Goal: Task Accomplishment & Management: Answer question/provide support

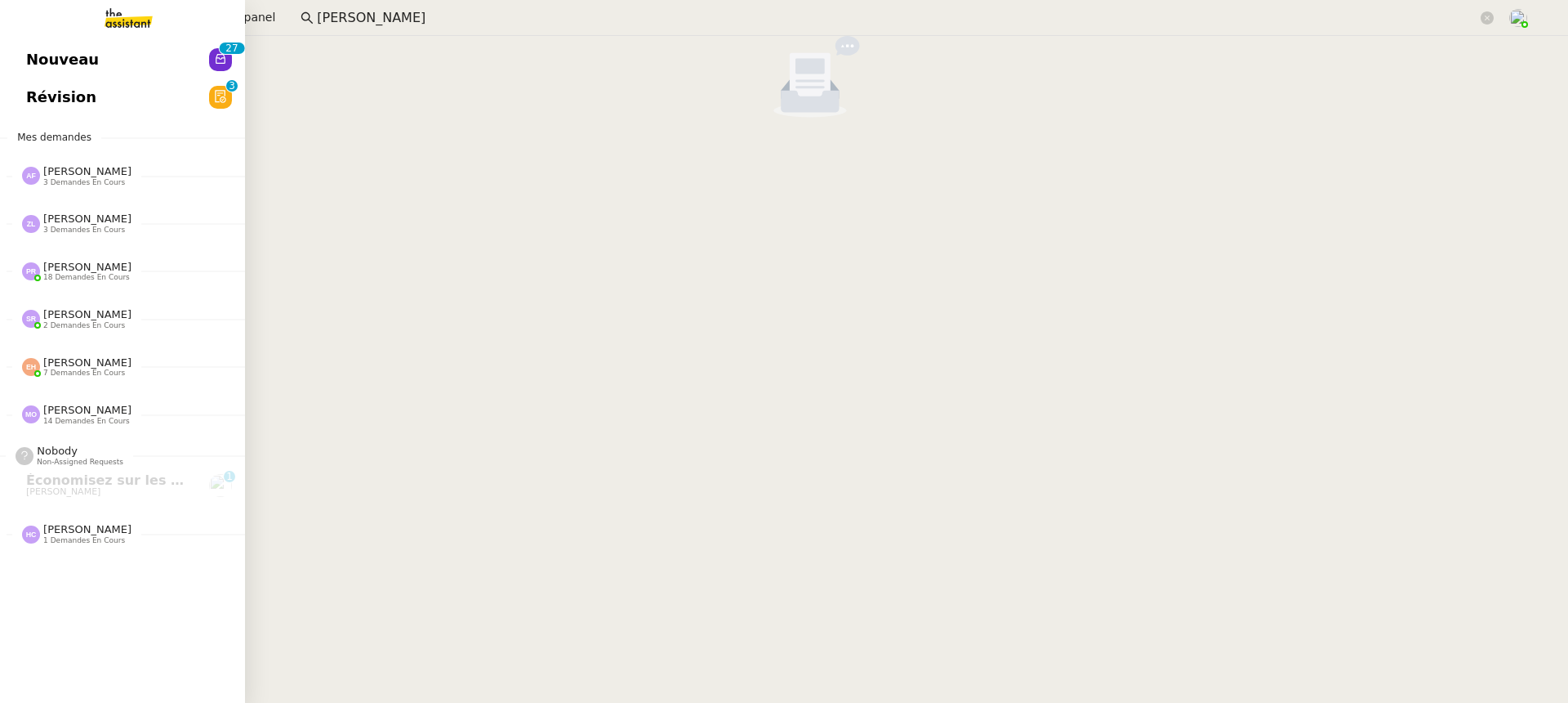
click at [34, 69] on span "Nouveau" at bounding box center [62, 59] width 73 height 24
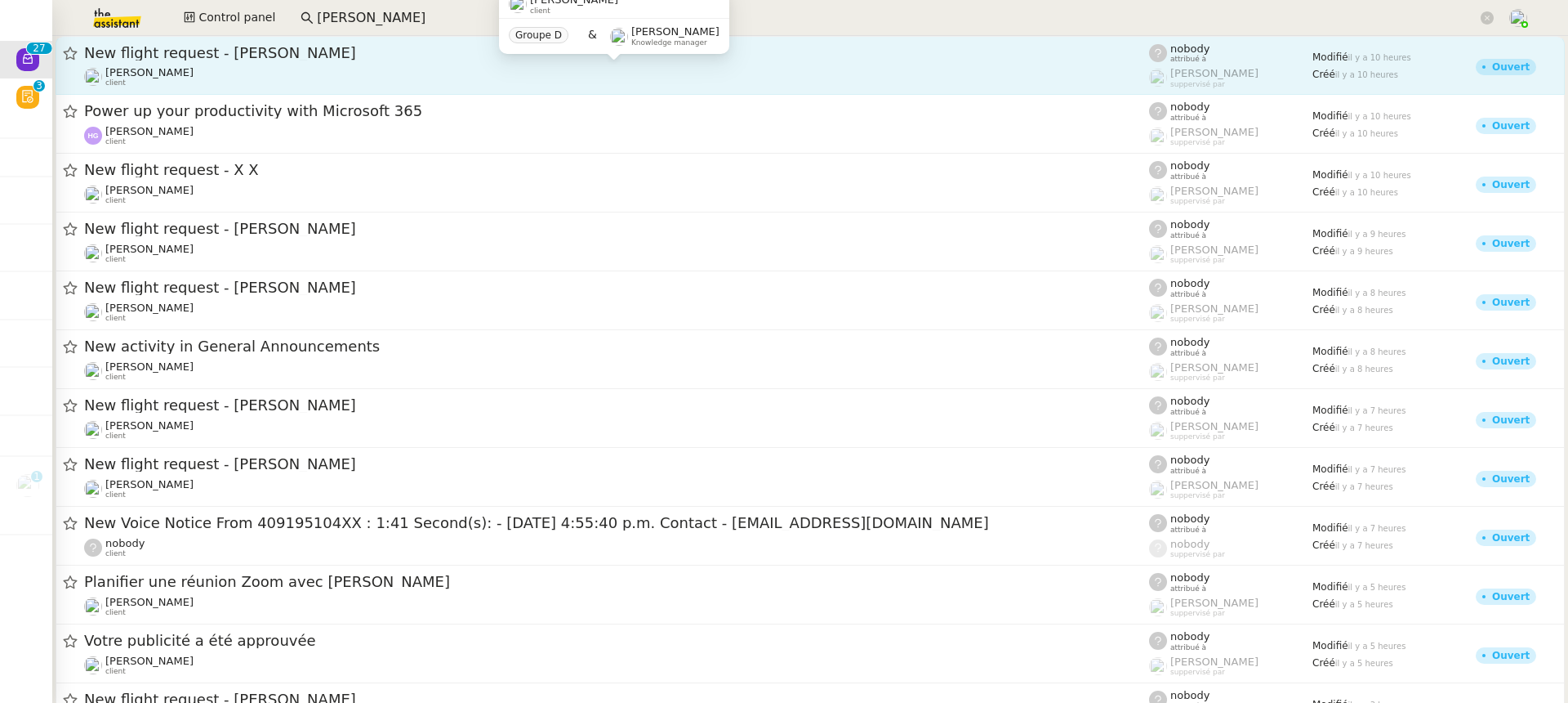
click at [334, 77] on div "Louis Frei client" at bounding box center [616, 77] width 1065 height 21
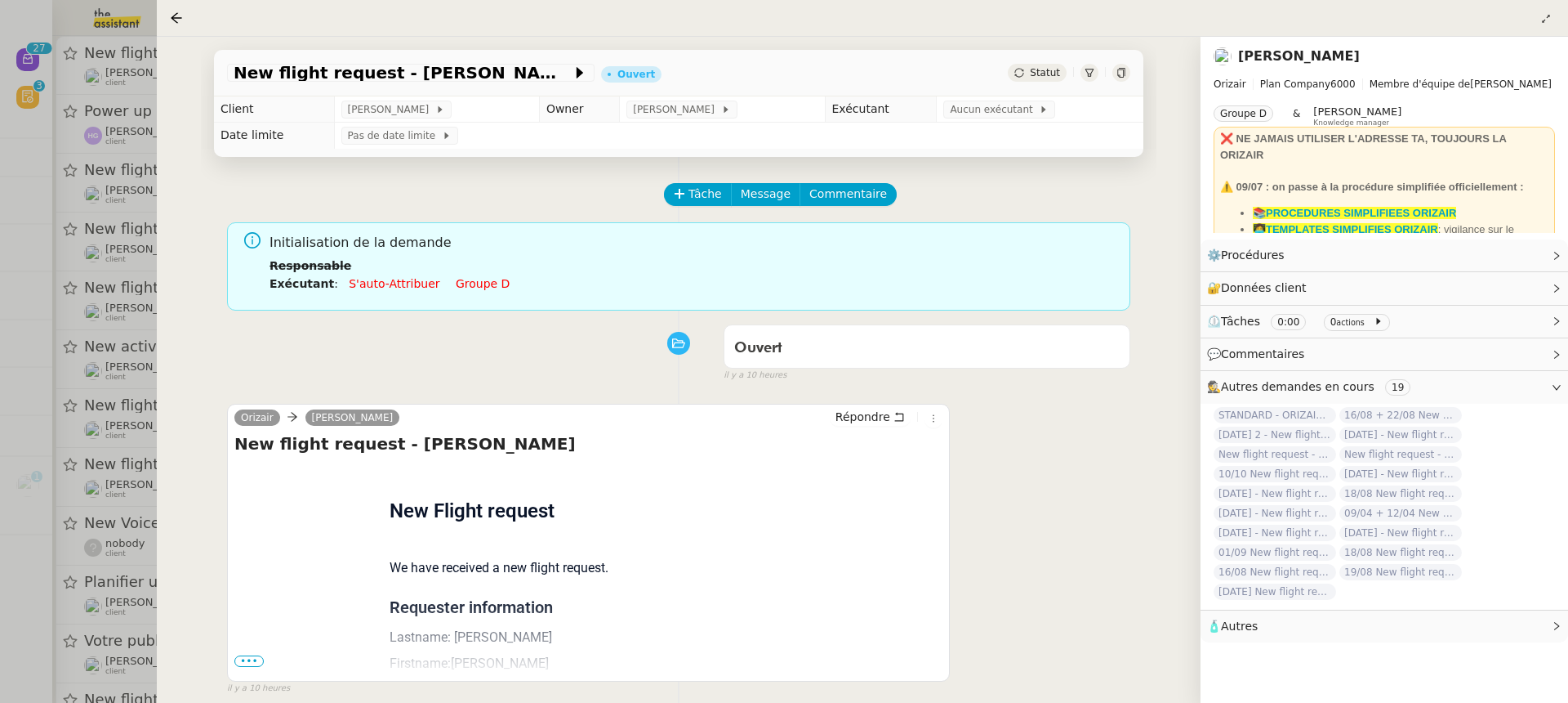
click at [248, 655] on span "•••" at bounding box center [249, 661] width 29 height 12
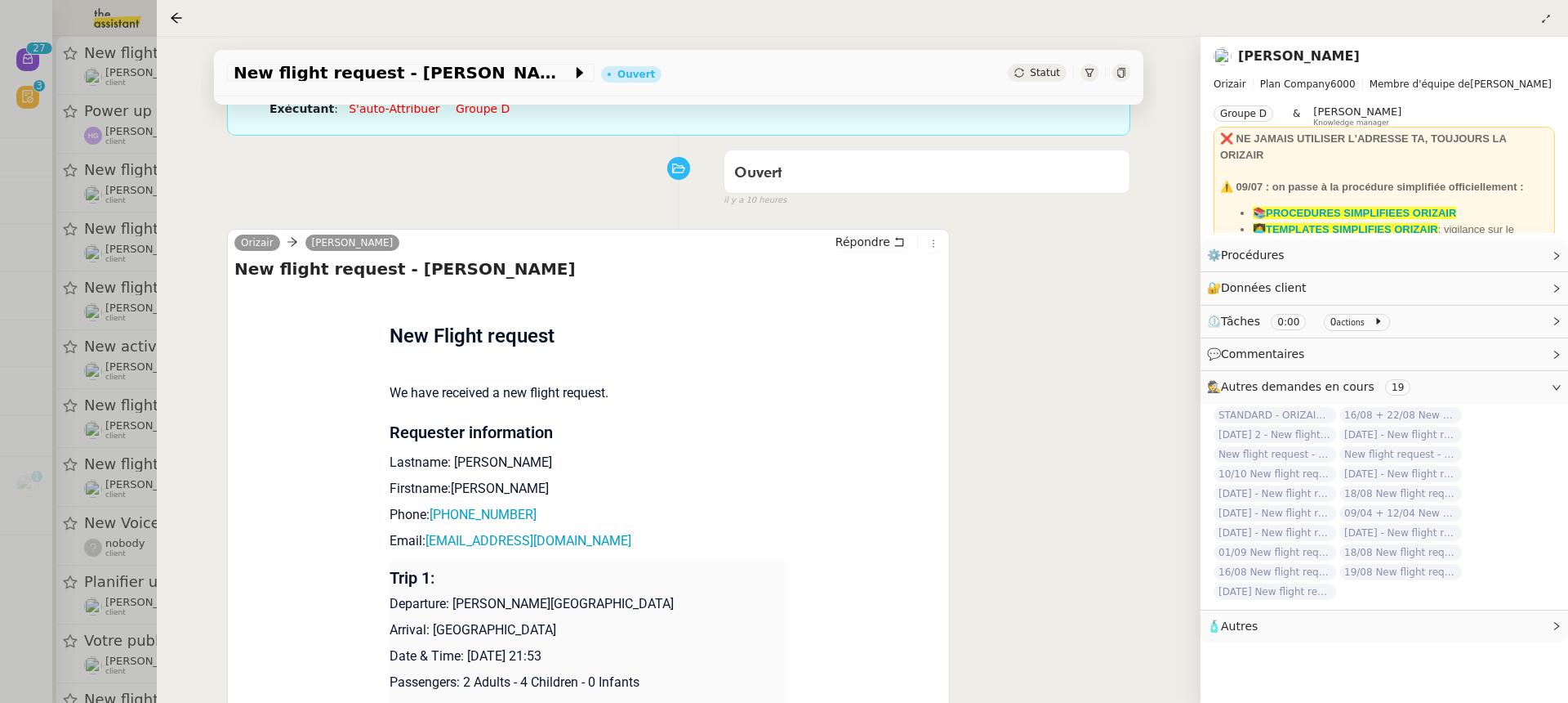
scroll to position [255, 0]
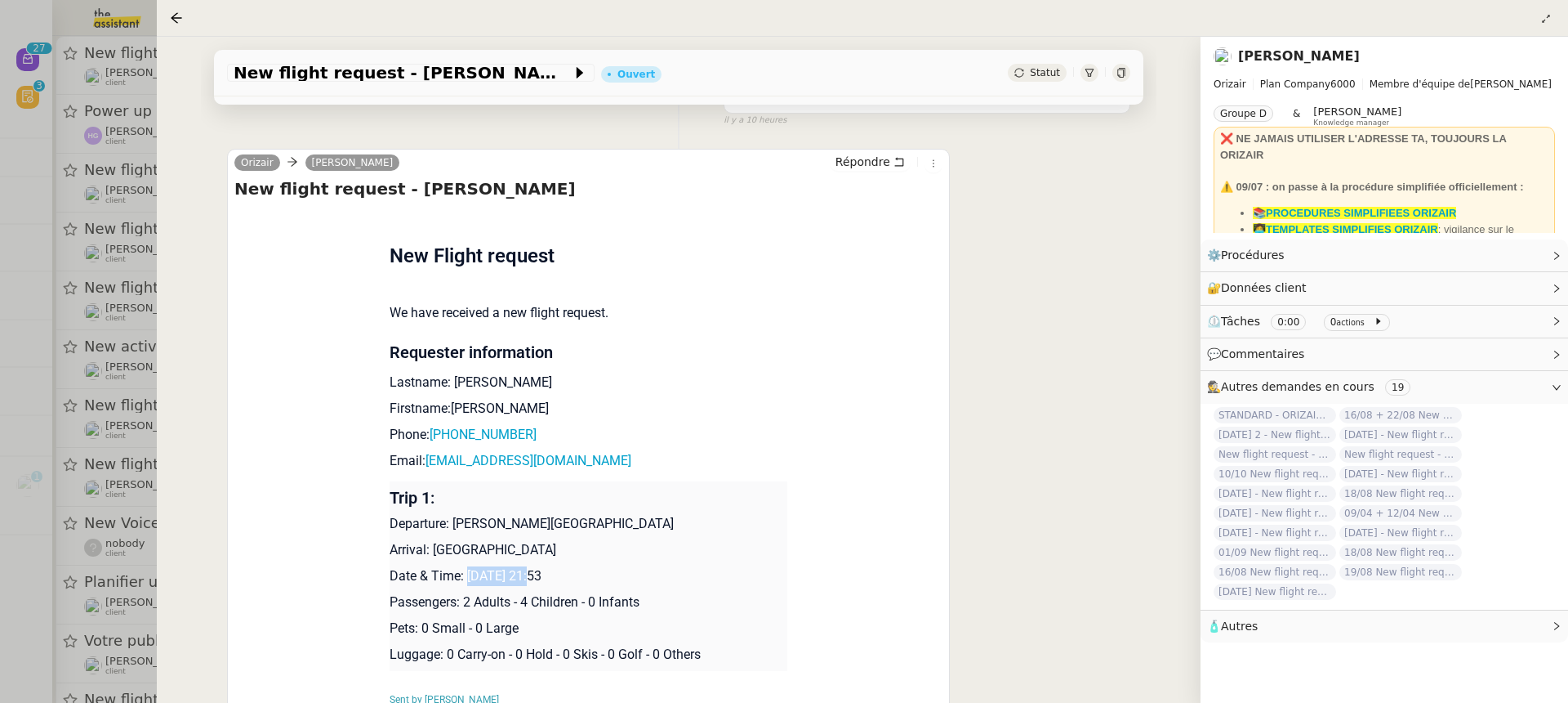
drag, startPoint x: 535, startPoint y: 579, endPoint x: 466, endPoint y: 582, distance: 69.1
click at [466, 582] on p "Date & Time: 20th August 2025 21:53" at bounding box center [588, 576] width 398 height 19
drag, startPoint x: 539, startPoint y: 573, endPoint x: 461, endPoint y: 581, distance: 78.4
click at [462, 582] on p "Date & Time: 20th August 2025 21:53" at bounding box center [588, 576] width 398 height 19
copy p "20th August"
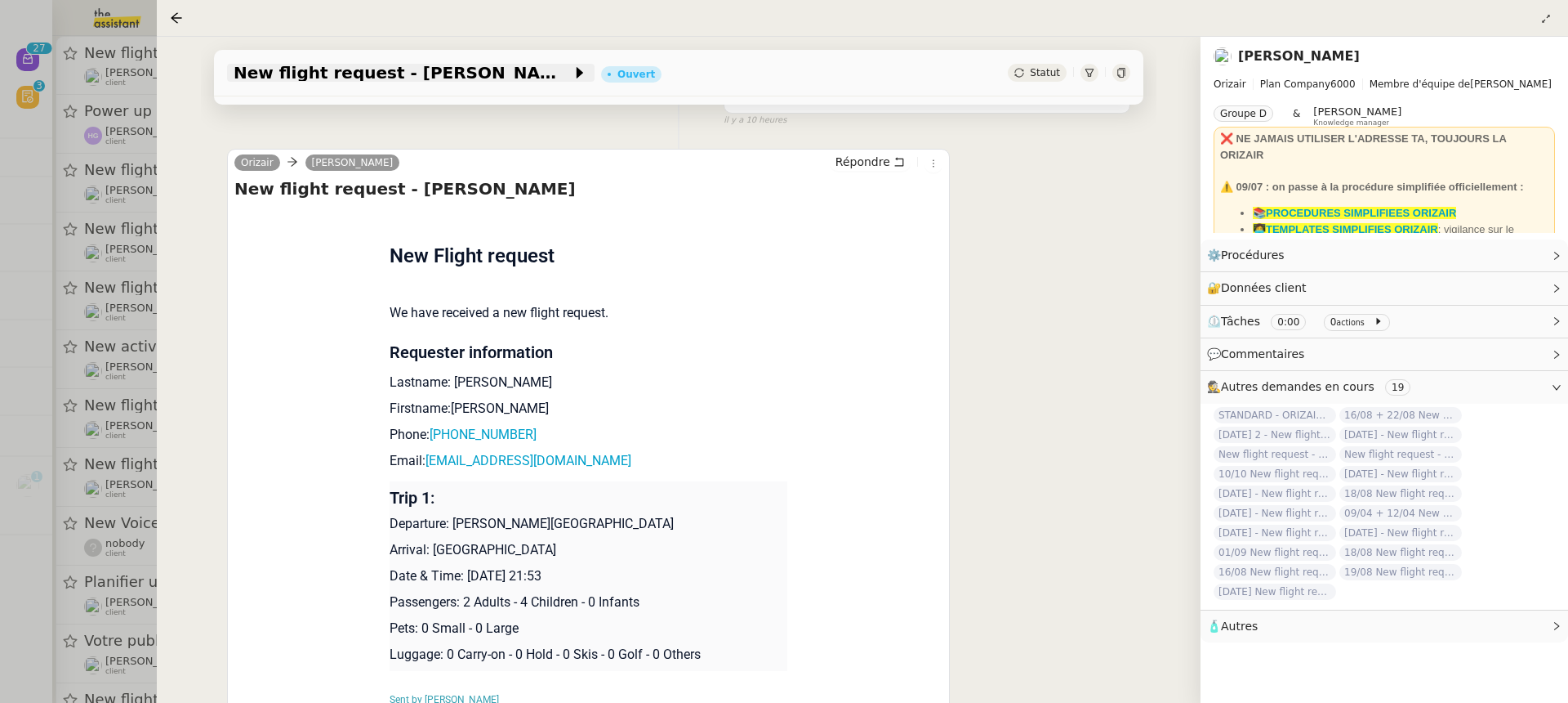
click at [371, 79] on span "New flight request - Sean-Pio Spillane" at bounding box center [402, 73] width 338 height 16
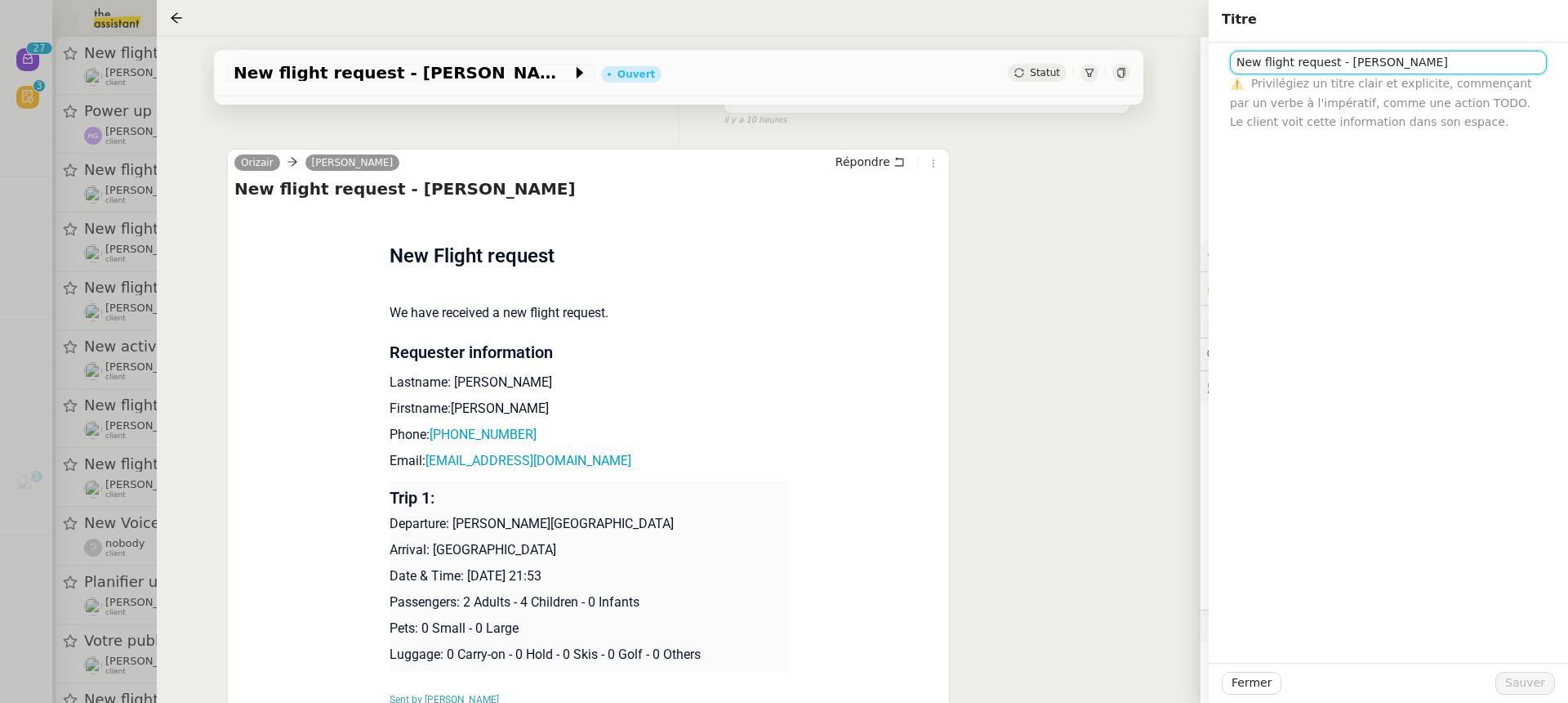
click at [1237, 69] on input "New flight request - Sean-Pio Spillane" at bounding box center [1388, 62] width 317 height 23
paste input "20th August"
type input "[DATE] New flight request - [PERSON_NAME]"
click at [1527, 680] on span "Sauver" at bounding box center [1524, 682] width 40 height 18
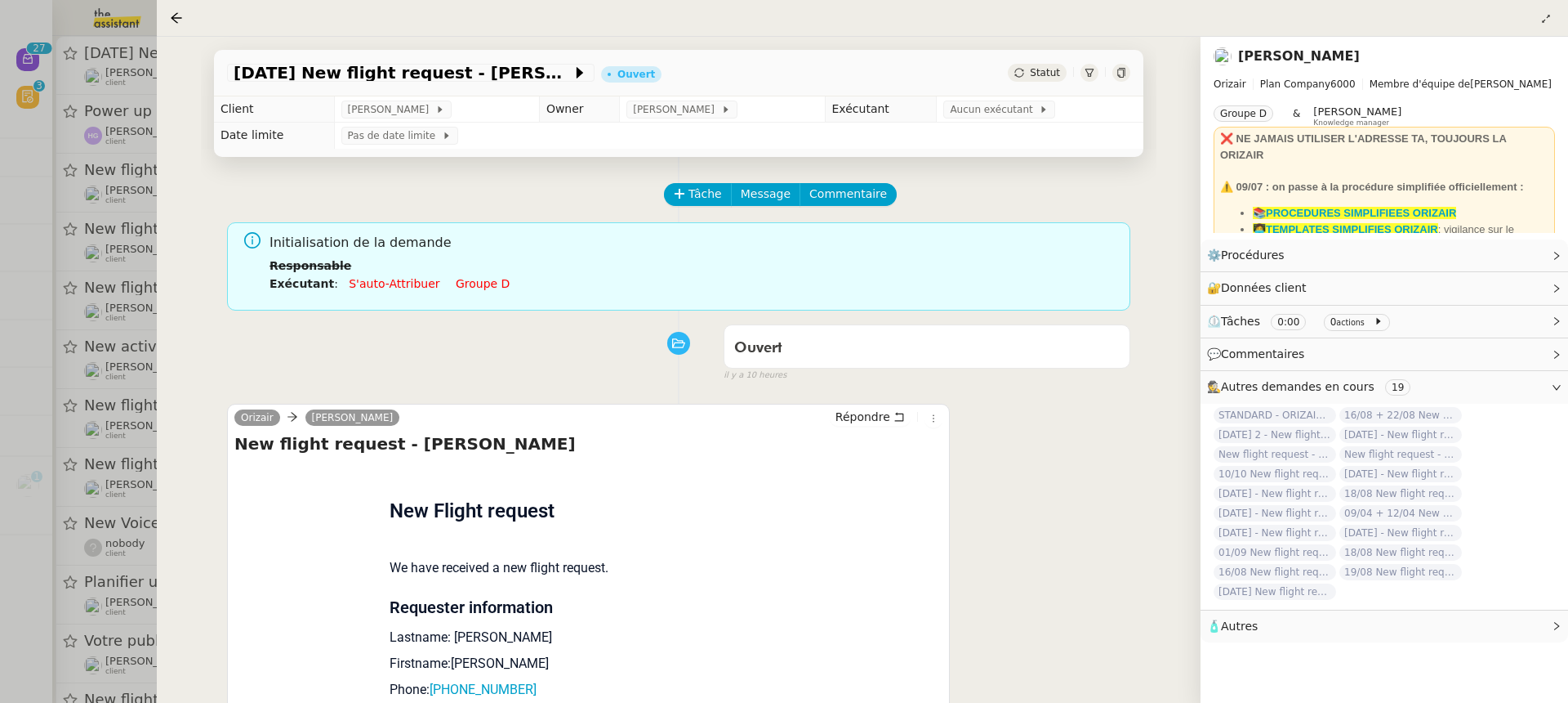
click at [485, 288] on link "Groupe d" at bounding box center [483, 283] width 54 height 13
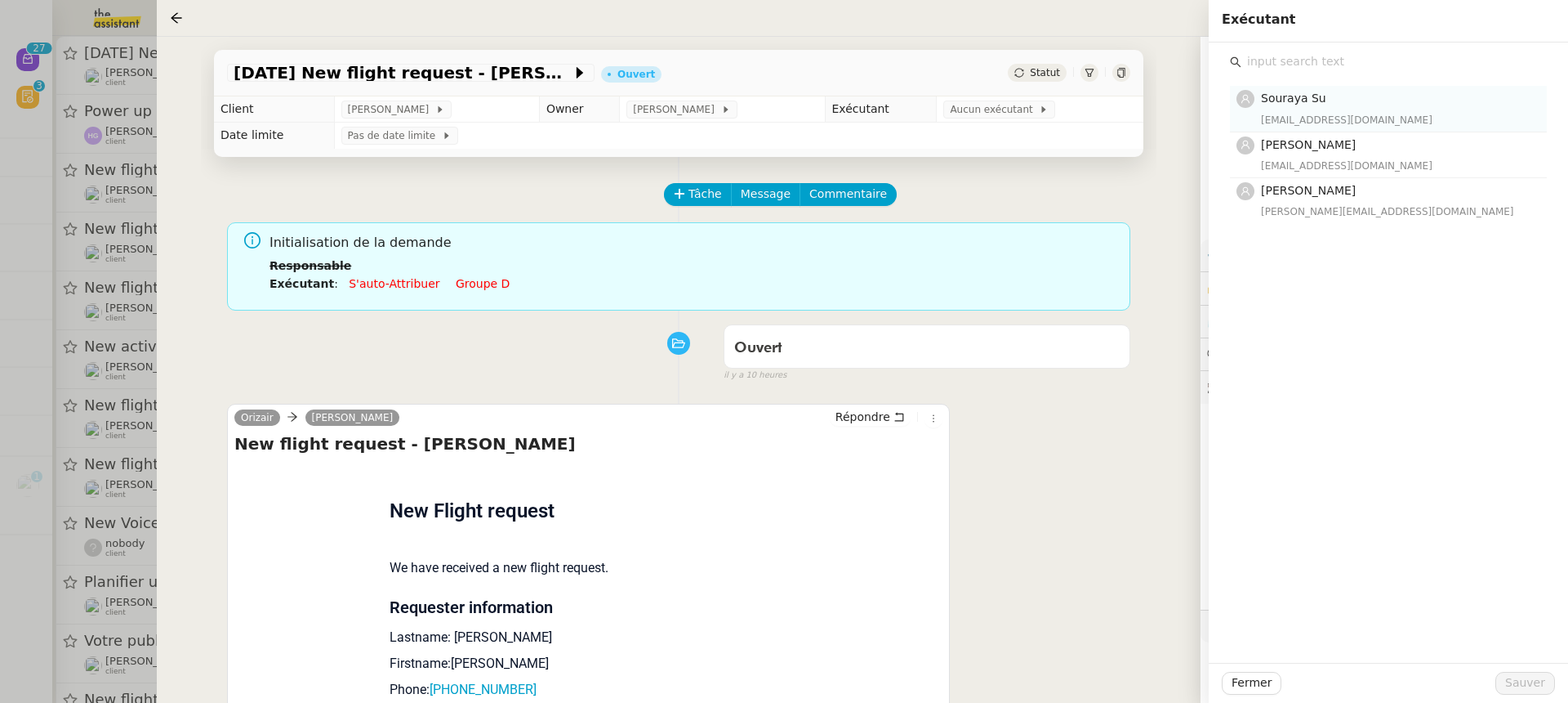
click at [1332, 125] on div "souraya@team.theassistant.com" at bounding box center [1398, 119] width 276 height 16
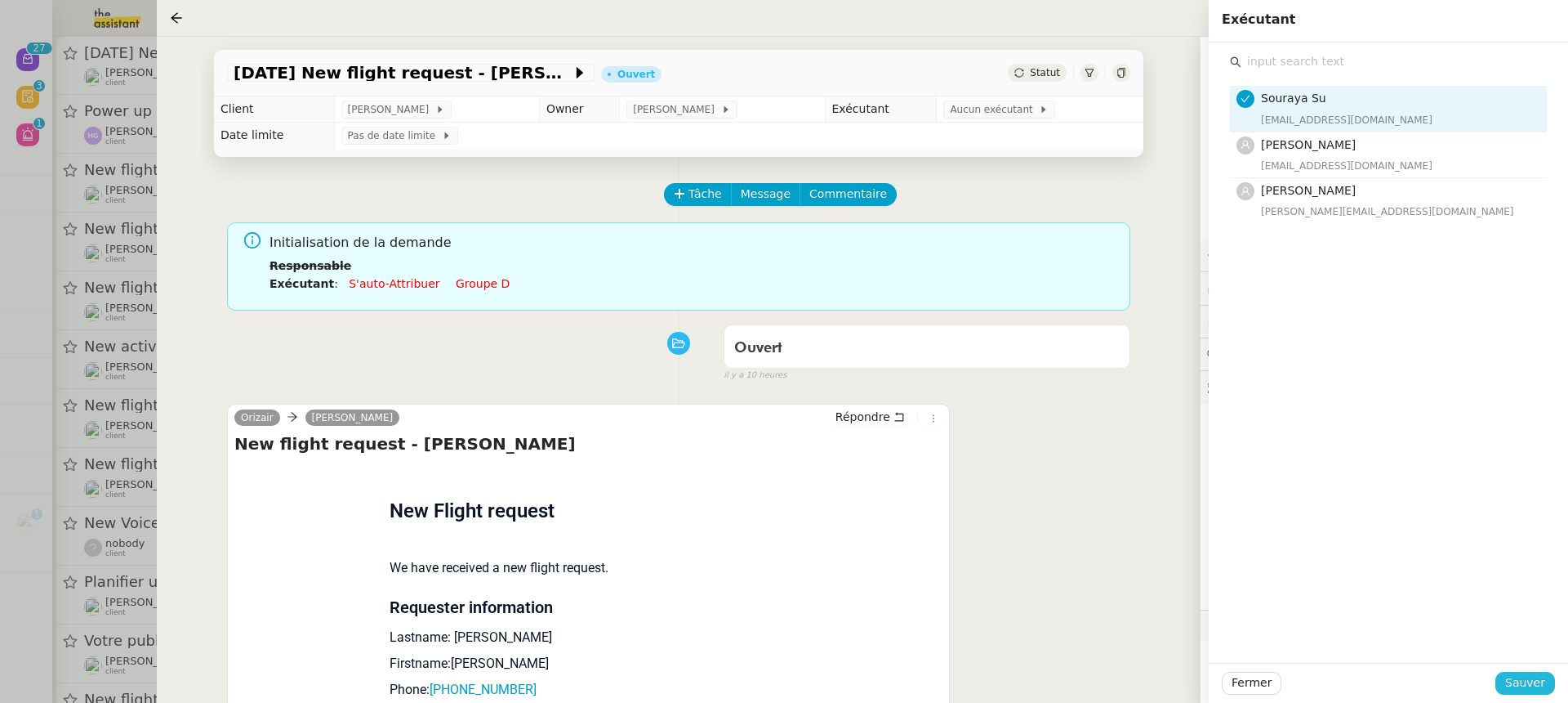
click at [1532, 683] on span "Sauver" at bounding box center [1524, 682] width 40 height 18
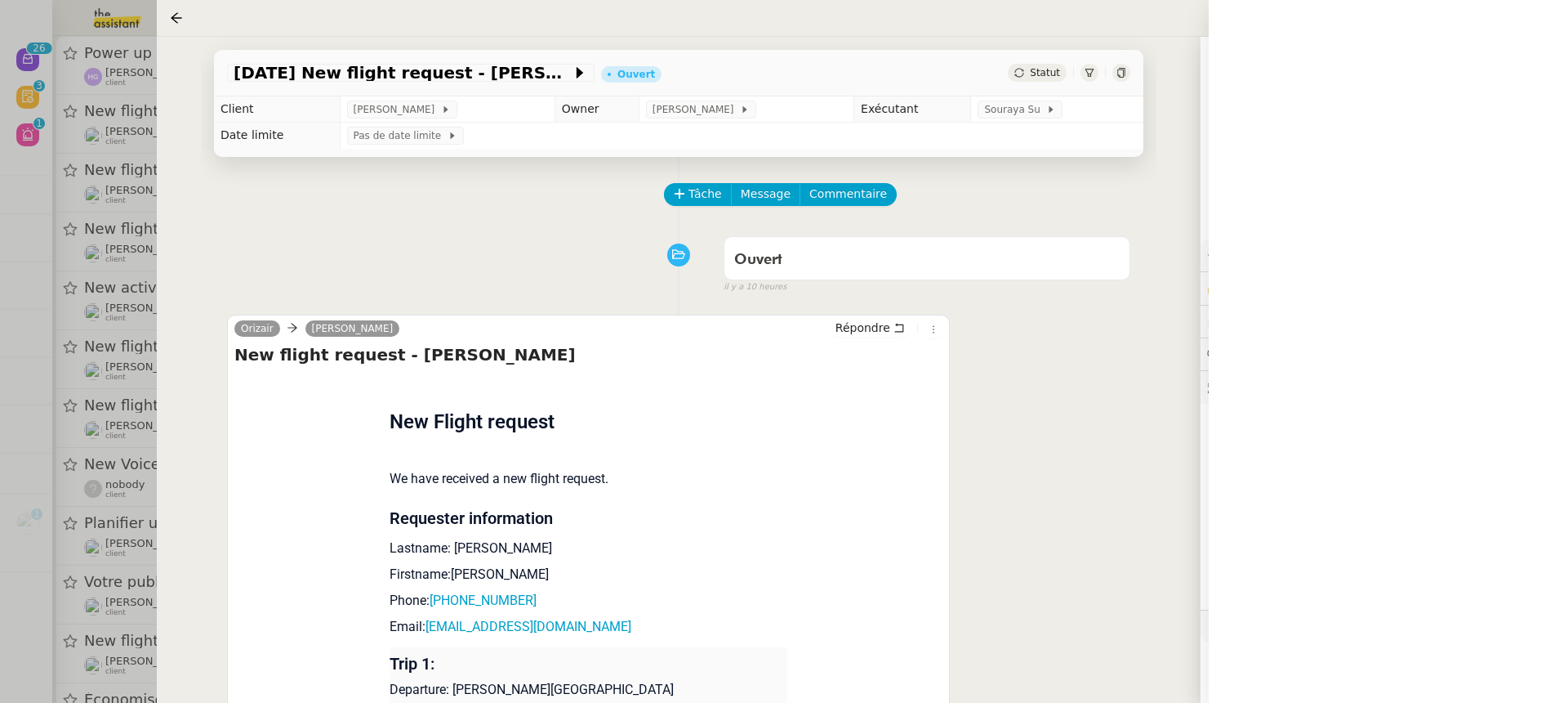
click at [118, 140] on div at bounding box center [784, 351] width 1568 height 703
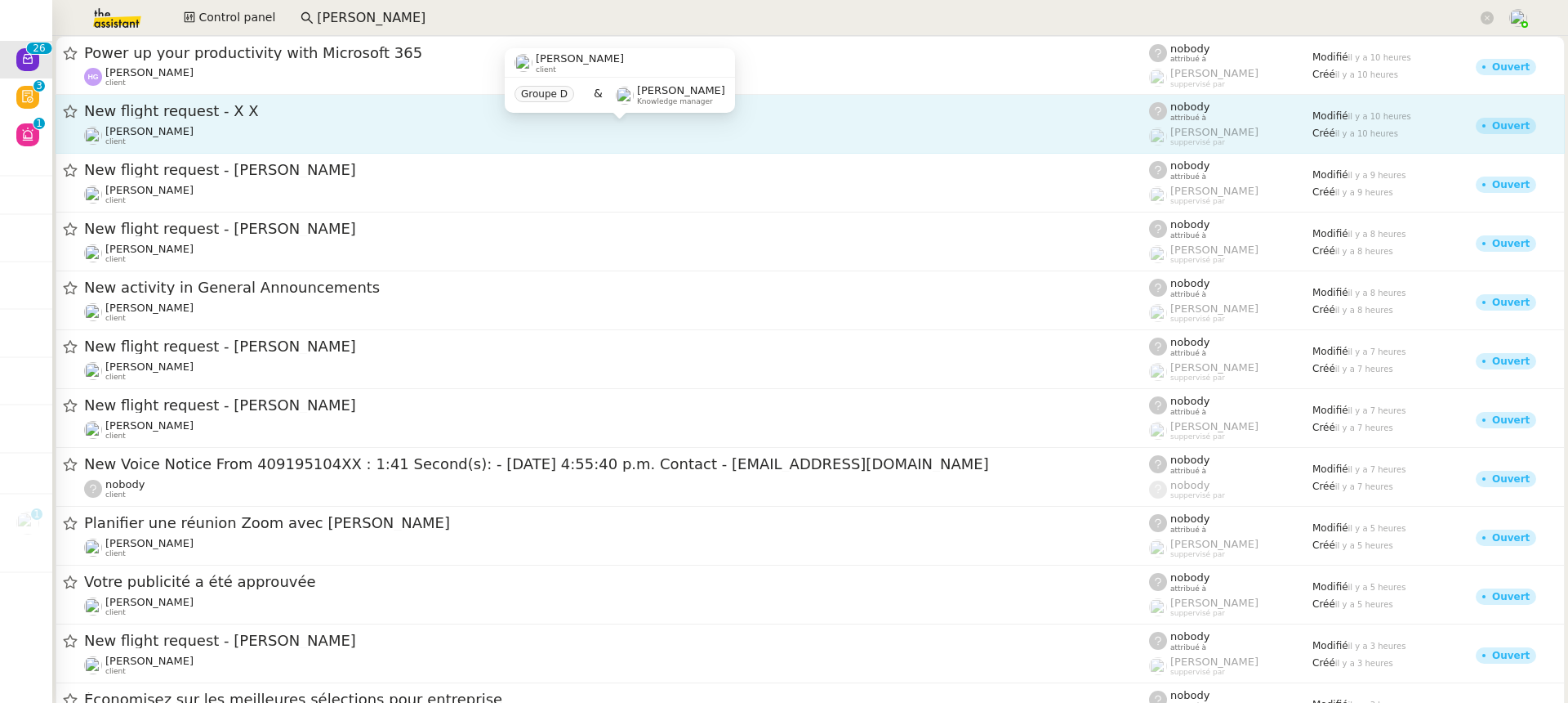
click at [250, 131] on div "[PERSON_NAME] client" at bounding box center [616, 136] width 1065 height 21
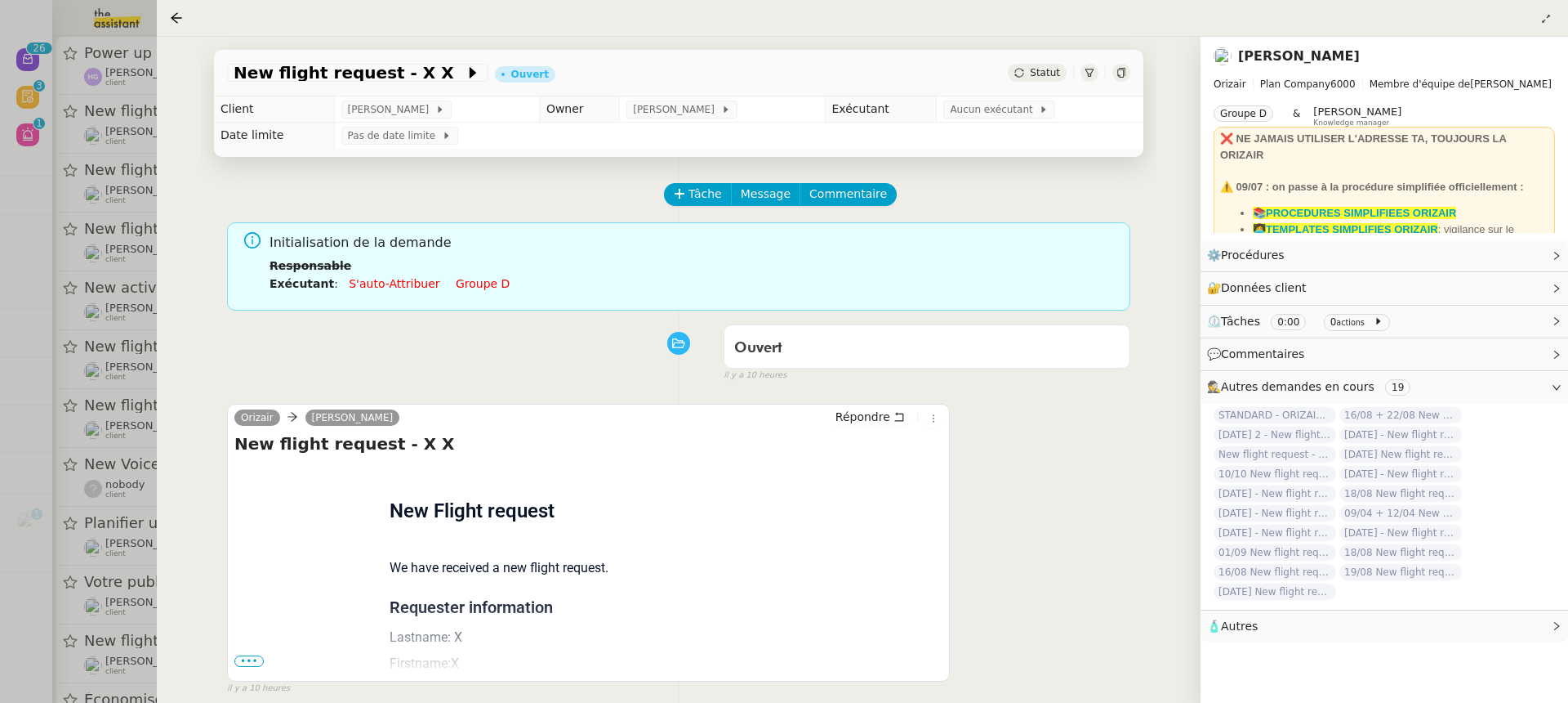
scroll to position [209, 0]
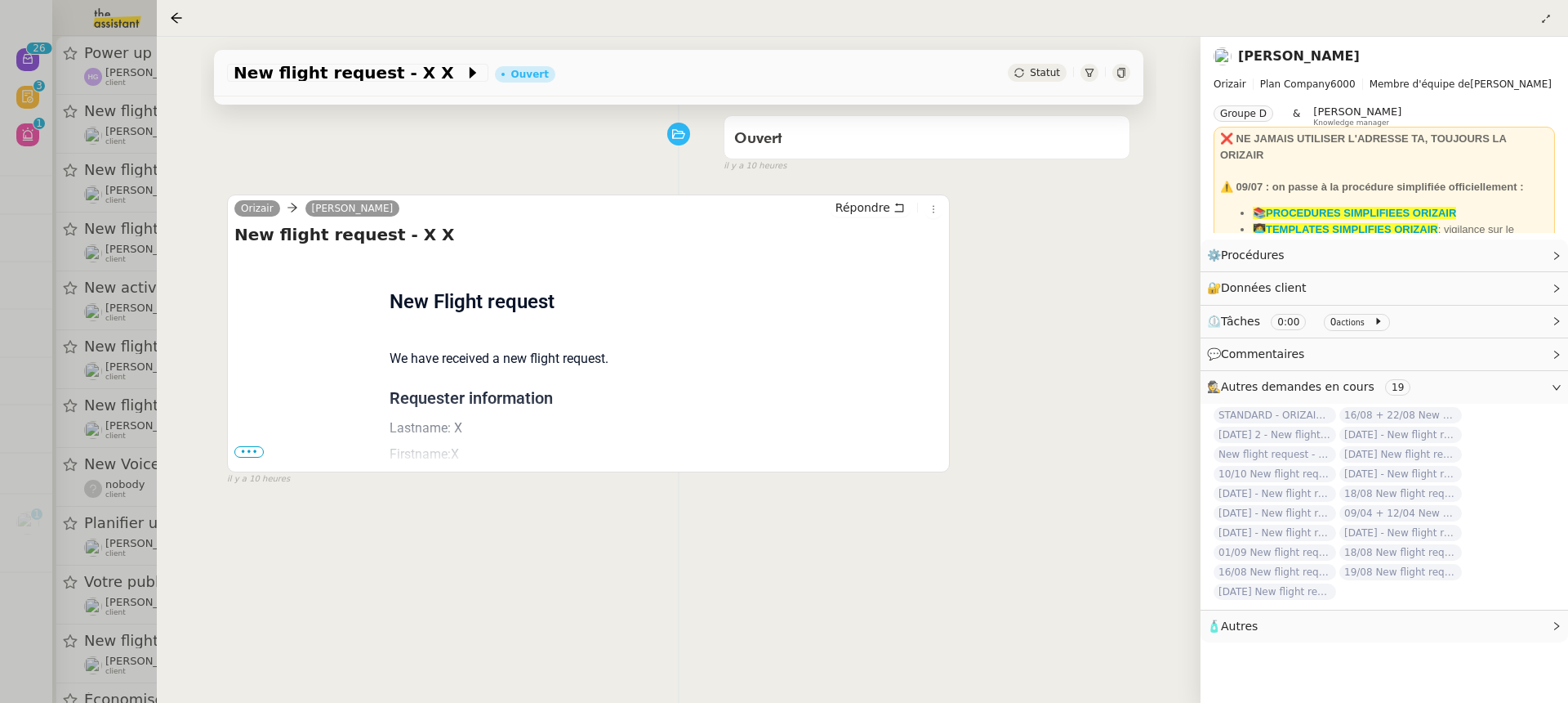
click at [247, 462] on div "Flight request created by X X New Flight request We have received a new flight …" at bounding box center [588, 618] width 707 height 727
click at [242, 451] on span "•••" at bounding box center [249, 452] width 29 height 12
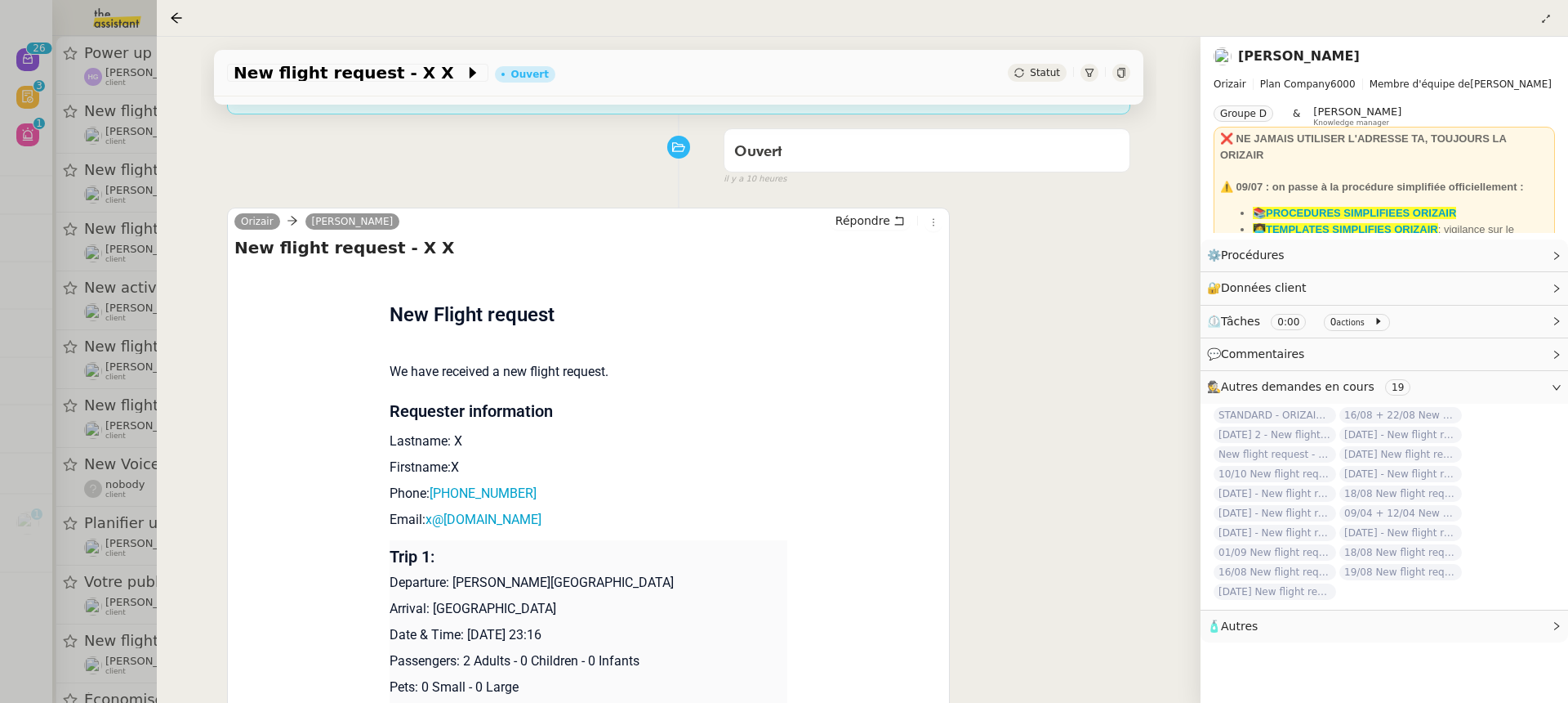
scroll to position [200, 0]
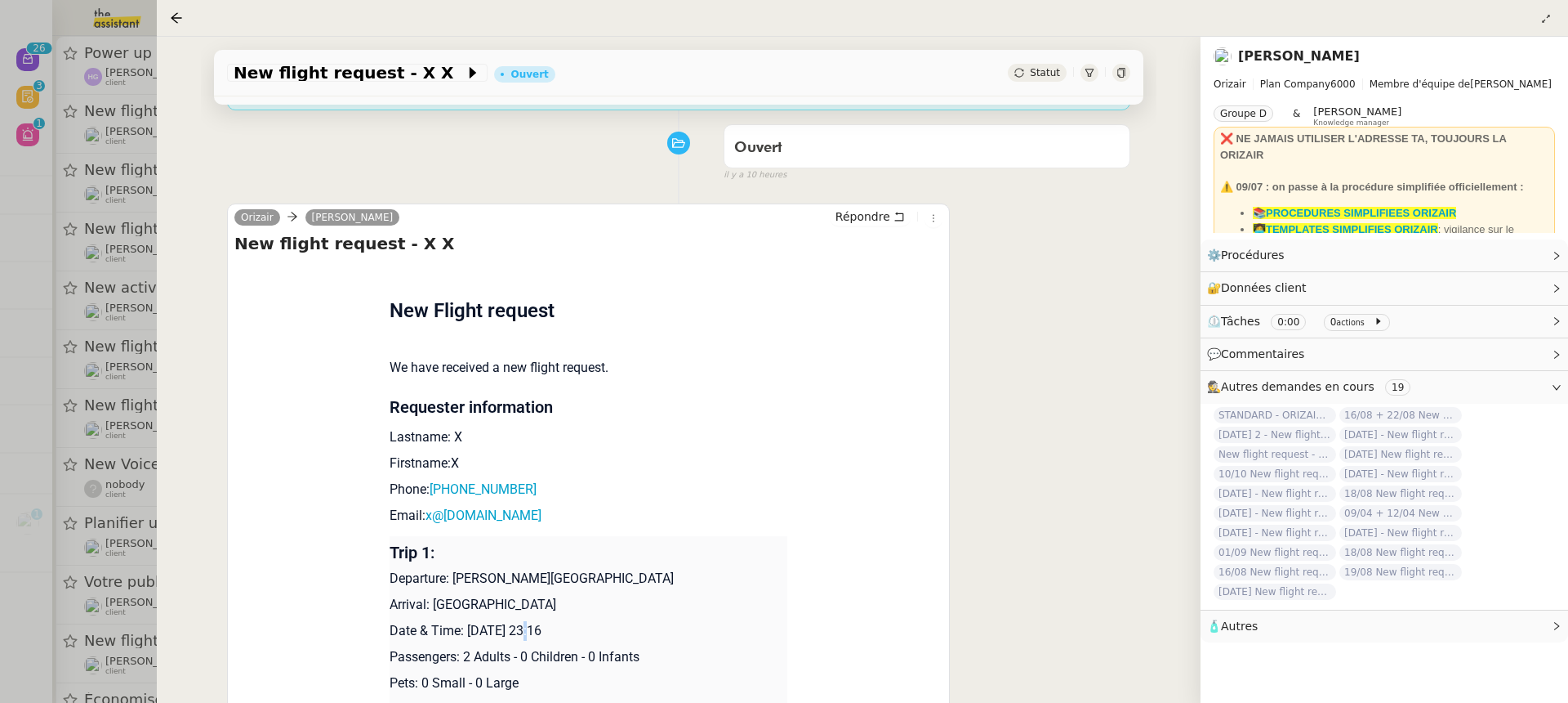
click at [527, 628] on p "Date & Time: 20th August 2025 23:16" at bounding box center [588, 630] width 398 height 19
drag, startPoint x: 537, startPoint y: 632, endPoint x: 468, endPoint y: 626, distance: 69.3
click at [468, 626] on p "Date & Time: 20th August 2025 23:16" at bounding box center [588, 630] width 398 height 19
copy p "20th August"
click at [314, 82] on app-ticket-info-button "New flight request - X X" at bounding box center [361, 73] width 267 height 19
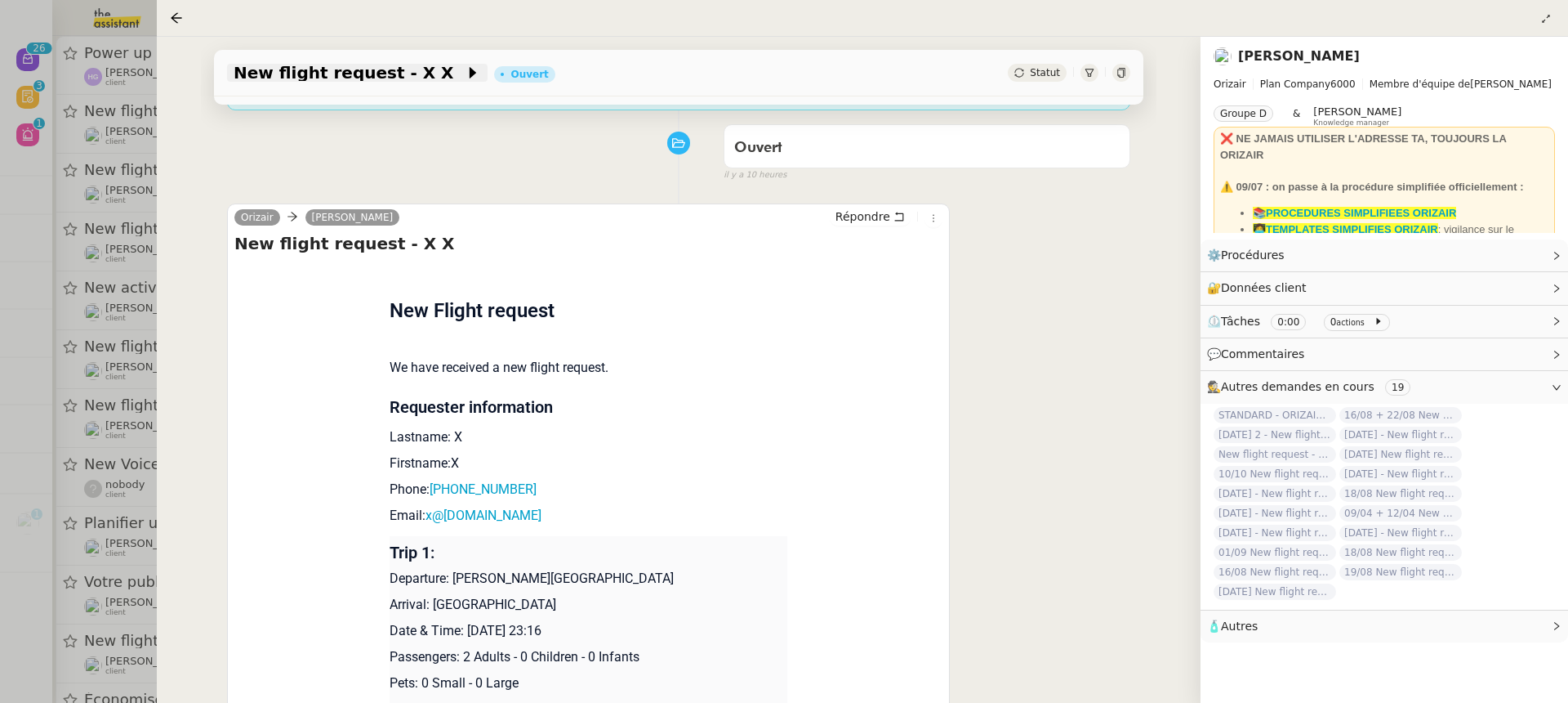
click at [310, 67] on span "New flight request - X X" at bounding box center [349, 73] width 231 height 16
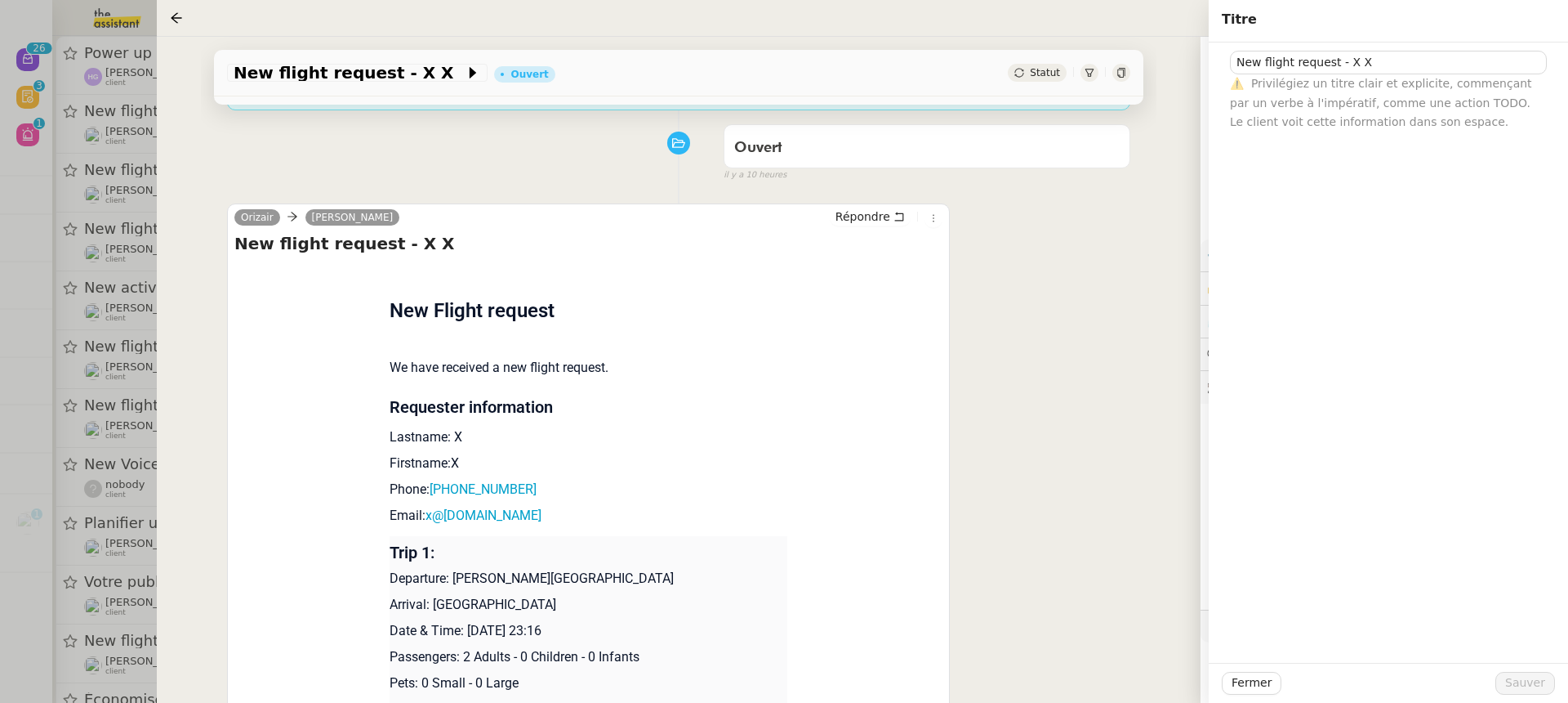
click at [1231, 73] on div "New flight request - X X" at bounding box center [1388, 62] width 317 height 23
click at [1231, 70] on input "New flight request - X X" at bounding box center [1388, 62] width 317 height 23
paste input "20th August"
type input "20th August New flight request - X X"
click at [1543, 693] on button "Sauver" at bounding box center [1525, 684] width 60 height 23
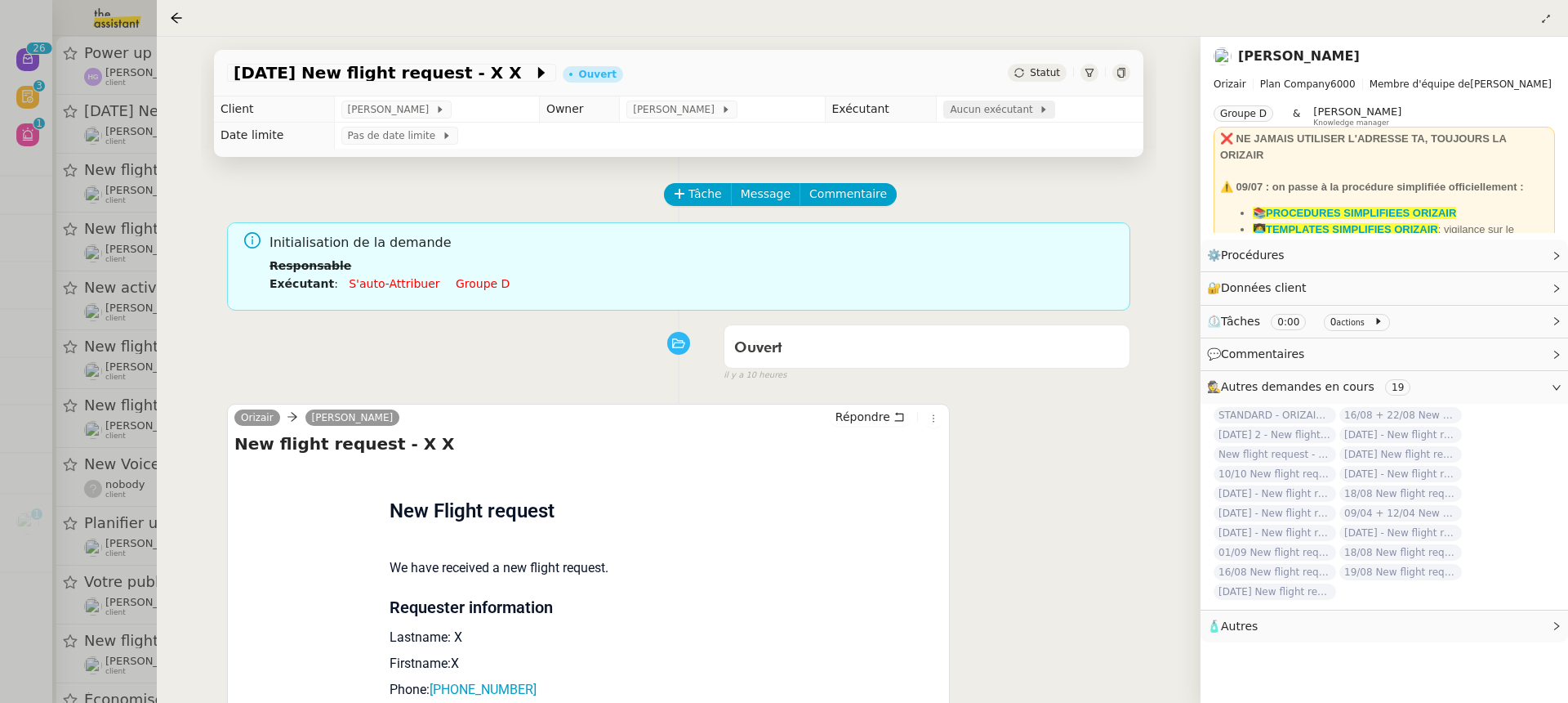
click at [998, 111] on span "Aucun exécutant" at bounding box center [994, 109] width 89 height 16
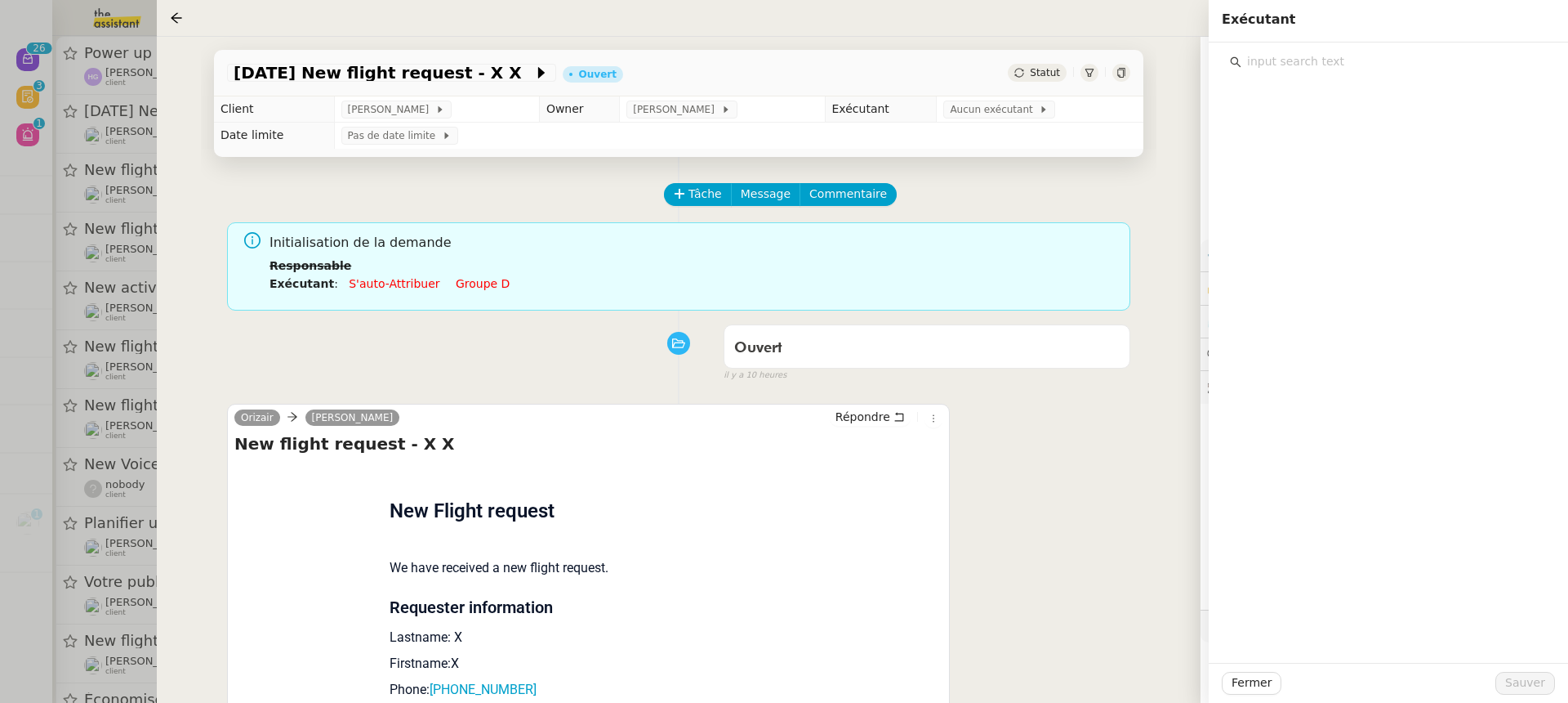
click at [1346, 65] on input "text" at bounding box center [1394, 61] width 305 height 22
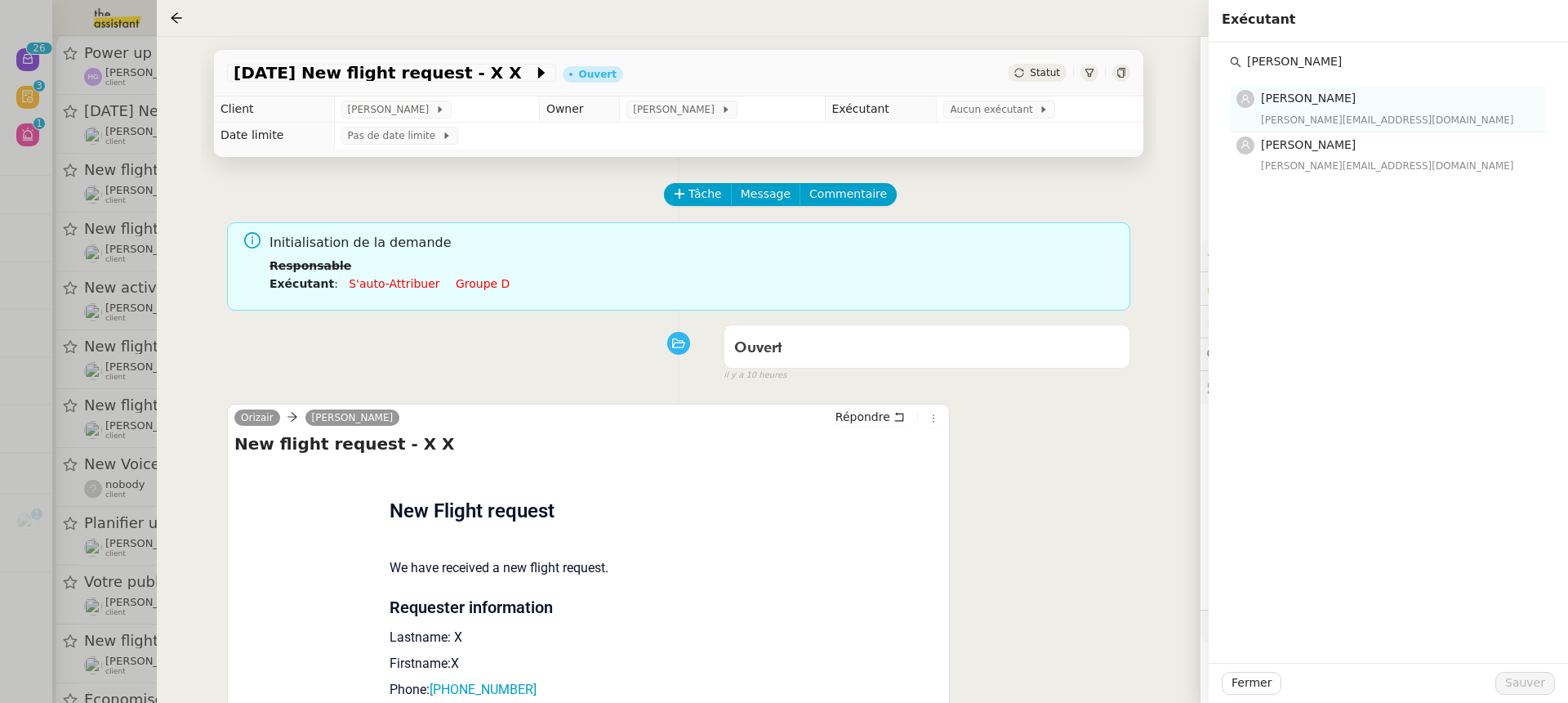
type input "anna"
click at [1354, 116] on div "hannah@theassistant.team" at bounding box center [1398, 119] width 276 height 16
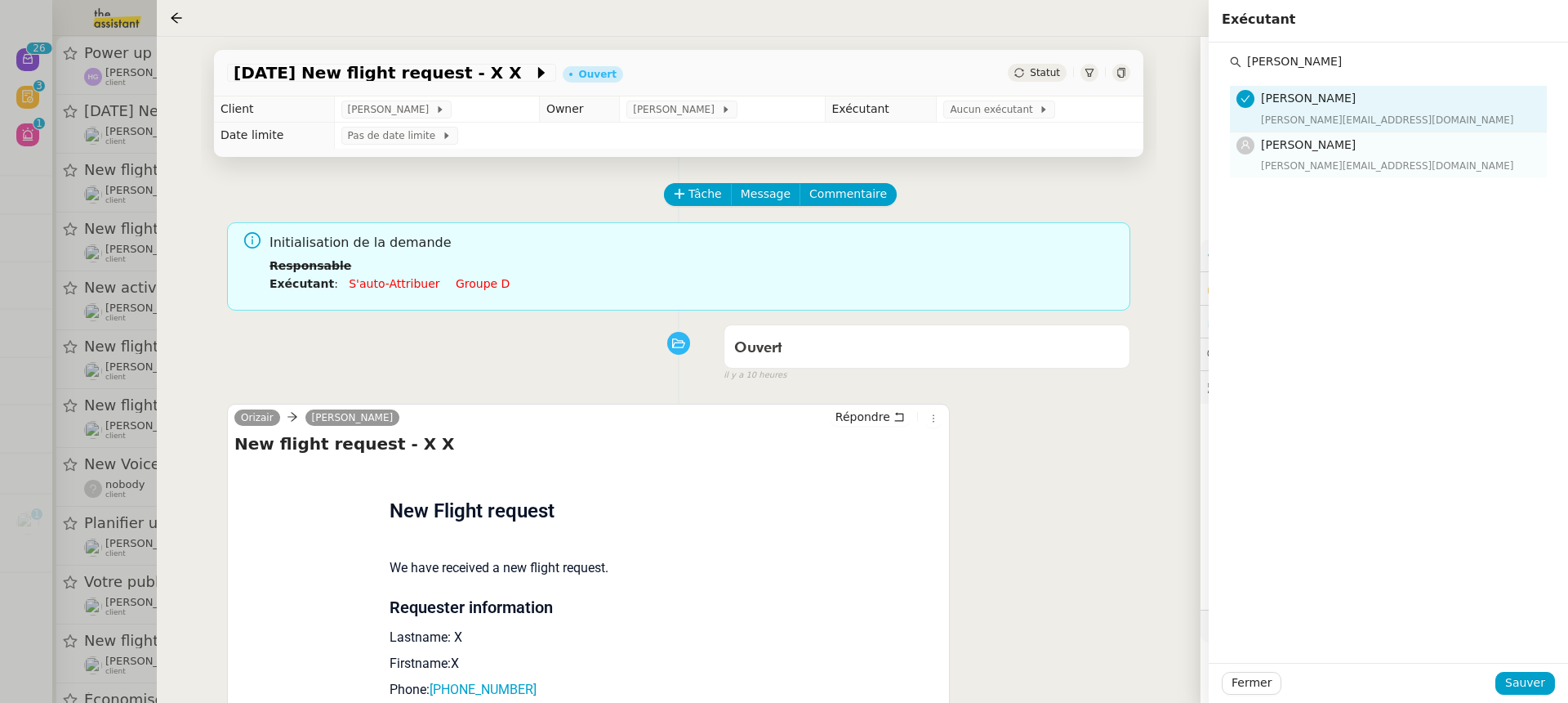
click at [1366, 171] on div "anna@theassistant.team" at bounding box center [1398, 166] width 276 height 16
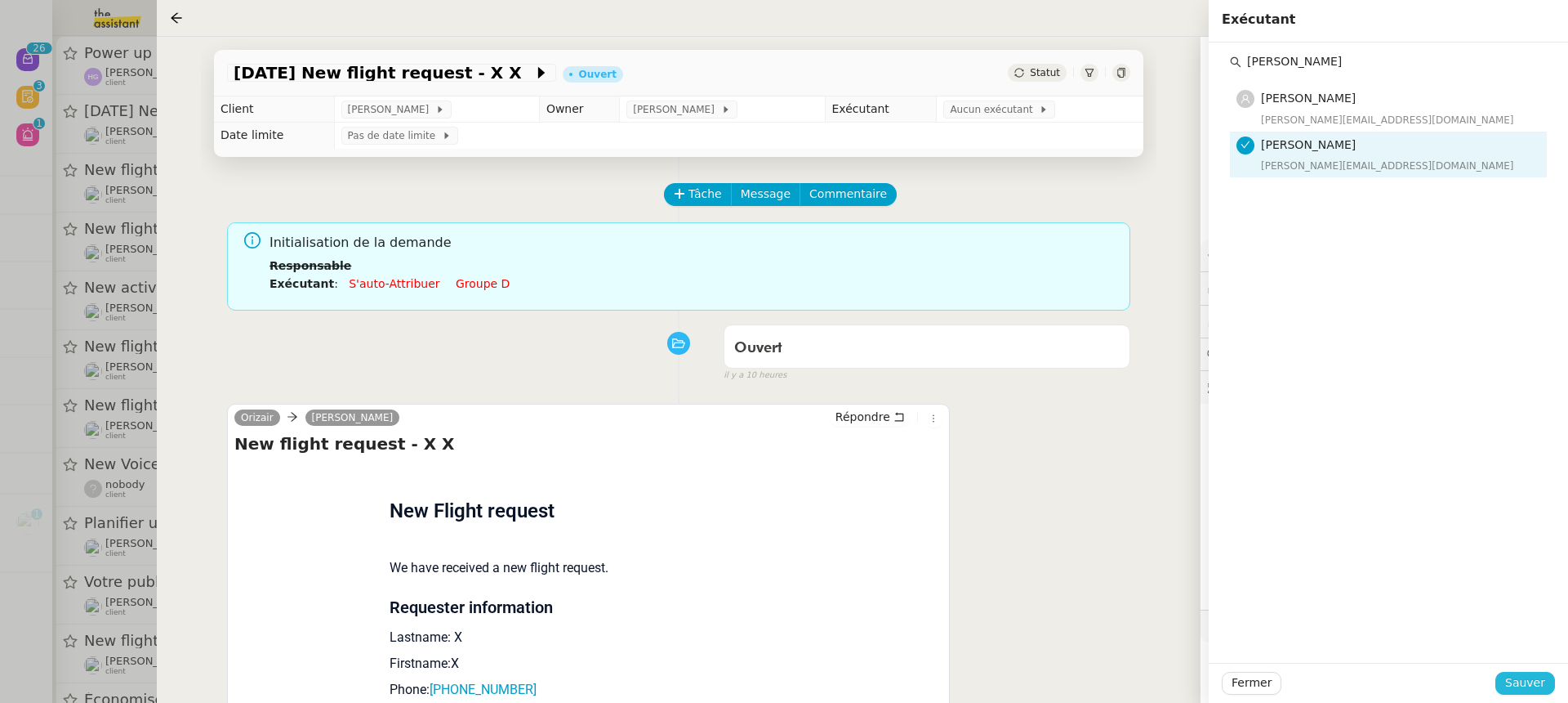
click at [1534, 680] on span "Sauver" at bounding box center [1524, 682] width 40 height 18
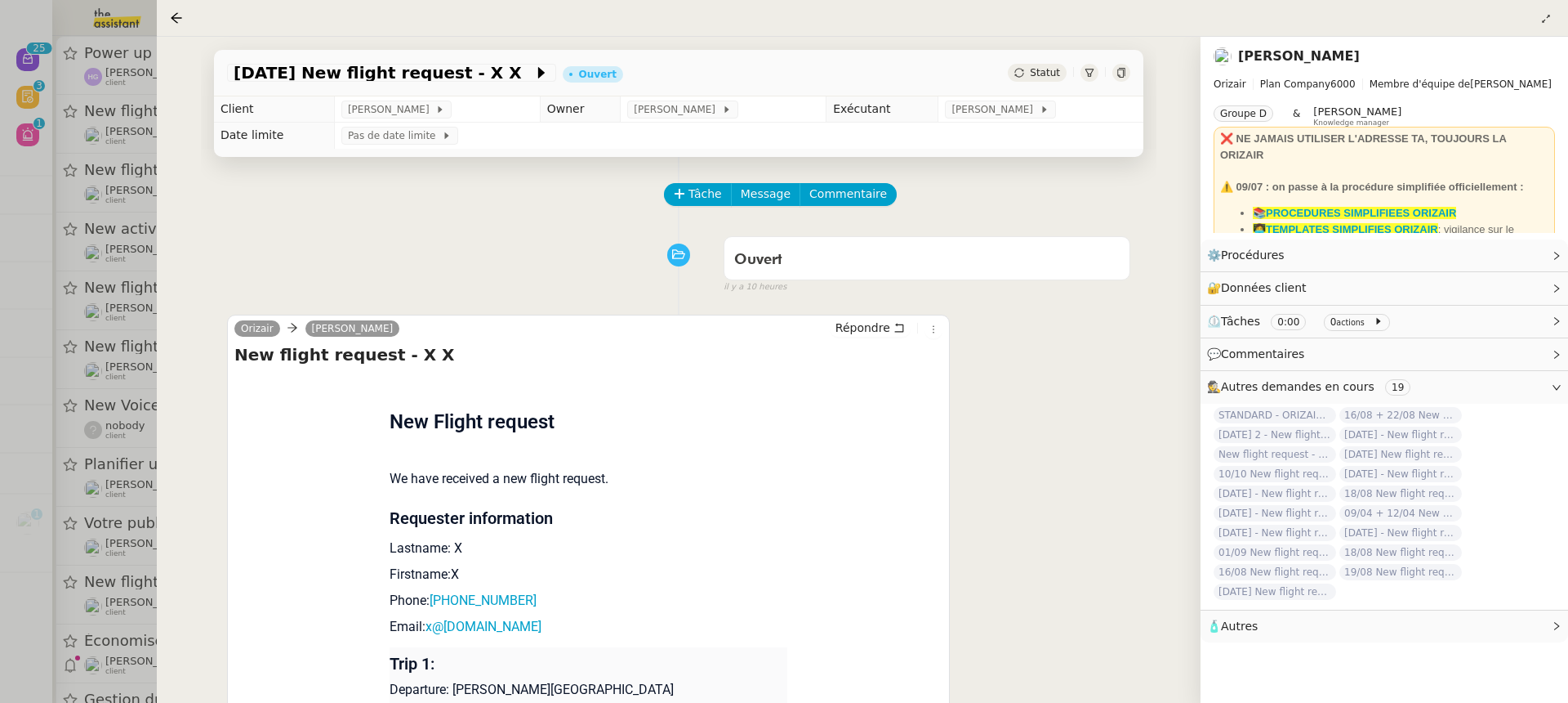
click at [78, 174] on div at bounding box center [784, 351] width 1568 height 703
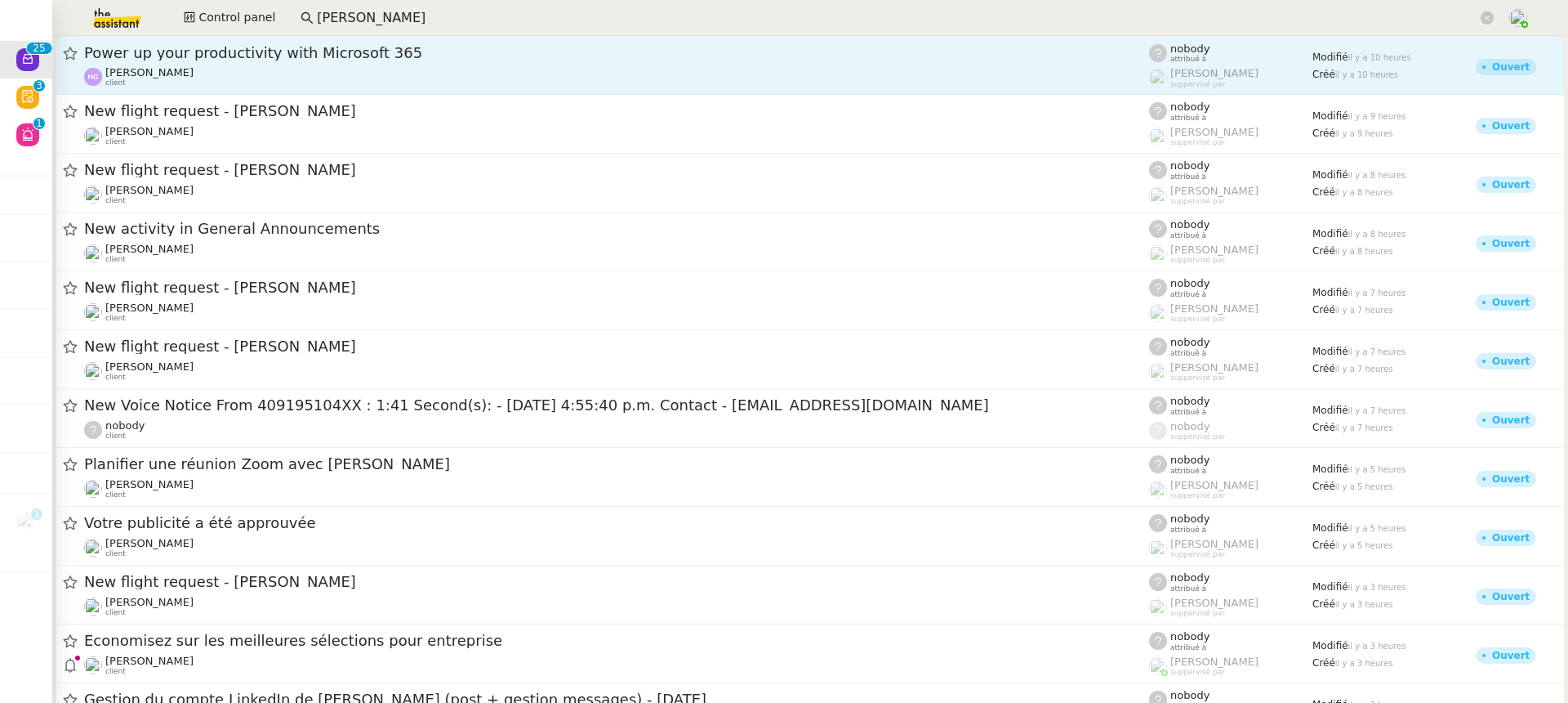
click at [335, 71] on div "Henri Grellois client" at bounding box center [616, 77] width 1065 height 21
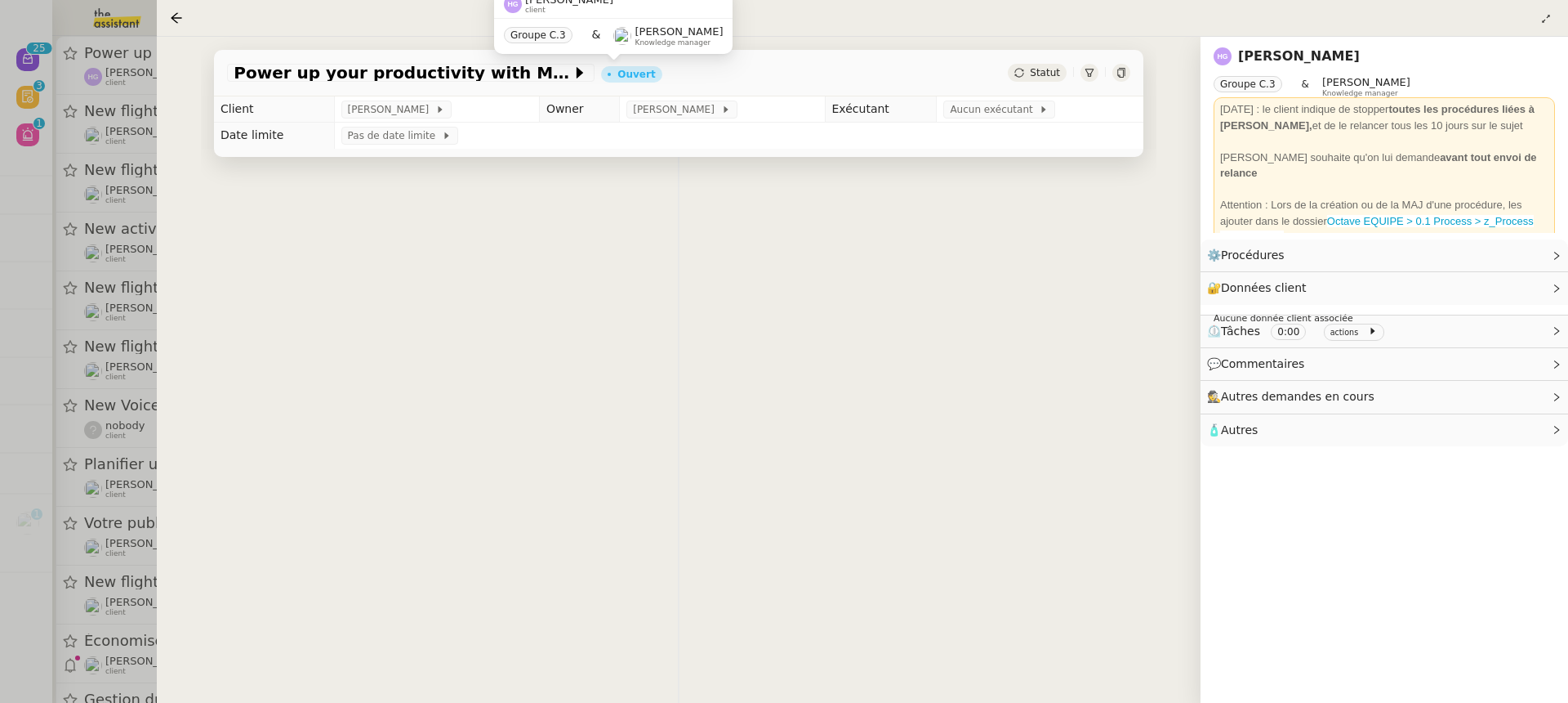
click at [219, 113] on td "Client" at bounding box center [274, 109] width 120 height 26
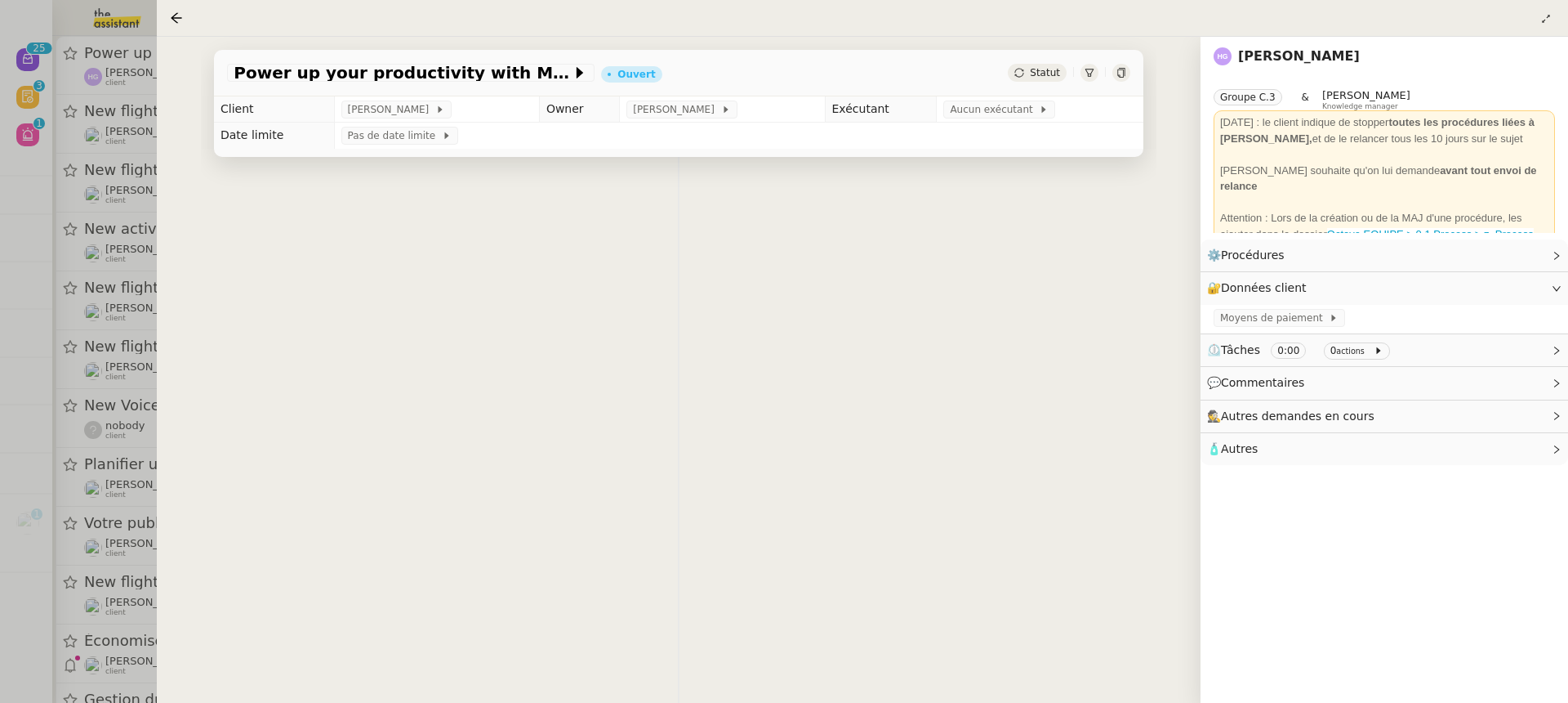
click at [126, 113] on div at bounding box center [784, 351] width 1568 height 703
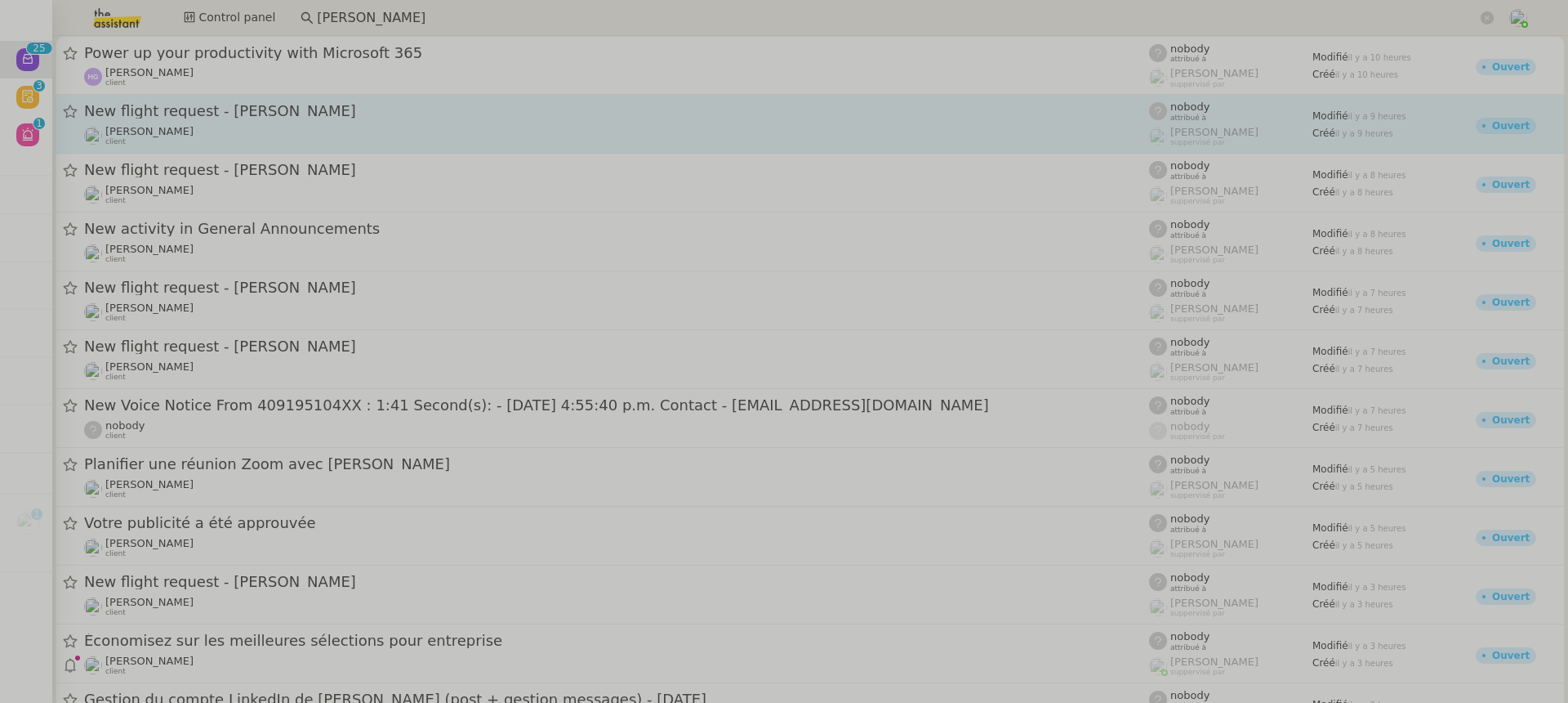
click at [259, 109] on span "New flight request - Max Gold" at bounding box center [616, 111] width 1065 height 15
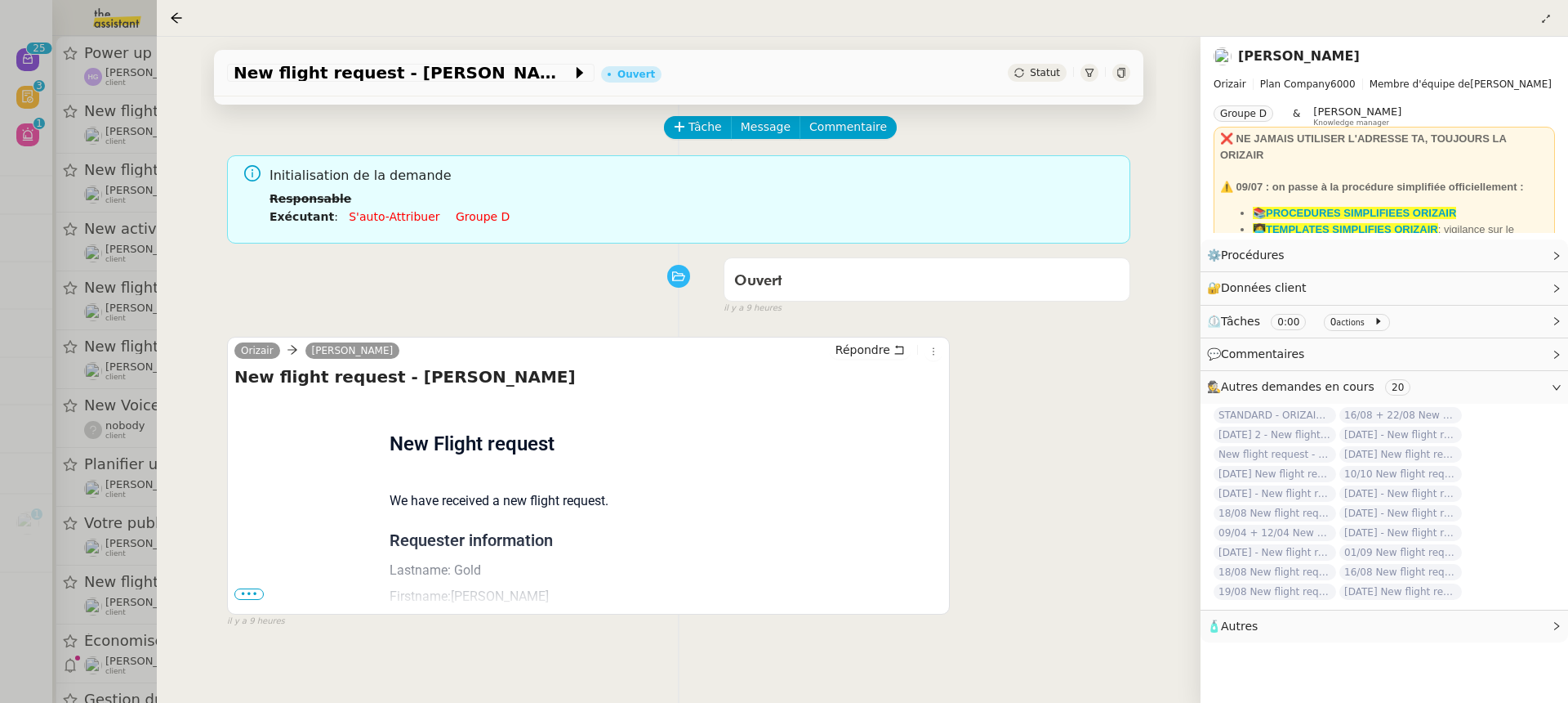
scroll to position [70, 0]
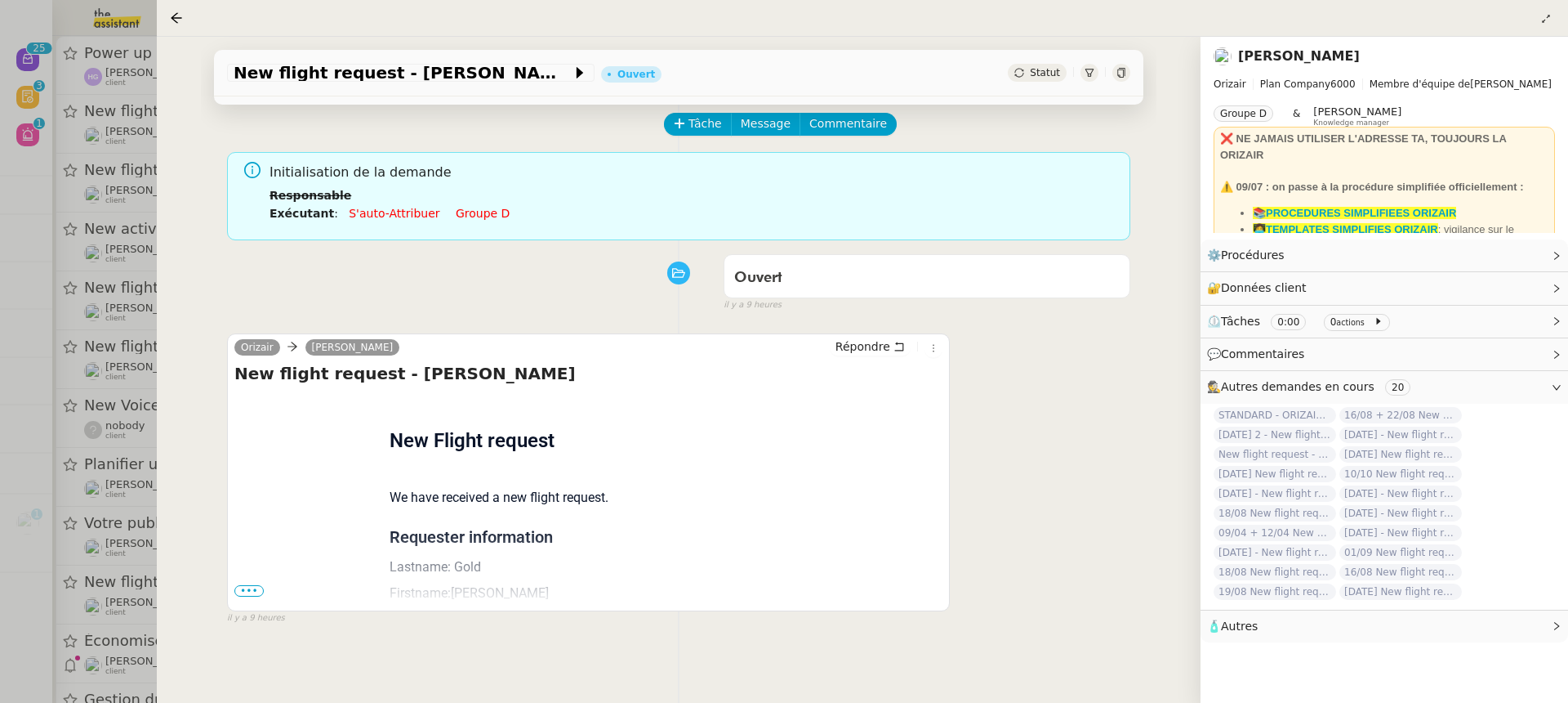
click at [248, 590] on span "•••" at bounding box center [249, 591] width 29 height 12
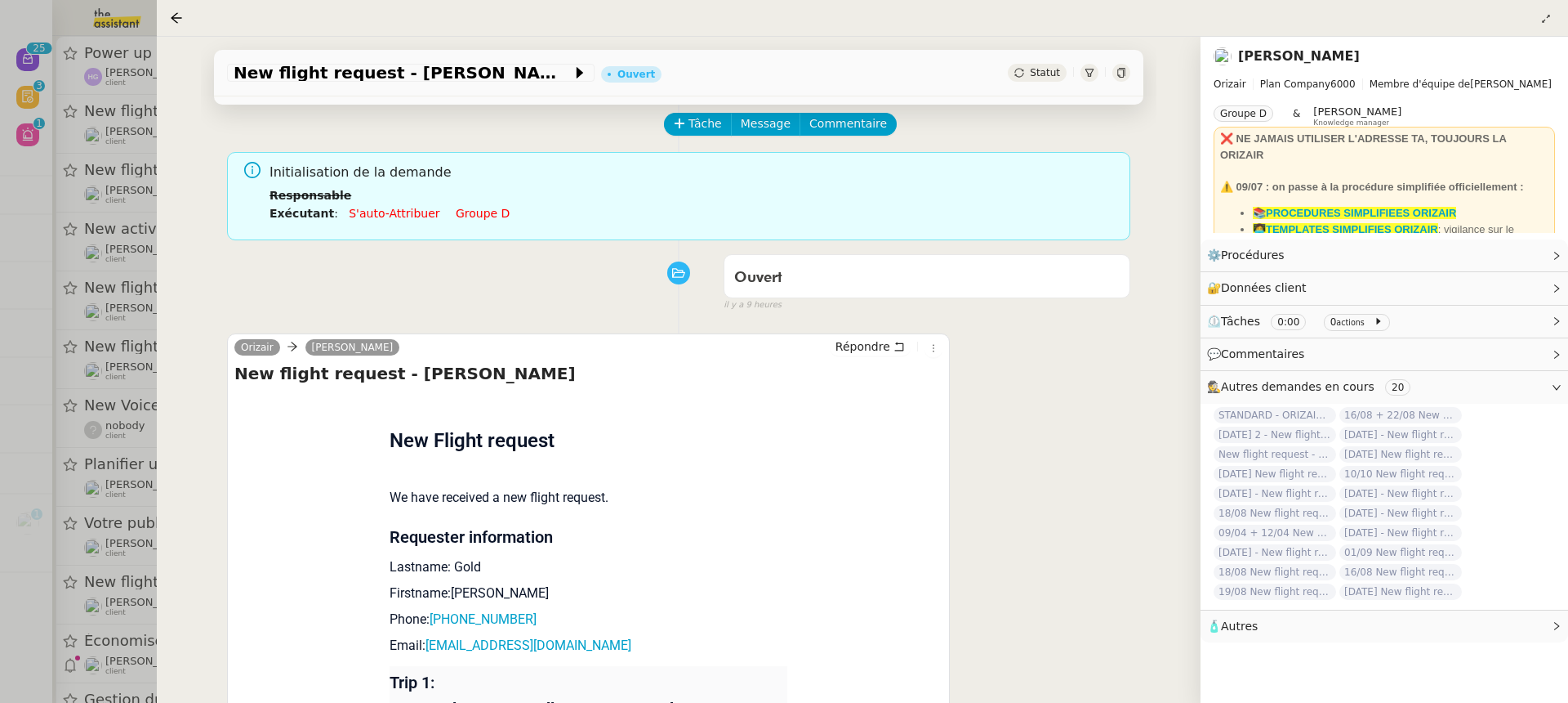
scroll to position [299, 0]
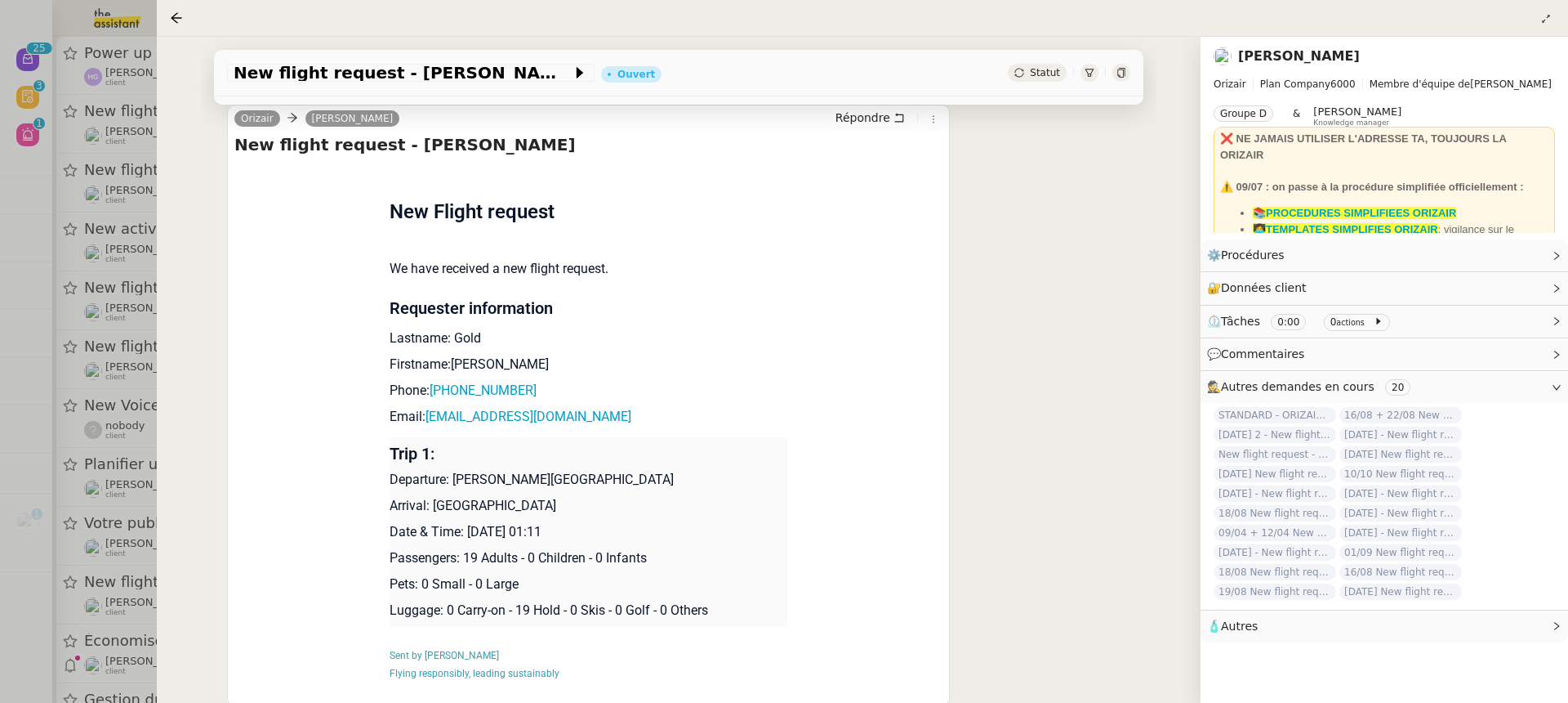
drag, startPoint x: 568, startPoint y: 534, endPoint x: 464, endPoint y: 533, distance: 104.0
click at [464, 533] on p "Date & Time: 5th October 2025 01:11" at bounding box center [588, 531] width 398 height 19
copy p "5th October 2025"
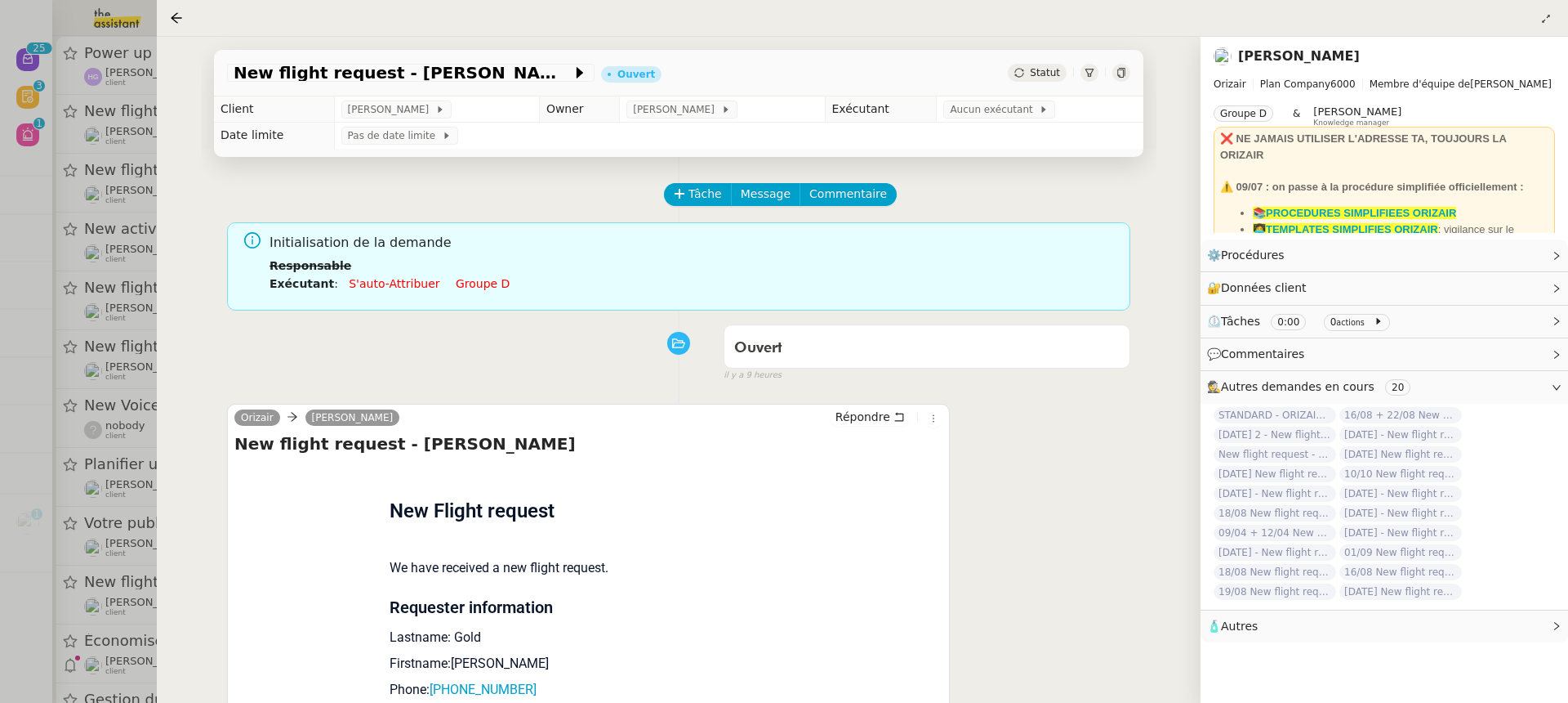
click at [365, 83] on div "New flight request - Max Gold Ouvert Statut" at bounding box center [678, 73] width 929 height 47
click at [360, 80] on span "New flight request - Max Gold" at bounding box center [402, 73] width 338 height 16
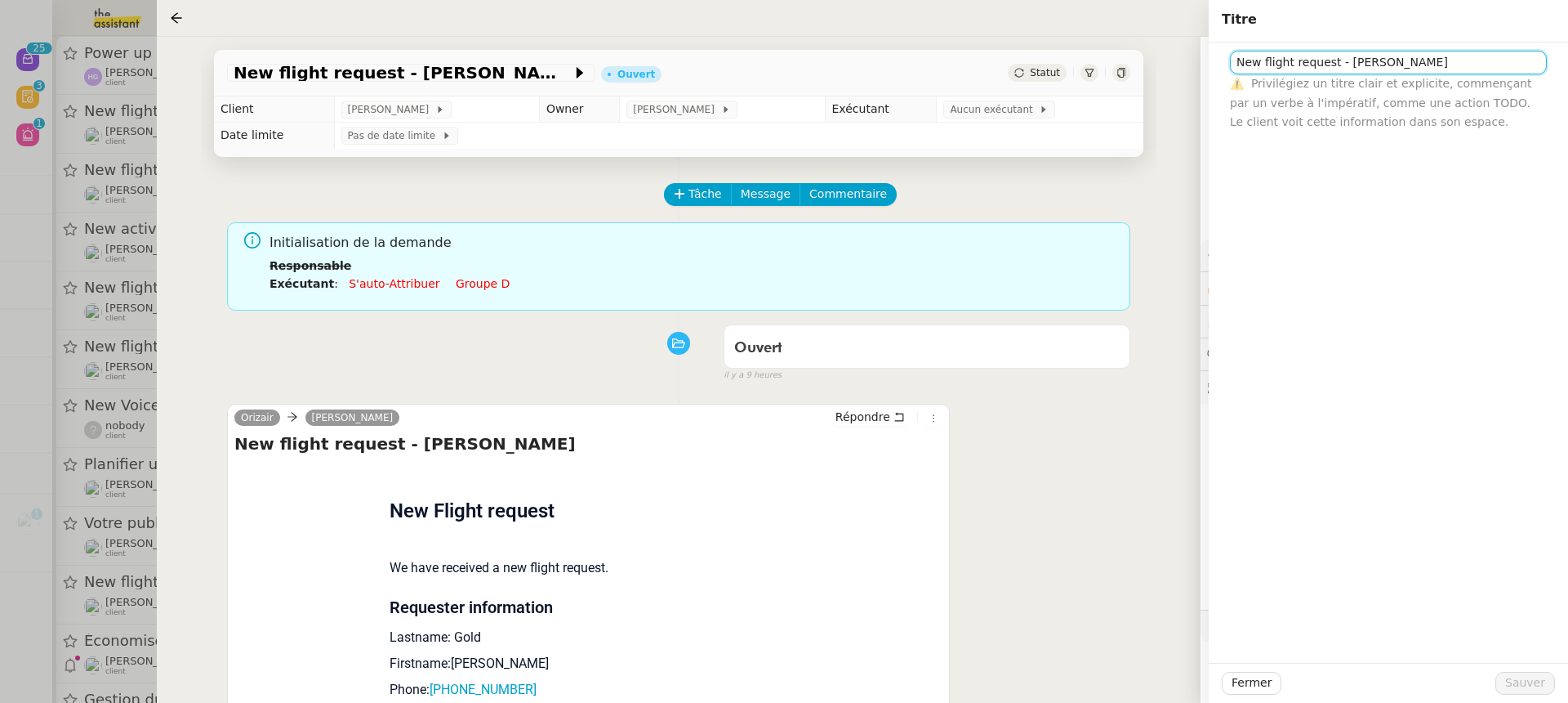
click at [1232, 59] on input "New flight request - Max Gold" at bounding box center [1388, 62] width 317 height 23
paste input "5th October 2025"
type input "[DATE] New flight request - Max Gold"
click at [1524, 682] on span "Sauver" at bounding box center [1524, 682] width 40 height 18
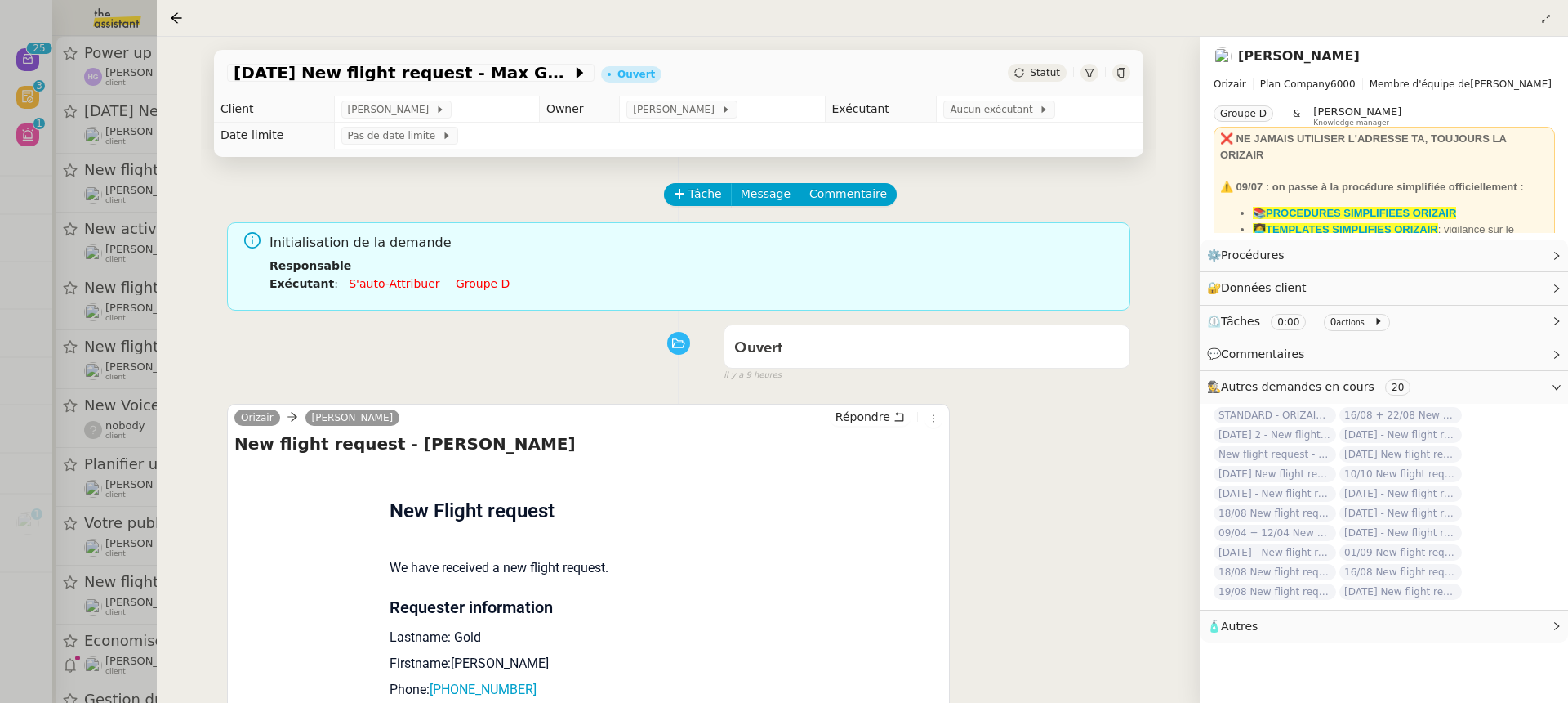
click at [974, 98] on td "Aucun exécutant" at bounding box center [1039, 109] width 206 height 26
click at [976, 102] on span "Aucun exécutant" at bounding box center [994, 109] width 89 height 16
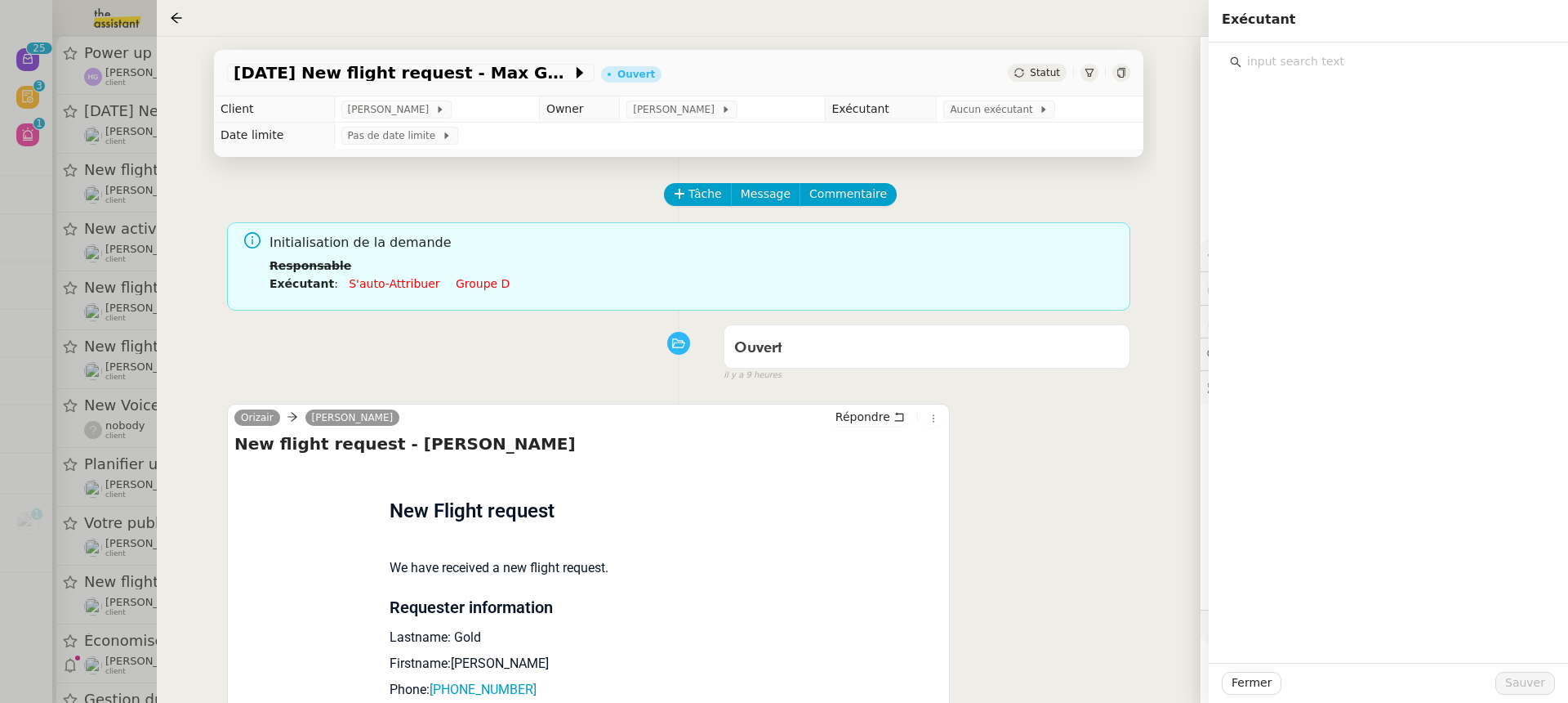
click at [1427, 49] on div at bounding box center [1388, 57] width 333 height 30
type input "n"
type input "an"
click at [1388, 202] on div "an Anthony Mathiot anthony@theassistant.team Anna Florent anna@theassistant.team" at bounding box center [1388, 353] width 360 height 621
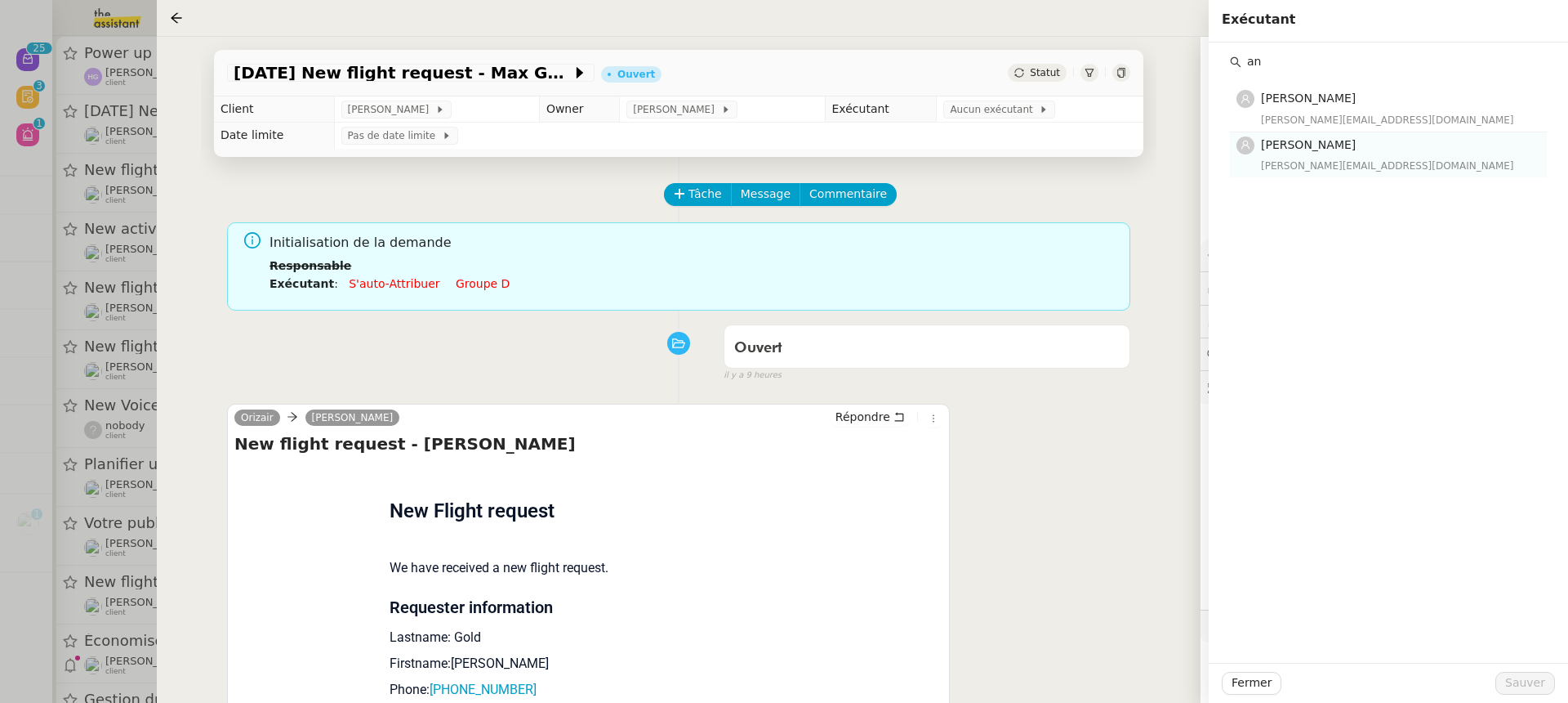
click at [1381, 140] on h4 "[PERSON_NAME]" at bounding box center [1398, 144] width 276 height 18
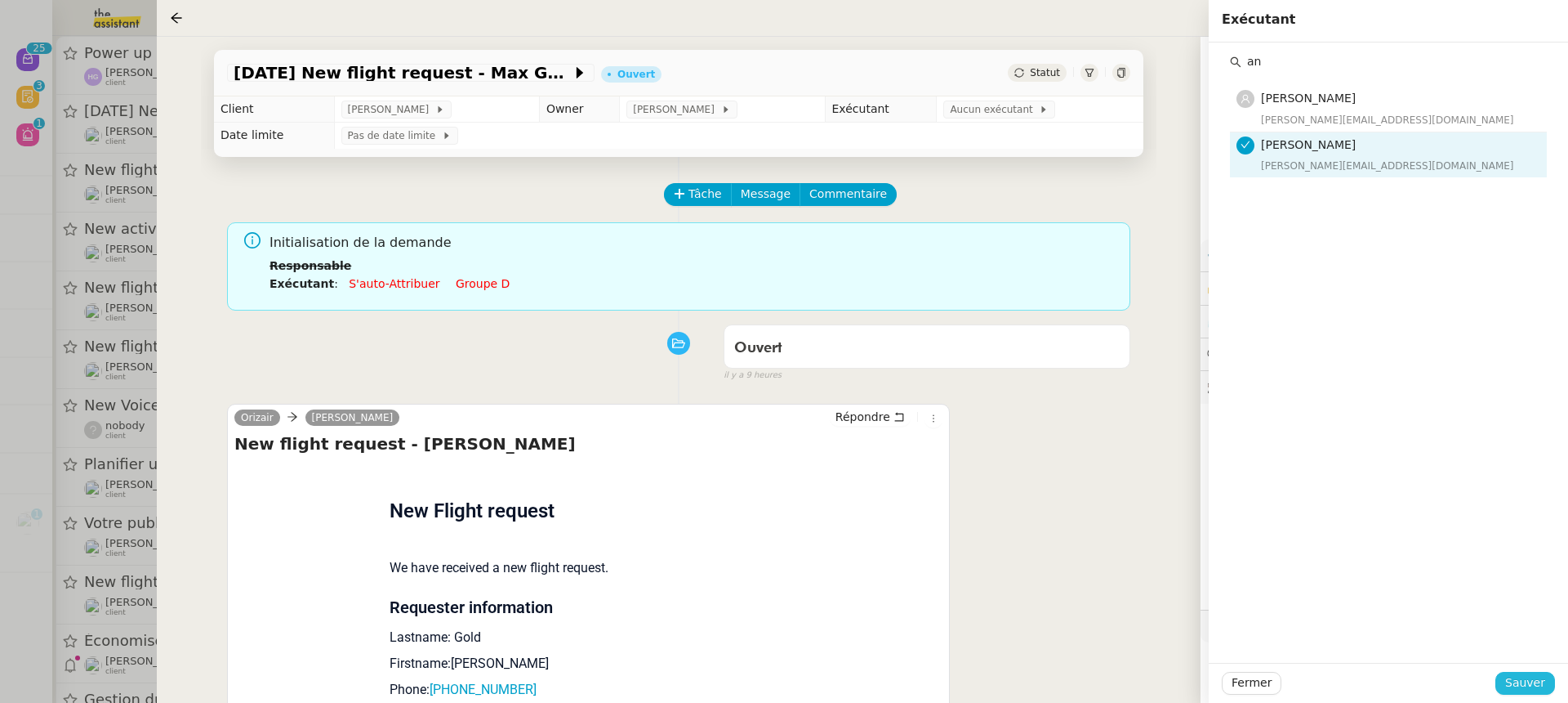
click at [1527, 688] on span "Sauver" at bounding box center [1524, 682] width 40 height 18
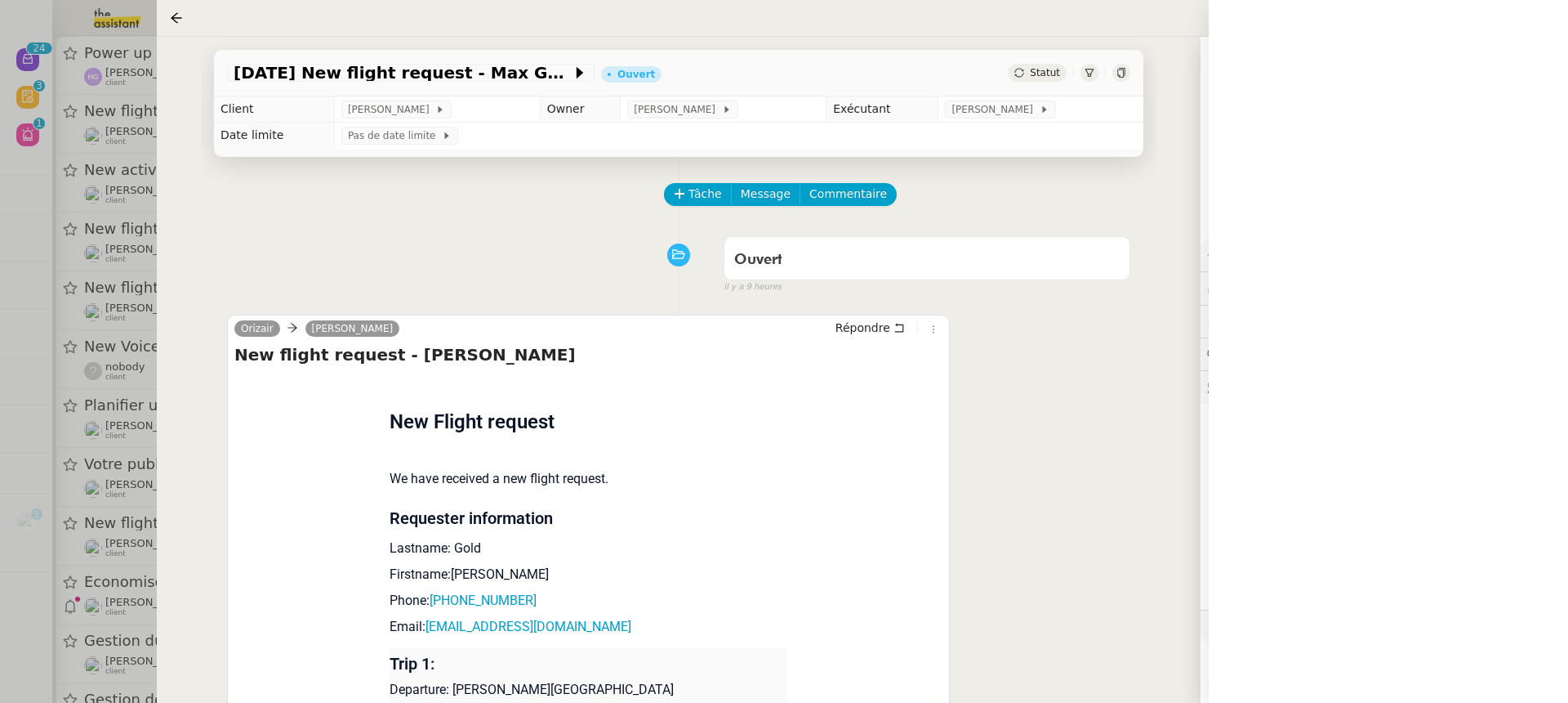
click at [41, 197] on div at bounding box center [784, 351] width 1568 height 703
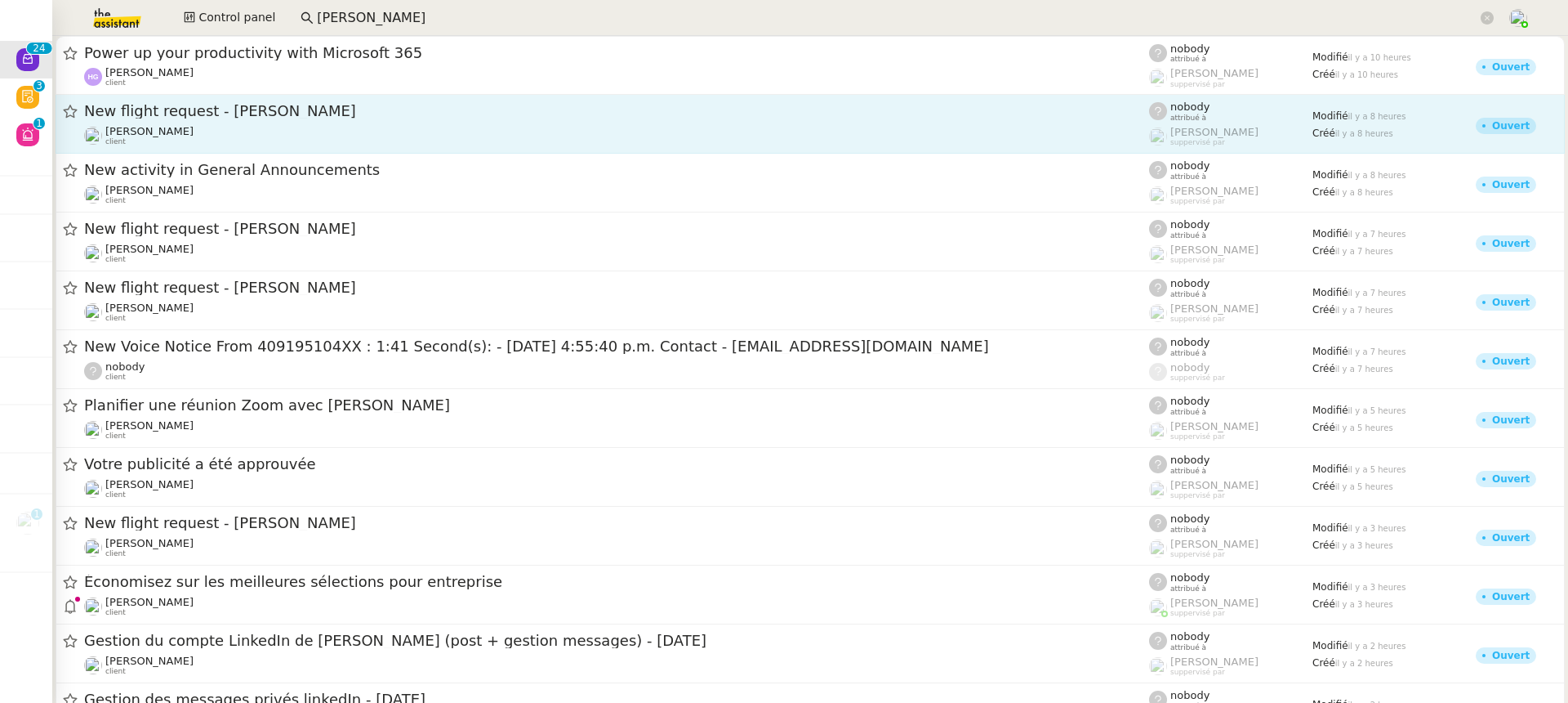
click at [275, 112] on span "New flight request - Hekuran Shehu" at bounding box center [616, 111] width 1065 height 15
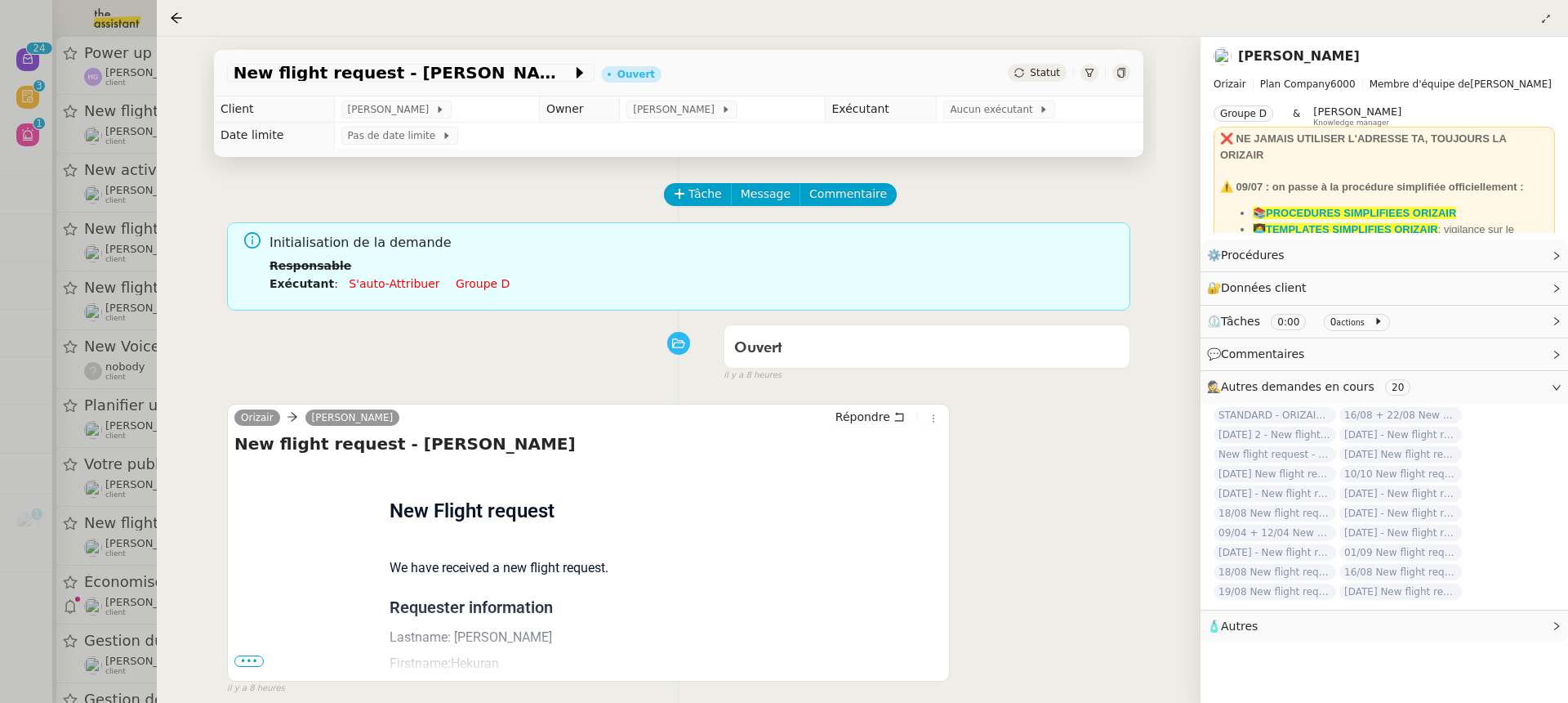
scroll to position [209, 0]
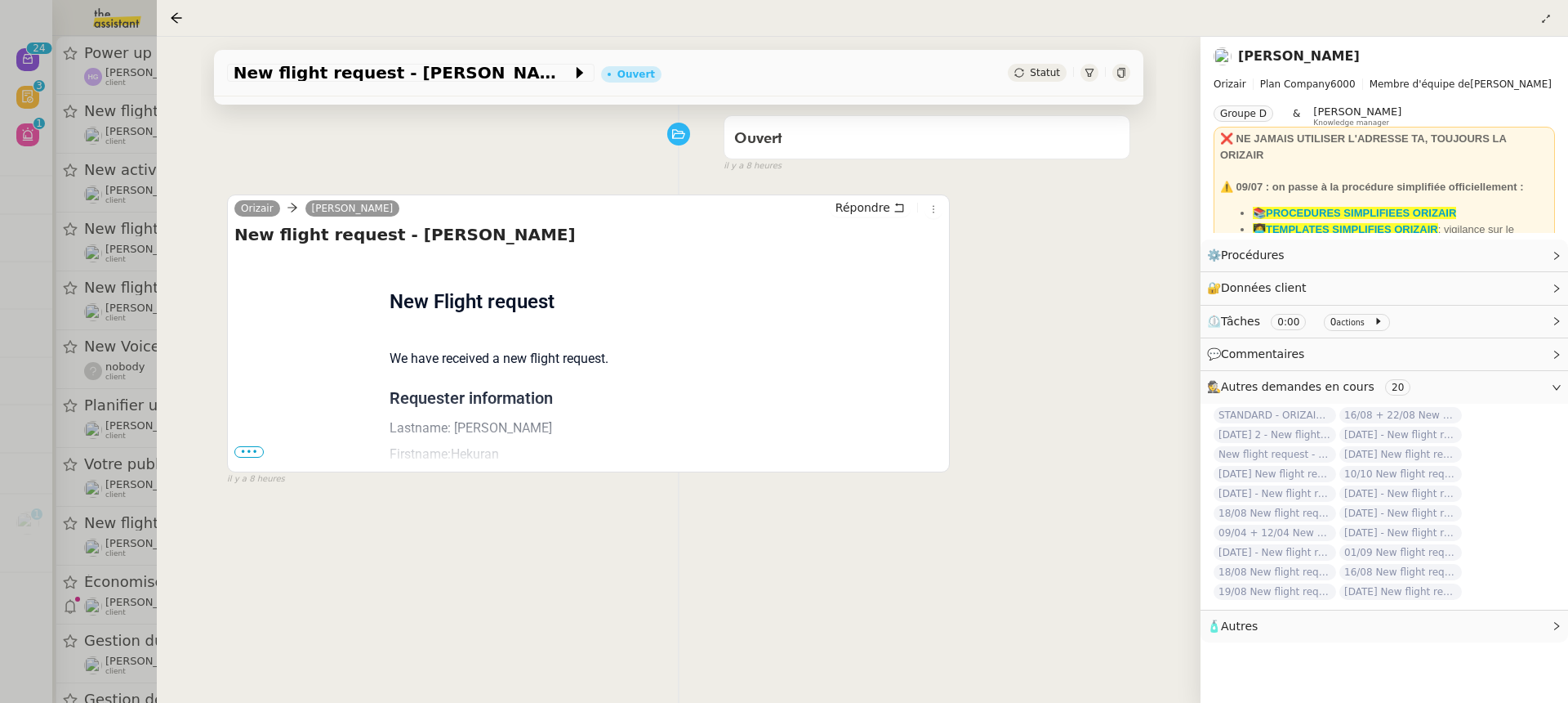
click at [257, 454] on span "•••" at bounding box center [249, 452] width 29 height 12
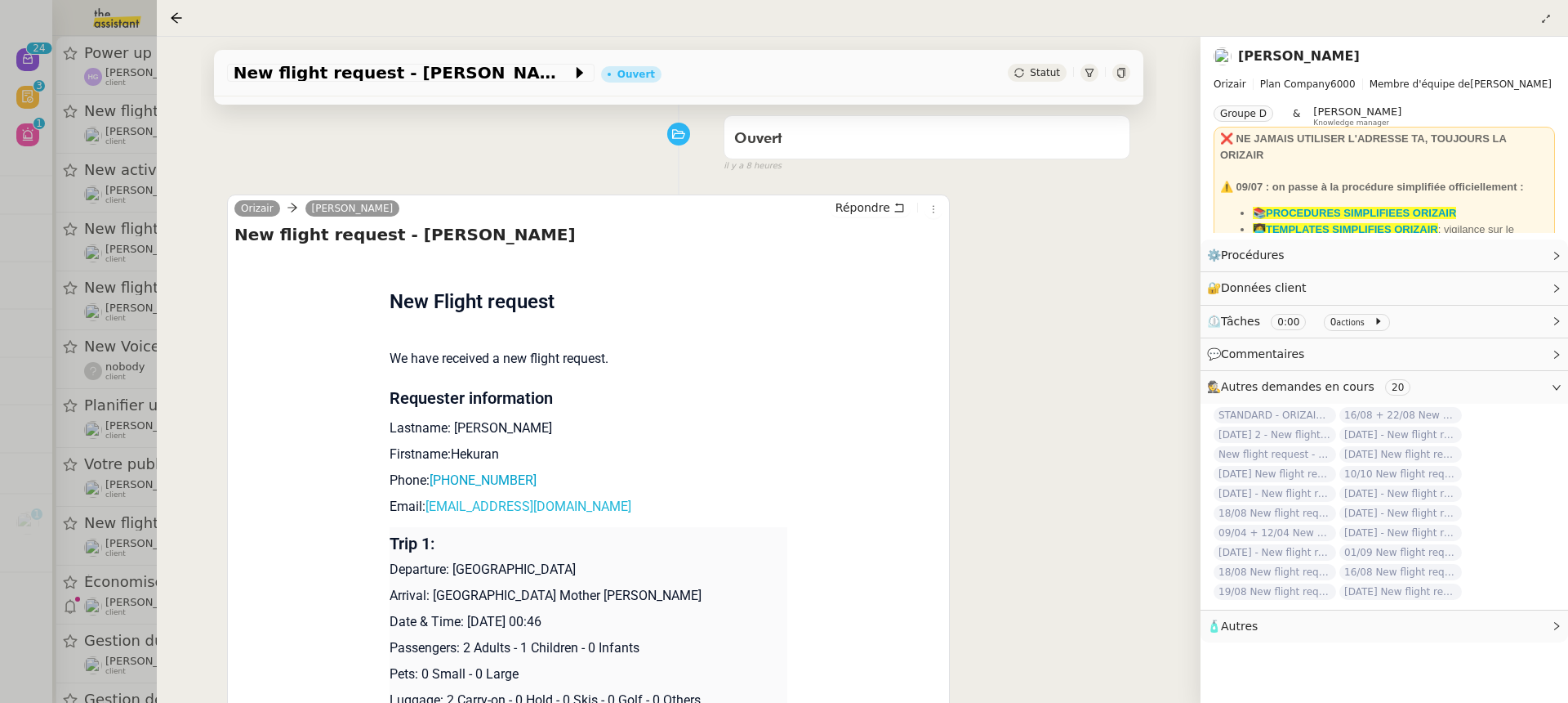
scroll to position [266, 0]
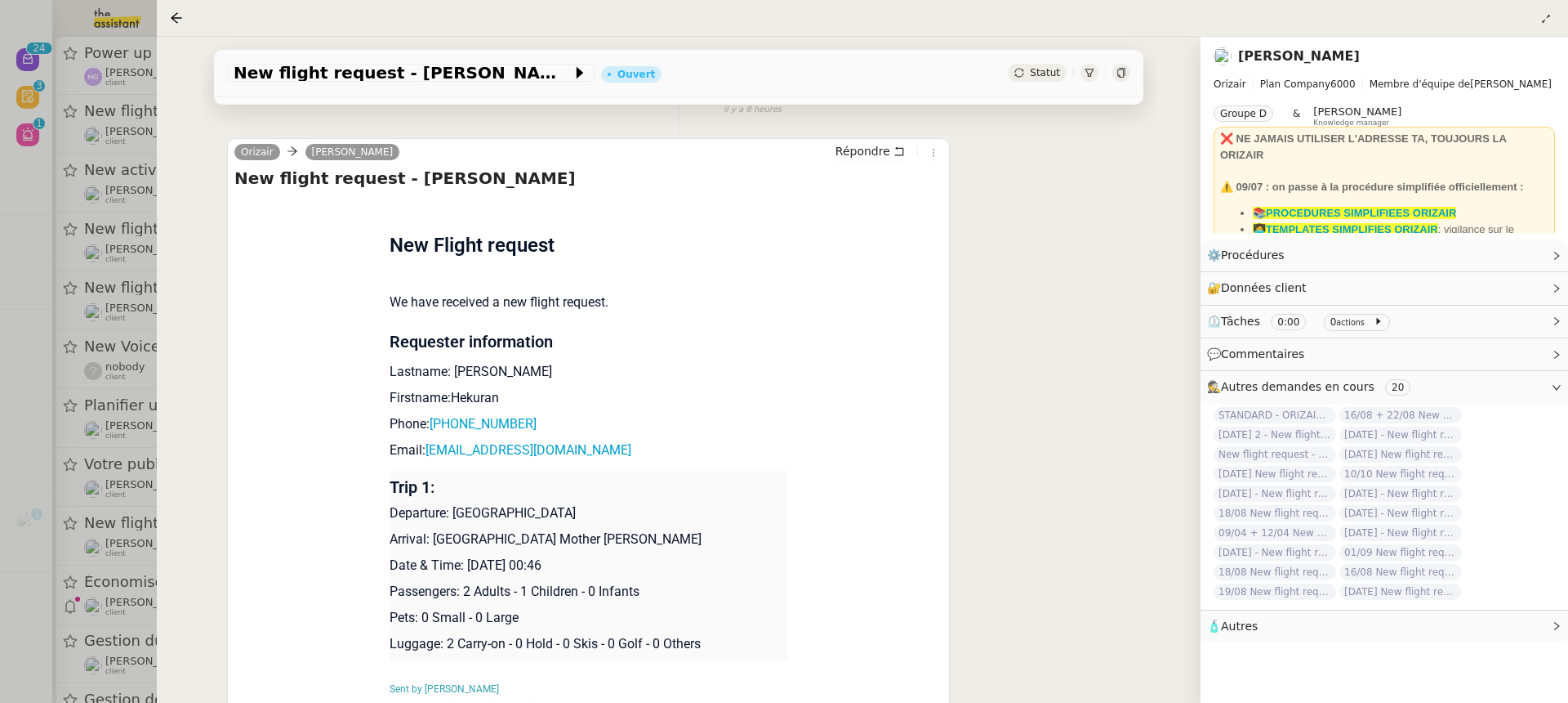
drag, startPoint x: 572, startPoint y: 567, endPoint x: 459, endPoint y: 563, distance: 113.1
click at [459, 563] on p "Date & Time: 21st August 2025 00:46" at bounding box center [588, 565] width 398 height 19
copy p ": 21st August 2025"
click at [431, 71] on span "New flight request - Hekuran Shehu" at bounding box center [402, 73] width 338 height 16
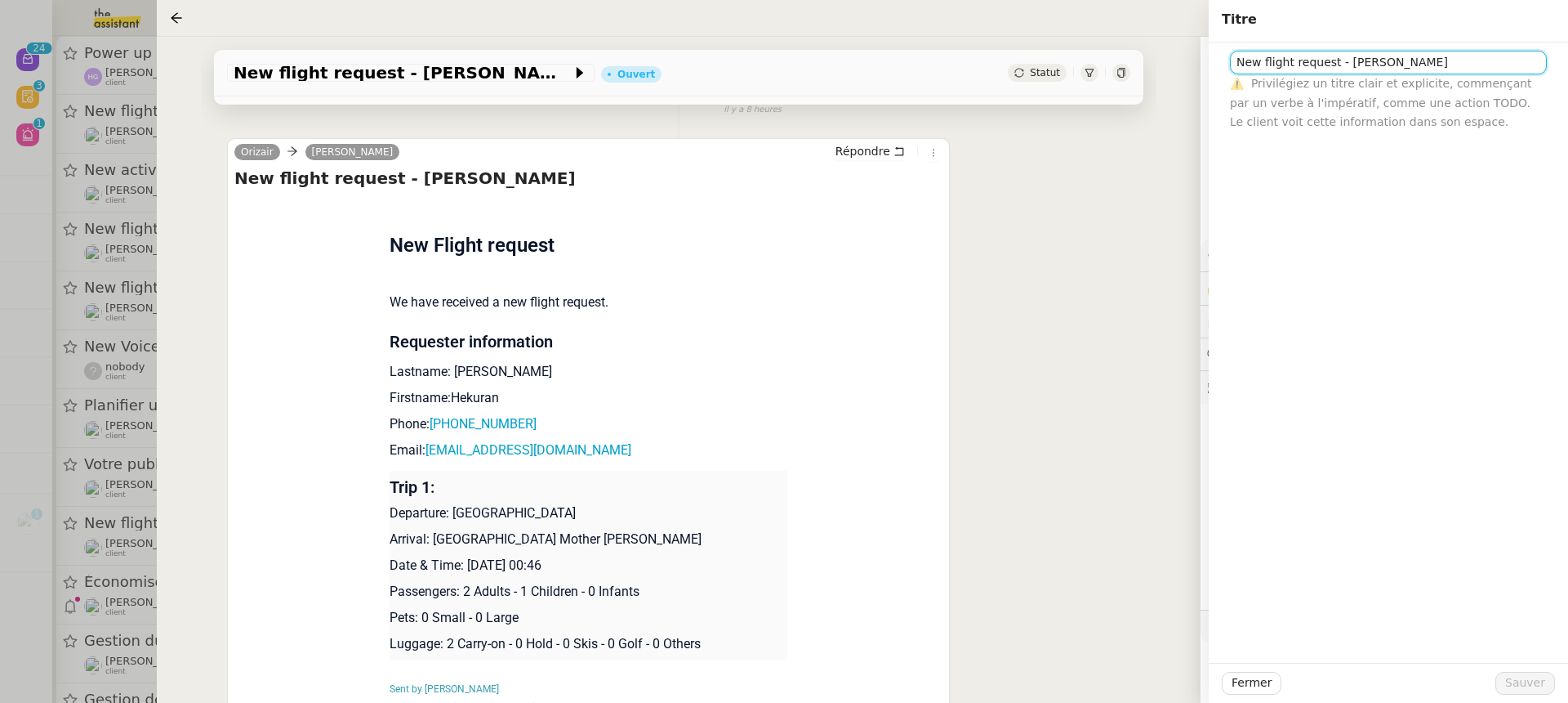
click at [1237, 59] on input "New flight request - Hekuran Shehu" at bounding box center [1388, 62] width 317 height 23
paste input ": 21st August 2025"
click at [1244, 70] on input ": 21st August 2025 New flight request - Hekuran Shehu" at bounding box center [1388, 62] width 317 height 23
type input "[DATE] New flight request - [PERSON_NAME]"
click at [1529, 677] on span "Sauver" at bounding box center [1524, 682] width 40 height 18
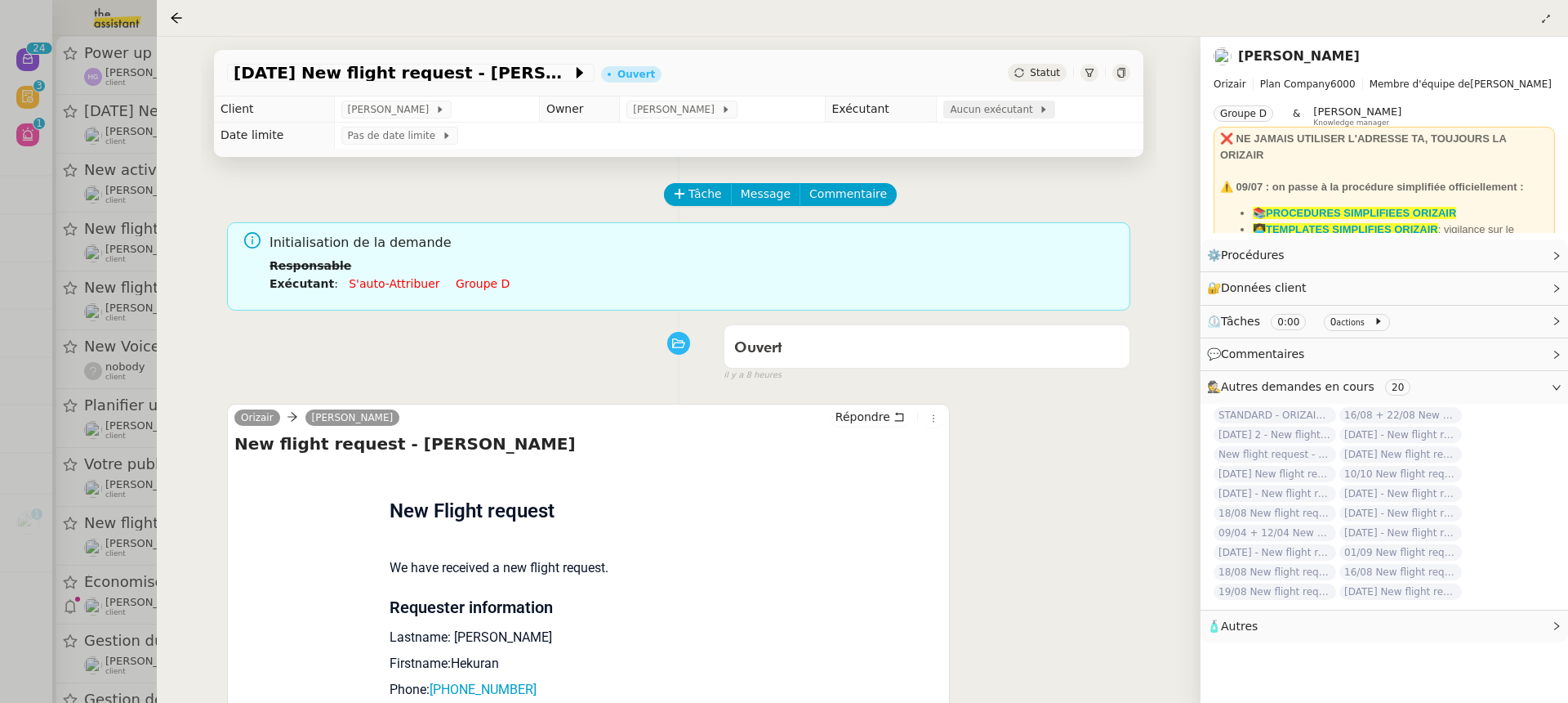
click at [1033, 114] on span at bounding box center [1036, 110] width 7 height 12
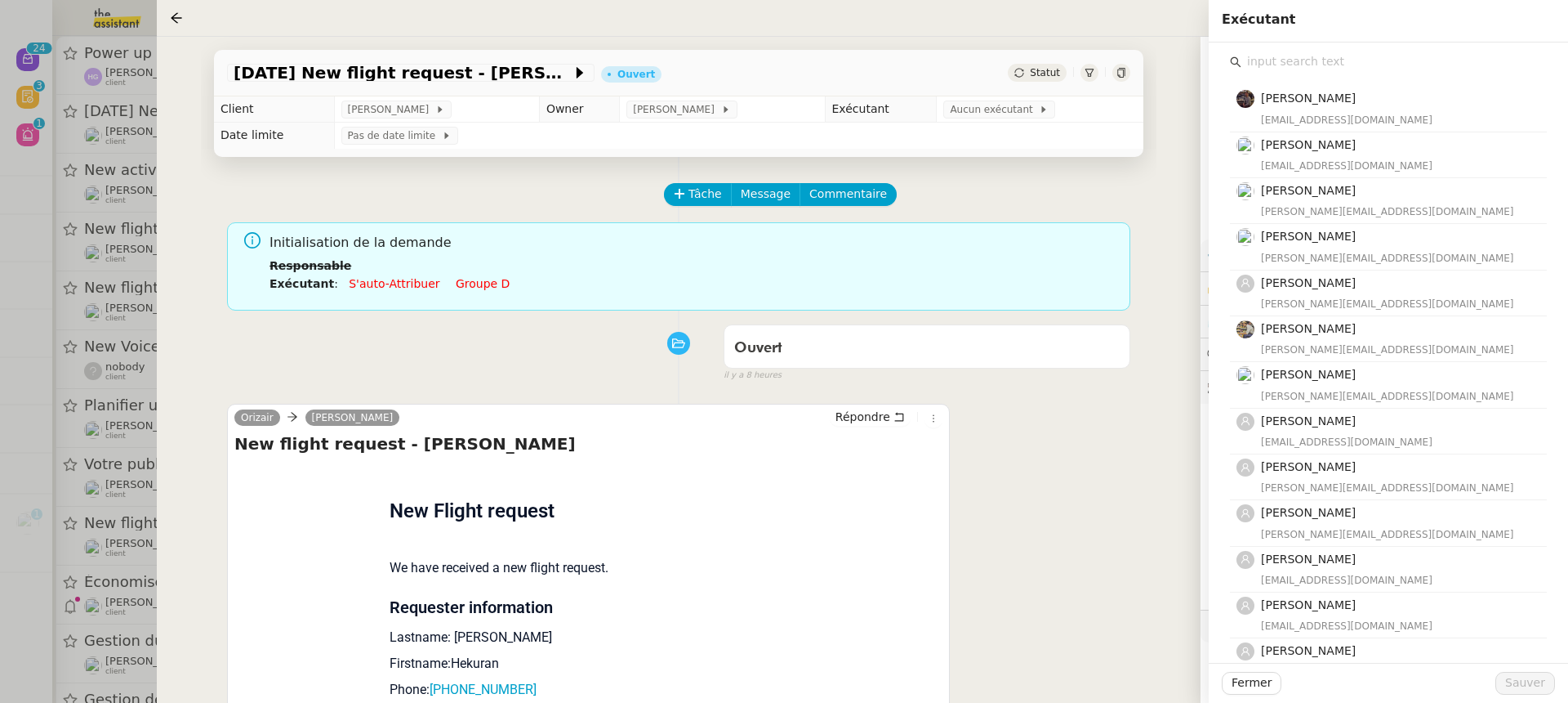
click at [1460, 80] on div "Bert Canavaggio bert.canavaggio@gmail.com Romane Vachon romane@team.theassistan…" at bounding box center [1388, 353] width 360 height 621
click at [1427, 50] on input "text" at bounding box center [1394, 61] width 305 height 22
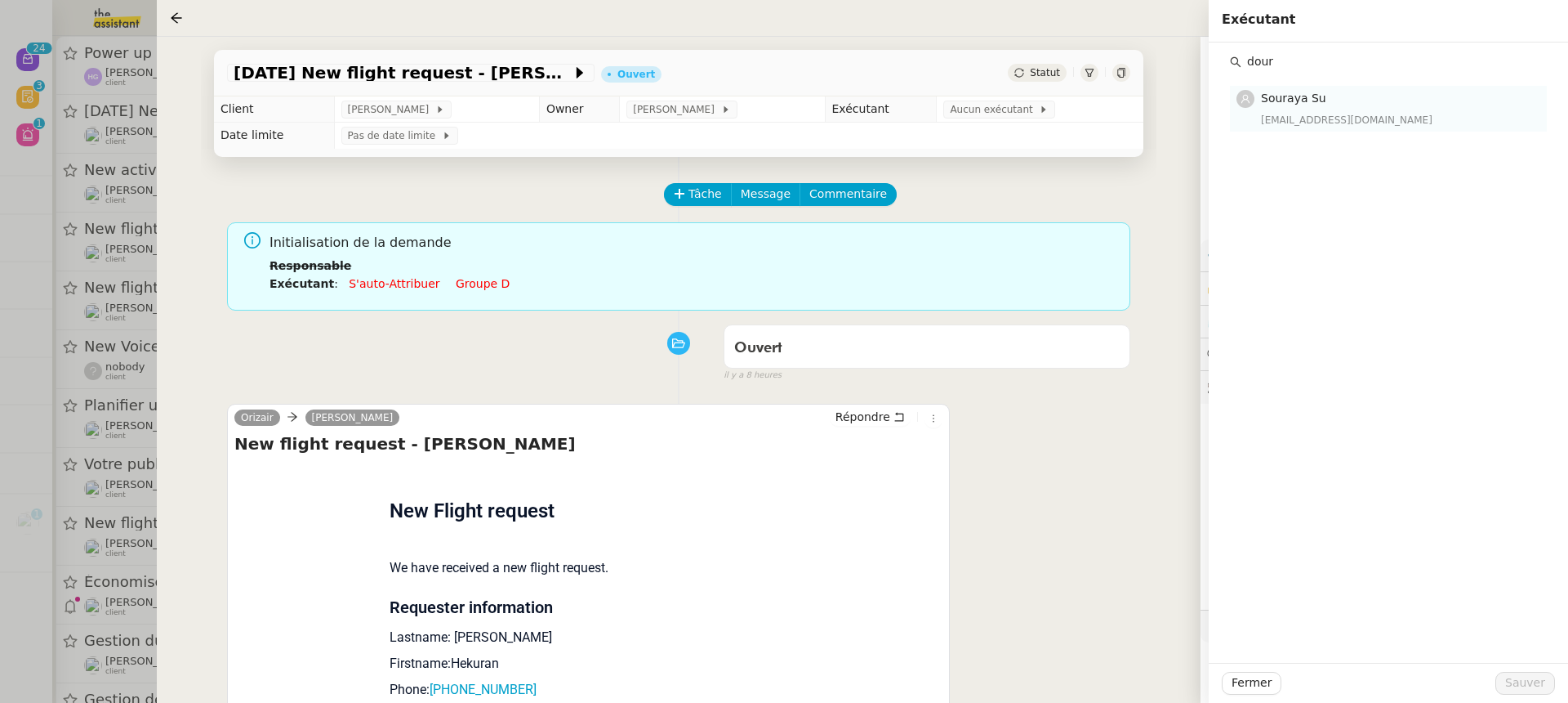
type input "dour"
click at [1378, 128] on nz-list-item "Souraya Su souraya@team.theassistant.com" at bounding box center [1388, 108] width 317 height 45
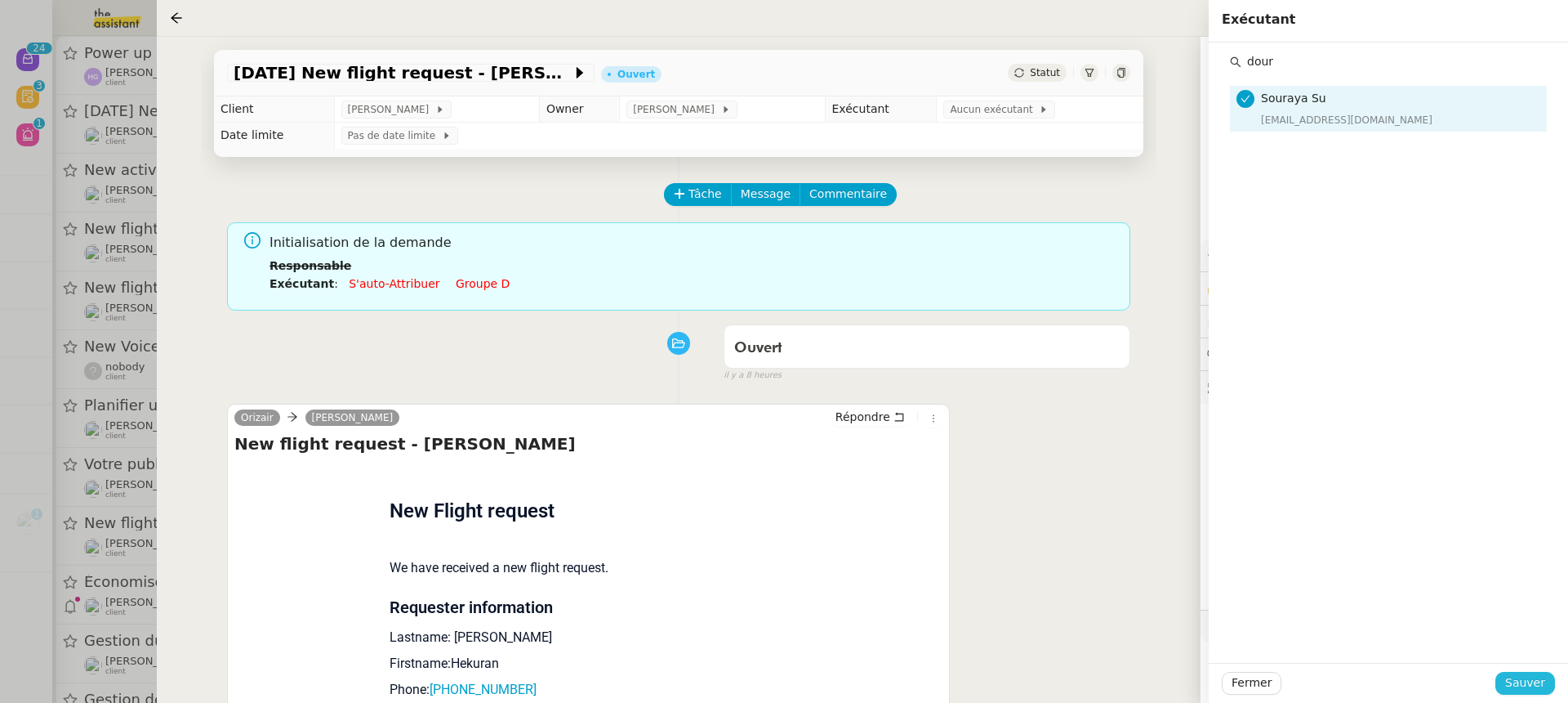
click at [1543, 688] on span "Sauver" at bounding box center [1524, 682] width 40 height 18
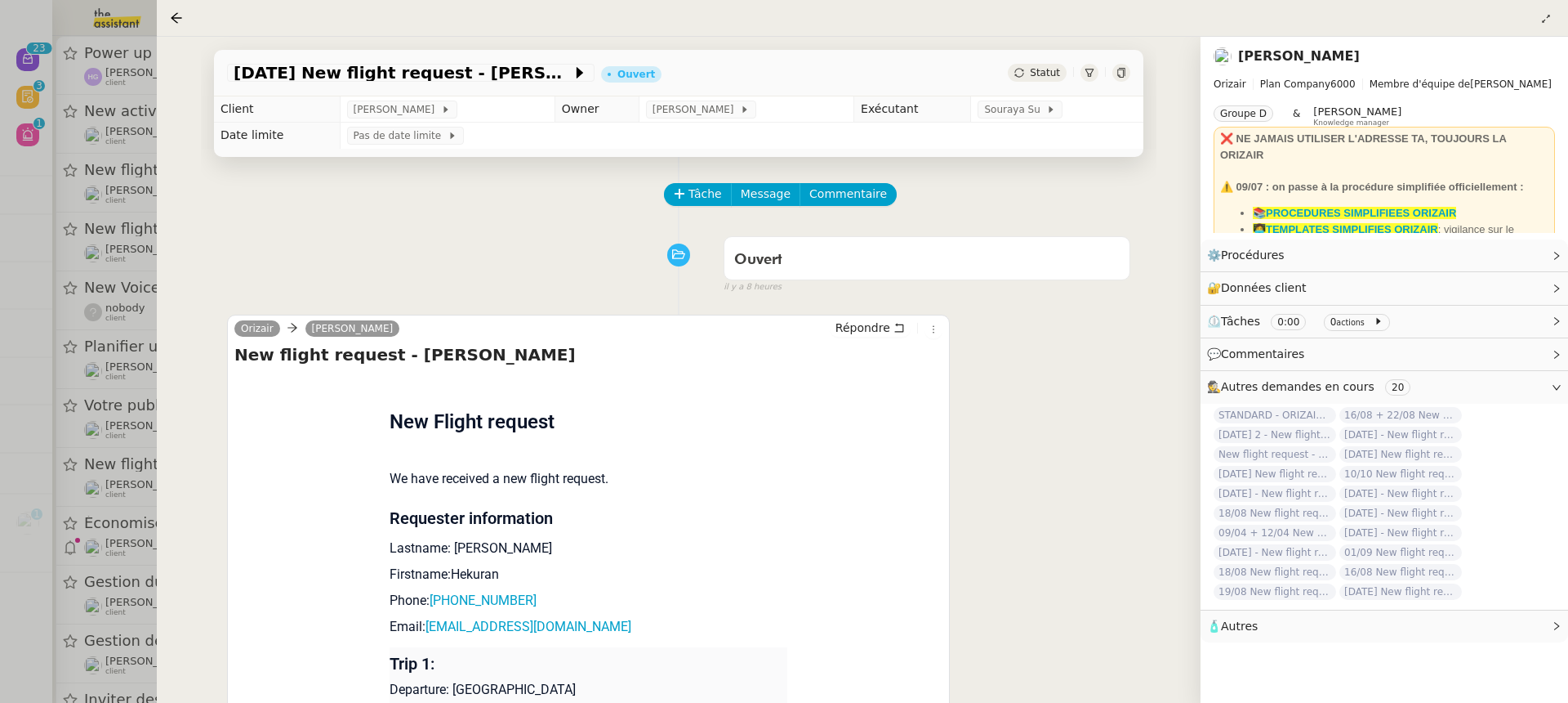
click at [80, 246] on div at bounding box center [784, 351] width 1568 height 703
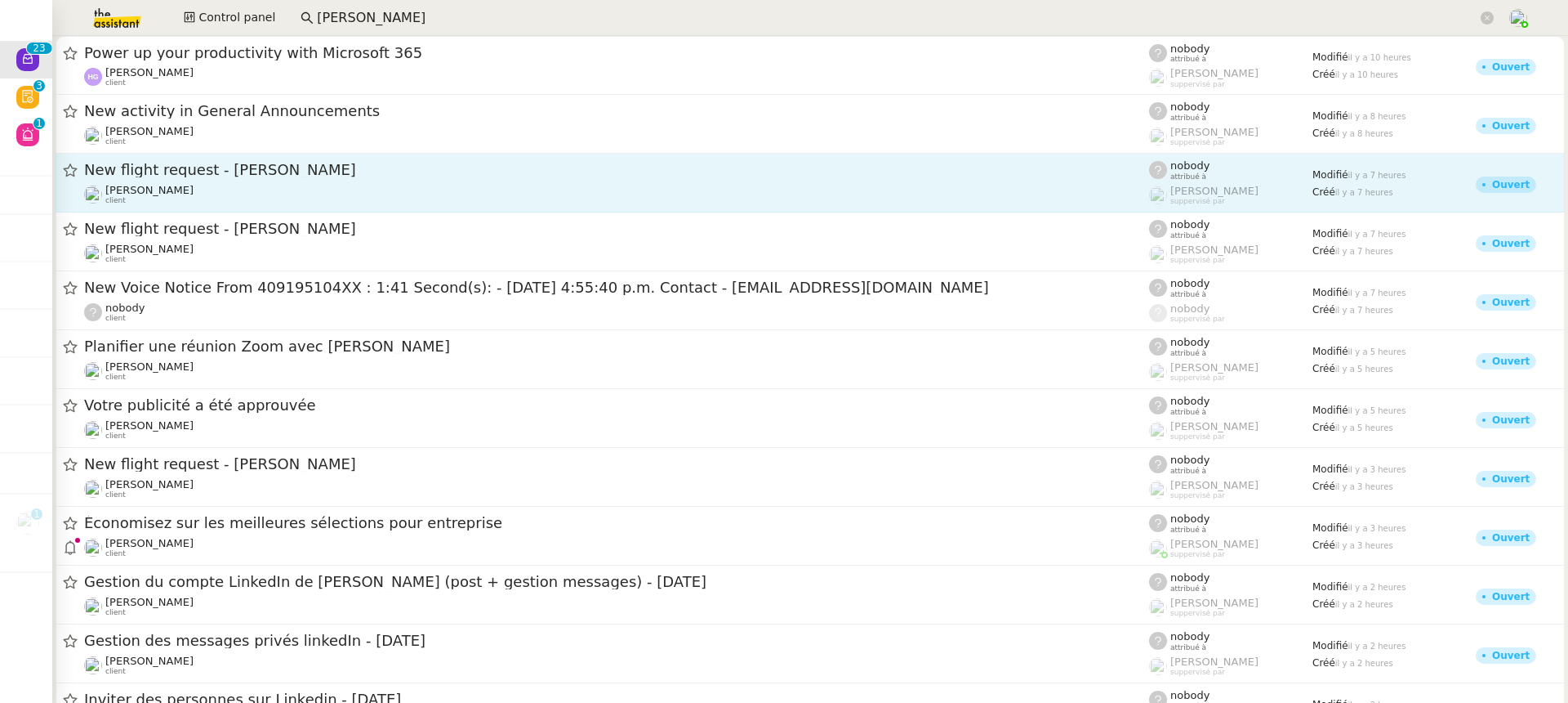
click at [264, 183] on div "New flight request - Rachidi YAYAOYE Louis Frei client" at bounding box center [616, 182] width 1065 height 45
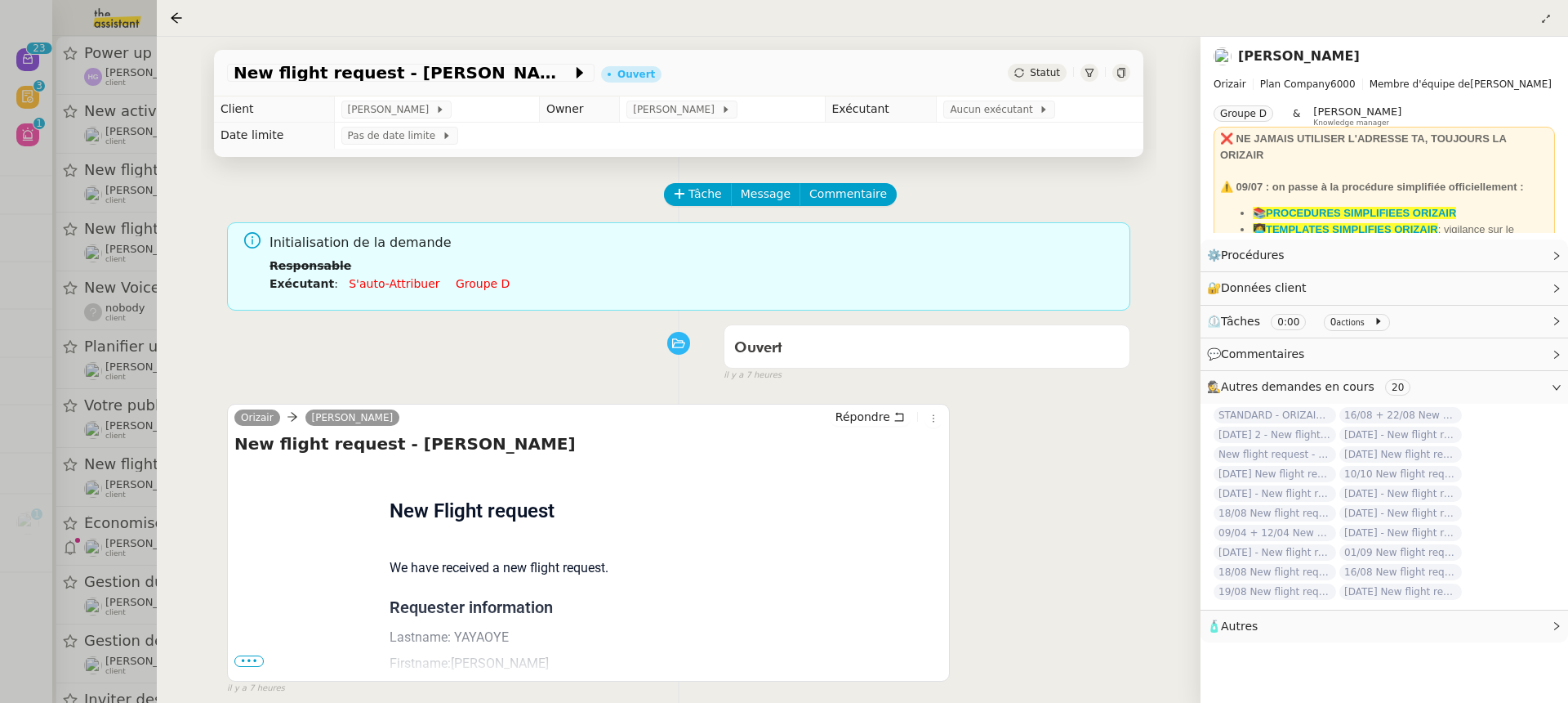
click at [248, 655] on span "•••" at bounding box center [249, 661] width 29 height 12
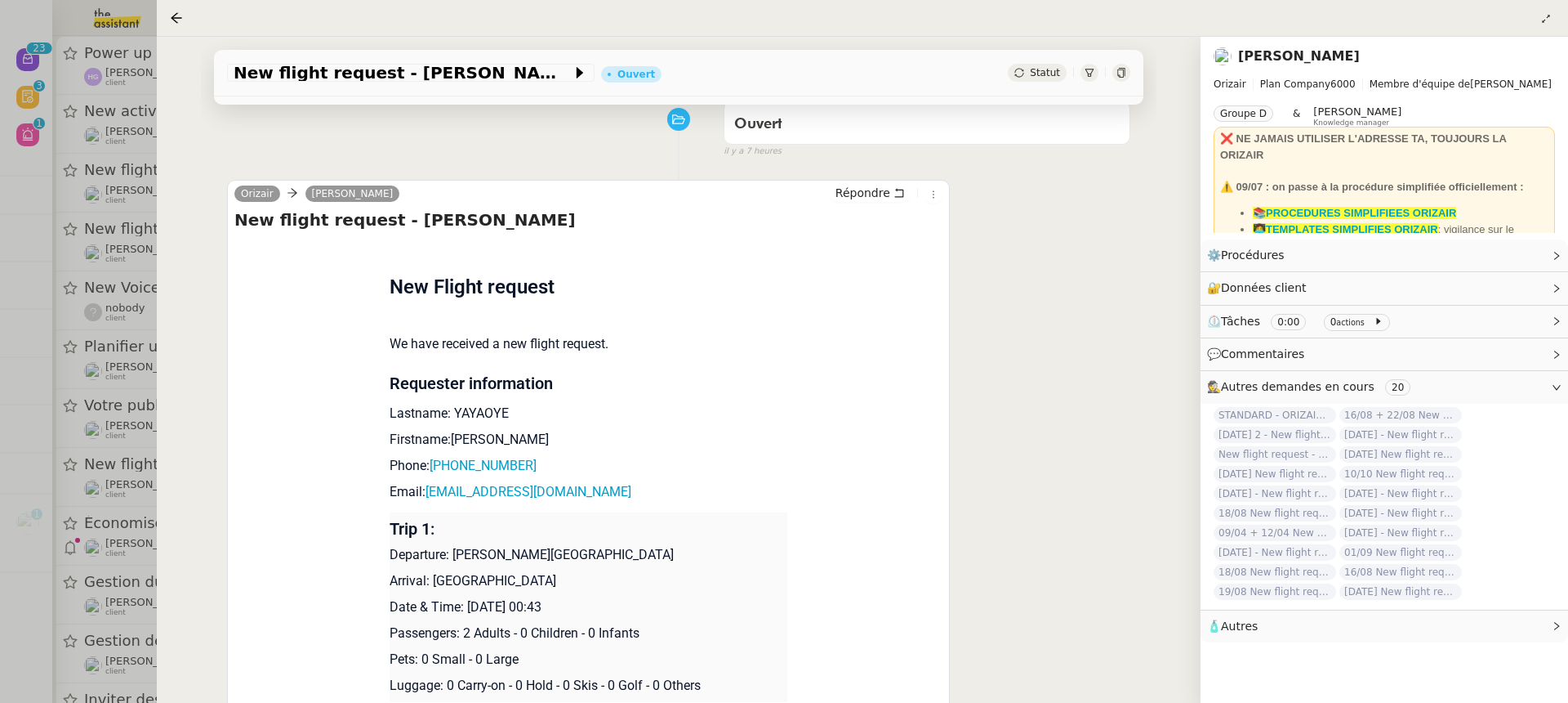
scroll to position [288, 0]
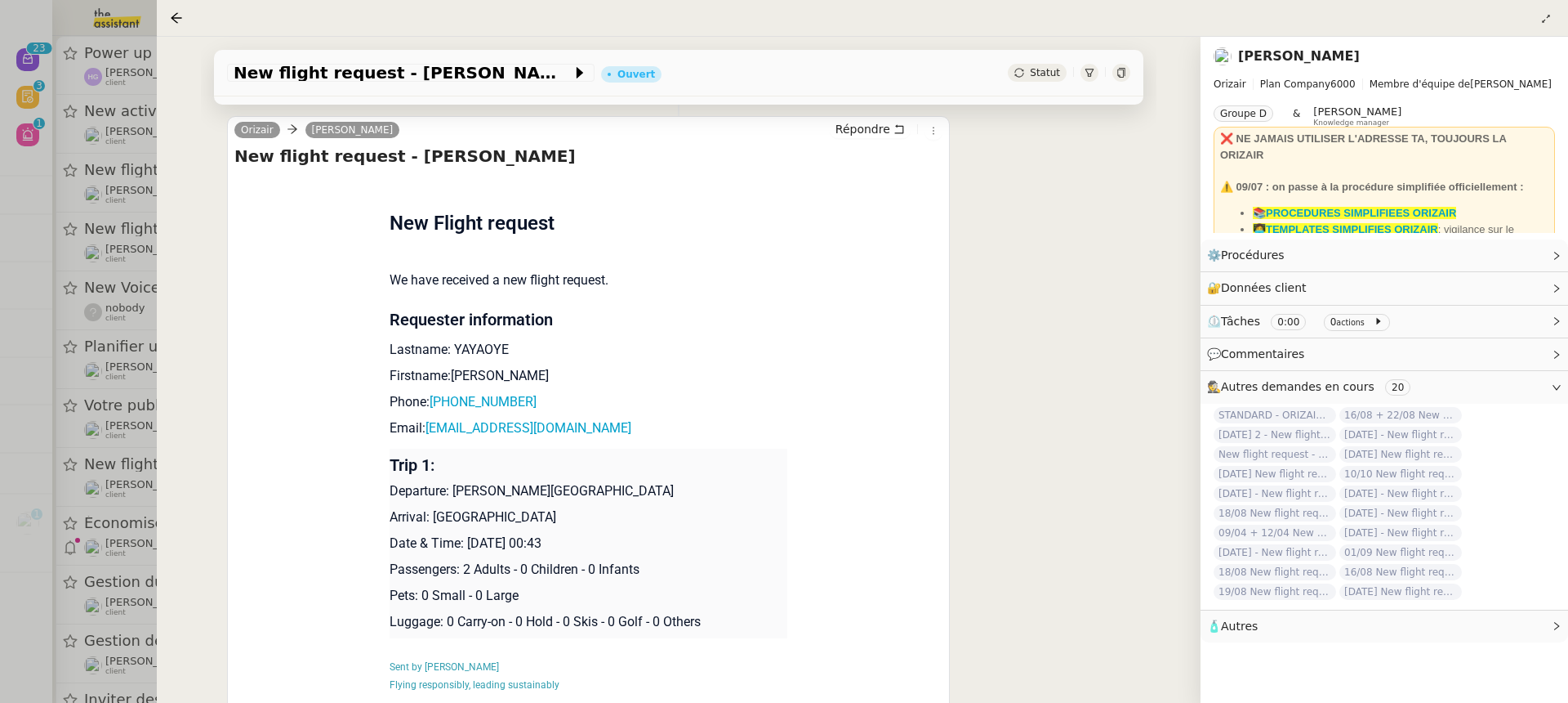
drag, startPoint x: 596, startPoint y: 544, endPoint x: 464, endPoint y: 547, distance: 132.0
click at [464, 547] on p "Date & Time: 22nd September 2025 00:43" at bounding box center [588, 543] width 398 height 19
copy p "22nd September 2025"
click at [454, 56] on div "New flight request - Rachidi YAYAOYE Ouvert Statut" at bounding box center [678, 73] width 929 height 47
click at [459, 65] on span "New flight request - Rachidi YAYAOYE" at bounding box center [402, 73] width 338 height 16
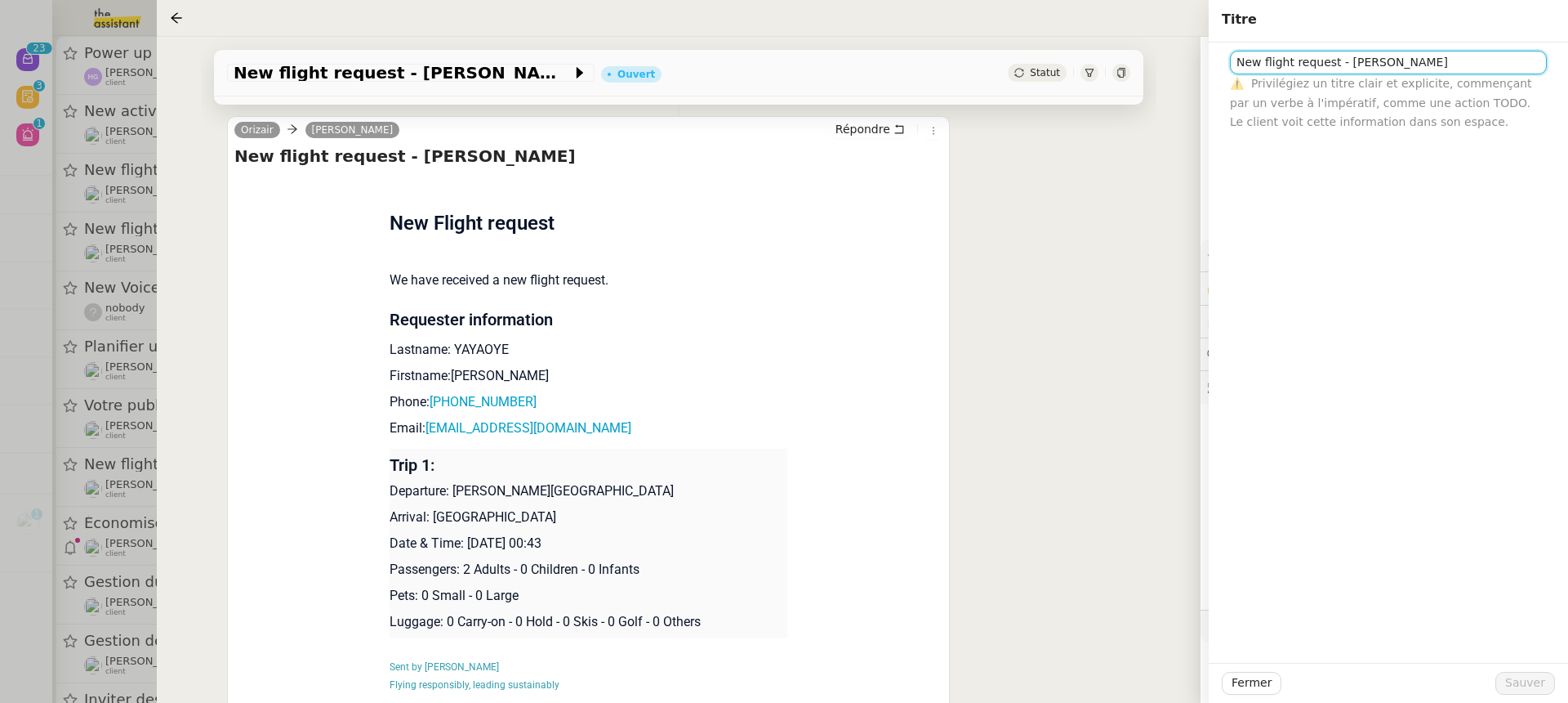
click at [1232, 63] on input "New flight request - Rachidi YAYAOYE" at bounding box center [1388, 62] width 317 height 23
paste input "22nd September 2025"
type input "22nd September 2025 New flight request - Rachidi YAYAOYE"
click at [1523, 677] on span "Sauver" at bounding box center [1524, 682] width 40 height 18
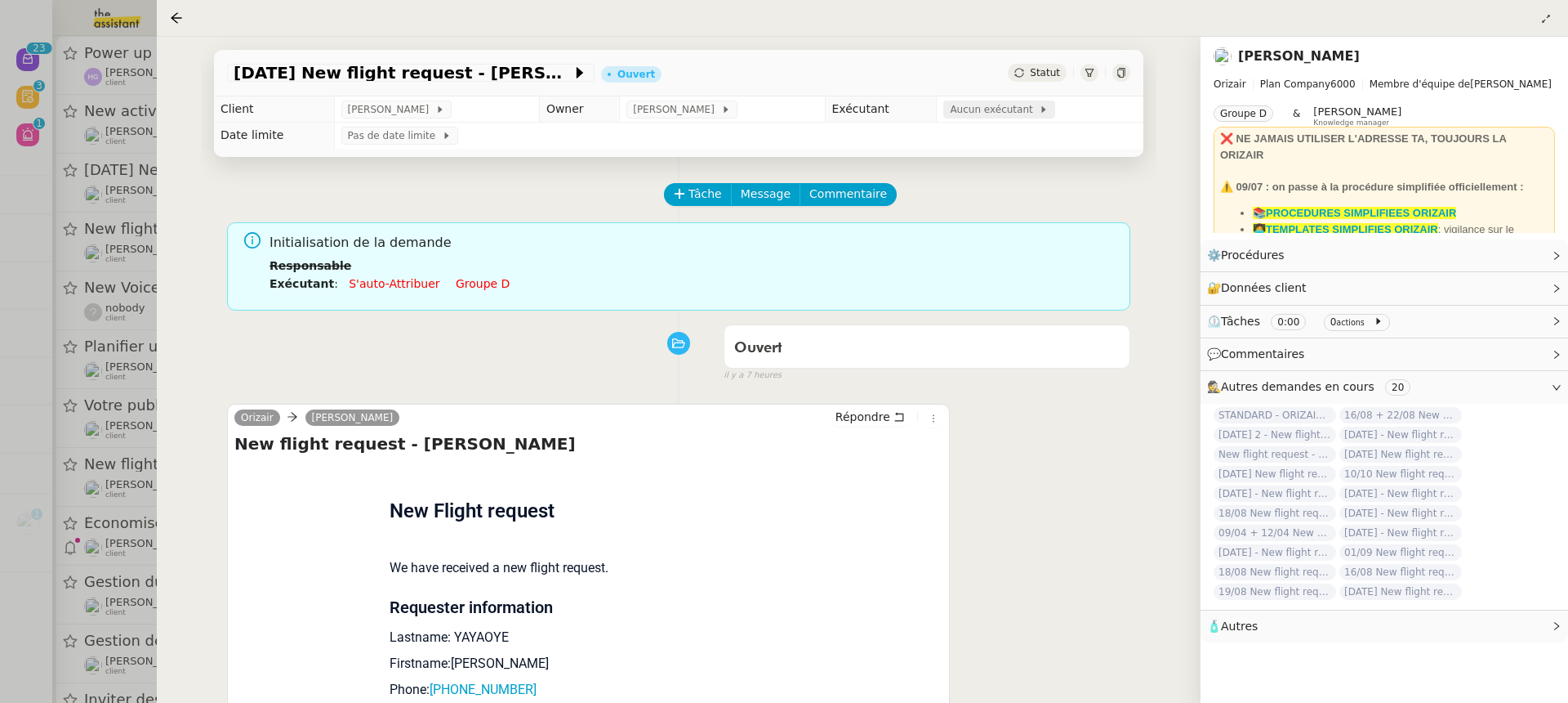
click at [988, 117] on span "Aucun exécutant" at bounding box center [994, 109] width 89 height 16
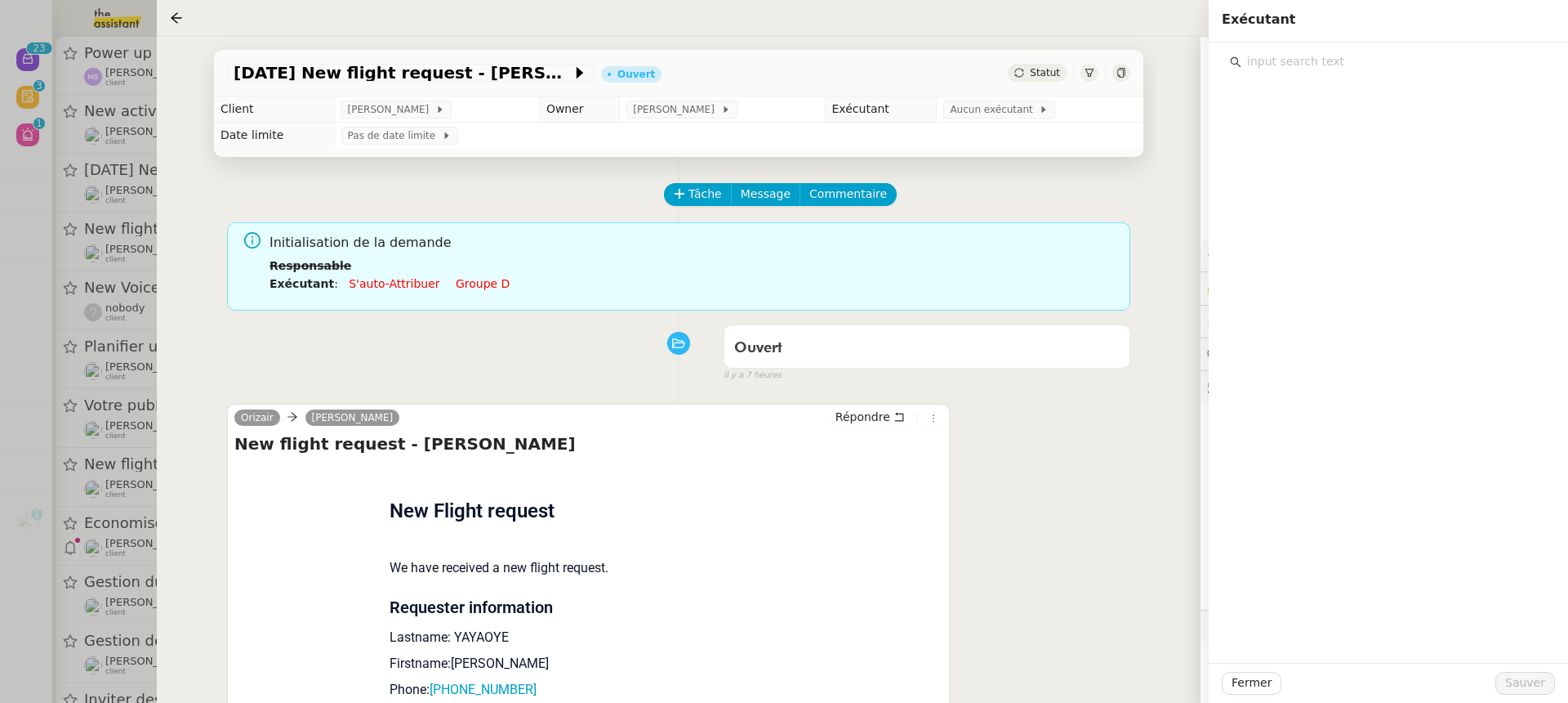
click at [1352, 50] on input "text" at bounding box center [1394, 61] width 305 height 22
type input "[PERSON_NAME]"
click at [1340, 83] on div "Pauline Jennah paulinej@team.theassistant.com Pauline Ribas pauline@team.theass…" at bounding box center [1388, 125] width 317 height 105
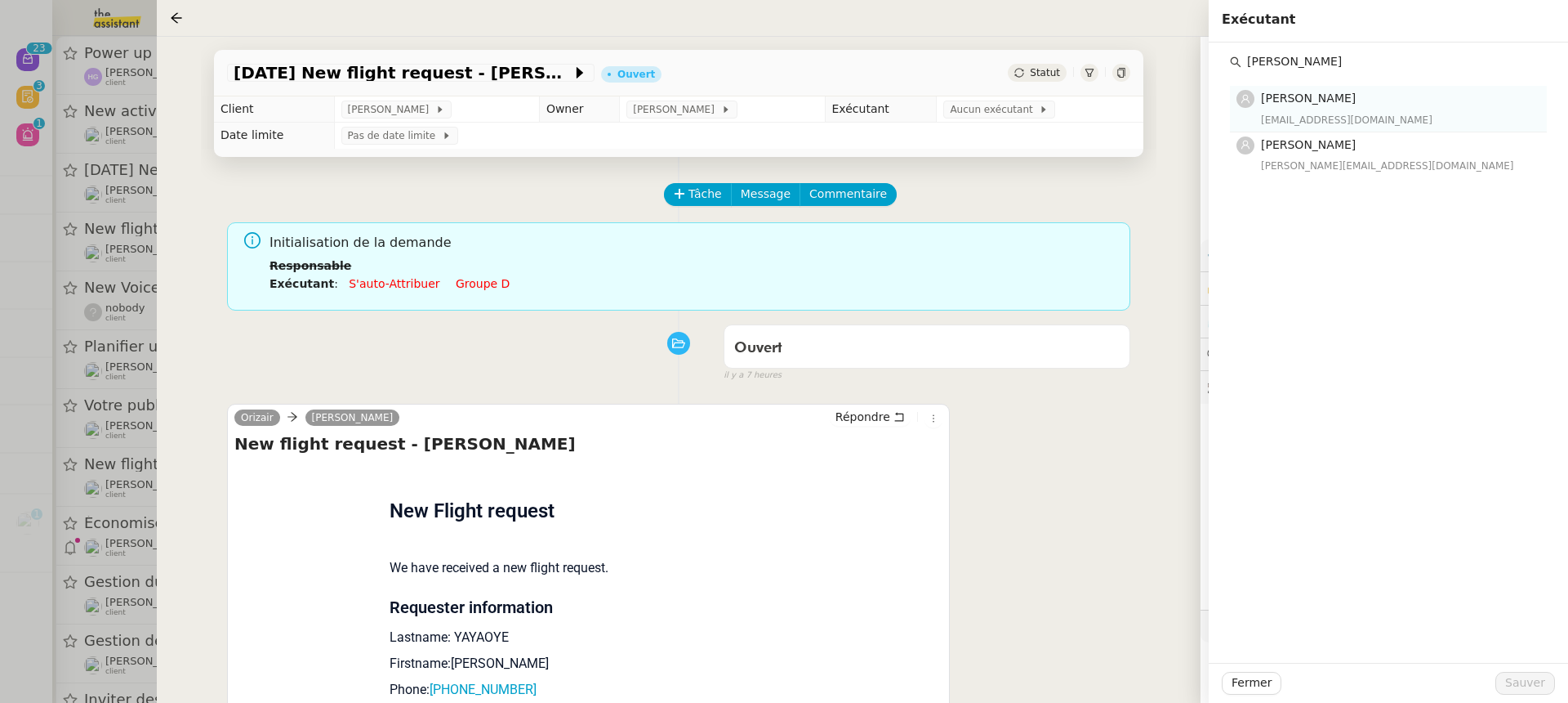
click at [1347, 99] on h4 "[PERSON_NAME]" at bounding box center [1398, 98] width 276 height 18
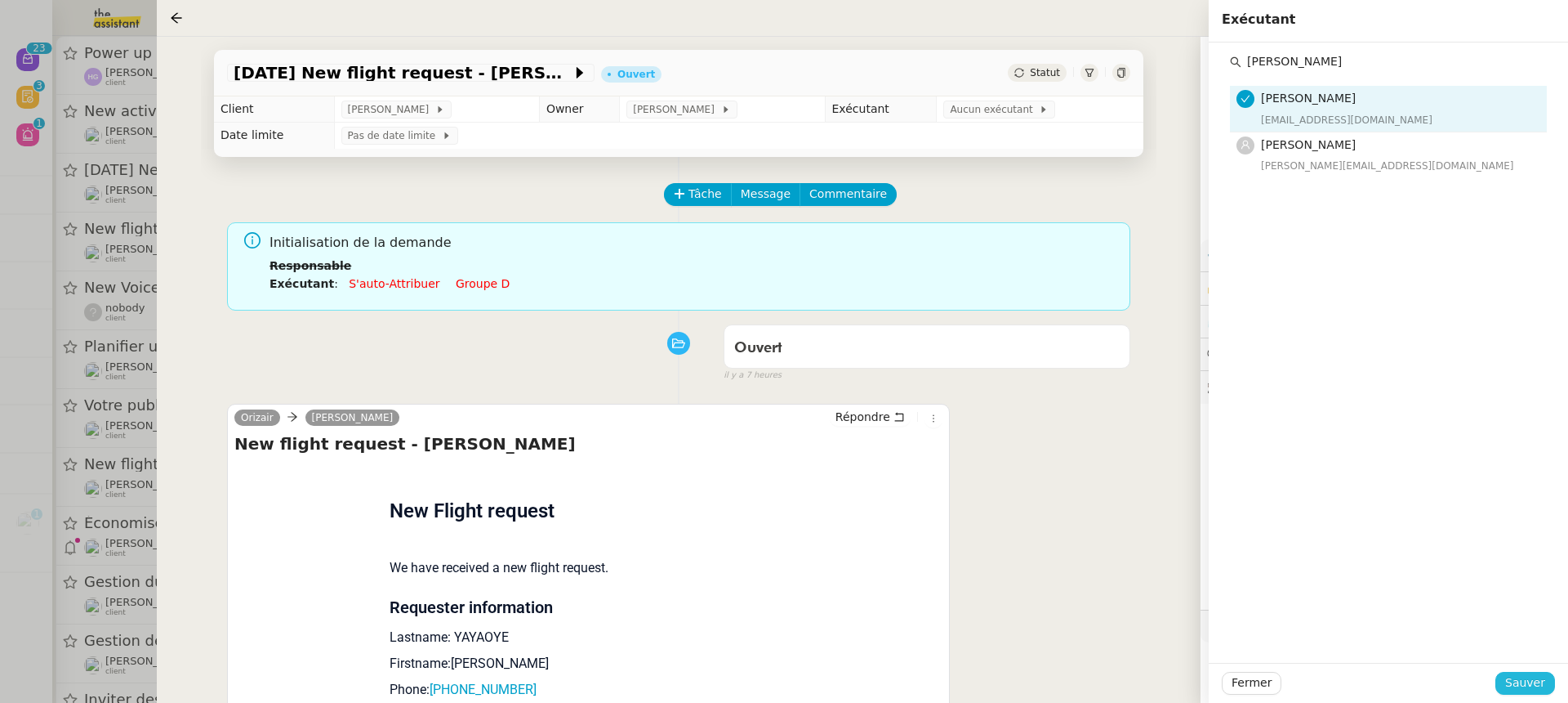
click at [1523, 687] on span "Sauver" at bounding box center [1524, 682] width 40 height 18
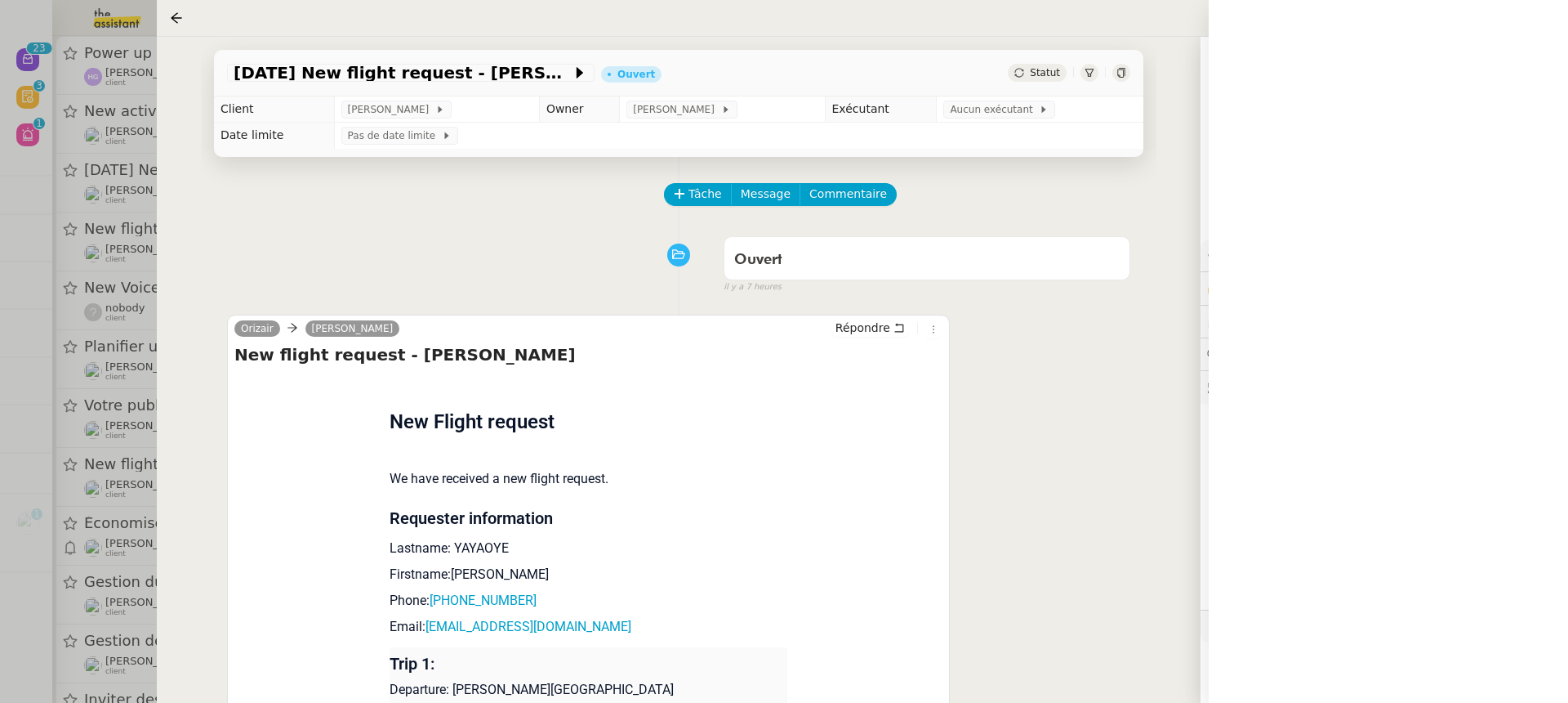
click at [99, 265] on div at bounding box center [784, 351] width 1568 height 703
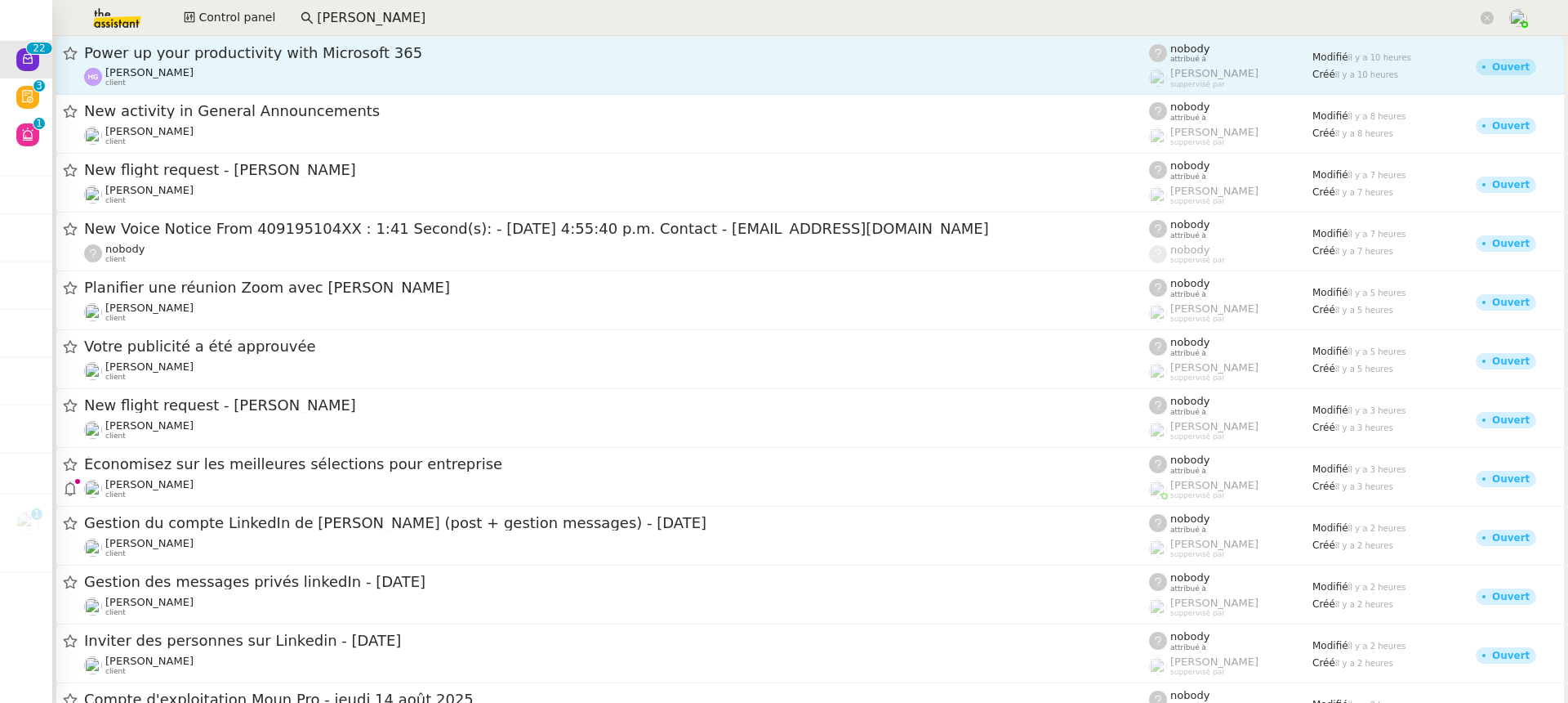
click at [304, 92] on link "Power up your productivity with Microsoft 365 Henri Grellois client nobody attr…" at bounding box center [809, 65] width 1509 height 59
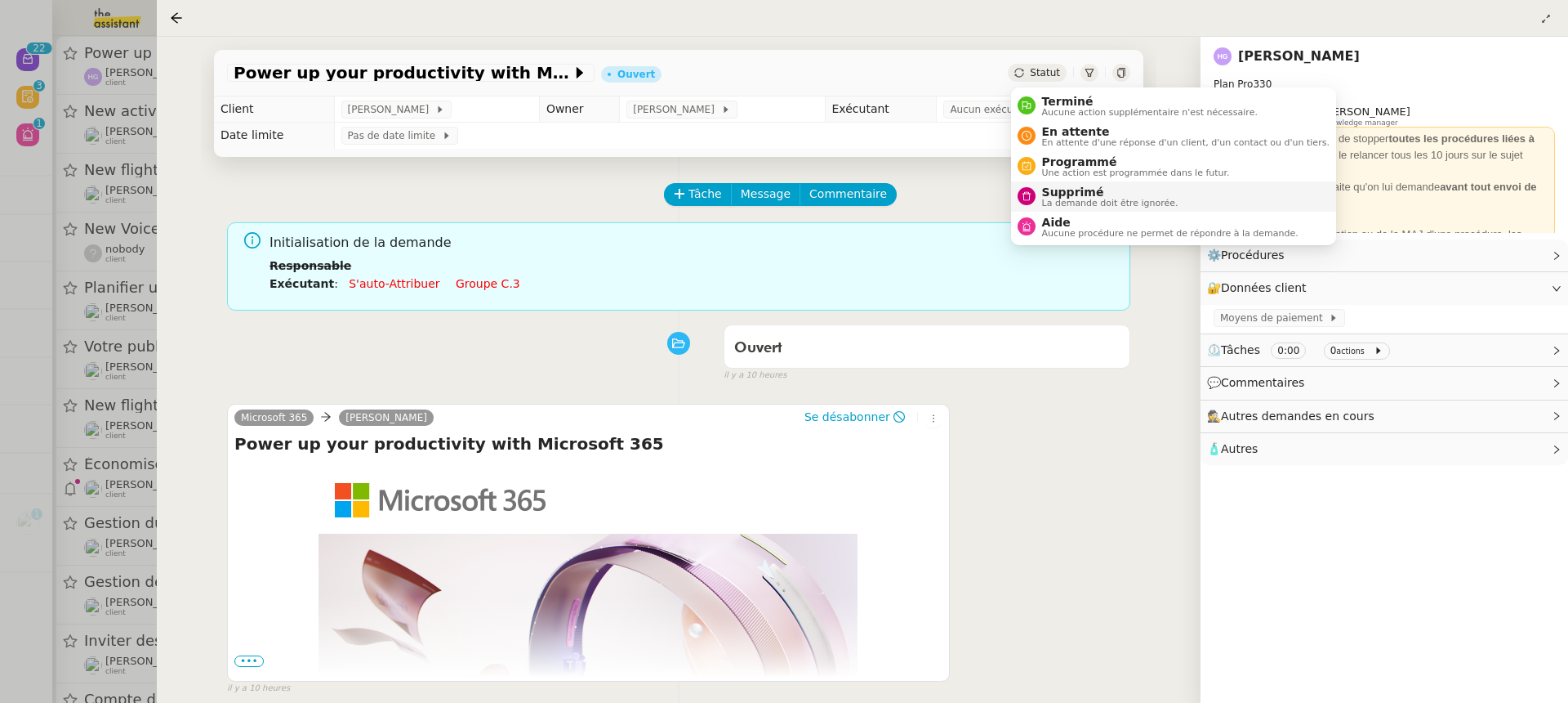
click at [1132, 205] on span "La demande doit être ignorée." at bounding box center [1110, 203] width 137 height 9
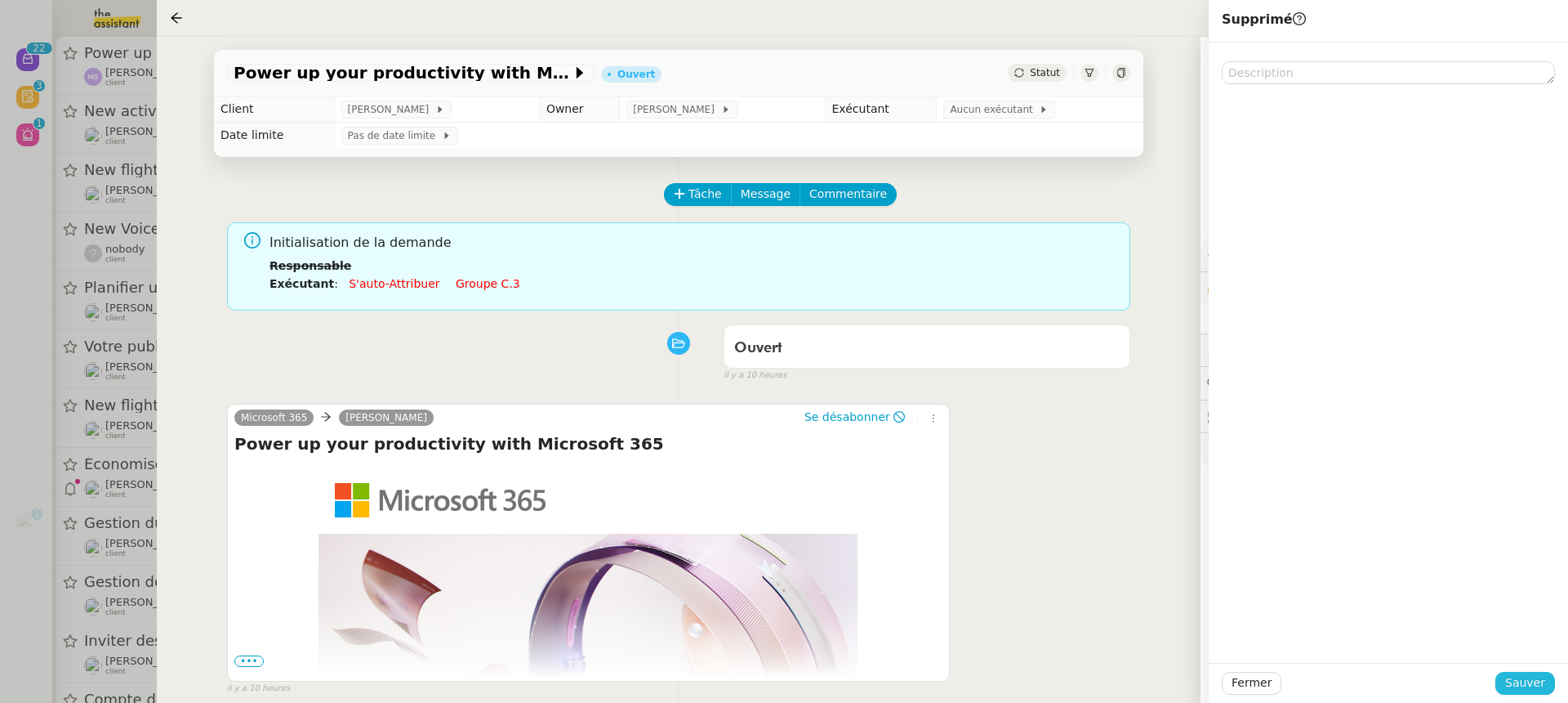
click at [1524, 692] on button "Sauver" at bounding box center [1525, 684] width 60 height 23
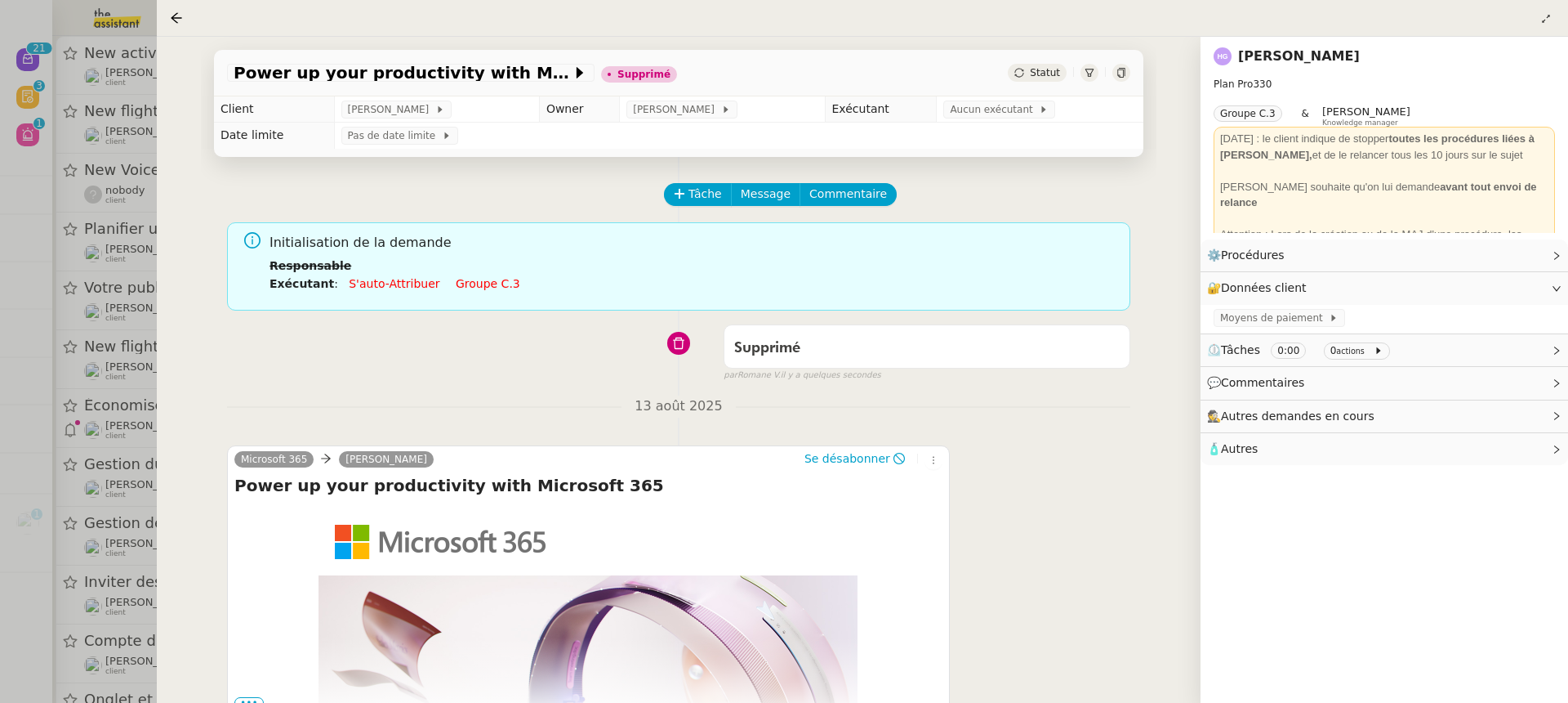
click at [78, 144] on div at bounding box center [784, 351] width 1568 height 703
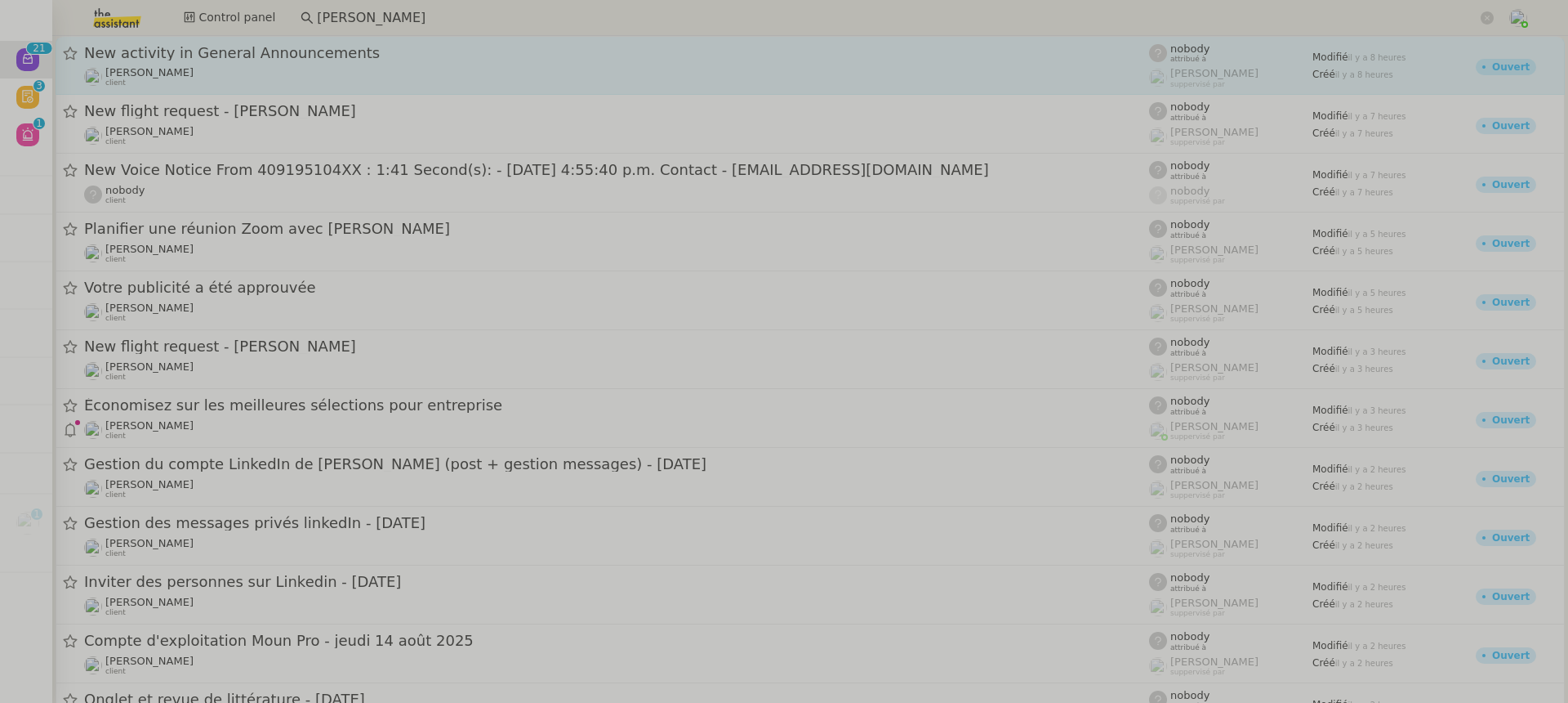
click at [252, 48] on span "New activity in General Announcements" at bounding box center [616, 52] width 1065 height 15
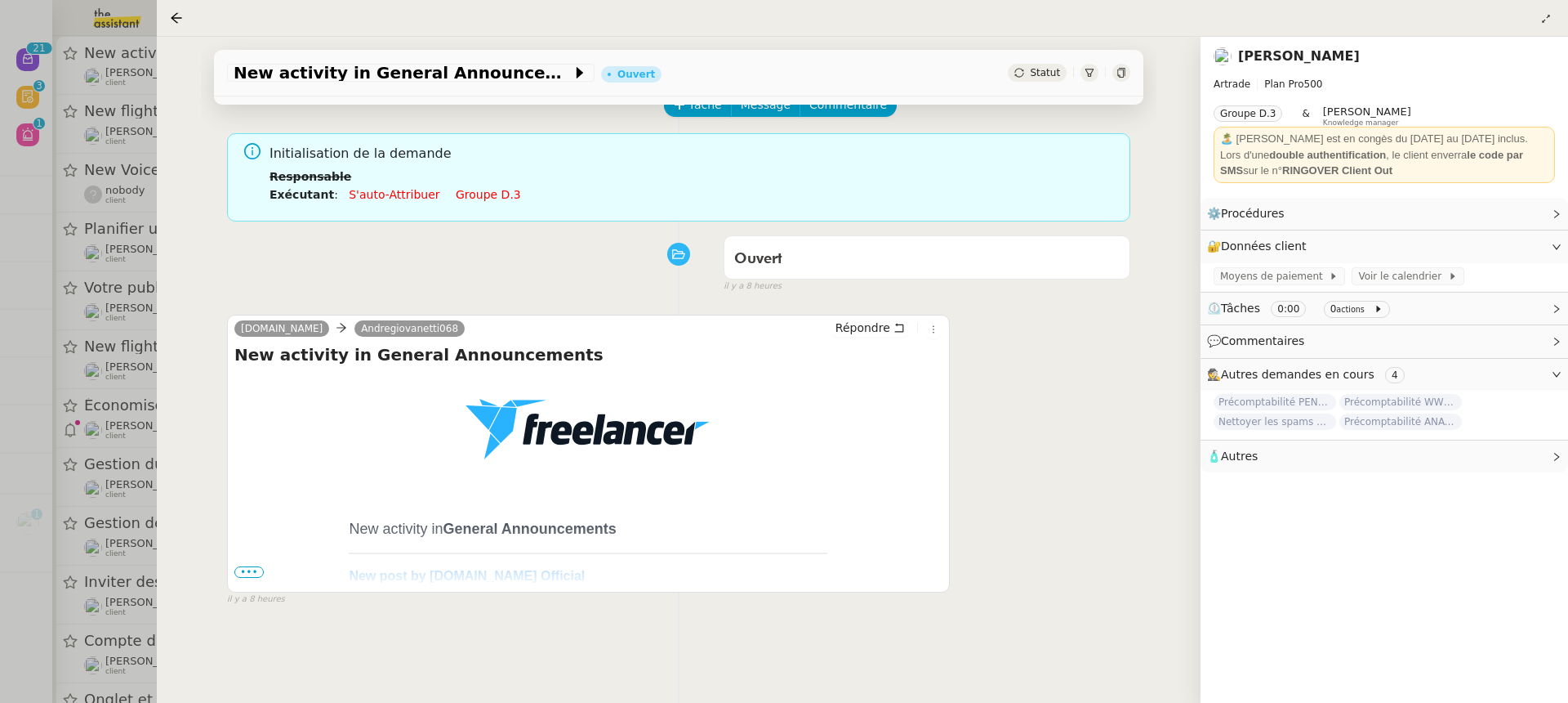
scroll to position [209, 0]
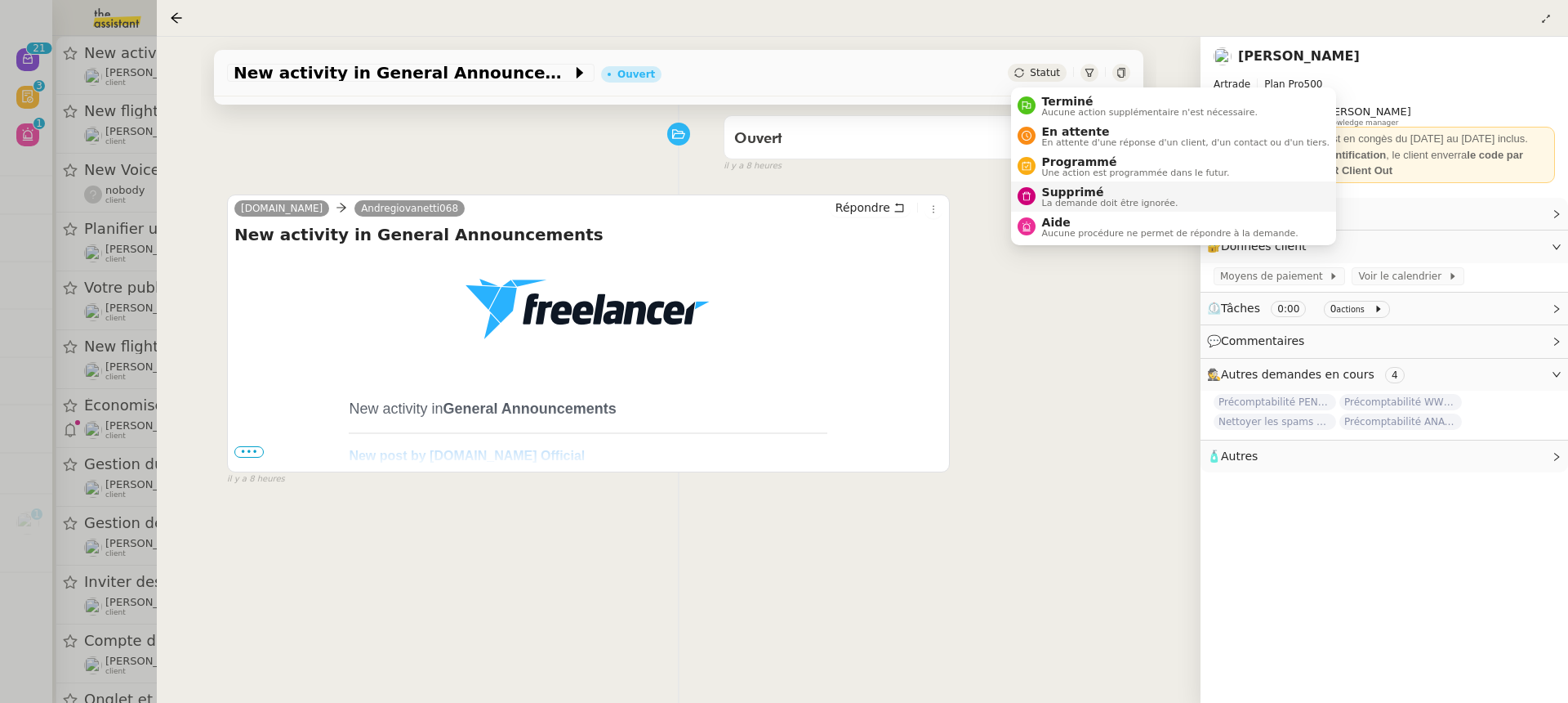
click at [1116, 189] on span "Supprimé" at bounding box center [1110, 191] width 137 height 13
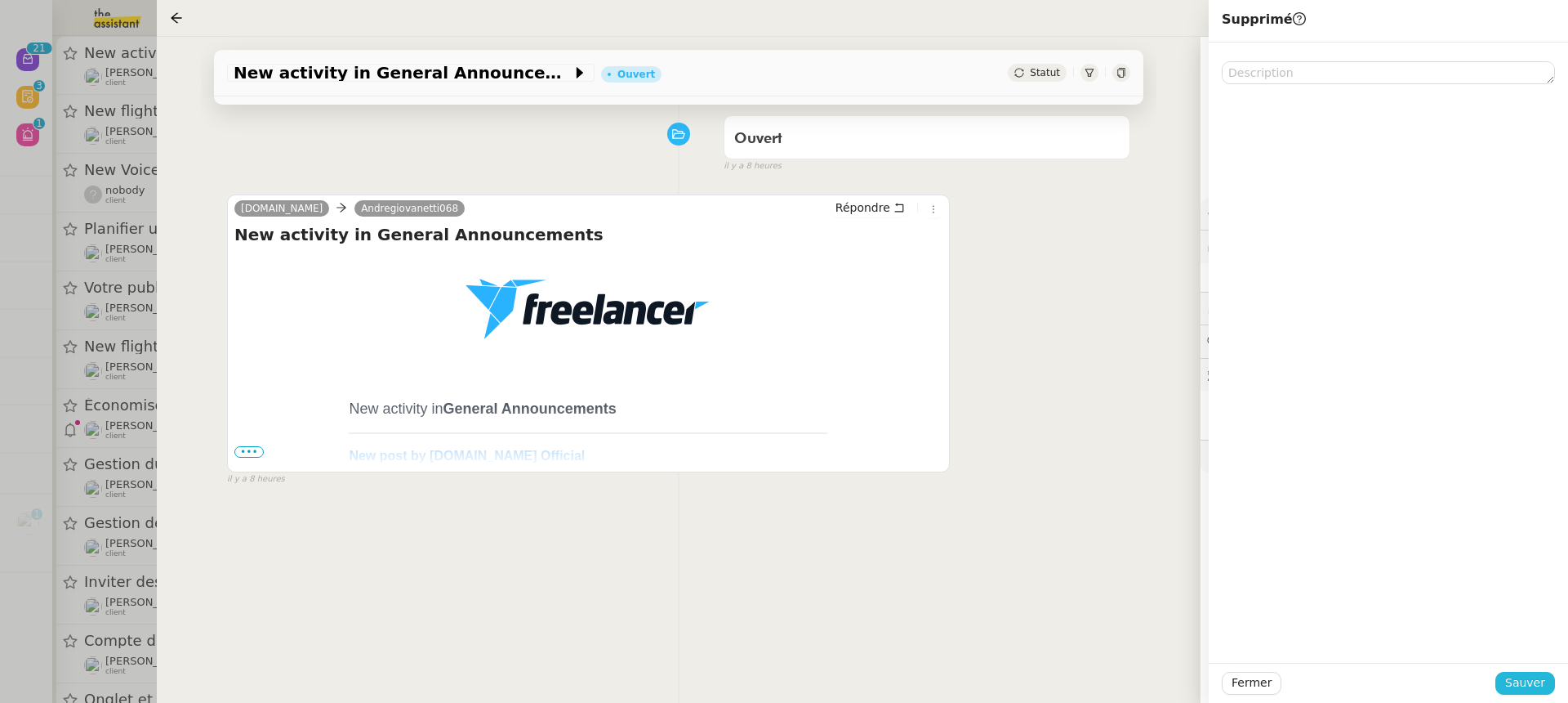
click at [1533, 672] on button "Sauver" at bounding box center [1525, 684] width 60 height 23
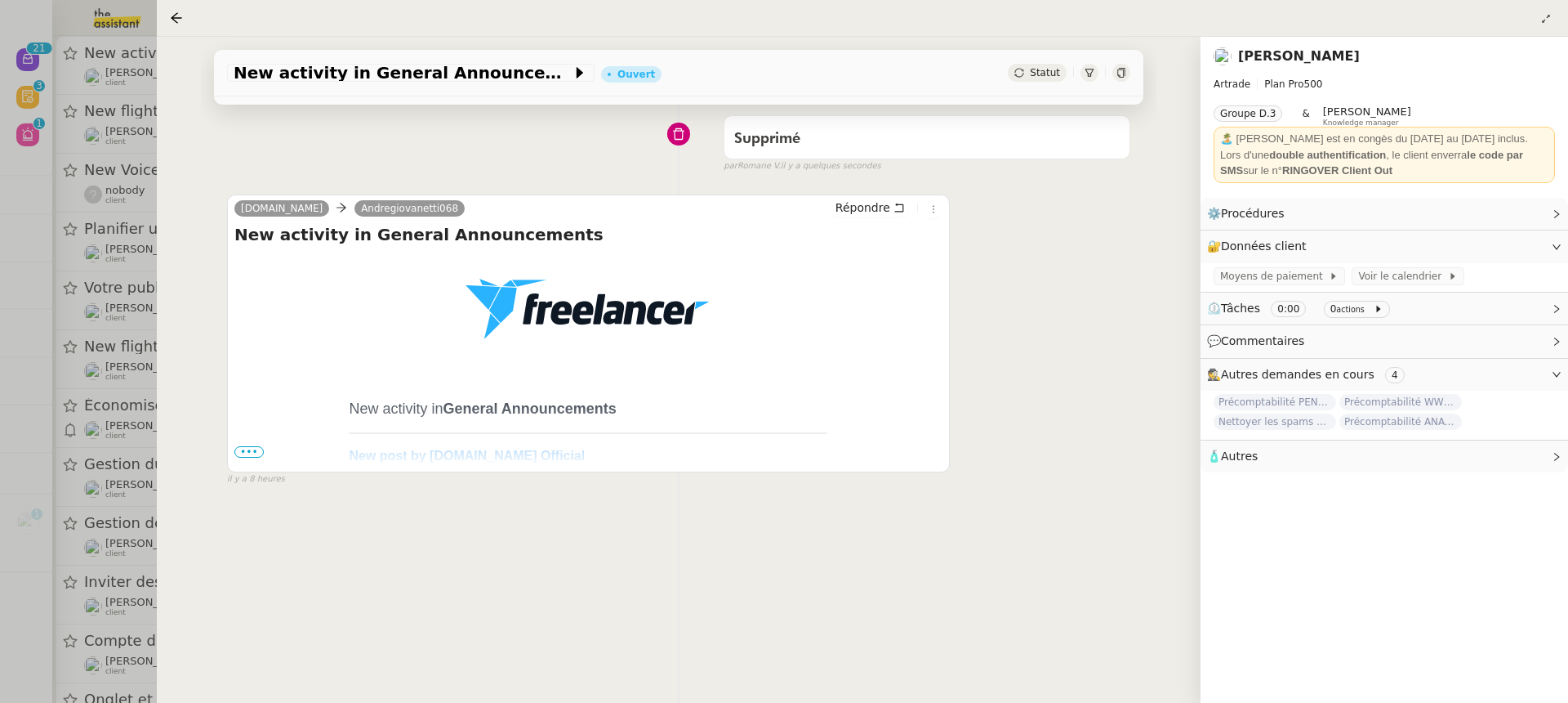
click at [98, 246] on div at bounding box center [784, 351] width 1568 height 703
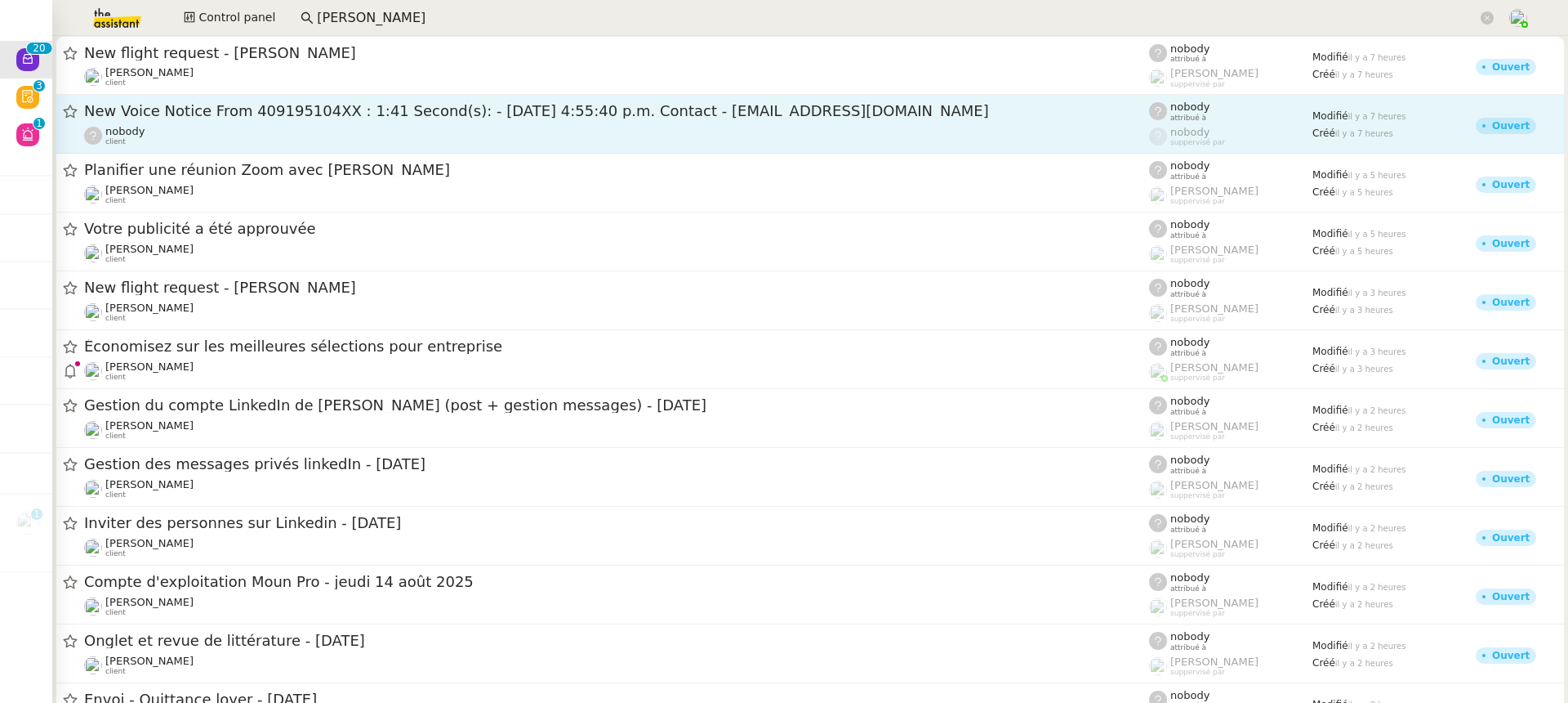
click at [303, 95] on link "New Voice Notice From 409195104XX : 1:41 Second(s): - 8/13/2025 4:55:40 p.m. Co…" at bounding box center [809, 124] width 1509 height 59
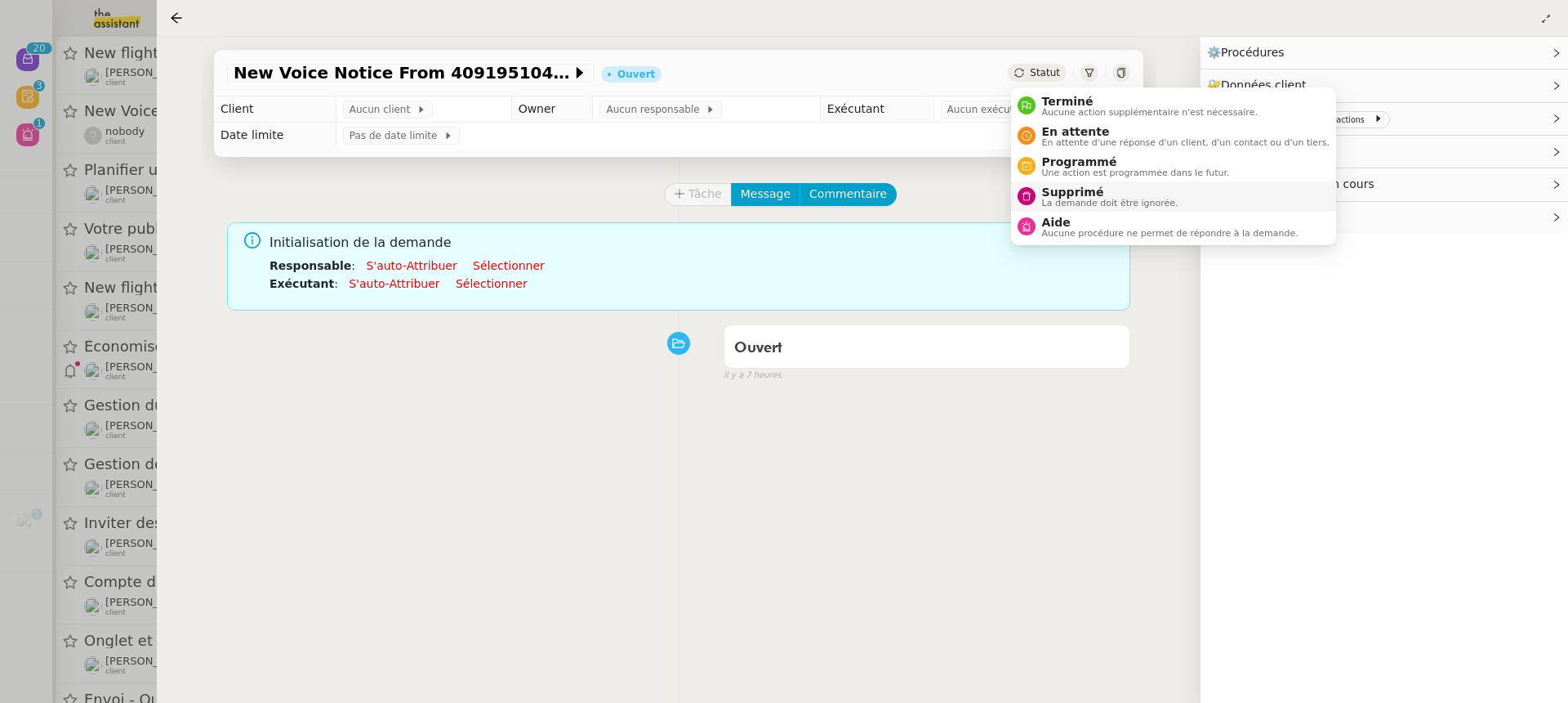
click at [1113, 189] on span "Supprimé" at bounding box center [1110, 191] width 137 height 13
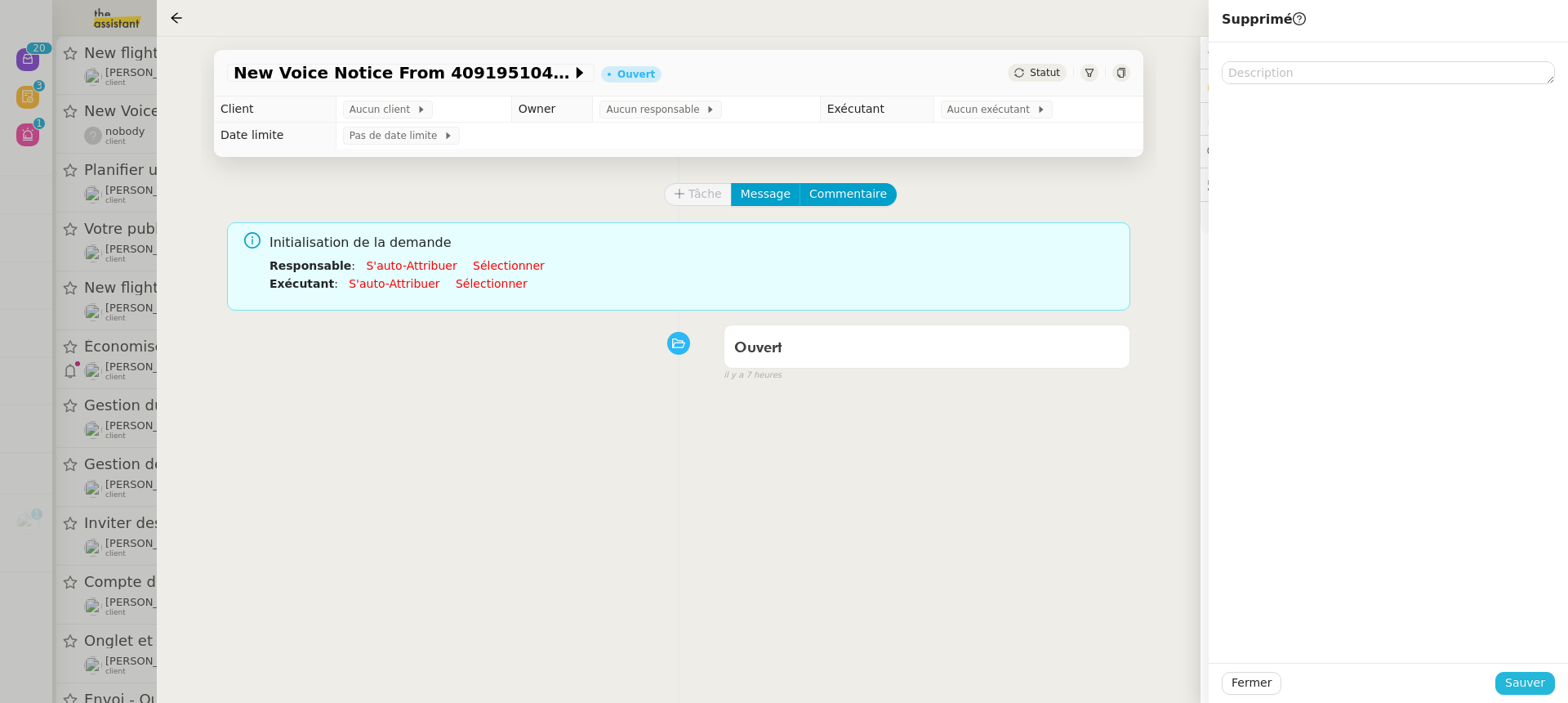
click at [1521, 683] on span "Sauver" at bounding box center [1524, 682] width 40 height 18
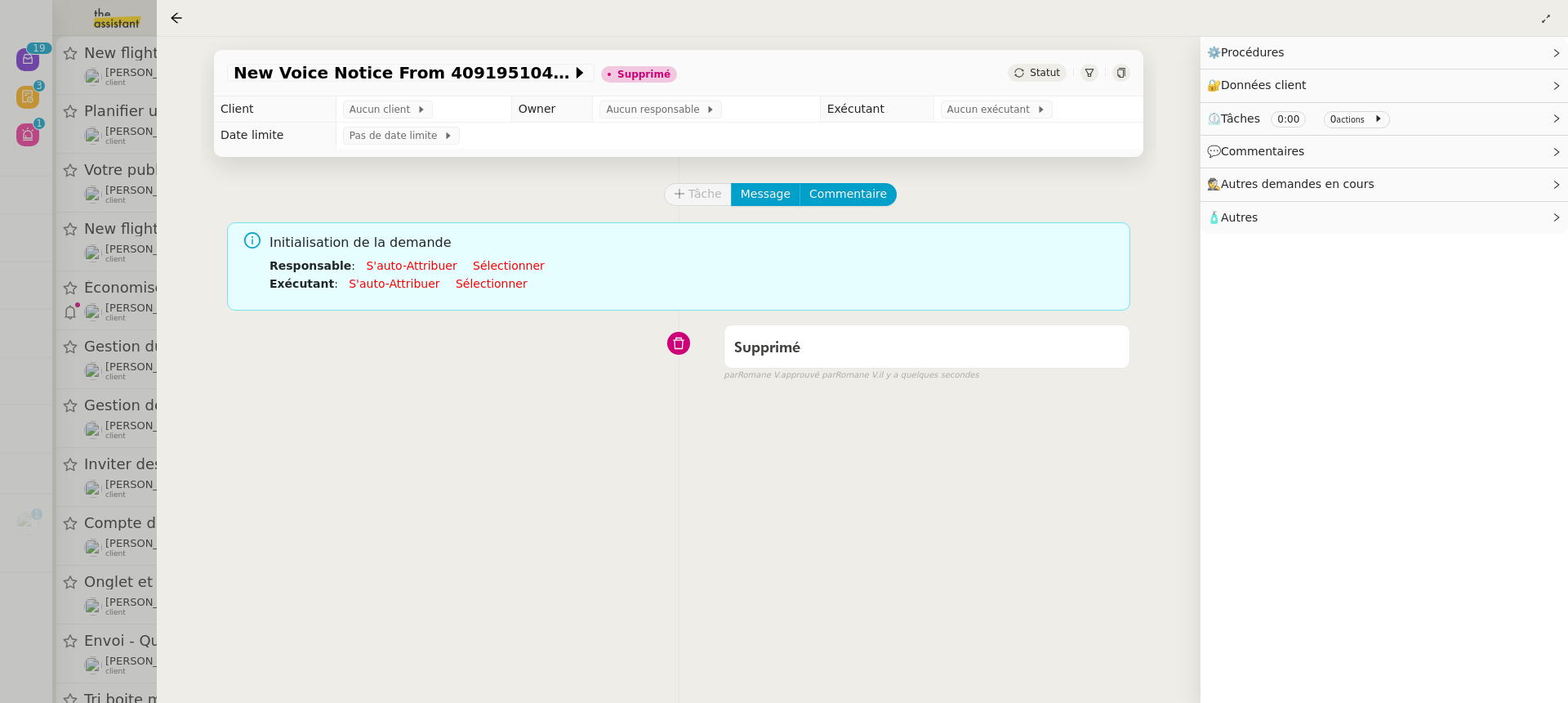
click at [142, 274] on div at bounding box center [784, 351] width 1568 height 703
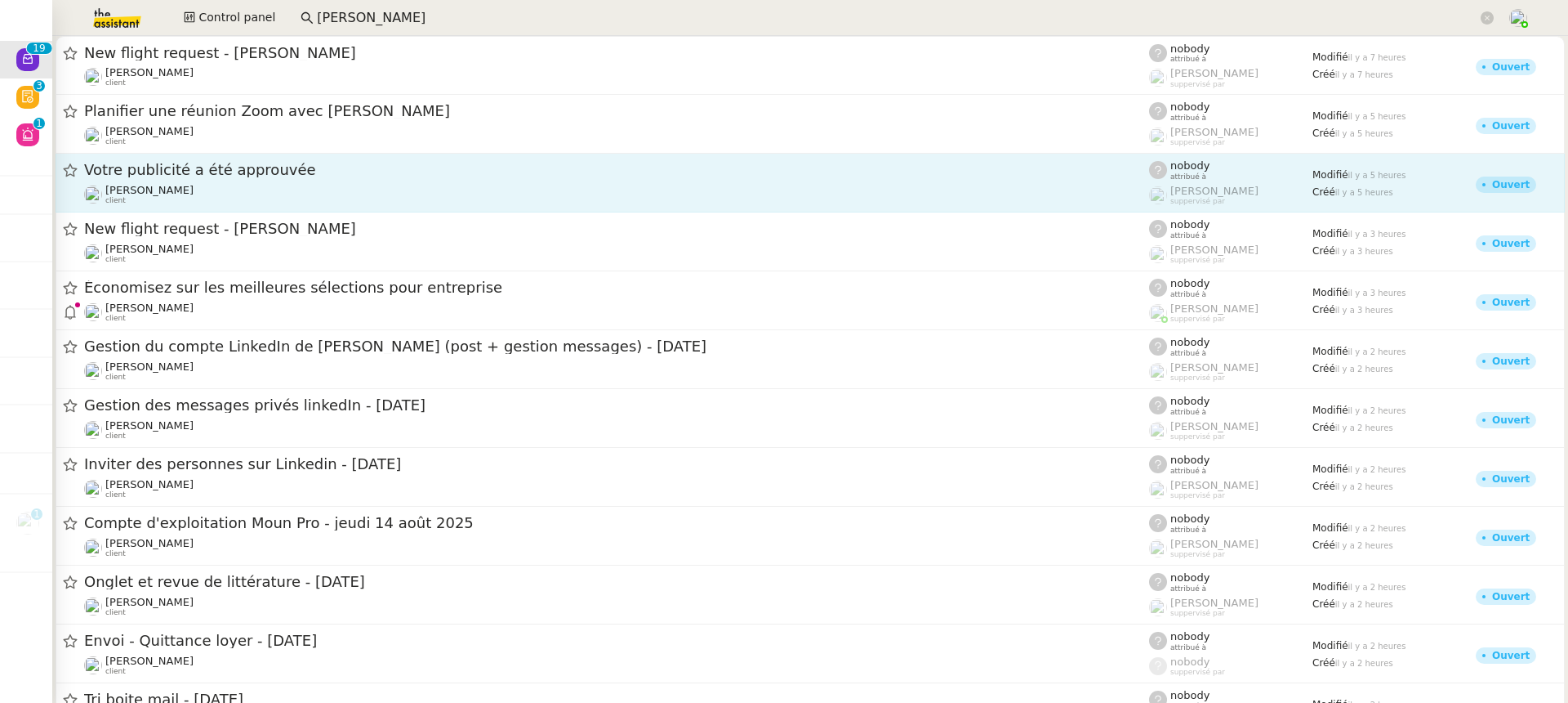
click at [314, 174] on span "Votre publicité a été approuvée" at bounding box center [616, 170] width 1065 height 15
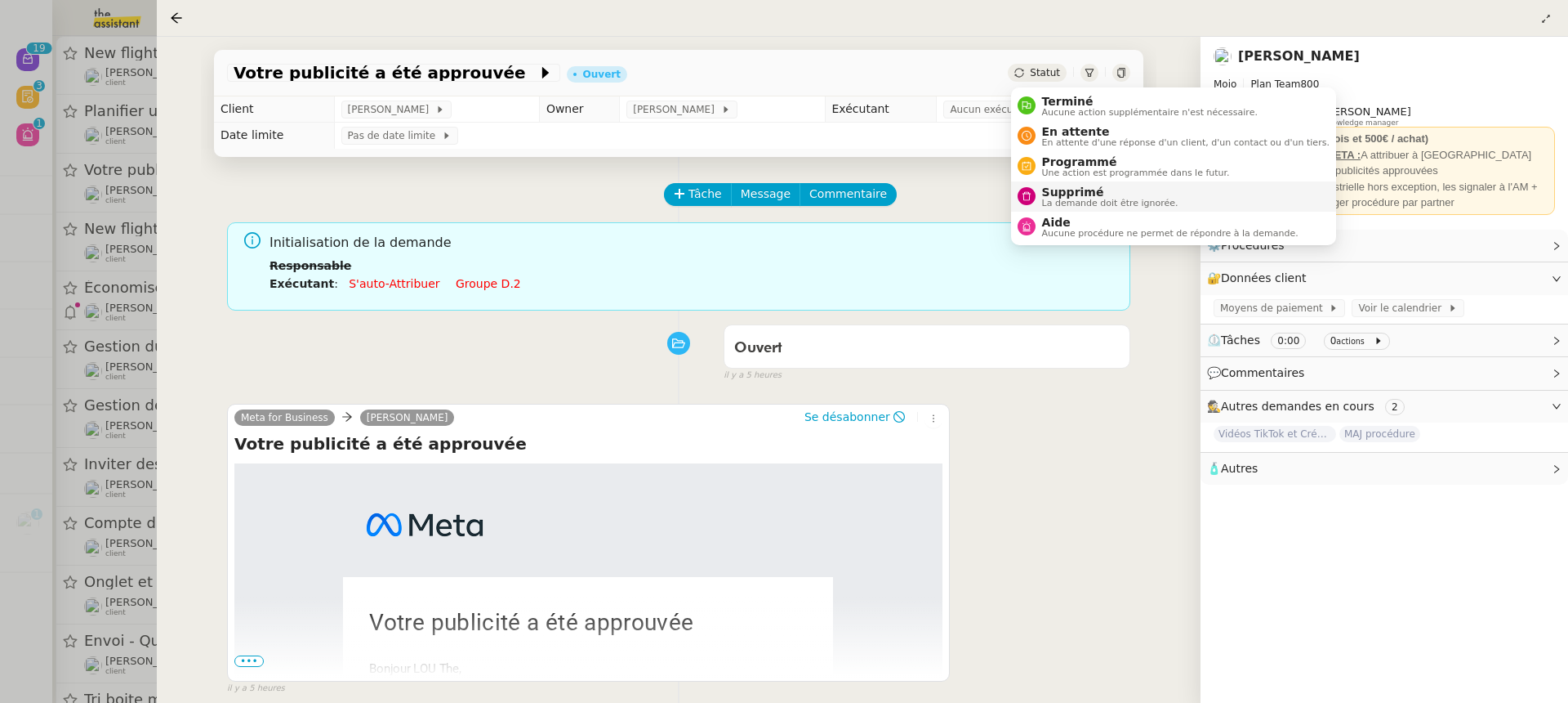
click at [1127, 187] on span "Supprimé" at bounding box center [1110, 191] width 137 height 13
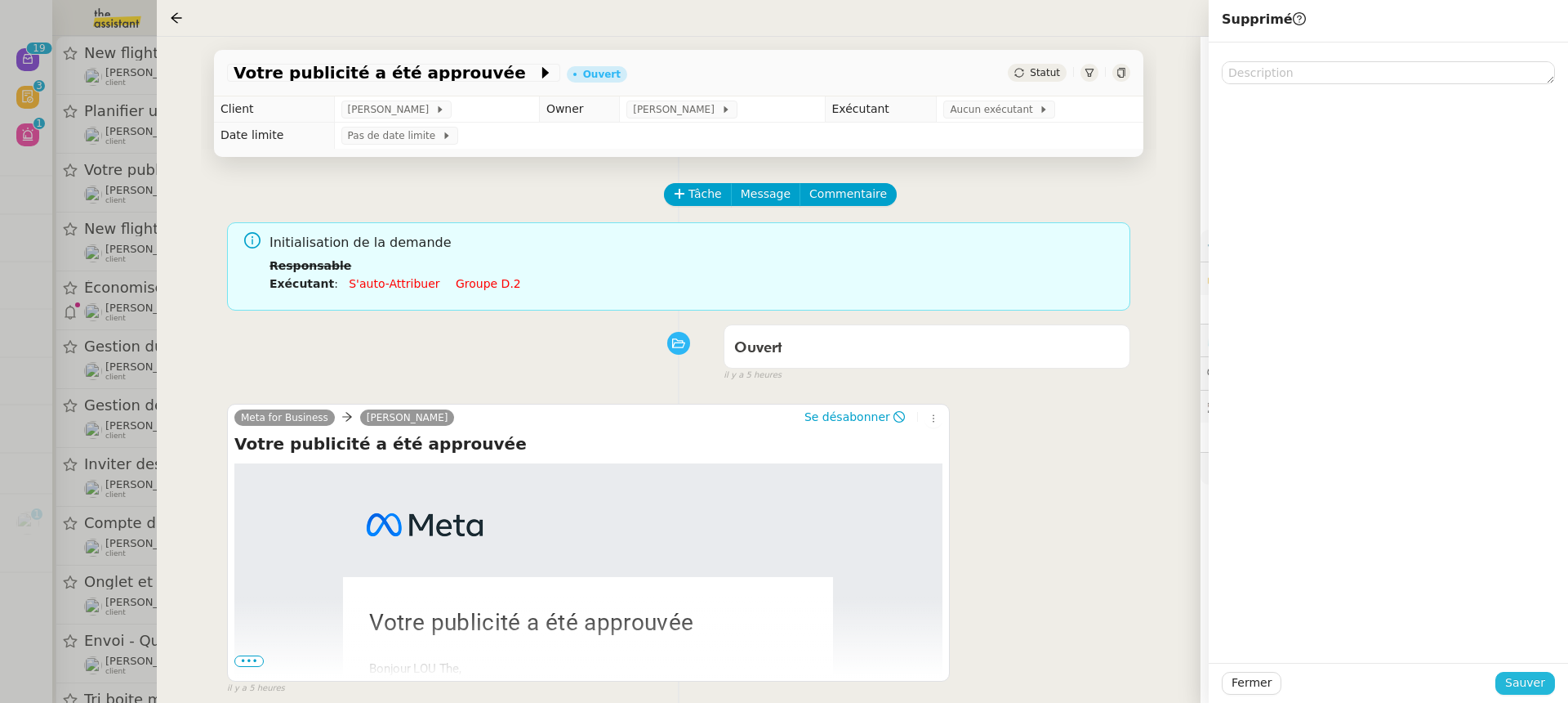
click at [1513, 679] on span "Sauver" at bounding box center [1524, 682] width 40 height 18
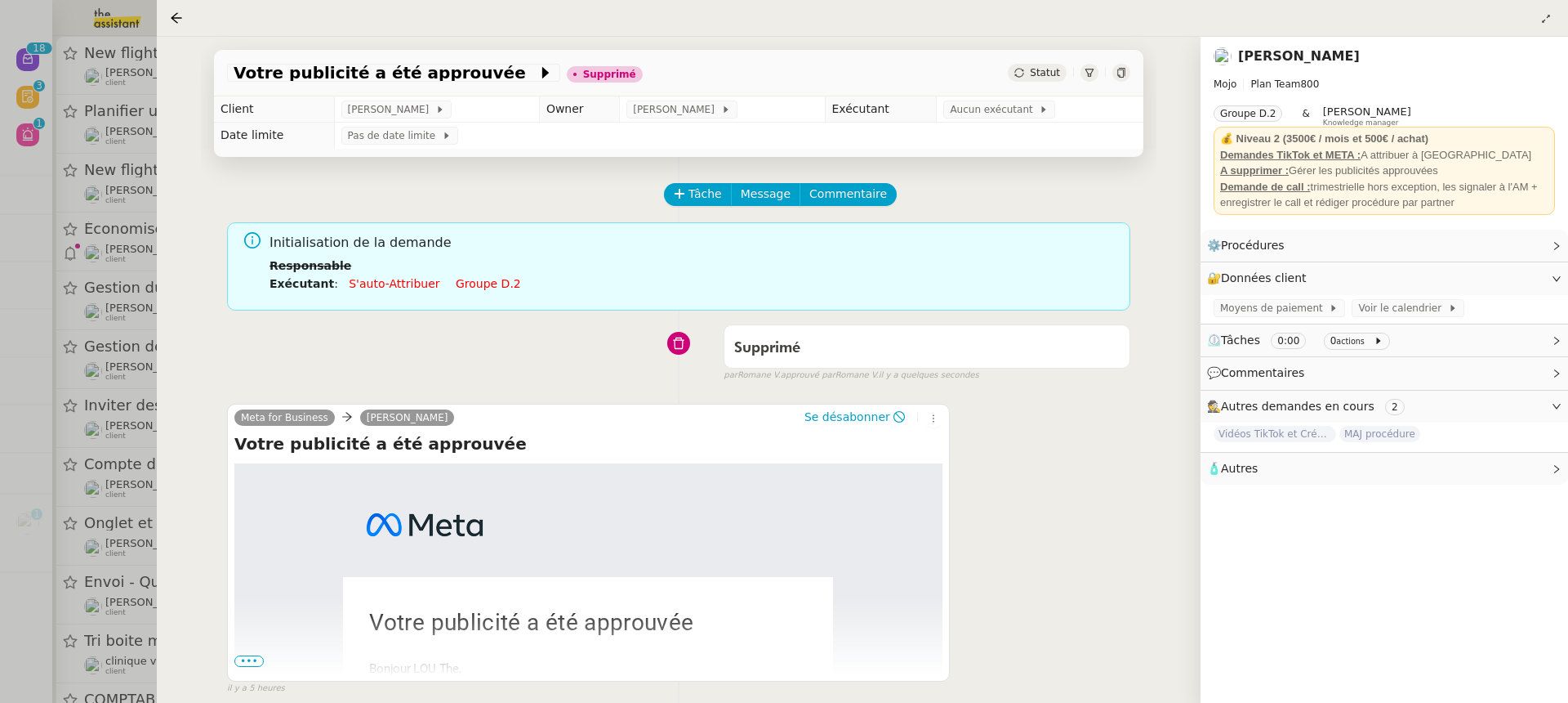
click at [148, 252] on div at bounding box center [784, 351] width 1568 height 703
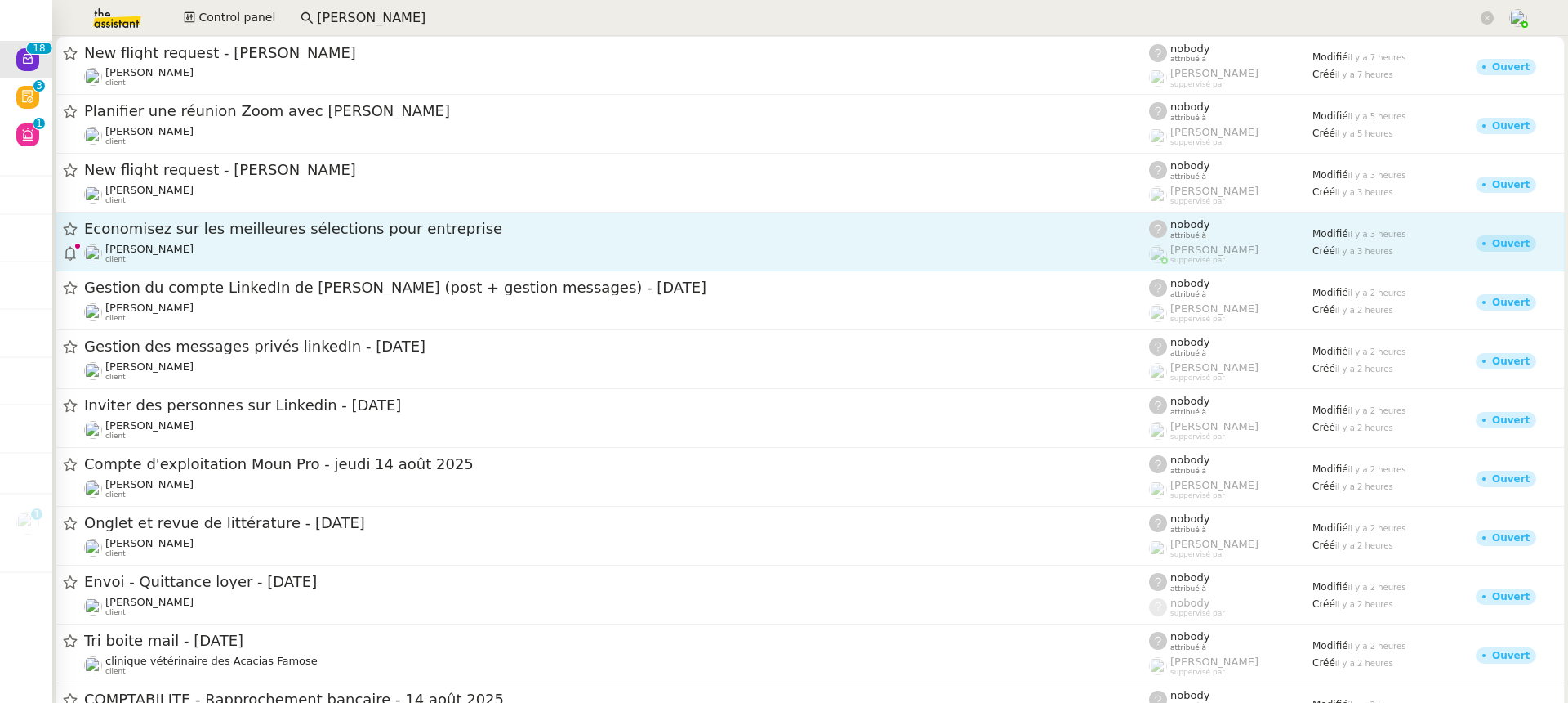
click at [261, 242] on div "Vitor Alvites client" at bounding box center [616, 253] width 1065 height 21
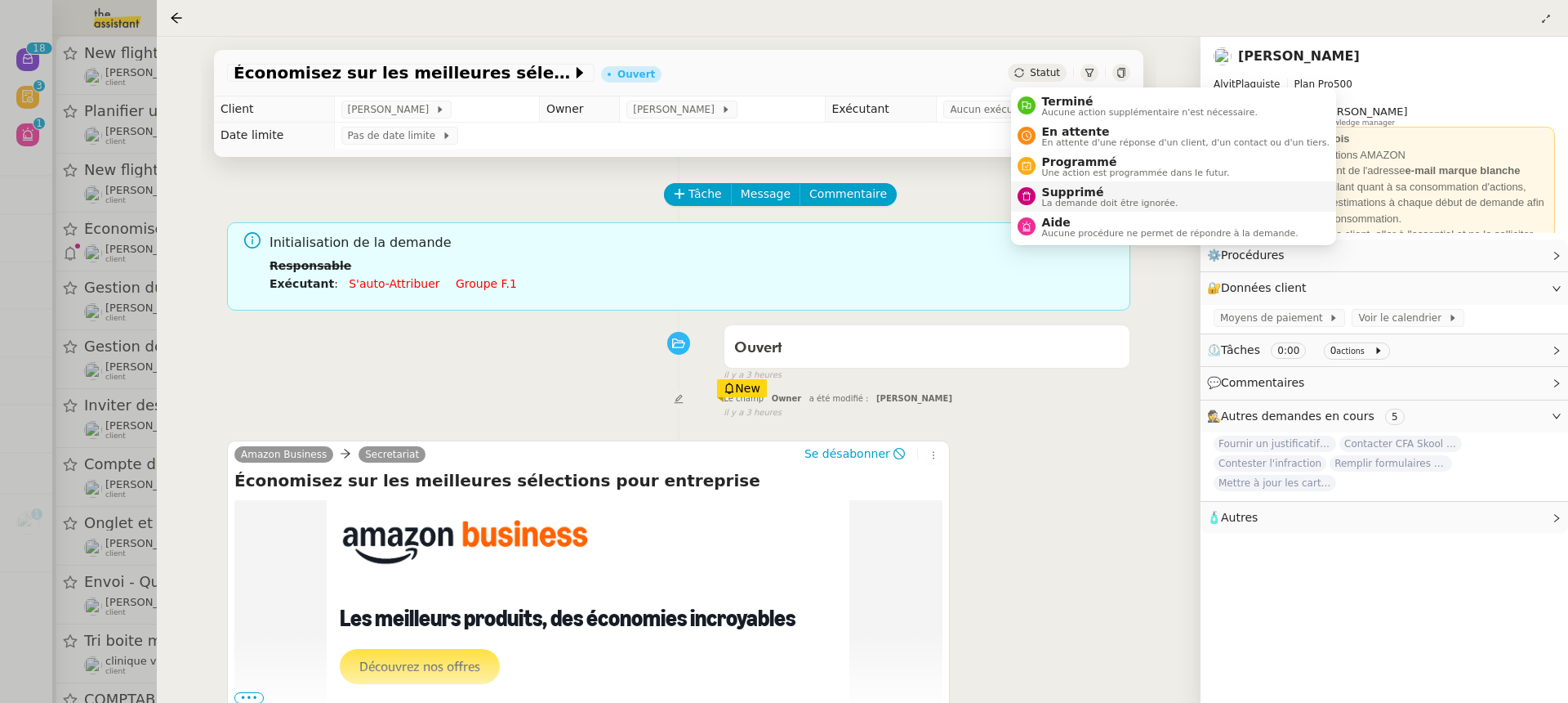
click at [1098, 200] on span "La demande doit être ignorée." at bounding box center [1110, 203] width 137 height 9
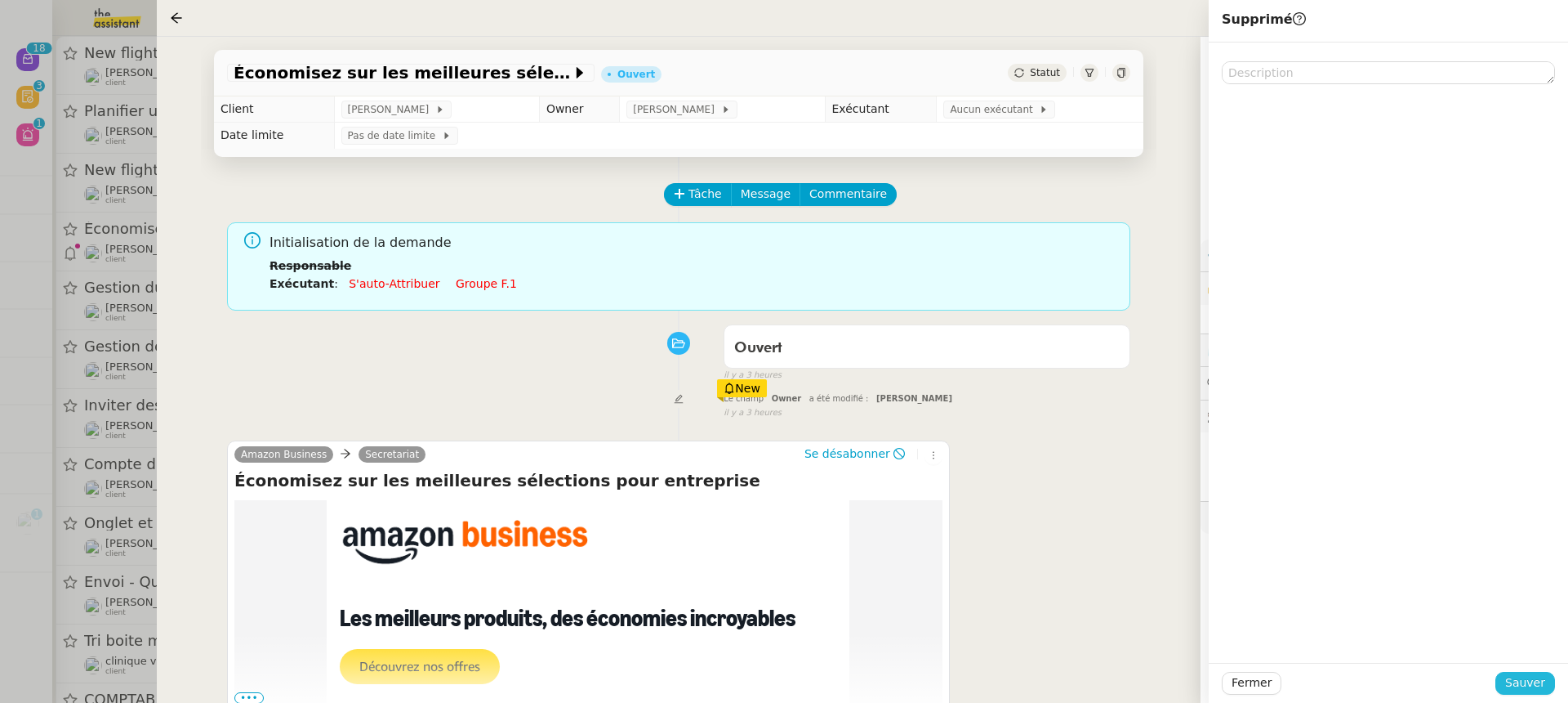
click at [1528, 690] on span "Sauver" at bounding box center [1524, 682] width 40 height 18
click at [102, 362] on div at bounding box center [784, 351] width 1568 height 703
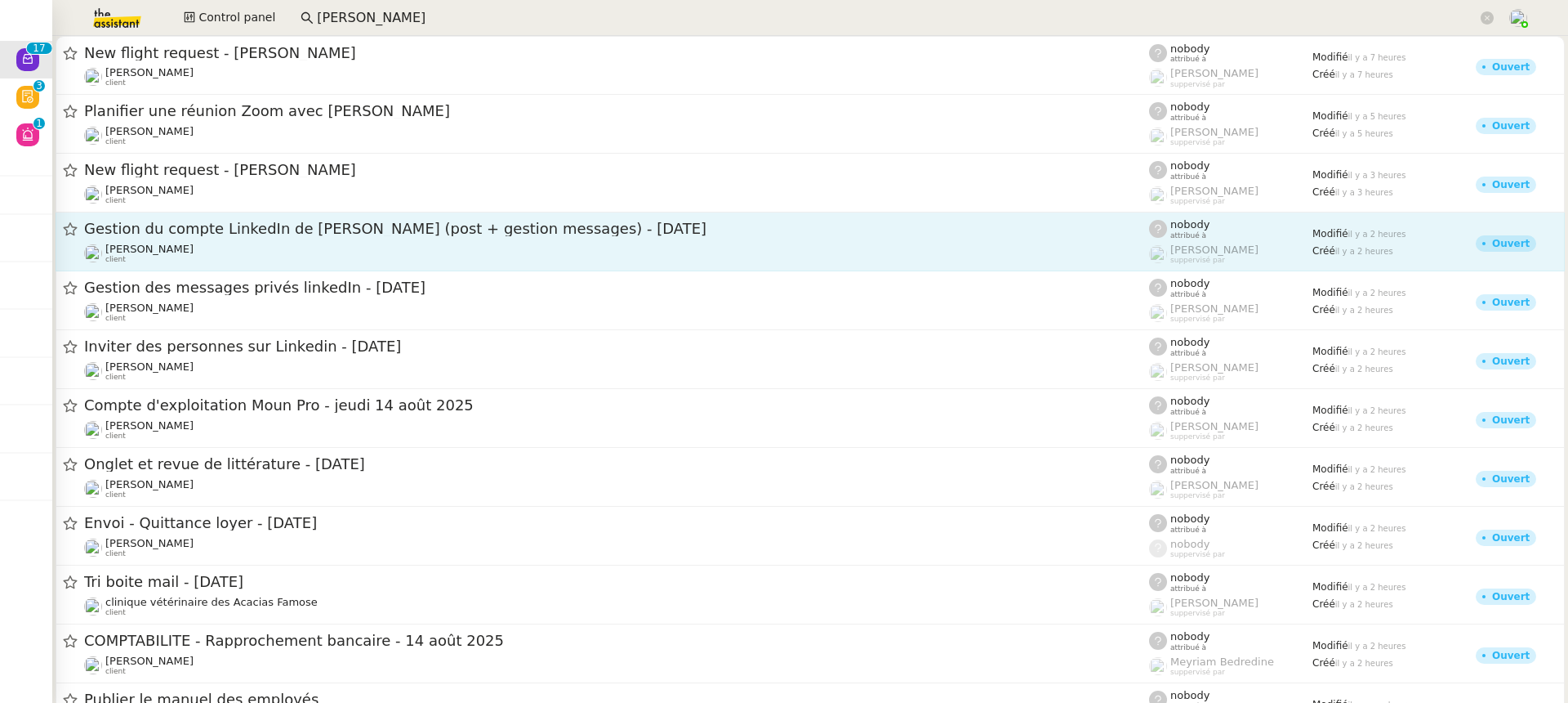
click at [232, 255] on div "Hugo Bentz client" at bounding box center [616, 253] width 1065 height 21
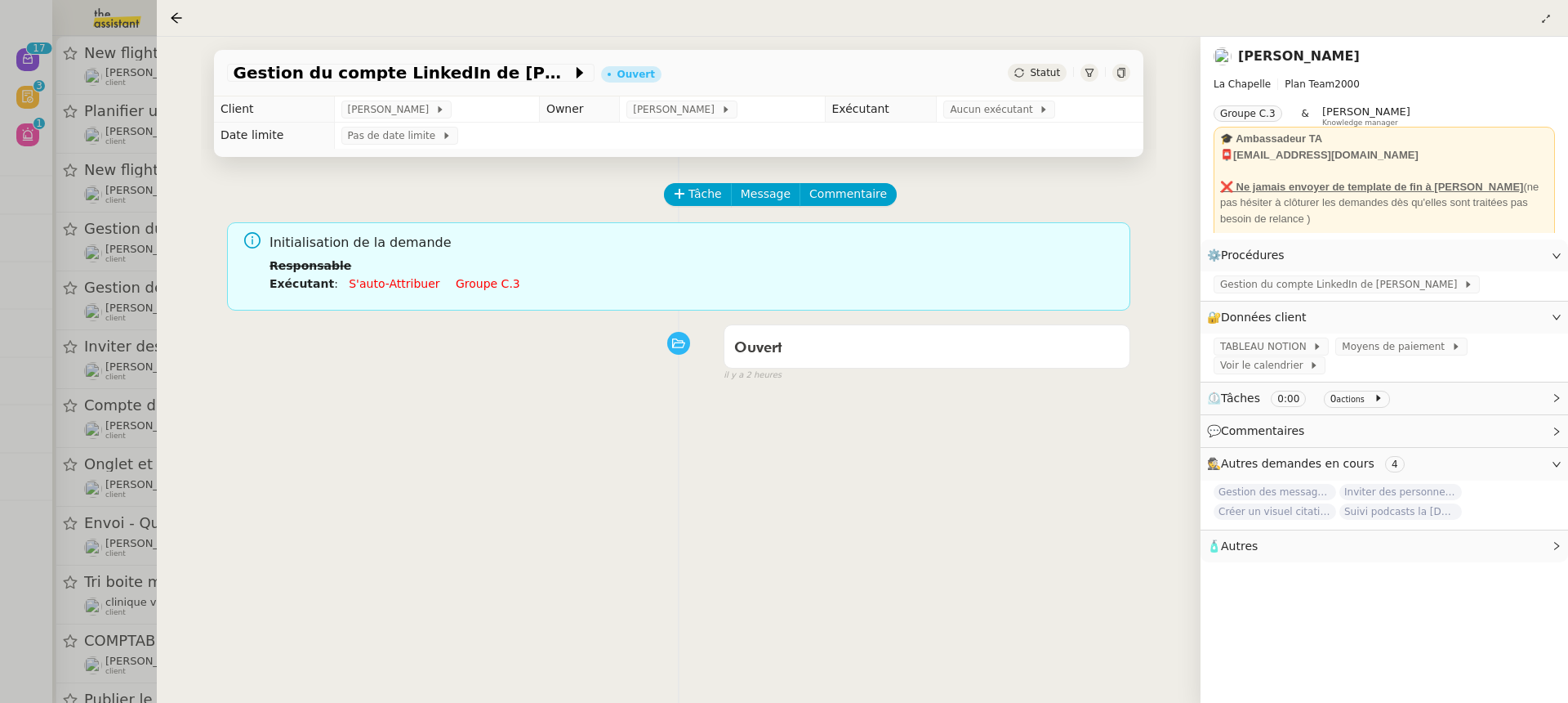
click at [496, 276] on li "Exécutant : S'auto-attribuer Groupe c.3" at bounding box center [693, 283] width 848 height 18
click at [475, 295] on div "Initialisation de la demande Responsable Exécutant : S'auto-attribuer Groupe c.3" at bounding box center [693, 268] width 848 height 73
click at [469, 285] on link "Groupe c.3" at bounding box center [487, 283] width 65 height 13
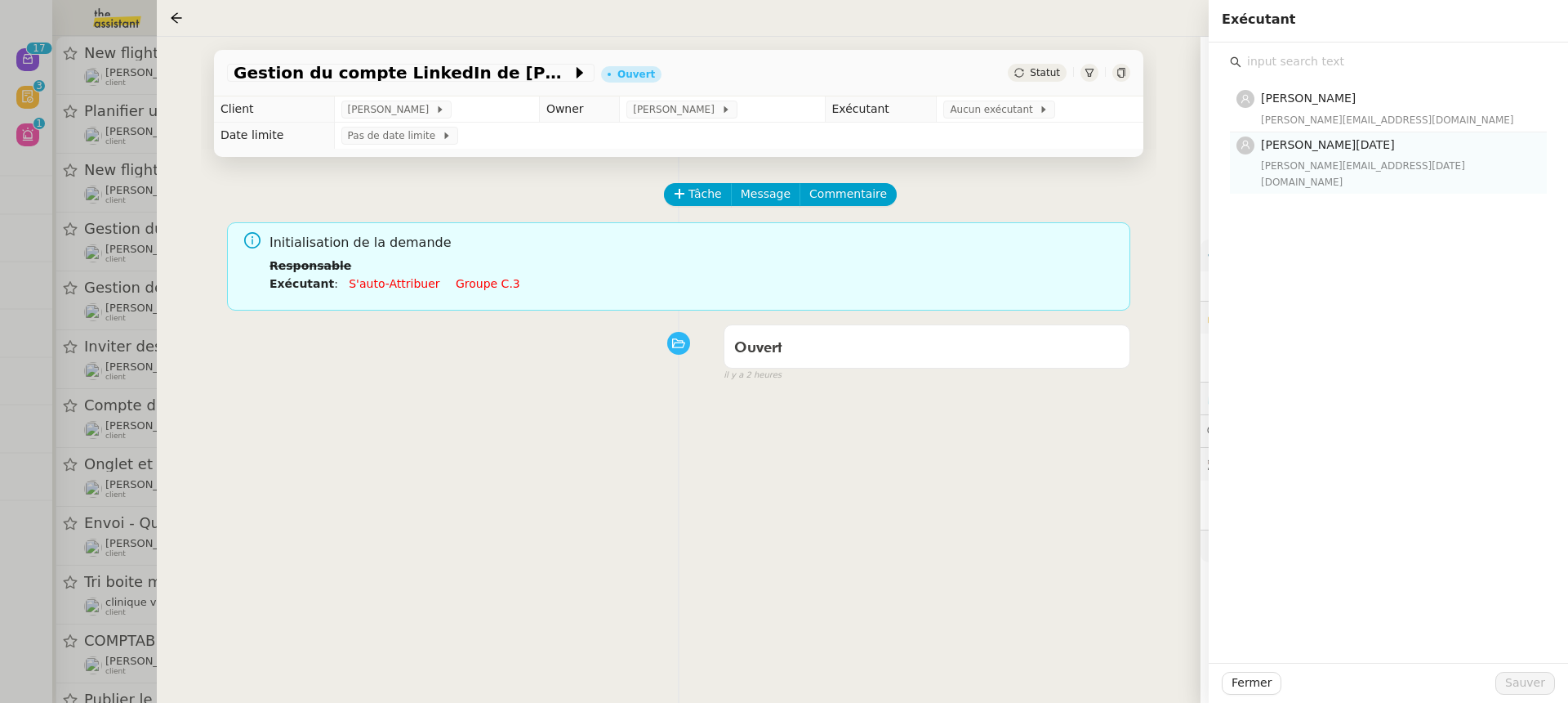
click at [1346, 151] on h4 "[PERSON_NAME][DATE]" at bounding box center [1398, 144] width 276 height 18
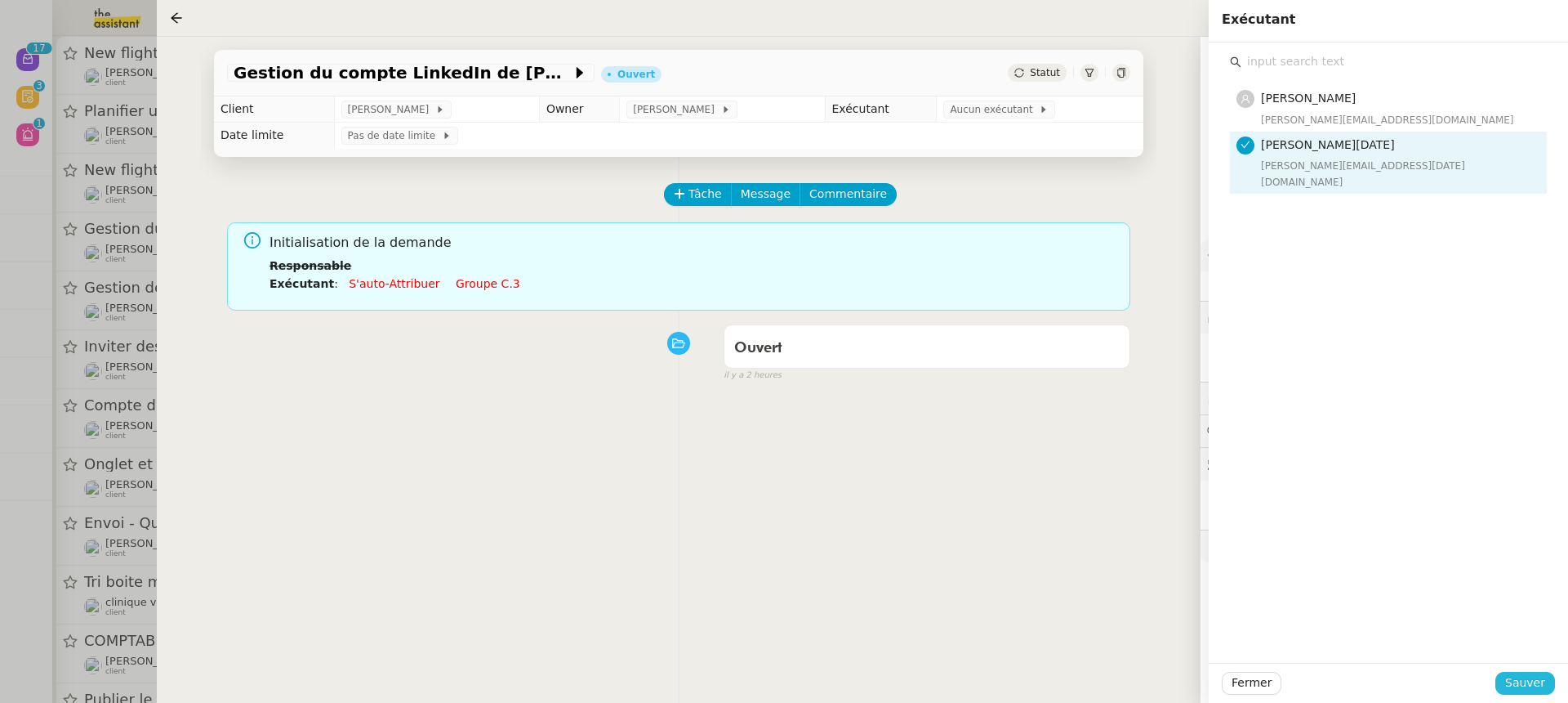
click at [1530, 684] on span "Sauver" at bounding box center [1524, 682] width 40 height 18
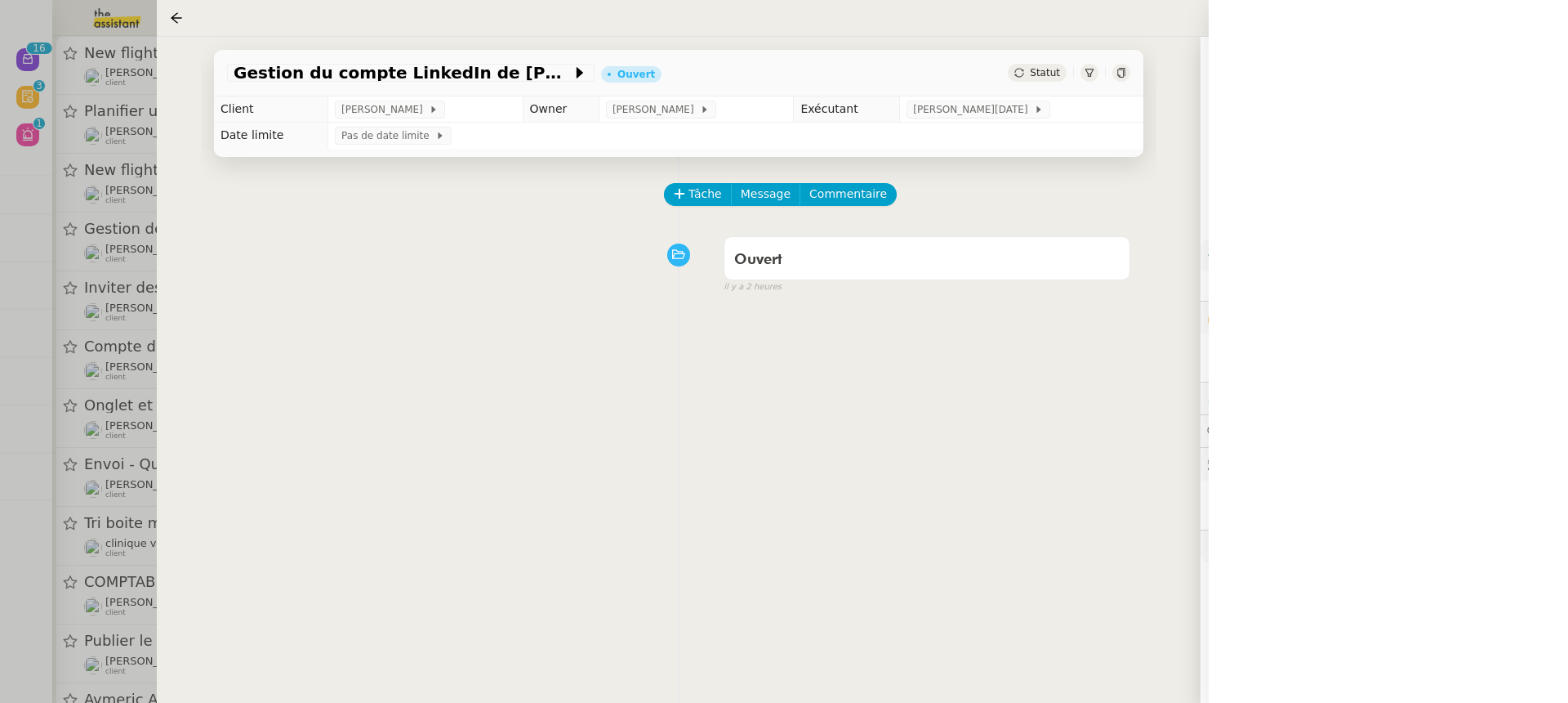
click at [82, 361] on div at bounding box center [784, 351] width 1568 height 703
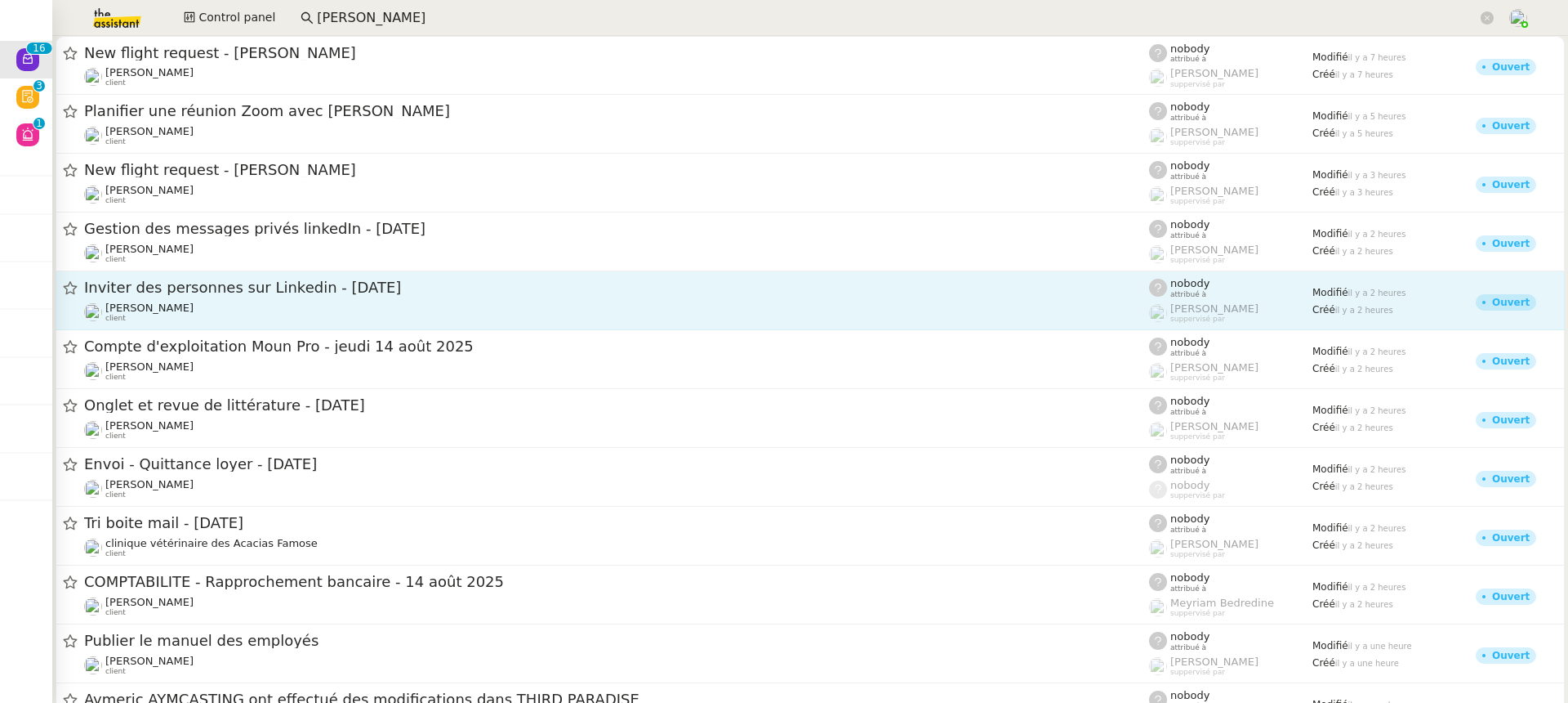
click at [204, 276] on link "Inviter des personnes sur Linkedin - 14 août 2025 Hugo Bentz client nobody attr…" at bounding box center [809, 301] width 1509 height 59
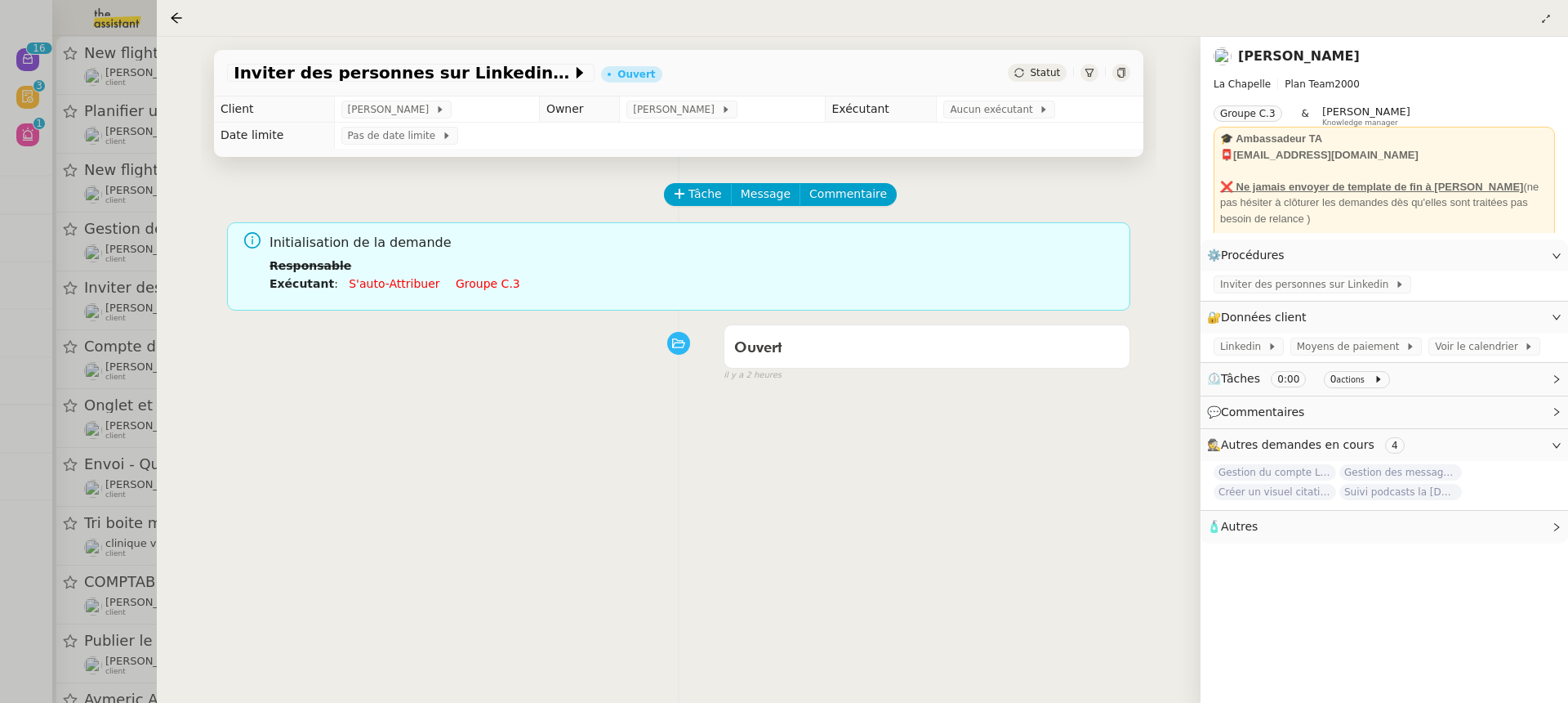
click at [492, 283] on link "Groupe c.3" at bounding box center [487, 283] width 65 height 13
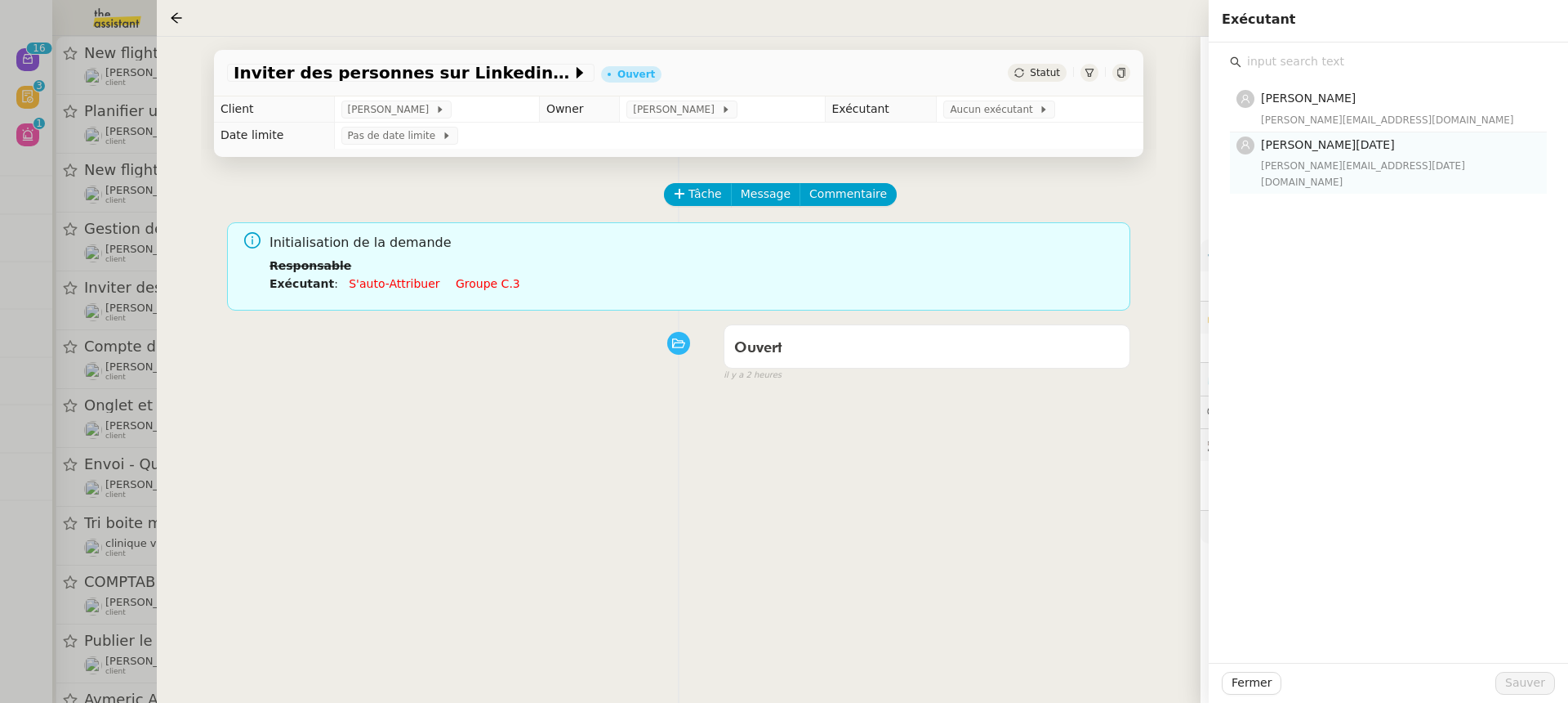
click at [1421, 144] on h4 "[PERSON_NAME][DATE]" at bounding box center [1398, 144] width 276 height 18
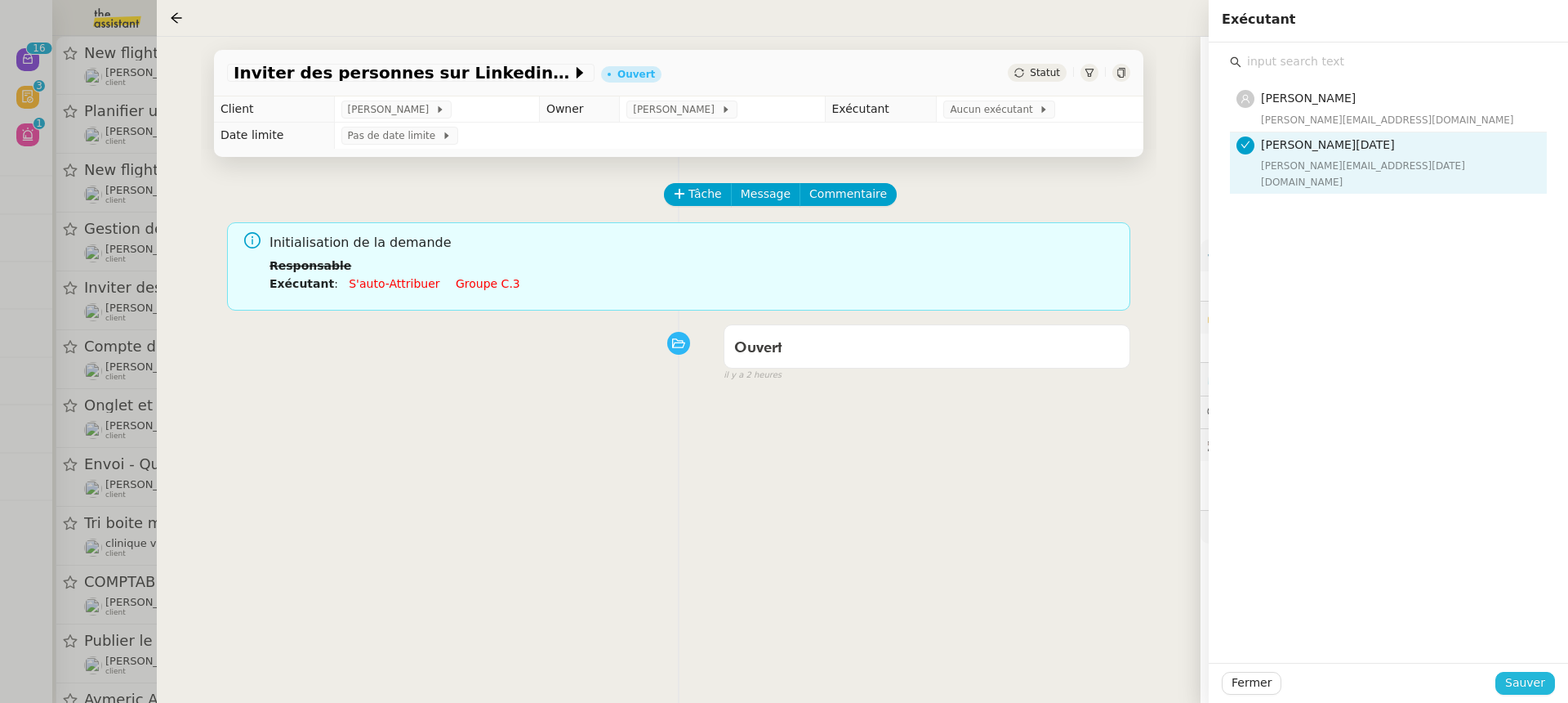
click at [1528, 692] on span "Sauver" at bounding box center [1524, 682] width 40 height 18
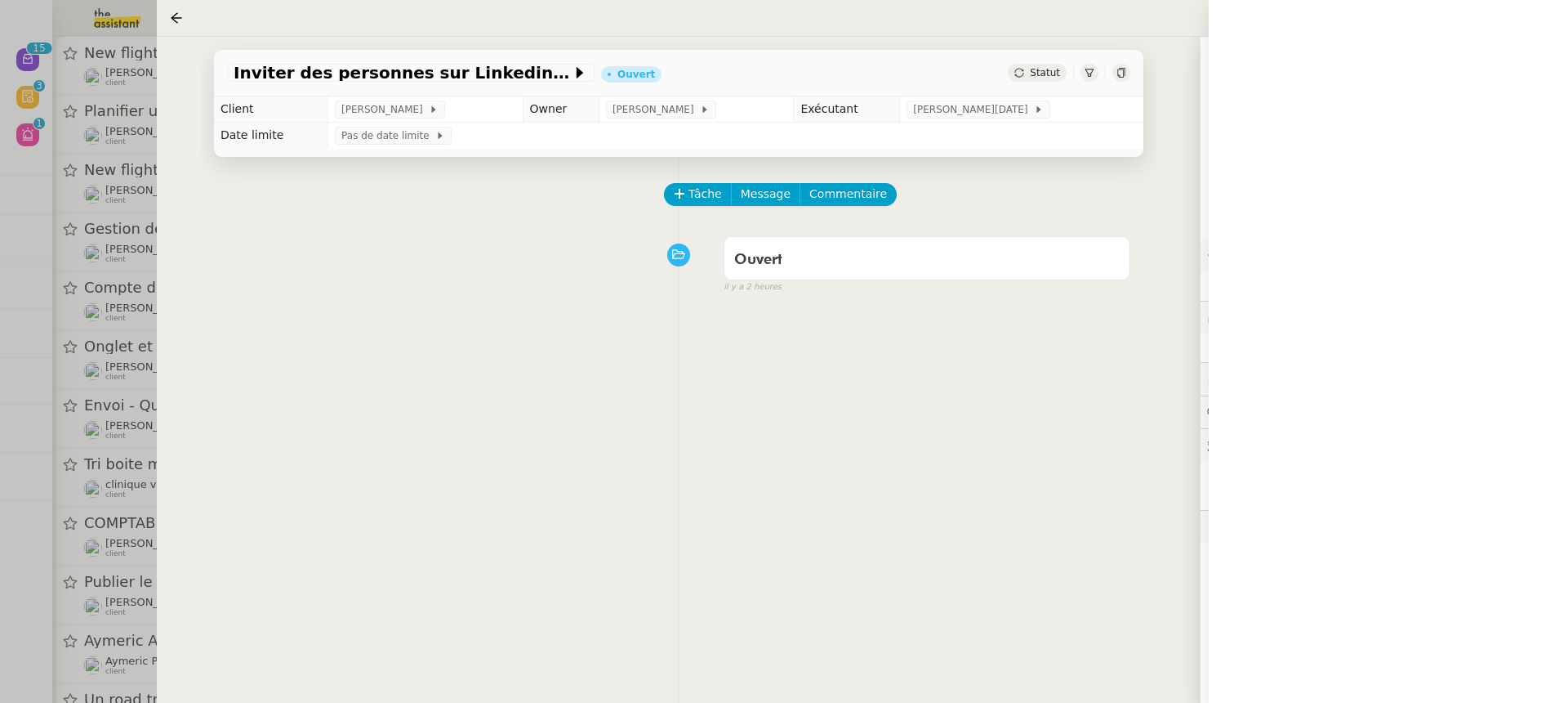
click at [120, 283] on div at bounding box center [784, 351] width 1568 height 703
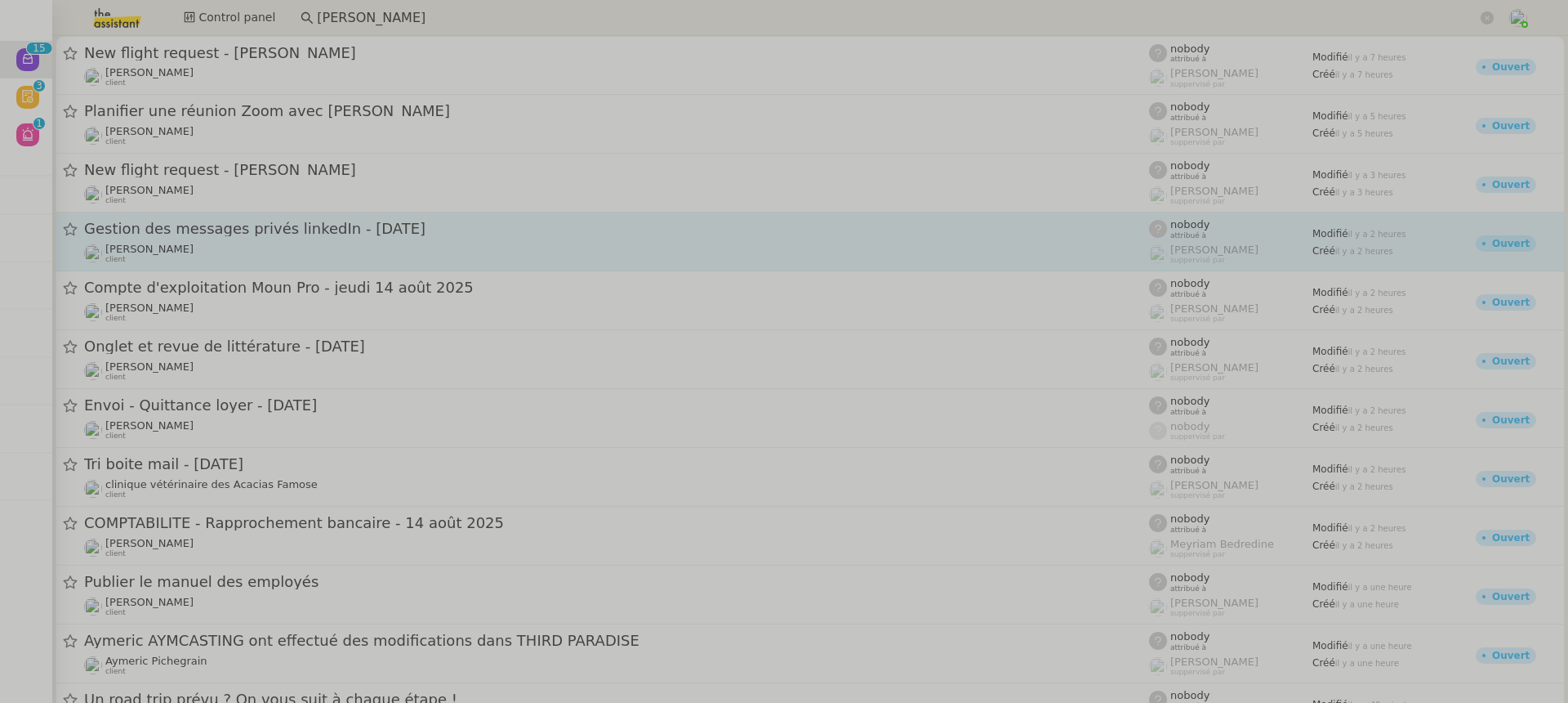
click at [162, 262] on div "Hugo Bentz client" at bounding box center [149, 253] width 88 height 21
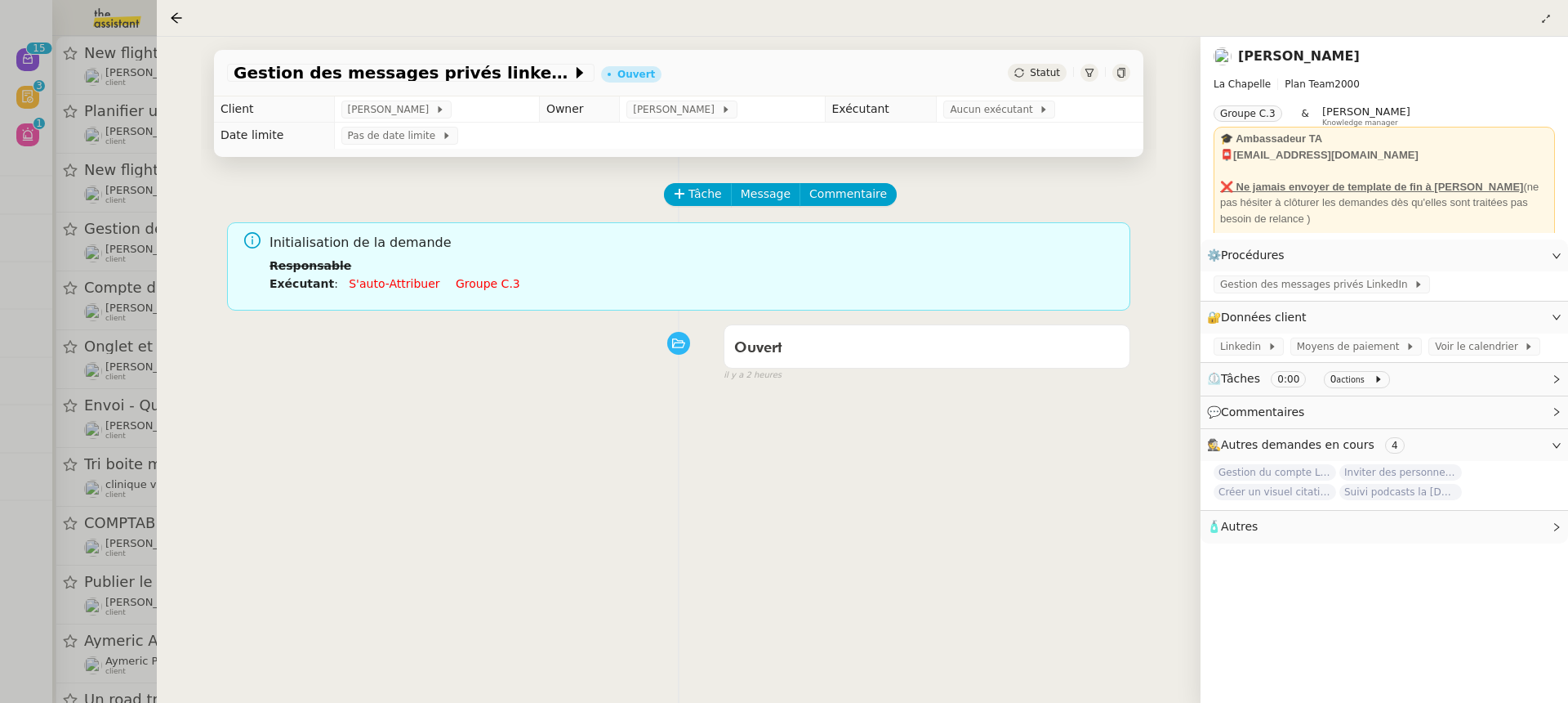
click at [482, 285] on link "Groupe c.3" at bounding box center [487, 283] width 65 height 13
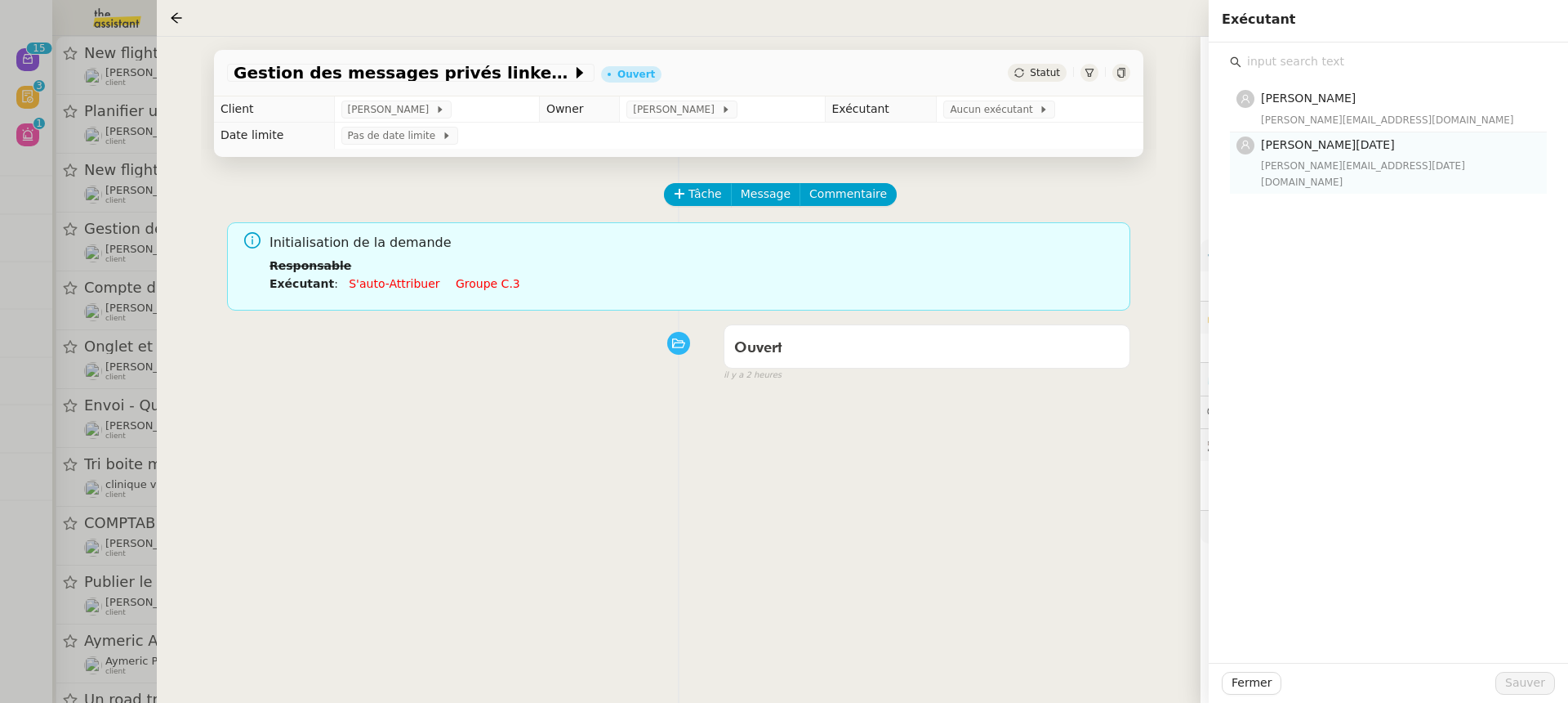
drag, startPoint x: 1377, startPoint y: 166, endPoint x: 1345, endPoint y: 168, distance: 32.1
click at [1345, 168] on div "jean-noel@theassistant.team" at bounding box center [1398, 175] width 276 height 33
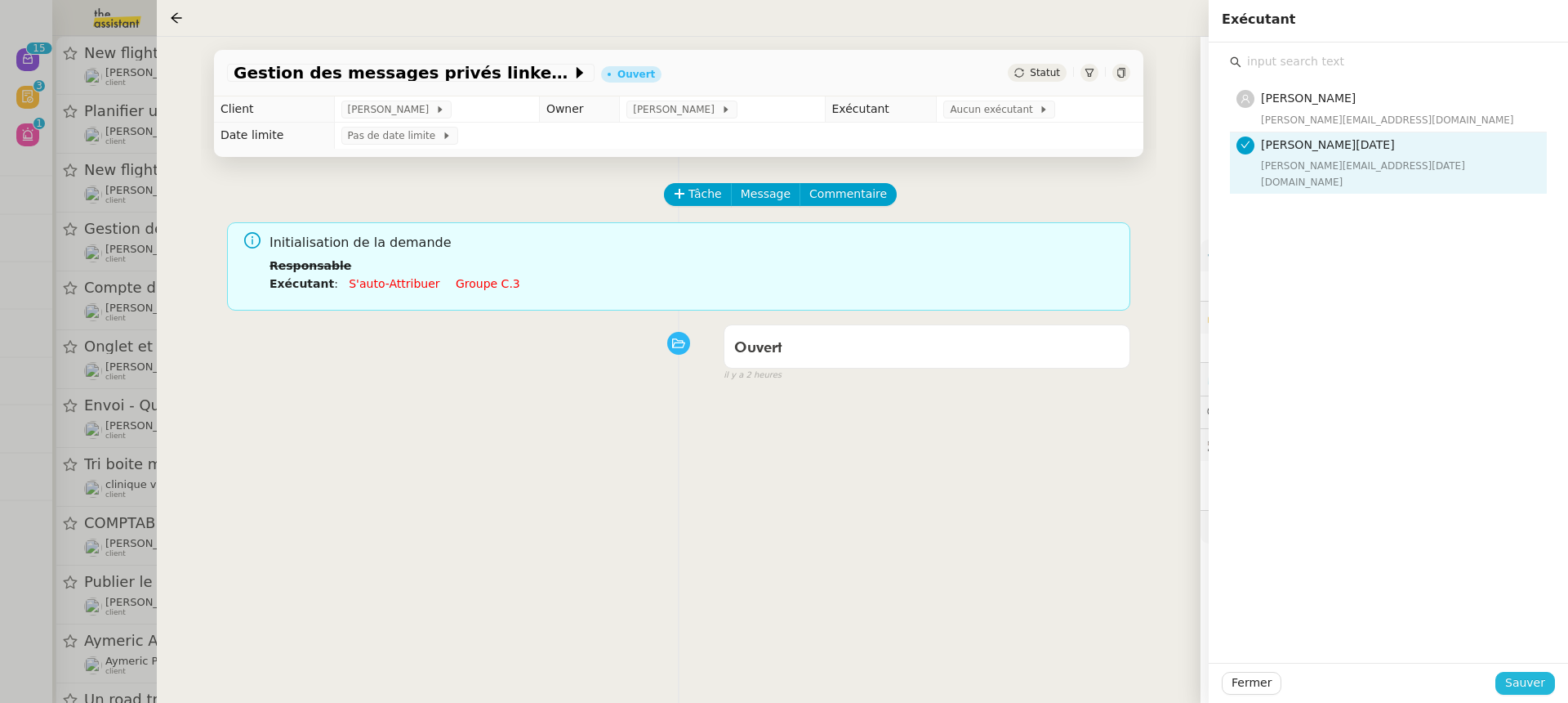
click at [1534, 677] on span "Sauver" at bounding box center [1524, 682] width 40 height 18
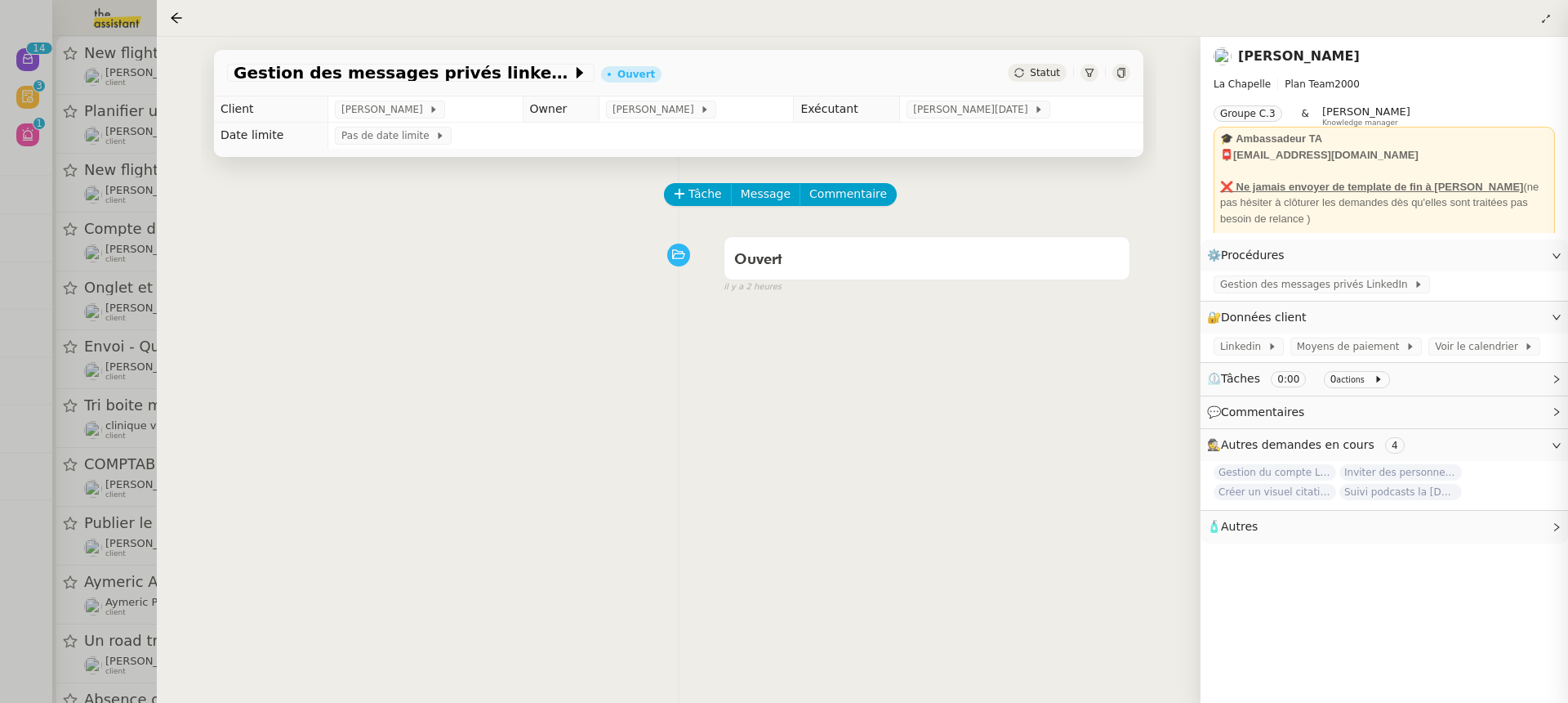
click at [127, 359] on div at bounding box center [784, 351] width 1568 height 703
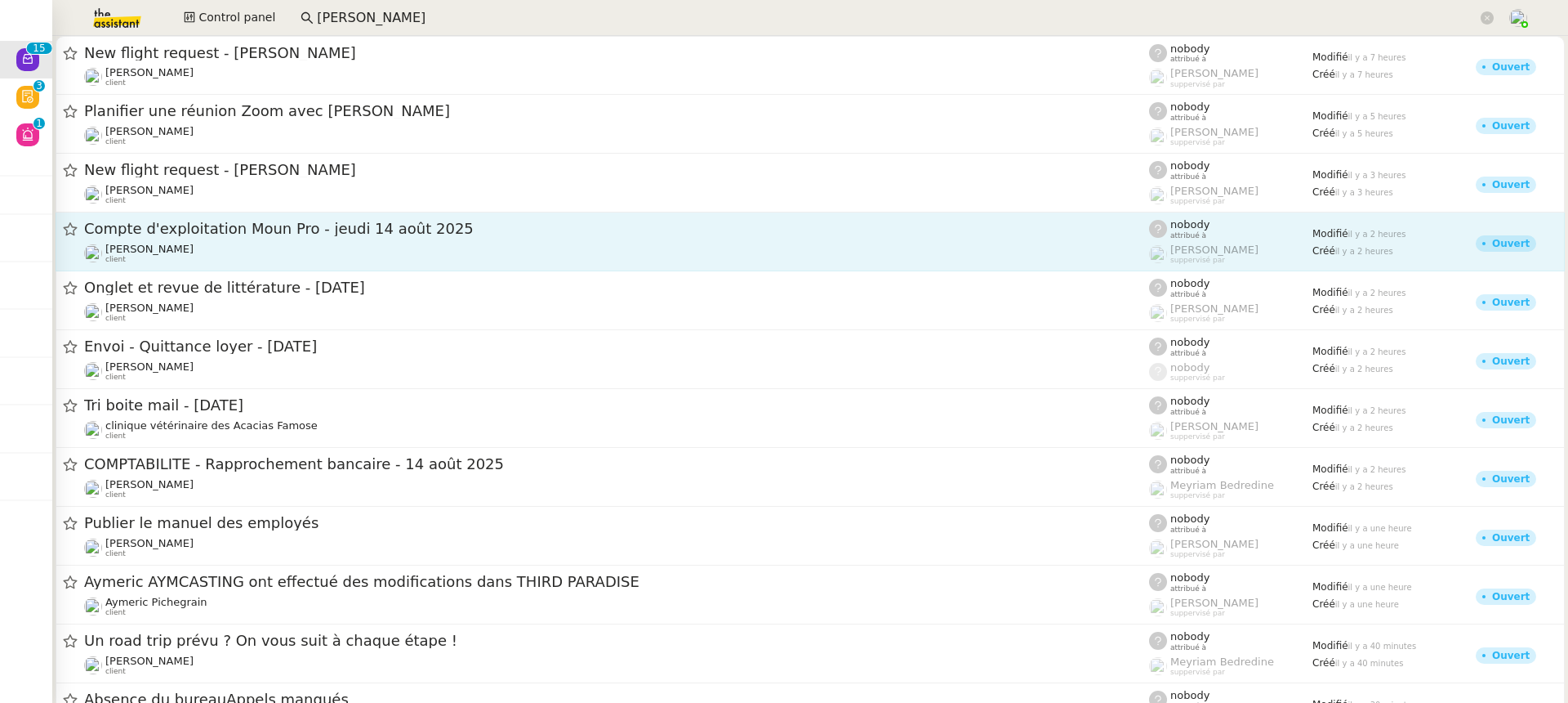
click at [301, 246] on div "Guillaume Farina client" at bounding box center [616, 253] width 1065 height 21
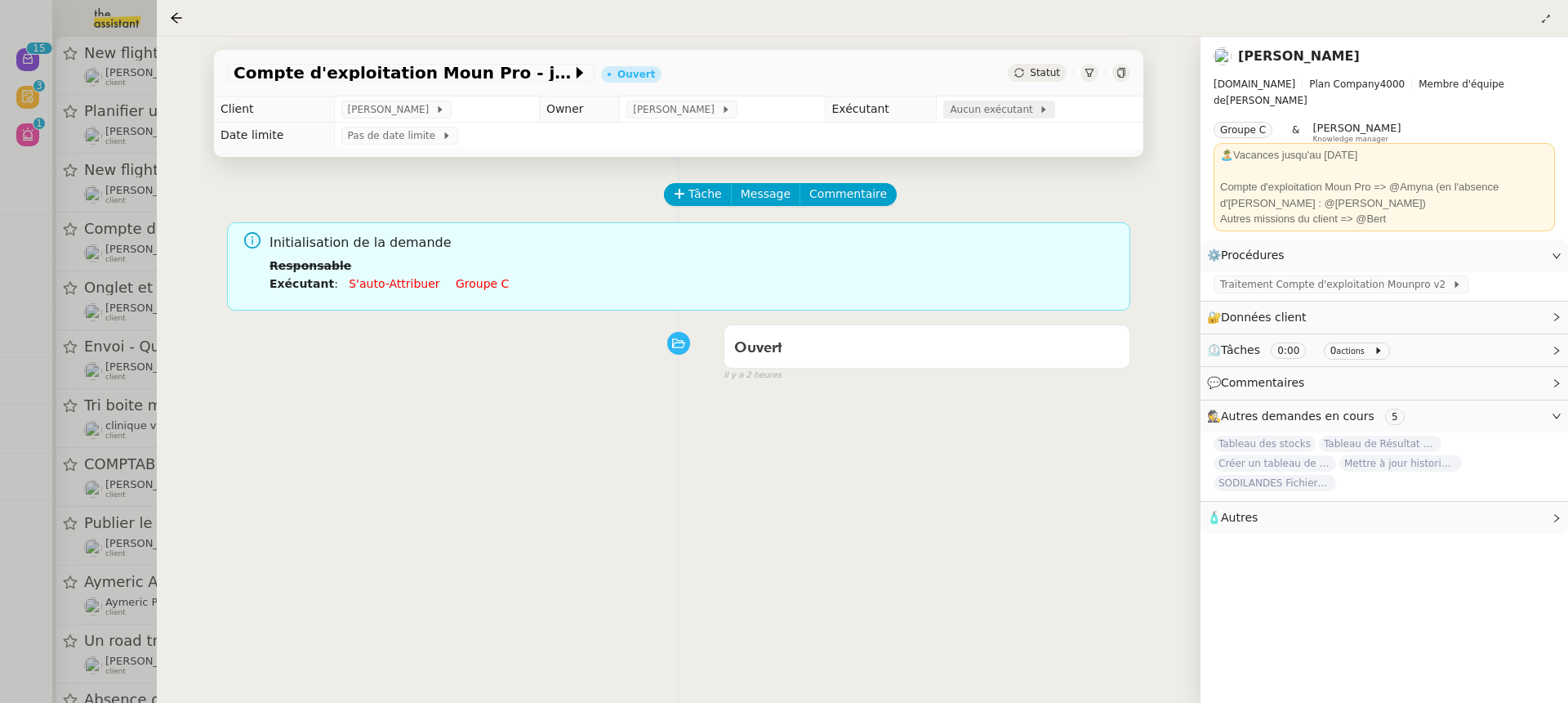
click at [1007, 117] on span "Aucun exécutant" at bounding box center [994, 109] width 89 height 16
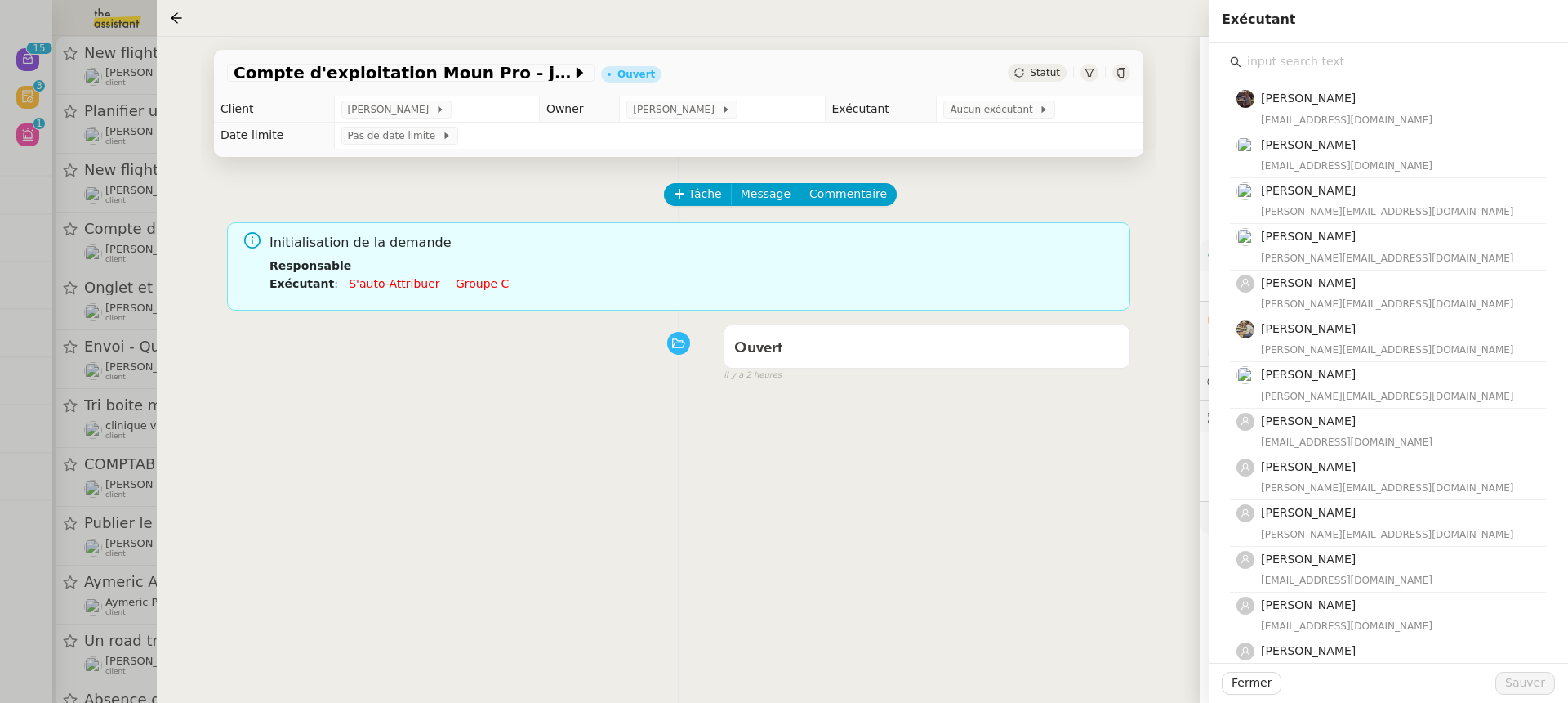
click at [1269, 58] on input "text" at bounding box center [1394, 61] width 305 height 22
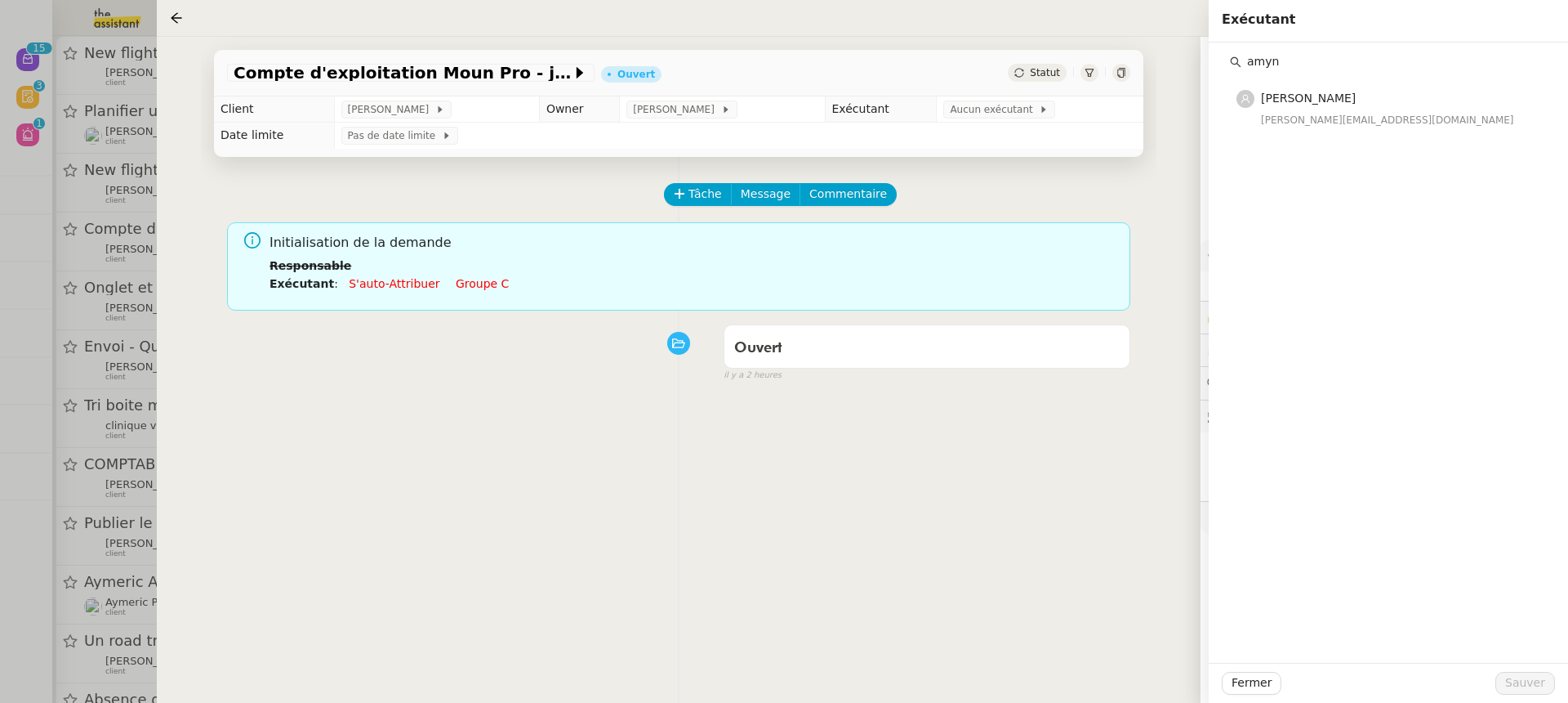
type input "amyn"
click at [1413, 131] on div "amyn Amyna Mehrez amyna@team.theassistant.com" at bounding box center [1388, 353] width 360 height 621
click at [1354, 132] on div "amyn Amyna Mehrez amyna@team.theassistant.com" at bounding box center [1388, 353] width 360 height 621
click at [1351, 132] on div "amyn Amyna Mehrez amyna@team.theassistant.com" at bounding box center [1388, 353] width 360 height 621
click at [1335, 113] on div "[PERSON_NAME][EMAIL_ADDRESS][DOMAIN_NAME]" at bounding box center [1398, 119] width 276 height 16
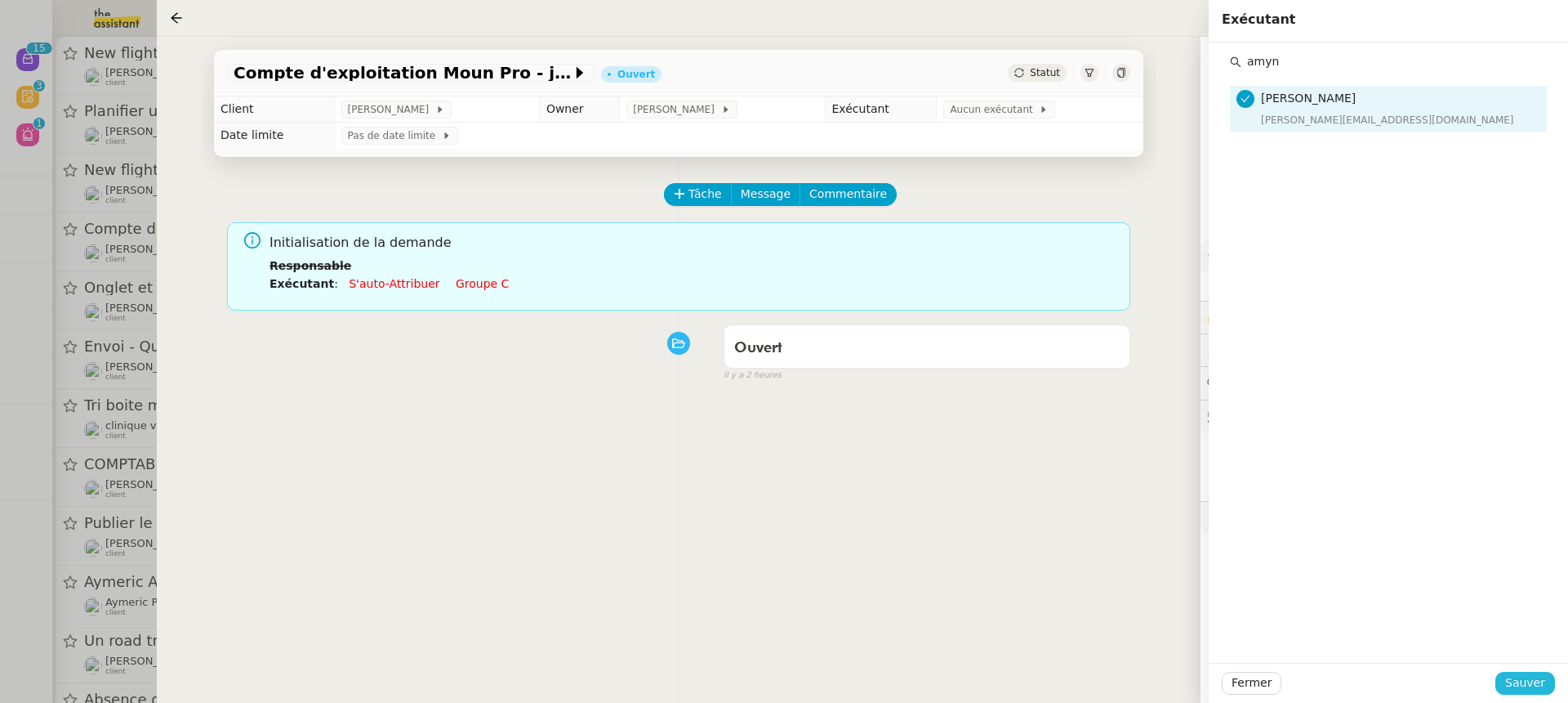
click at [1539, 688] on span "Sauver" at bounding box center [1524, 682] width 40 height 18
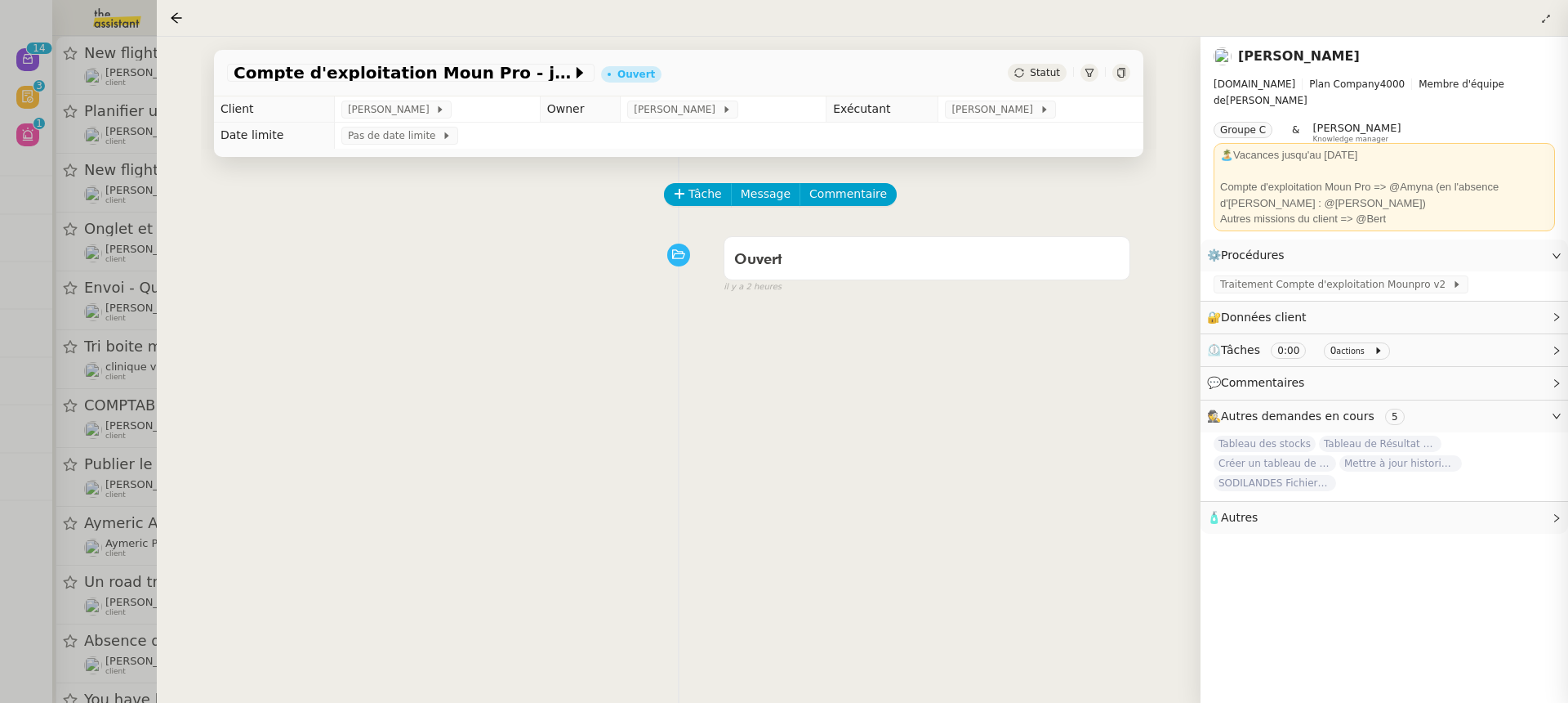
click at [17, 392] on div at bounding box center [784, 351] width 1568 height 703
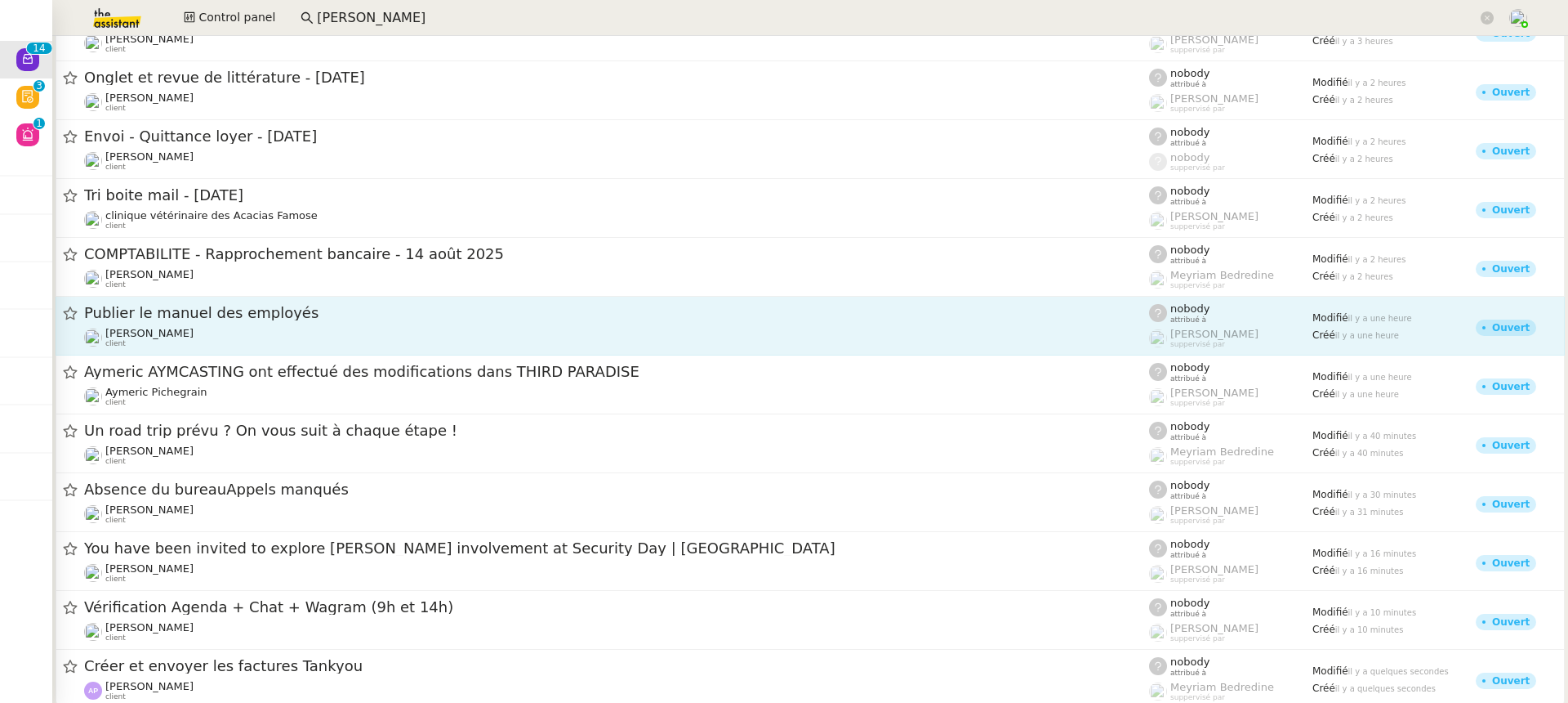
scroll to position [153, 0]
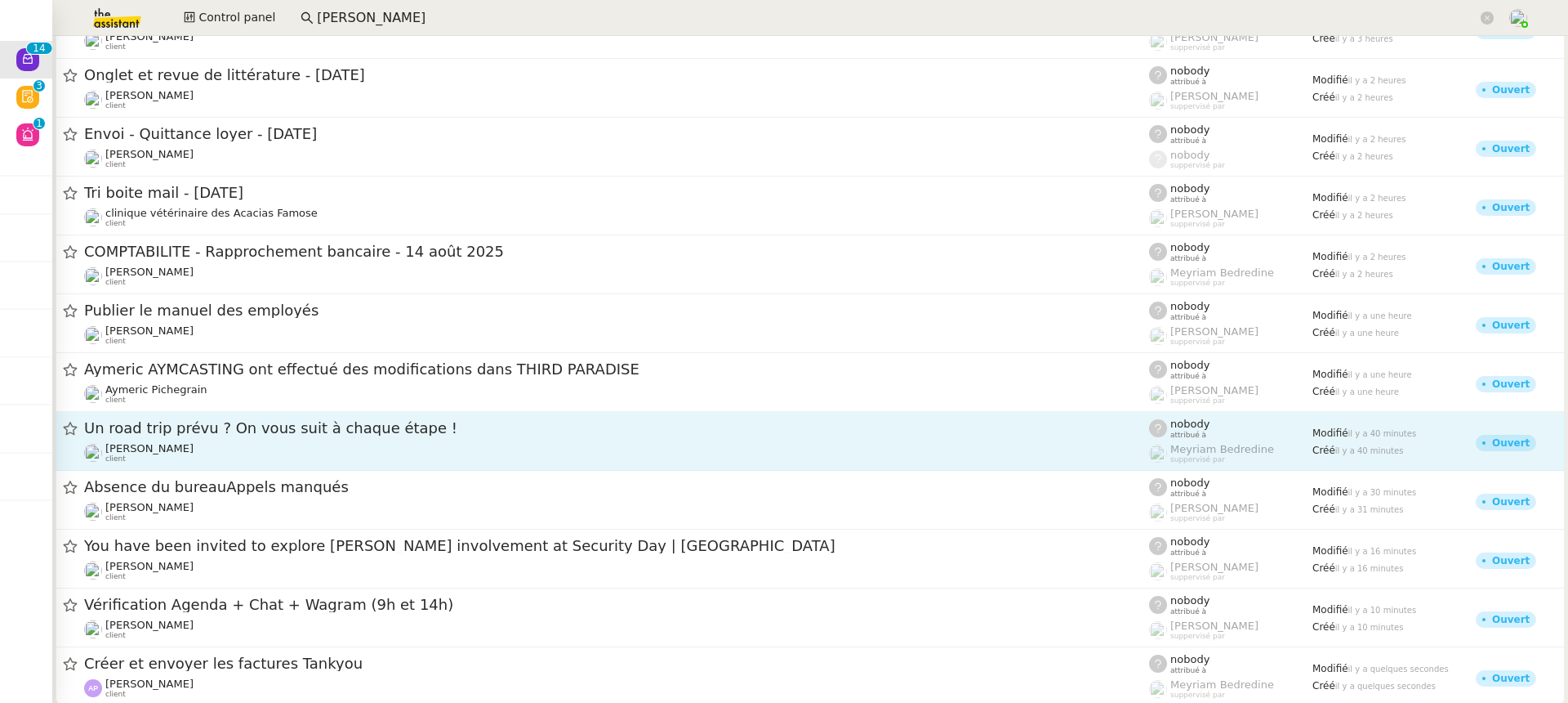
click at [304, 418] on link "Un road trip prévu ? On vous suit à chaque étape !​ Gabriel CIAN client nobody …" at bounding box center [809, 441] width 1509 height 59
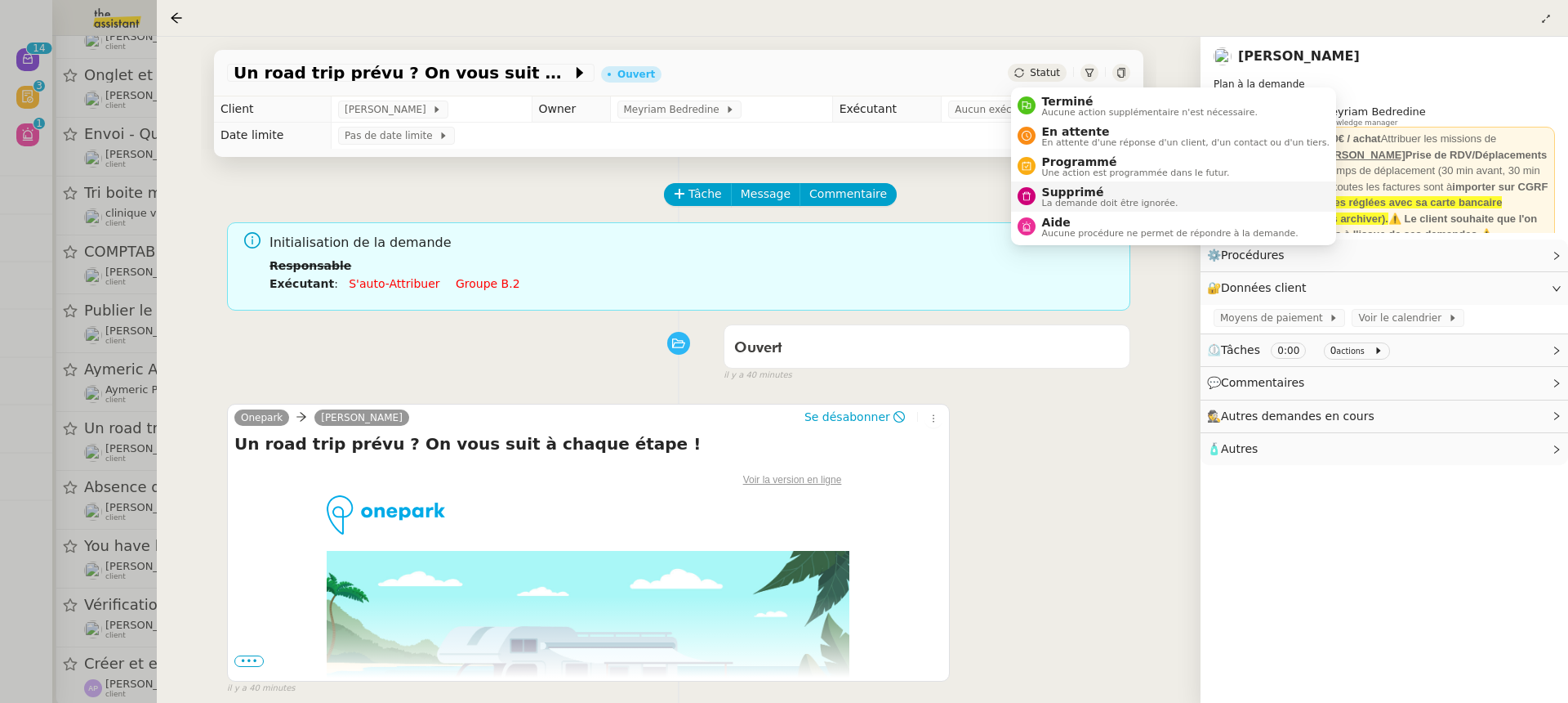
click at [1108, 206] on span "La demande doit être ignorée." at bounding box center [1110, 203] width 137 height 9
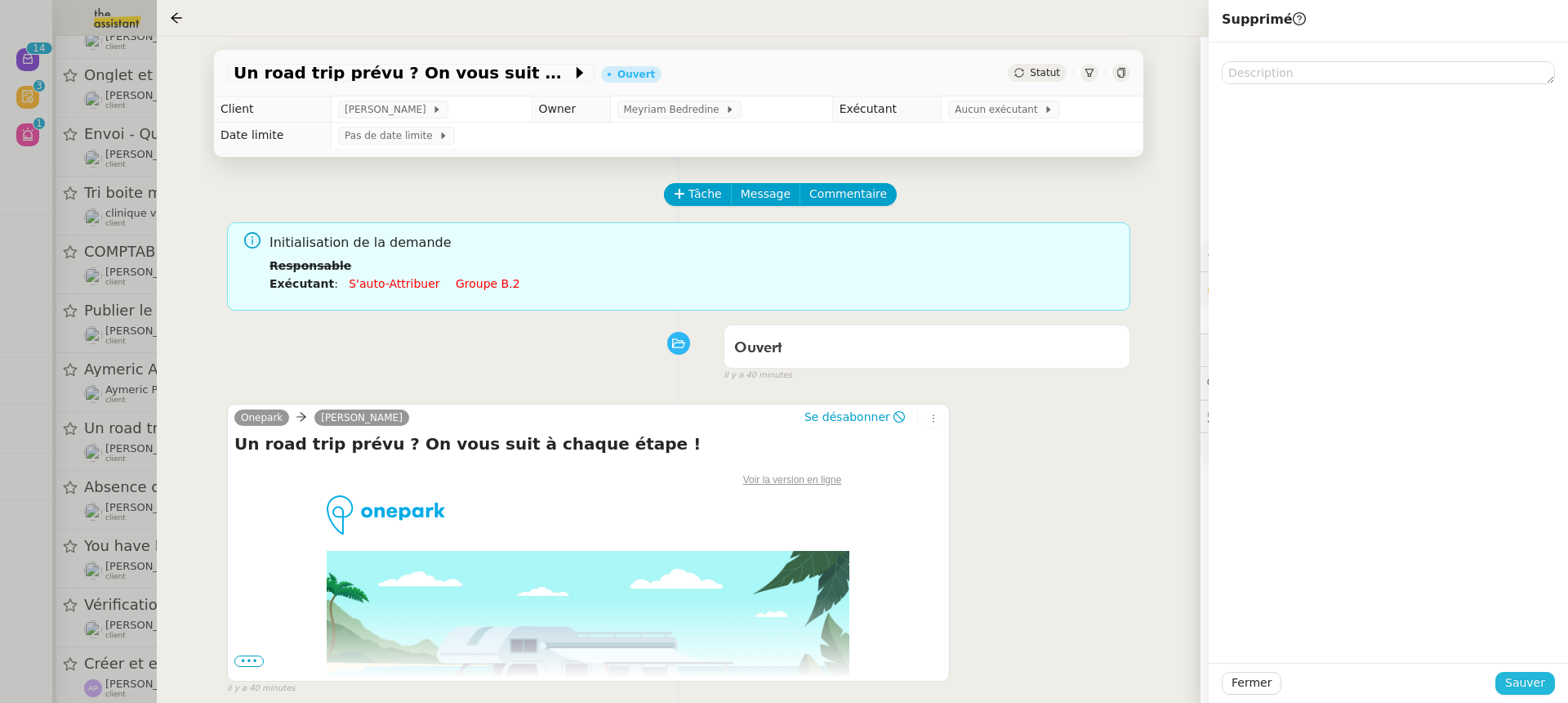
click at [1526, 684] on span "Sauver" at bounding box center [1524, 682] width 40 height 18
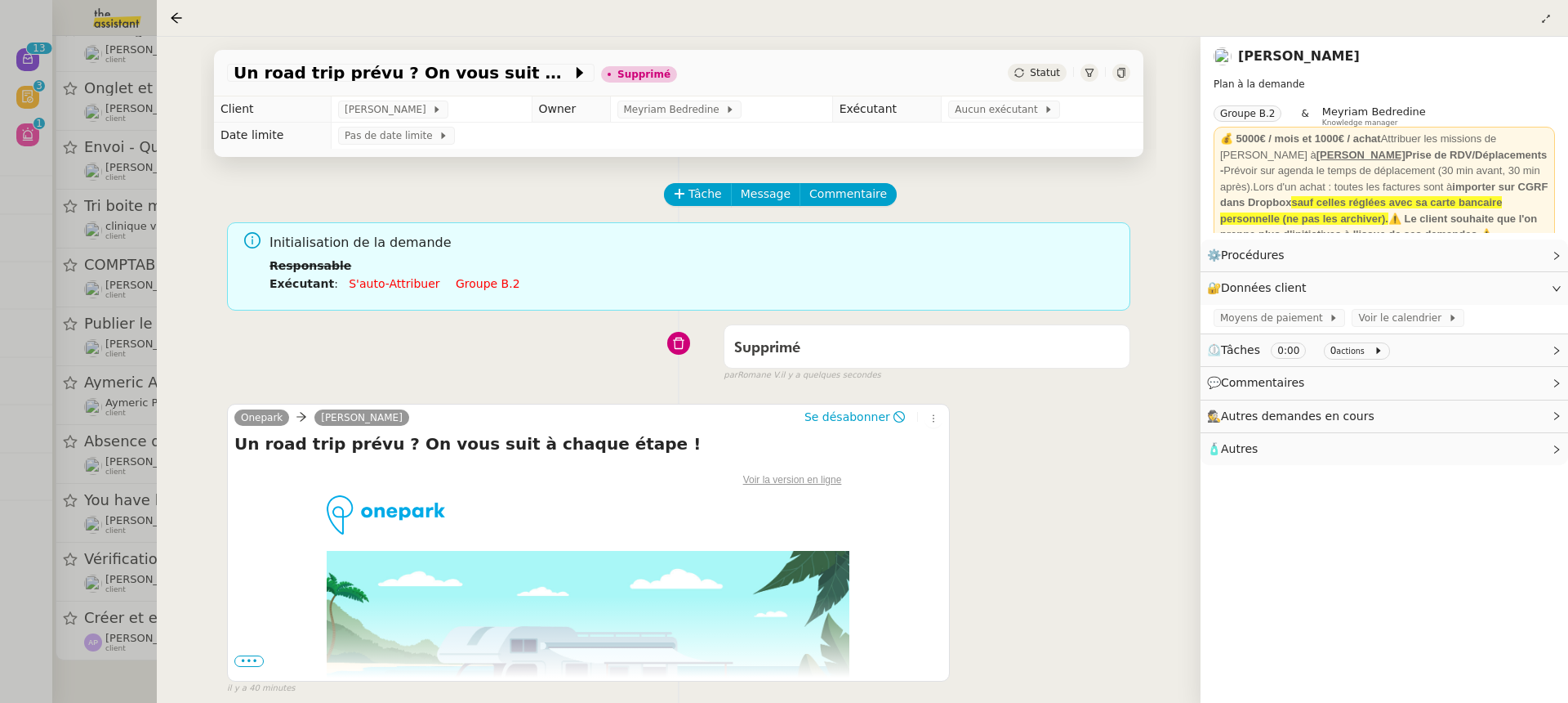
scroll to position [141, 0]
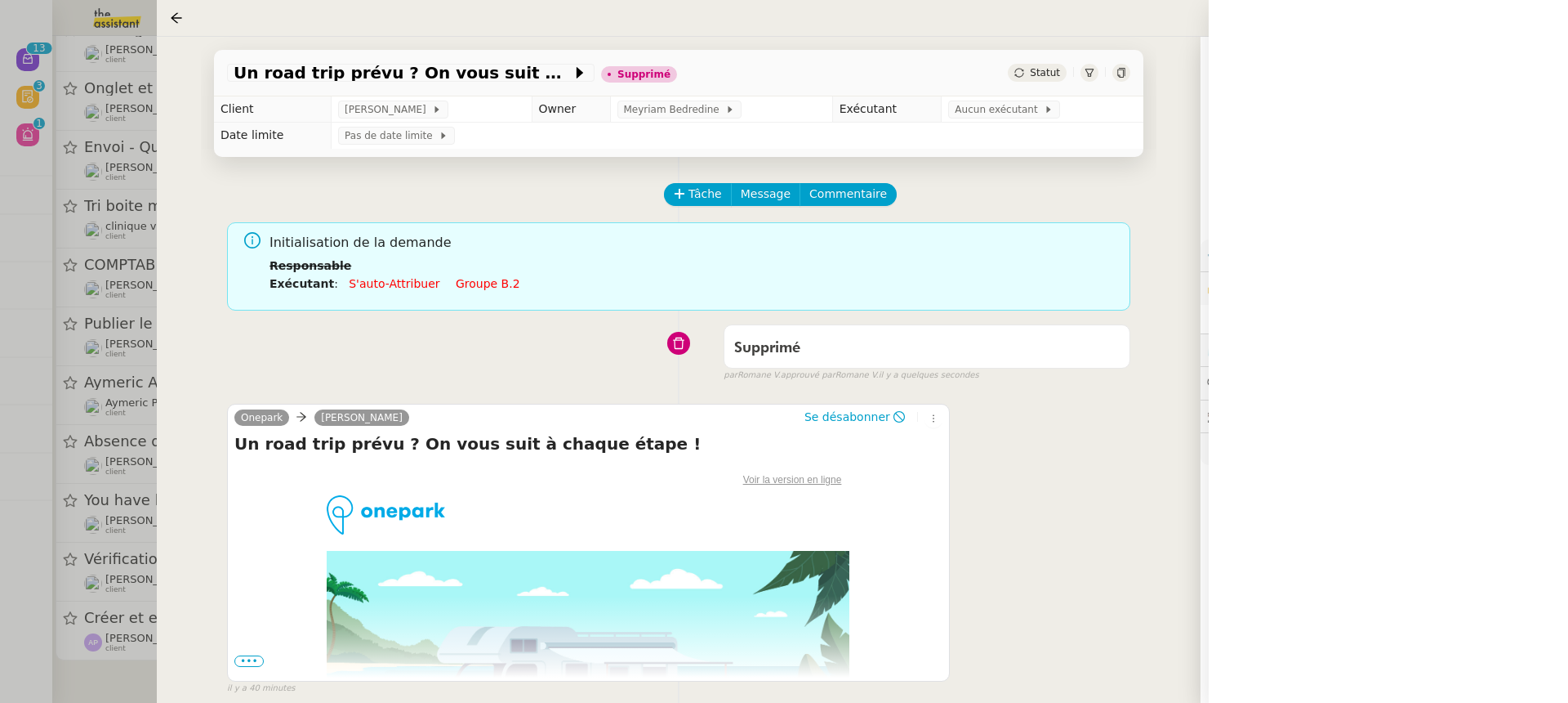
click at [73, 335] on div at bounding box center [784, 351] width 1568 height 703
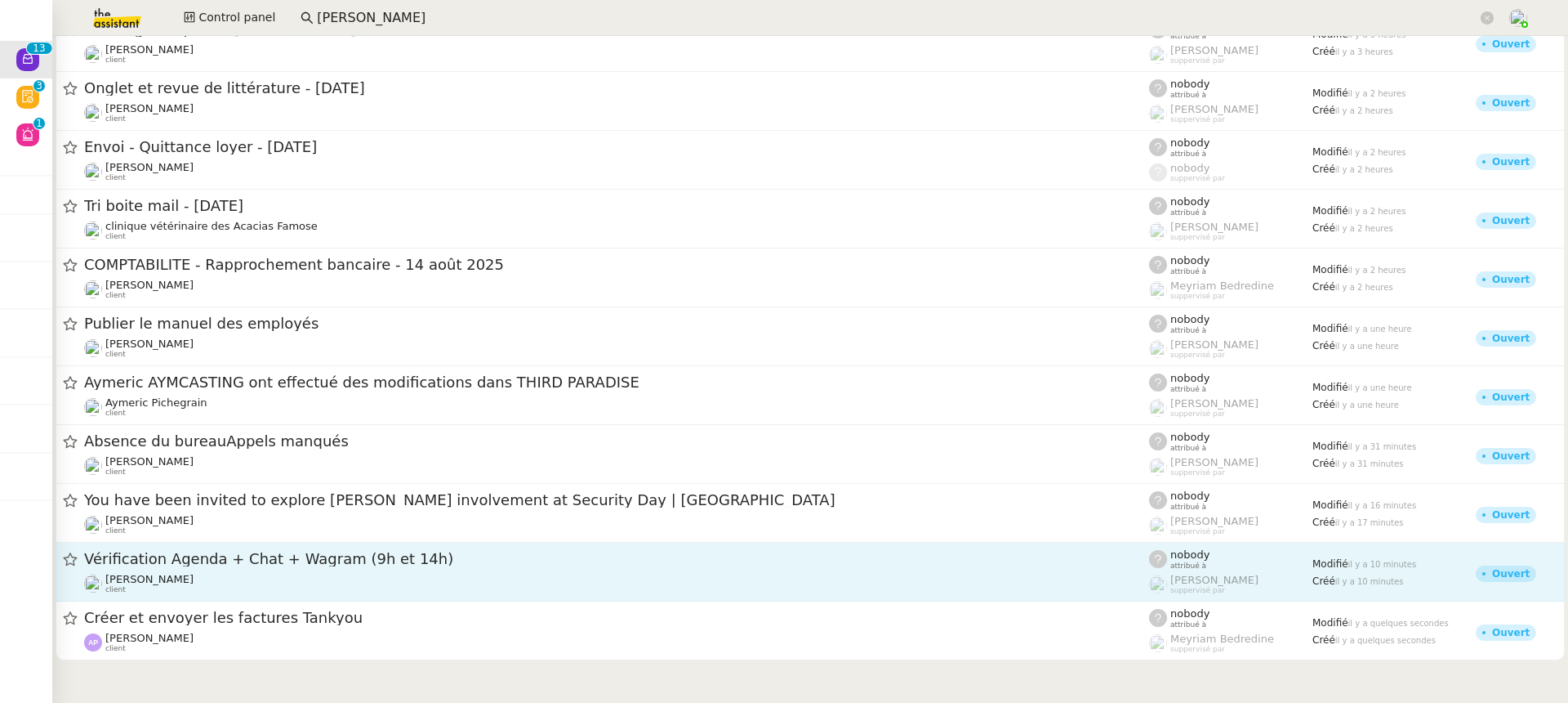
click at [345, 560] on span "Vérification Agenda + Chat + Wagram (9h et 14h)" at bounding box center [616, 559] width 1065 height 15
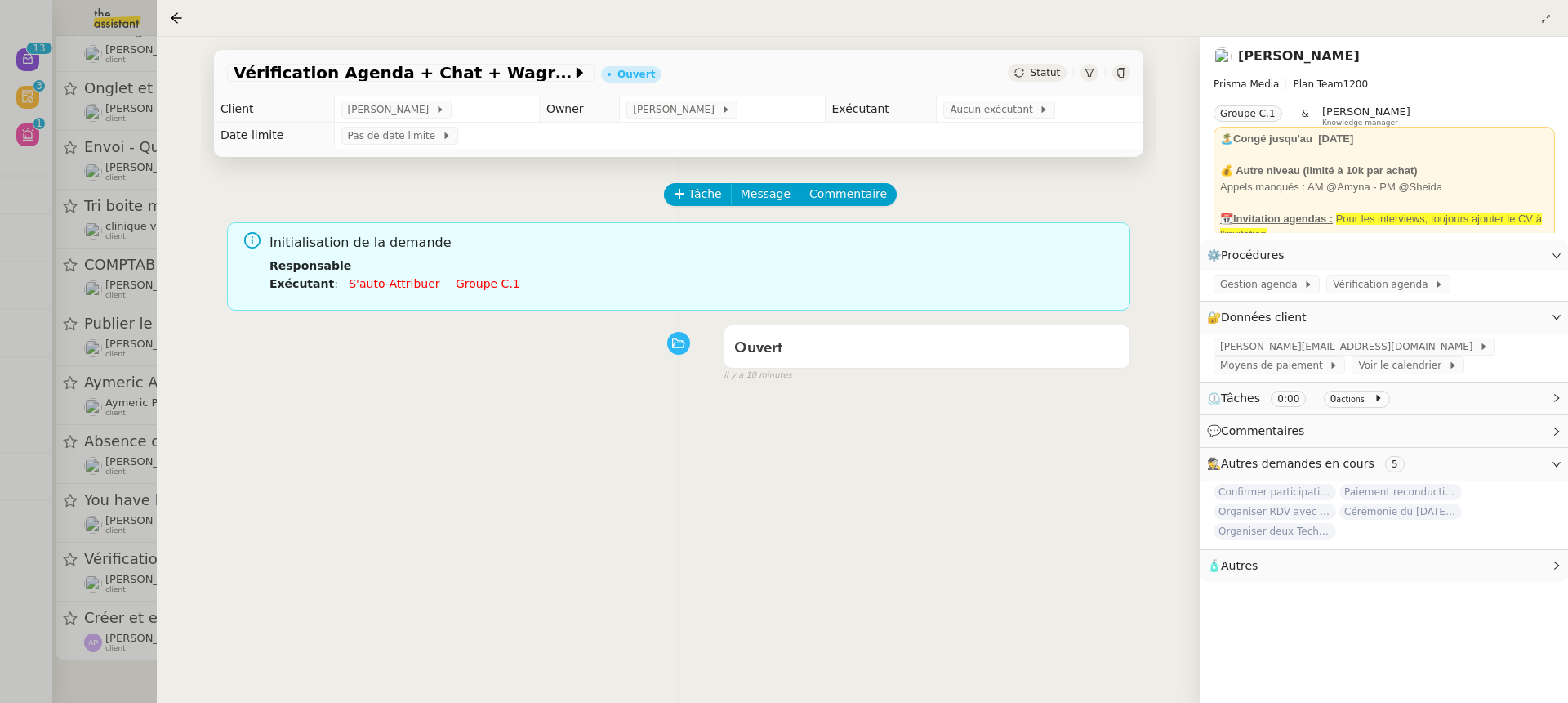
click at [479, 286] on link "Groupe c.1" at bounding box center [487, 283] width 65 height 13
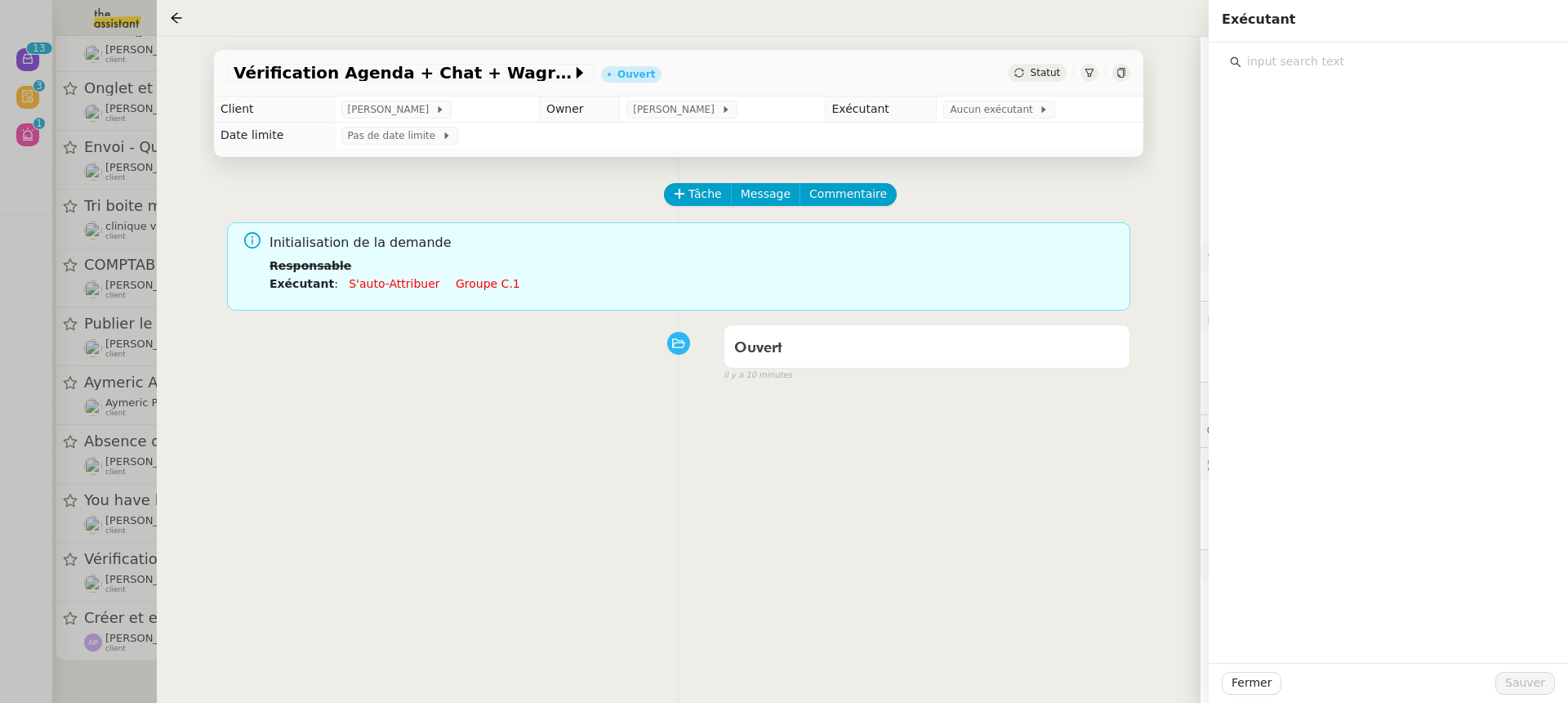
click at [1355, 161] on div at bounding box center [1388, 353] width 360 height 621
click at [1355, 161] on div "sheida@team.theassistant.com" at bounding box center [1398, 166] width 276 height 16
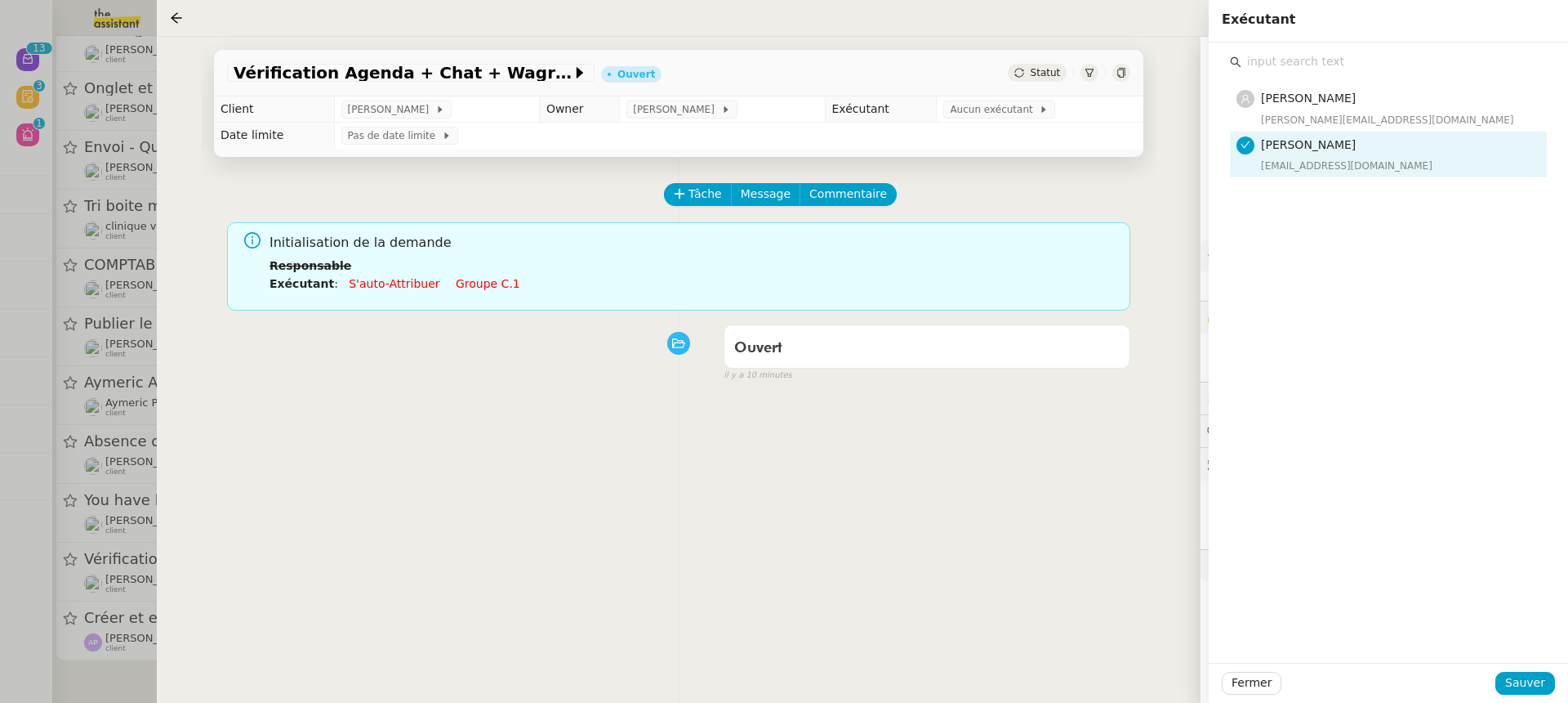
click at [1542, 665] on div "Fermer Sauver" at bounding box center [1388, 682] width 360 height 40
click at [1543, 683] on span "Sauver" at bounding box center [1524, 682] width 40 height 18
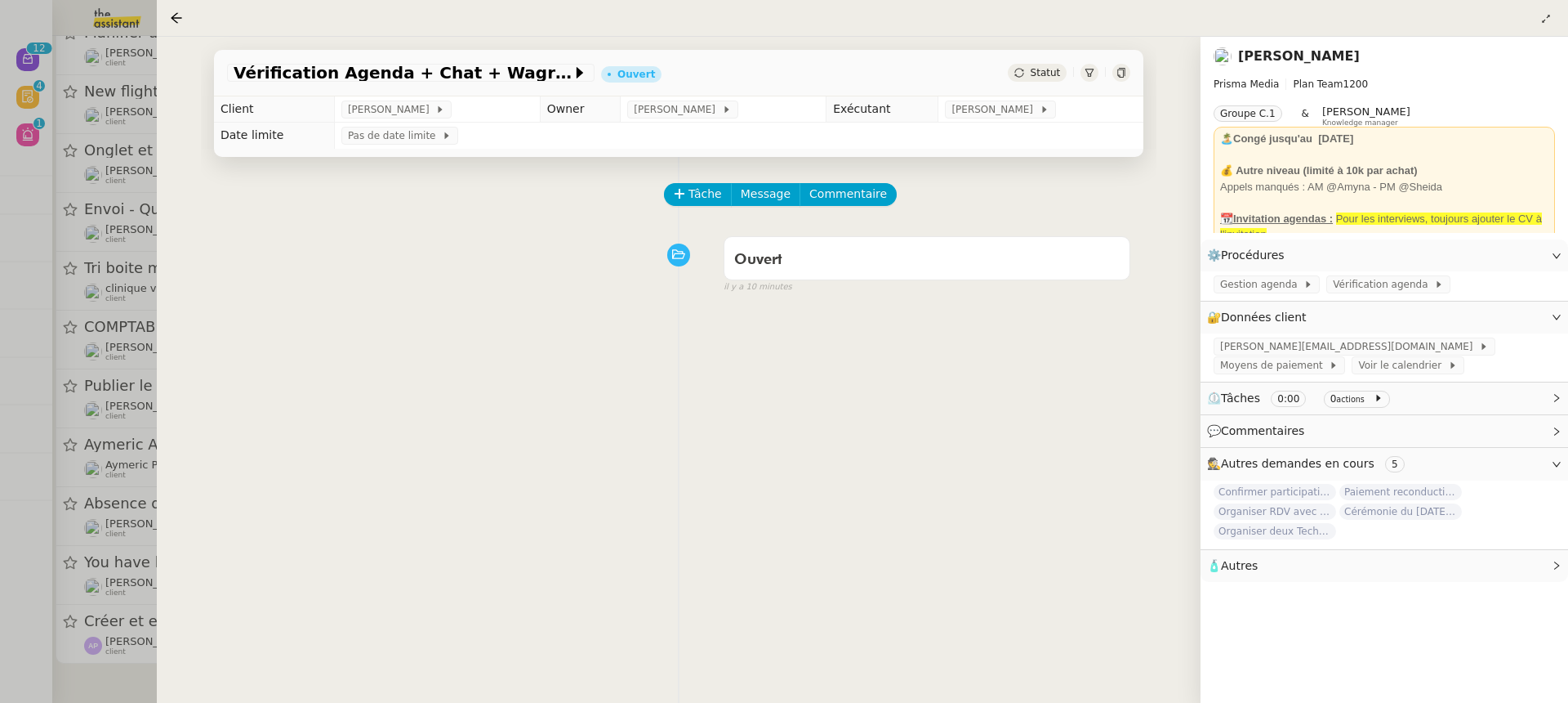
scroll to position [79, 0]
click at [77, 396] on div at bounding box center [784, 351] width 1568 height 703
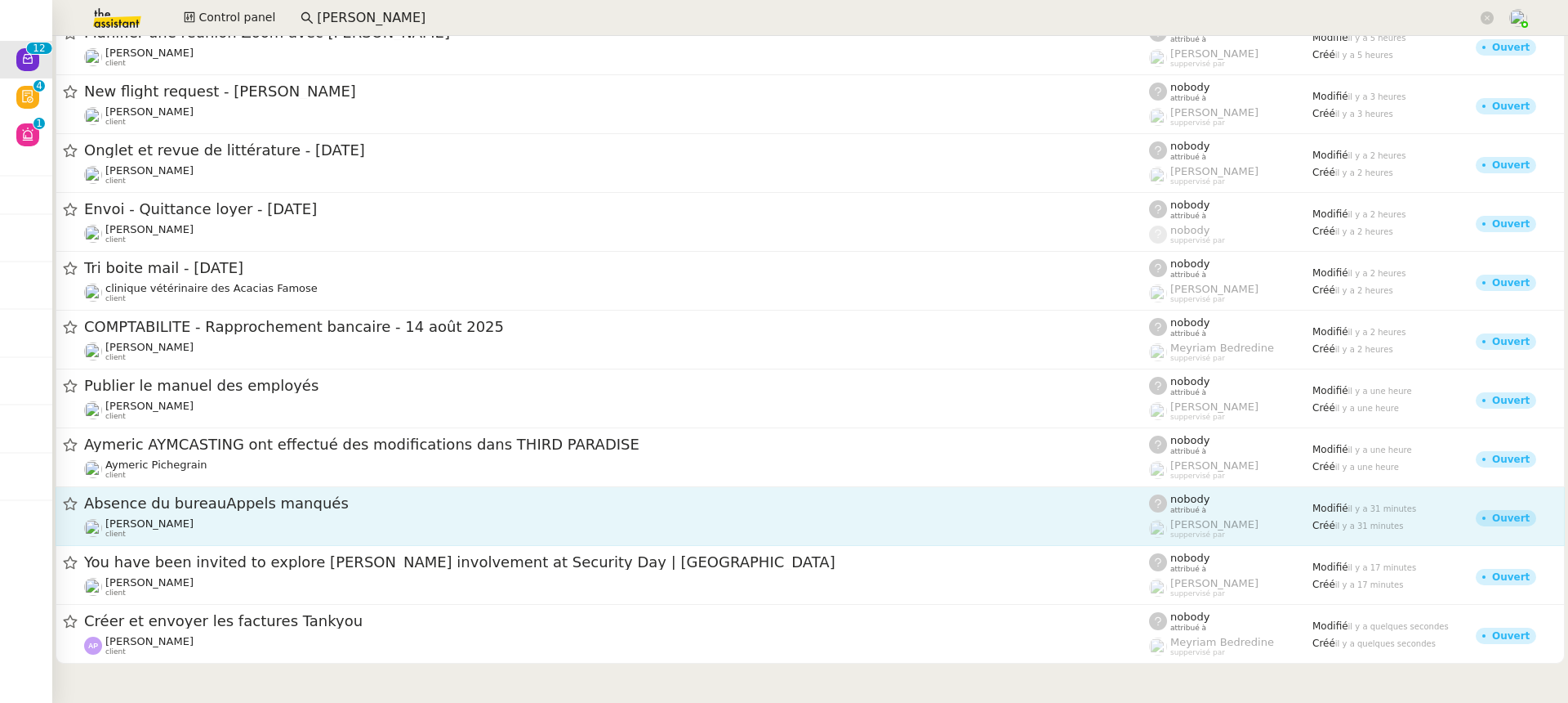
click at [257, 518] on div "Florian Parant client" at bounding box center [616, 527] width 1065 height 21
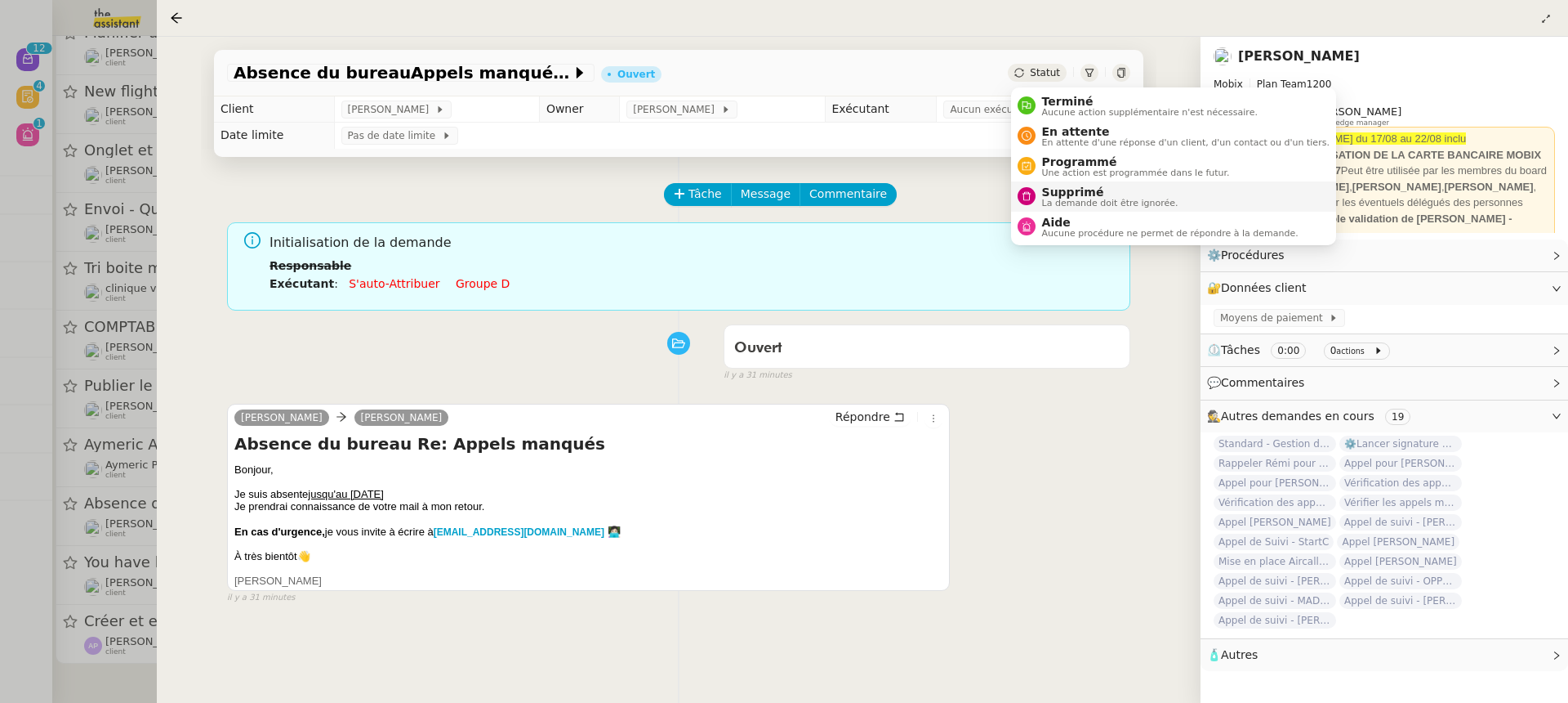
click at [1133, 203] on span "La demande doit être ignorée." at bounding box center [1110, 203] width 137 height 9
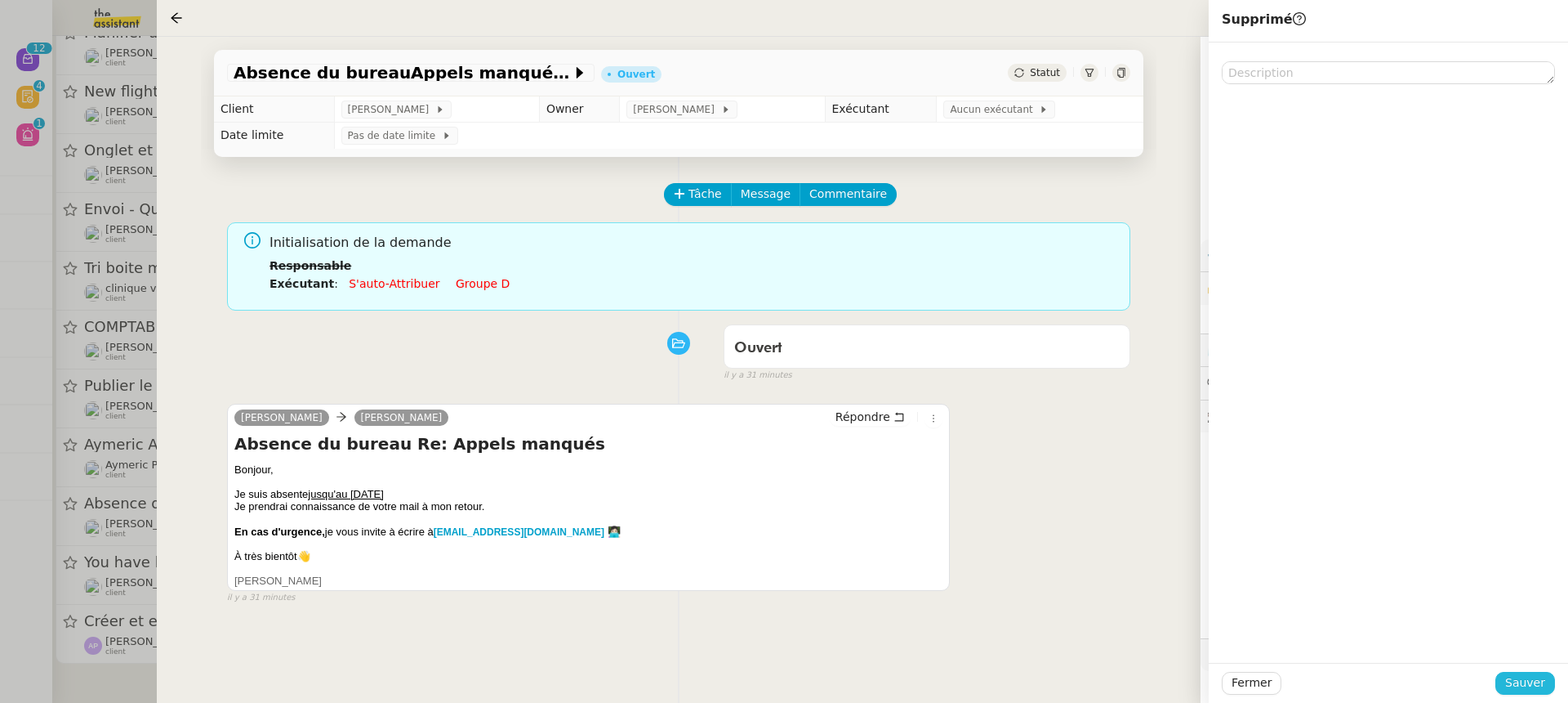
click at [1539, 693] on button "Sauver" at bounding box center [1525, 684] width 60 height 23
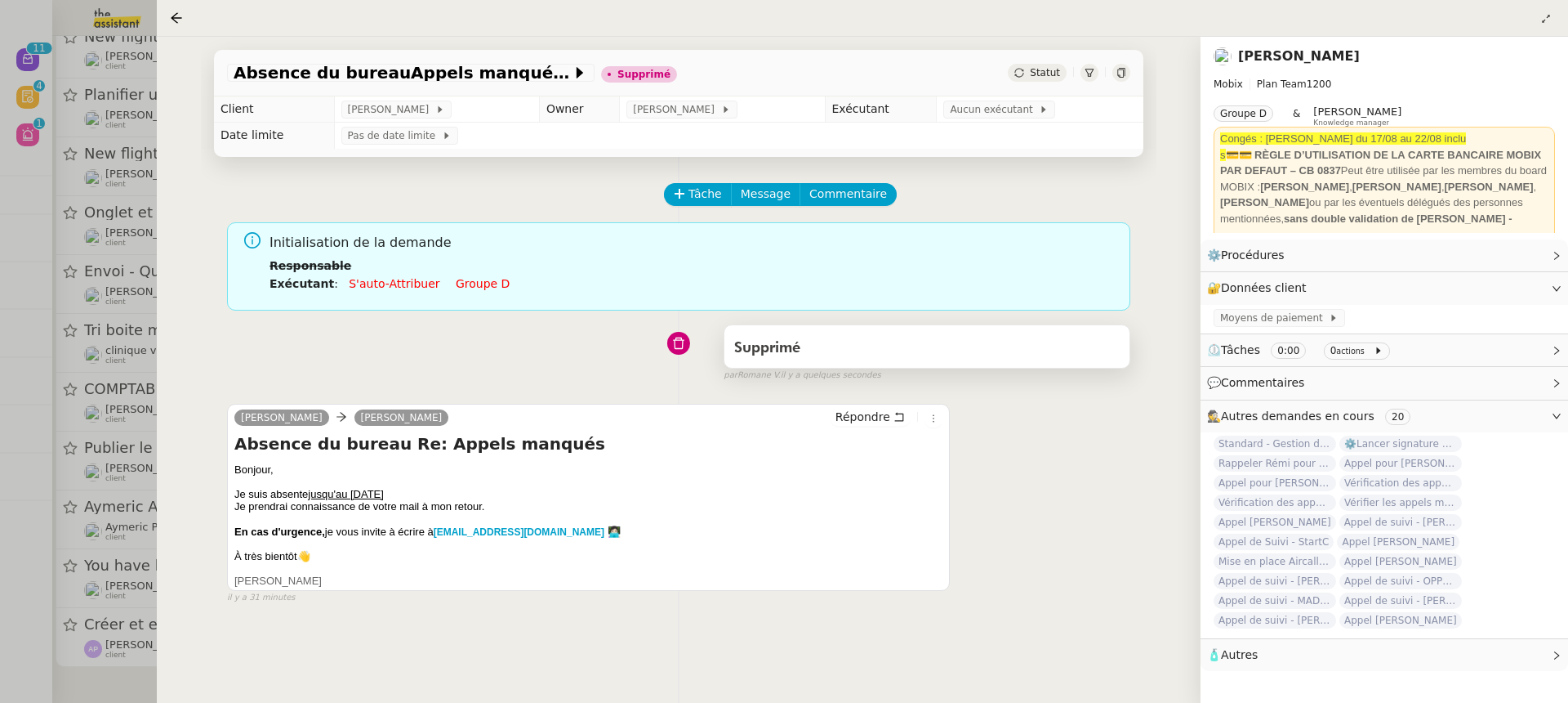
scroll to position [16, 0]
click at [95, 457] on div at bounding box center [784, 351] width 1568 height 703
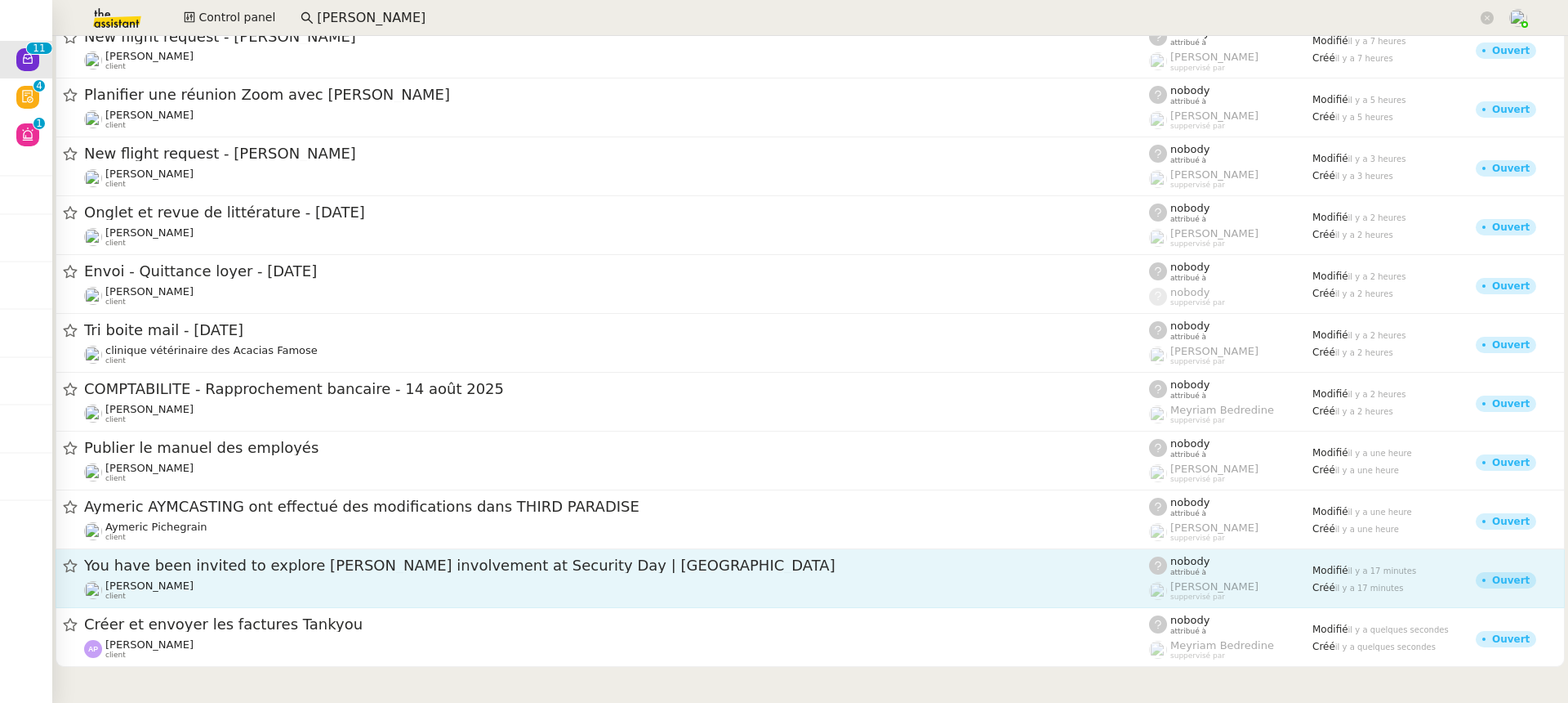
click at [267, 574] on div "You have been invited to explore Ledger's involvement at Security Day | Singapo…" at bounding box center [616, 565] width 1065 height 20
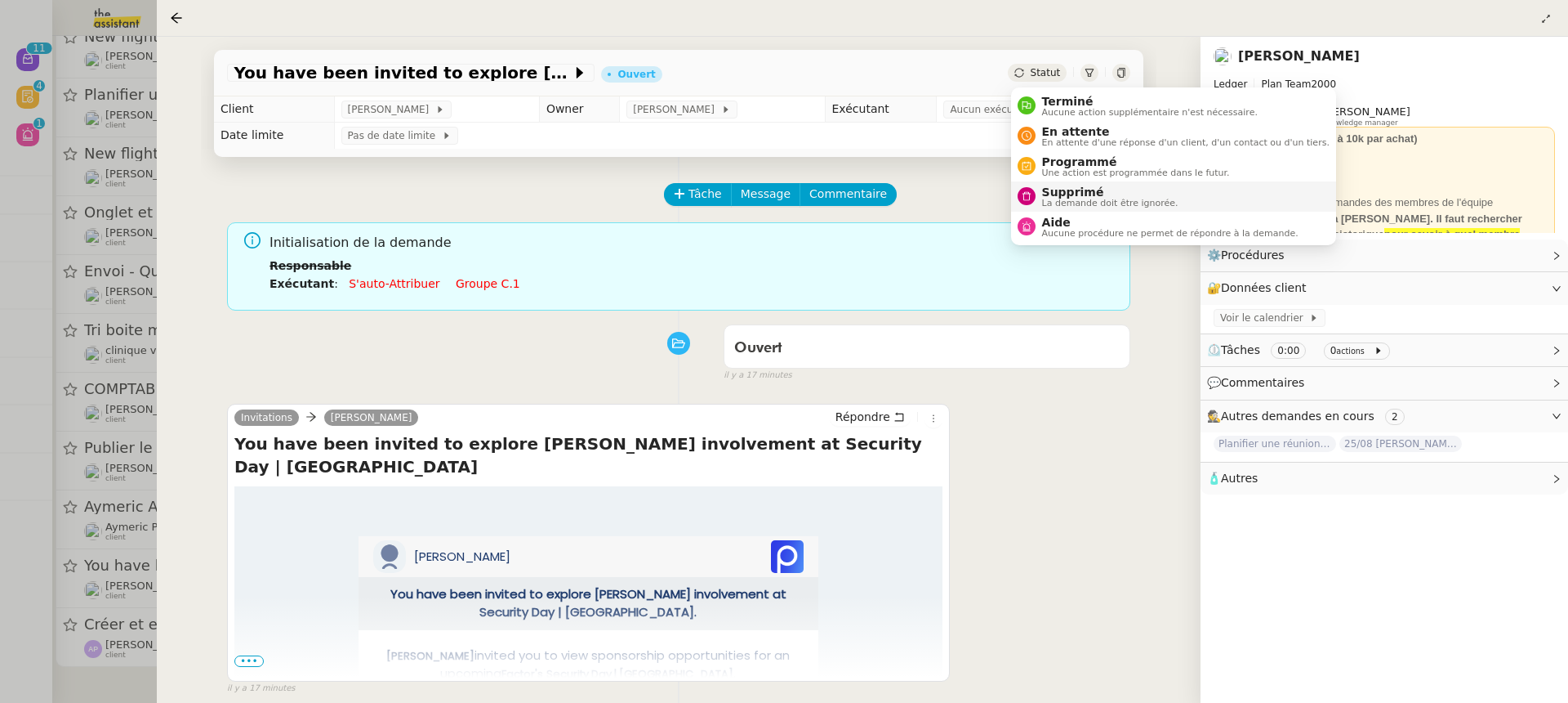
click at [1126, 195] on span "Supprimé" at bounding box center [1110, 191] width 137 height 13
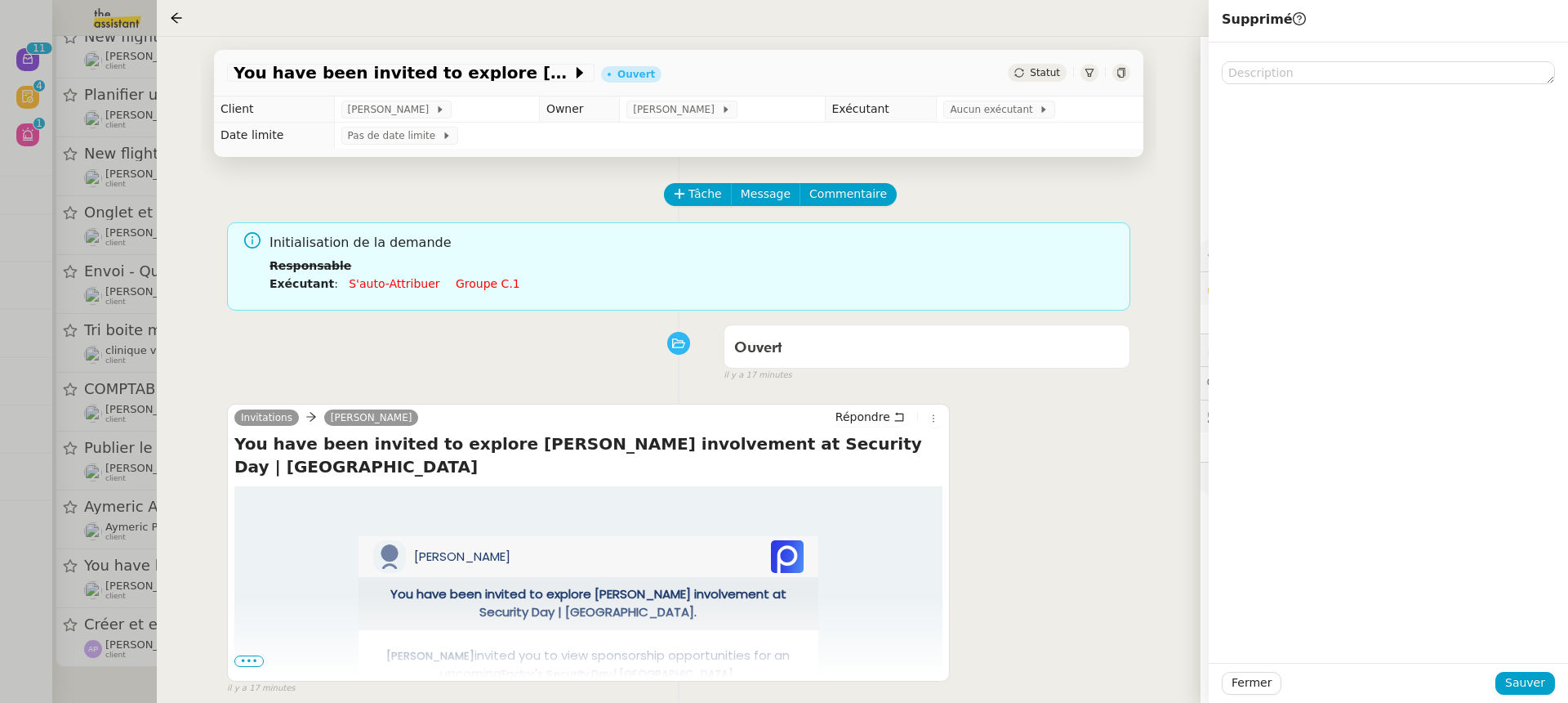
click at [1535, 694] on div "Fermer Sauver" at bounding box center [1388, 682] width 360 height 40
click at [1522, 690] on span "Sauver" at bounding box center [1524, 682] width 40 height 18
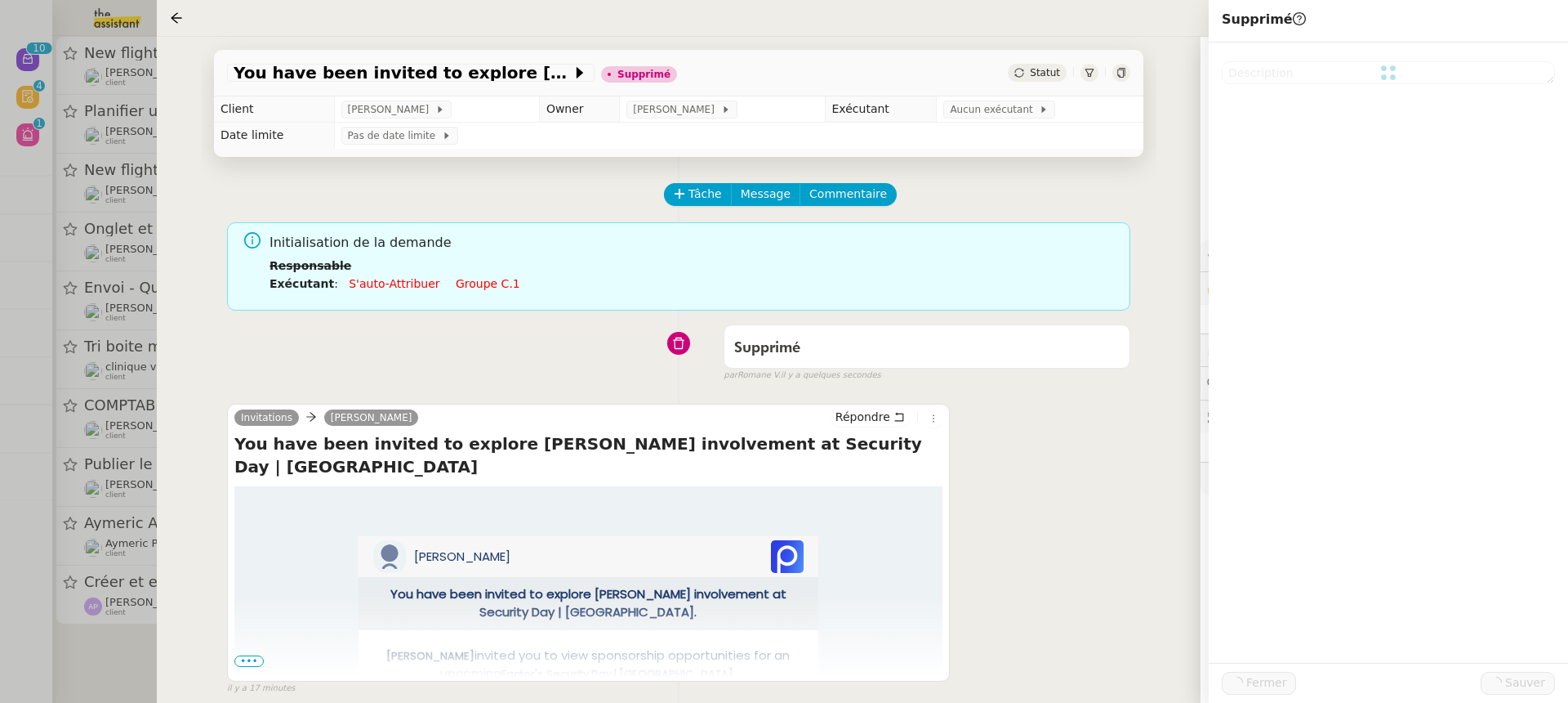
click at [131, 432] on div at bounding box center [784, 351] width 1568 height 703
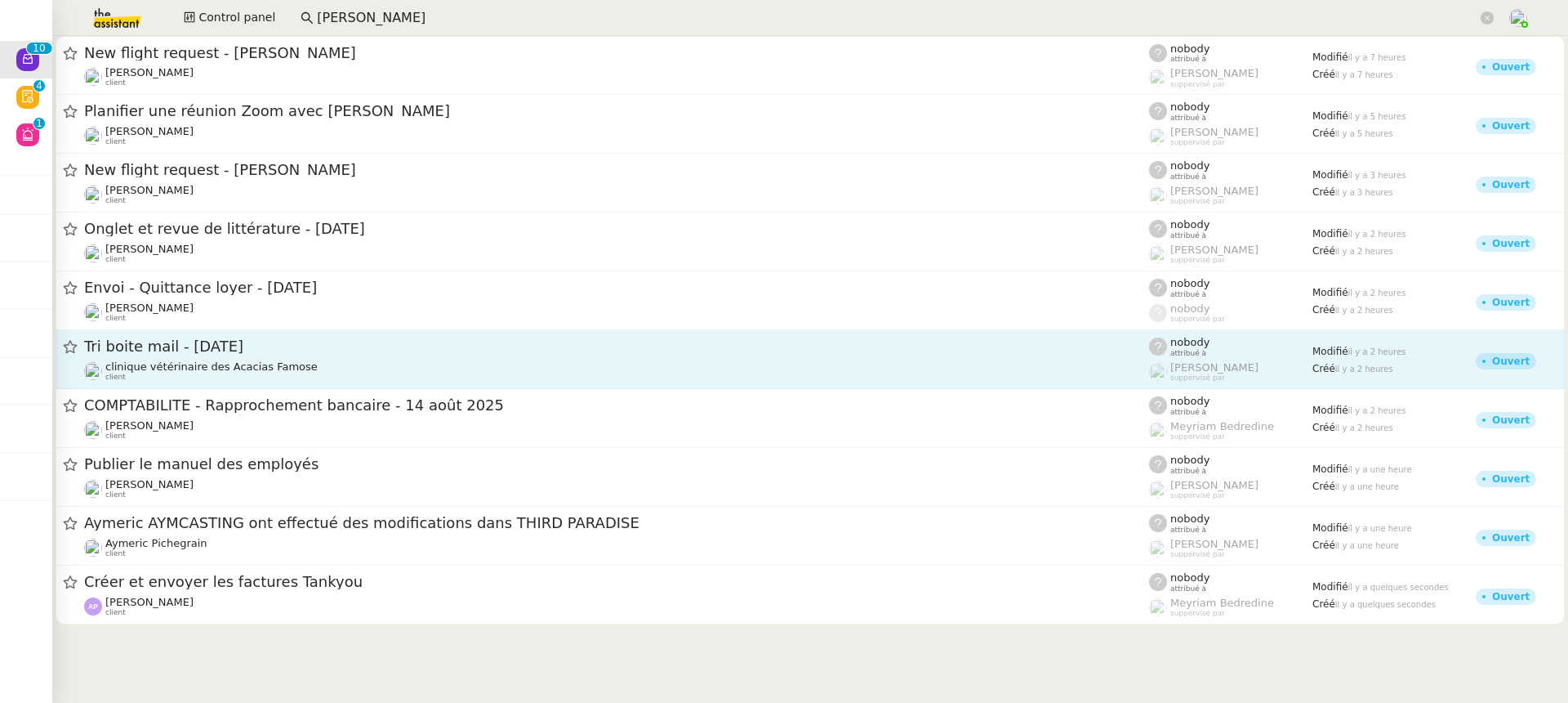
click at [225, 349] on span "Tri boite mail - août 2025" at bounding box center [616, 346] width 1065 height 15
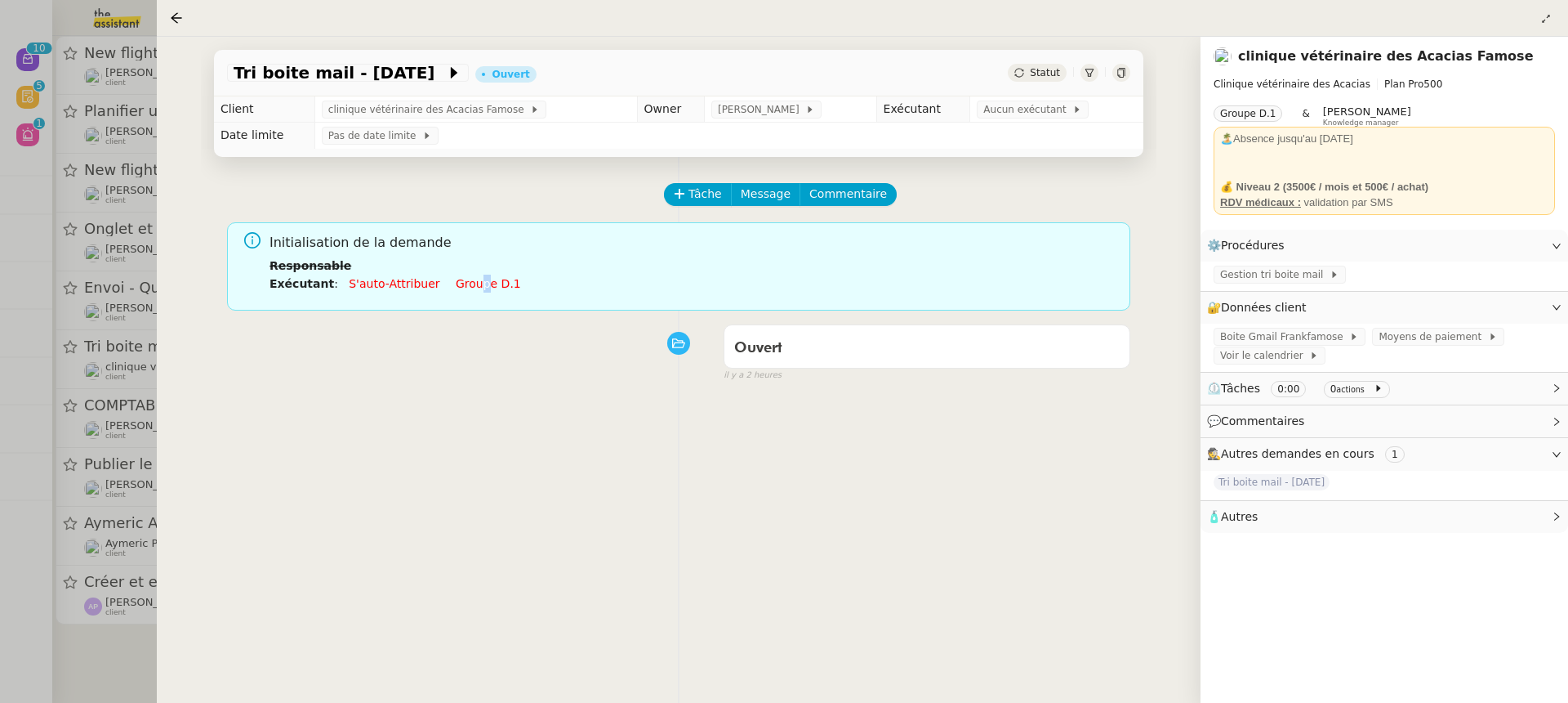
click at [469, 279] on link "Groupe d.1" at bounding box center [487, 283] width 65 height 13
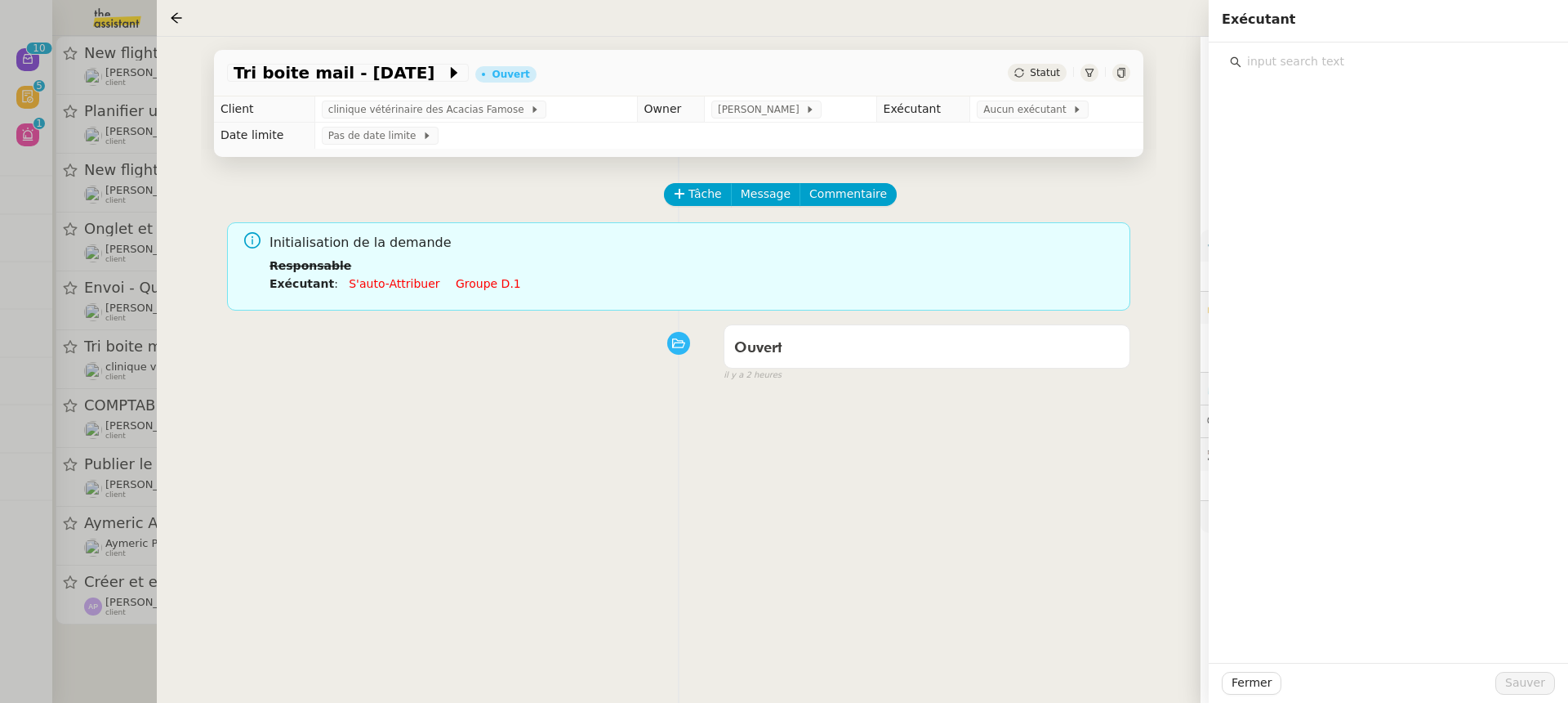
click at [1296, 207] on div at bounding box center [1388, 353] width 360 height 621
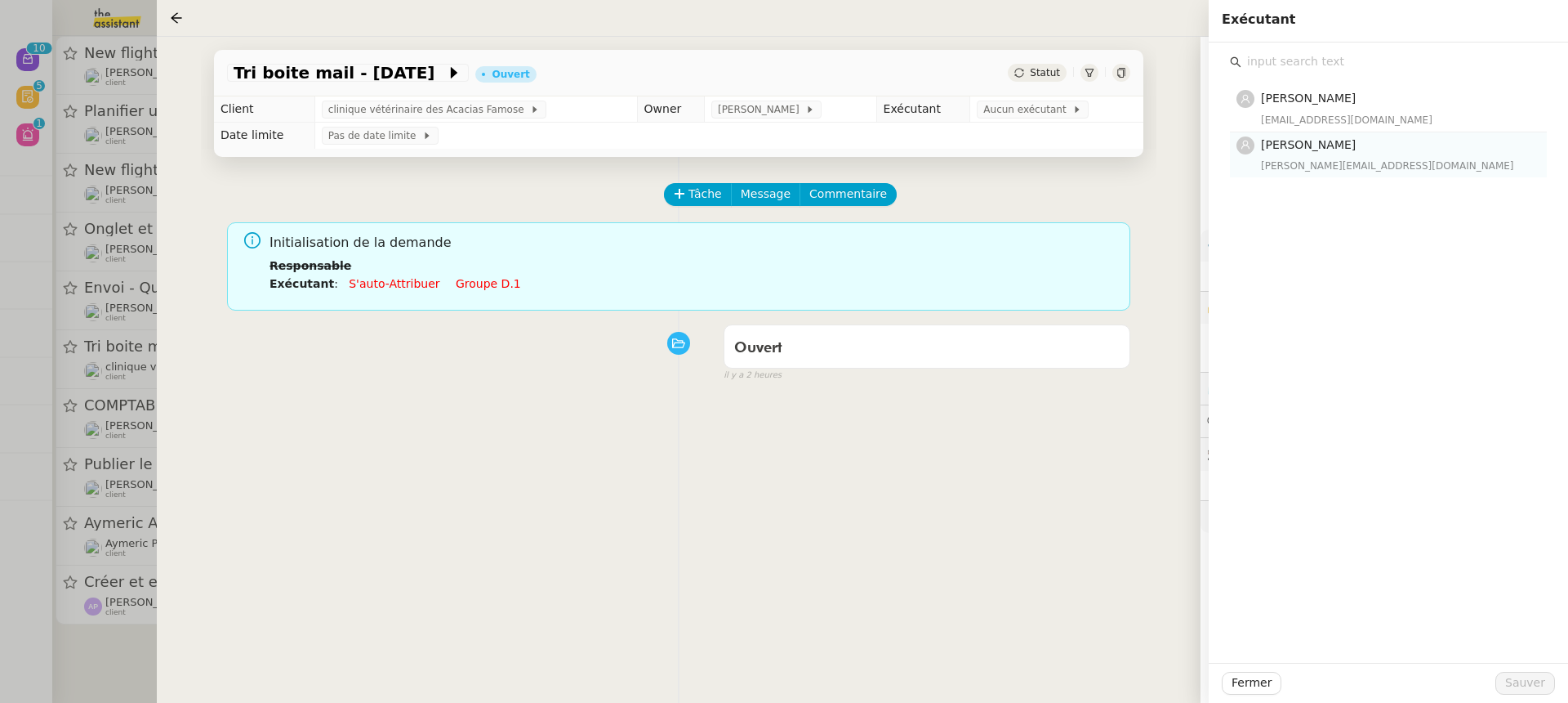
click at [1297, 164] on div "camilleb@team.theassistant.com" at bounding box center [1398, 166] width 276 height 16
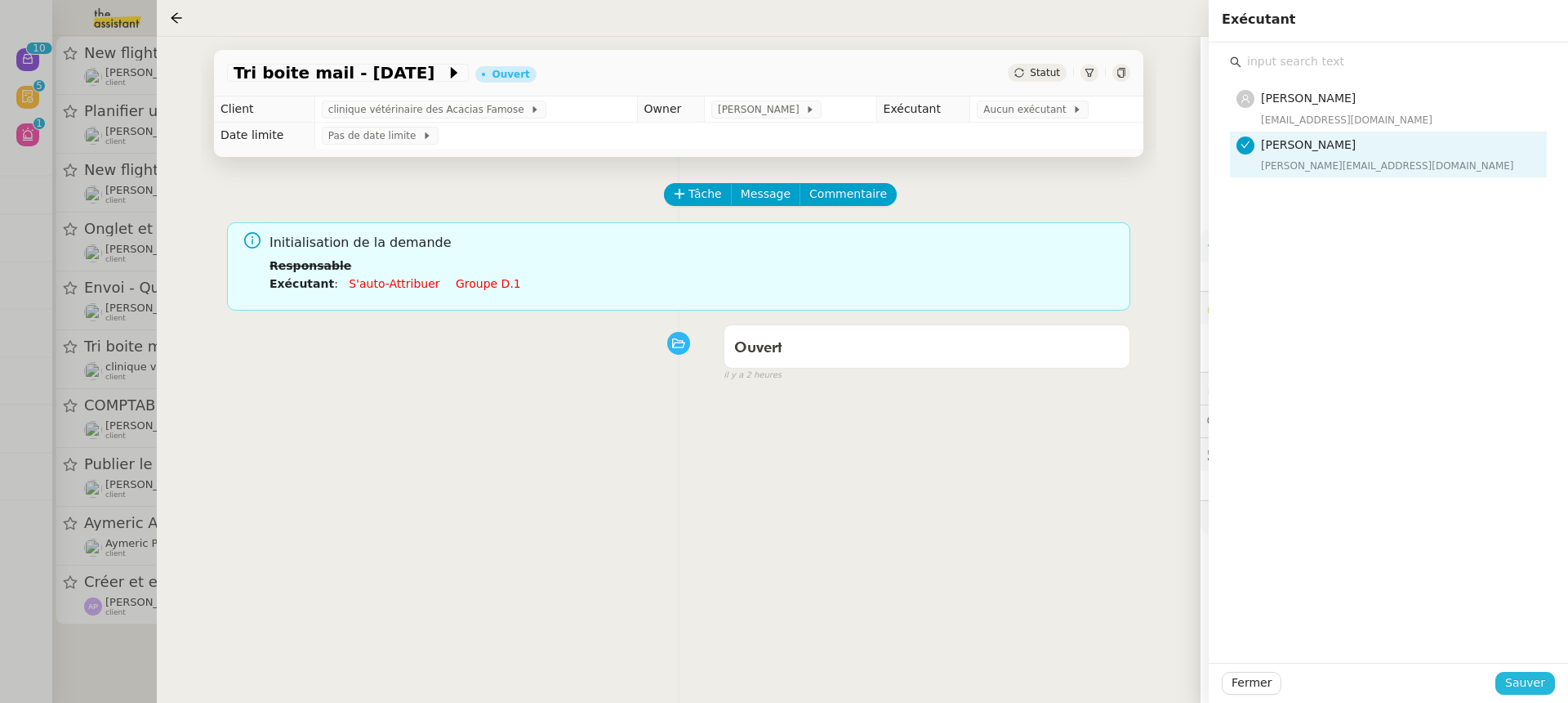
click at [1542, 677] on span "Sauver" at bounding box center [1524, 682] width 40 height 18
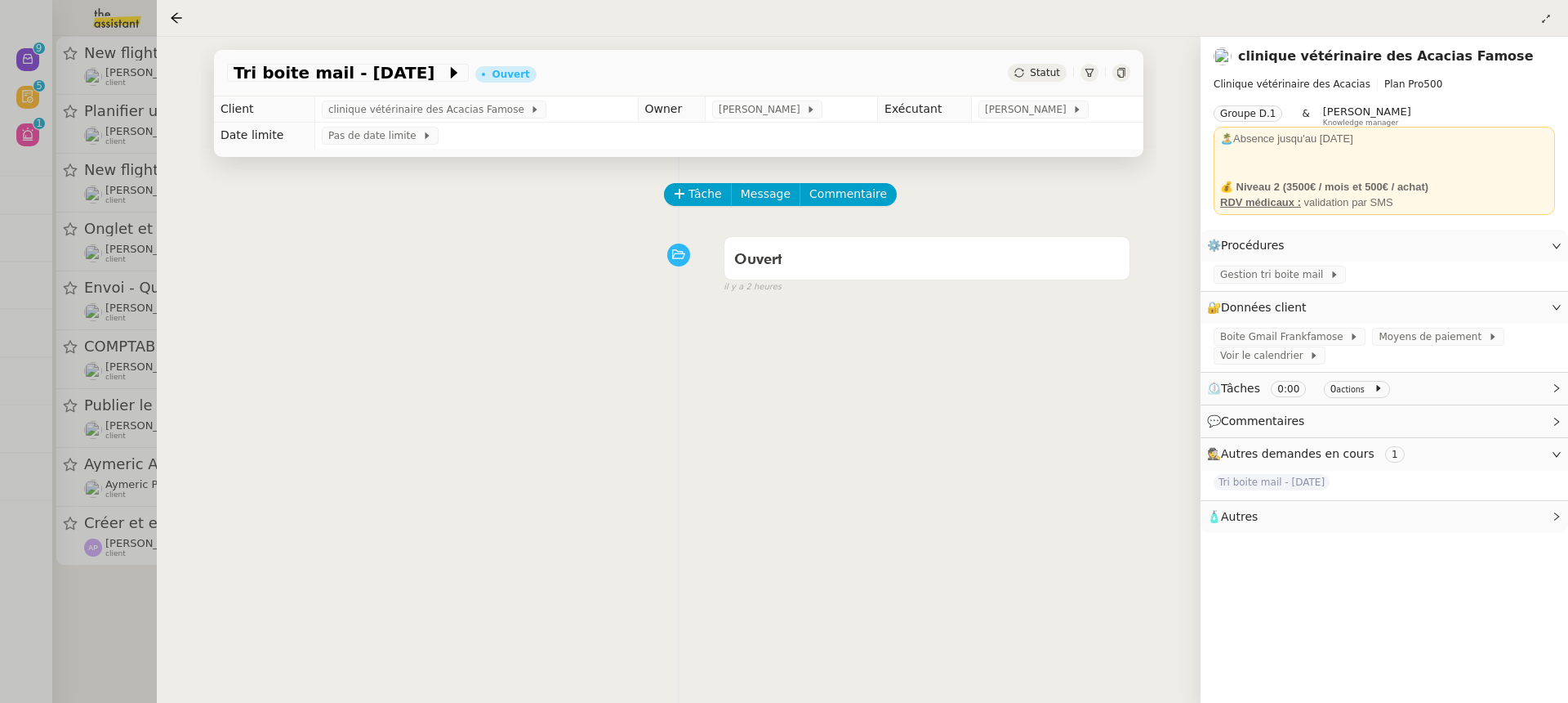
click at [108, 249] on div at bounding box center [784, 351] width 1568 height 703
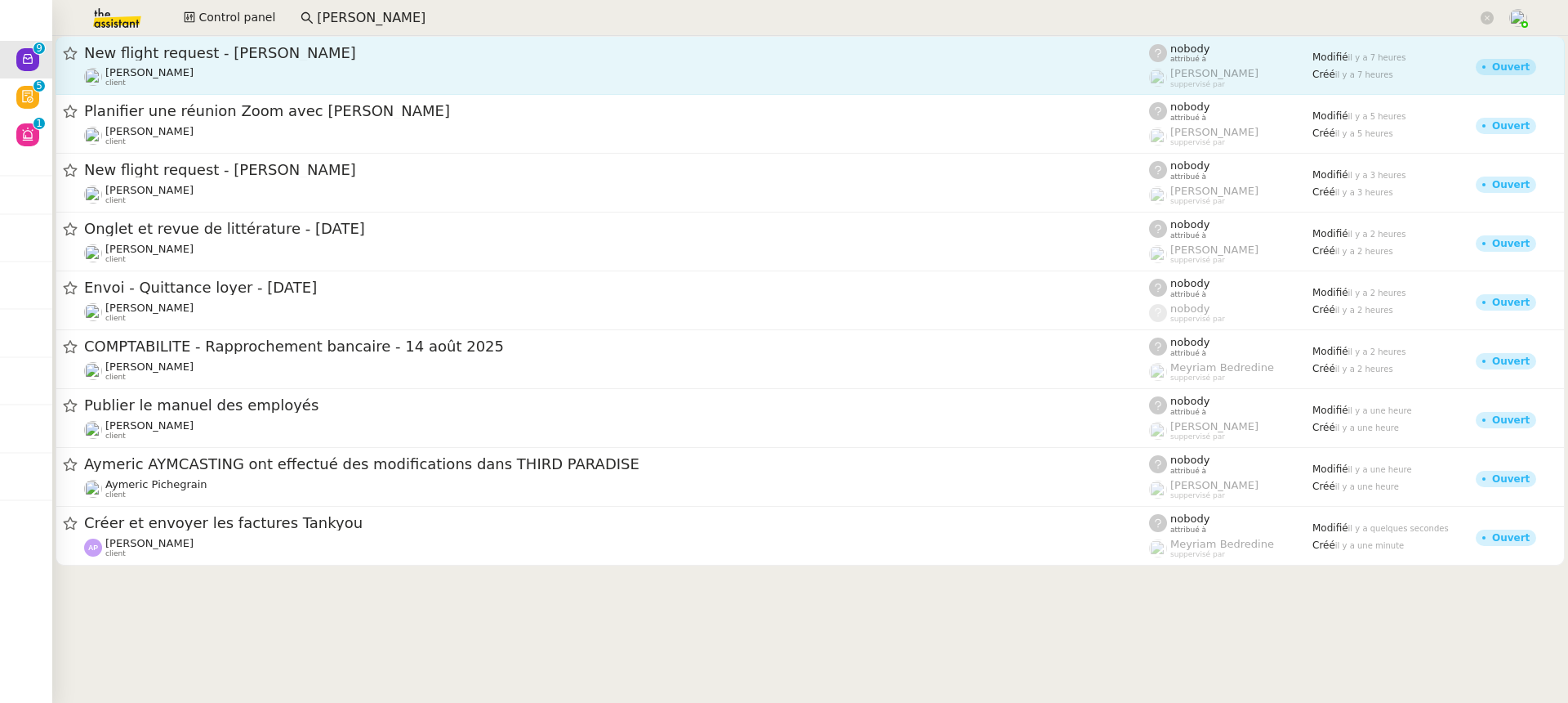
click at [325, 46] on span "New flight request - Gérard Bouchard" at bounding box center [616, 52] width 1065 height 15
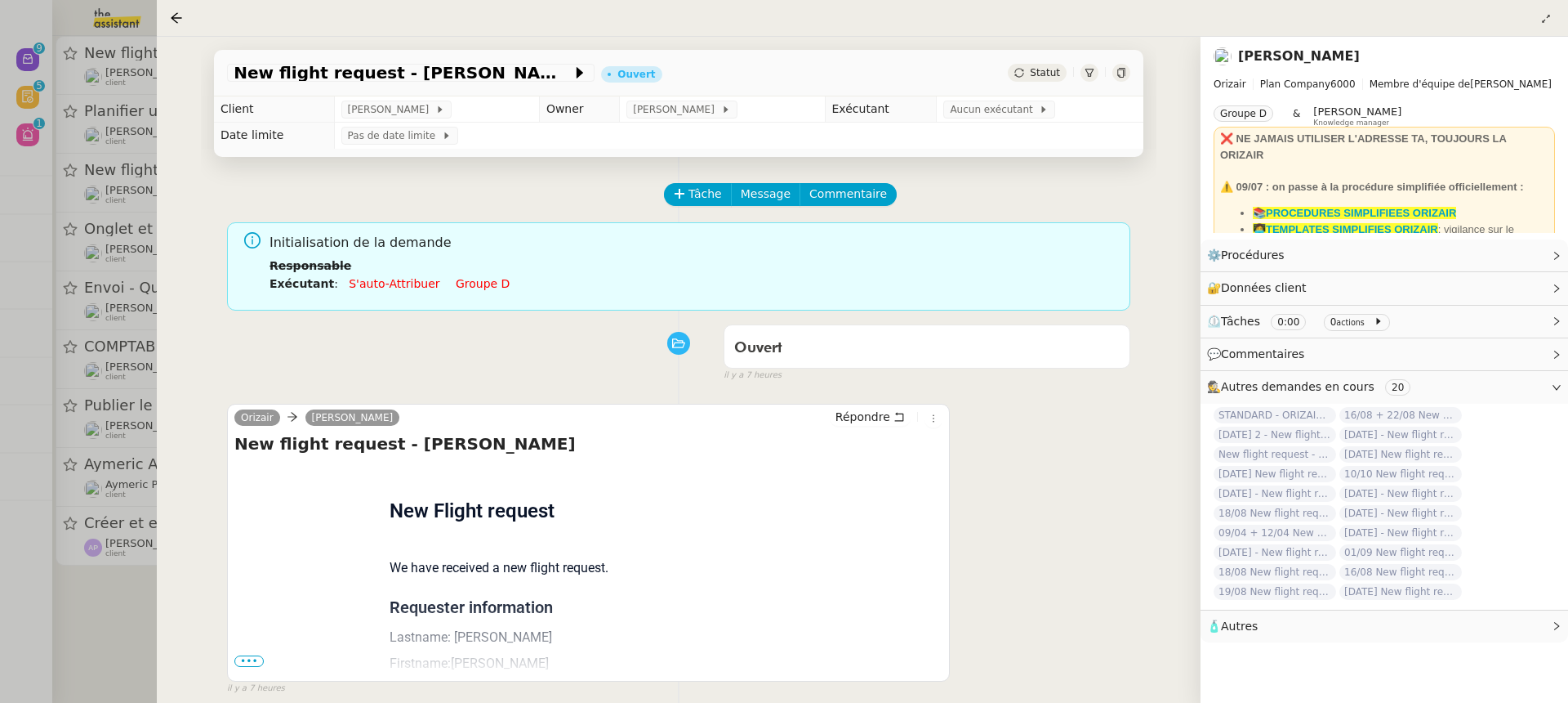
scroll to position [170, 0]
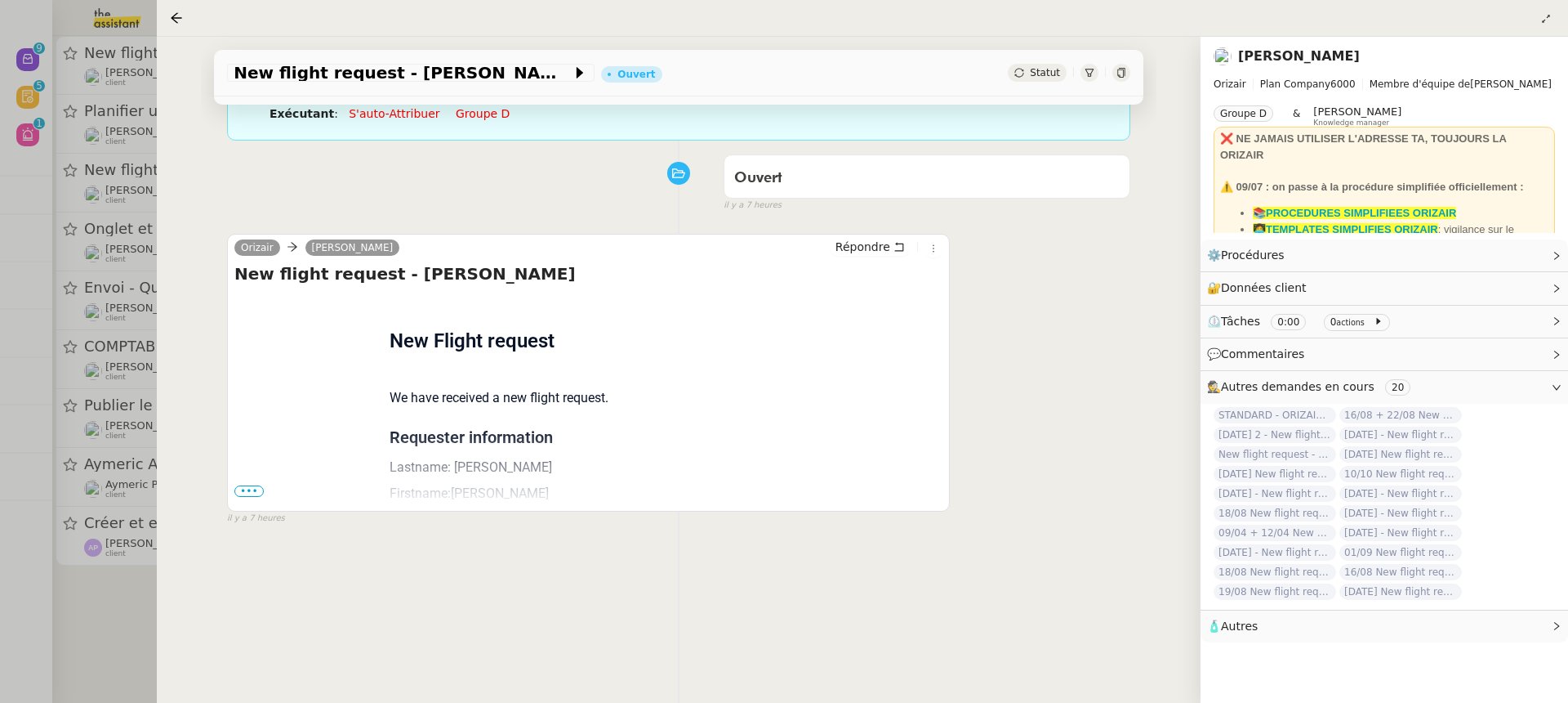
click at [251, 490] on span "•••" at bounding box center [249, 491] width 29 height 12
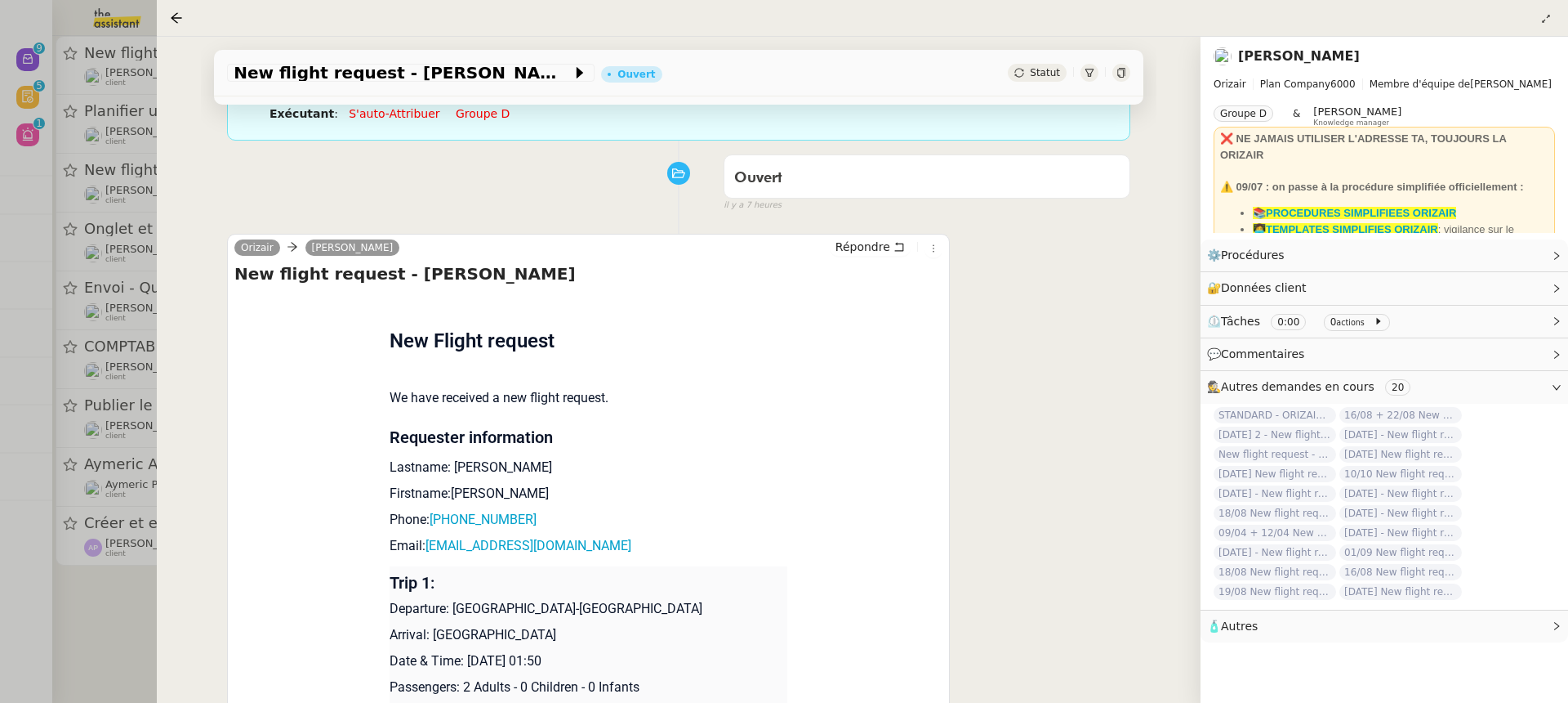
scroll to position [210, 0]
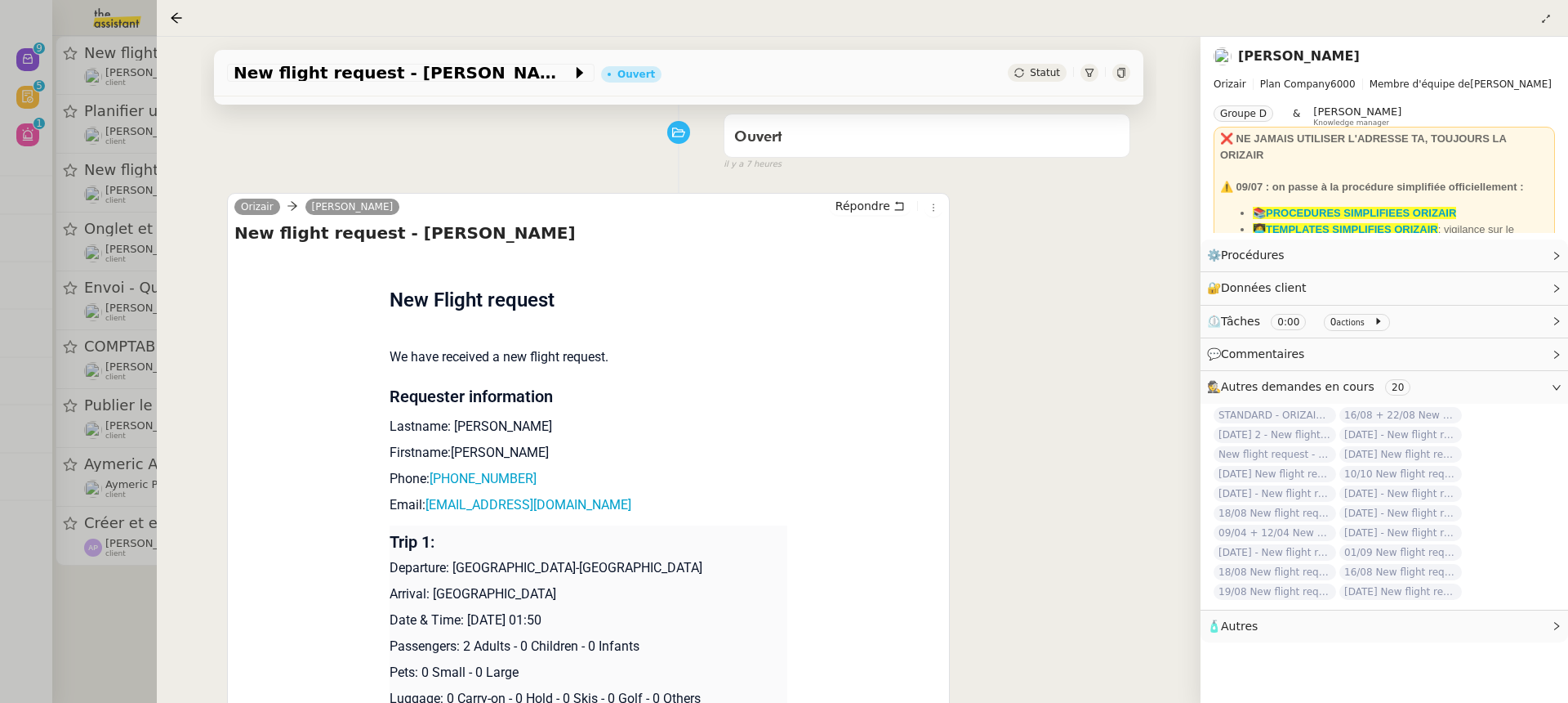
drag, startPoint x: 588, startPoint y: 615, endPoint x: 466, endPoint y: 622, distance: 122.2
click at [466, 622] on p "Date & Time: 16th September 2025 01:50" at bounding box center [588, 620] width 398 height 19
copy p "16th September 2025"
click at [319, 75] on span "New flight request - Gérard Bouchard" at bounding box center [402, 73] width 338 height 16
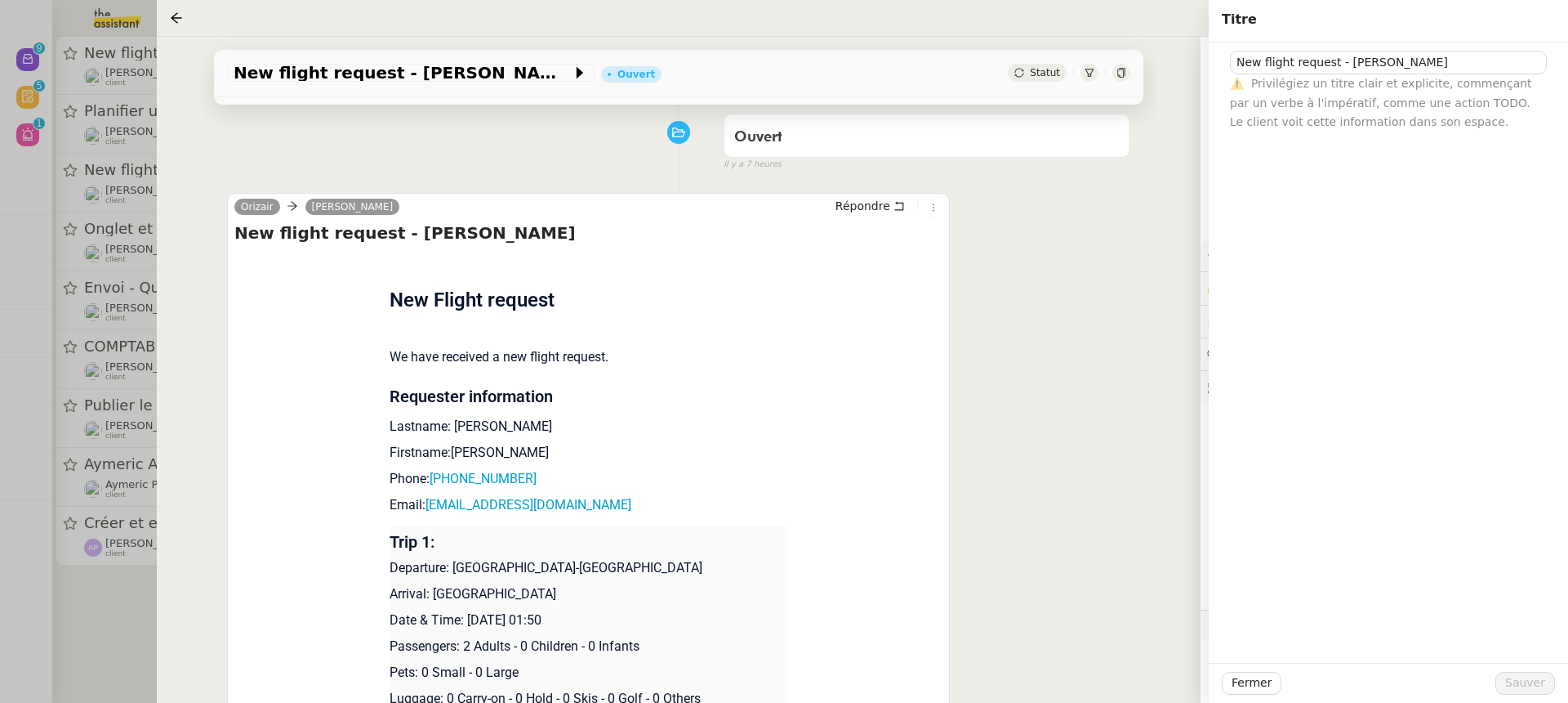
click at [1229, 55] on div "New flight request - Gérard Bouchard ⚠️ Privilégiez un titre clair et explicite…" at bounding box center [1388, 87] width 333 height 89
click at [1231, 57] on input "New flight request - Gérard Bouchard" at bounding box center [1388, 62] width 317 height 23
paste input "16th September 2025"
type input "16th September 2025 New flight request - Gérard Bouchard"
click at [1528, 673] on button "Sauver" at bounding box center [1525, 684] width 60 height 23
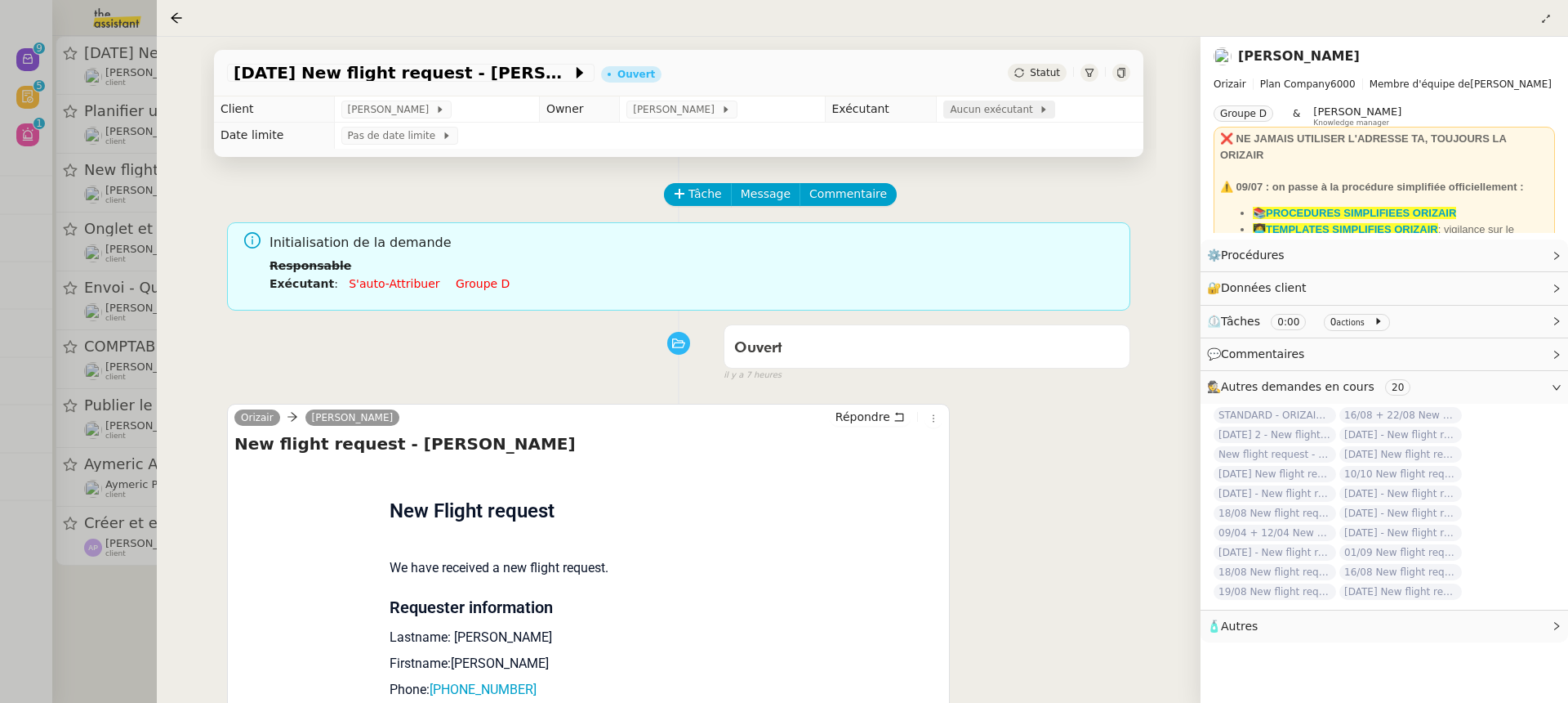
click at [971, 112] on span "Aucun exécutant" at bounding box center [994, 109] width 89 height 16
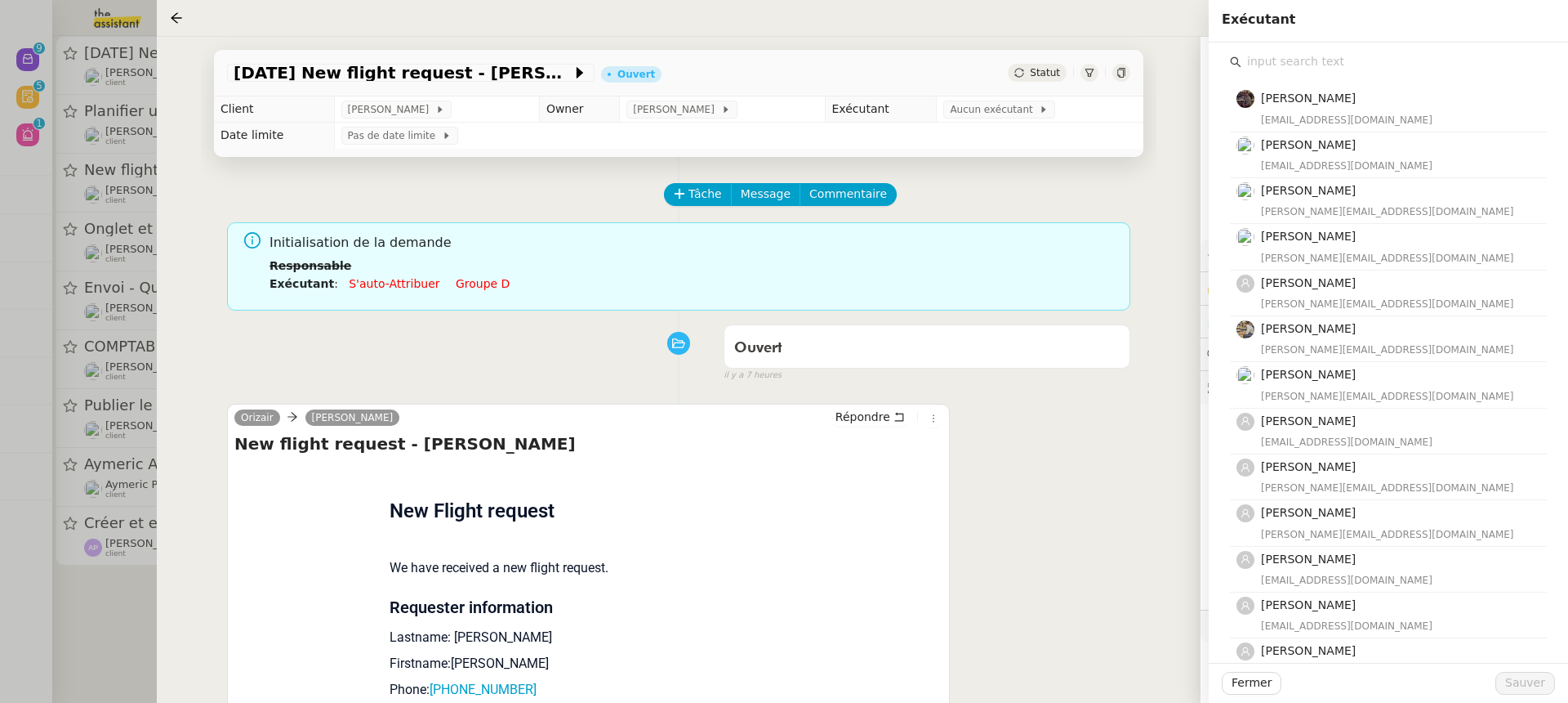
click at [1444, 44] on div "Bert Canavaggio bert.canavaggio@gmail.com Romane Vachon romane@team.theassistan…" at bounding box center [1388, 524] width 333 height 963
click at [1444, 48] on div "Bert Canavaggio bert.canavaggio@gmail.com Romane Vachon romane@team.theassistan…" at bounding box center [1388, 524] width 333 height 963
click at [1444, 58] on input "text" at bounding box center [1394, 61] width 305 height 22
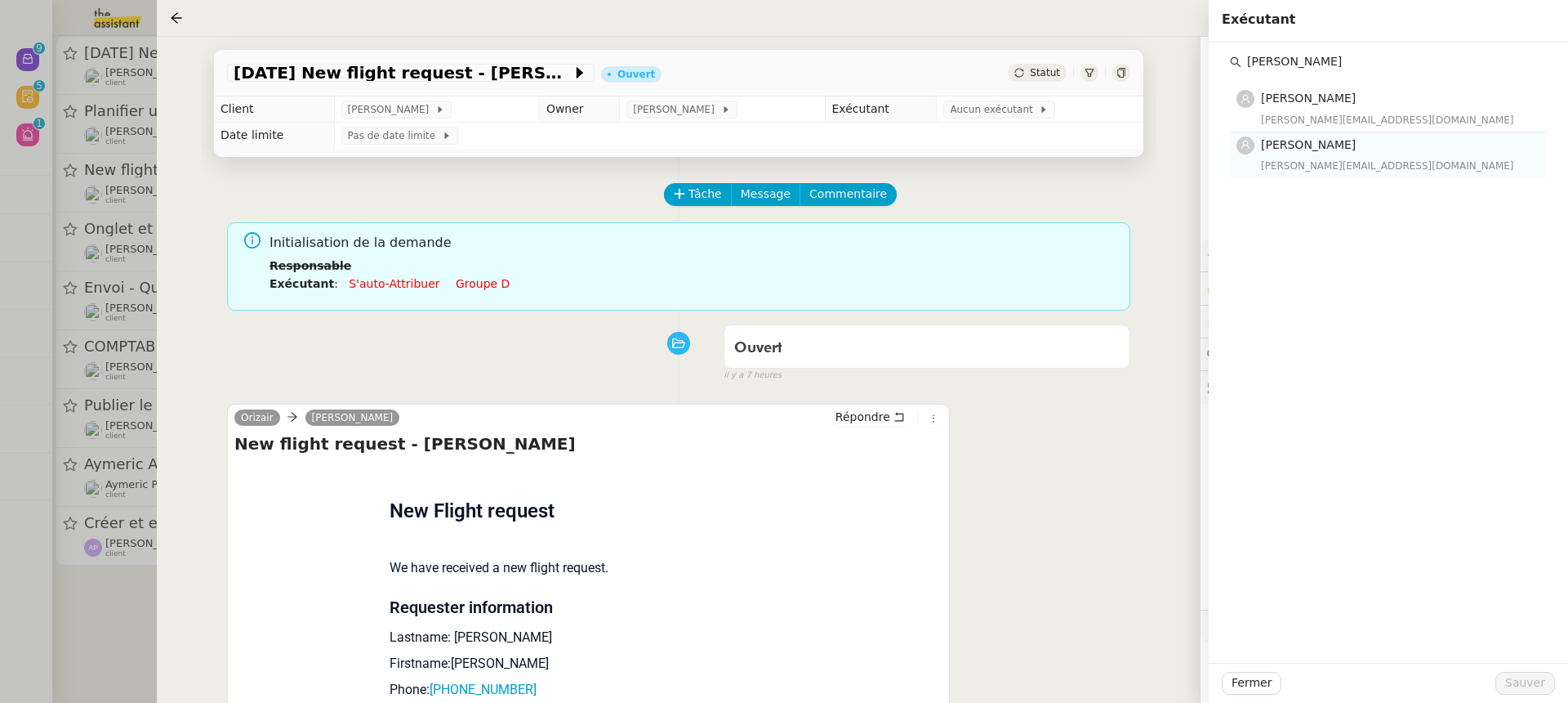
type input "anna"
click at [1446, 150] on h4 "[PERSON_NAME]" at bounding box center [1398, 144] width 276 height 18
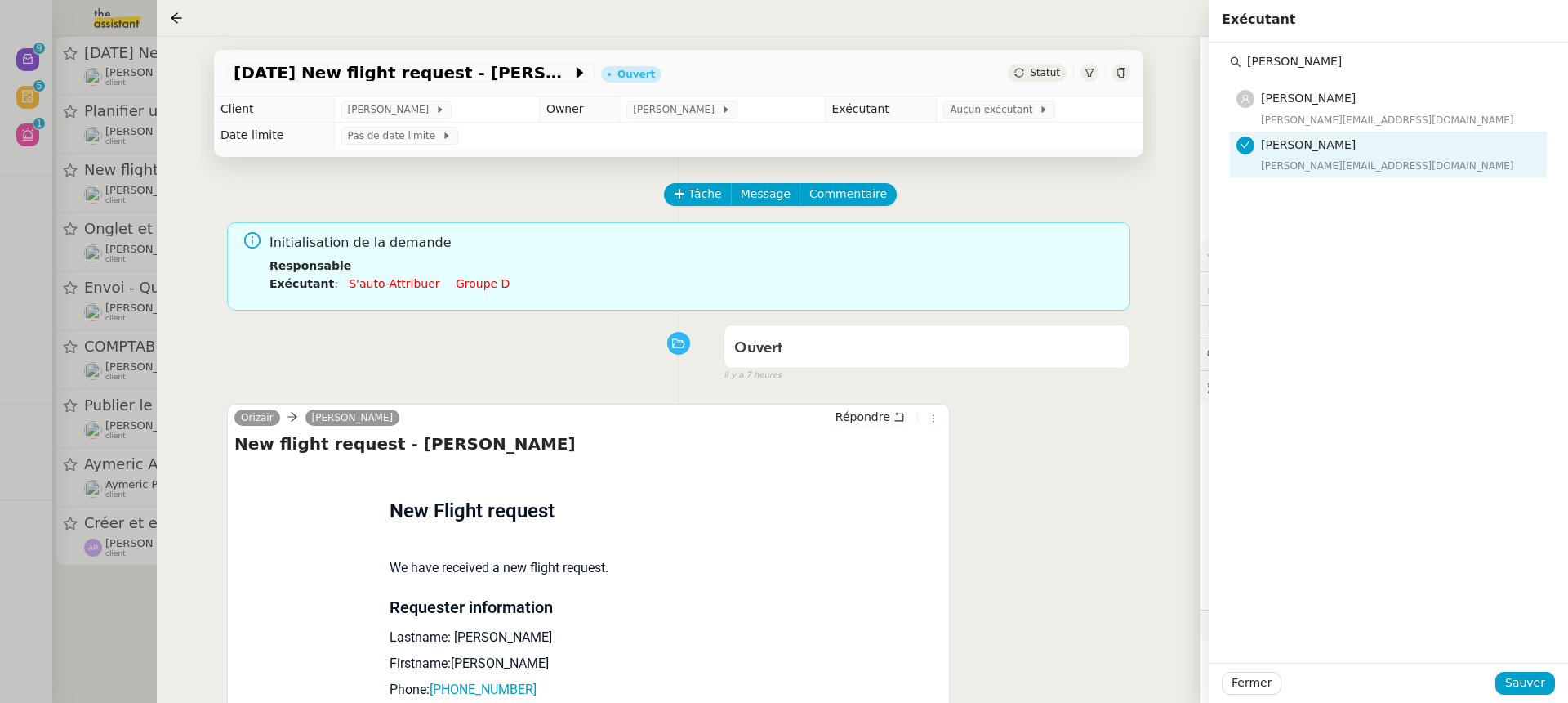
click at [1524, 695] on div "Fermer Sauver" at bounding box center [1388, 682] width 360 height 40
click at [1526, 680] on span "Sauver" at bounding box center [1524, 682] width 40 height 18
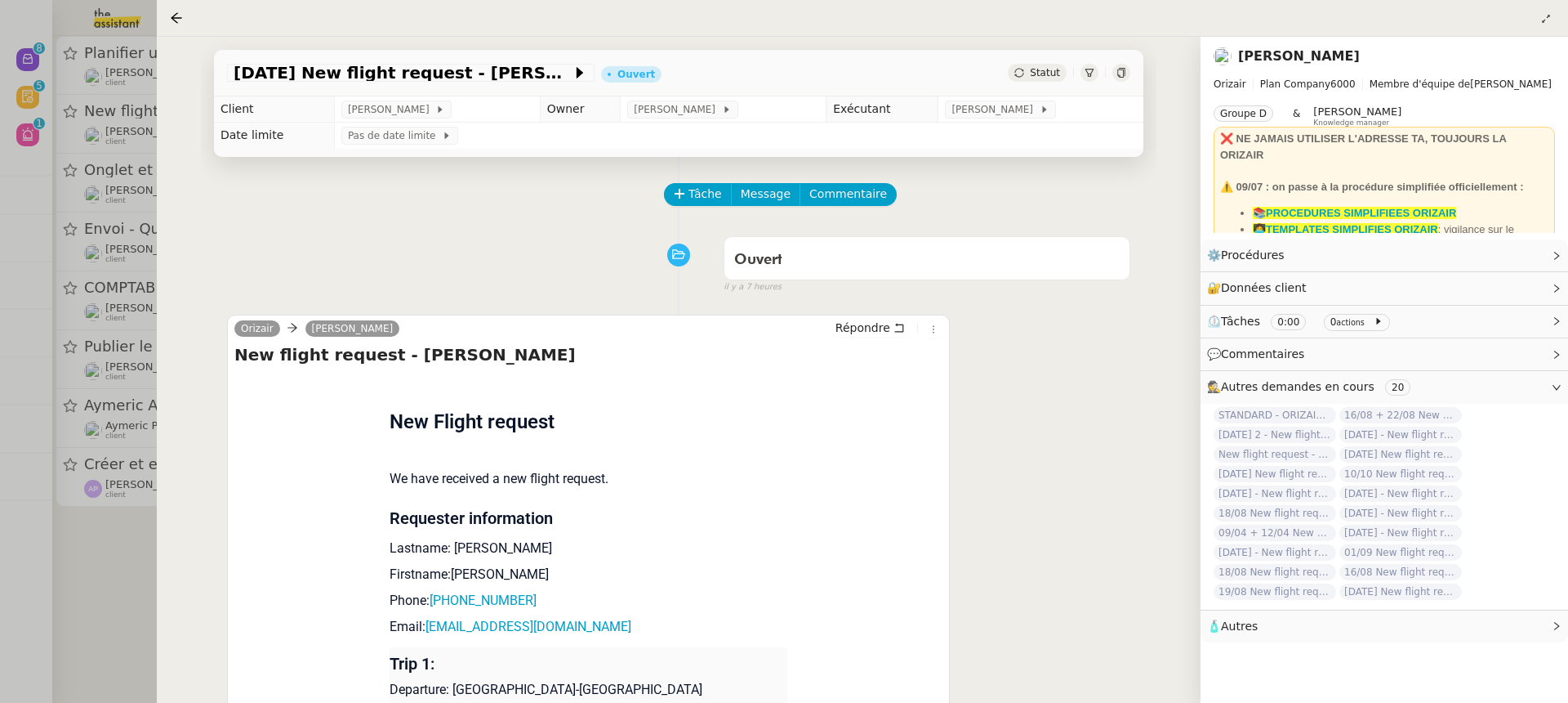
click at [101, 164] on div at bounding box center [784, 351] width 1568 height 703
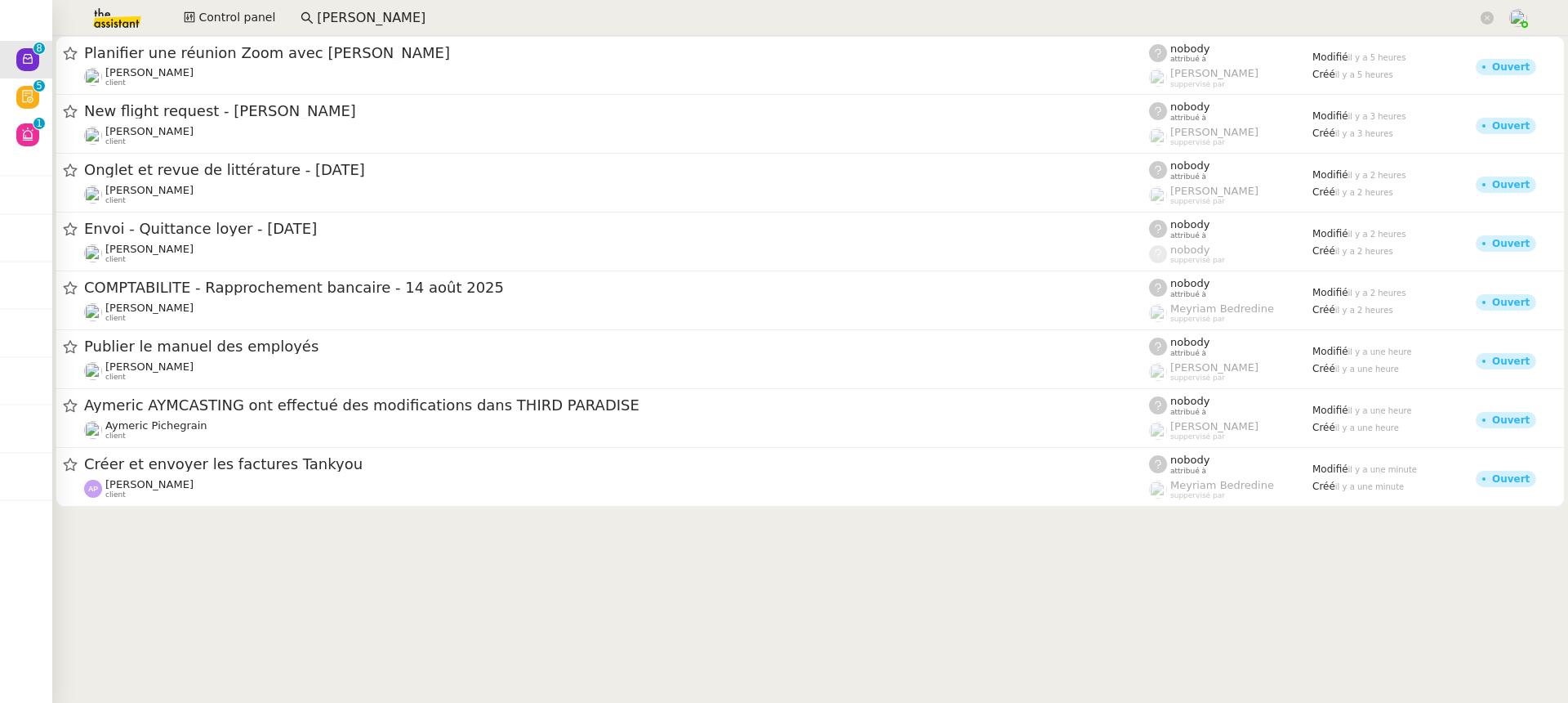
click at [268, 33] on div "Control panel paul weib" at bounding box center [783, 17] width 1486 height 36
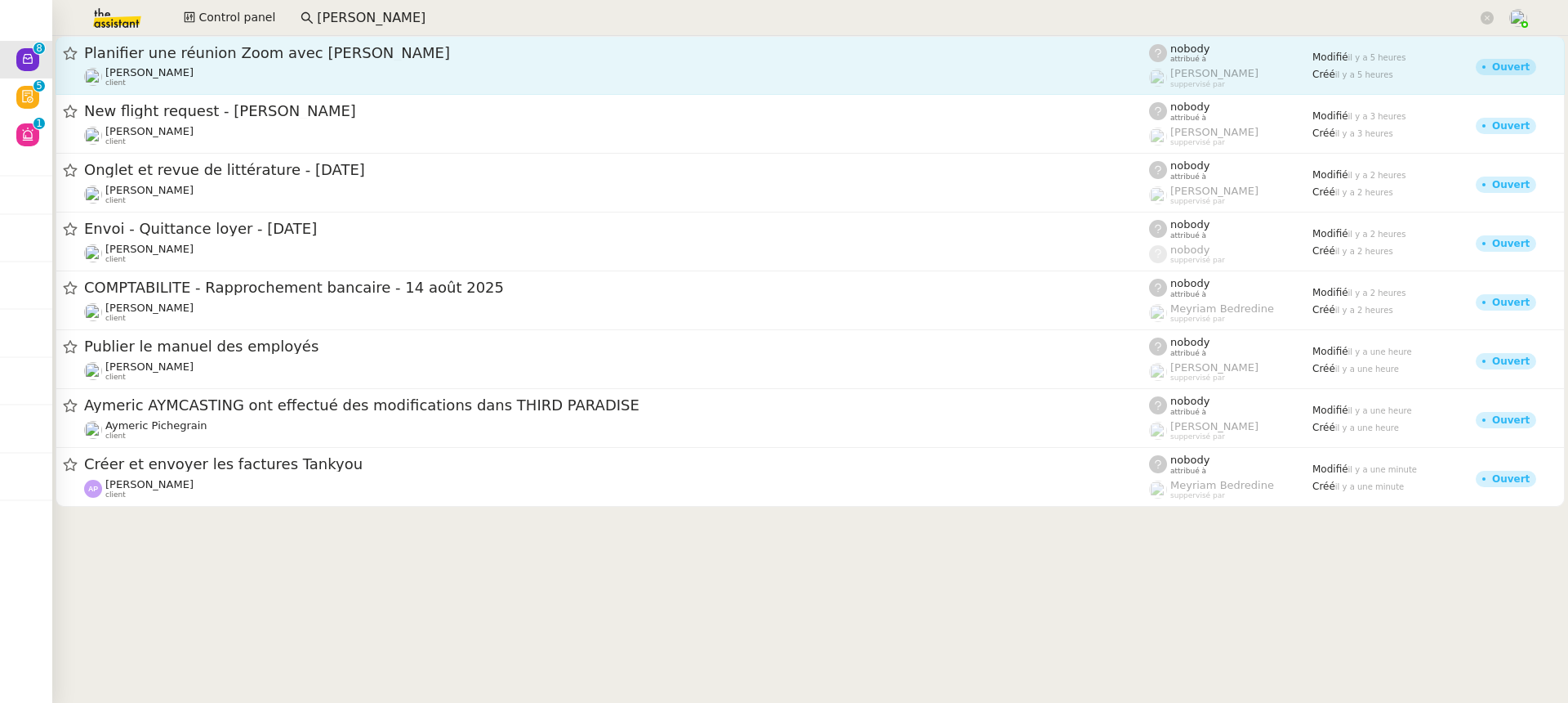
click at [268, 63] on div "Planifier une réunion Zoom avec Kristine Alexandre Blanc client" at bounding box center [616, 65] width 1065 height 44
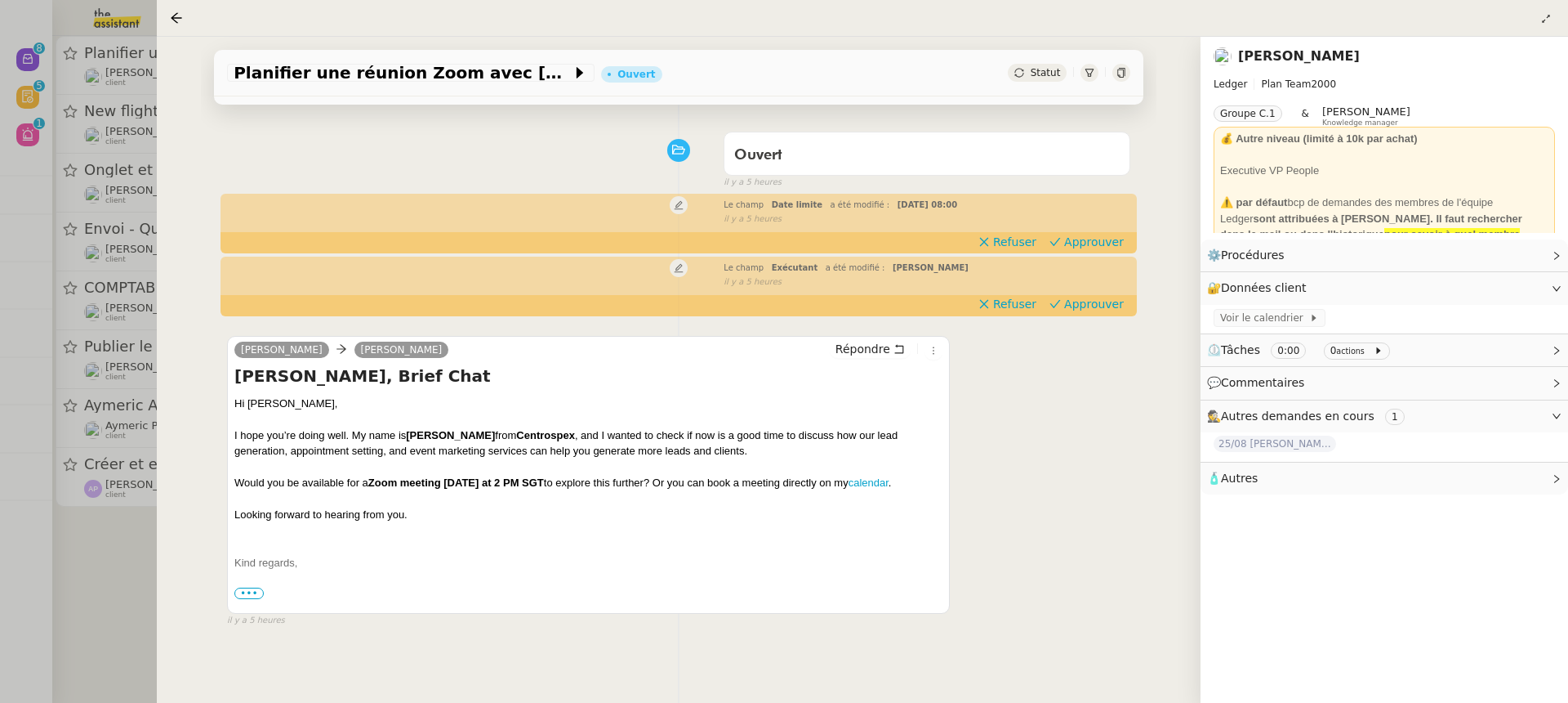
scroll to position [83, 0]
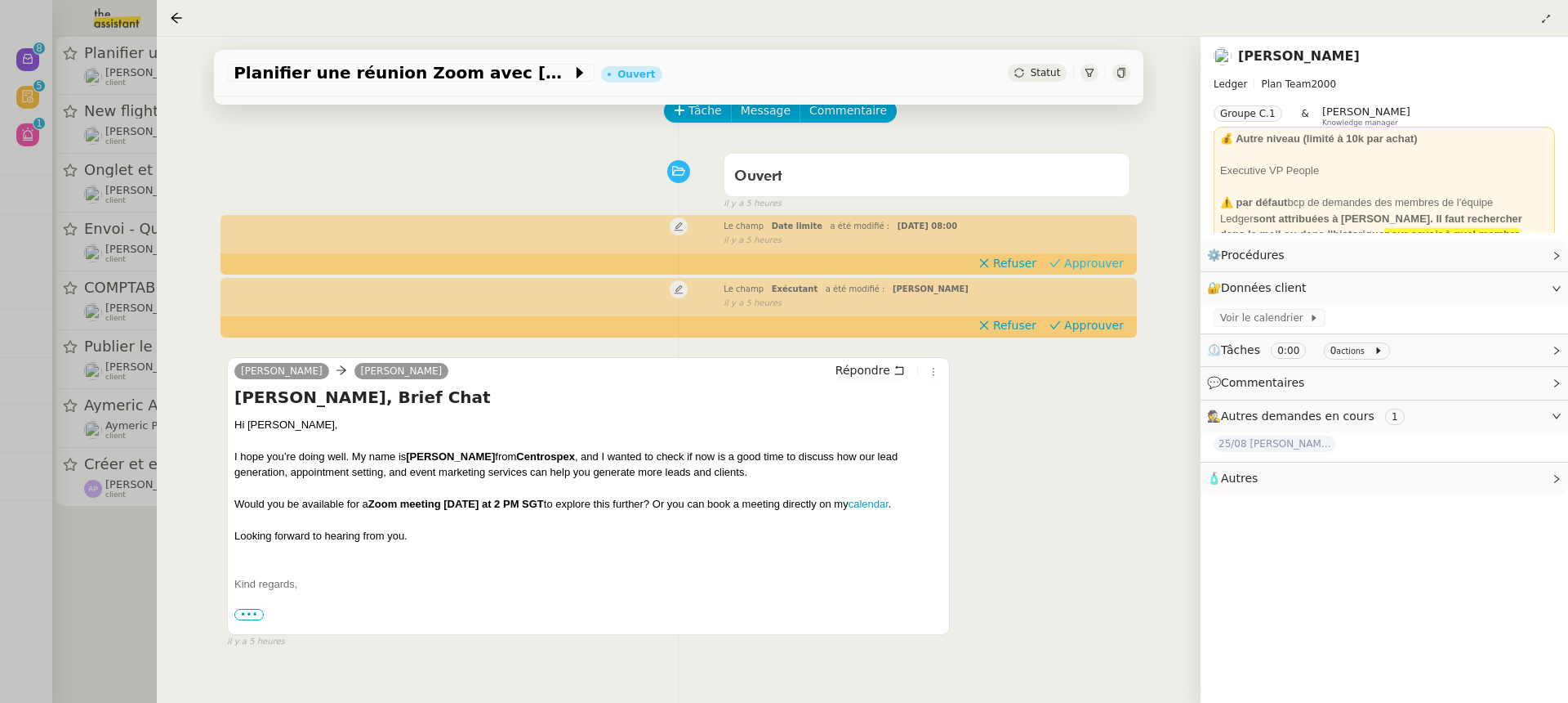
click at [1090, 262] on span "Approuver" at bounding box center [1094, 263] width 60 height 16
click at [1099, 309] on div "Le champ Exécutant a été modifié : Sheida Delpazir false il y a 5 heures" at bounding box center [678, 294] width 903 height 30
click at [1100, 329] on span "Approuver" at bounding box center [1094, 325] width 60 height 16
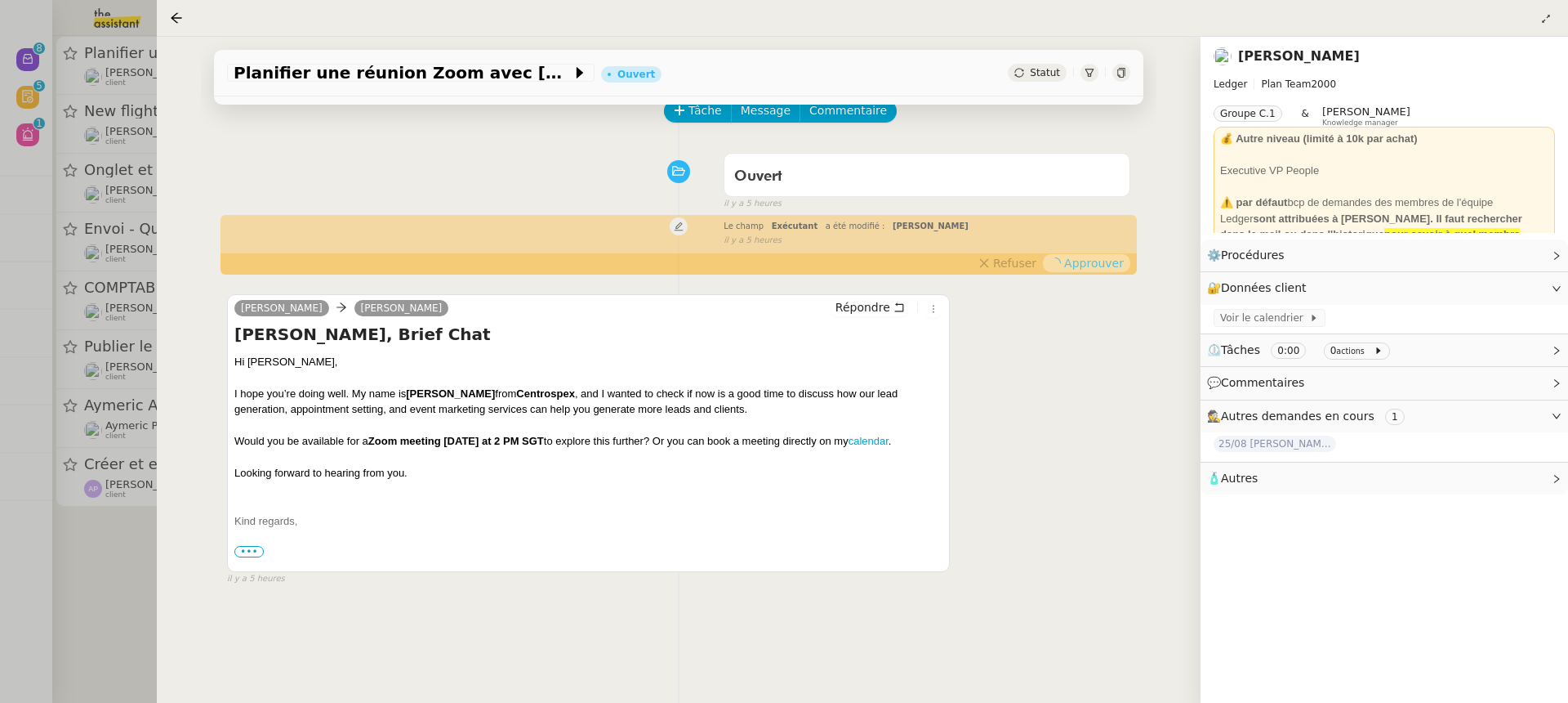
click at [85, 220] on div at bounding box center [784, 351] width 1568 height 703
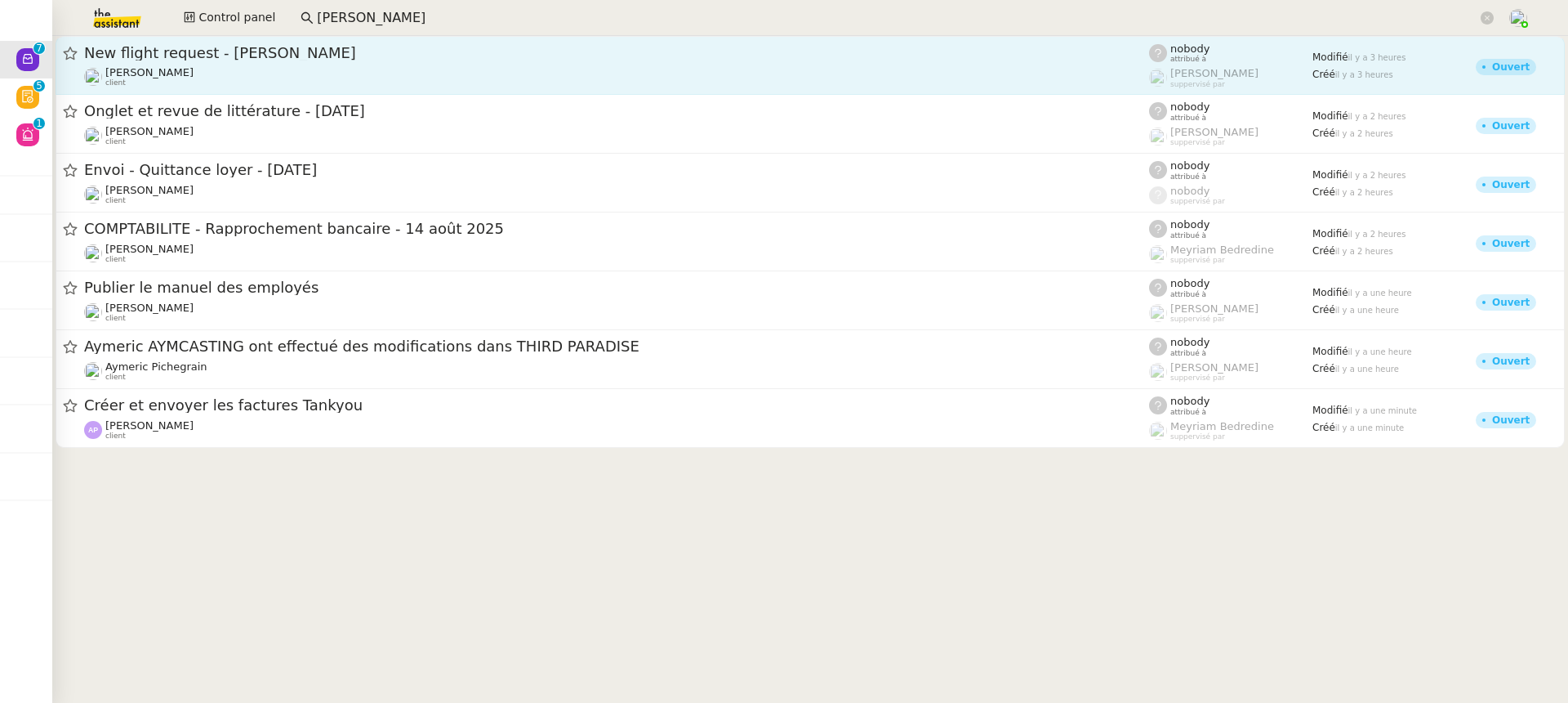
click at [280, 63] on div "New flight request - jason cheung Louis Frei client" at bounding box center [616, 65] width 1065 height 44
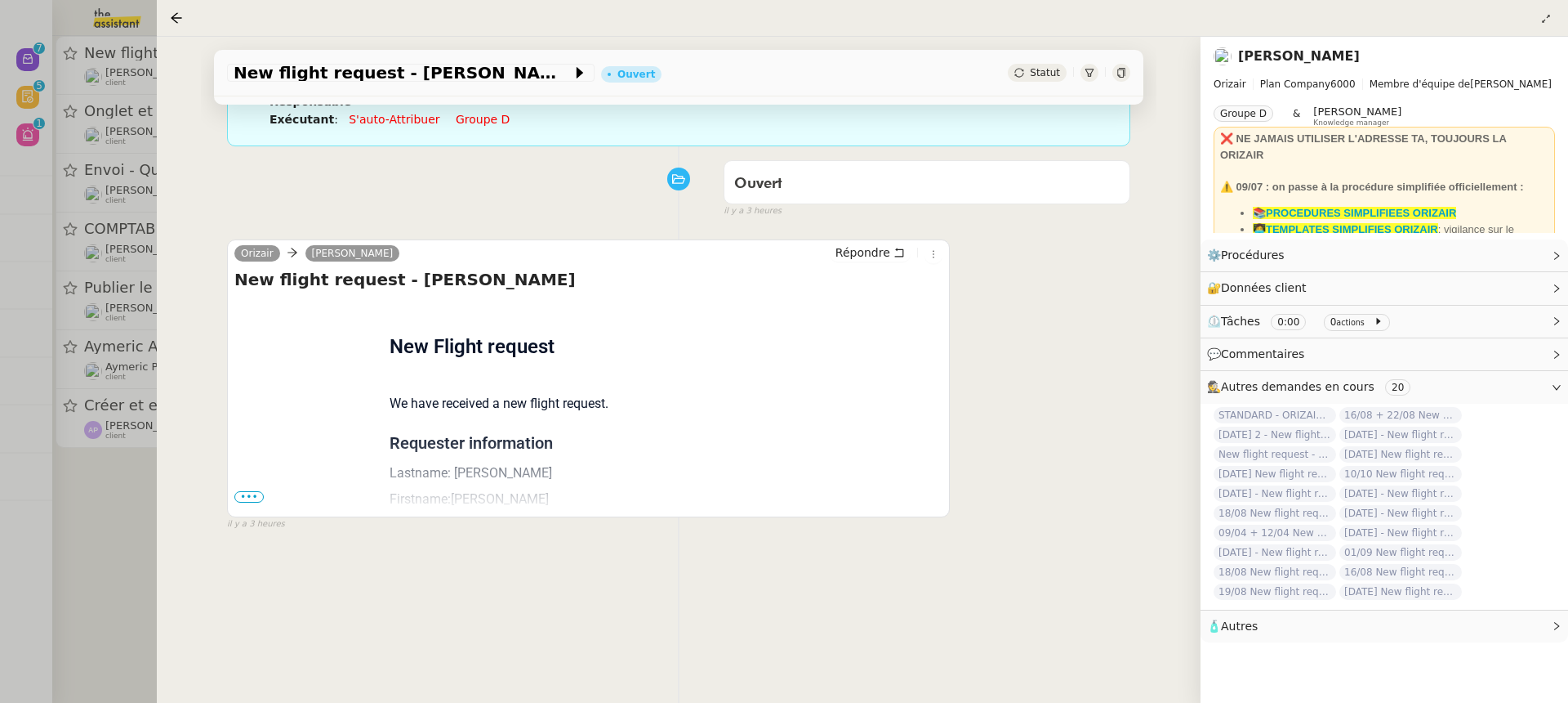
scroll to position [209, 0]
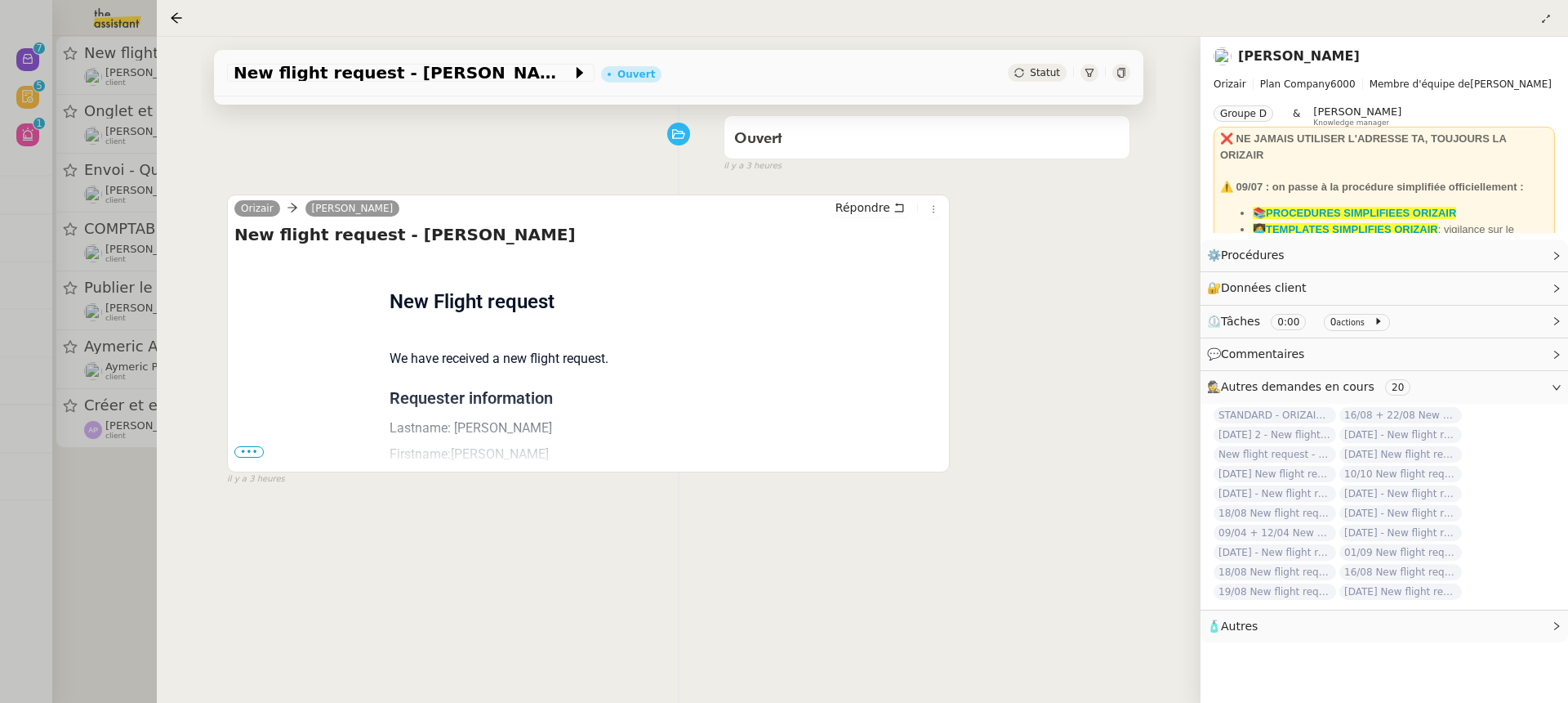
click at [252, 450] on span "•••" at bounding box center [249, 452] width 29 height 12
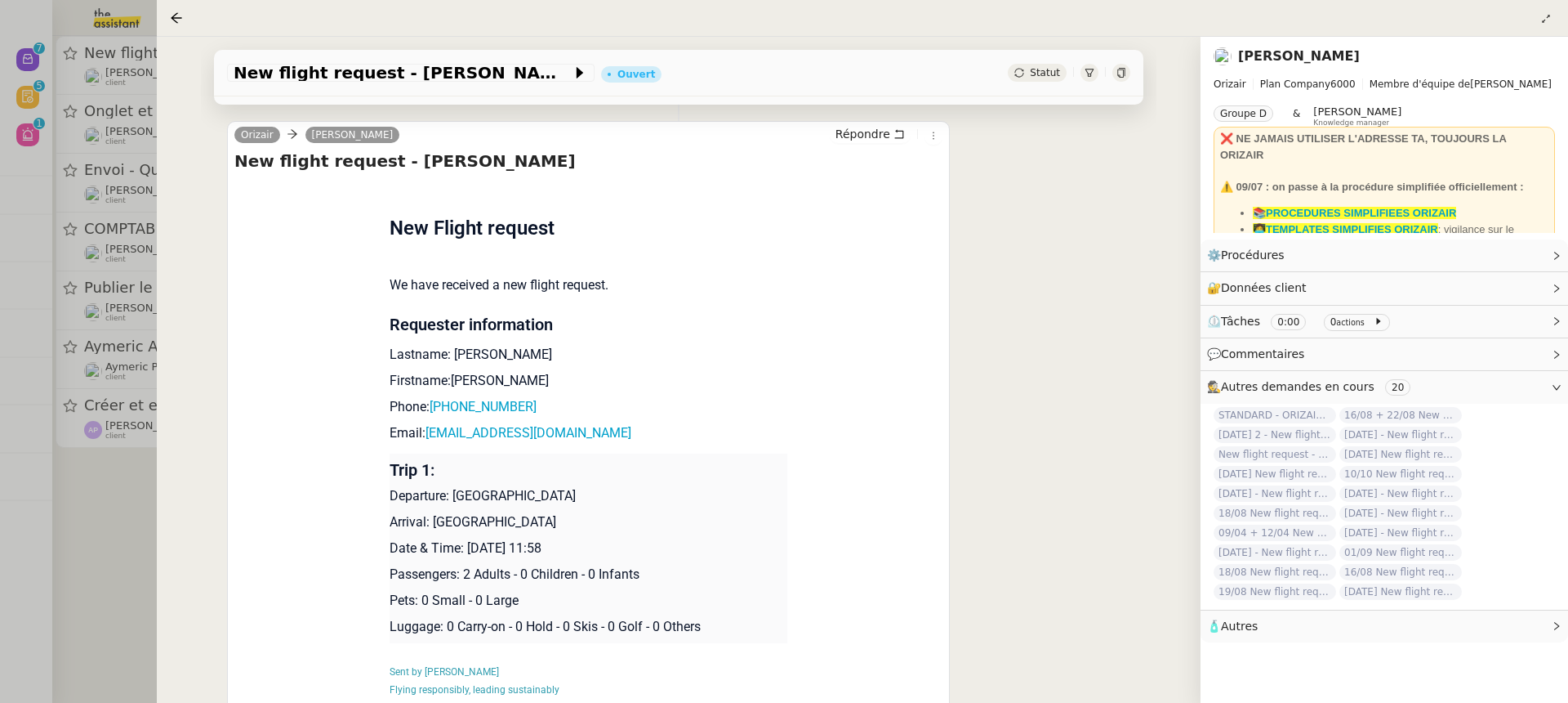
scroll to position [347, 0]
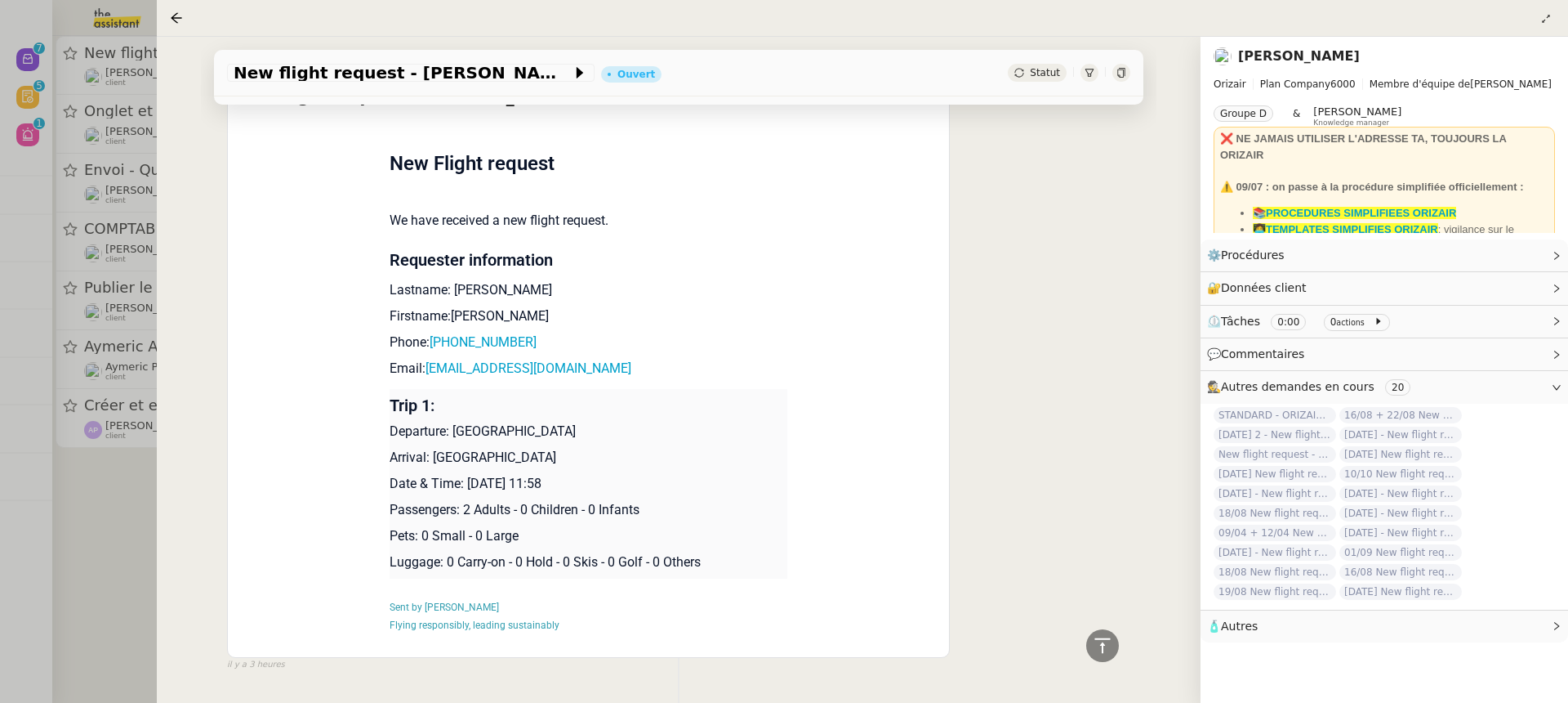
drag, startPoint x: 585, startPoint y: 486, endPoint x: 466, endPoint y: 477, distance: 119.3
click at [468, 478] on p "Date & Time: 12th November 2025 11:58" at bounding box center [588, 484] width 398 height 19
copy p "12th November 2025"
click at [293, 71] on span "New flight request - jason cheung" at bounding box center [402, 73] width 338 height 16
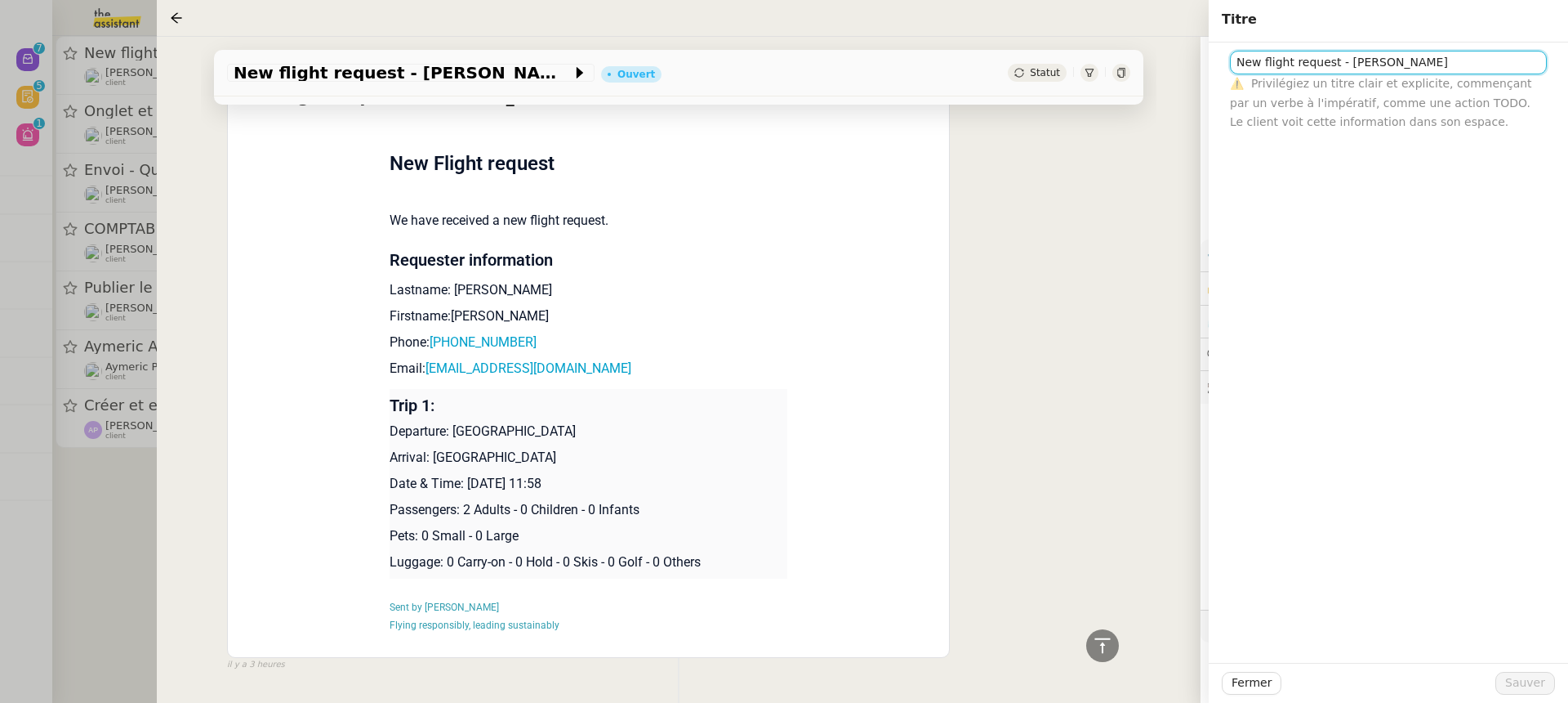
click at [1237, 61] on input "New flight request - jason cheung" at bounding box center [1388, 62] width 317 height 23
paste input "12th November 2025"
type input "12th November 2025 New flight request - jason cheung"
click at [1516, 676] on span "Sauver" at bounding box center [1524, 682] width 40 height 18
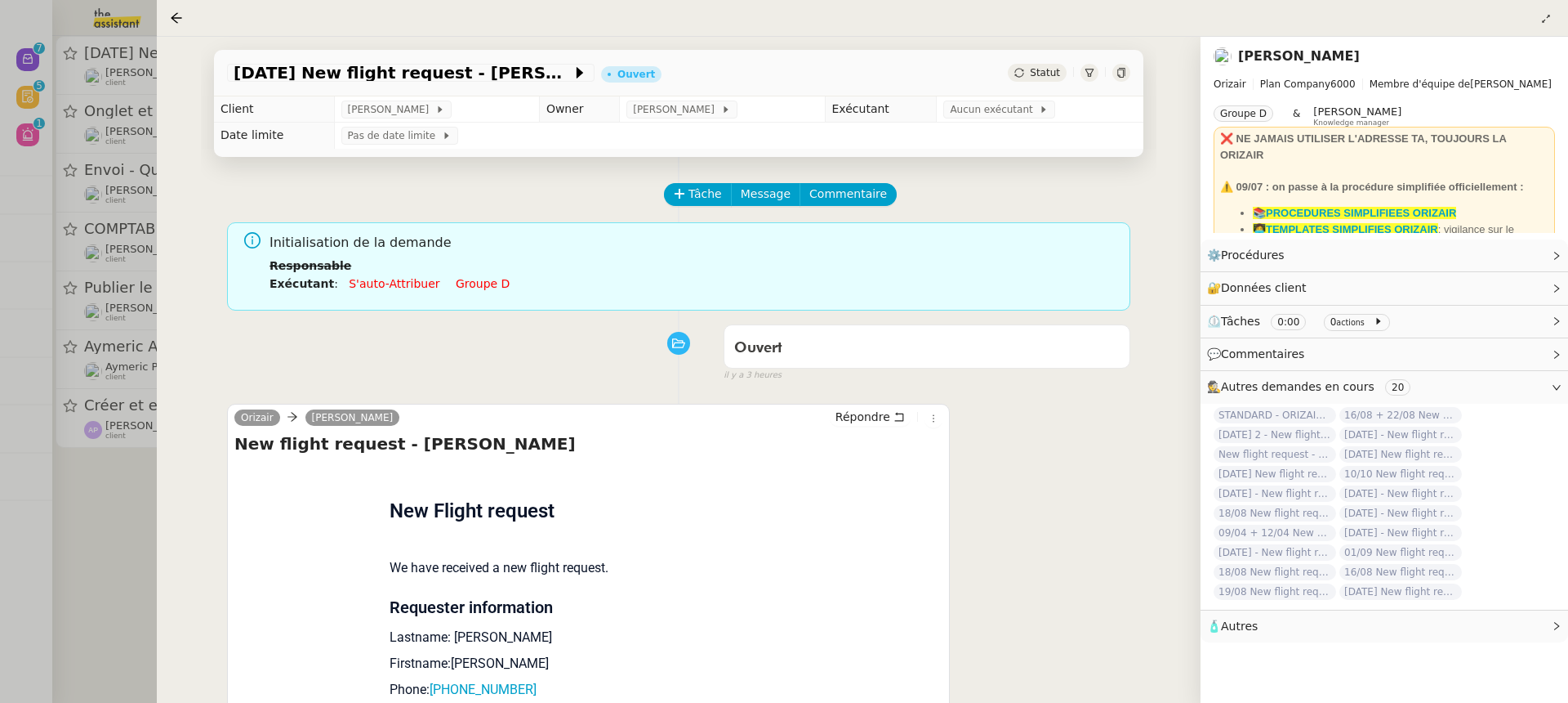
click at [986, 124] on td "Pas de date limite" at bounding box center [738, 135] width 809 height 26
click at [981, 120] on td "Aucun exécutant" at bounding box center [1039, 109] width 206 height 26
click at [978, 115] on span "Aucun exécutant" at bounding box center [994, 109] width 89 height 16
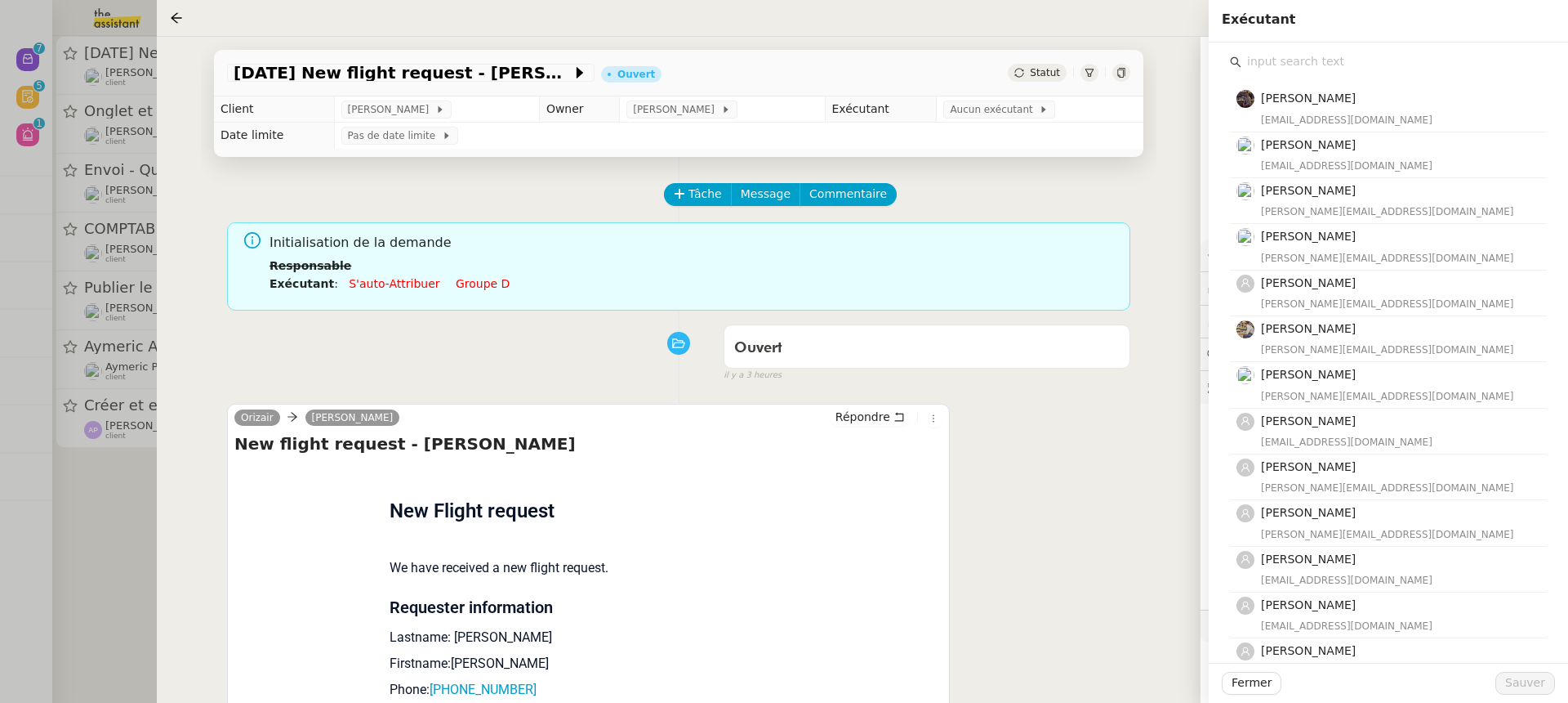
click at [1346, 55] on input "text" at bounding box center [1394, 61] width 305 height 22
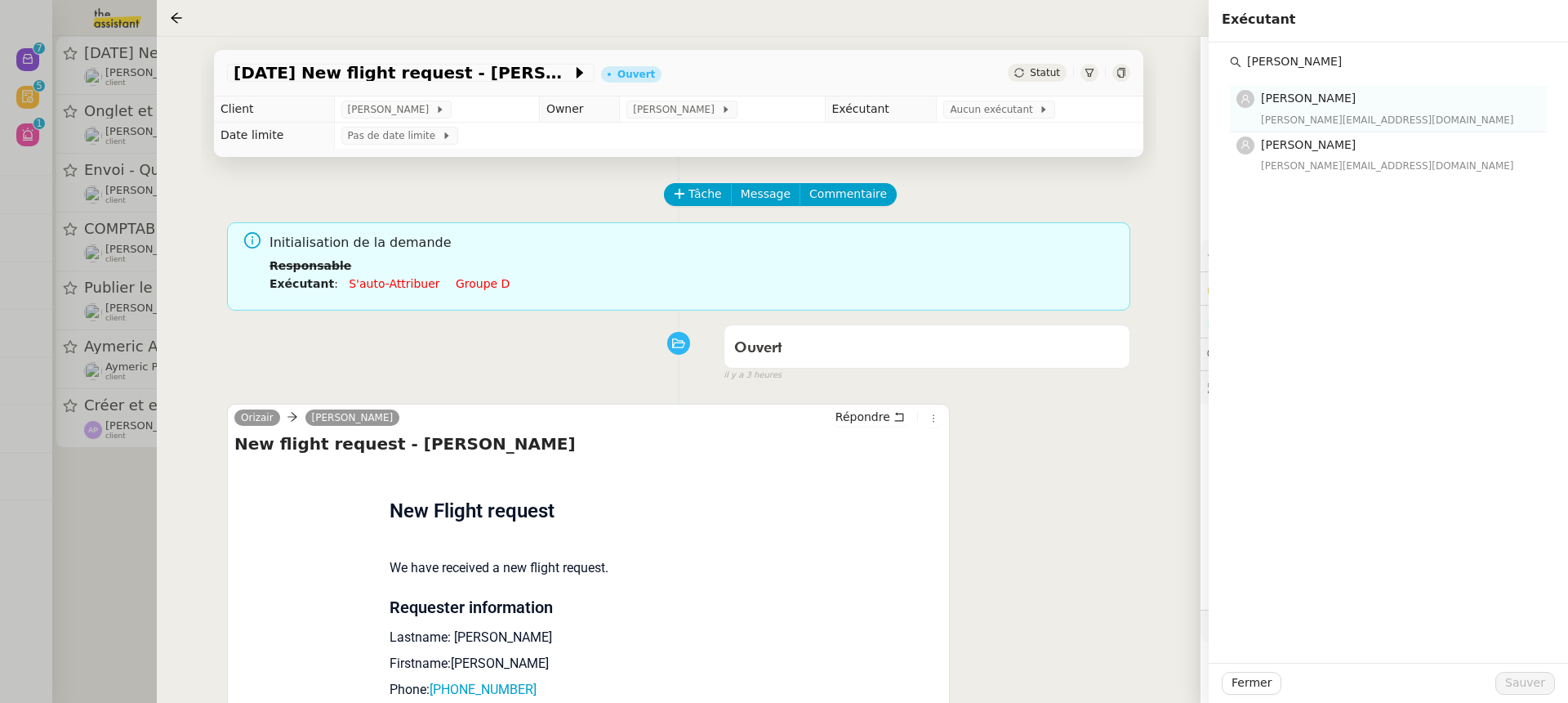
type input "anna"
click at [1327, 103] on span "[PERSON_NAME]" at bounding box center [1308, 97] width 95 height 13
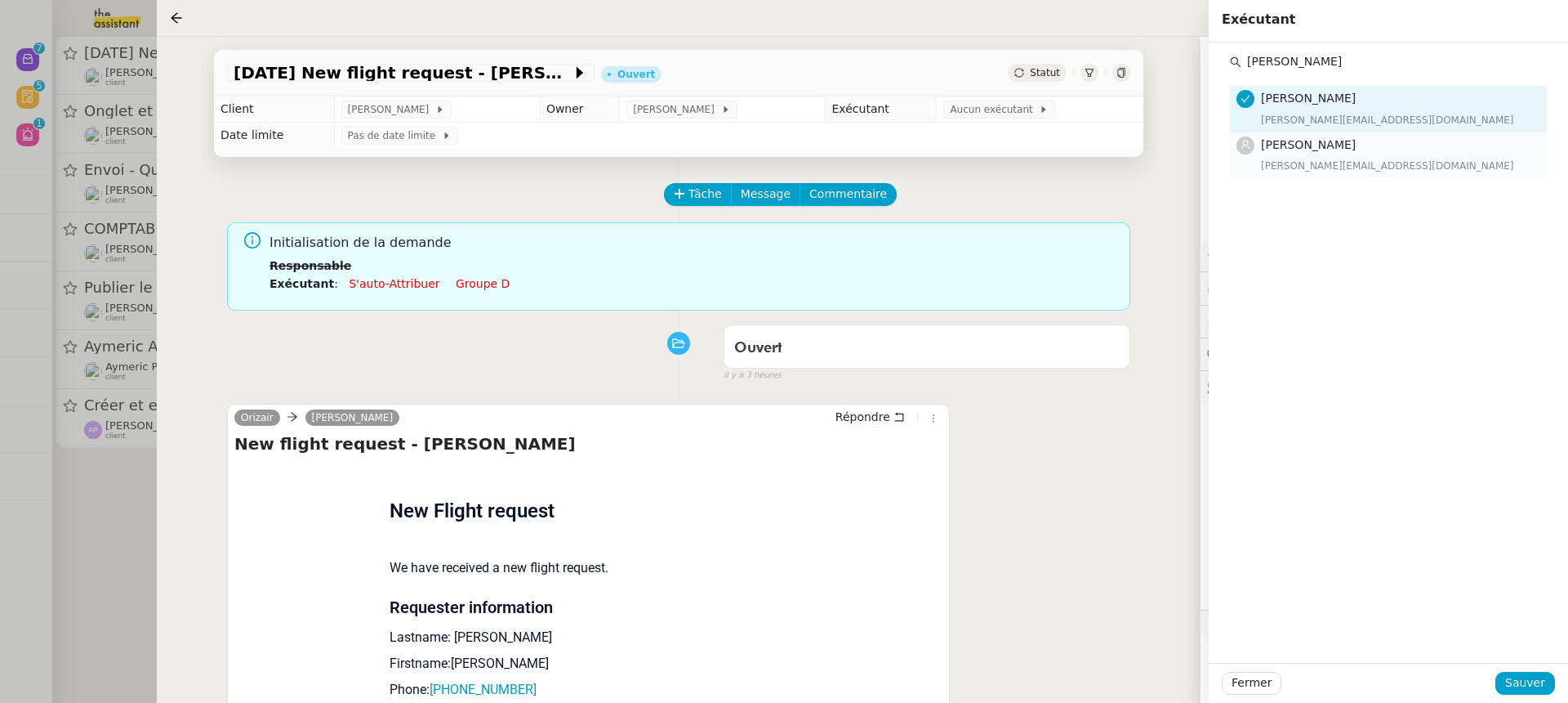
click at [1334, 141] on h4 "[PERSON_NAME]" at bounding box center [1398, 144] width 276 height 18
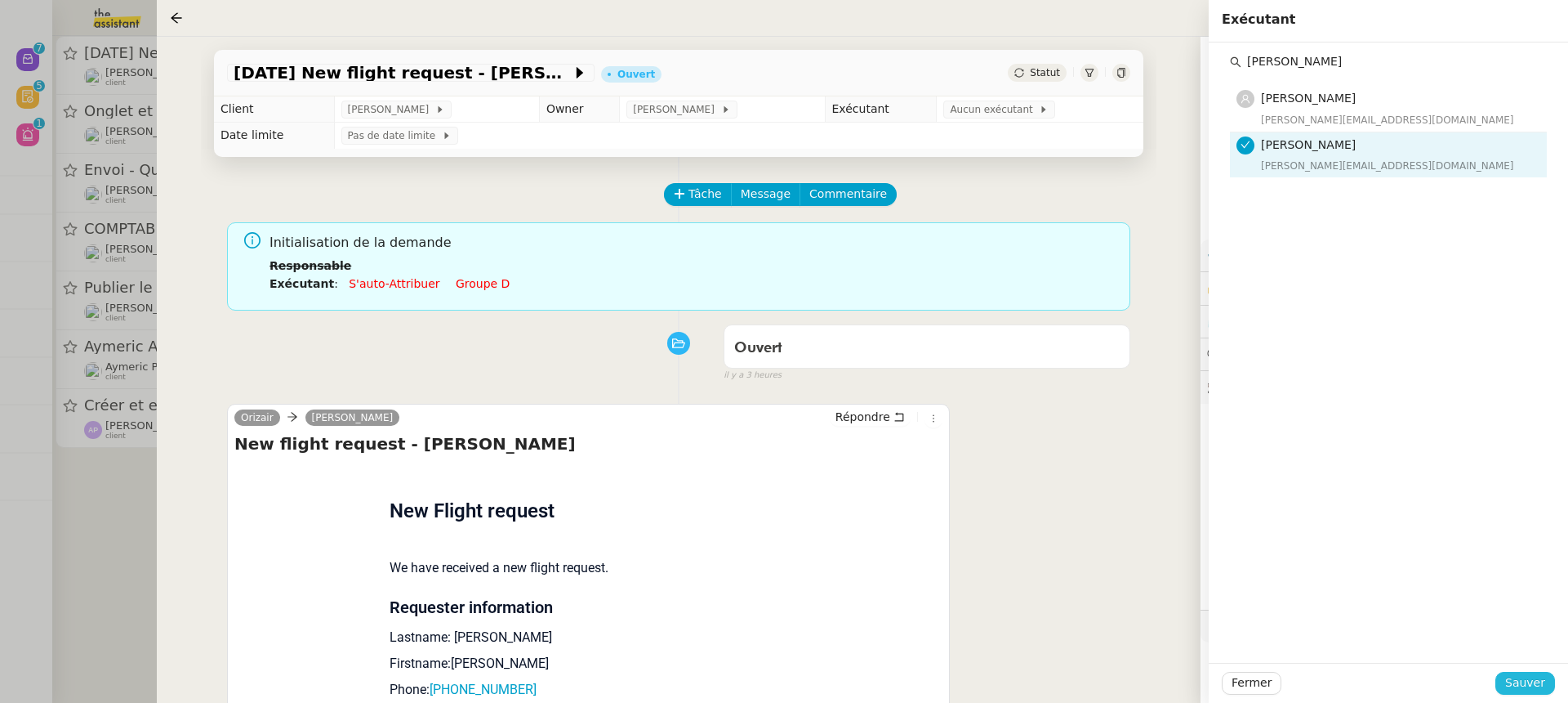
click at [1527, 681] on span "Sauver" at bounding box center [1524, 682] width 40 height 18
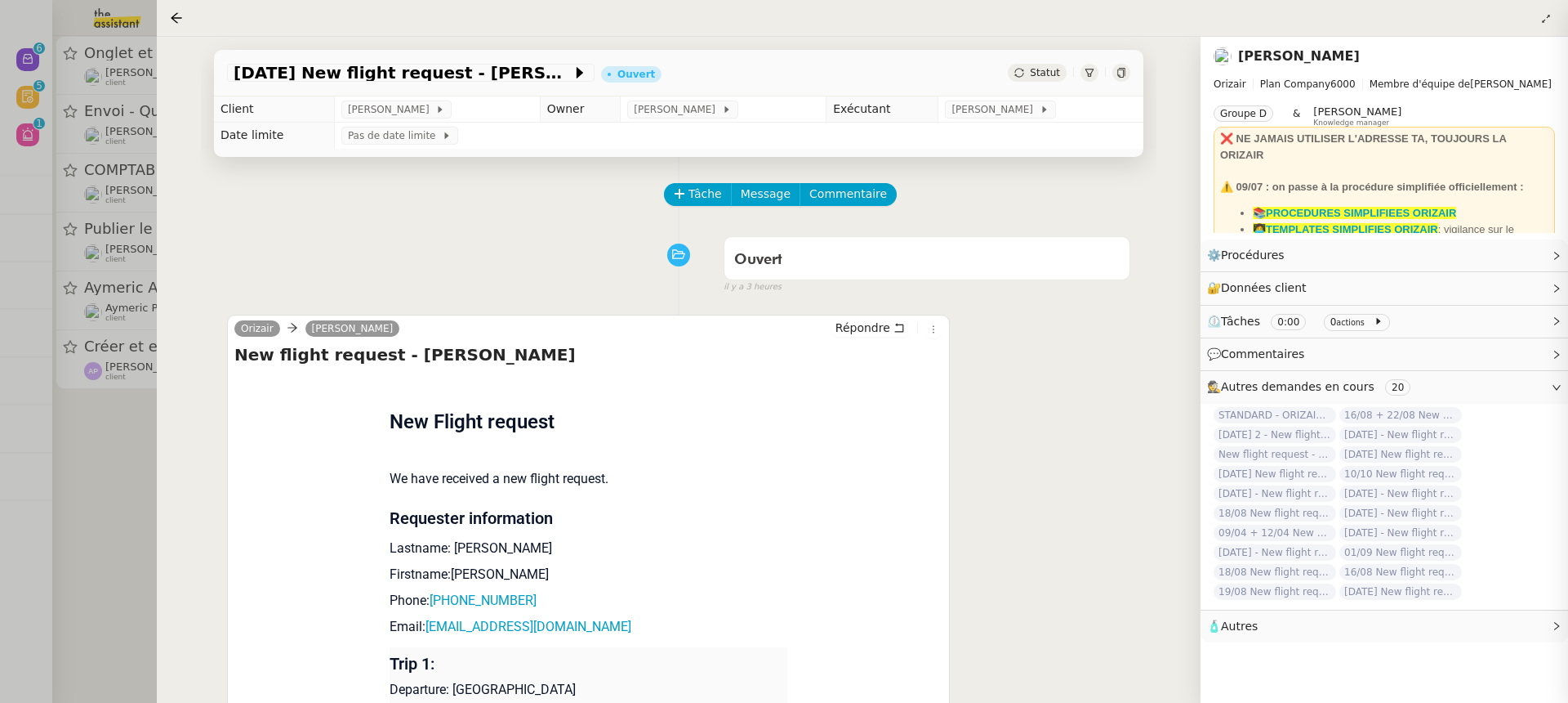
click at [101, 144] on div at bounding box center [784, 351] width 1568 height 703
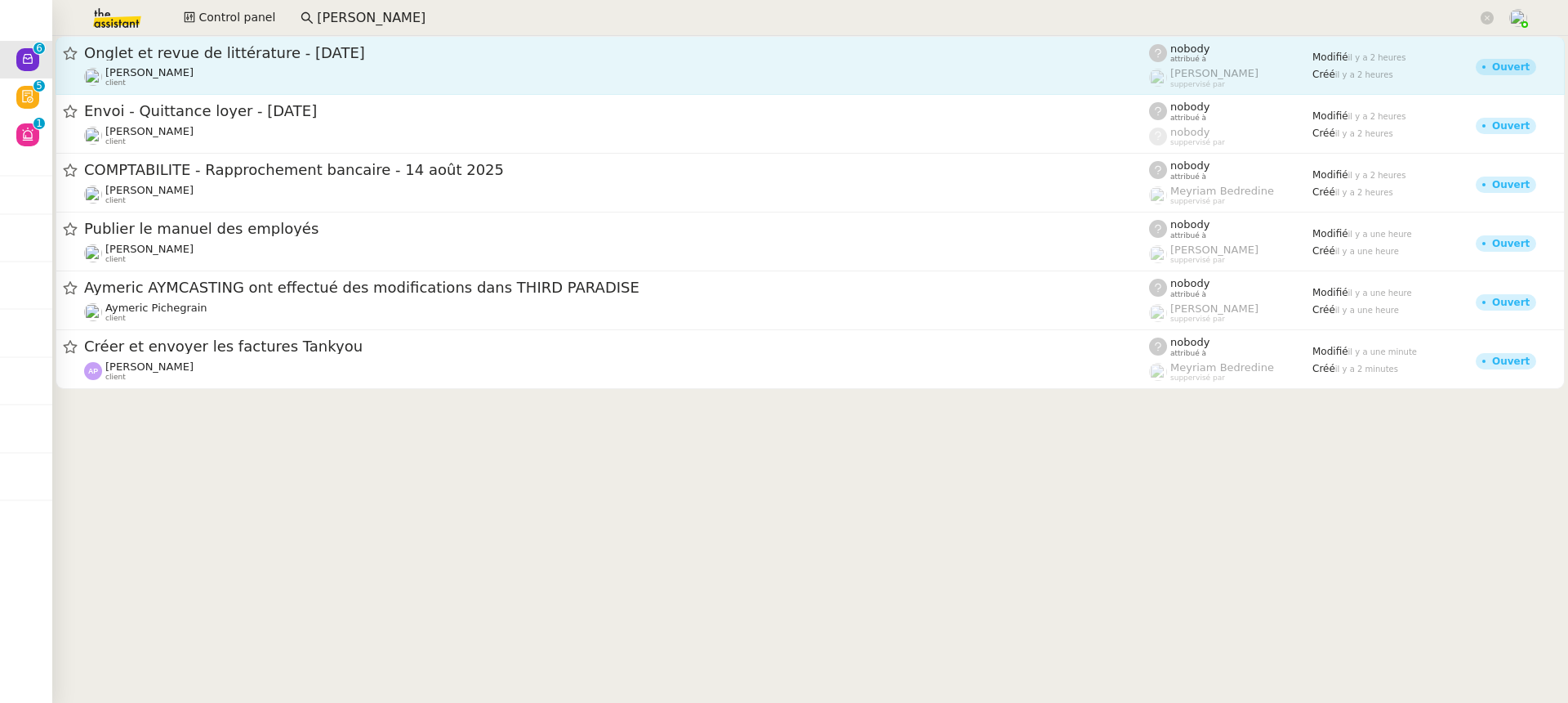
click at [235, 70] on div "Jean-Baptiste Barfety client" at bounding box center [616, 77] width 1065 height 21
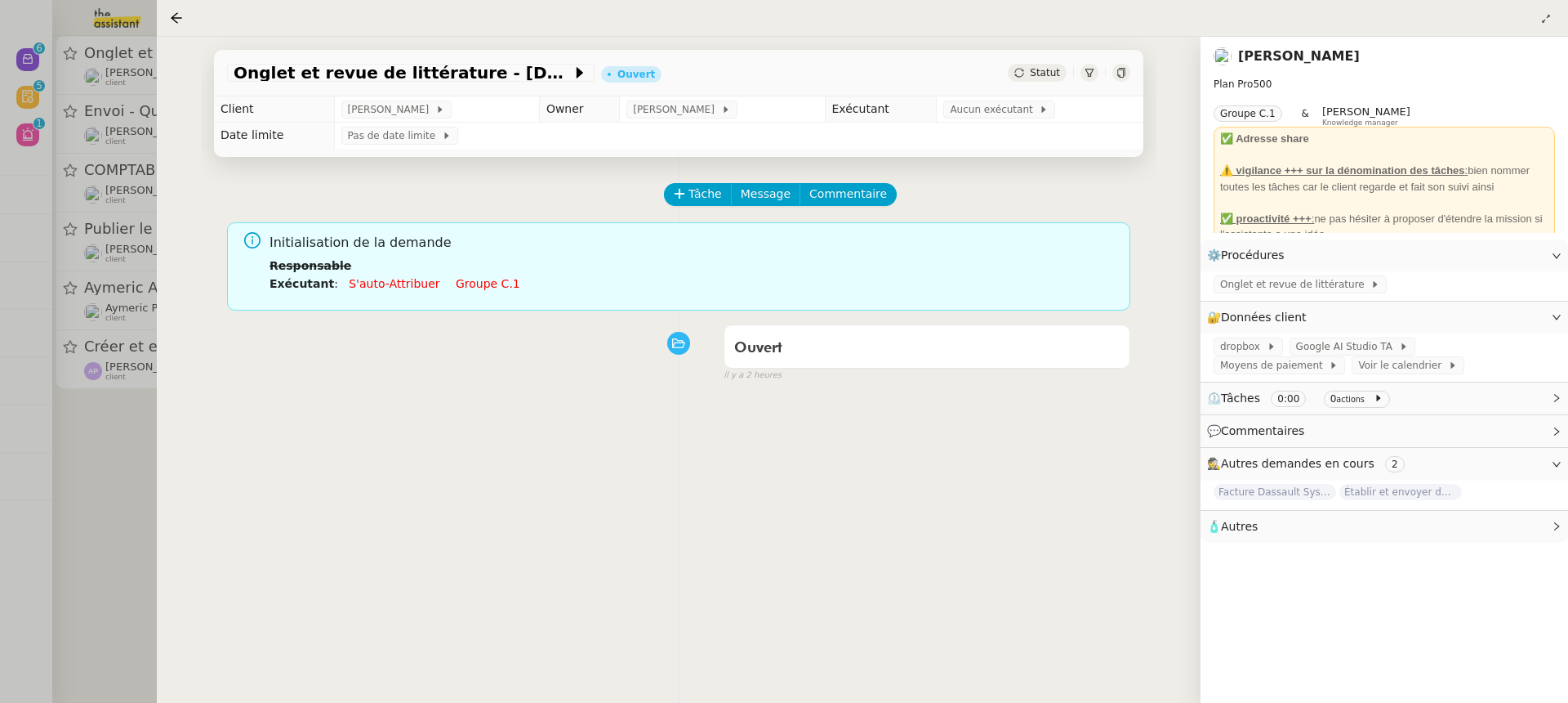
click at [468, 293] on div "Initialisation de la demande Responsable Exécutant : S'auto-attribuer Groupe c.1" at bounding box center [693, 268] width 848 height 73
click at [461, 283] on link "Groupe c.1" at bounding box center [487, 283] width 65 height 13
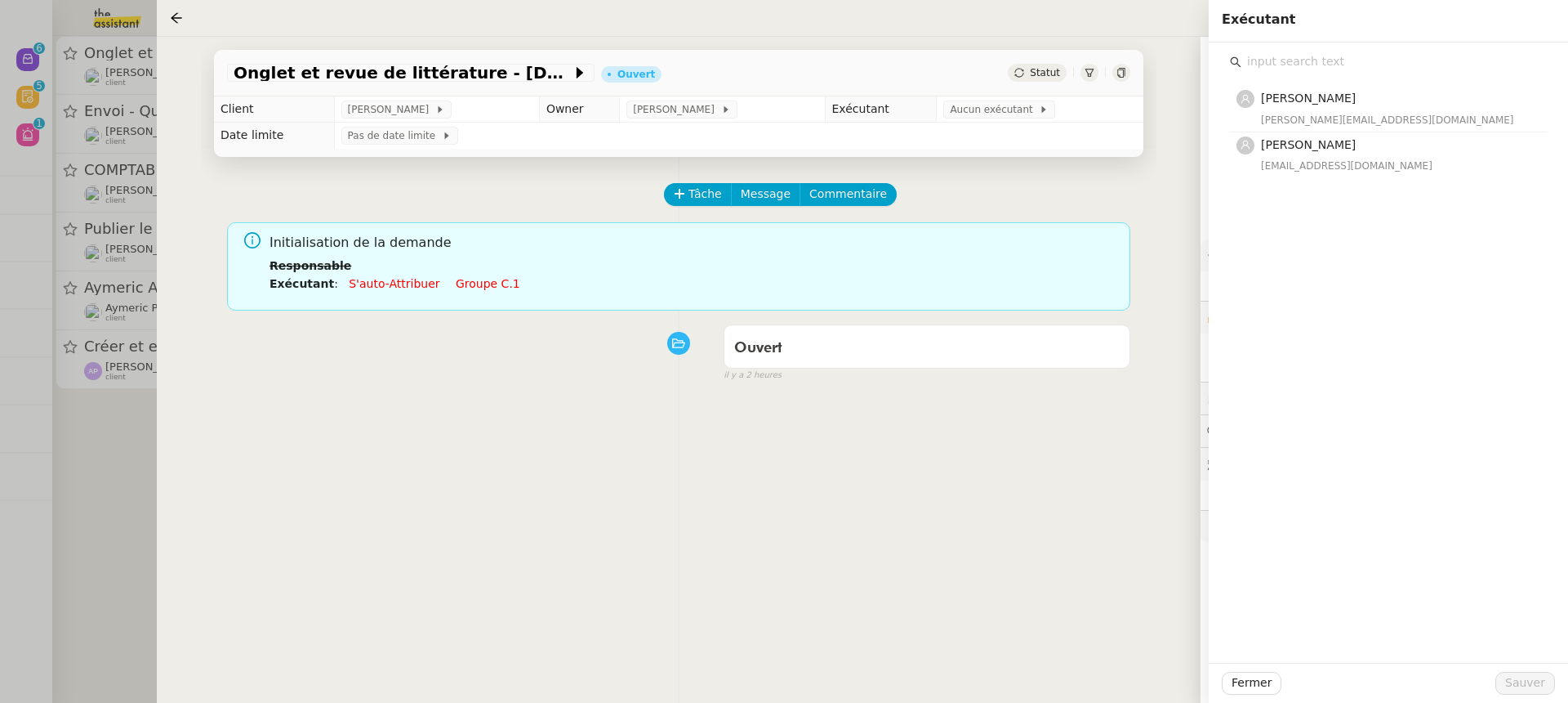
click at [1309, 206] on div "Amyna Mehrez amyna@team.theassistant.com Sheida Delpazir sheida@team.theassista…" at bounding box center [1388, 353] width 360 height 621
click at [1285, 189] on div "Amyna Mehrez amyna@team.theassistant.com Sheida Delpazir sheida@team.theassista…" at bounding box center [1388, 353] width 360 height 621
click at [1285, 155] on div "Sheida Delpazir sheida@team.theassistant.com" at bounding box center [1398, 155] width 276 height 39
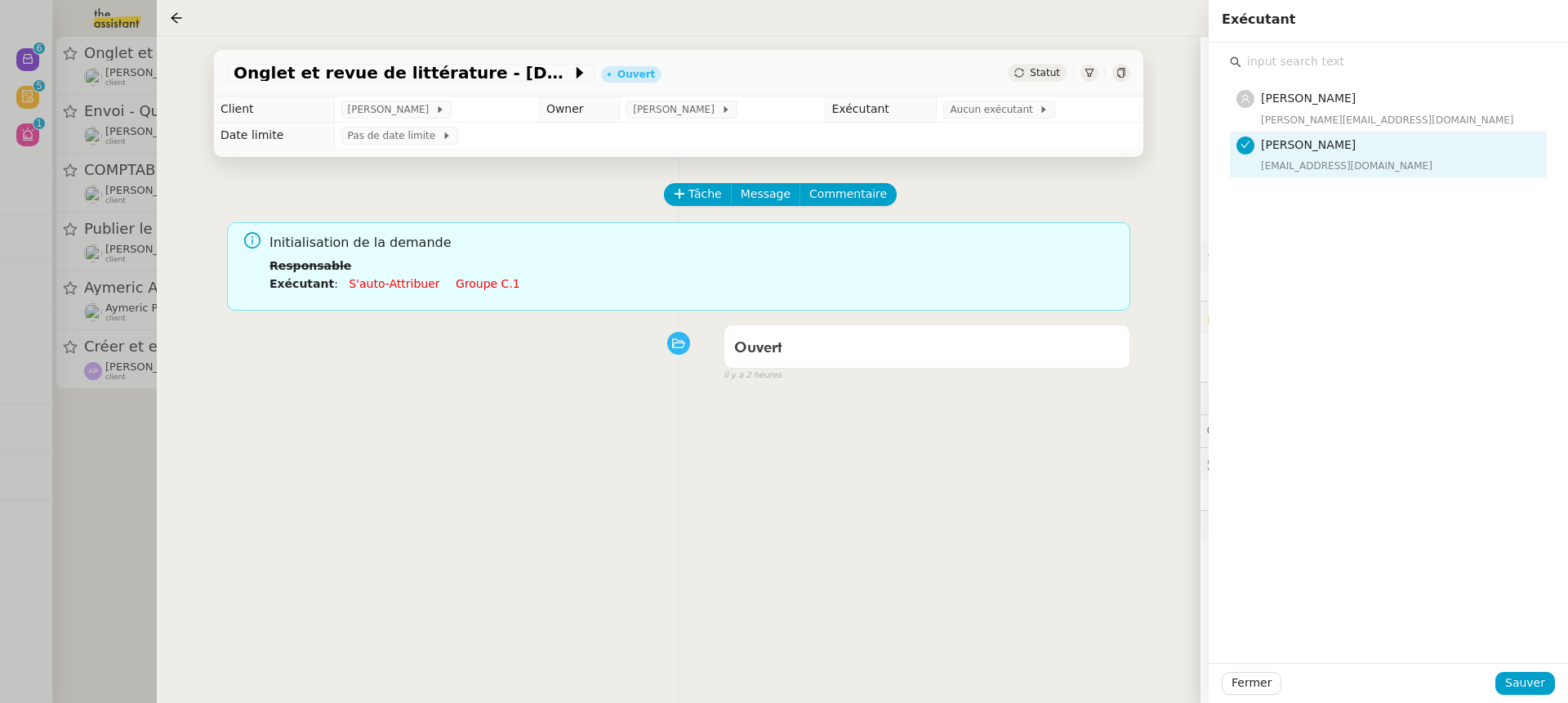
click at [1522, 663] on div "Fermer Sauver" at bounding box center [1388, 682] width 360 height 40
click at [1522, 676] on span "Sauver" at bounding box center [1524, 682] width 40 height 18
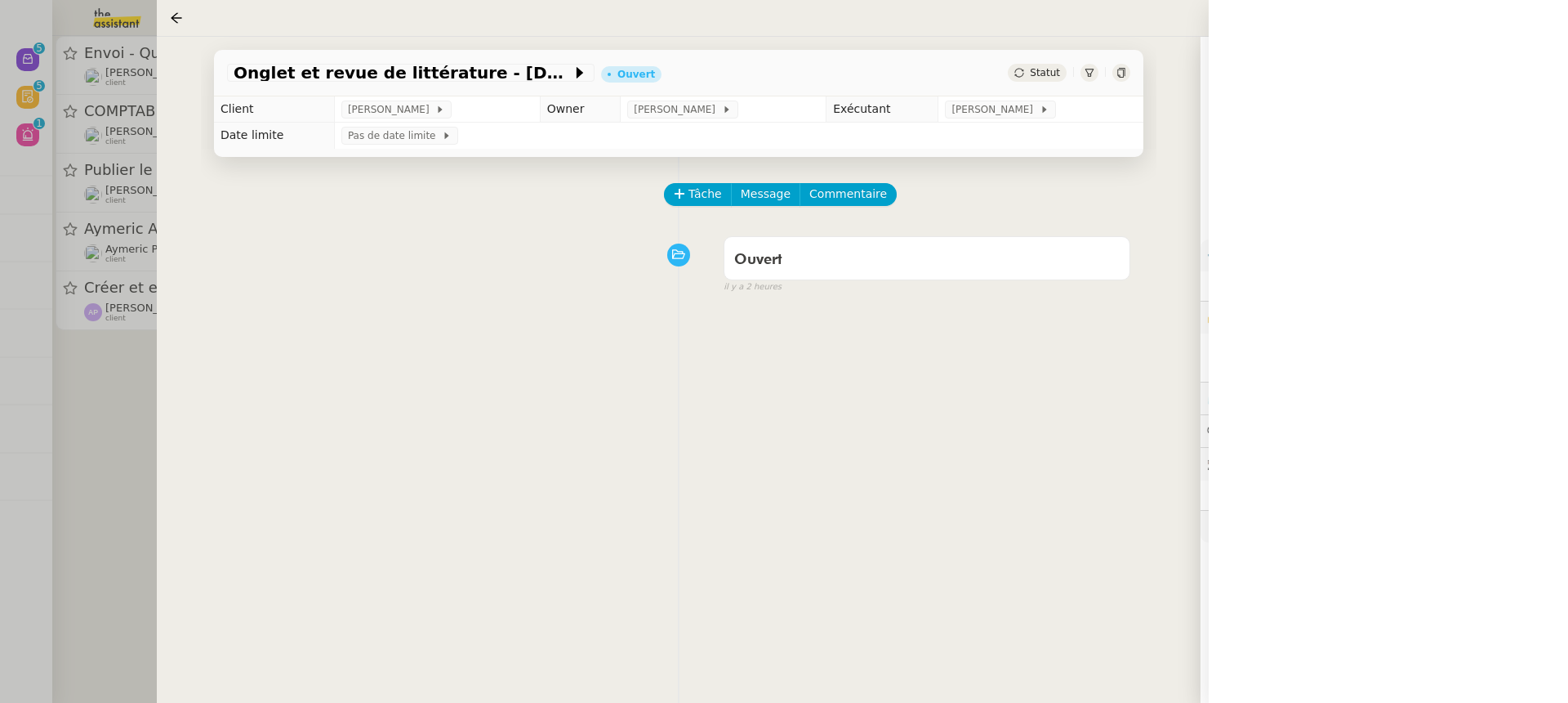
click at [97, 229] on div at bounding box center [784, 351] width 1568 height 703
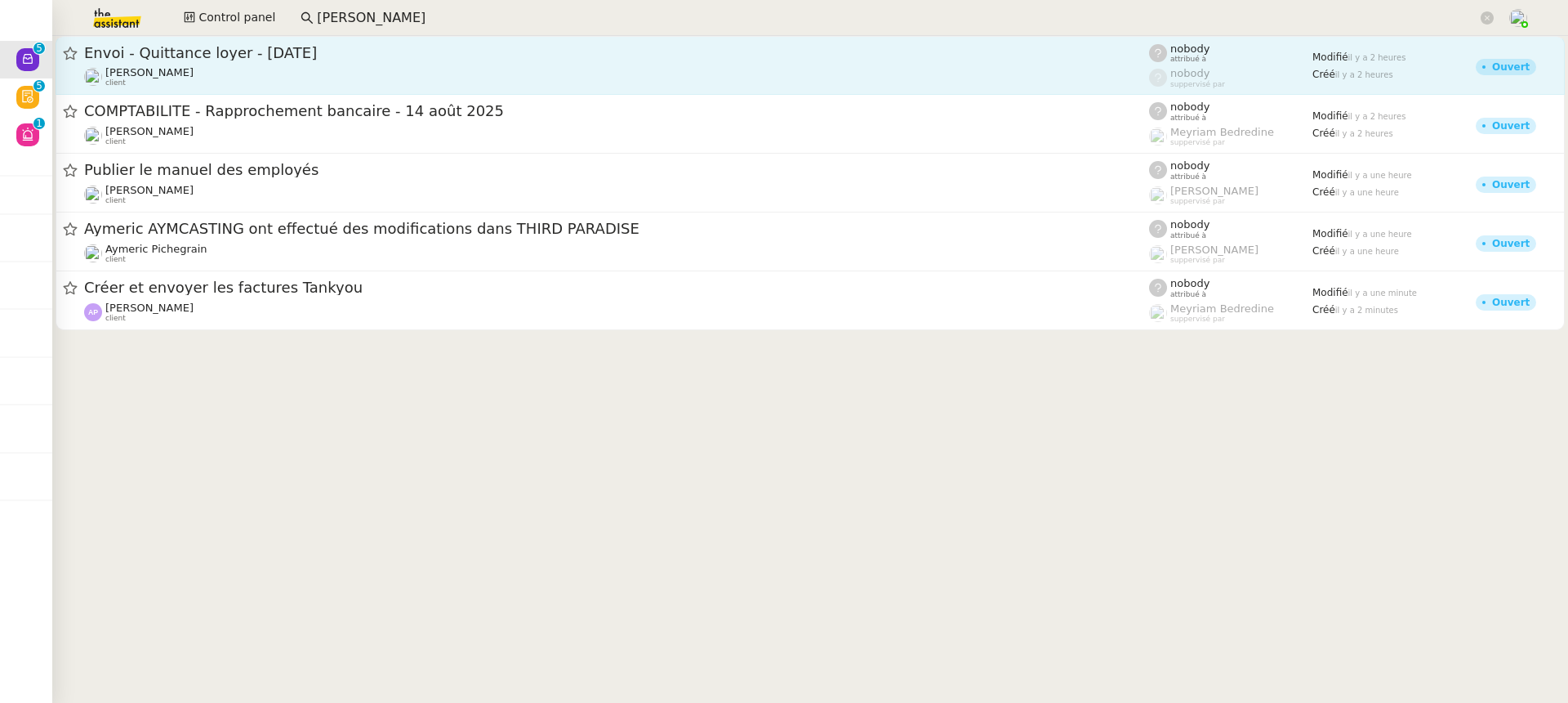
click at [396, 77] on div "Guillaume de Fraguier client" at bounding box center [616, 77] width 1065 height 21
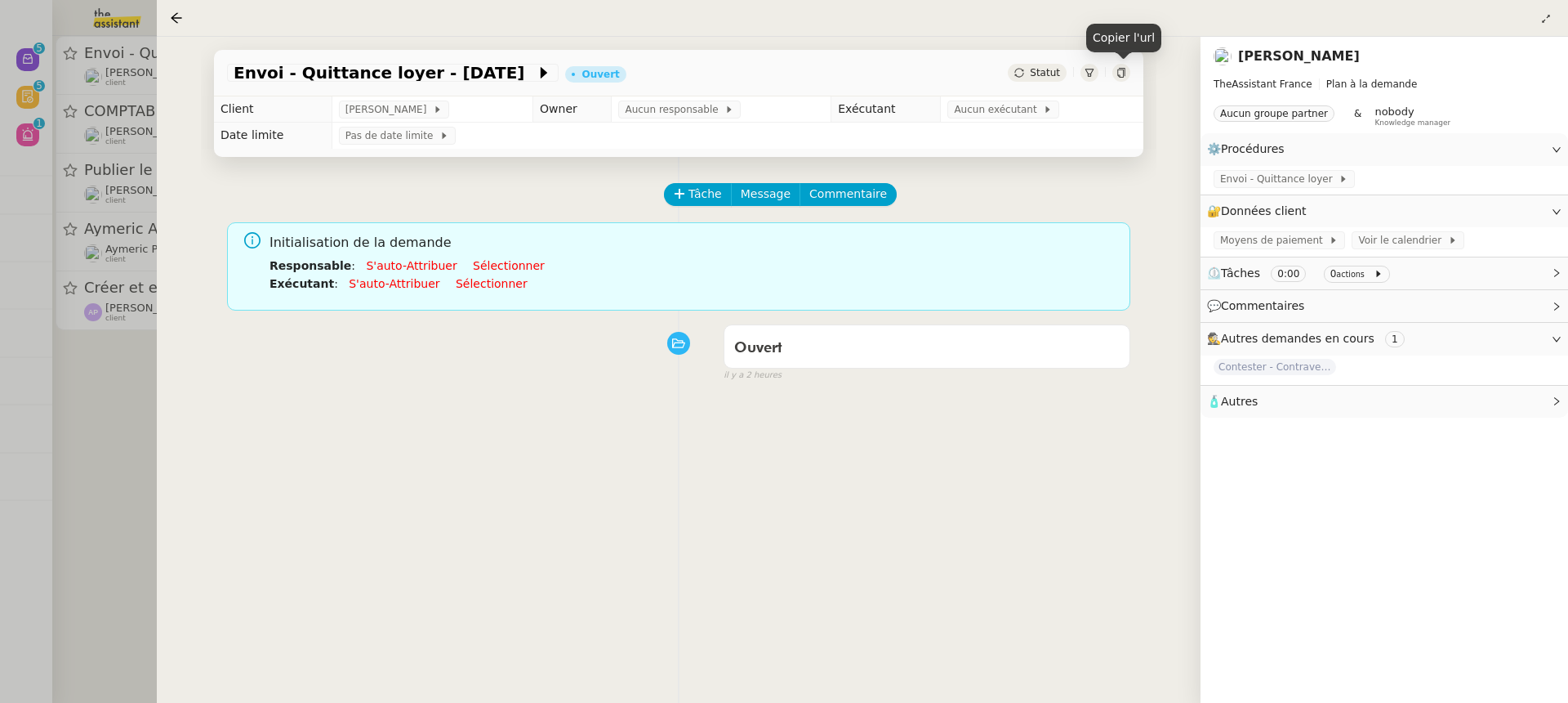
click at [1119, 72] on icon at bounding box center [1121, 73] width 10 height 10
click at [734, 114] on icon at bounding box center [729, 110] width 10 height 10
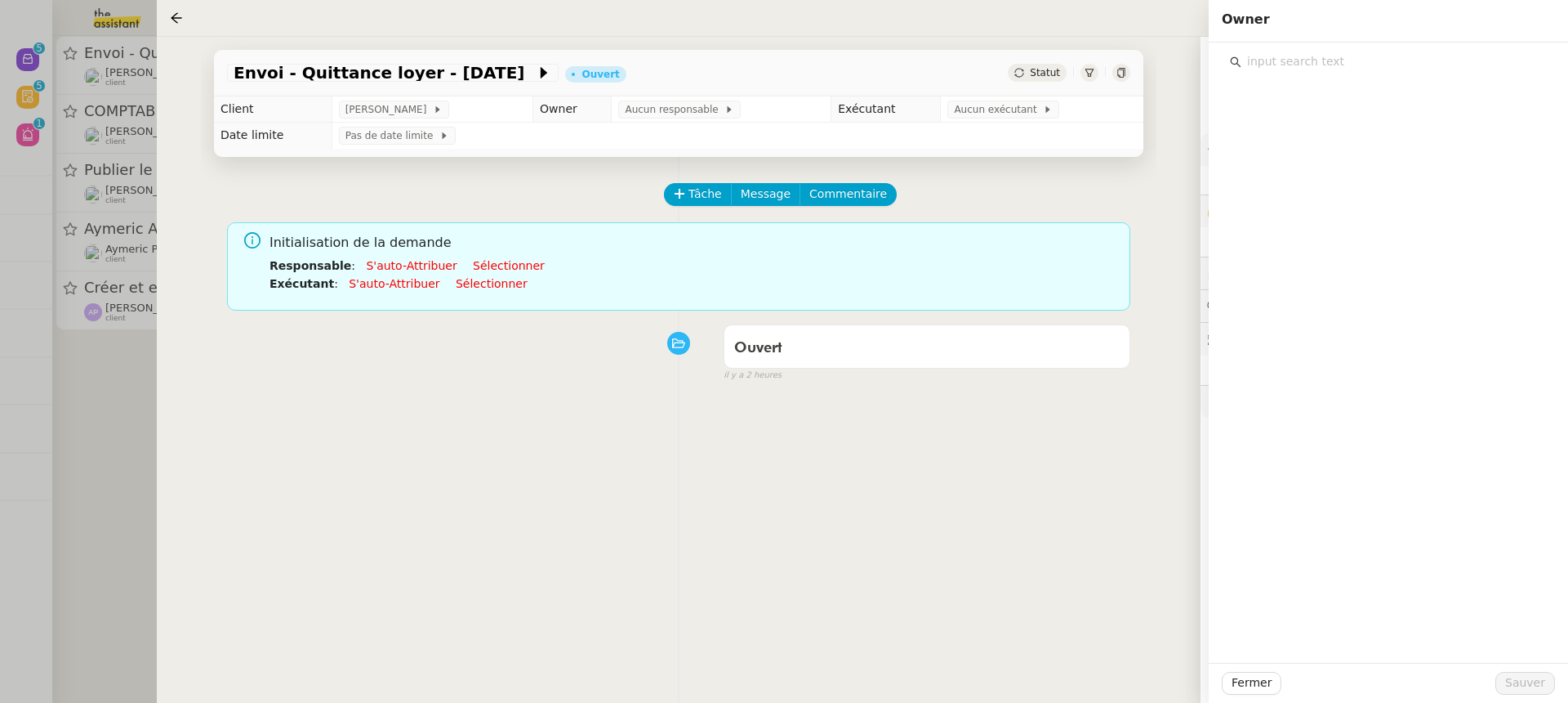
click at [1313, 64] on input "text" at bounding box center [1394, 61] width 305 height 22
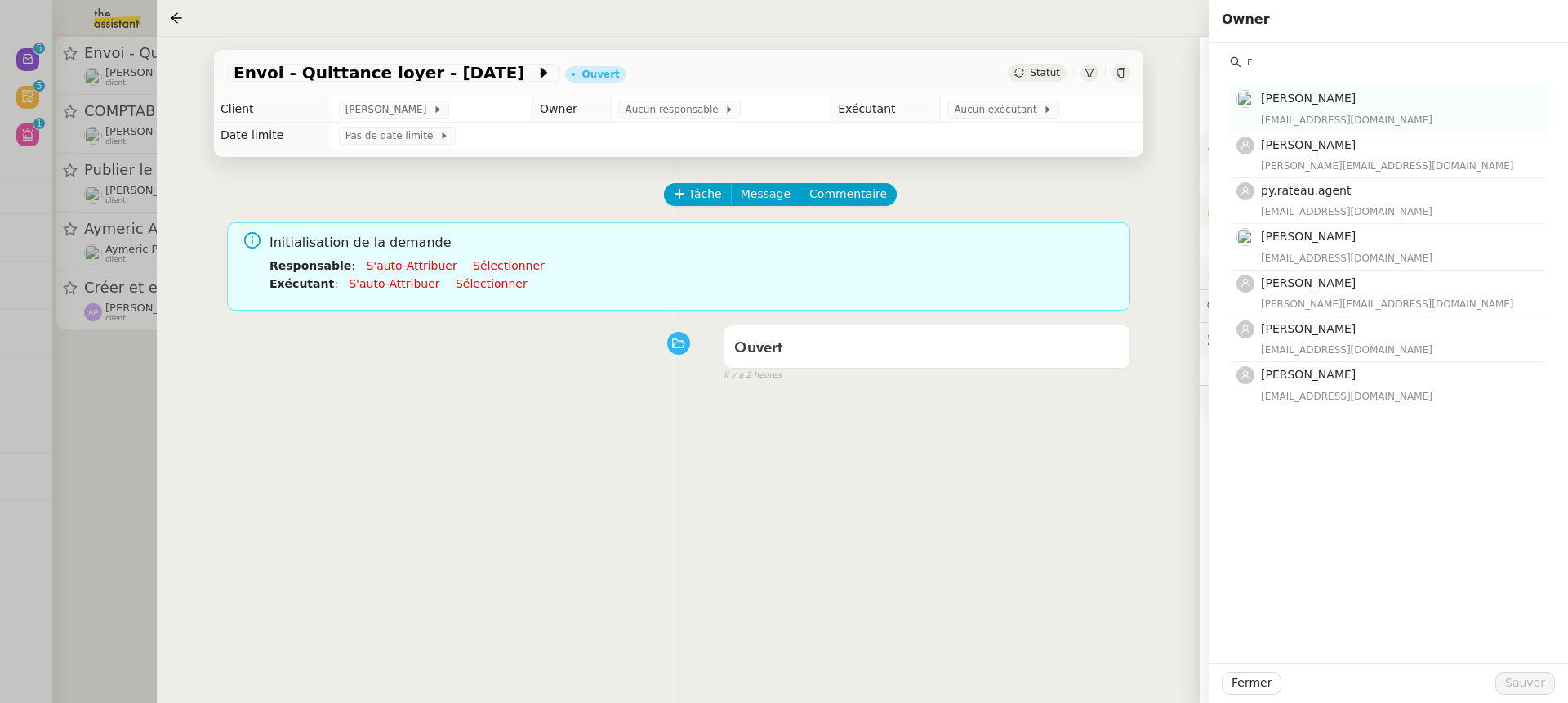
type input "r"
click at [1320, 107] on h4 "[PERSON_NAME]" at bounding box center [1398, 98] width 276 height 18
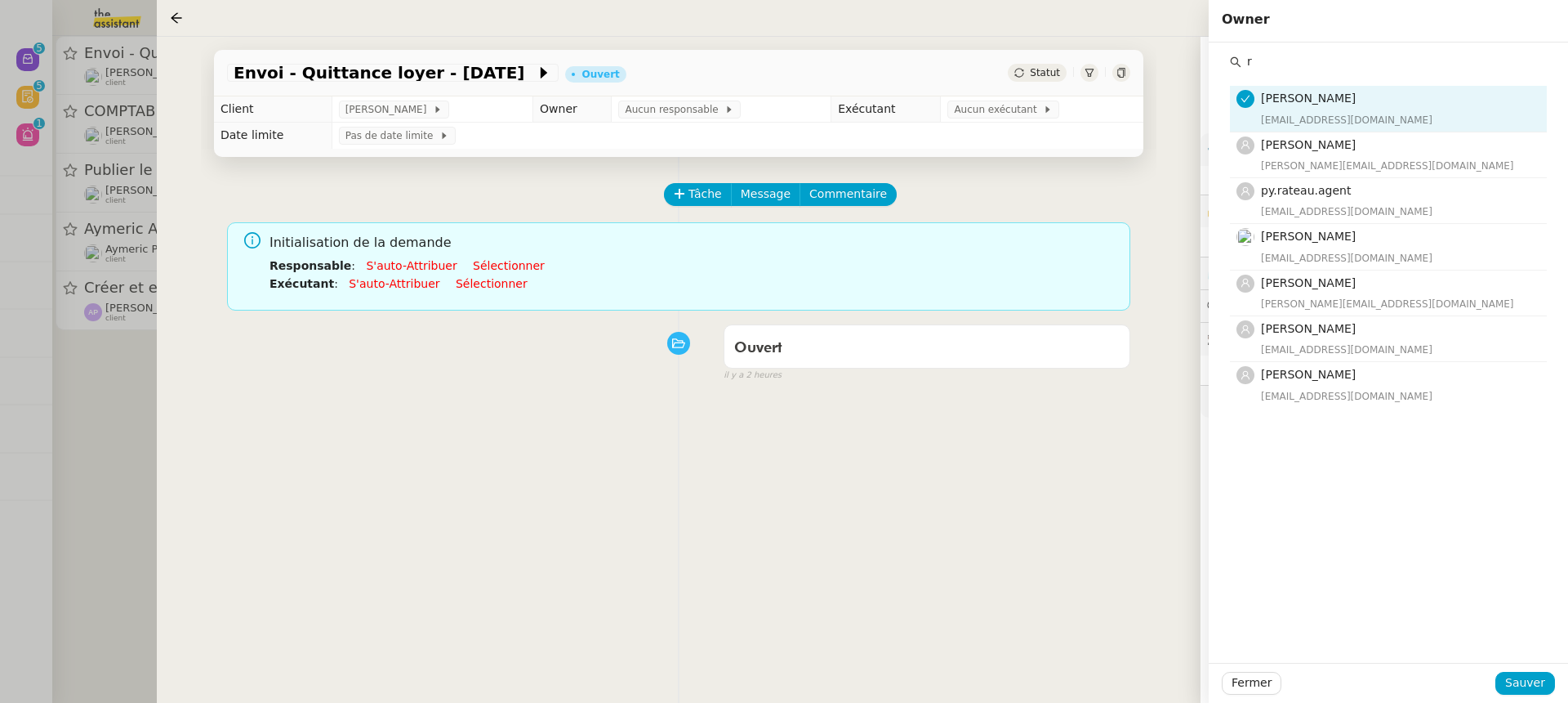
click at [1540, 651] on div "r Romane Vachon romane@team.theassistant.com Pauline Ribas pauline@team.theassi…" at bounding box center [1388, 353] width 360 height 621
click at [1540, 673] on span "Sauver" at bounding box center [1524, 682] width 40 height 18
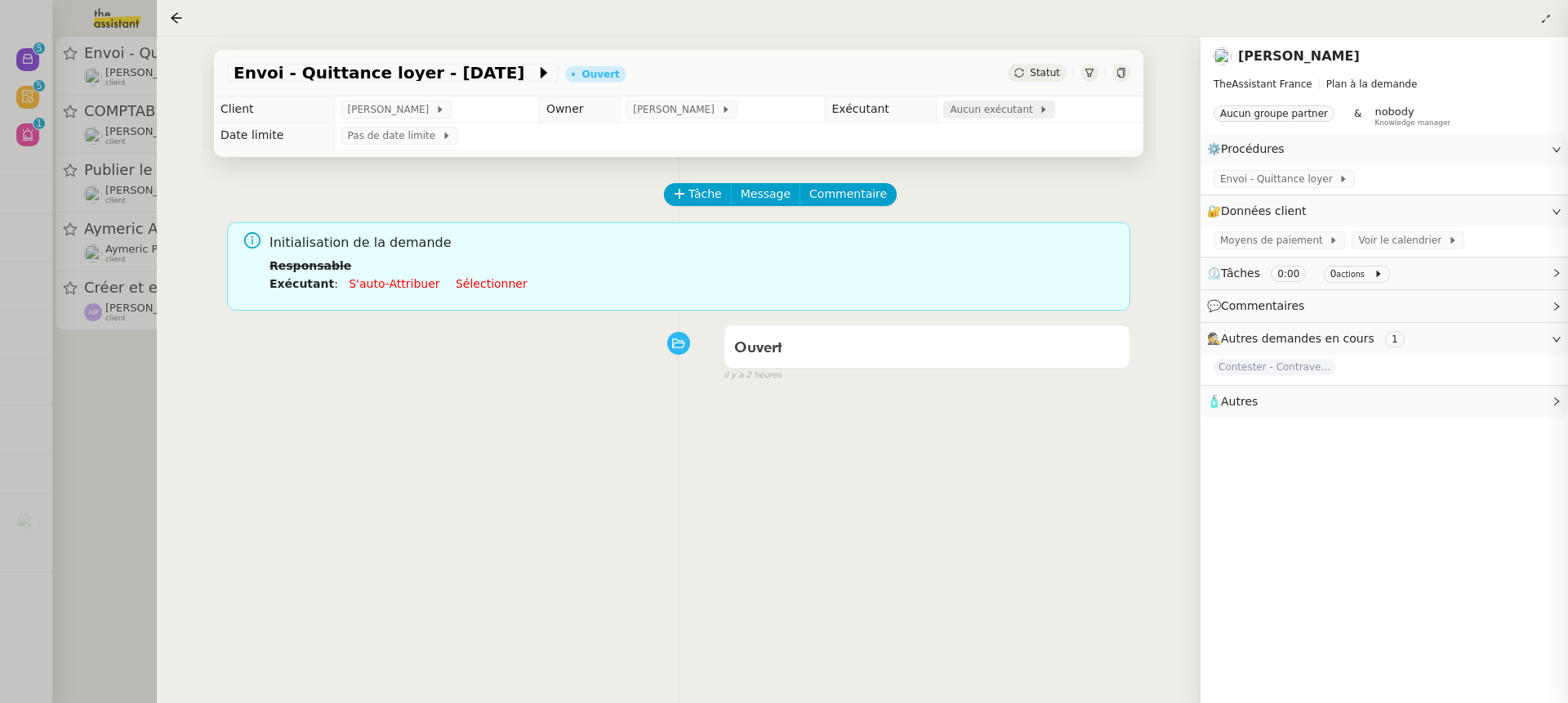
click at [1035, 112] on span at bounding box center [1036, 110] width 7 height 12
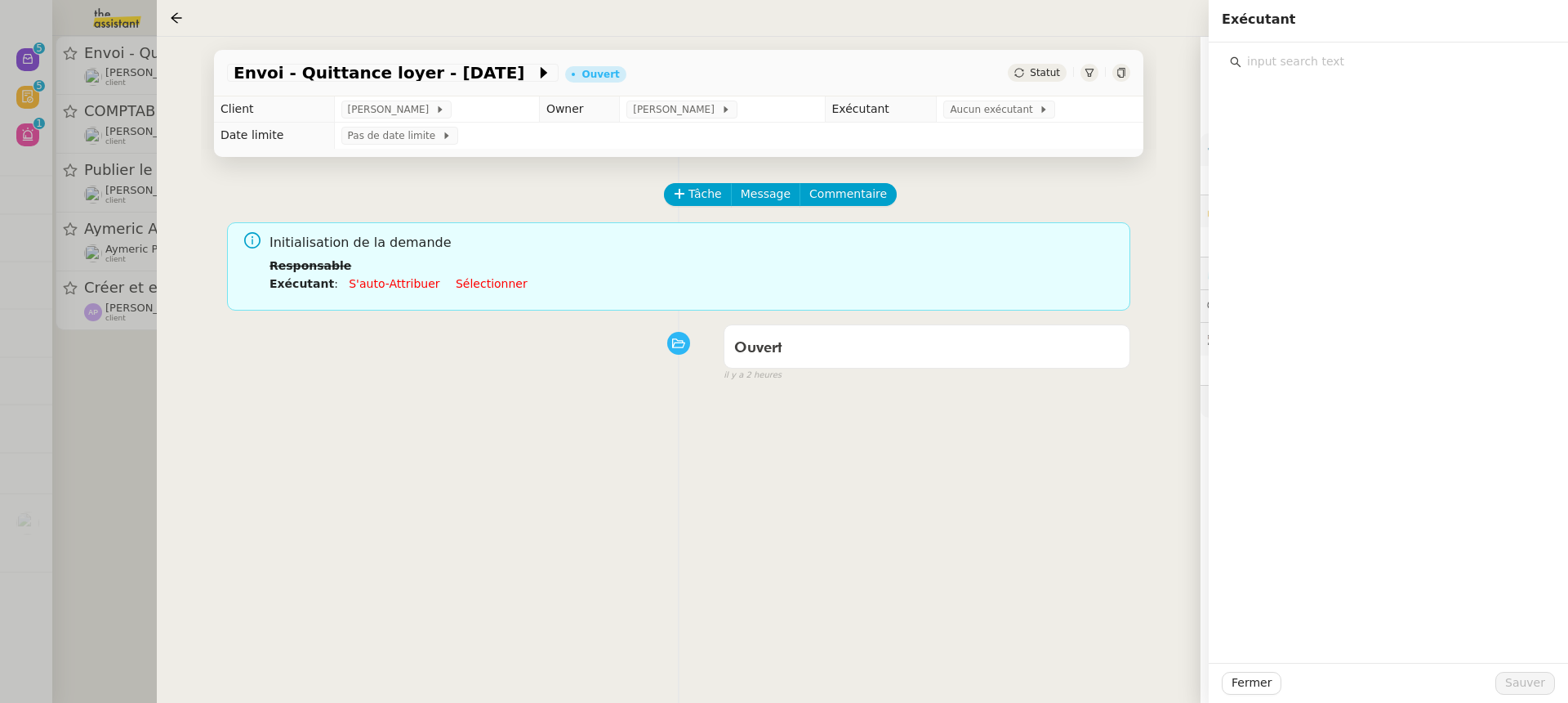
click at [1393, 70] on input "text" at bounding box center [1394, 61] width 305 height 22
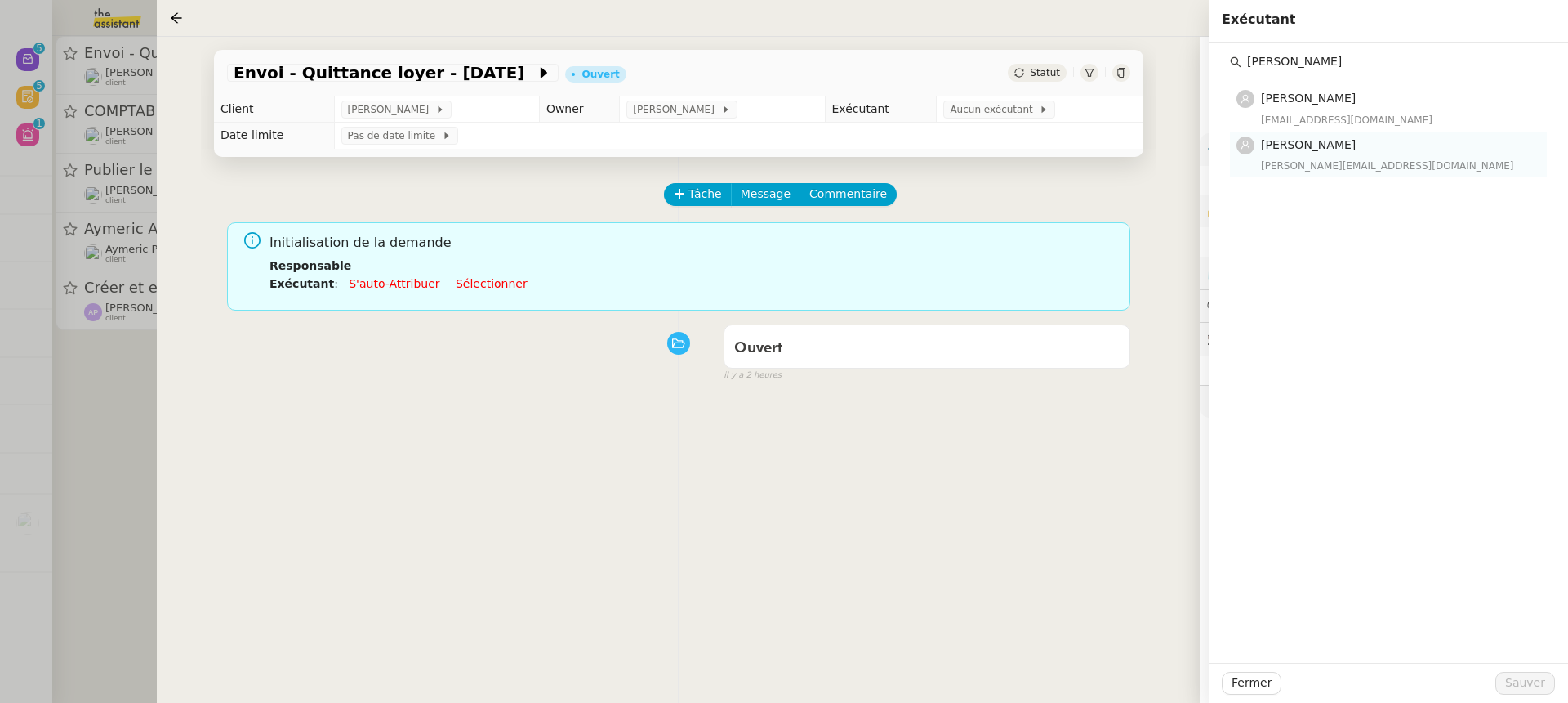
type input "pauline"
click at [1358, 133] on nz-list-item "Pauline Ribas pauline@team.theassistant.com" at bounding box center [1388, 154] width 317 height 45
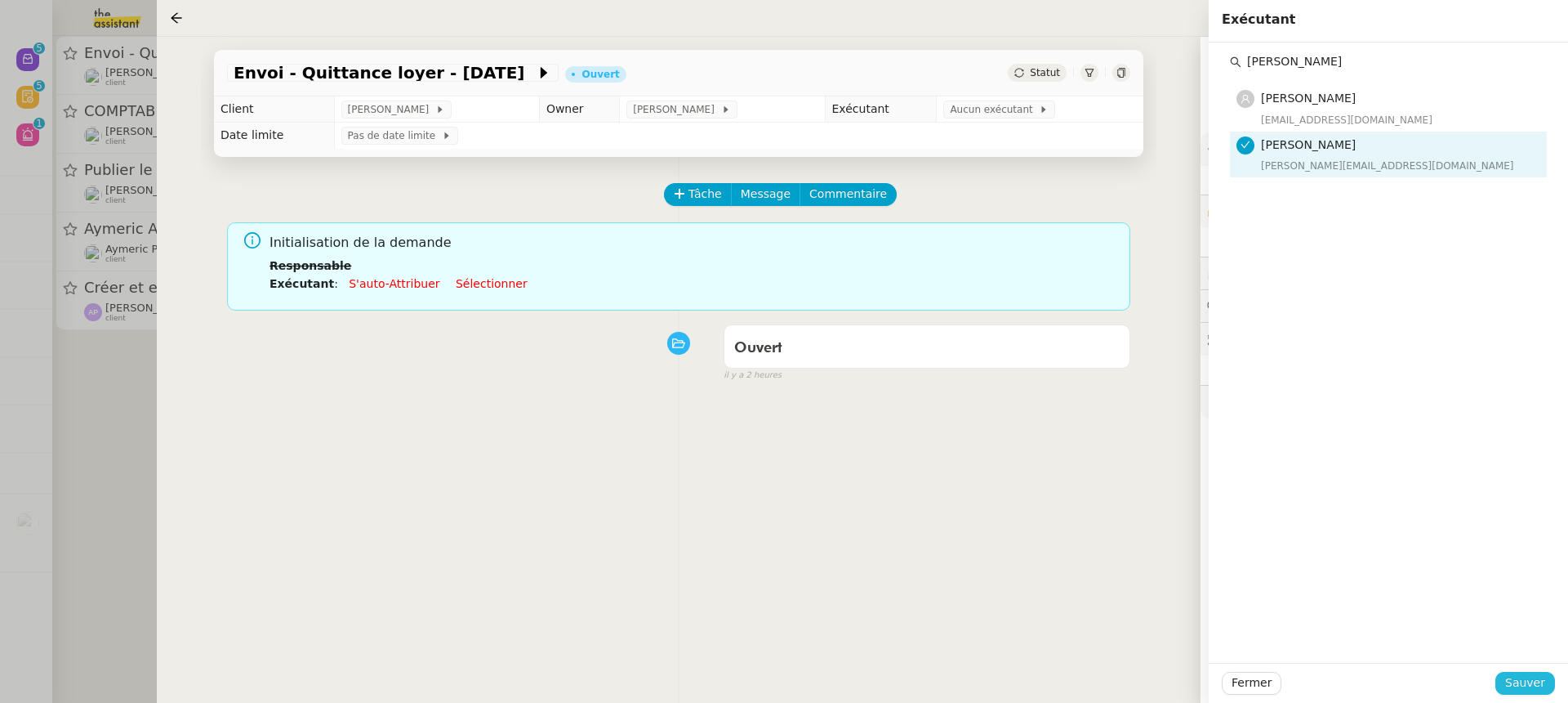
click at [1515, 683] on span "Sauver" at bounding box center [1524, 682] width 40 height 18
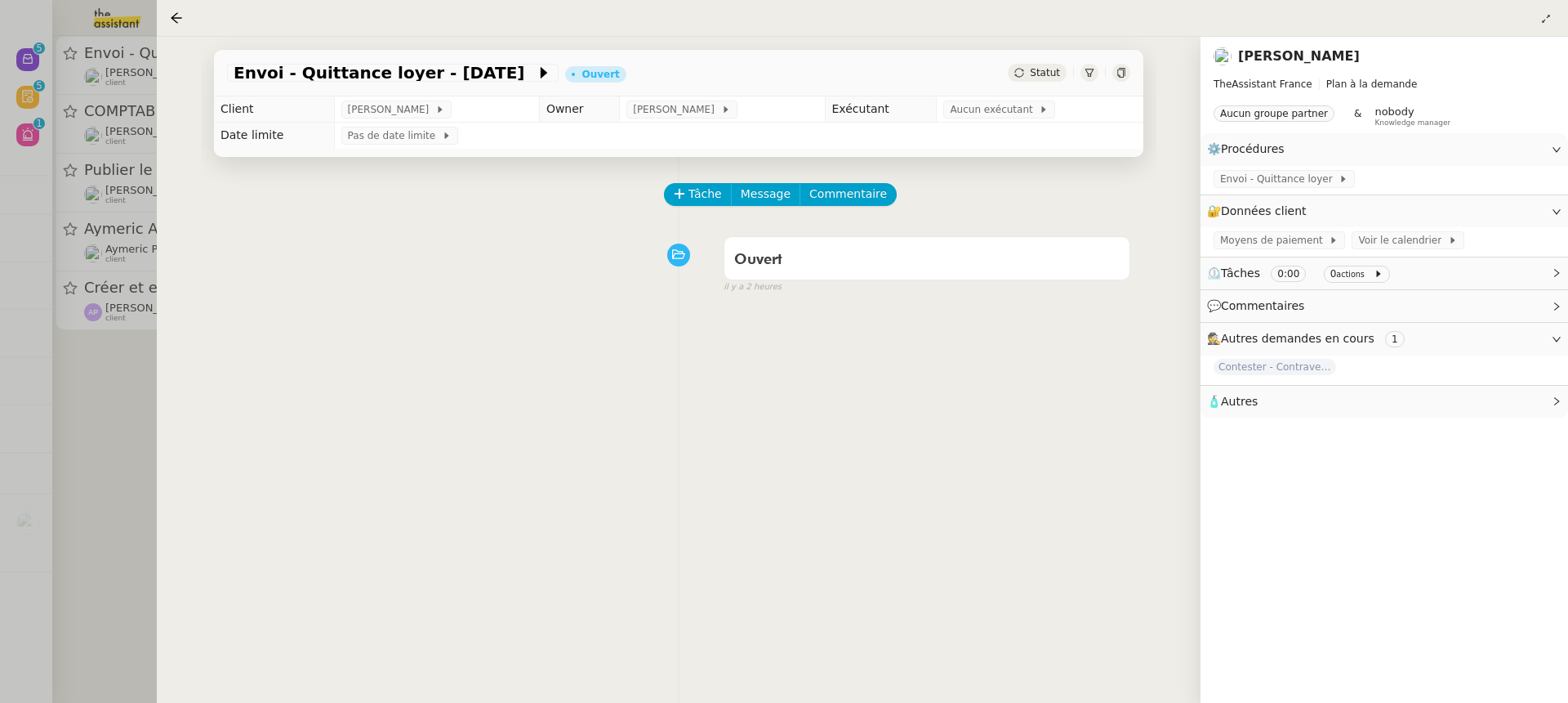
click at [109, 97] on div at bounding box center [784, 351] width 1568 height 703
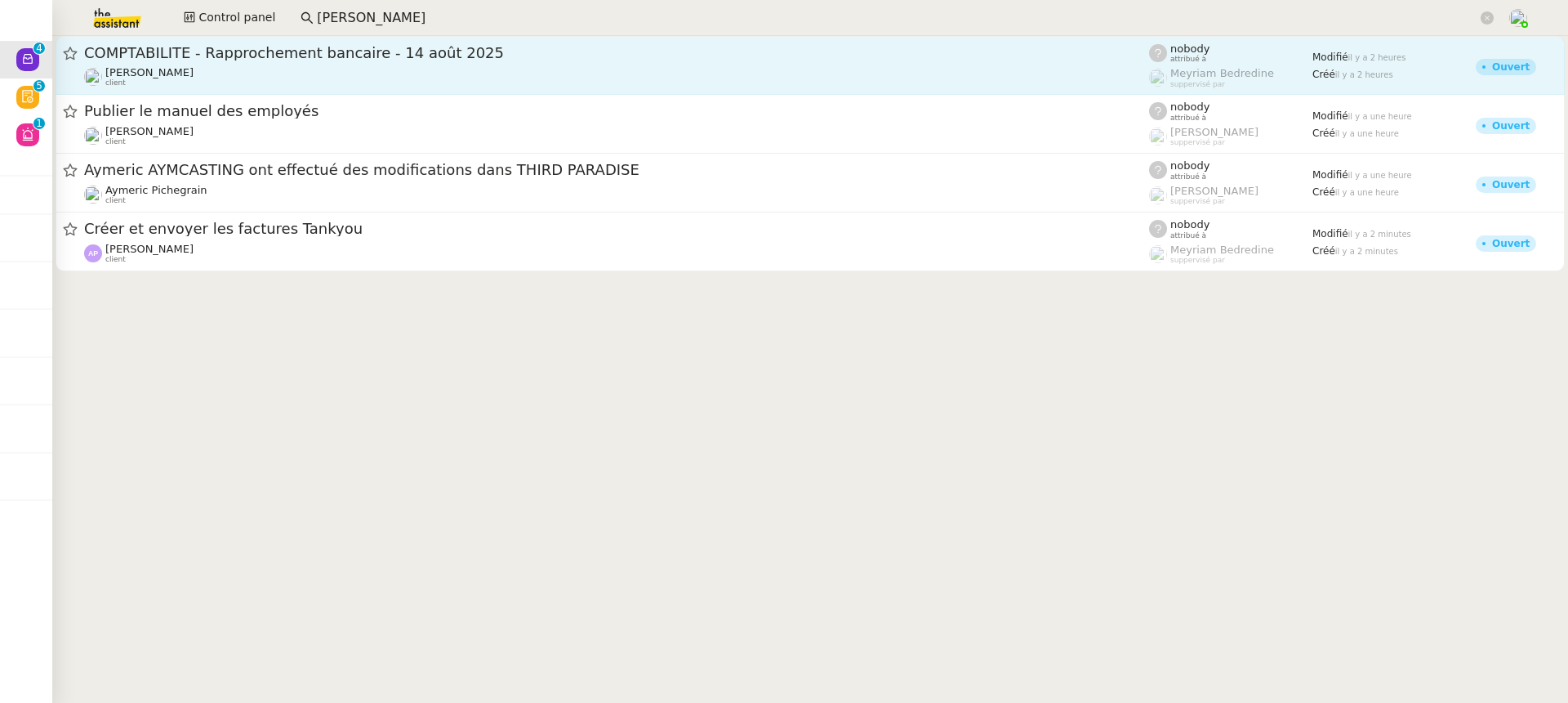
click at [275, 54] on span "COMPTABILITE - Rapprochement bancaire - 14 août 2025" at bounding box center [616, 52] width 1065 height 15
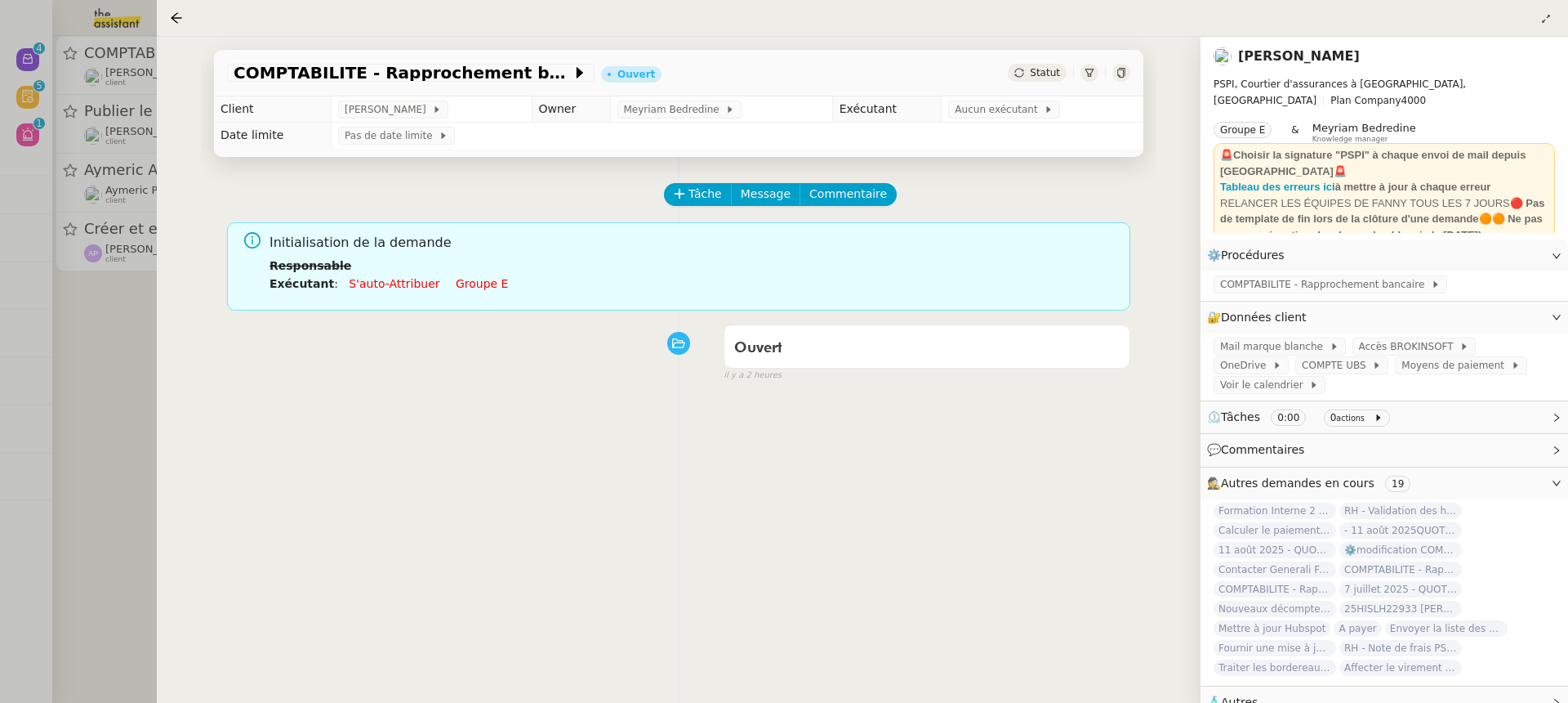
click at [485, 288] on link "Groupe e" at bounding box center [482, 283] width 53 height 13
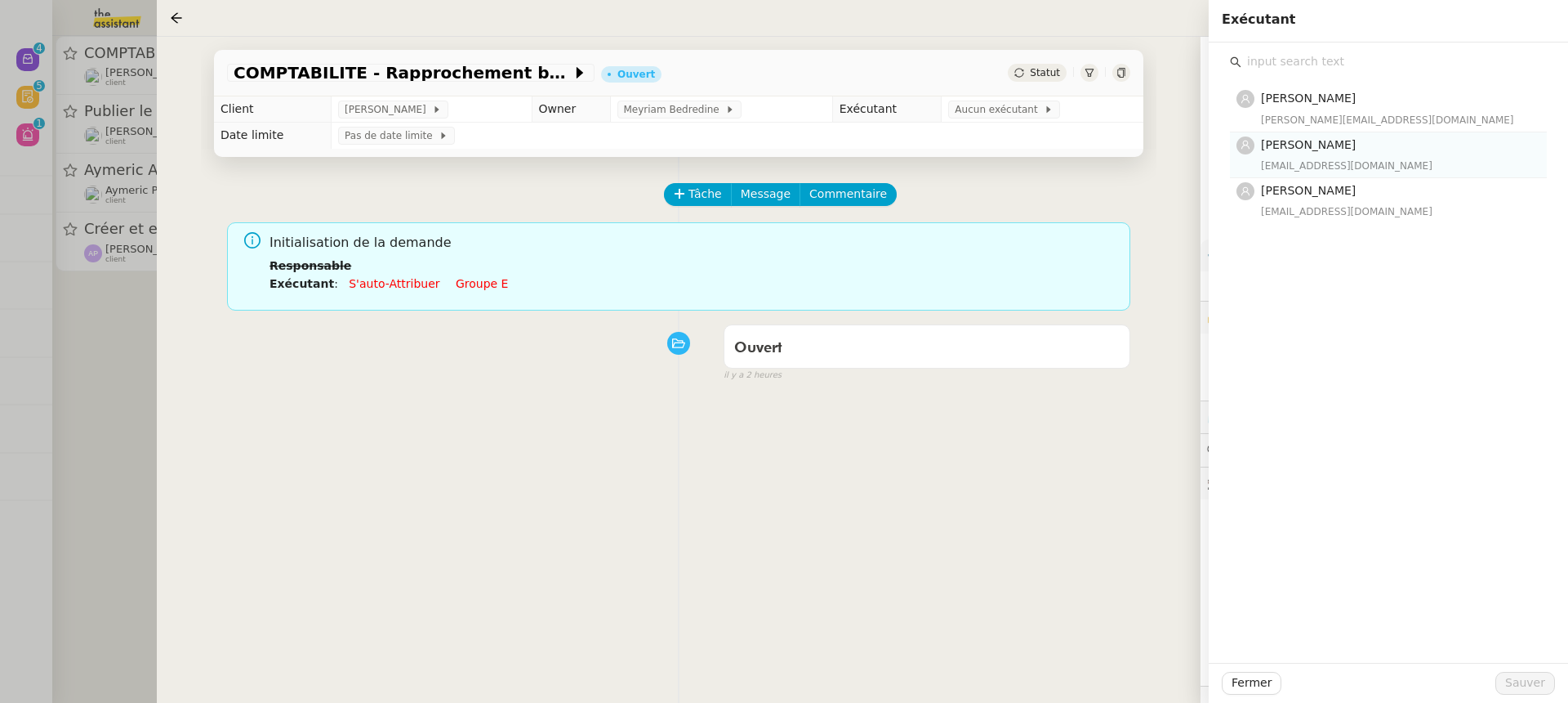
click at [1345, 154] on div "Léa Jonville lea@theassistant.team" at bounding box center [1398, 155] width 276 height 39
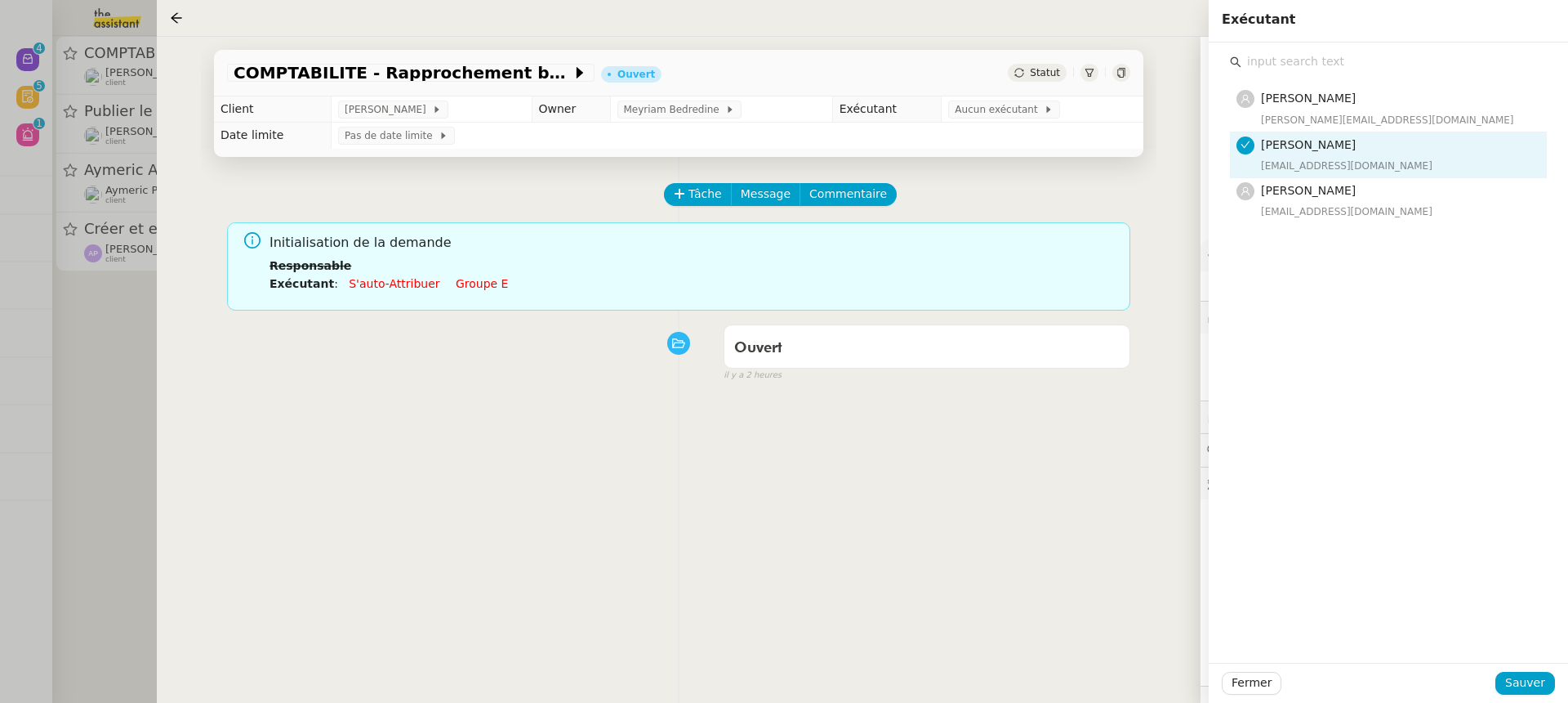
click at [116, 236] on div at bounding box center [784, 351] width 1568 height 703
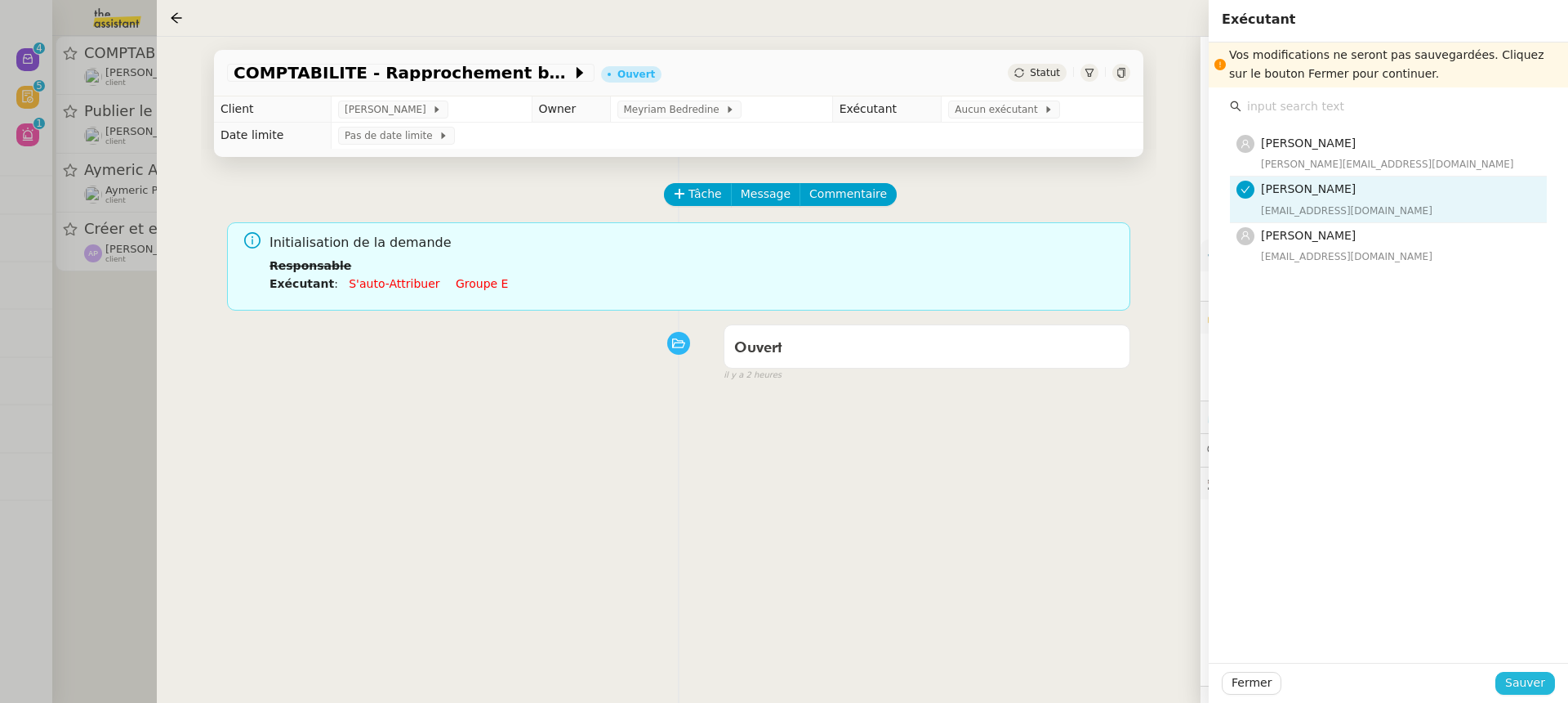
click at [1525, 687] on span "Sauver" at bounding box center [1524, 682] width 40 height 18
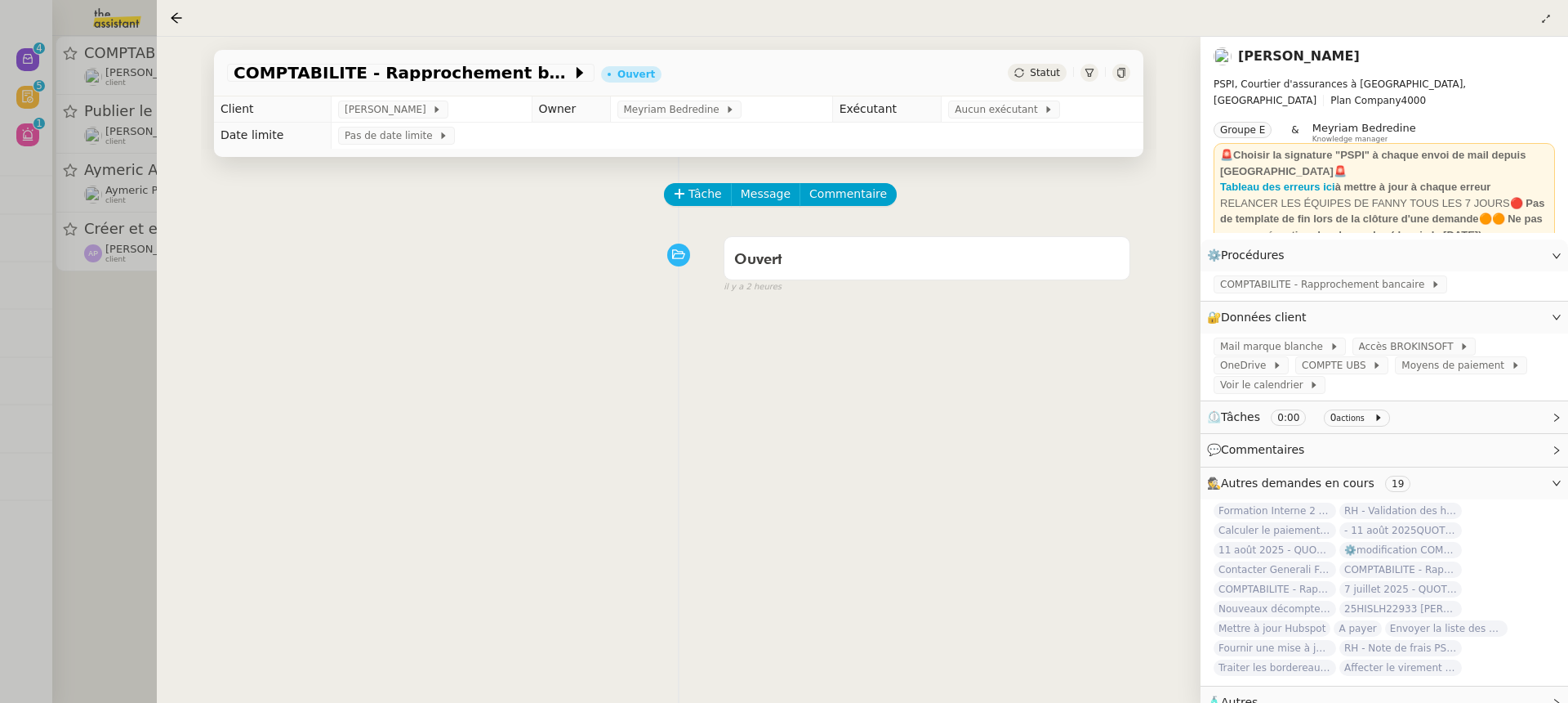
click at [68, 174] on div at bounding box center [784, 351] width 1568 height 703
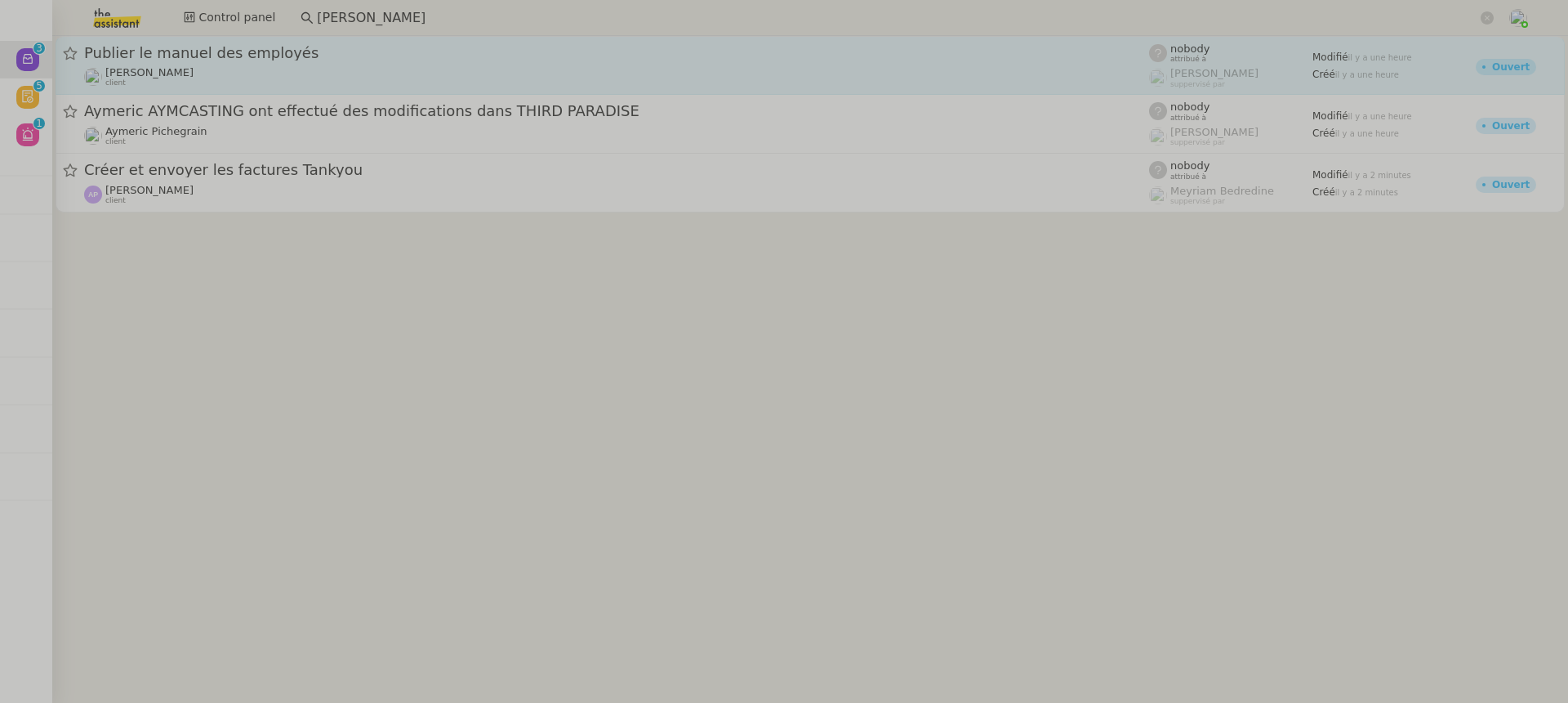
click at [326, 39] on link "Publier le manuel des employés Michael Khayat client nobody attribué à Frédériq…" at bounding box center [809, 65] width 1509 height 59
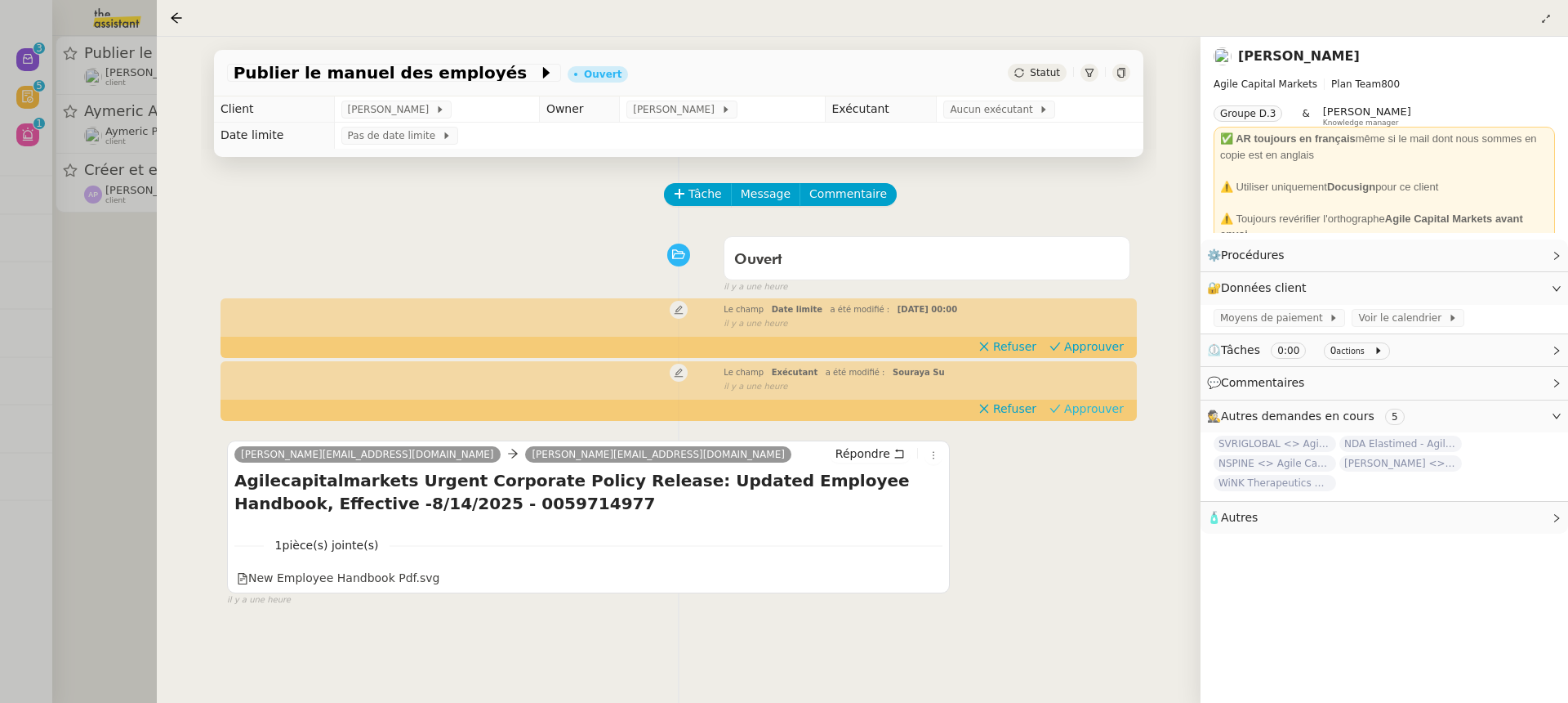
click at [1095, 411] on span "Approuver" at bounding box center [1094, 408] width 60 height 16
click at [1070, 346] on span "Approuver" at bounding box center [1094, 346] width 60 height 16
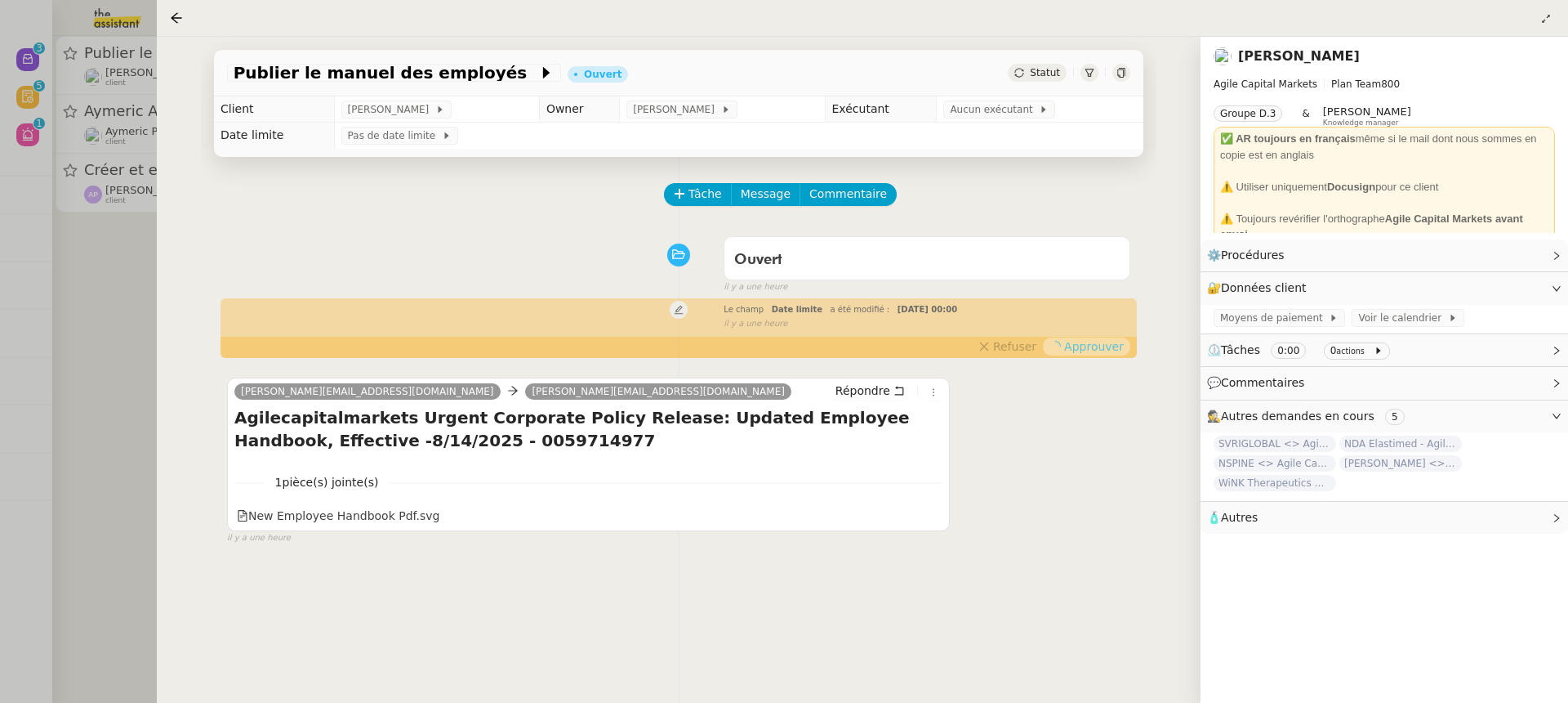
click at [148, 124] on div at bounding box center [784, 351] width 1568 height 703
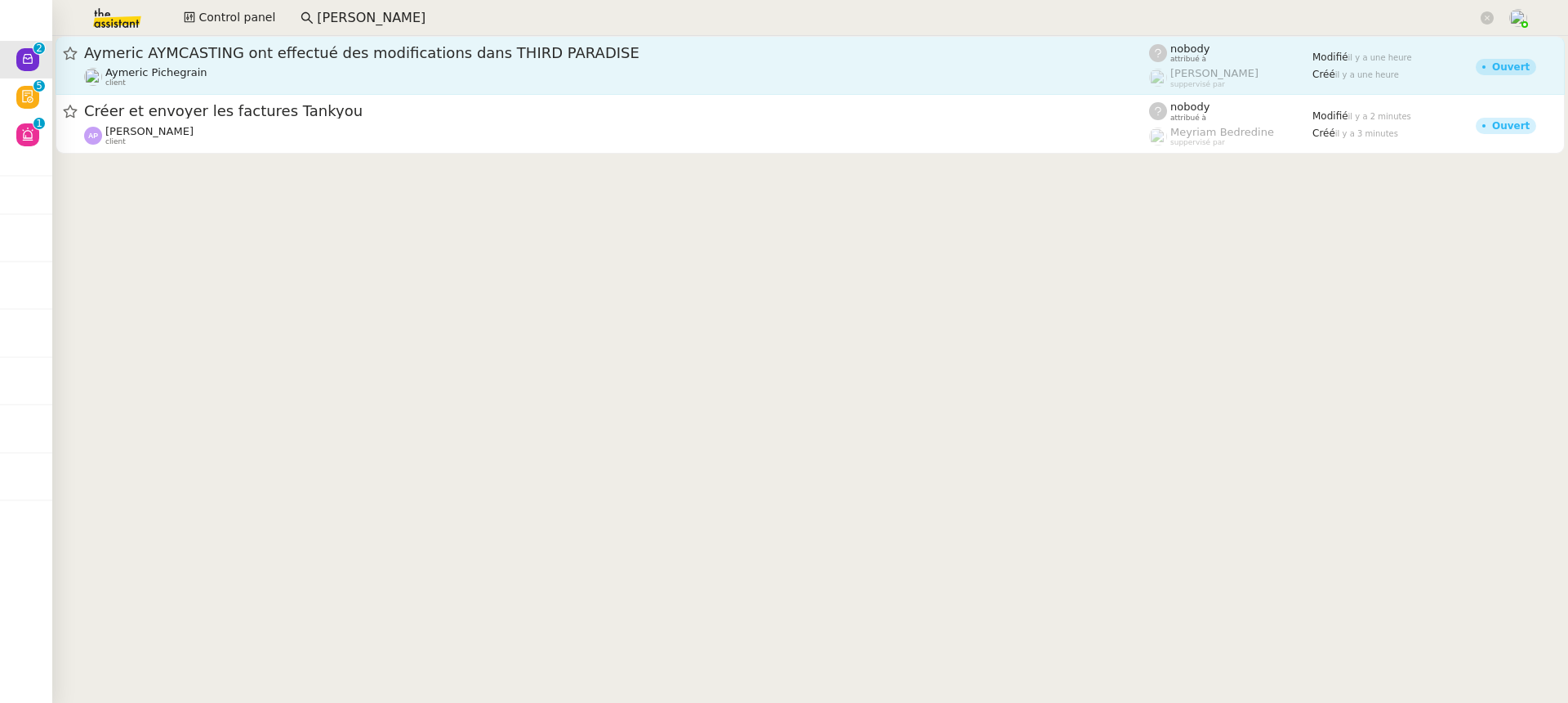
click at [276, 51] on span "Aymeric AYMCASTING ont effectué des modifications dans THIRD PARADISE" at bounding box center [616, 52] width 1065 height 15
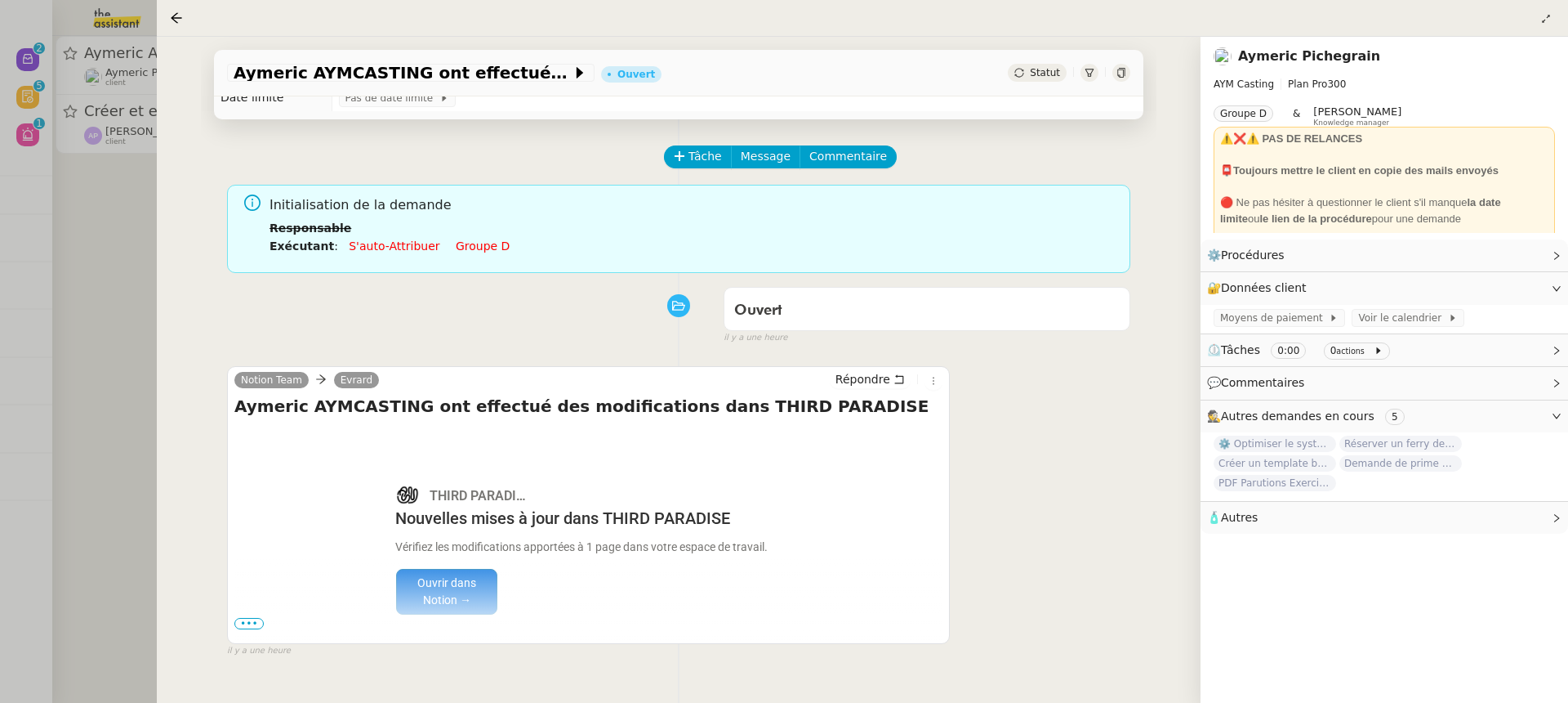
scroll to position [56, 0]
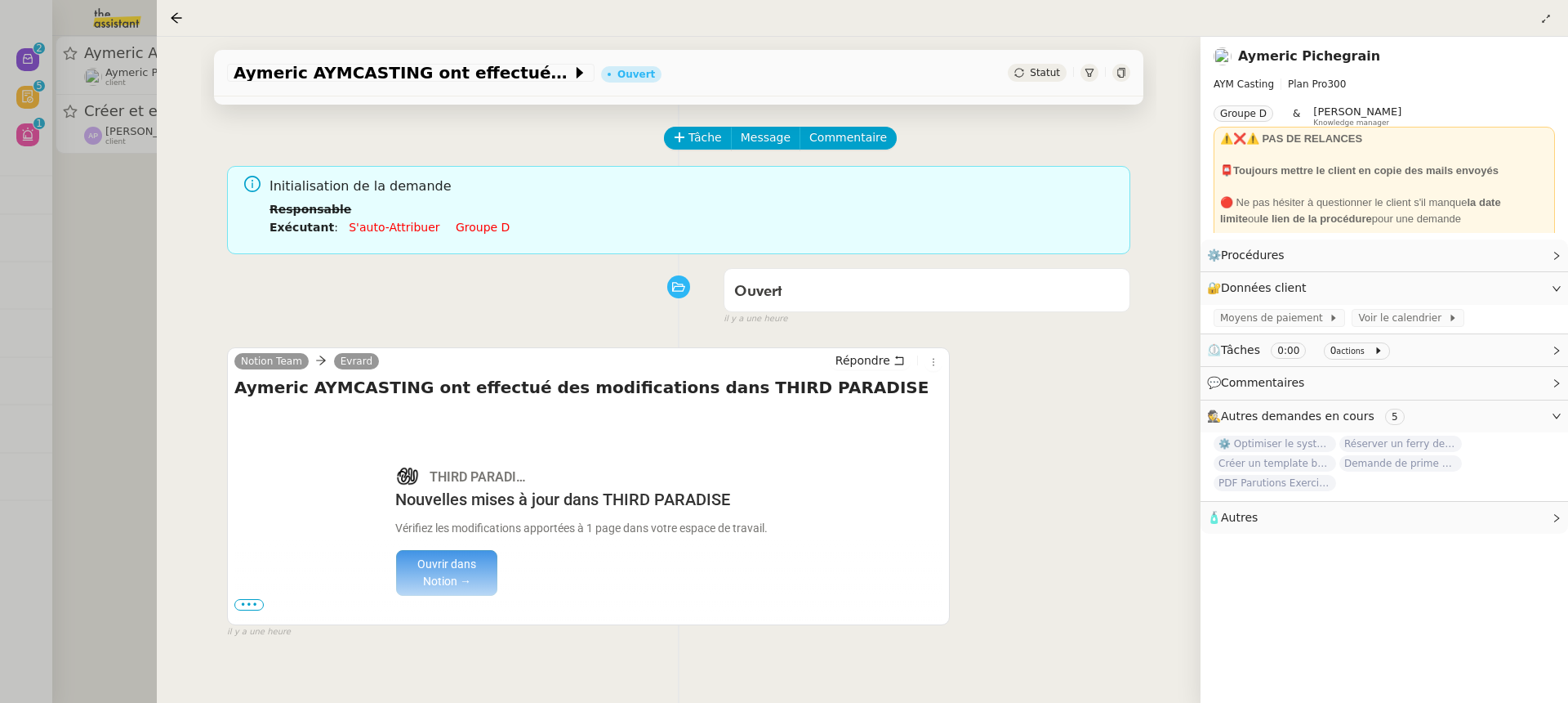
click at [481, 231] on link "Groupe d" at bounding box center [483, 226] width 54 height 13
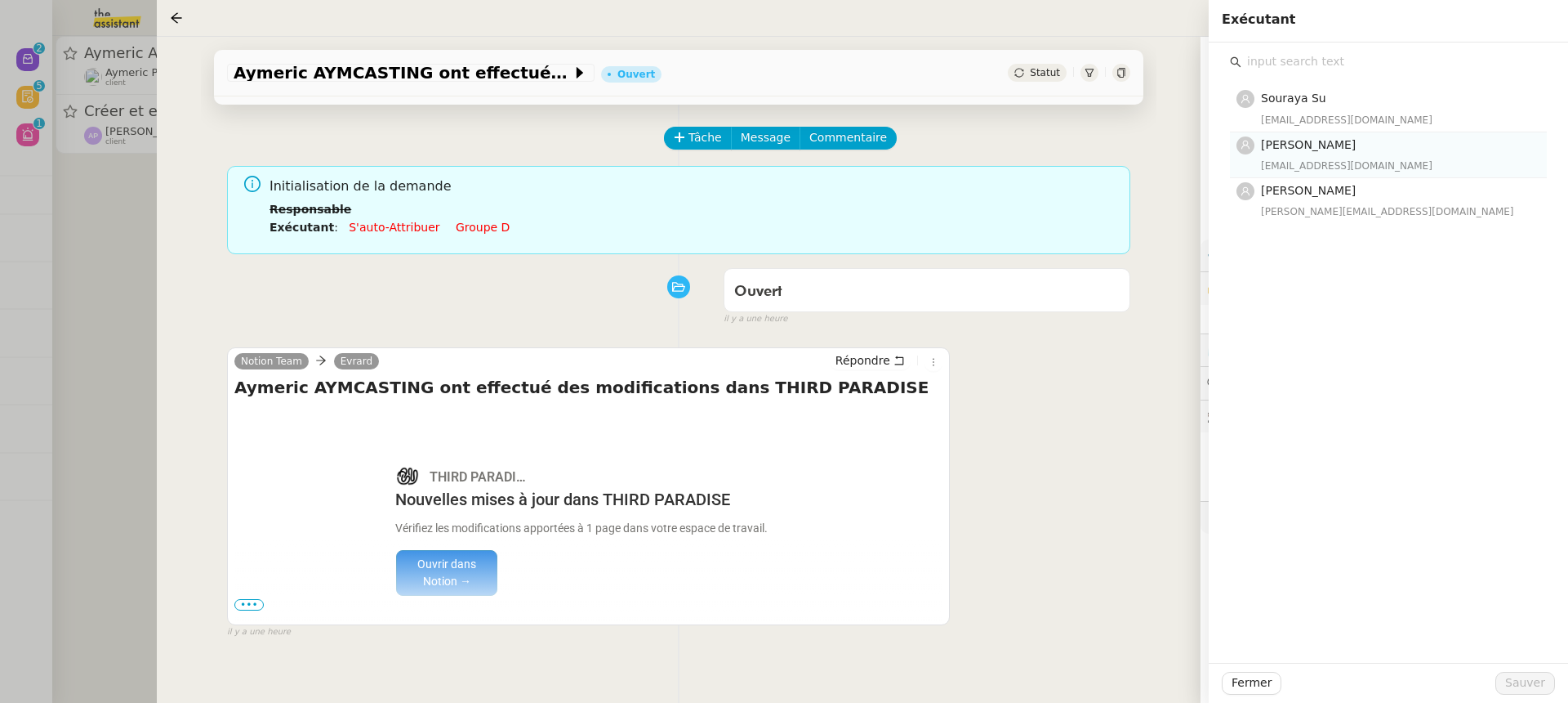
click at [1269, 144] on span "[PERSON_NAME]" at bounding box center [1308, 144] width 95 height 13
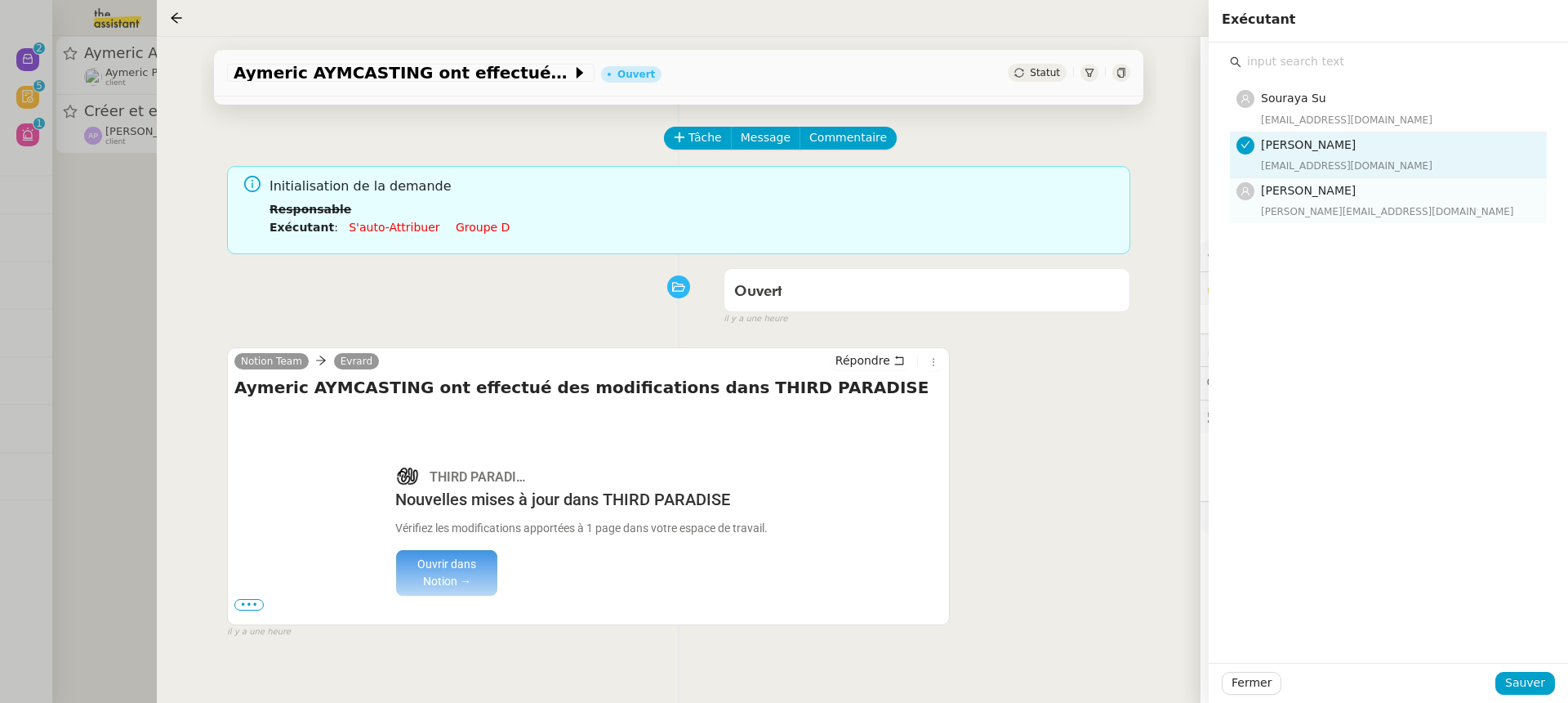
click at [1288, 209] on div "camilleb@team.theassistant.com" at bounding box center [1398, 211] width 276 height 16
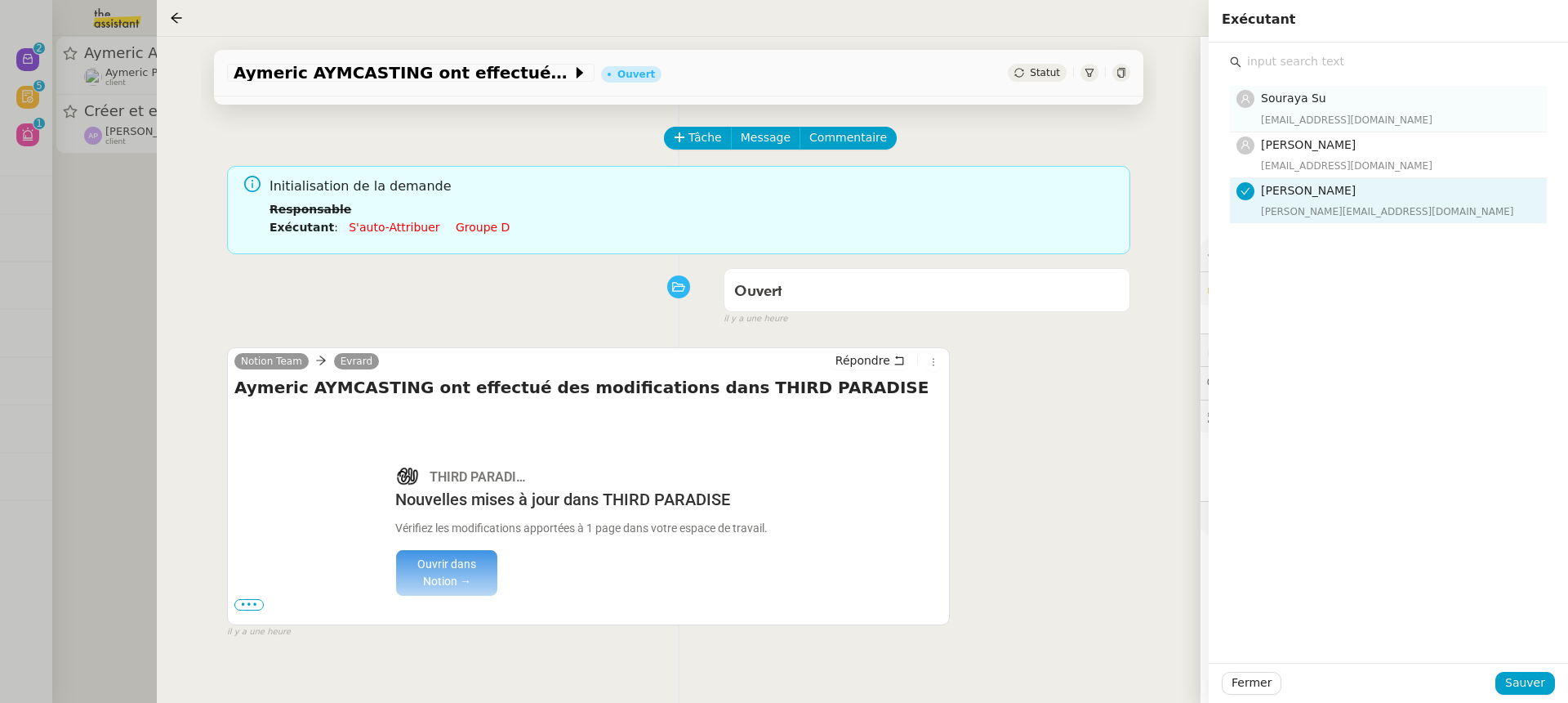
click at [1297, 87] on nz-list-item "Souraya Su souraya@team.theassistant.com" at bounding box center [1388, 108] width 317 height 46
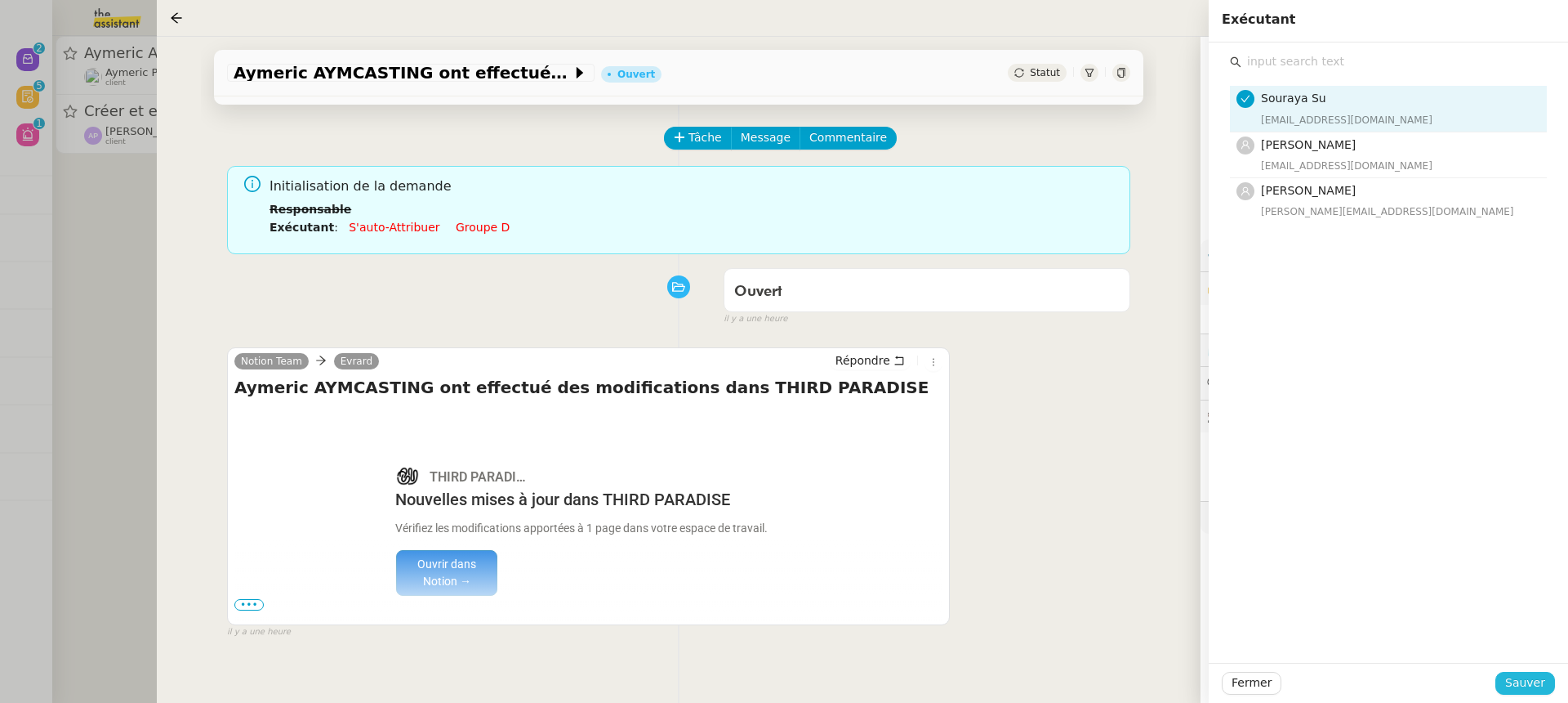
click at [1529, 684] on span "Sauver" at bounding box center [1524, 682] width 40 height 18
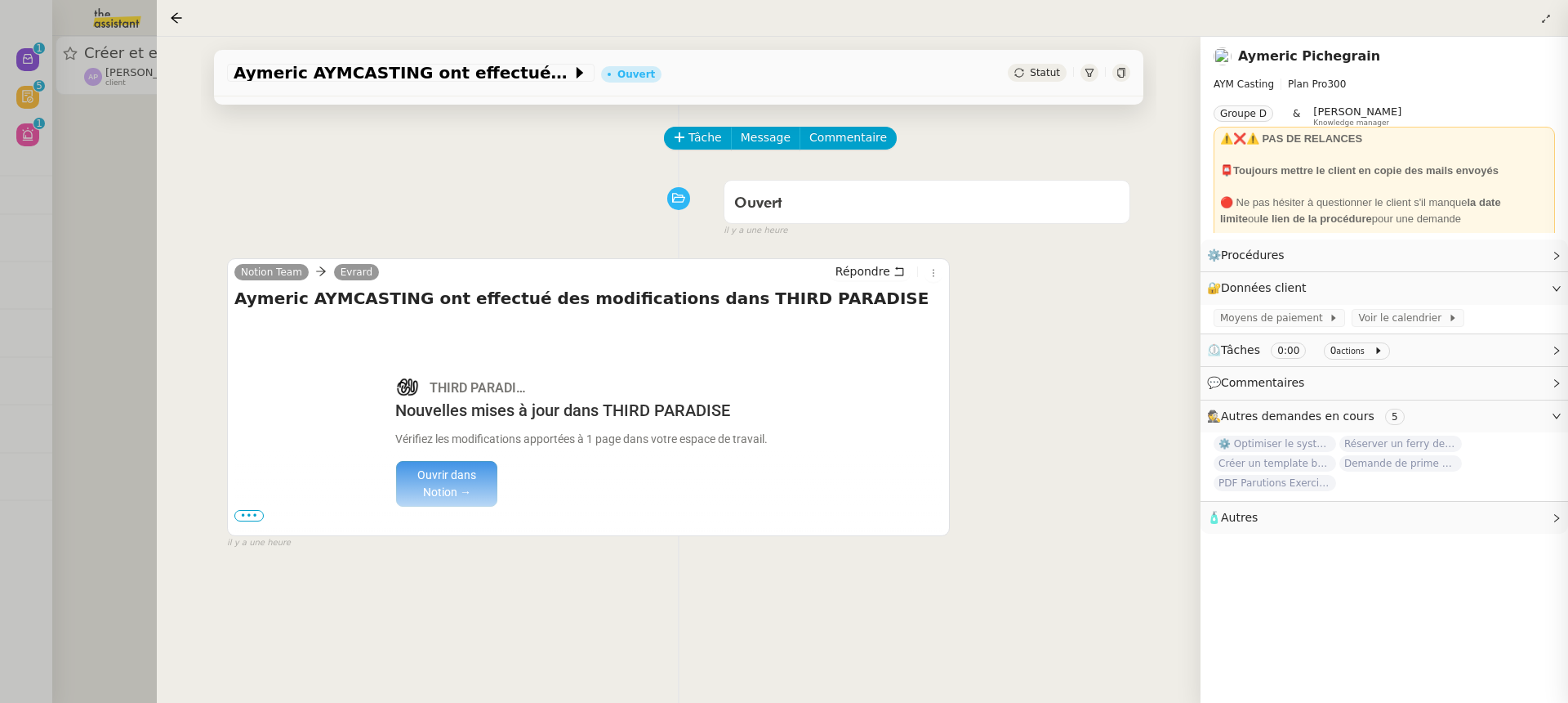
click at [112, 187] on div at bounding box center [784, 351] width 1568 height 703
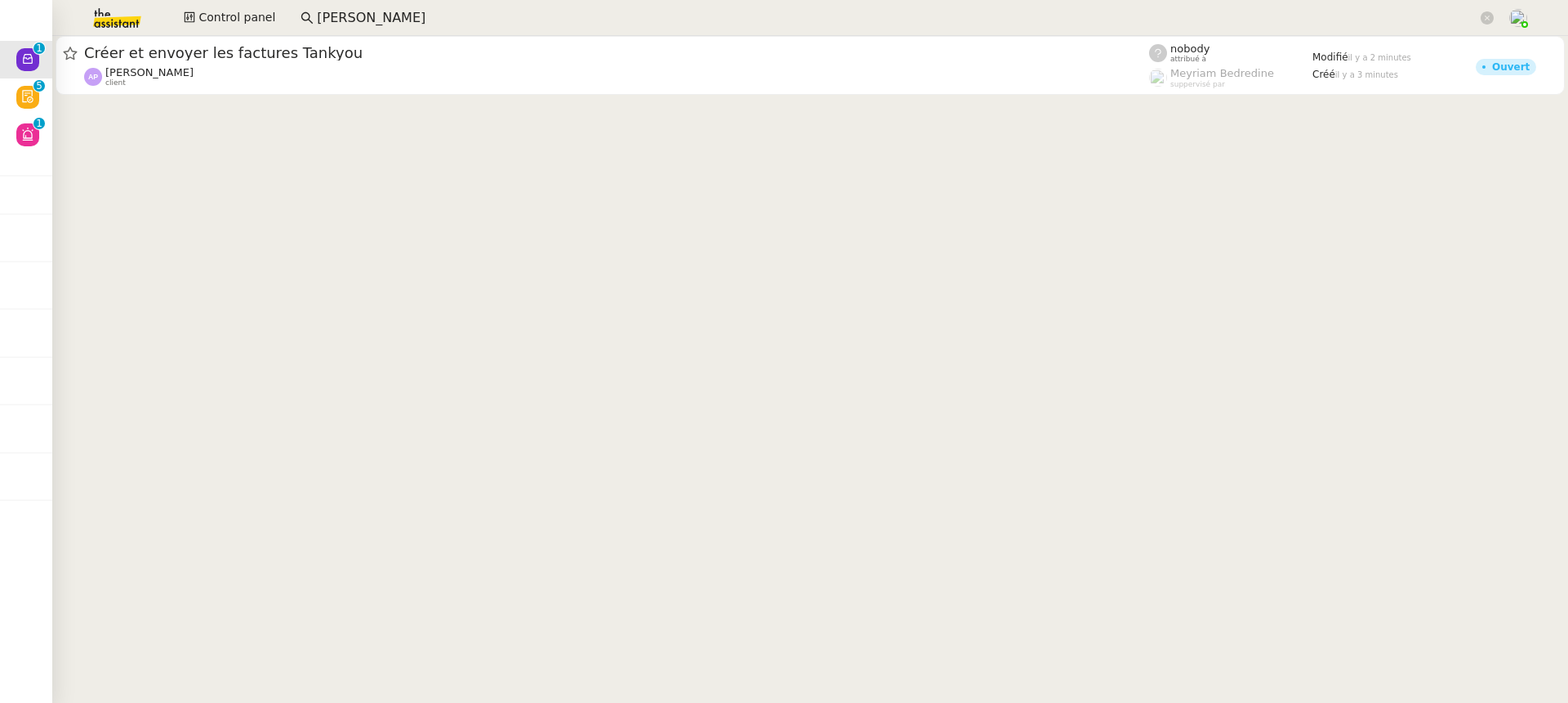
click at [292, 21] on nz-input-group "paul weib" at bounding box center [897, 17] width 1211 height 24
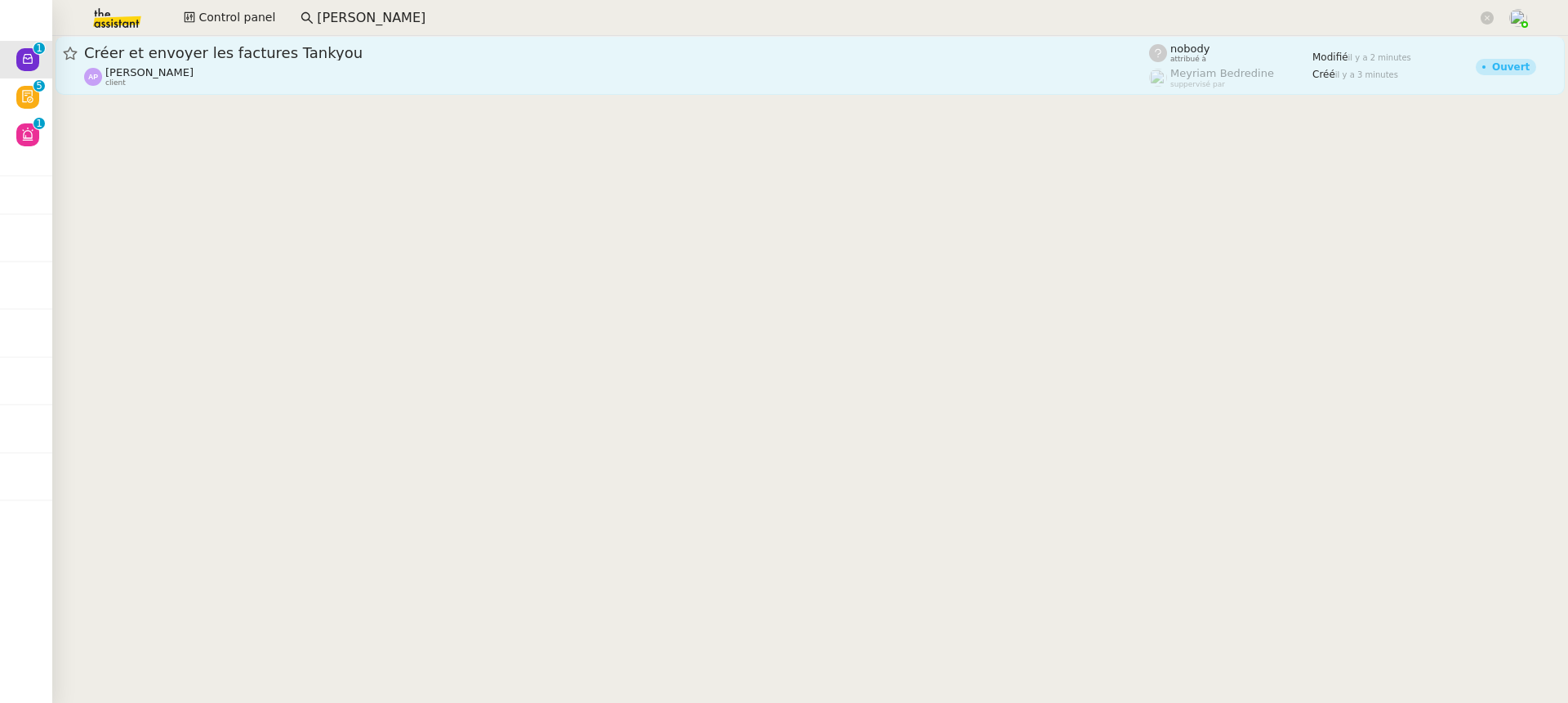
click at [284, 55] on span "Créer et envoyer les factures Tankyou" at bounding box center [616, 52] width 1065 height 15
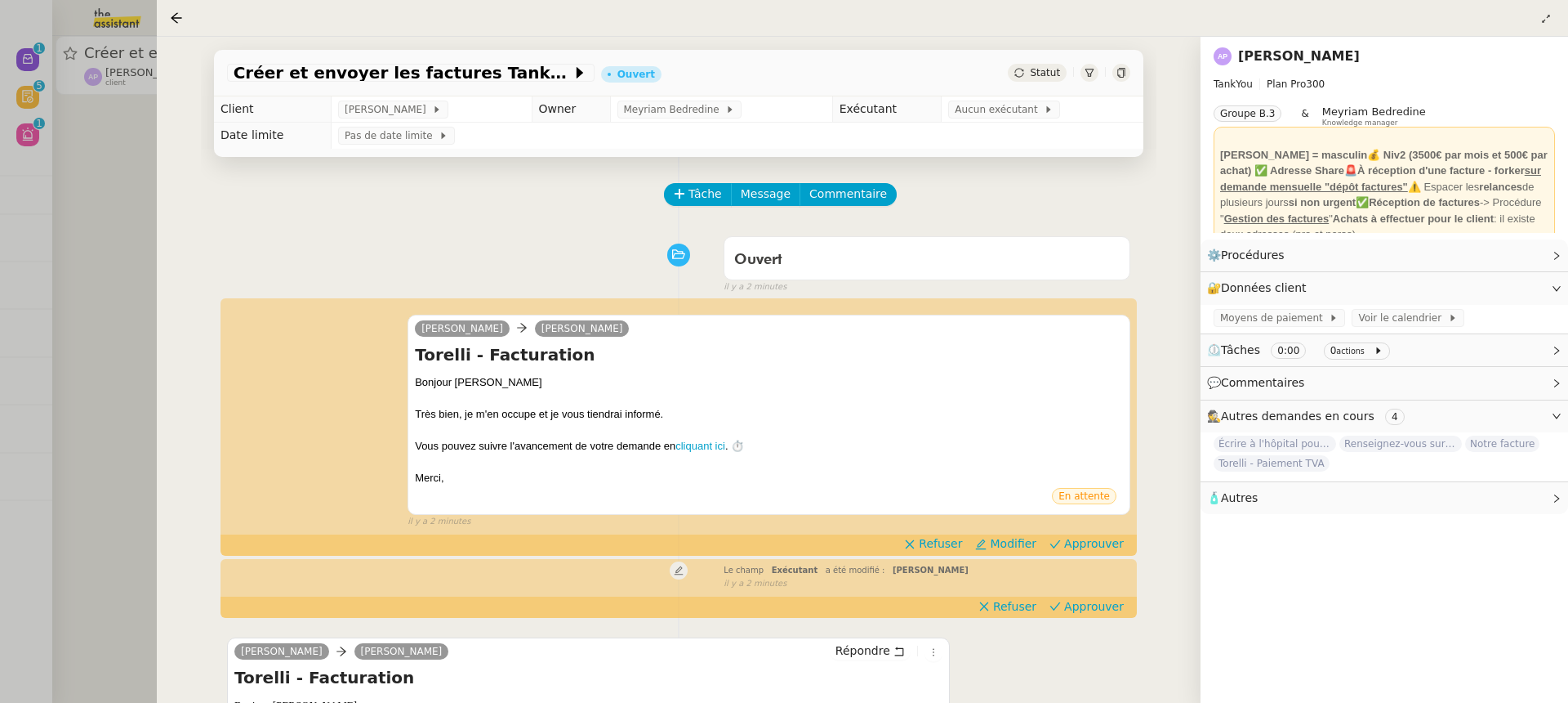
scroll to position [304, 0]
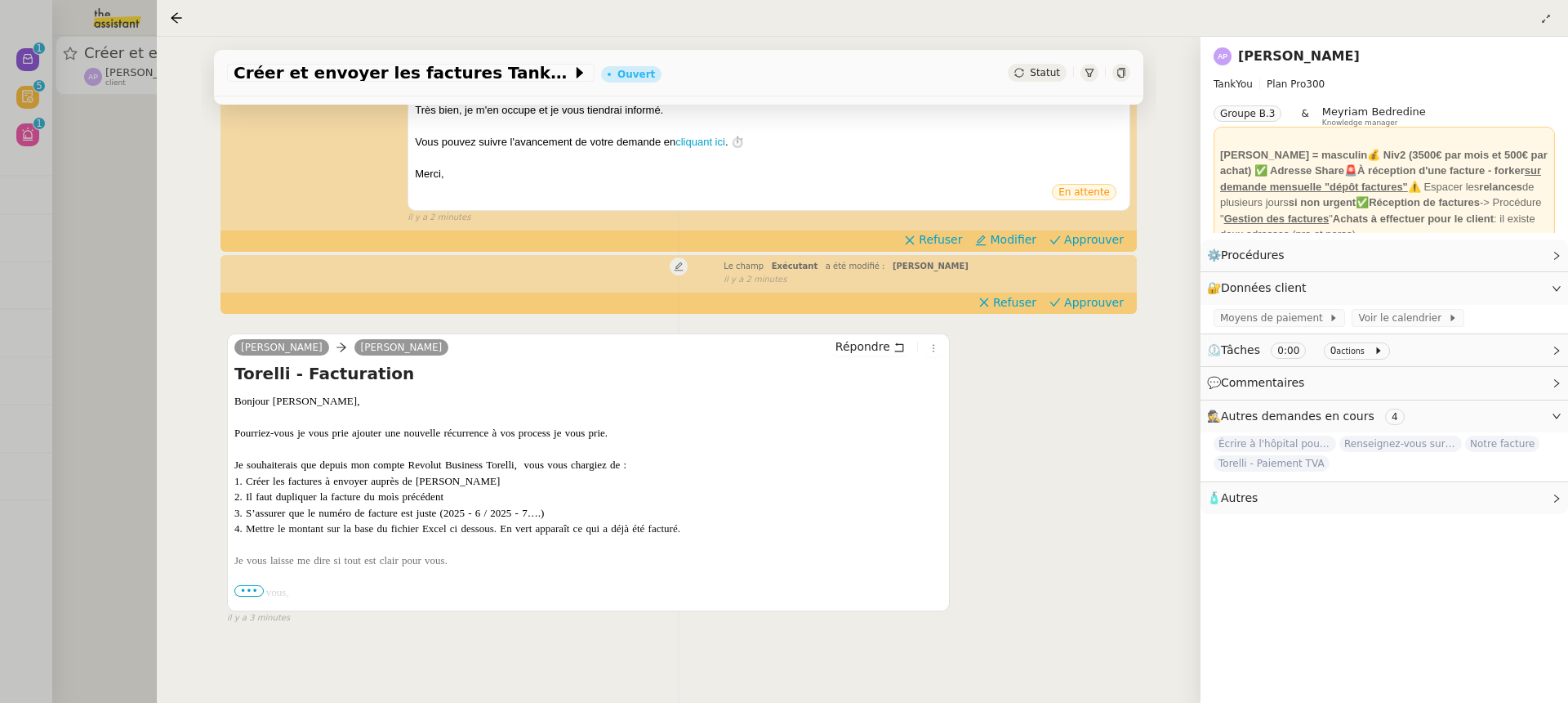
drag, startPoint x: 806, startPoint y: 339, endPoint x: 816, endPoint y: 340, distance: 10.0
click at [816, 340] on div "Ashley Poniatowski Camille Répondre" at bounding box center [588, 349] width 707 height 24
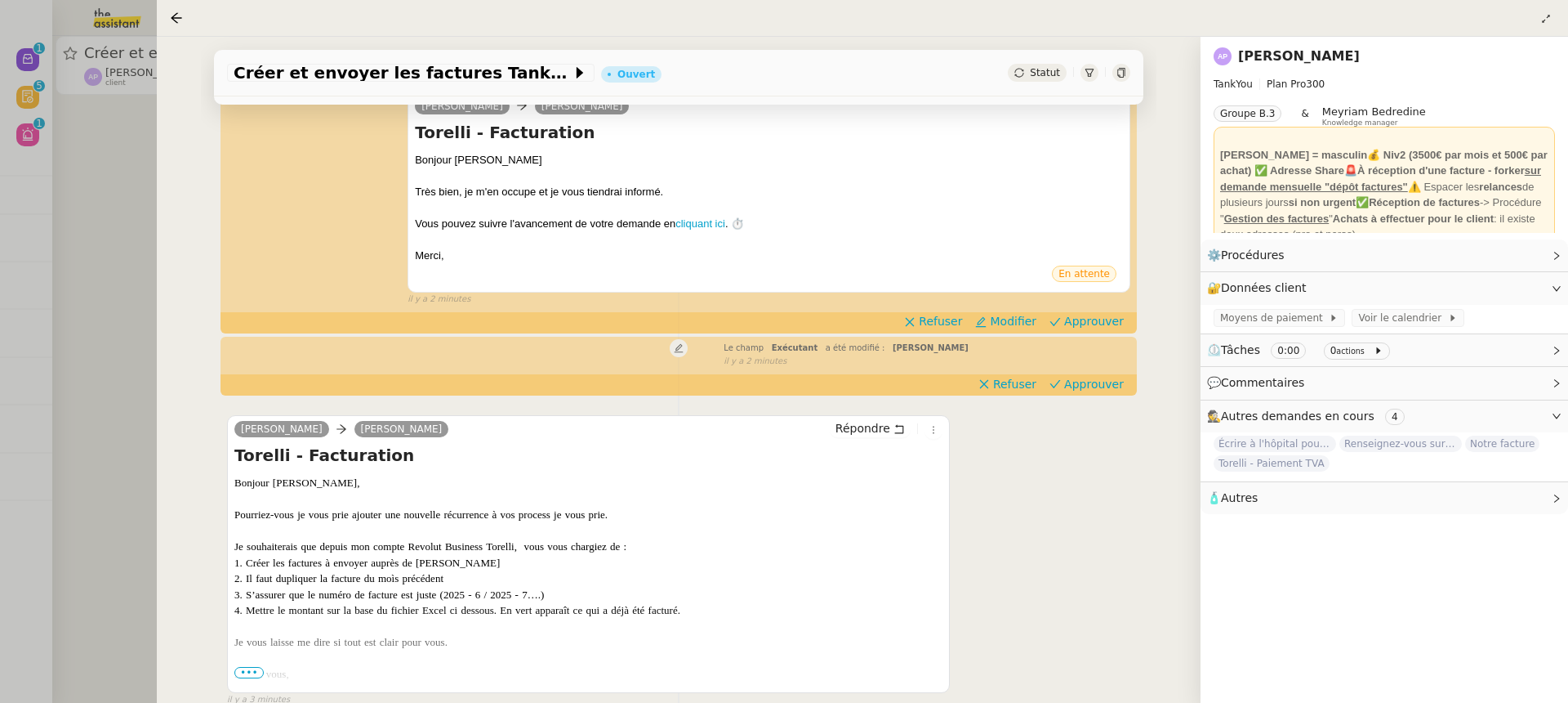
scroll to position [222, 0]
click at [932, 322] on span "Refuser" at bounding box center [940, 321] width 44 height 16
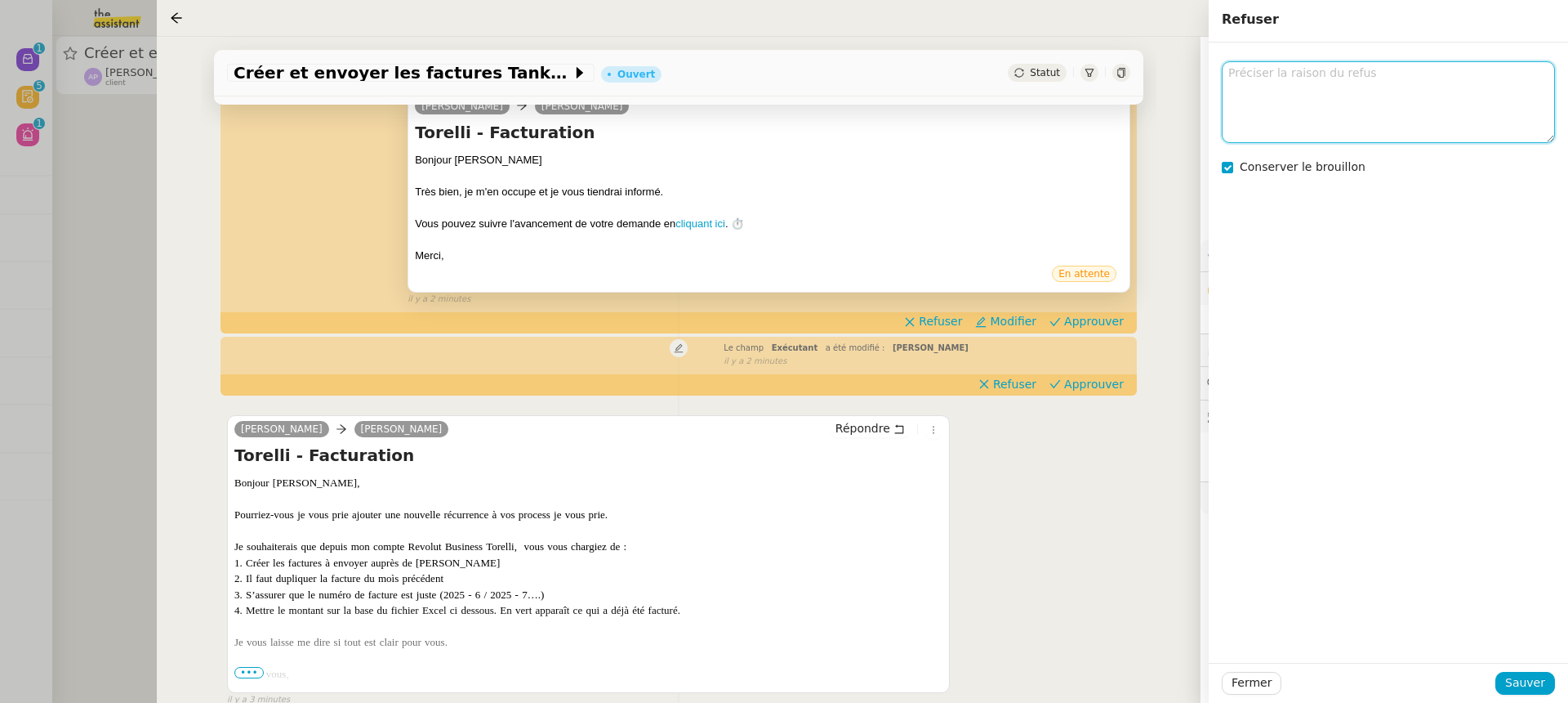
click at [1302, 80] on textarea at bounding box center [1388, 101] width 333 height 80
type textarea "ar procéure"
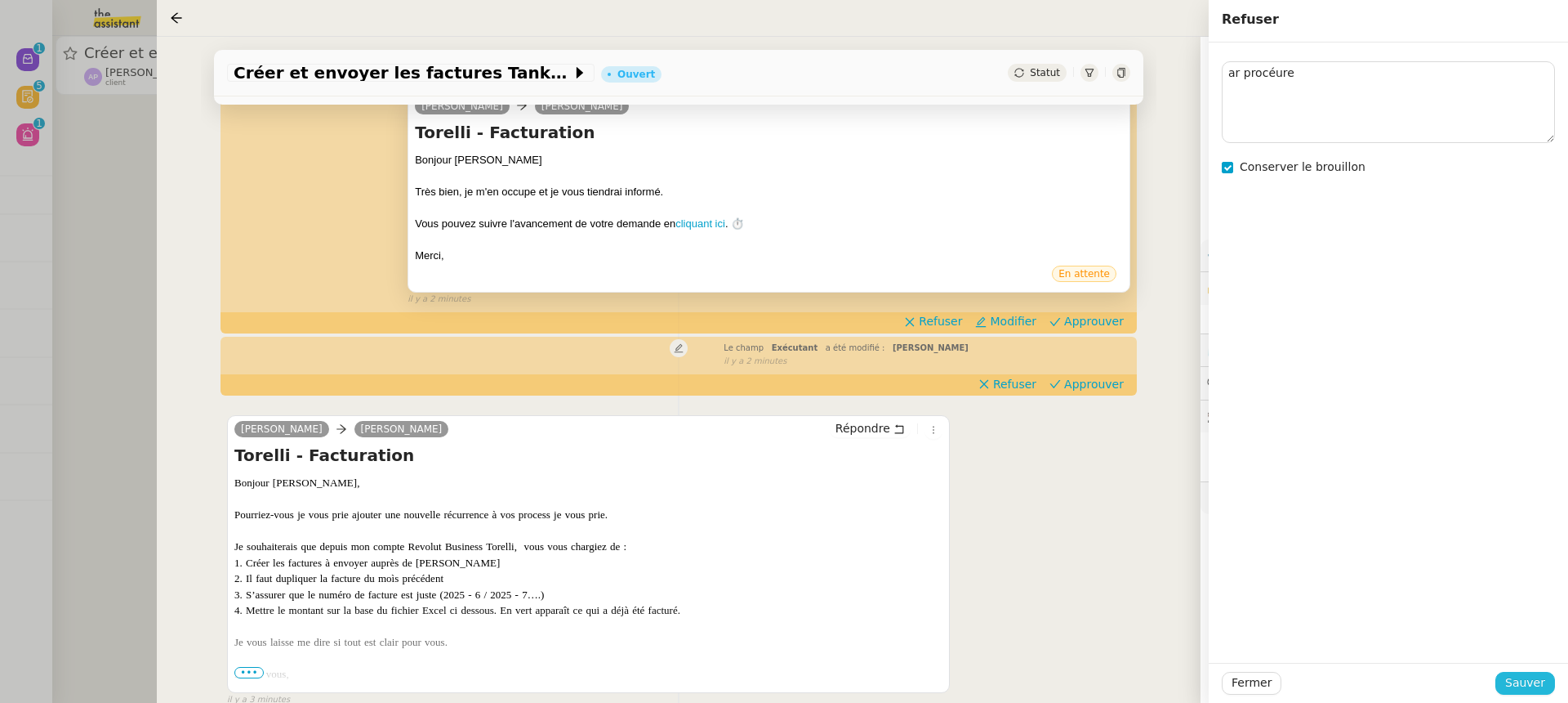
click at [1533, 682] on span "Sauver" at bounding box center [1524, 682] width 40 height 18
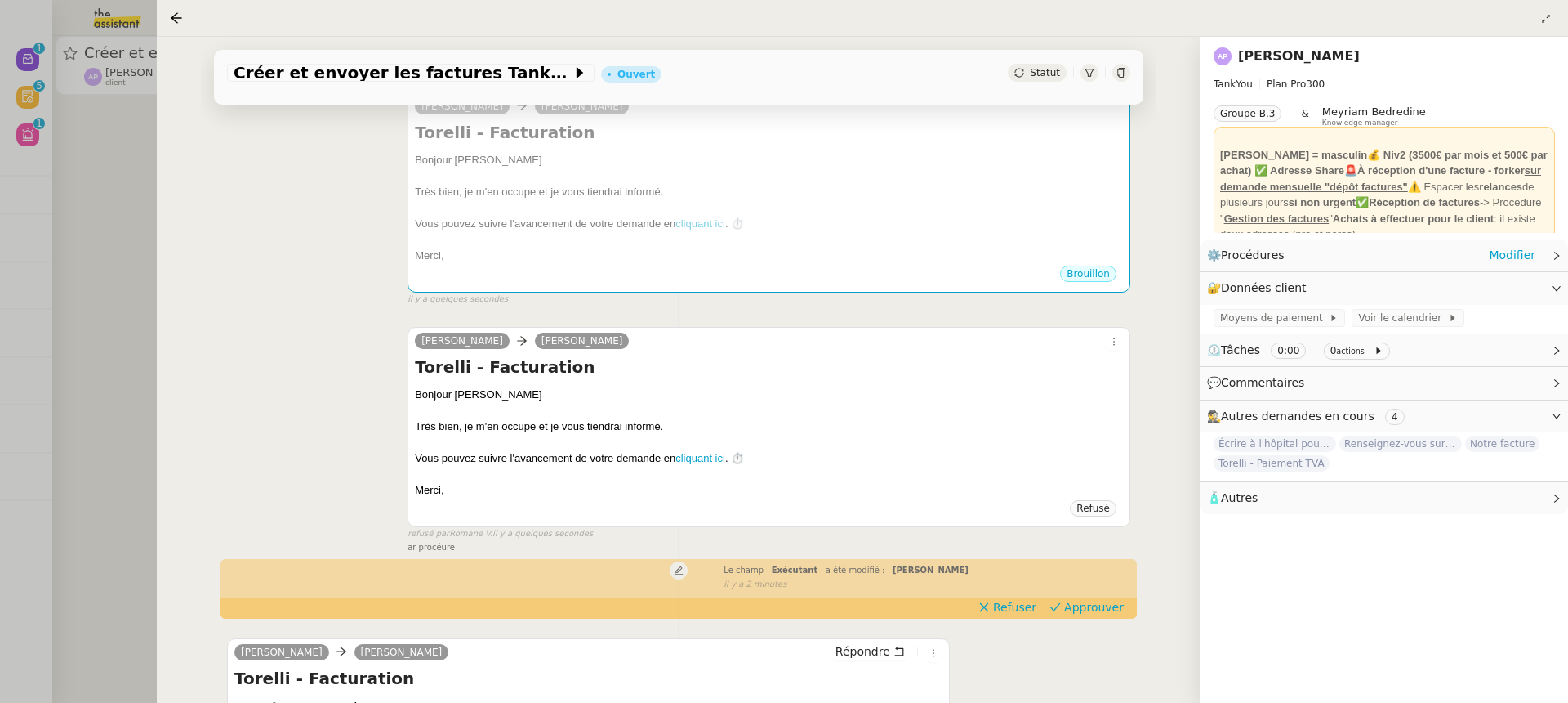
click at [1486, 256] on div "⚙️ Procédures Modifier" at bounding box center [1370, 255] width 329 height 18
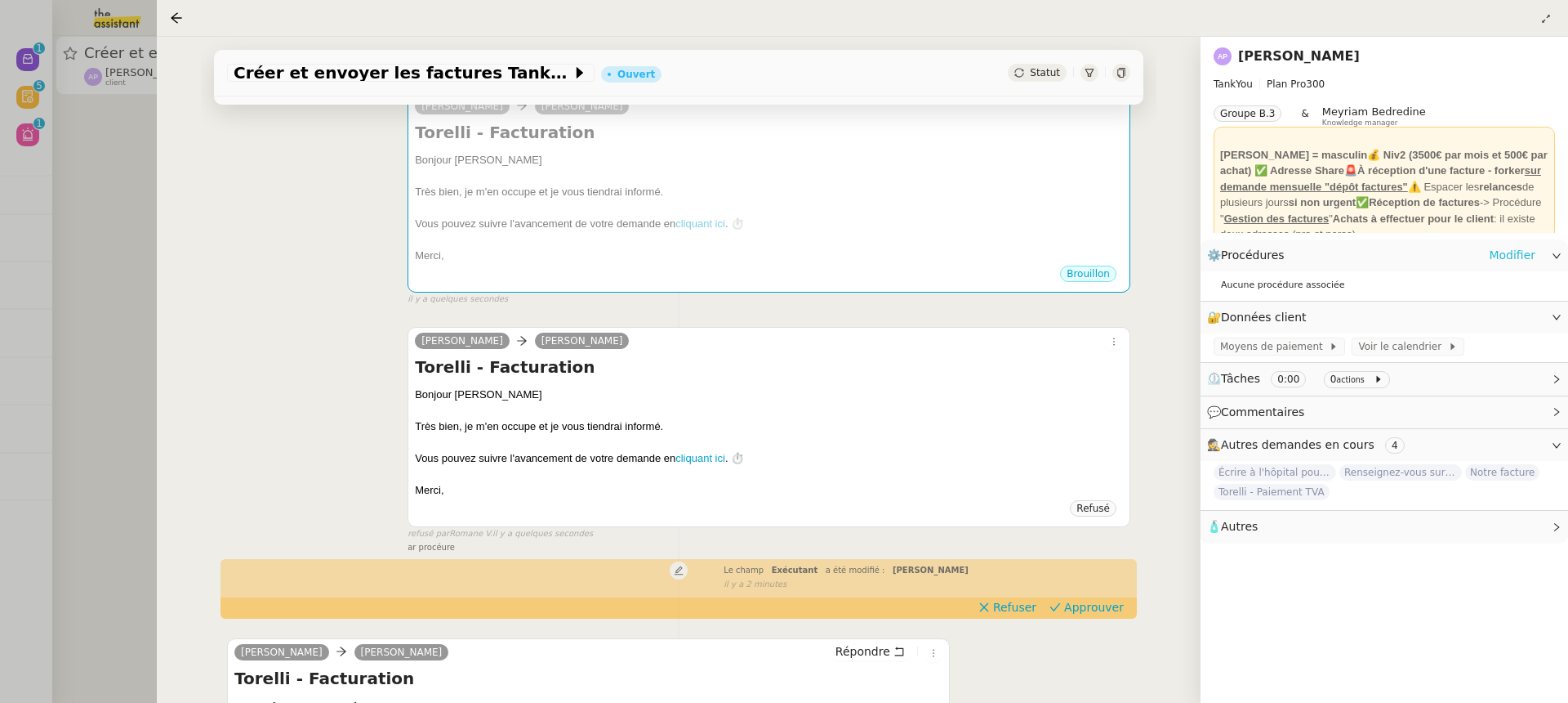
click at [1512, 247] on link "Modifier" at bounding box center [1512, 255] width 47 height 18
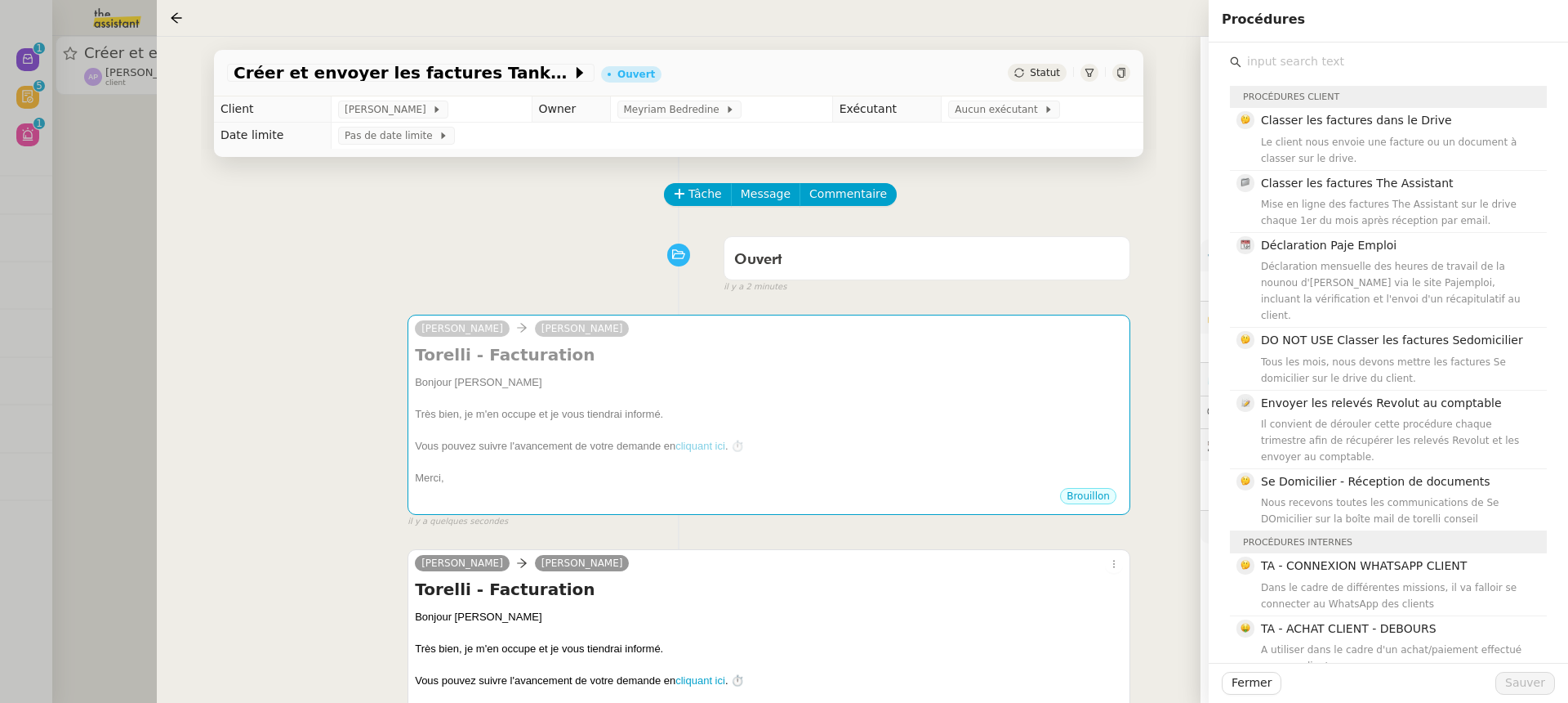
click at [1008, 91] on div "Créer et envoyer les factures Tankyou Ouvert Statut" at bounding box center [678, 73] width 929 height 47
click at [1008, 99] on td "Aucun exécutant" at bounding box center [1042, 109] width 202 height 26
click at [1010, 104] on span "Aucun exécutant" at bounding box center [999, 109] width 89 height 16
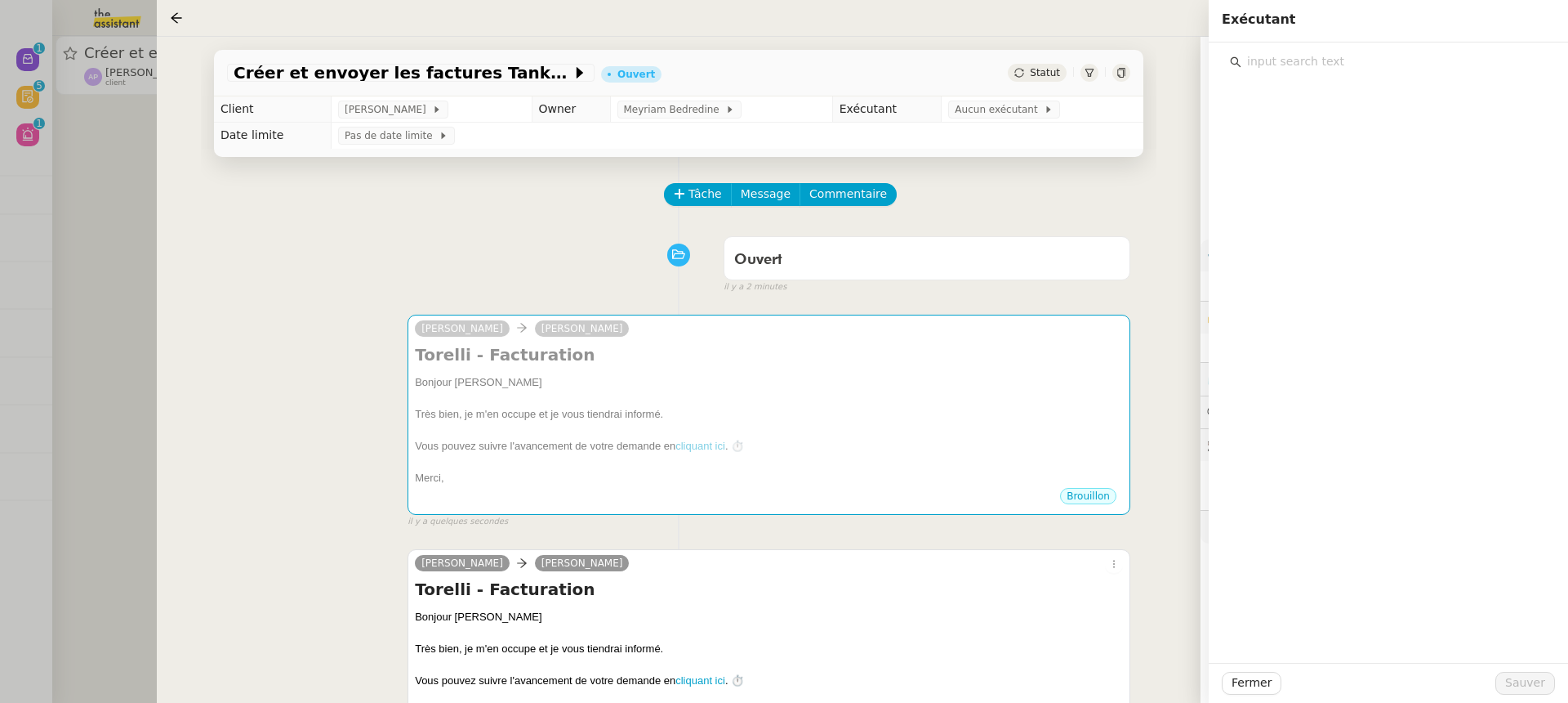
click at [1346, 80] on div at bounding box center [1388, 353] width 360 height 621
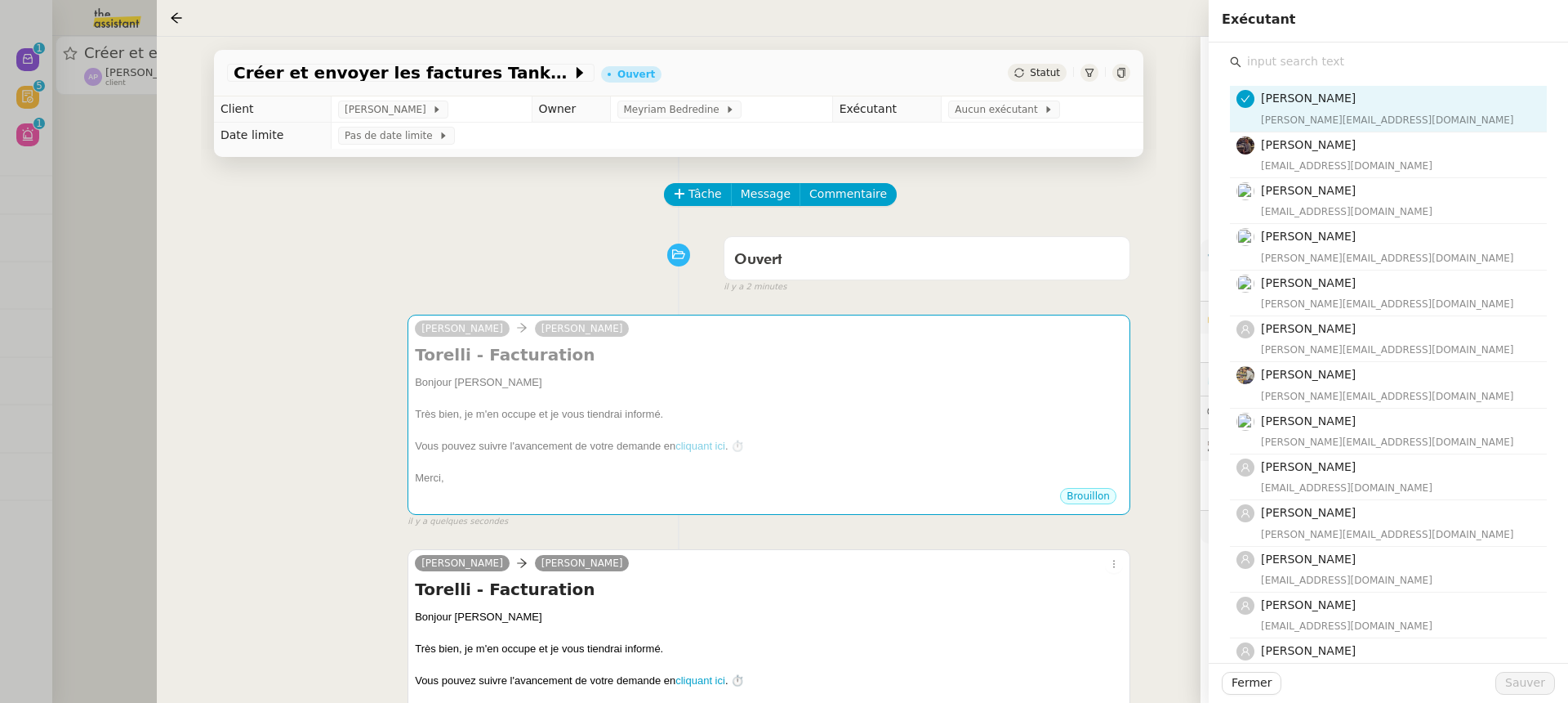
click at [1324, 69] on input "text" at bounding box center [1394, 61] width 305 height 22
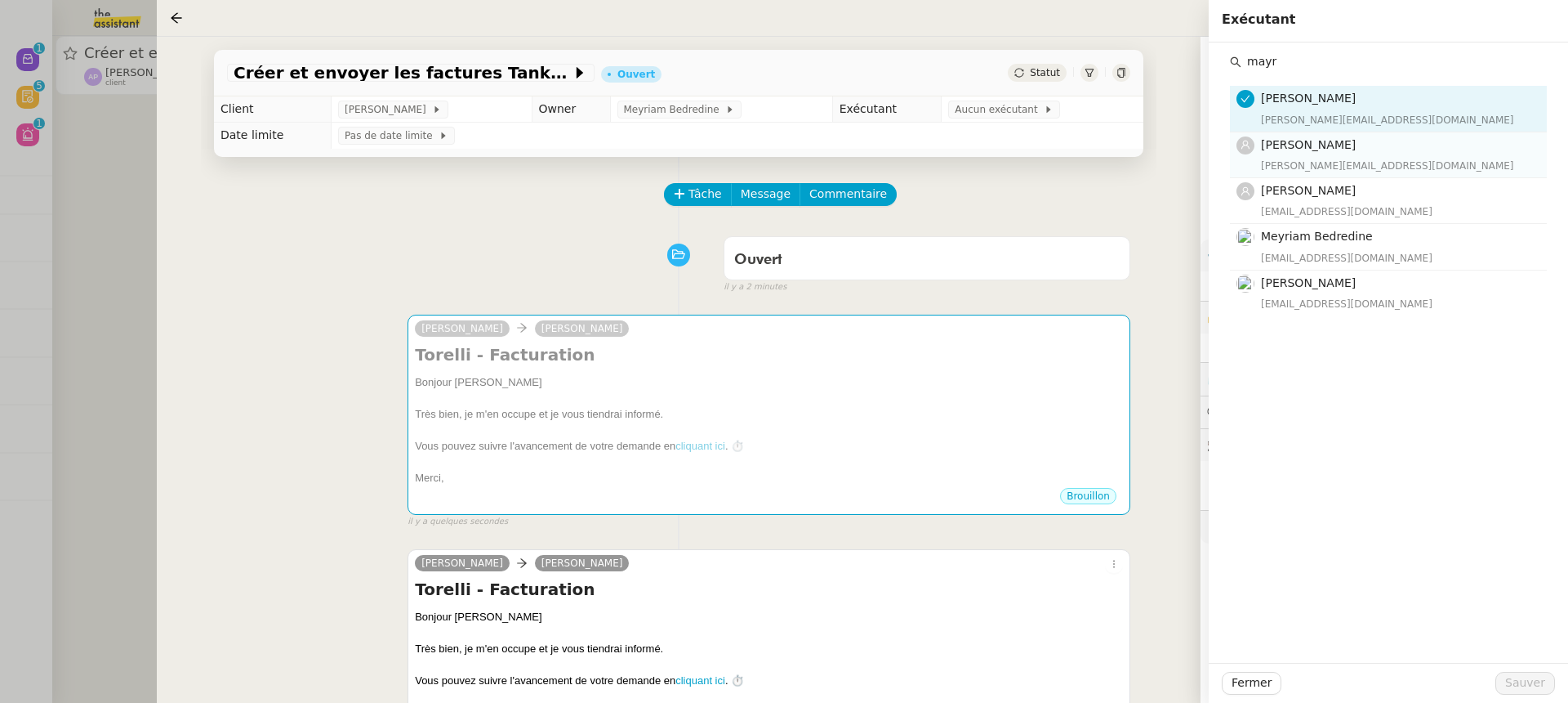
type input "mayr"
click at [1337, 166] on div "marylou@team.theassistant.com" at bounding box center [1398, 166] width 276 height 16
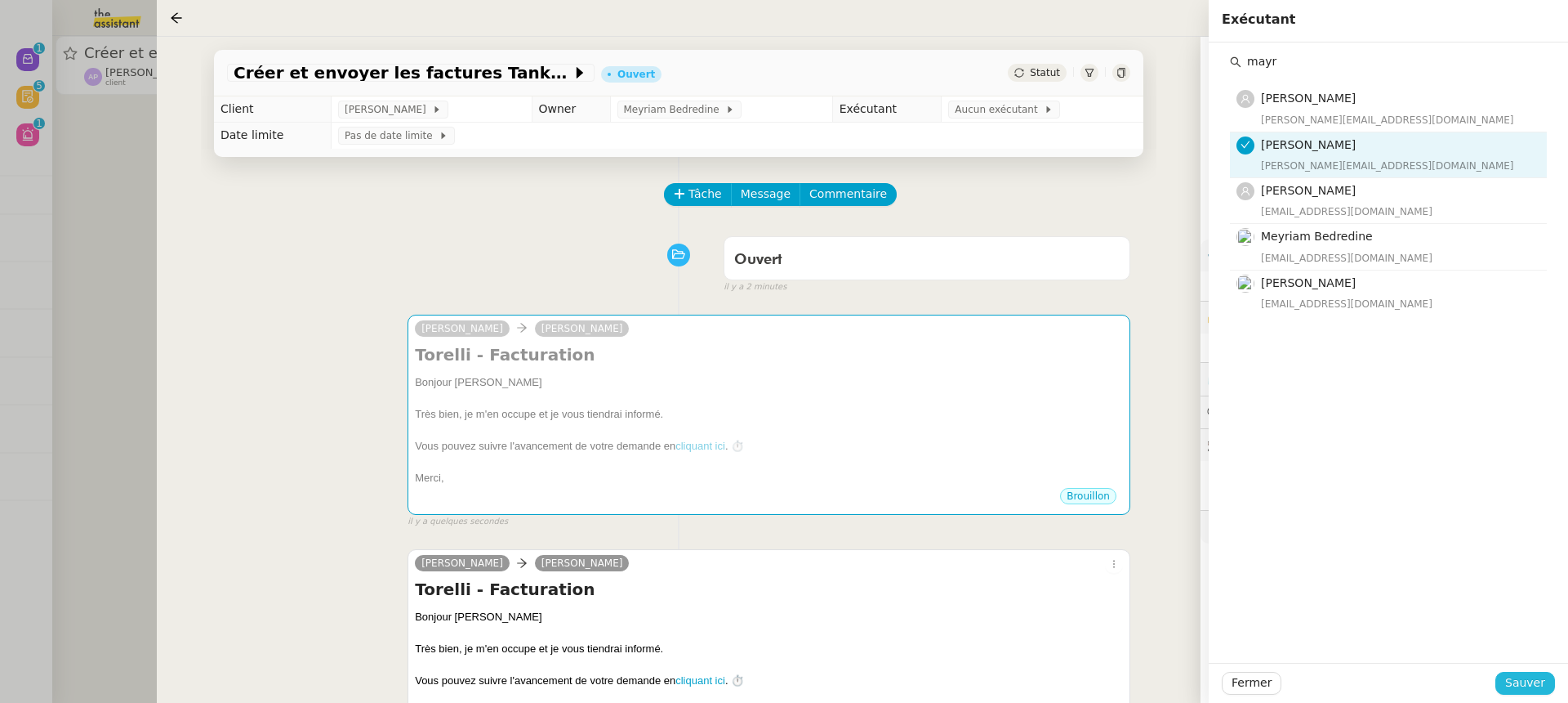
click at [1516, 687] on span "Sauver" at bounding box center [1524, 682] width 40 height 18
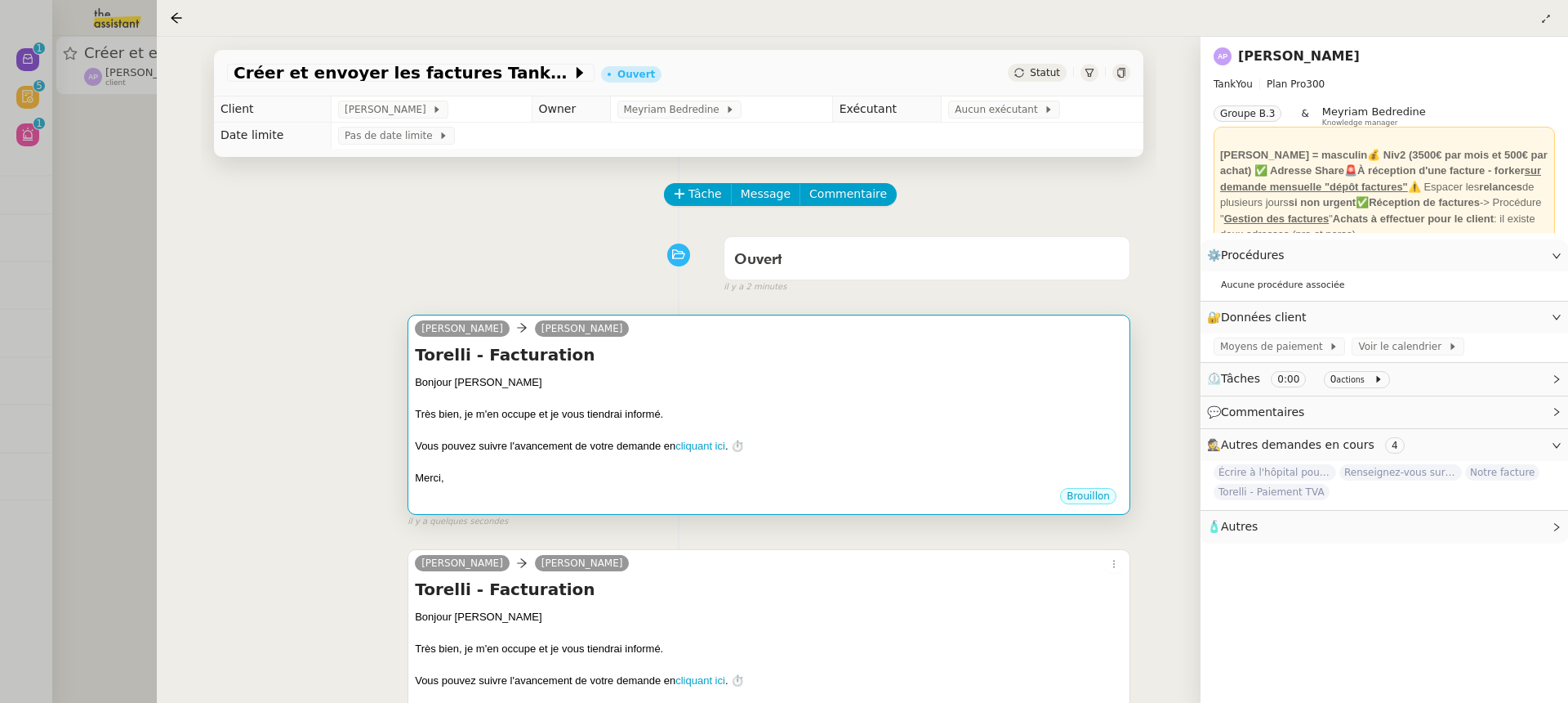
click at [849, 407] on div "Très bien, je m'en occupe et je vous tiendrai informé." at bounding box center [768, 414] width 707 height 16
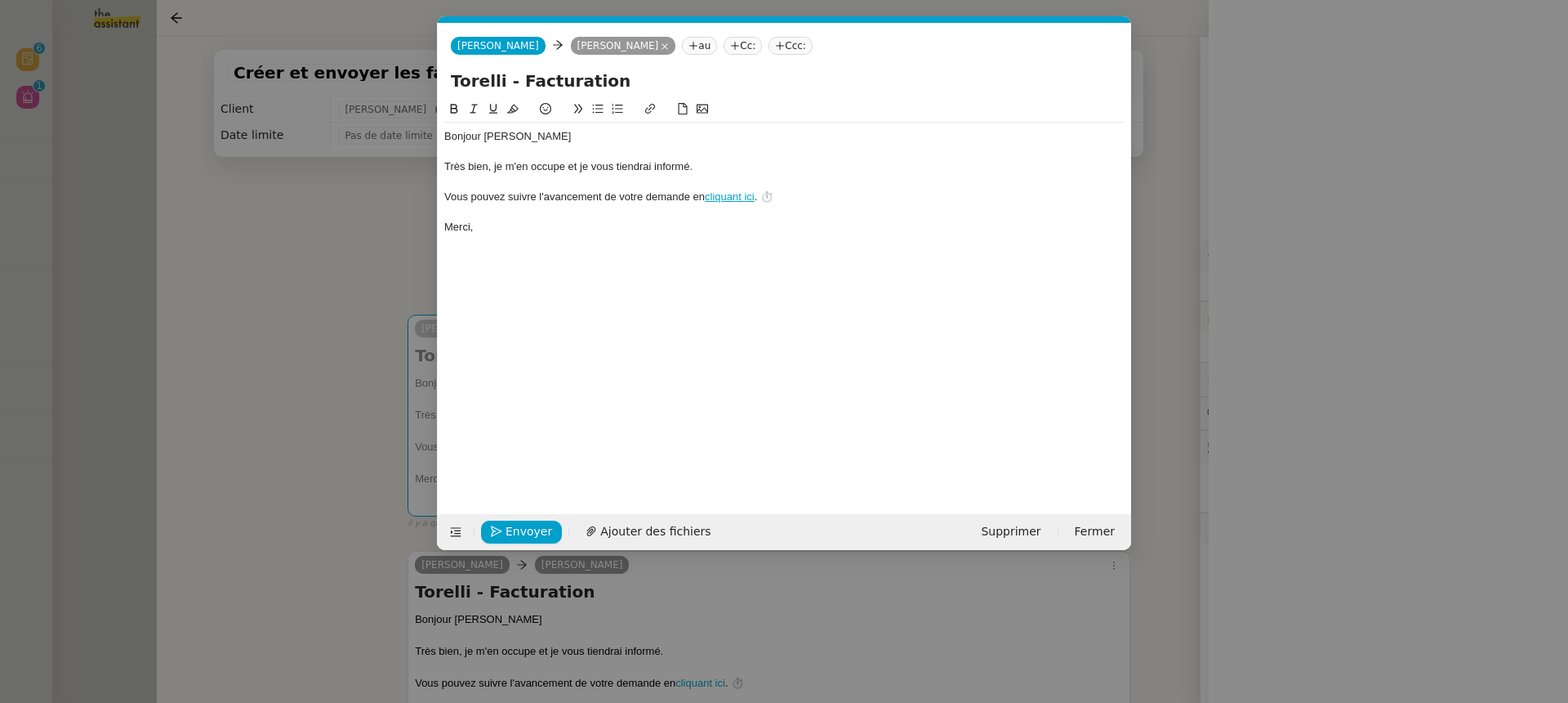
scroll to position [0, 34]
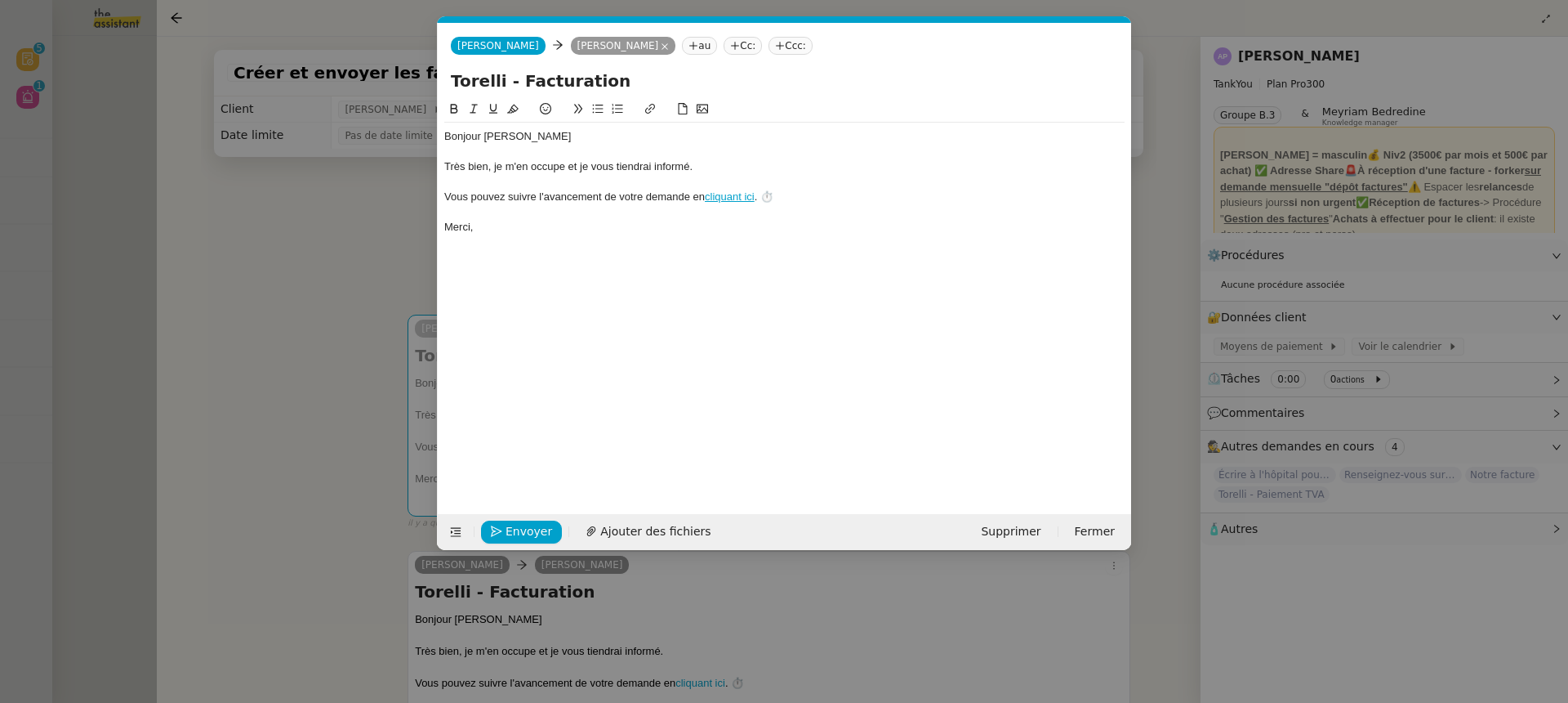
click at [1023, 548] on div "Envoyer Ajouter des fichiers Supprimer Fermer" at bounding box center [784, 531] width 693 height 36
click at [1014, 530] on span "Supprimer" at bounding box center [1011, 530] width 60 height 18
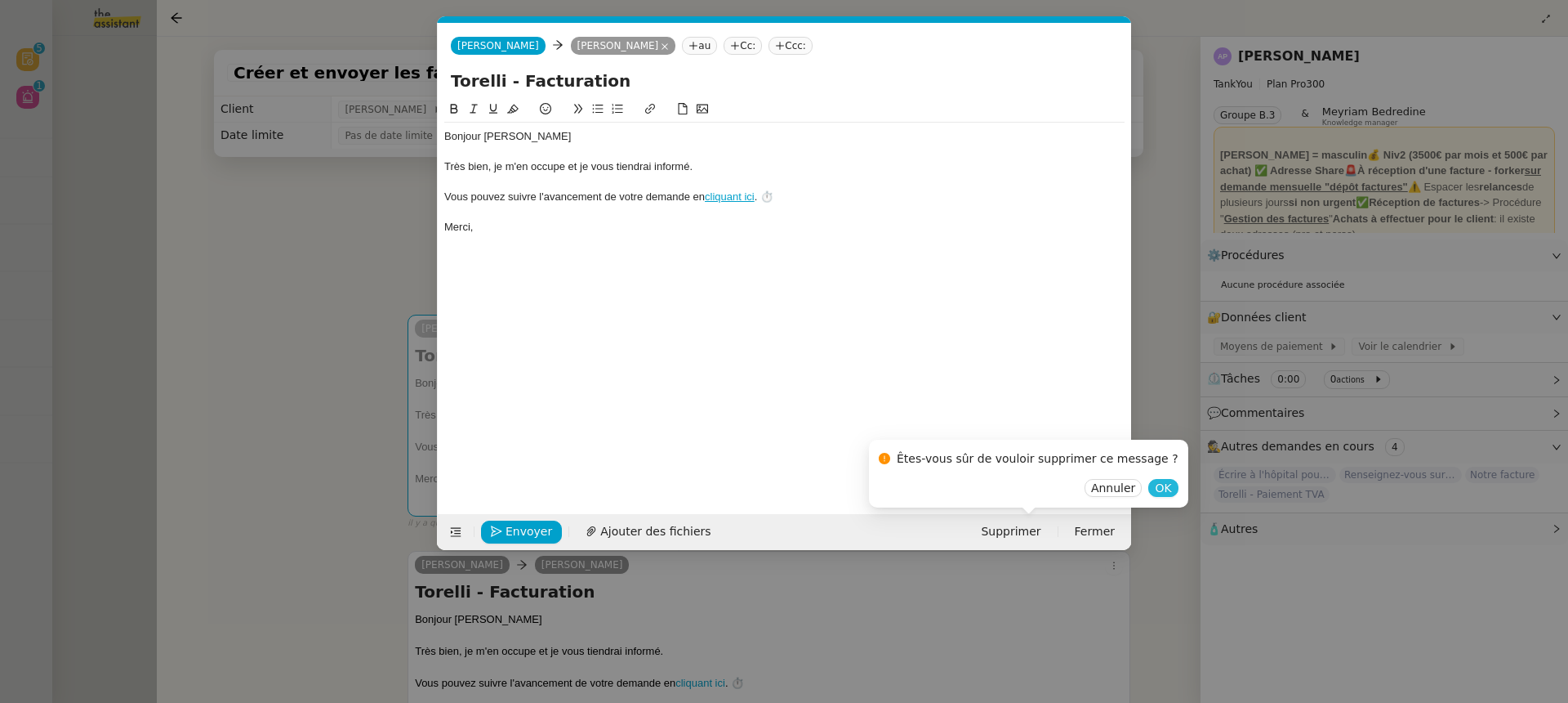
click at [1154, 485] on span "OK" at bounding box center [1162, 488] width 16 height 16
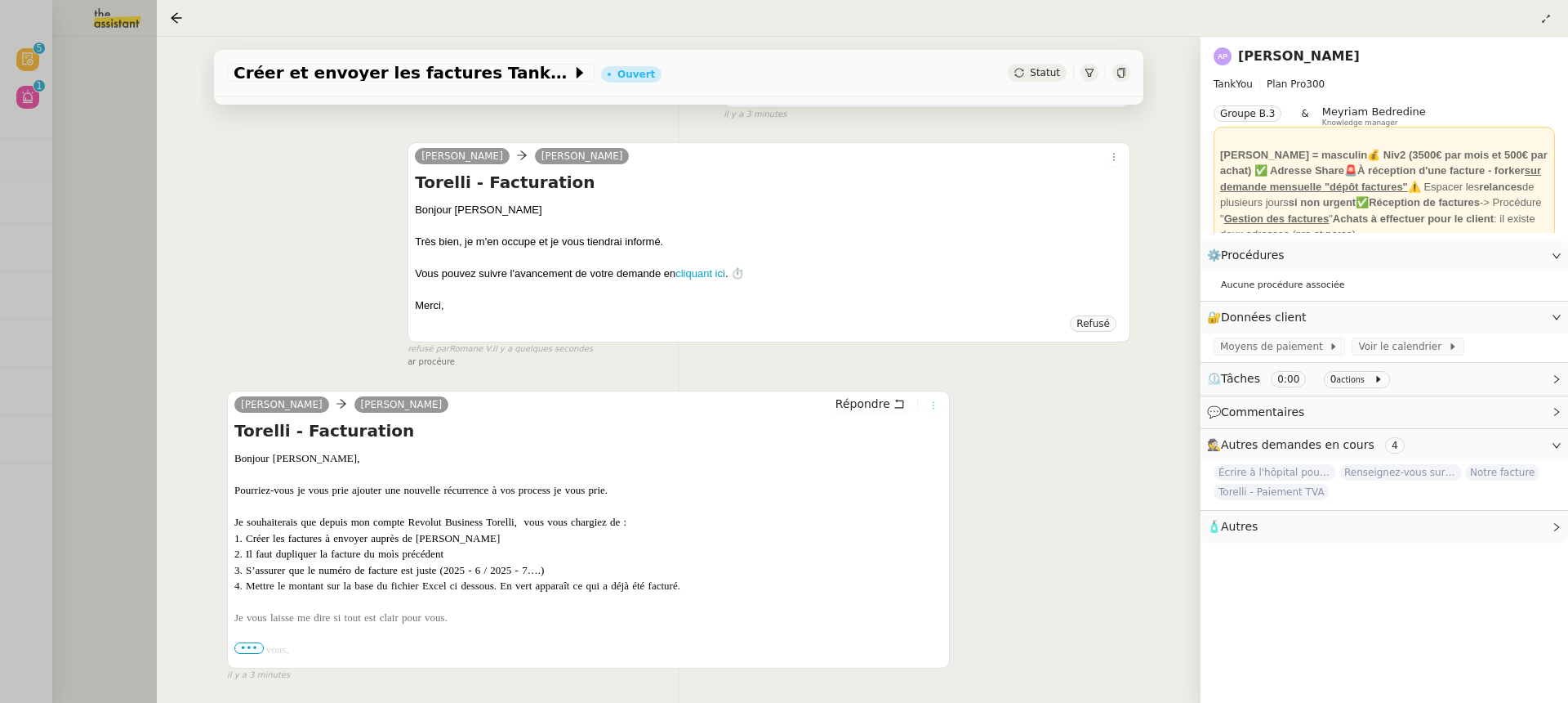
scroll to position [0, 0]
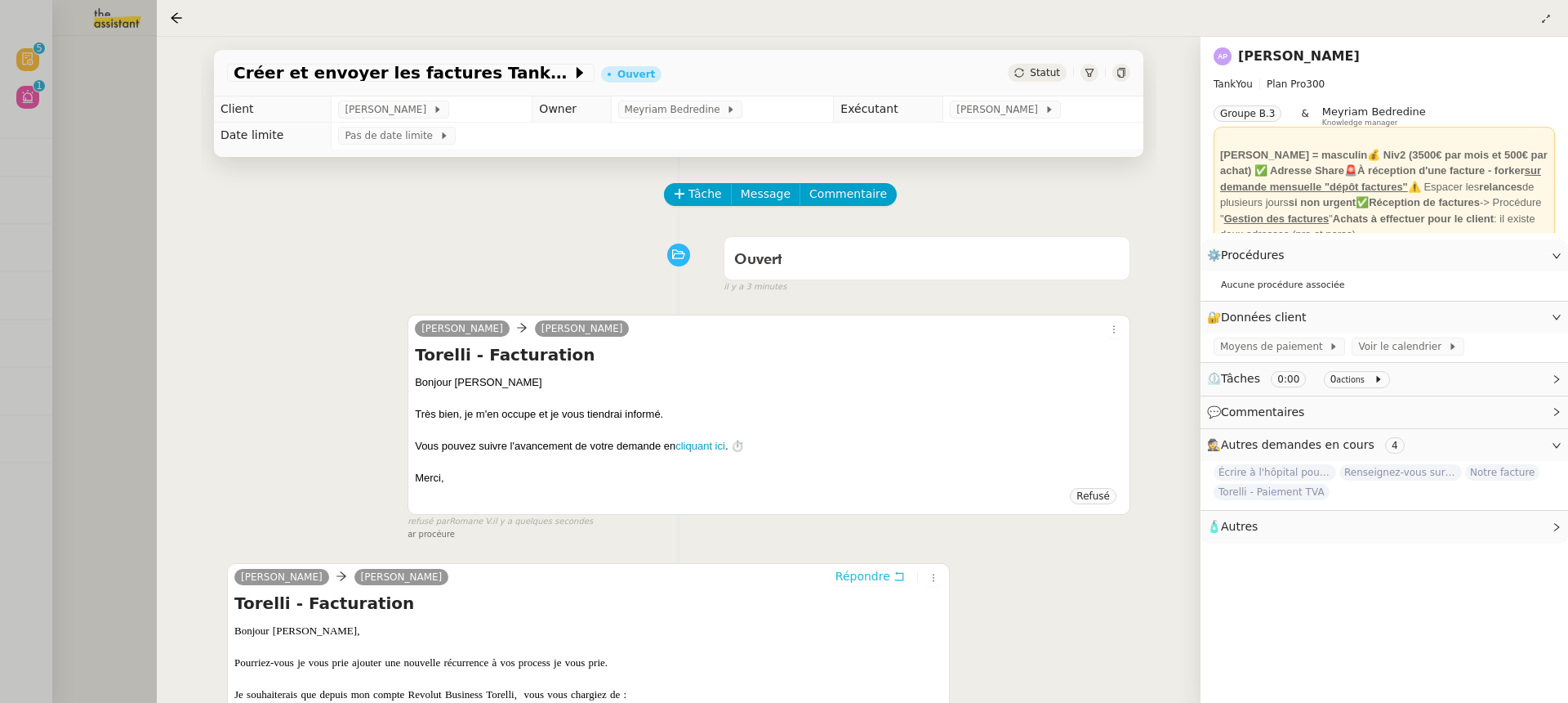
click at [869, 584] on button "Répondre" at bounding box center [869, 576] width 80 height 18
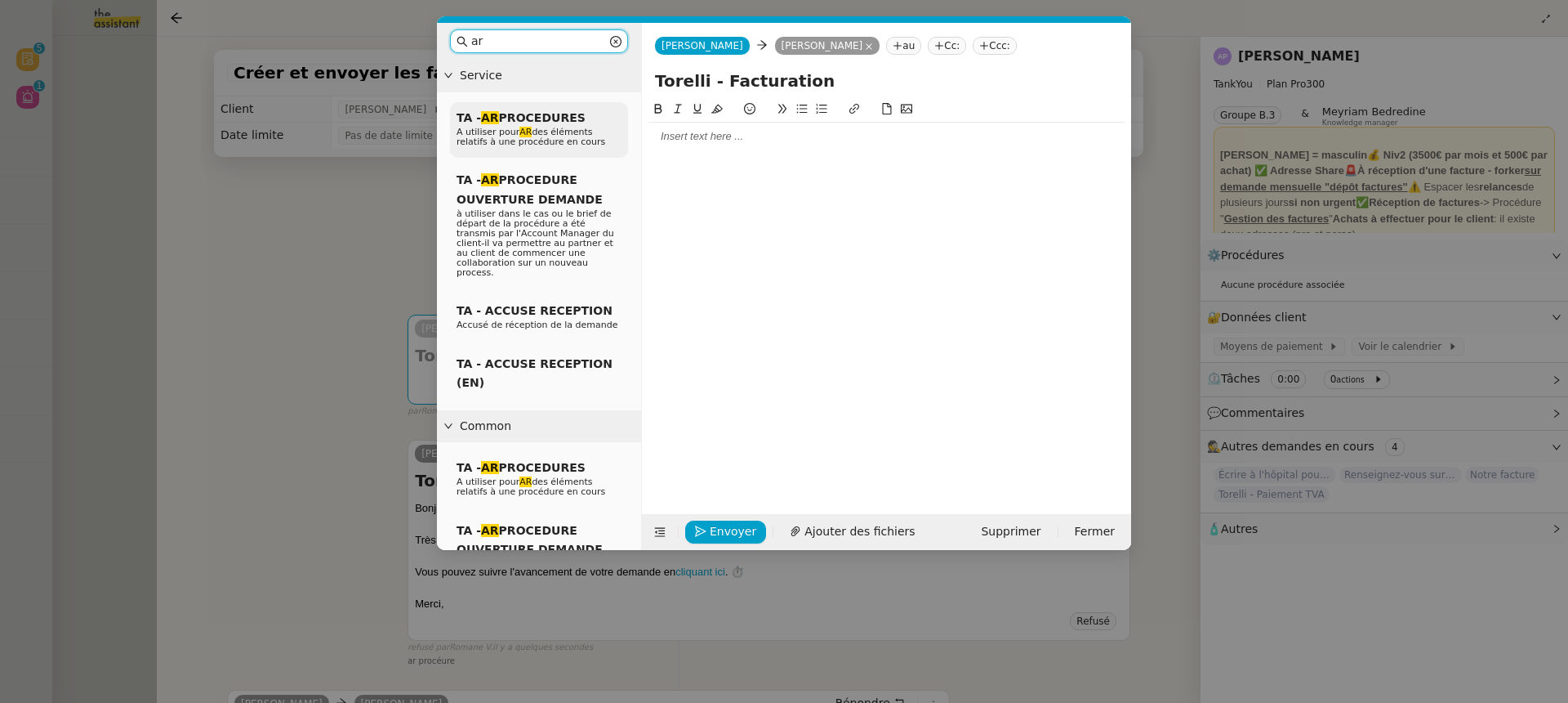
type input "ar"
click at [535, 132] on span "A utiliser pour AR des éléments relatifs à une procédure en cours" at bounding box center [530, 137] width 148 height 20
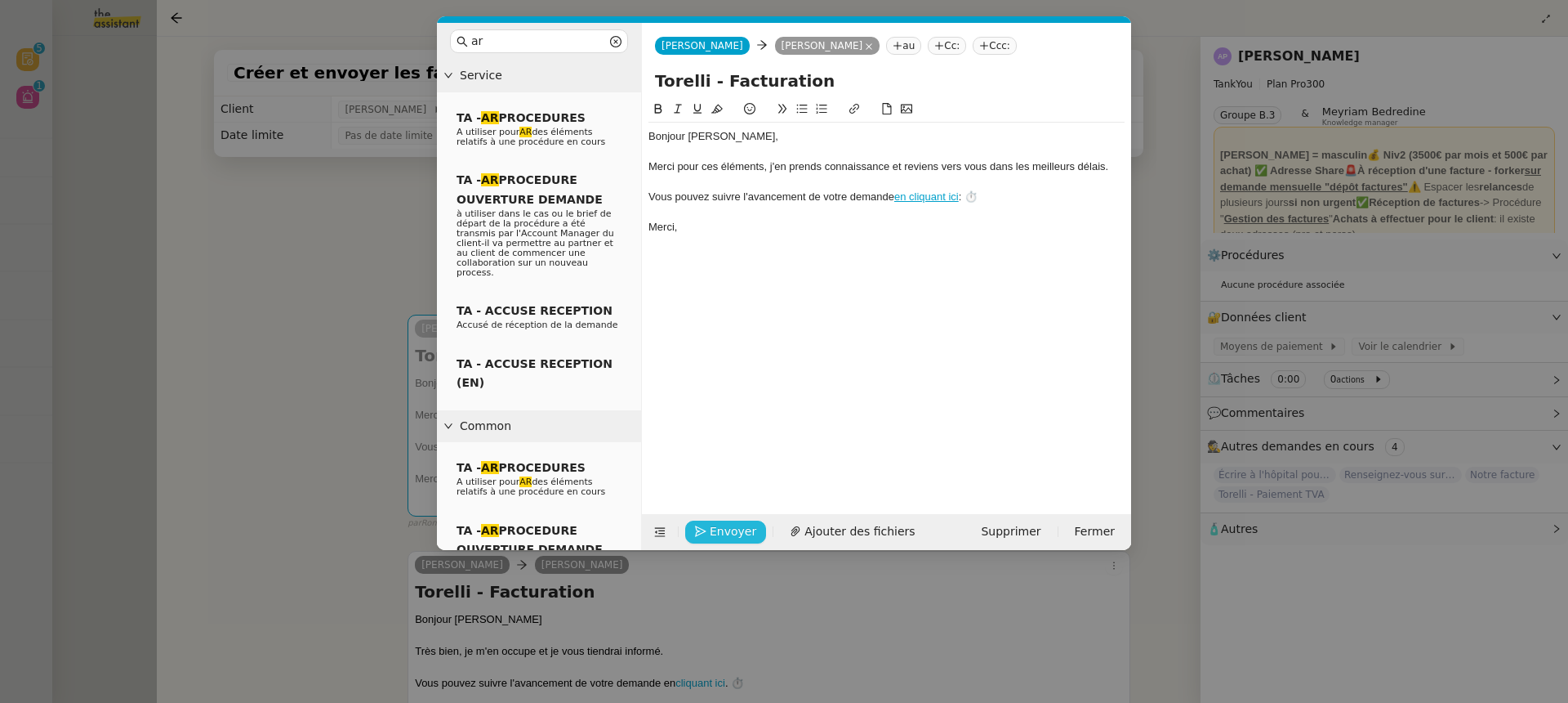
click at [737, 530] on span "Envoyer" at bounding box center [733, 530] width 47 height 18
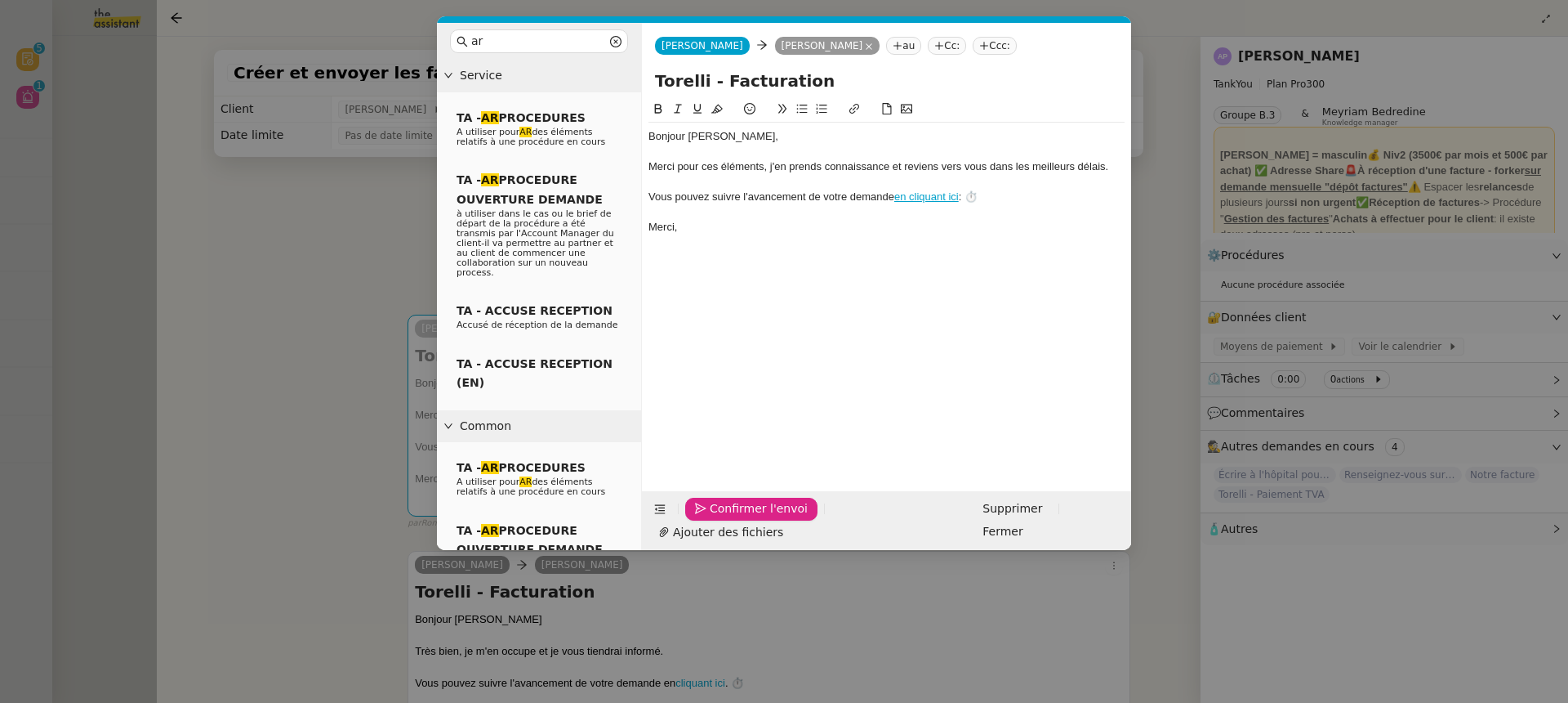
click at [738, 518] on span "Confirmer l'envoi" at bounding box center [758, 508] width 98 height 18
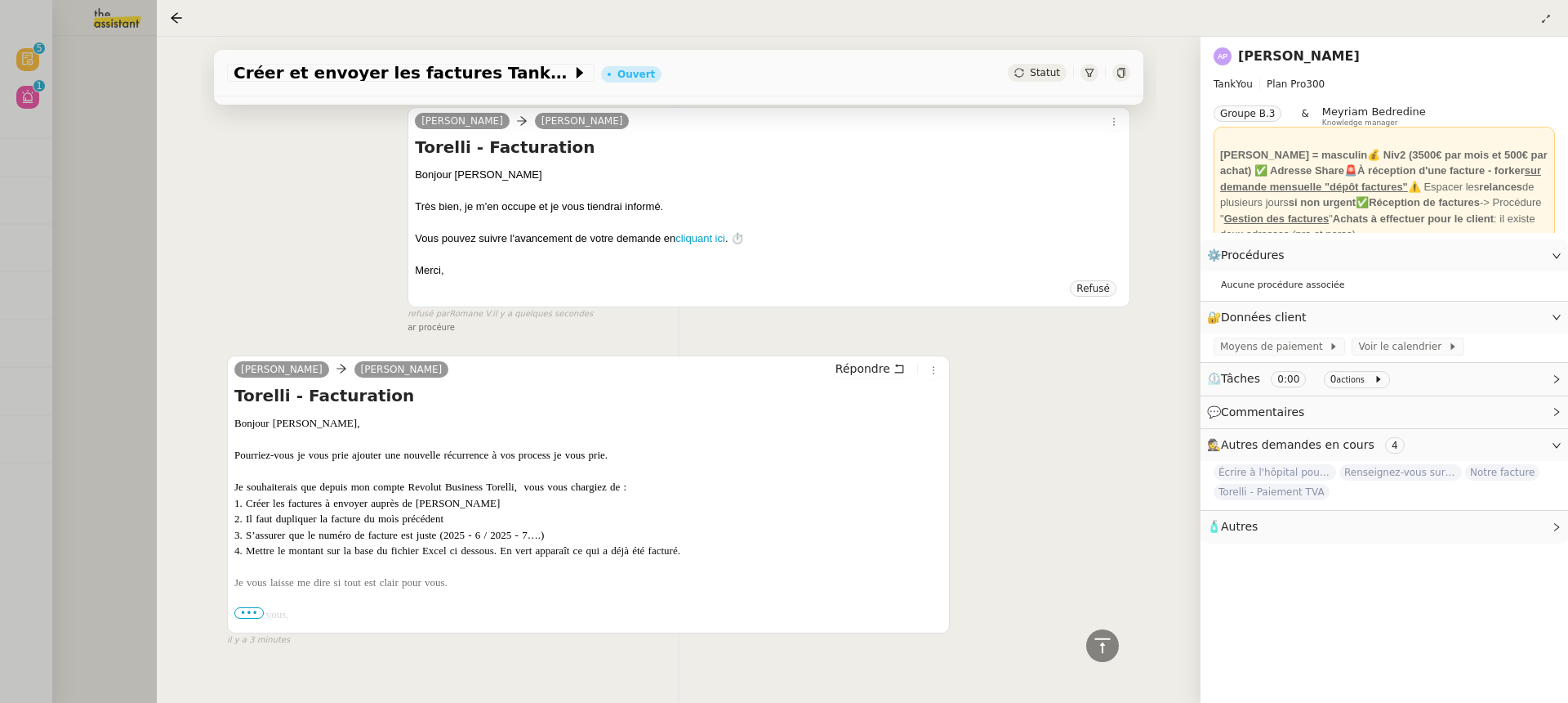
scroll to position [438, 0]
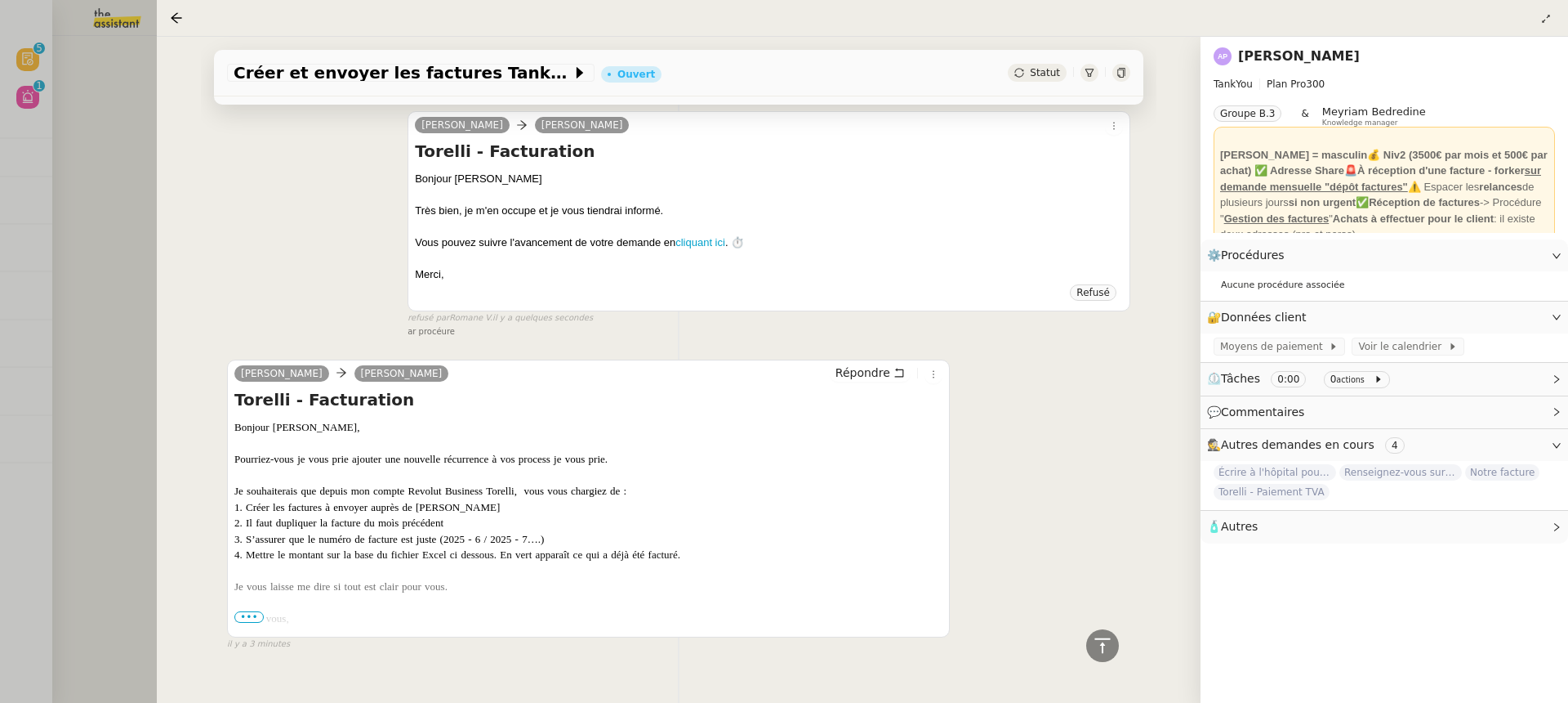
click at [43, 196] on div at bounding box center [784, 351] width 1568 height 703
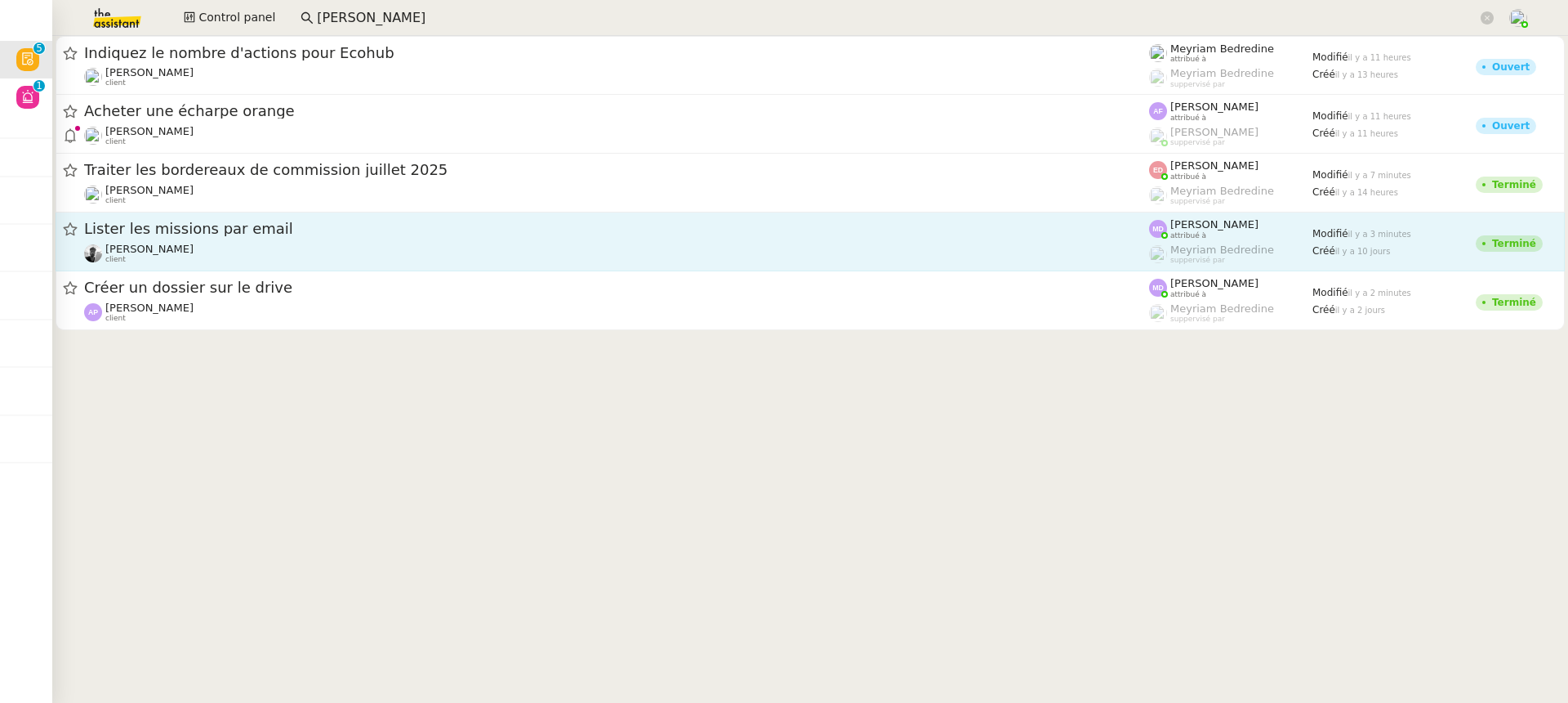
click at [1094, 229] on span "Lister les missions par email" at bounding box center [616, 228] width 1065 height 15
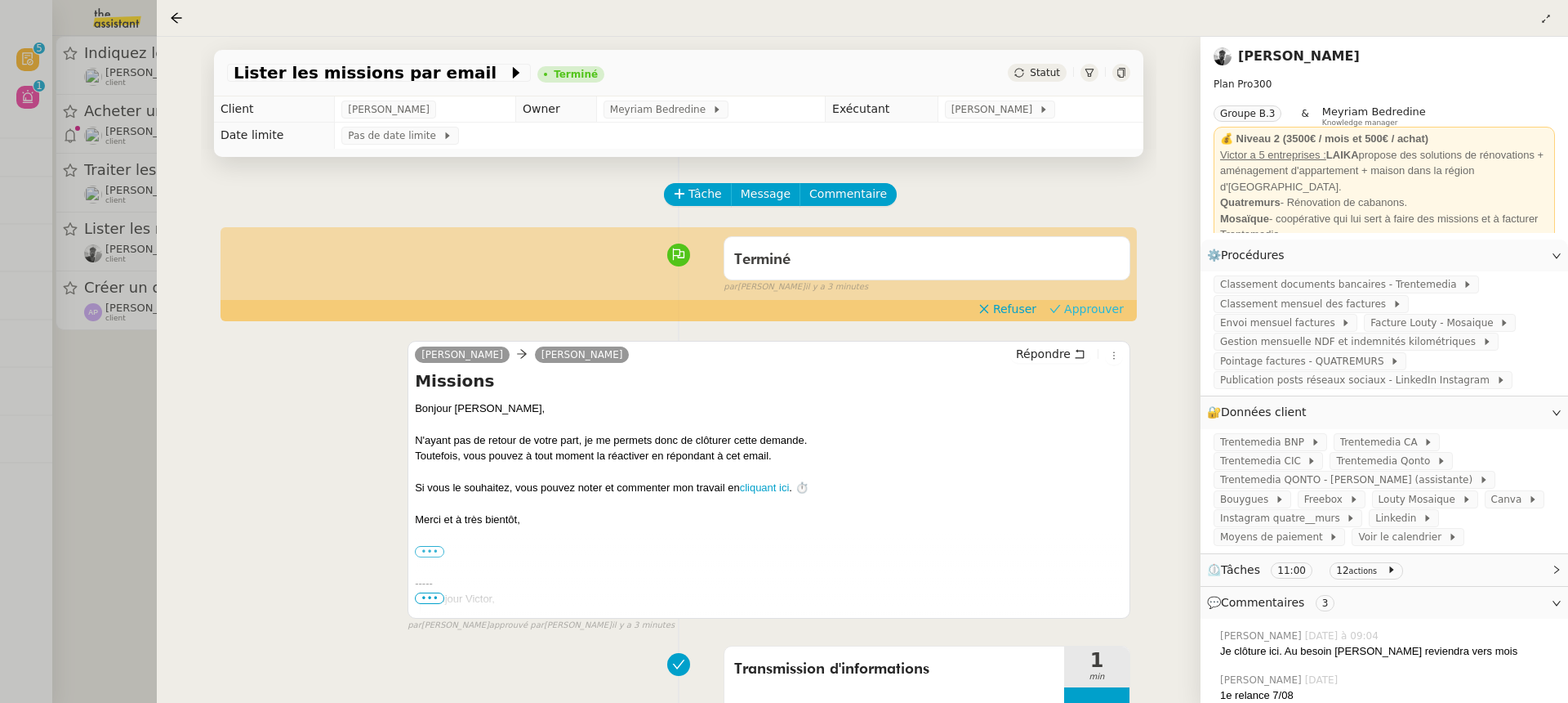
click at [1108, 304] on span "Approuver" at bounding box center [1094, 308] width 60 height 16
click at [86, 293] on div at bounding box center [784, 351] width 1568 height 703
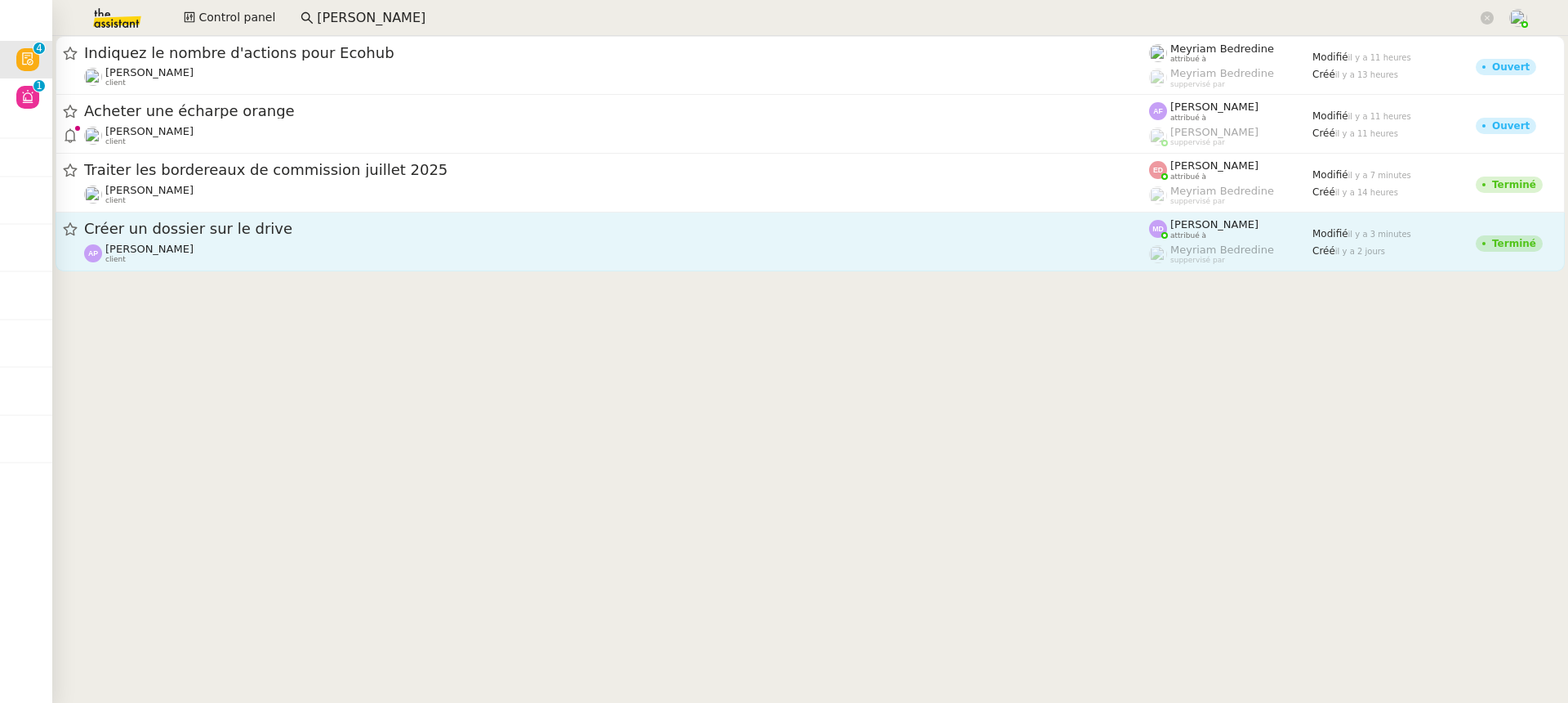
click at [437, 240] on div "Créer un dossier sur le drive Ashley Poniatowski client" at bounding box center [616, 241] width 1065 height 45
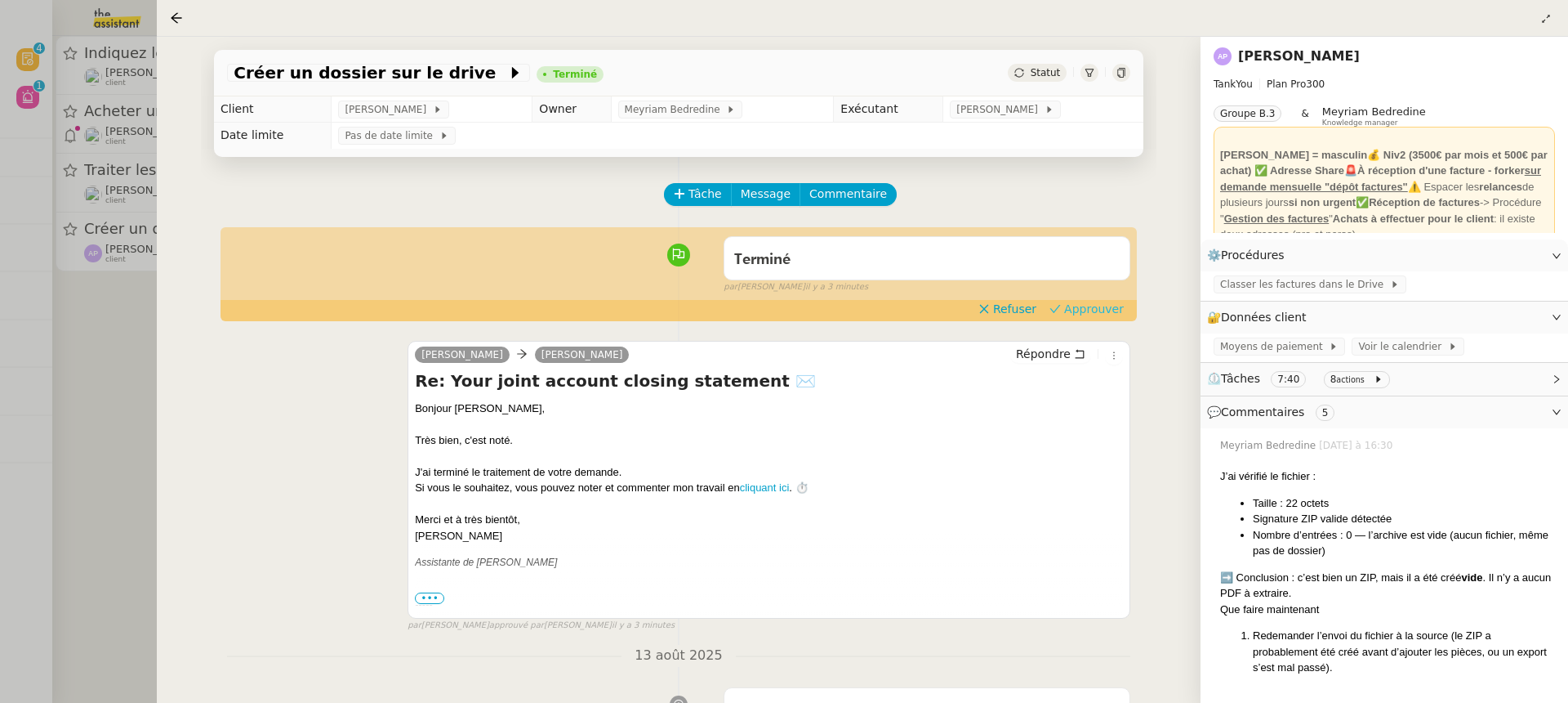
click at [1103, 309] on span "Approuver" at bounding box center [1094, 308] width 60 height 16
click at [69, 198] on div at bounding box center [784, 351] width 1568 height 703
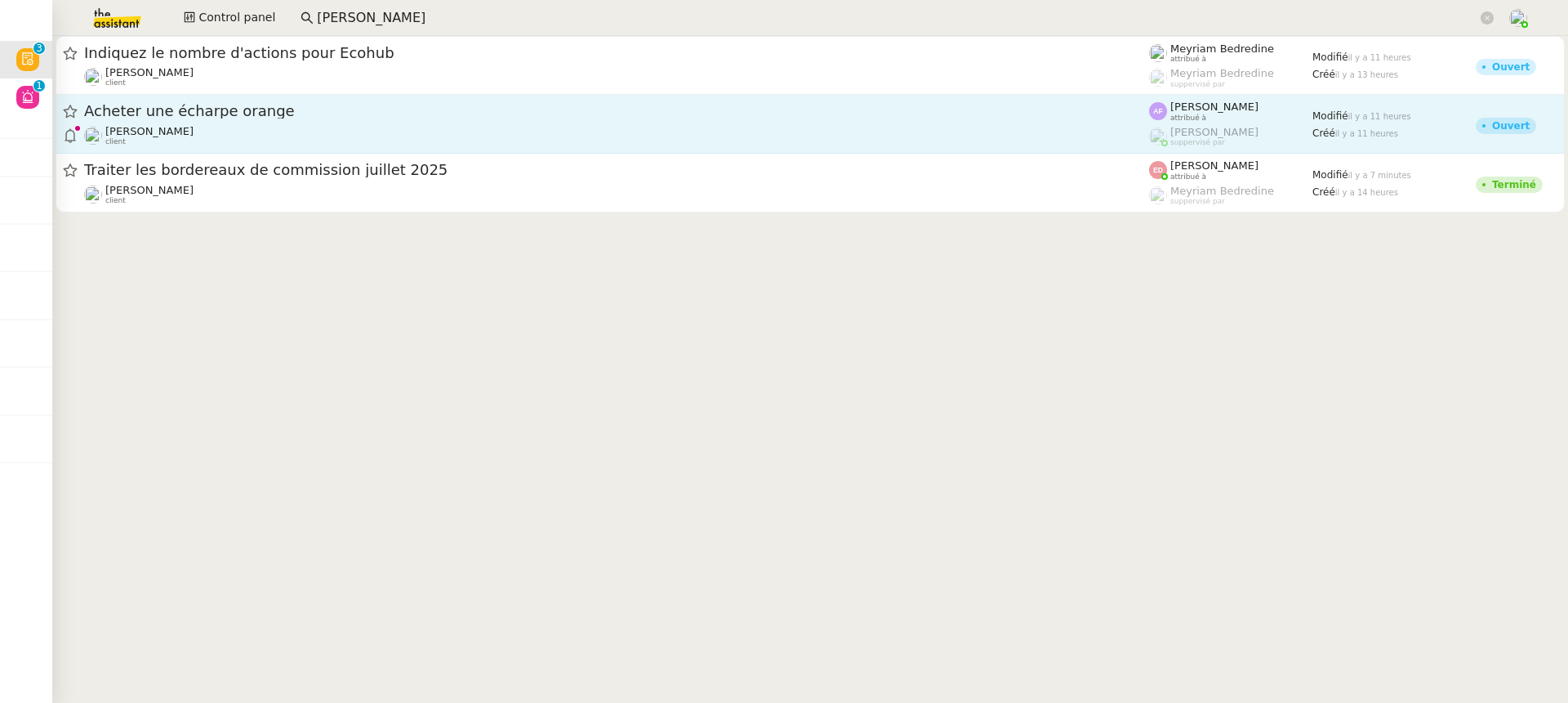
click at [258, 125] on div "Jean-Baptiste Pamar client" at bounding box center [616, 136] width 1065 height 21
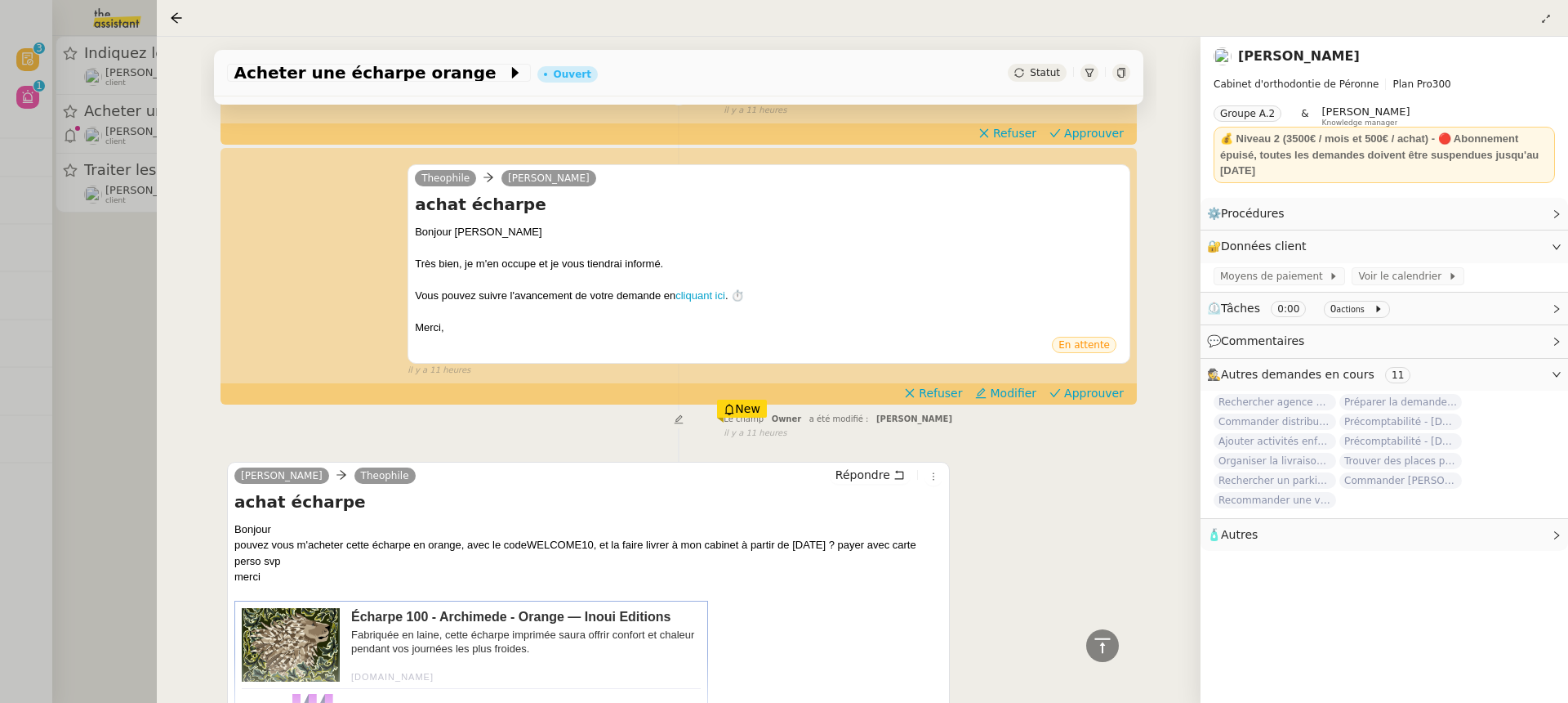
scroll to position [176, 0]
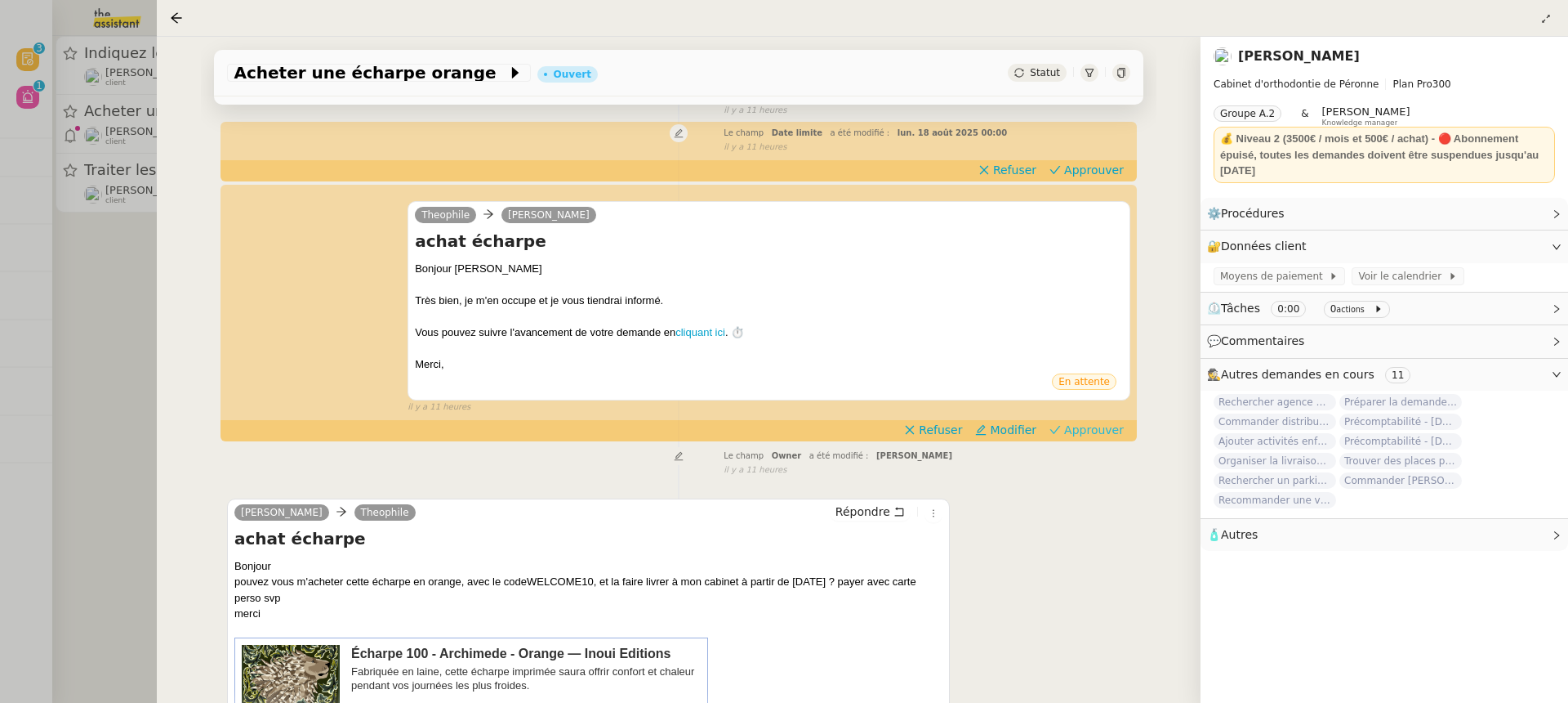
click at [1099, 423] on span "Approuver" at bounding box center [1094, 430] width 60 height 16
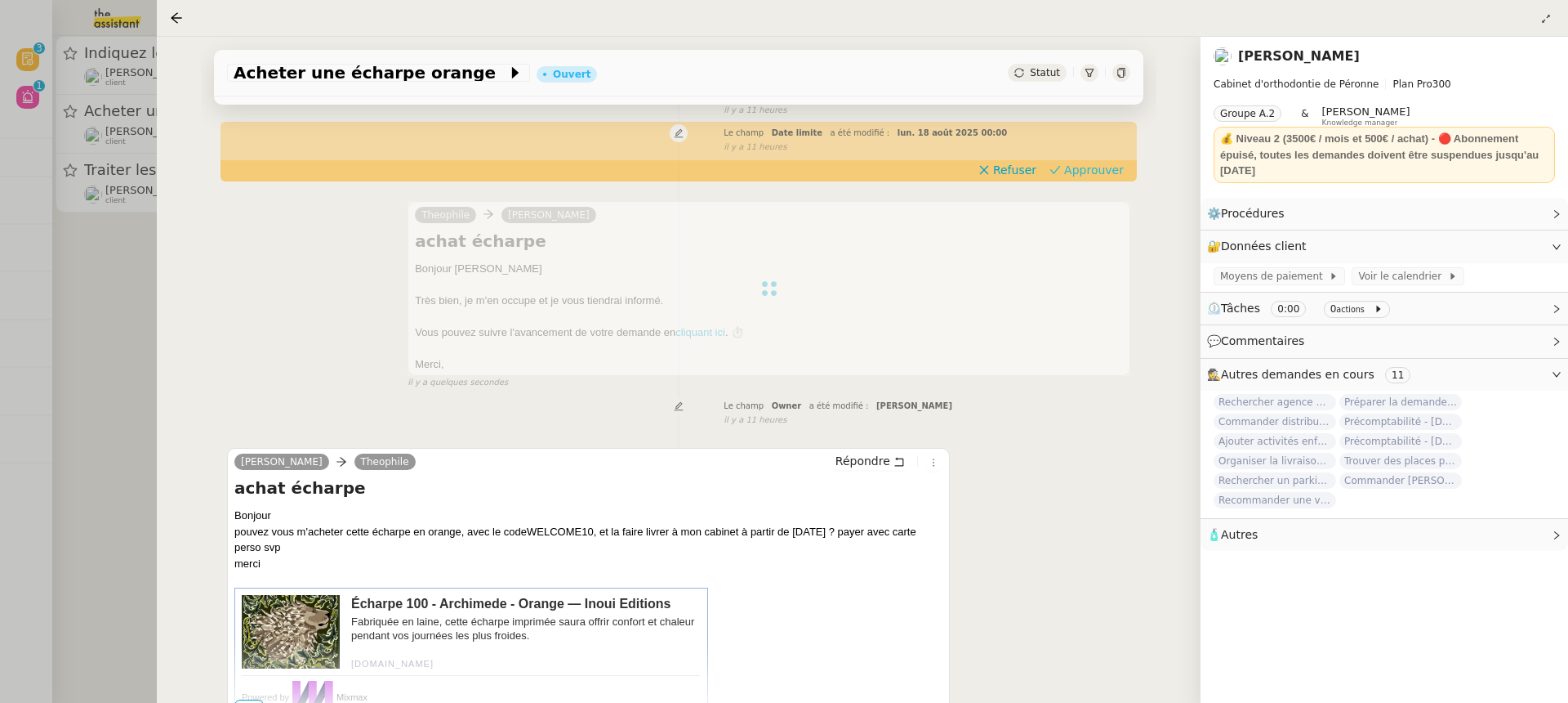
click at [1095, 164] on span "Approuver" at bounding box center [1094, 170] width 60 height 16
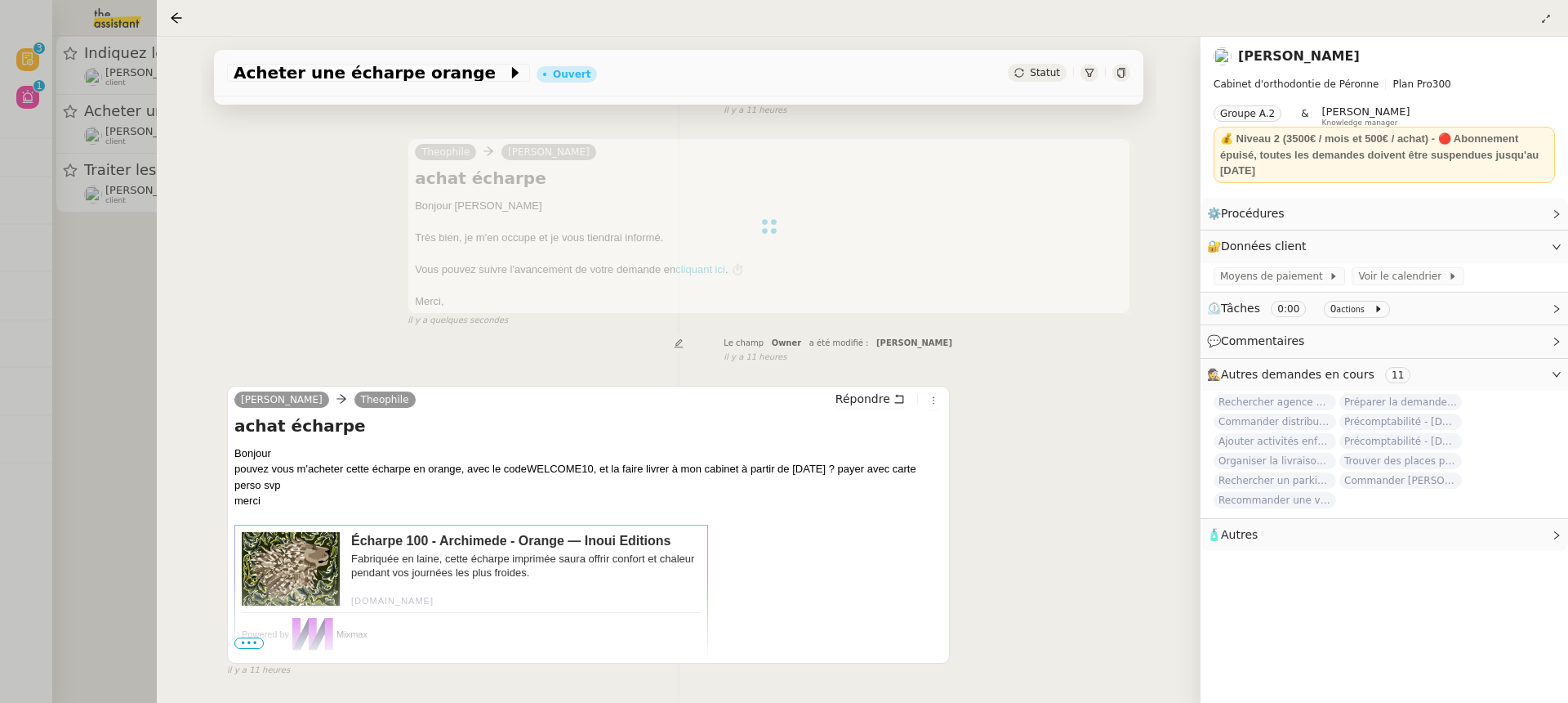
click at [95, 135] on div at bounding box center [784, 351] width 1568 height 703
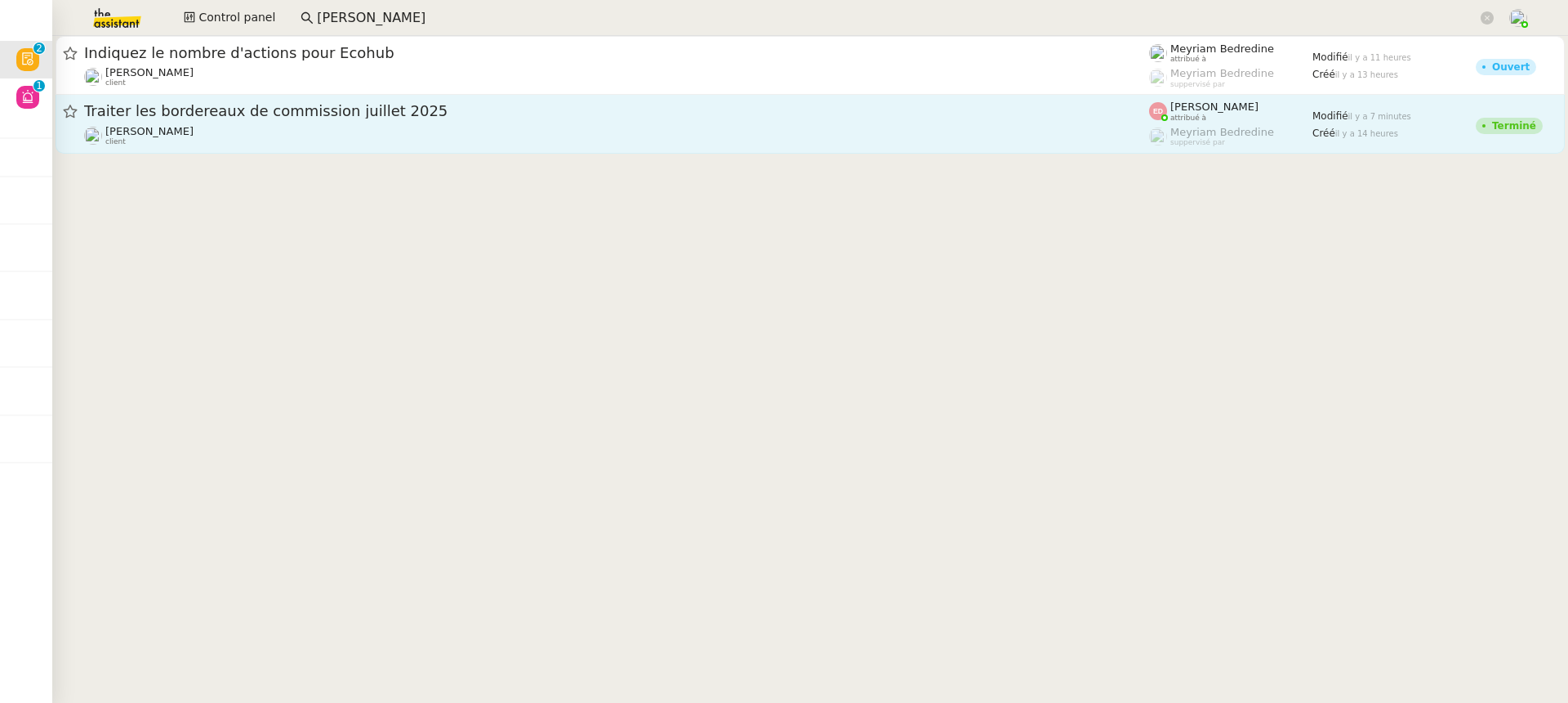
click at [360, 138] on div "Fanny Eyraud client" at bounding box center [616, 136] width 1065 height 21
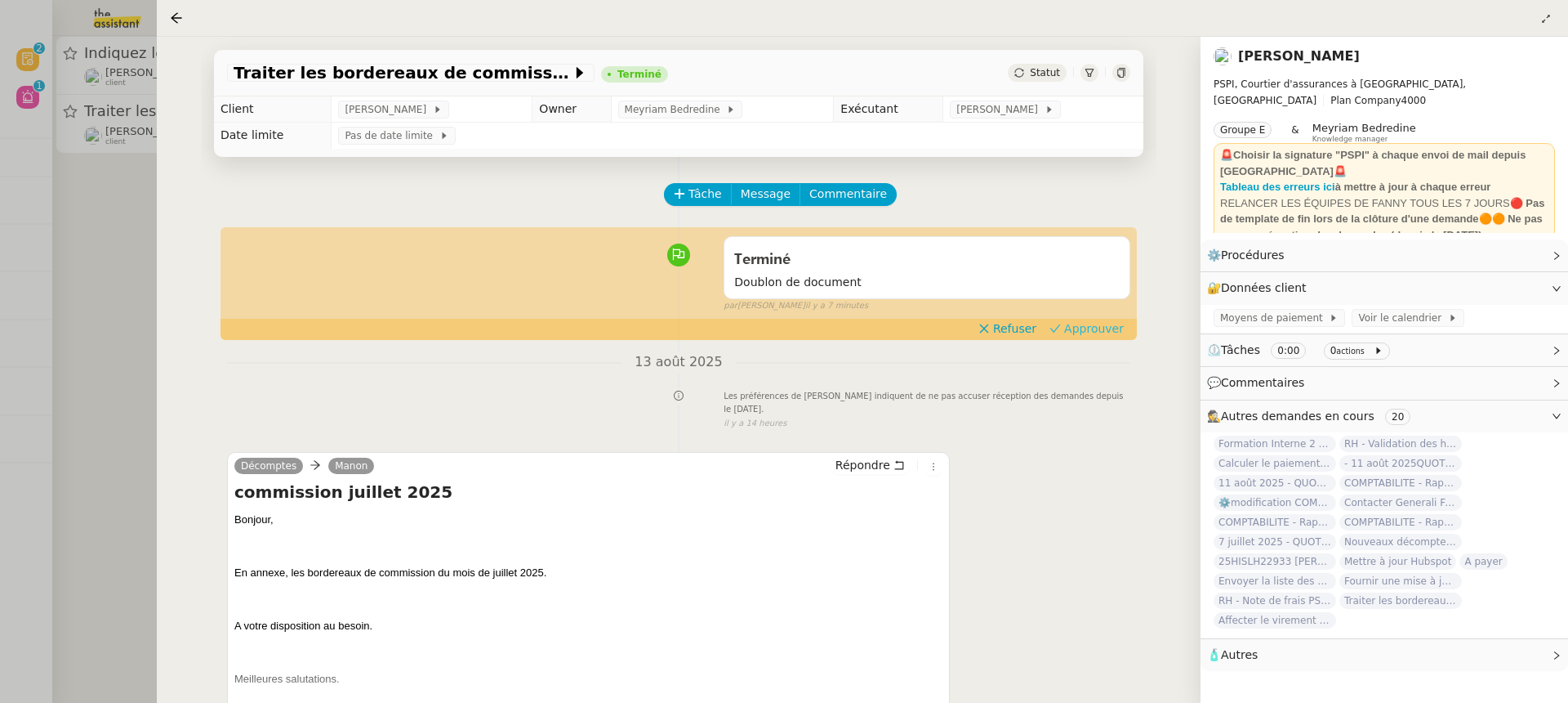
click at [1091, 329] on span "Approuver" at bounding box center [1094, 328] width 60 height 16
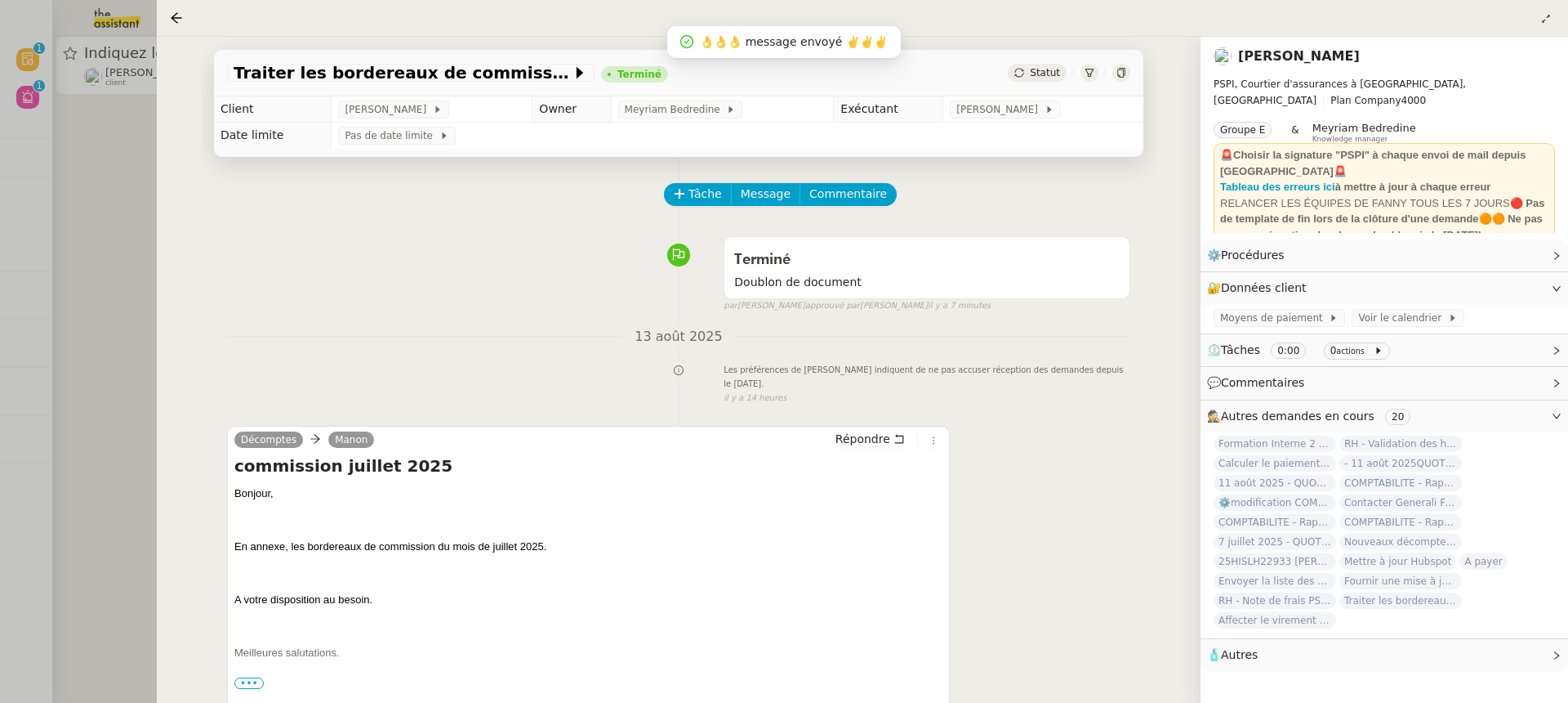
click at [139, 112] on div at bounding box center [784, 351] width 1568 height 703
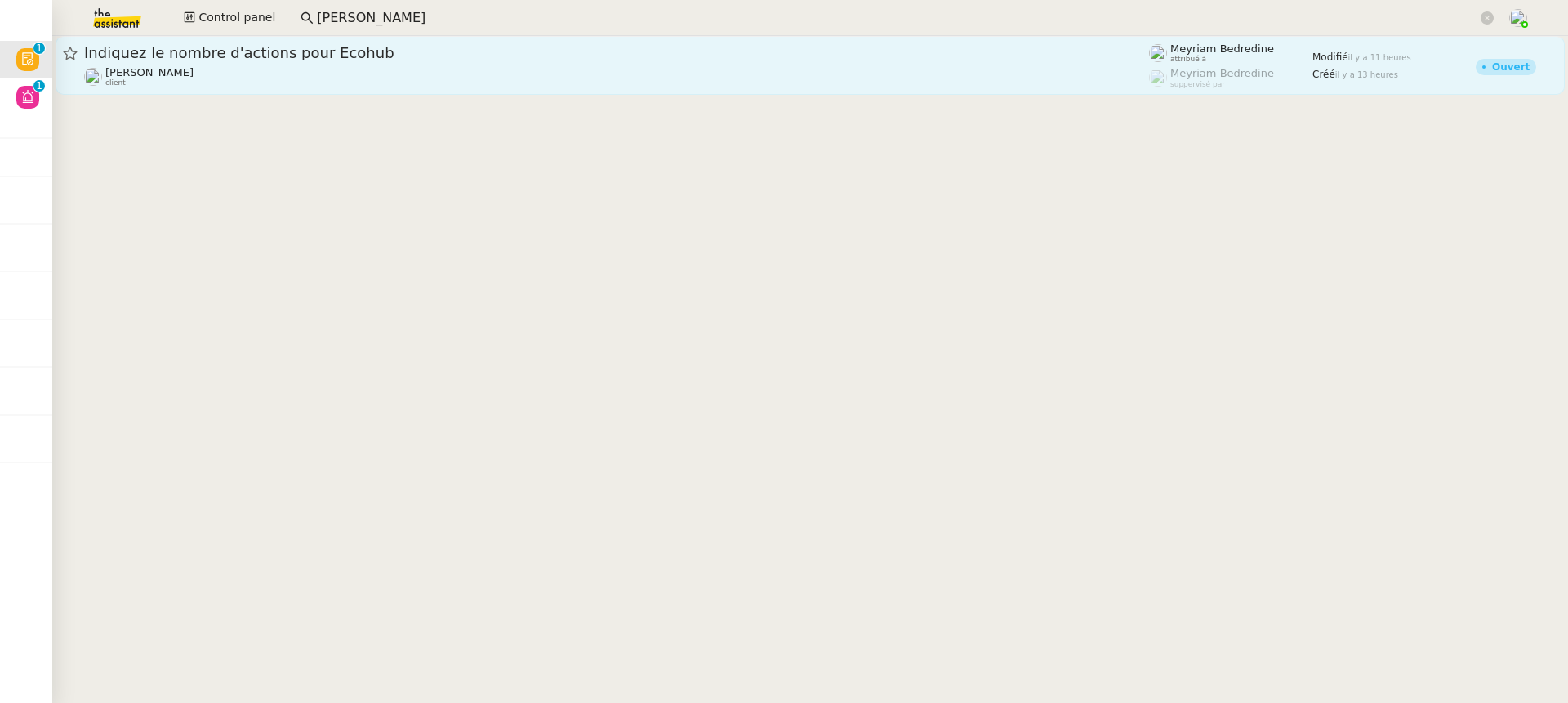
click at [242, 61] on div "Indiquez le nombre d'actions pour Ecohub" at bounding box center [616, 53] width 1065 height 19
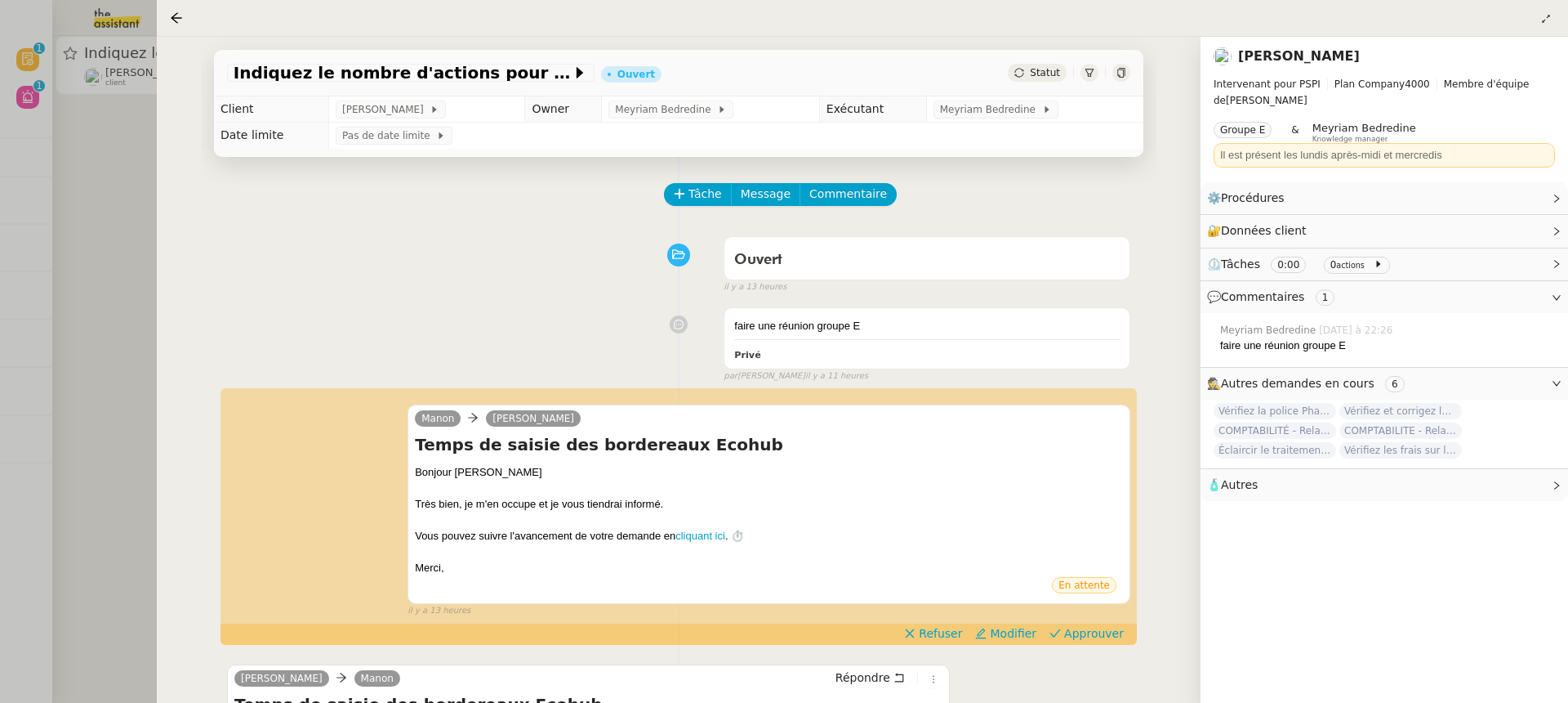
scroll to position [262, 0]
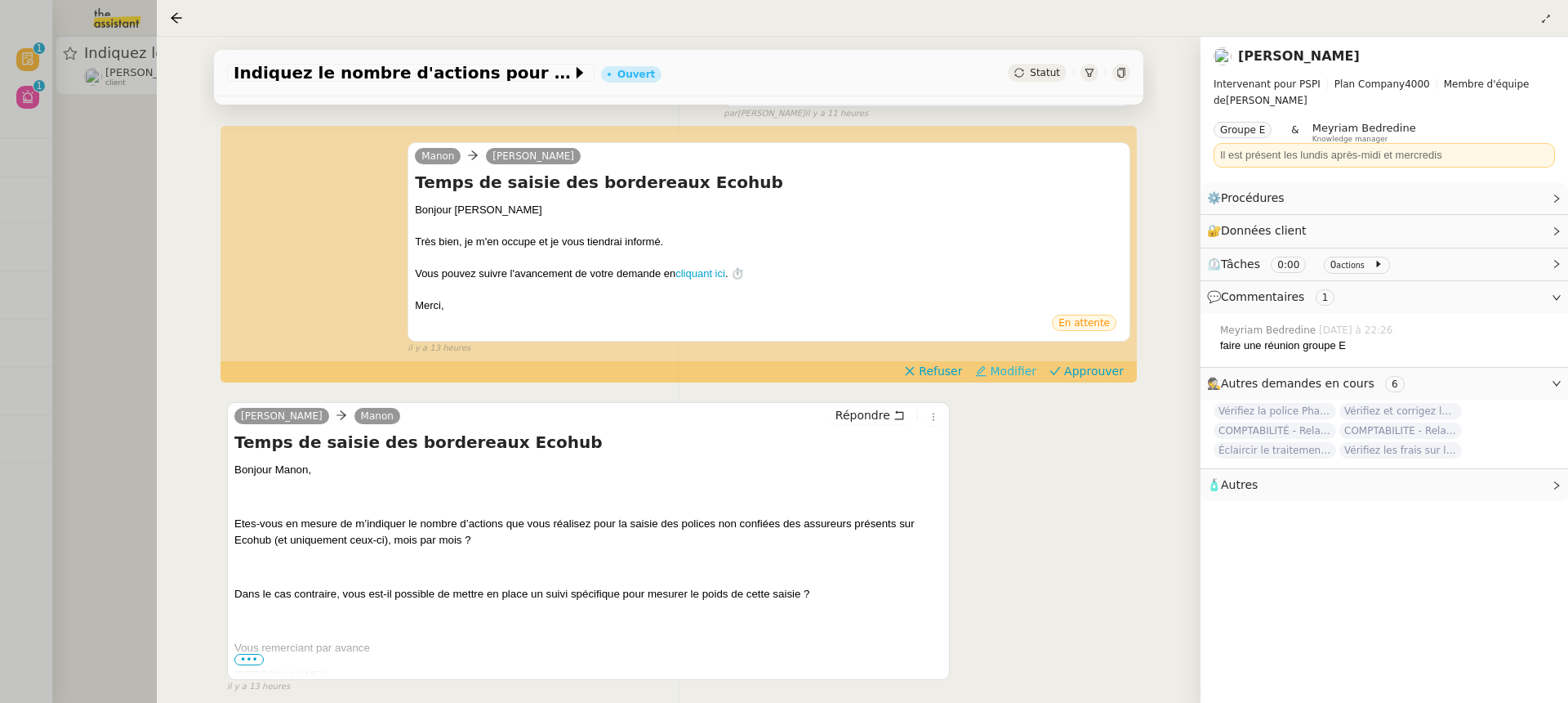
click at [1036, 371] on span "Modifier" at bounding box center [1013, 370] width 47 height 16
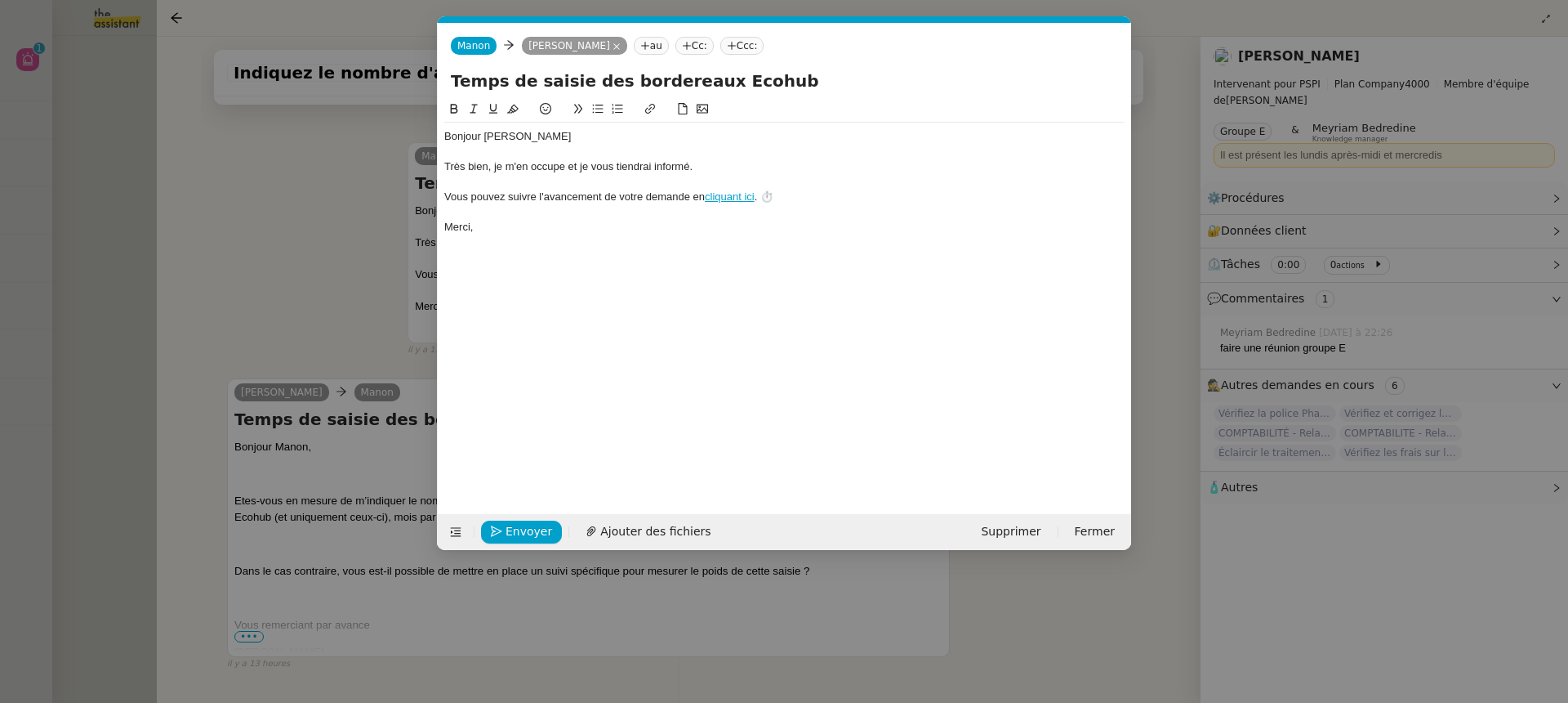
scroll to position [0, 34]
drag, startPoint x: 719, startPoint y: 166, endPoint x: 277, endPoint y: 160, distance: 442.0
click at [277, 160] on nz-modal-container "Service TA - VOYAGE - PROPOSITION GLOBALE A utiliser dans le cadre de propositi…" at bounding box center [784, 351] width 1568 height 703
click at [653, 164] on div "J'accuse bonne réception de votre email et et reviens vers vous dans les plus b…" at bounding box center [784, 166] width 680 height 15
click at [0, 0] on lt-em "et" at bounding box center [0, 0] width 0 height 0
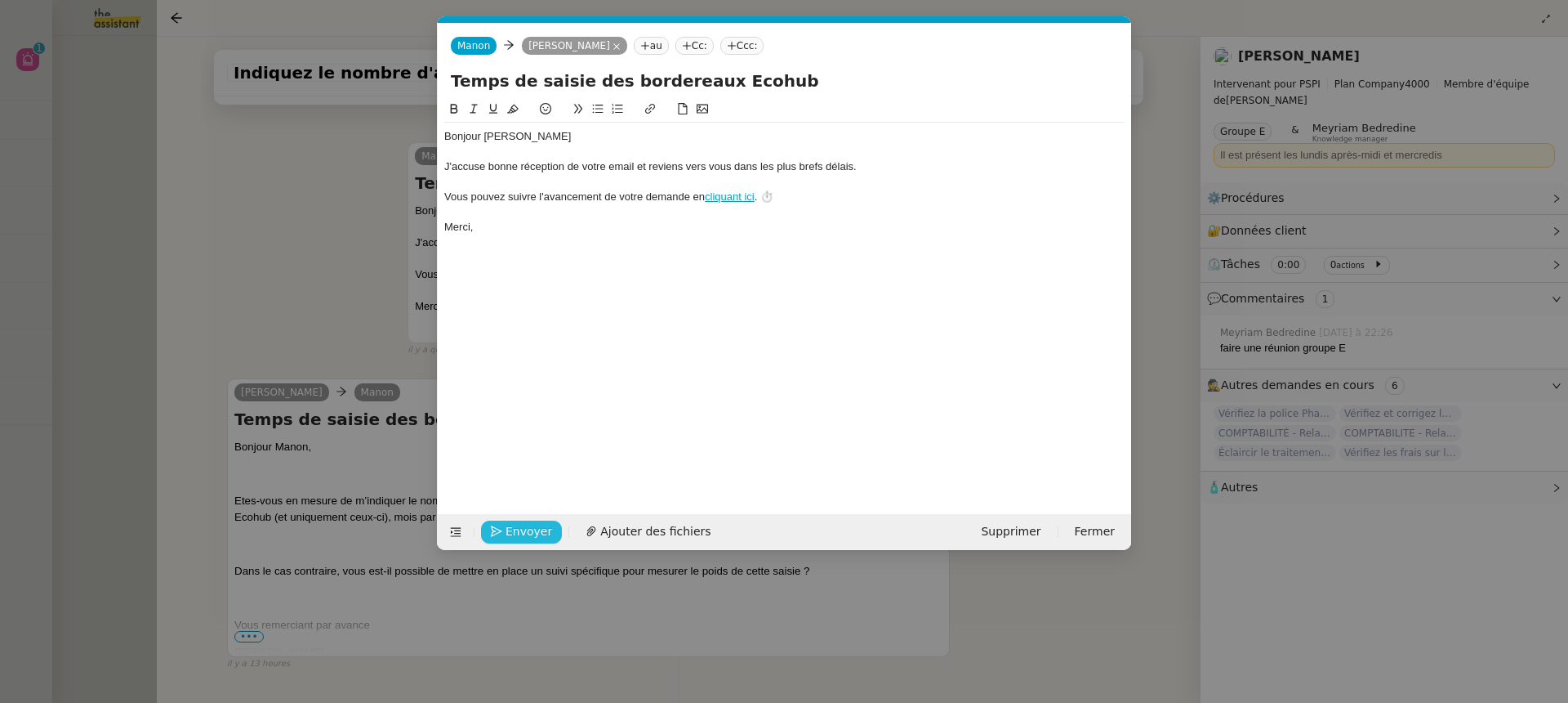
click at [506, 535] on span "Envoyer" at bounding box center [529, 530] width 47 height 18
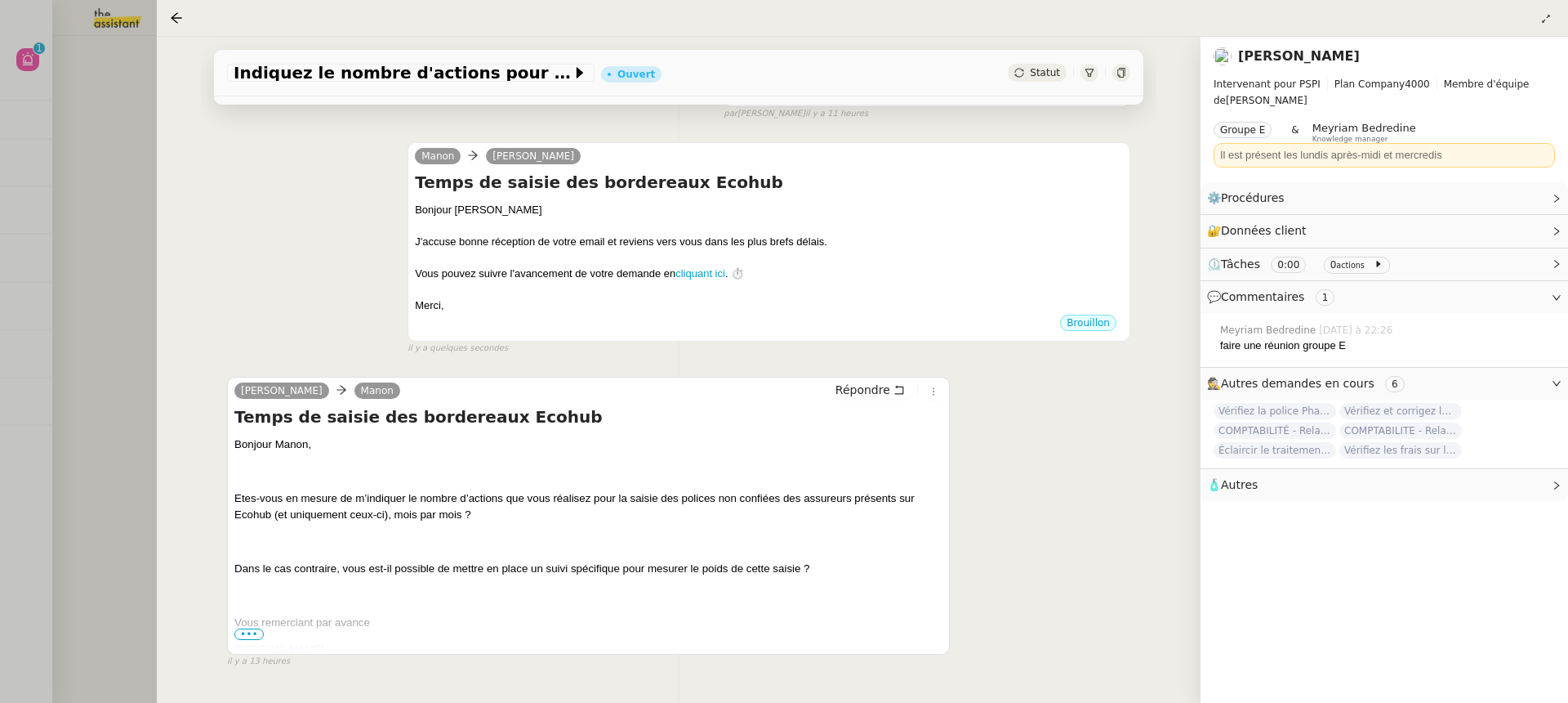
scroll to position [0, 0]
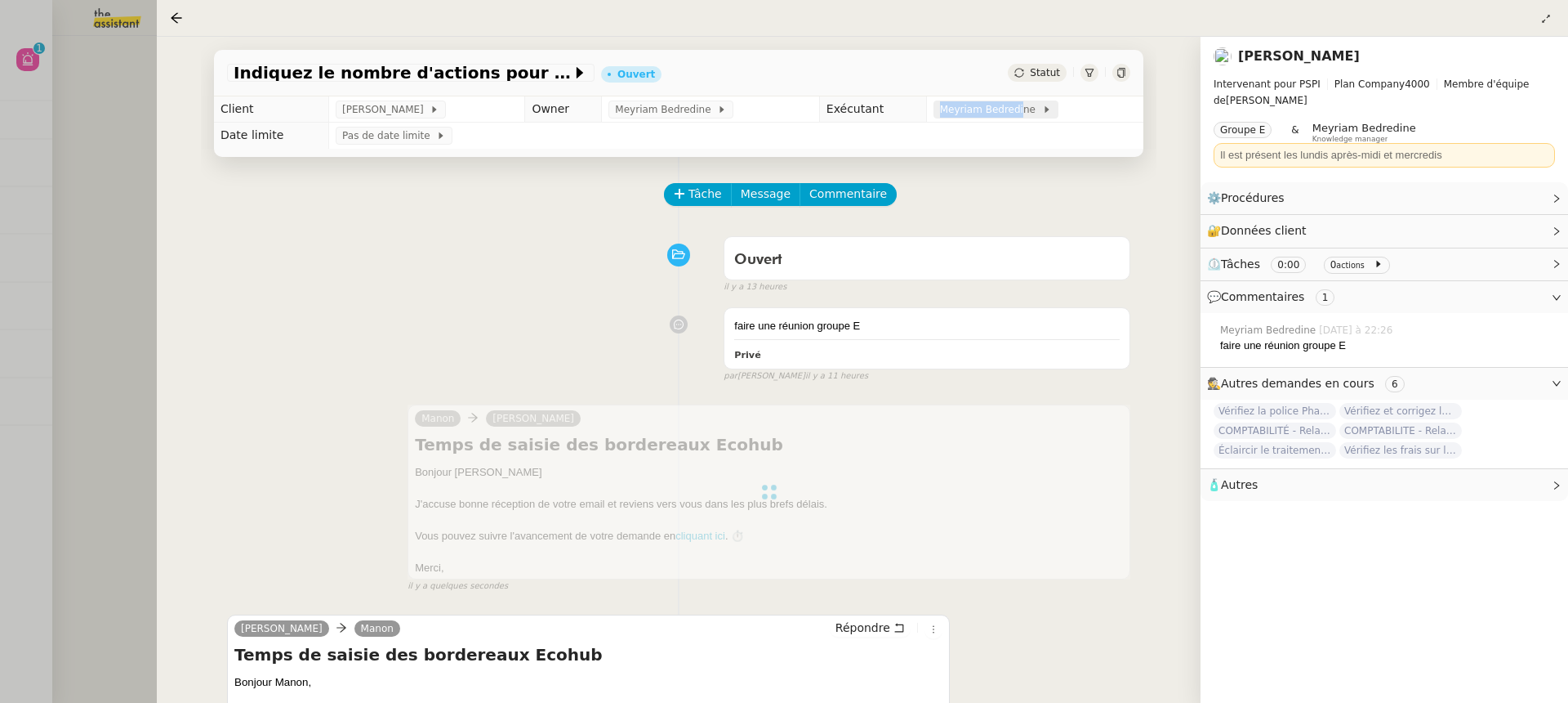
click at [1012, 102] on span "Meyriam Bedredine" at bounding box center [990, 109] width 102 height 16
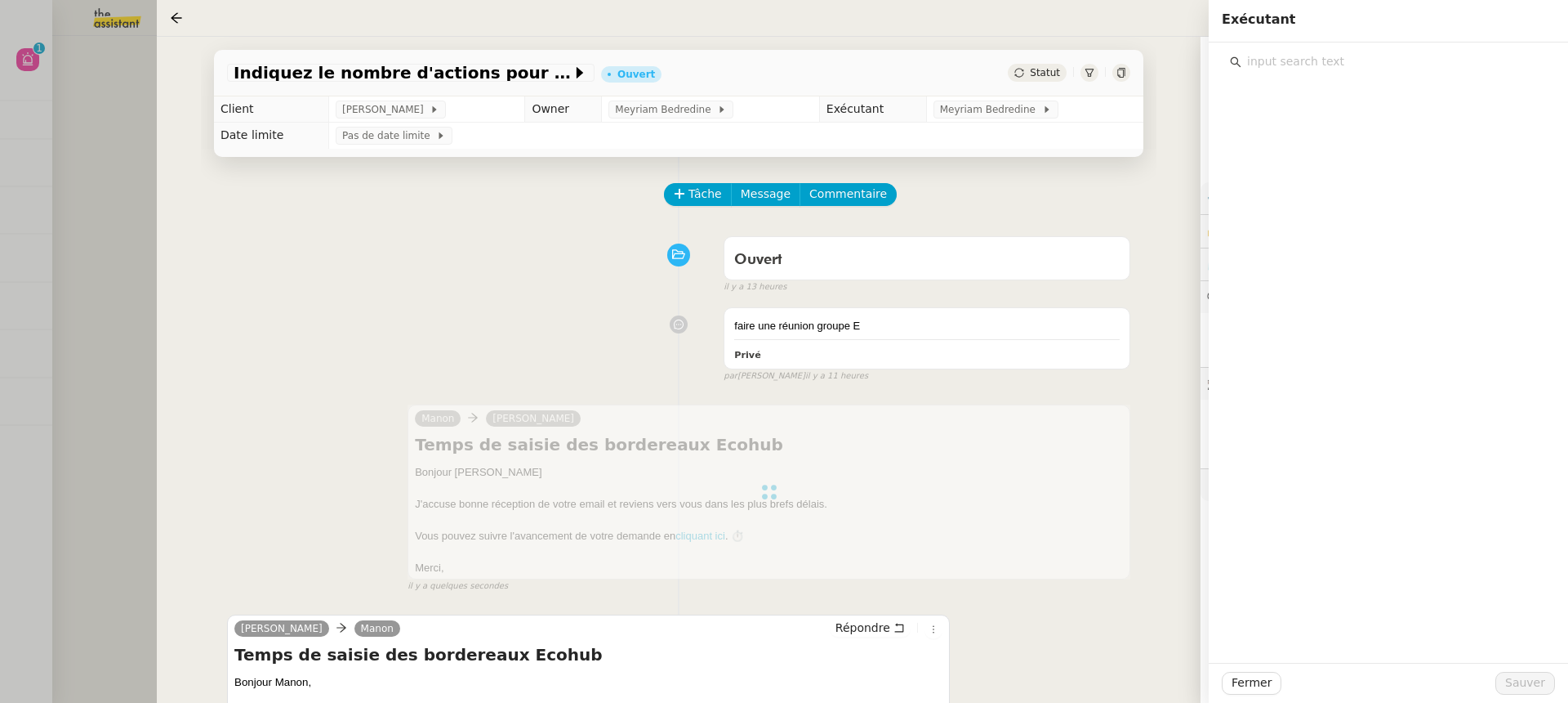
click at [468, 336] on div "faire une réunion groupe E Privé false par Meyriam B. il y a 11 heures" at bounding box center [678, 340] width 903 height 82
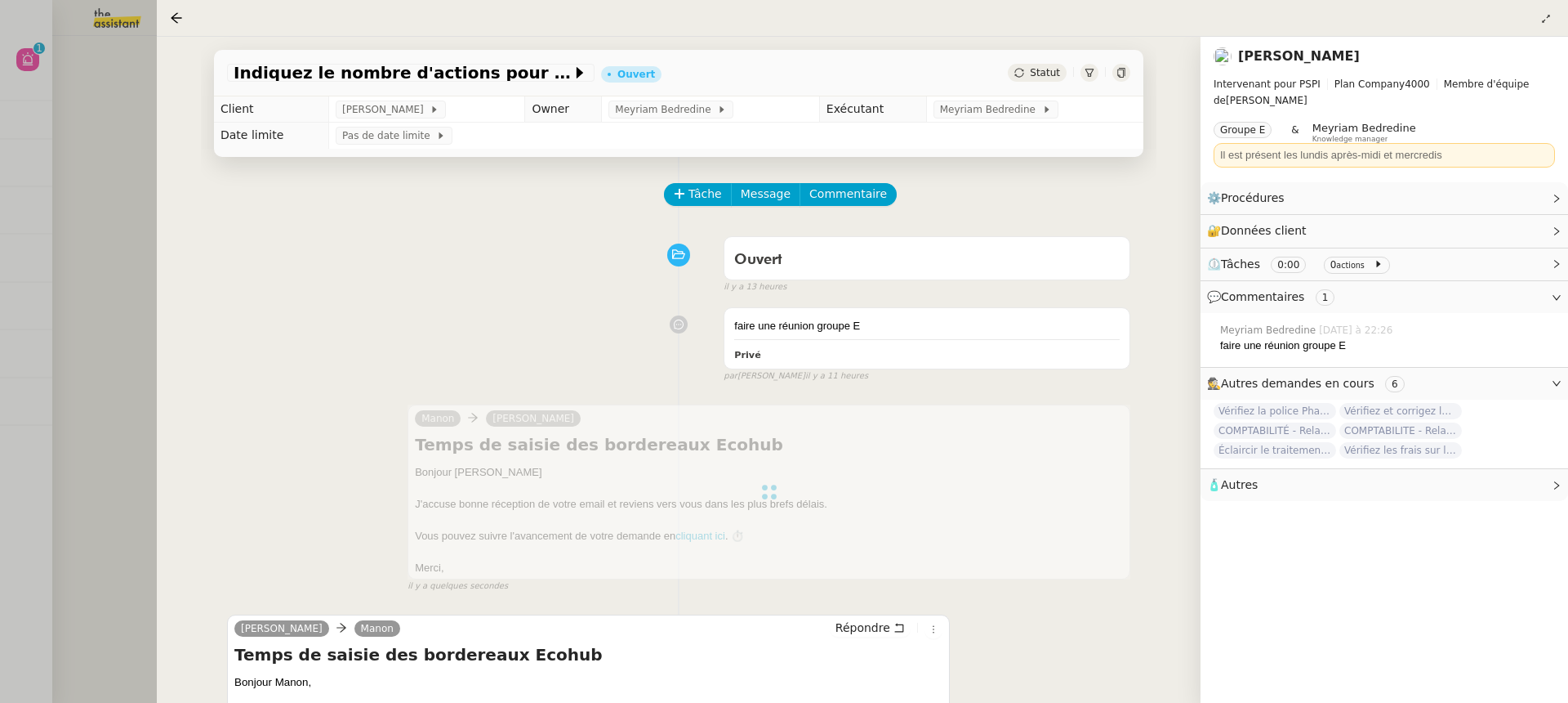
click at [61, 173] on div at bounding box center [784, 351] width 1568 height 703
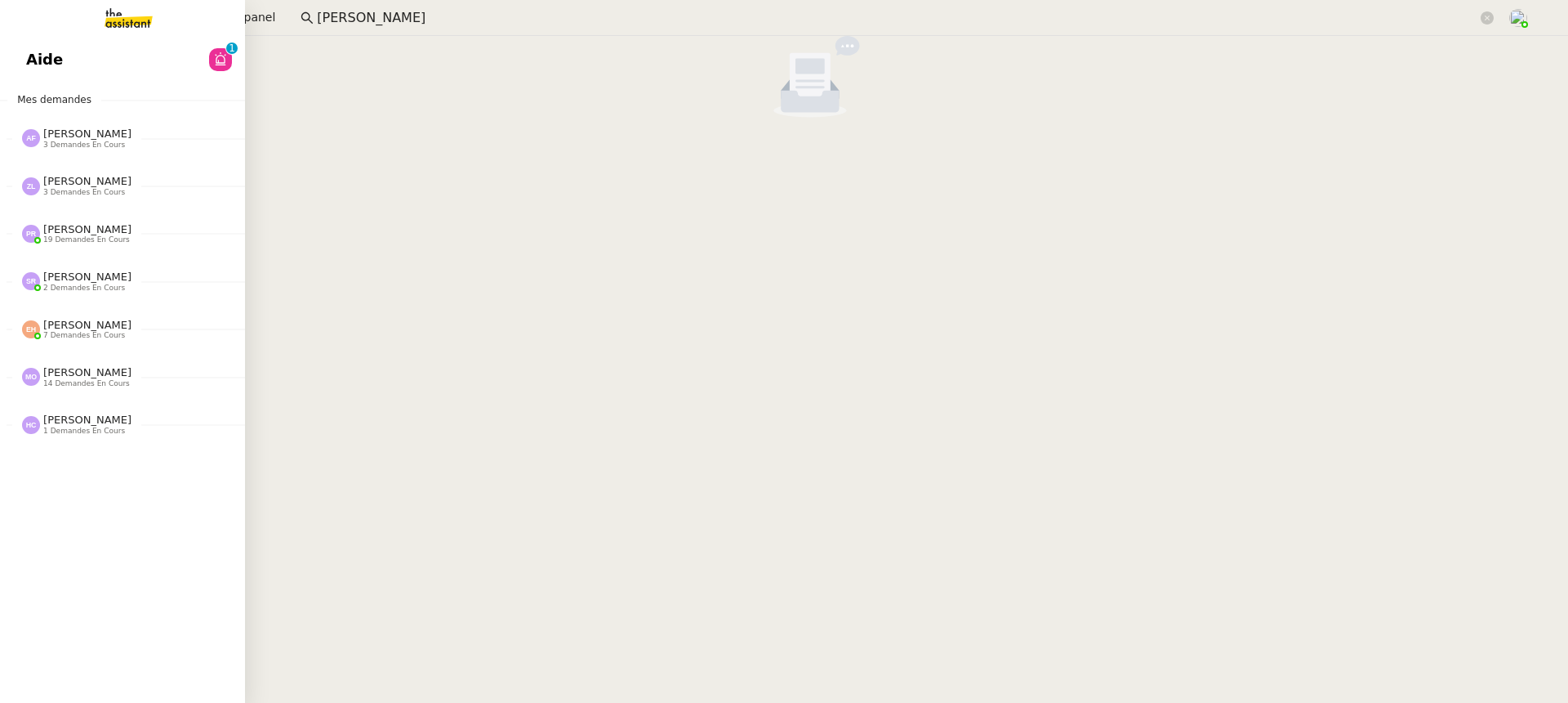
click at [33, 71] on link "Aide 0 1 2 3 4 5 6 7 8 9" at bounding box center [122, 59] width 245 height 38
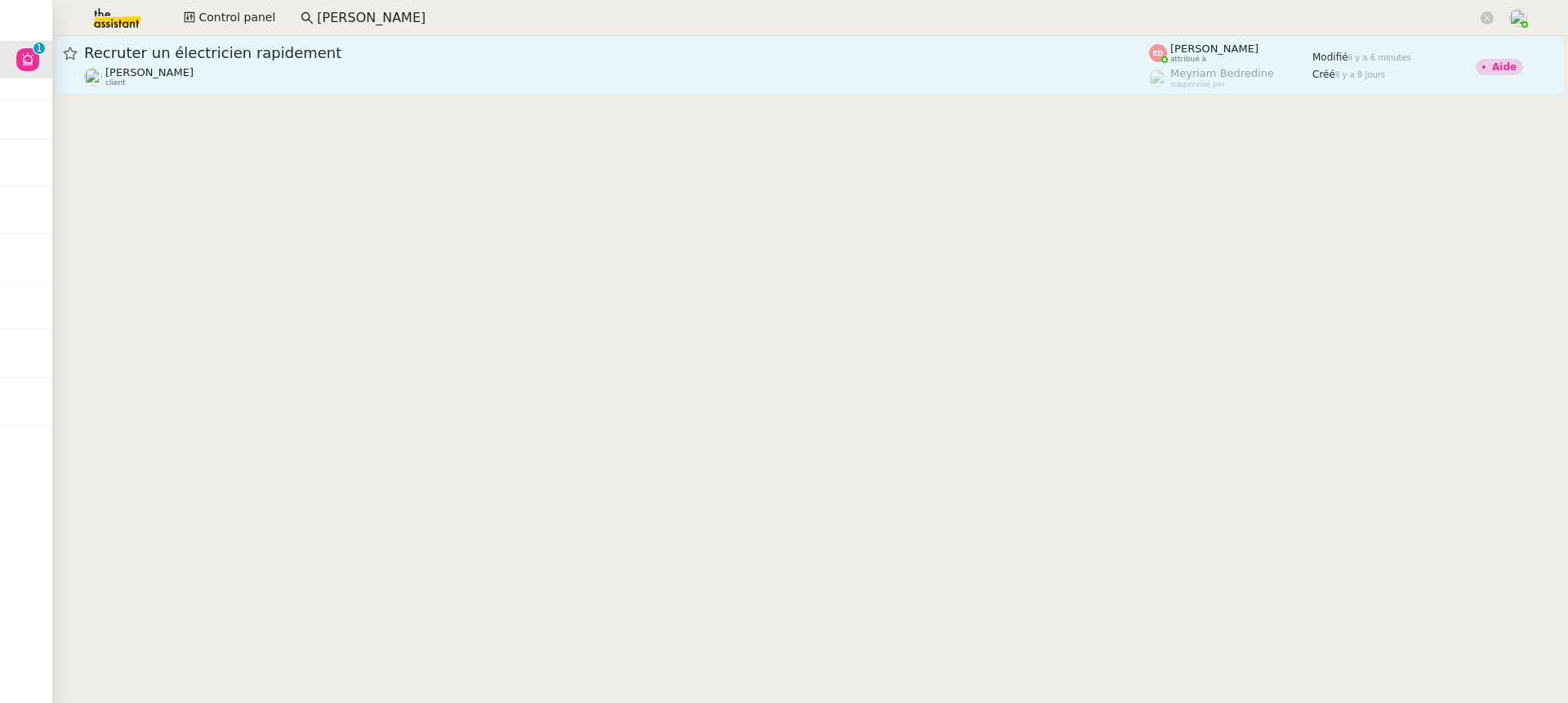
click at [614, 63] on div "Recruter un électricien rapidement Patrice DEJAR client" at bounding box center [616, 65] width 1065 height 44
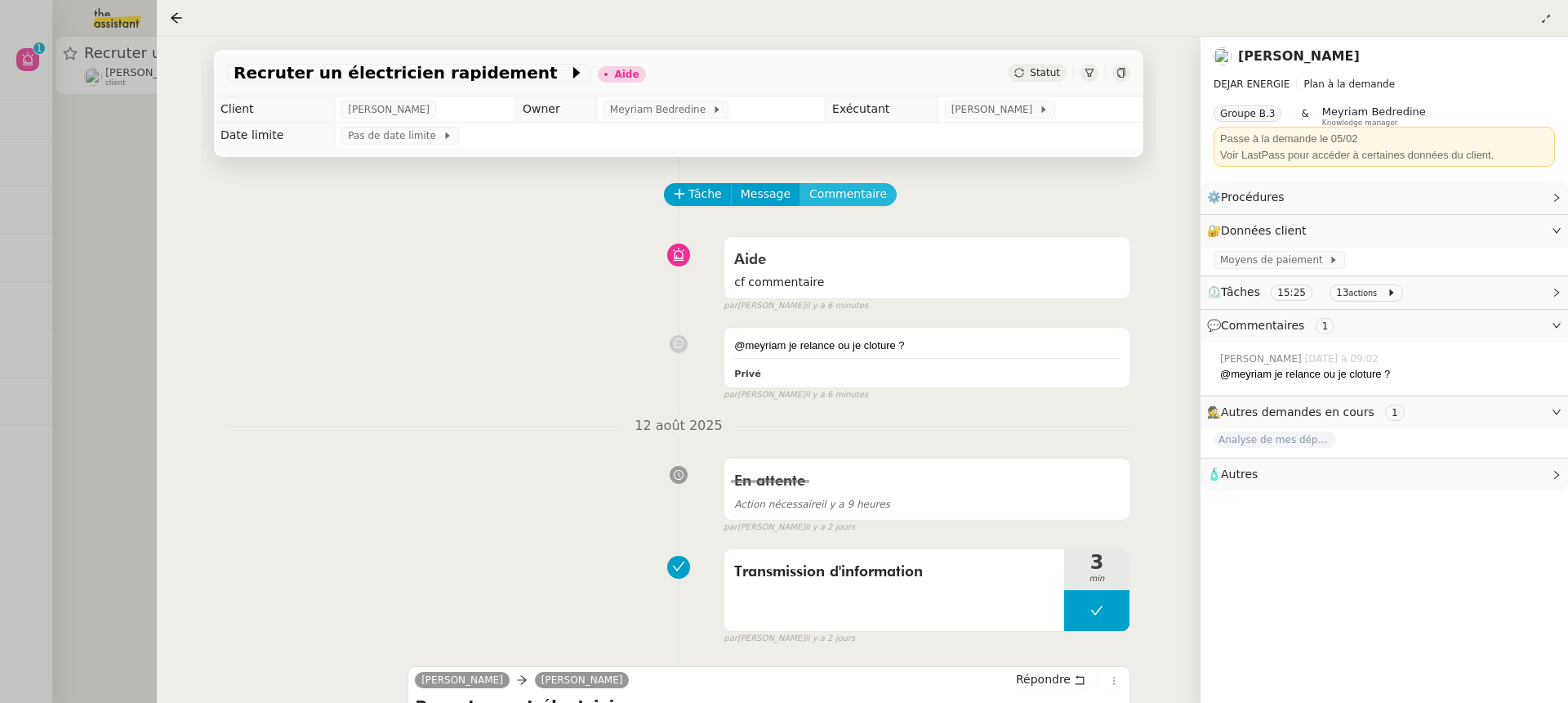
click at [843, 192] on span "Commentaire" at bounding box center [848, 193] width 78 height 18
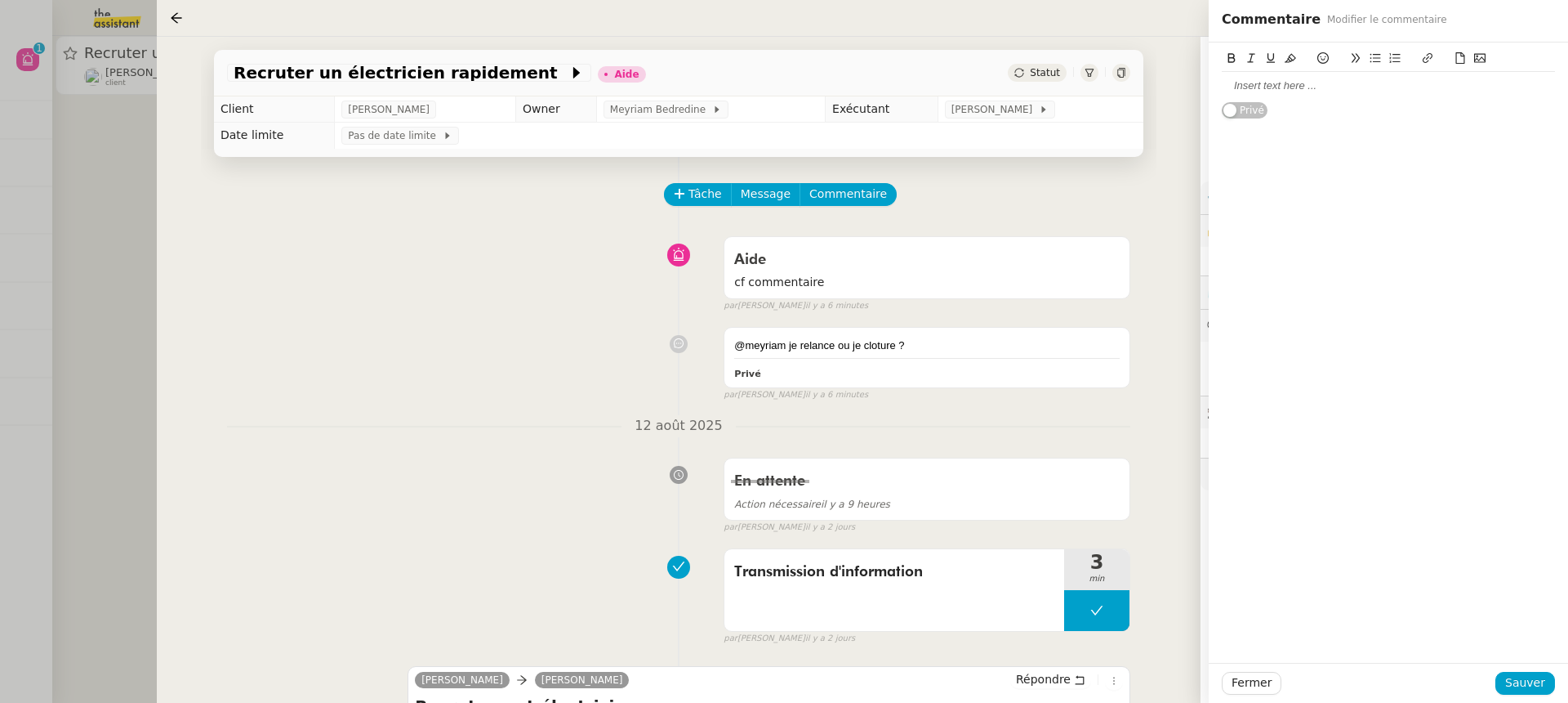
click at [1335, 80] on div at bounding box center [1388, 85] width 333 height 15
click at [1535, 674] on span "Sauver" at bounding box center [1524, 682] width 40 height 18
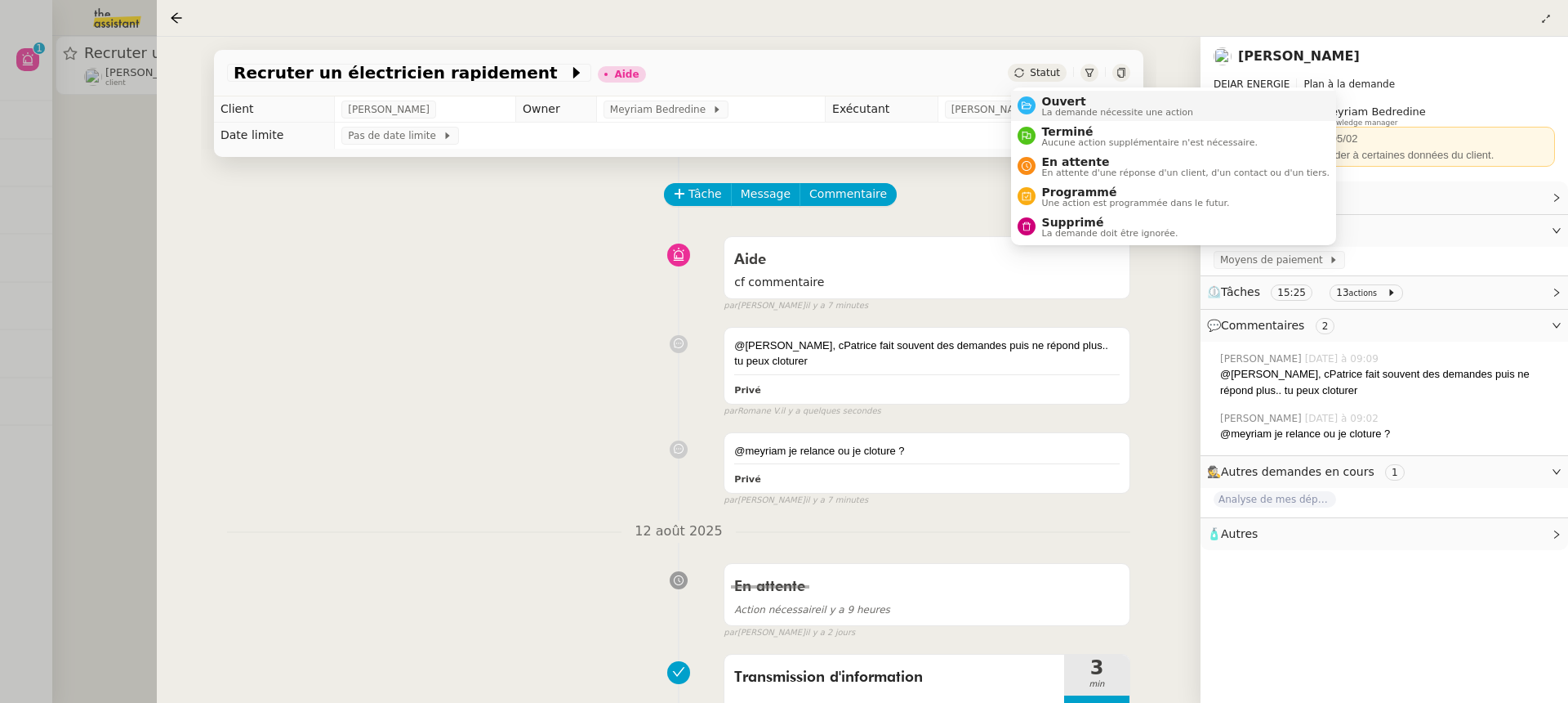
click at [1069, 113] on span "La demande nécessite une action" at bounding box center [1117, 112] width 152 height 9
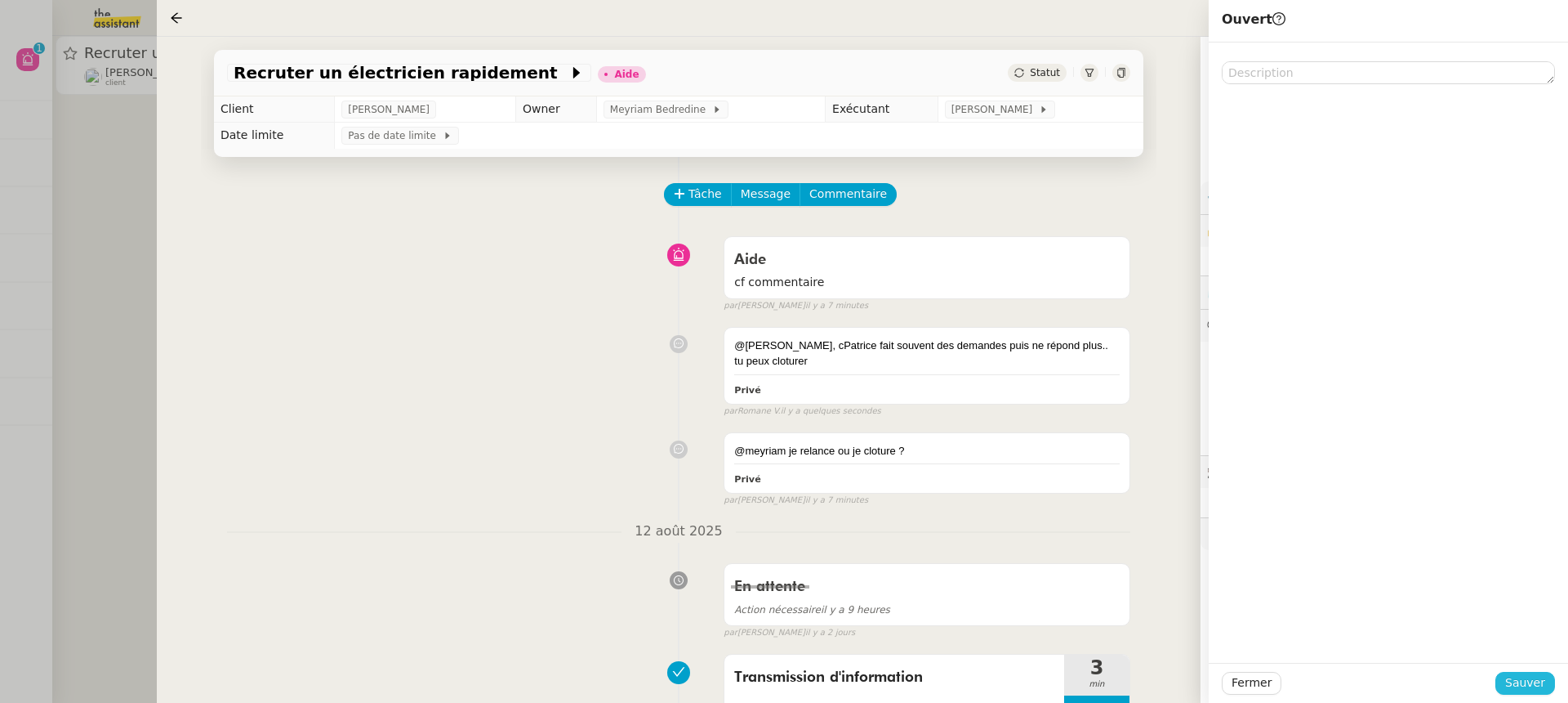
click at [1541, 684] on span "Sauver" at bounding box center [1524, 682] width 40 height 18
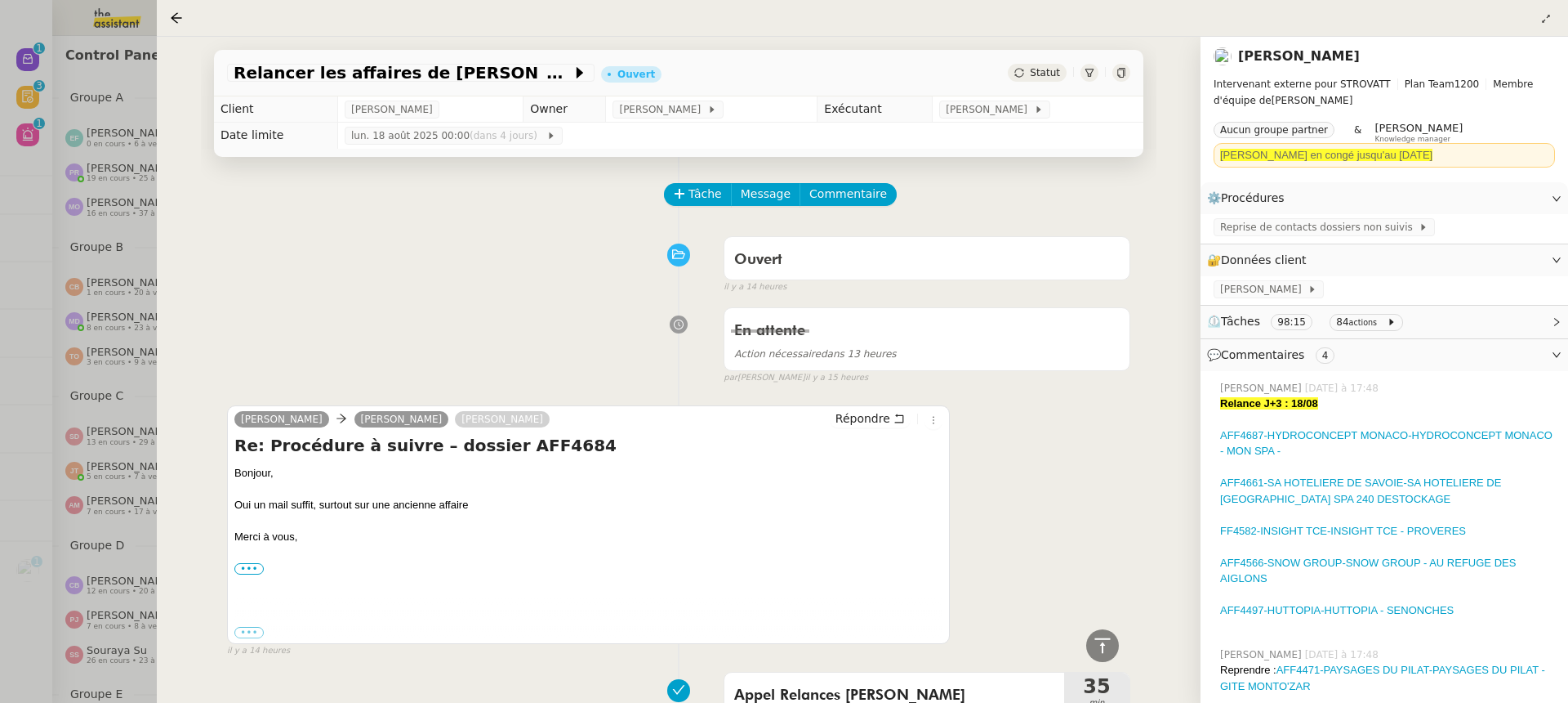
scroll to position [8684, 0]
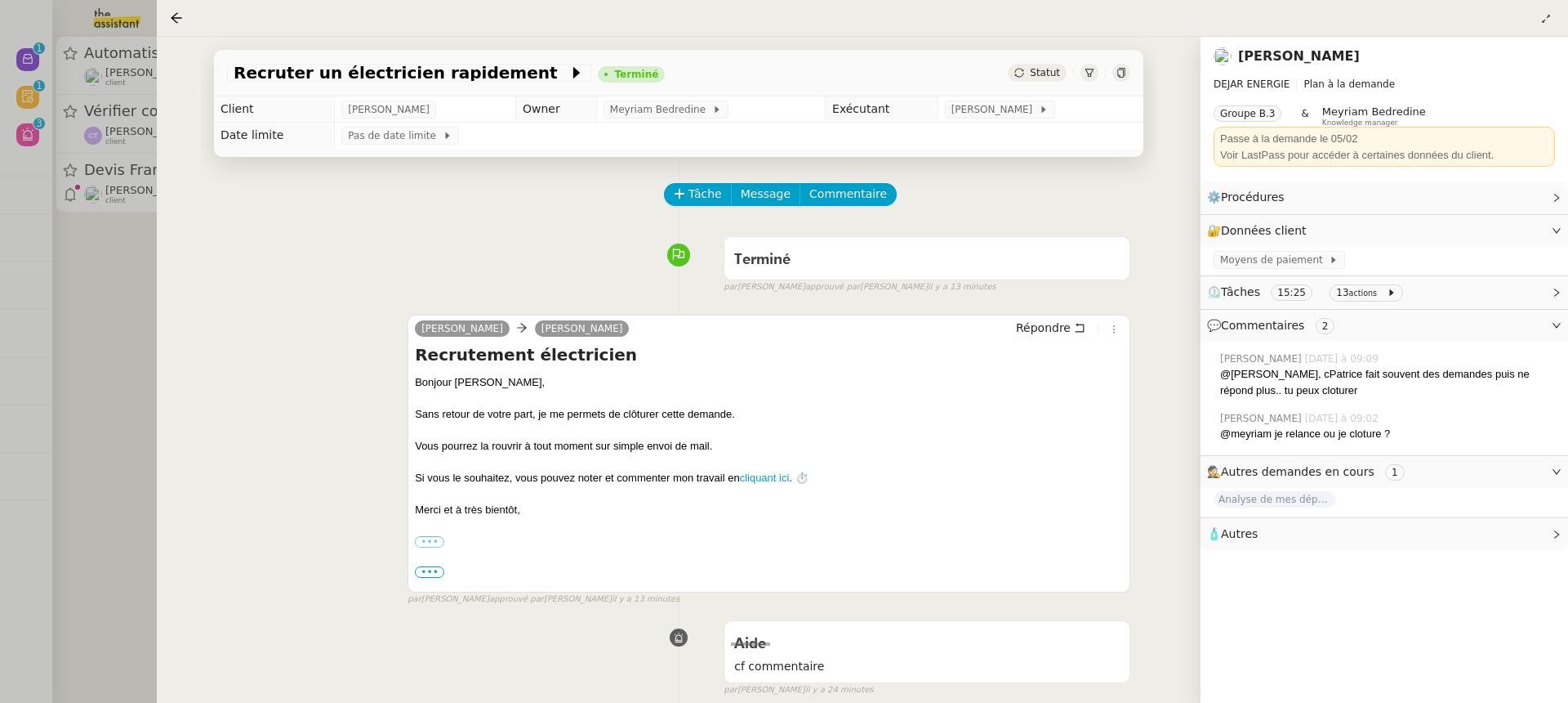
drag, startPoint x: 108, startPoint y: 41, endPoint x: 109, endPoint y: 28, distance: 13.0
click at [109, 43] on div at bounding box center [784, 351] width 1568 height 703
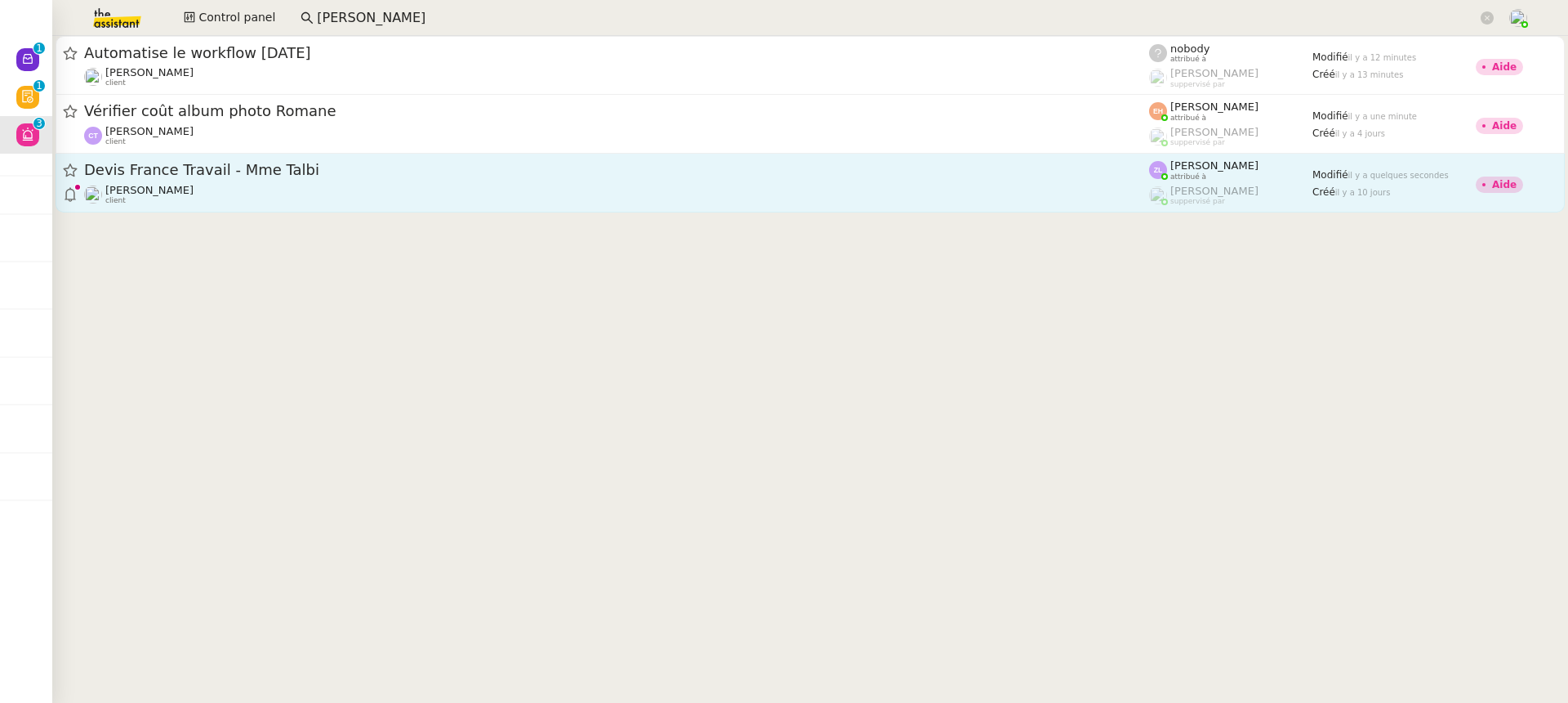
click at [193, 173] on span "Devis France Travail - Mme Talbi" at bounding box center [616, 170] width 1065 height 15
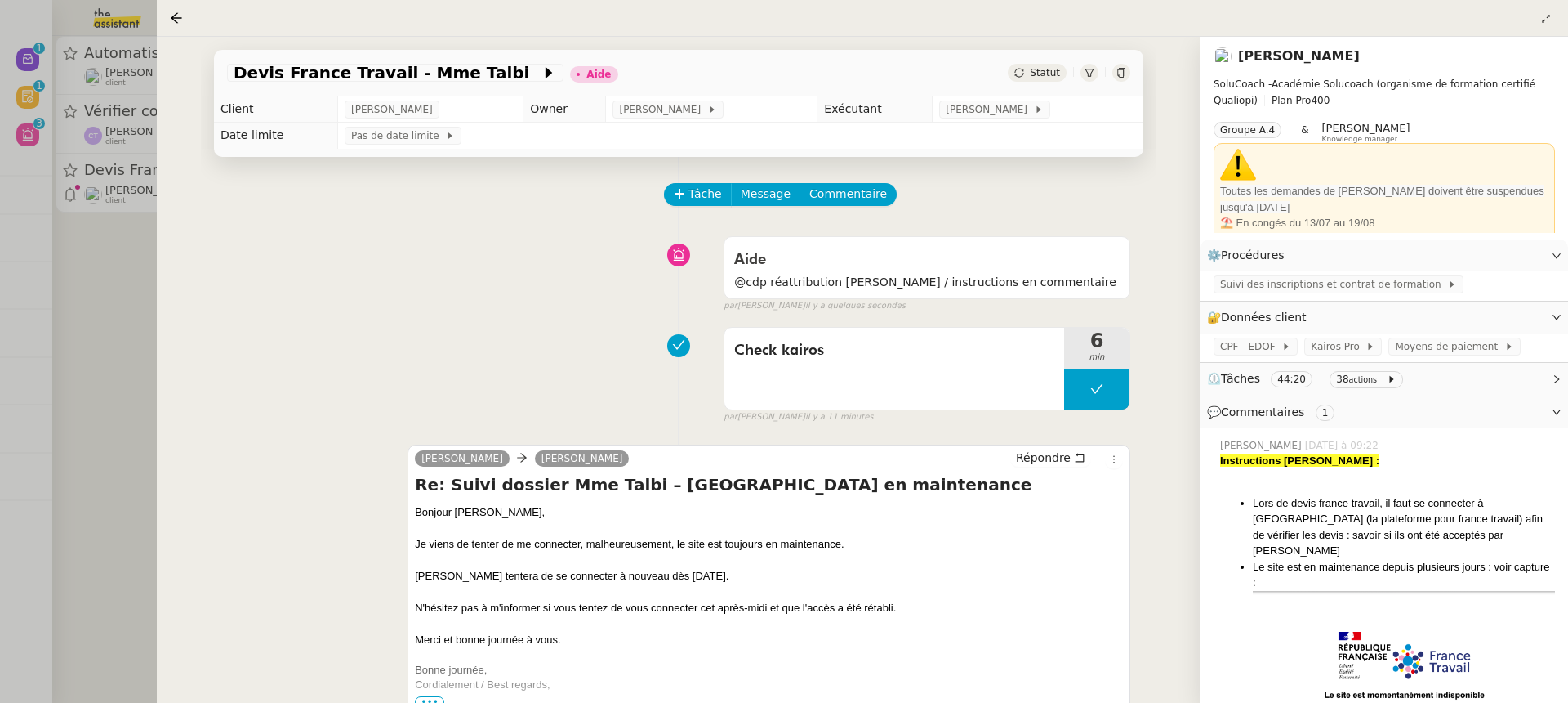
click at [1014, 120] on td "[PERSON_NAME]" at bounding box center [1037, 109] width 210 height 26
click at [1004, 111] on span "[PERSON_NAME]" at bounding box center [989, 109] width 87 height 16
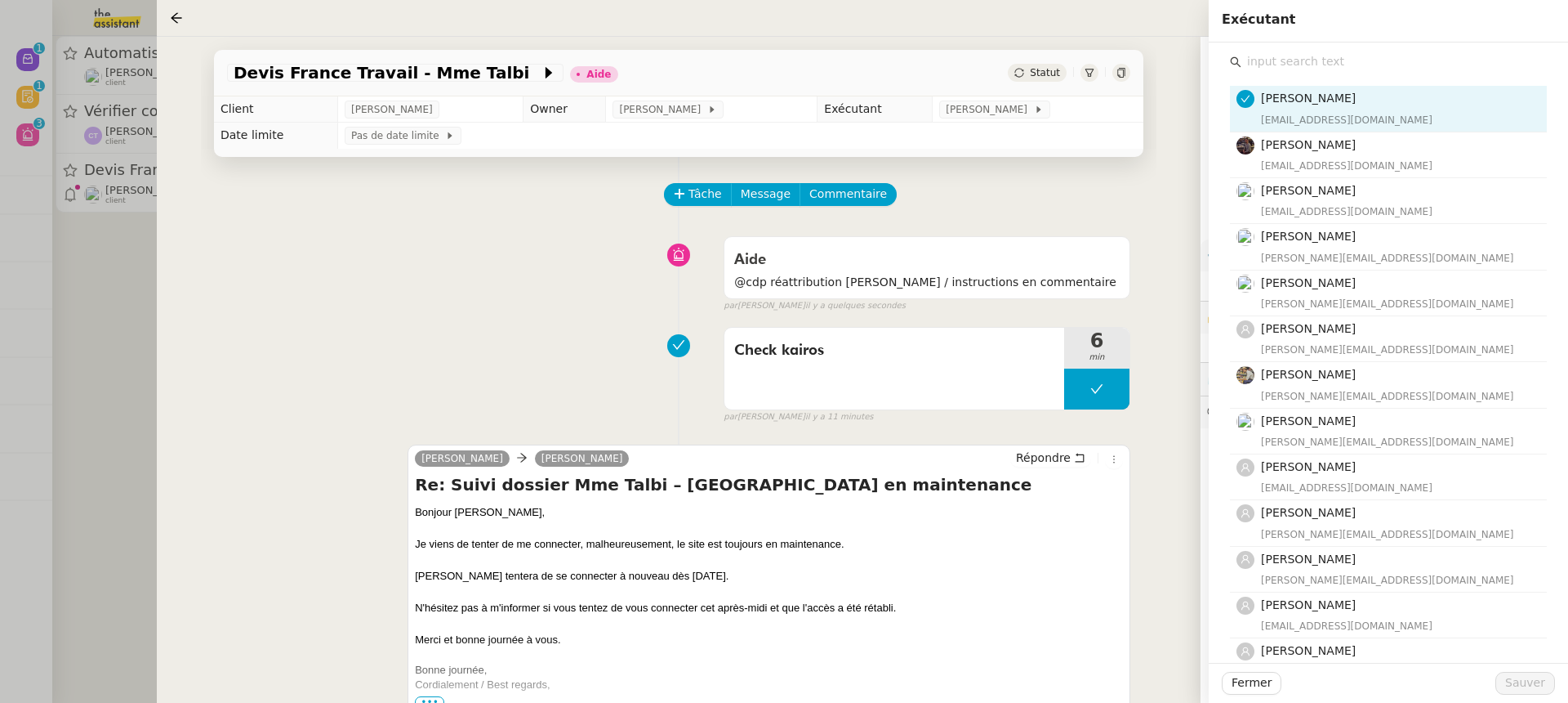
click at [1284, 77] on div "Zoé Lachambre zoe@theassistant.team Bert Canavaggio bert.canavaggio@gmail.com R…" at bounding box center [1388, 561] width 317 height 978
click at [1280, 70] on input "text" at bounding box center [1394, 61] width 305 height 22
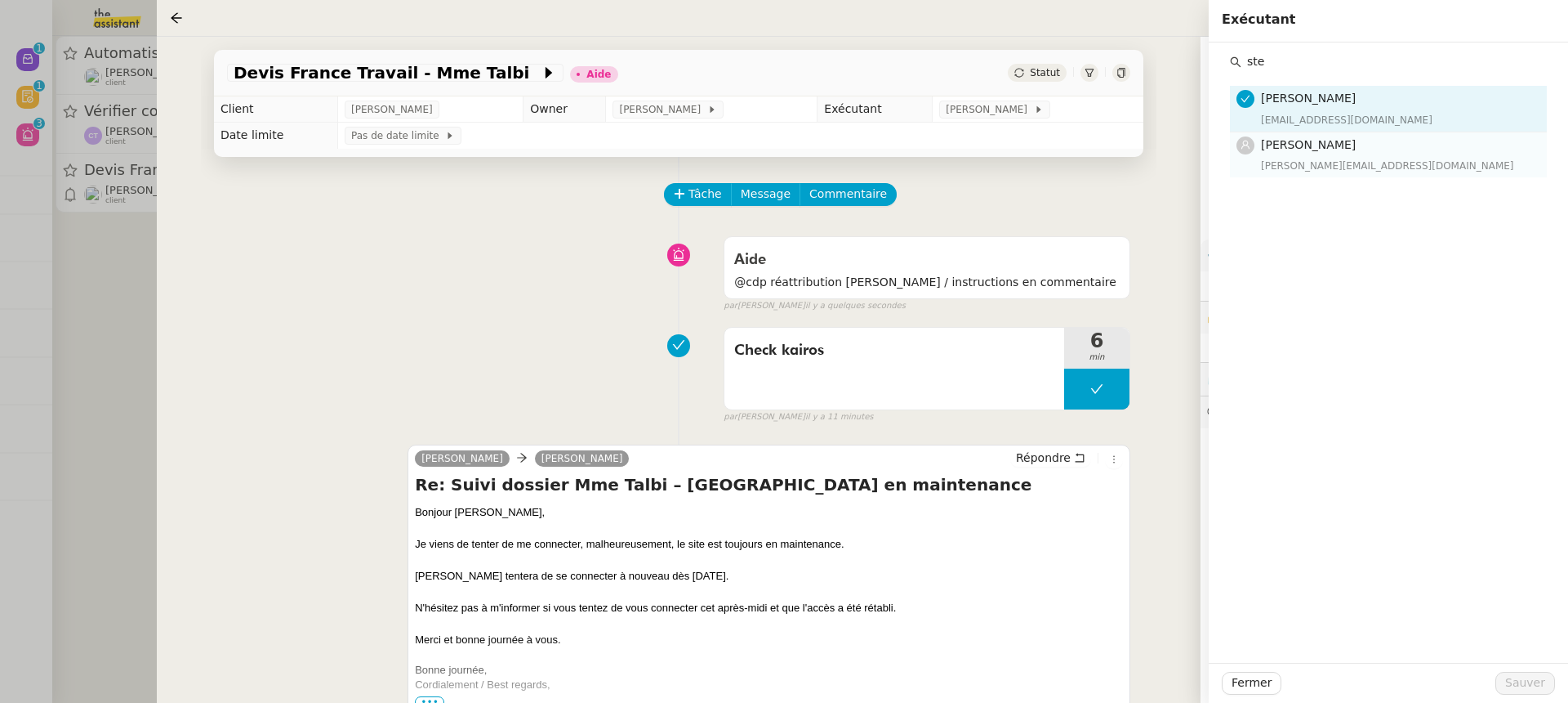
type input "ste"
click at [1312, 173] on div "stephanie@theassistant.team" at bounding box center [1398, 166] width 276 height 16
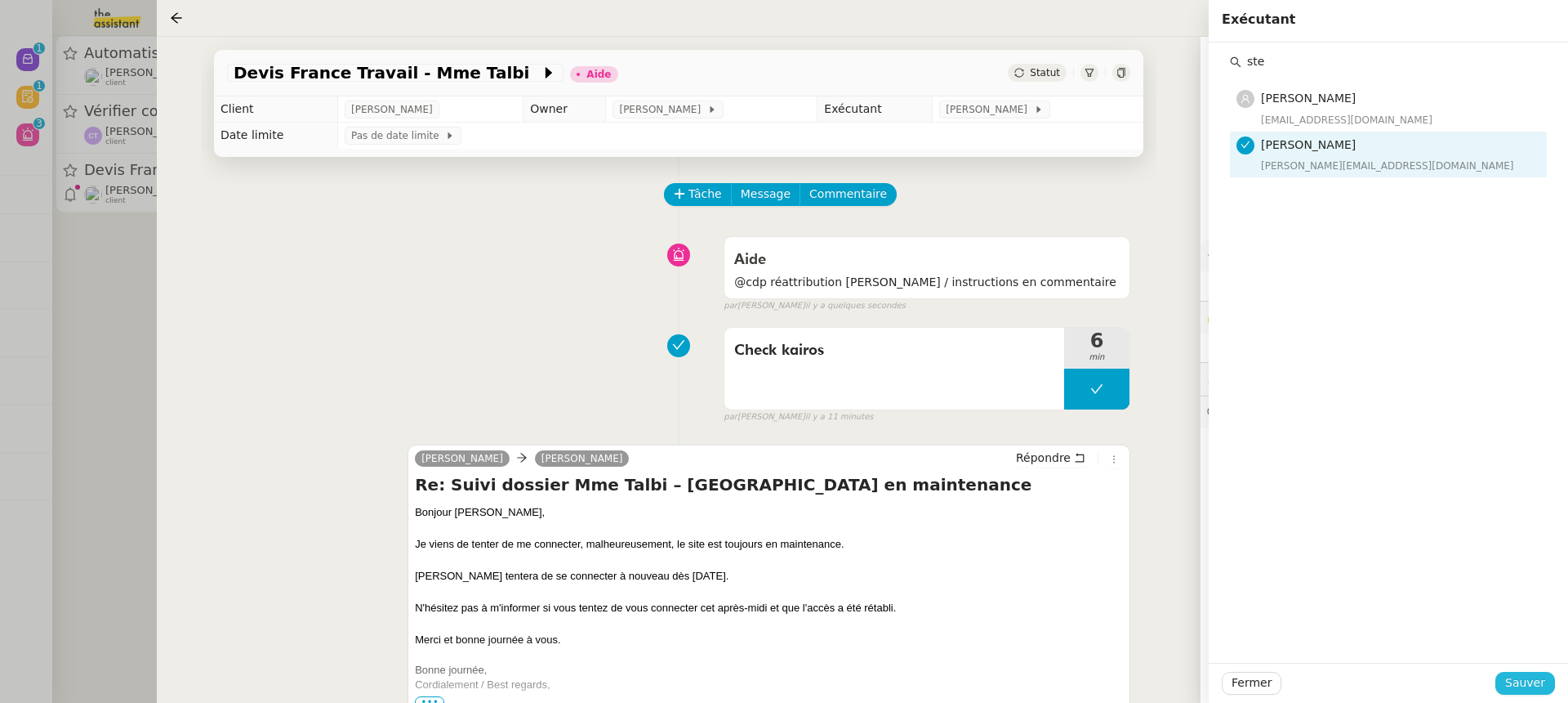
click at [1538, 682] on span "Sauver" at bounding box center [1524, 682] width 40 height 18
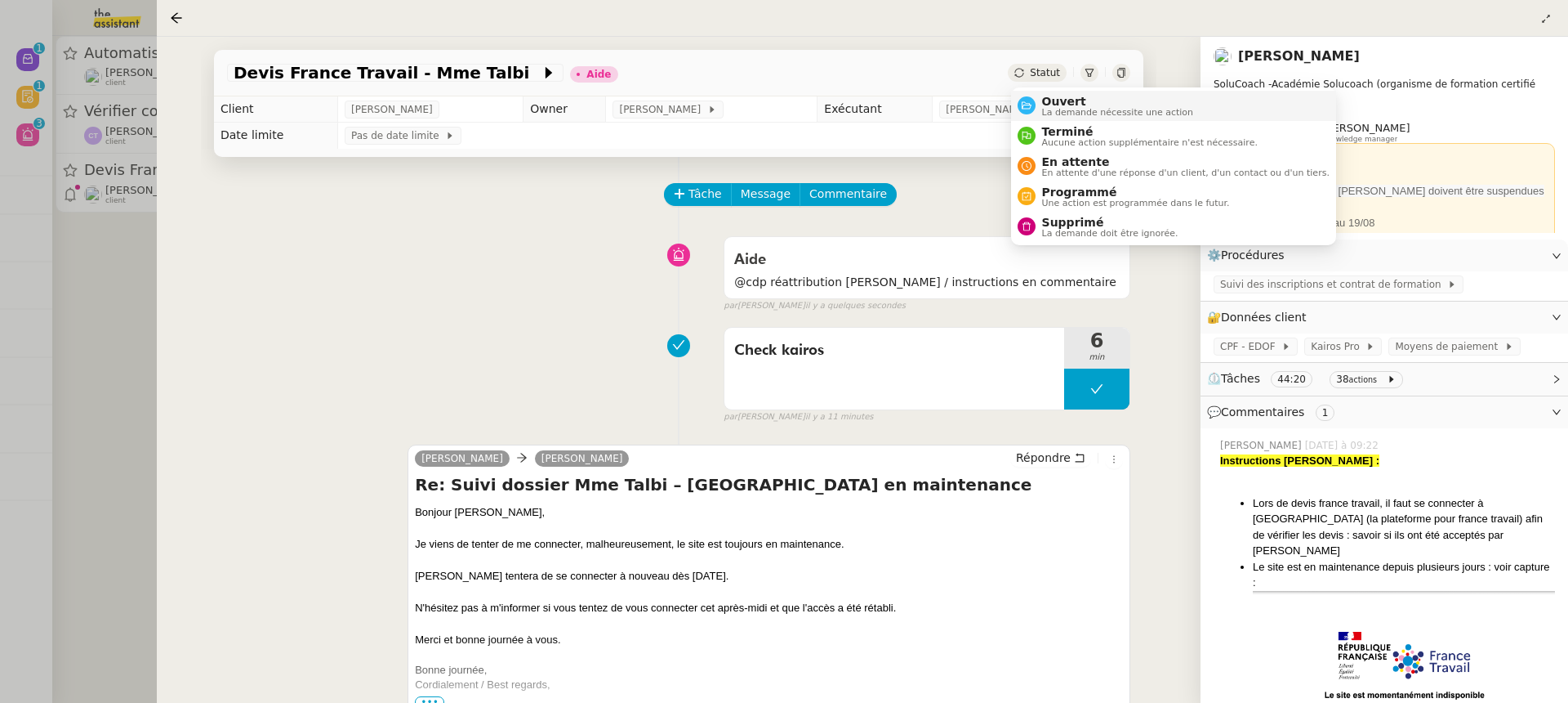
click at [1090, 112] on span "La demande nécessite une action" at bounding box center [1117, 112] width 152 height 9
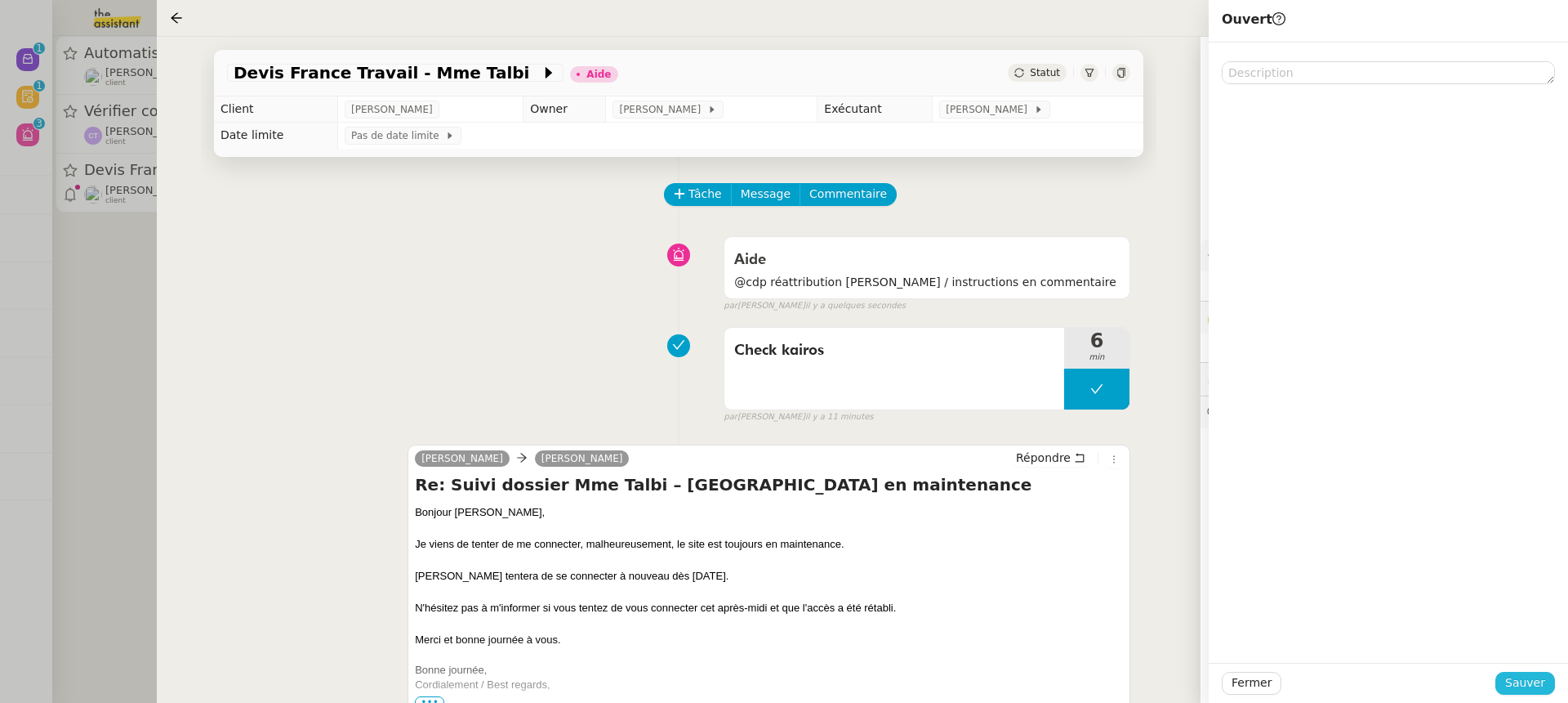
click at [1529, 678] on span "Sauver" at bounding box center [1524, 682] width 40 height 18
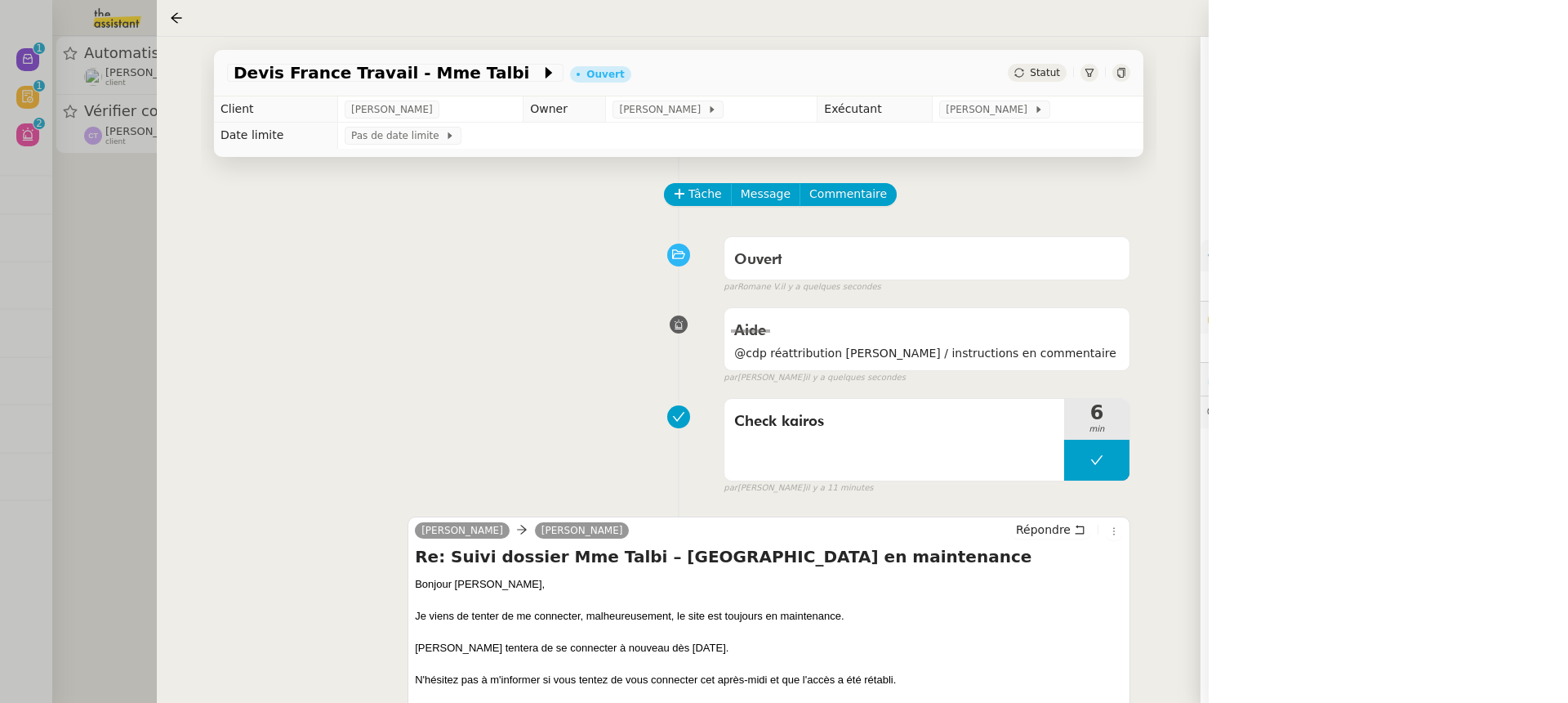
click at [41, 144] on div at bounding box center [784, 351] width 1568 height 703
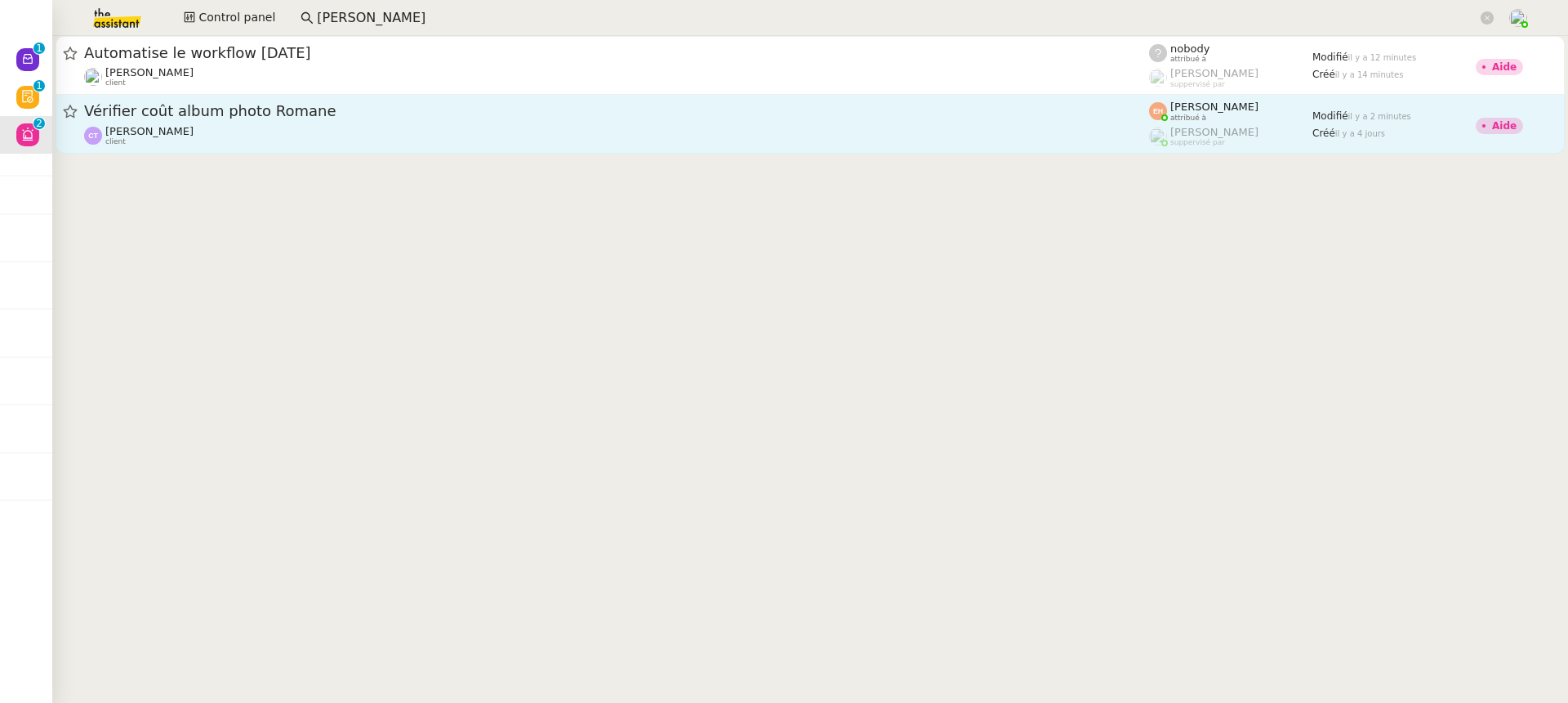
click at [157, 148] on link "Vérifier coût album photo Romane Camille TOULOUSE client Esther Hillenbrand att…" at bounding box center [809, 124] width 1509 height 59
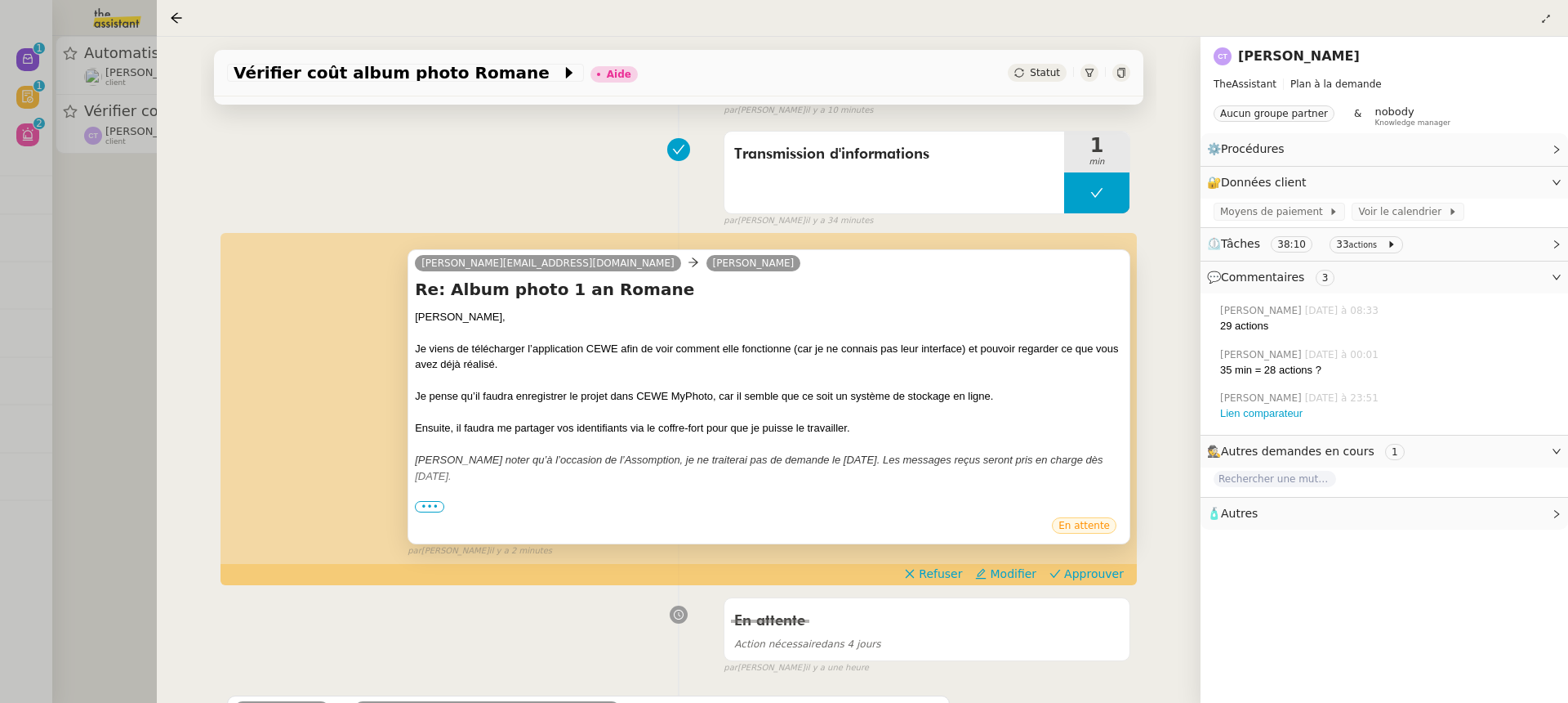
scroll to position [180, 0]
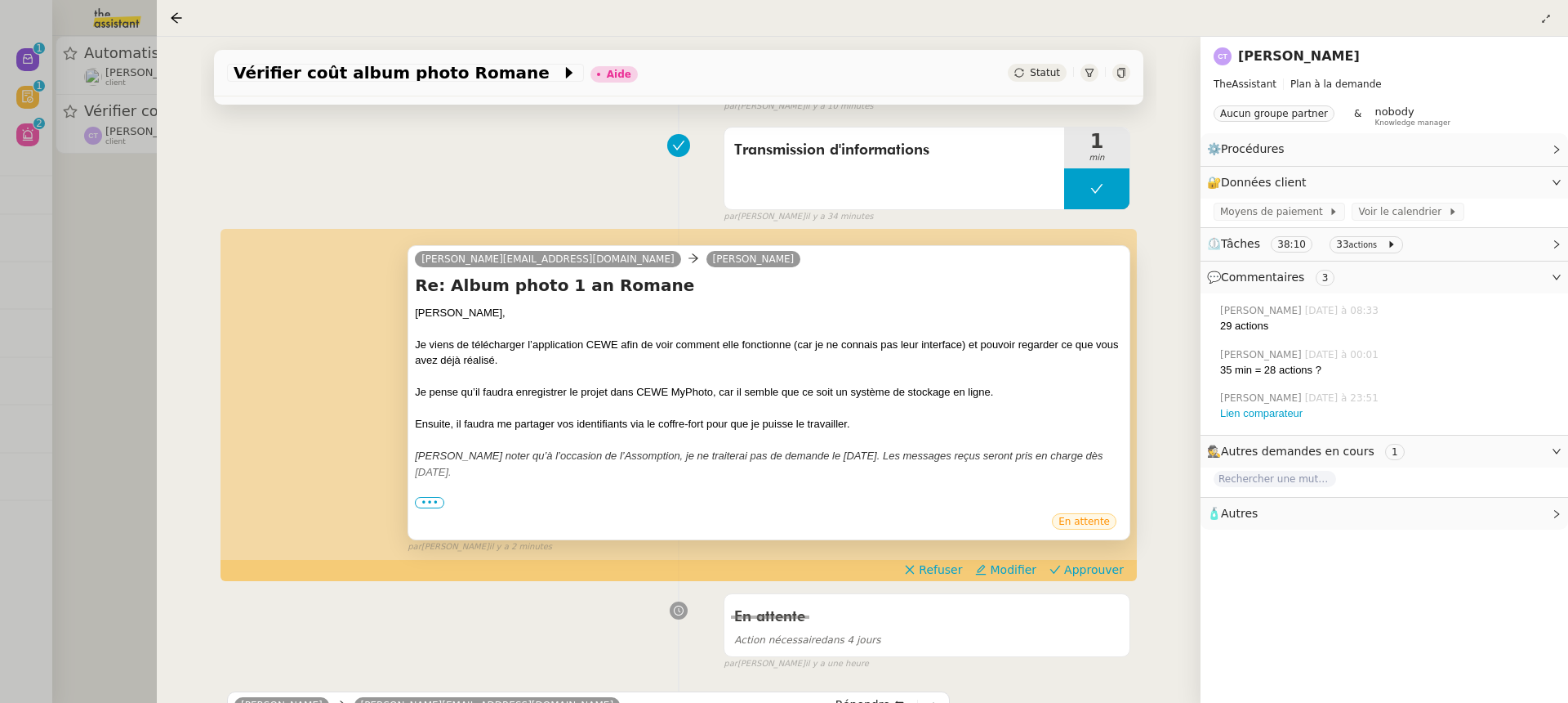
click at [418, 505] on span "•••" at bounding box center [429, 502] width 29 height 12
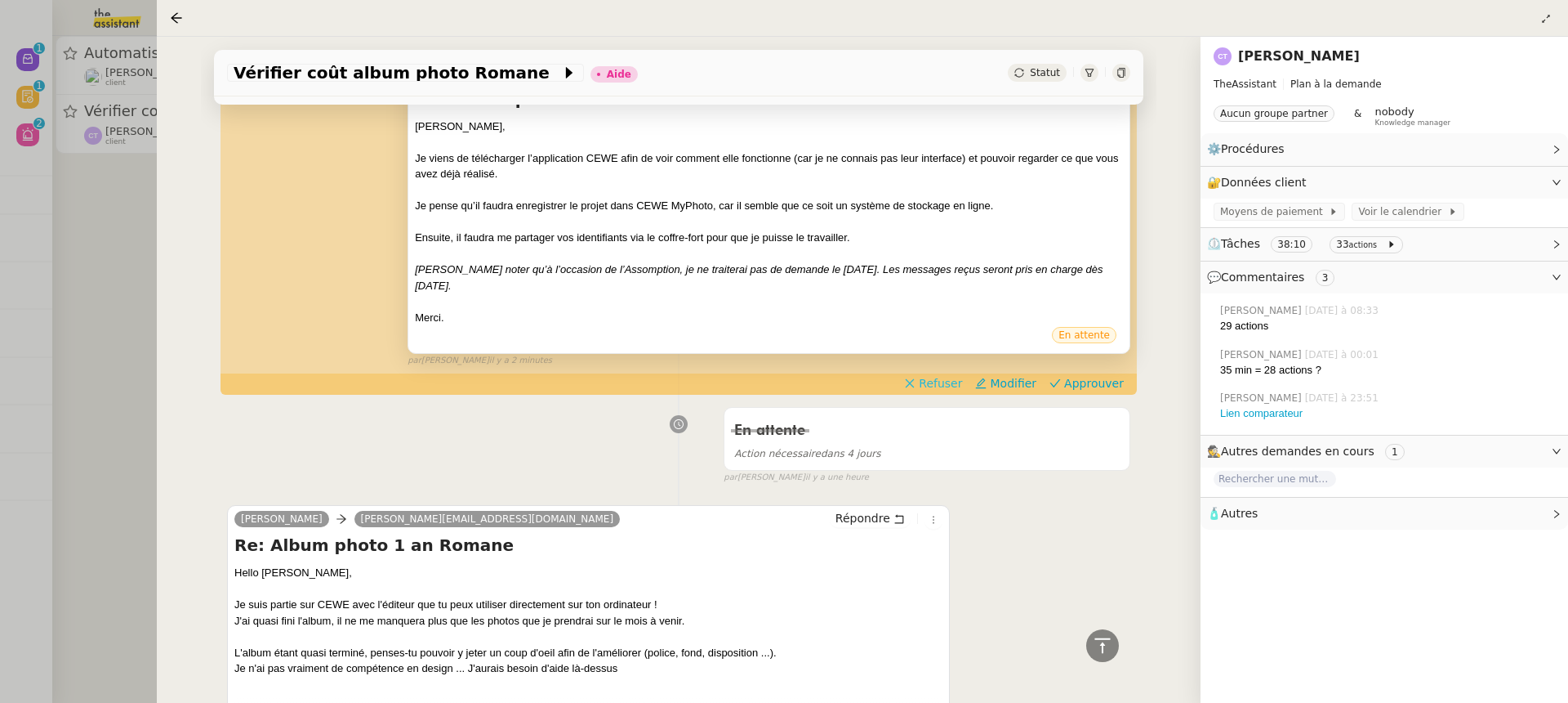
click at [946, 372] on app-ticket-timeline-item "edmond@theassistant.com Camille TOULOUSE Re: Album photo 1 an Romane Camille, J…" at bounding box center [678, 218] width 903 height 349
click at [957, 391] on button "Refuser" at bounding box center [932, 383] width 71 height 18
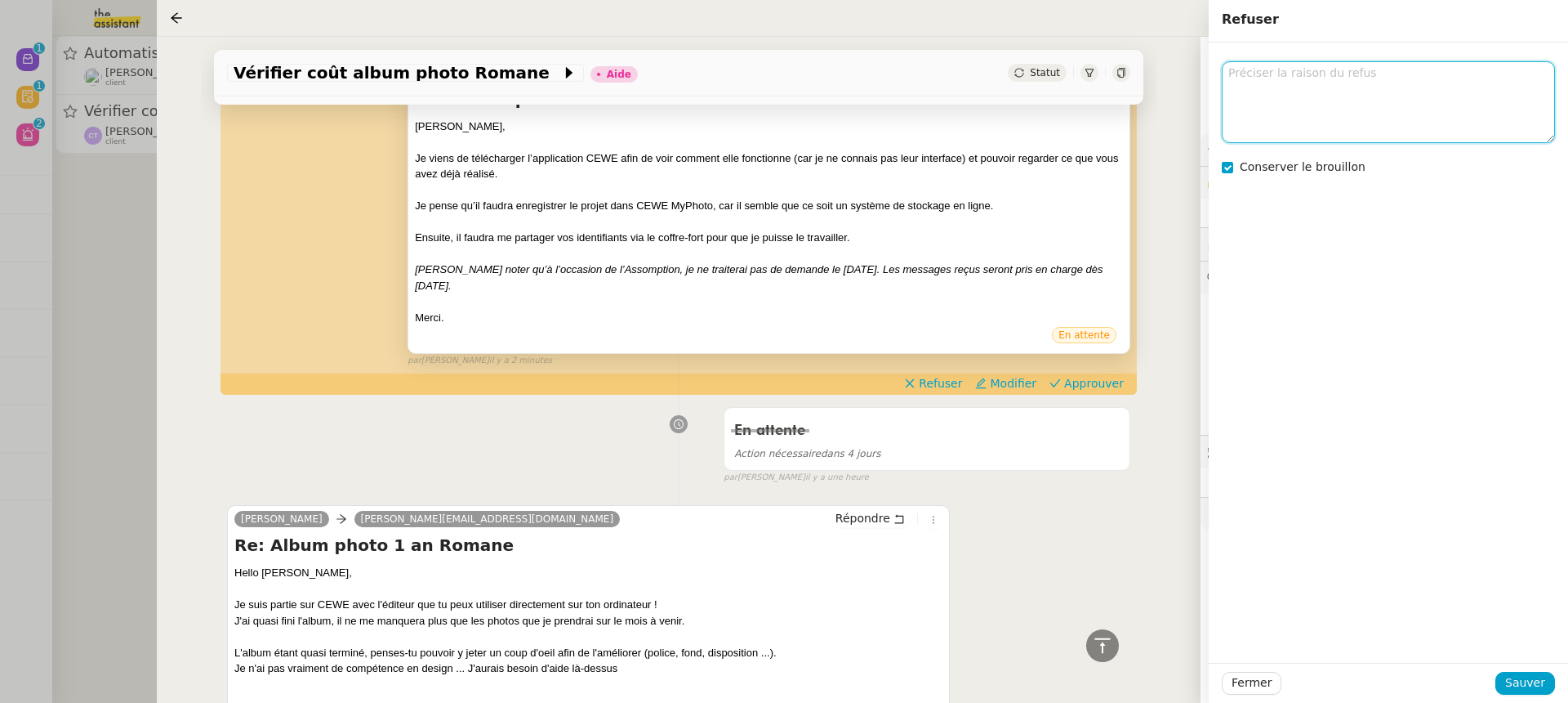
click at [1298, 113] on textarea at bounding box center [1388, 101] width 333 height 80
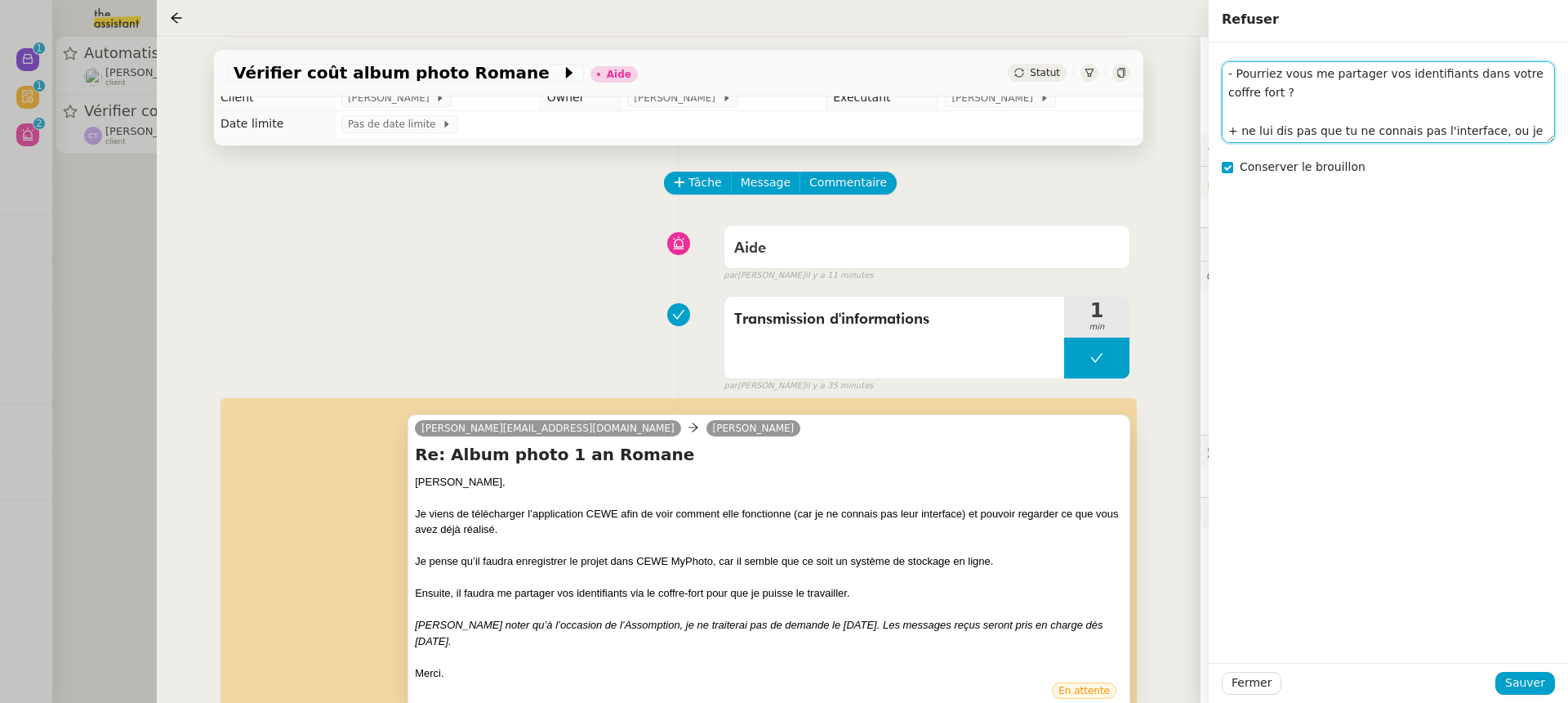
scroll to position [52, 0]
type textarea "@esther, le ton est légèrement à revoir - Pourriez vous me partager vos identif…"
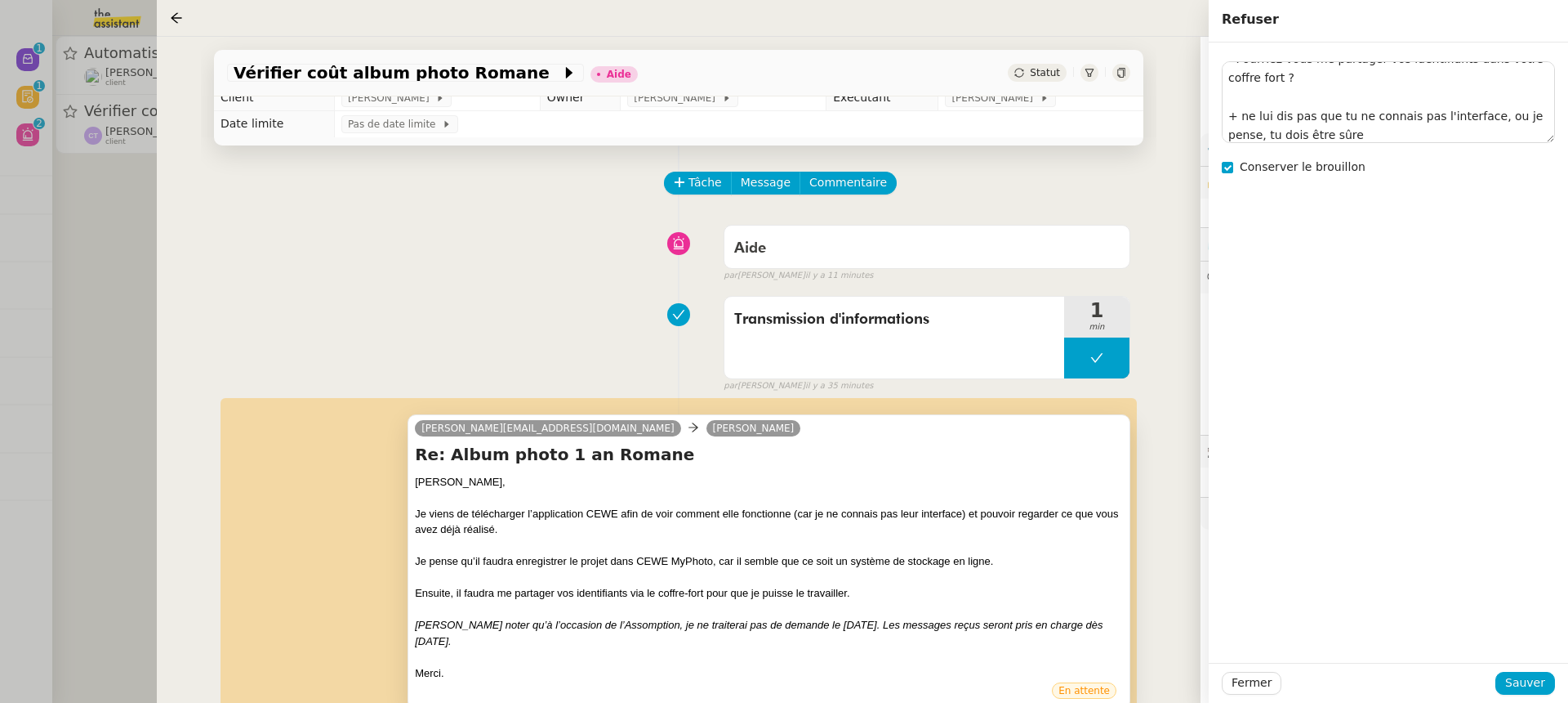
click at [1523, 695] on div "Fermer Sauver" at bounding box center [1388, 682] width 360 height 40
click at [1516, 679] on span "Sauver" at bounding box center [1524, 682] width 40 height 18
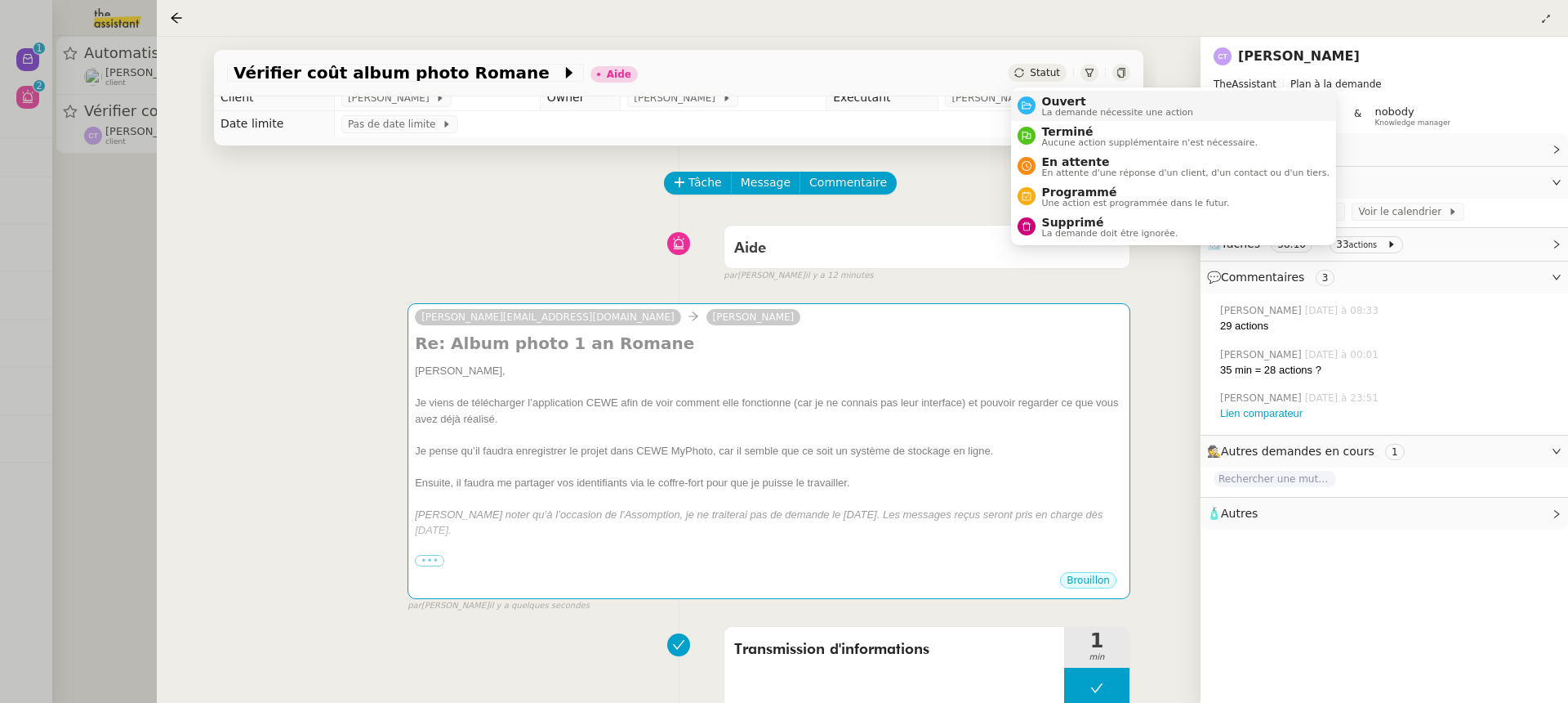
click at [1053, 103] on span "Ouvert" at bounding box center [1117, 101] width 152 height 13
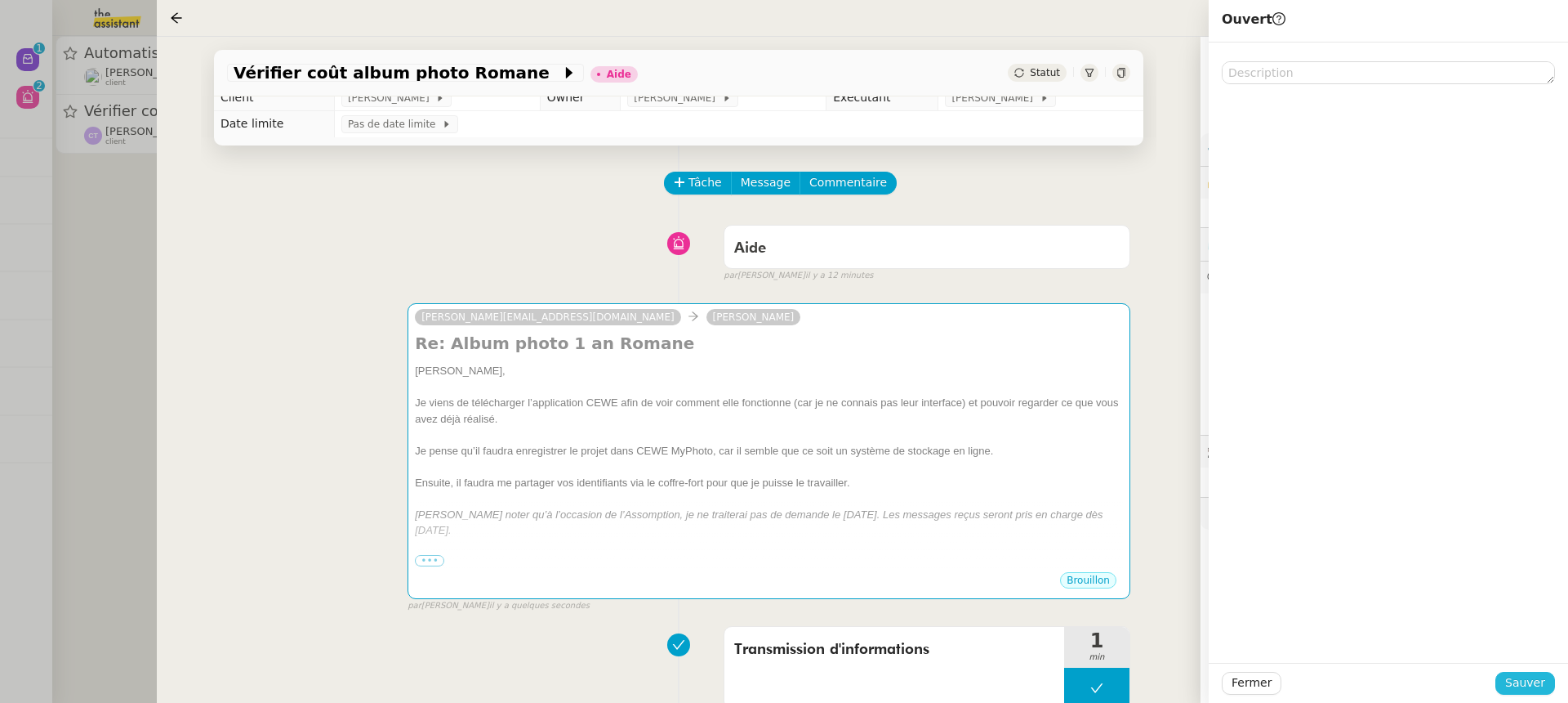
click at [1532, 684] on span "Sauver" at bounding box center [1524, 682] width 40 height 18
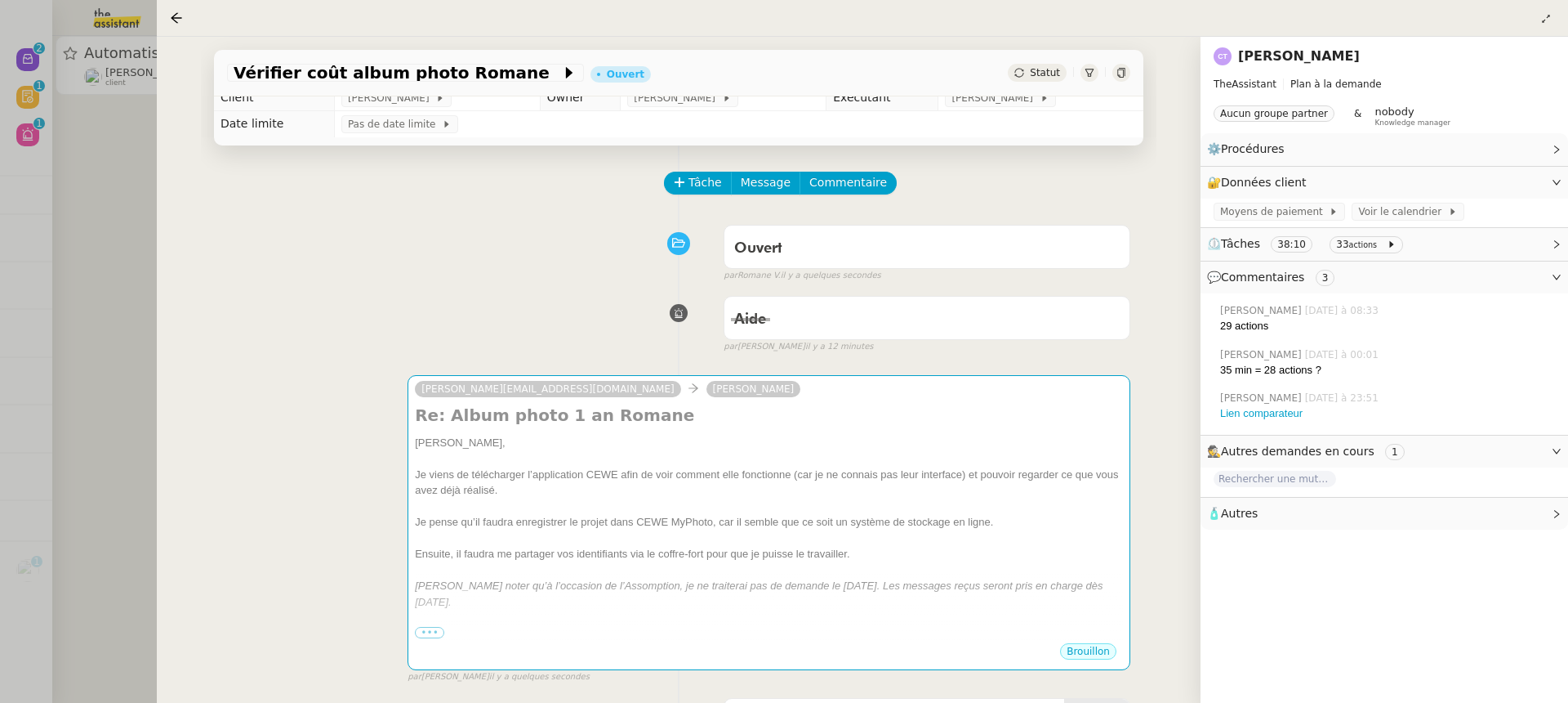
click at [129, 148] on div at bounding box center [784, 351] width 1568 height 703
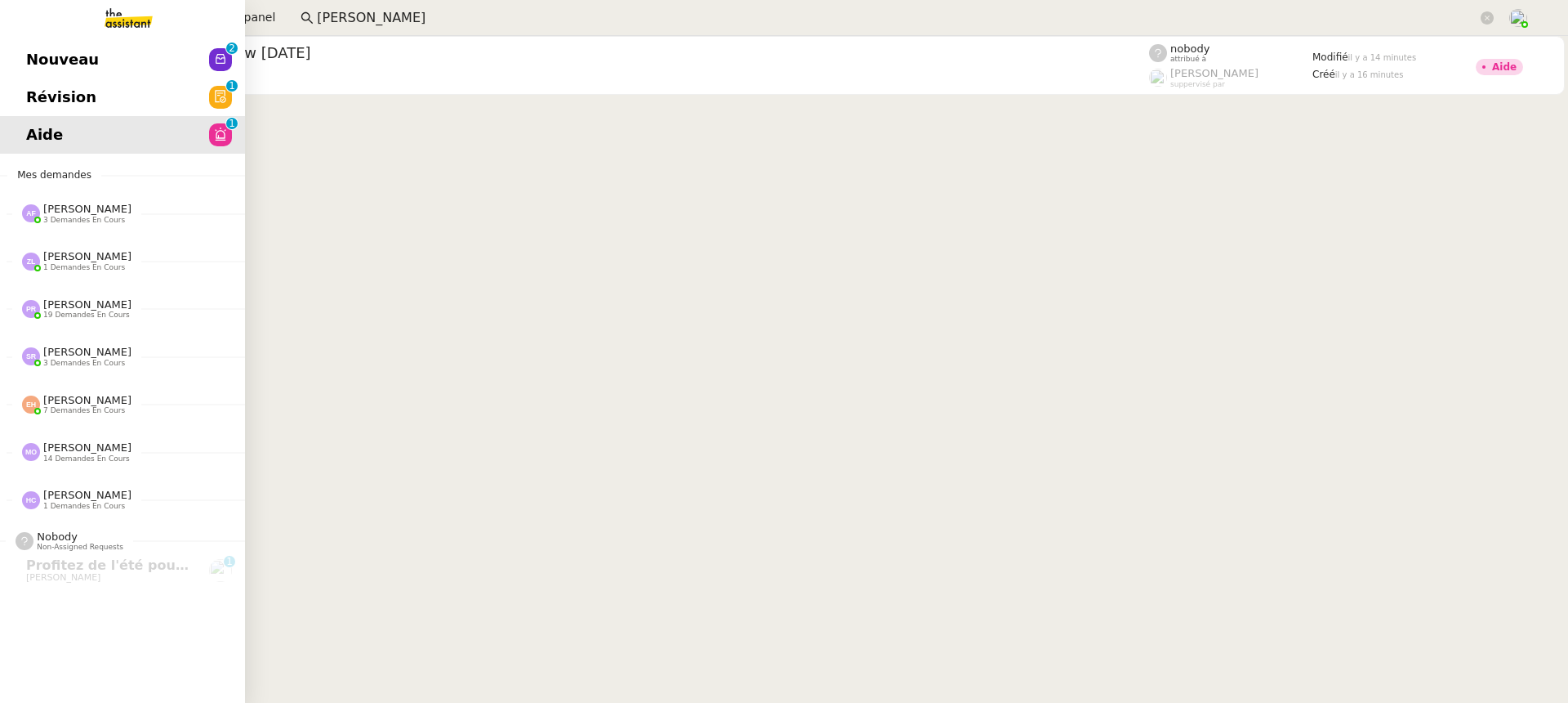
click at [36, 88] on span "Révision" at bounding box center [61, 97] width 70 height 24
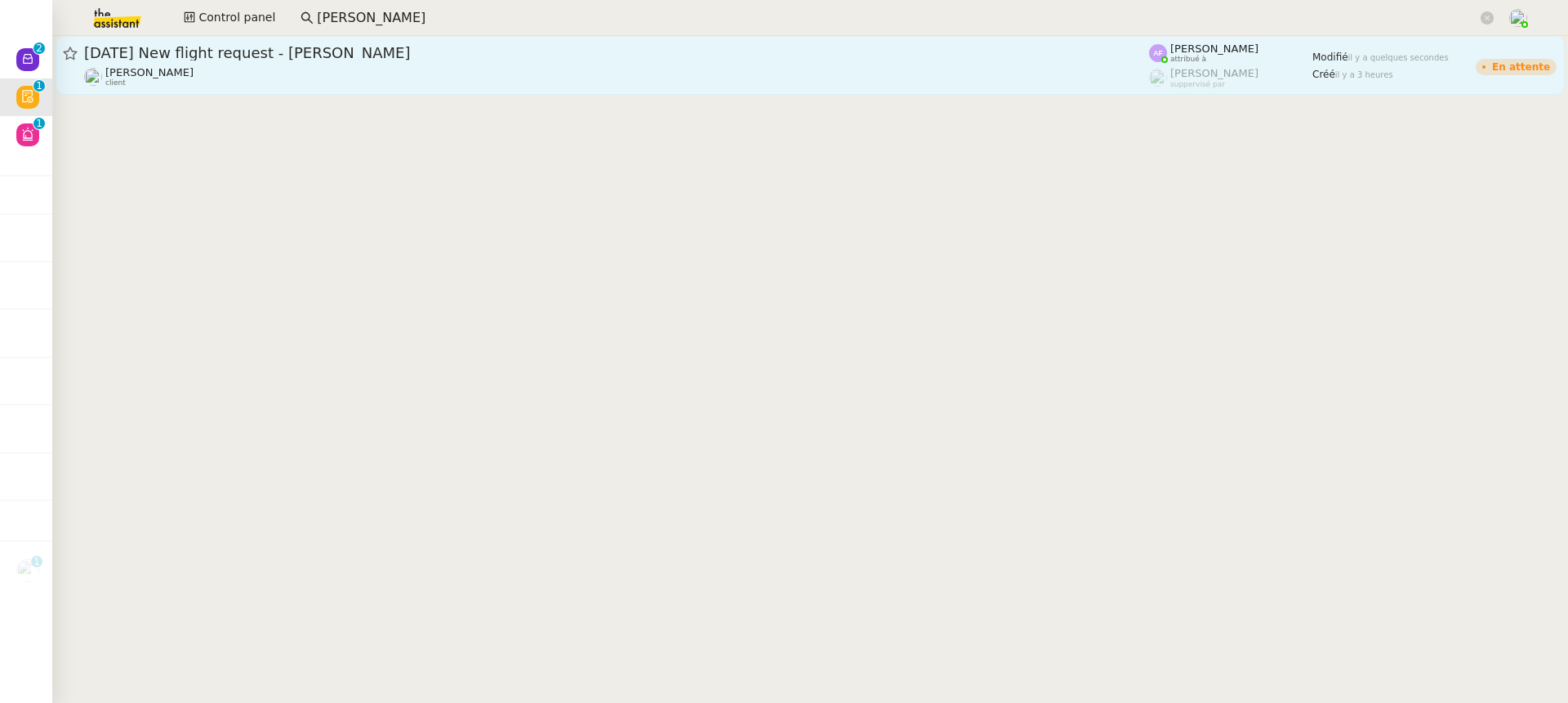
click at [233, 40] on link "12th November 2025 New flight request - jason cheung Louis Frei client Anna Flo…" at bounding box center [809, 65] width 1509 height 59
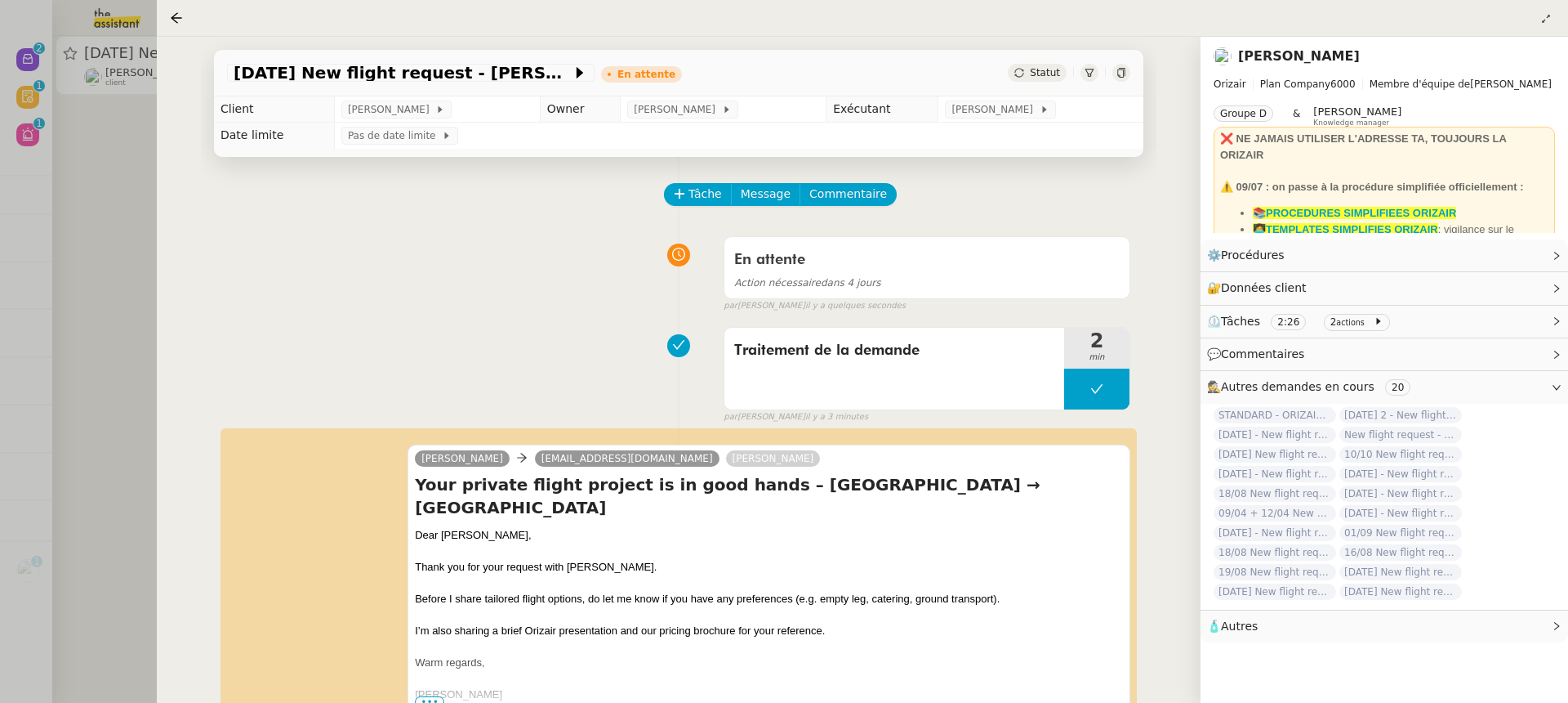
click at [136, 22] on div at bounding box center [784, 351] width 1568 height 703
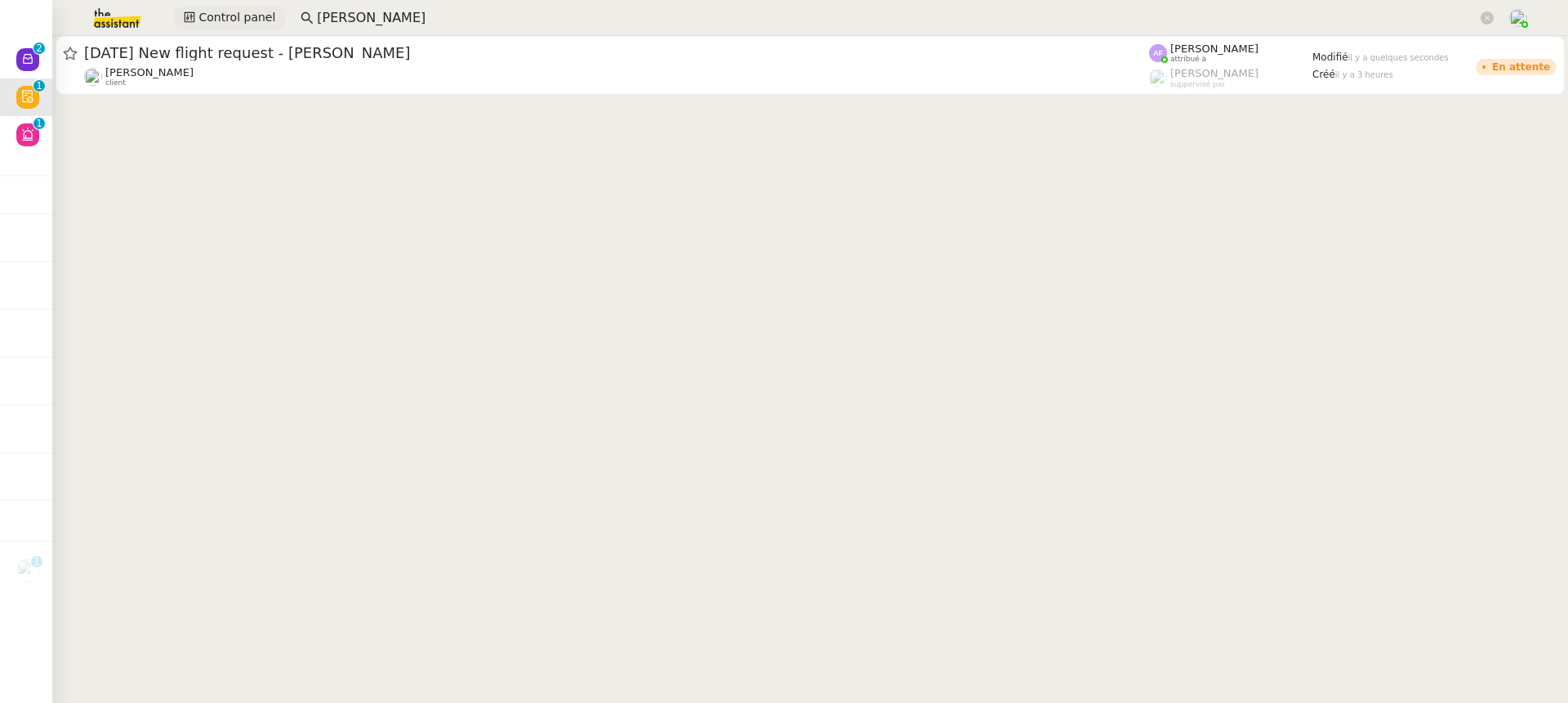
click at [251, 23] on span "Control panel" at bounding box center [236, 16] width 77 height 18
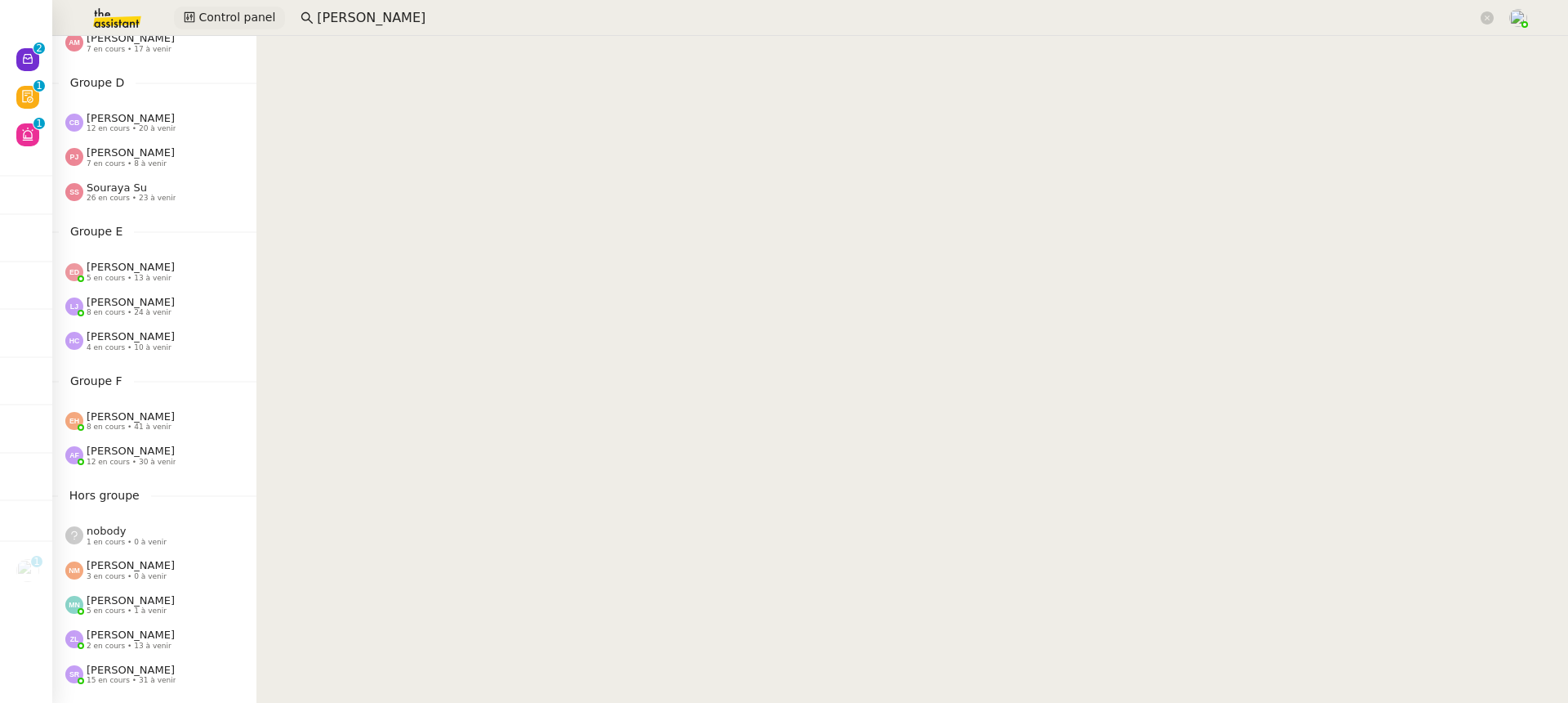
scroll to position [635, 0]
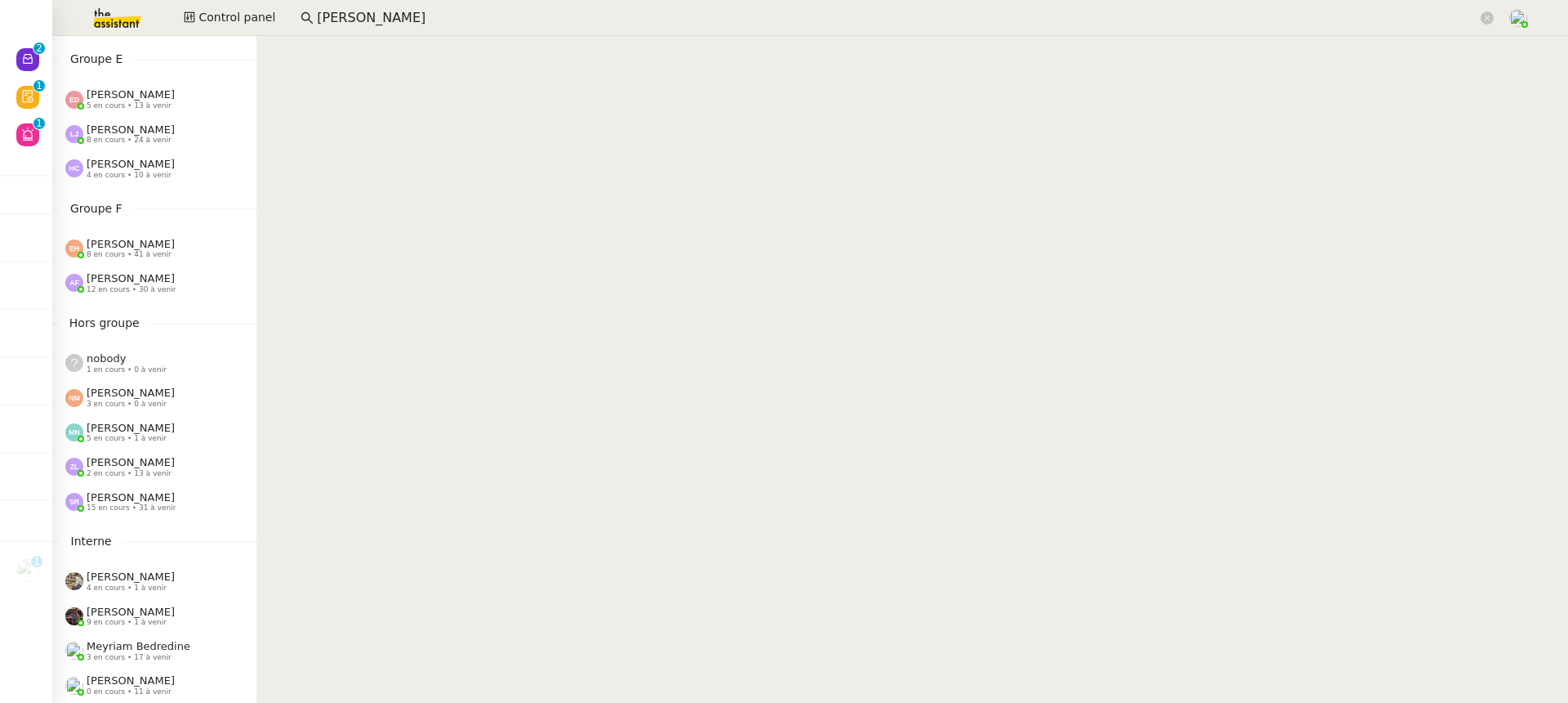
click at [151, 265] on div "Esther Hillenbrand 8 en cours • 41 à venir" at bounding box center [154, 247] width 204 height 34
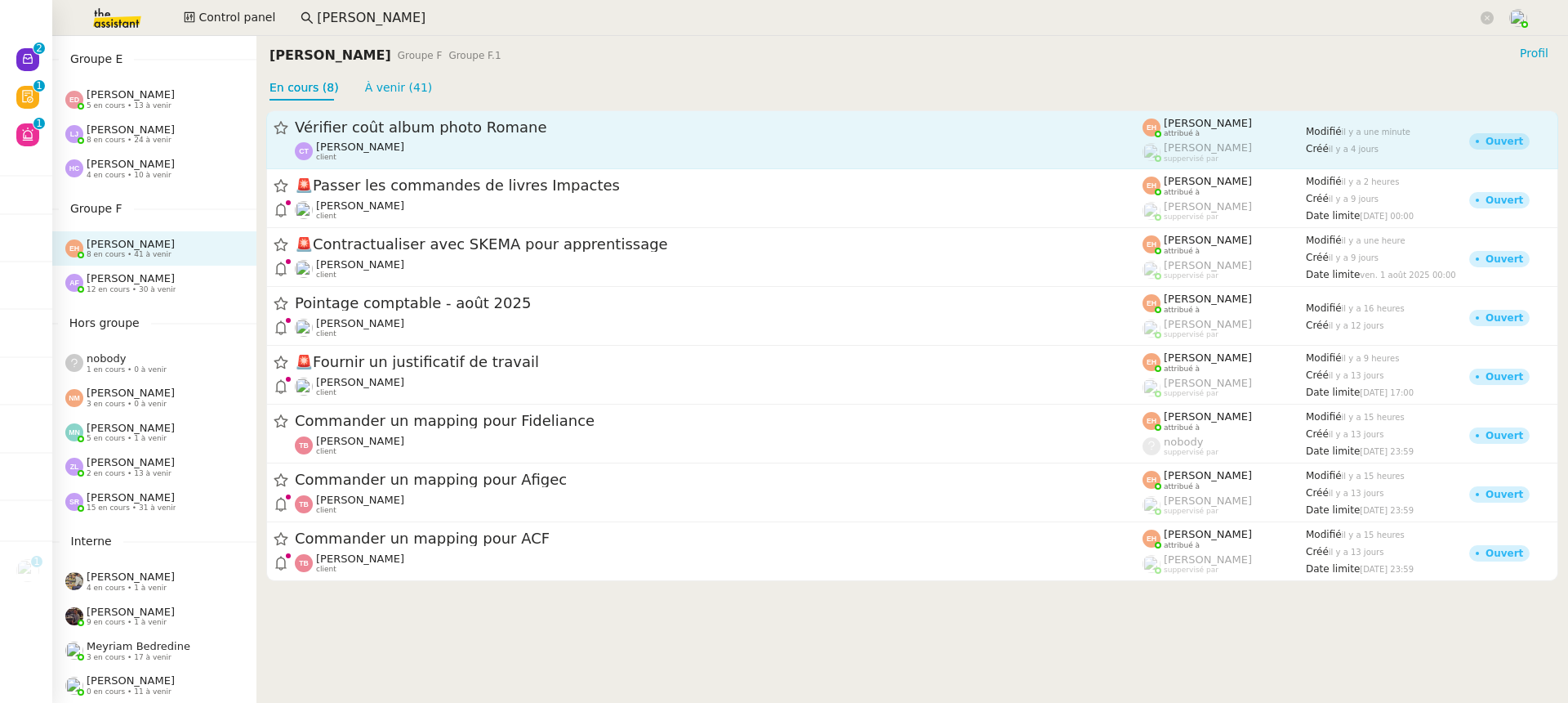
click at [396, 134] on span "Vérifier coût album photo Romane" at bounding box center [718, 127] width 848 height 15
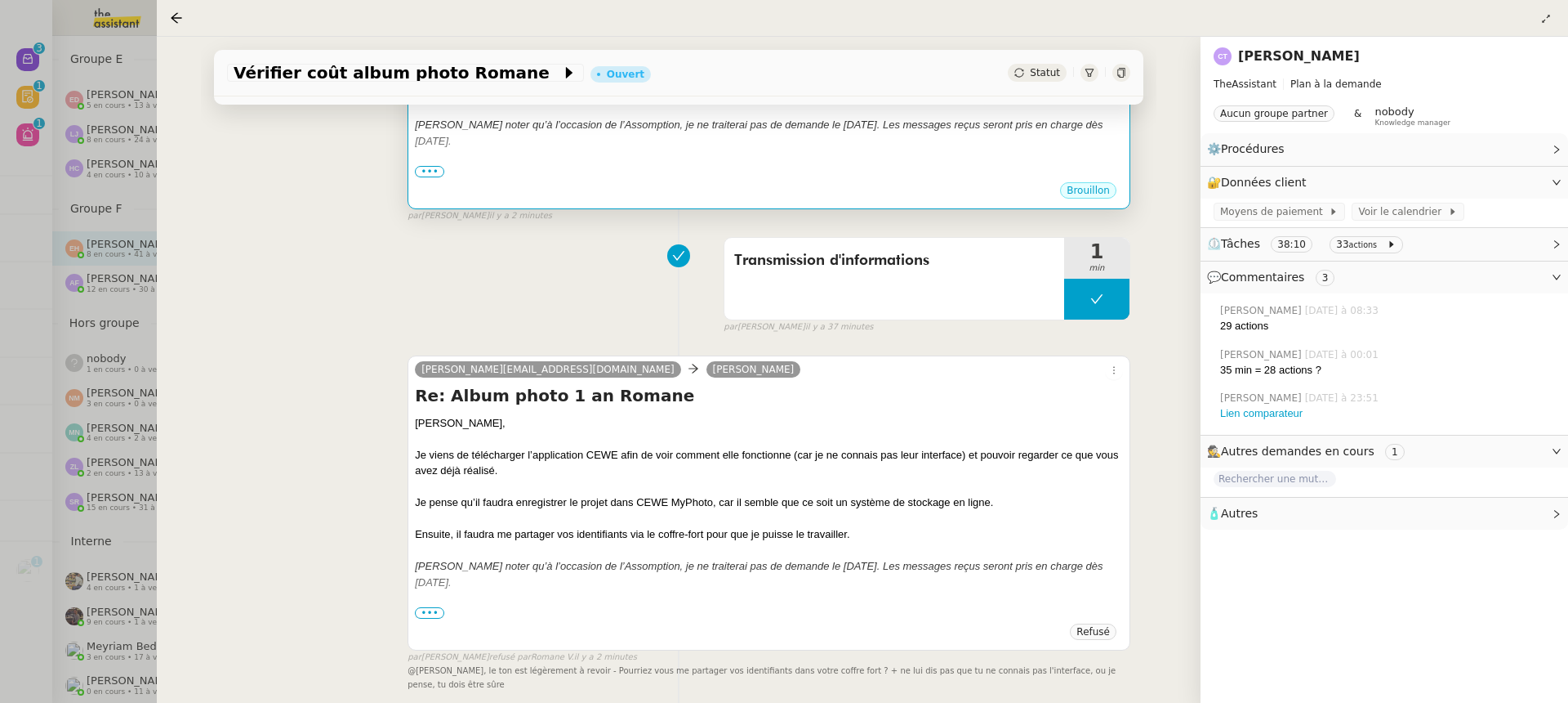
scroll to position [475, 0]
click at [643, 449] on div "Je viens de télécharger l’application CEWE afin de voir comment elle fonctionne…" at bounding box center [768, 460] width 707 height 32
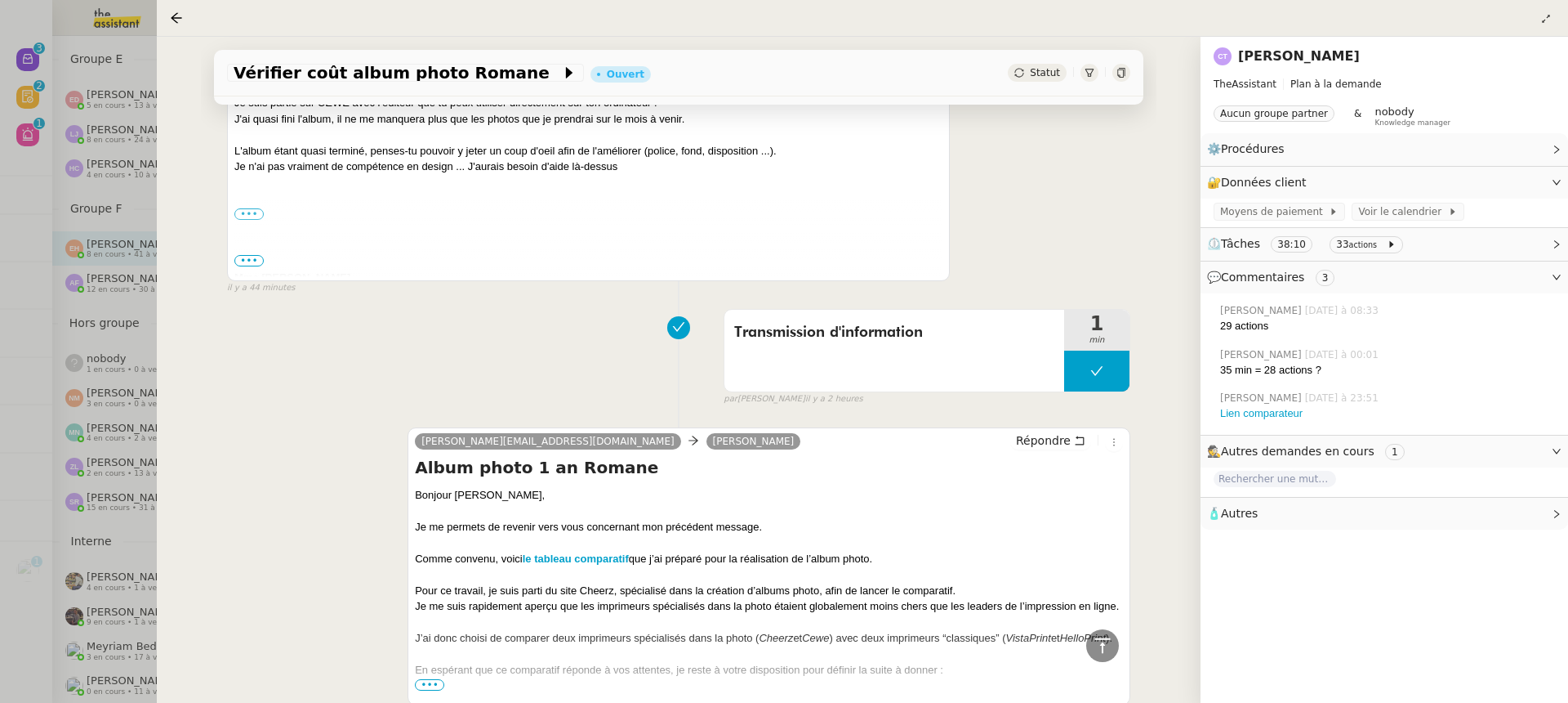
scroll to position [1247, 0]
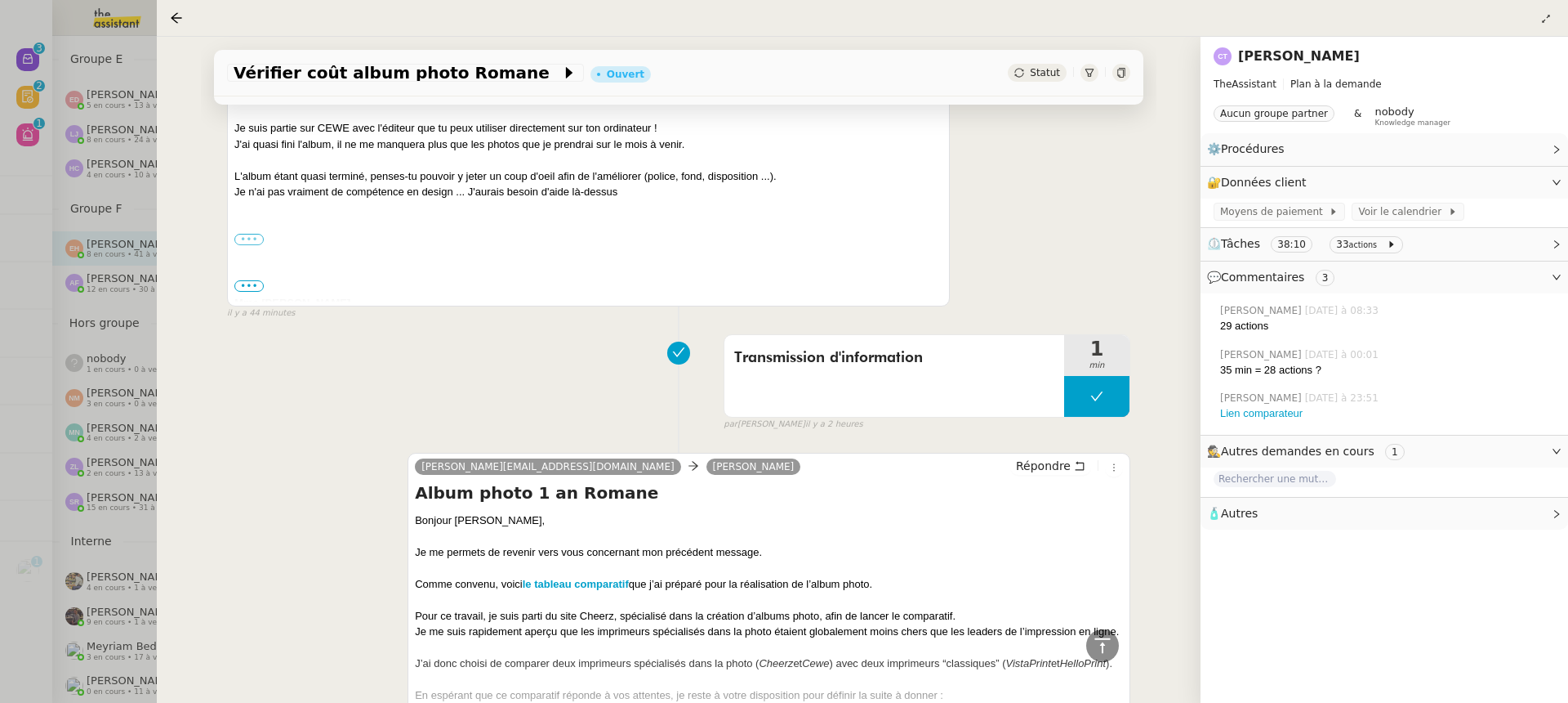
click at [248, 241] on label "•••" at bounding box center [249, 240] width 29 height 12
click at [0, 0] on input "•••" at bounding box center [0, 0] width 0 height 0
click at [258, 280] on span "•••" at bounding box center [249, 286] width 29 height 12
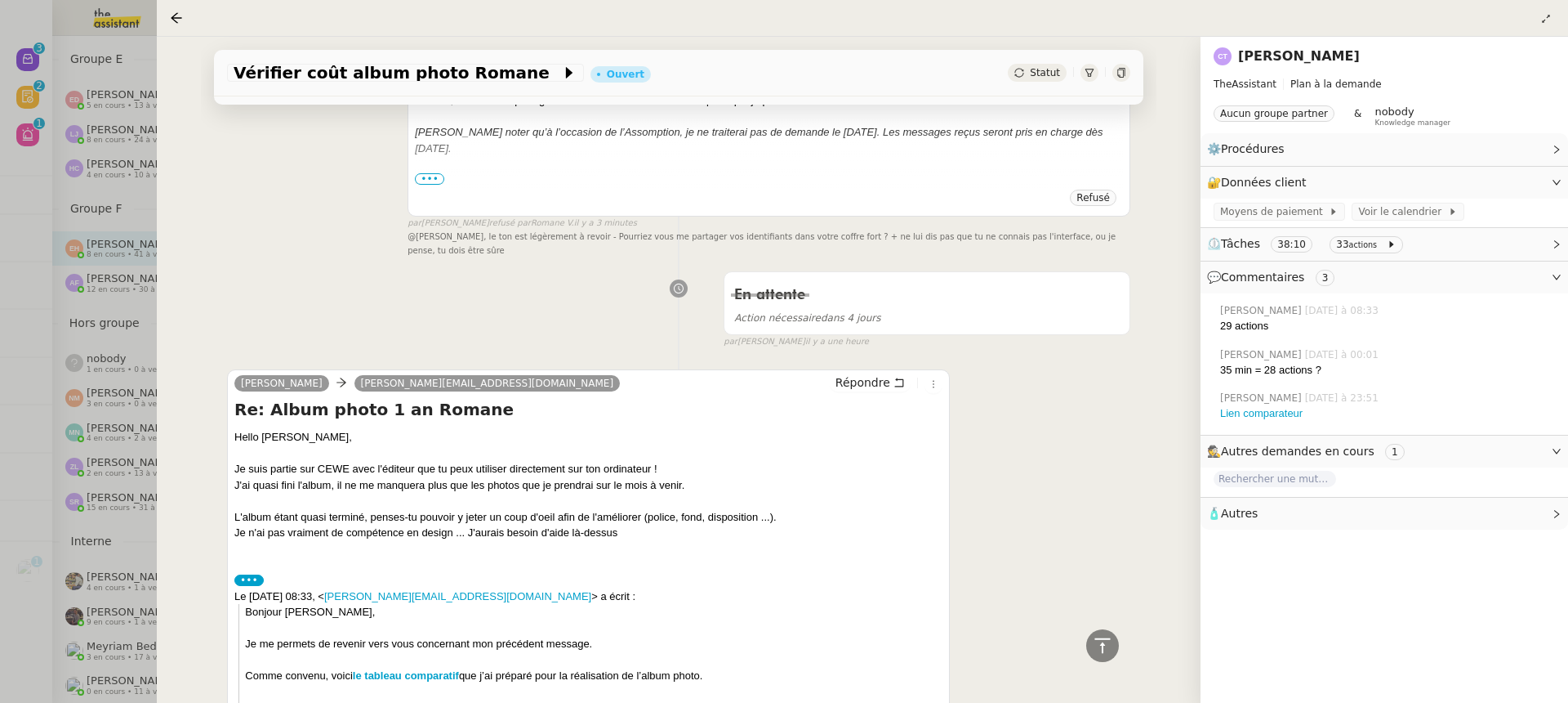
scroll to position [900, 0]
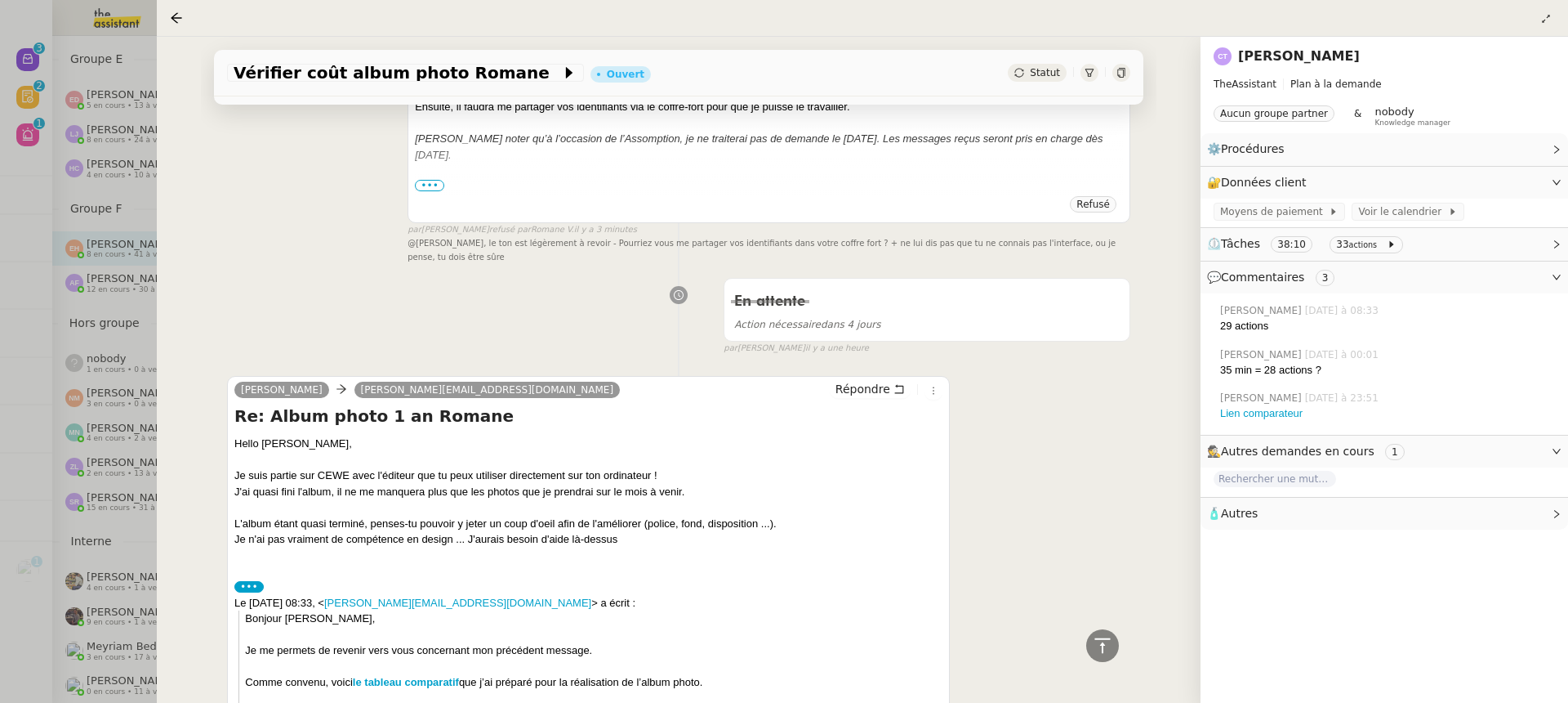
click at [147, 144] on div at bounding box center [784, 351] width 1568 height 703
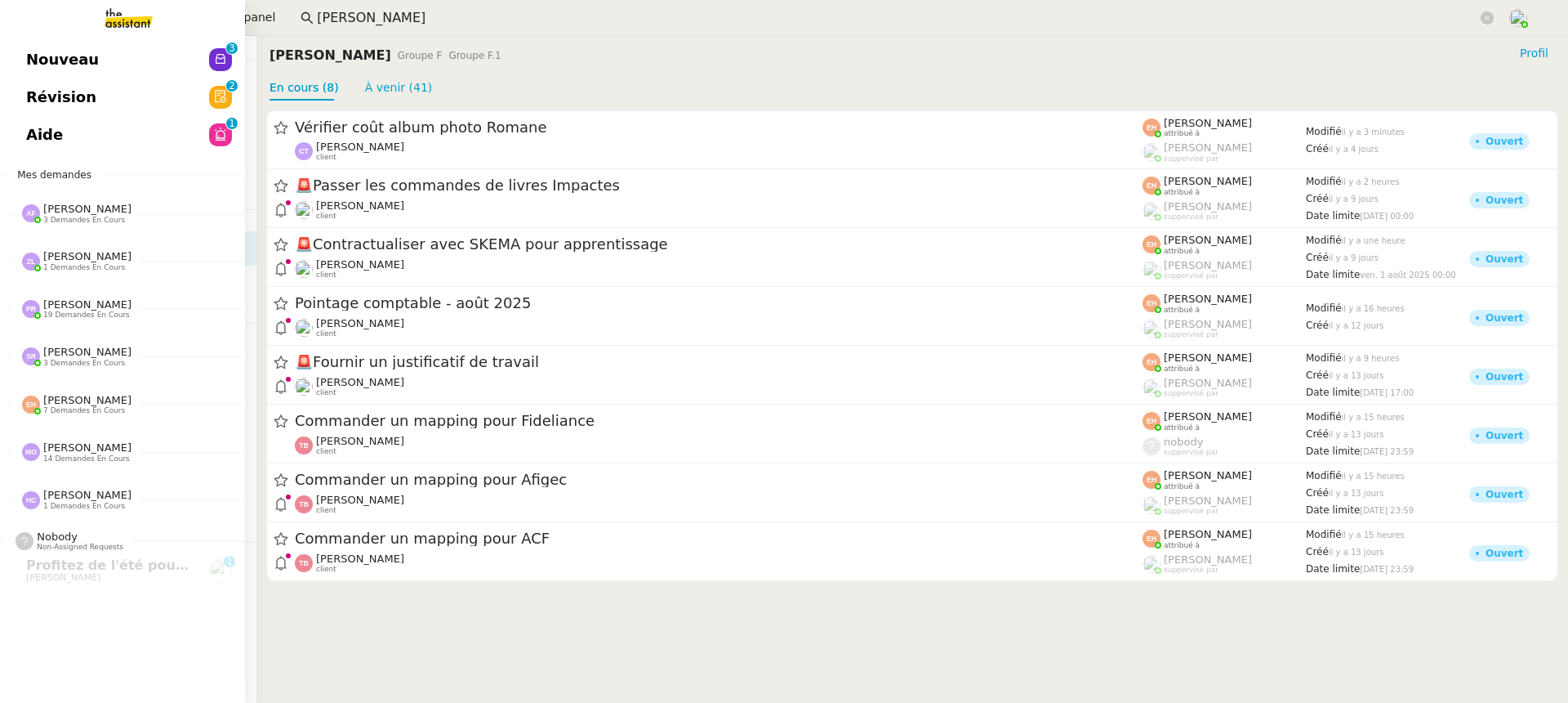
click at [50, 75] on link "Nouveau 0 1 2 3 4 5 6 7 8 9" at bounding box center [122, 59] width 245 height 38
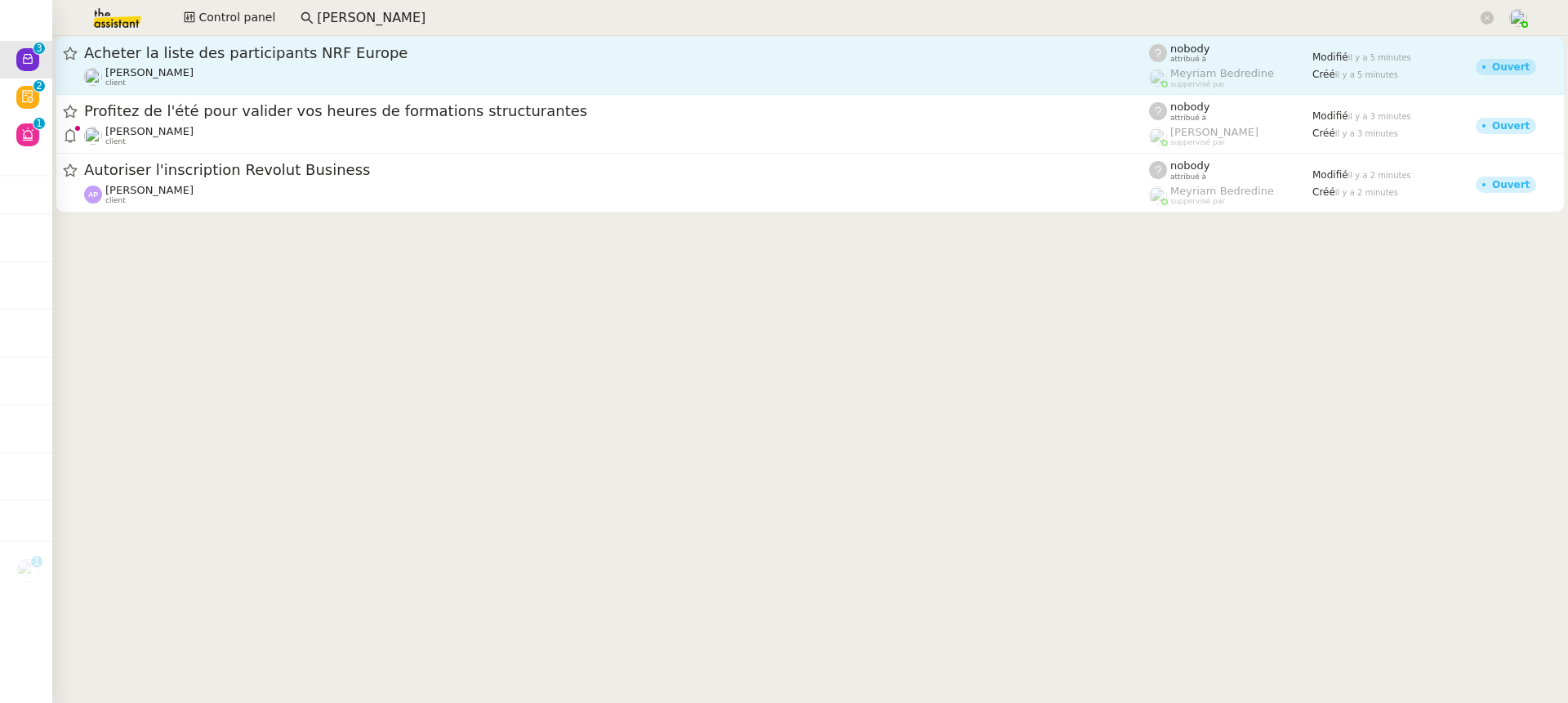
click at [493, 46] on span "Acheter la liste des participants NRF Europe" at bounding box center [616, 52] width 1065 height 15
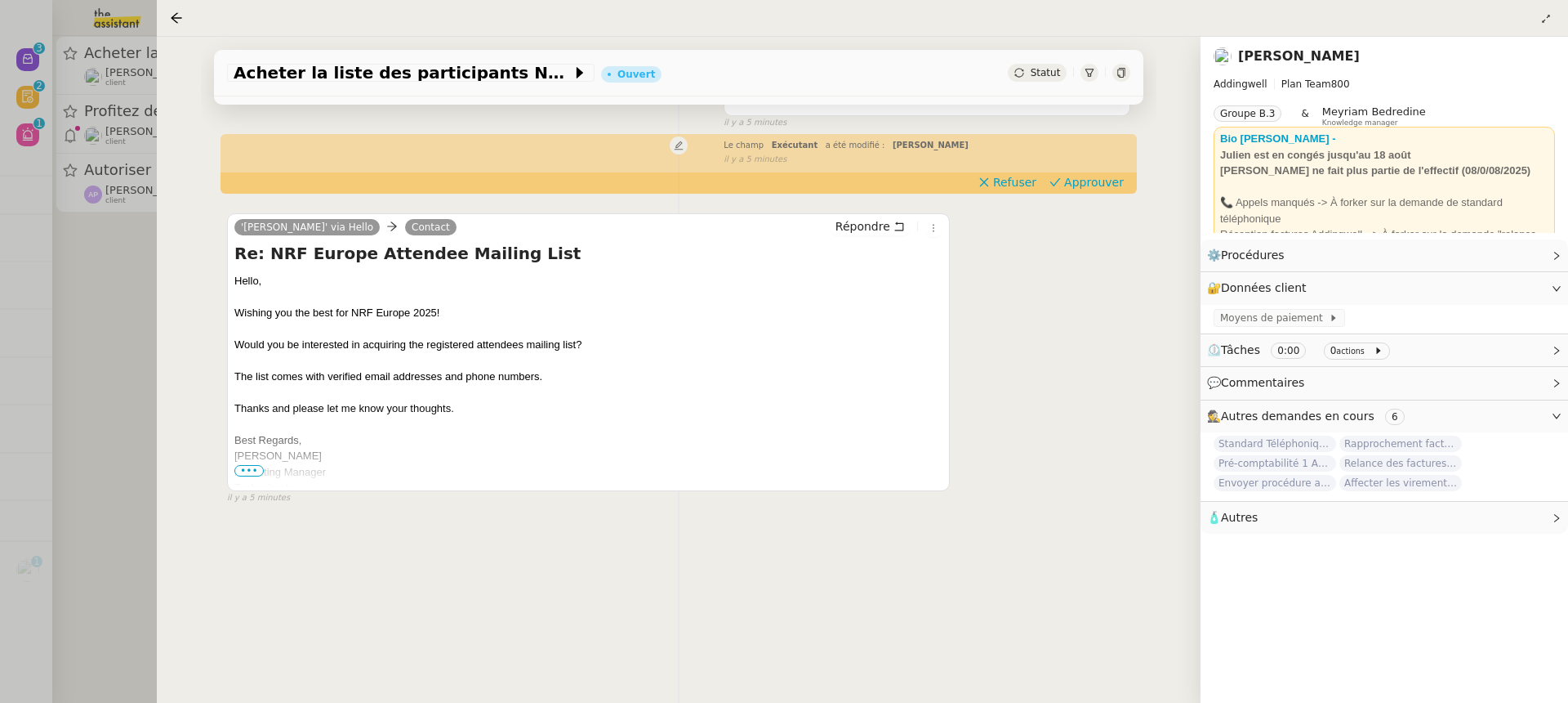
scroll to position [209, 0]
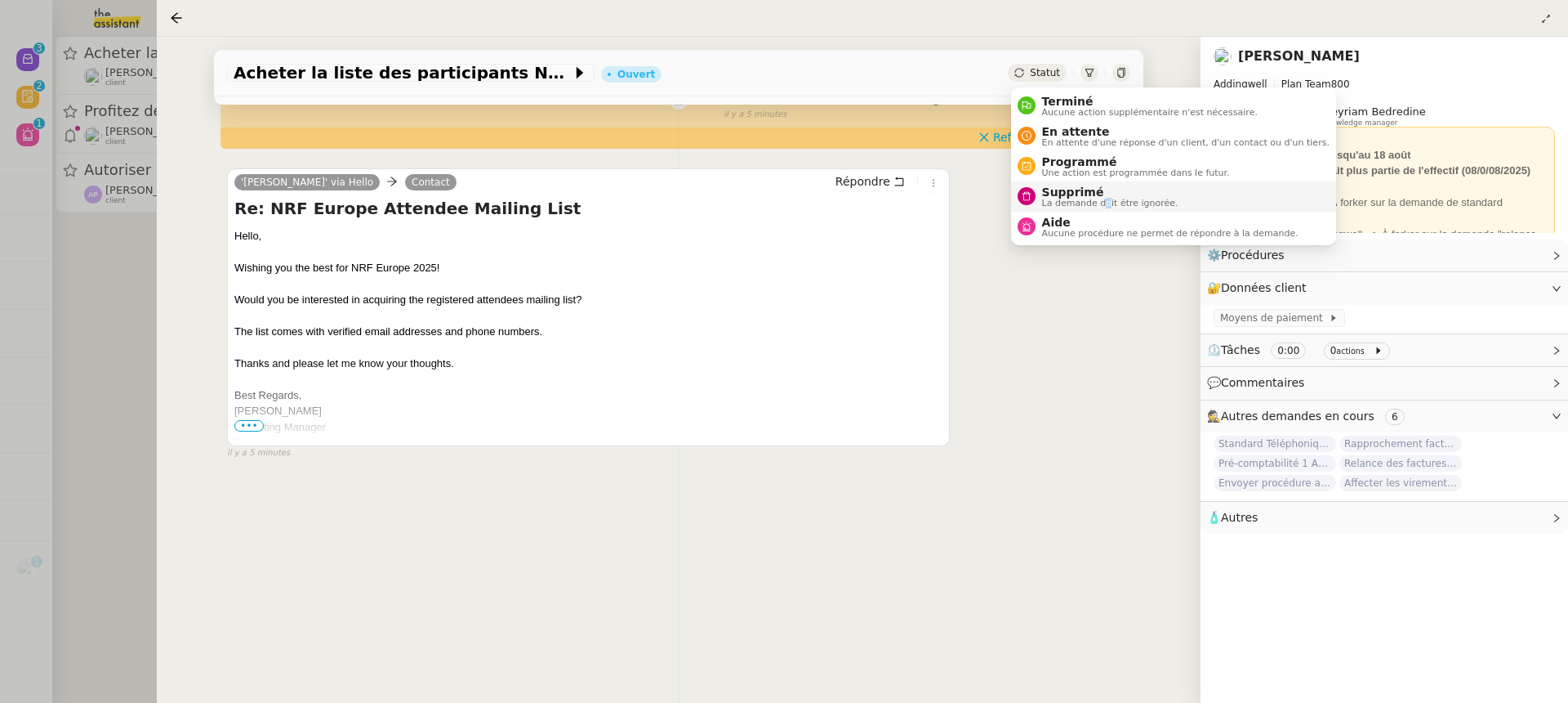
click at [1105, 205] on span "La demande doit être ignorée." at bounding box center [1110, 203] width 137 height 9
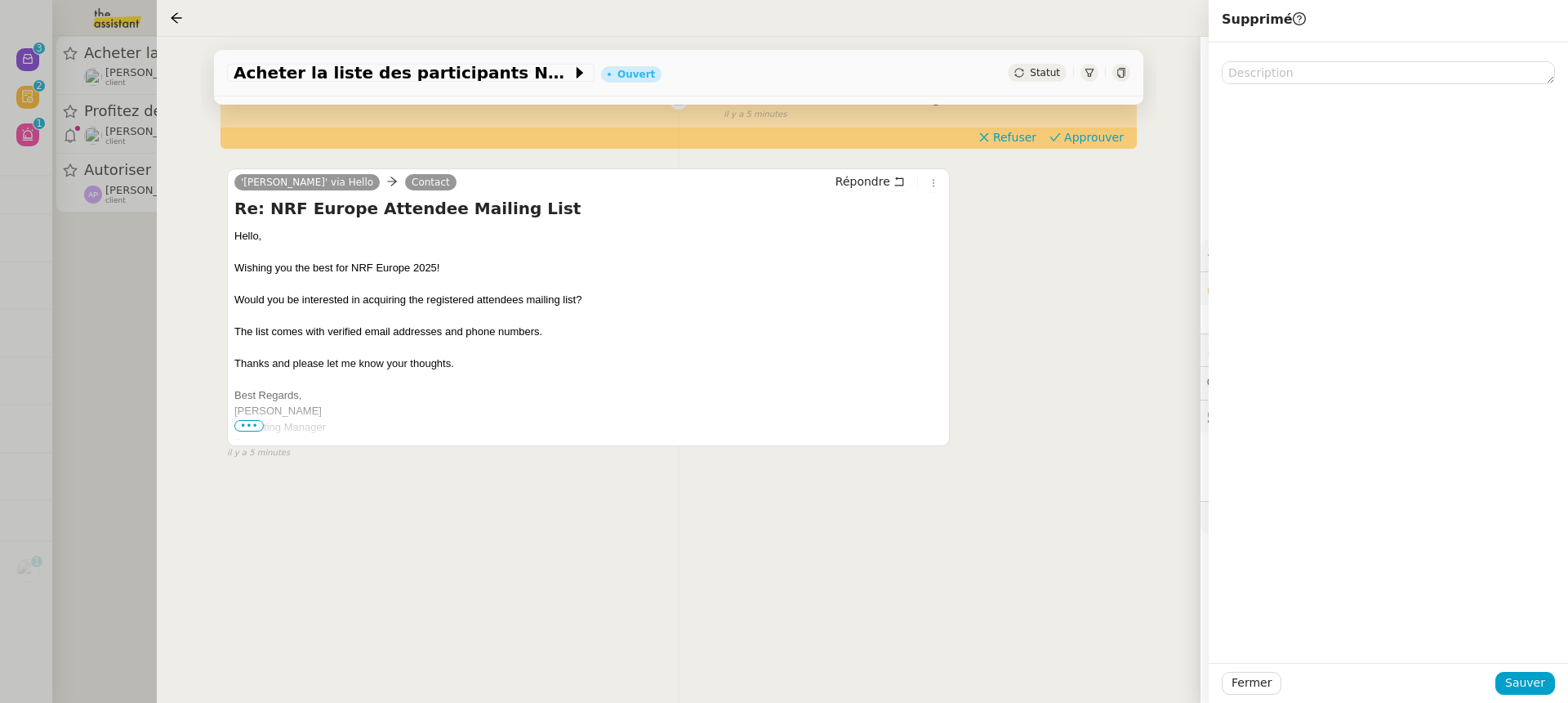
click at [1512, 668] on div "Fermer Sauver" at bounding box center [1388, 682] width 360 height 40
click at [1522, 687] on span "Sauver" at bounding box center [1524, 682] width 40 height 18
click at [85, 158] on div at bounding box center [784, 351] width 1568 height 703
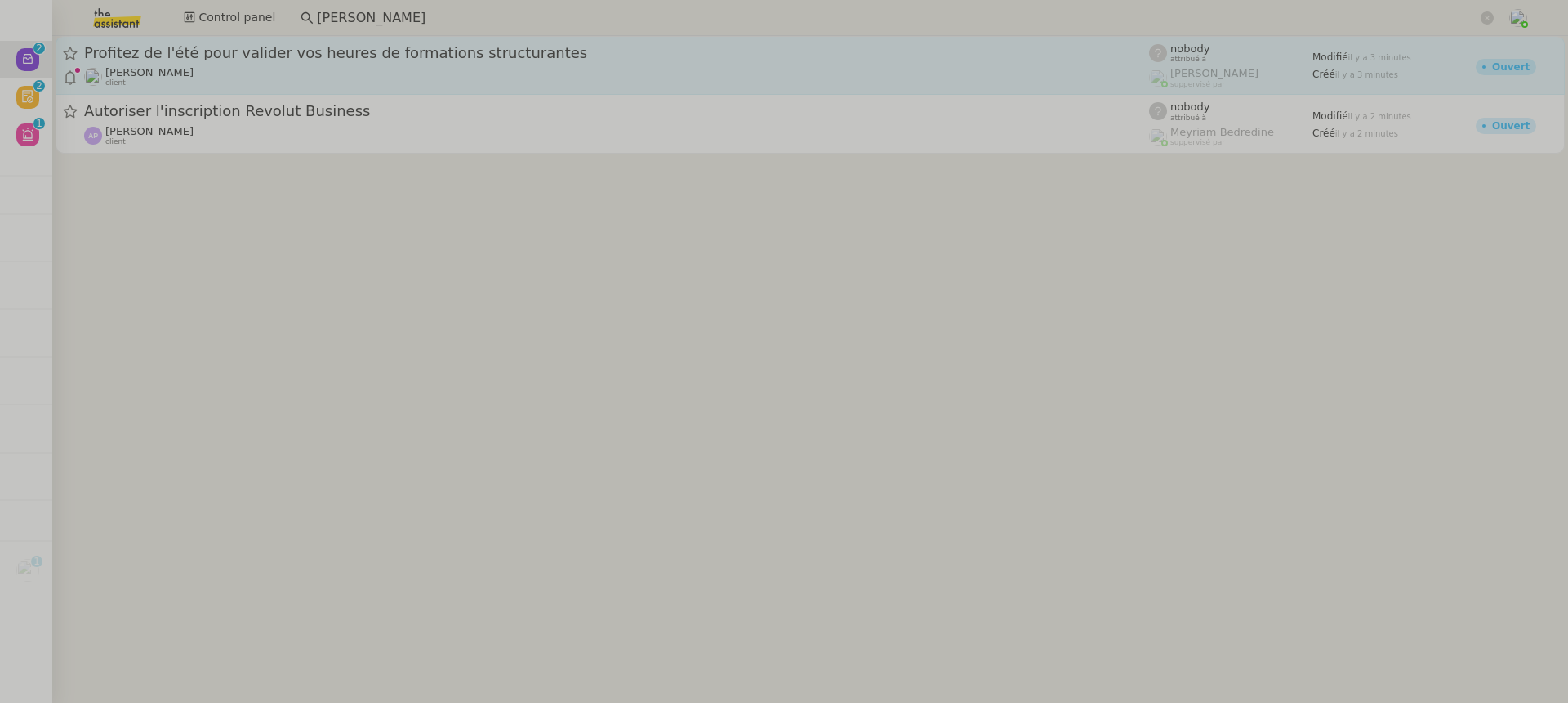
click at [194, 52] on span "Profitez de l'été pour valider vos heures de formations structurantes" at bounding box center [616, 52] width 1065 height 15
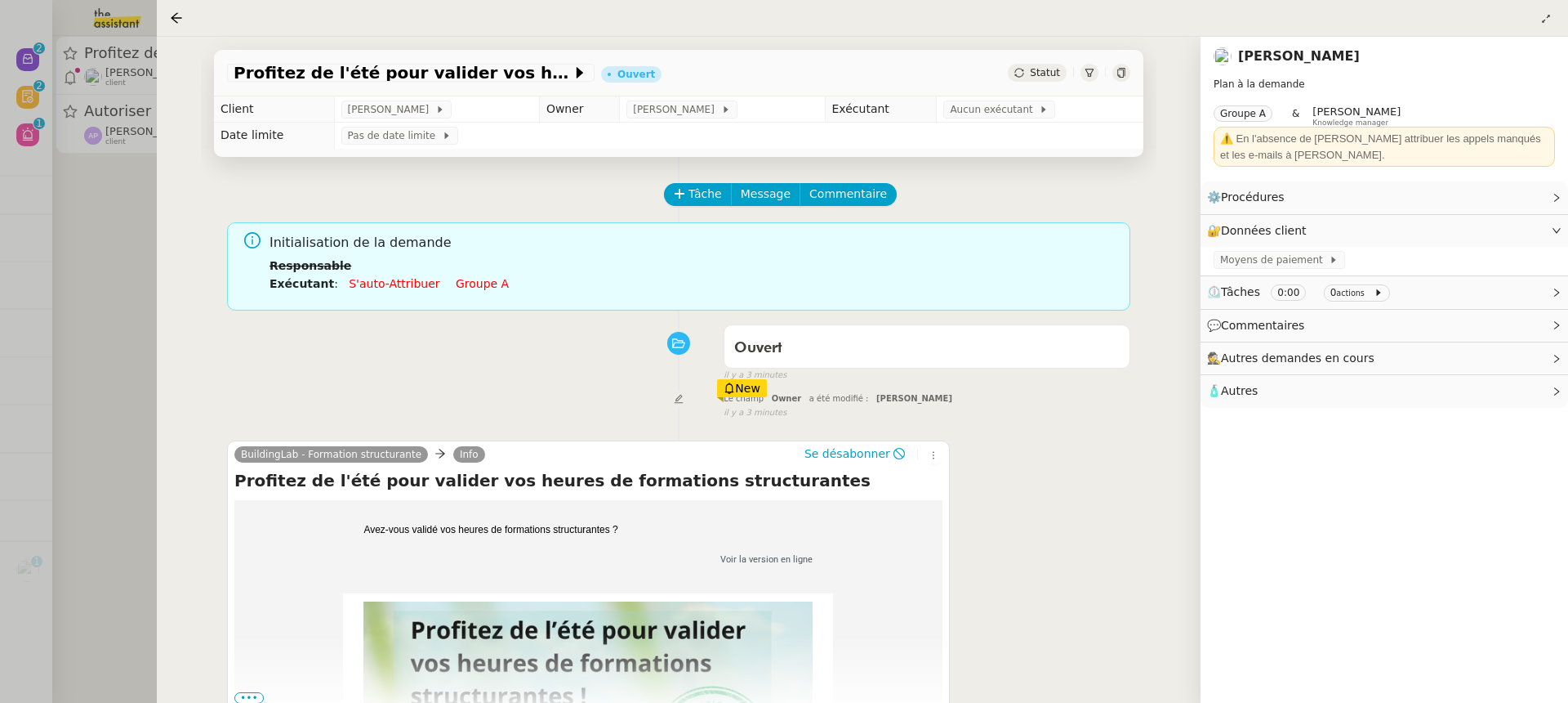
click at [1013, 123] on td "Pas de date limite" at bounding box center [738, 135] width 809 height 26
click at [1004, 109] on span "Aucun exécutant" at bounding box center [994, 109] width 89 height 16
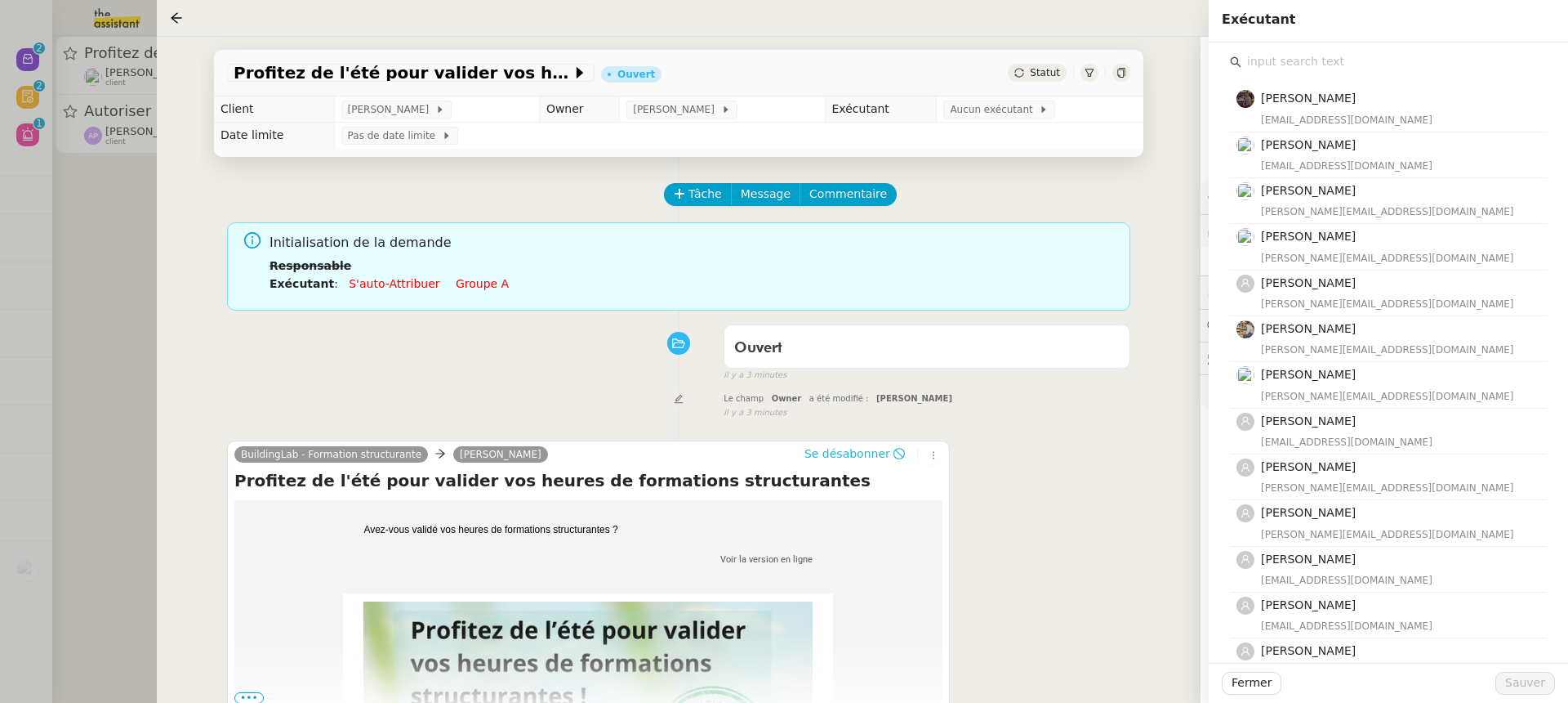
click at [879, 454] on span "Se désabonner" at bounding box center [847, 453] width 85 height 16
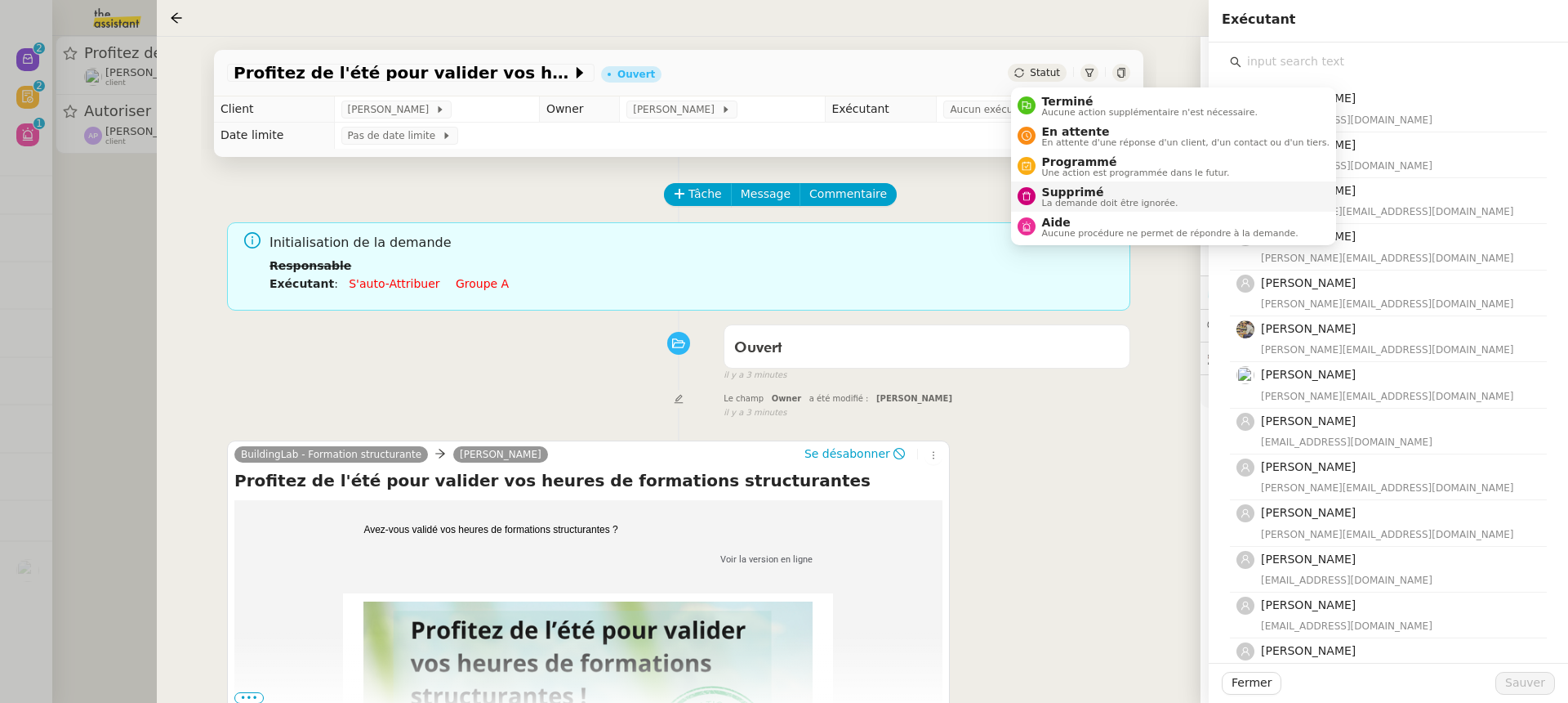
click at [1098, 193] on span "Supprimé" at bounding box center [1110, 191] width 137 height 13
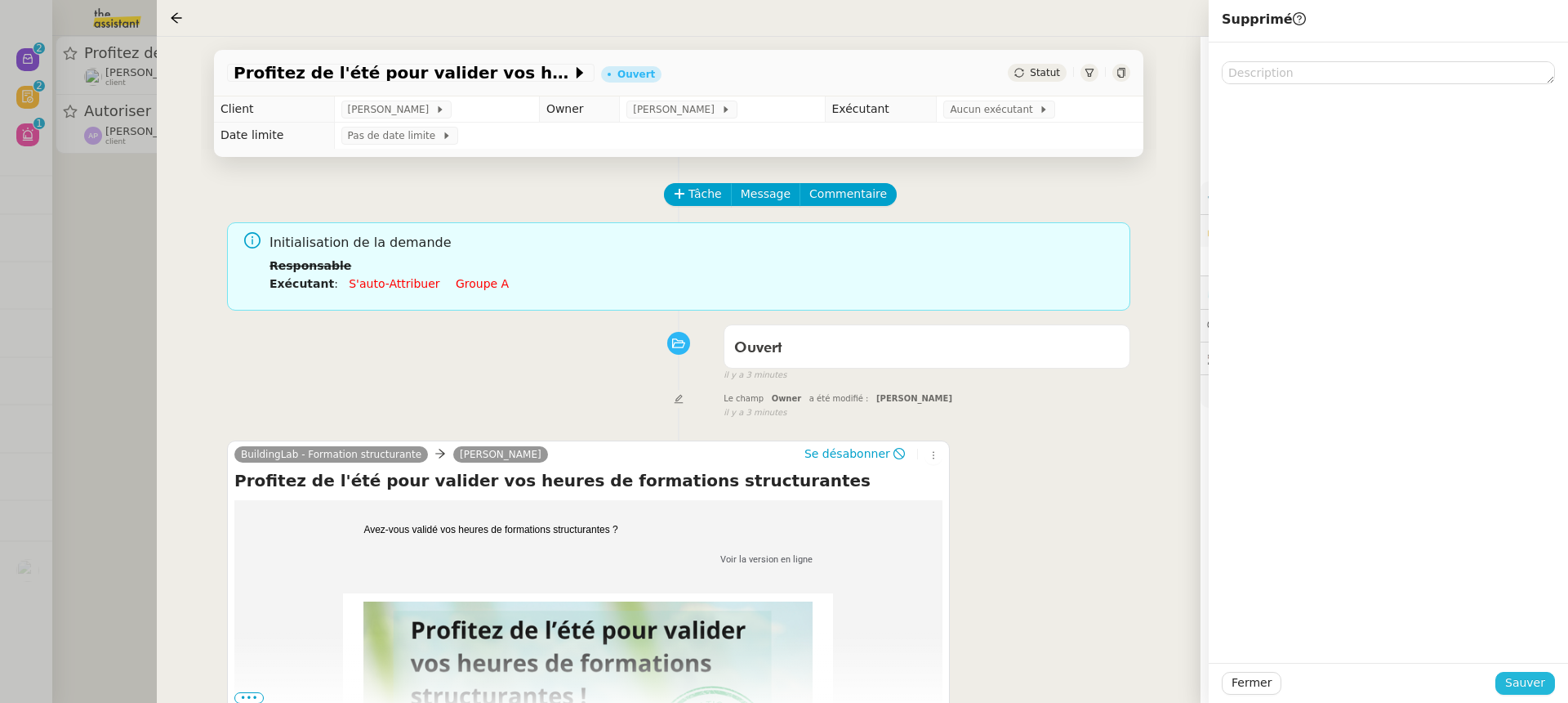
click at [1535, 683] on span "Sauver" at bounding box center [1524, 682] width 40 height 18
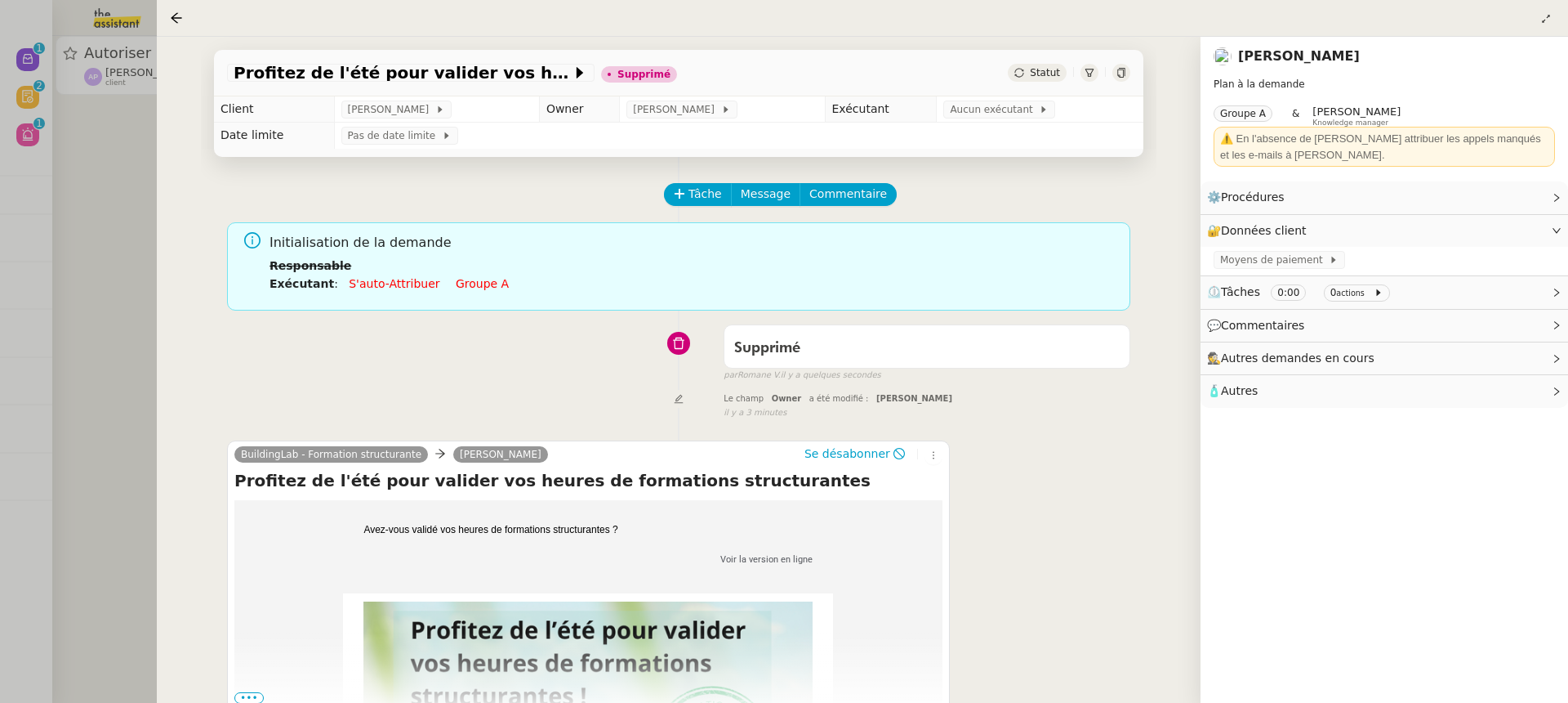
click at [53, 80] on div at bounding box center [784, 351] width 1568 height 703
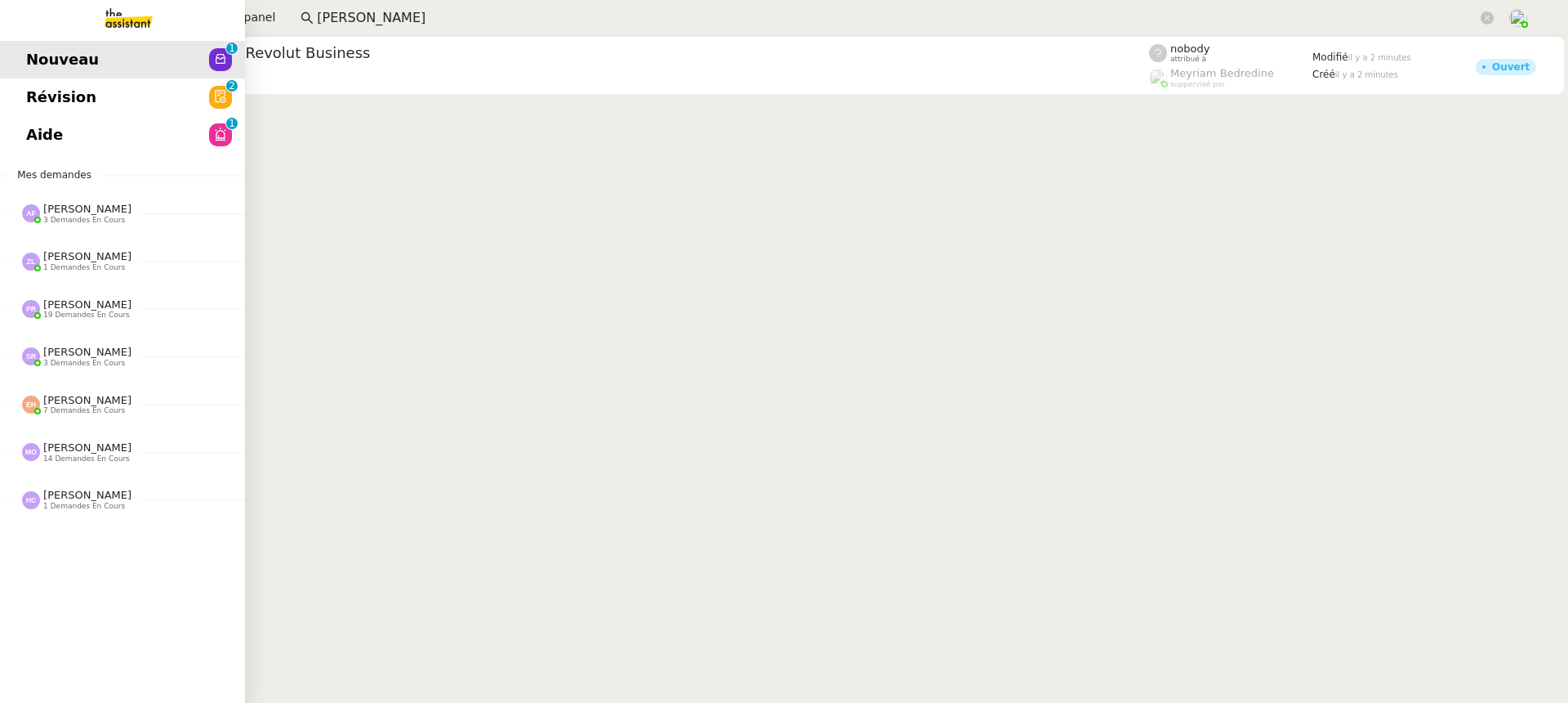
click at [25, 120] on link "Aide 0 1 2 3 4 5 6 7 8 9" at bounding box center [122, 135] width 245 height 38
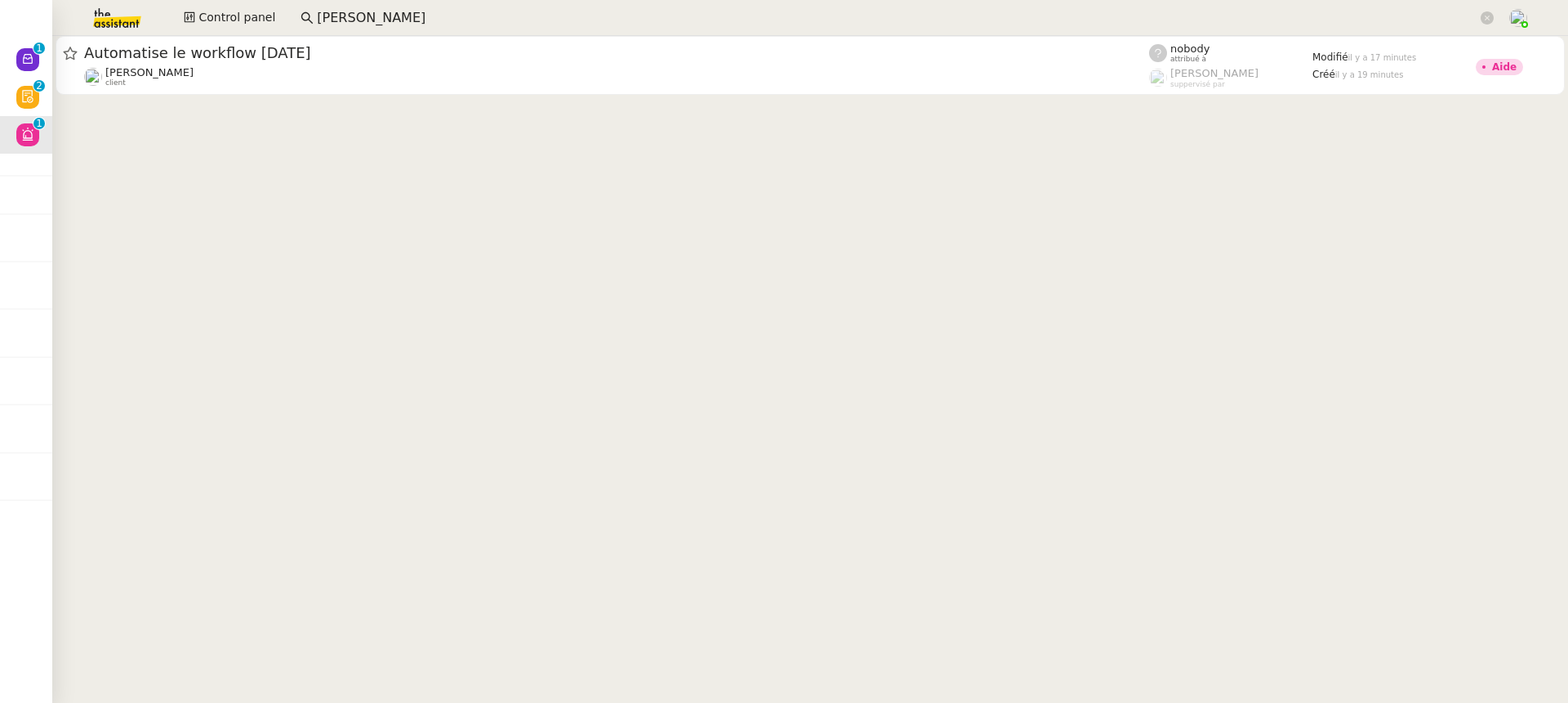
click at [247, 4] on div "Control panel paul weib" at bounding box center [783, 17] width 1486 height 36
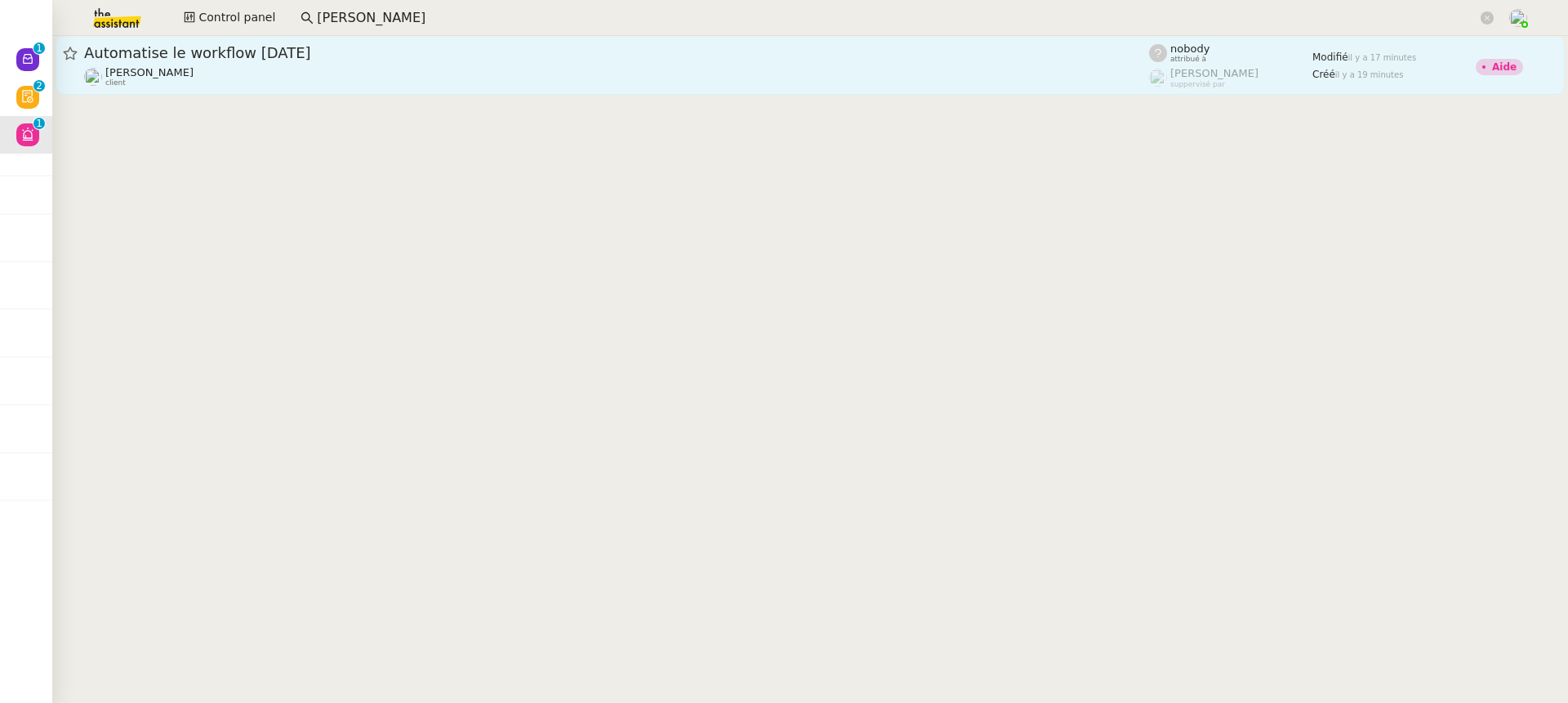
click at [327, 74] on div "Fabien Bornancin client" at bounding box center [616, 77] width 1065 height 21
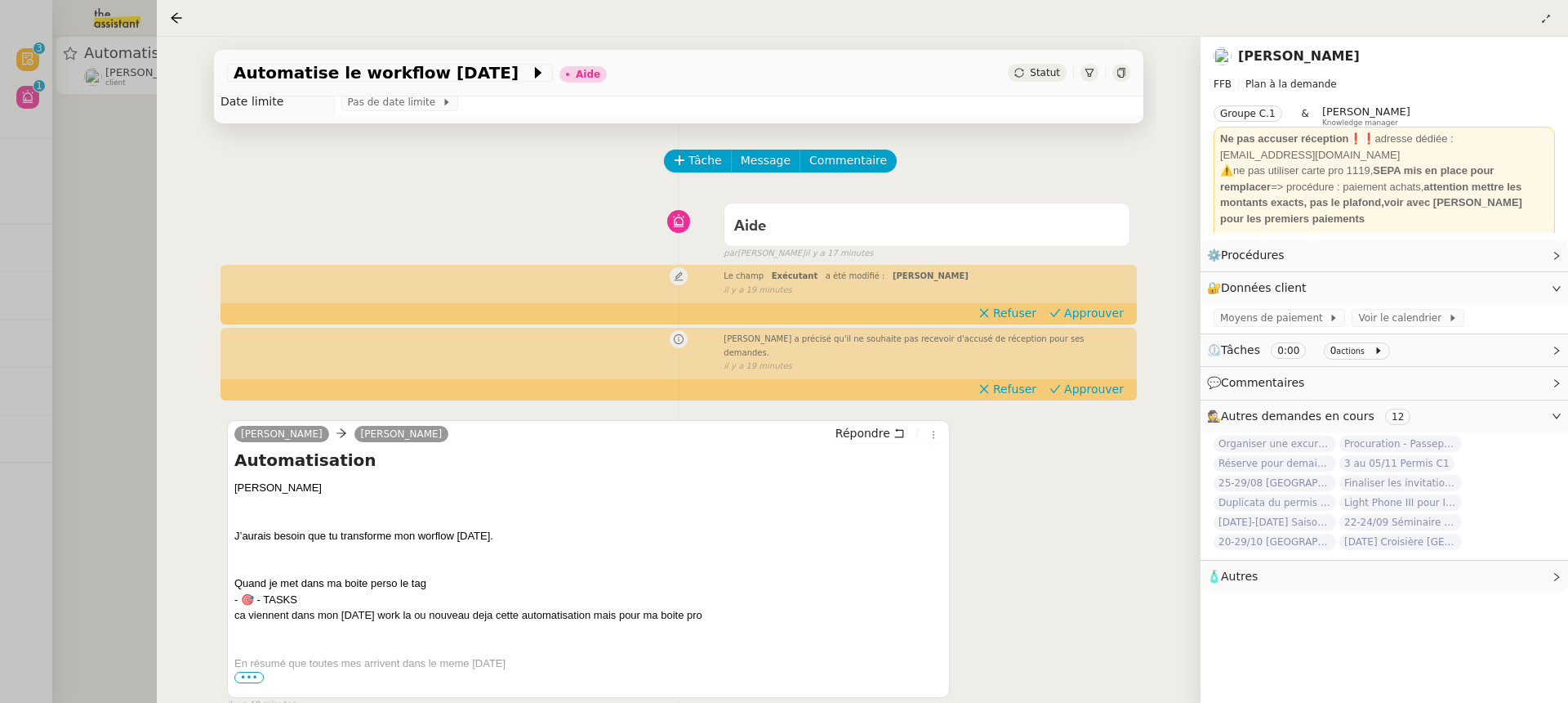
scroll to position [34, 0]
click at [96, 80] on div at bounding box center [784, 351] width 1568 height 703
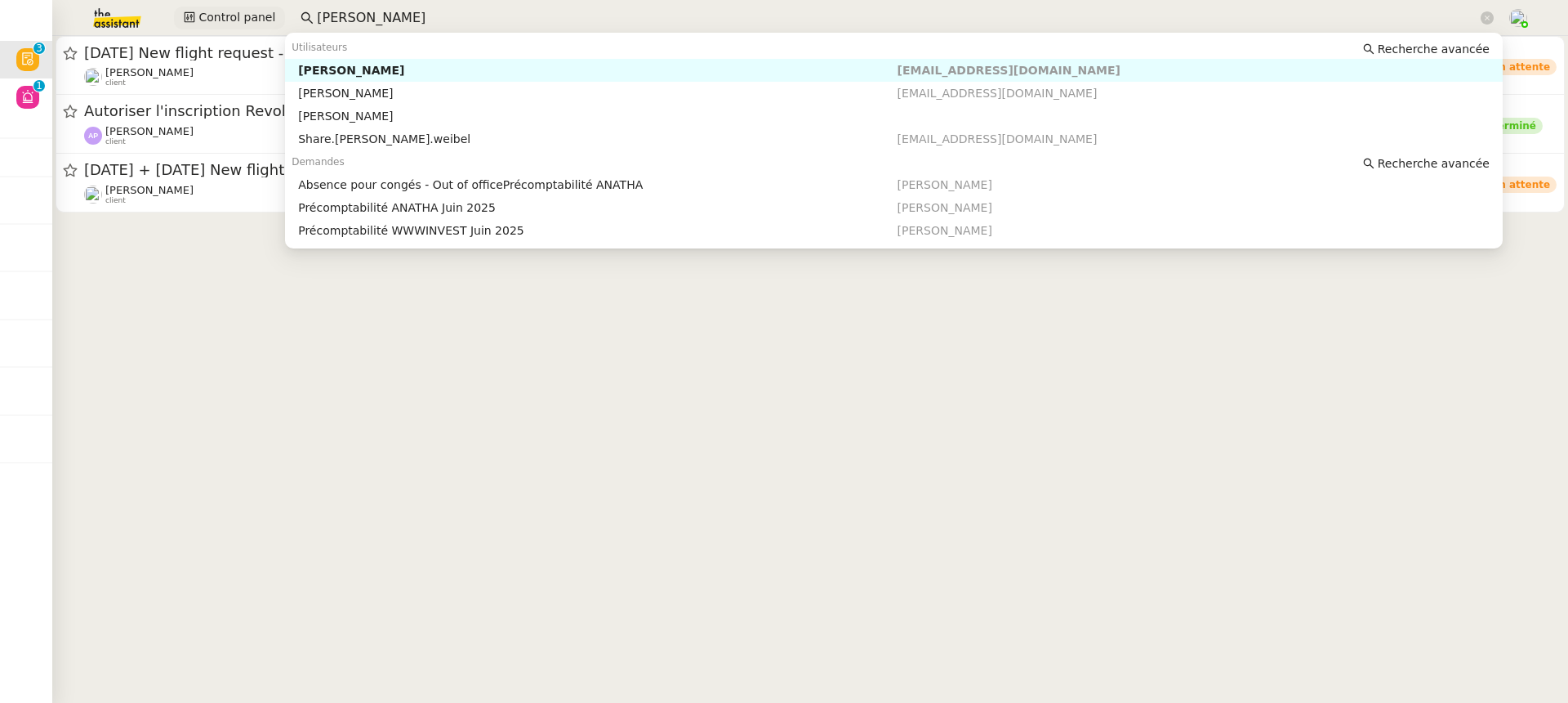
drag, startPoint x: 390, startPoint y: 14, endPoint x: 187, endPoint y: 13, distance: 203.0
click at [187, 13] on div "Control panel paul weib" at bounding box center [783, 17] width 1486 height 36
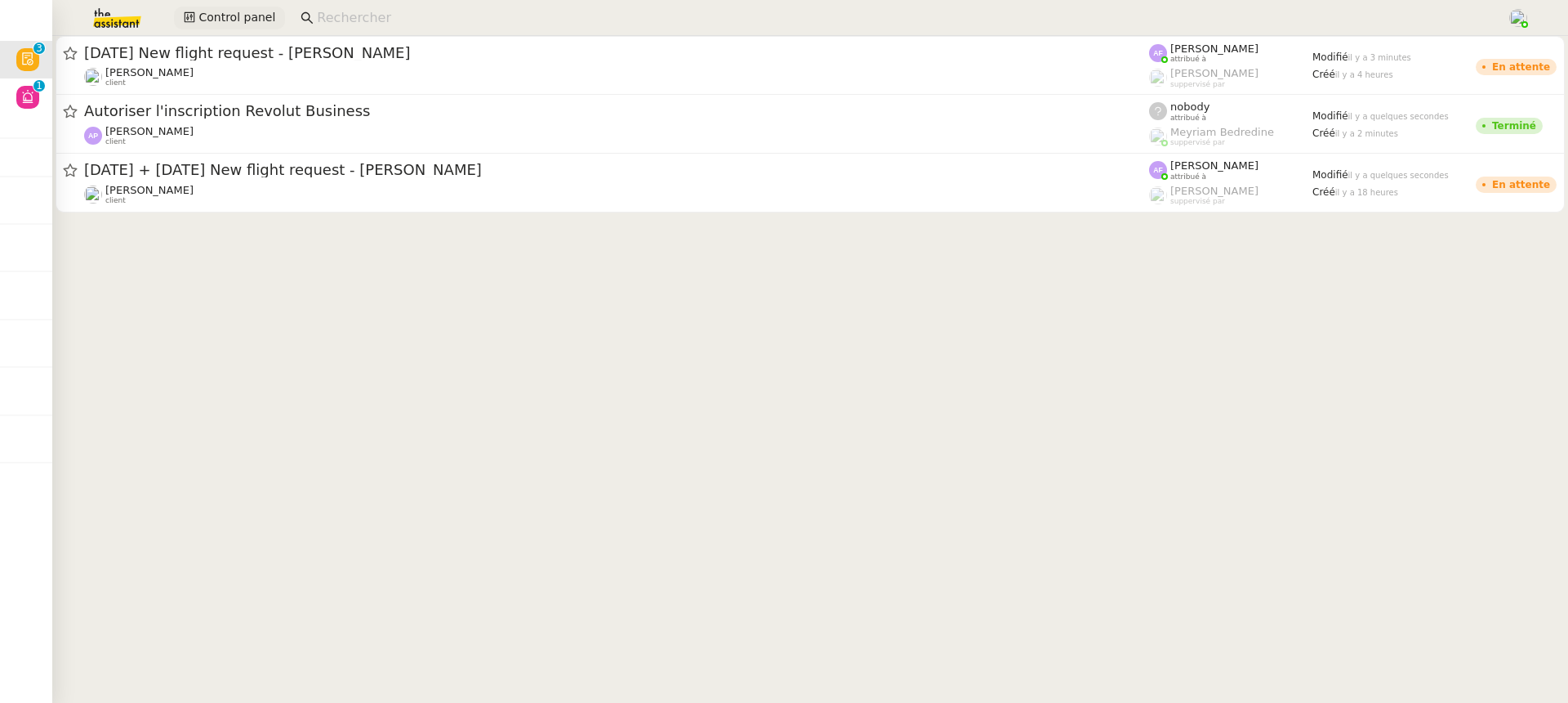
click at [194, 12] on button "Control panel" at bounding box center [229, 18] width 111 height 23
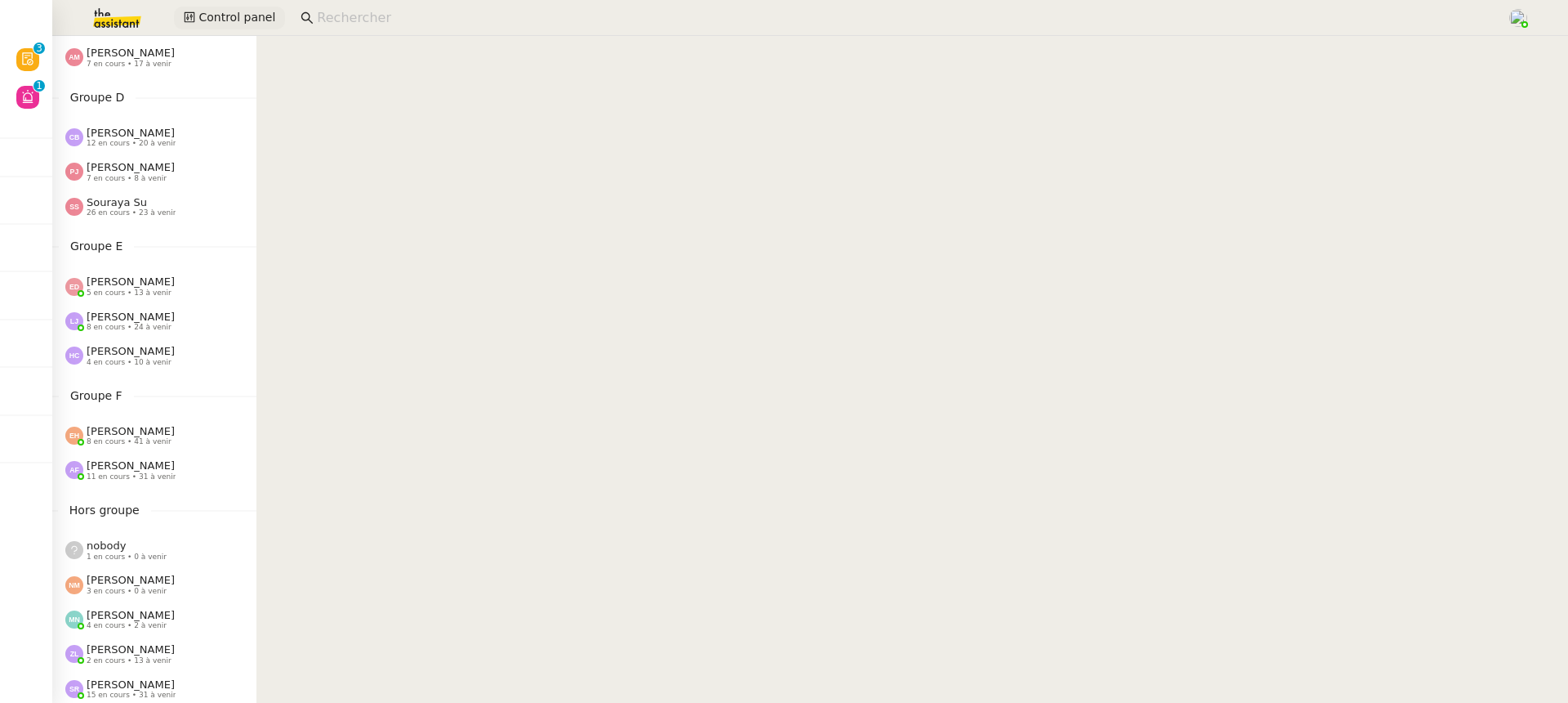
scroll to position [635, 0]
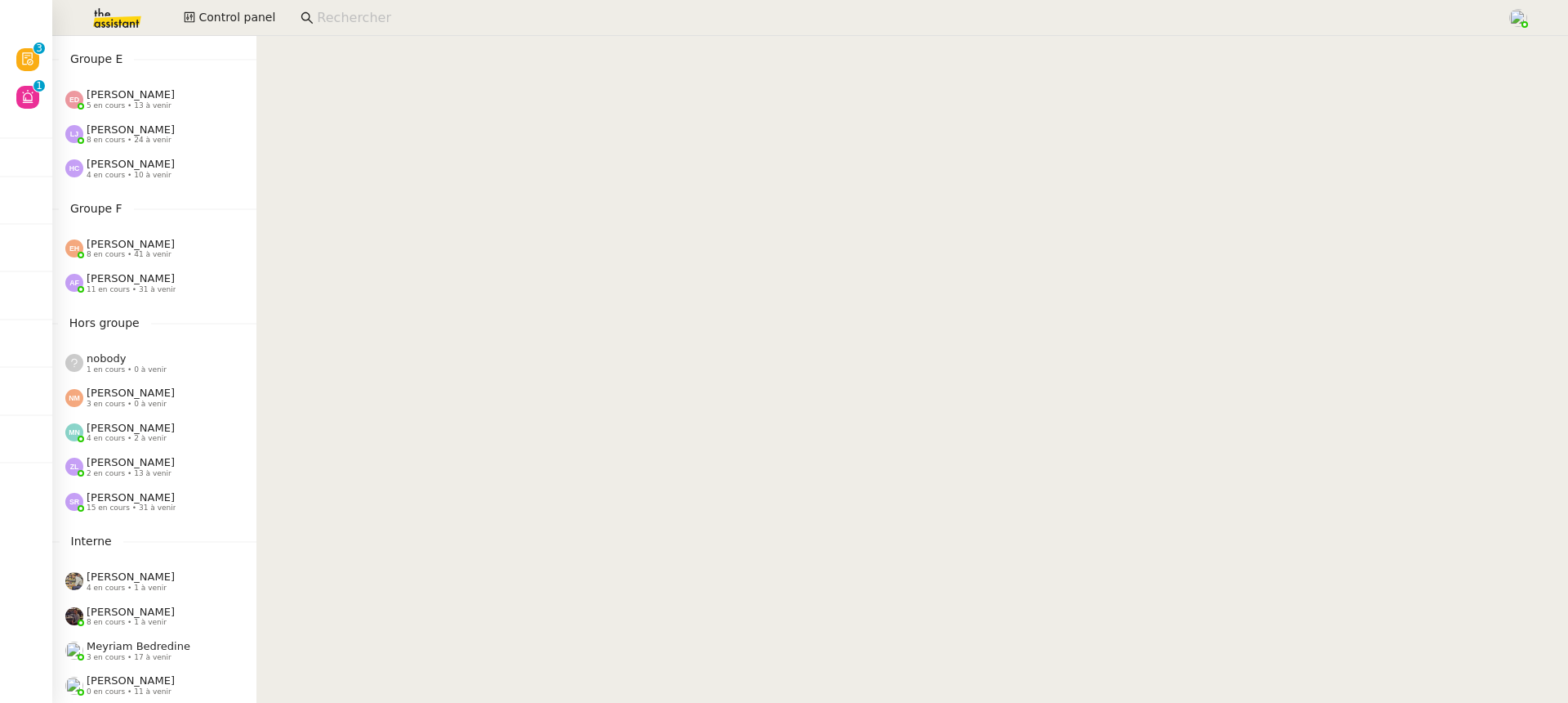
click at [166, 250] on span "8 en cours • 41 à venir" at bounding box center [129, 254] width 85 height 9
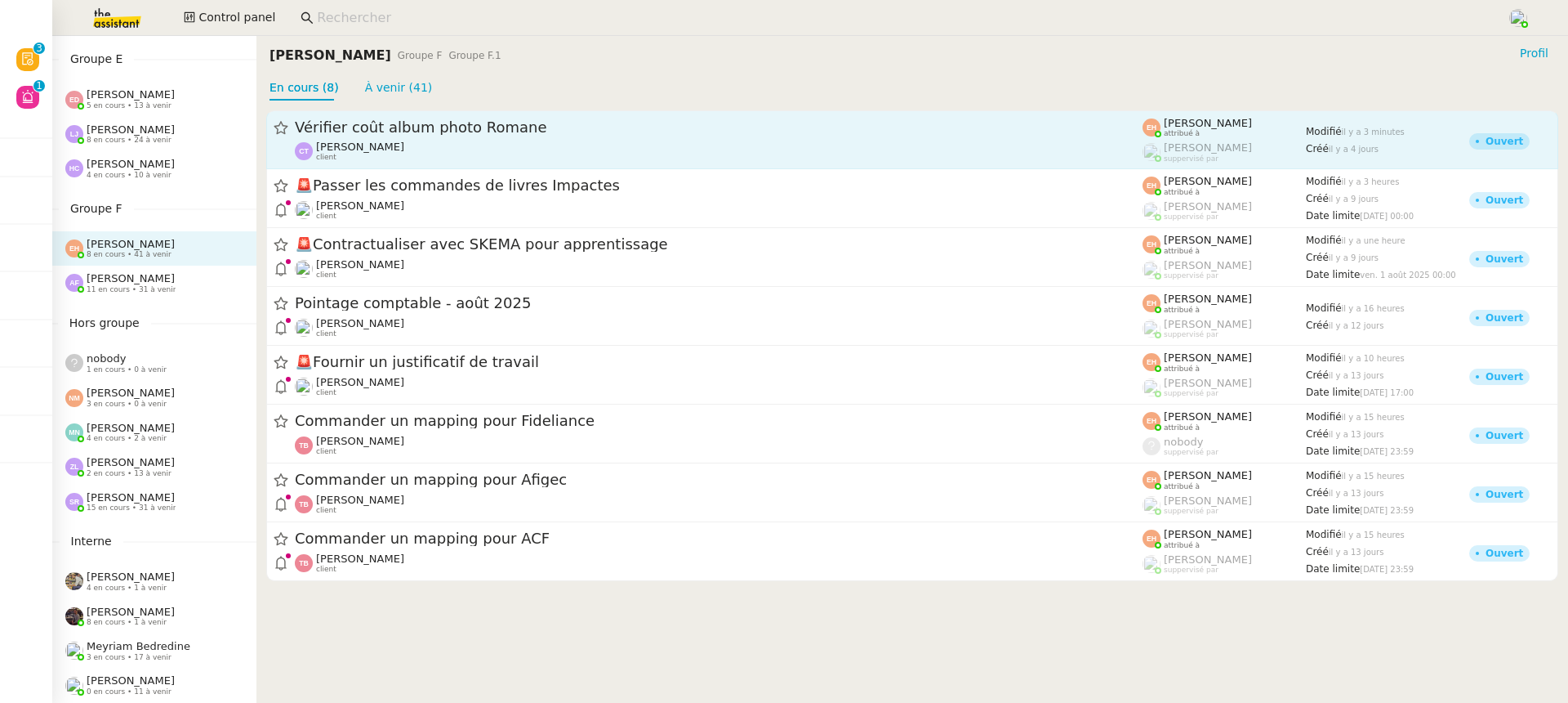
click at [577, 126] on span "Vérifier coût album photo Romane" at bounding box center [718, 127] width 848 height 15
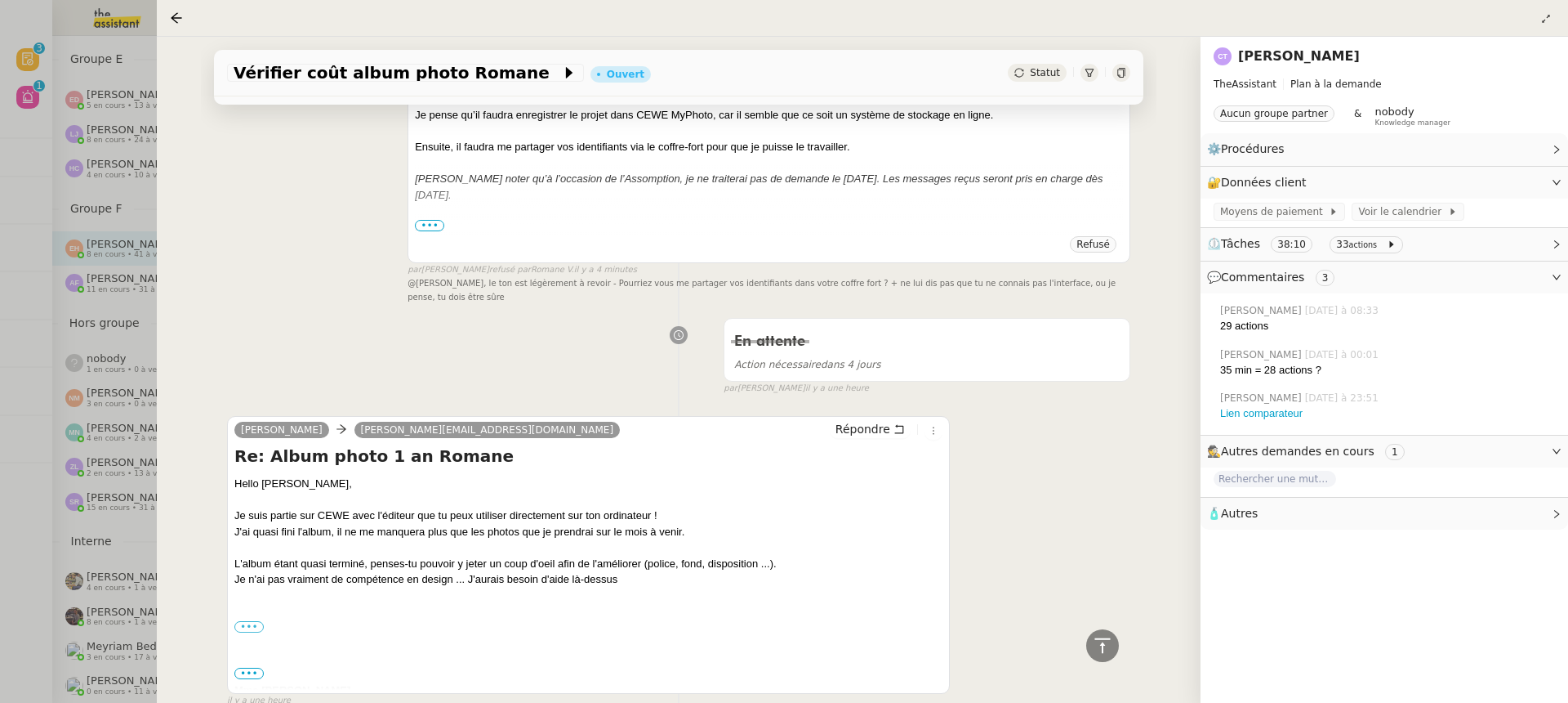
scroll to position [1069, 0]
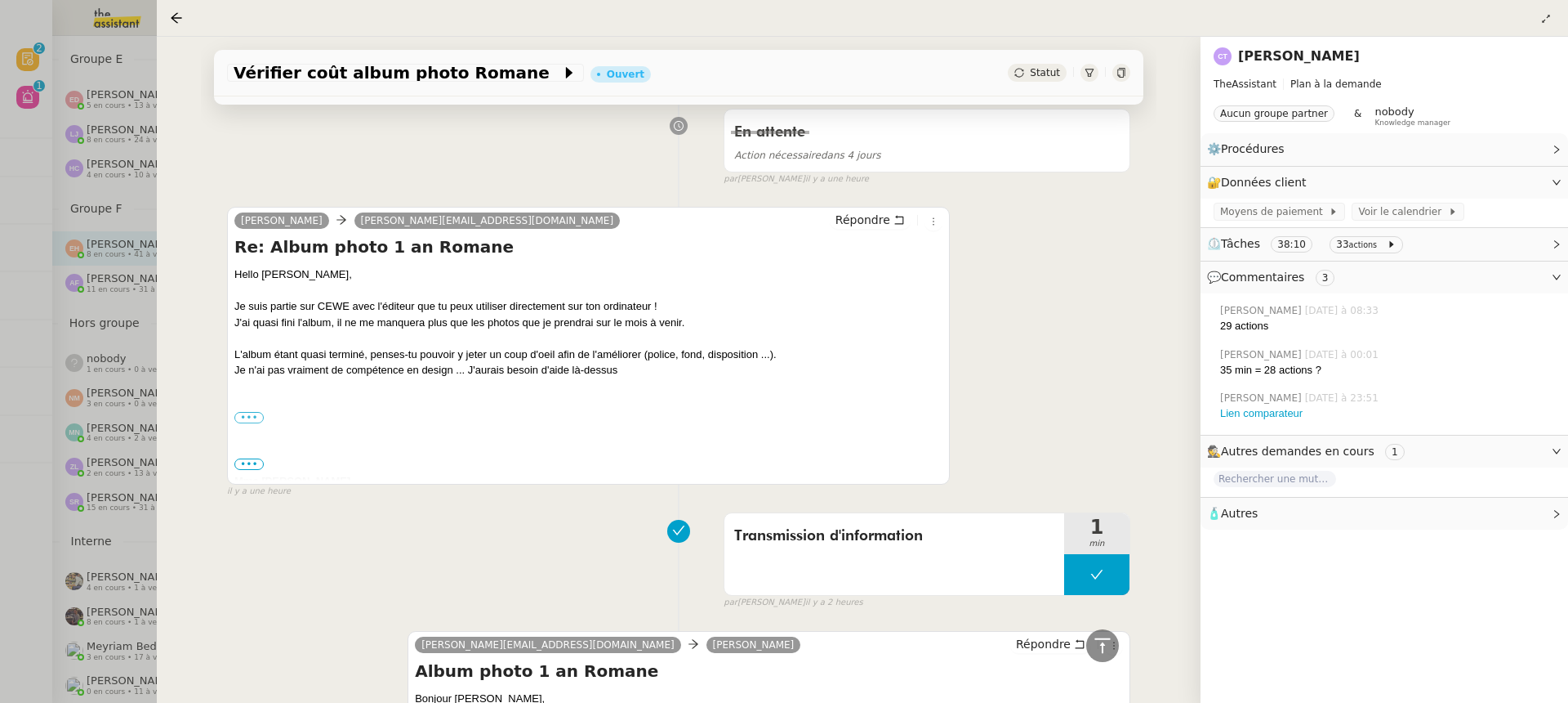
click at [250, 426] on div at bounding box center [588, 433] width 707 height 16
click at [250, 418] on label "•••" at bounding box center [249, 418] width 29 height 12
click at [0, 0] on input "•••" at bounding box center [0, 0] width 0 height 0
click at [1330, 50] on link "[PERSON_NAME]" at bounding box center [1299, 56] width 122 height 16
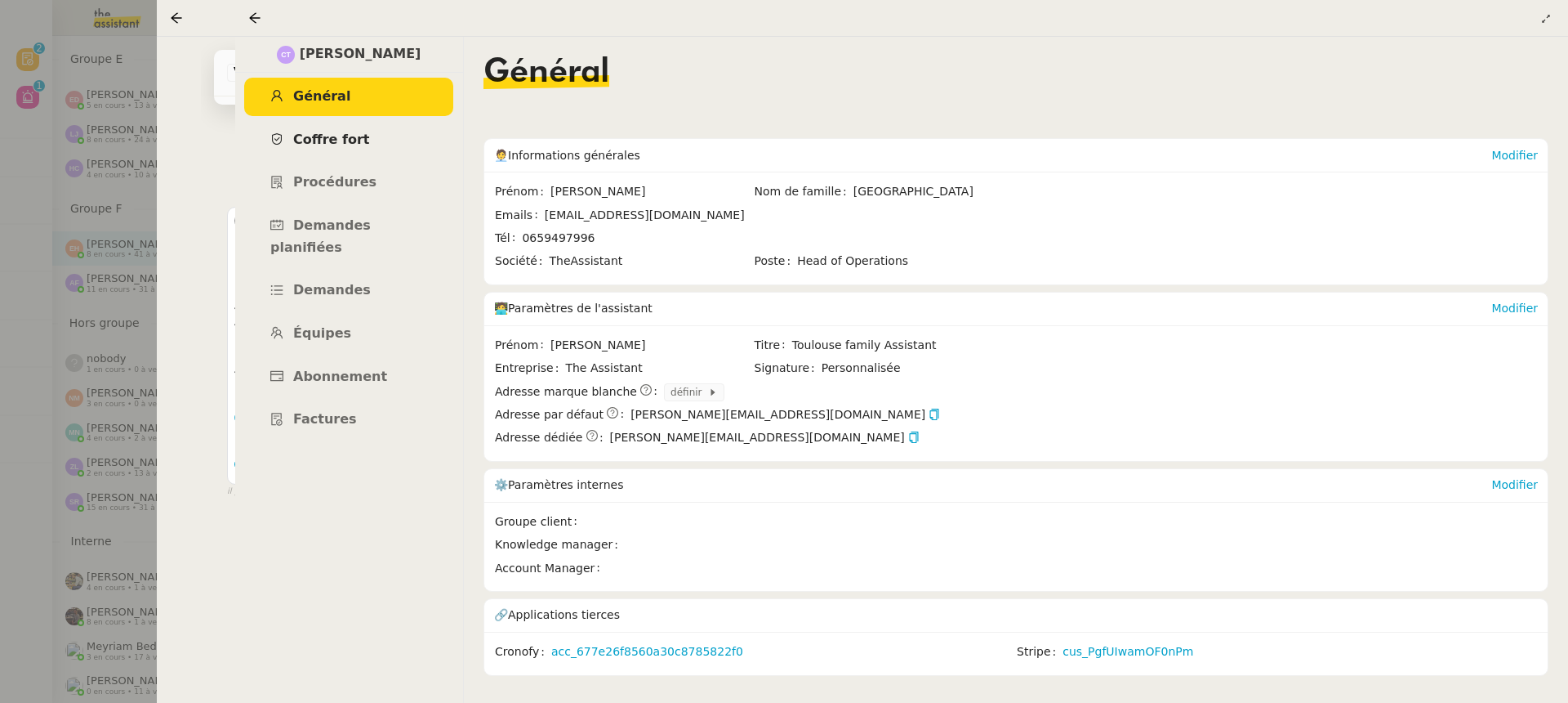
click at [308, 154] on link "Coffre fort" at bounding box center [349, 141] width 209 height 39
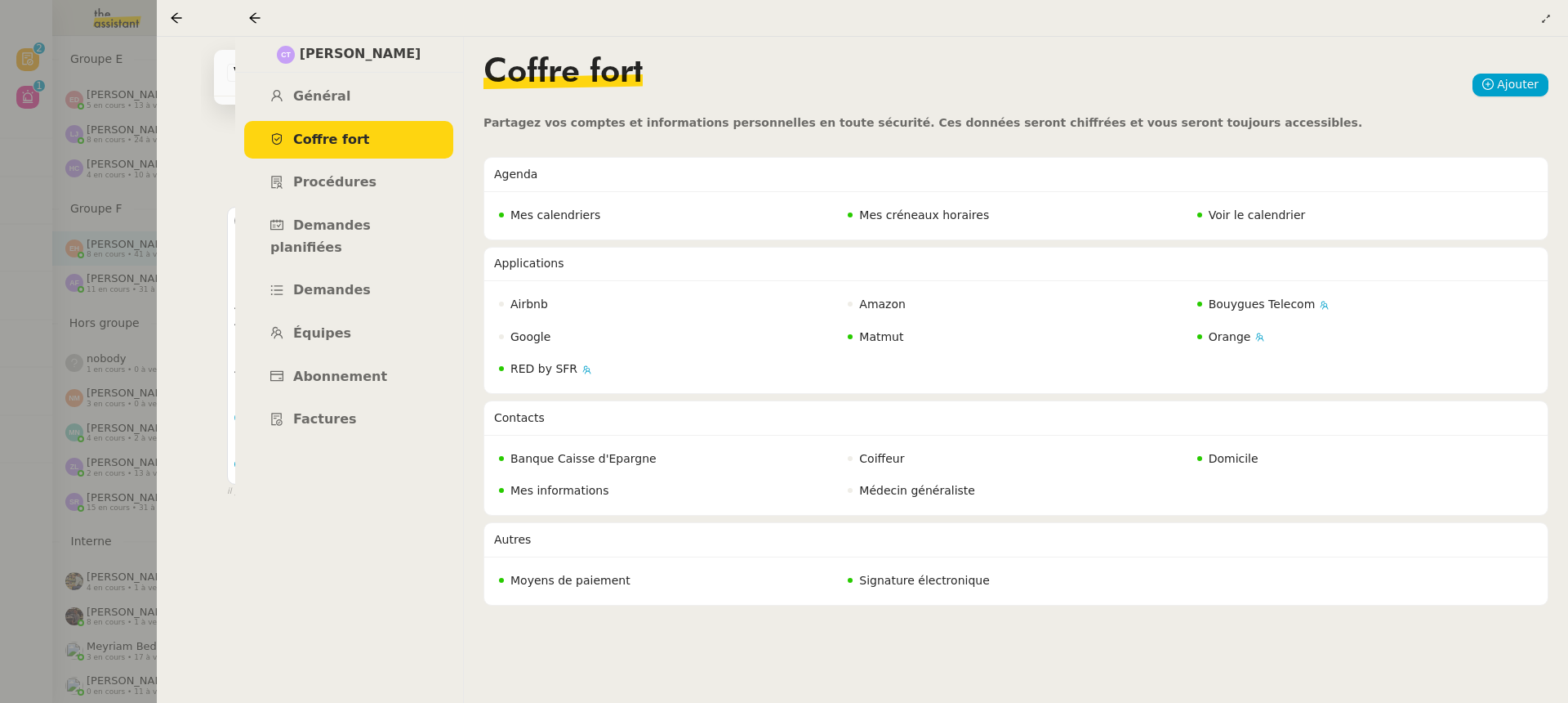
click at [257, 27] on div at bounding box center [258, 17] width 19 height 19
click at [257, 26] on div at bounding box center [258, 17] width 19 height 19
click at [256, 21] on icon at bounding box center [254, 17] width 13 height 13
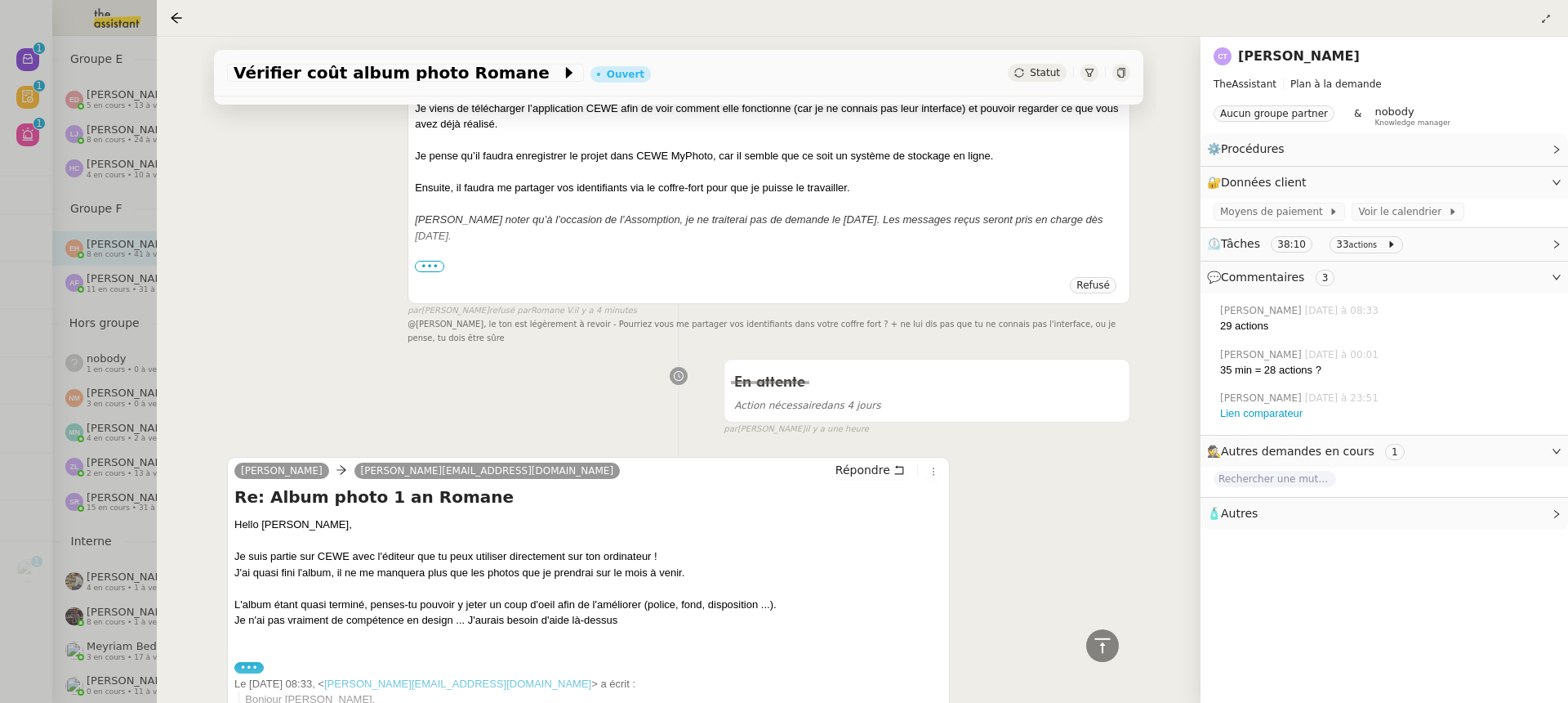
scroll to position [522, 0]
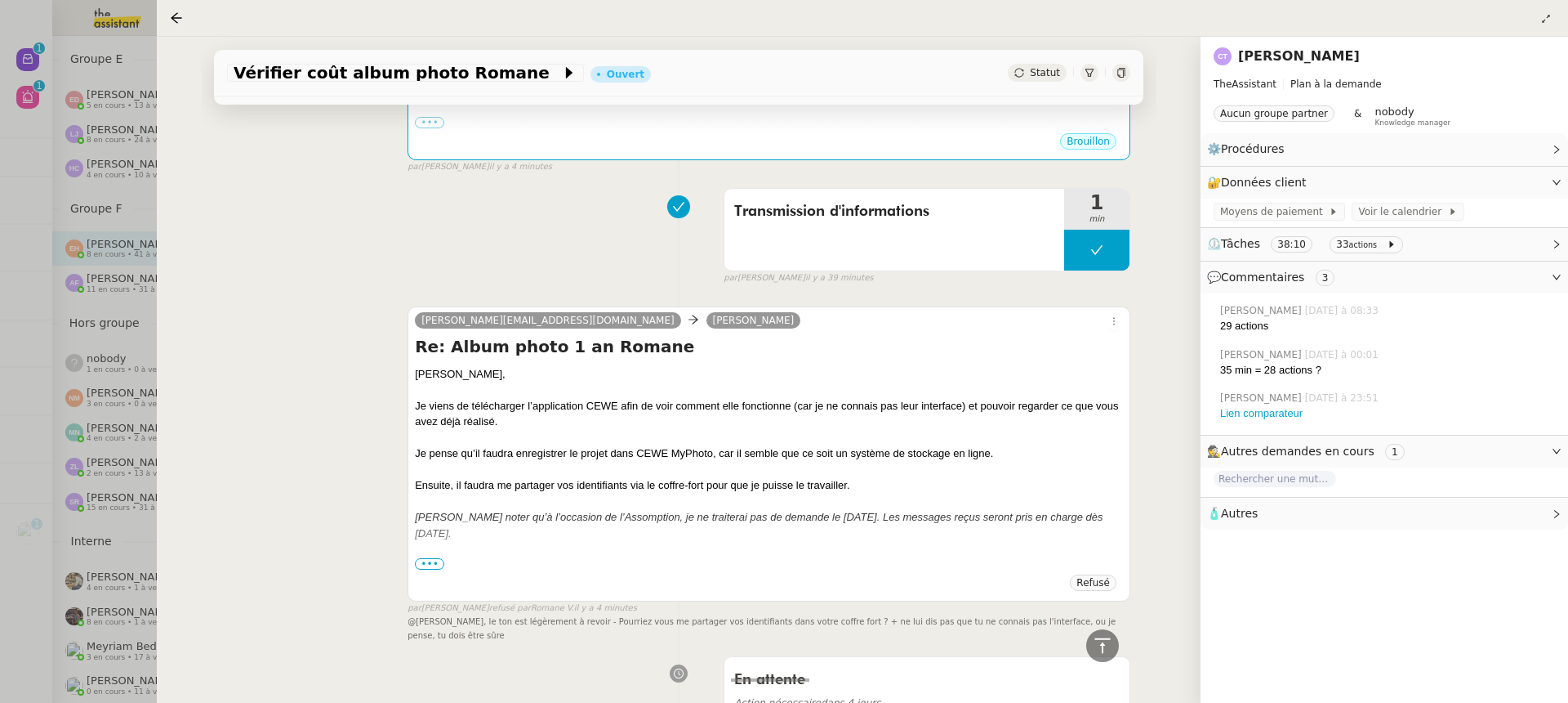
click at [395, 367] on div "edmond@theassistant.com Camille TOULOUSE Re: Album photo 1 an Romane Camille, J…" at bounding box center [678, 466] width 903 height 350
click at [91, 97] on div at bounding box center [784, 351] width 1568 height 703
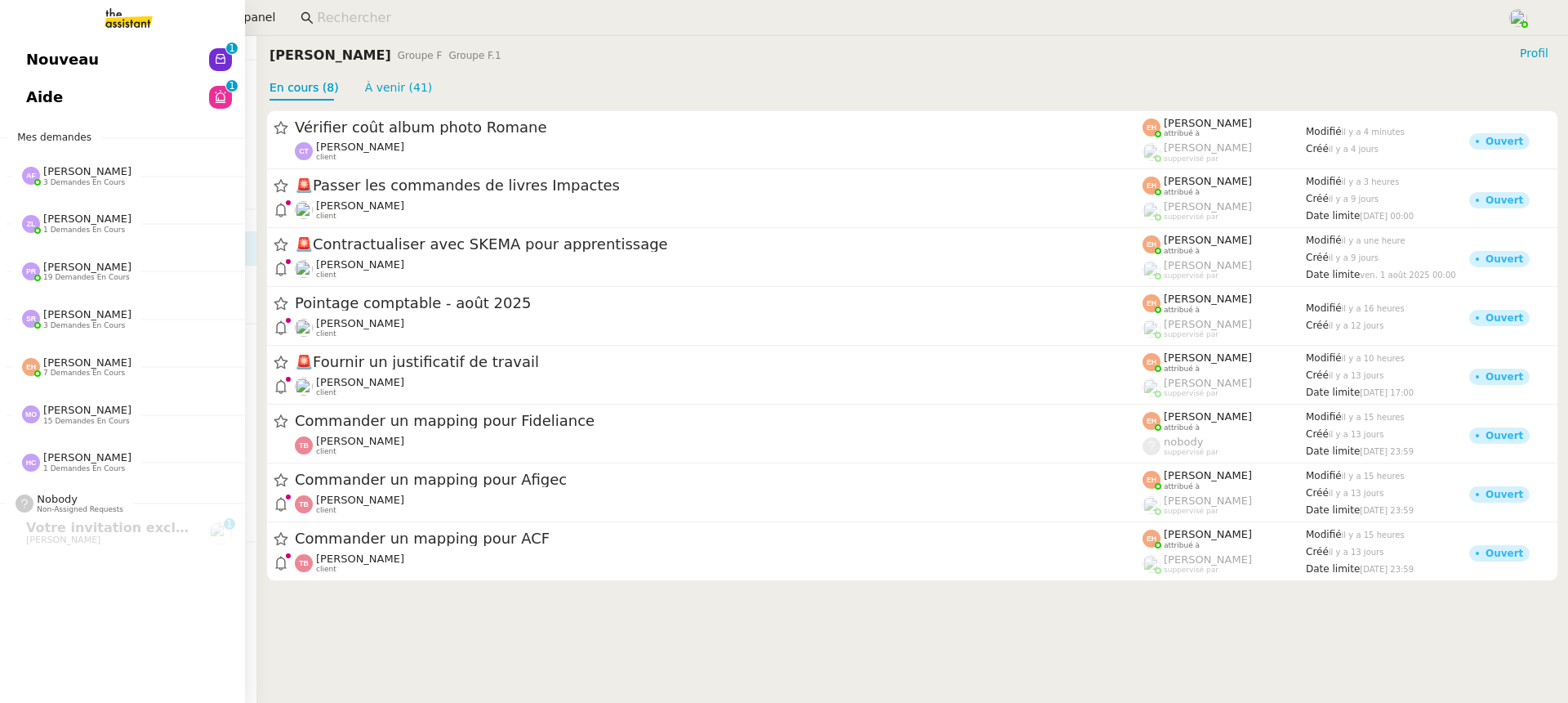
click at [16, 42] on link "Nouveau 0 1 2 3 4 5 6 7 8 9" at bounding box center [122, 59] width 245 height 38
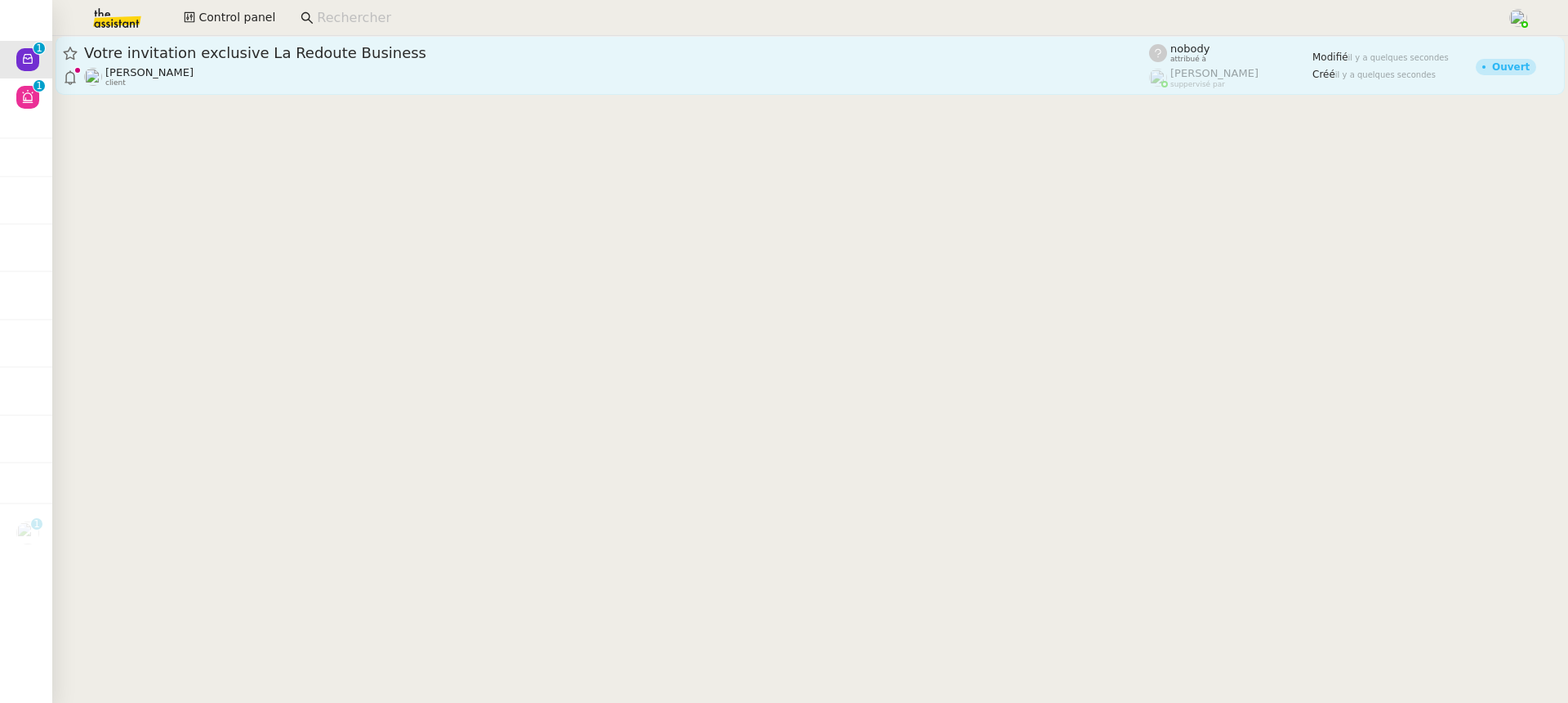
click at [390, 44] on div "Votre invitation exclusive La Redoute Business" at bounding box center [616, 53] width 1065 height 19
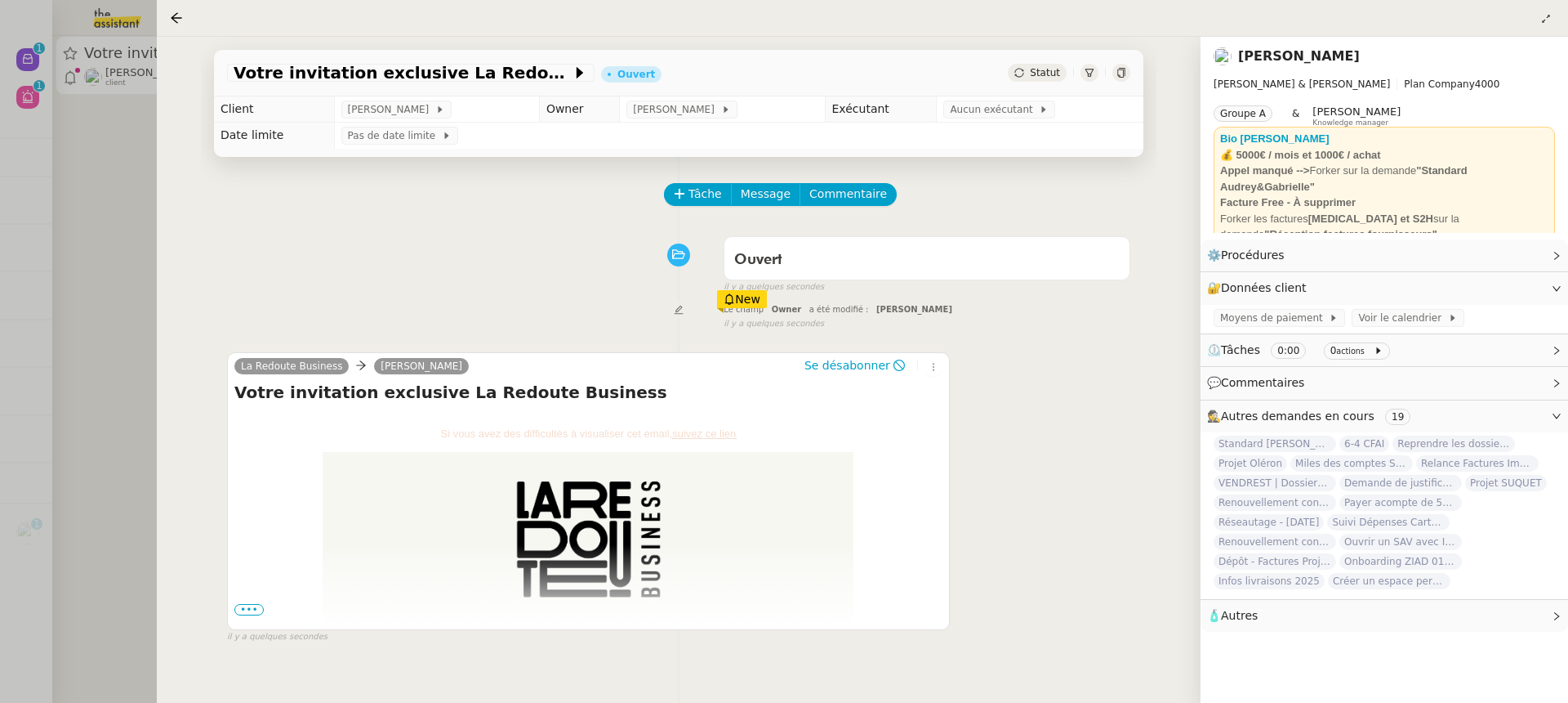
scroll to position [209, 0]
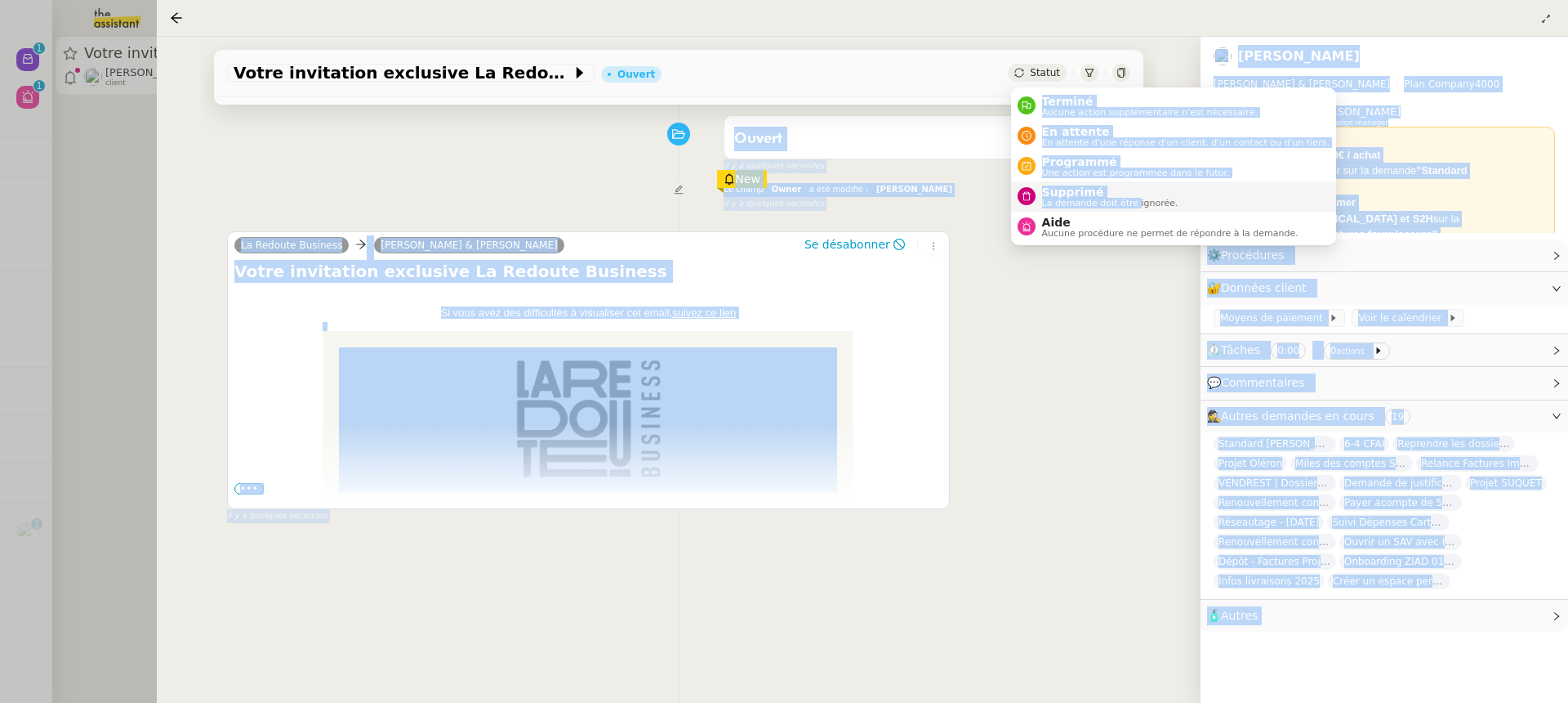
drag, startPoint x: 1058, startPoint y: 81, endPoint x: 1135, endPoint y: 206, distance: 146.8
click at [1135, 205] on span "La demande doit être ignorée." at bounding box center [1110, 203] width 137 height 9
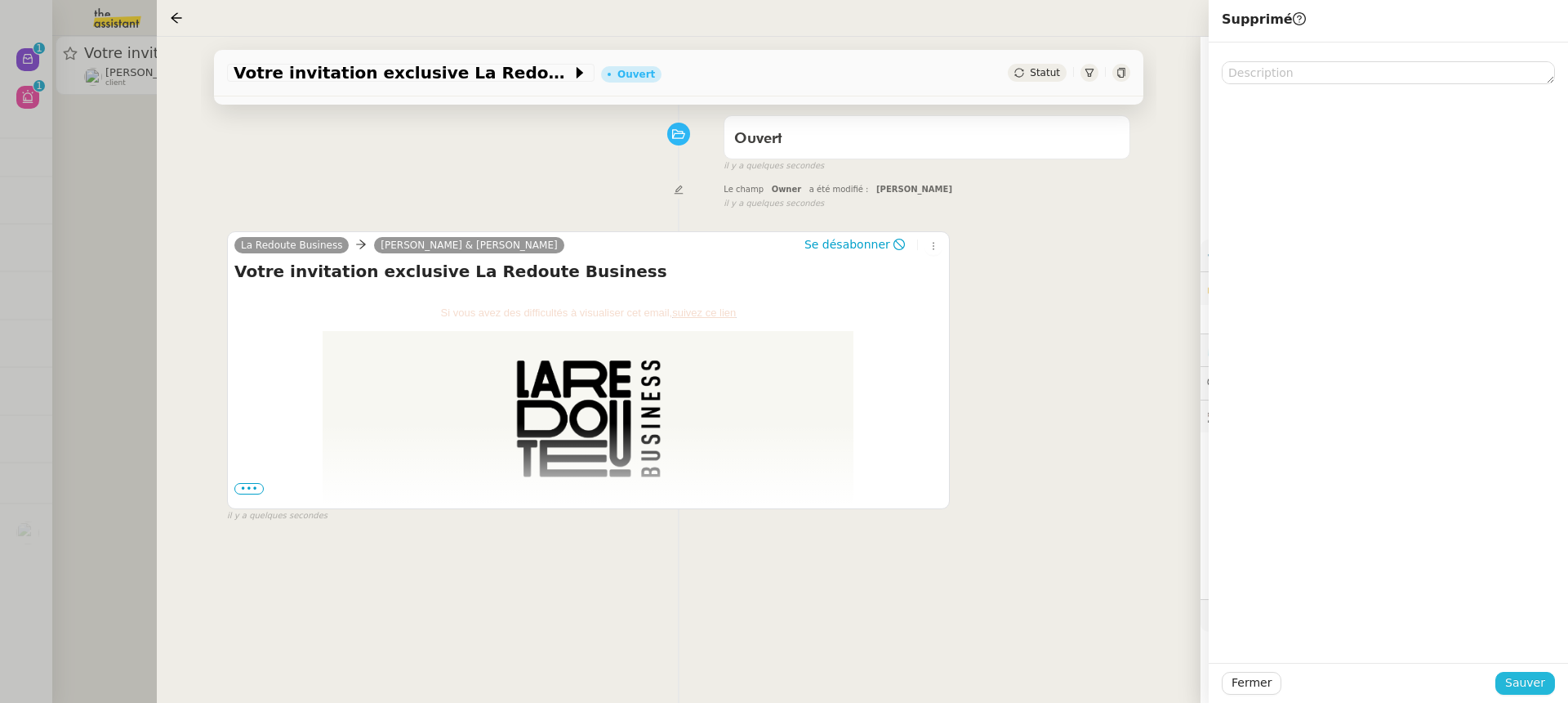
click at [1538, 683] on span "Sauver" at bounding box center [1524, 682] width 40 height 18
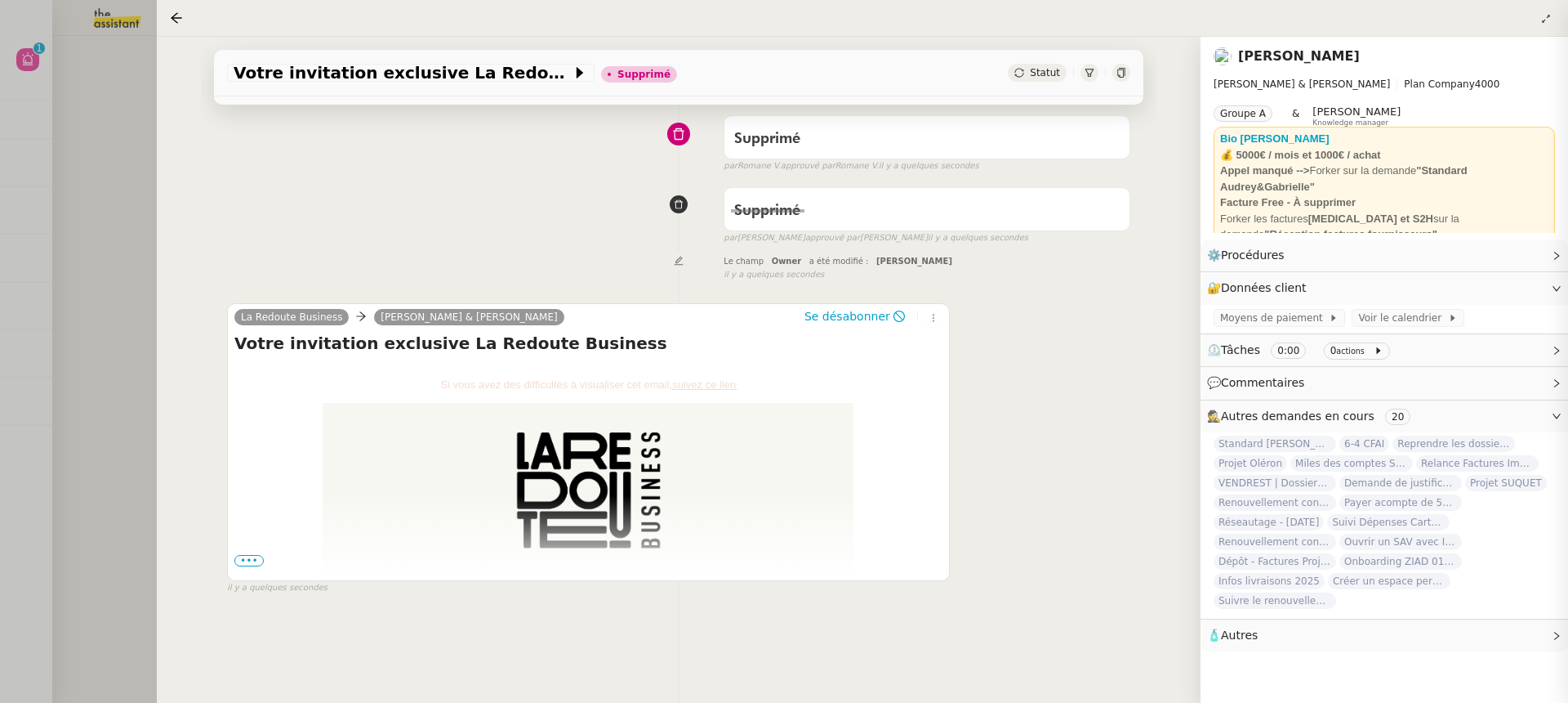
click at [117, 97] on div at bounding box center [784, 351] width 1568 height 703
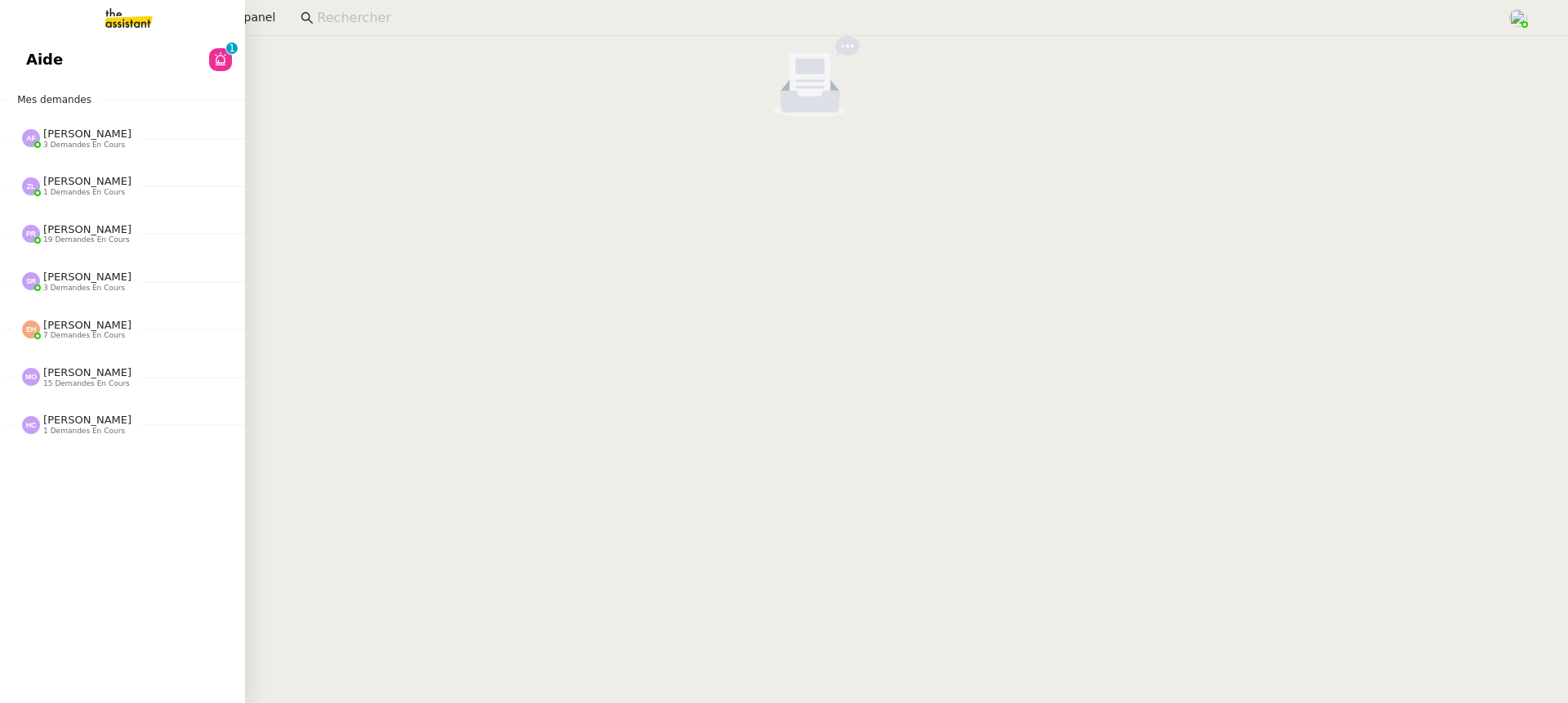
click at [28, 62] on span "Aide" at bounding box center [45, 59] width 37 height 24
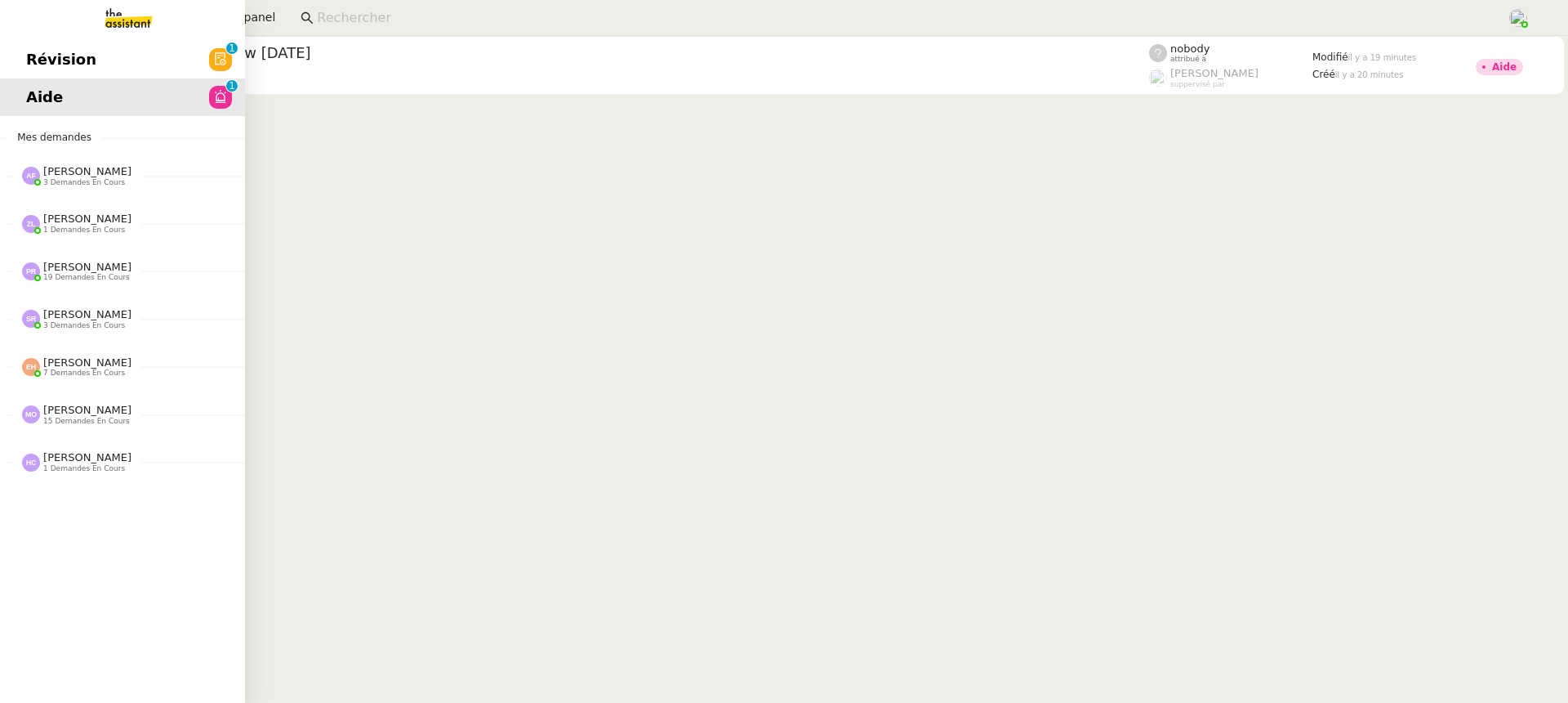
click at [117, 67] on link "Révision 0 1 2 3 4 5 6 7 8 9" at bounding box center [122, 59] width 245 height 38
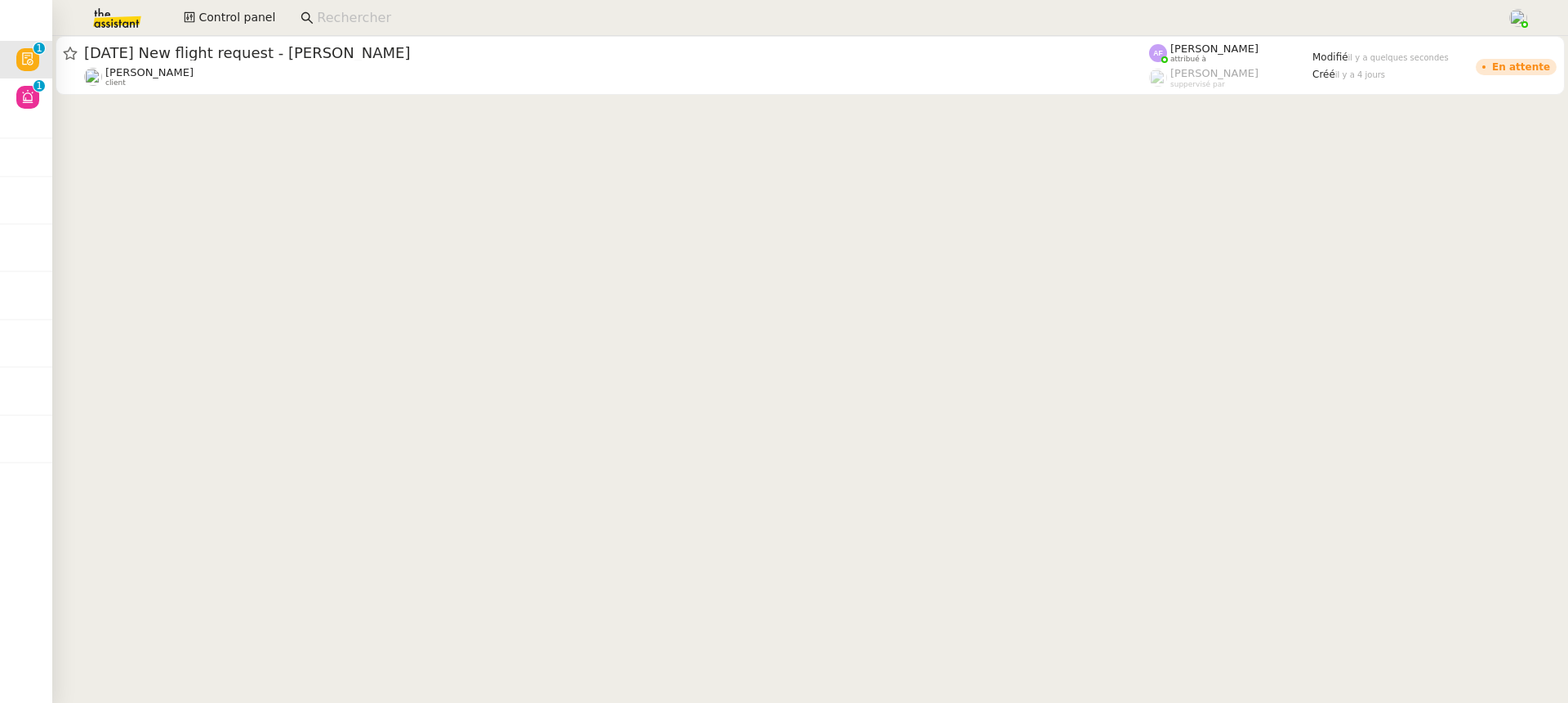
click at [697, 129] on cdk-virtual-scroll-viewport "15/06/26 New flight request - Jack Jarvis Louis Frei client Anna Florent attrib…" at bounding box center [810, 369] width 1516 height 667
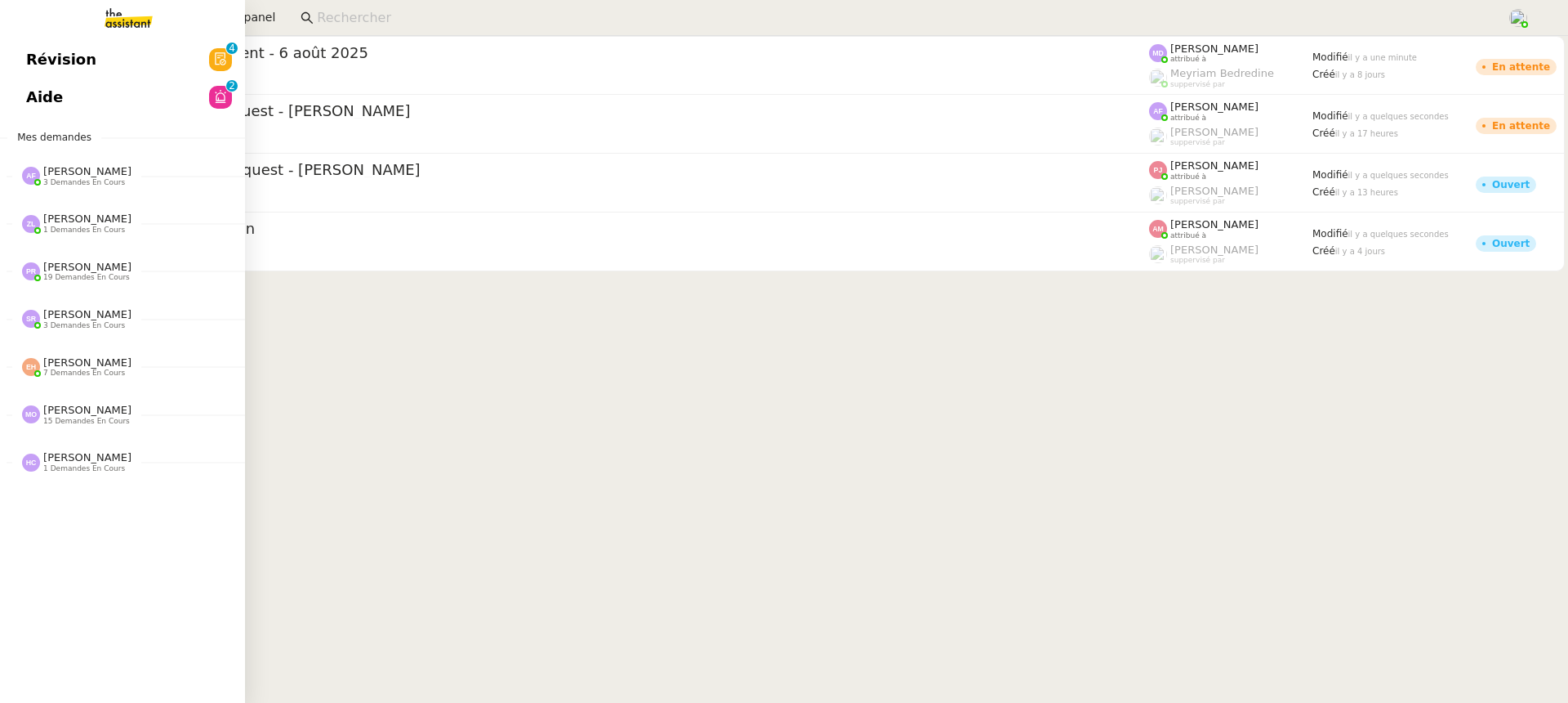
click at [155, 70] on link "Révision 0 1 2 3 4 5 6 7 8 9" at bounding box center [122, 59] width 245 height 38
click at [35, 85] on span "Aide" at bounding box center [45, 97] width 37 height 24
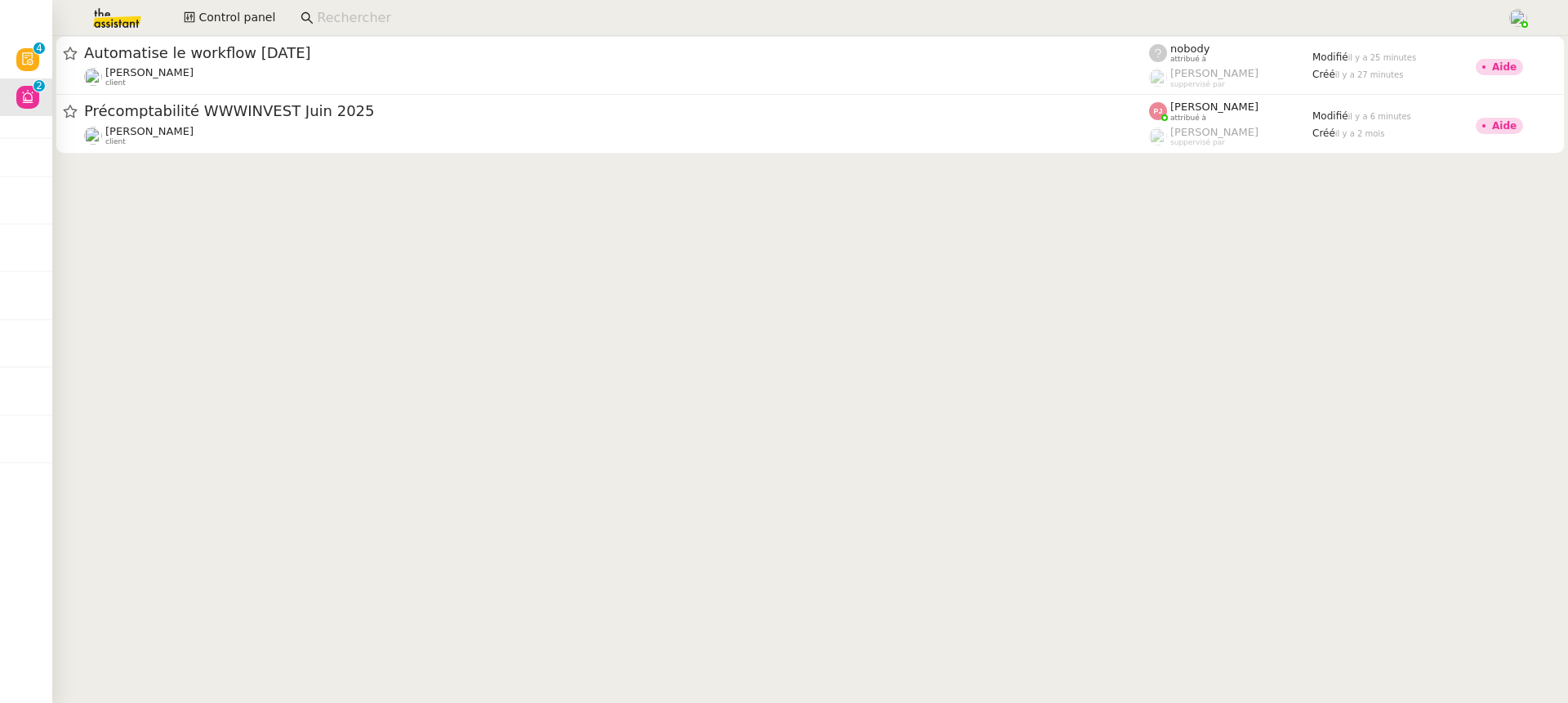
click at [822, 154] on div at bounding box center [810, 98] width 1516 height 124
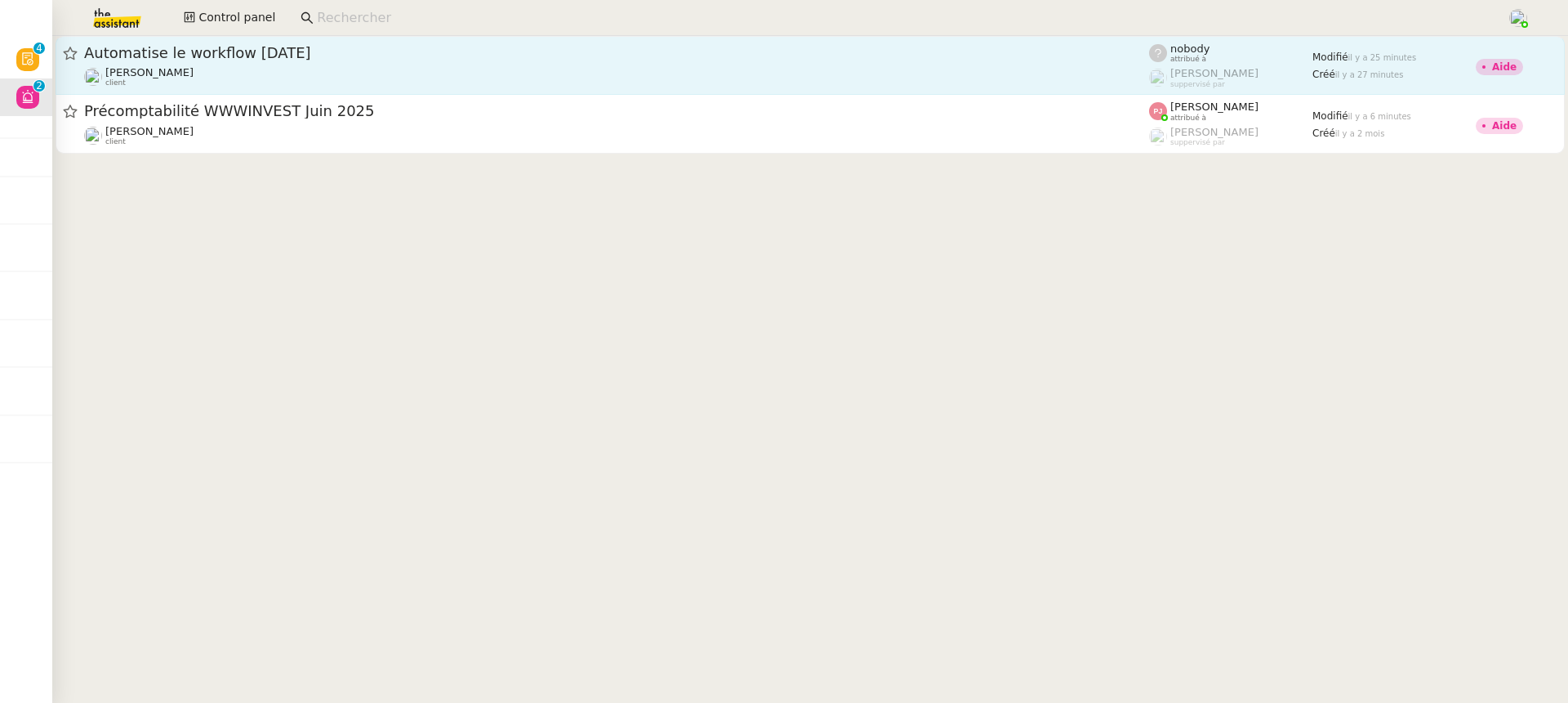
click at [692, 69] on div "Fabien Bornancin client" at bounding box center [616, 77] width 1065 height 21
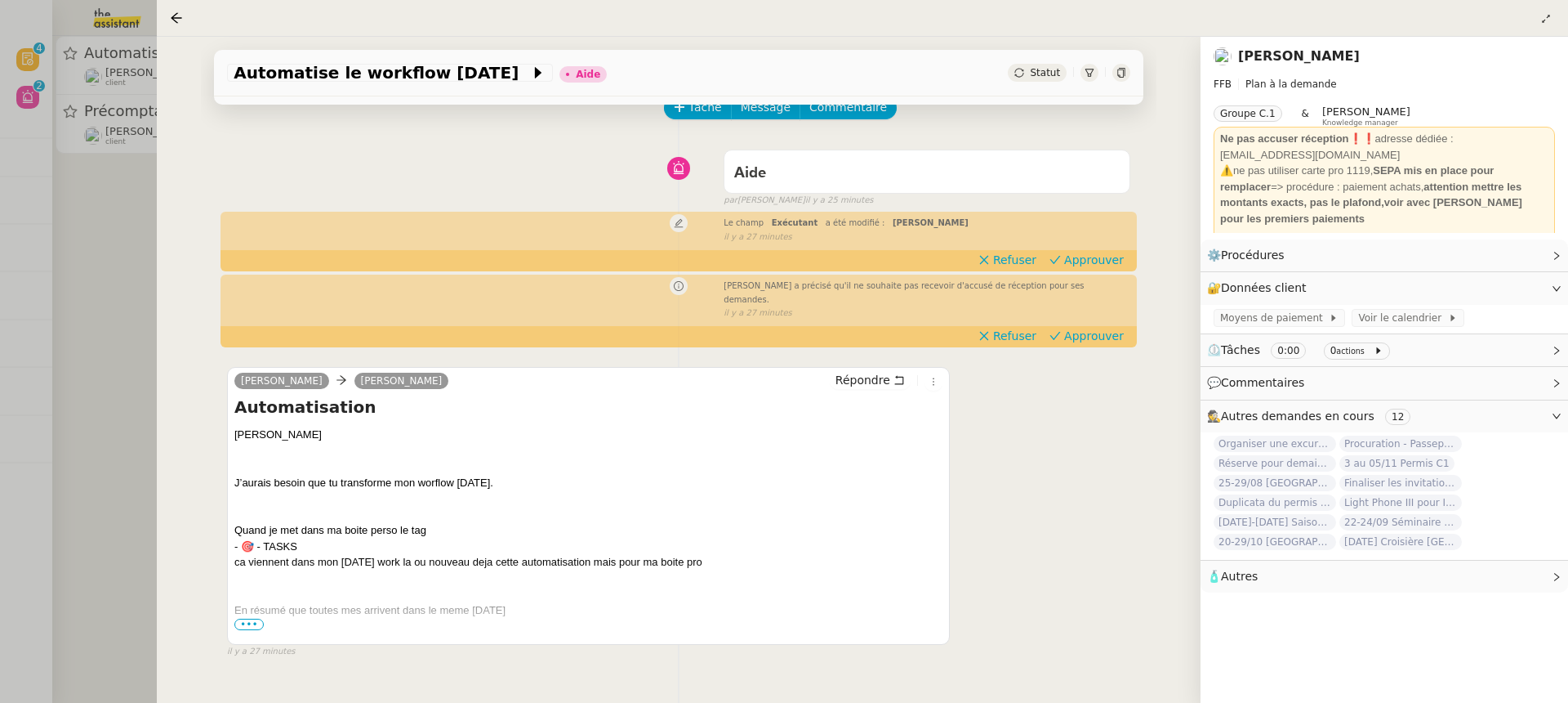
scroll to position [85, 0]
click at [255, 636] on div at bounding box center [588, 644] width 707 height 16
click at [252, 620] on div at bounding box center [588, 627] width 707 height 16
click at [249, 620] on div at bounding box center [588, 627] width 707 height 16
click at [46, 272] on div at bounding box center [784, 351] width 1568 height 703
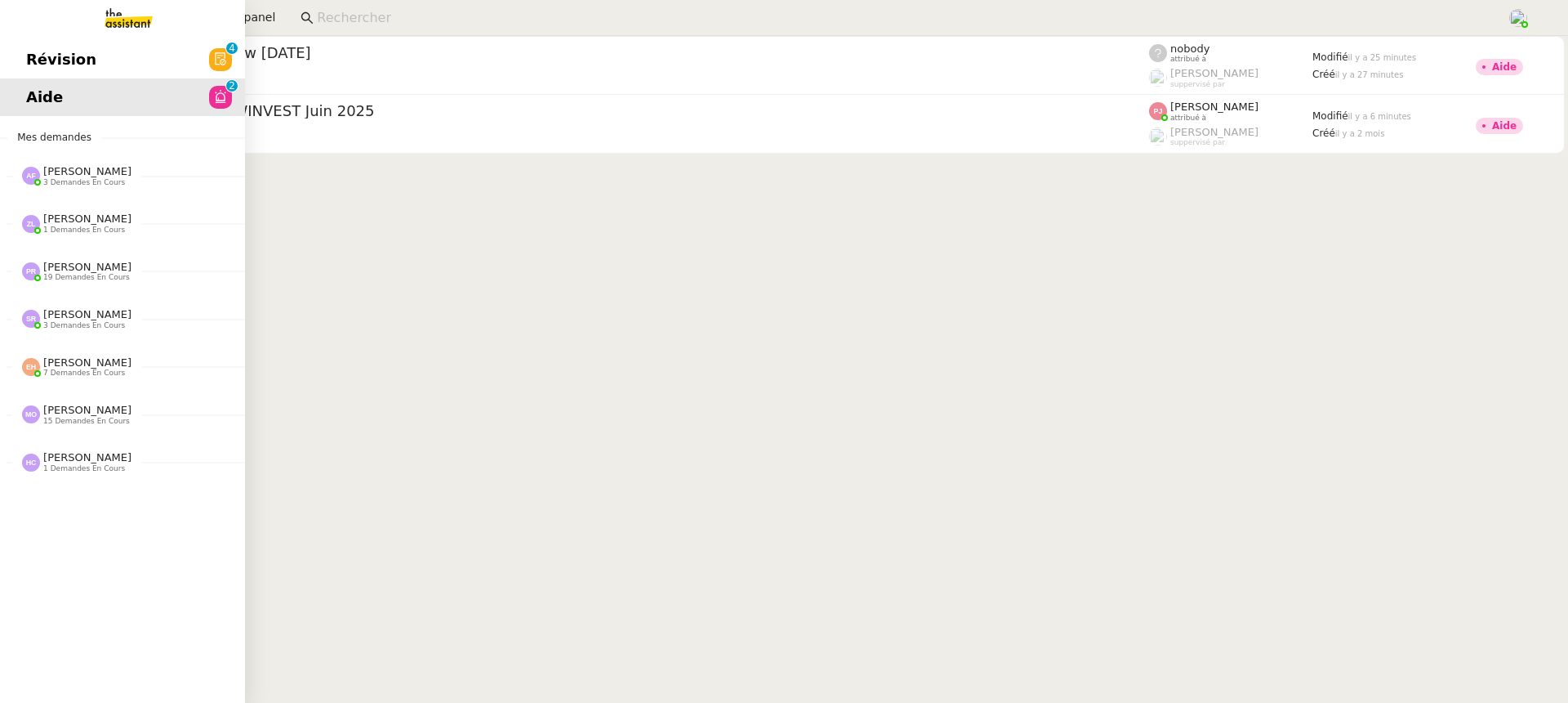
click at [32, 39] on div "Révision 0 1 2 3 4 5 6 7 8 9 Aide 0 1 2 3 4 5 6 7 8 9 Mes demandes Anna Florent…" at bounding box center [122, 369] width 245 height 667
click at [43, 48] on span "Révision" at bounding box center [61, 59] width 70 height 24
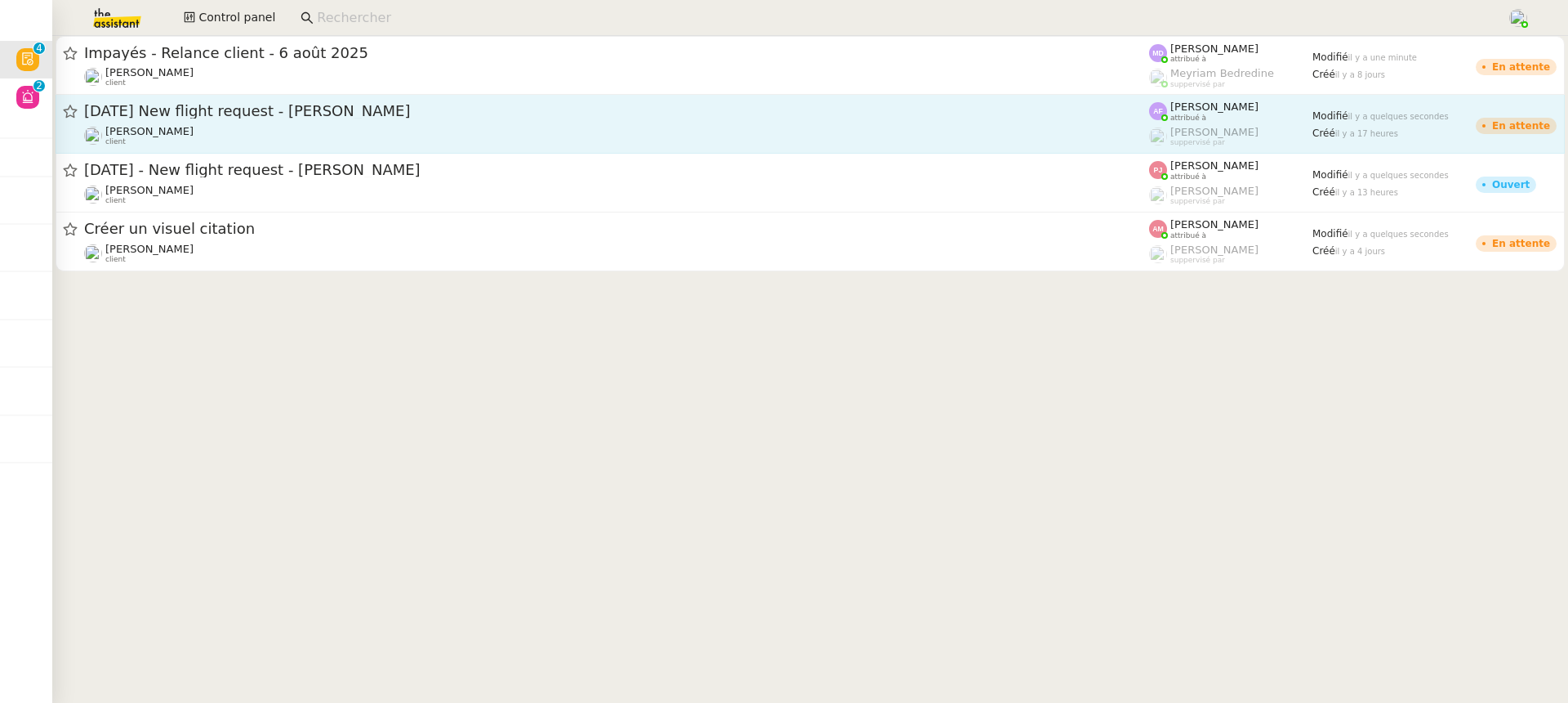
click at [925, 117] on span "12th September 2025 New flight request - Sharleen Kwarteng" at bounding box center [616, 111] width 1065 height 15
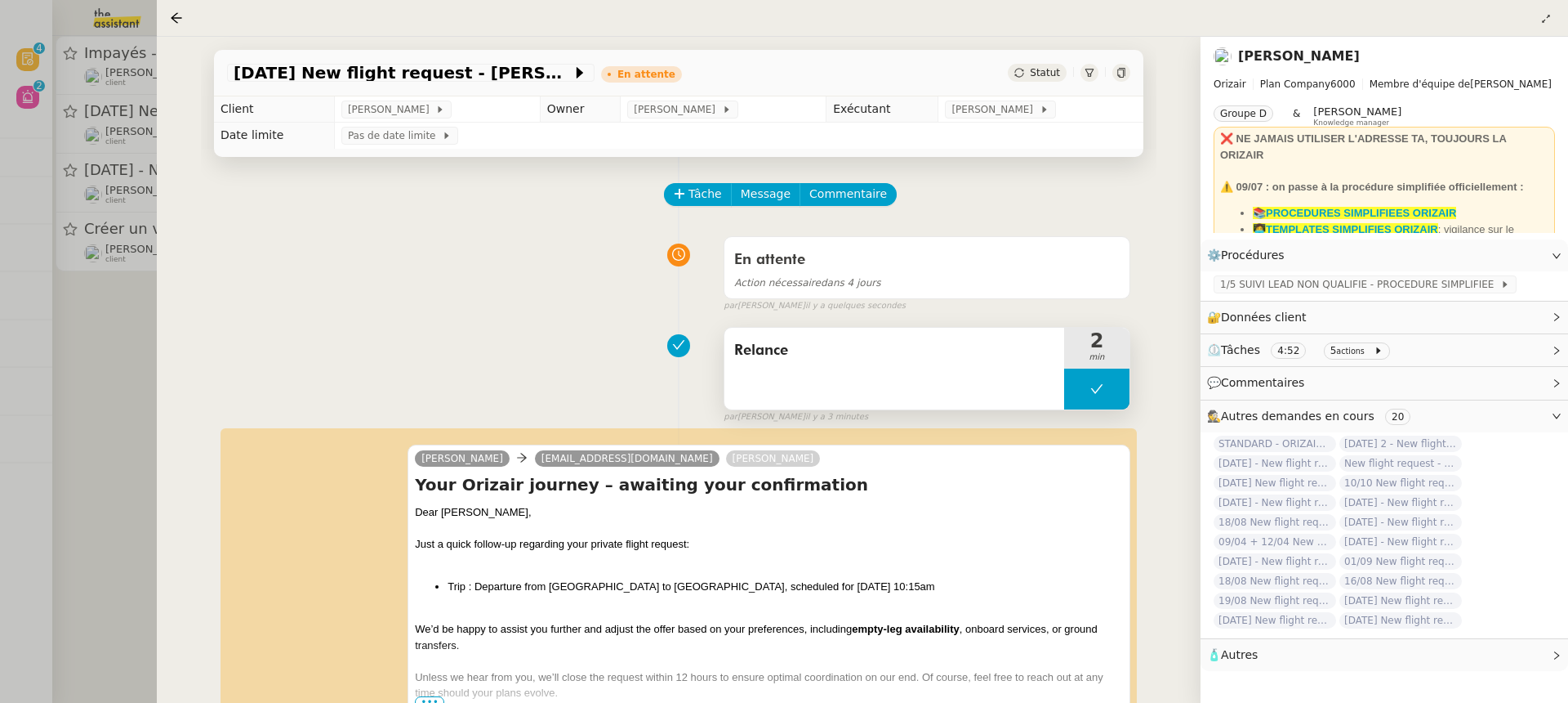
scroll to position [208, 0]
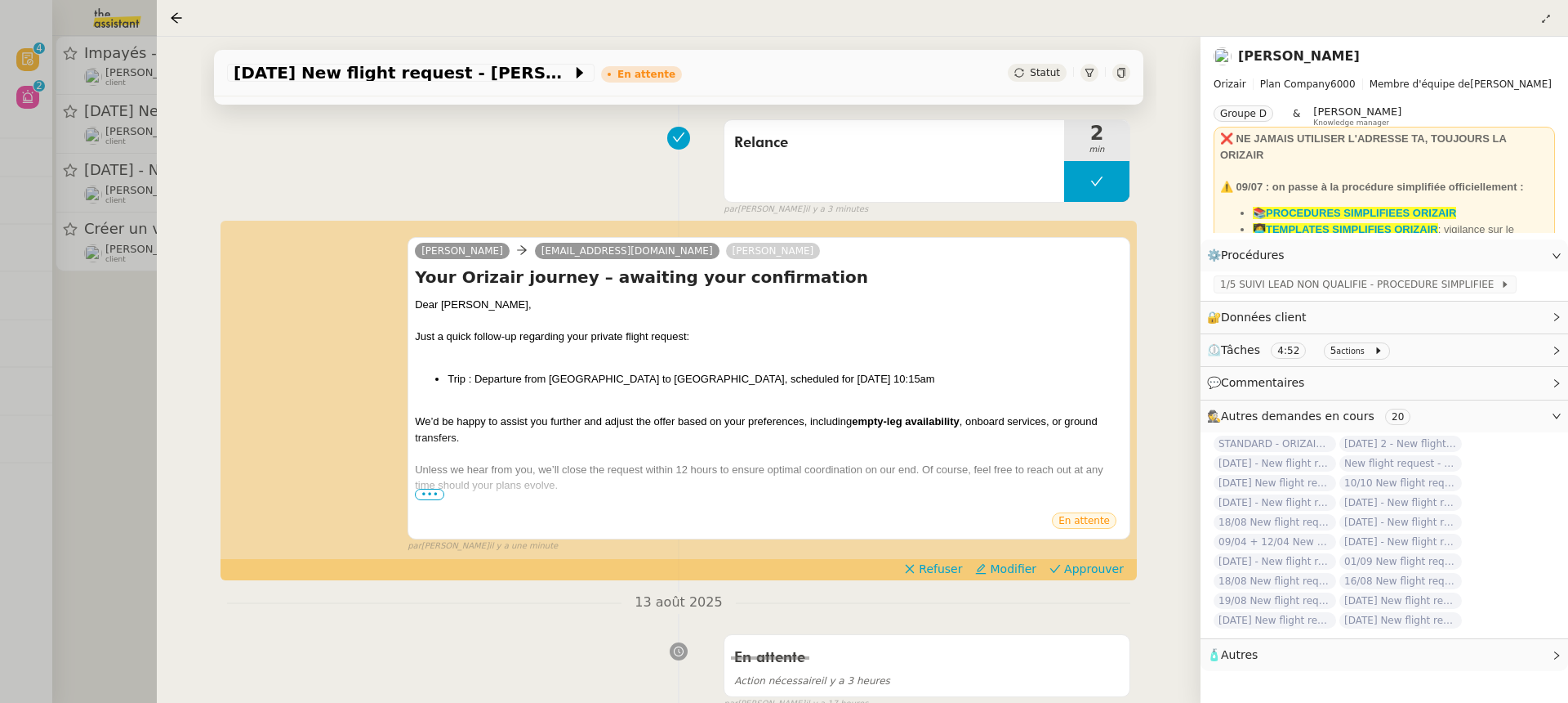
click at [1103, 553] on div "Josephine sharleen18@hotmail.co.uk Louis Frei Your Orizair journey – awaiting y…" at bounding box center [678, 387] width 903 height 331
click at [1101, 576] on button "Approuver" at bounding box center [1086, 568] width 87 height 18
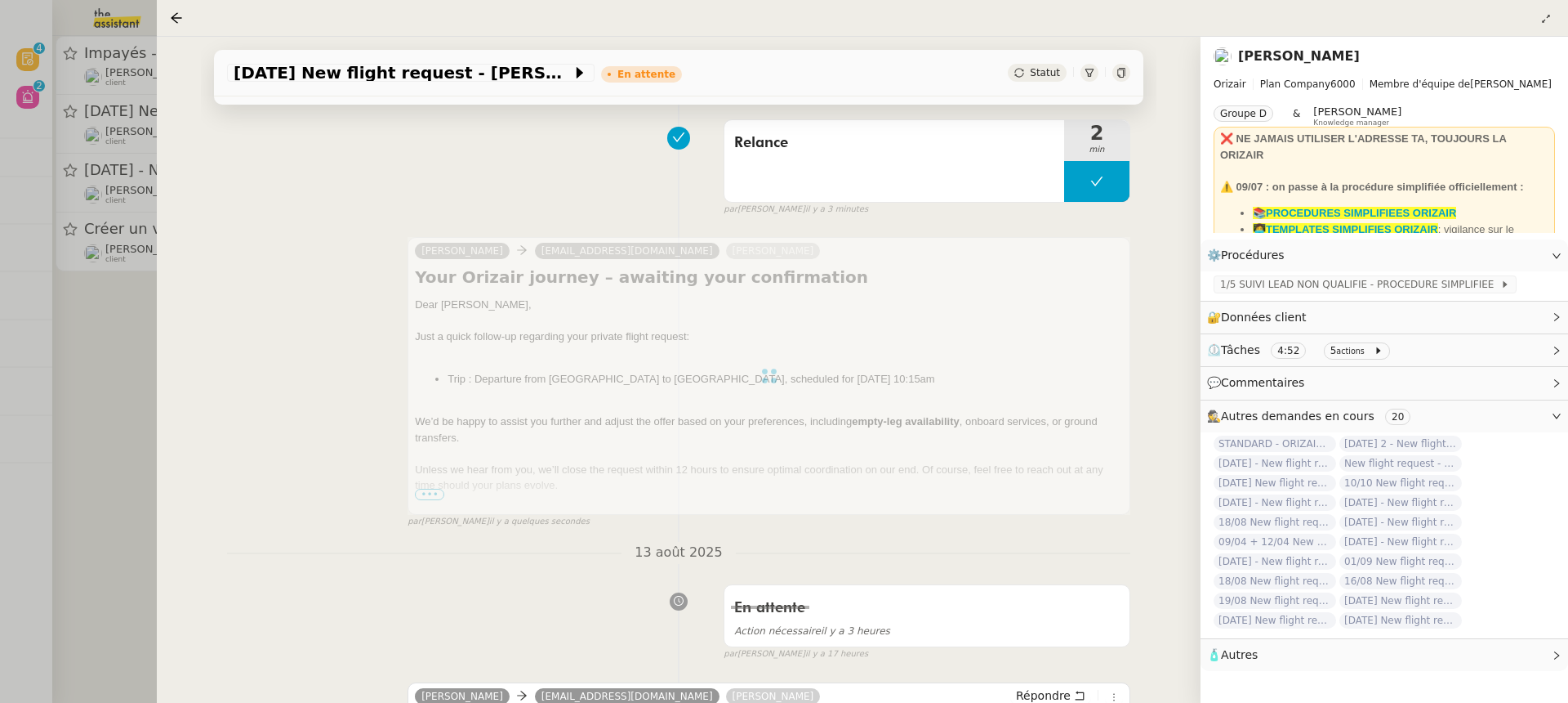
click at [134, 127] on div at bounding box center [784, 351] width 1568 height 703
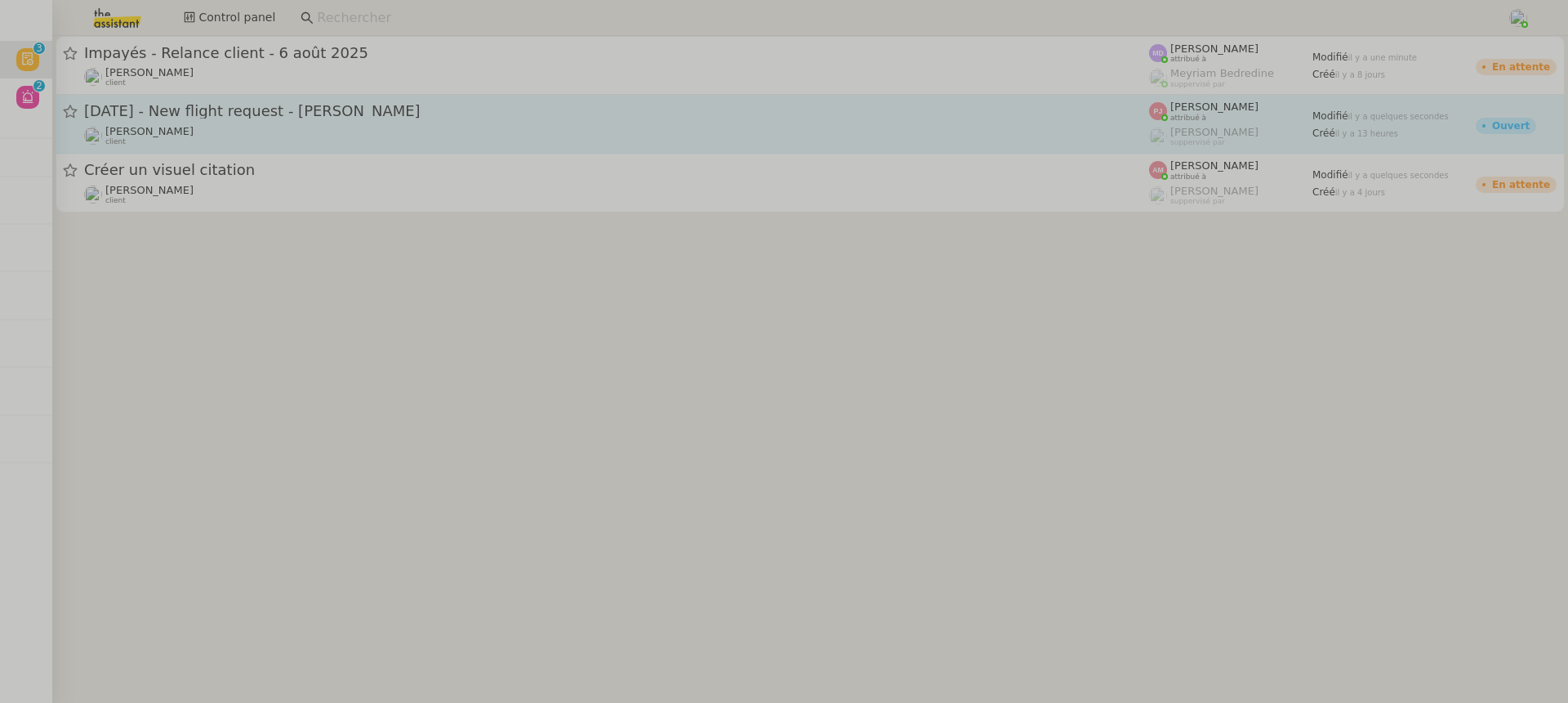
click at [239, 150] on link "20th August - New flight request - Deyan Shahid Louis Frei client Pauline Jenna…" at bounding box center [809, 124] width 1509 height 59
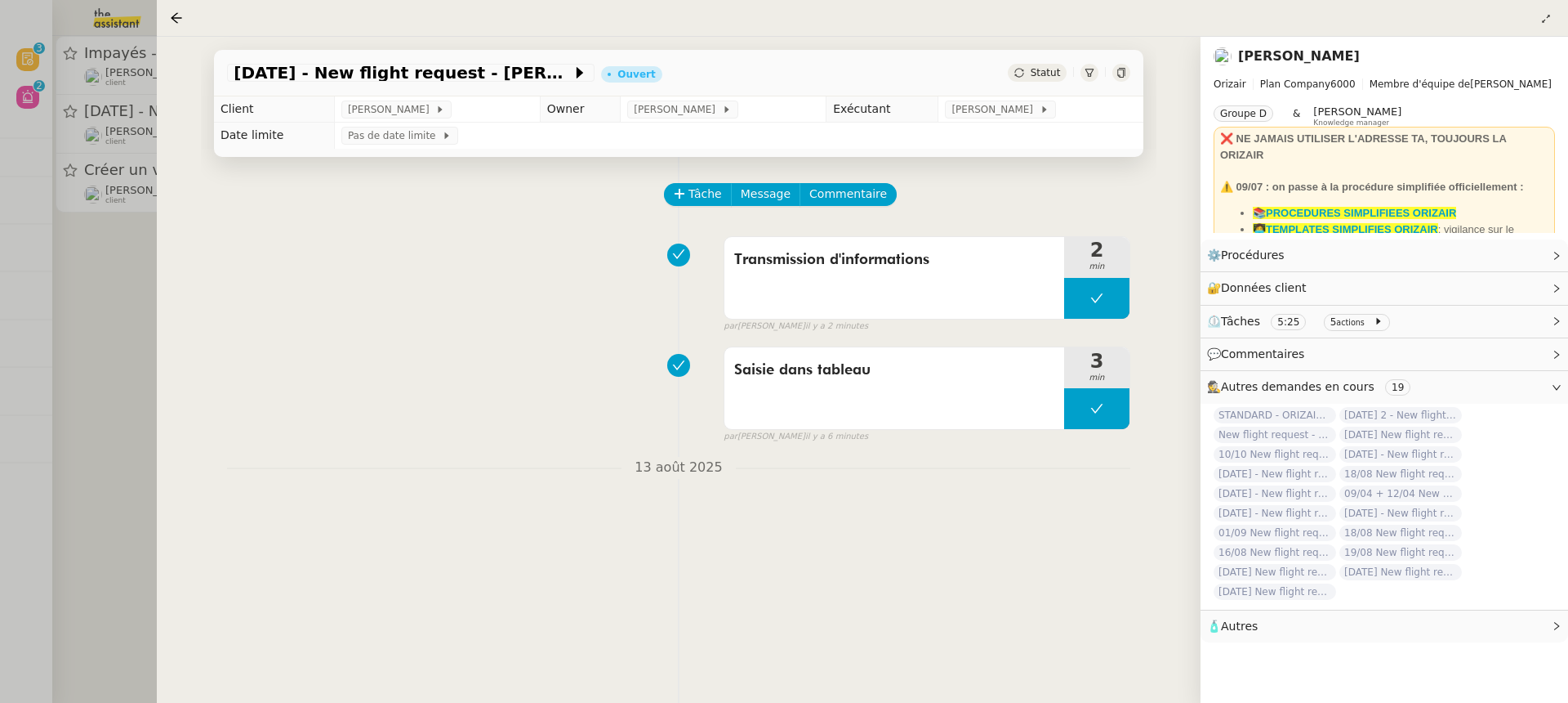
scroll to position [220, 0]
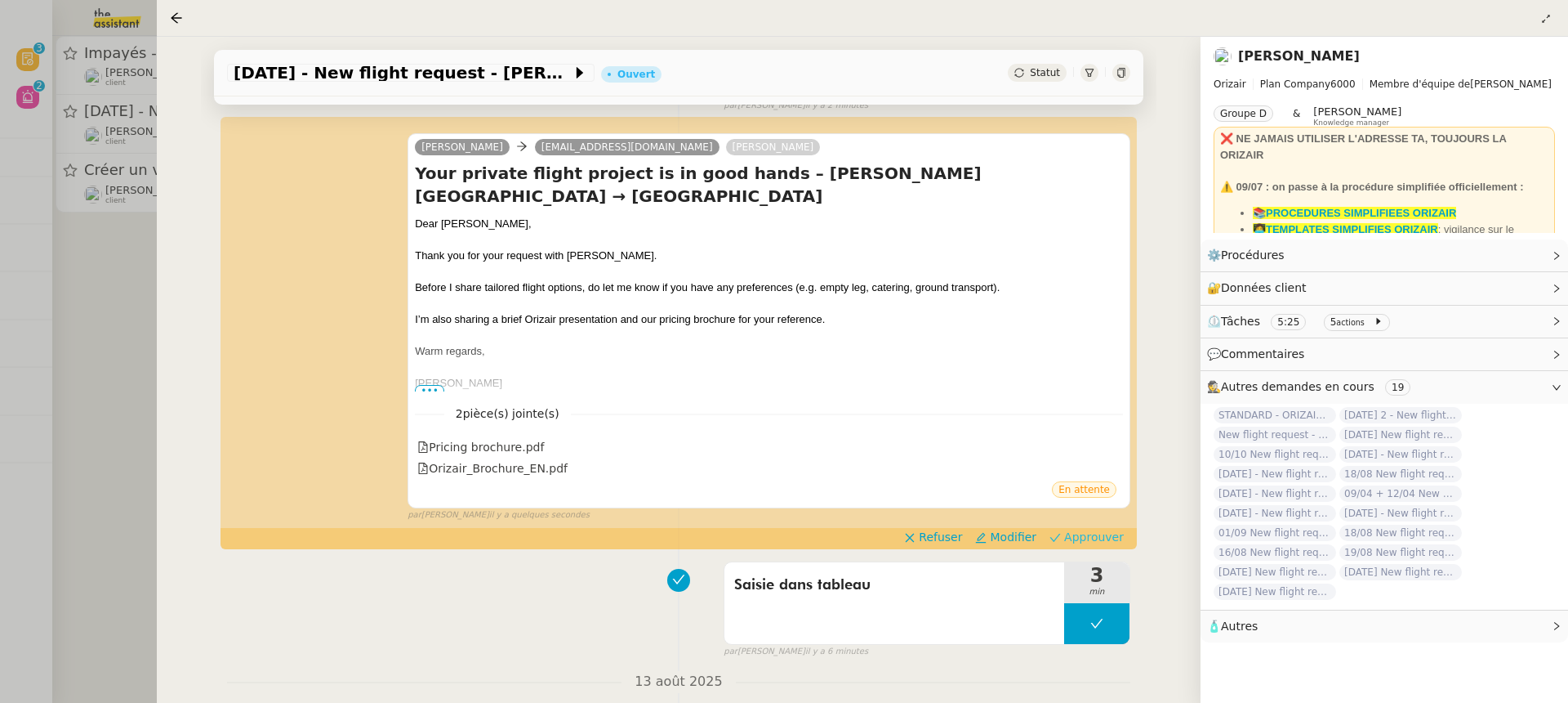
click at [1104, 542] on span "Approuver" at bounding box center [1094, 536] width 60 height 16
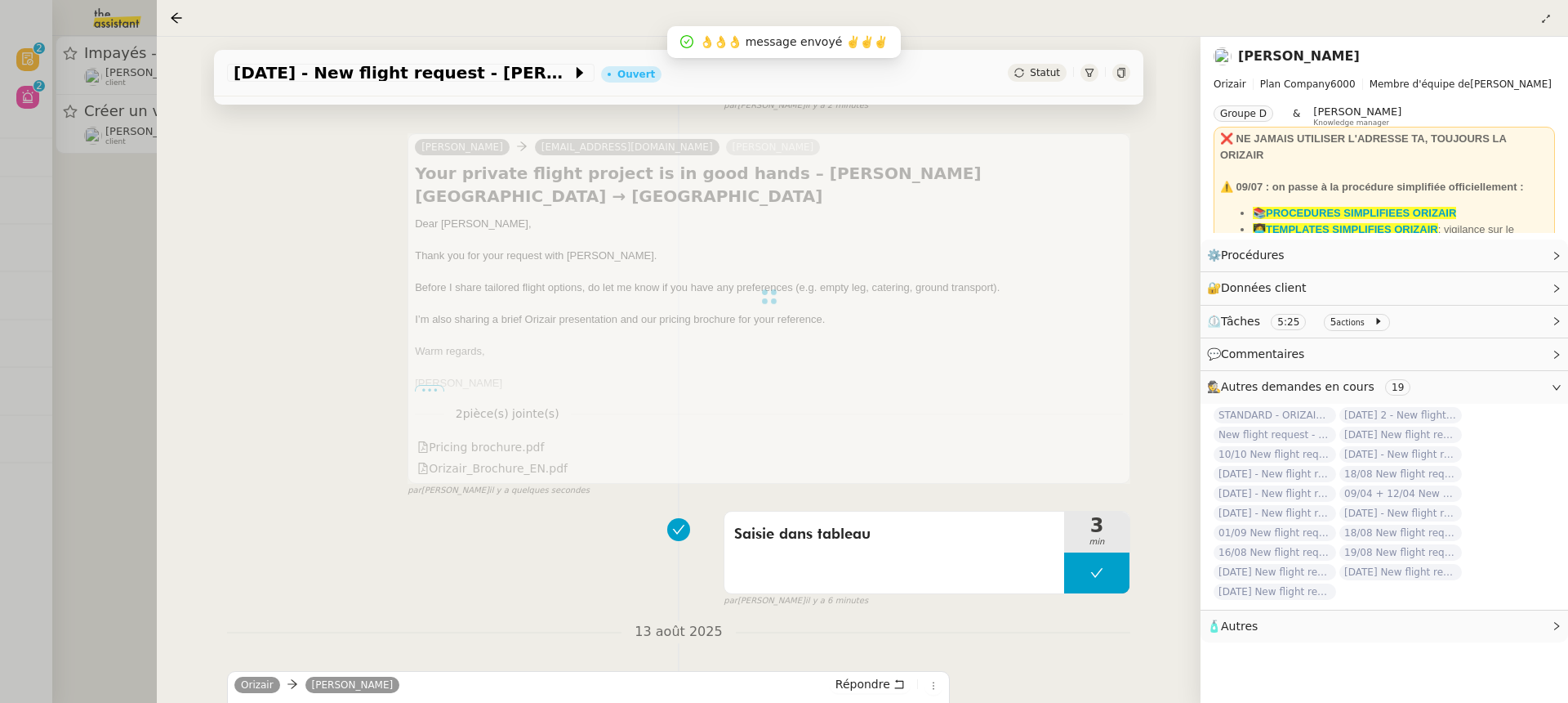
click at [76, 109] on div at bounding box center [784, 351] width 1568 height 703
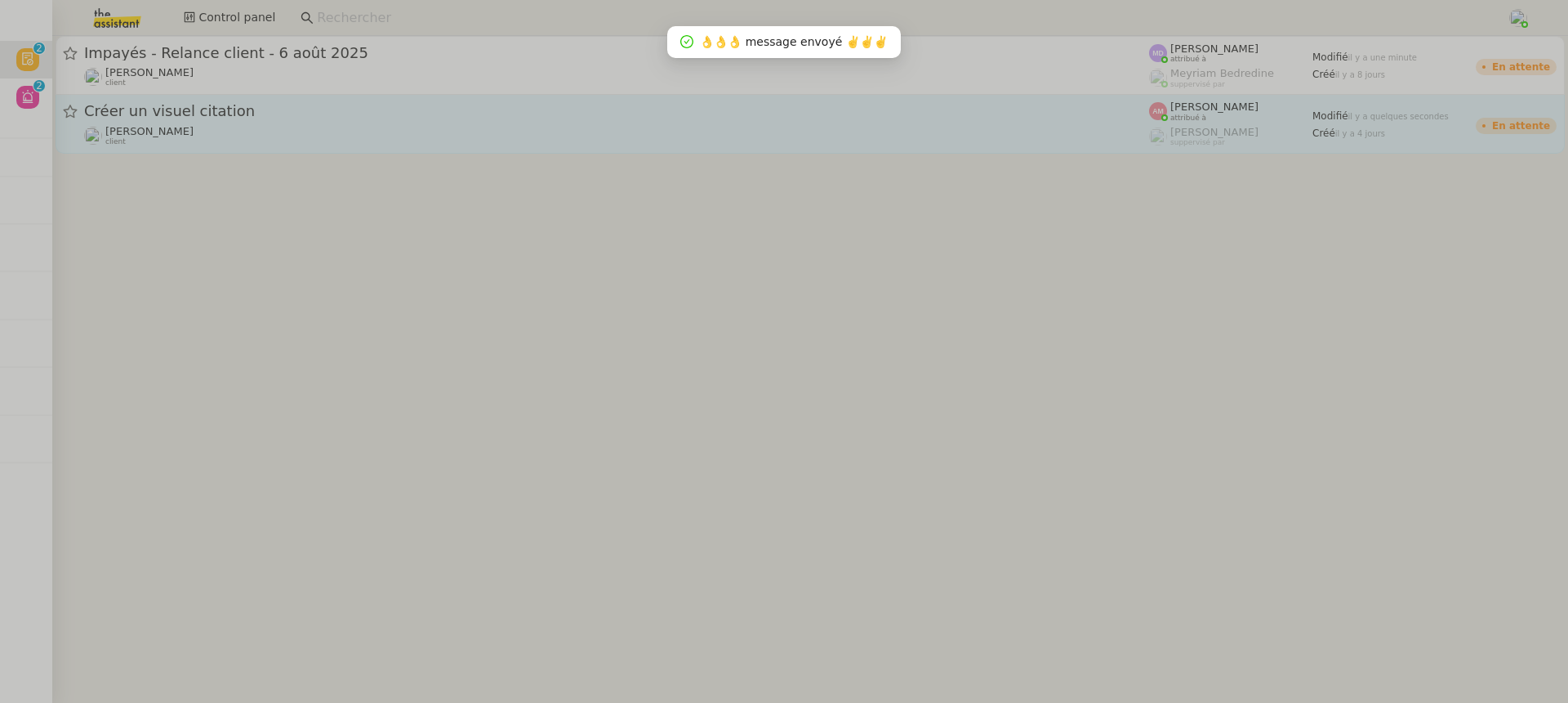
click at [289, 128] on div "Hugo Bentz client" at bounding box center [616, 136] width 1065 height 21
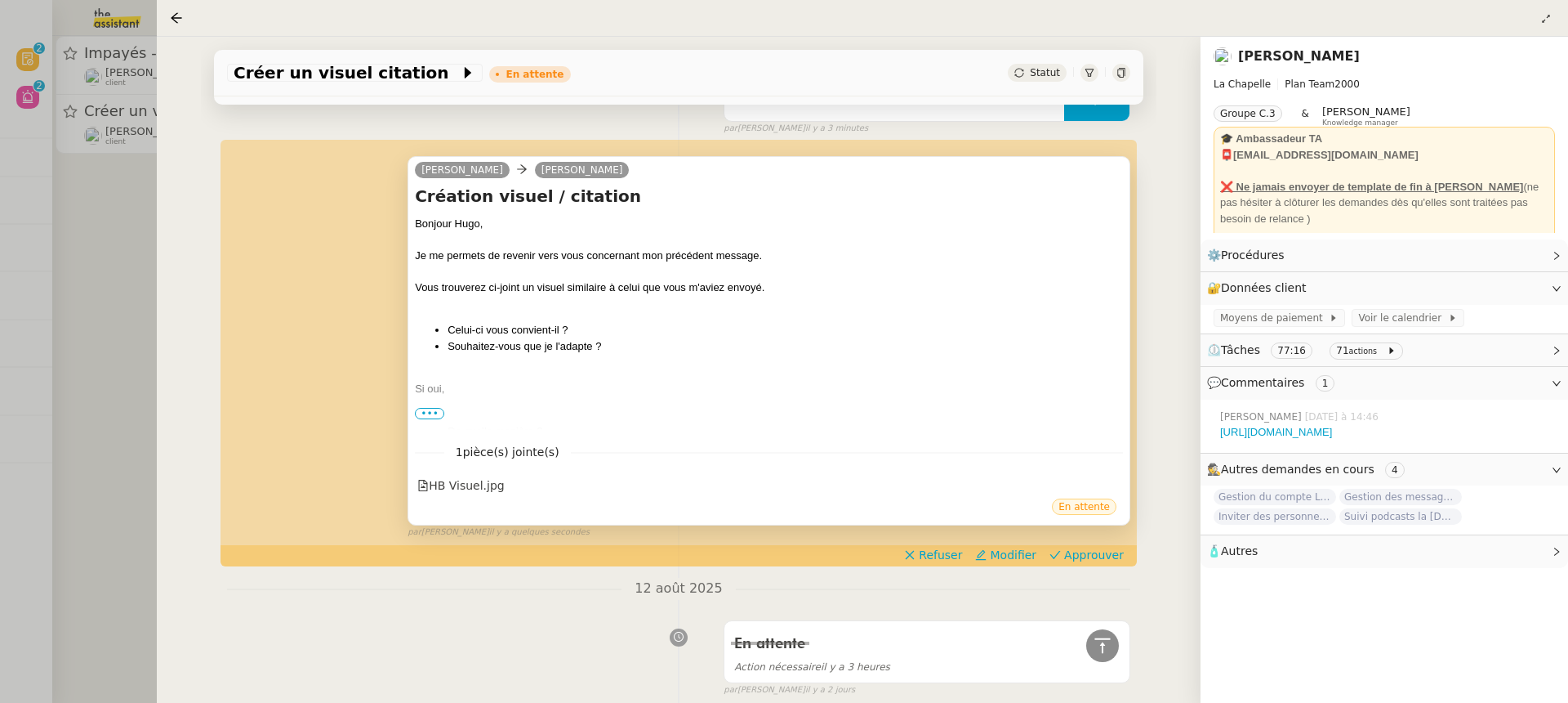
scroll to position [266, 0]
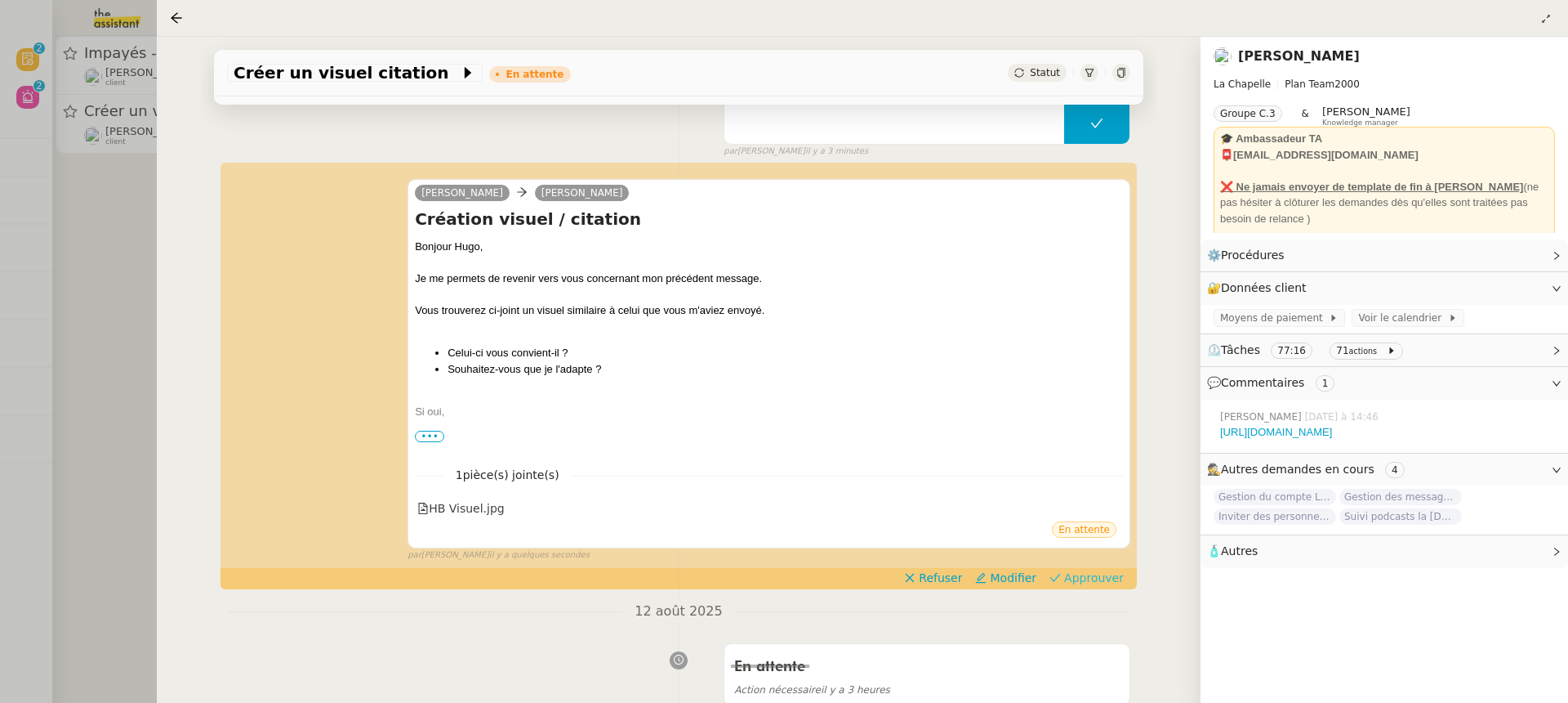
click at [1090, 579] on span "Approuver" at bounding box center [1094, 577] width 60 height 16
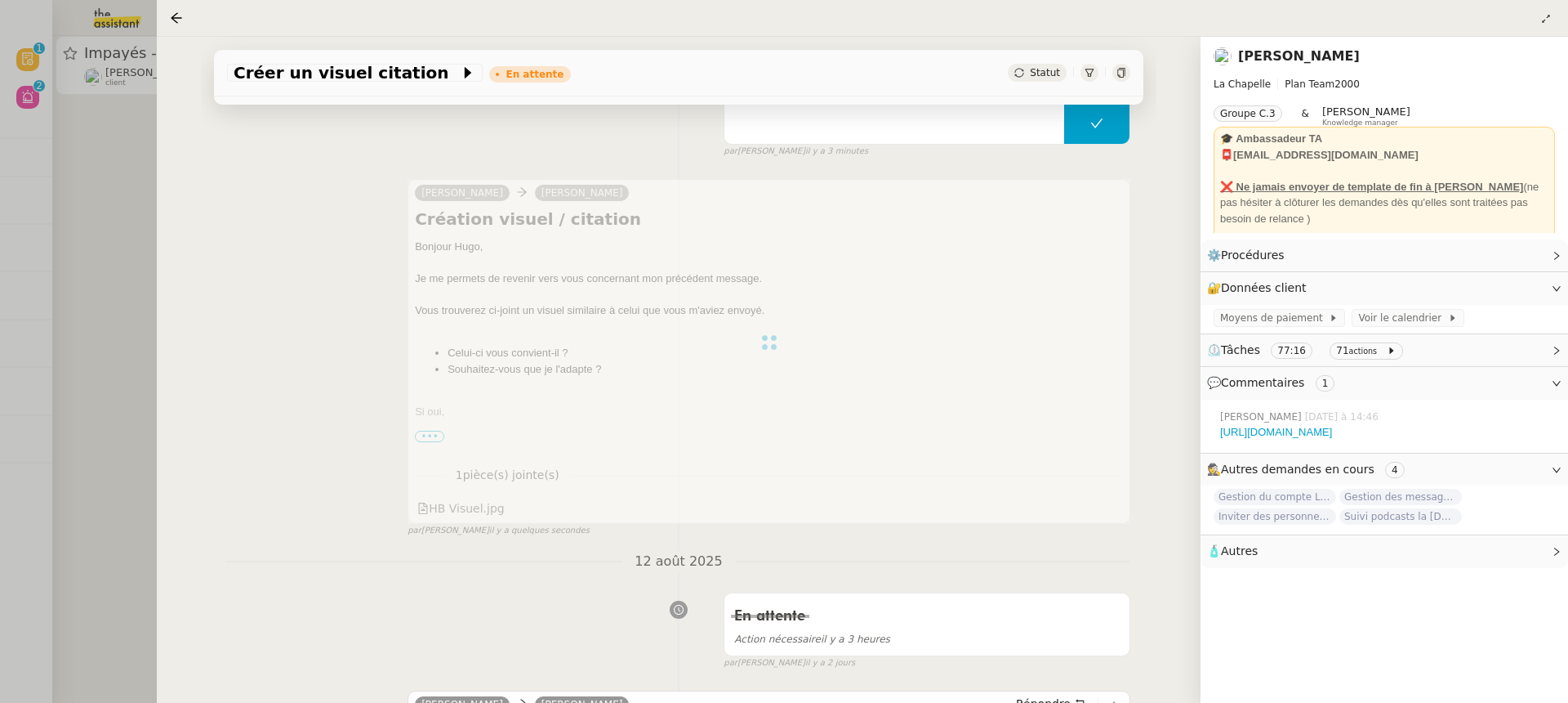
click at [83, 252] on div at bounding box center [784, 351] width 1568 height 703
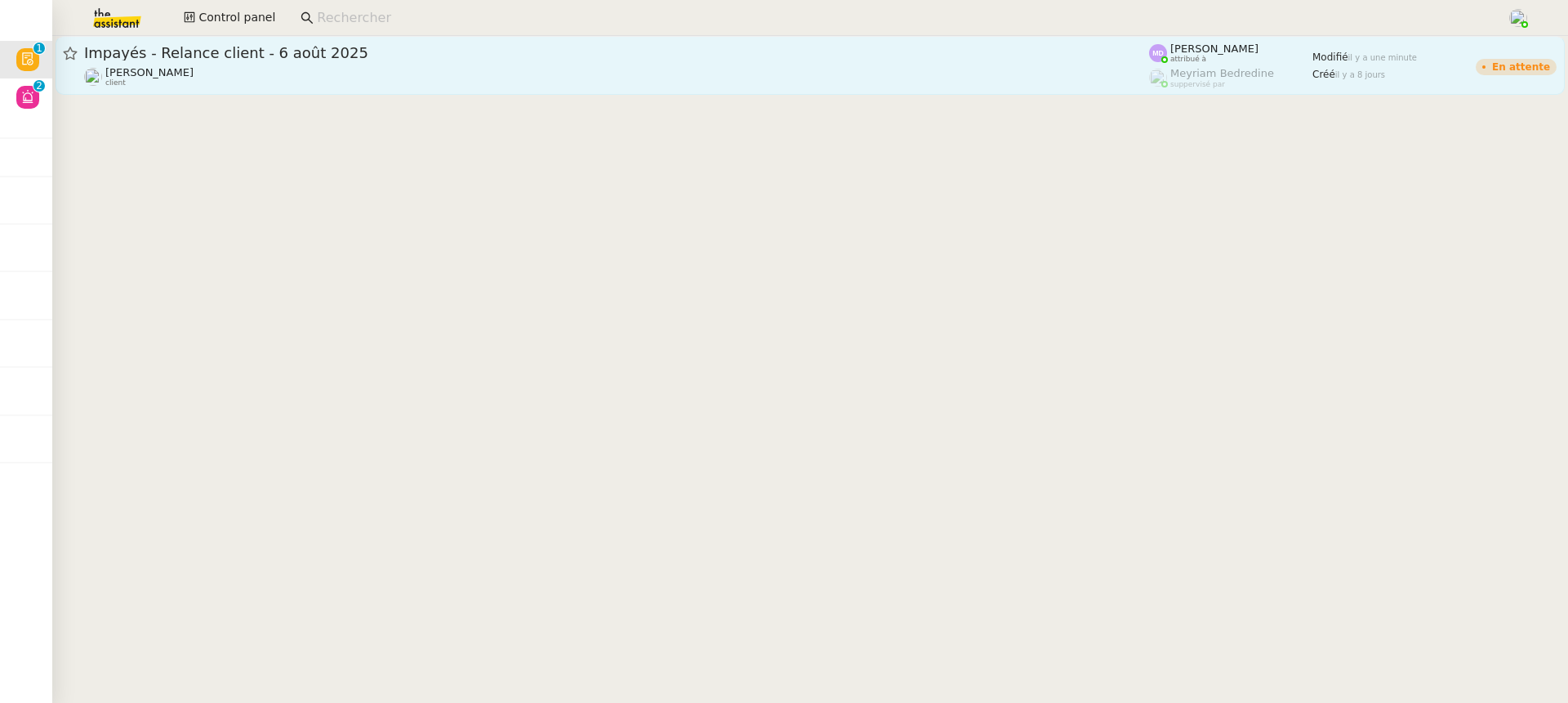
click at [200, 89] on link "Impayés - Relance client - 6 août 2025 Mathilde Borel client Marylou Deybach at…" at bounding box center [809, 65] width 1509 height 59
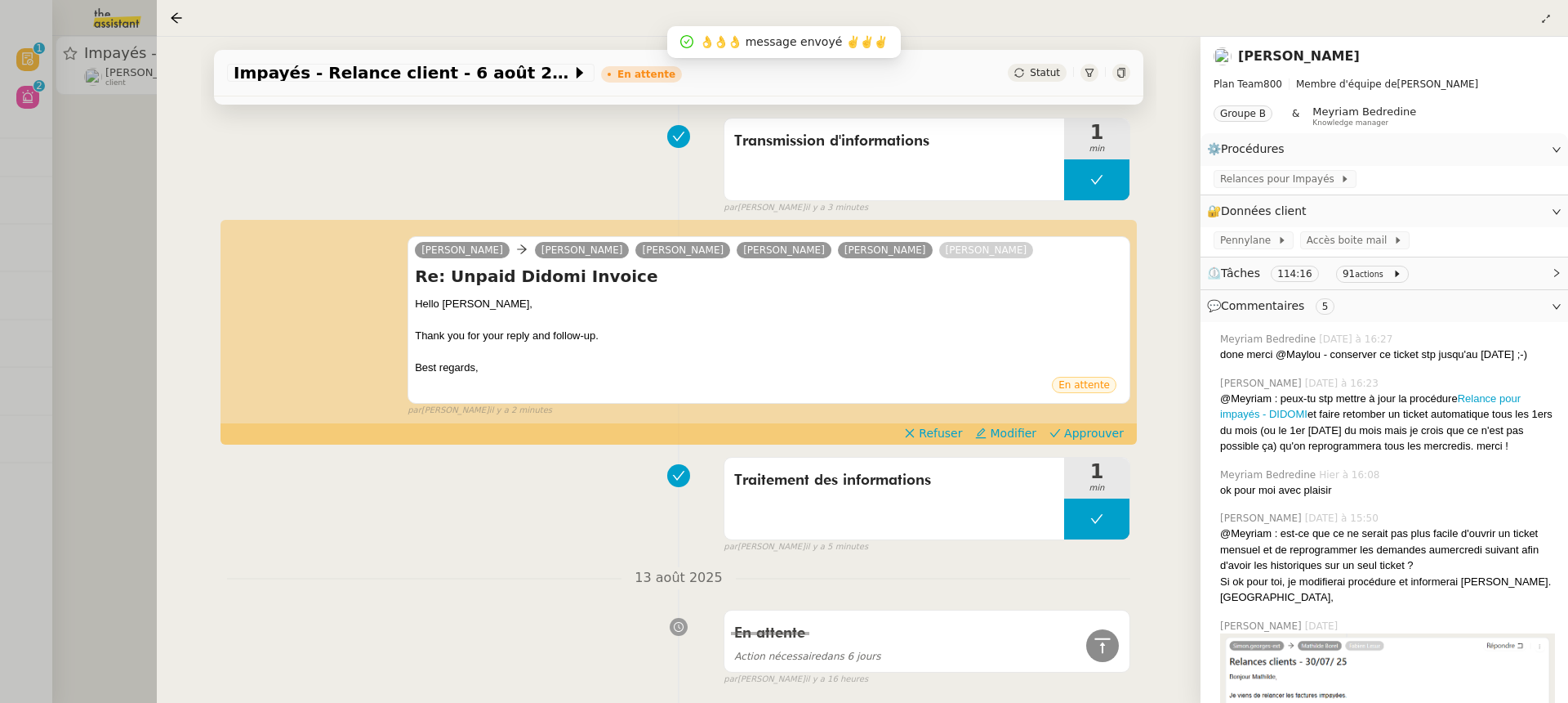
scroll to position [495, 0]
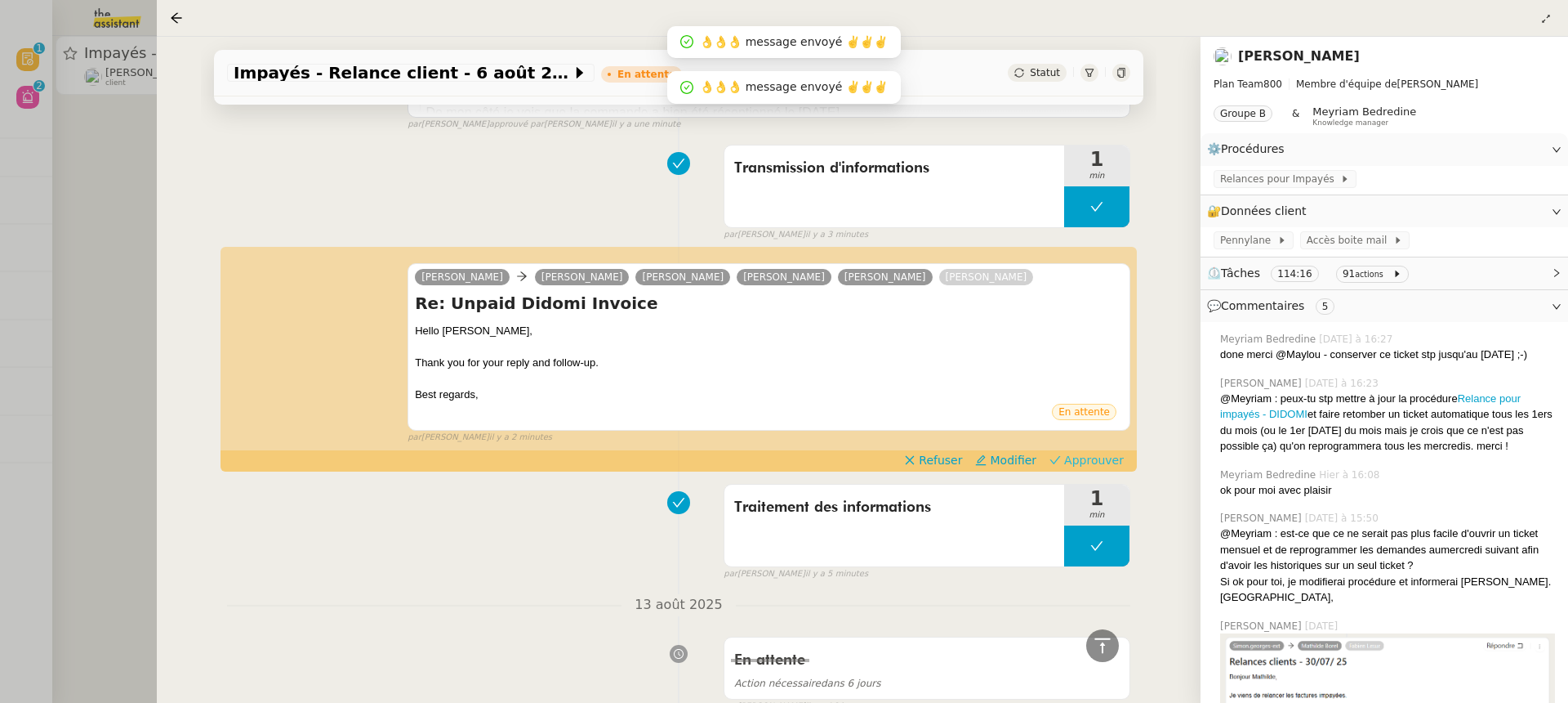
click at [1095, 464] on span "Approuver" at bounding box center [1094, 460] width 60 height 16
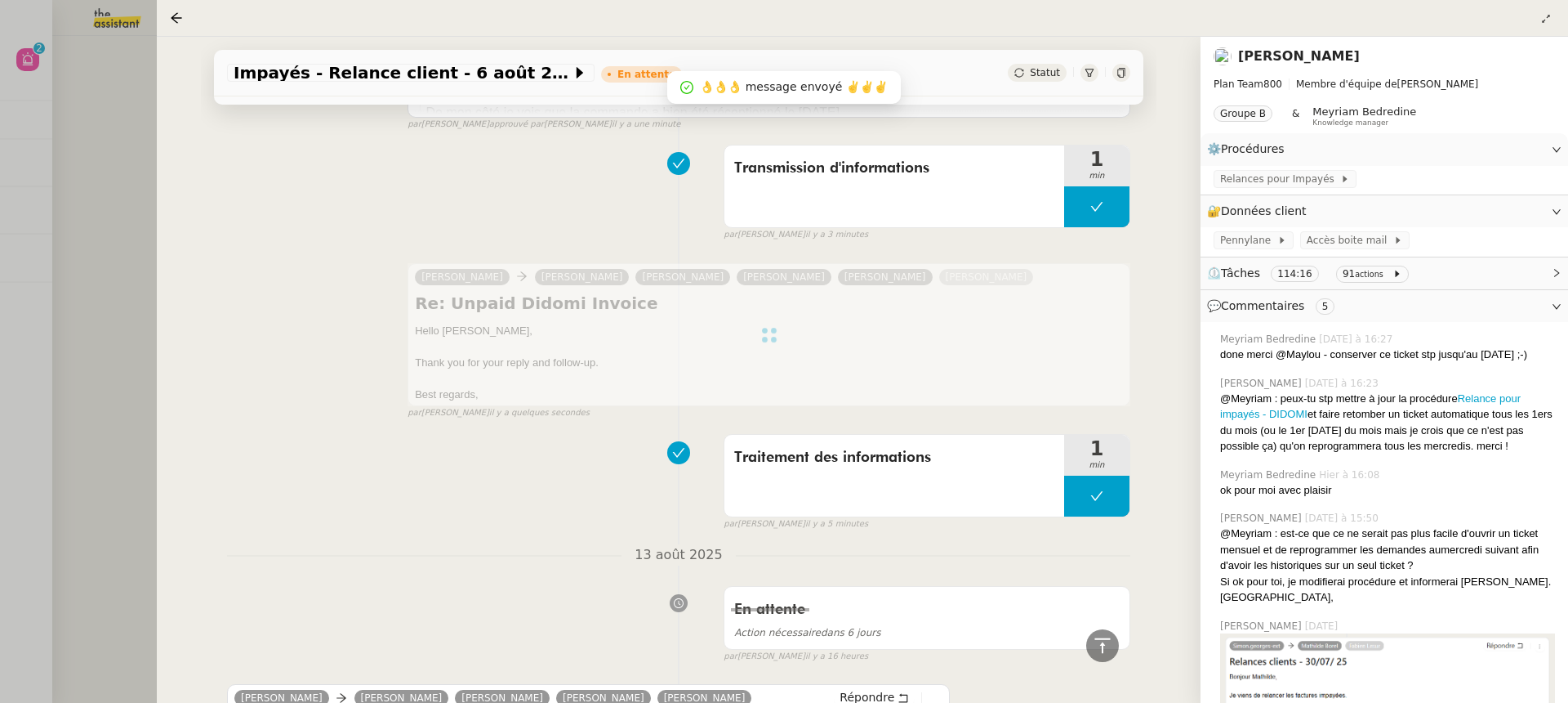
click at [110, 134] on div at bounding box center [784, 351] width 1568 height 703
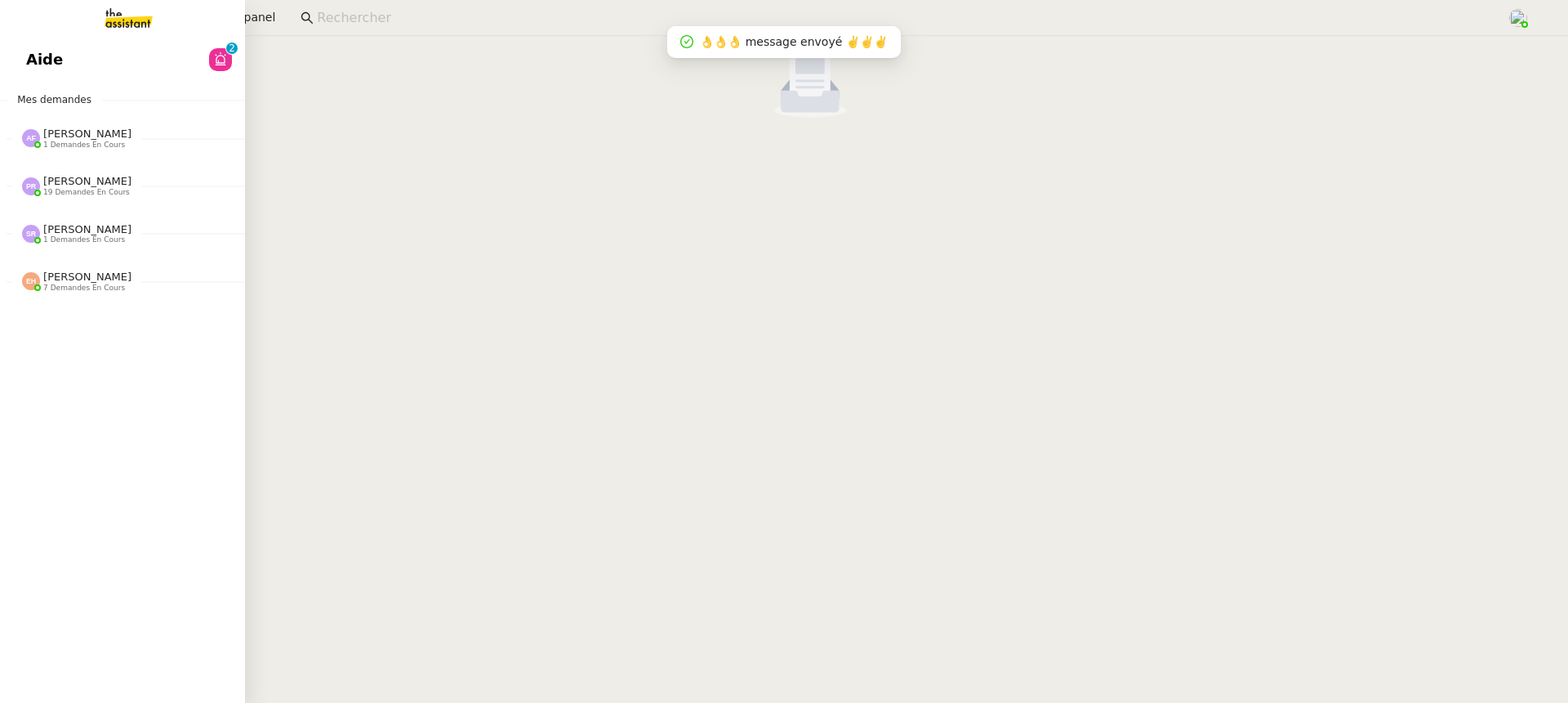
click at [34, 57] on link "Aide 0 1 2 3 4 5 6 7 8 9" at bounding box center [122, 59] width 245 height 38
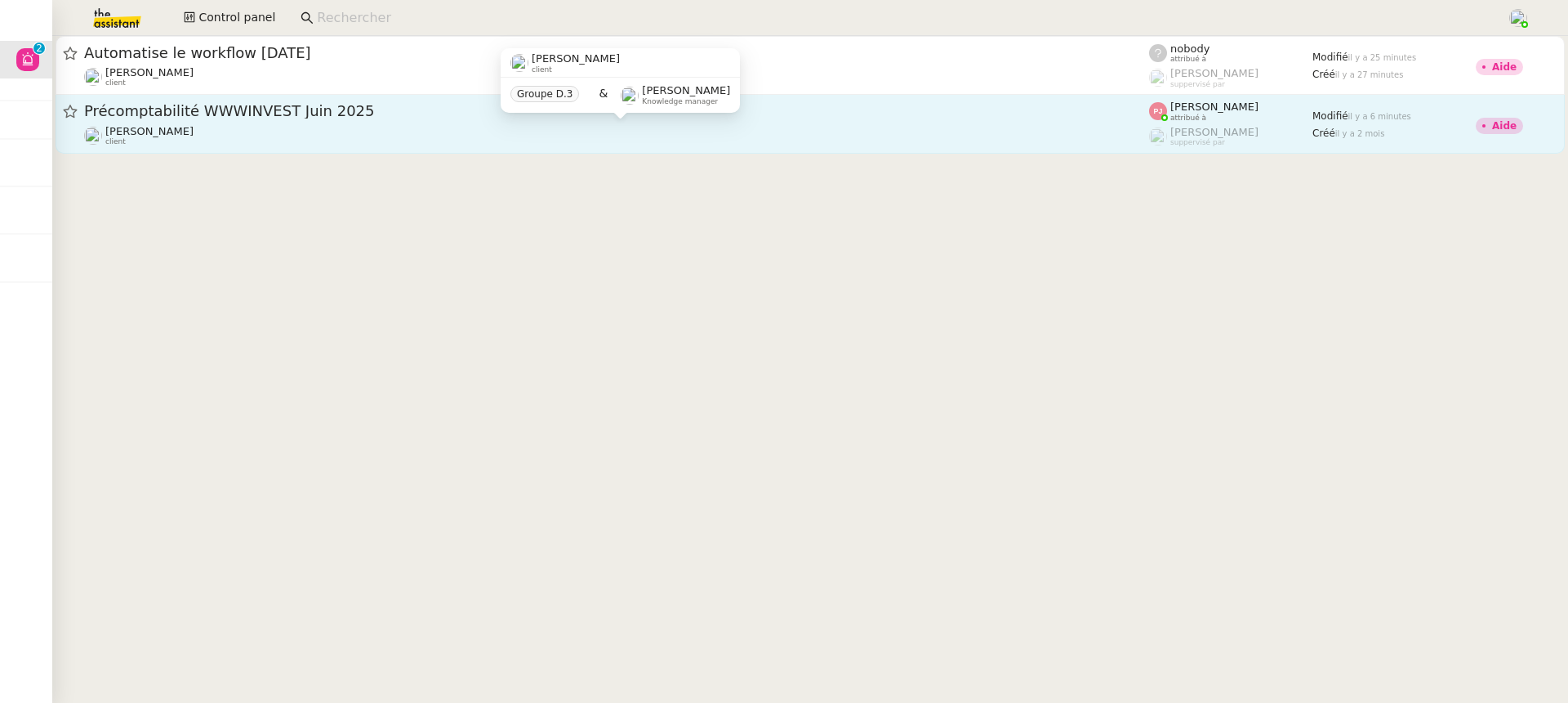
click at [919, 141] on div "[PERSON_NAME] client" at bounding box center [616, 136] width 1065 height 21
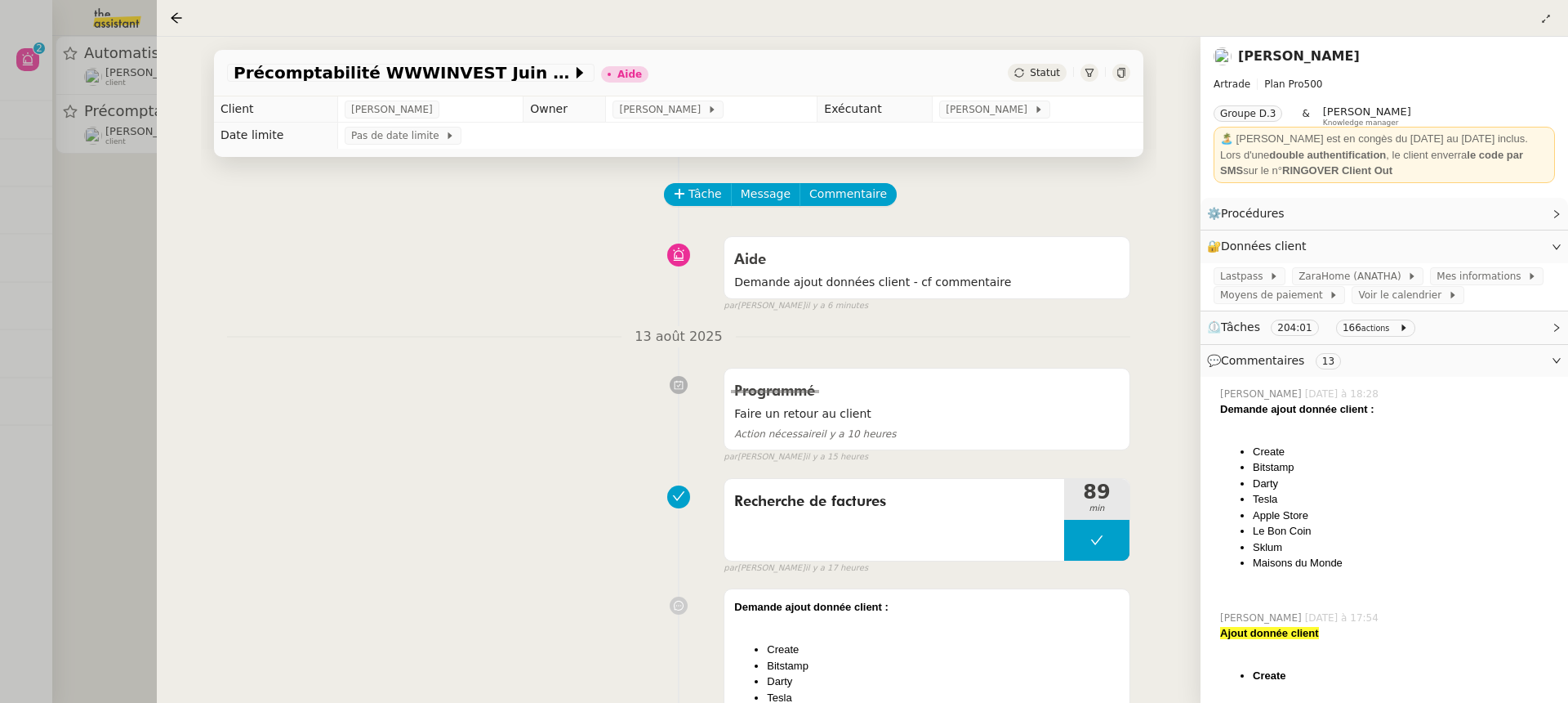
scroll to position [681, 0]
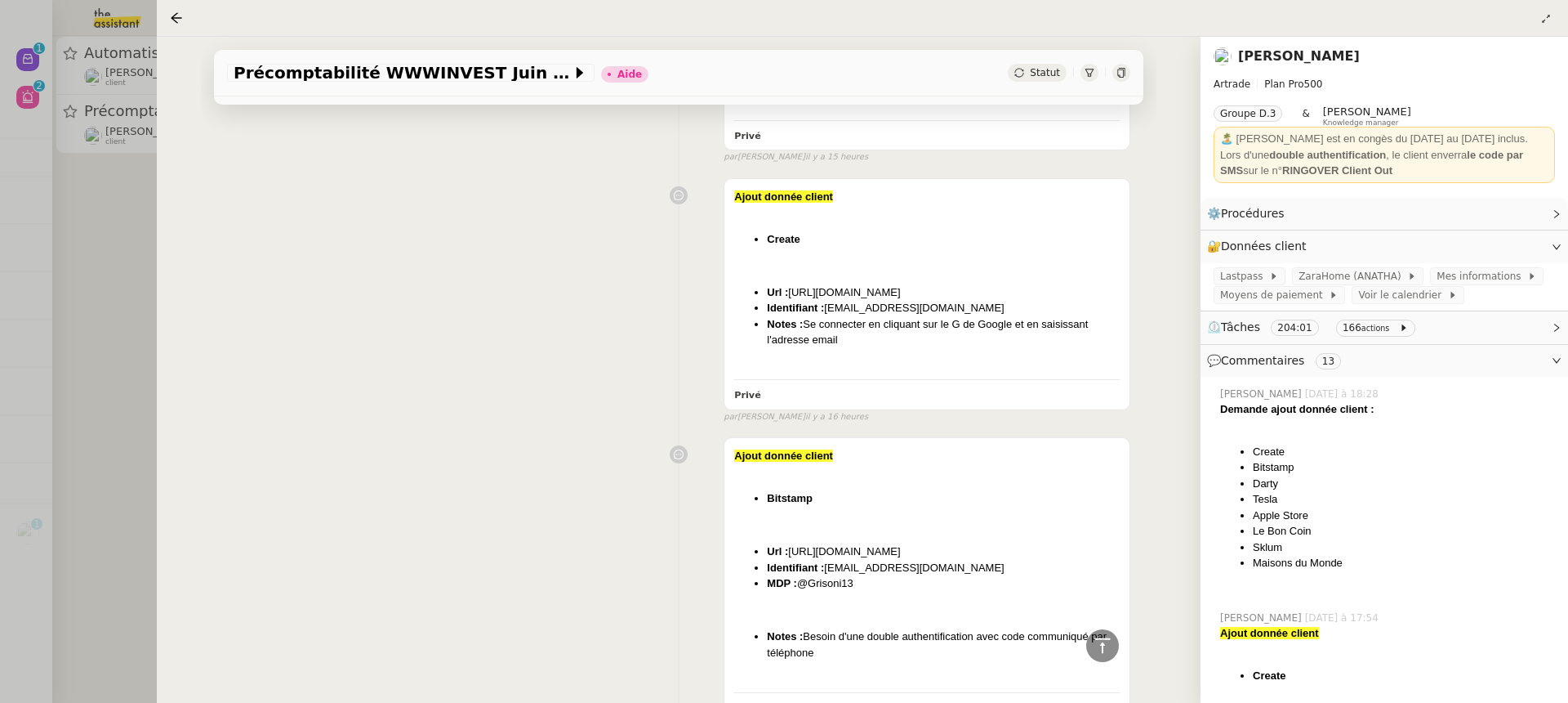
click at [127, 130] on div at bounding box center [784, 351] width 1568 height 703
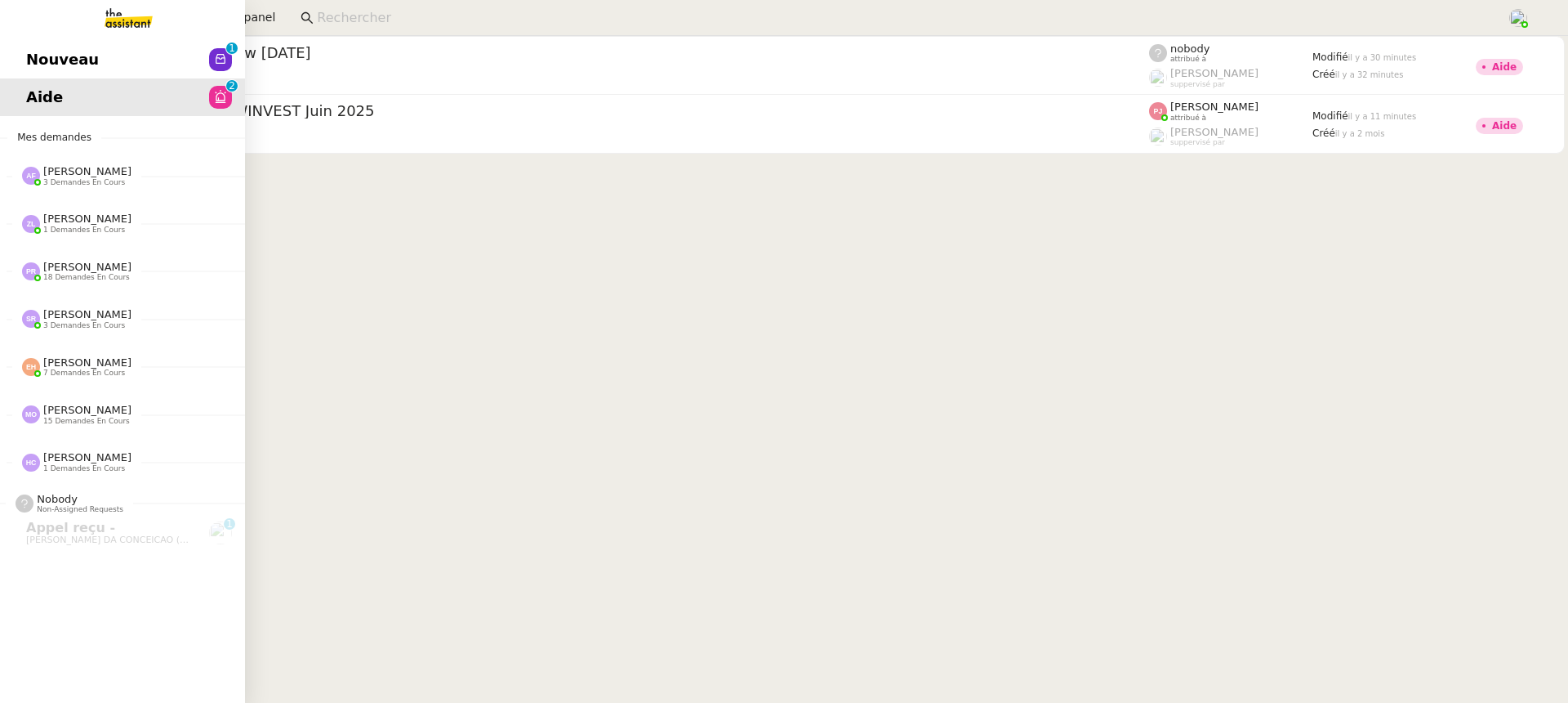
click at [45, 54] on span "Nouveau" at bounding box center [62, 59] width 73 height 24
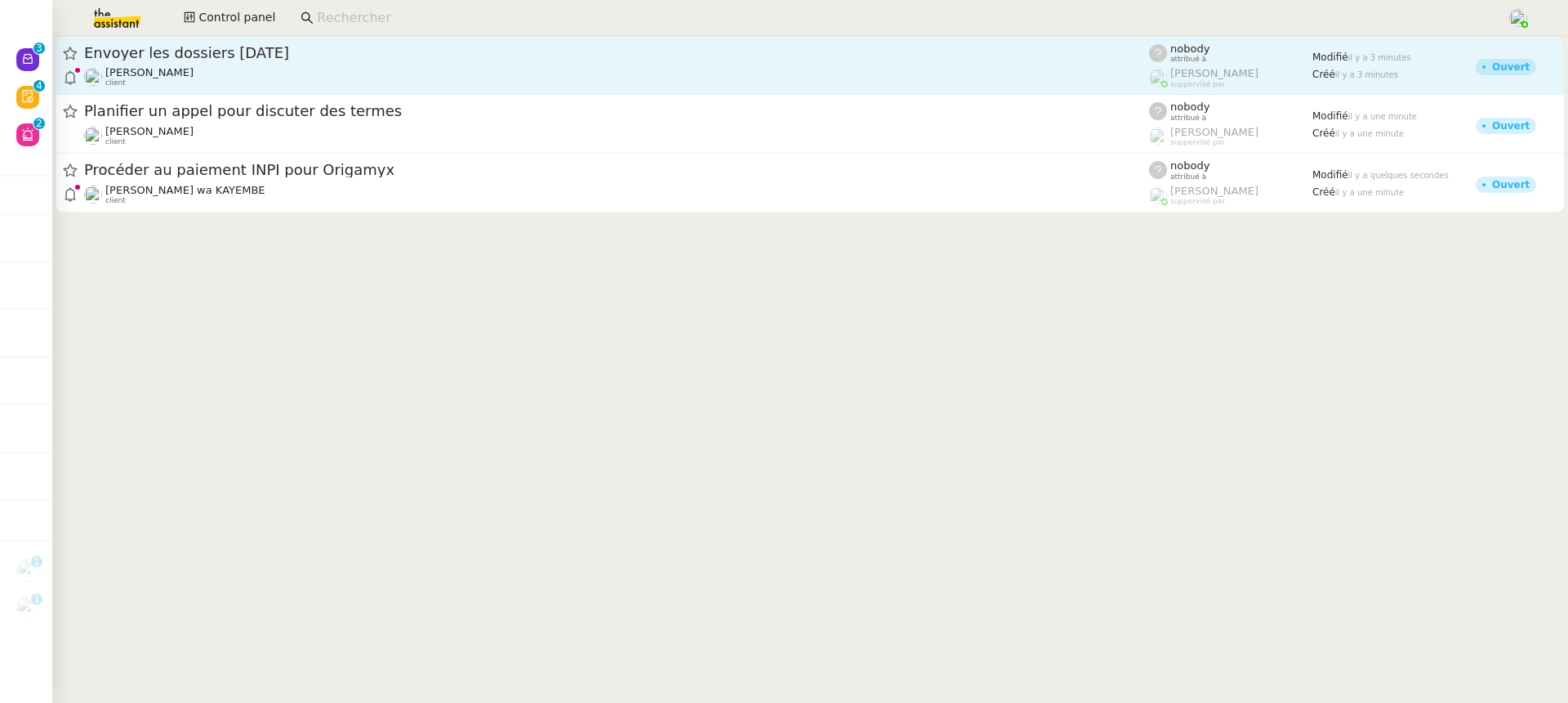
click at [172, 91] on link "Envoyer les dossiers aujourd'hui Gabrielle Tavernier client nobody attribué à R…" at bounding box center [809, 65] width 1509 height 59
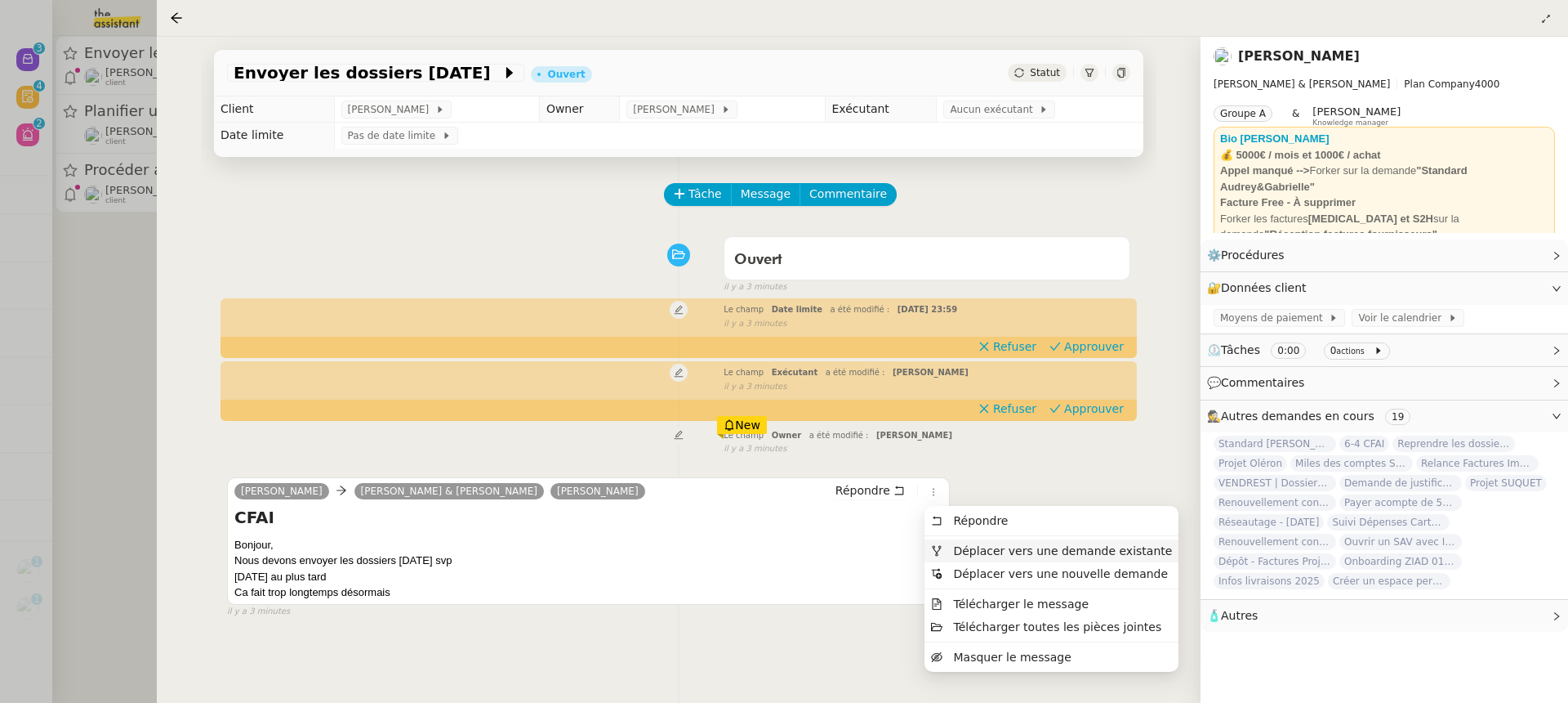
click at [983, 553] on span "Déplacer vers une demande existante" at bounding box center [1062, 550] width 219 height 13
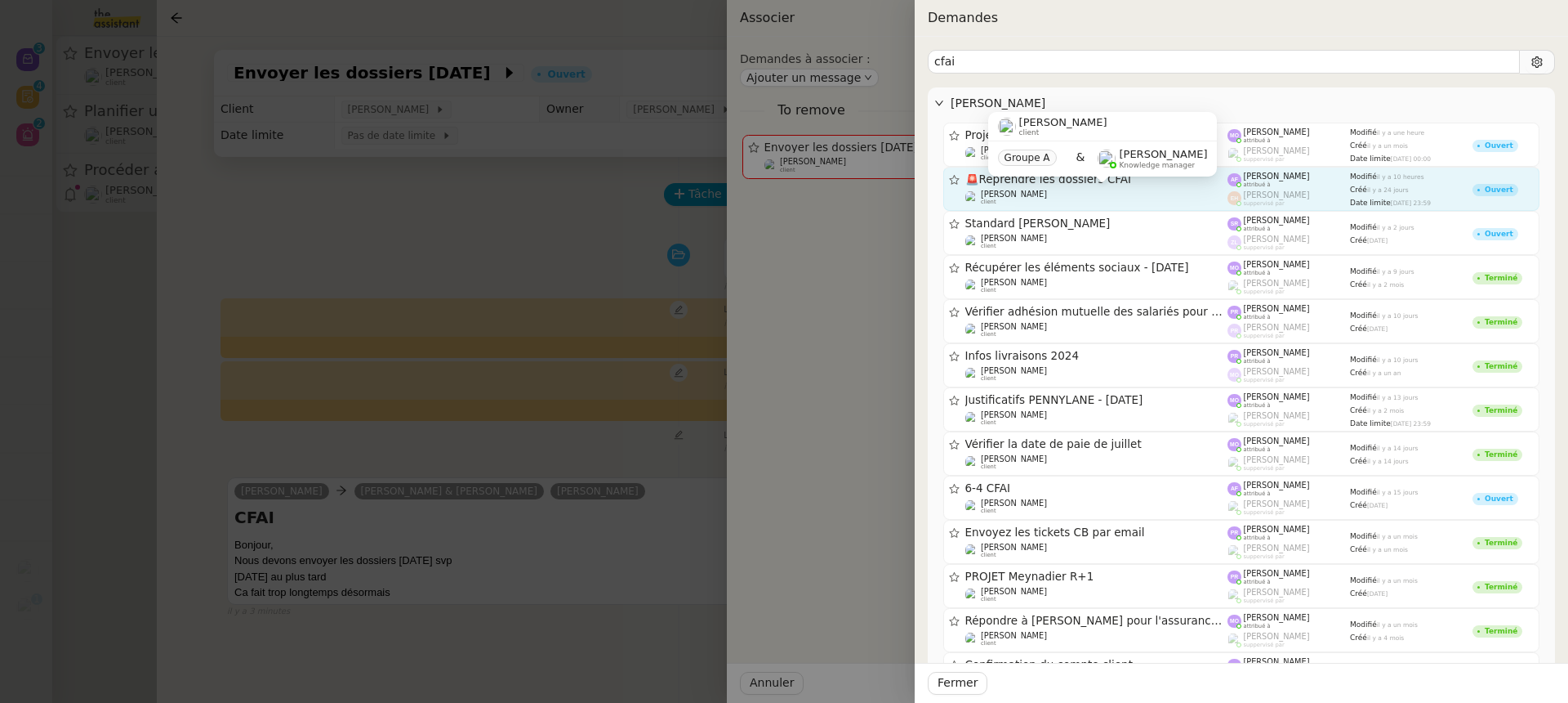
type input "cfai"
click at [1176, 192] on div "Gabrielle Tavernier client" at bounding box center [1096, 197] width 263 height 16
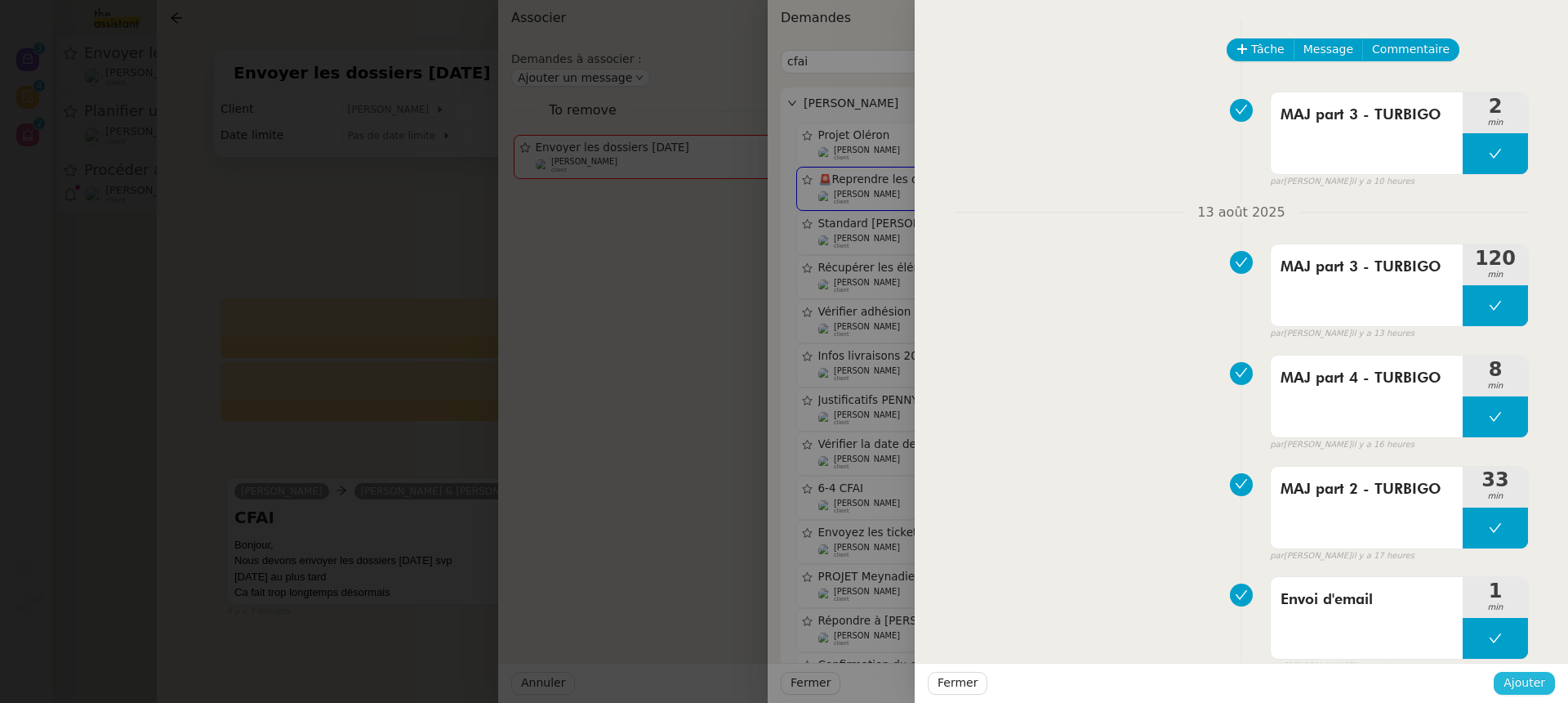
click at [1522, 687] on span "Ajouter" at bounding box center [1523, 682] width 42 height 18
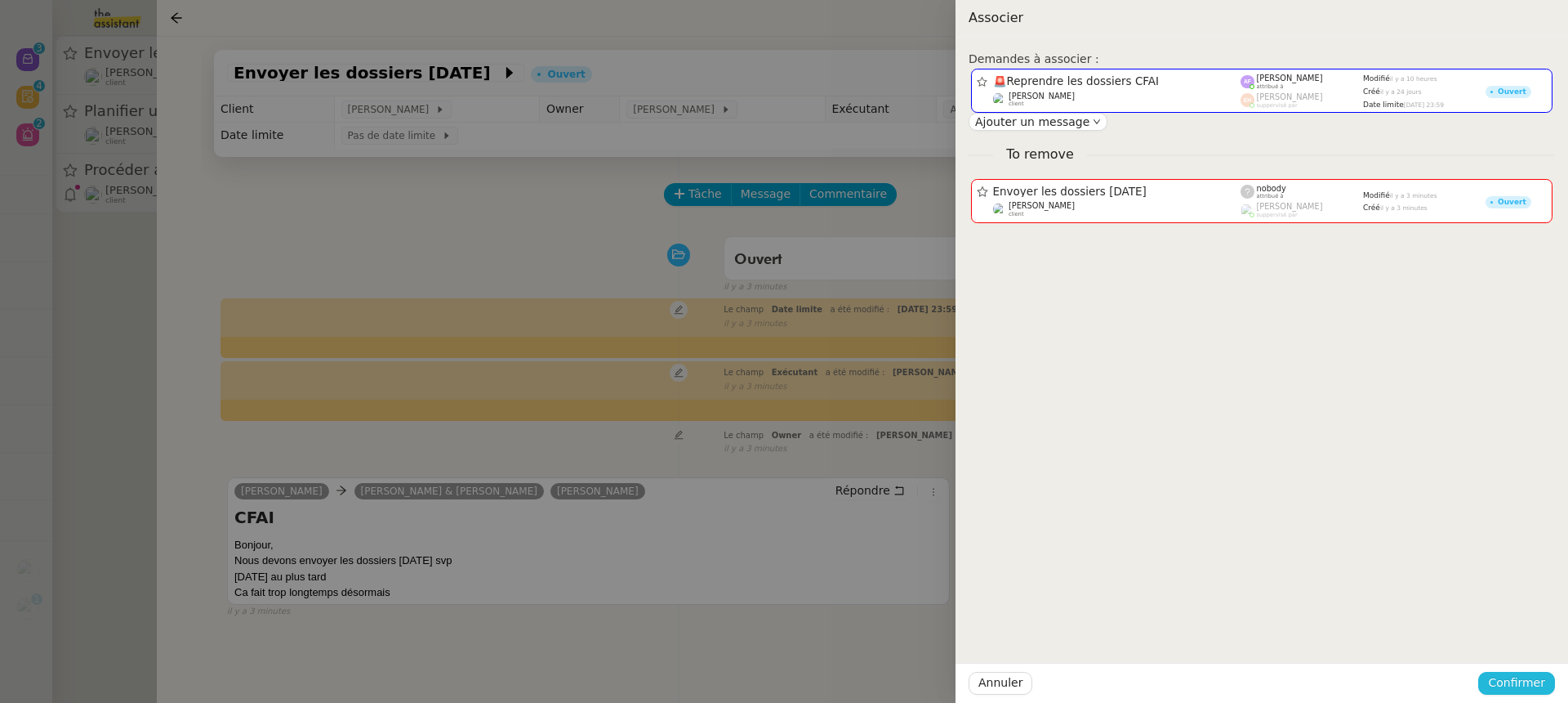
click at [1522, 687] on span "Confirmer" at bounding box center [1516, 682] width 57 height 18
click at [1521, 651] on div "Êtes-vous sûr? Annuler Ajouter" at bounding box center [1486, 625] width 138 height 68
click at [1521, 645] on span "Ajouter" at bounding box center [1517, 638] width 42 height 16
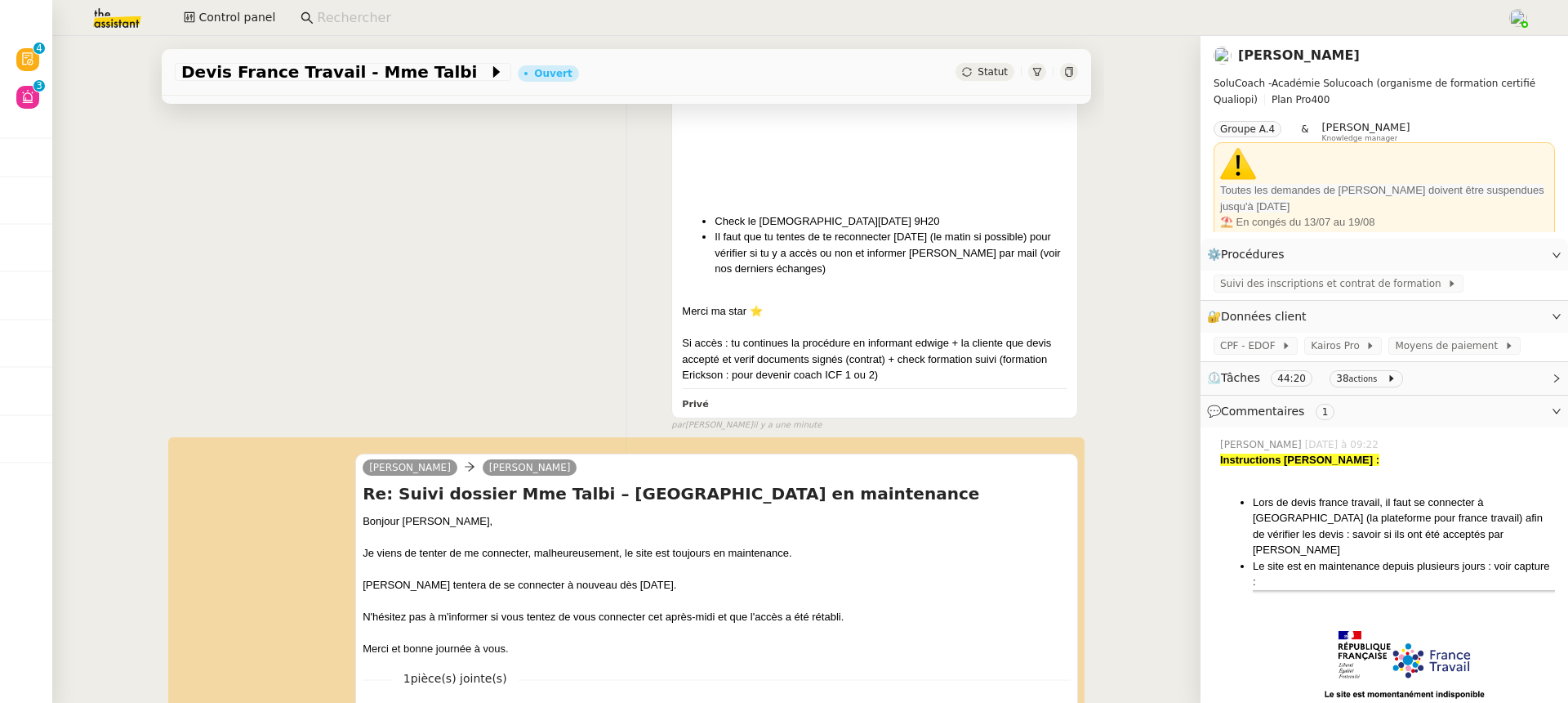
scroll to position [835, 0]
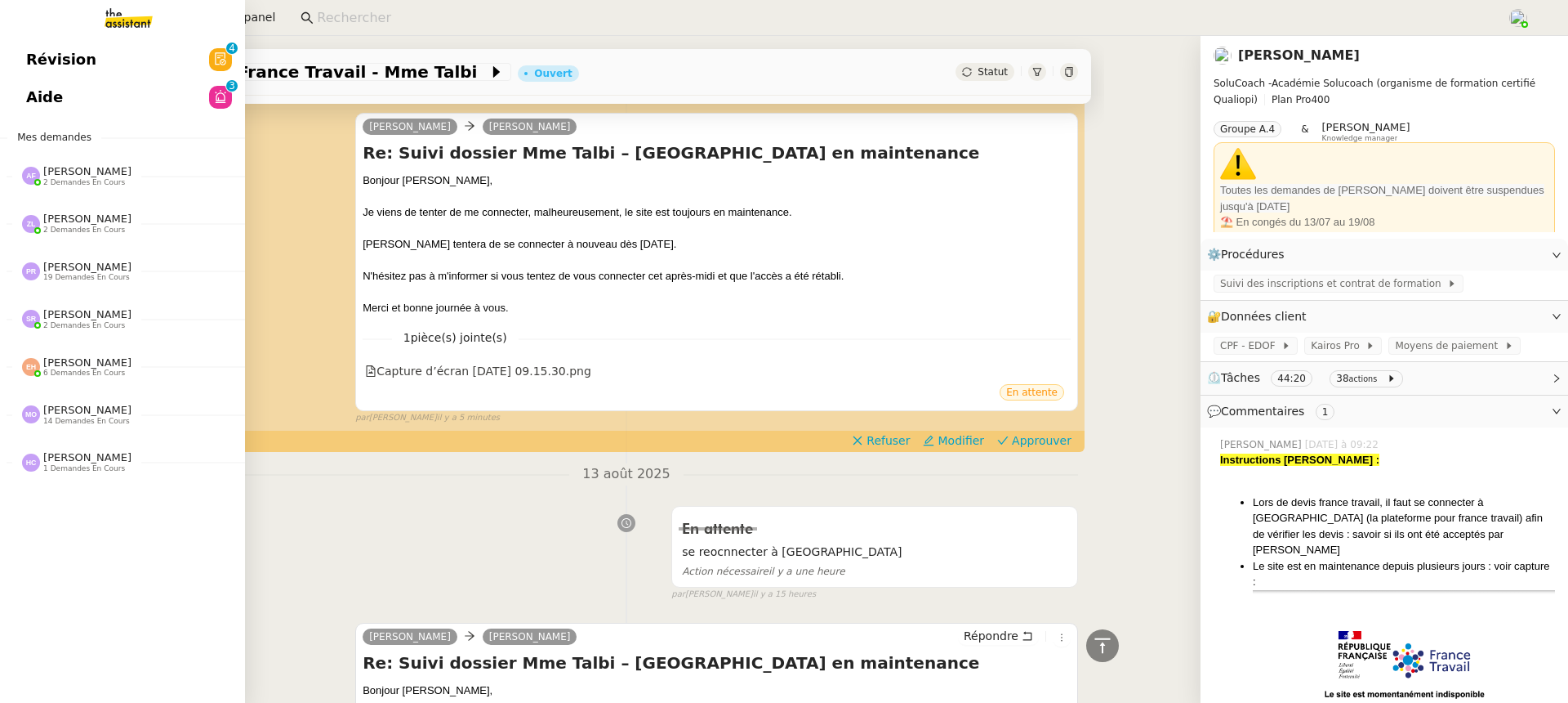
click at [85, 81] on link "Aide 0 1 2 3 4 5 6 7 8 9" at bounding box center [122, 97] width 245 height 38
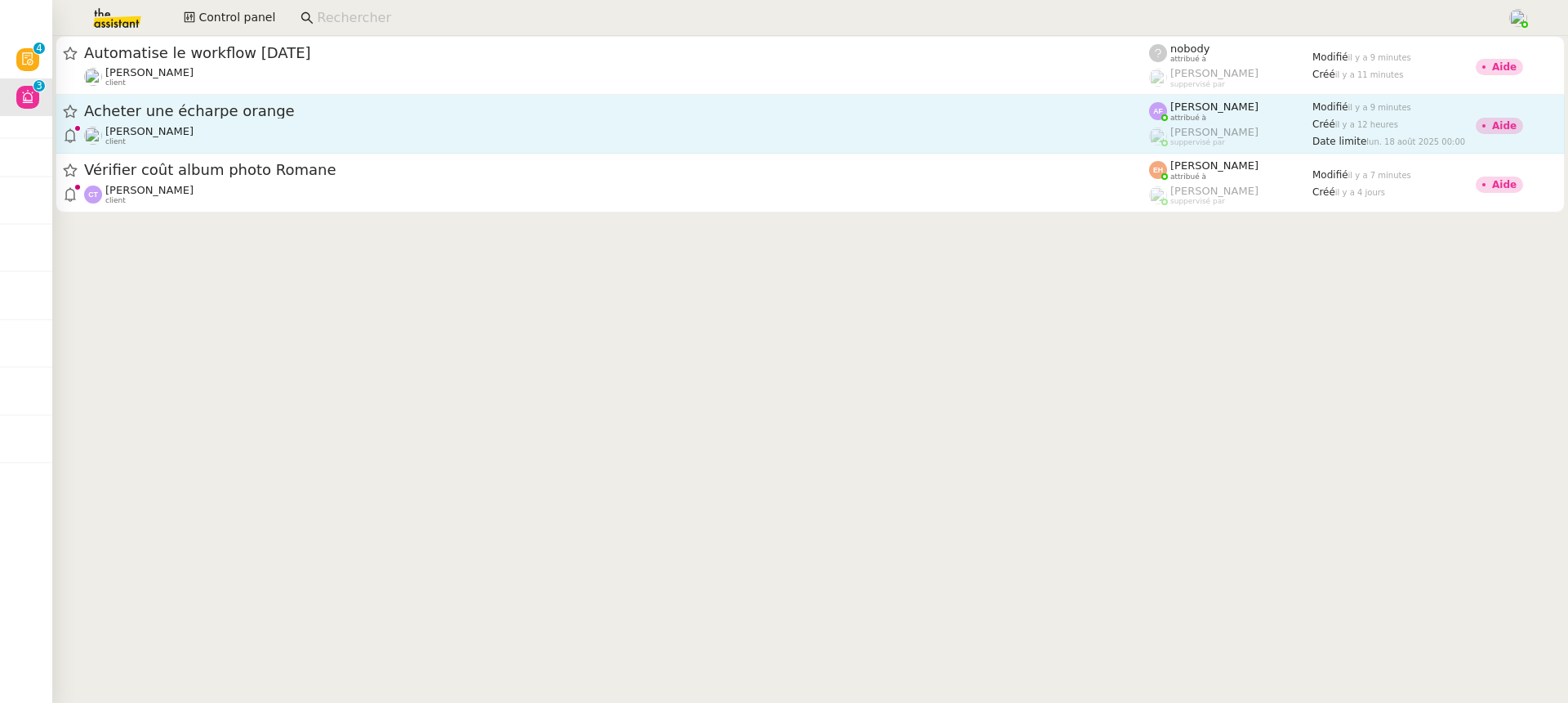
click at [954, 113] on span "Acheter une écharpe orange" at bounding box center [616, 111] width 1065 height 15
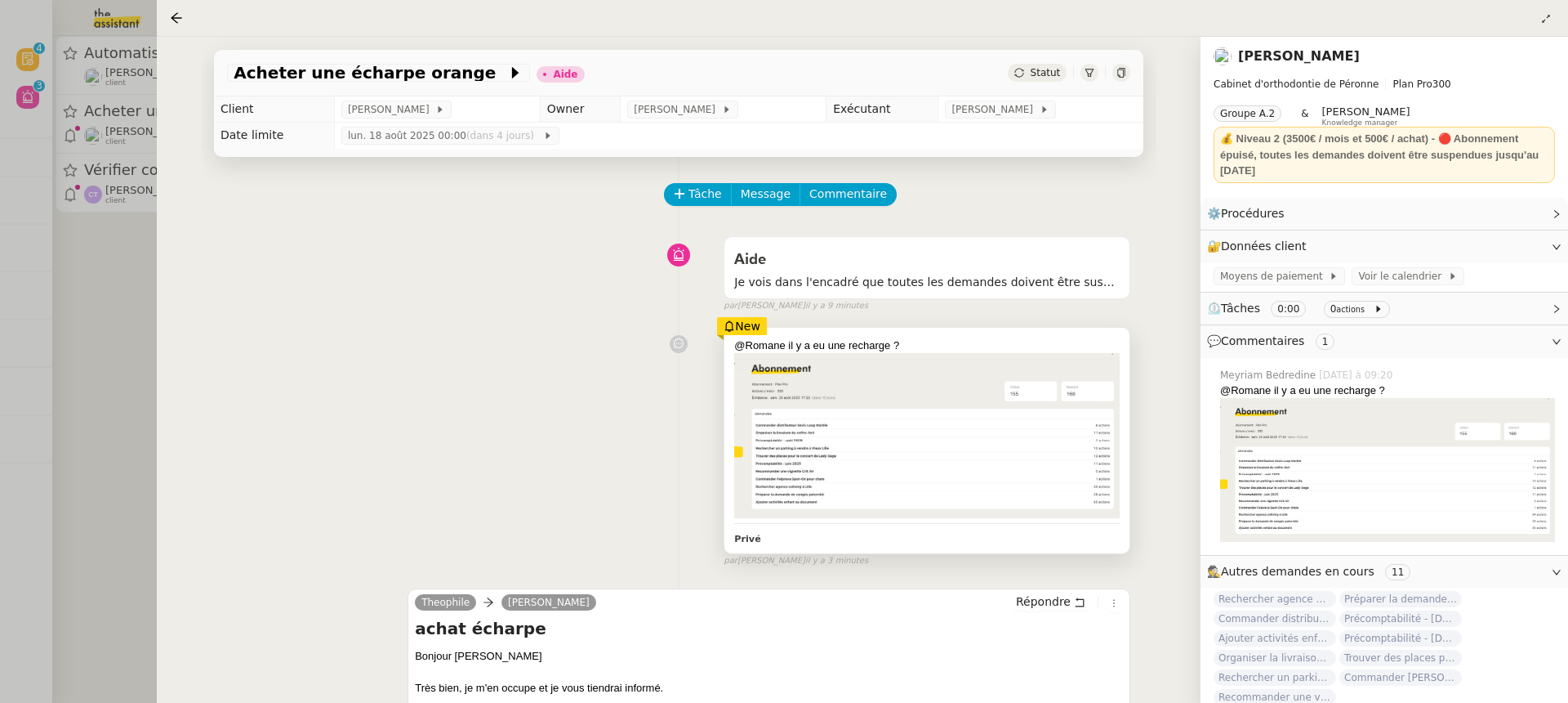
click at [956, 379] on img at bounding box center [926, 435] width 386 height 165
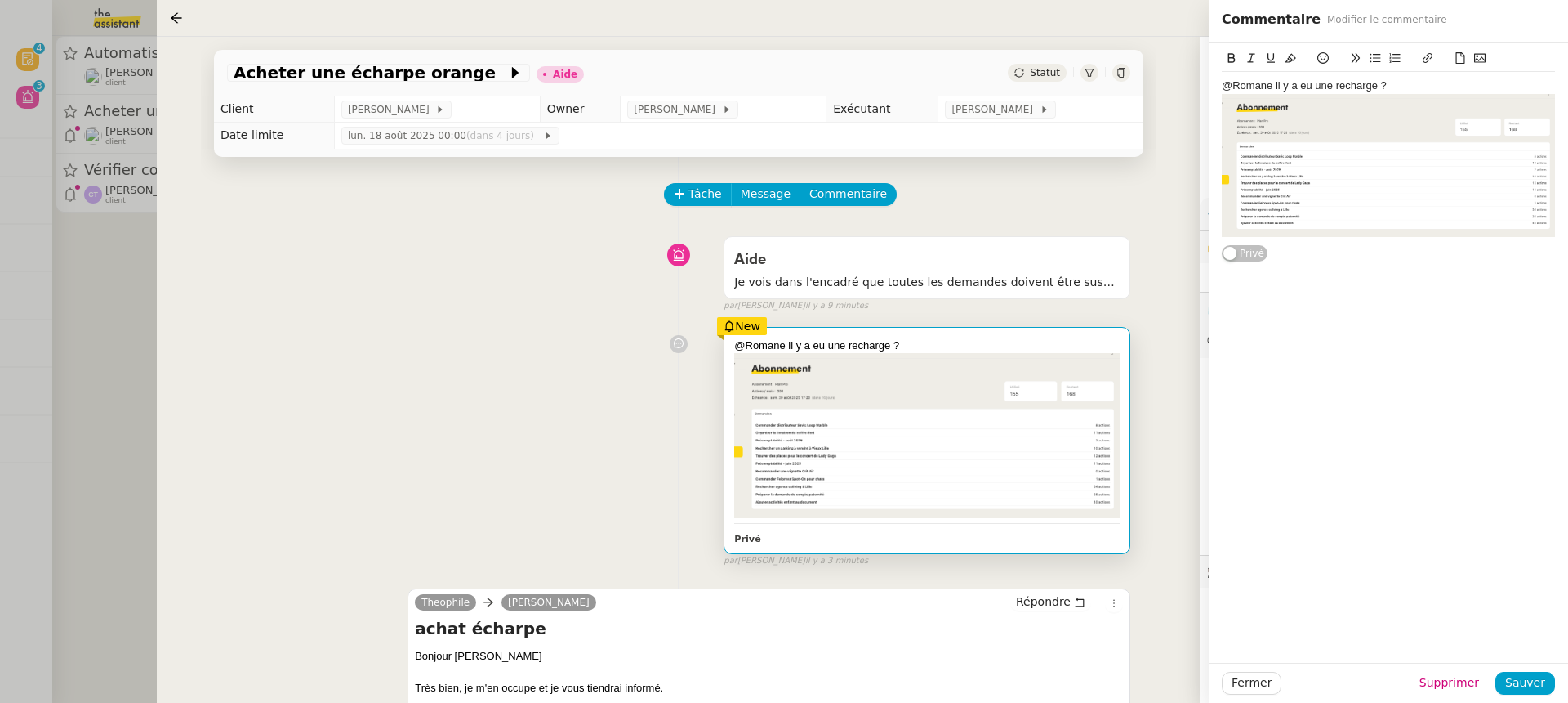
click at [581, 339] on div "@Romane il y a eu une recharge ? Privé New par Meyriam B. il y a 3 minutes" at bounding box center [678, 443] width 903 height 248
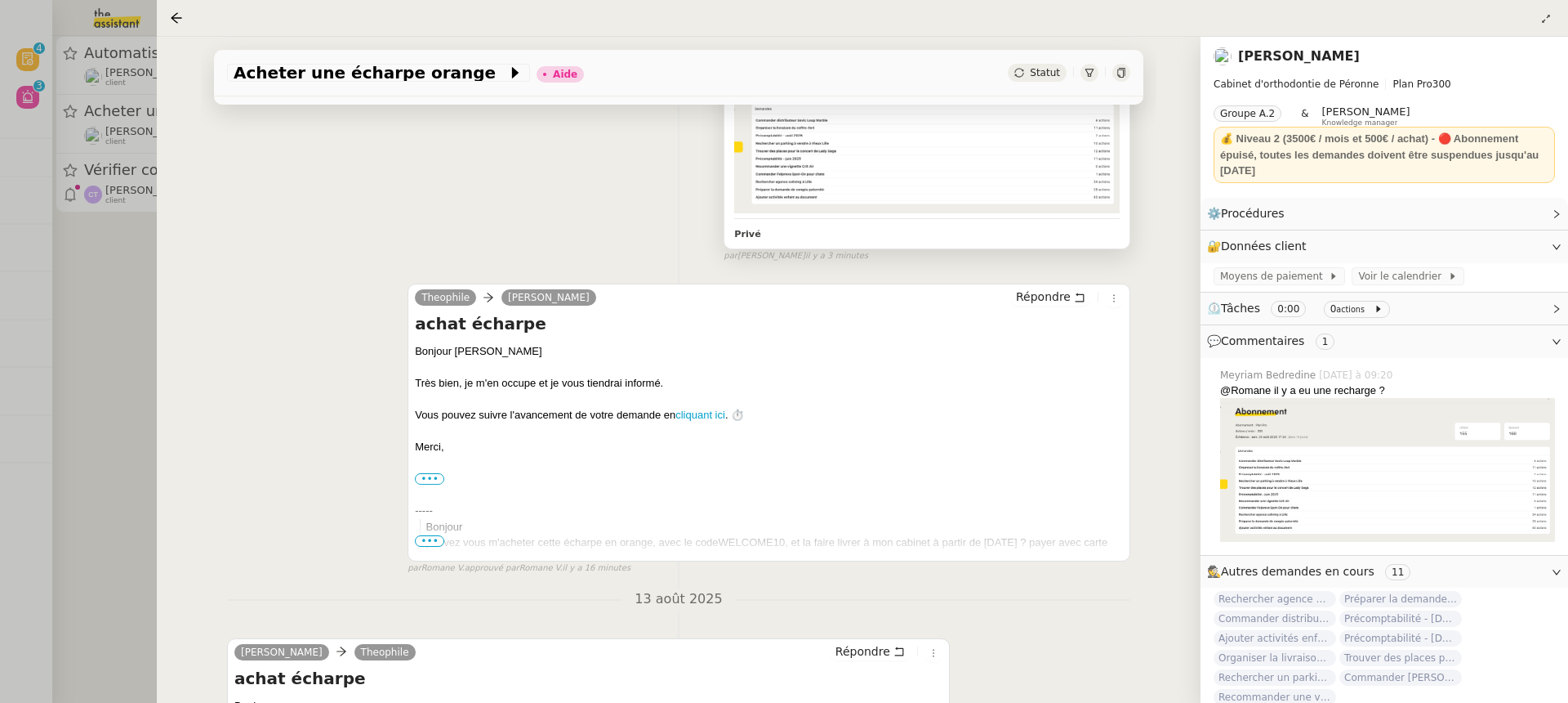
scroll to position [608, 0]
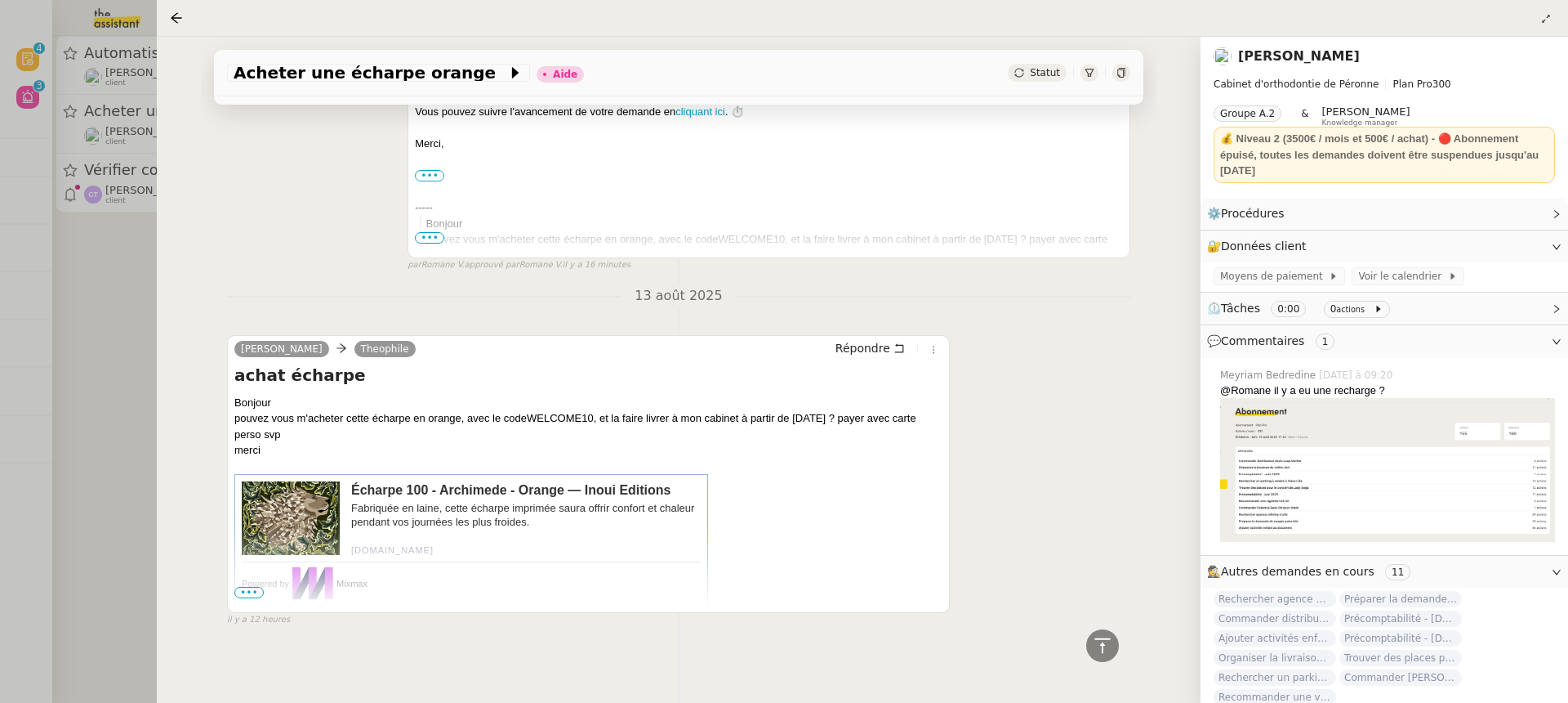
click at [1247, 51] on link "[PERSON_NAME]" at bounding box center [1299, 56] width 122 height 16
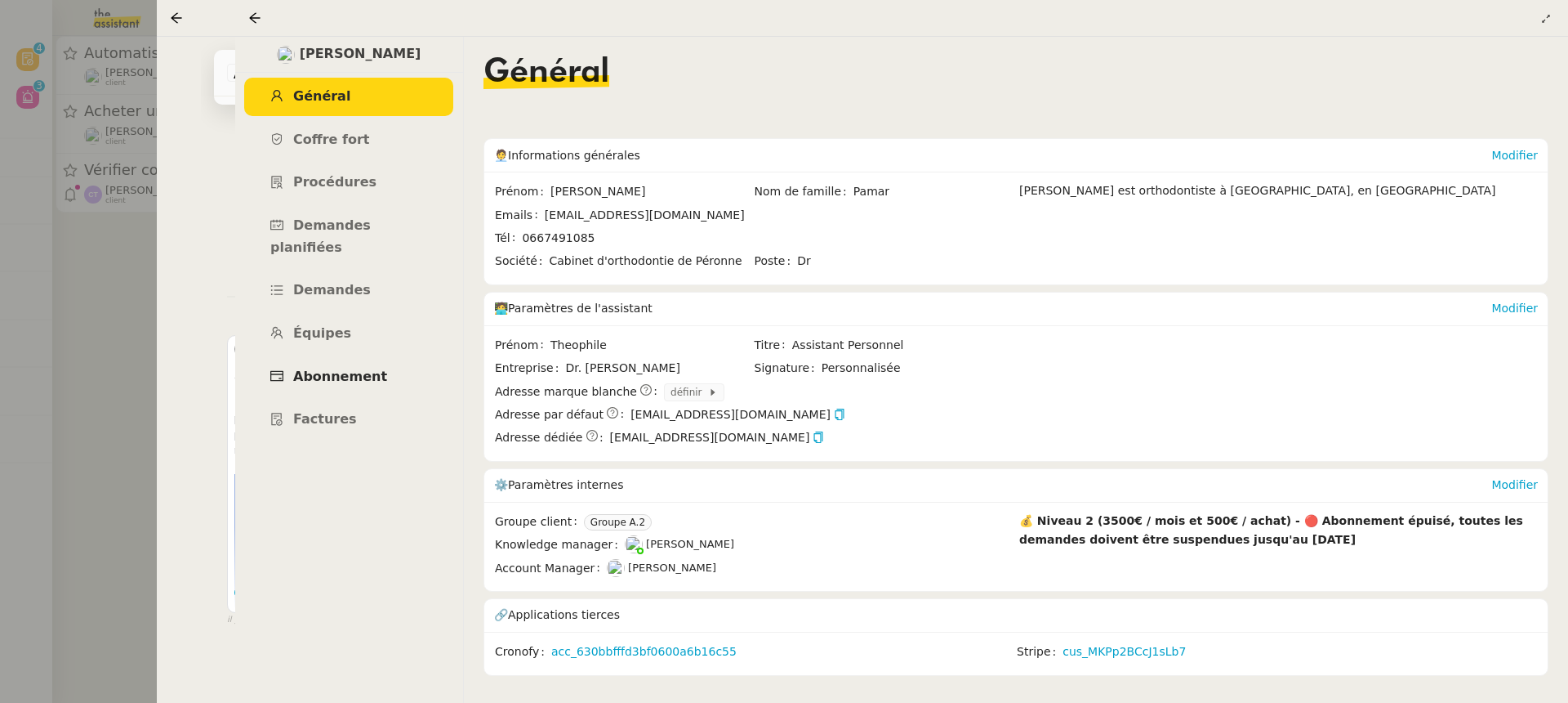
click at [355, 368] on span "Abonnement" at bounding box center [339, 376] width 94 height 16
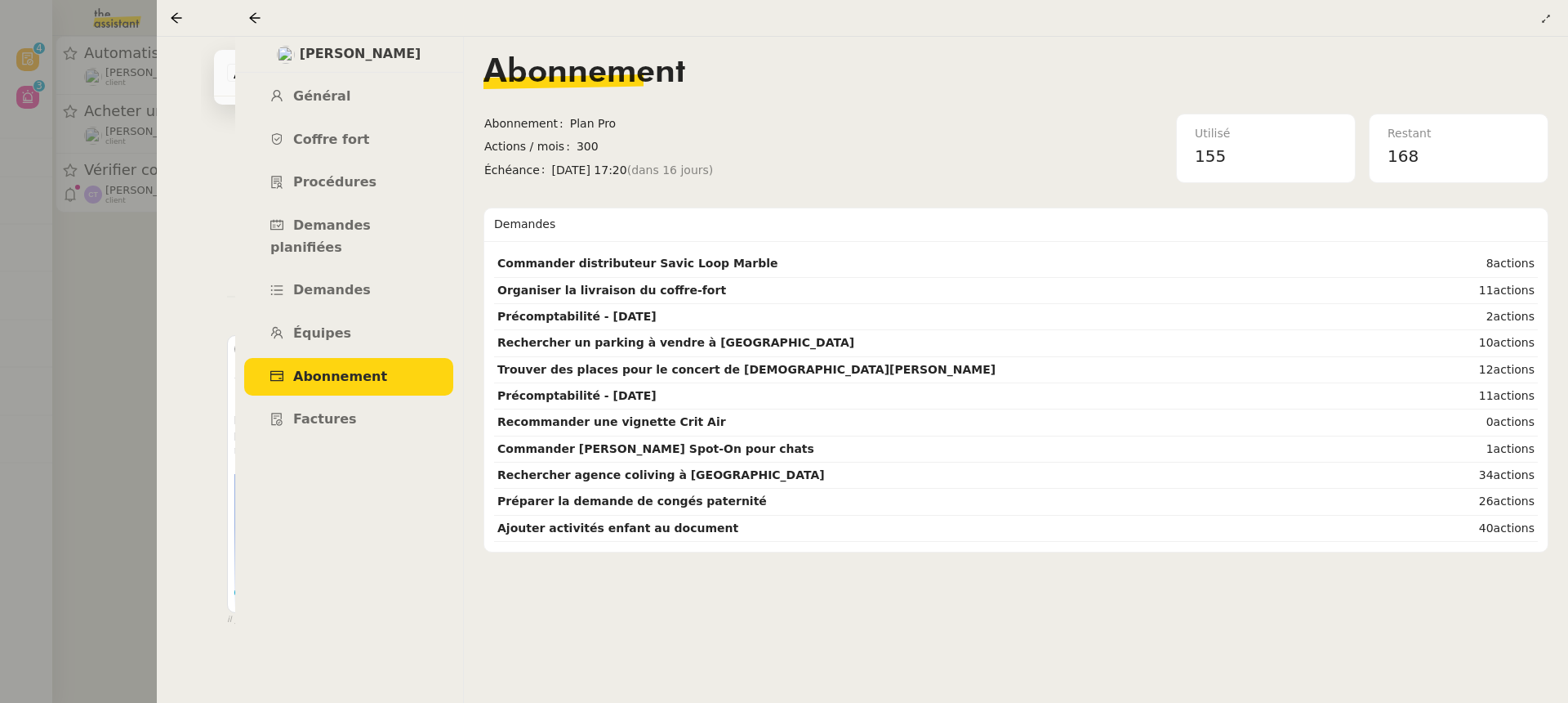
click at [243, 29] on nz-page-header at bounding box center [901, 18] width 1333 height 37
click at [250, 18] on icon at bounding box center [254, 17] width 11 height 11
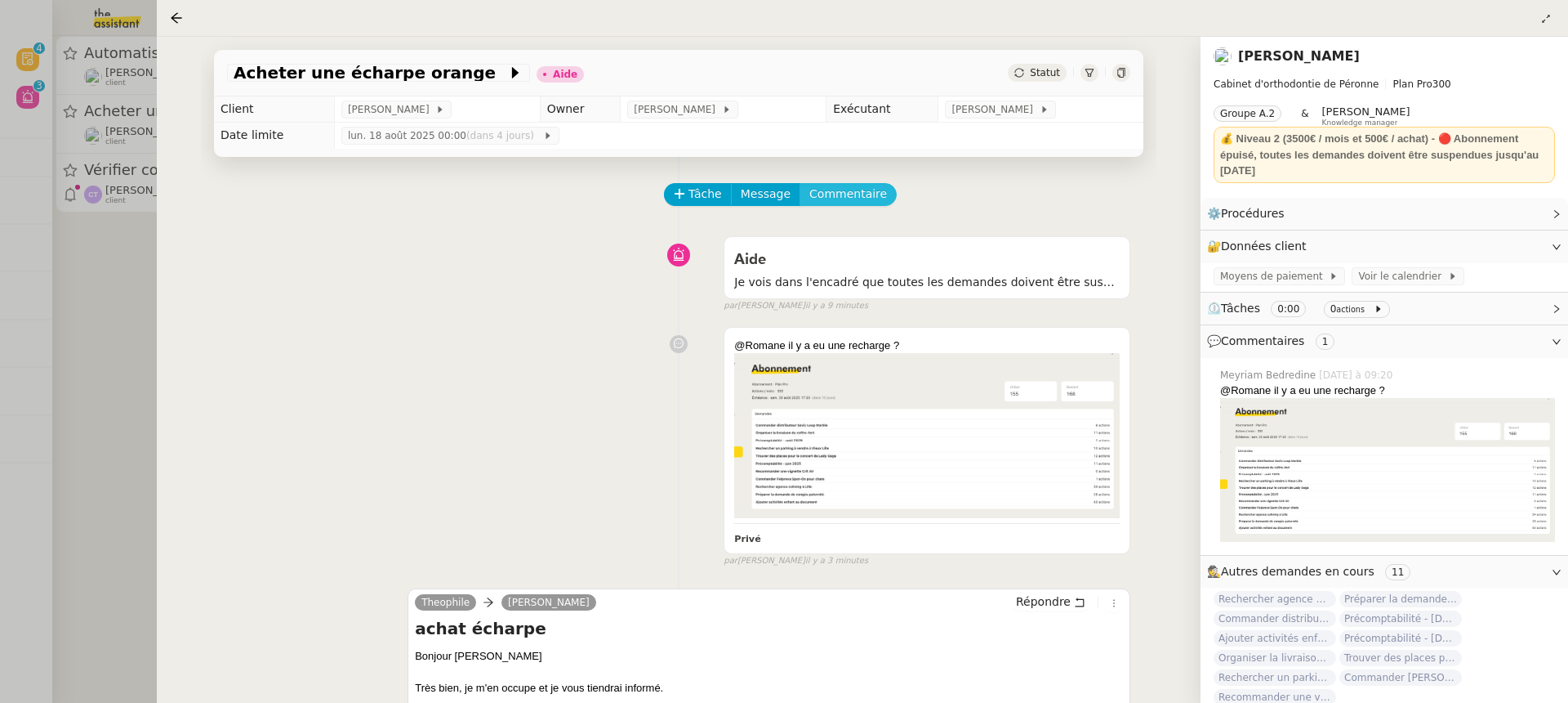
click at [837, 190] on span "Commentaire" at bounding box center [848, 193] width 78 height 18
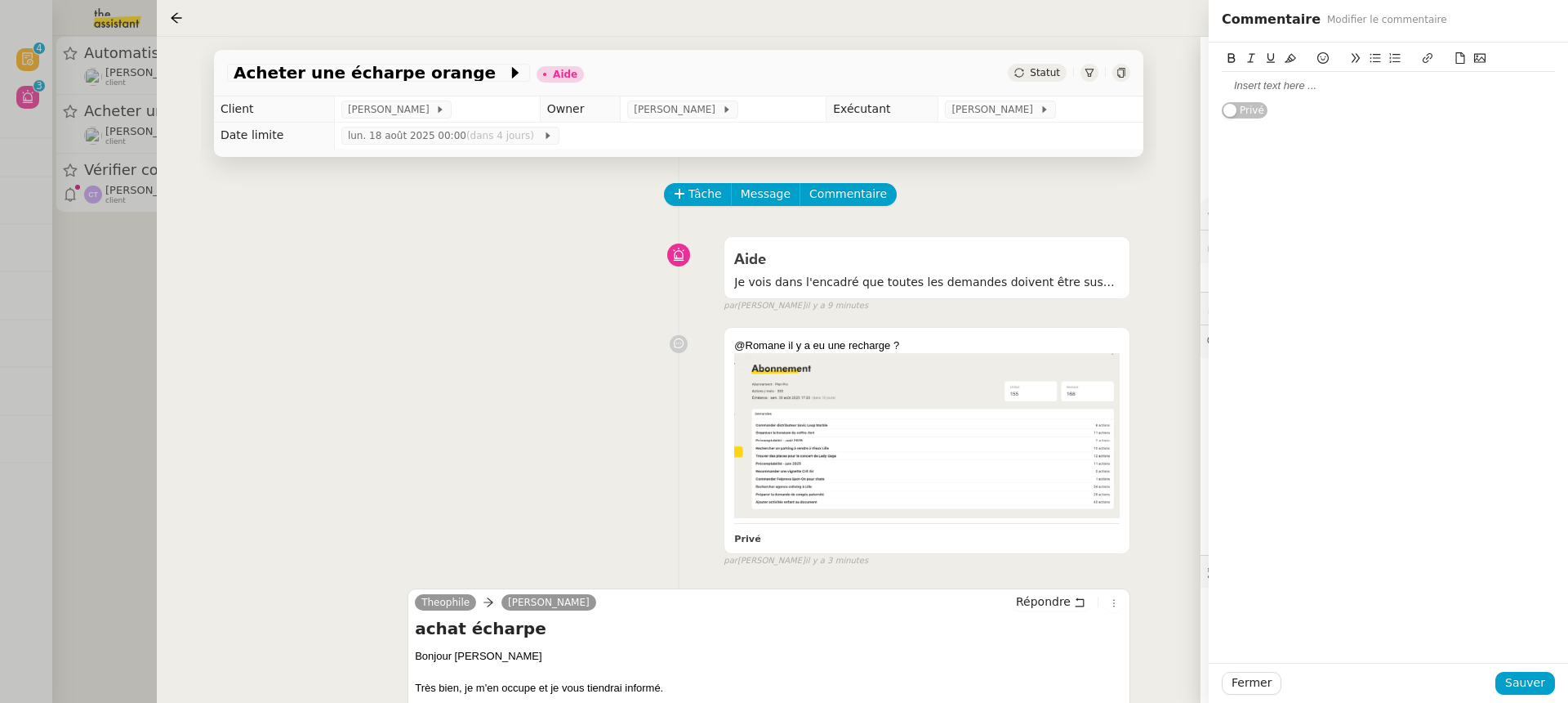
click at [1280, 92] on div at bounding box center [1388, 85] width 333 height 15
click at [1538, 683] on span "Sauver" at bounding box center [1524, 682] width 40 height 18
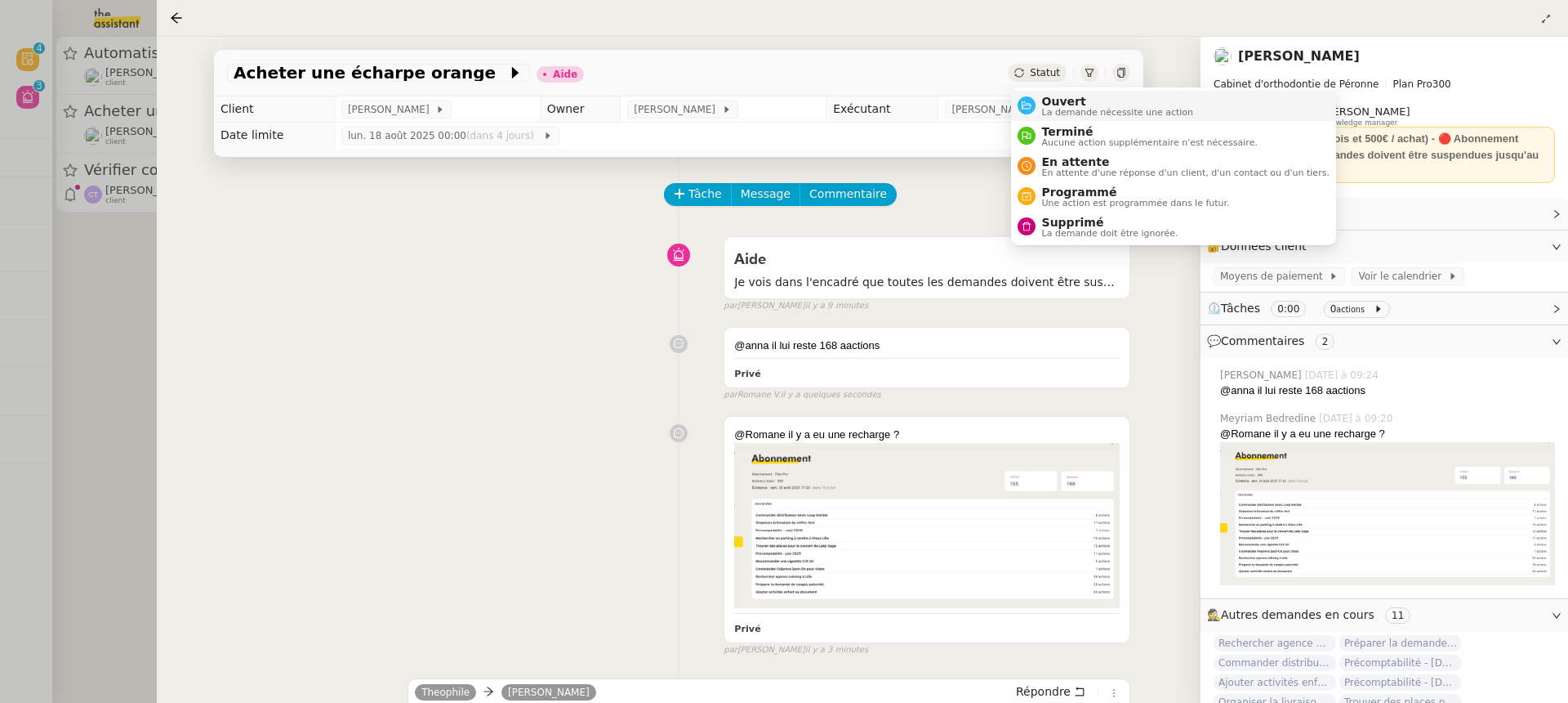
click at [1080, 110] on span "La demande nécessite une action" at bounding box center [1117, 112] width 152 height 9
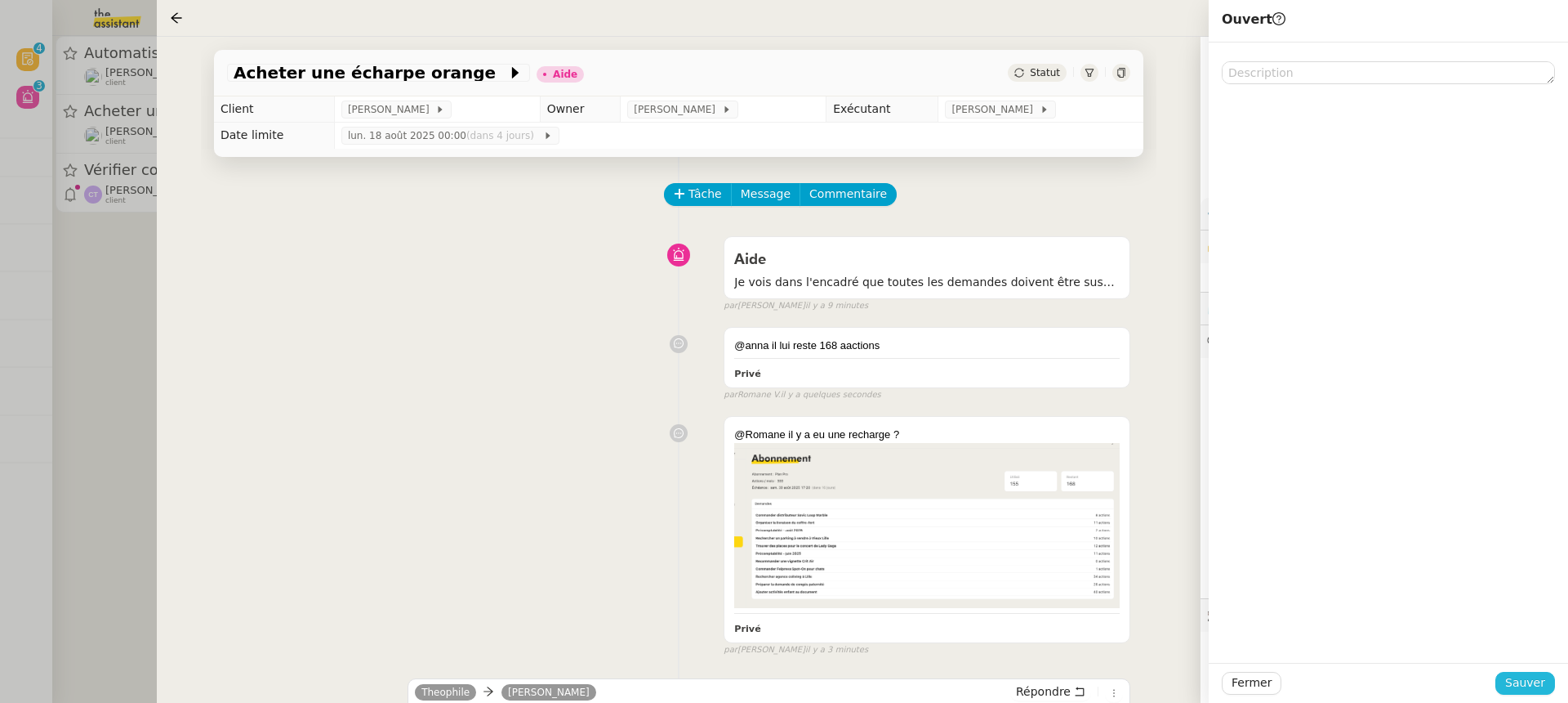
click at [1538, 687] on span "Sauver" at bounding box center [1524, 682] width 40 height 18
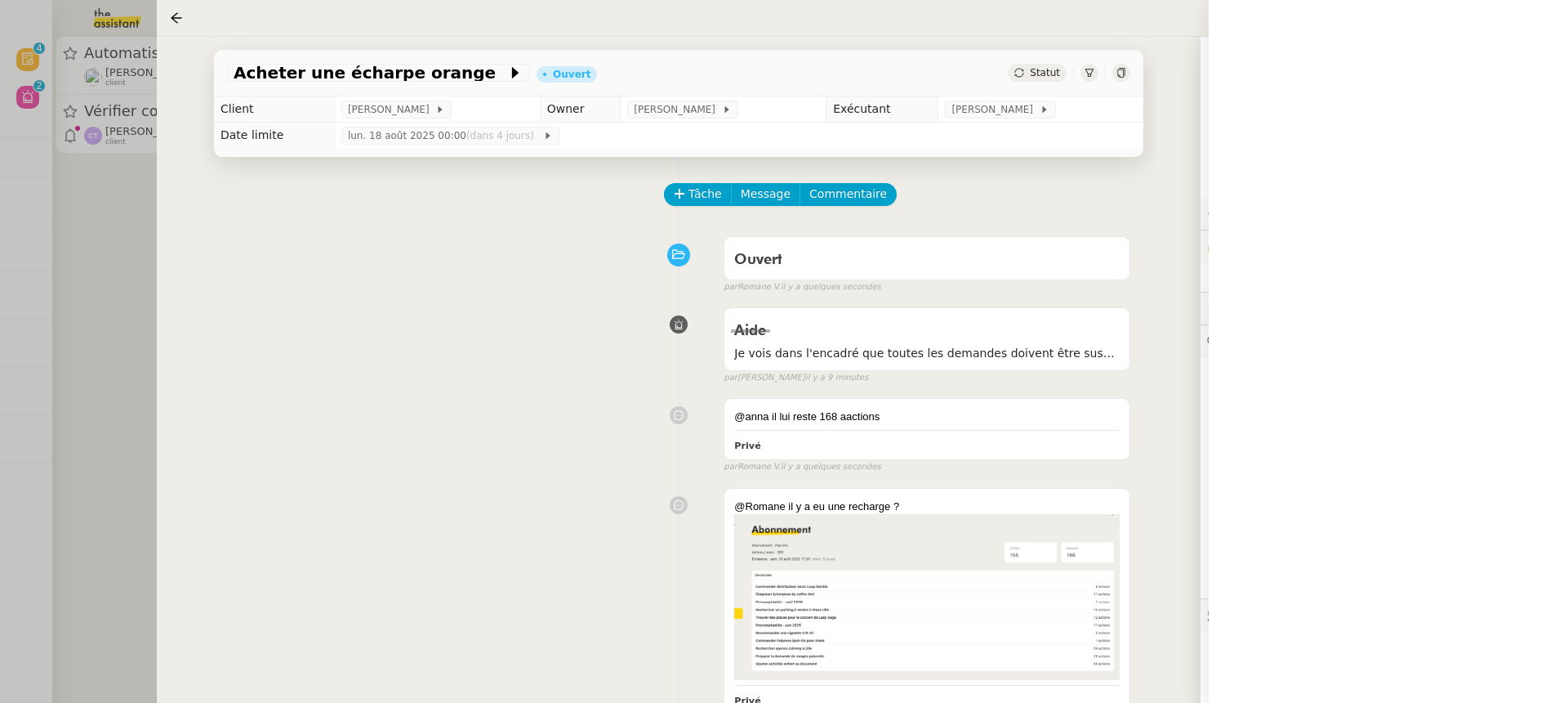
click at [1322, 47] on nz-page-header-title "[PERSON_NAME]" at bounding box center [1299, 56] width 122 height 23
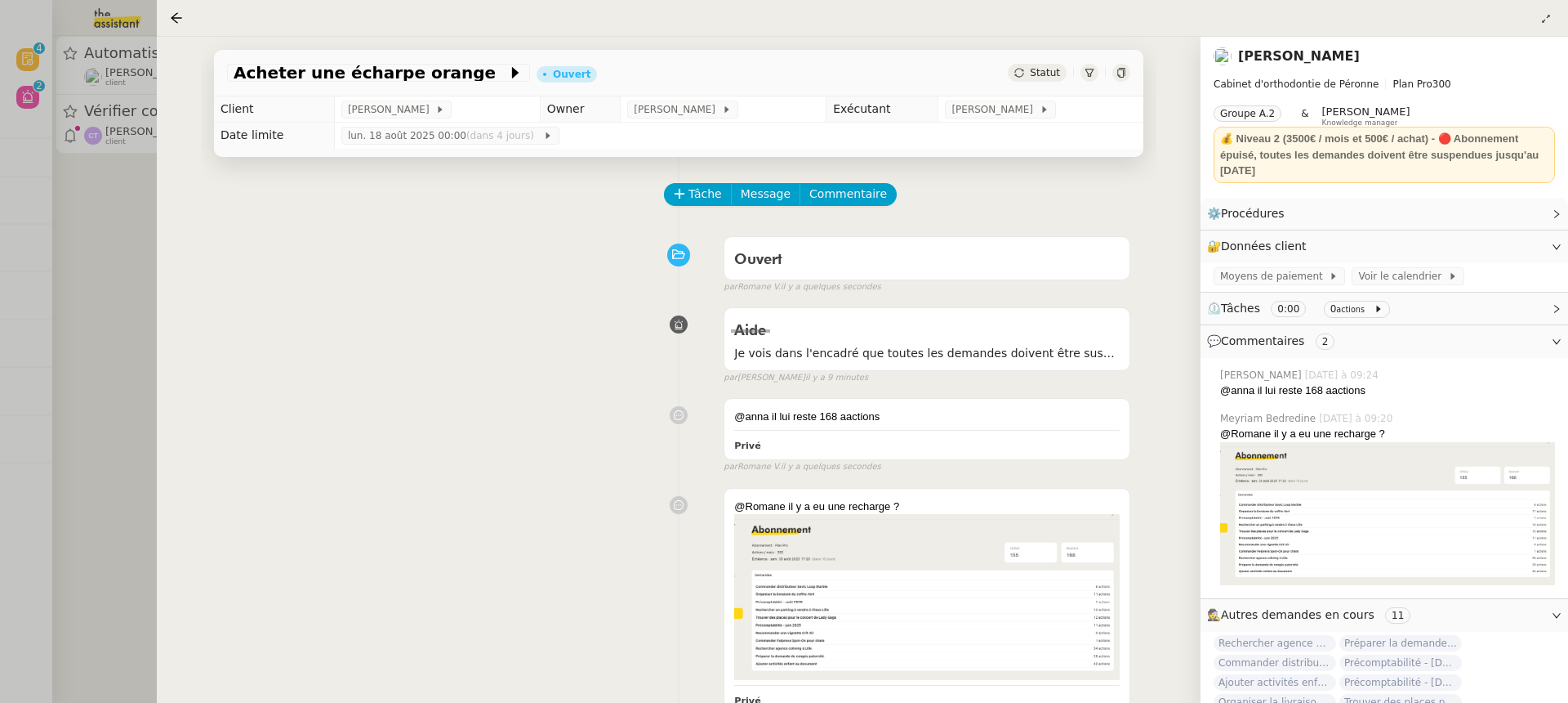
click at [1335, 73] on nz-page-header-content "Cabinet d'orthodontie de Péronne Plan Pro 300 Groupe A.2 & Romane Vachon Knowle…" at bounding box center [1384, 131] width 341 height 122
click at [1309, 42] on nz-page-header "Jean-Baptiste Pamar Cabinet d'orthodontie de Péronne Plan Pro 300 Groupe A.2 & …" at bounding box center [1384, 117] width 367 height 161
click at [1315, 59] on link "[PERSON_NAME]" at bounding box center [1299, 56] width 122 height 16
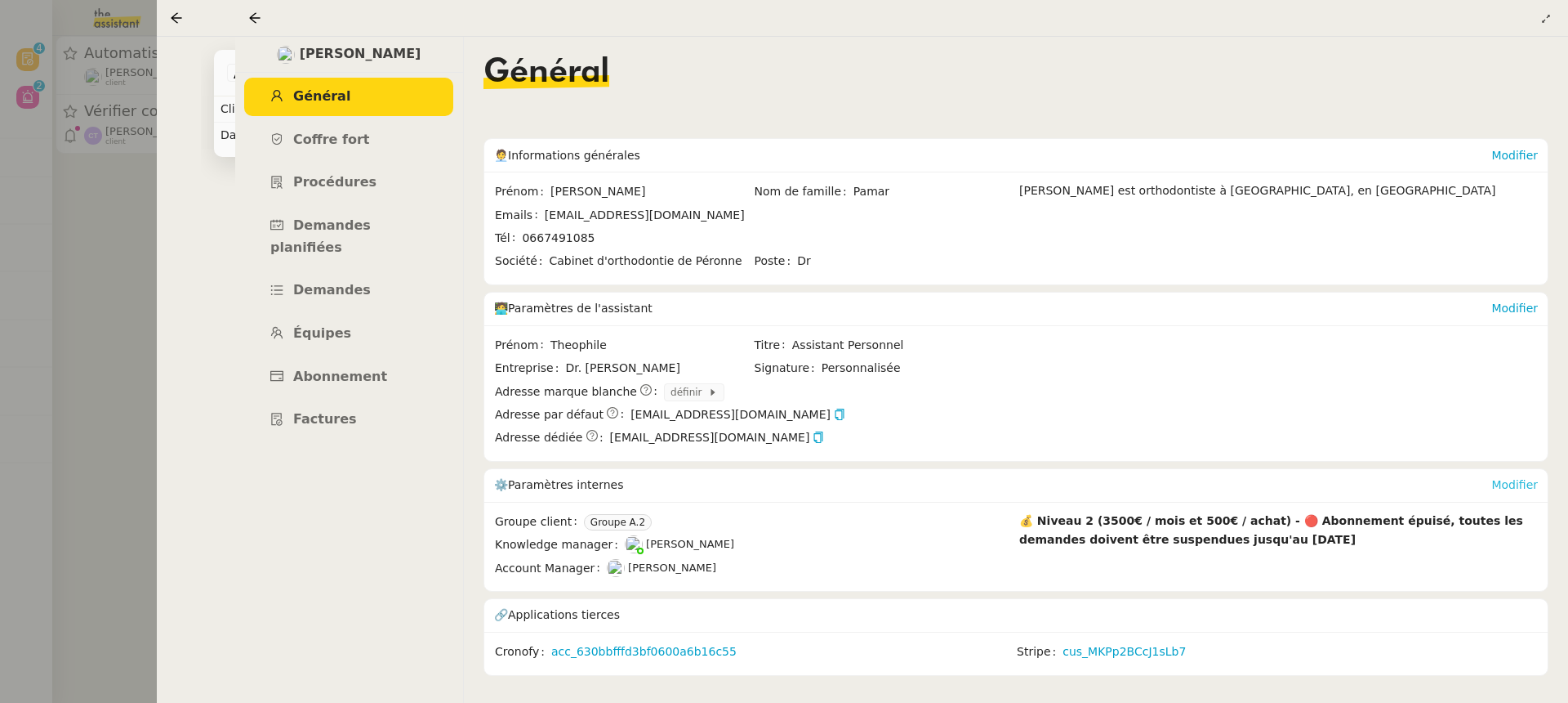
click at [1514, 482] on link "Modifier" at bounding box center [1515, 484] width 47 height 13
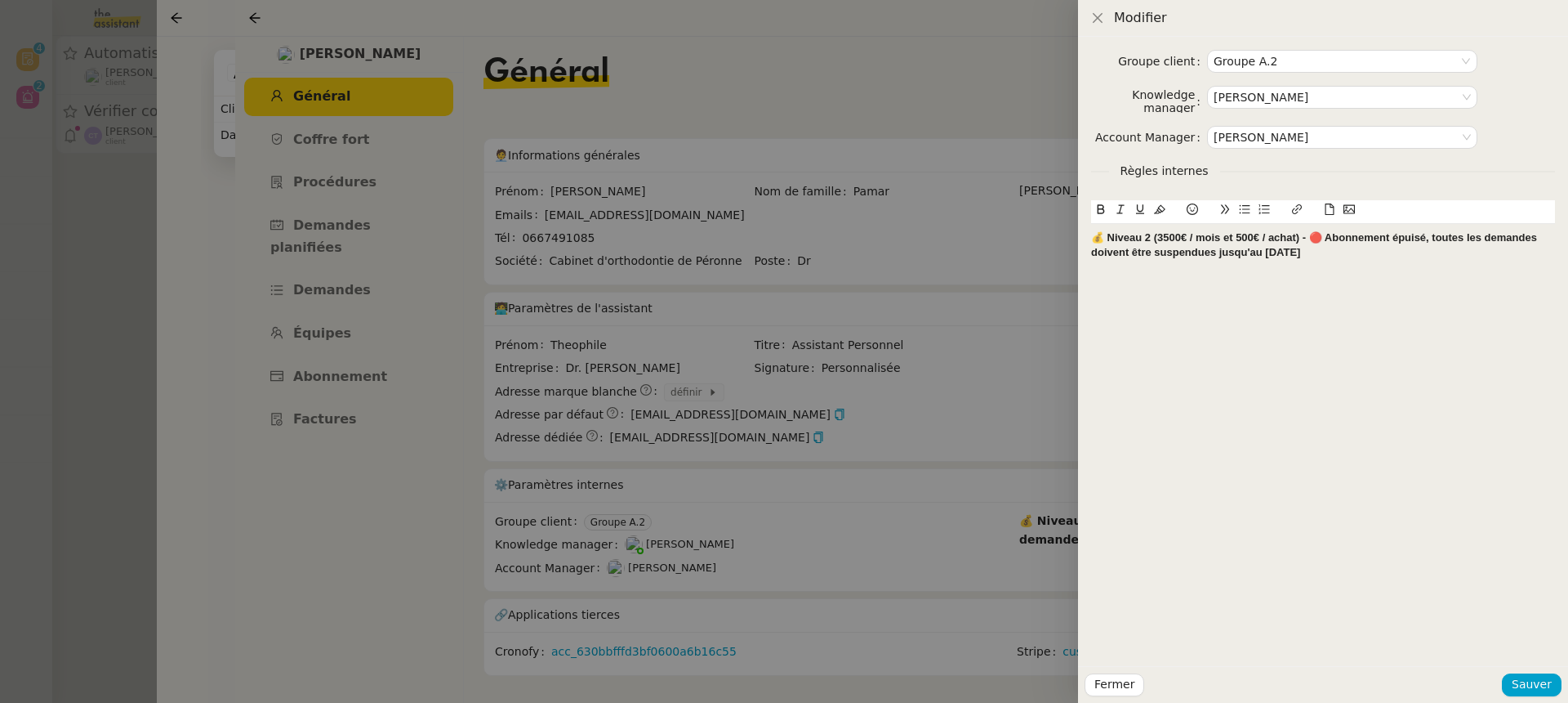
drag, startPoint x: 1314, startPoint y: 242, endPoint x: 1313, endPoint y: 266, distance: 24.0
click at [1313, 266] on div "💰 Niveau 2 (3500€ / mois et 500€ / achat) - 🔴 Abonnement épuisé, toutes les dem…" at bounding box center [1323, 245] width 464 height 44
click at [1560, 676] on div "Fermer Sauver" at bounding box center [1323, 685] width 477 height 23
click at [1524, 683] on span "Sauver" at bounding box center [1531, 684] width 40 height 18
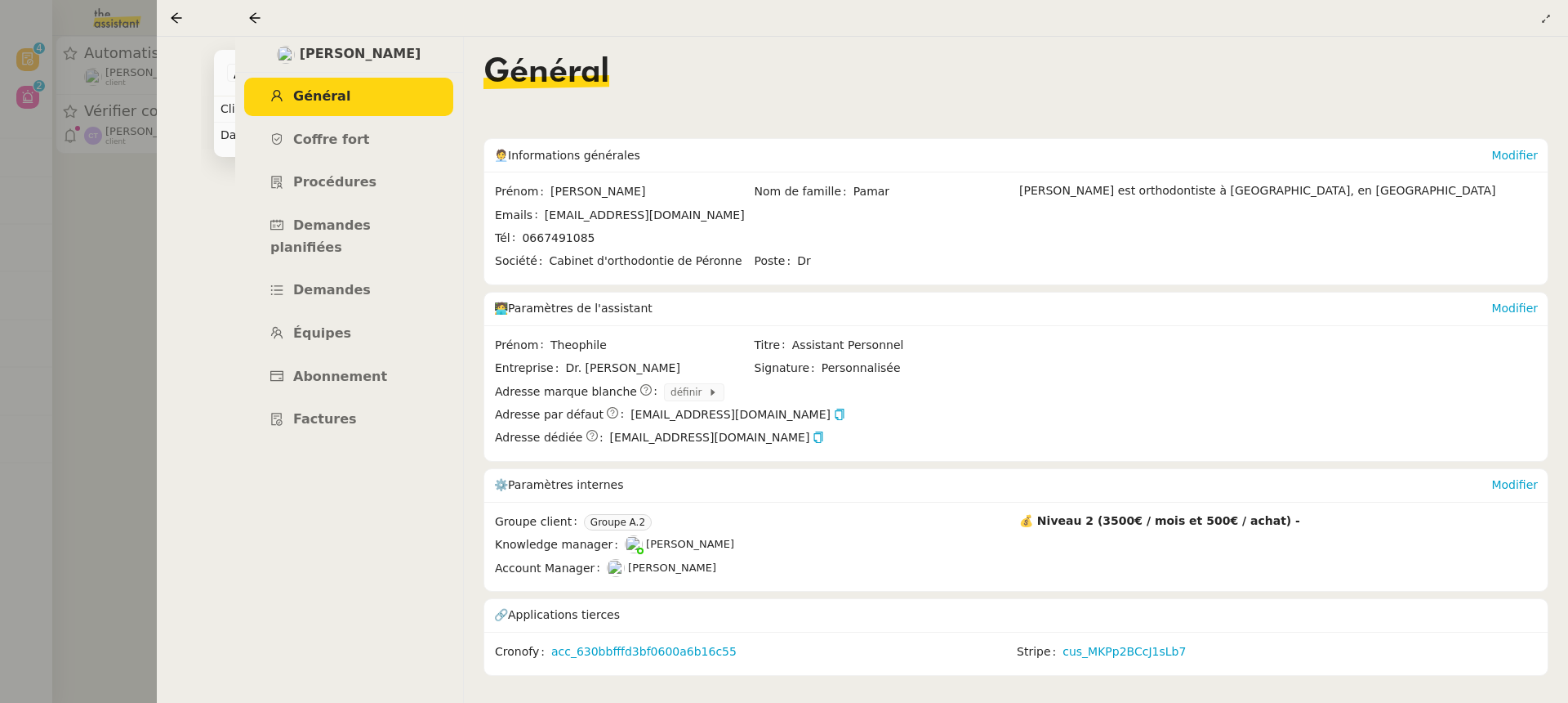
click at [30, 260] on div at bounding box center [784, 351] width 1568 height 703
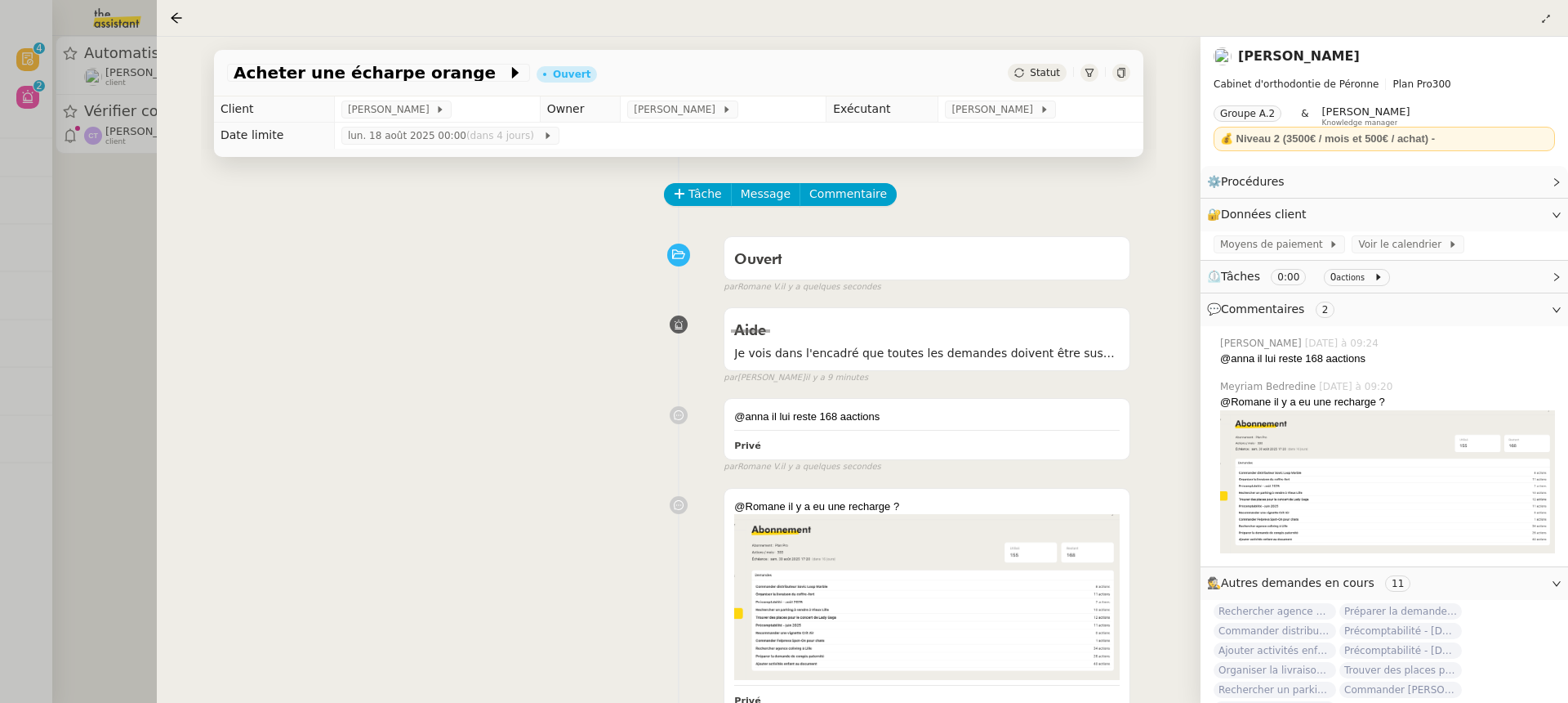
click at [80, 125] on div at bounding box center [784, 351] width 1568 height 703
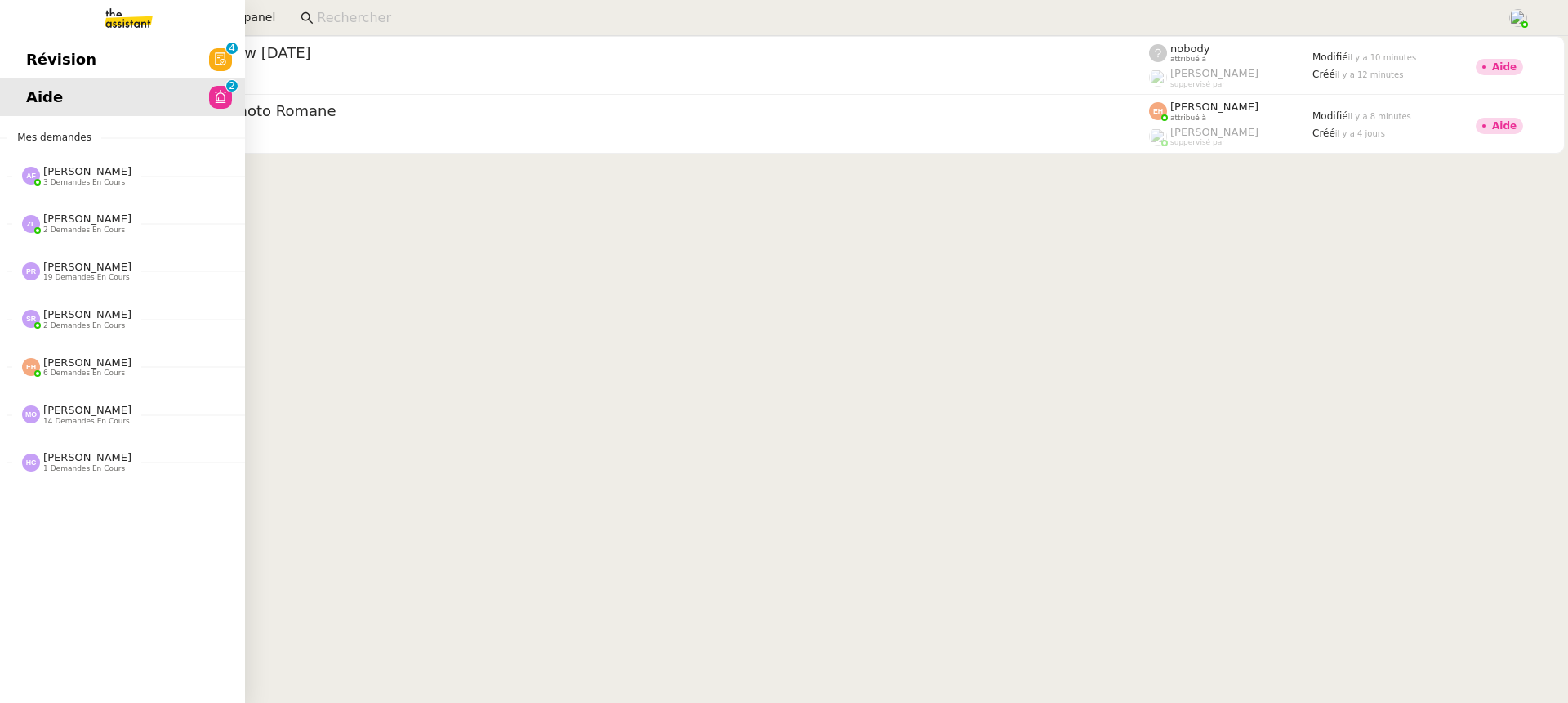
click at [59, 57] on link "Révision 0 1 2 3 4 5 6 7 8 9" at bounding box center [122, 59] width 245 height 38
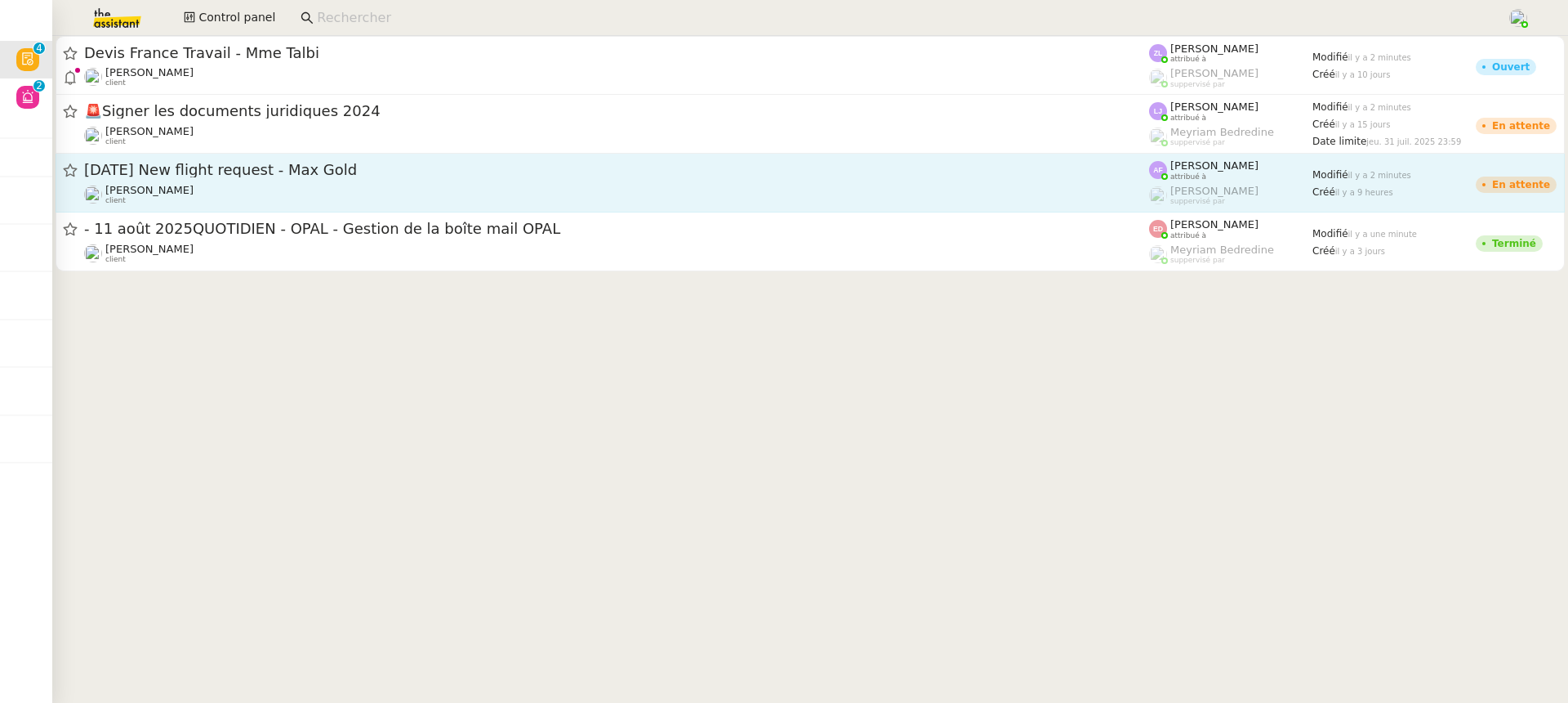
click at [978, 174] on span "[DATE] New flight request - Max Gold" at bounding box center [616, 170] width 1065 height 15
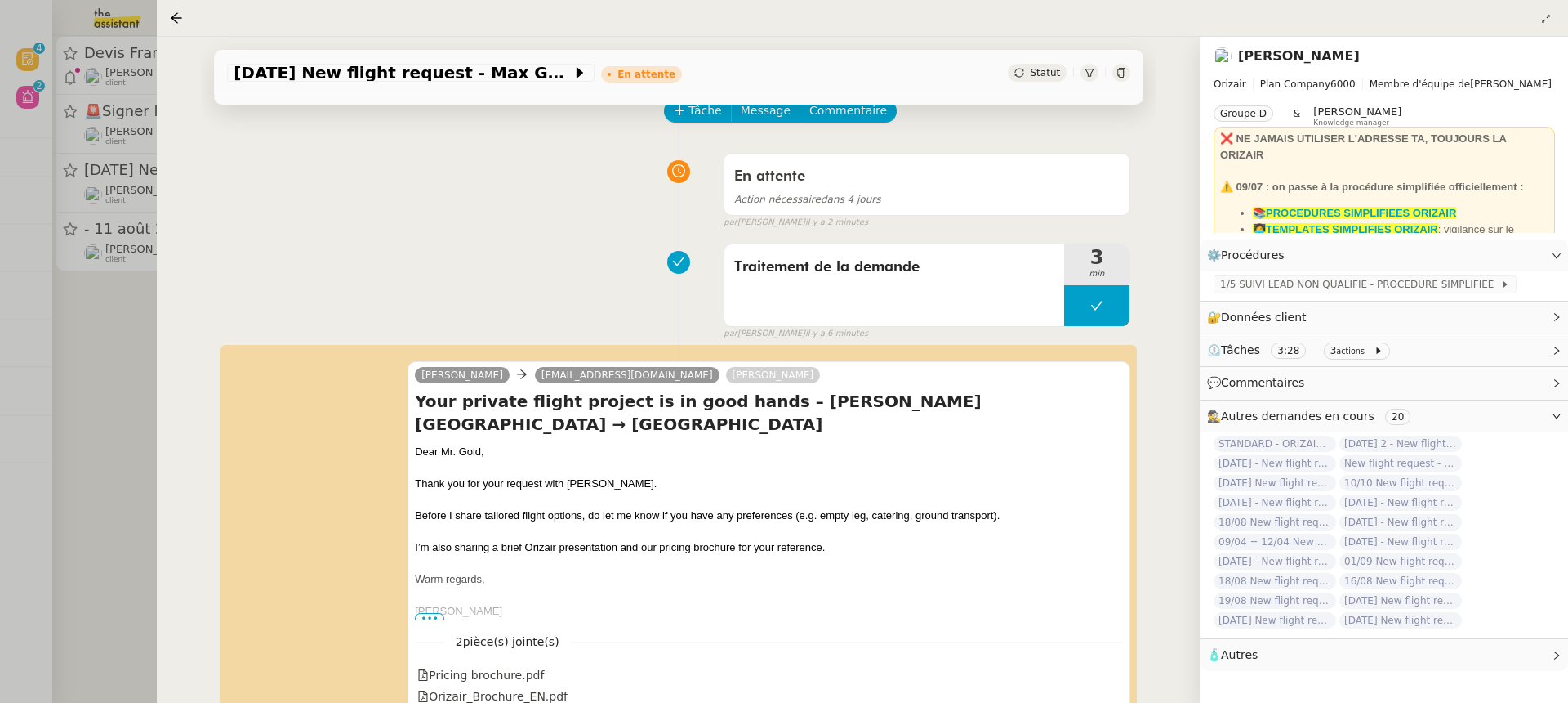
scroll to position [283, 0]
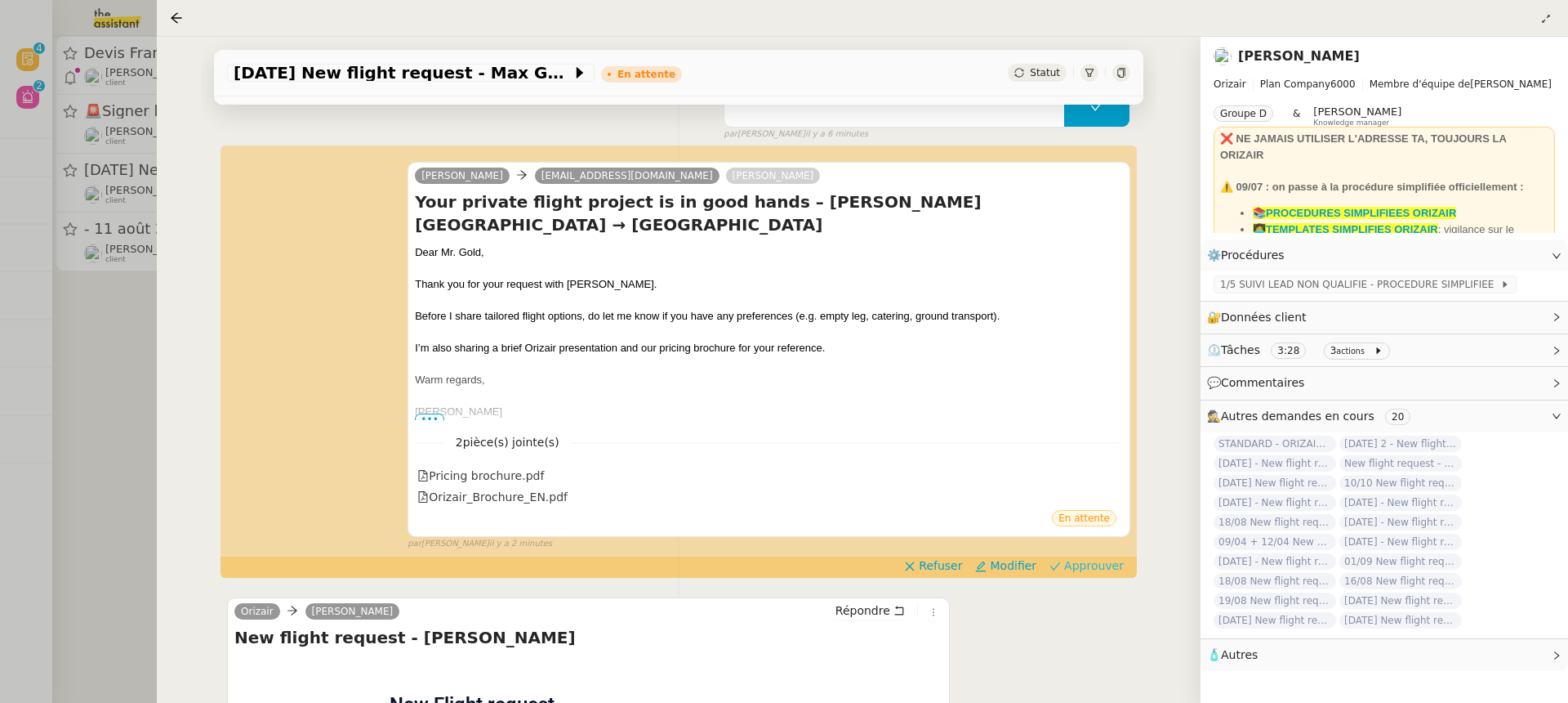
click at [1114, 568] on span "Approuver" at bounding box center [1094, 565] width 60 height 16
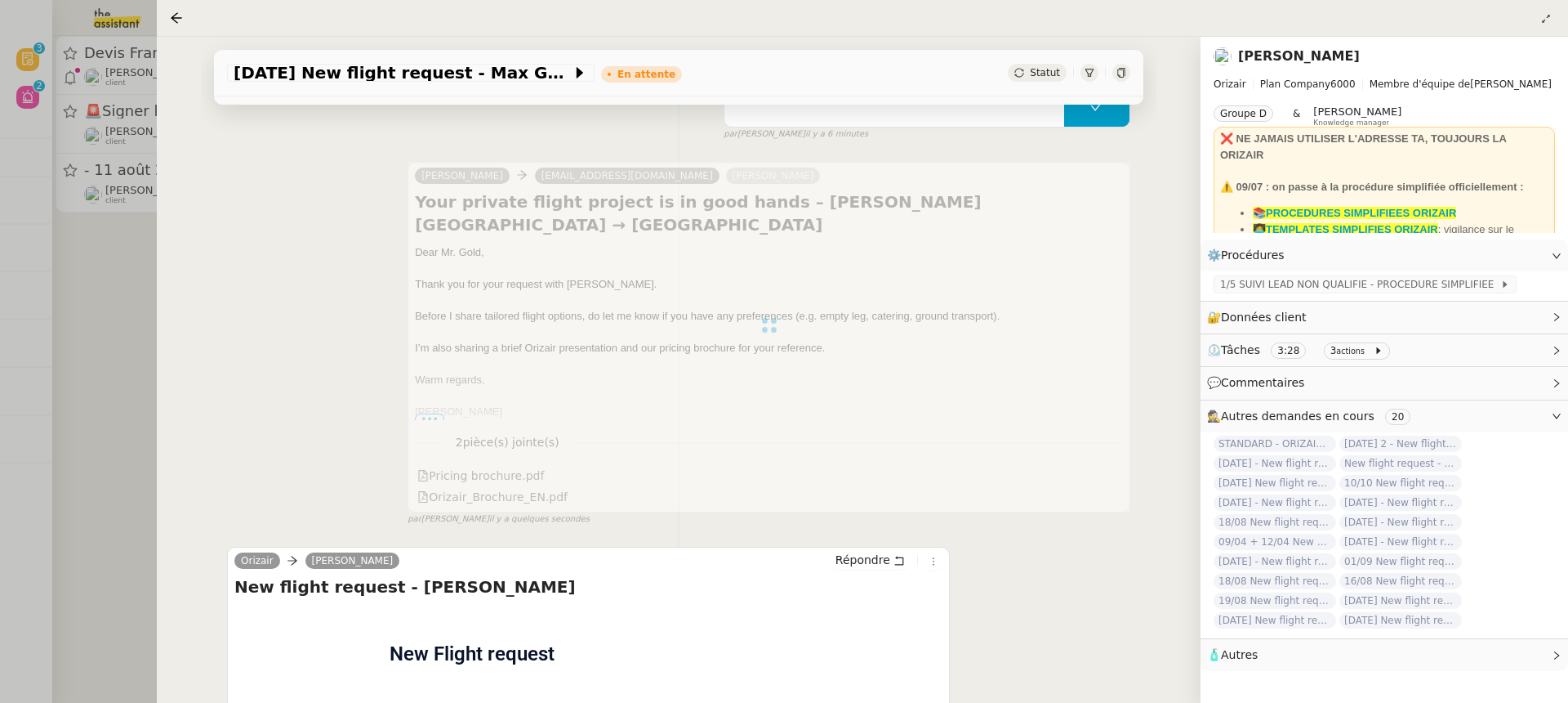
click at [127, 82] on div at bounding box center [784, 351] width 1568 height 703
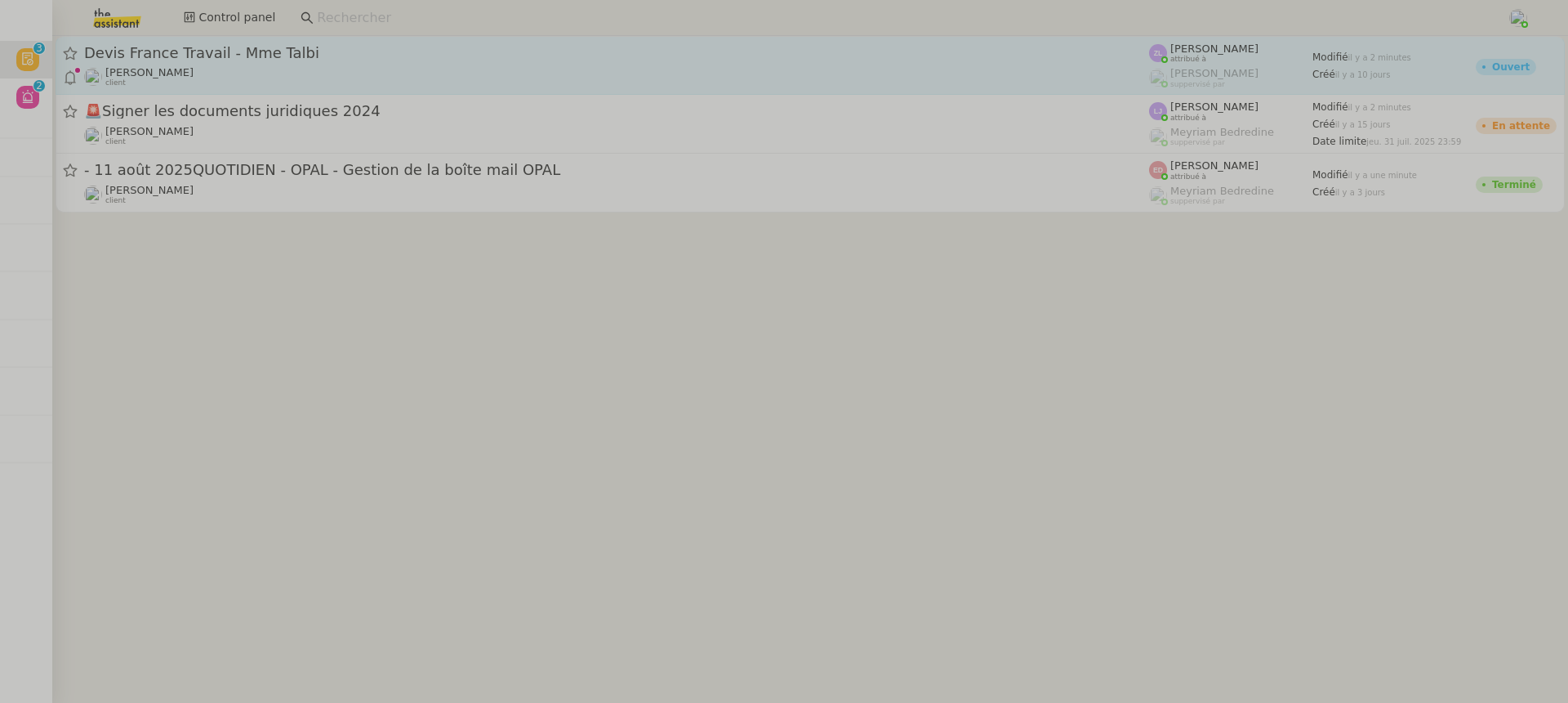
click at [205, 63] on div "Devis France Travail - Mme Talbi Edwige Giron-Fleckinger client" at bounding box center [616, 65] width 1065 height 44
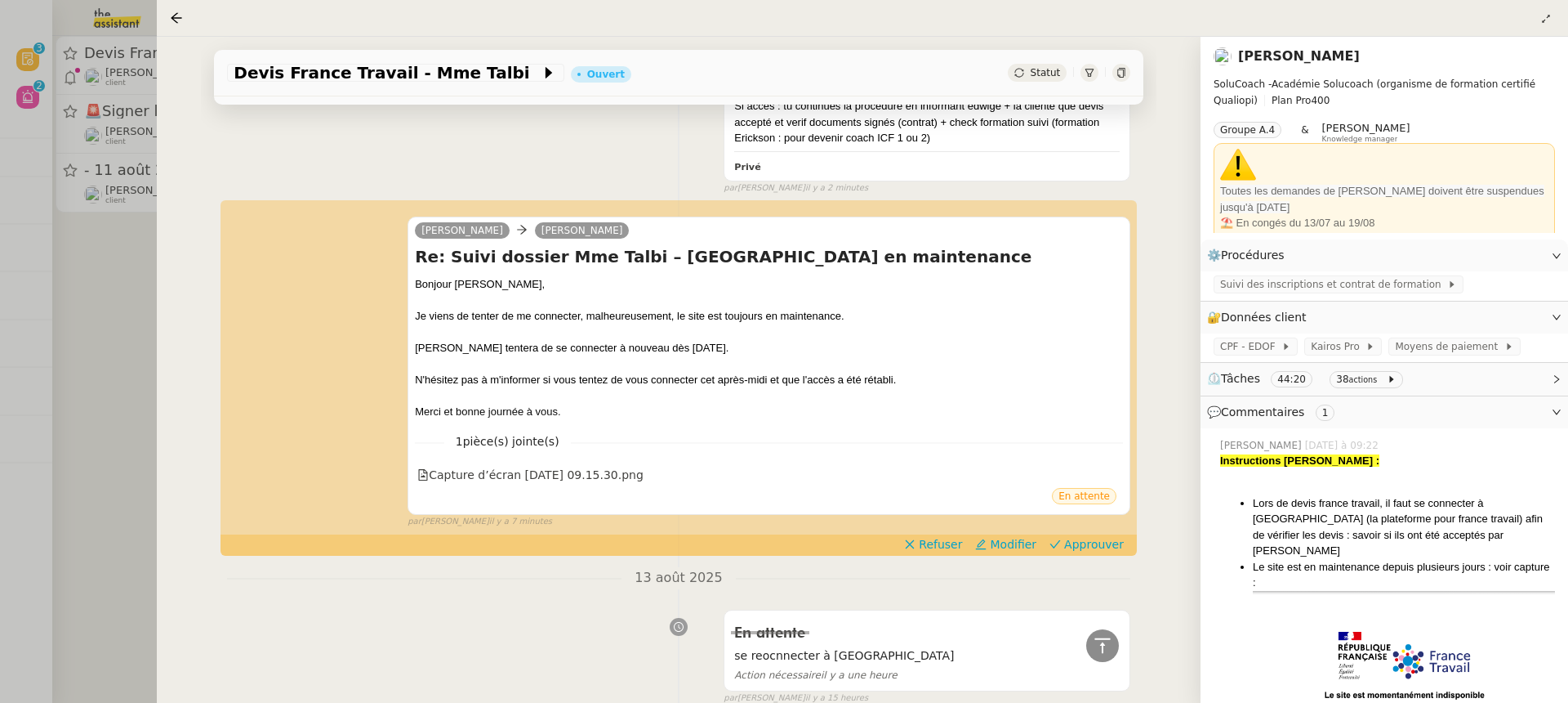
scroll to position [776, 0]
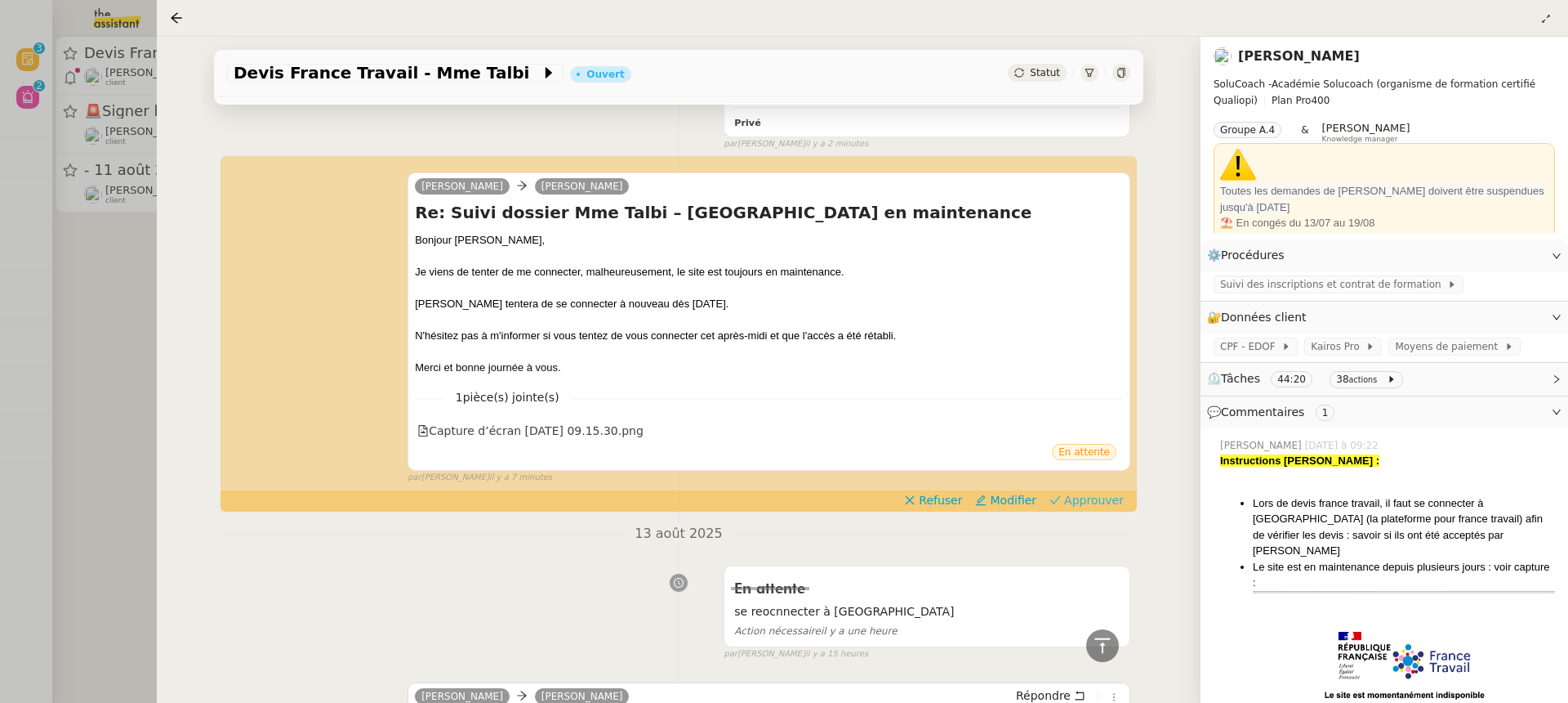
click at [1107, 500] on span "Approuver" at bounding box center [1094, 499] width 60 height 16
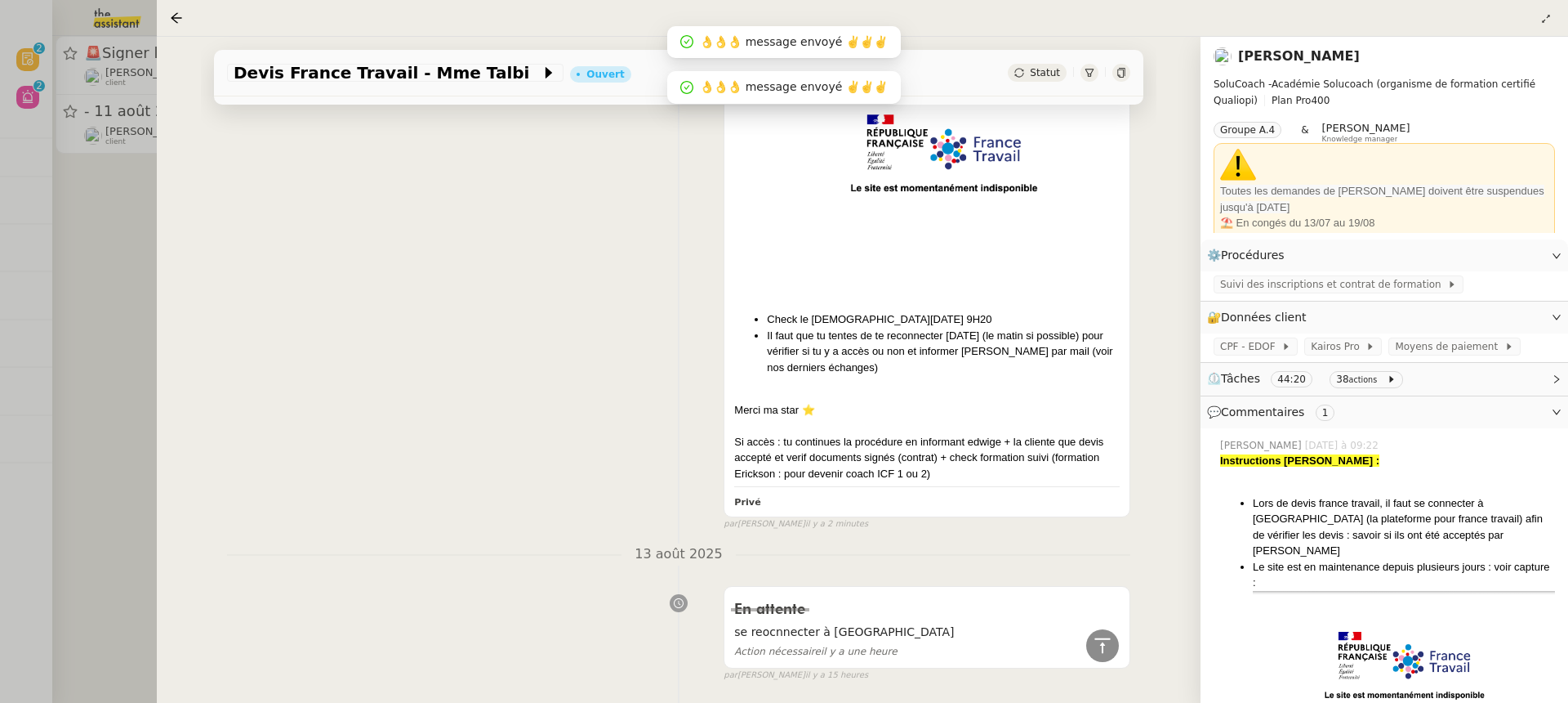
scroll to position [1155, 0]
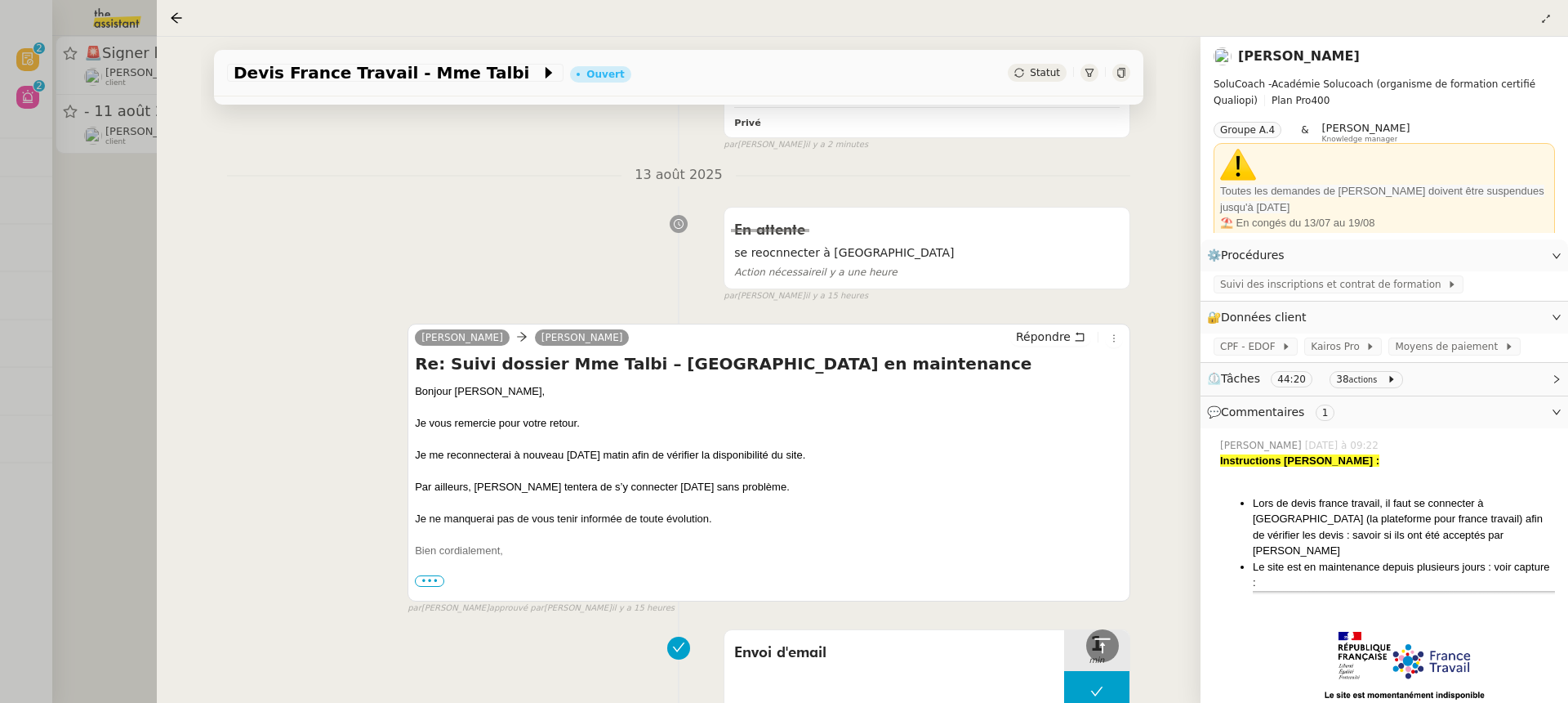
click at [94, 173] on div at bounding box center [784, 351] width 1568 height 703
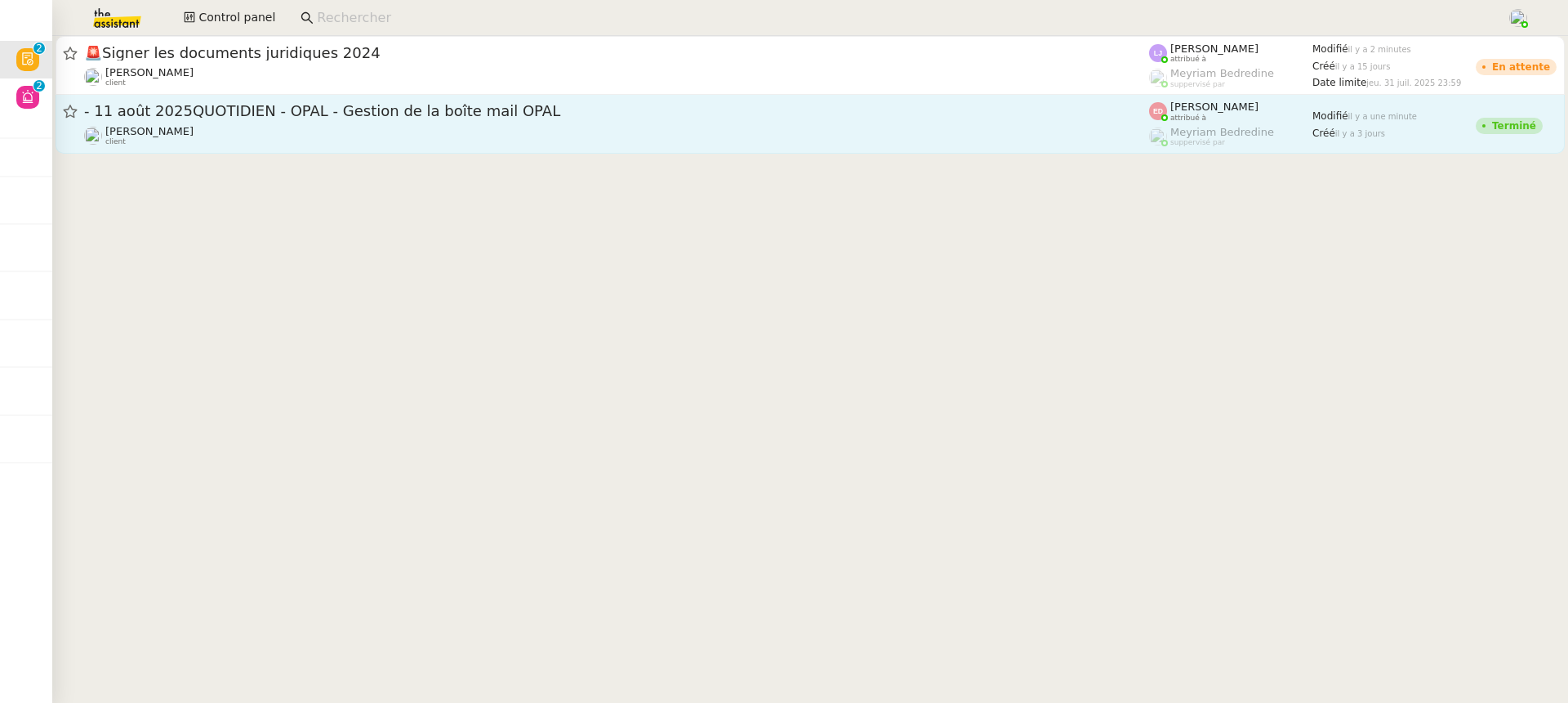
click at [459, 97] on link "- 11 août 2025QUOTIDIEN - OPAL - Gestion de la boîte mail OPAL Fanny Eyraud cli…" at bounding box center [809, 124] width 1509 height 59
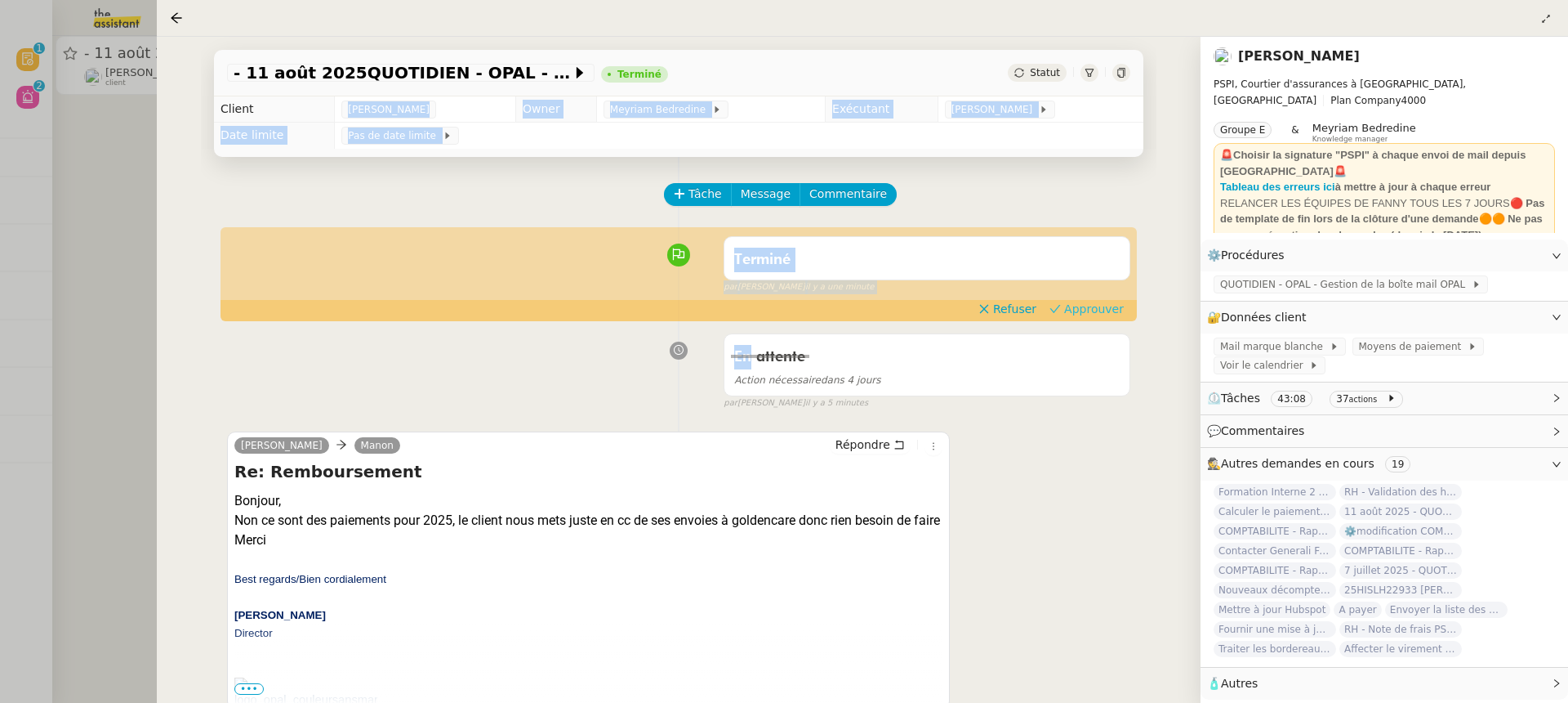
drag, startPoint x: 459, startPoint y: 96, endPoint x: 1097, endPoint y: 308, distance: 672.3
click at [1097, 308] on div "- 11 août 2025QUOTIDIEN - OPAL - Gestion de la boîte mail OPAL Terminé Statut C…" at bounding box center [678, 369] width 956 height 666
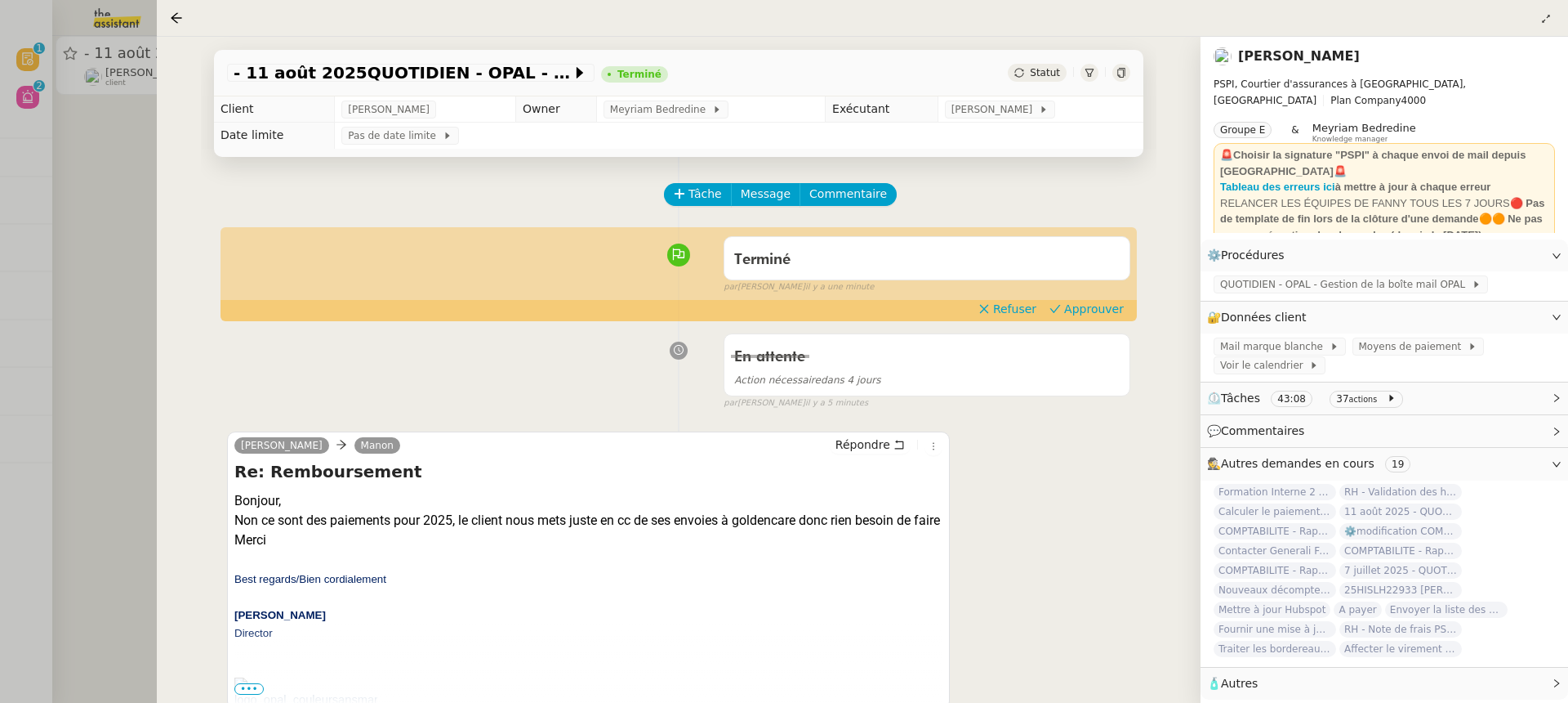
click at [123, 91] on div at bounding box center [784, 351] width 1568 height 703
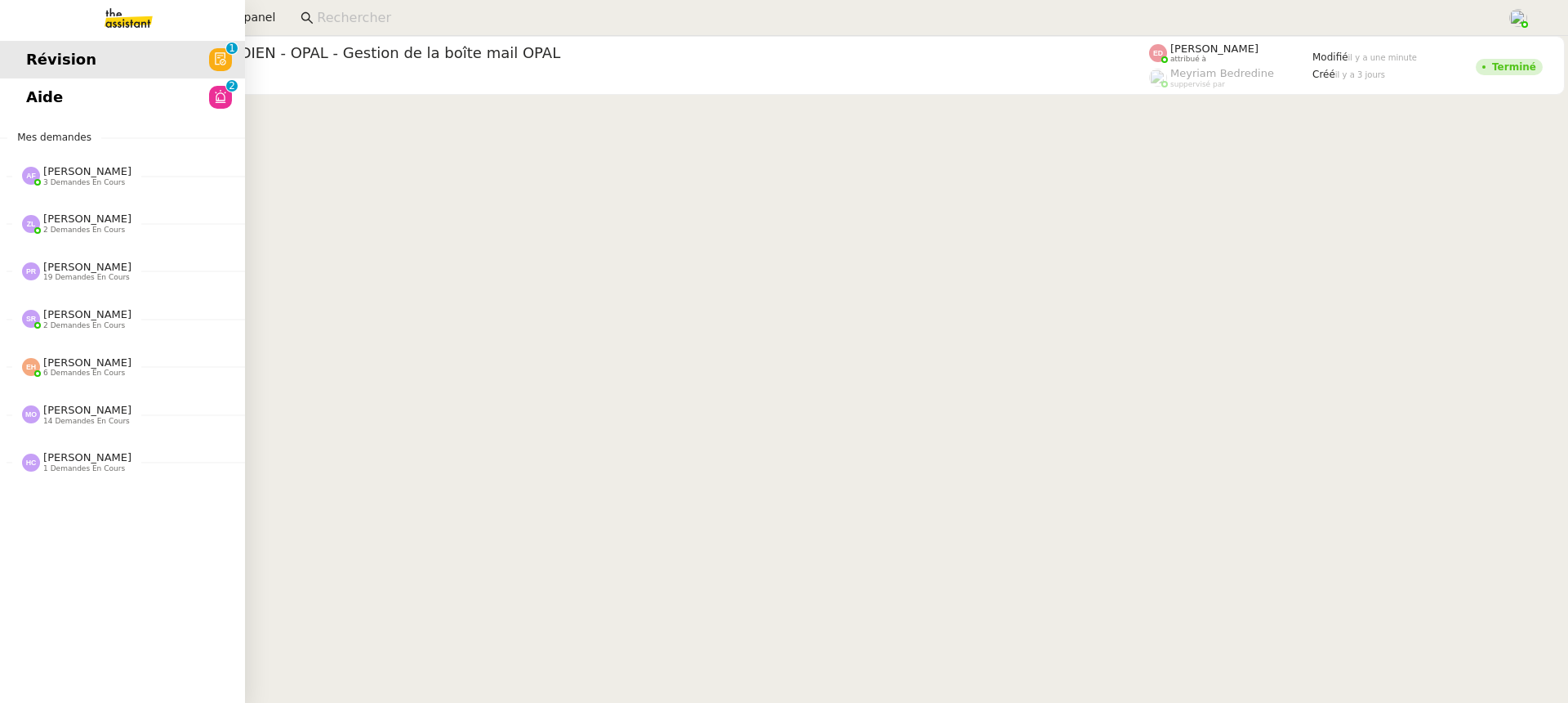
click at [63, 99] on link "Aide 0 1 2 3 4 5 6 7 8 9" at bounding box center [122, 97] width 245 height 38
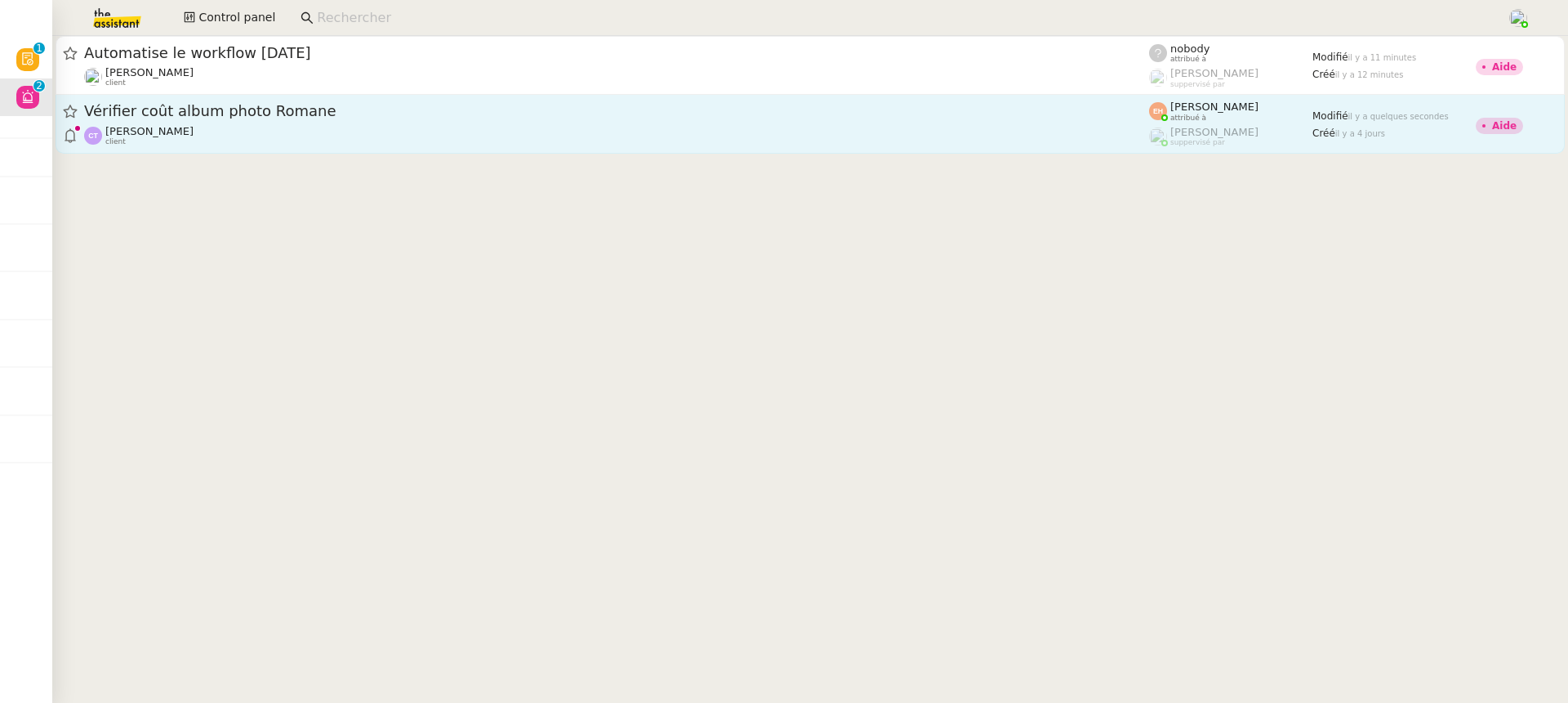
click at [360, 129] on div "Camille TOULOUSE client" at bounding box center [616, 136] width 1065 height 21
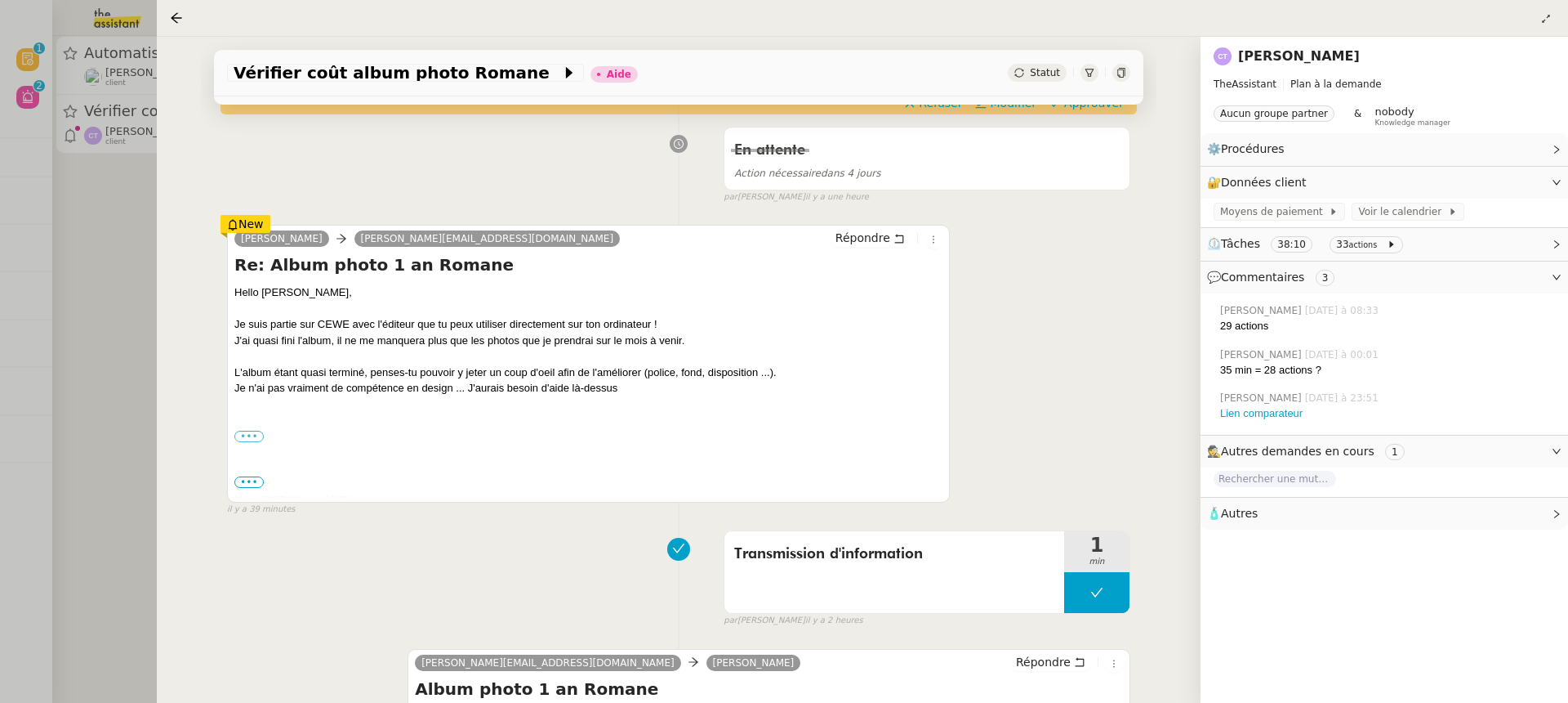
scroll to position [768, 0]
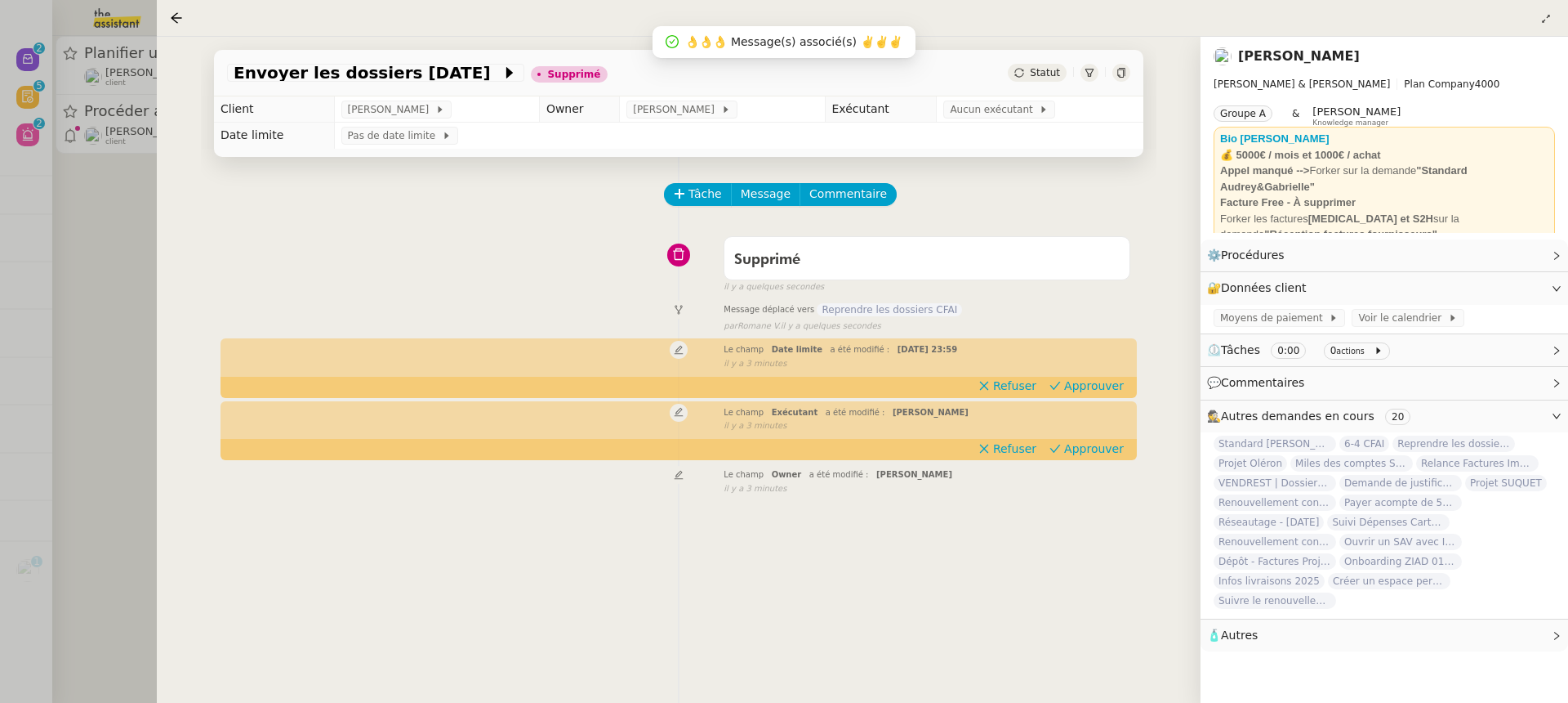
click at [158, 166] on div "Envoyer les dossiers [DATE] Supprimé Statut Client [PERSON_NAME] Owner [PERSON_…" at bounding box center [678, 369] width 1044 height 666
click at [126, 137] on div at bounding box center [784, 351] width 1568 height 703
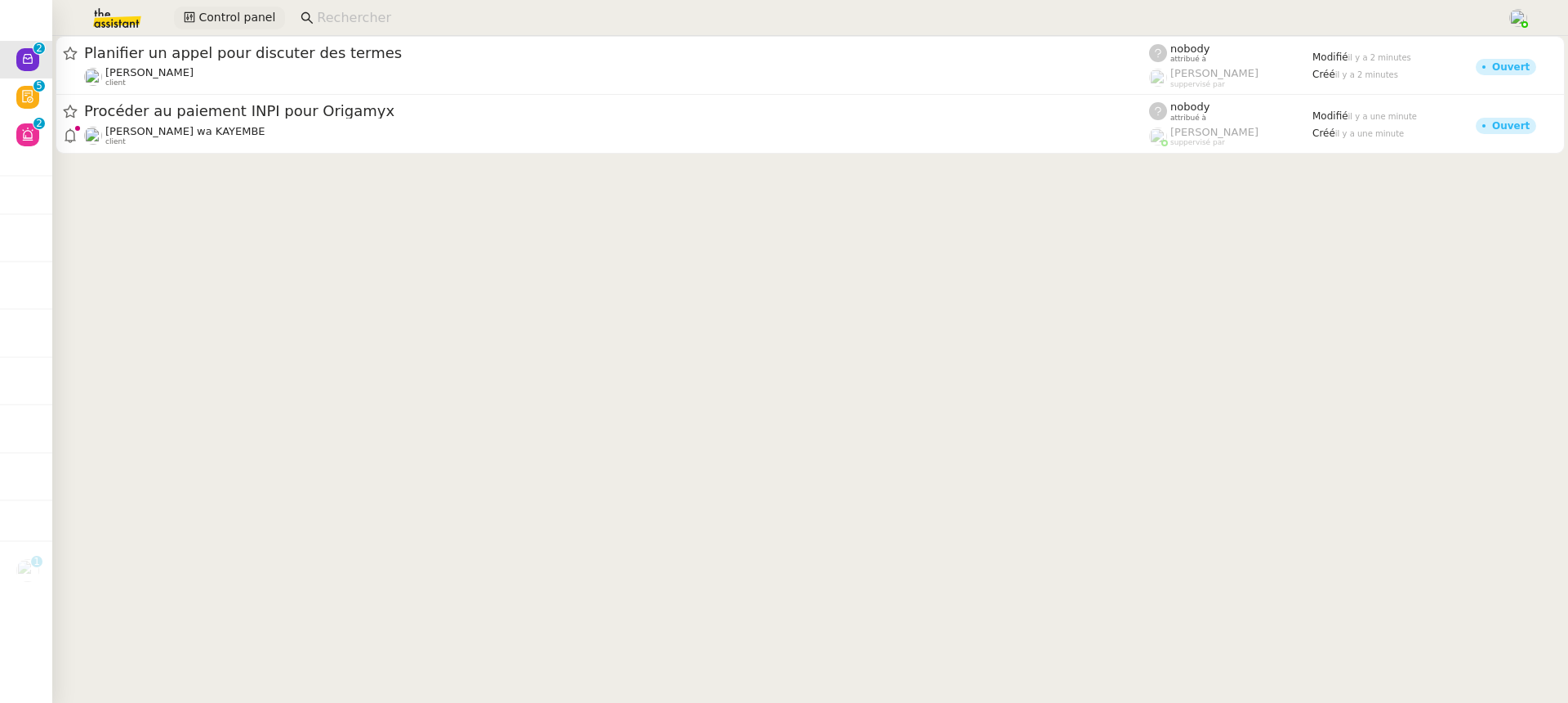
click at [225, 28] on button "Control panel" at bounding box center [229, 18] width 111 height 23
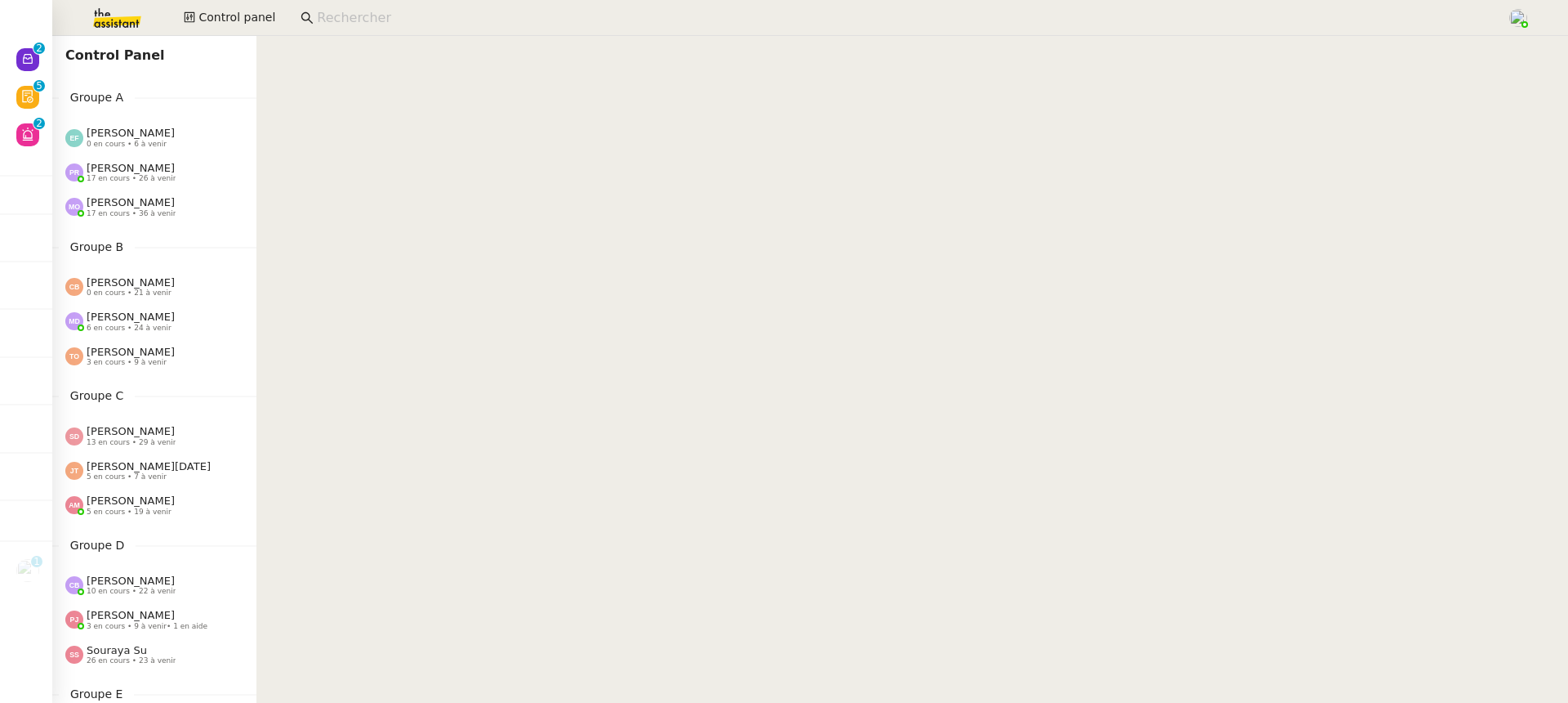
click at [148, 178] on span "17 en cours • 26 à venir" at bounding box center [131, 177] width 89 height 9
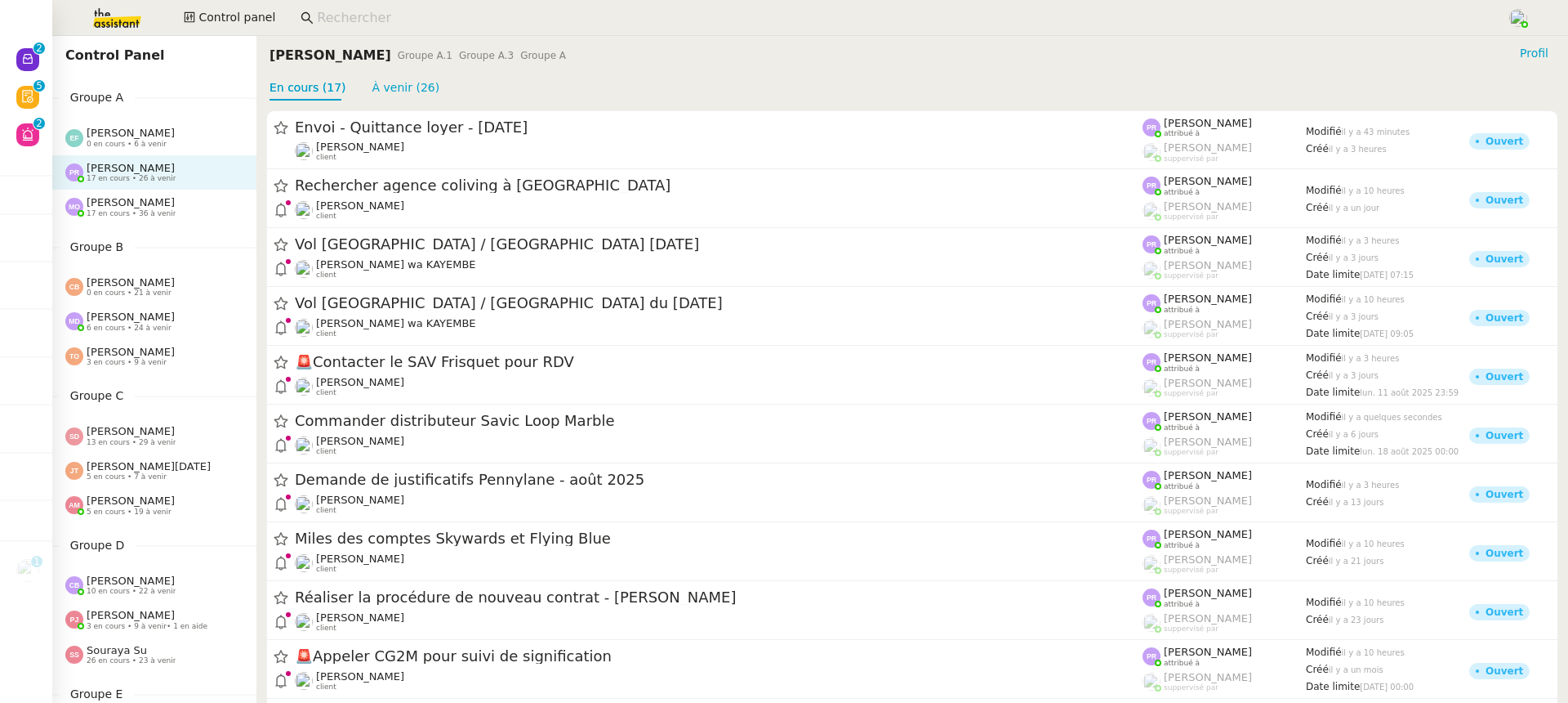
scroll to position [635, 0]
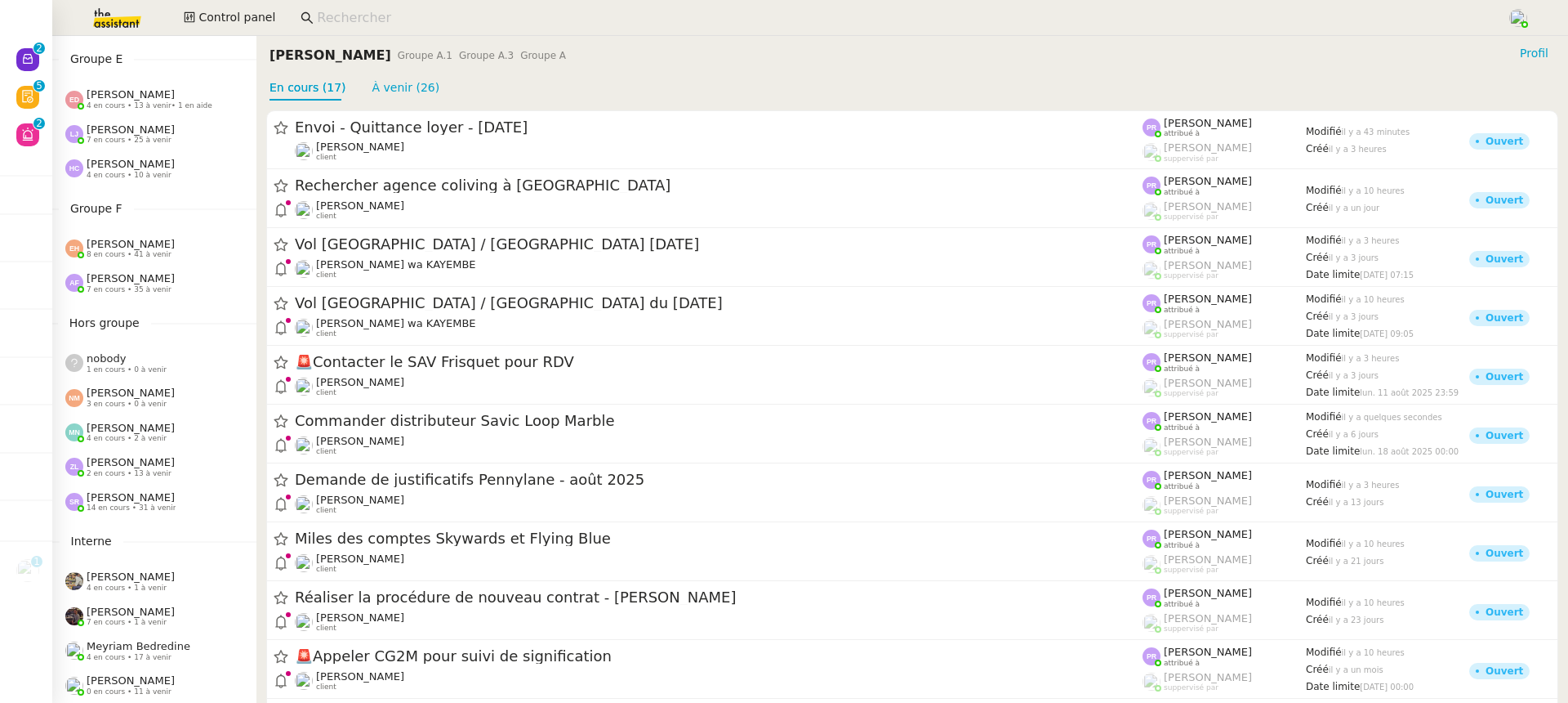
click at [139, 272] on span "[PERSON_NAME]" at bounding box center [130, 278] width 88 height 13
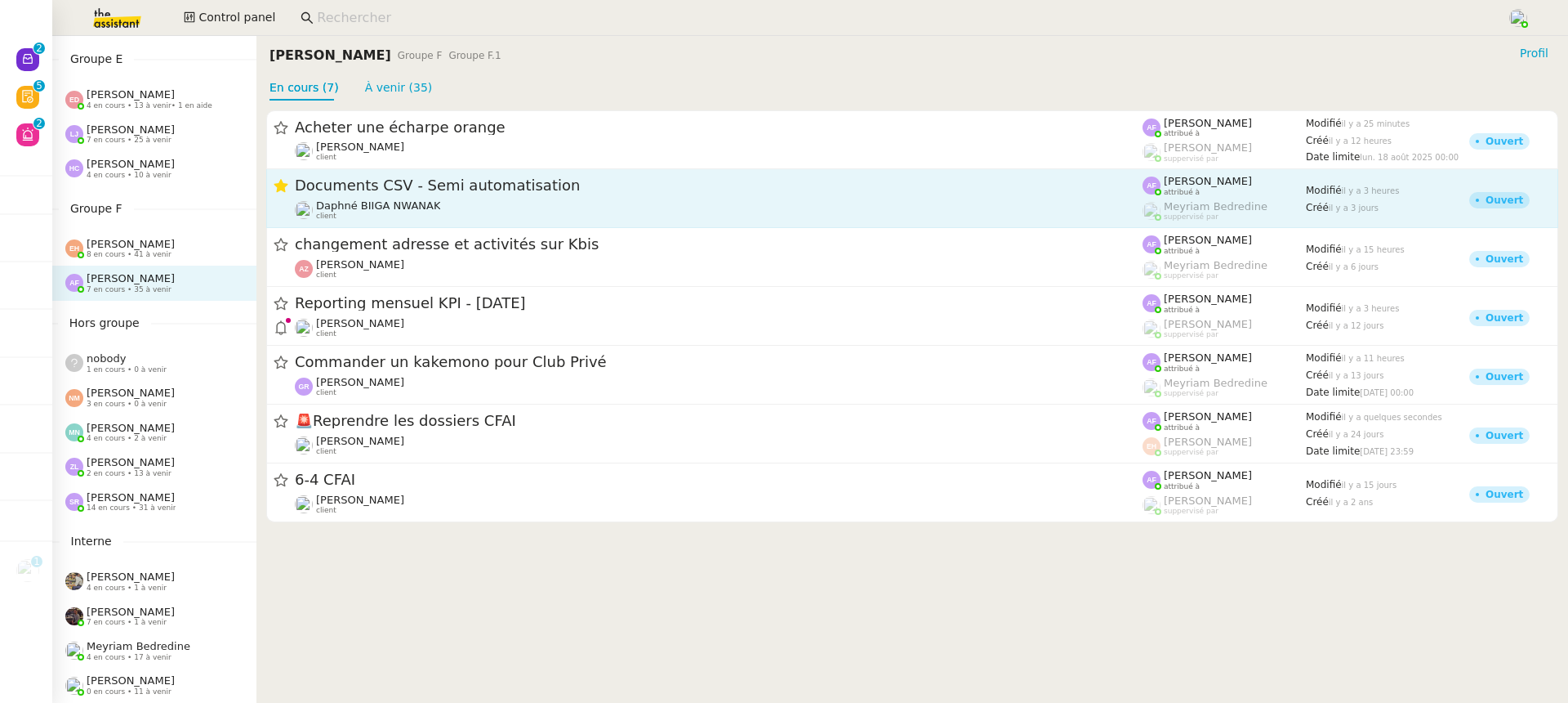
click at [288, 197] on div at bounding box center [280, 198] width 15 height 45
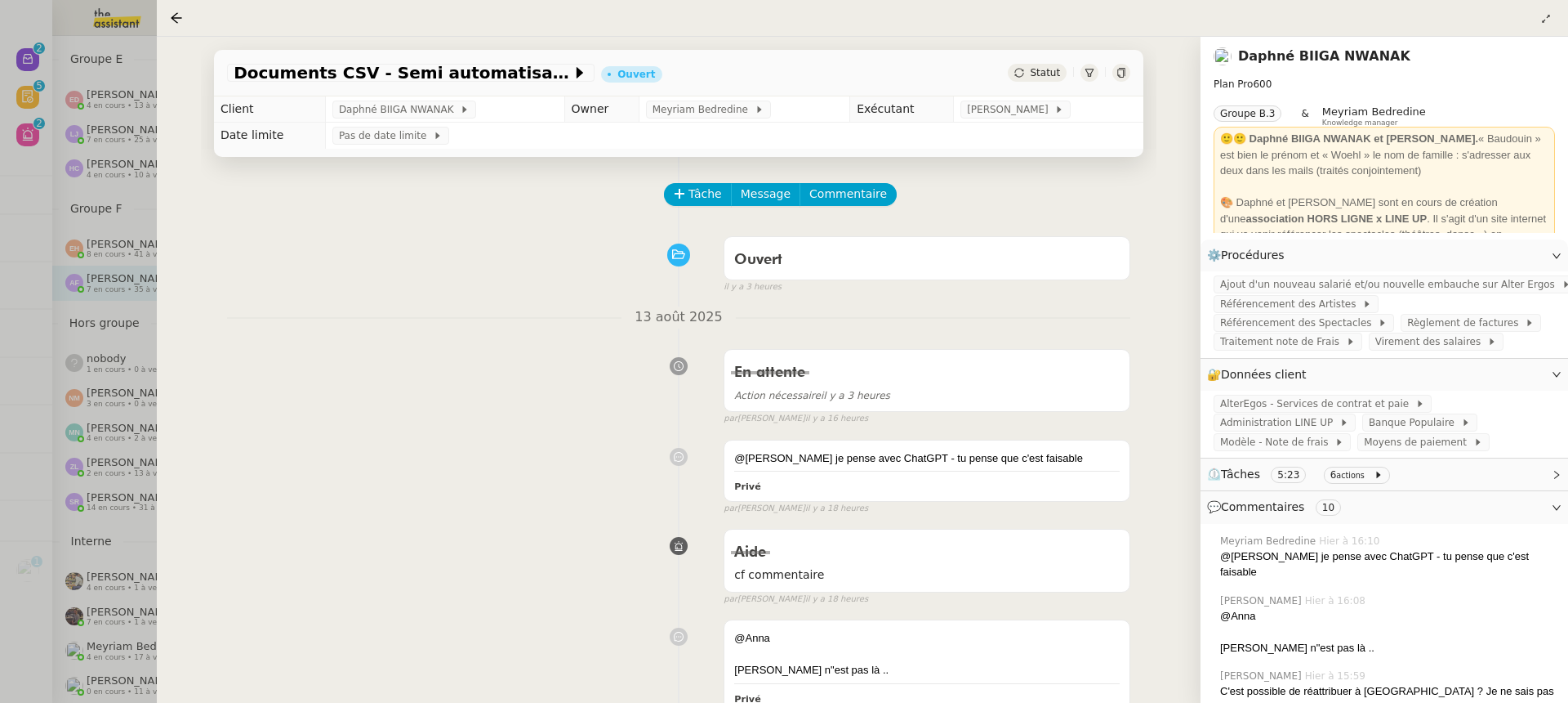
click at [285, 190] on div "Tâche Message Commentaire" at bounding box center [678, 203] width 903 height 39
click at [158, 203] on div "Documents CSV - Semi automatisation Ouvert Statut Client Daphné BIIGA NWANAK Ow…" at bounding box center [678, 369] width 1044 height 666
click at [126, 203] on div at bounding box center [784, 351] width 1568 height 703
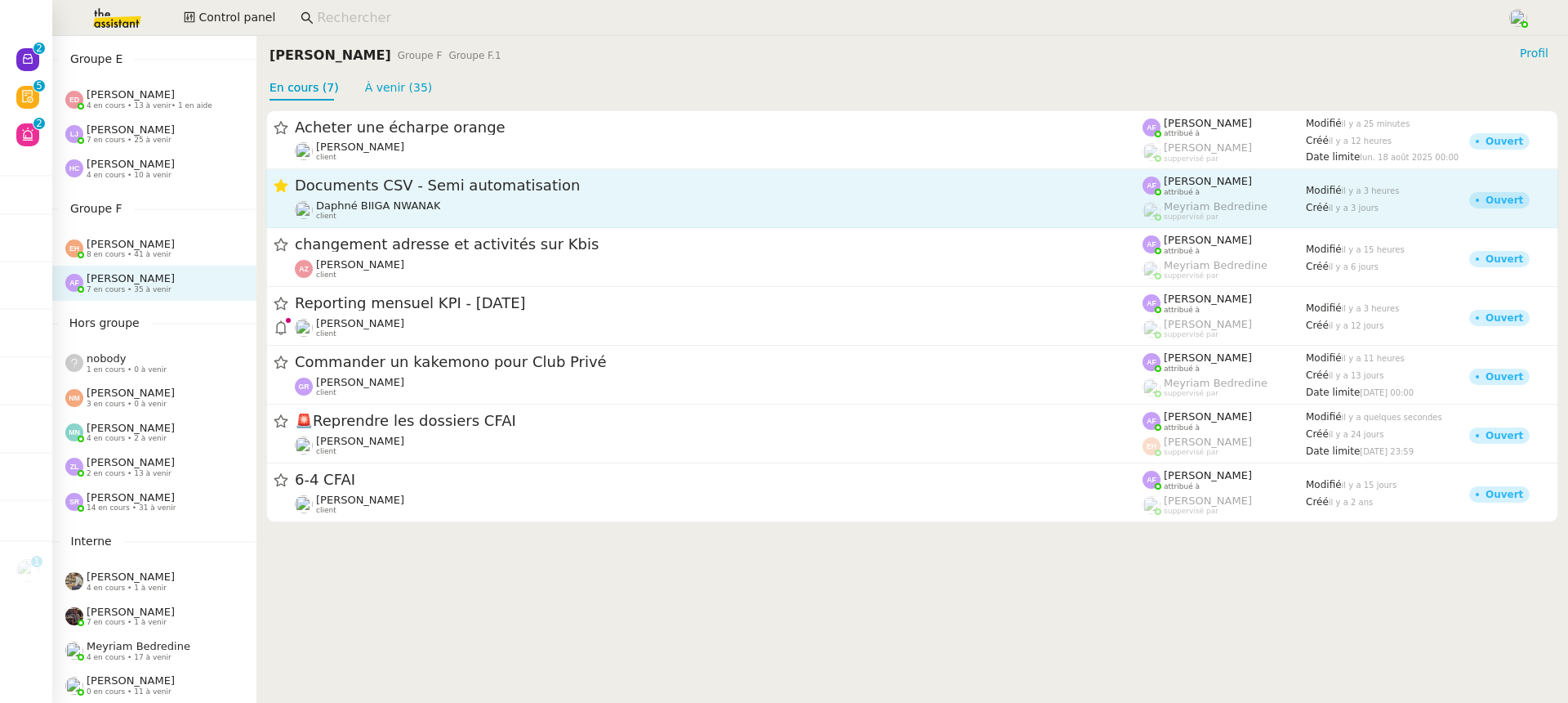
click at [277, 188] on icon at bounding box center [280, 185] width 14 height 13
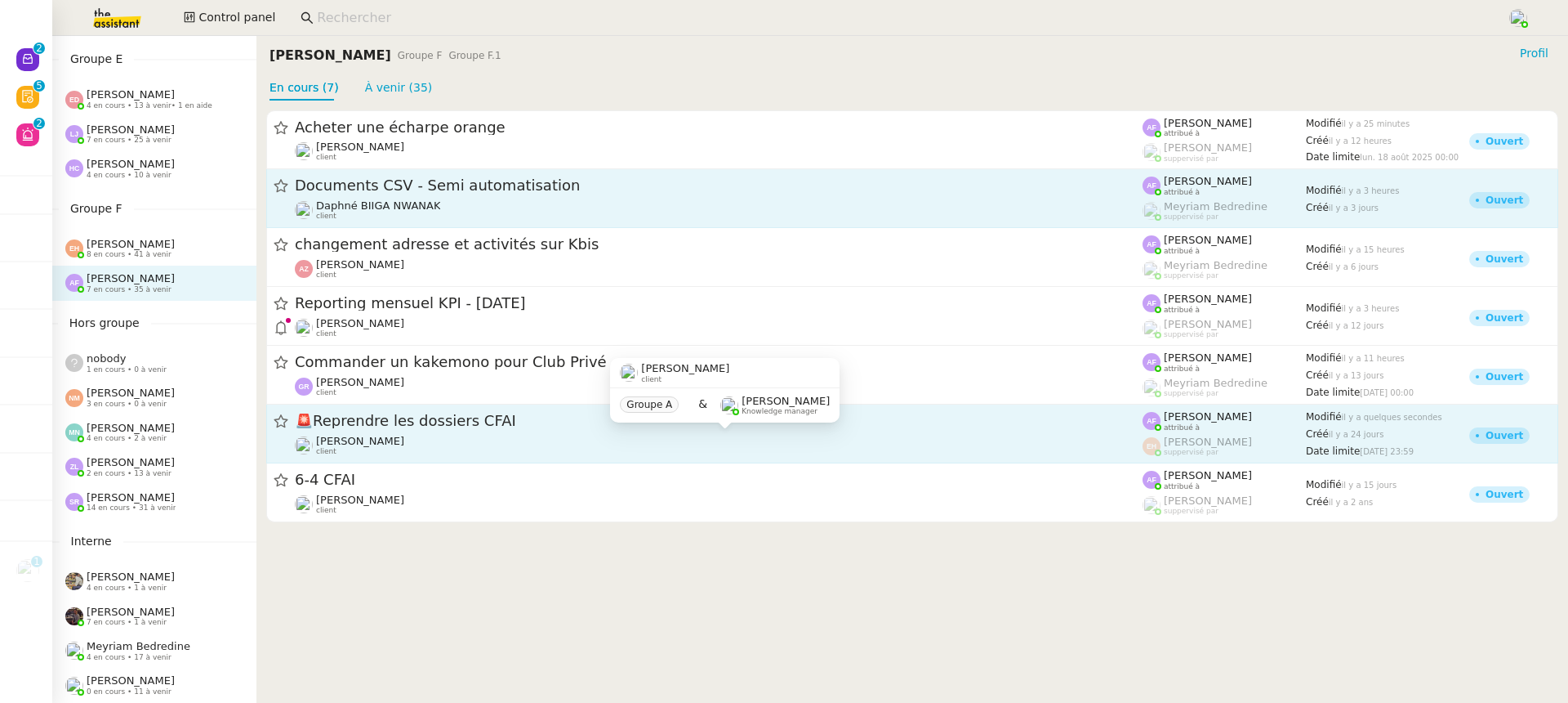
click at [367, 447] on span "[PERSON_NAME]" at bounding box center [360, 440] width 88 height 13
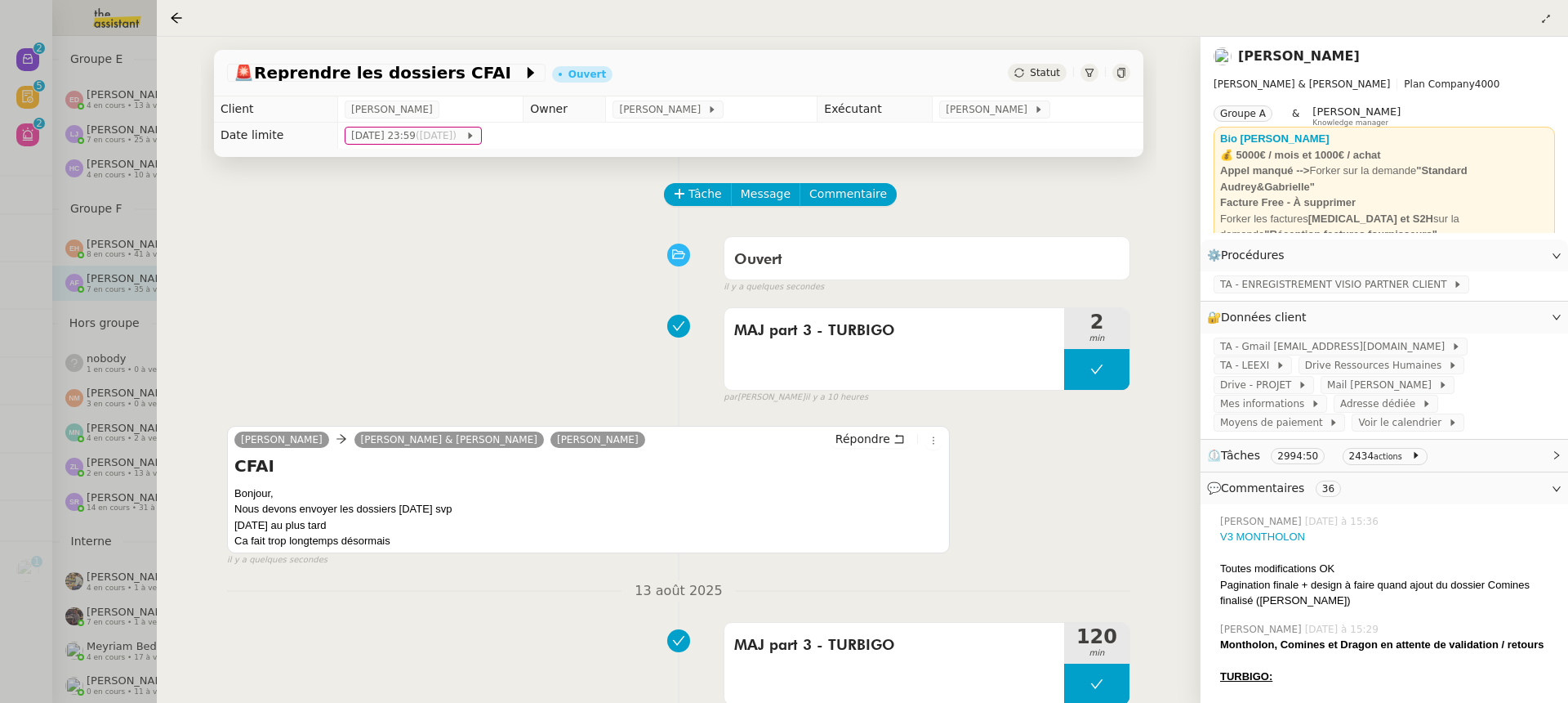
click at [1123, 76] on icon at bounding box center [1121, 73] width 10 height 10
click at [133, 144] on div at bounding box center [784, 351] width 1568 height 703
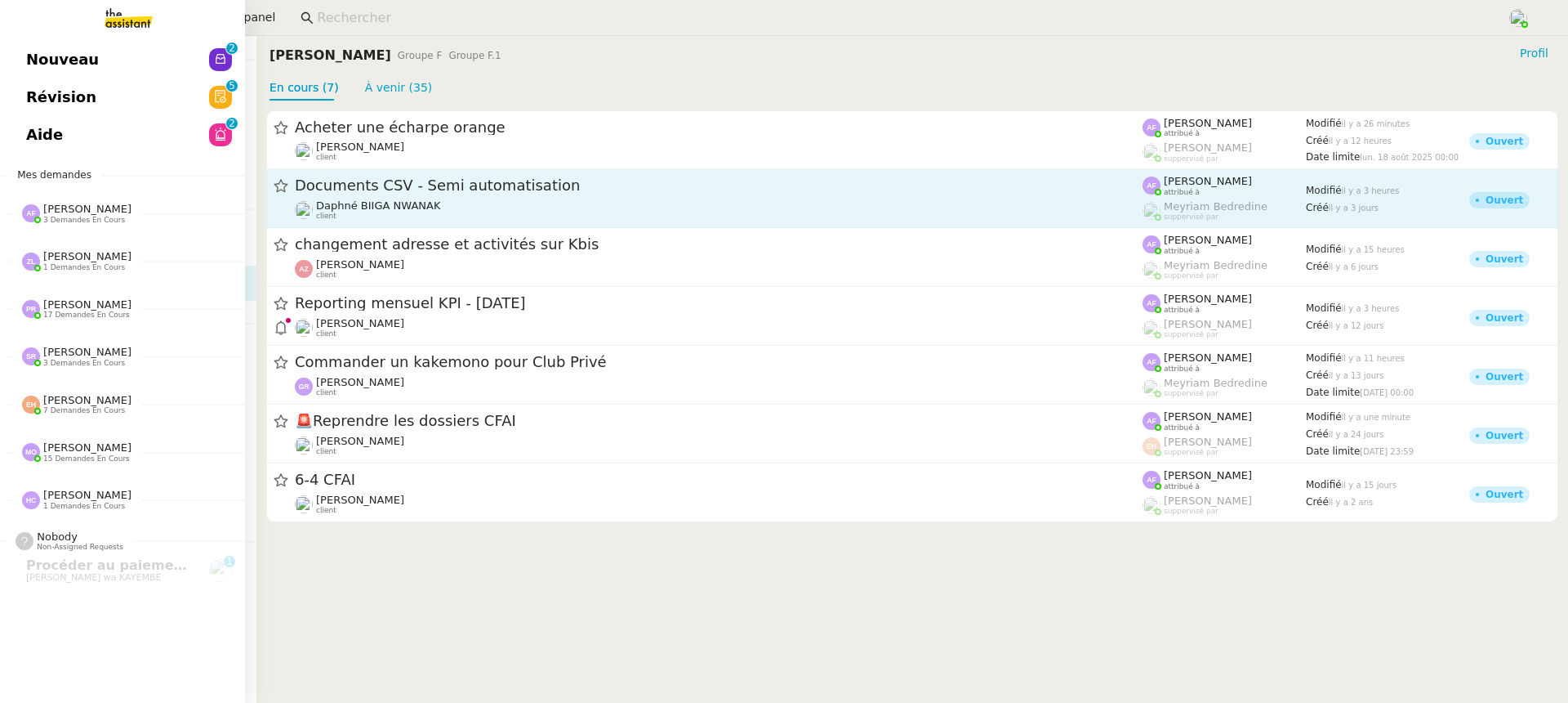
click at [10, 80] on link "Révision 0 1 2 3 4 5 6 7 8 9" at bounding box center [122, 97] width 245 height 38
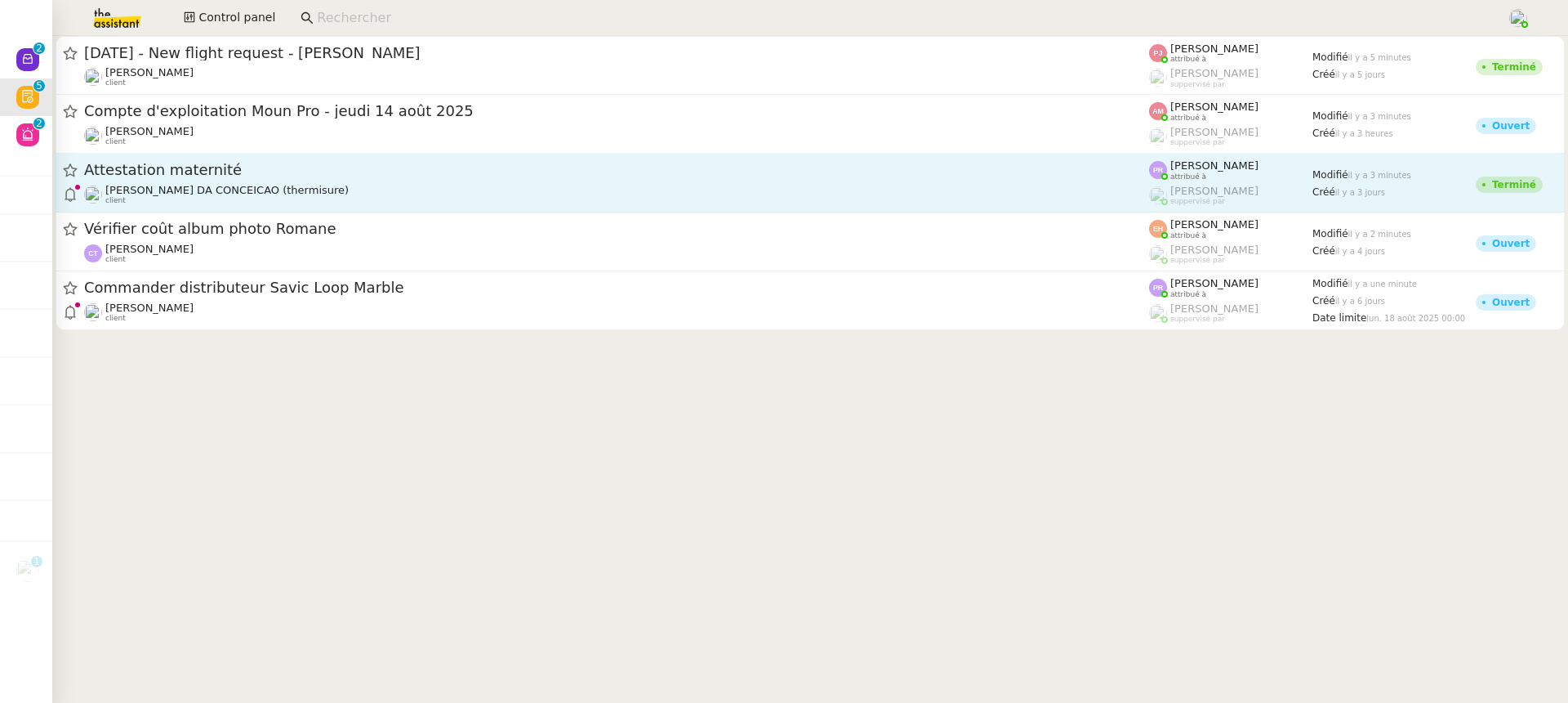
click at [1059, 205] on div "[PERSON_NAME] DA CONCEICAO (thermisure) client" at bounding box center [616, 195] width 1065 height 21
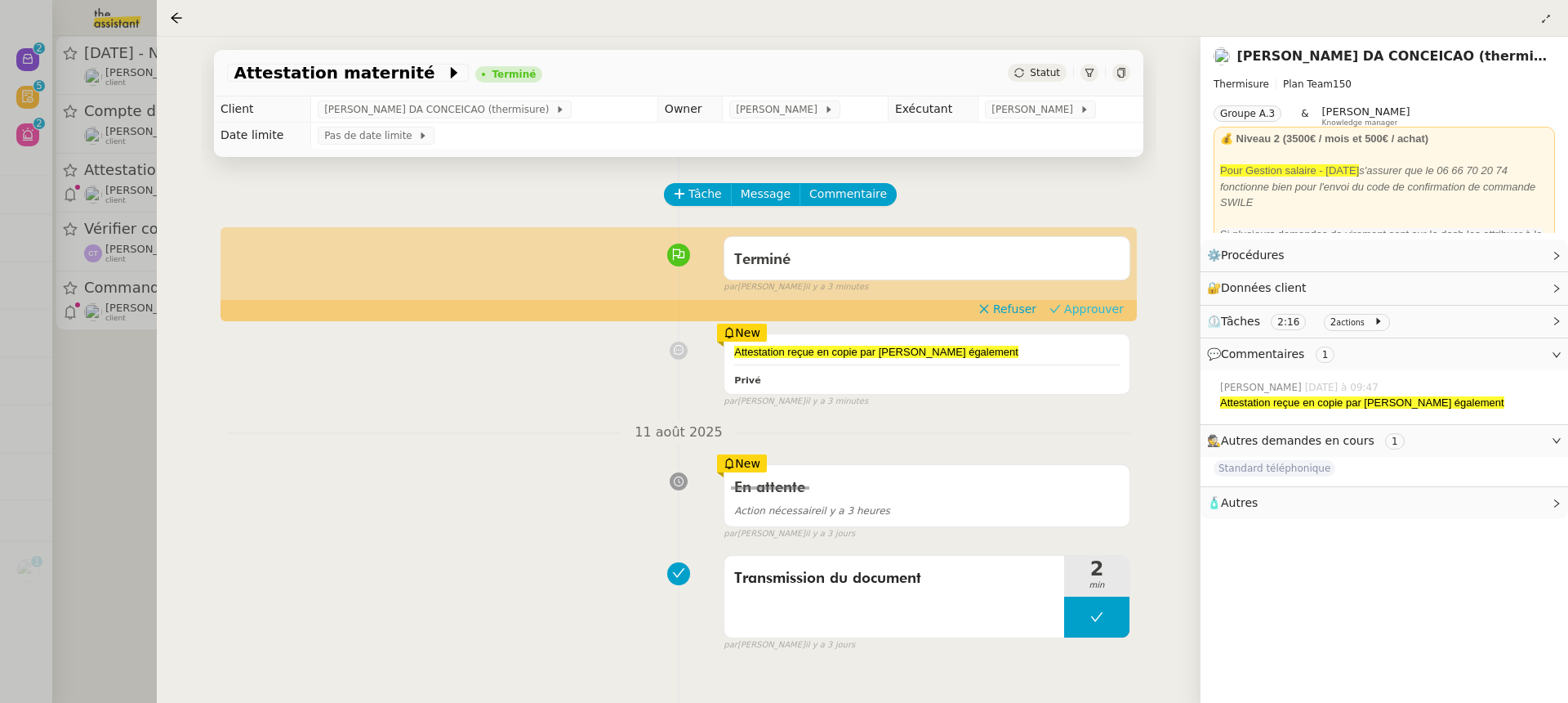
click at [1086, 313] on span "Approuver" at bounding box center [1094, 308] width 60 height 16
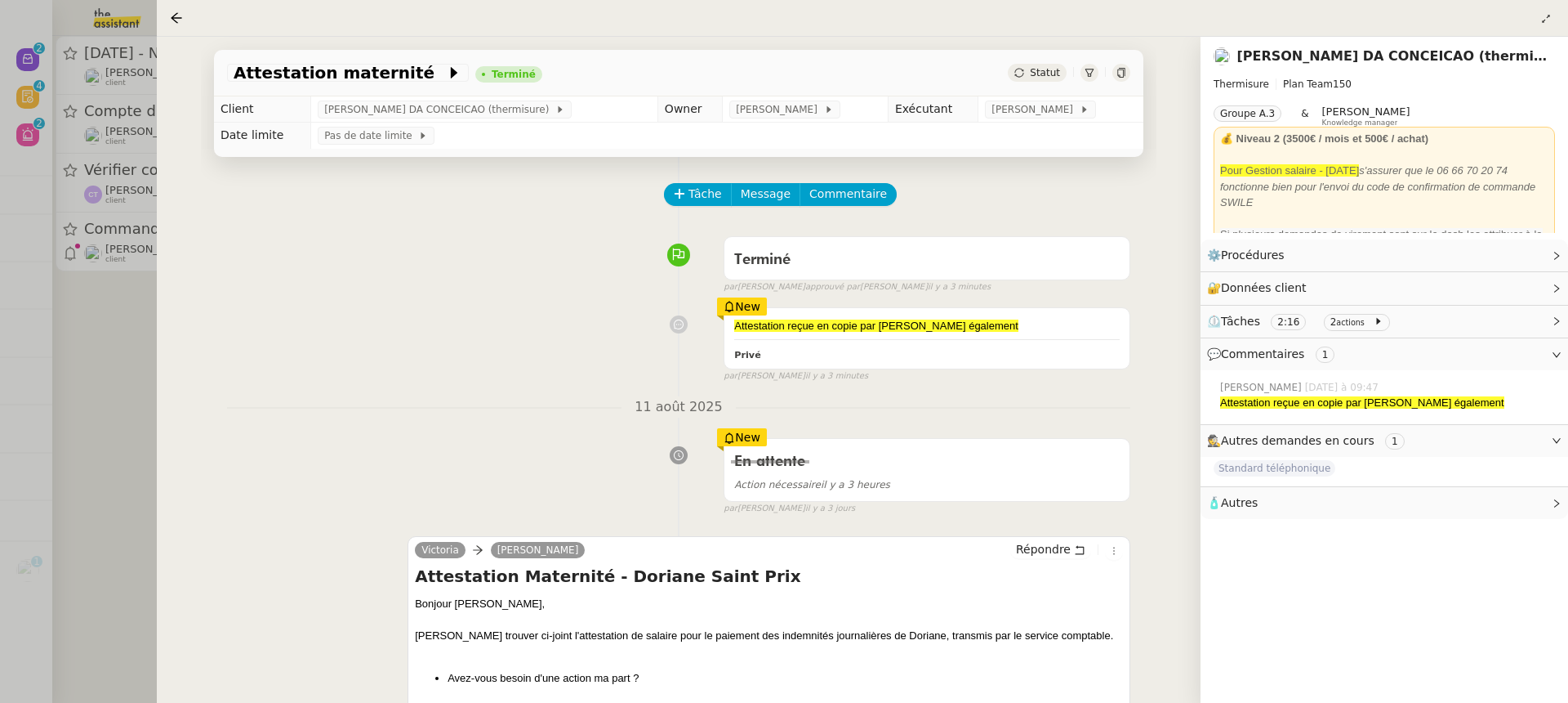
click at [91, 234] on div at bounding box center [784, 351] width 1568 height 703
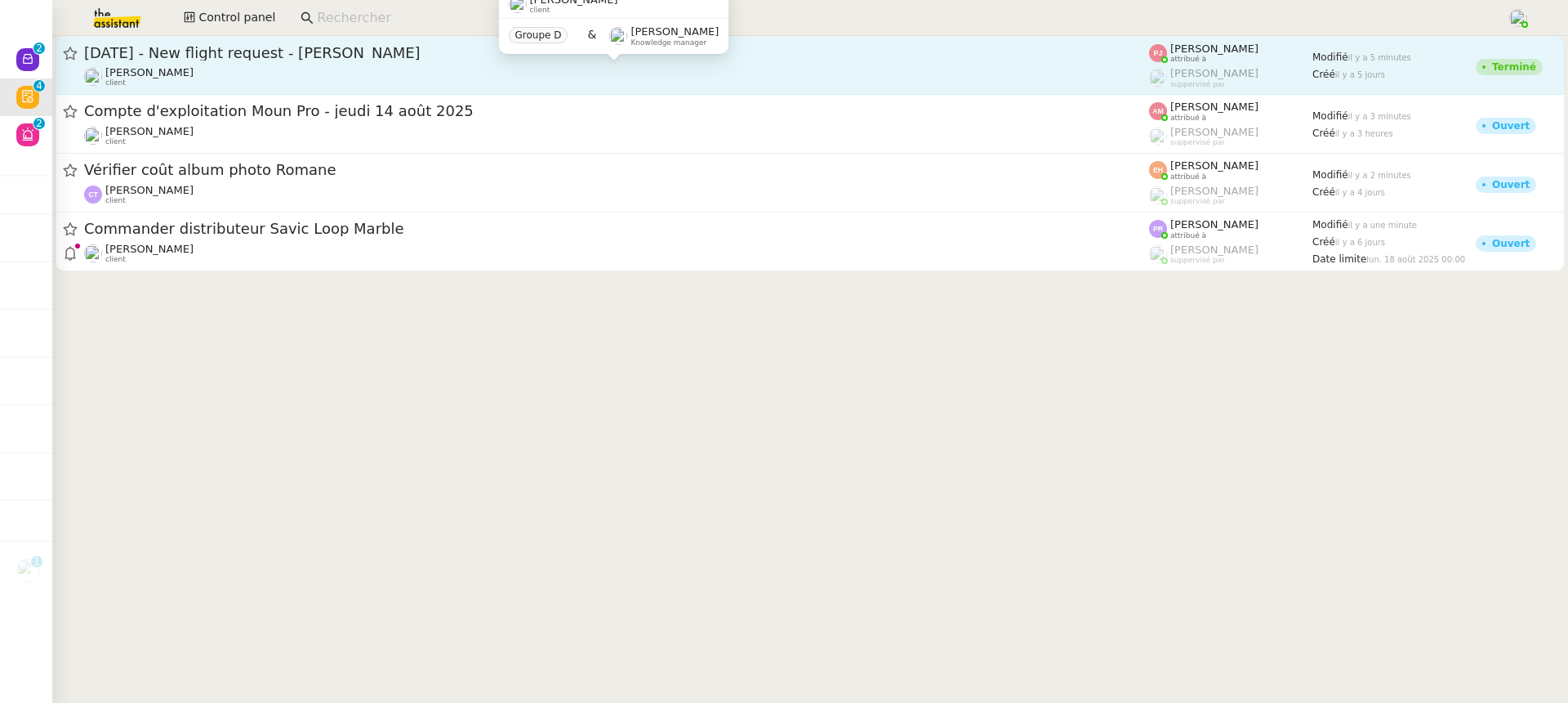
click at [542, 71] on div "Louis Frei client" at bounding box center [616, 77] width 1065 height 21
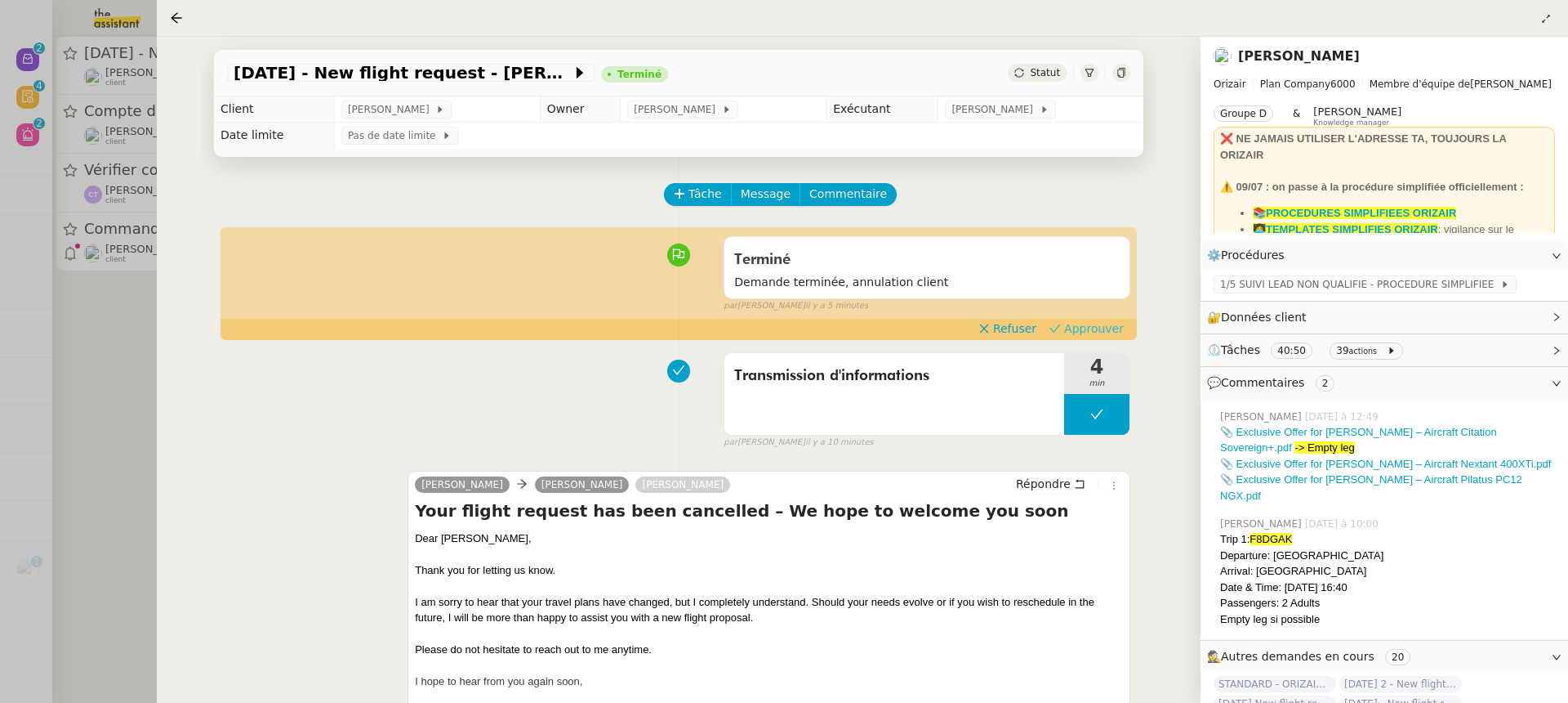
click at [1105, 326] on span "Approuver" at bounding box center [1094, 328] width 60 height 16
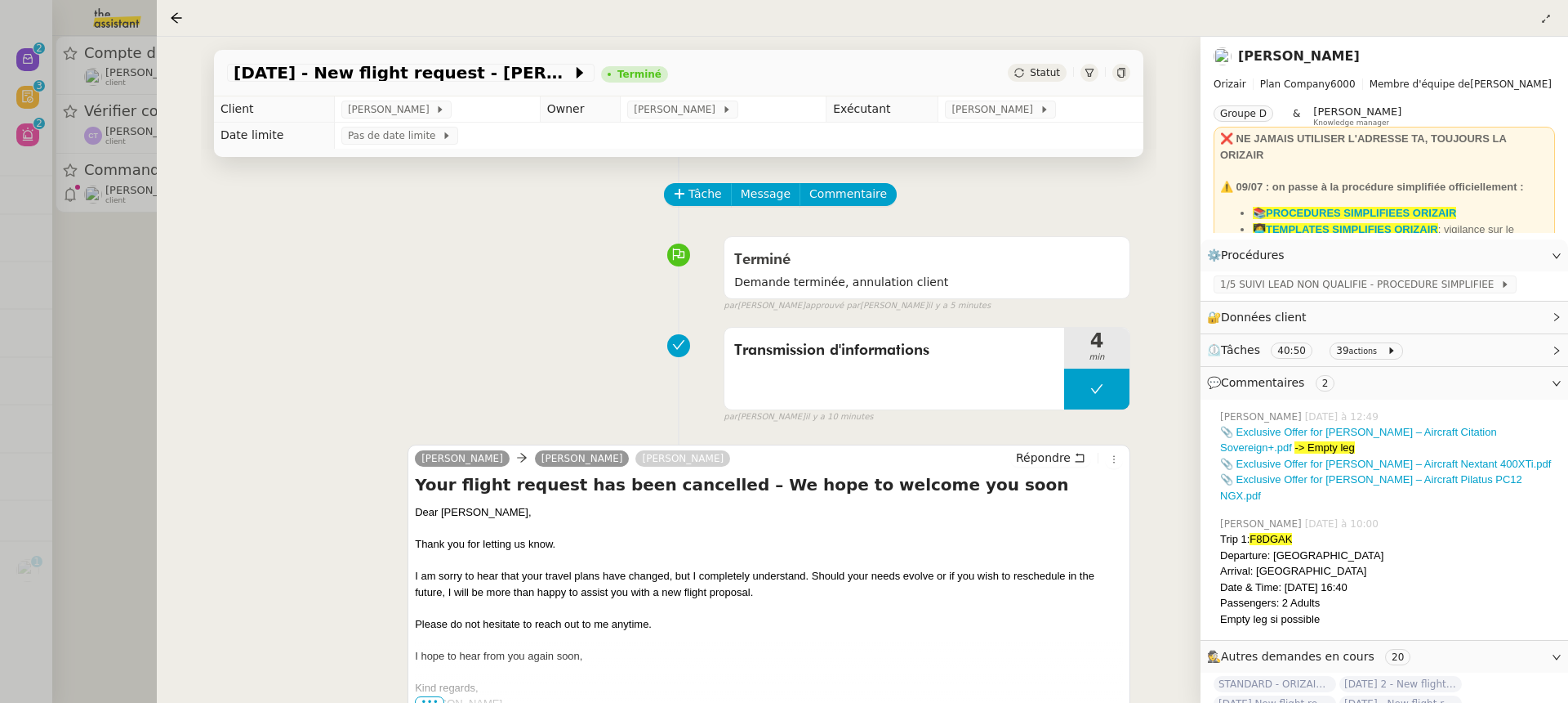
click at [145, 363] on div at bounding box center [784, 351] width 1568 height 703
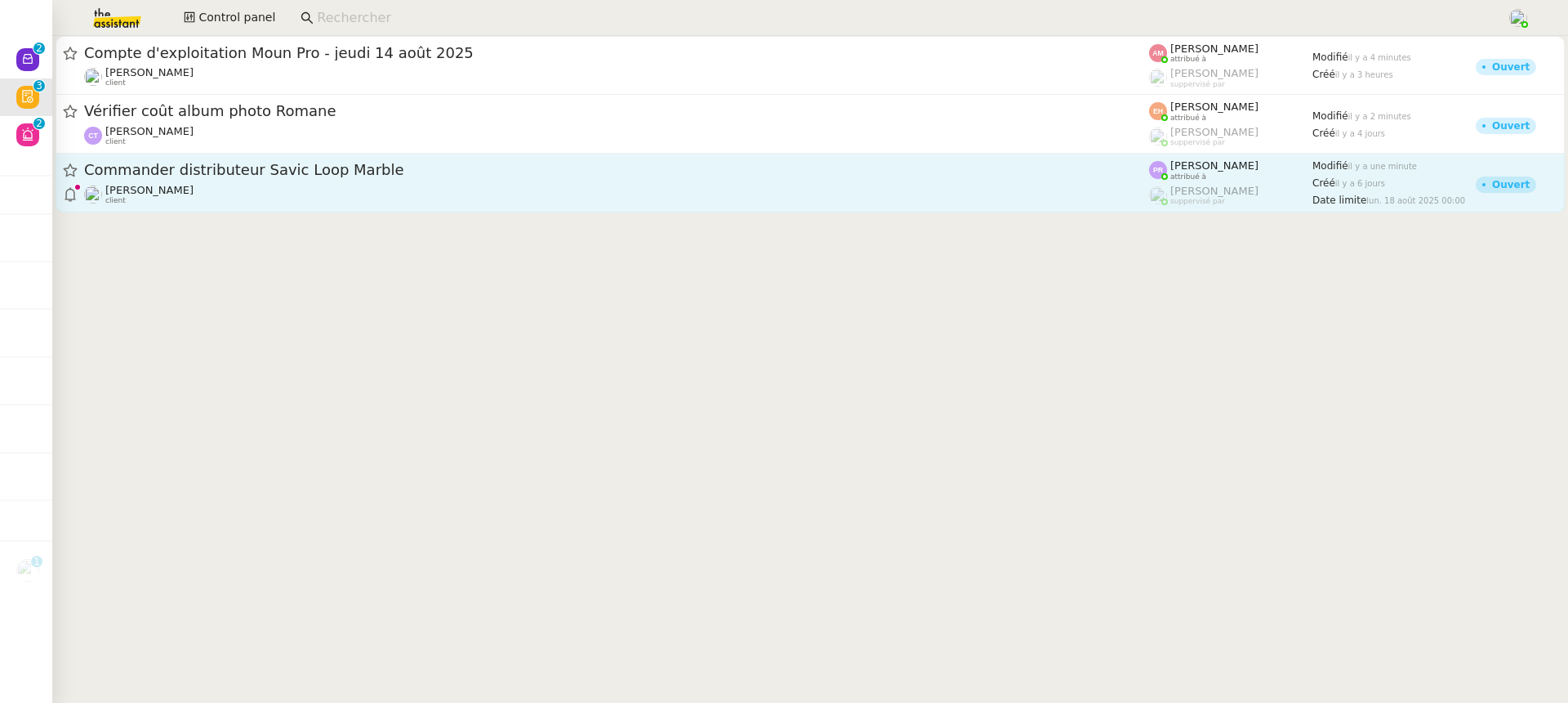
click at [212, 172] on span "Commander distributeur Savic Loop Marble" at bounding box center [616, 170] width 1065 height 15
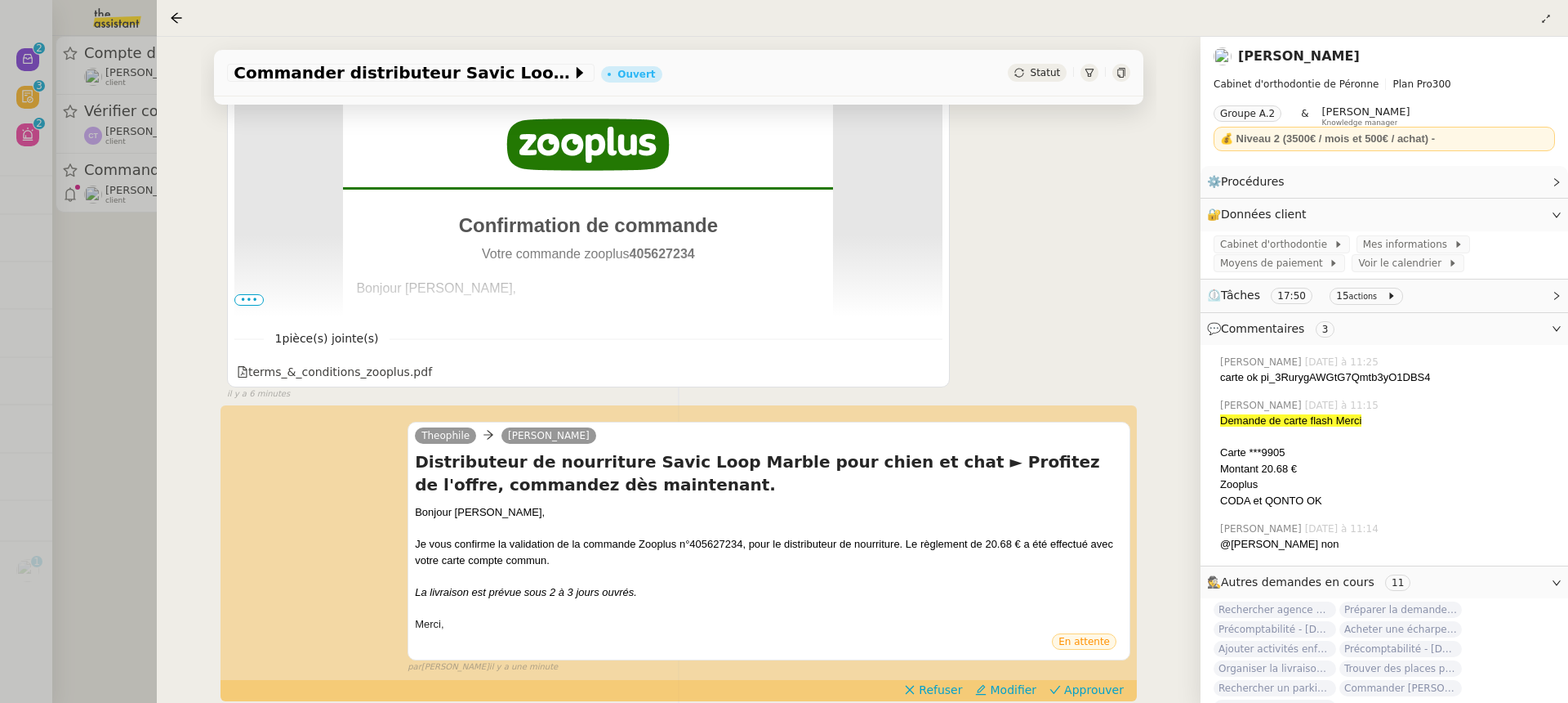
scroll to position [532, 0]
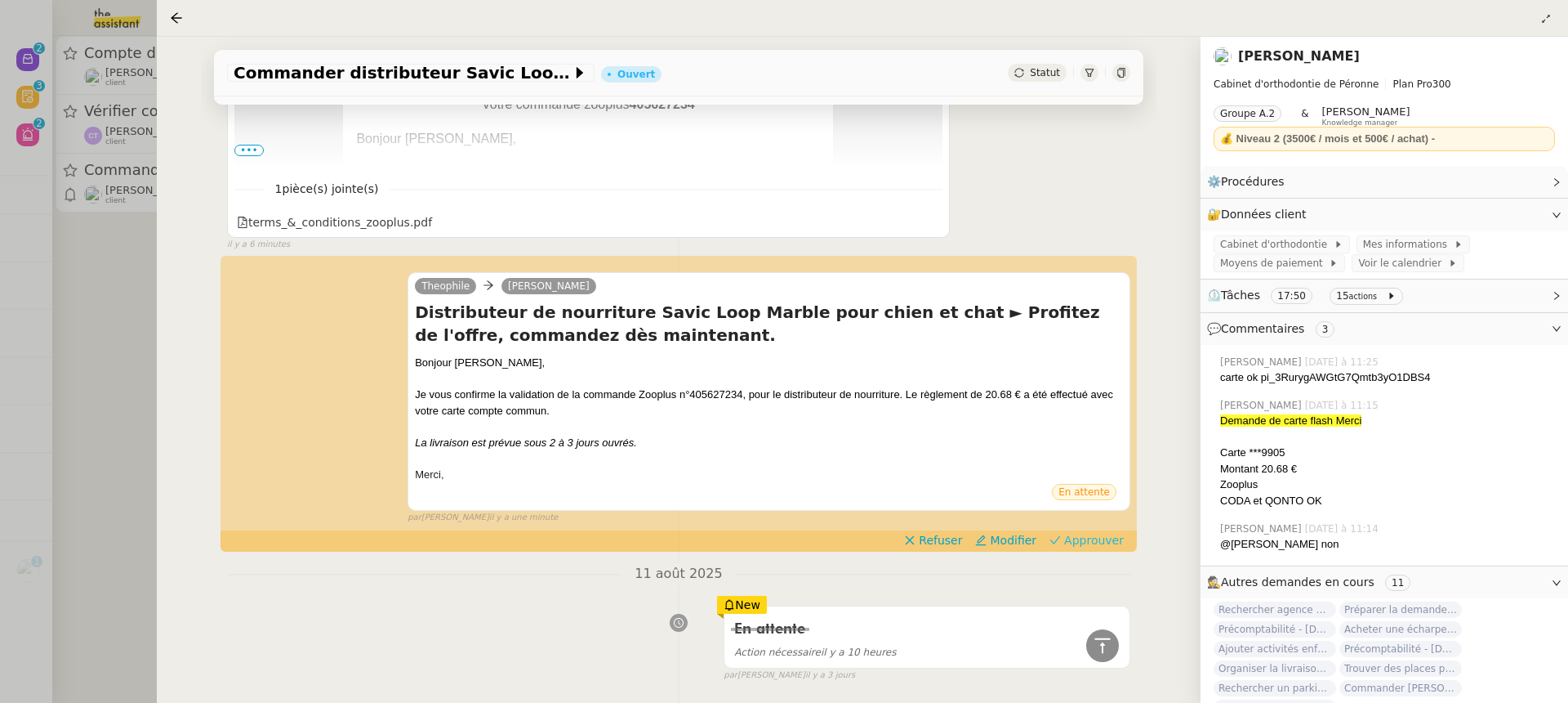
click at [1116, 536] on span "Approuver" at bounding box center [1094, 540] width 60 height 16
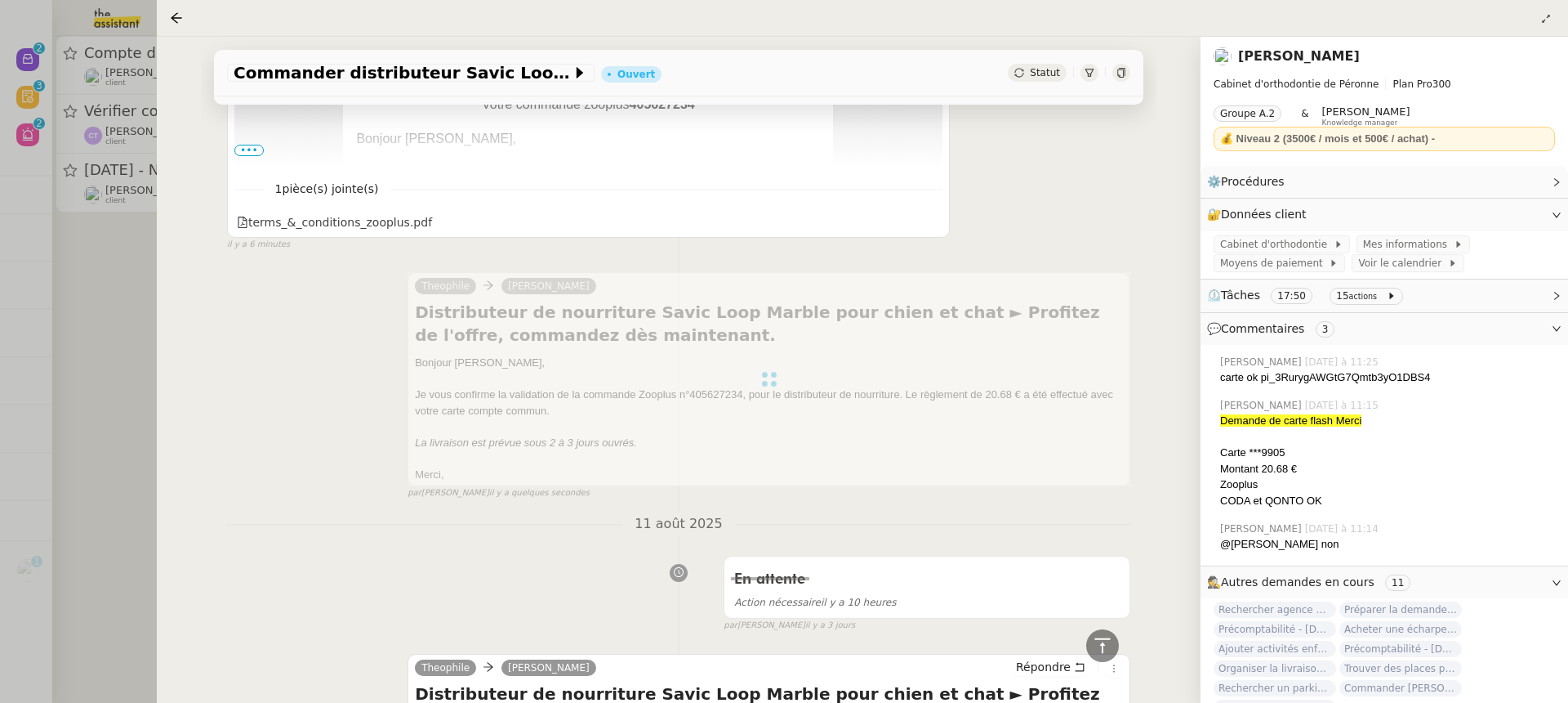
click at [89, 167] on div at bounding box center [784, 351] width 1568 height 703
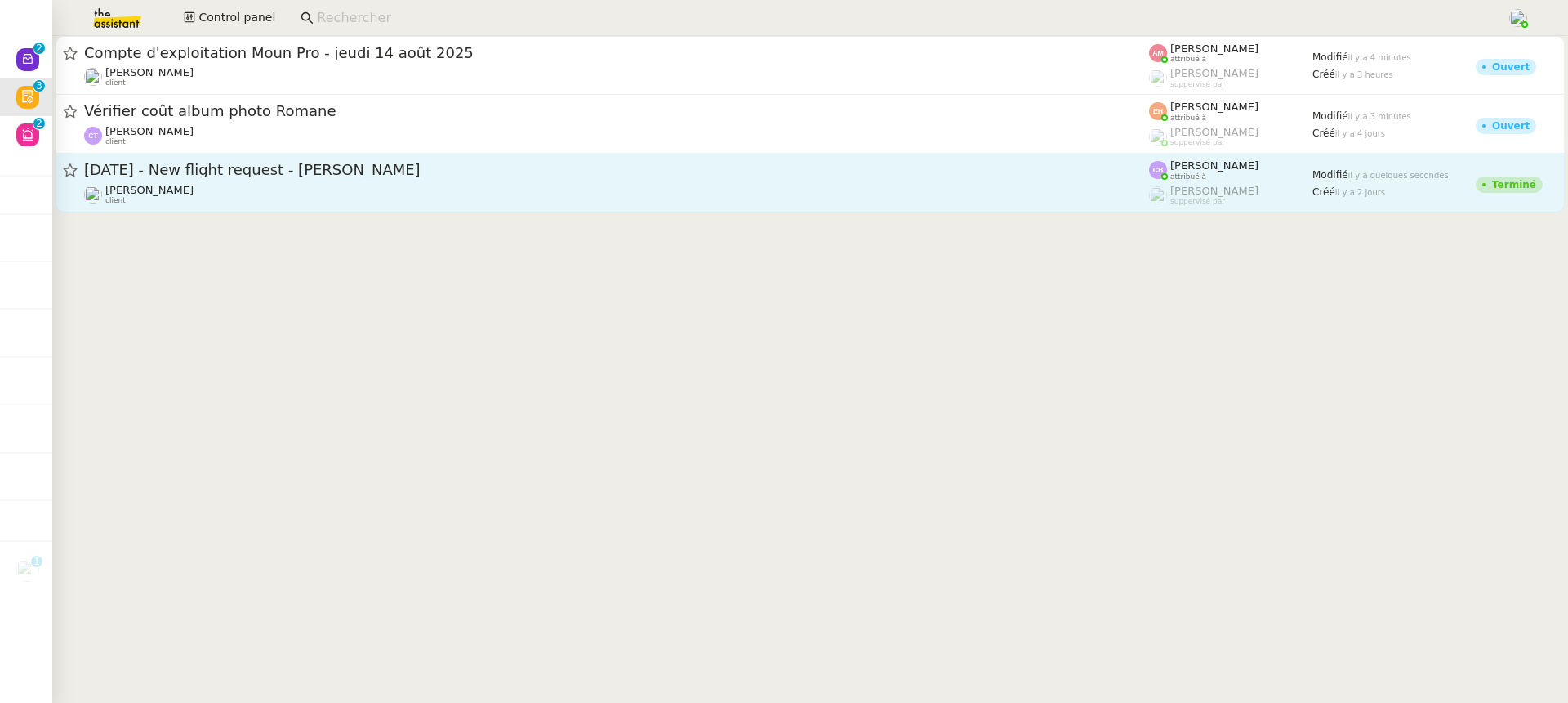
click at [471, 203] on div "Louis Frei client" at bounding box center [616, 195] width 1065 height 21
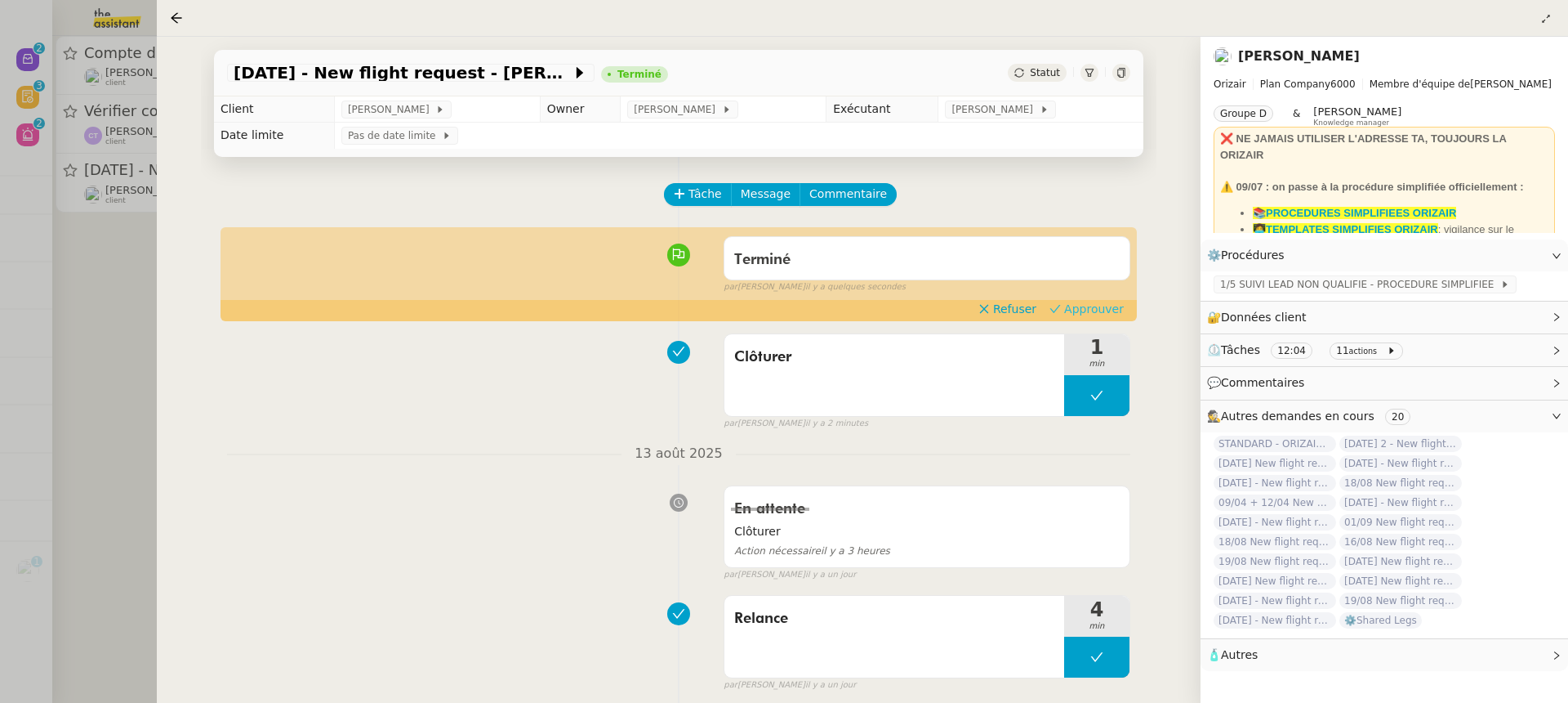
click at [1092, 318] on app-ticket-timeline-item "Terminé false par Camille B. il y a quelques secondes Refuser Approuver 👌👌👌 mes…" at bounding box center [678, 274] width 903 height 91
click at [1082, 311] on span "Approuver" at bounding box center [1094, 308] width 60 height 16
click at [65, 70] on div at bounding box center [784, 351] width 1568 height 703
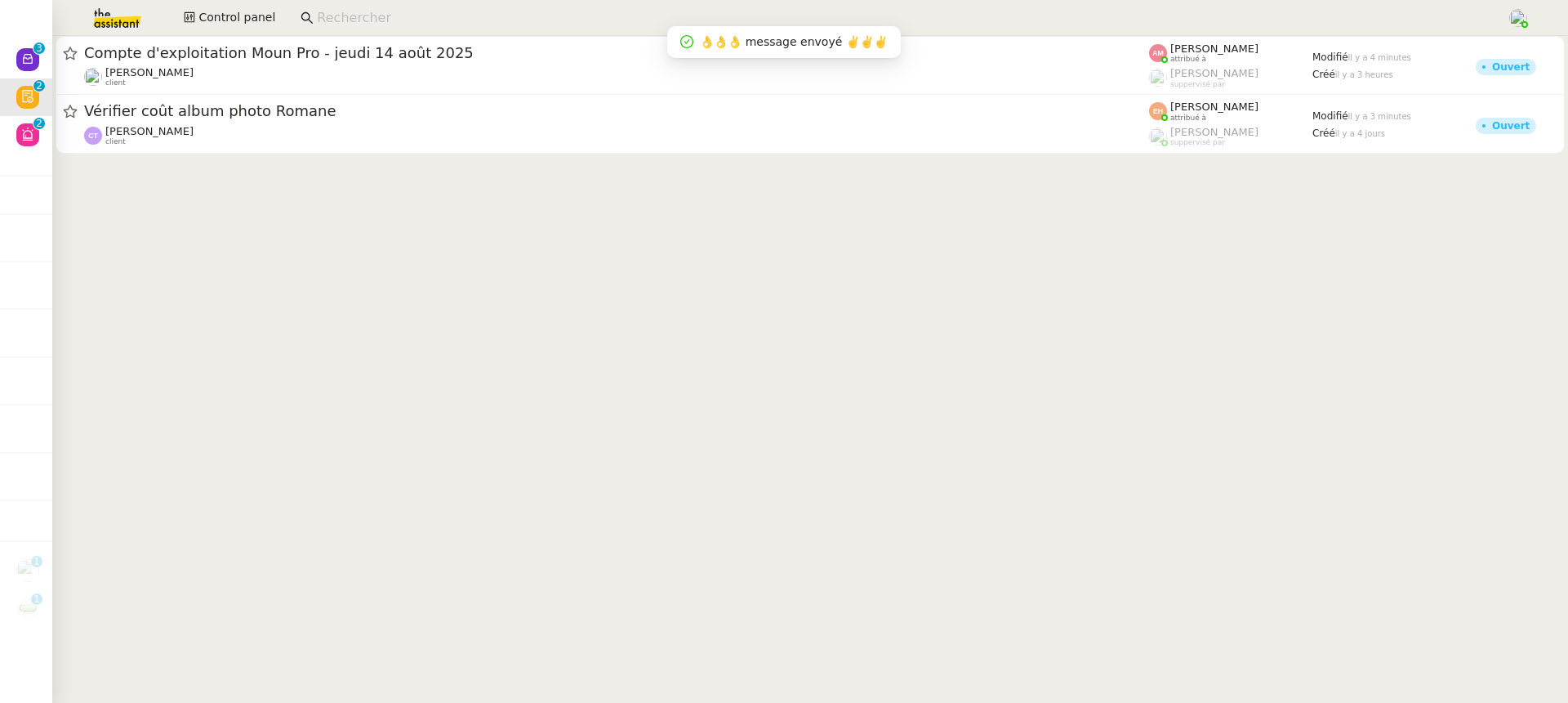
click at [331, 109] on span "Vérifier coût album photo Romane" at bounding box center [616, 111] width 1065 height 15
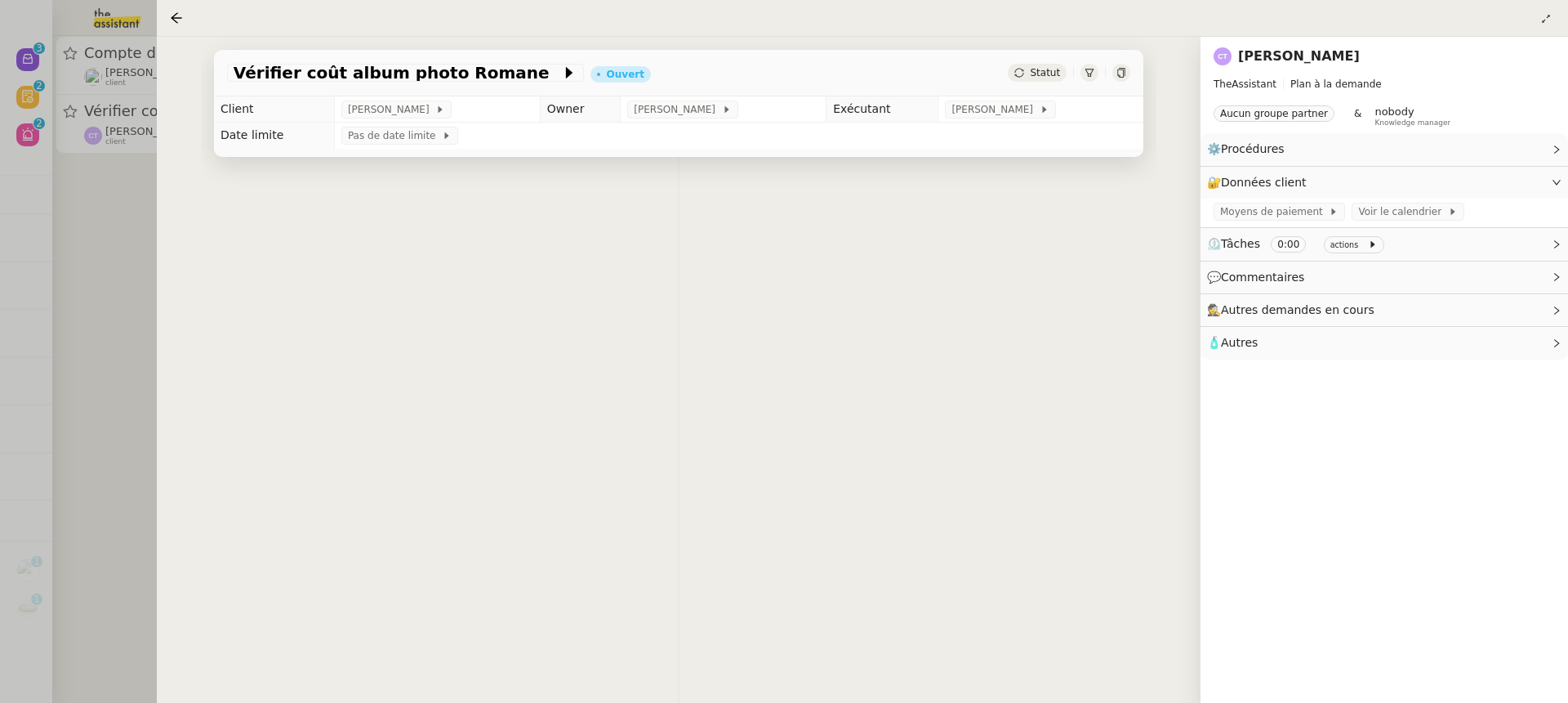
click at [23, 130] on div at bounding box center [784, 351] width 1568 height 703
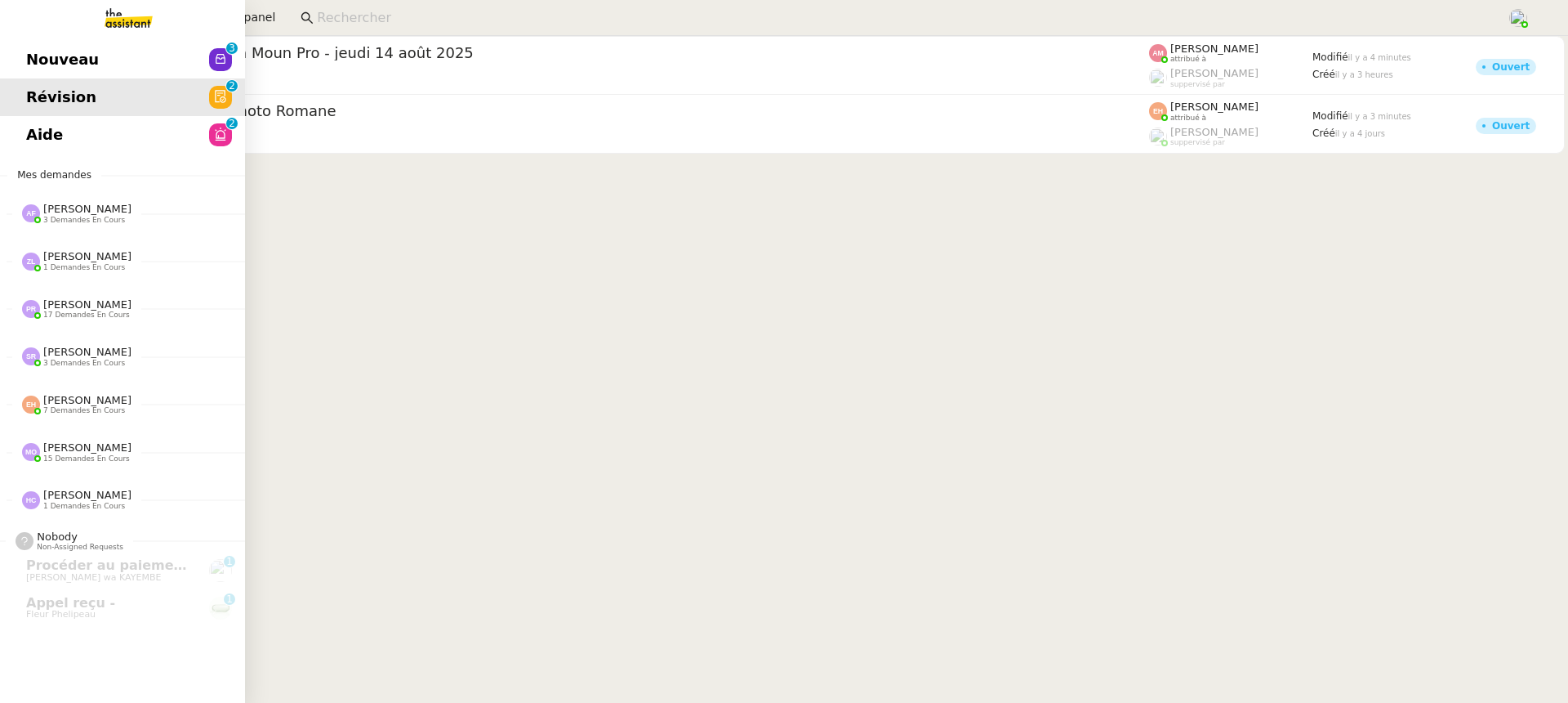
click at [23, 130] on link "Aide 0 1 2 3 4 5 6 7 8 9" at bounding box center [122, 135] width 245 height 38
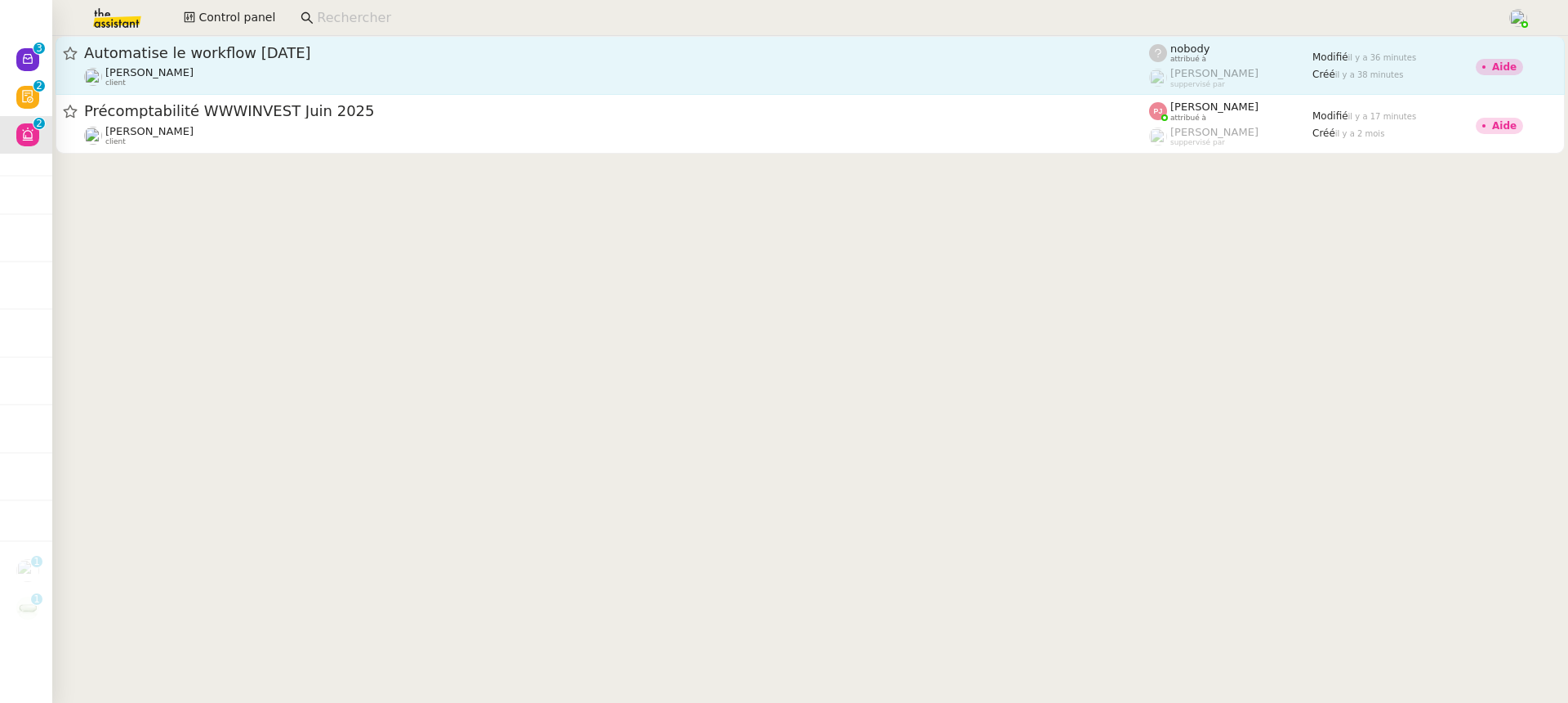
click at [808, 48] on span "Automatise le workflow [DATE]" at bounding box center [616, 52] width 1065 height 15
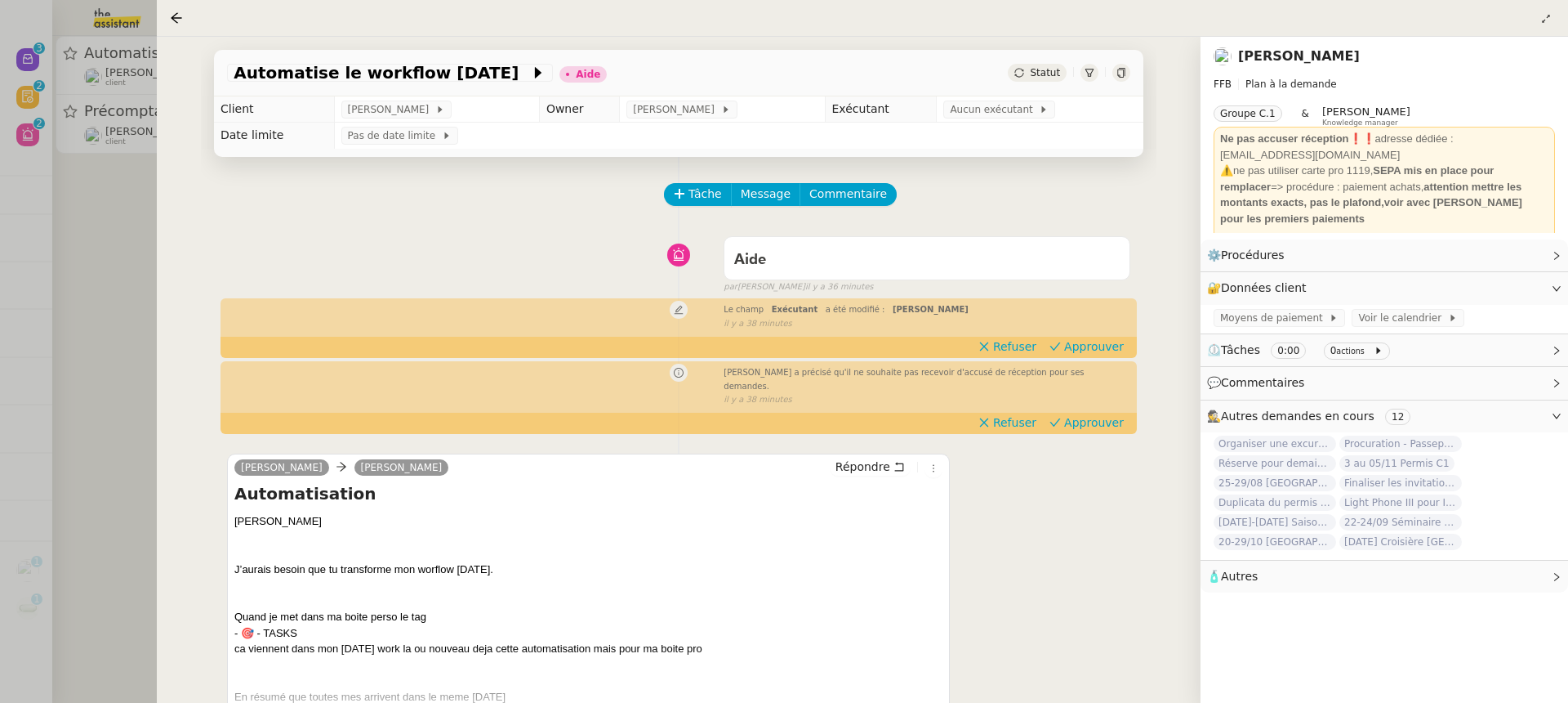
click at [24, 270] on div at bounding box center [784, 351] width 1568 height 703
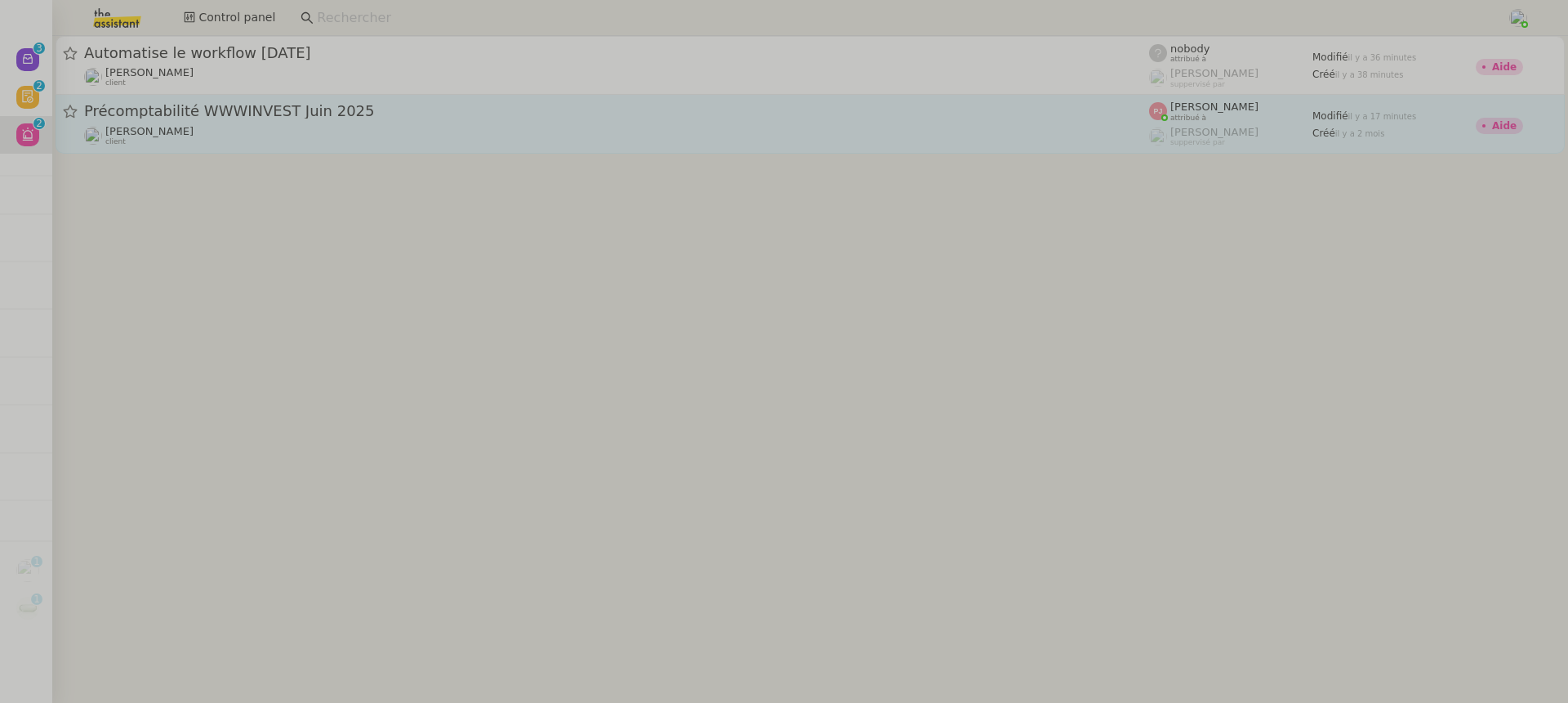
click at [198, 112] on span "Précomptabilité WWWINVEST Juin 2025" at bounding box center [616, 111] width 1065 height 15
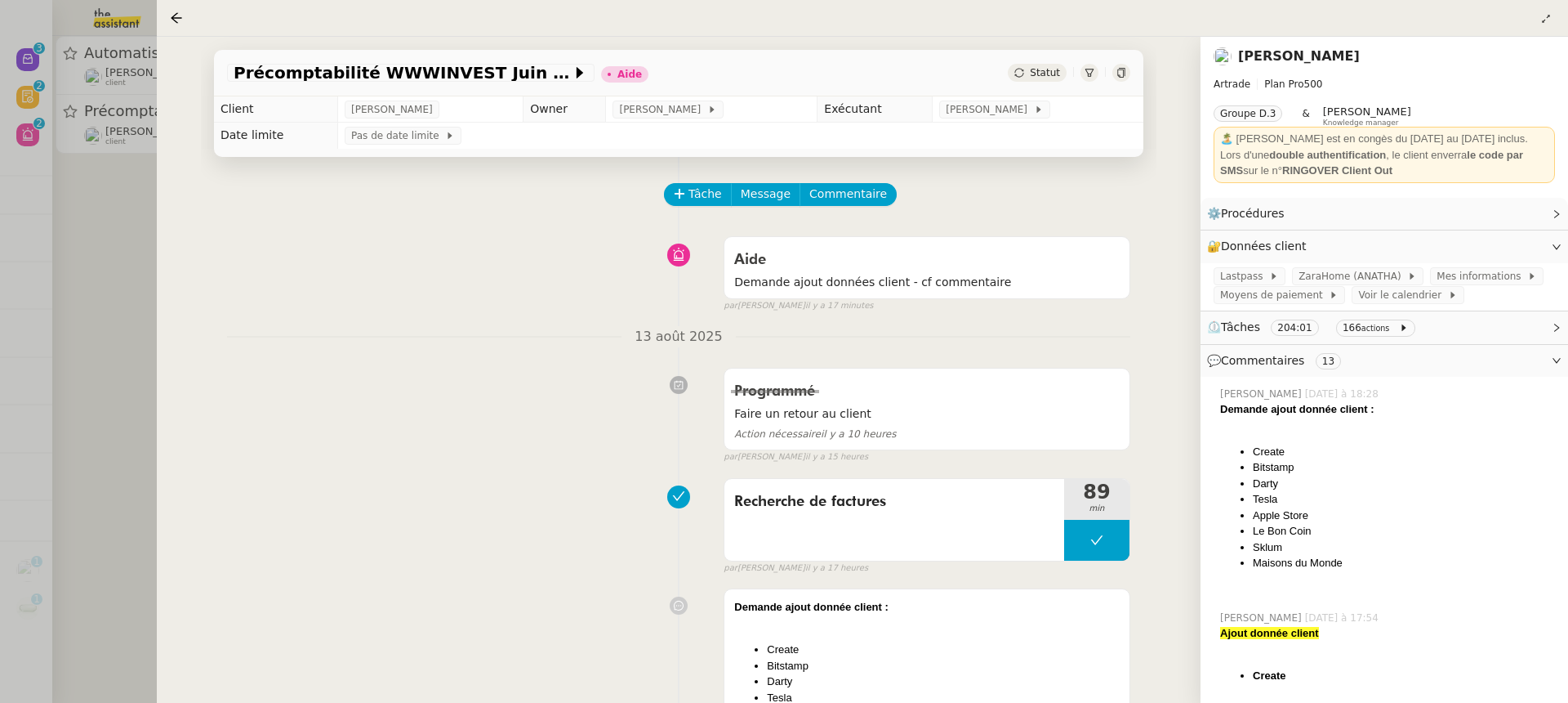
click at [102, 117] on div at bounding box center [784, 351] width 1568 height 703
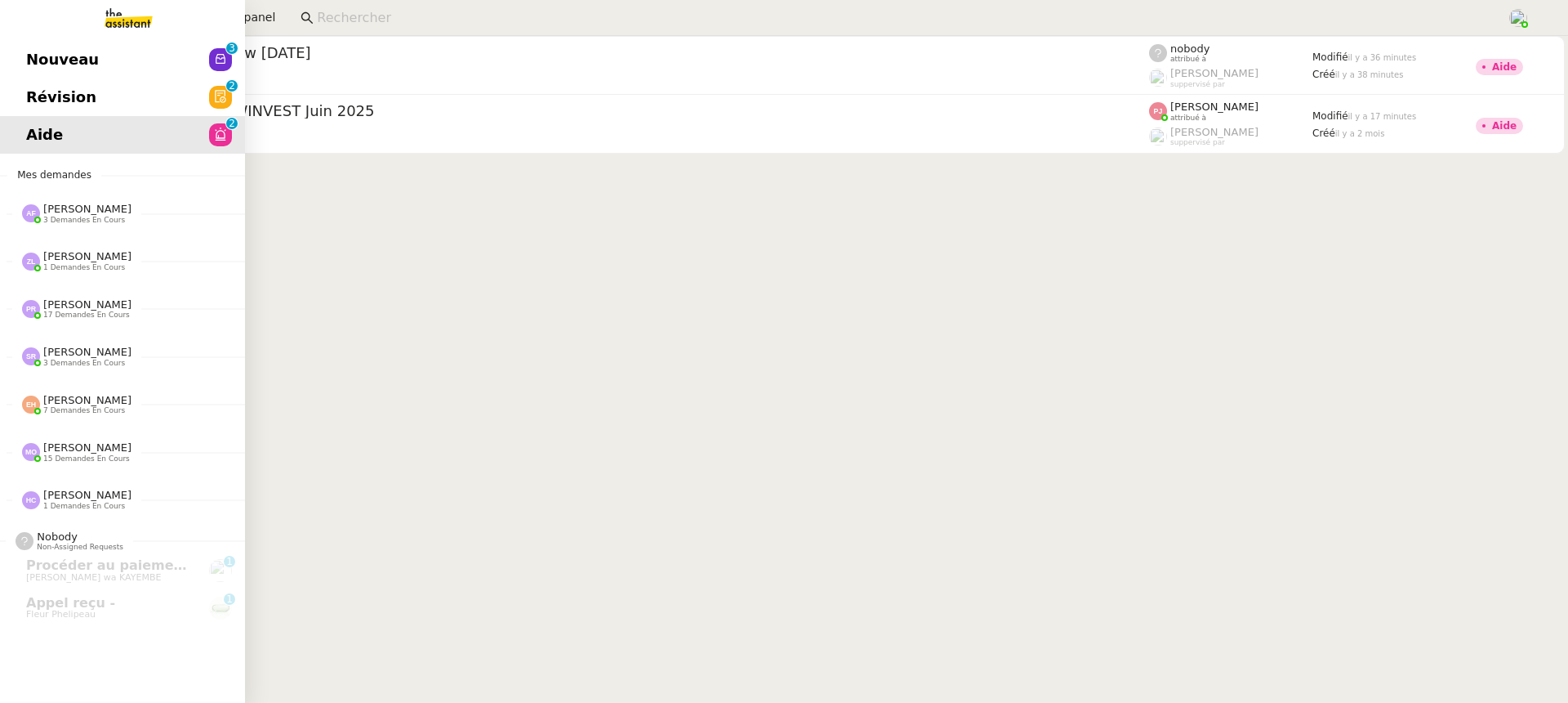
click at [37, 47] on link "Nouveau 0 1 2 3 4 5 6 7 8 9" at bounding box center [122, 59] width 245 height 38
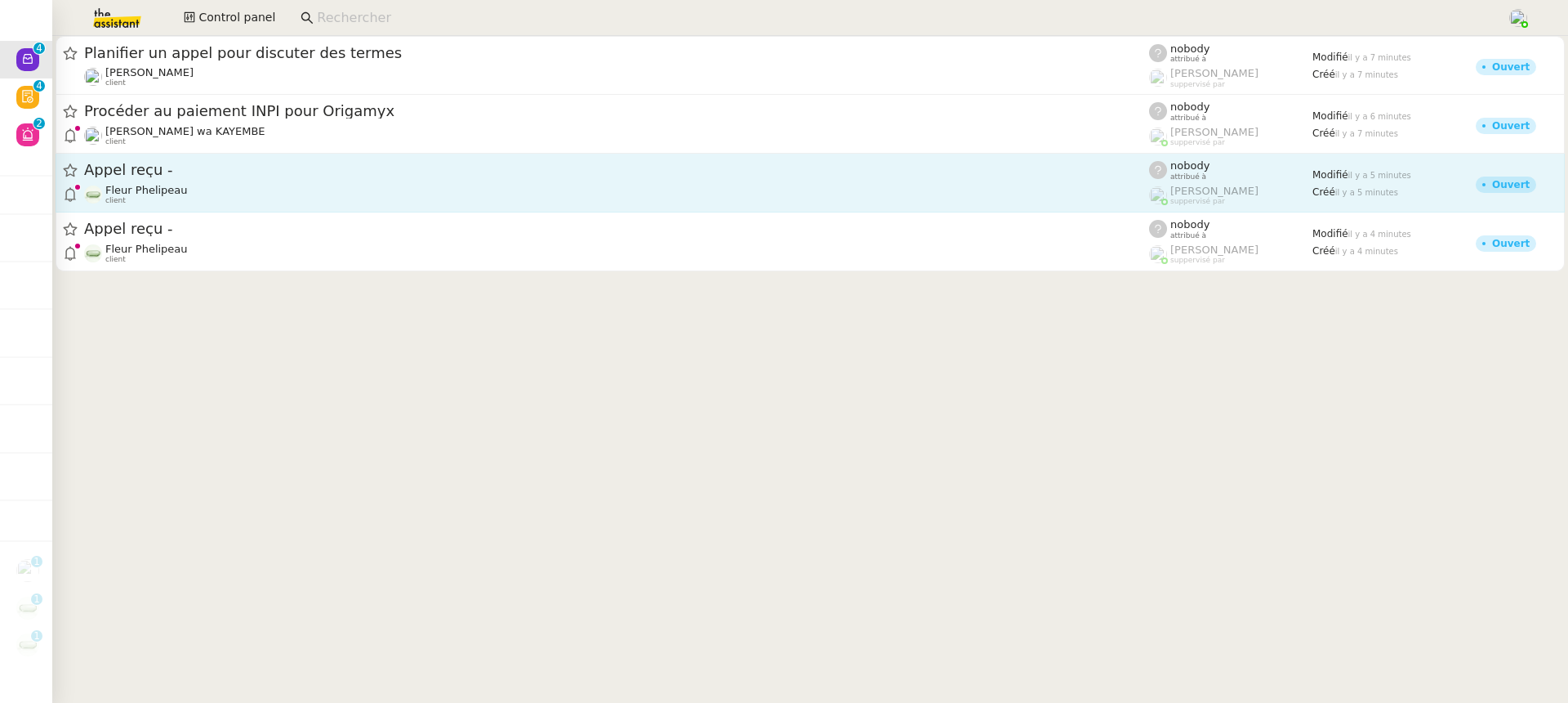
click at [241, 154] on link "Appel reçu - Fleur Phelipeau client nobody attribué à Romane Vachon suppervisé …" at bounding box center [809, 182] width 1509 height 59
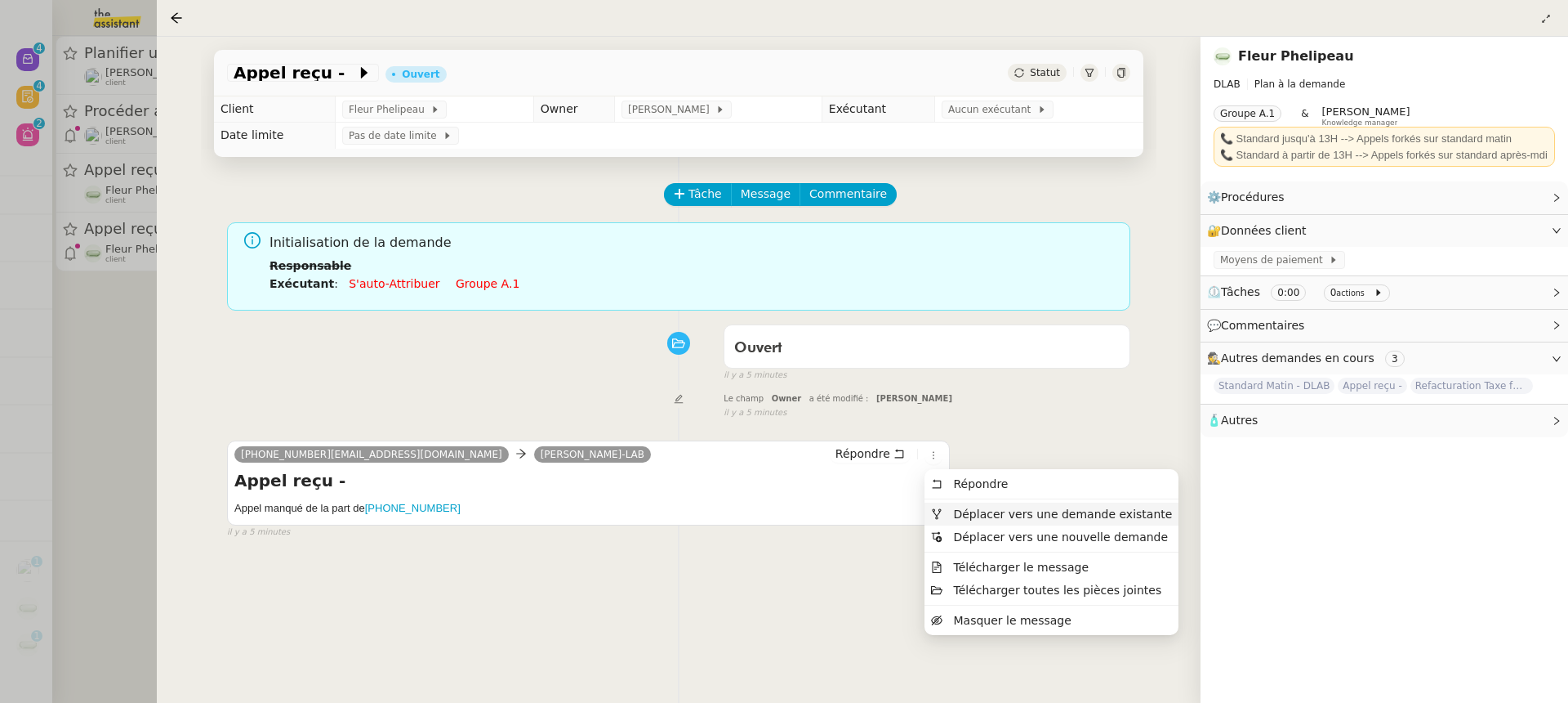
click at [978, 513] on span "Déplacer vers une demande existante" at bounding box center [1062, 513] width 219 height 13
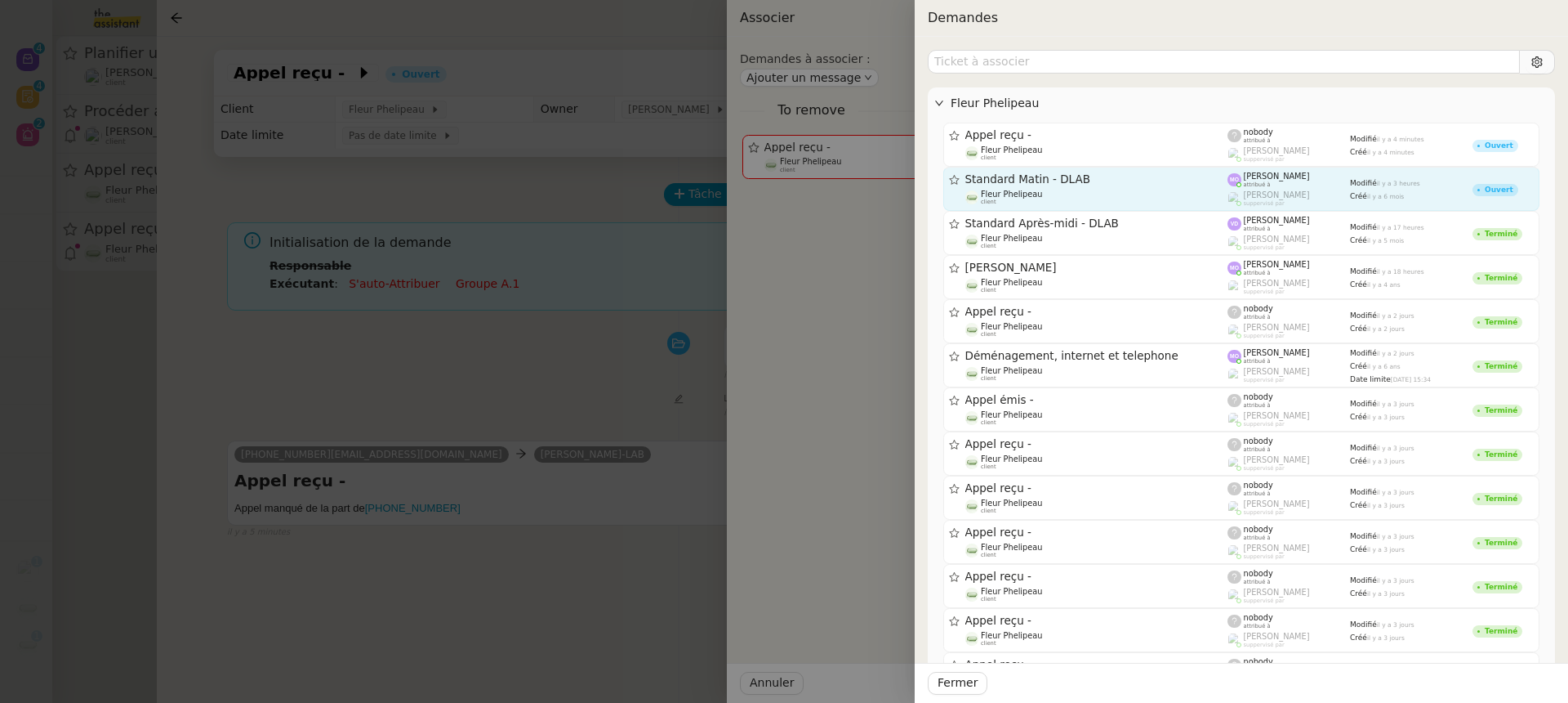
click at [1101, 189] on div "Fleur Phelipeau client" at bounding box center [1096, 197] width 263 height 16
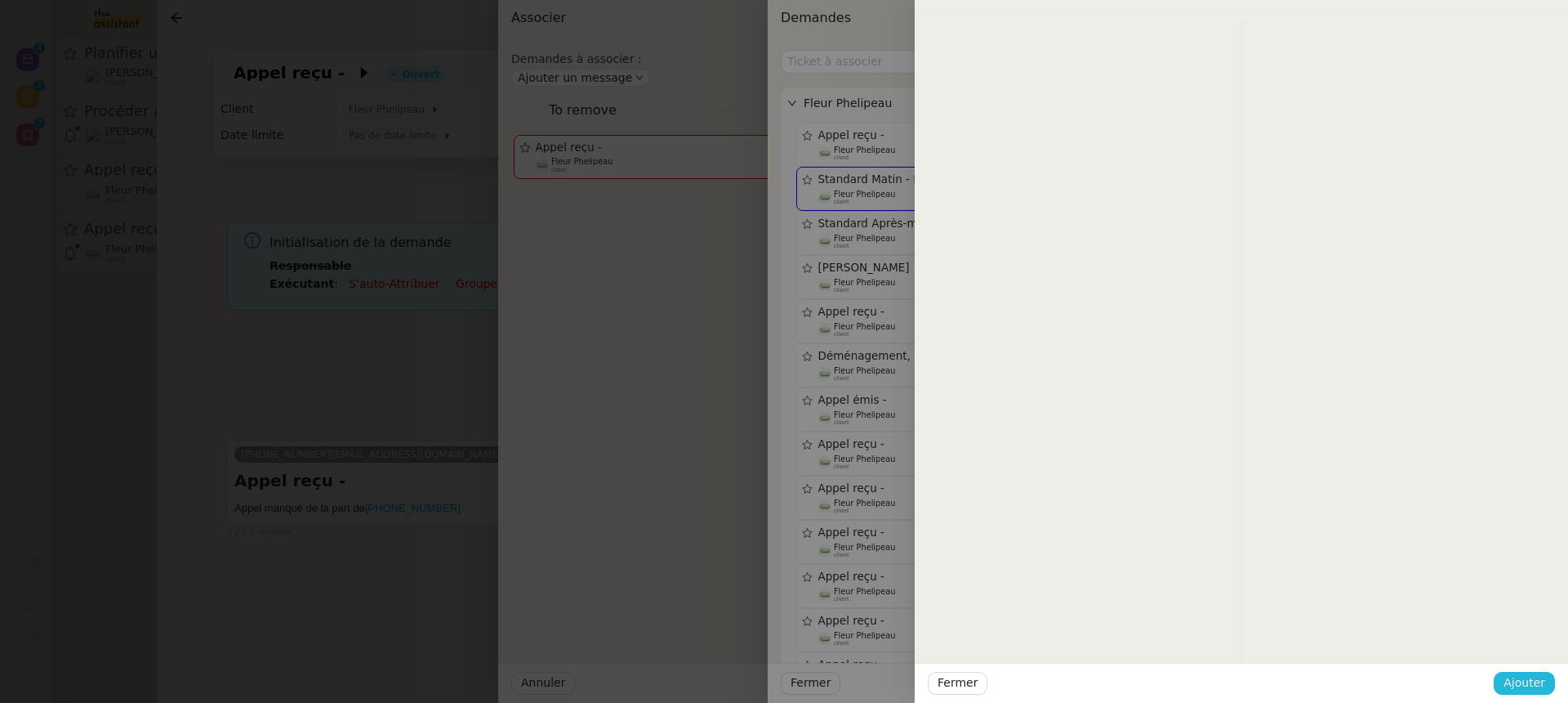
click at [1526, 677] on span "Ajouter" at bounding box center [1523, 682] width 42 height 18
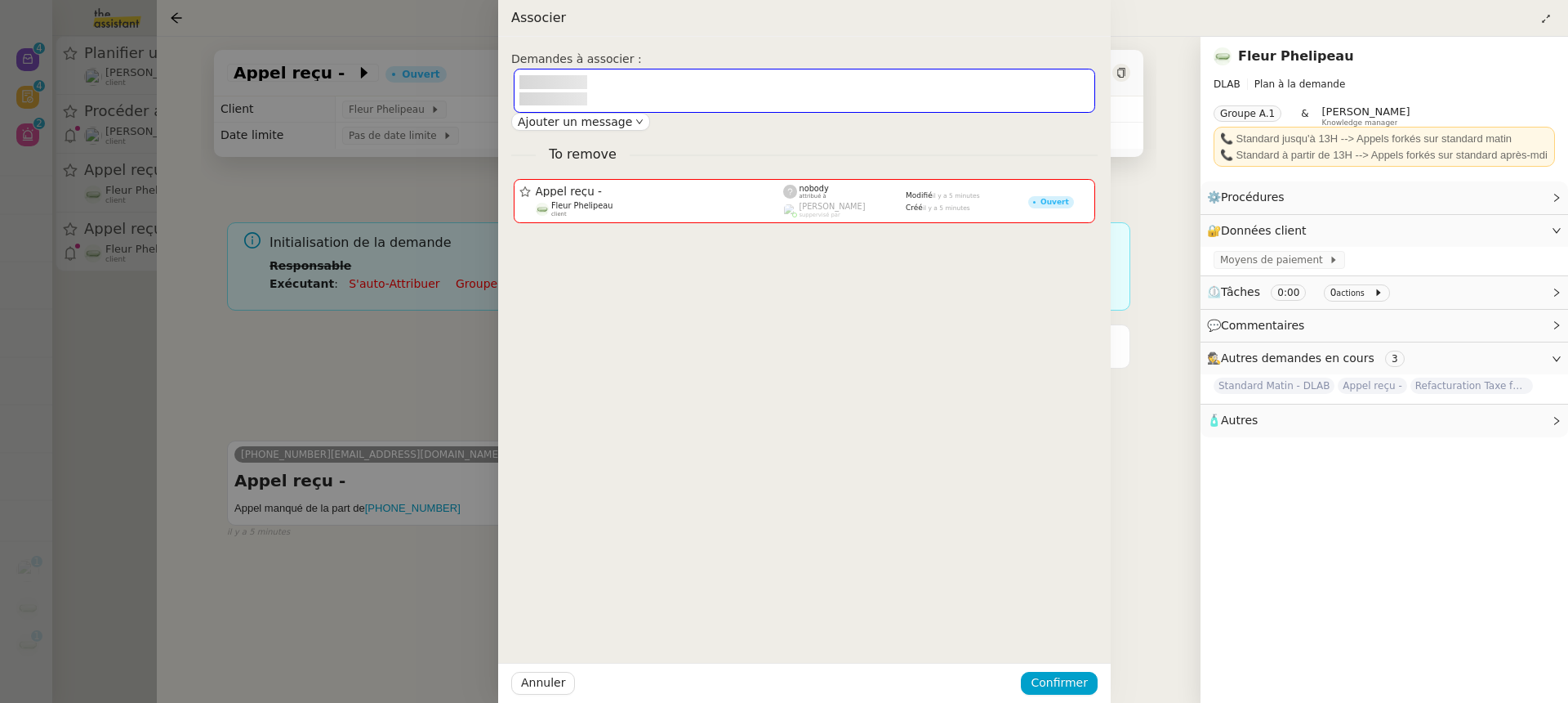
click at [1526, 677] on div at bounding box center [784, 351] width 1568 height 703
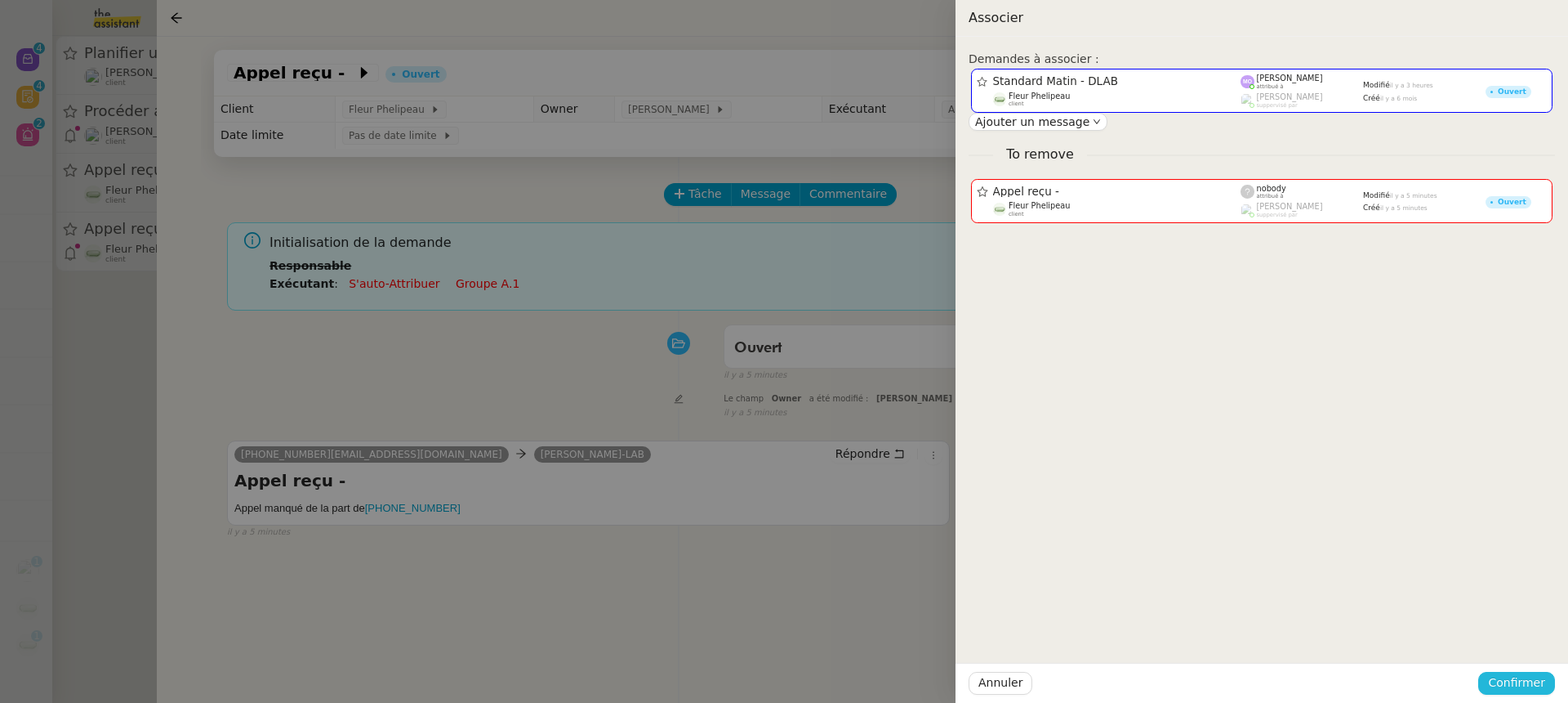
click at [1526, 677] on span "Confirmer" at bounding box center [1516, 682] width 57 height 18
click at [1521, 640] on span "Ajouter" at bounding box center [1517, 638] width 42 height 16
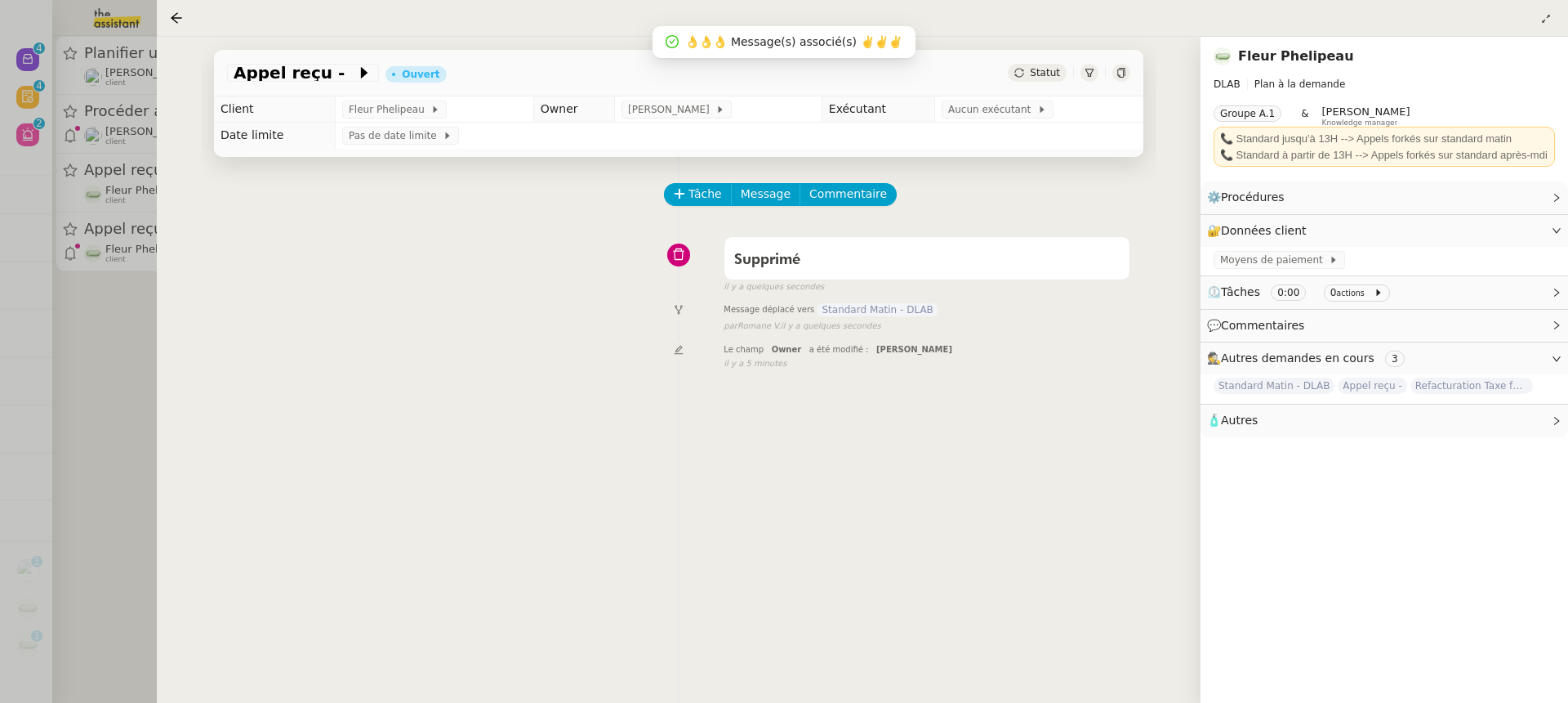
click at [70, 155] on div at bounding box center [784, 351] width 1568 height 703
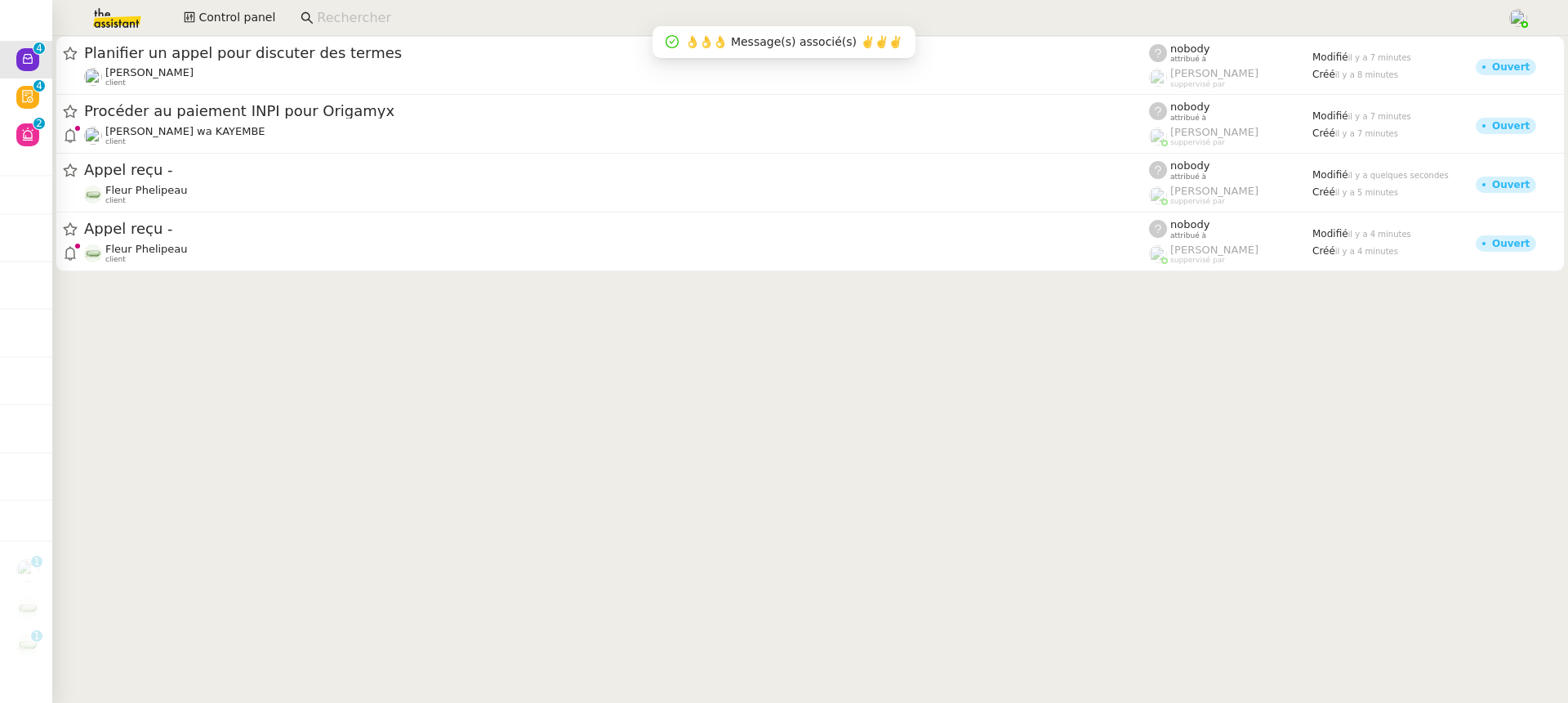
click at [1567, 180] on div at bounding box center [1568, 369] width 0 height 666
click at [160, 180] on div at bounding box center [784, 351] width 1568 height 703
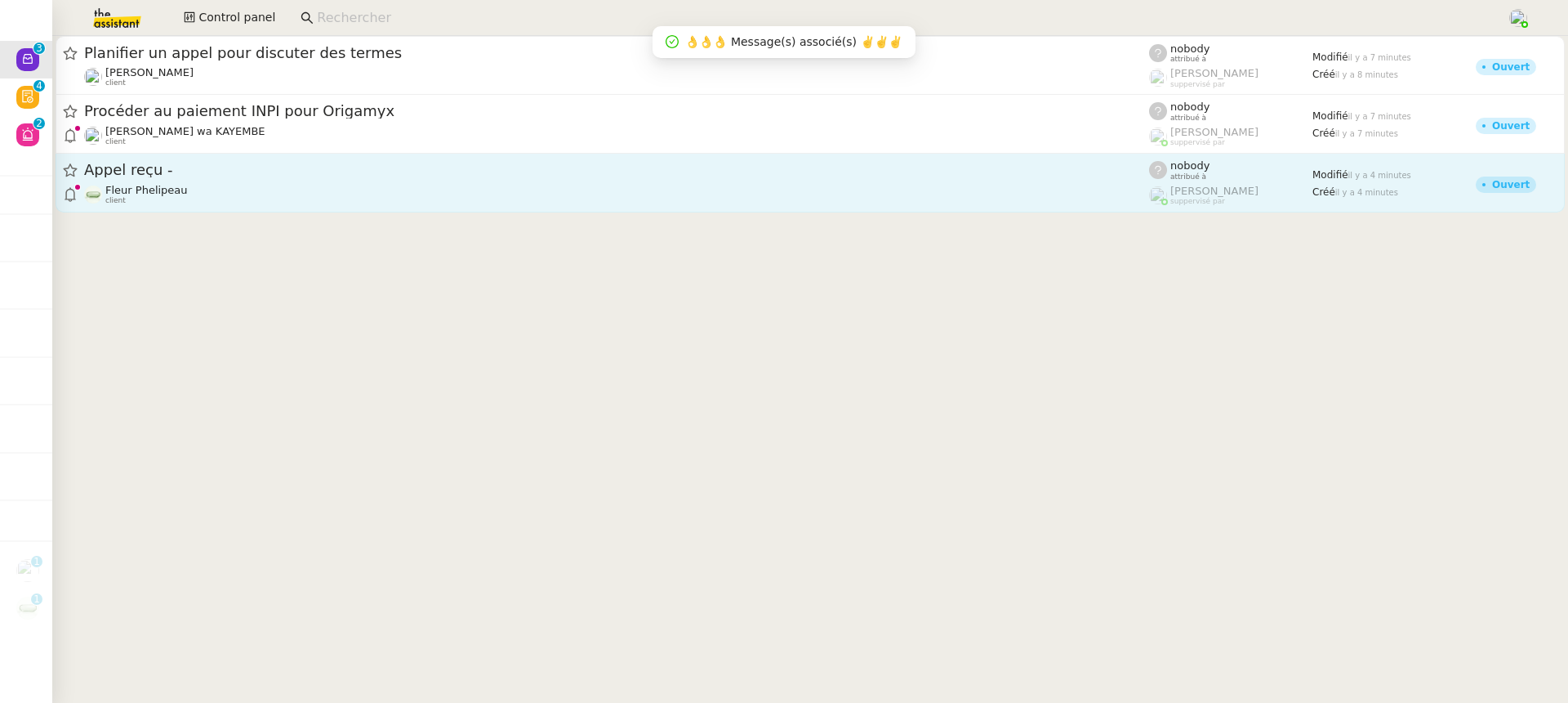
click at [129, 170] on span "Appel reçu -" at bounding box center [616, 170] width 1065 height 15
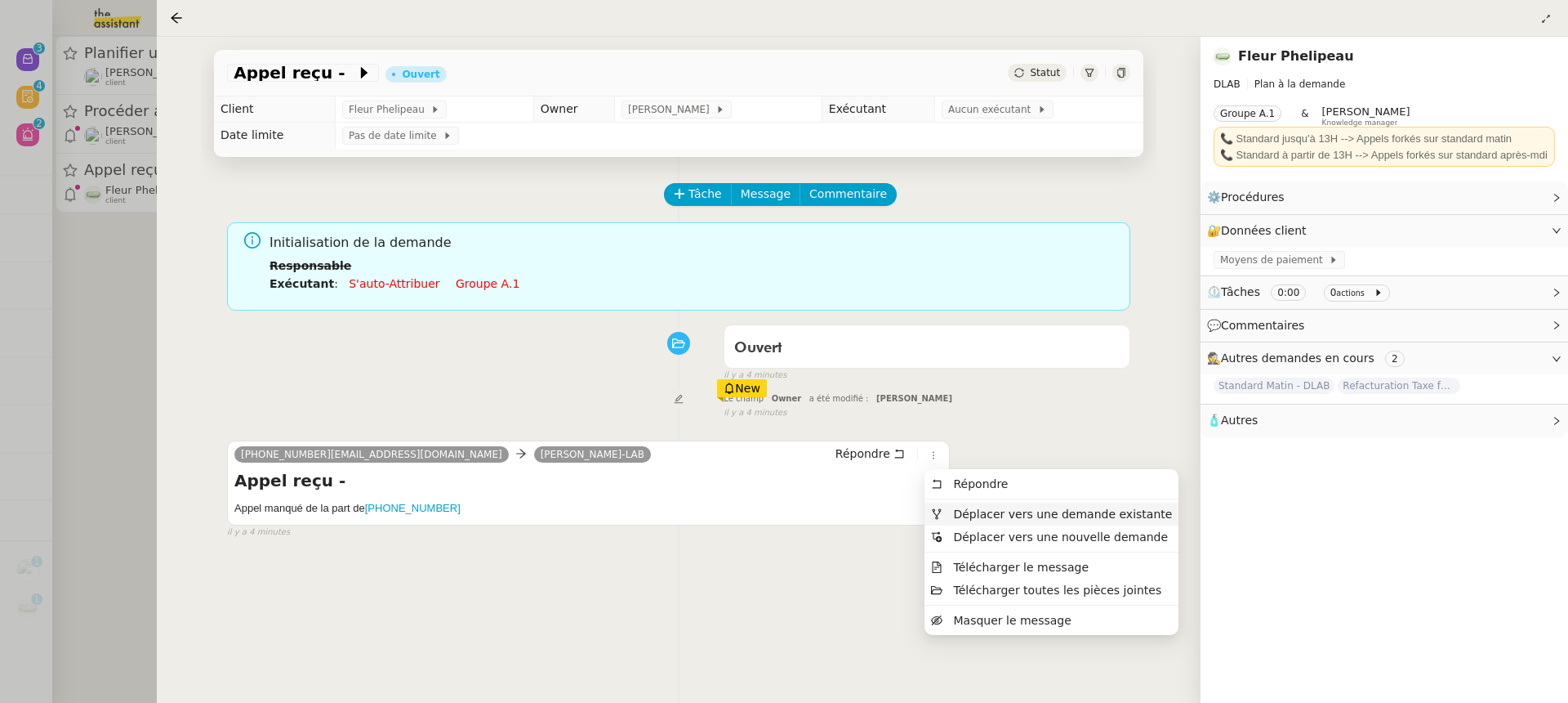
click at [981, 505] on li "Déplacer vers une demande existante" at bounding box center [1051, 514] width 254 height 23
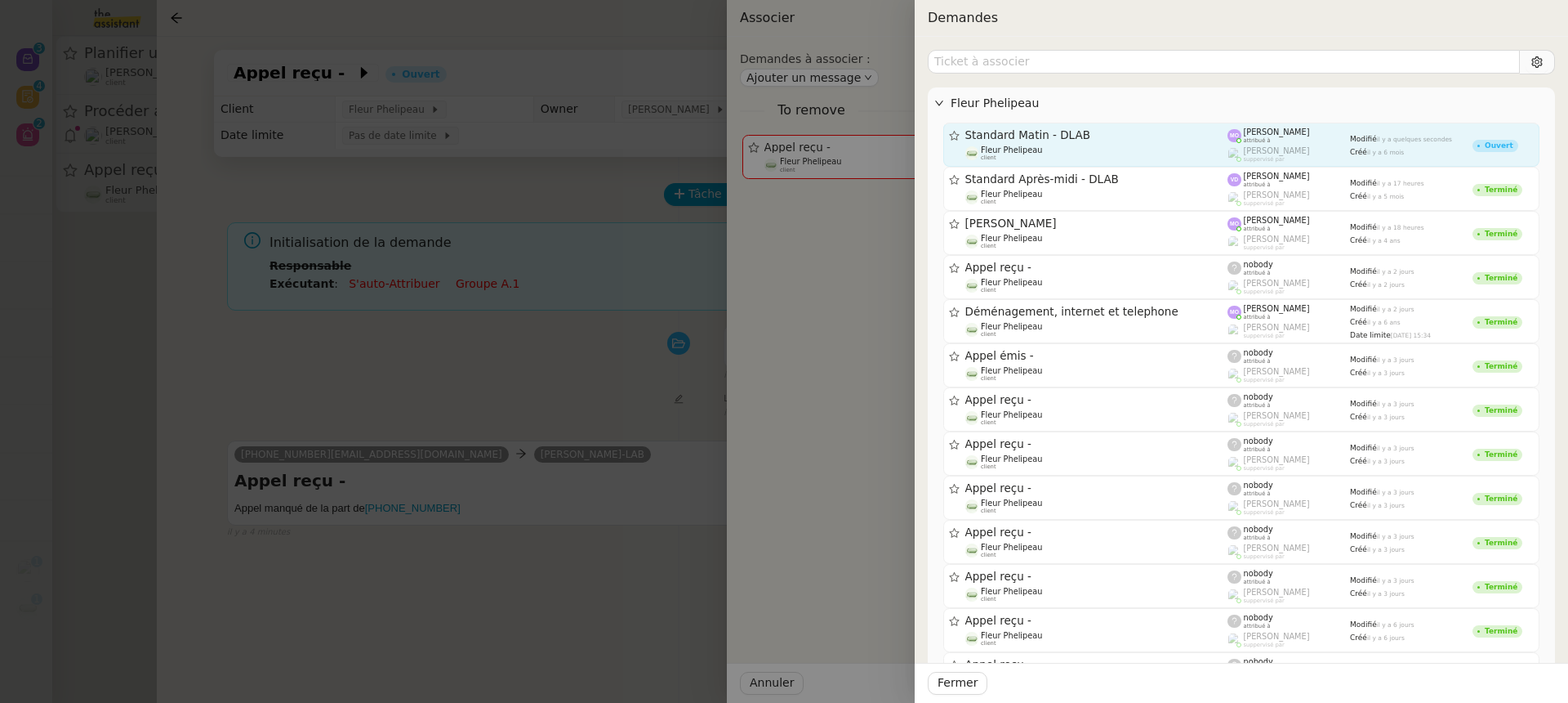
click at [1216, 123] on link "Standard Matin - DLAB Fleur Phelipeau client Marie Orsoni attribué à Romane Vac…" at bounding box center [1240, 144] width 596 height 44
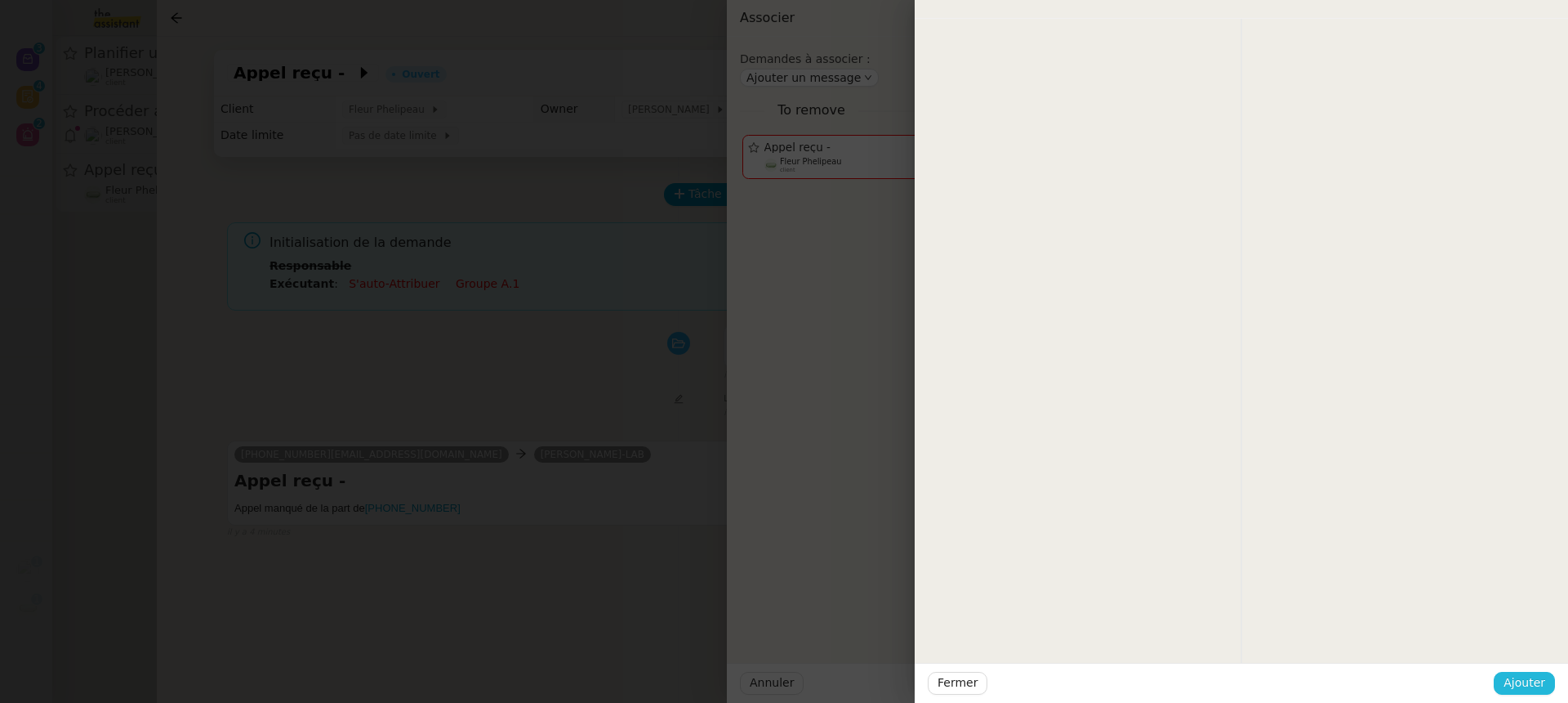
click at [1517, 682] on span "Ajouter" at bounding box center [1523, 682] width 42 height 18
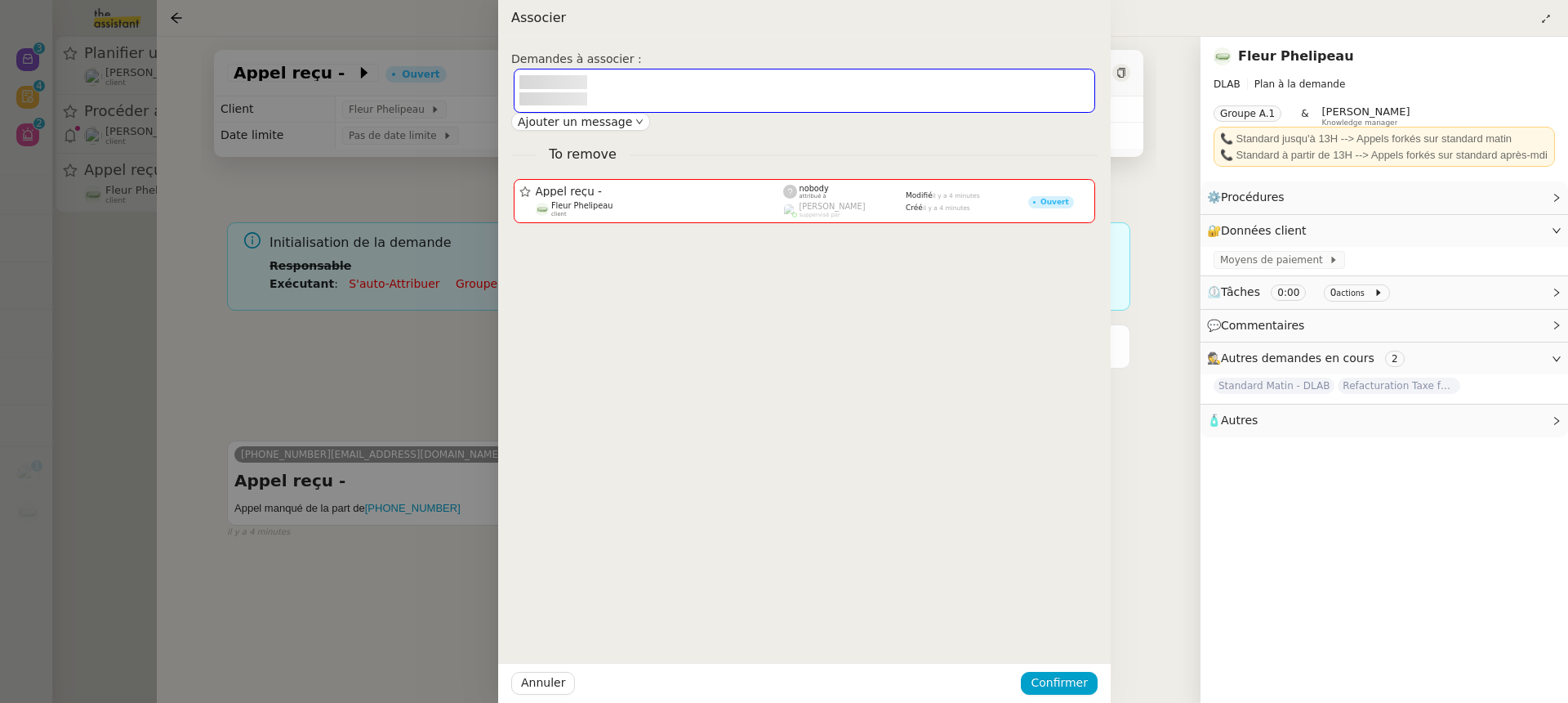
click at [1522, 687] on div at bounding box center [784, 351] width 1568 height 703
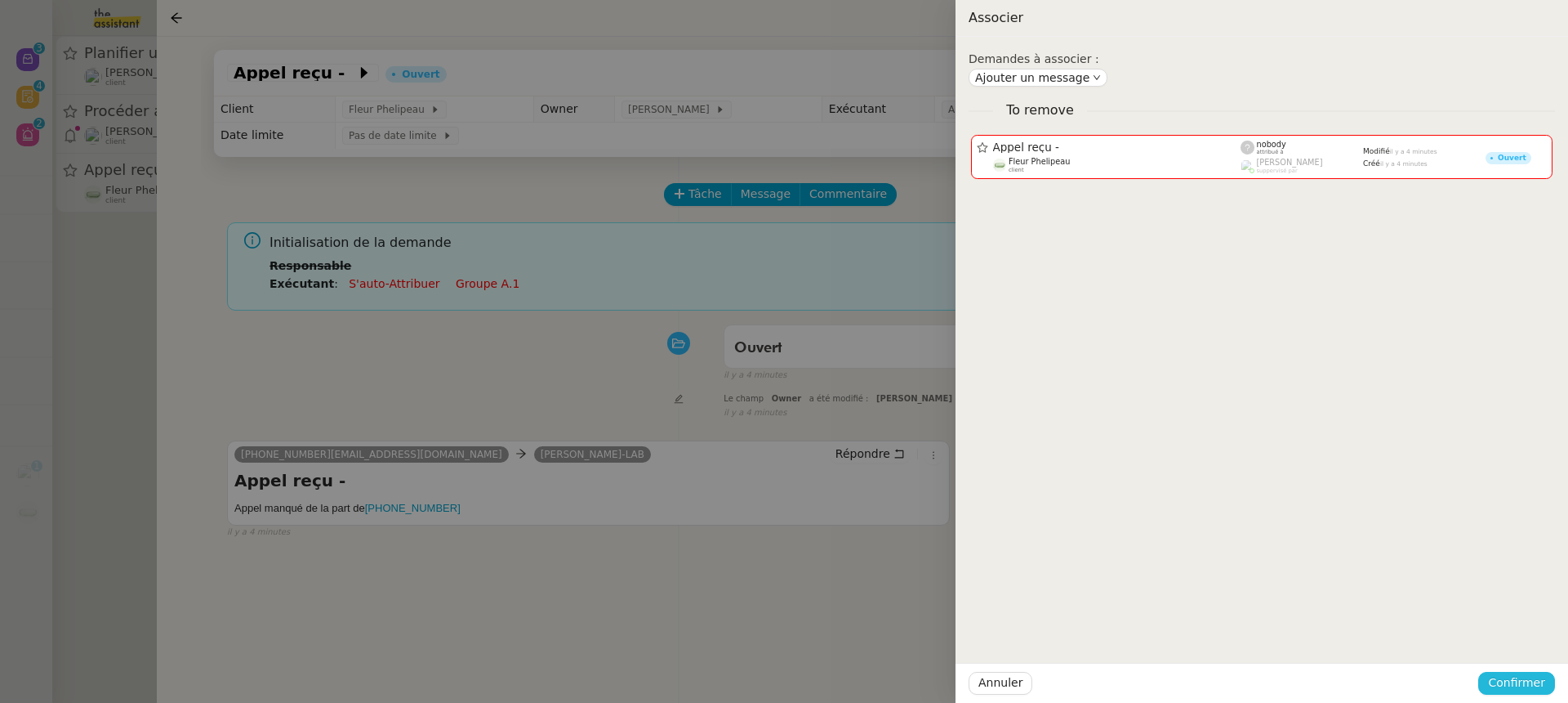
click at [1527, 677] on span "Confirmer" at bounding box center [1516, 682] width 57 height 18
click at [1523, 635] on span "Ajouter" at bounding box center [1517, 638] width 42 height 16
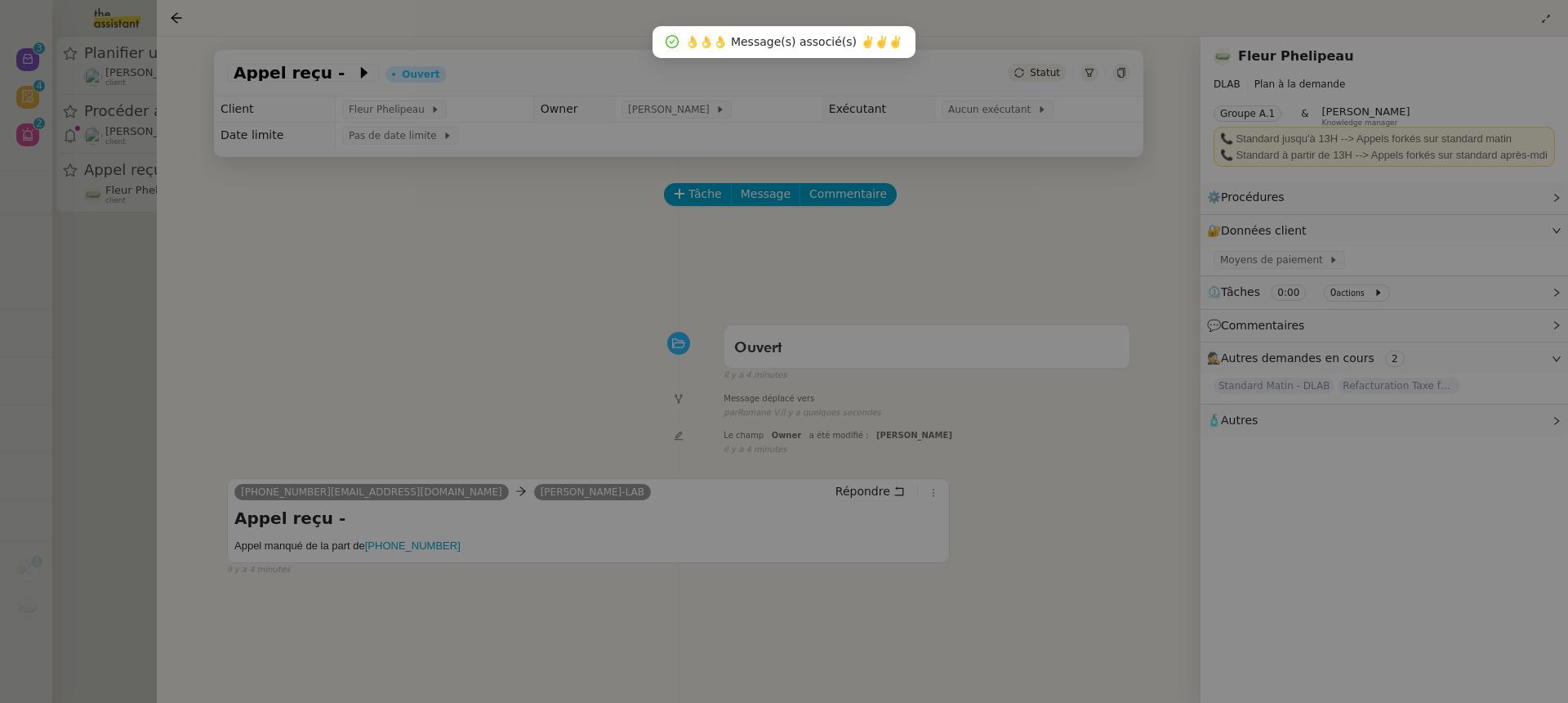
drag, startPoint x: 189, startPoint y: 85, endPoint x: 160, endPoint y: 85, distance: 29.0
click at [188, 85] on div "Appel reçu - Ouvert Statut Client Fleur Phelipeau Owner Romane Vachon Exécutant…" at bounding box center [678, 369] width 1044 height 666
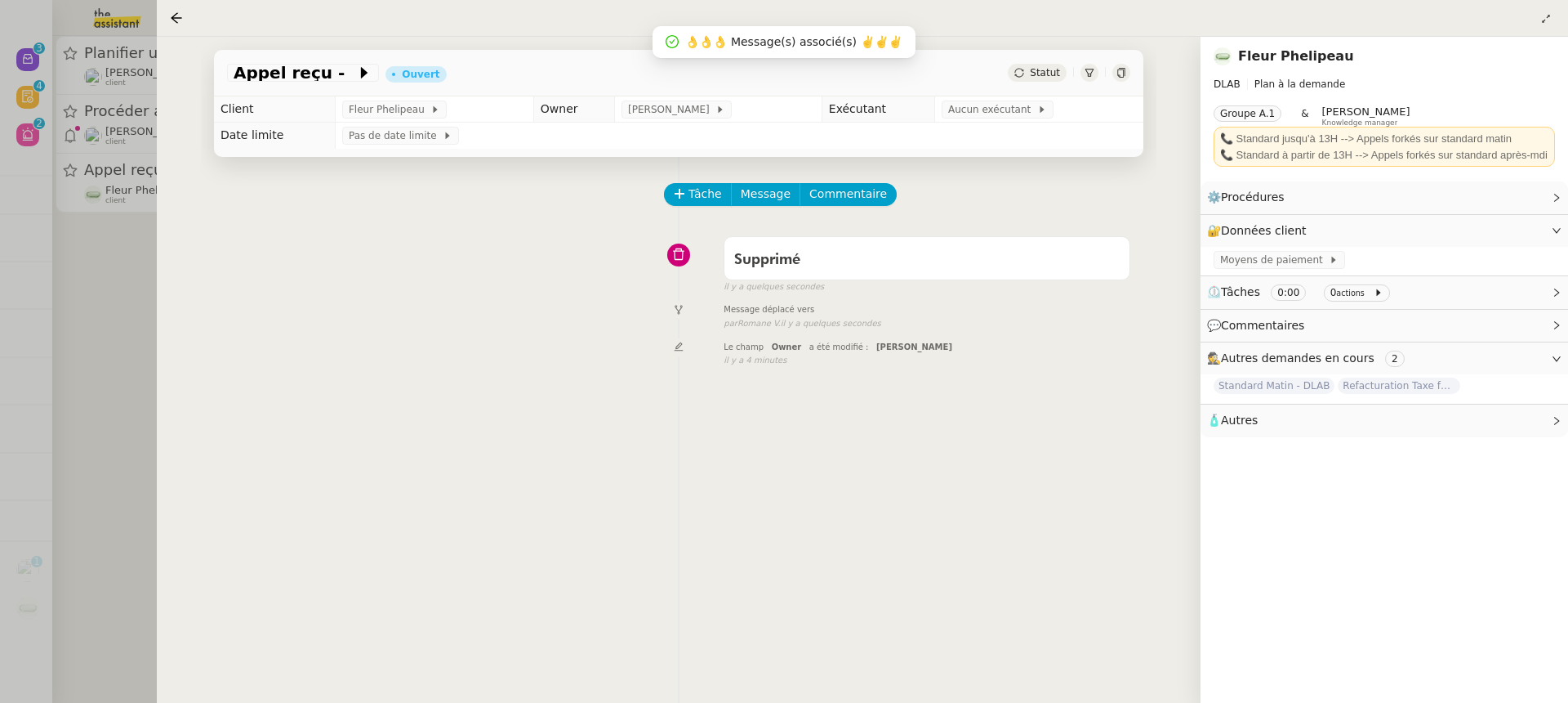
click at [122, 85] on div at bounding box center [784, 351] width 1568 height 703
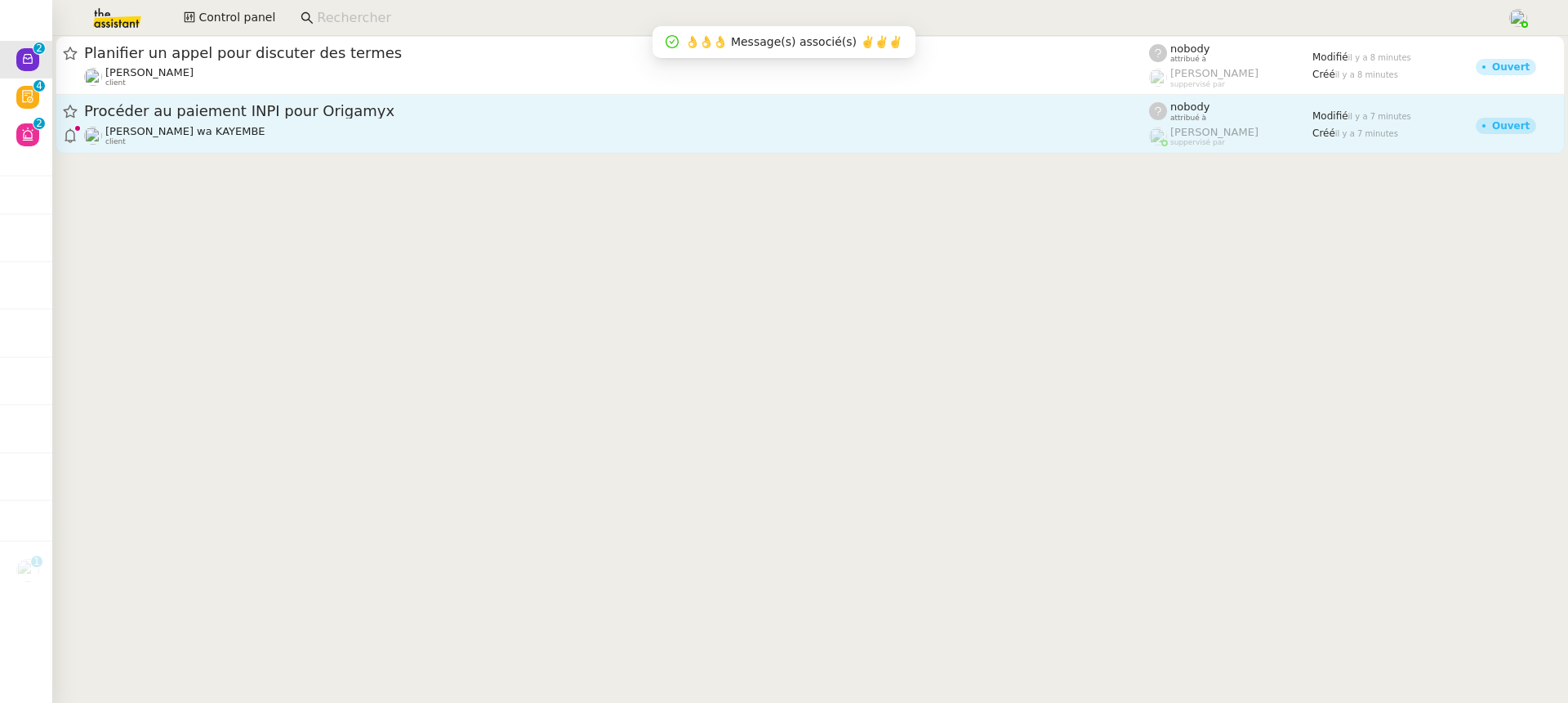
click at [314, 132] on div "Naomi OMEONGA wa KAYEMBE client" at bounding box center [616, 136] width 1065 height 21
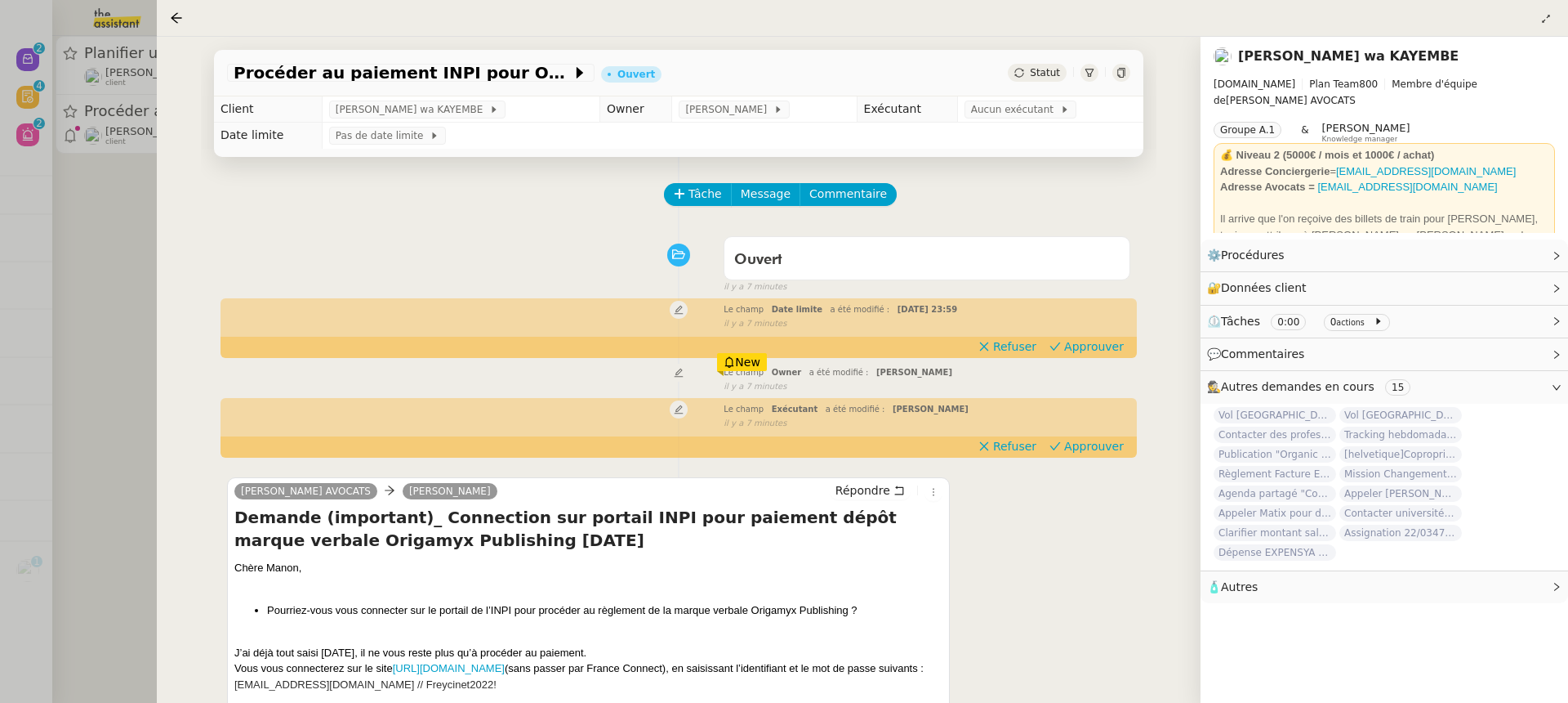
click at [61, 219] on div at bounding box center [784, 351] width 1568 height 703
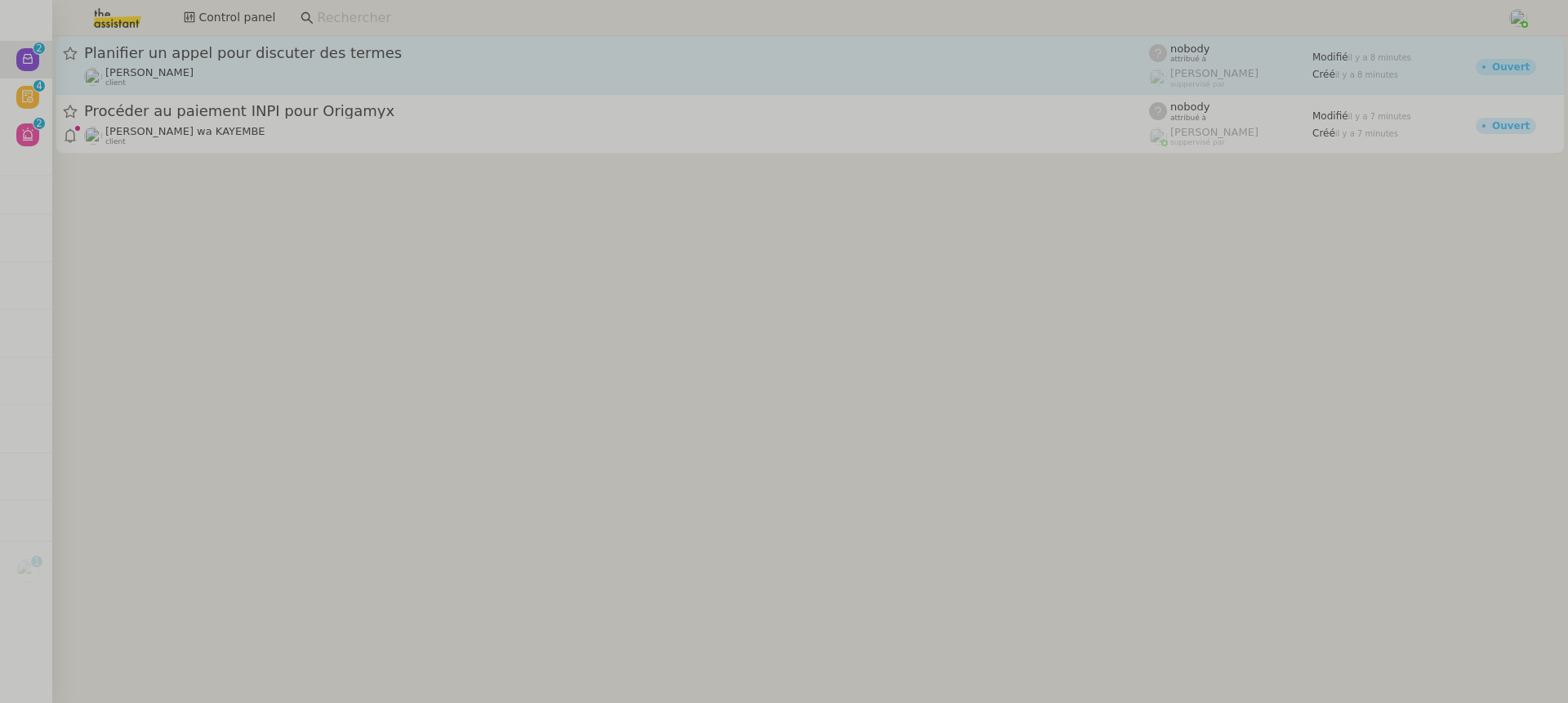
click at [191, 73] on span "[PERSON_NAME]" at bounding box center [149, 72] width 88 height 13
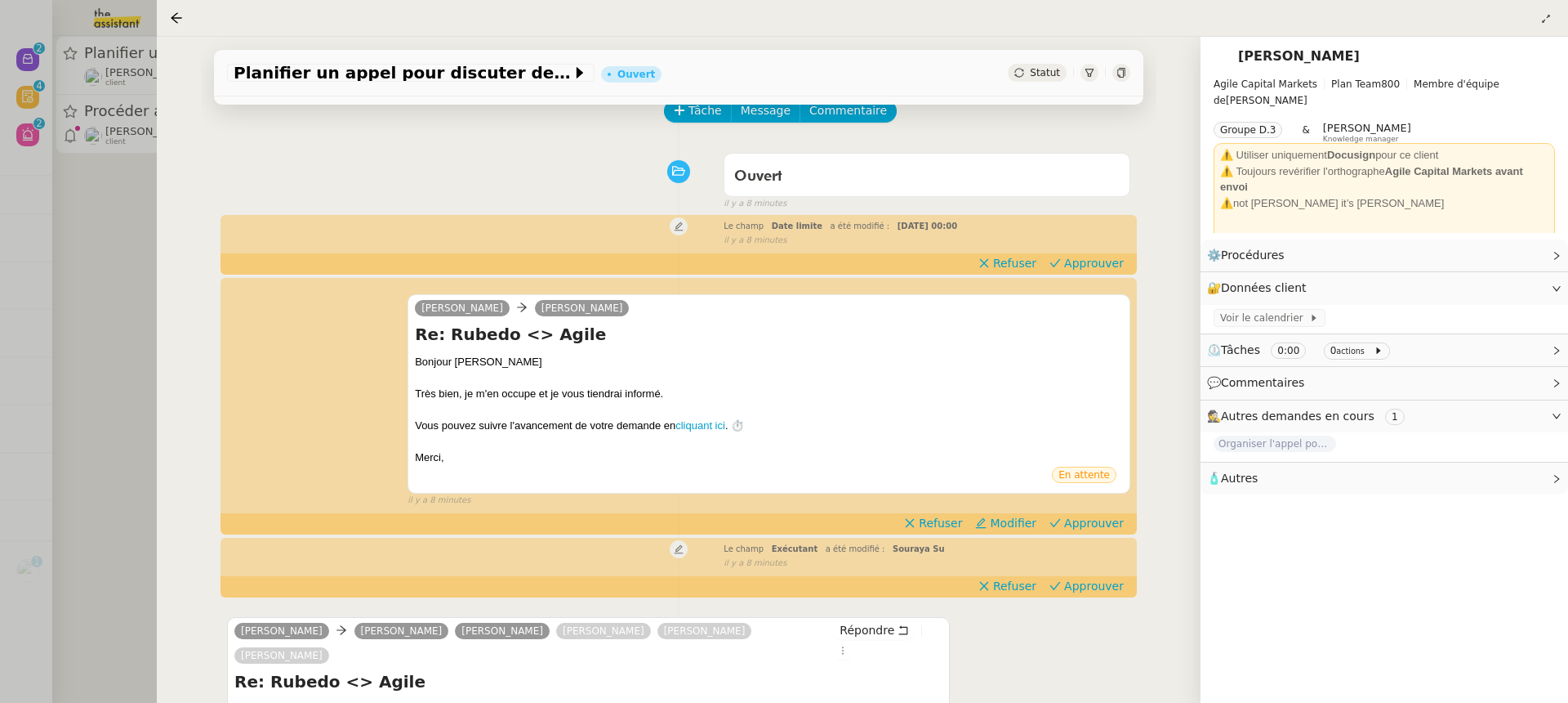
scroll to position [366, 0]
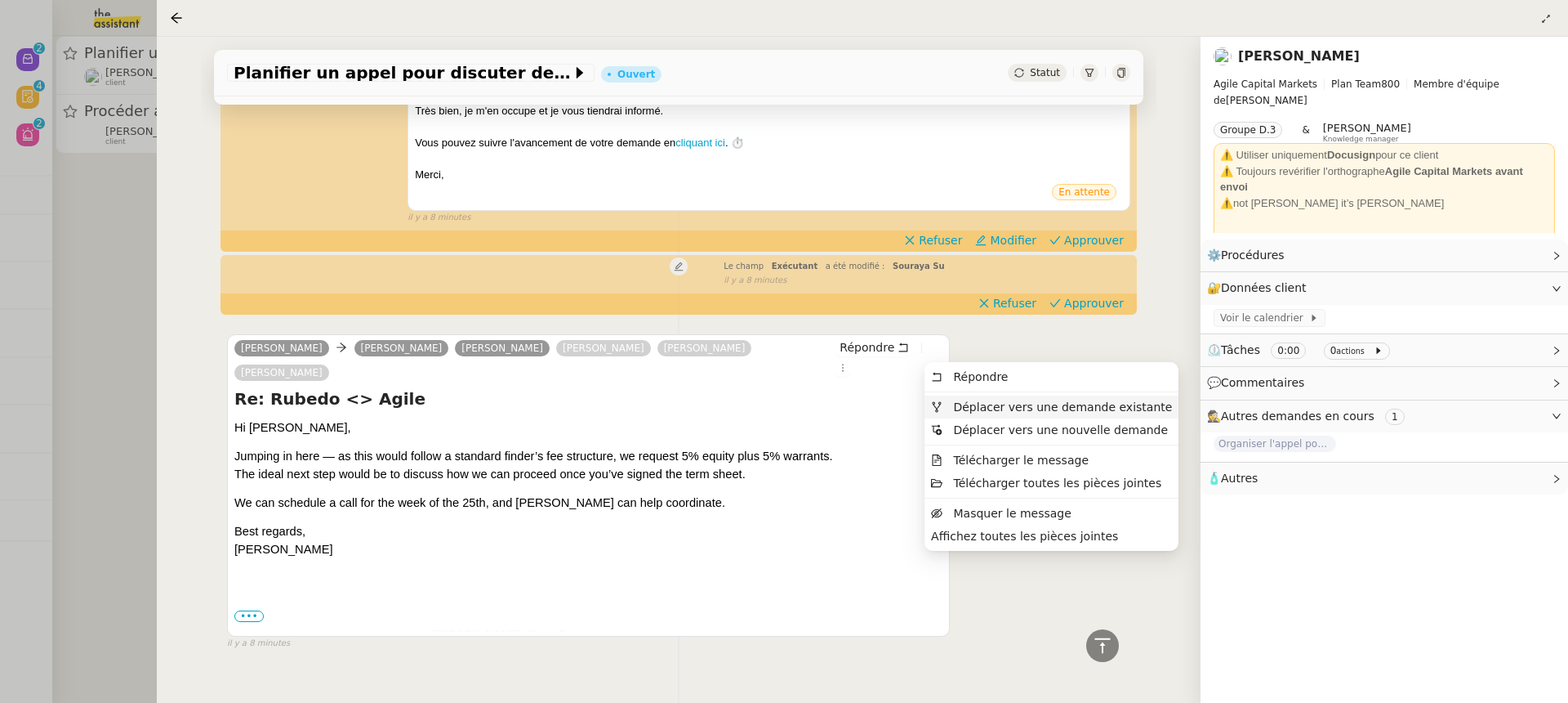
click at [984, 412] on span "Déplacer vers une demande existante" at bounding box center [1062, 406] width 219 height 13
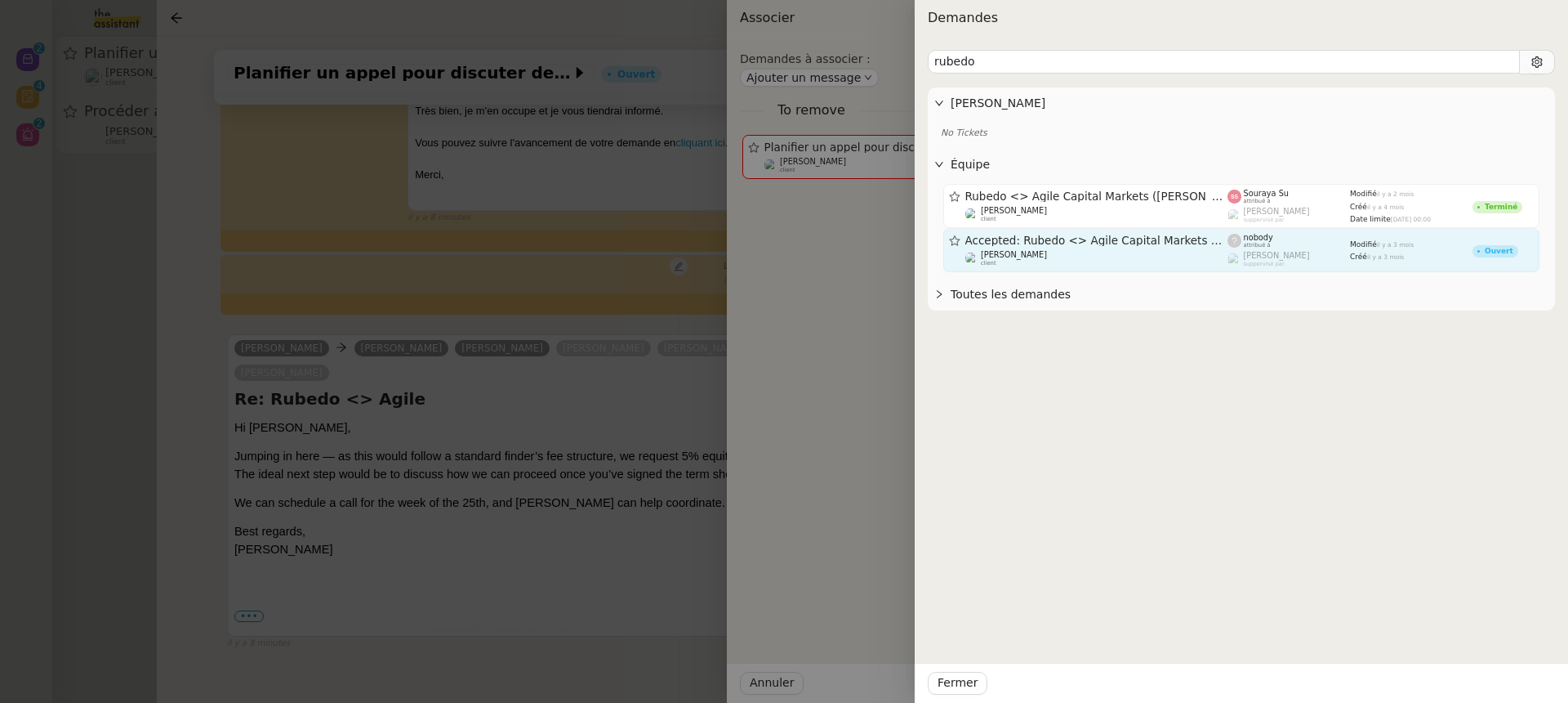
type input "rubedo"
click at [1104, 251] on div "Michael Khayat client" at bounding box center [1096, 258] width 263 height 16
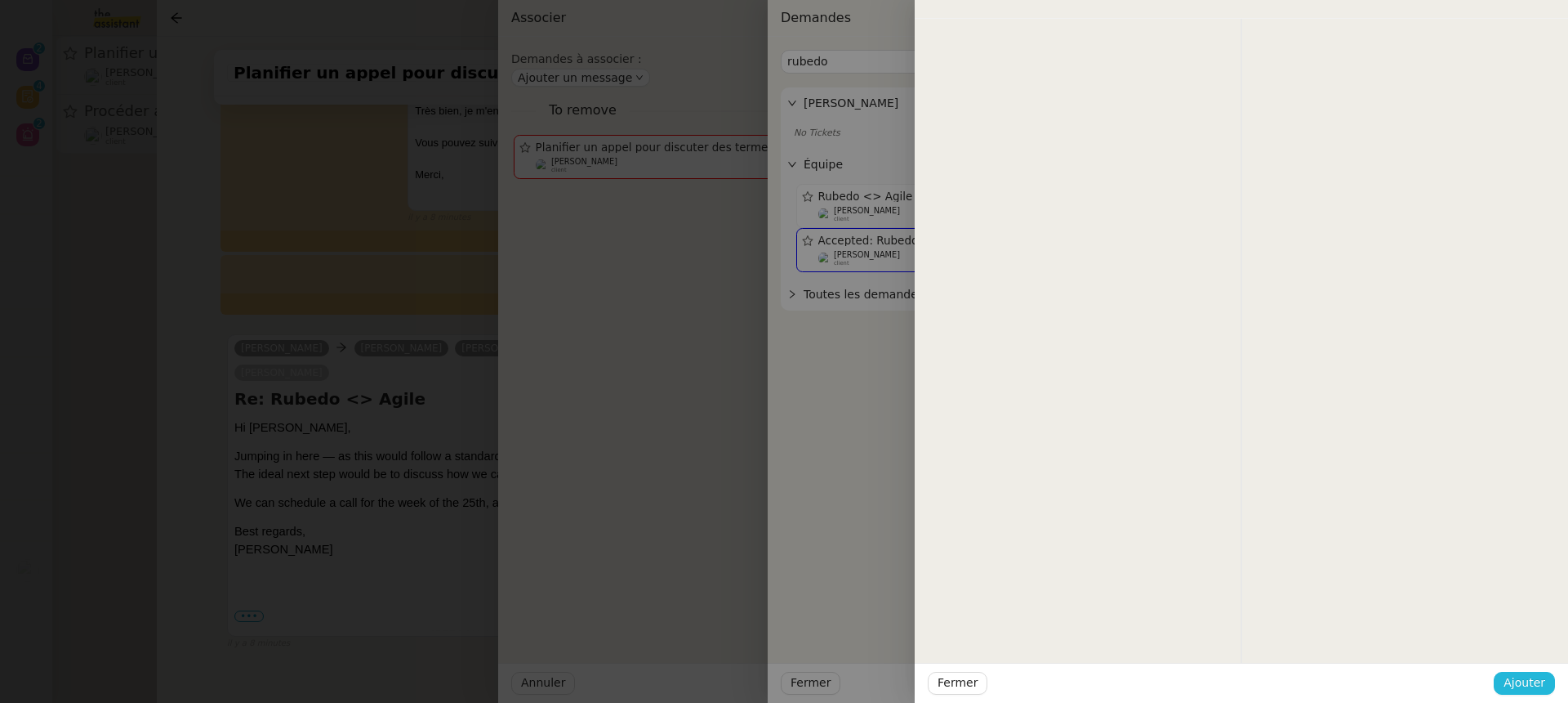
click at [1538, 681] on span "Ajouter" at bounding box center [1523, 682] width 42 height 18
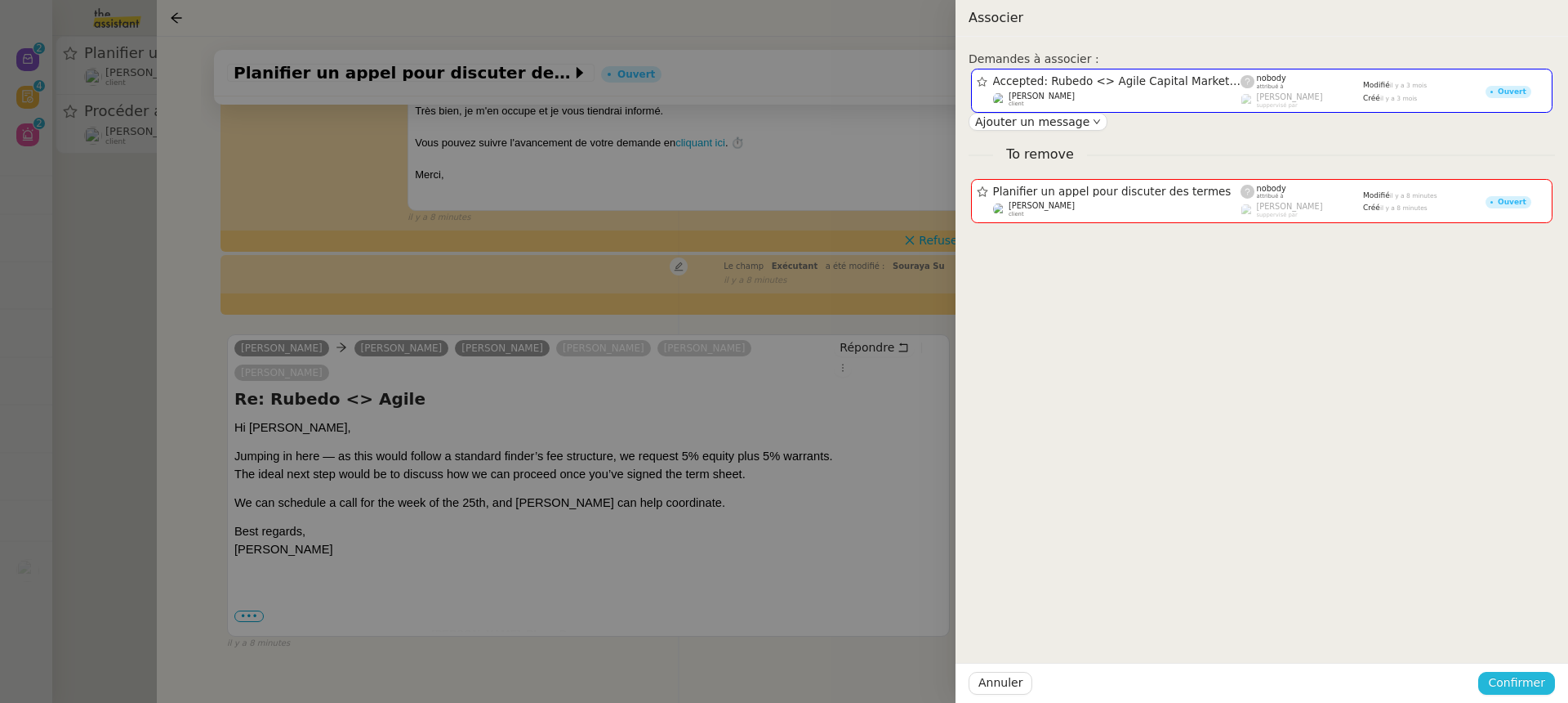
click at [1538, 681] on span "Confirmer" at bounding box center [1516, 682] width 57 height 18
click at [1528, 655] on div "Êtes-vous sûr? Annuler Ajouter" at bounding box center [1486, 625] width 138 height 68
click at [1528, 628] on div "Êtes-vous sûr?" at bounding box center [1486, 614] width 118 height 32
click at [1537, 641] on span "Ajouter" at bounding box center [1517, 638] width 42 height 16
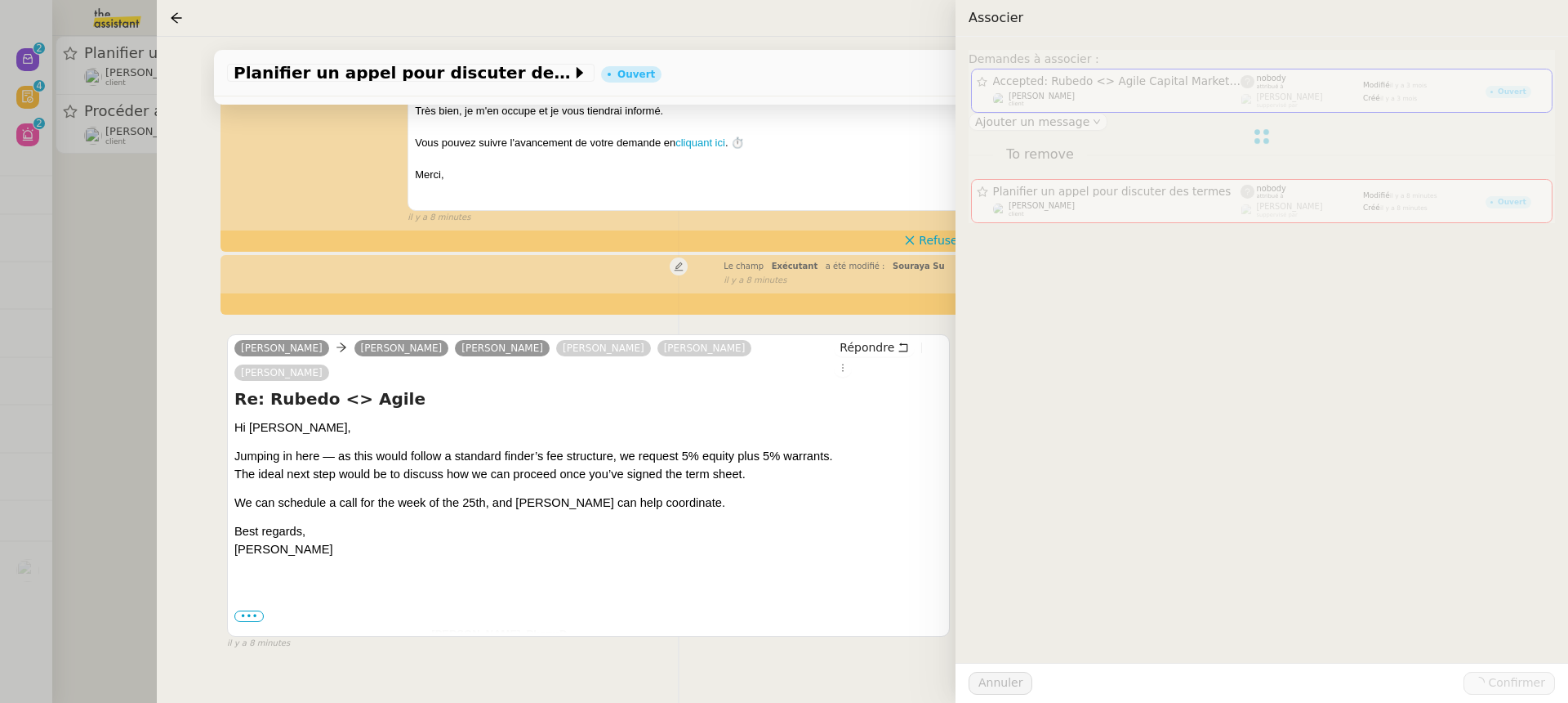
click at [101, 215] on div at bounding box center [784, 351] width 1568 height 703
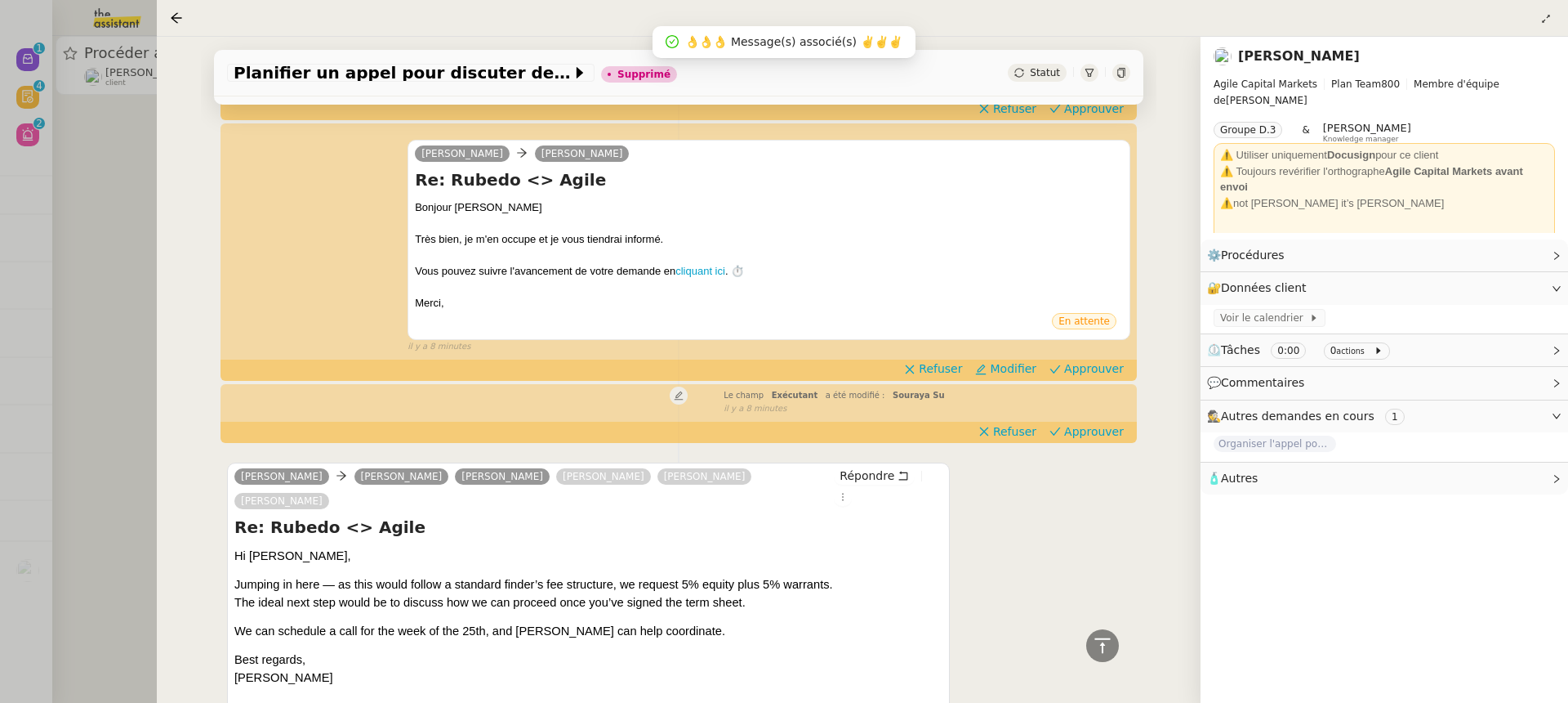
scroll to position [209, 0]
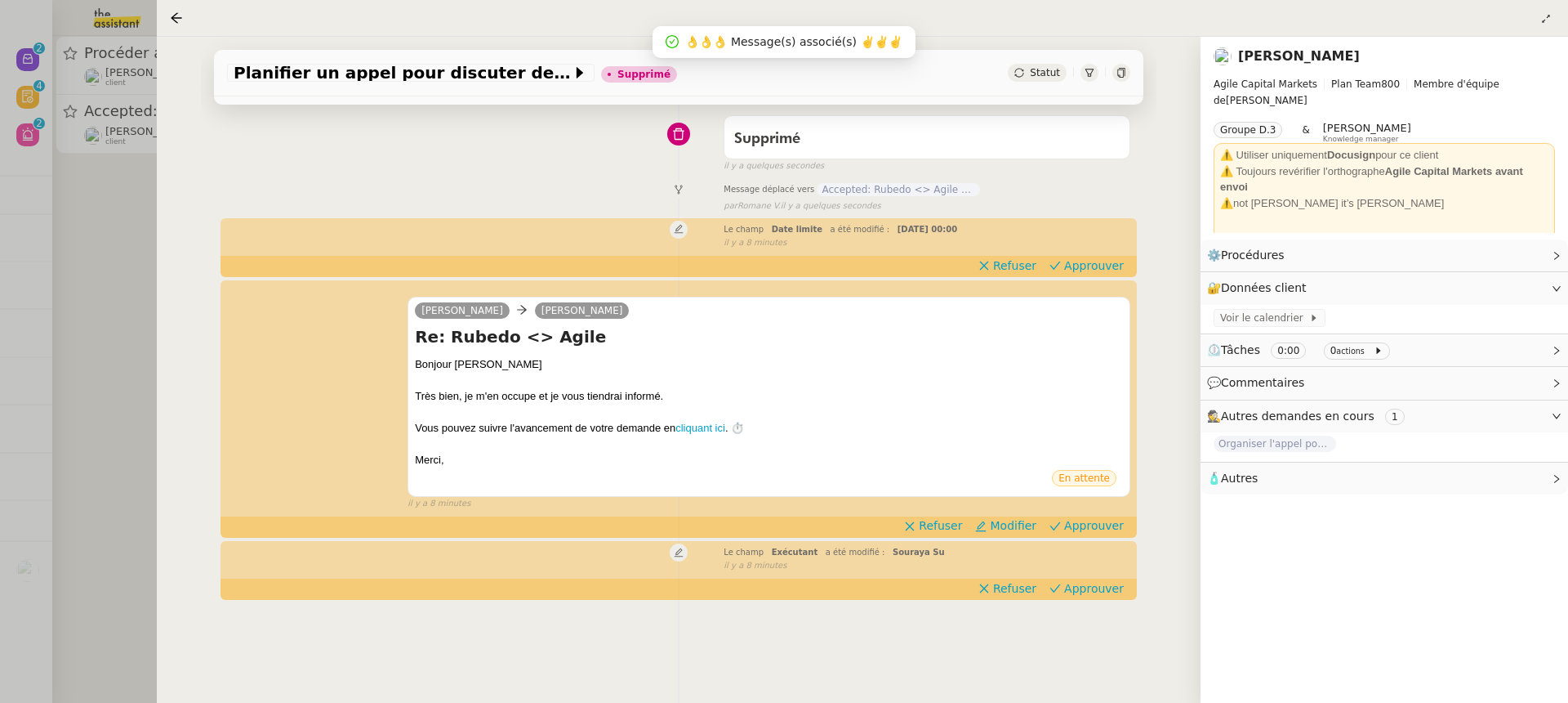
click at [121, 80] on div at bounding box center [784, 351] width 1568 height 703
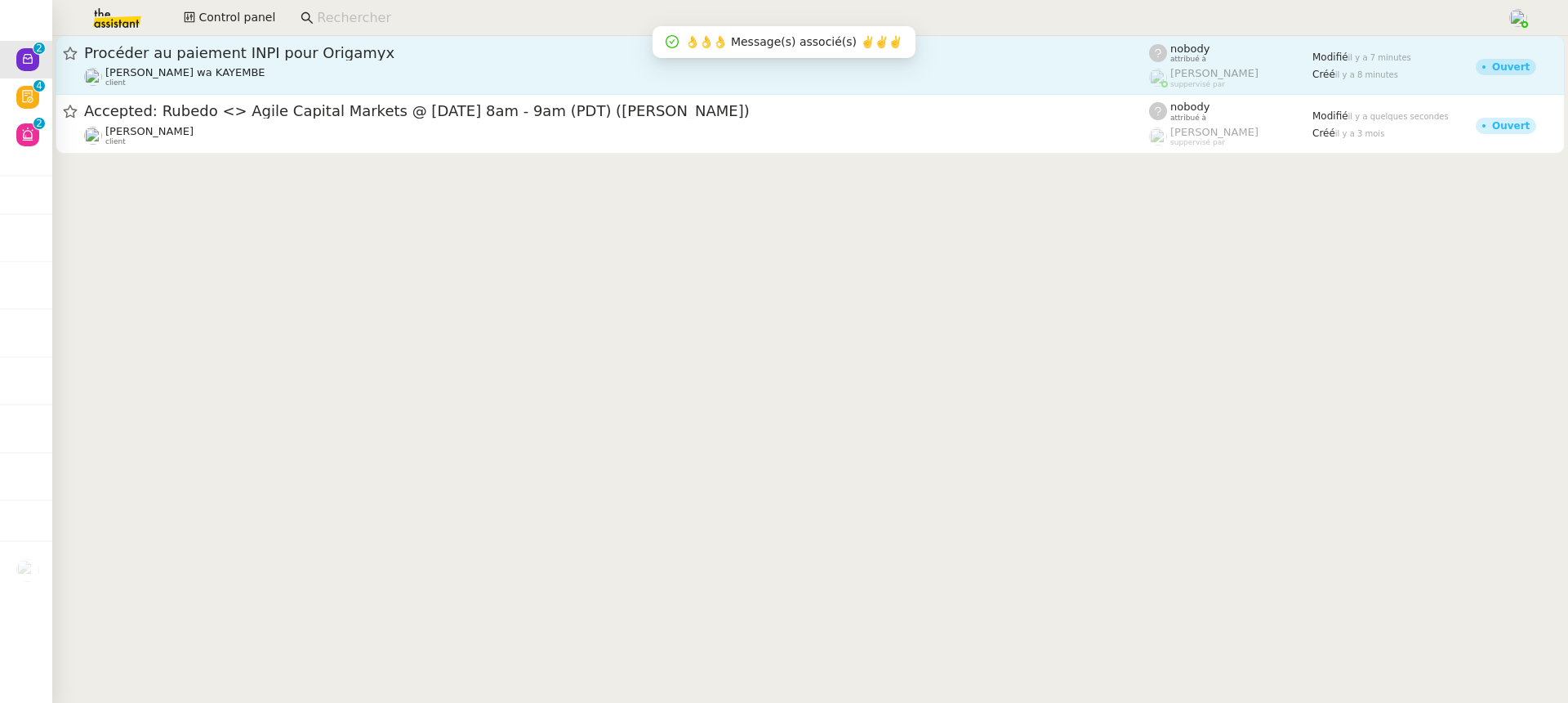
click at [256, 46] on div "Procéder au paiement INPI pour Origamyx" at bounding box center [616, 53] width 1065 height 19
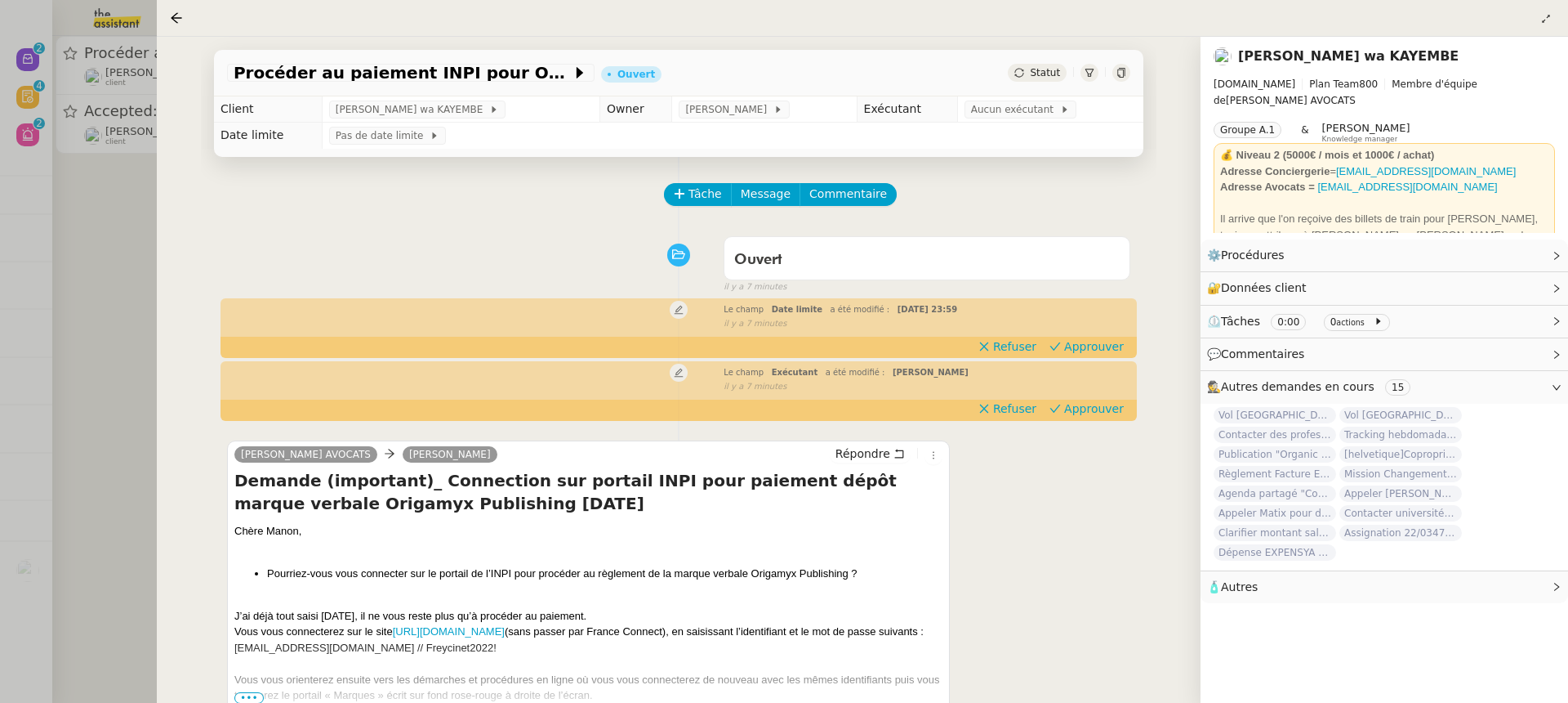
click at [1077, 393] on div "Le champ Exécutant a été modifié : Marie Orsoni false il y a 7 minutes" at bounding box center [678, 377] width 903 height 30
click at [1086, 410] on span "Approuver" at bounding box center [1094, 408] width 60 height 16
click at [1078, 349] on span "Approuver" at bounding box center [1094, 346] width 60 height 16
click at [66, 90] on div at bounding box center [784, 351] width 1568 height 703
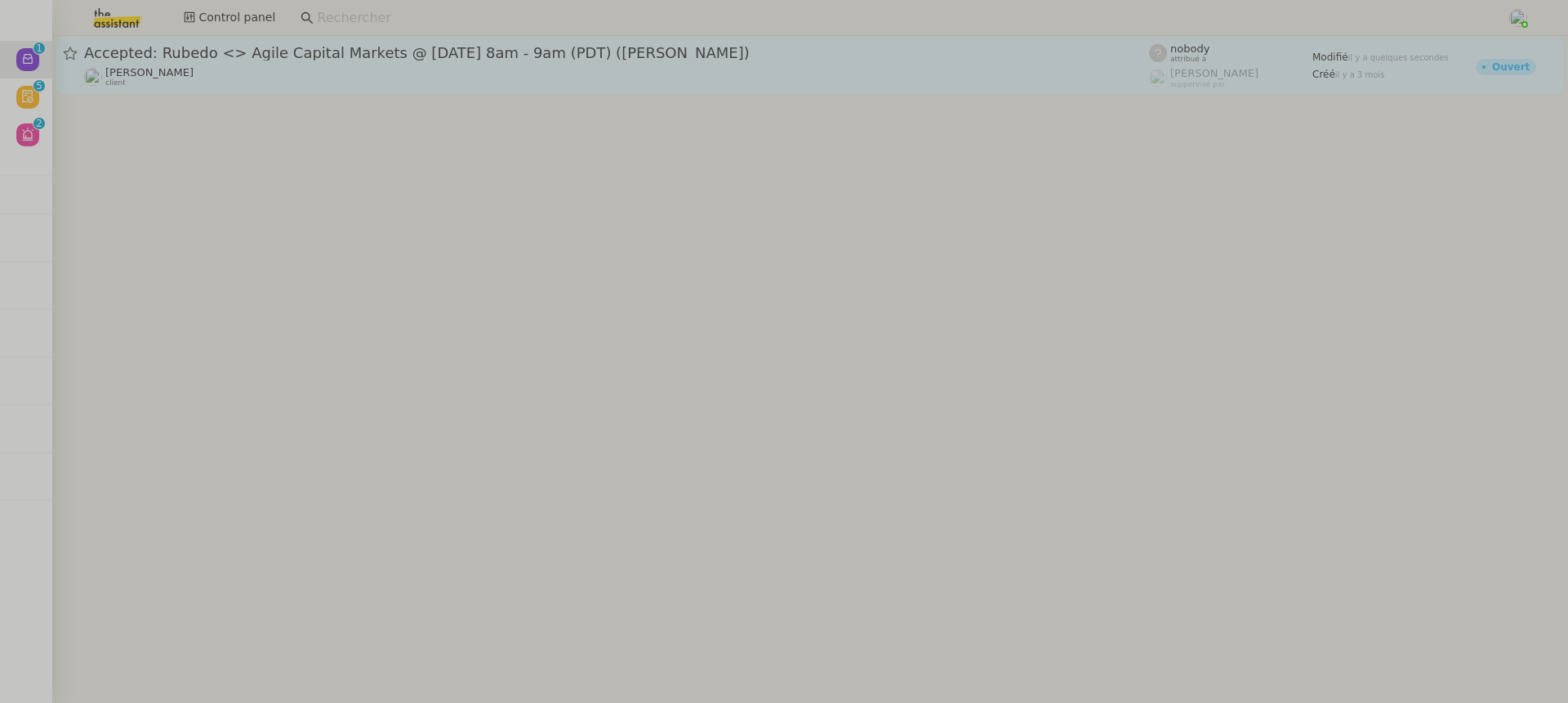
click at [193, 59] on span "Accepted: Rubedo <> Agile Capital Markets @ Wed Apr 30, 2025 8am - 9am (PDT) (A…" at bounding box center [616, 52] width 1065 height 15
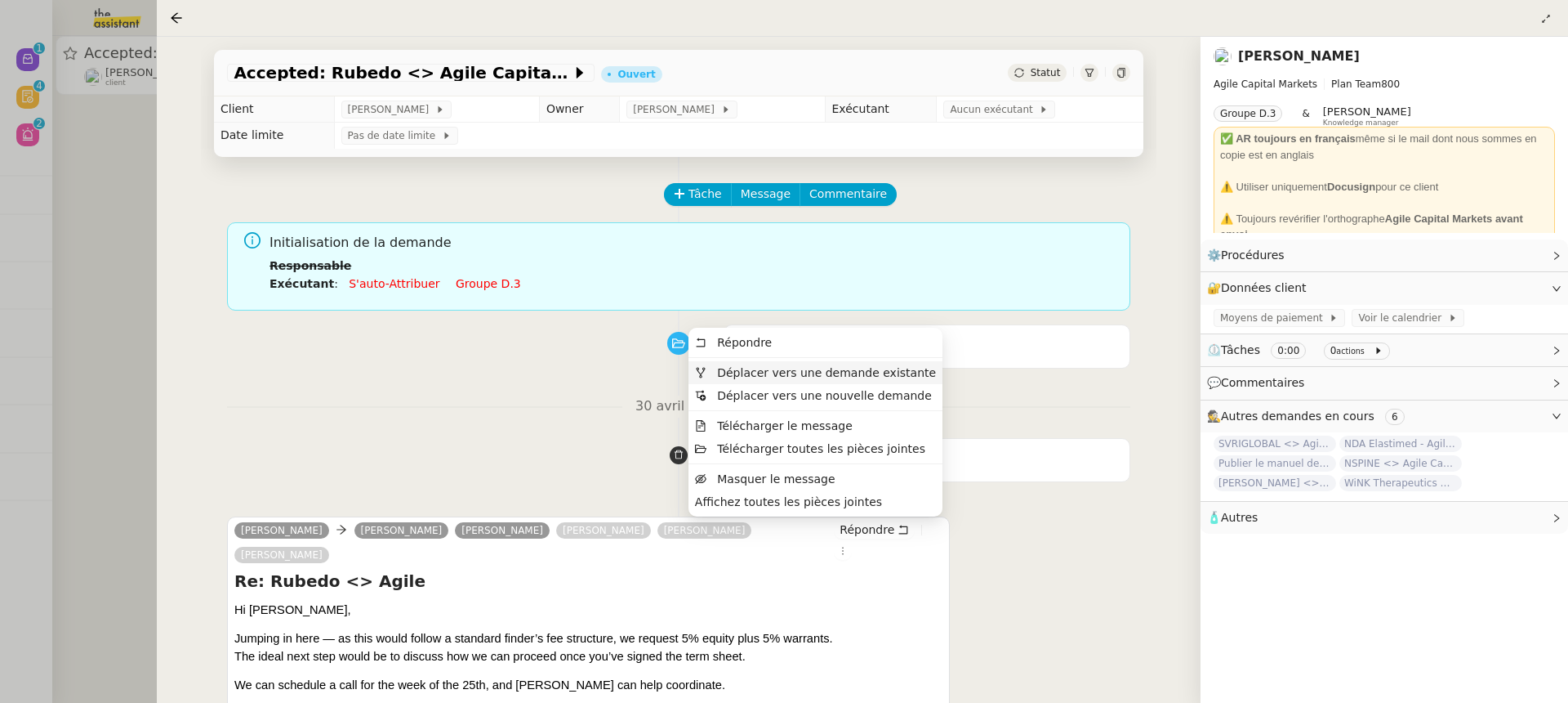
click at [829, 373] on span "Déplacer vers une demande existante" at bounding box center [827, 371] width 219 height 13
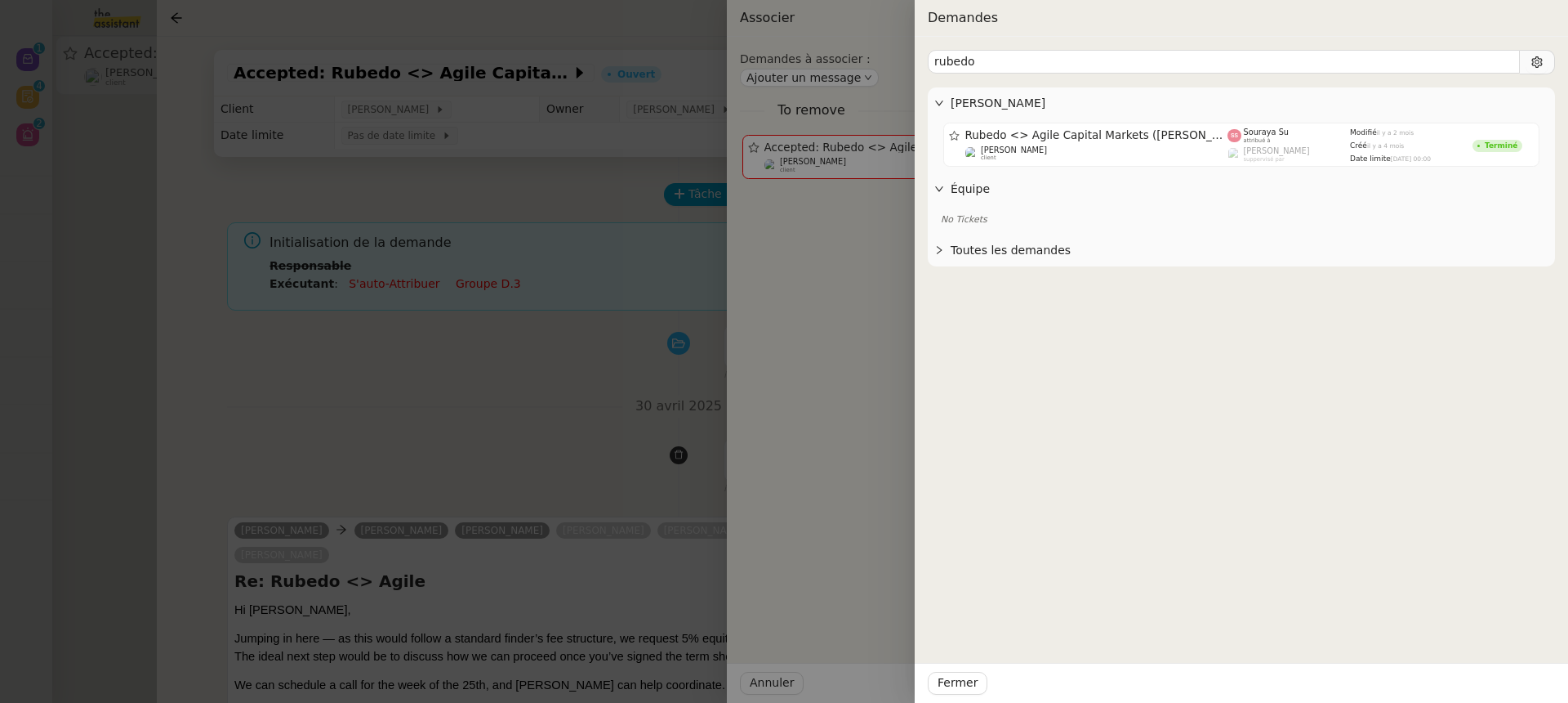
type input "rubedo"
click at [1095, 122] on link "Rubedo <> Agile Capital Markets (Marco Quarta) Michael Khayat client Souraya Su…" at bounding box center [1240, 144] width 596 height 44
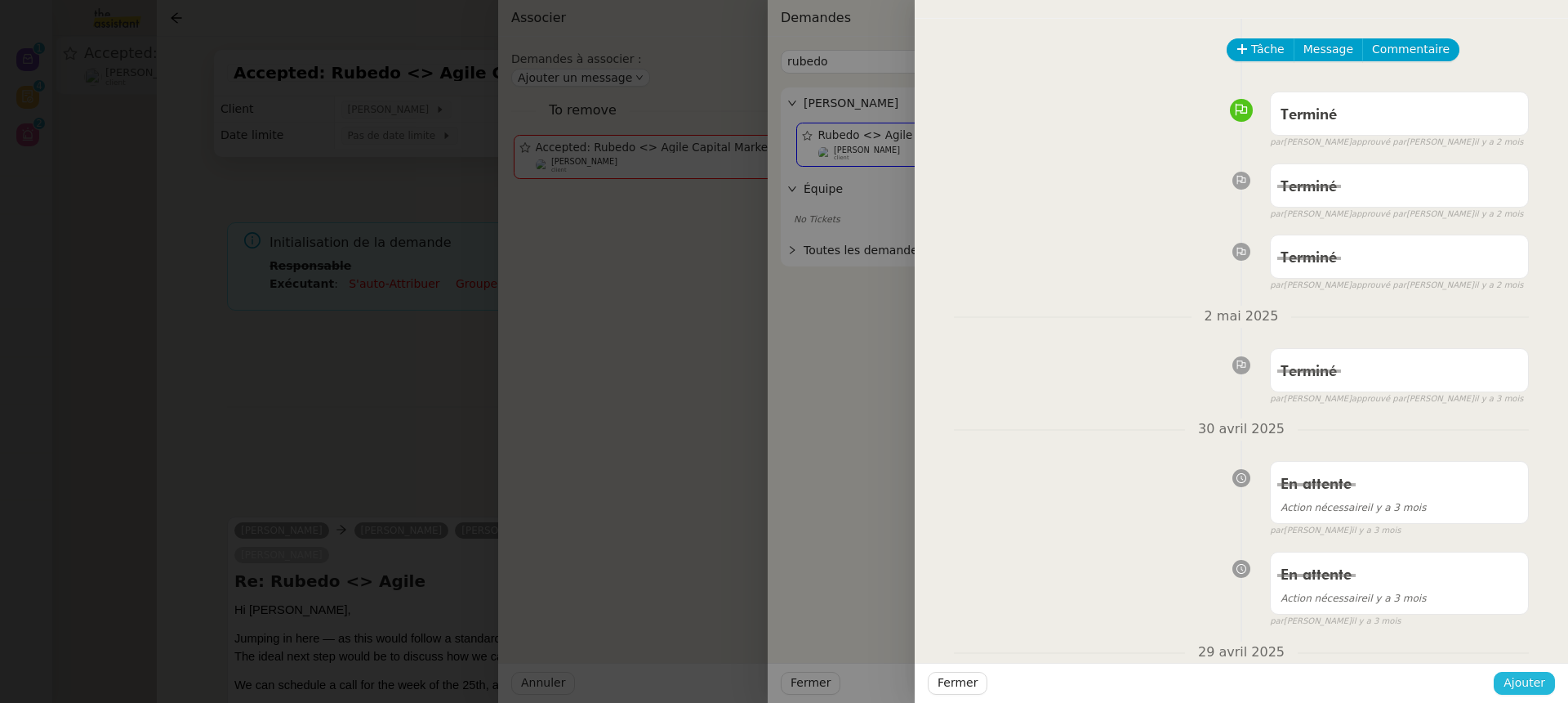
click at [1530, 680] on span "Ajouter" at bounding box center [1523, 682] width 42 height 18
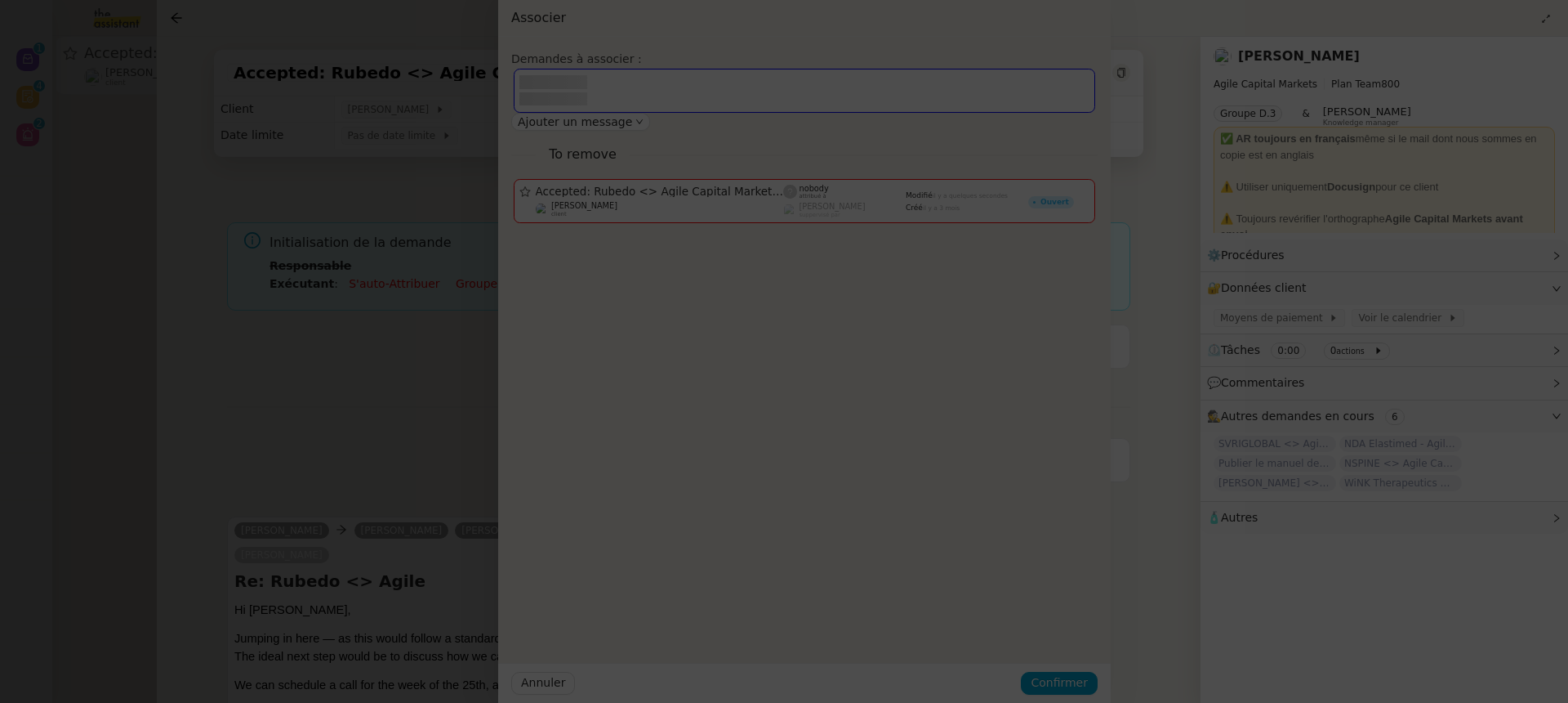
click at [1530, 678] on div "Michael Khayat Agile Capital Markets Plan Team 800 Groupe D.3 & Frédérique Albe…" at bounding box center [1384, 369] width 367 height 666
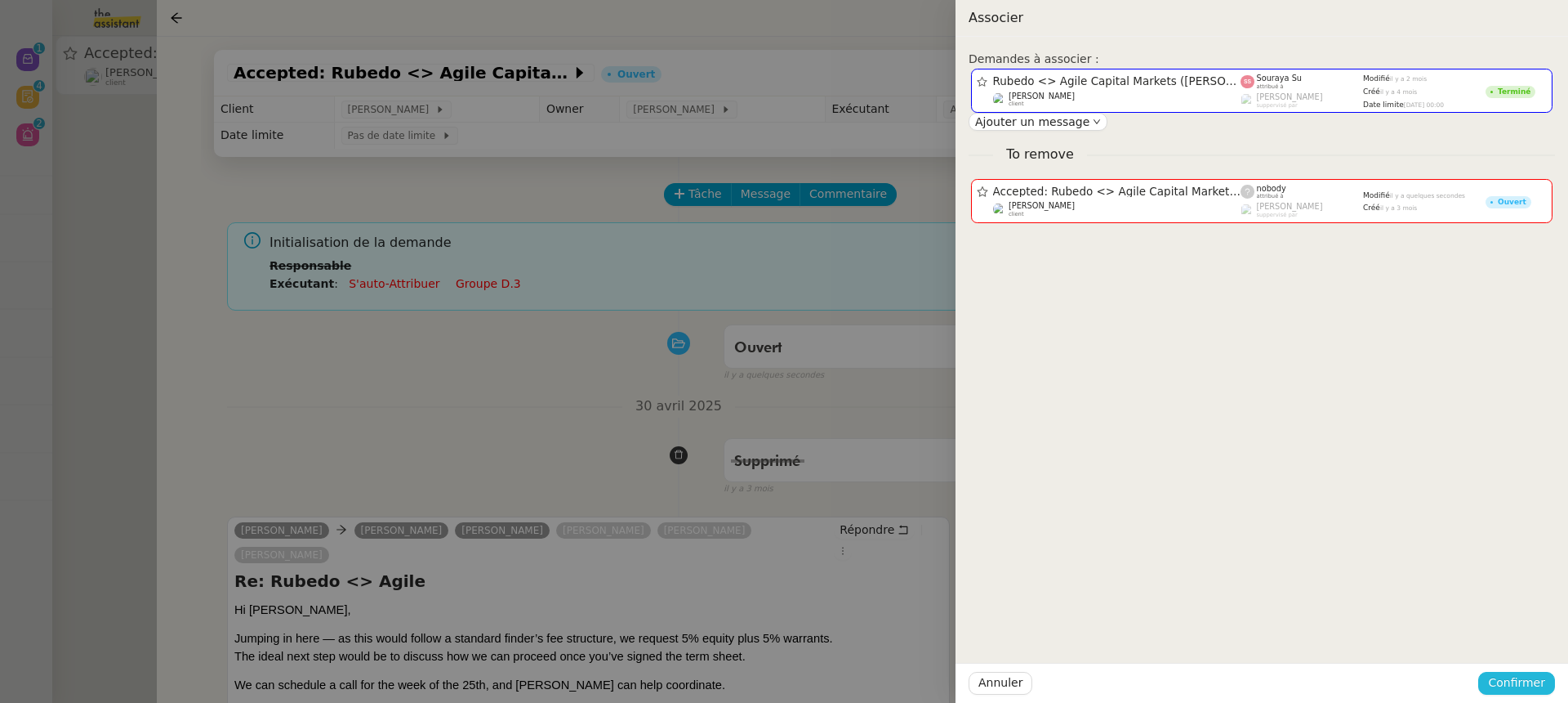
click at [1527, 675] on span "Confirmer" at bounding box center [1516, 682] width 57 height 18
click at [1538, 636] on span "Ajouter" at bounding box center [1517, 638] width 42 height 16
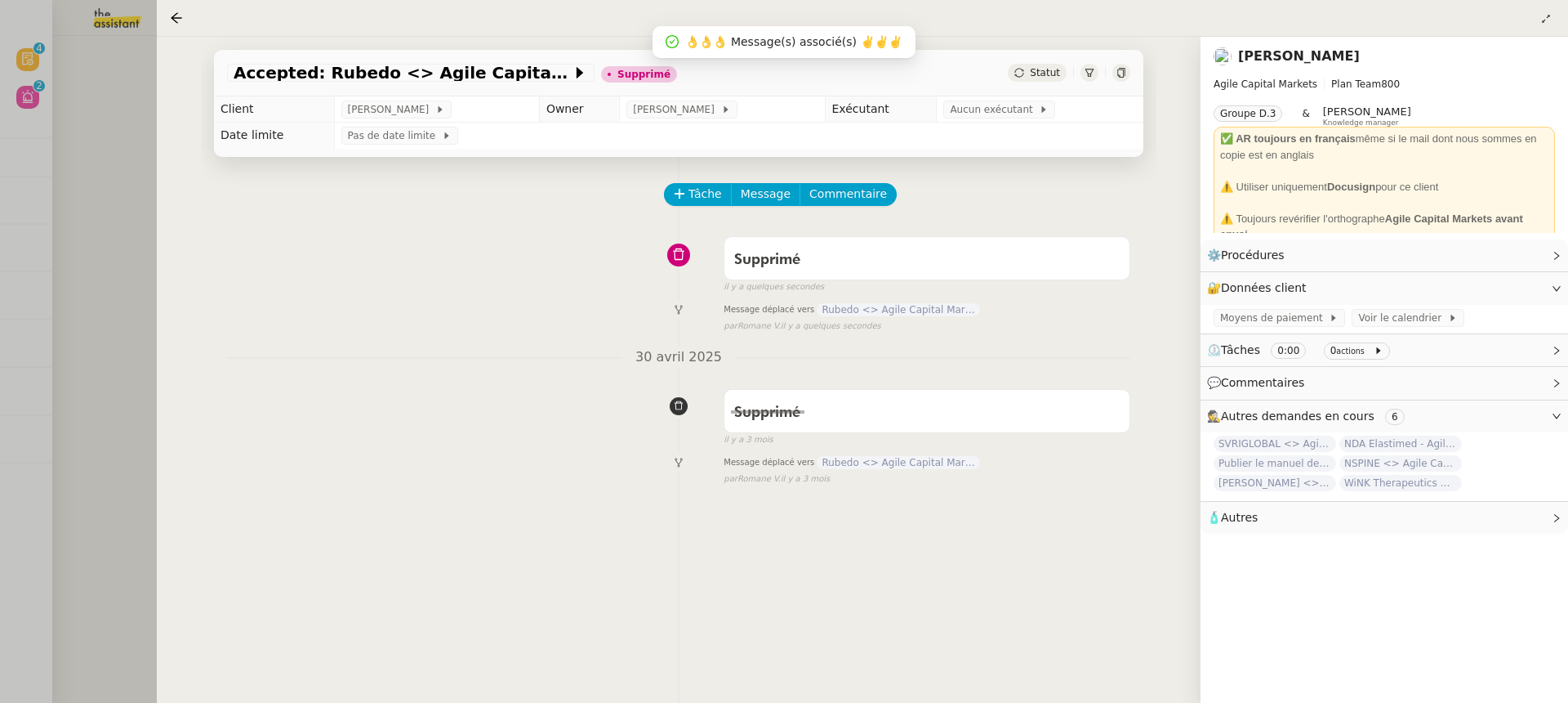
click at [52, 167] on div at bounding box center [784, 351] width 1568 height 703
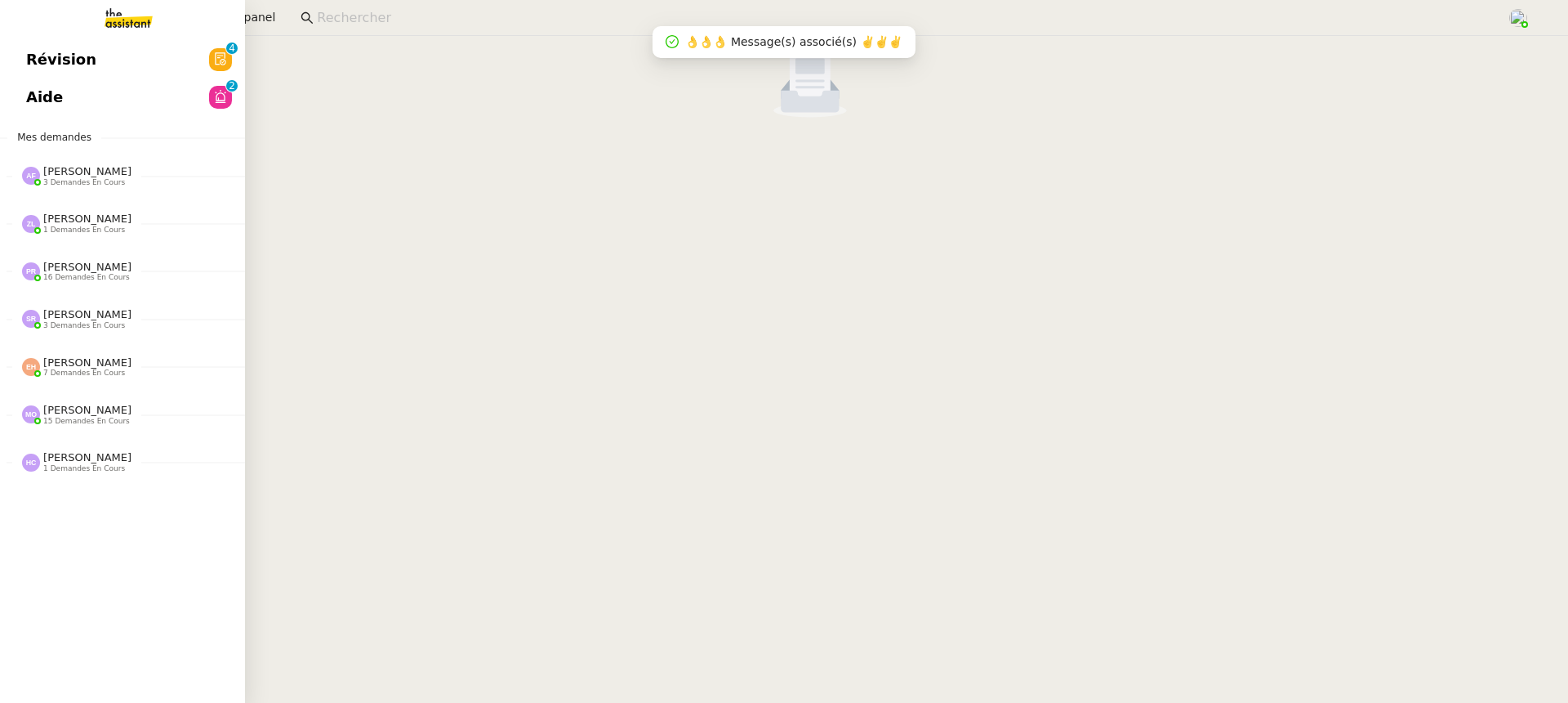
click at [24, 73] on link "Révision 0 1 2 3 4 5 6 7 8 9" at bounding box center [122, 59] width 245 height 38
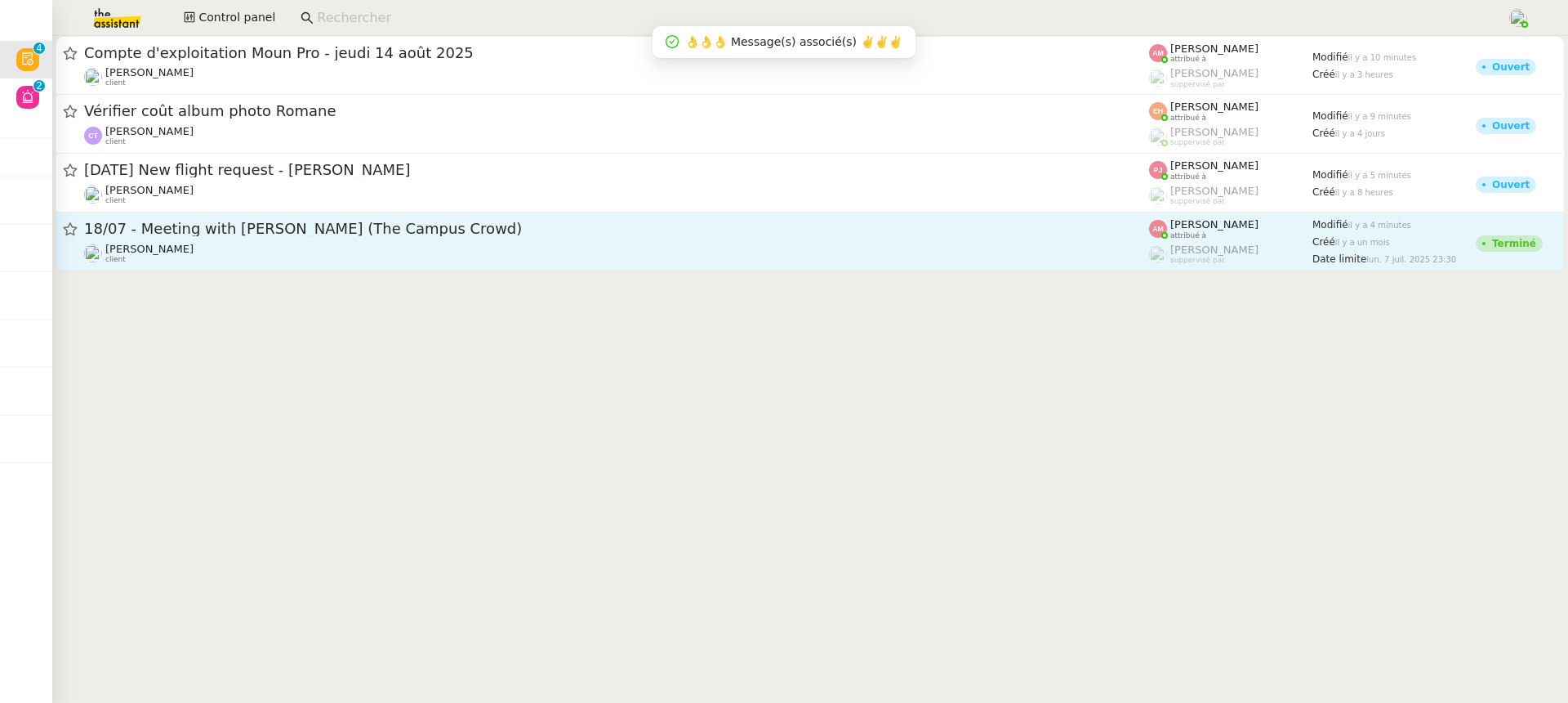
click at [697, 258] on div "Ariel Wengroff client" at bounding box center [616, 253] width 1065 height 21
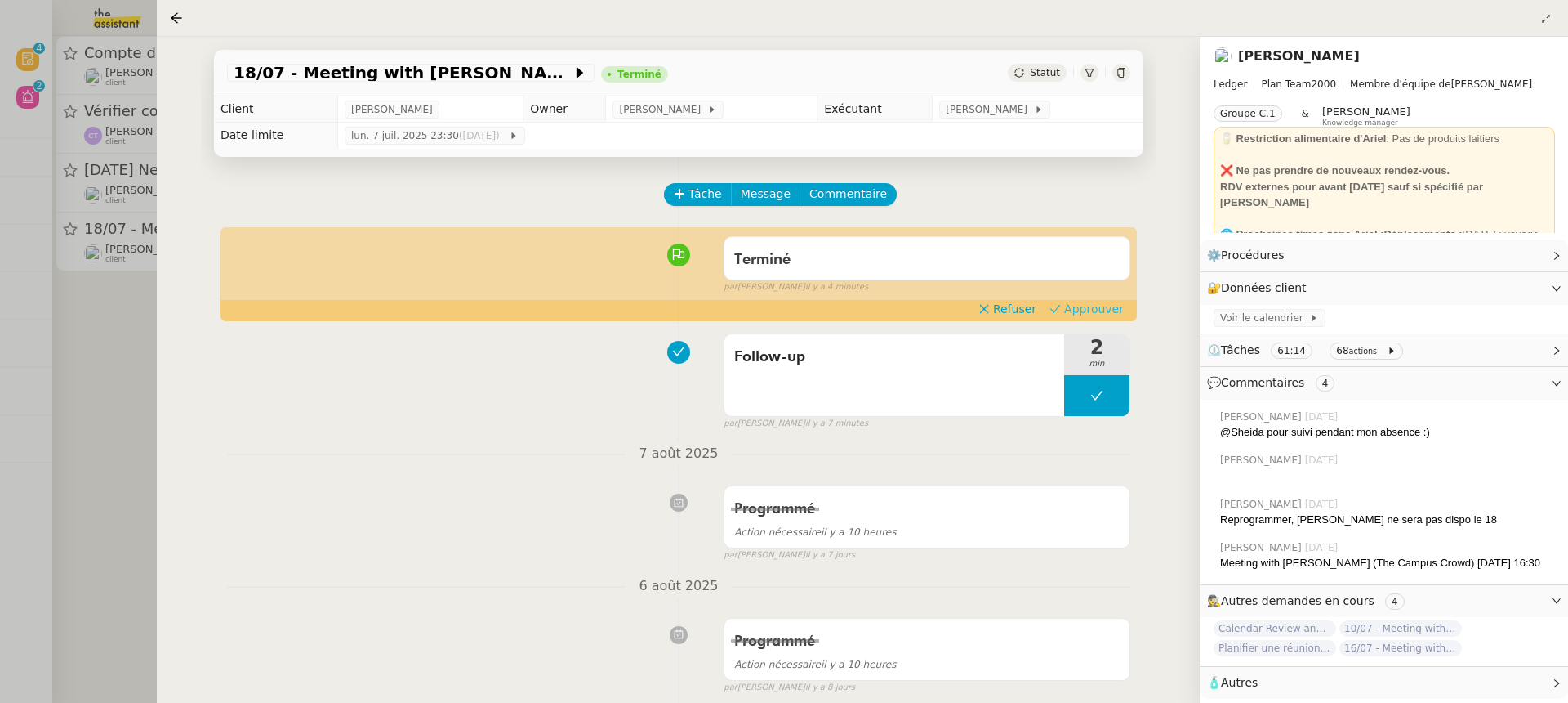
click at [1096, 306] on span "Approuver" at bounding box center [1094, 308] width 60 height 16
click at [87, 114] on div at bounding box center [784, 351] width 1568 height 703
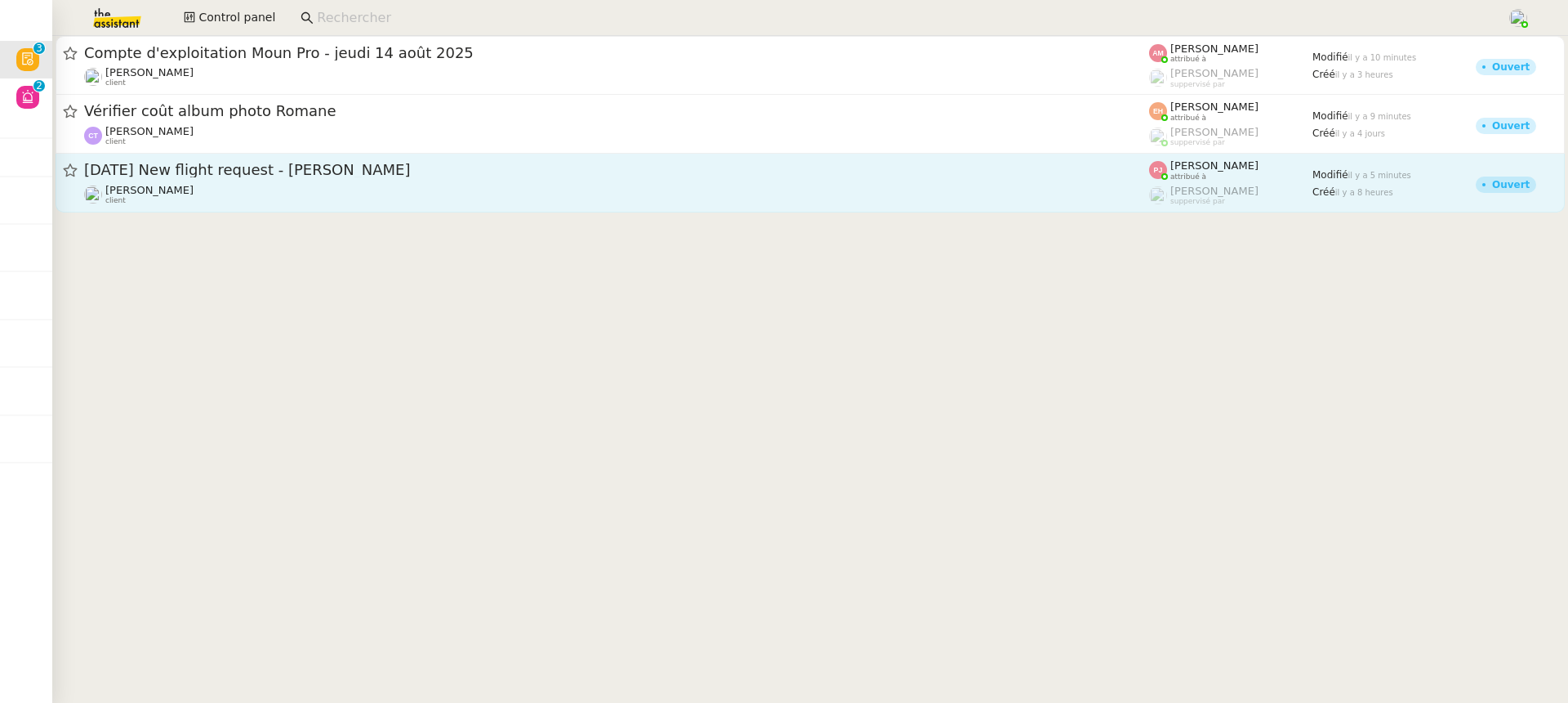
click at [295, 180] on div "22nd September 2025 New flight request - Rachidi YAYAOYE Louis Frei client" at bounding box center [616, 182] width 1065 height 45
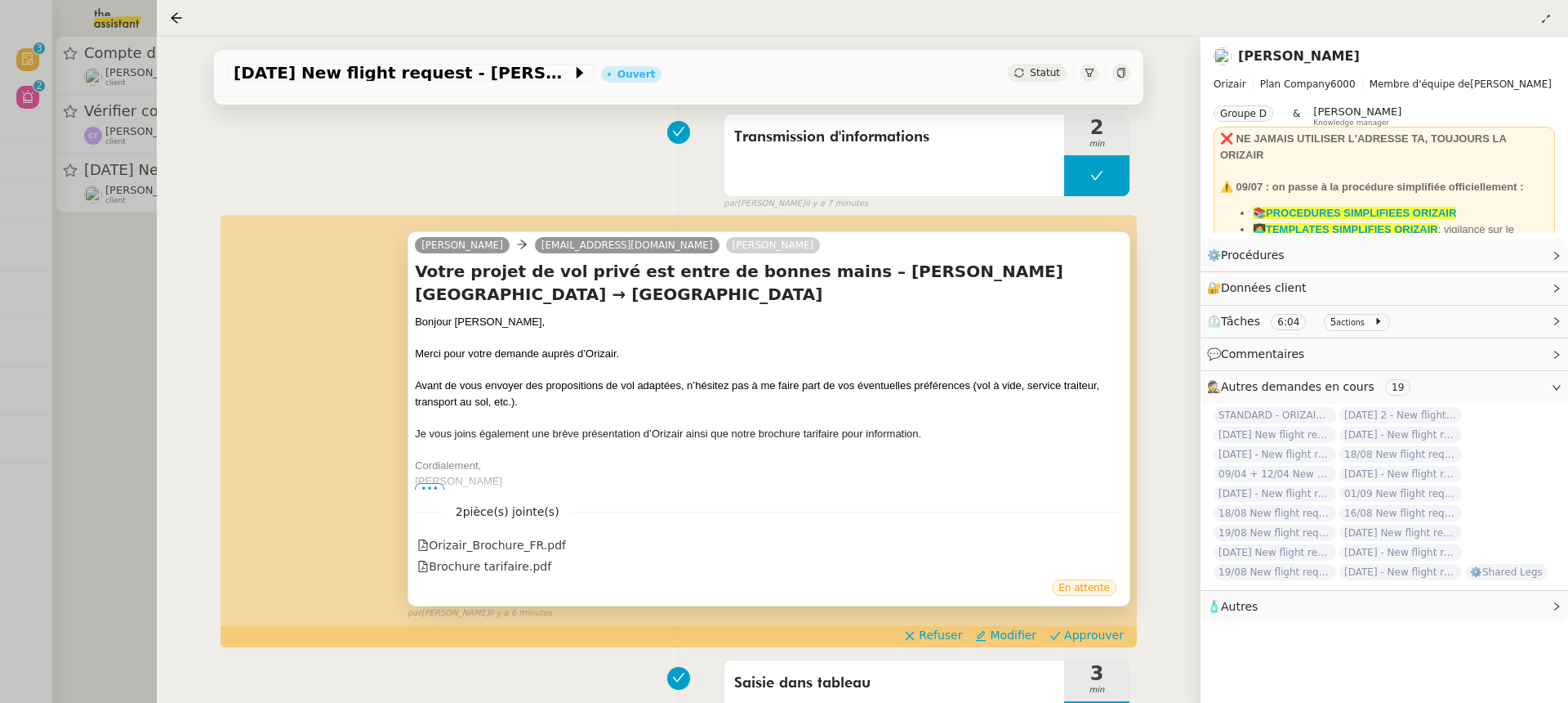
scroll to position [125, 0]
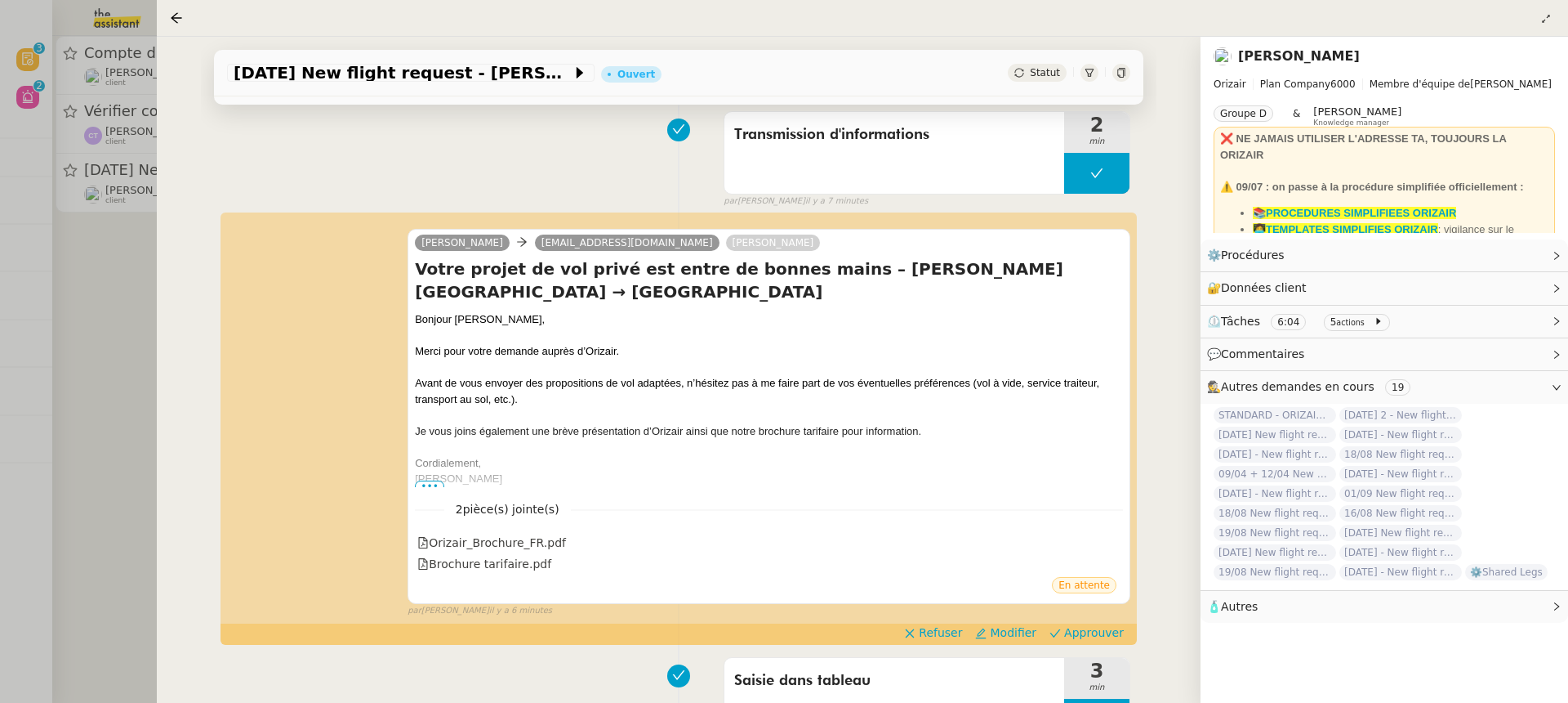
click at [1104, 617] on div "Josephine manrachid@gmail.com Louis Frei Votre projet de vol privé est entre de…" at bounding box center [678, 415] width 903 height 402
click at [1111, 626] on span "Approuver" at bounding box center [1094, 632] width 60 height 16
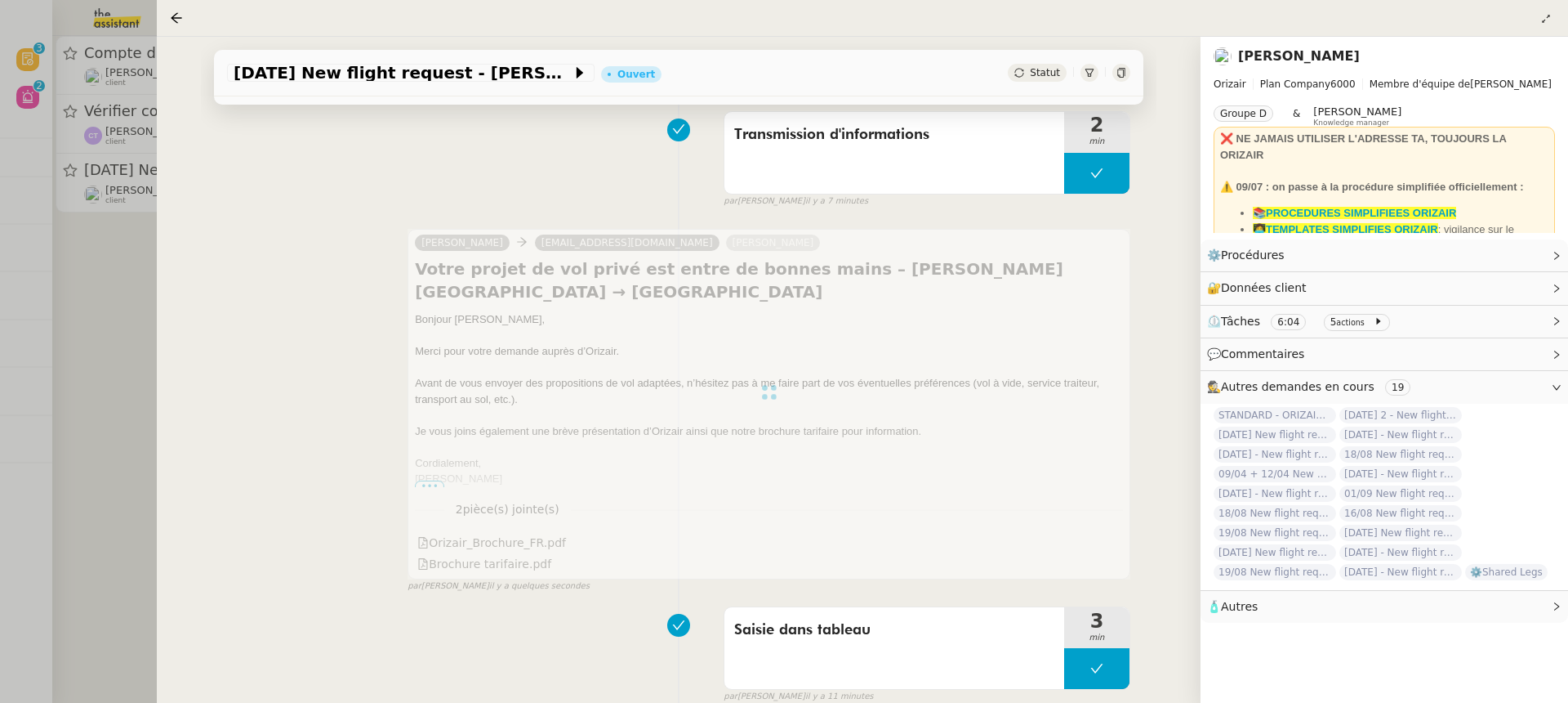
click at [120, 51] on div at bounding box center [784, 351] width 1568 height 703
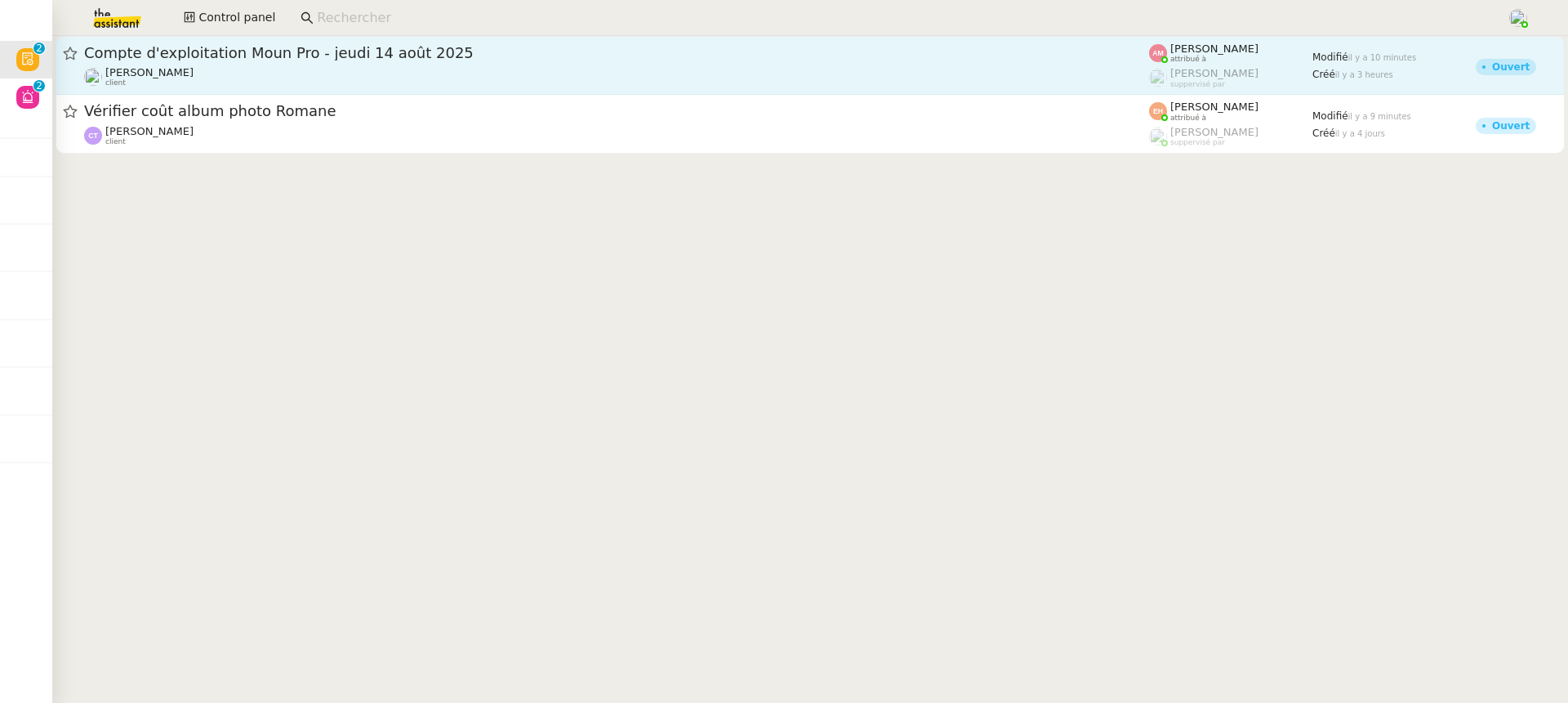
click at [246, 58] on span "Compte d'exploitation Moun Pro - jeudi 14 août 2025" at bounding box center [616, 52] width 1065 height 15
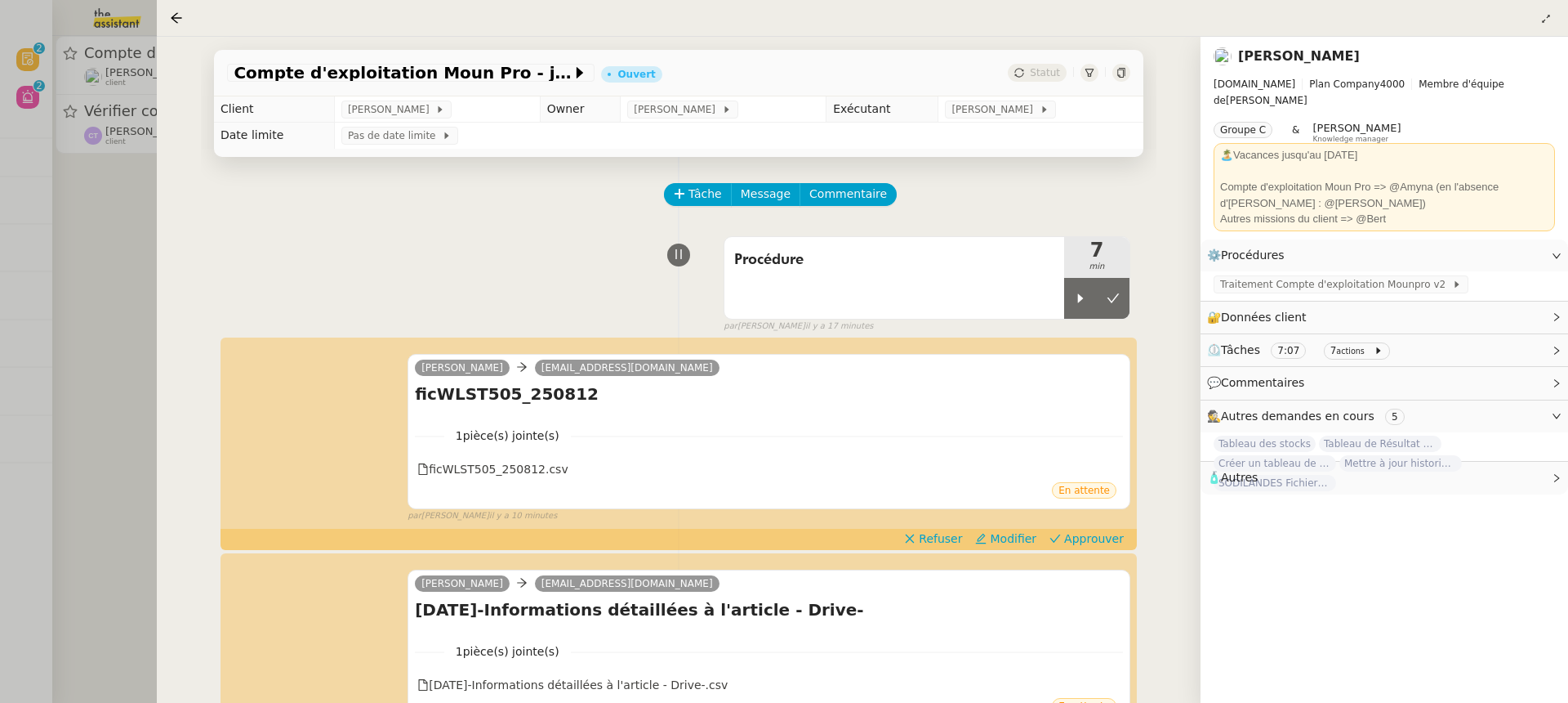
scroll to position [197, 0]
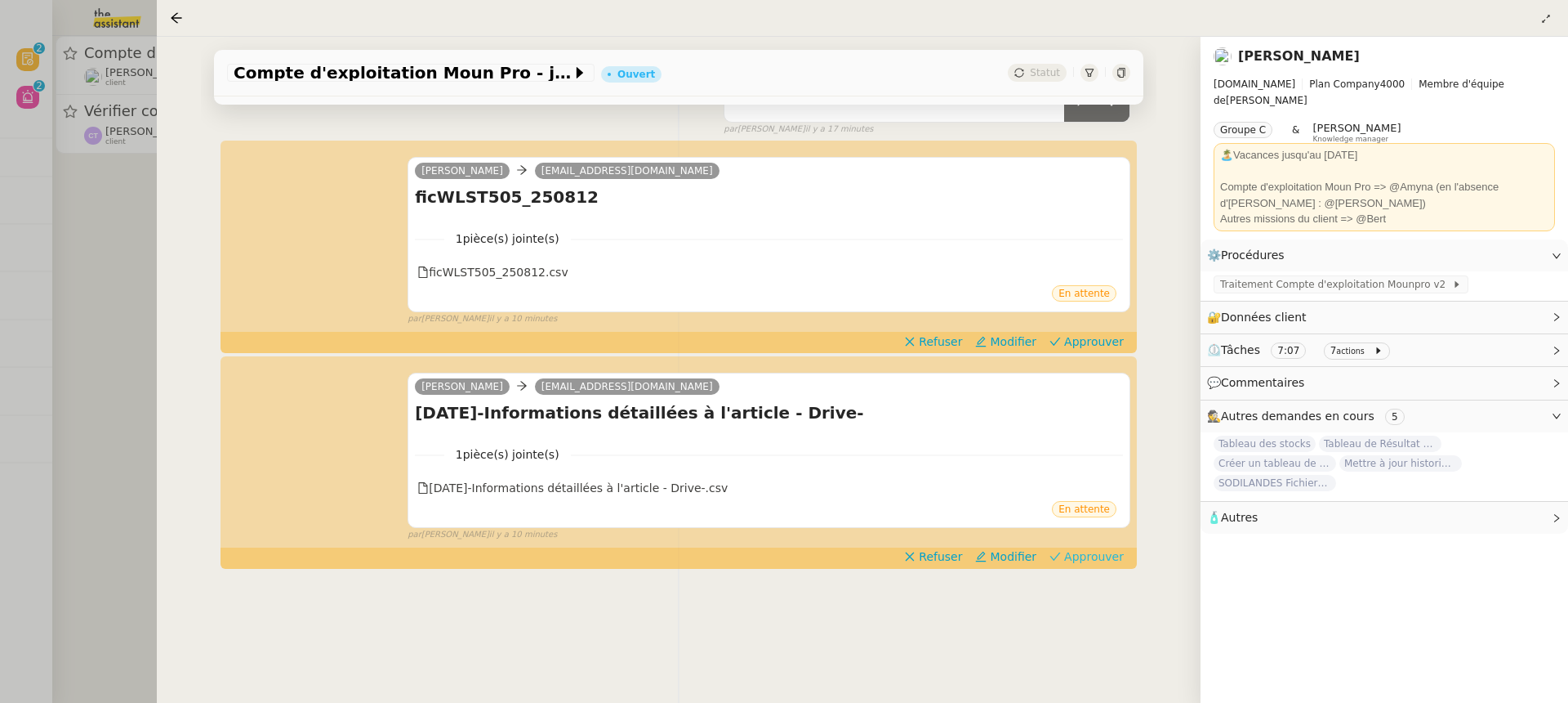
click at [1101, 551] on span "Approuver" at bounding box center [1094, 556] width 60 height 16
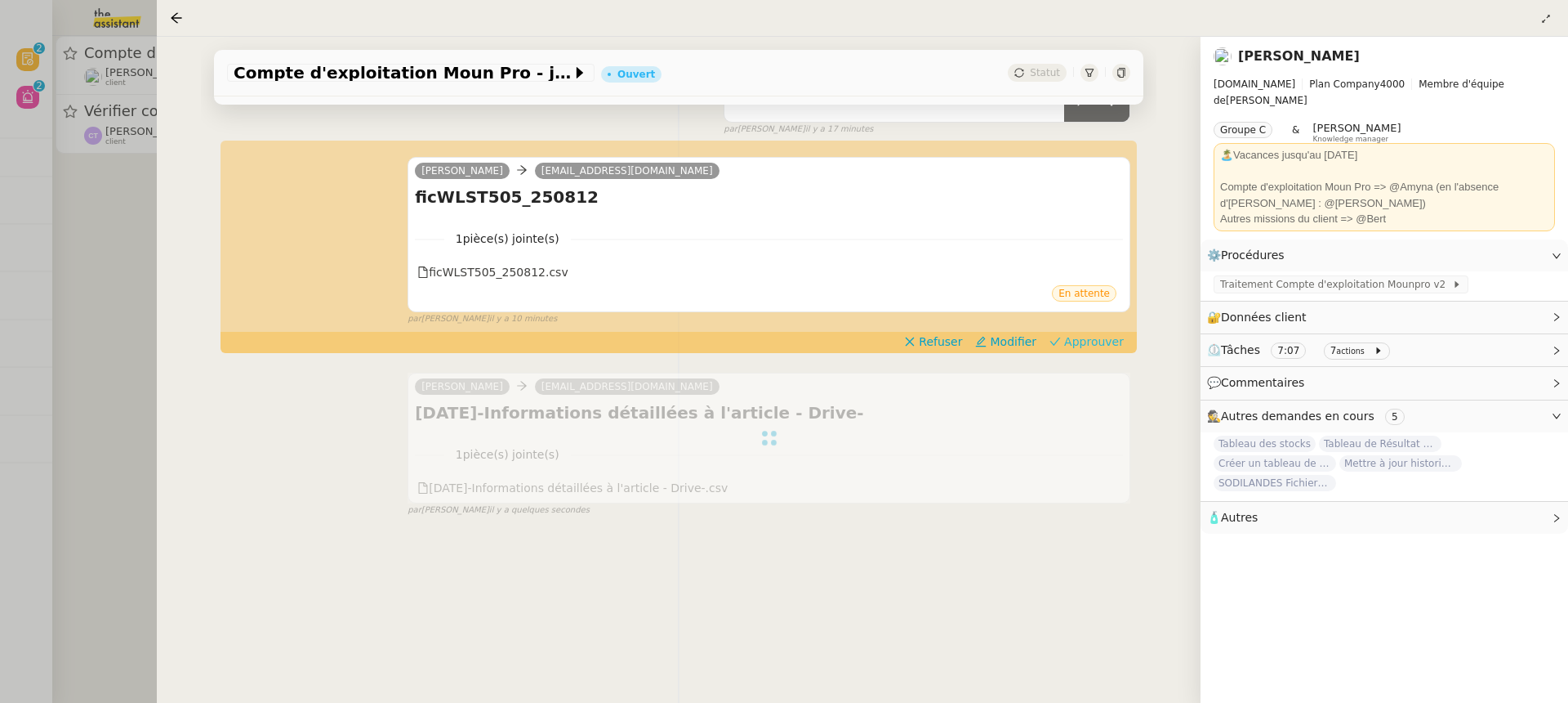
click at [1086, 339] on span "Approuver" at bounding box center [1094, 341] width 60 height 16
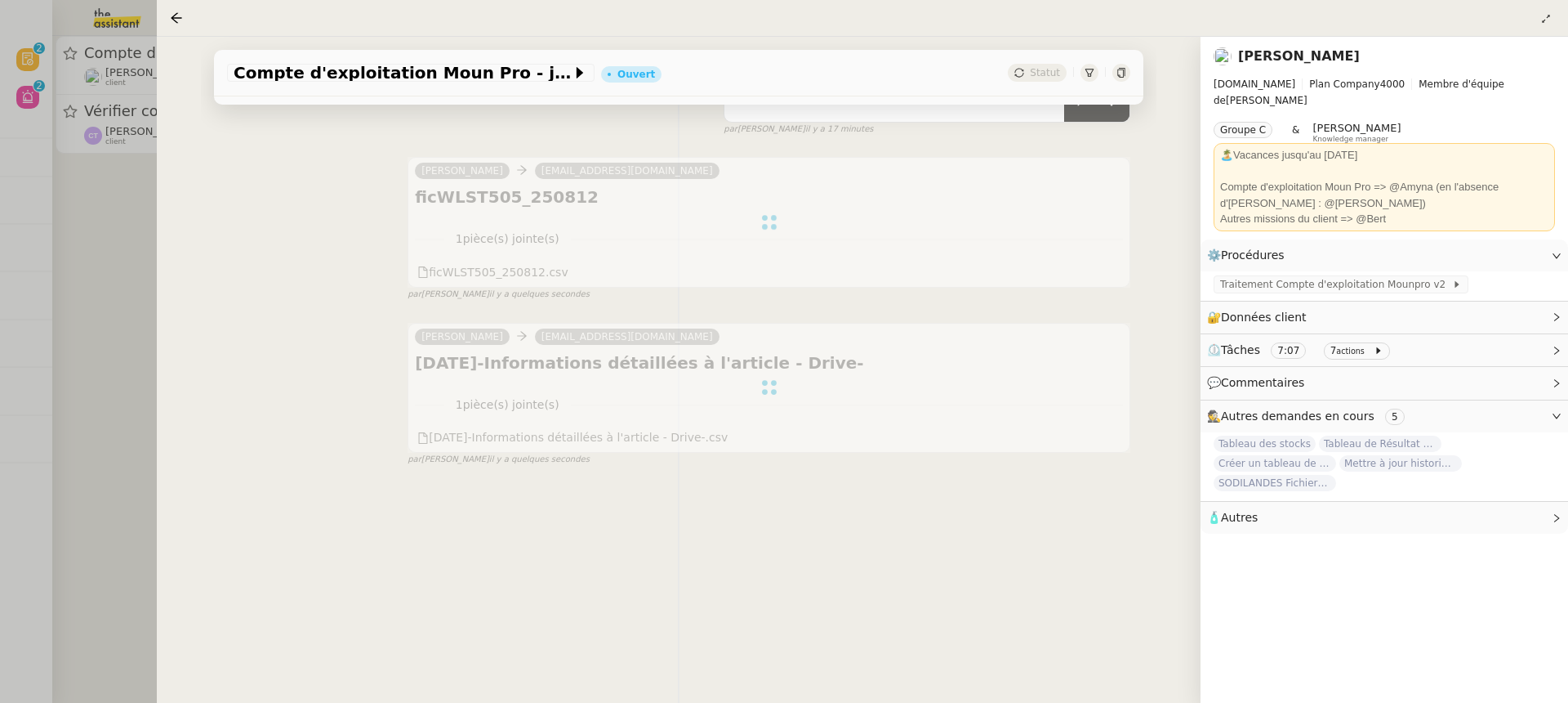
click at [57, 95] on div at bounding box center [784, 351] width 1568 height 703
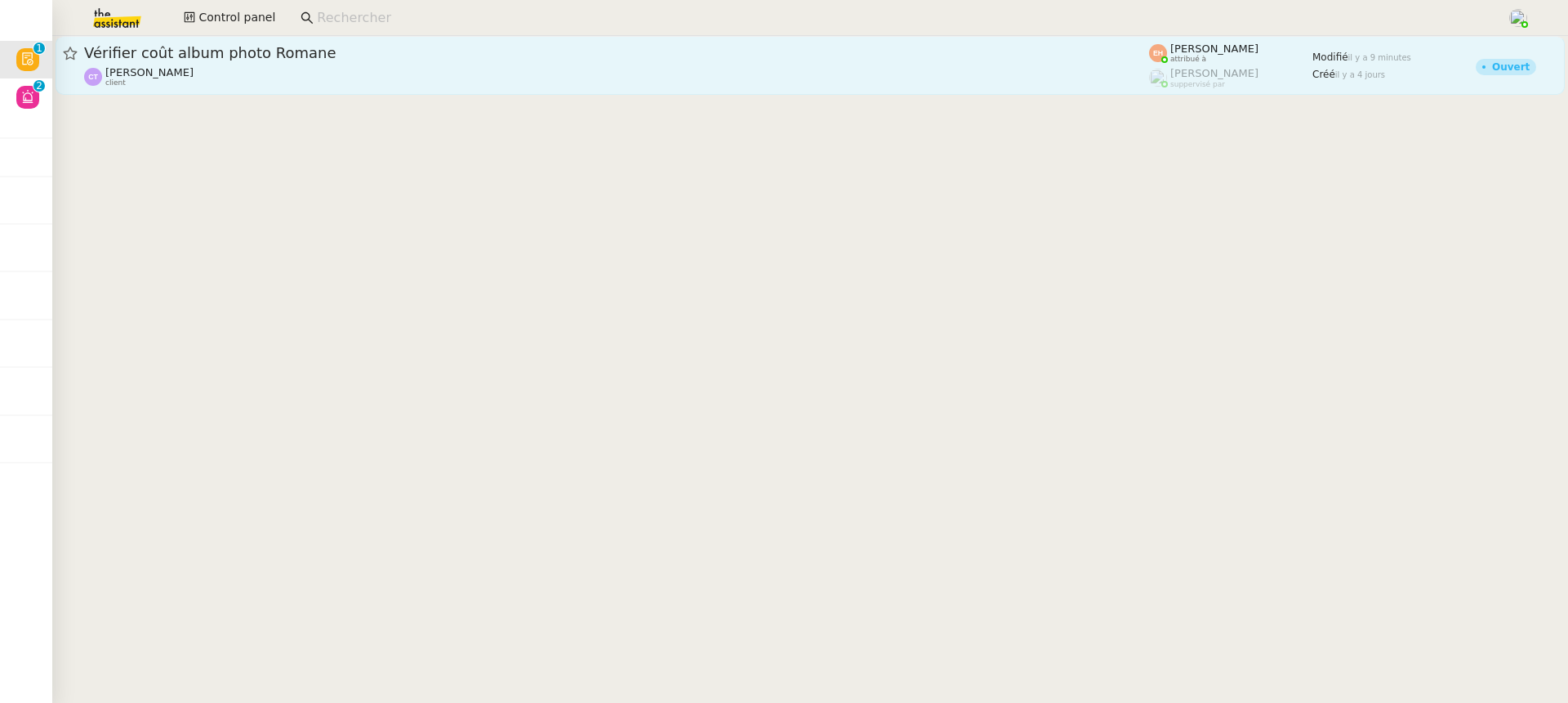
click at [146, 90] on link "Vérifier coût album photo Romane Camille TOULOUSE client Esther Hillenbrand att…" at bounding box center [809, 65] width 1509 height 59
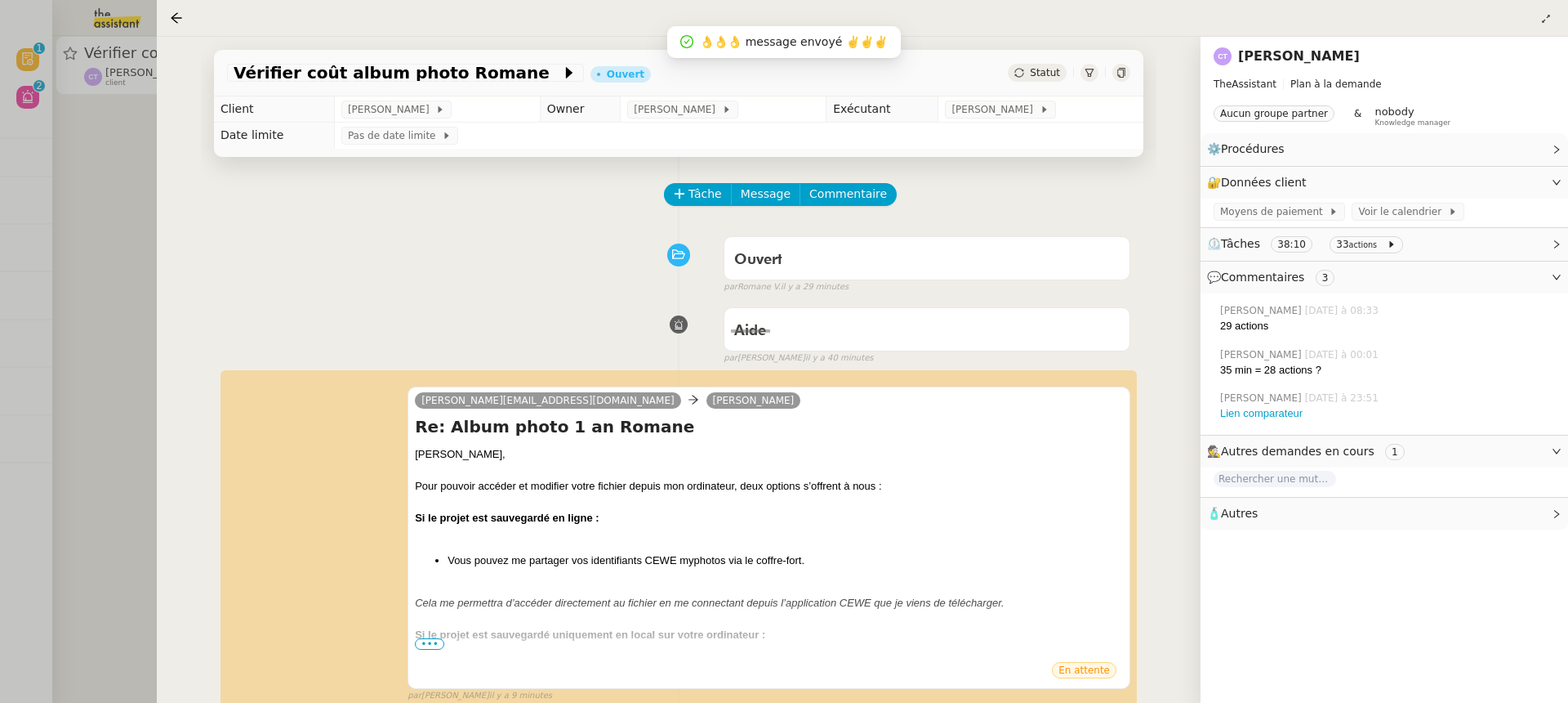
click at [69, 148] on div at bounding box center [784, 351] width 1568 height 703
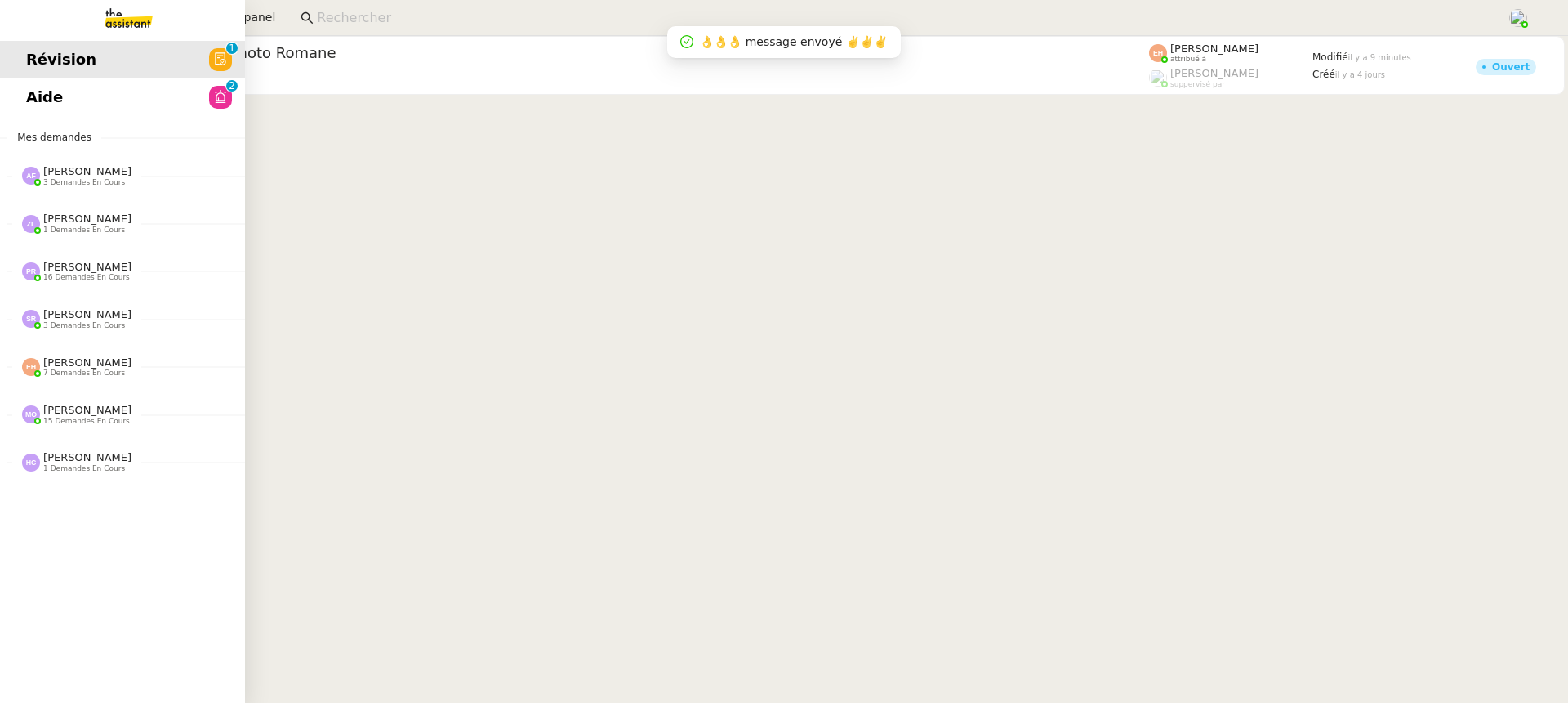
click at [29, 103] on link "Aide 0 1 2 3 4 5 6 7 8 9" at bounding box center [122, 97] width 245 height 38
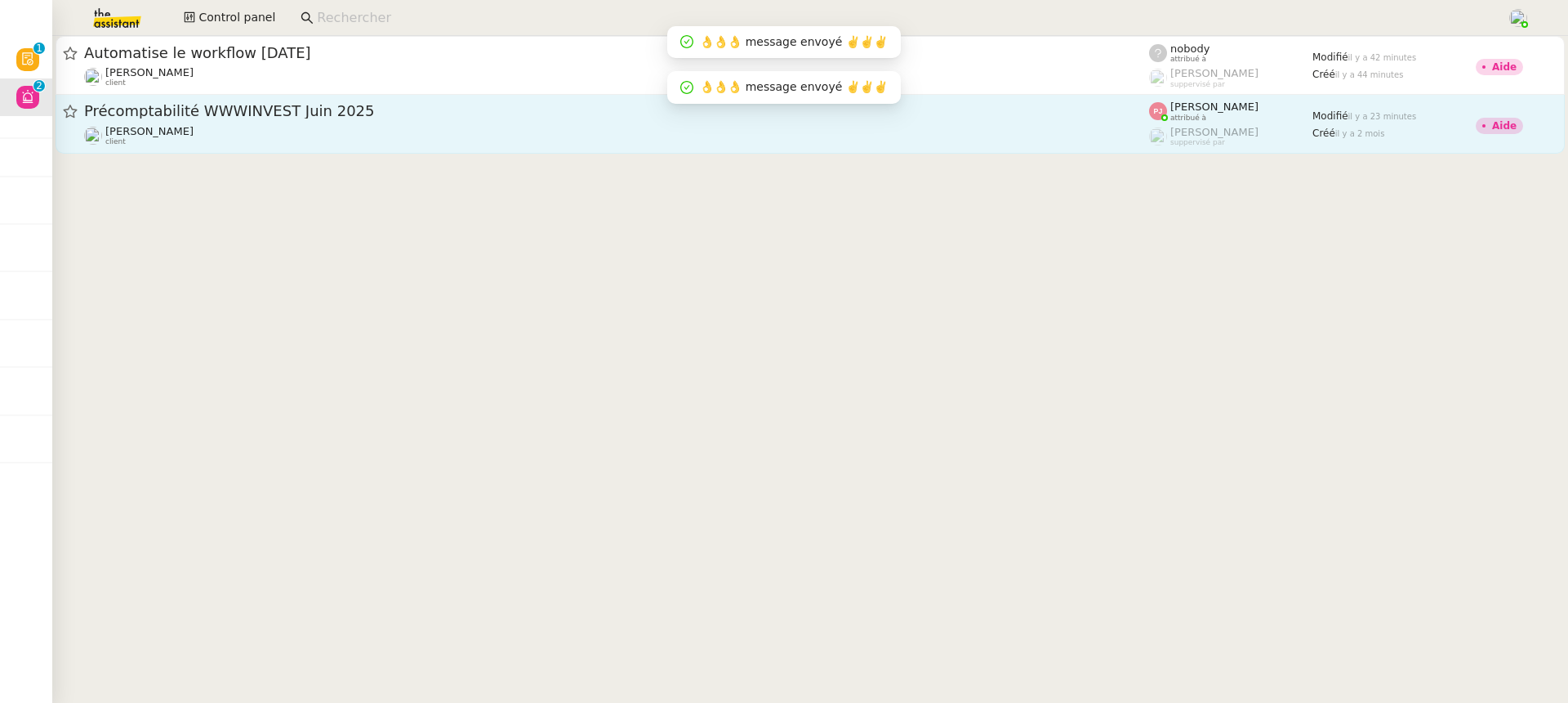
click at [763, 96] on div "👌👌👌 message envoyé ✌️✌️✌️" at bounding box center [784, 86] width 207 height 18
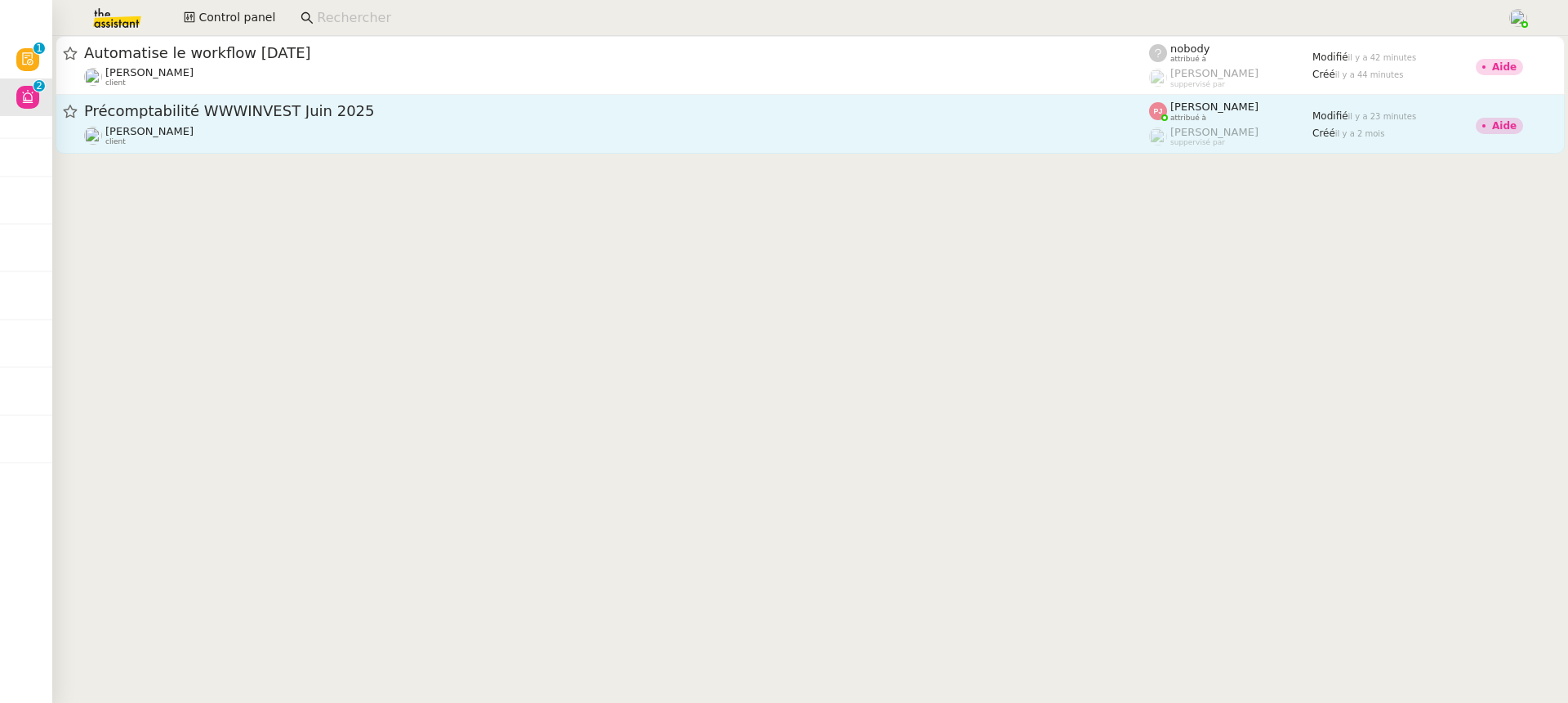
click at [286, 144] on div "[PERSON_NAME] client" at bounding box center [616, 136] width 1065 height 21
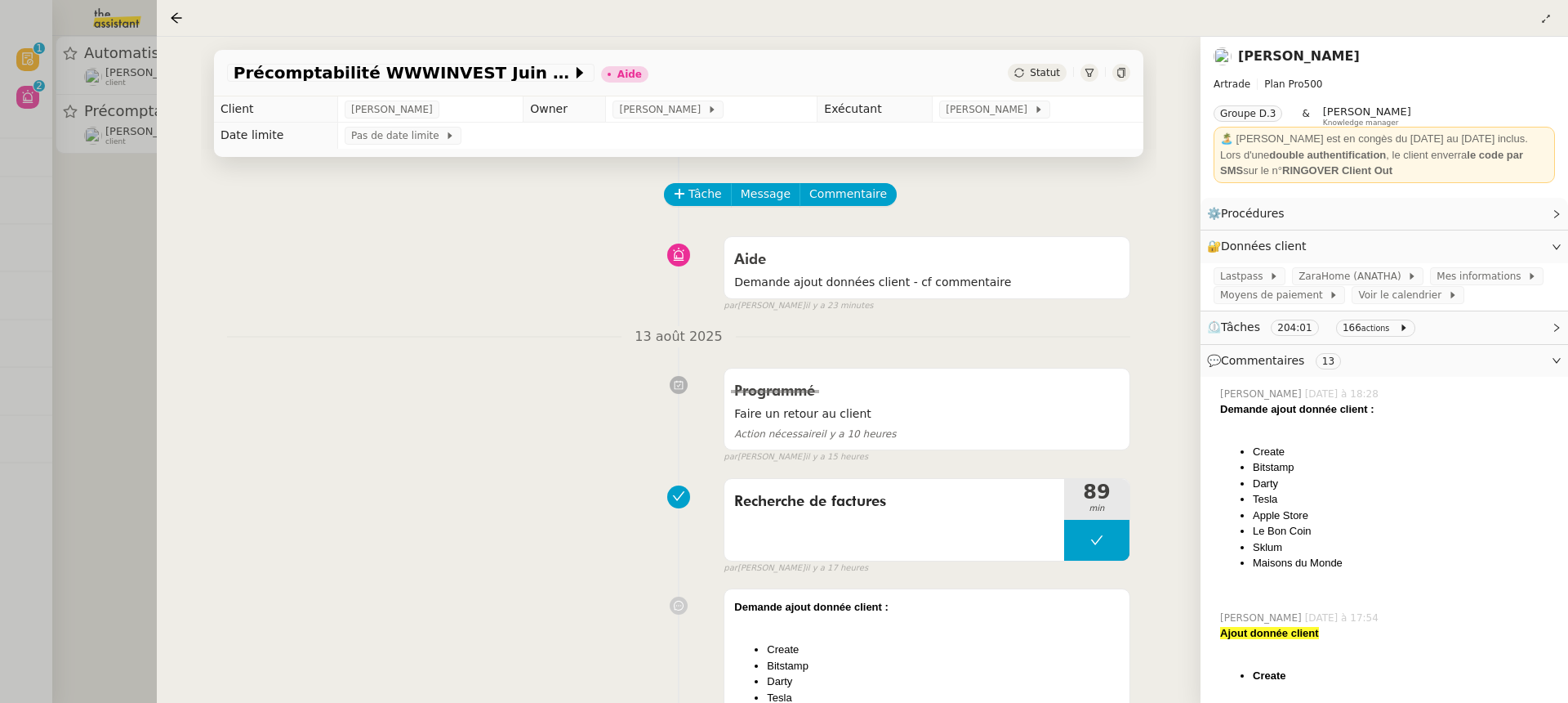
click at [5, 141] on div at bounding box center [784, 351] width 1568 height 703
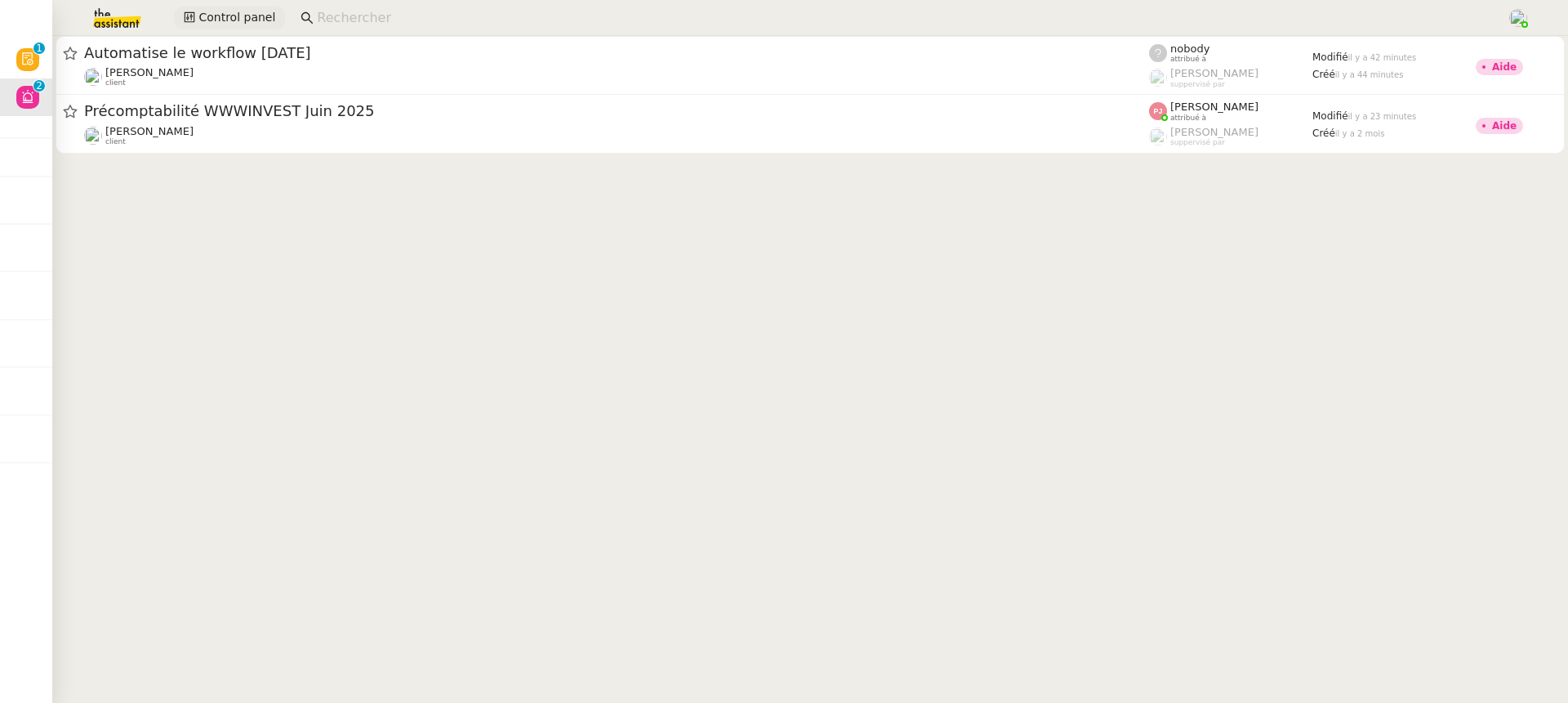
click at [238, 28] on button "Control panel" at bounding box center [229, 18] width 111 height 23
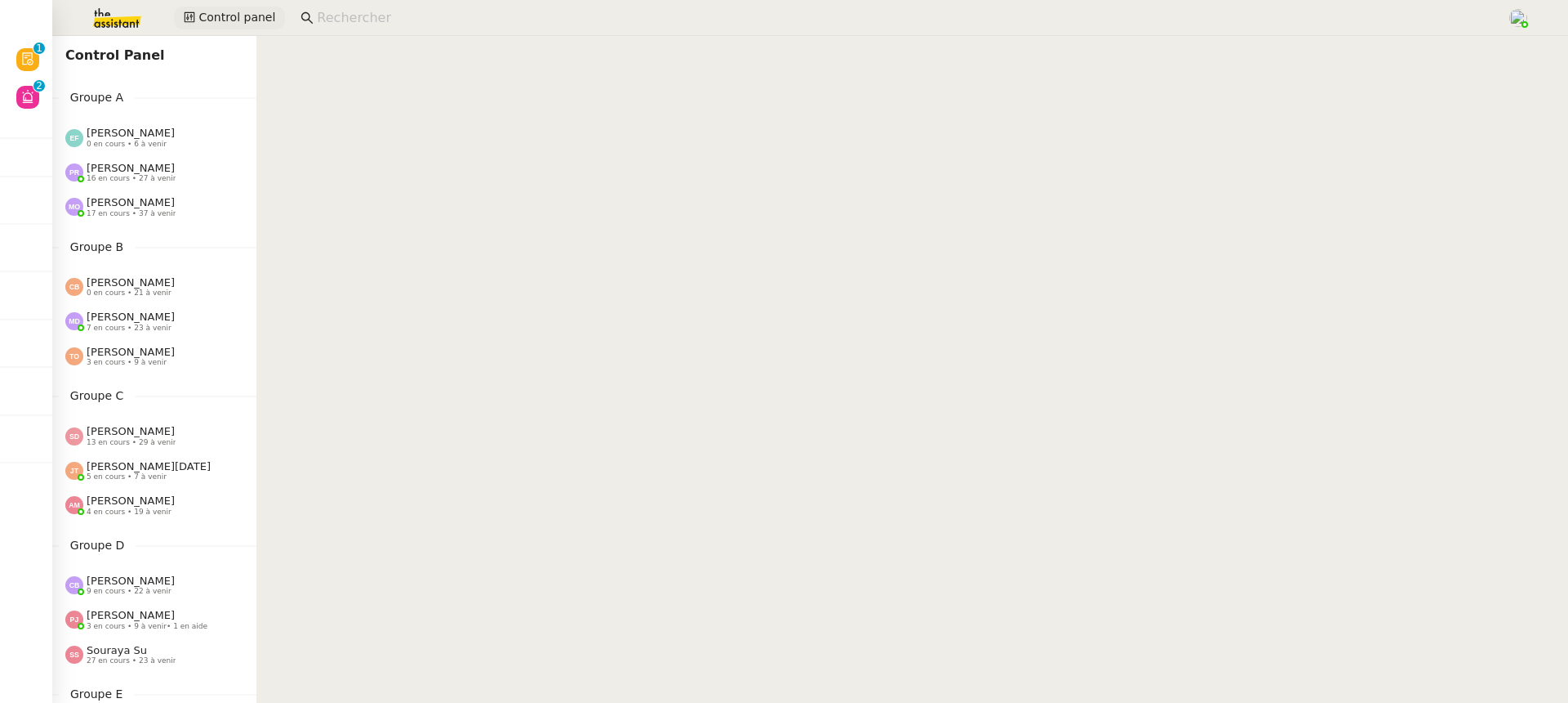
scroll to position [635, 0]
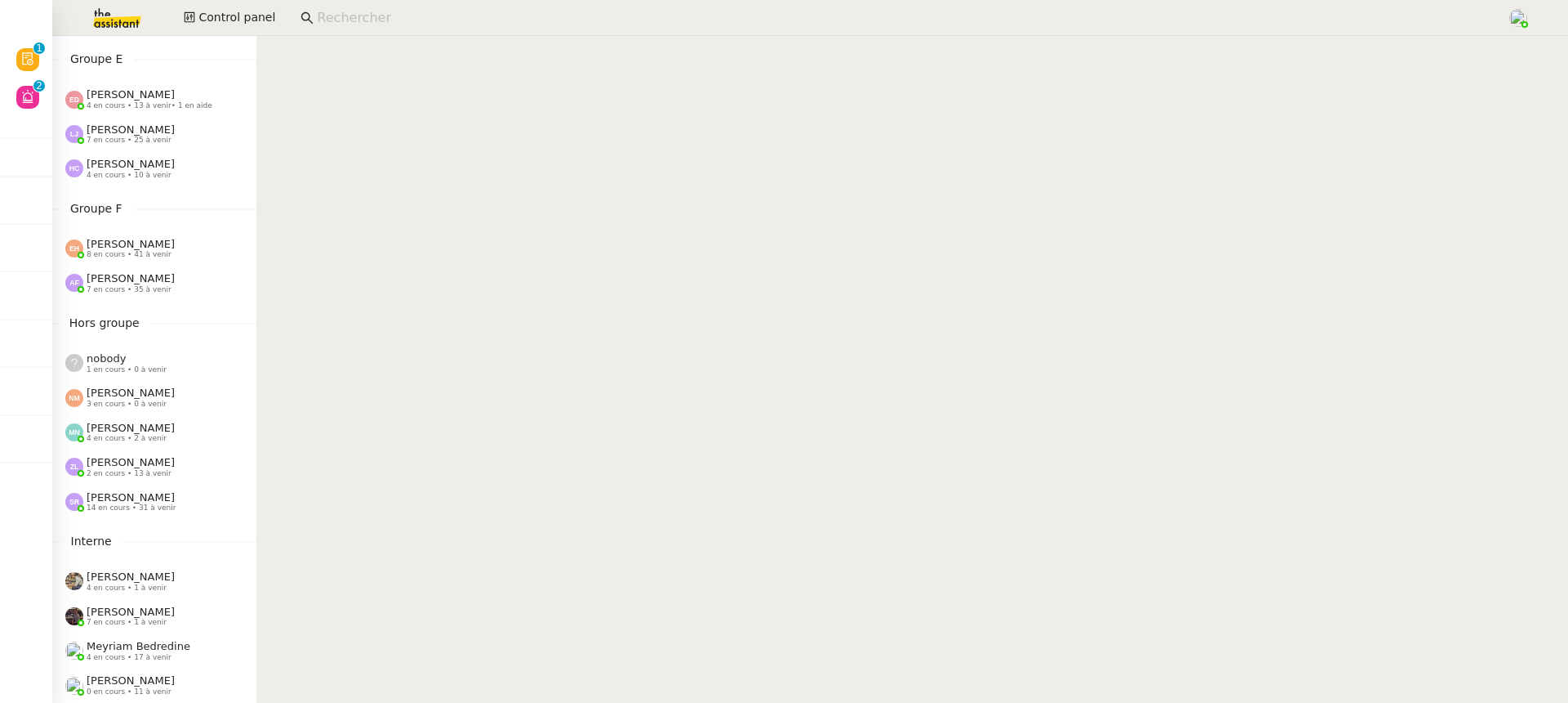
click at [142, 267] on div "Anna Florent 7 en cours • 35 à venir" at bounding box center [154, 282] width 204 height 34
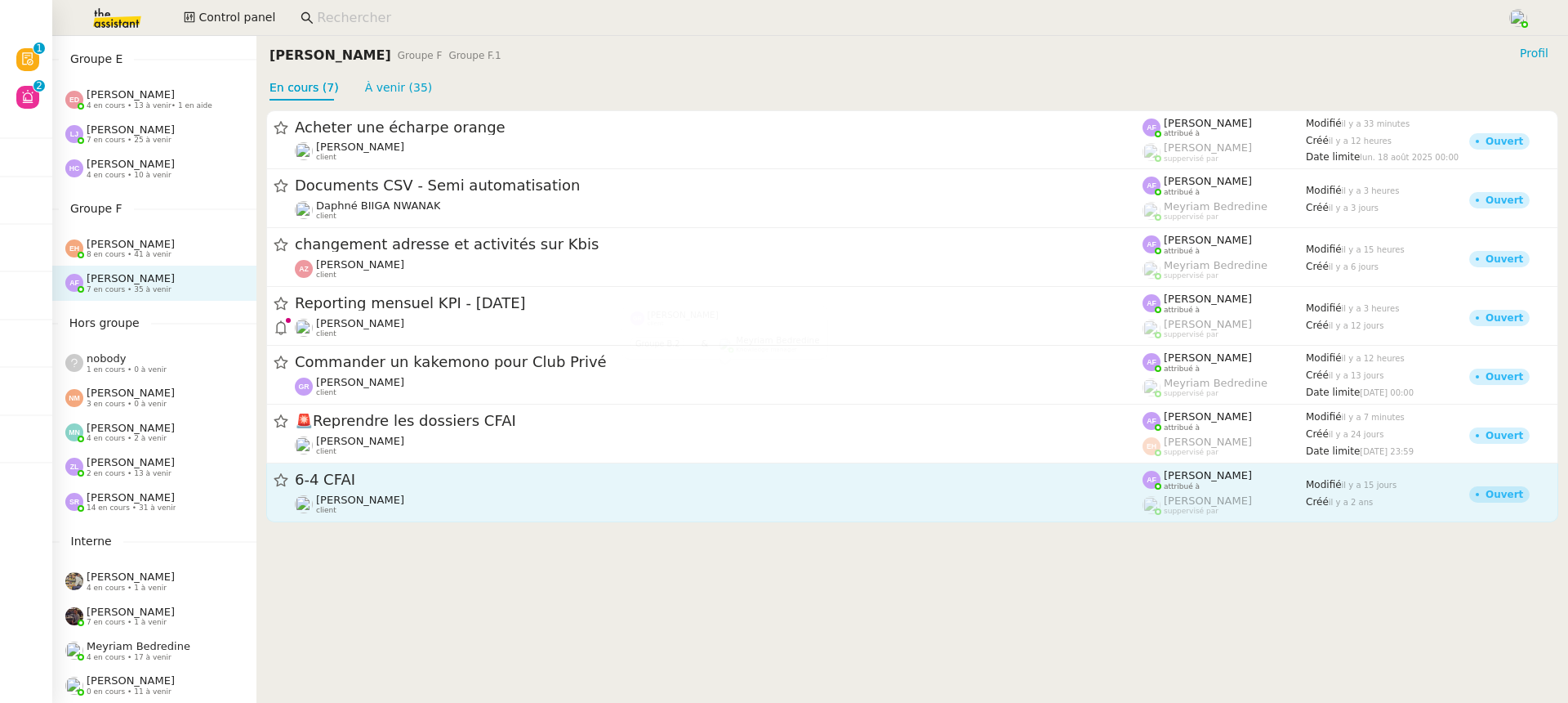
click at [401, 470] on div "6-4 CFAI" at bounding box center [718, 479] width 848 height 20
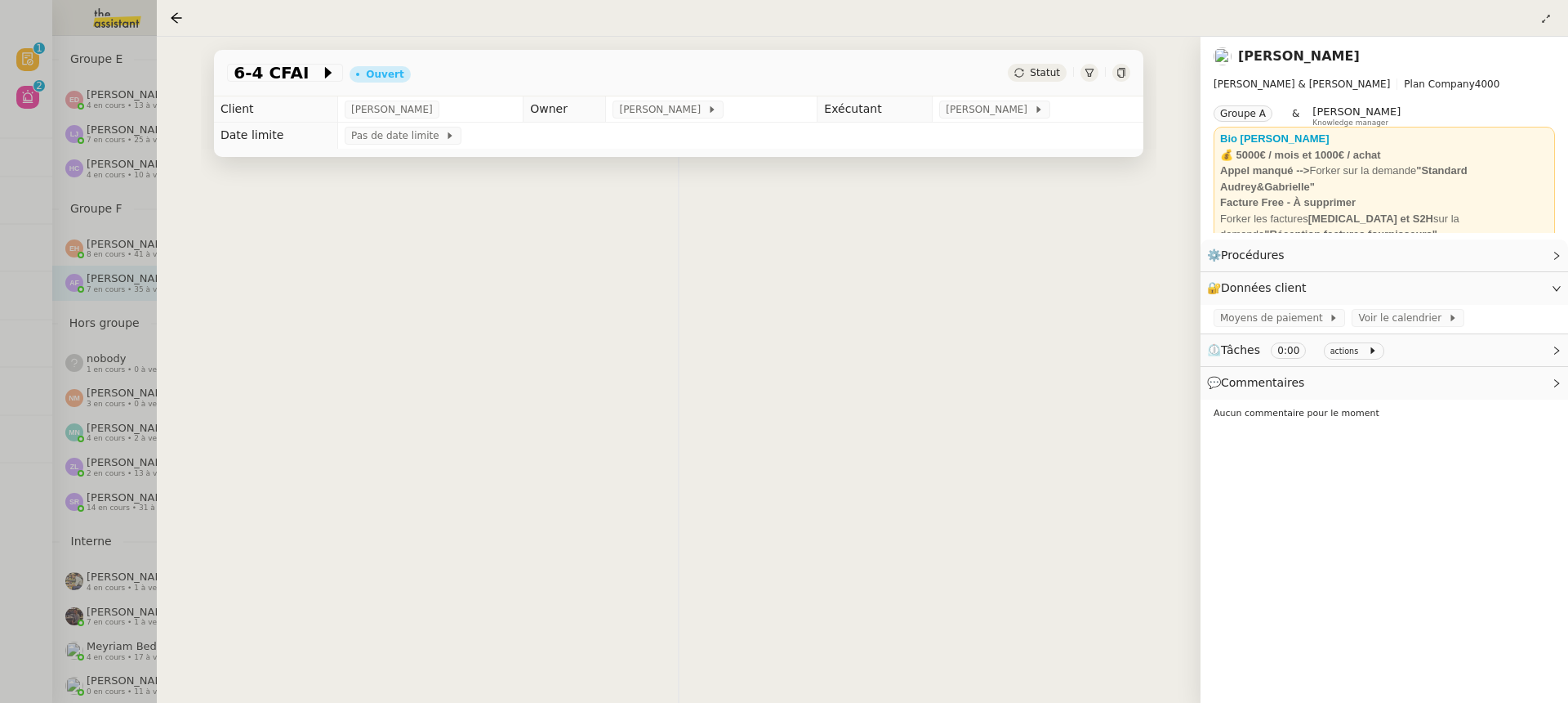
click at [149, 452] on div at bounding box center [784, 351] width 1568 height 703
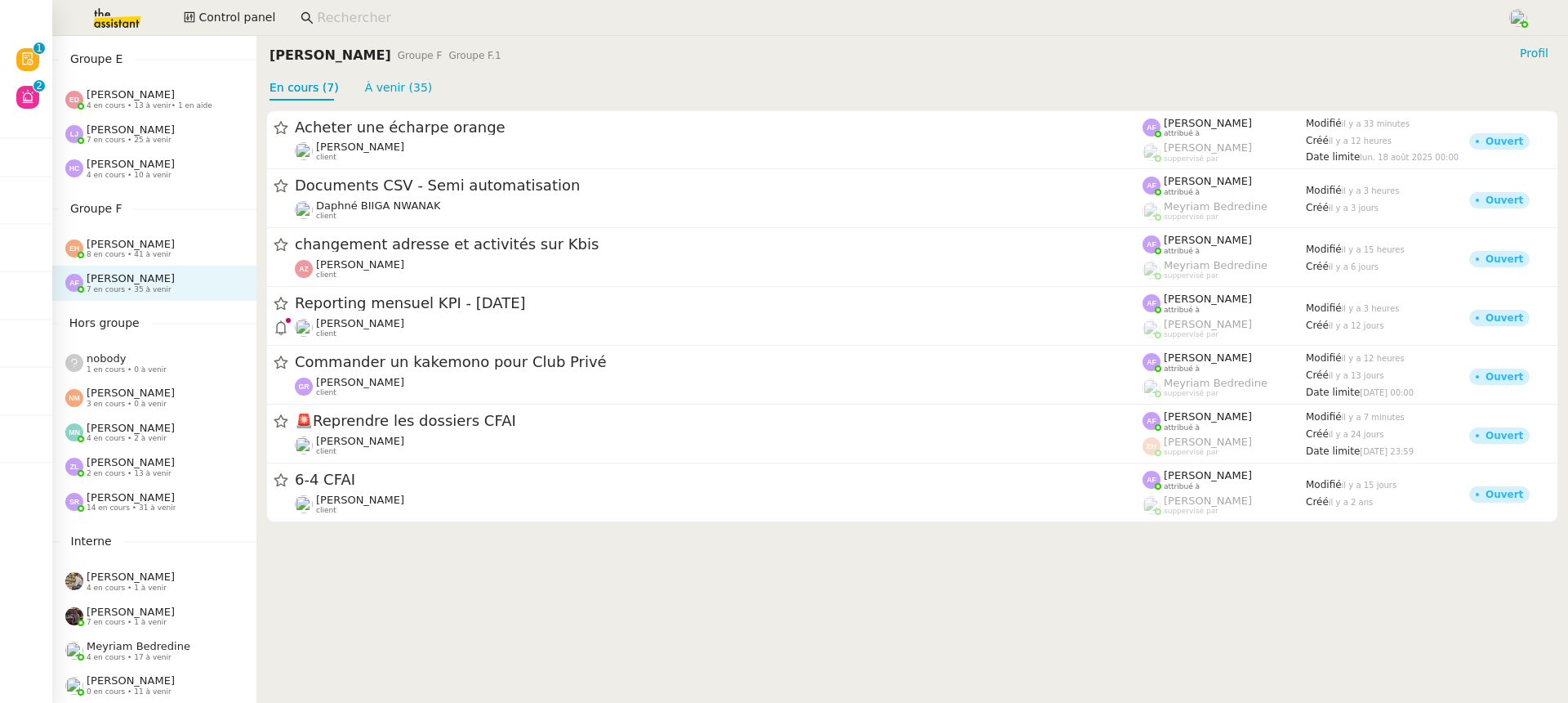
click at [114, 438] on div at bounding box center [784, 351] width 1568 height 703
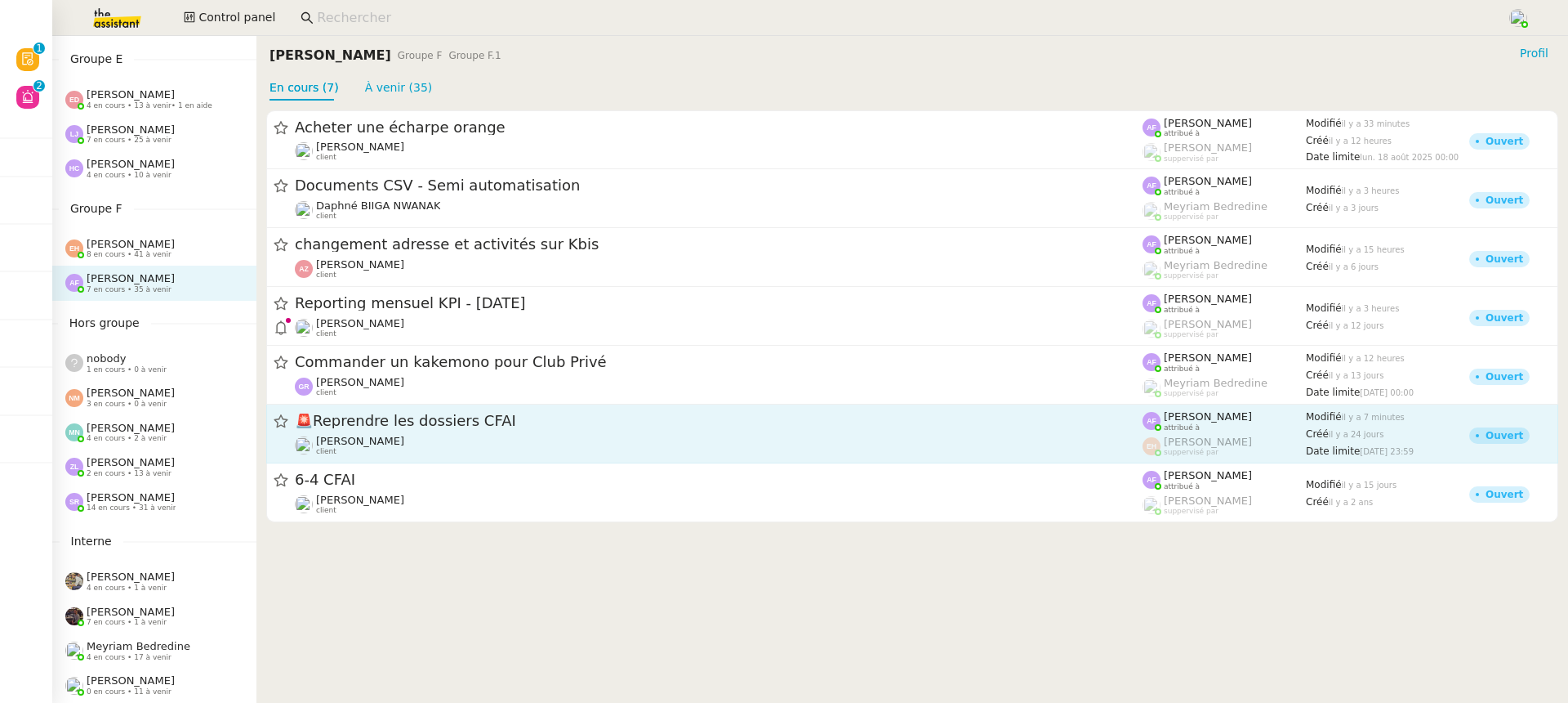
click at [355, 453] on div "Gabrielle Tavernier client" at bounding box center [360, 445] width 88 height 21
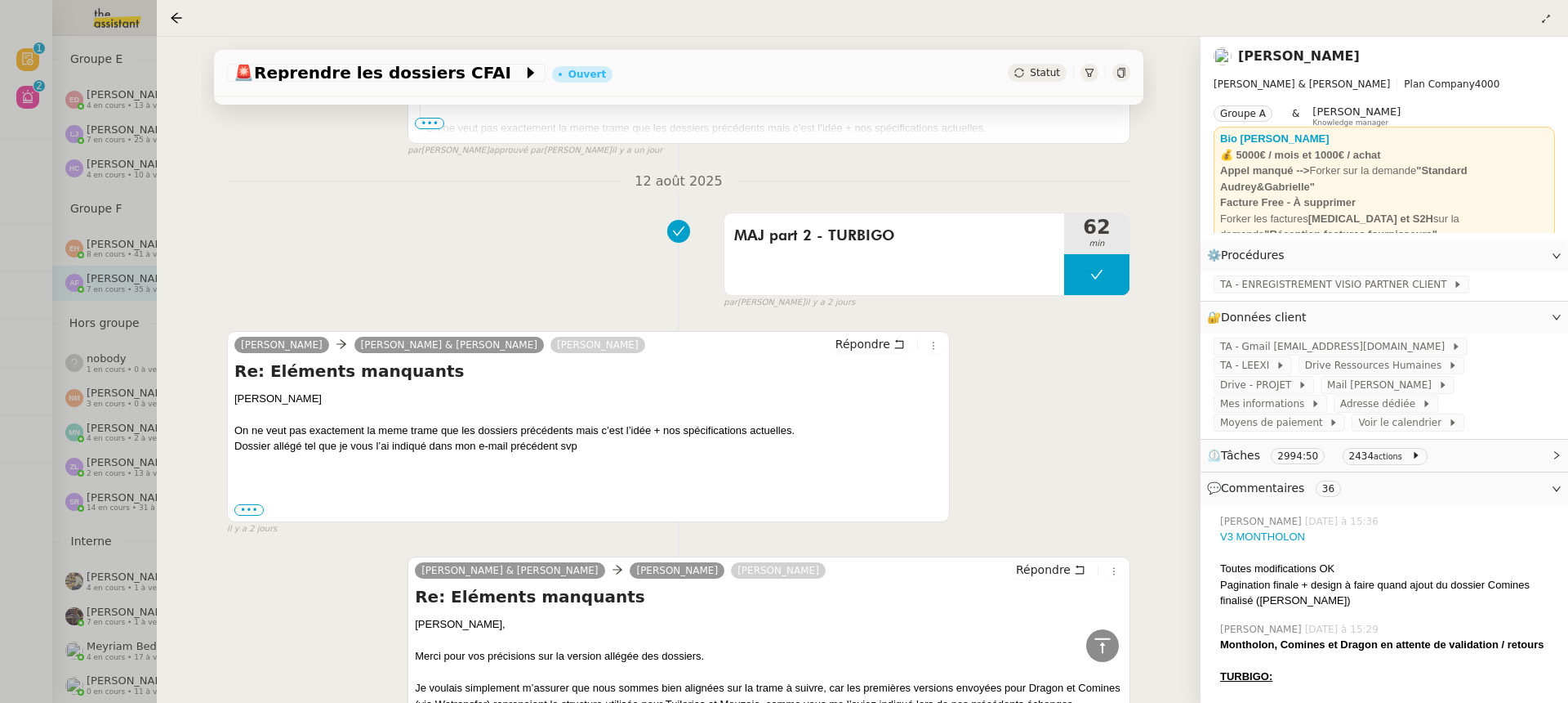
scroll to position [1233, 0]
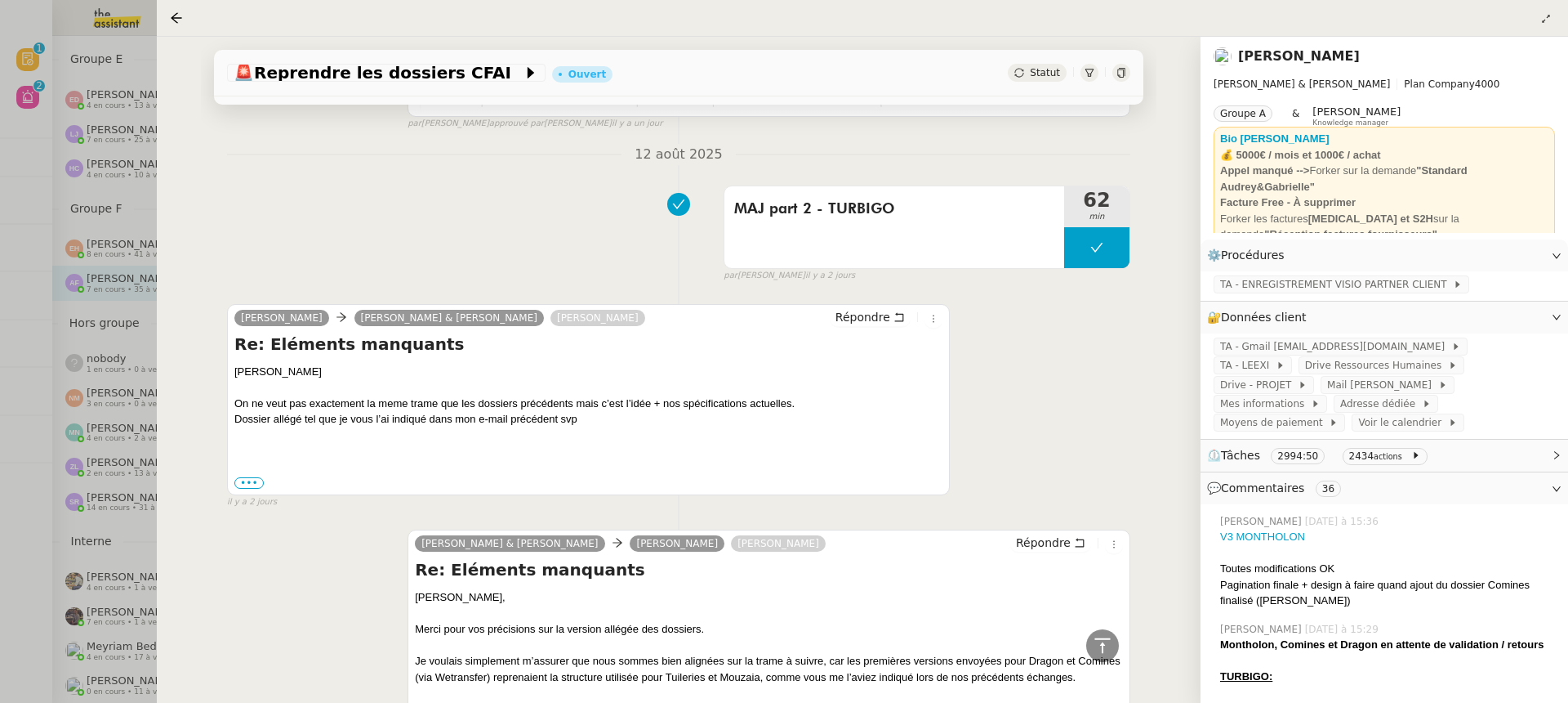
click at [84, 111] on div at bounding box center [784, 351] width 1568 height 703
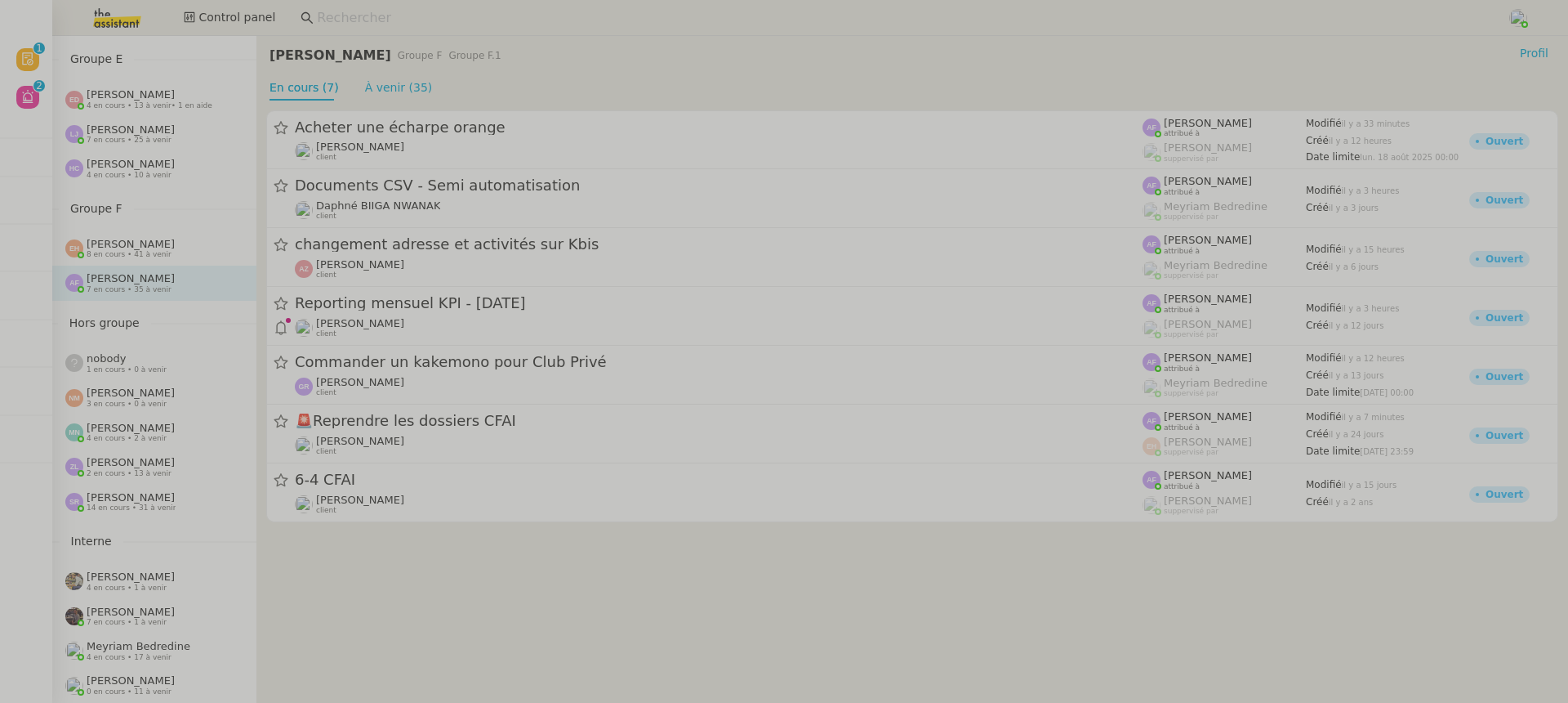
click at [9, 31] on link at bounding box center [26, 17] width 52 height 36
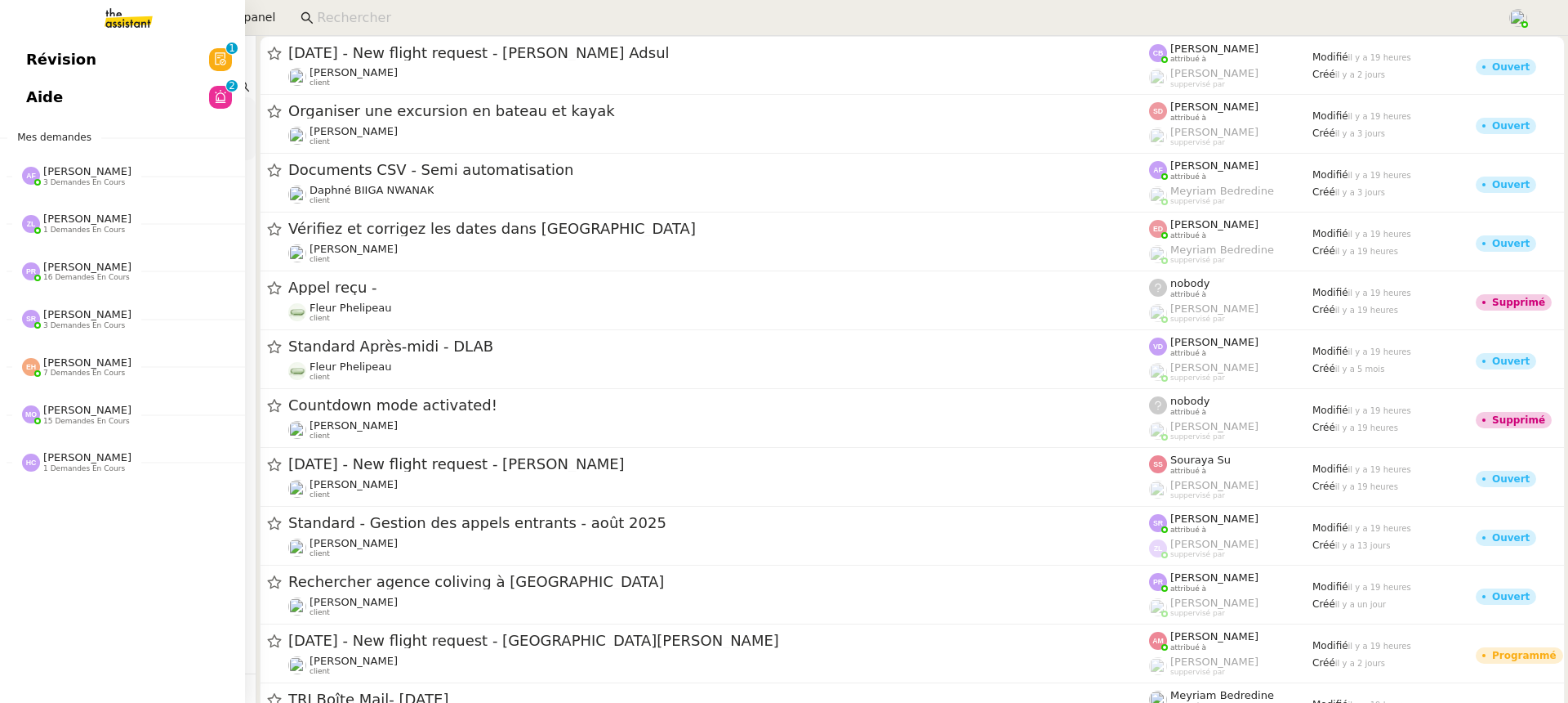
click at [65, 48] on span "Révision" at bounding box center [61, 59] width 70 height 24
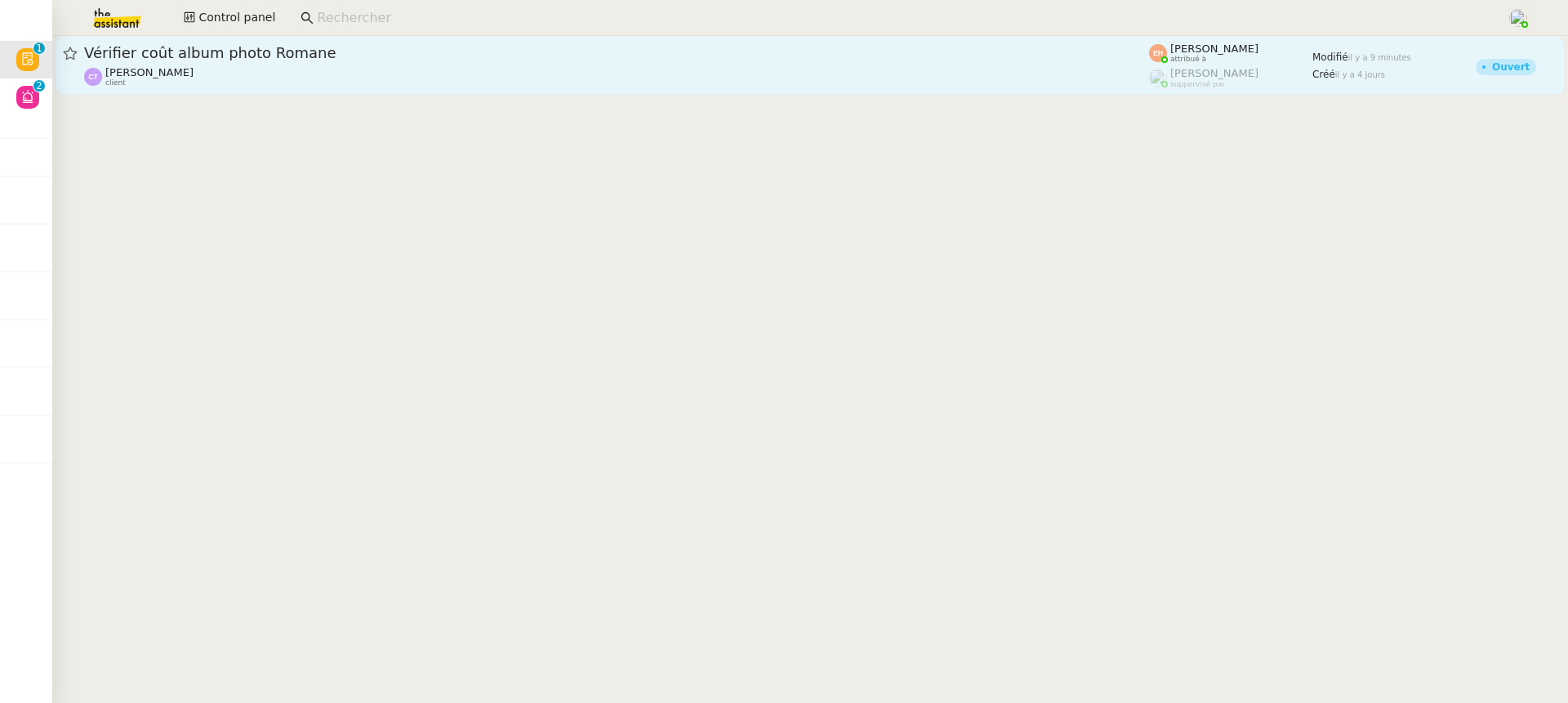
click at [472, 49] on span "Vérifier coût album photo Romane" at bounding box center [616, 52] width 1065 height 15
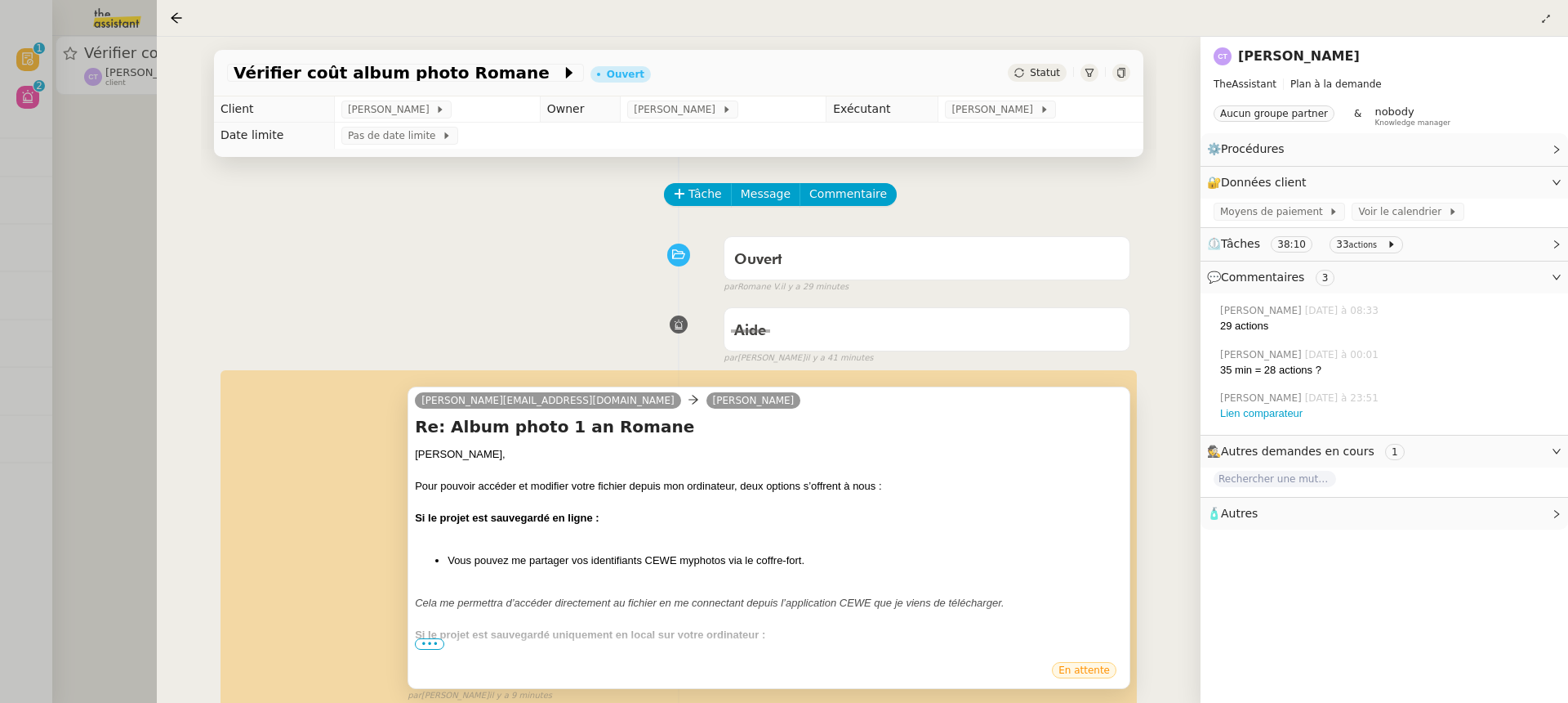
scroll to position [59, 0]
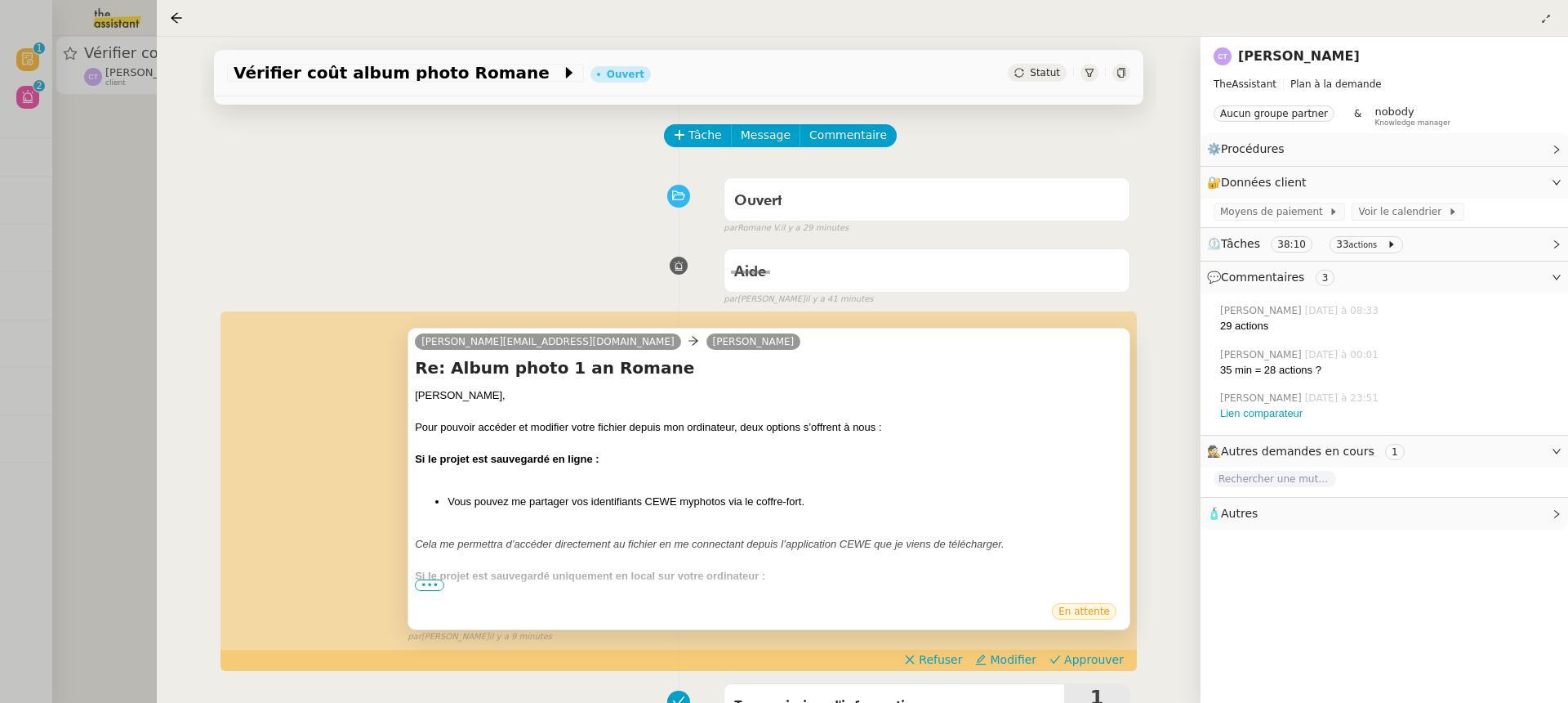
click at [419, 588] on span "•••" at bounding box center [429, 585] width 29 height 12
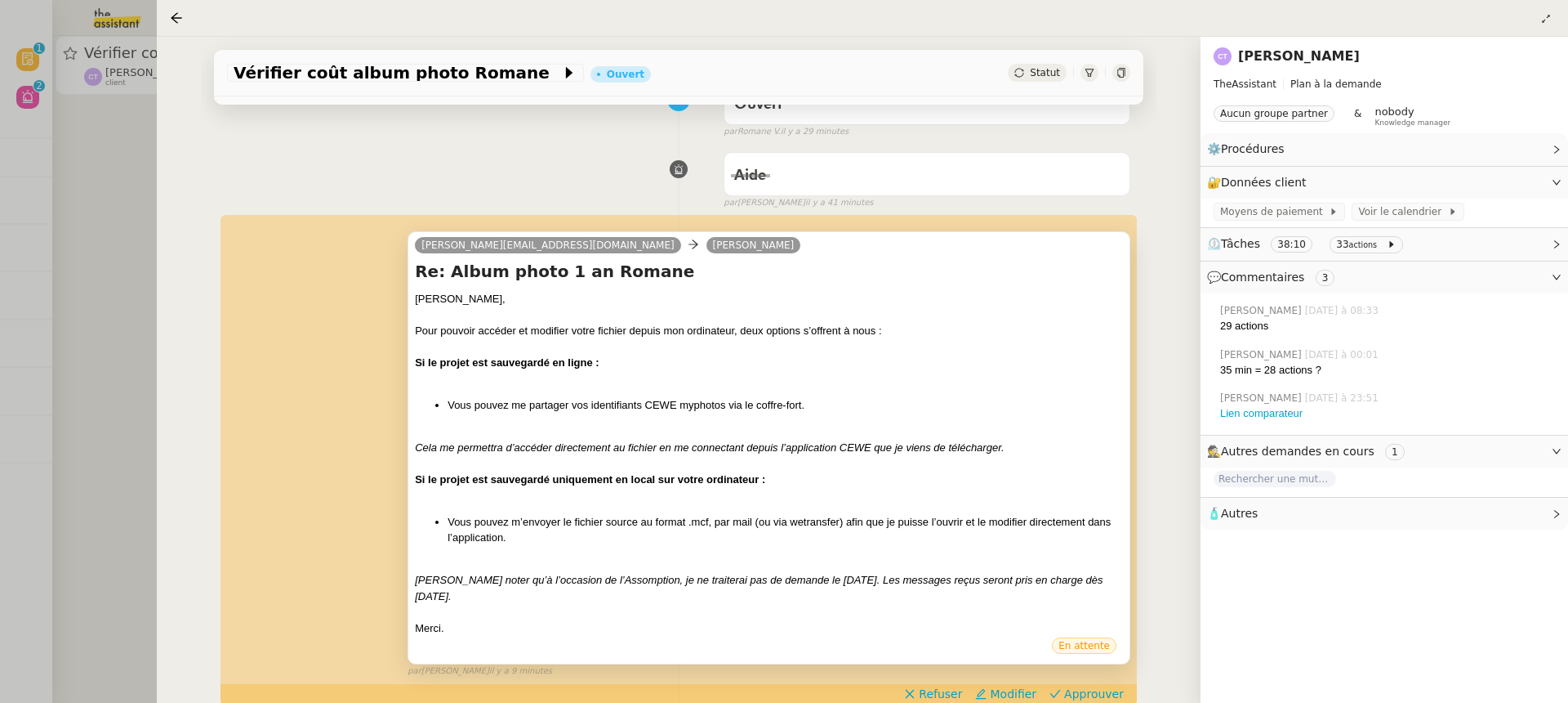
scroll to position [158, 0]
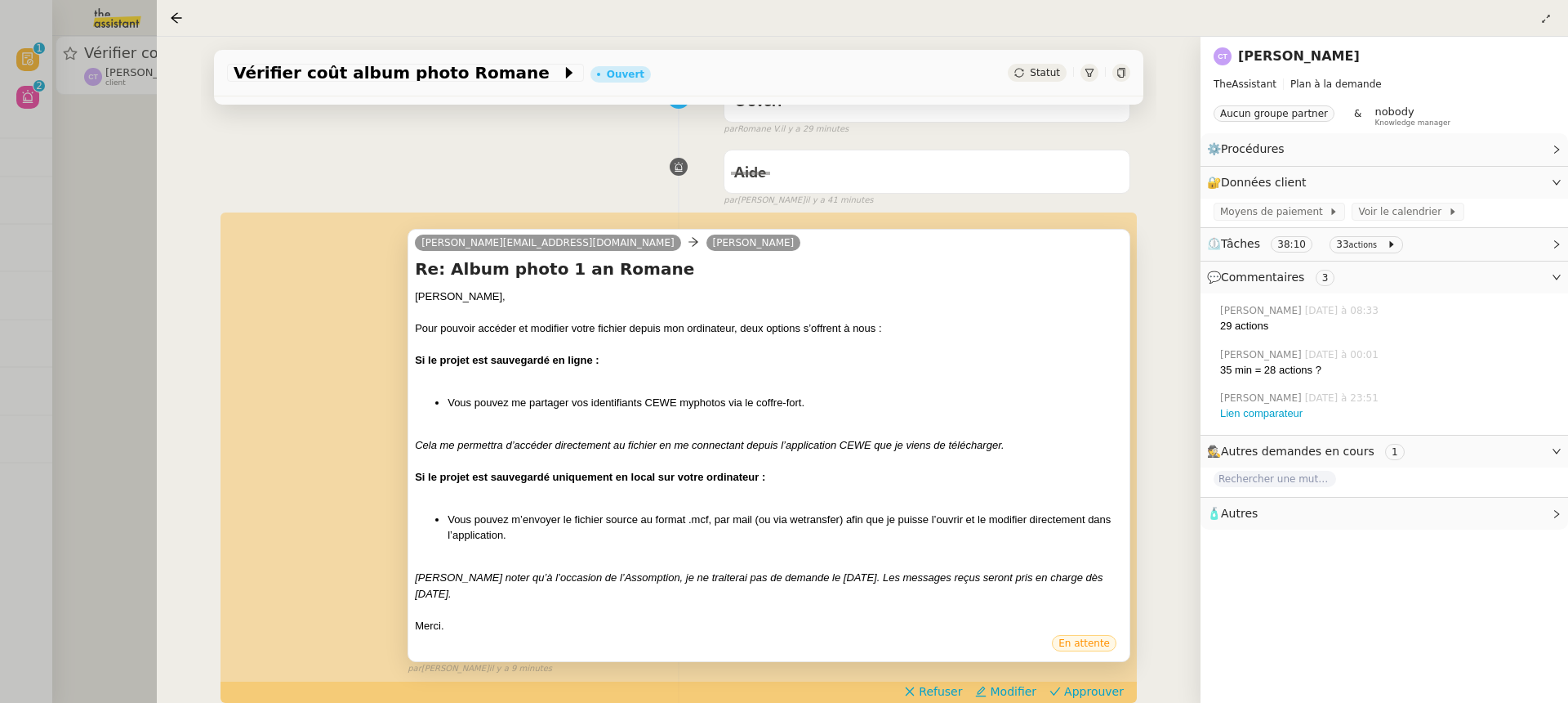
click at [112, 277] on div at bounding box center [784, 351] width 1568 height 703
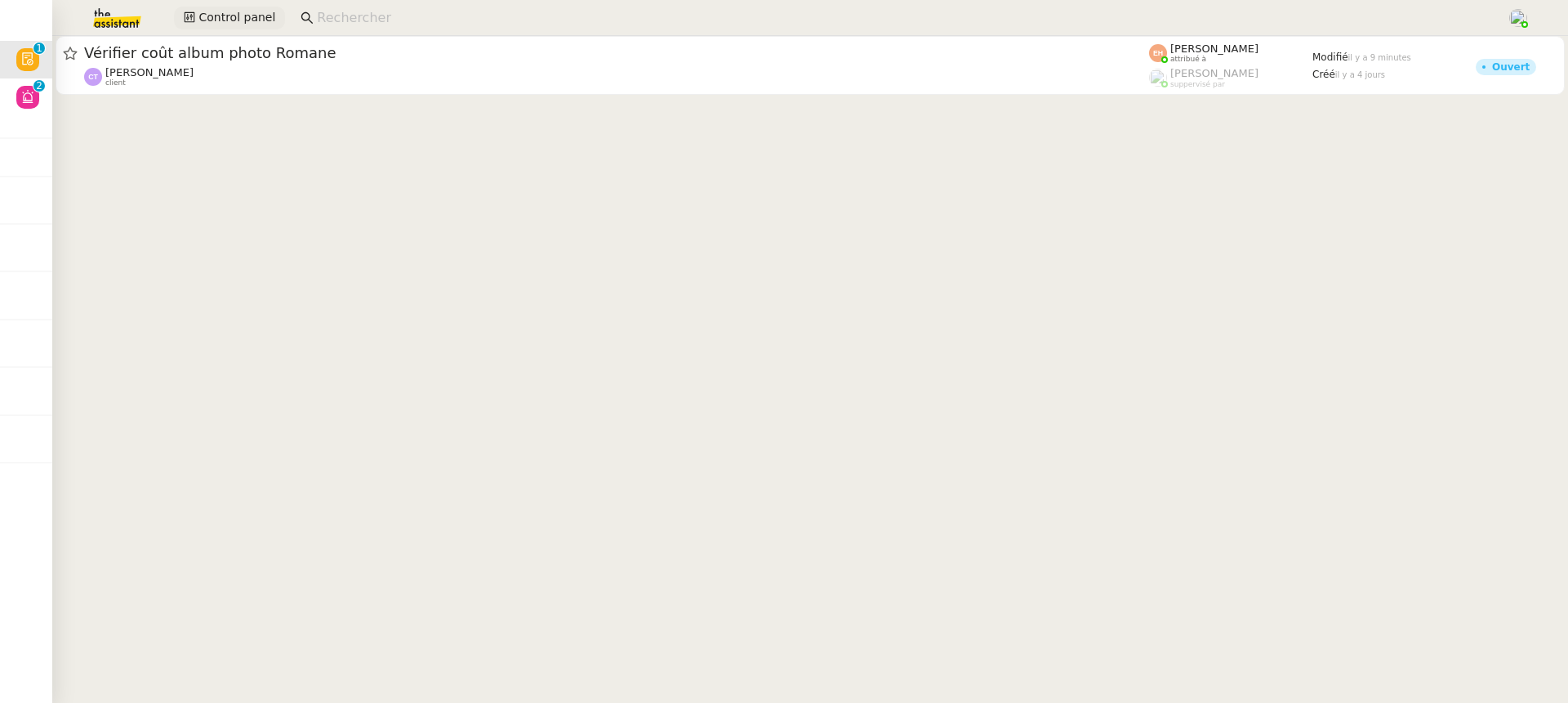
click at [244, 15] on span "Control panel" at bounding box center [236, 16] width 77 height 18
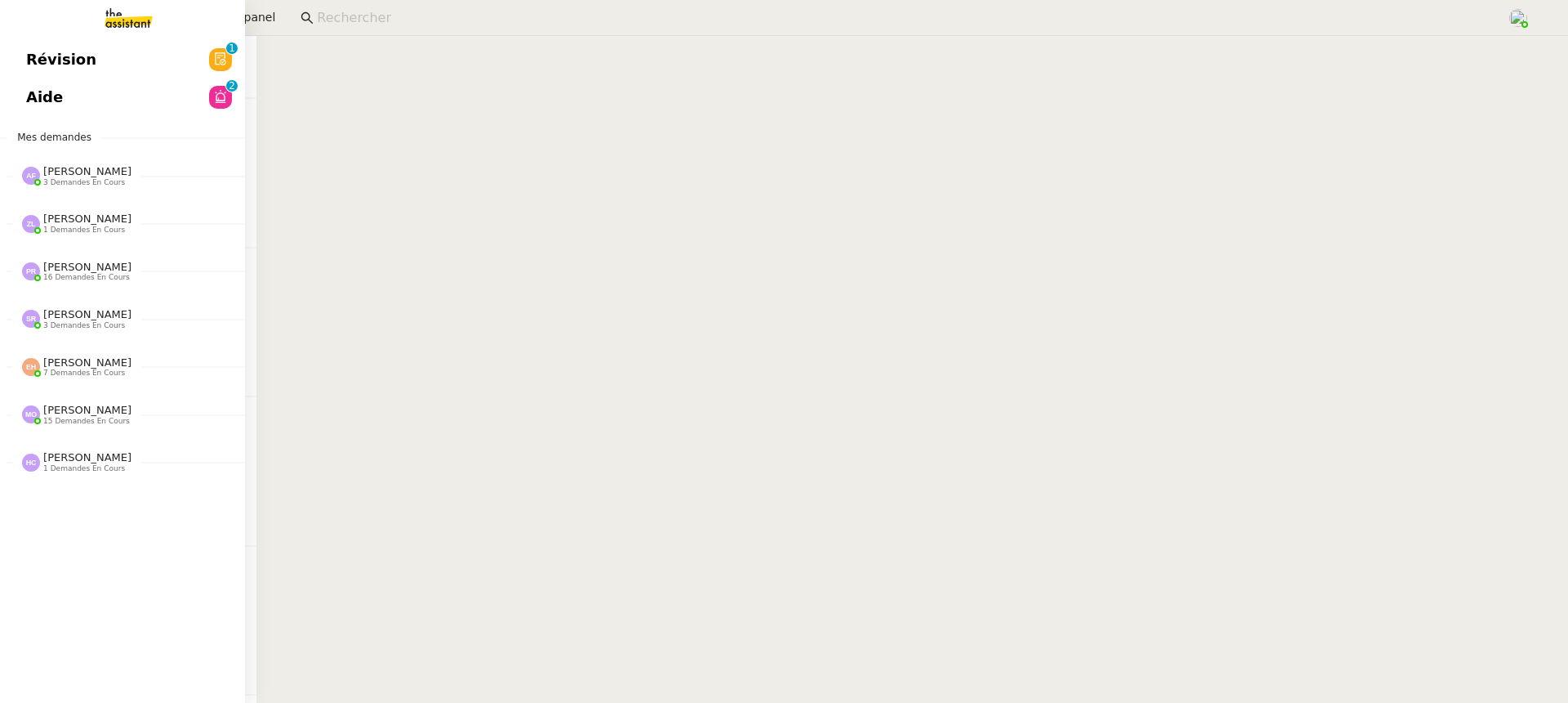
click at [12, 69] on link "Révision 0 1 2 3 4 5 6 7 8 9" at bounding box center [122, 59] width 245 height 38
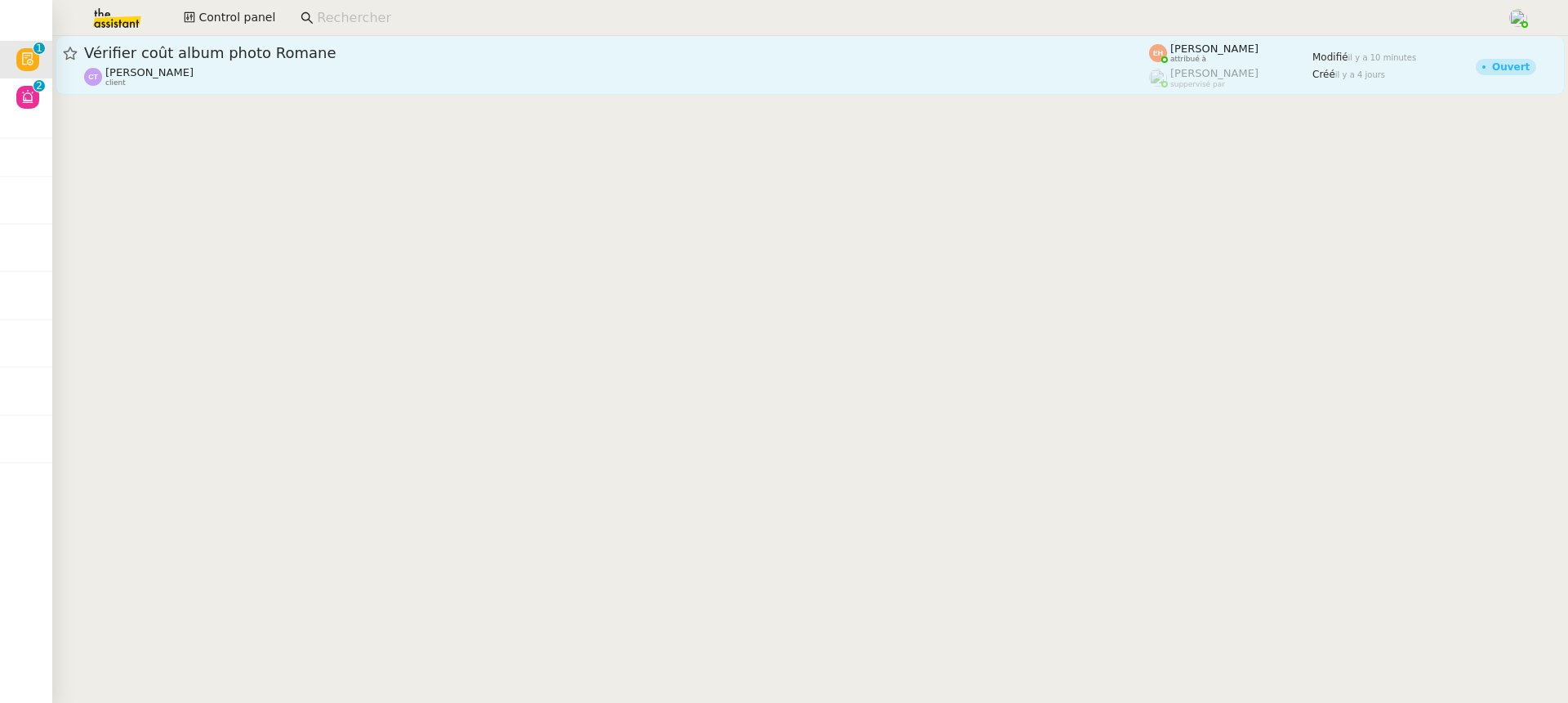
drag, startPoint x: 458, startPoint y: 141, endPoint x: 438, endPoint y: 91, distance: 53.9
click at [458, 141] on cdk-virtual-scroll-viewport "Vérifier coût album photo Romane Camille TOULOUSE client Esther Hillenbrand att…" at bounding box center [810, 369] width 1516 height 667
click at [437, 91] on link "Vérifier coût album photo Romane Camille TOULOUSE client Esther Hillenbrand att…" at bounding box center [809, 65] width 1509 height 59
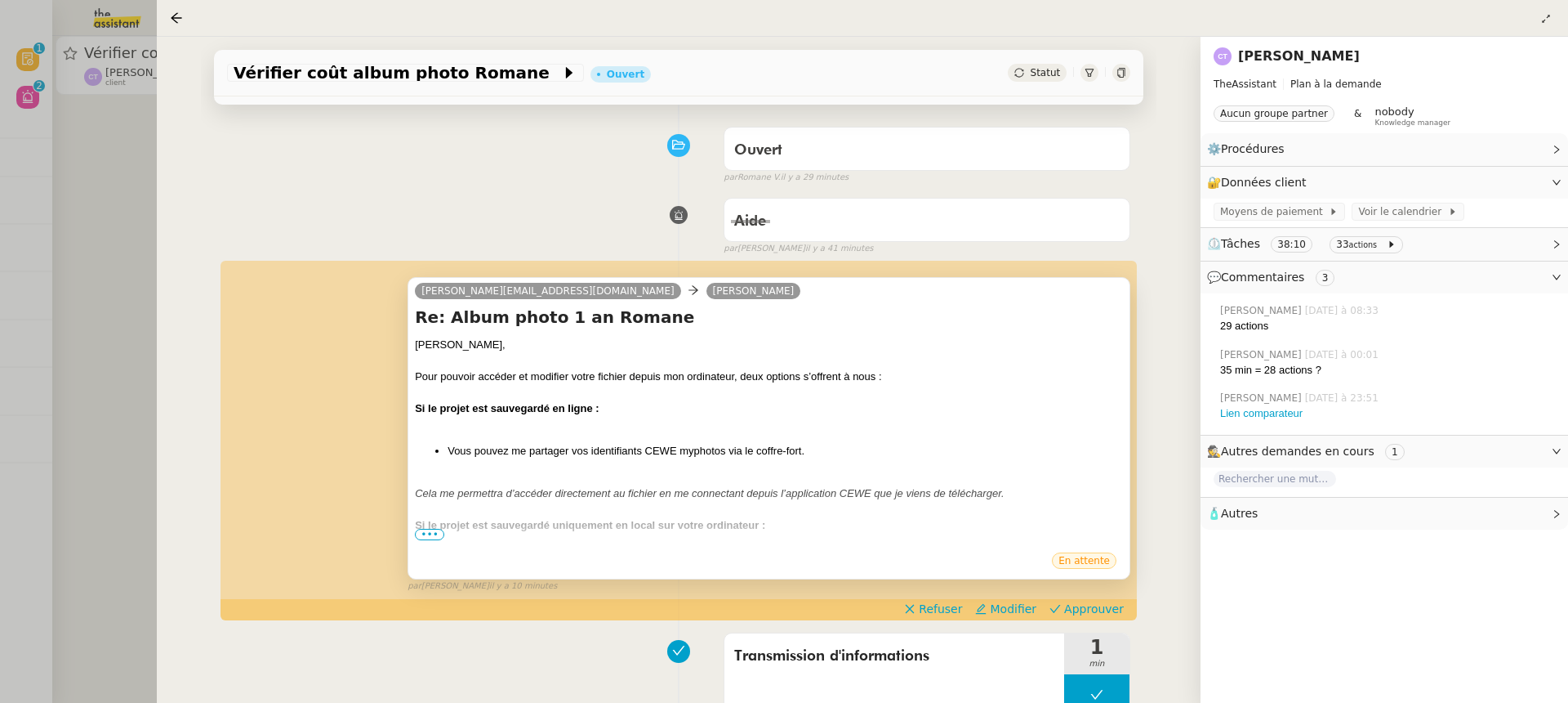
scroll to position [112, 0]
click at [958, 604] on span "Refuser" at bounding box center [940, 607] width 44 height 16
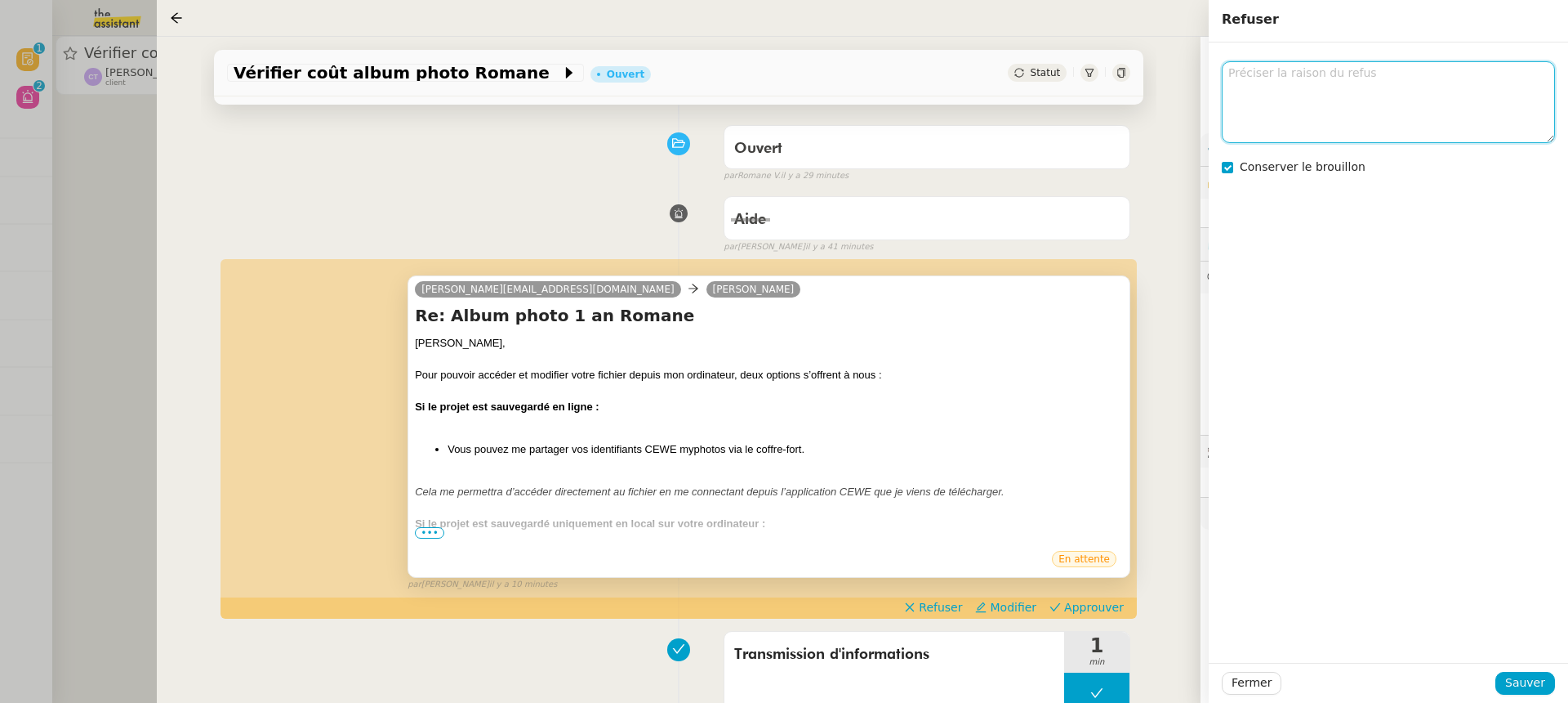
click at [1357, 76] on textarea at bounding box center [1388, 101] width 333 height 80
type textarea ""vous pouvez me partager" sous forme de question"
click at [1532, 691] on span "Sauver" at bounding box center [1524, 682] width 40 height 18
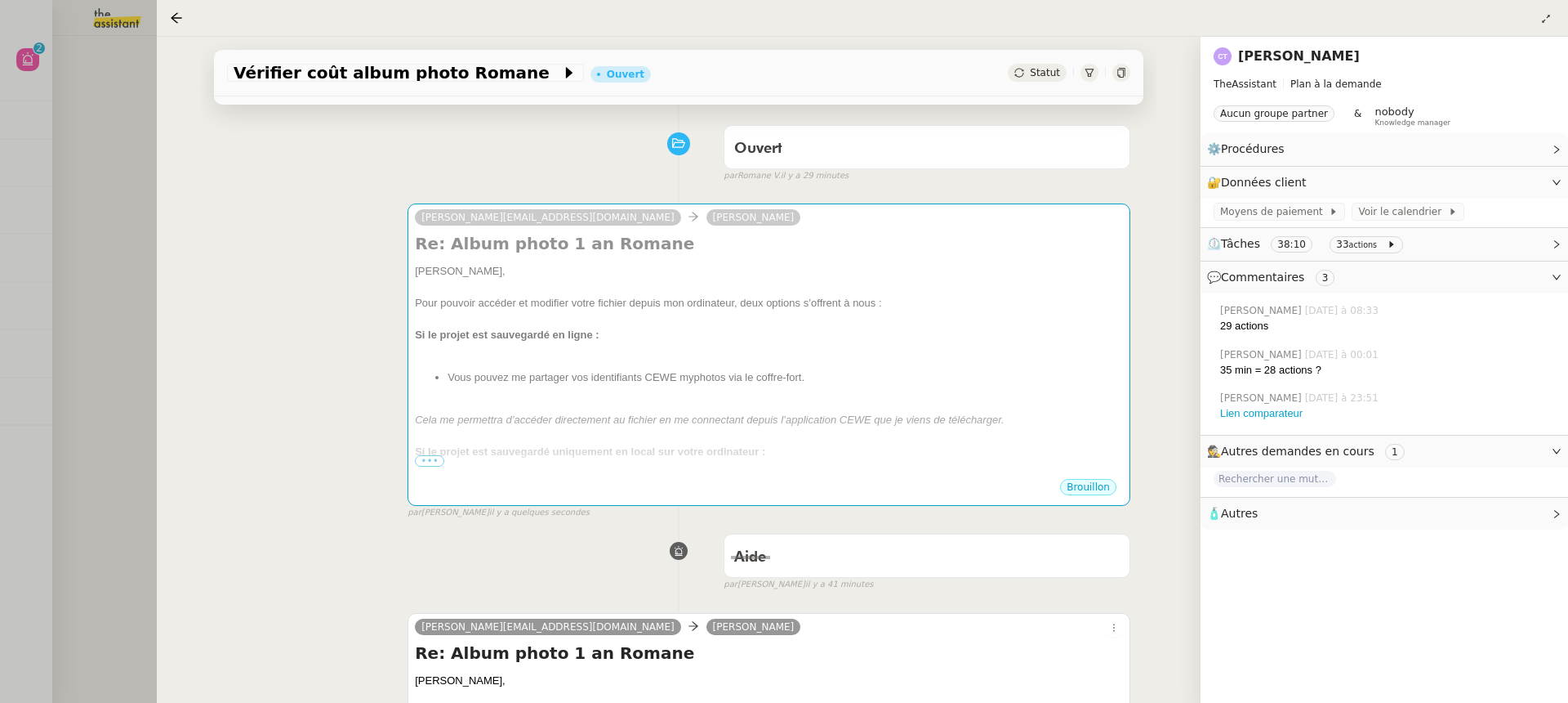
click at [83, 368] on div at bounding box center [784, 351] width 1568 height 703
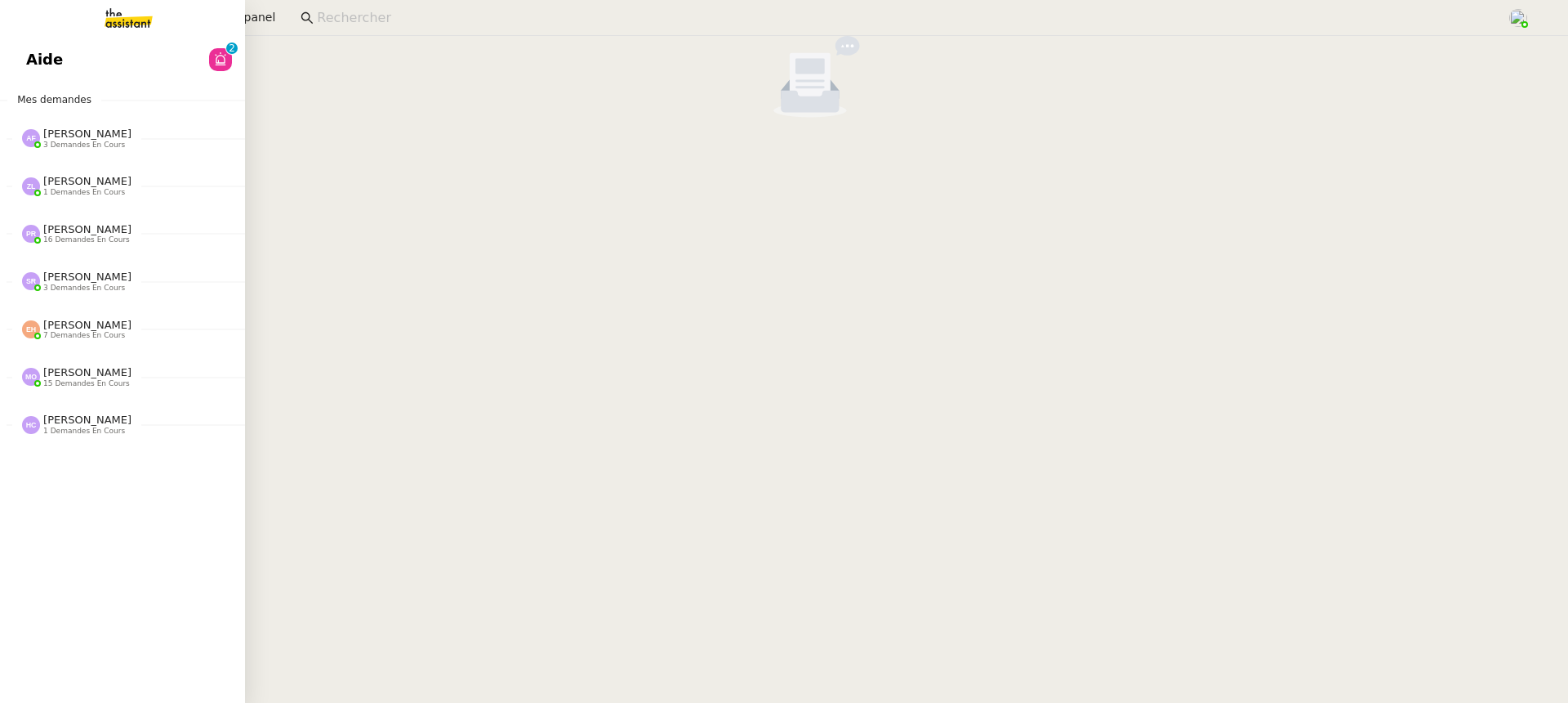
click at [40, 68] on span "Aide" at bounding box center [45, 59] width 37 height 24
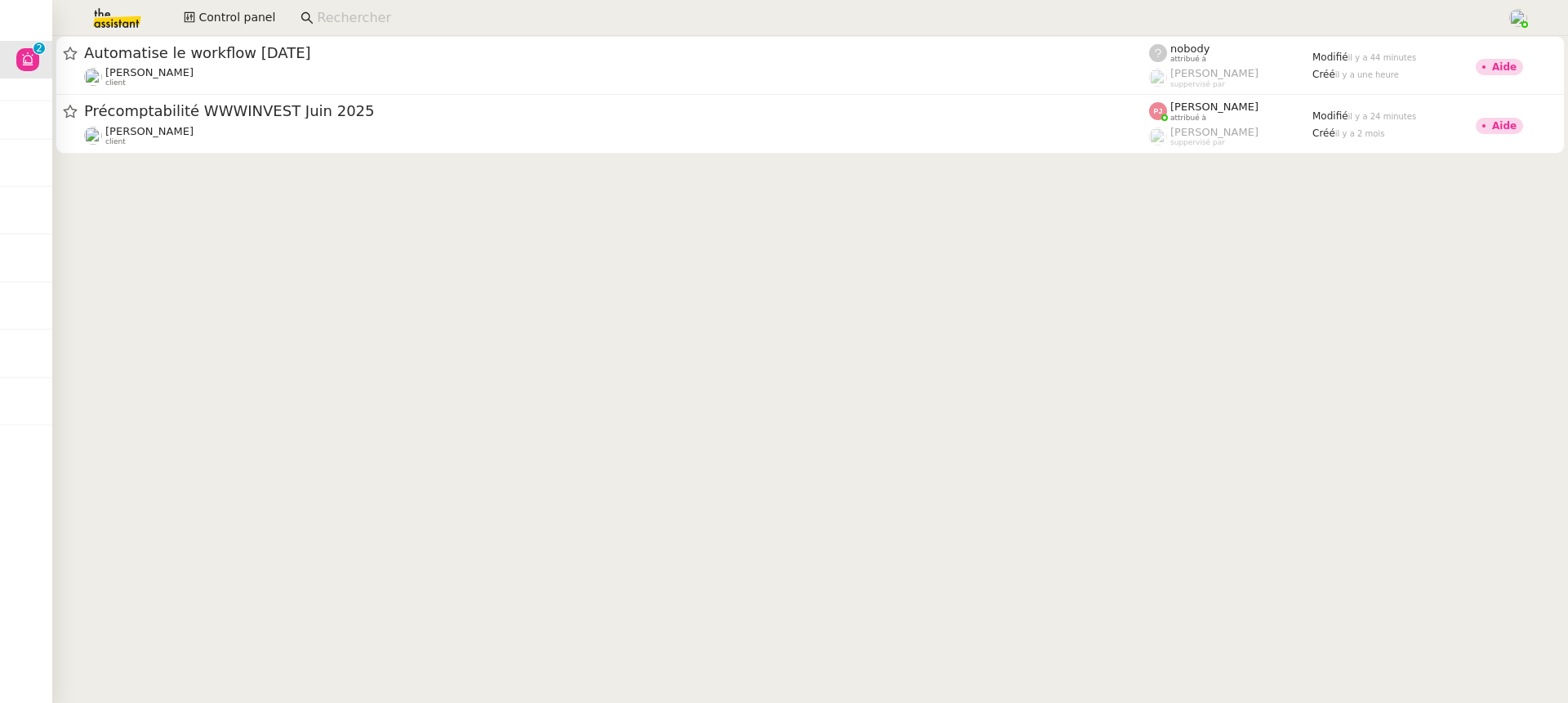
click at [257, 5] on div "Control panel" at bounding box center [783, 17] width 1486 height 36
click at [262, 13] on span "Control panel" at bounding box center [236, 16] width 77 height 18
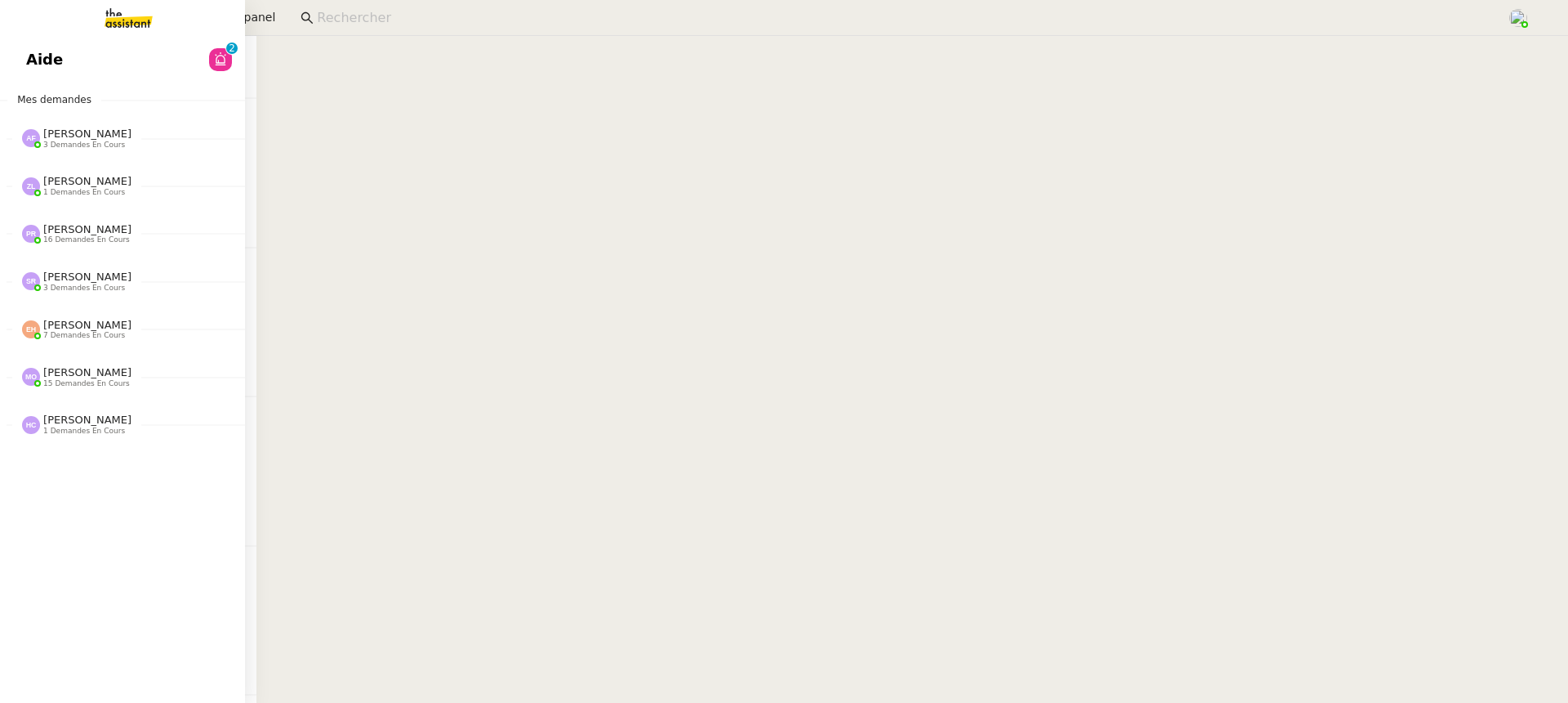
click at [43, 70] on span "Aide" at bounding box center [45, 59] width 37 height 24
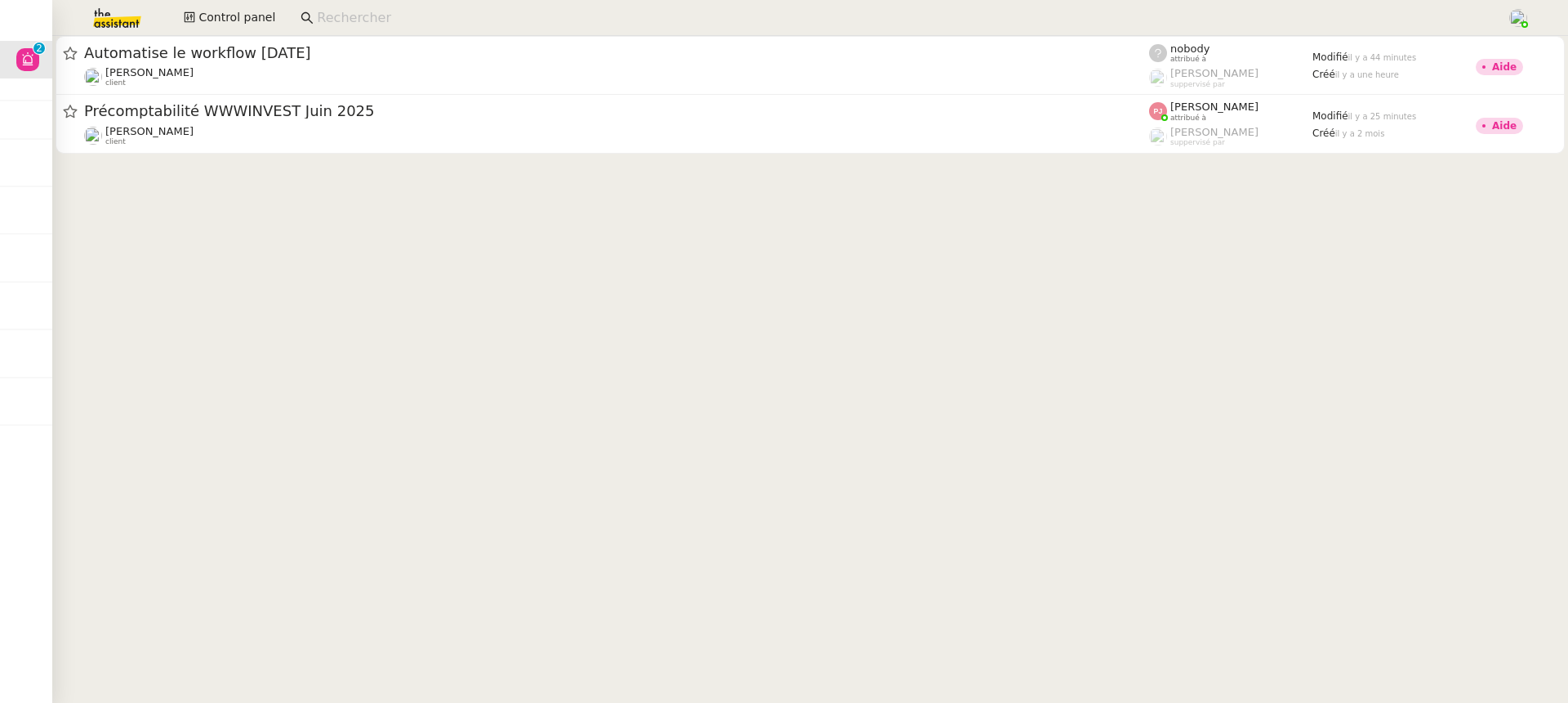
click at [952, 8] on input at bounding box center [903, 18] width 1174 height 22
click at [317, 20] on input at bounding box center [903, 18] width 1174 height 22
click at [252, 7] on button "Control panel" at bounding box center [229, 18] width 111 height 23
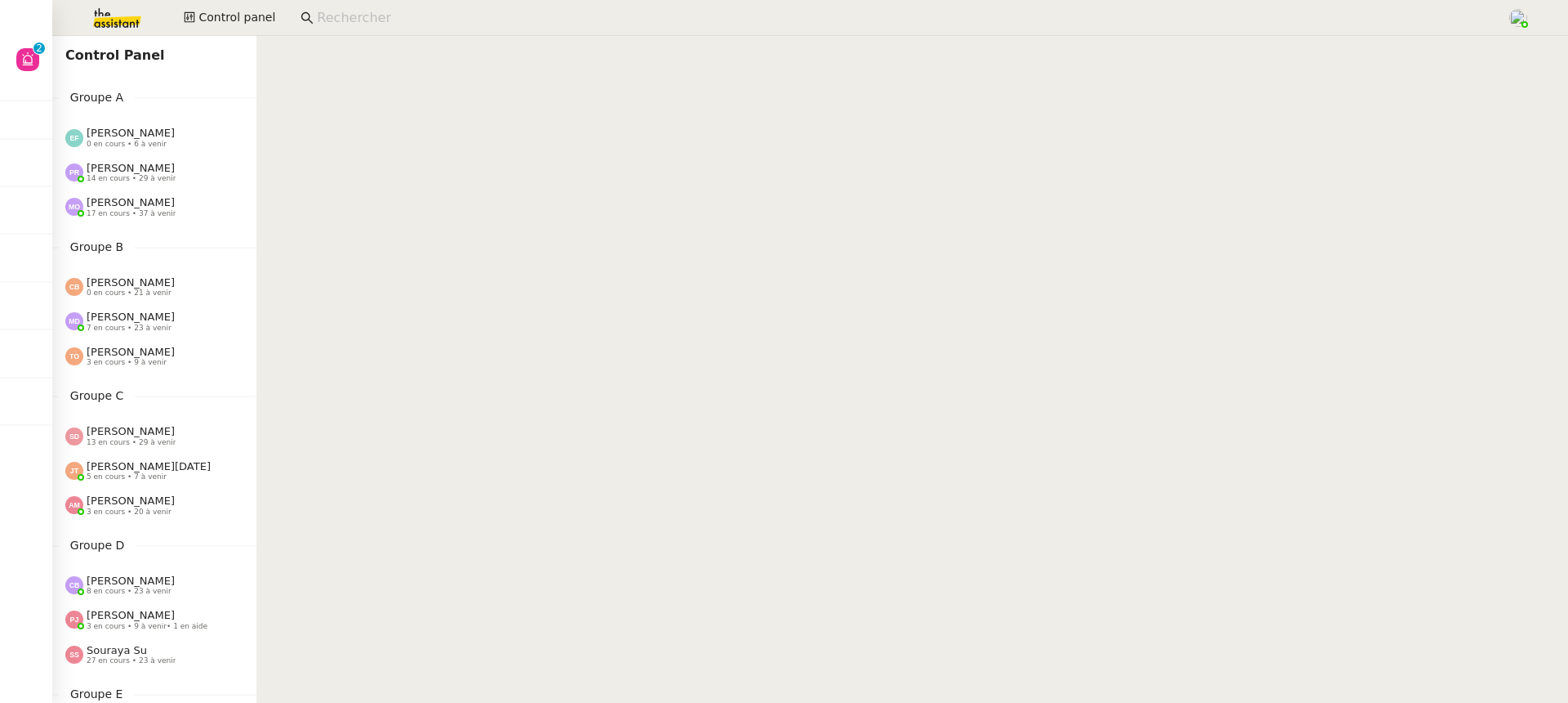
click at [382, 25] on input at bounding box center [903, 18] width 1174 height 22
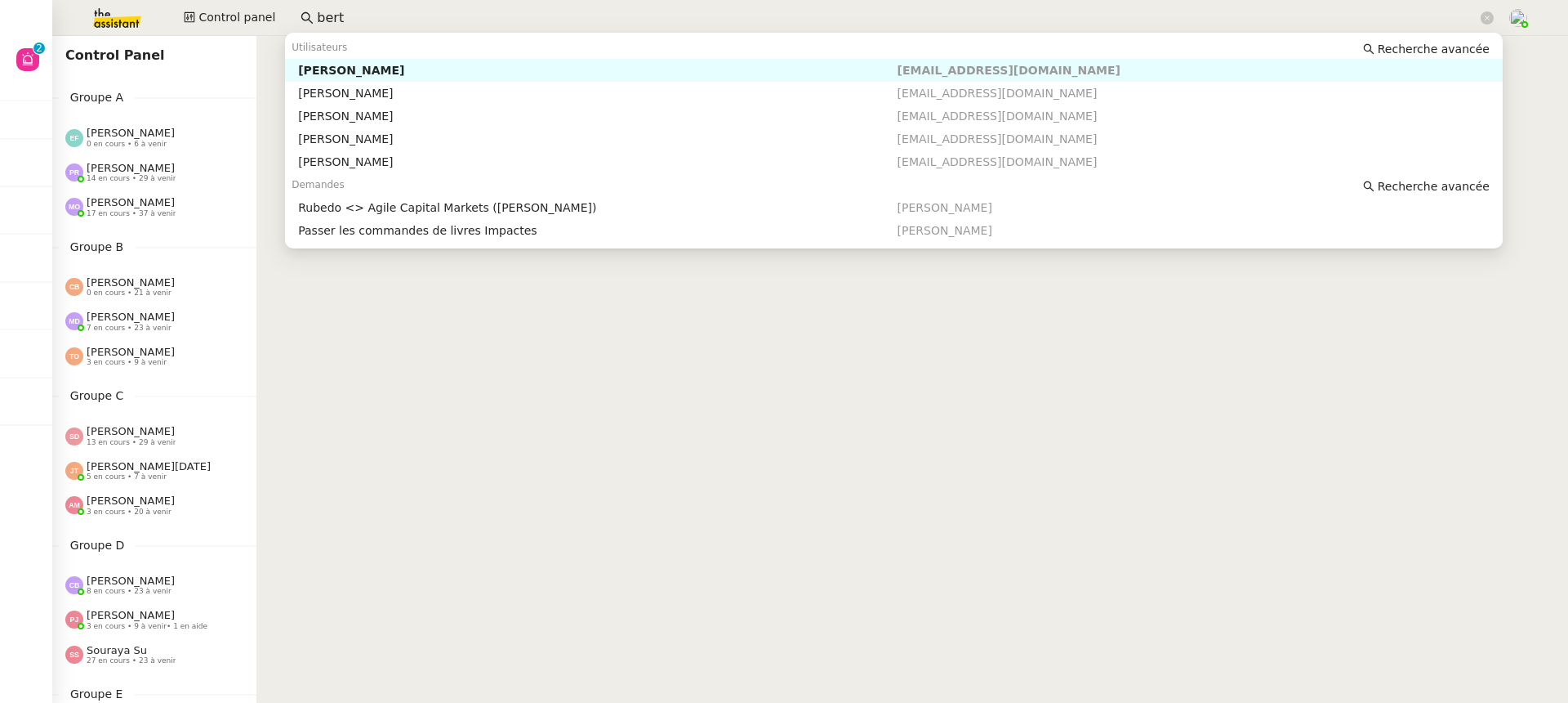
type input "bert"
click at [54, 51] on nz-page-header "Control Panel" at bounding box center [154, 55] width 204 height 39
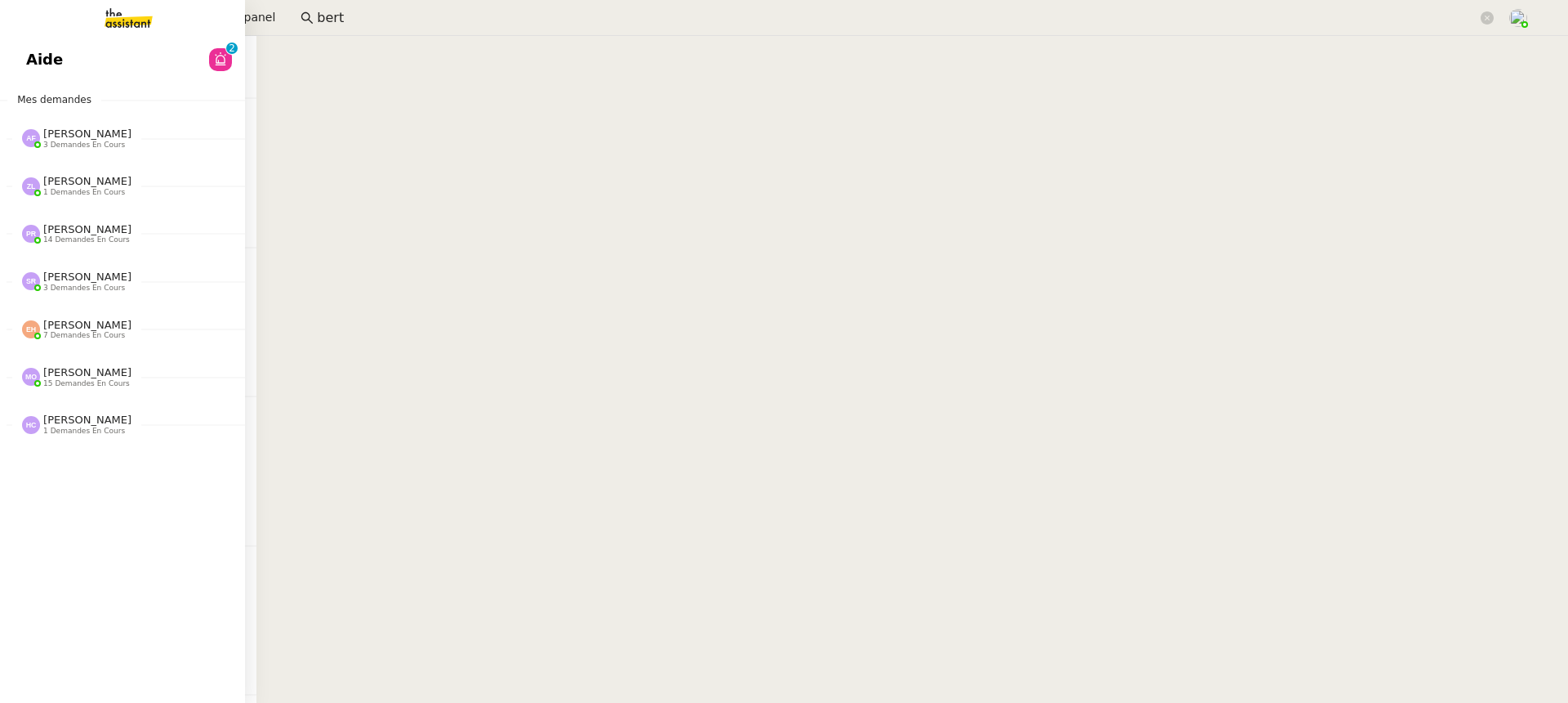
click at [48, 63] on span "Aide" at bounding box center [45, 59] width 37 height 24
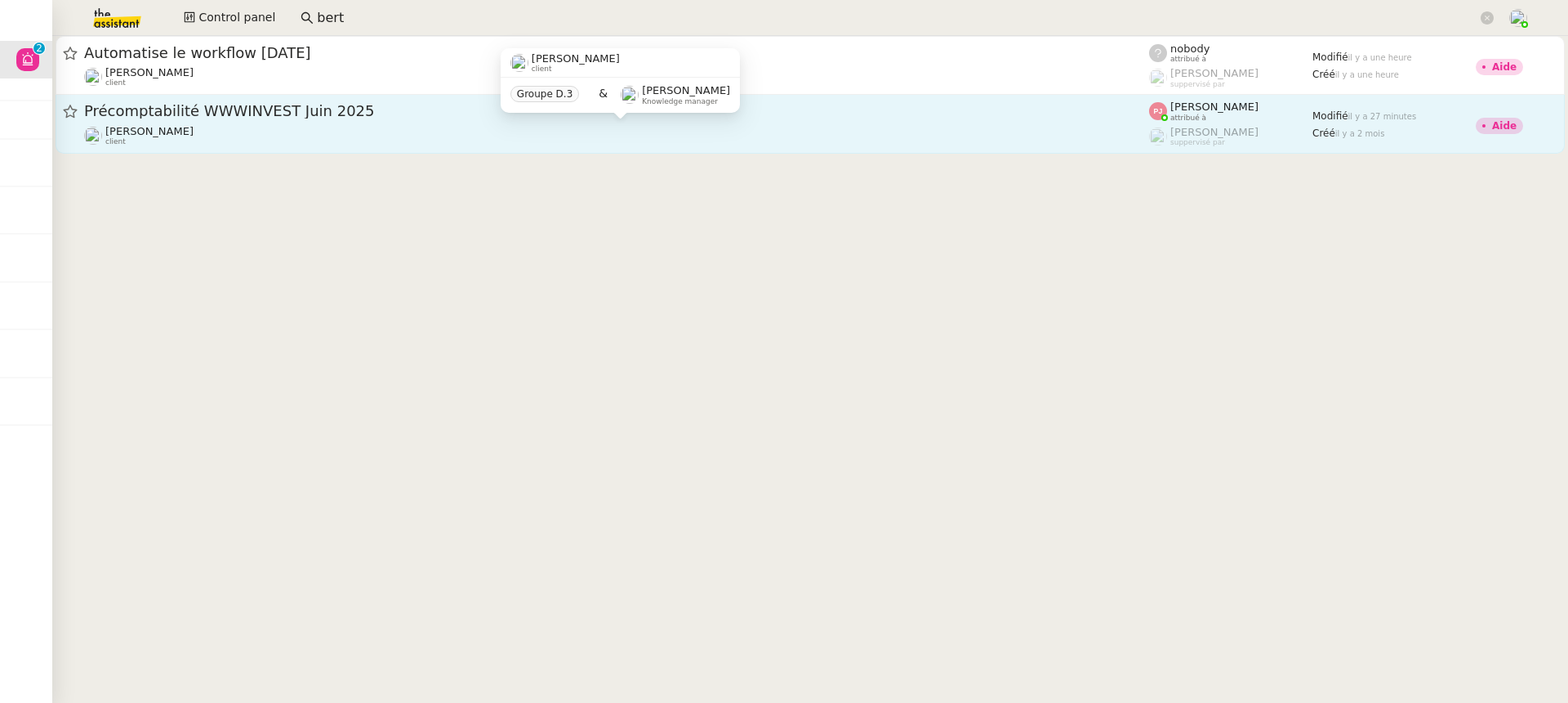
click at [331, 139] on div "[PERSON_NAME] client" at bounding box center [616, 136] width 1065 height 21
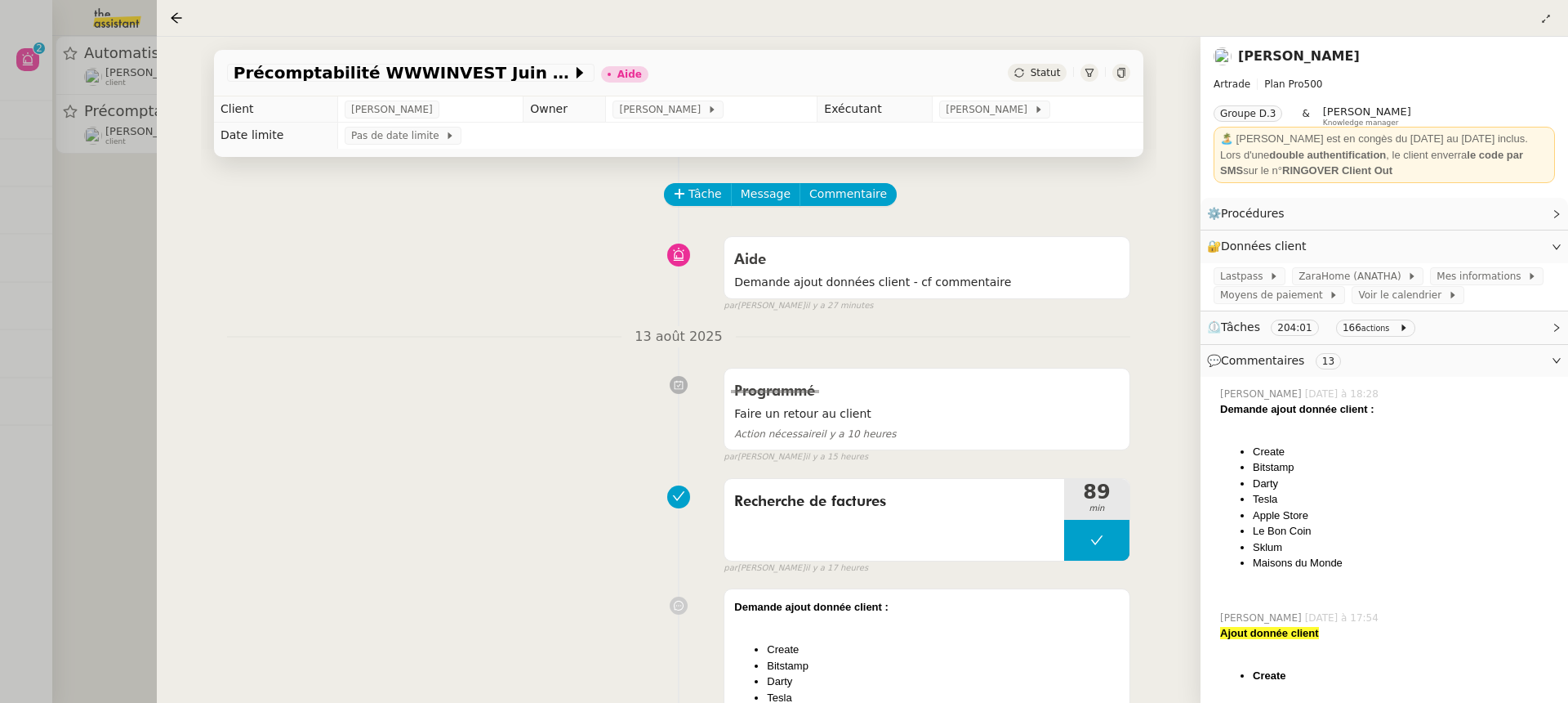
scroll to position [16, 0]
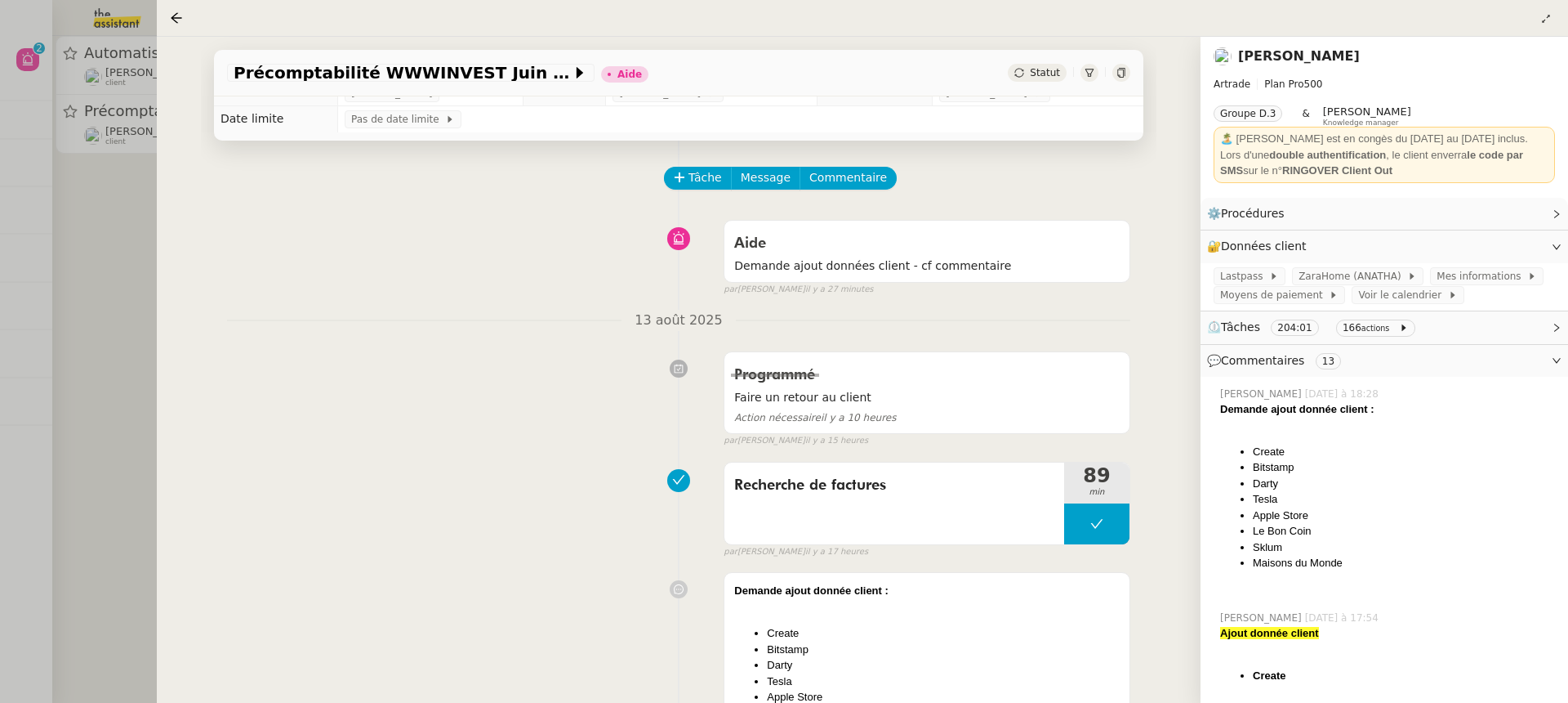
click at [54, 248] on div at bounding box center [784, 351] width 1568 height 703
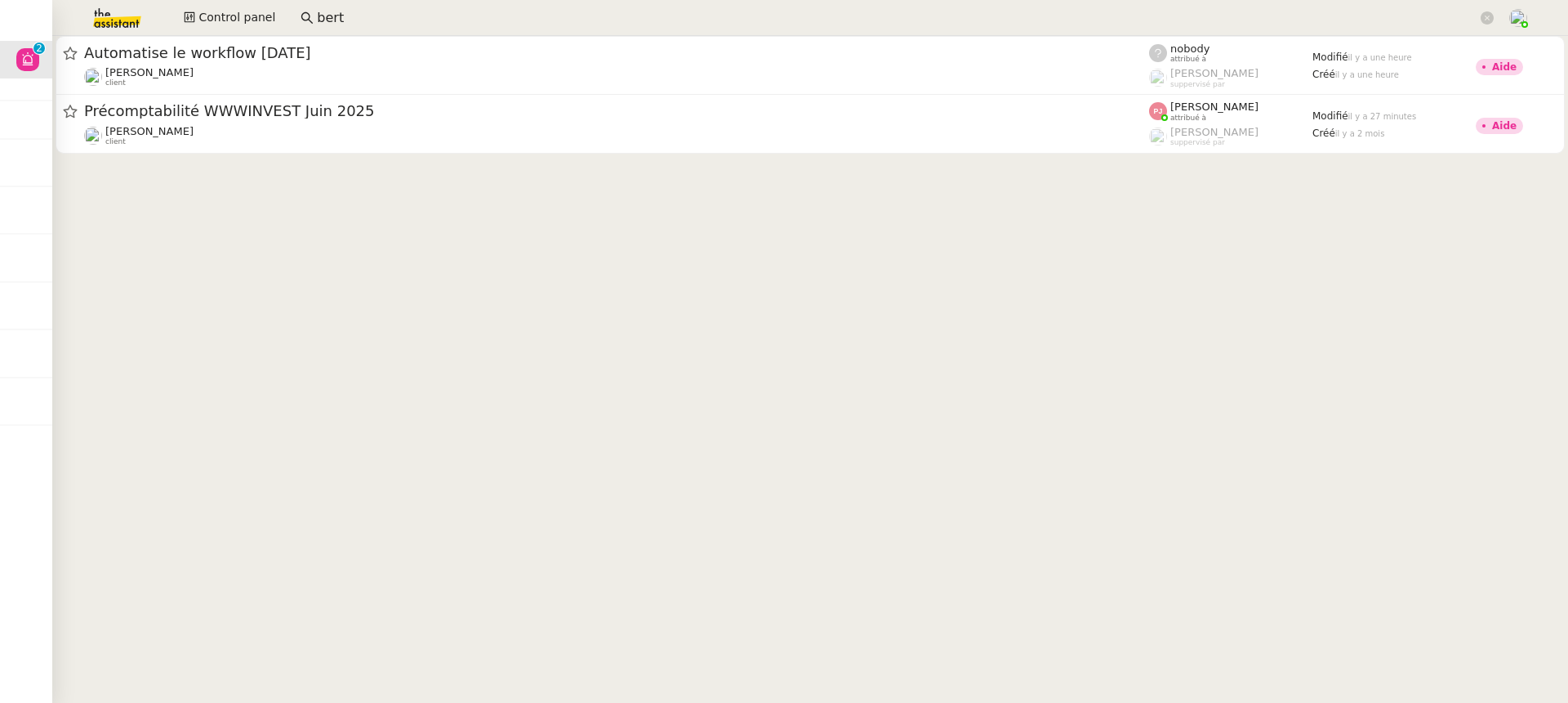
click at [350, 12] on input "bert" at bounding box center [896, 18] width 1160 height 22
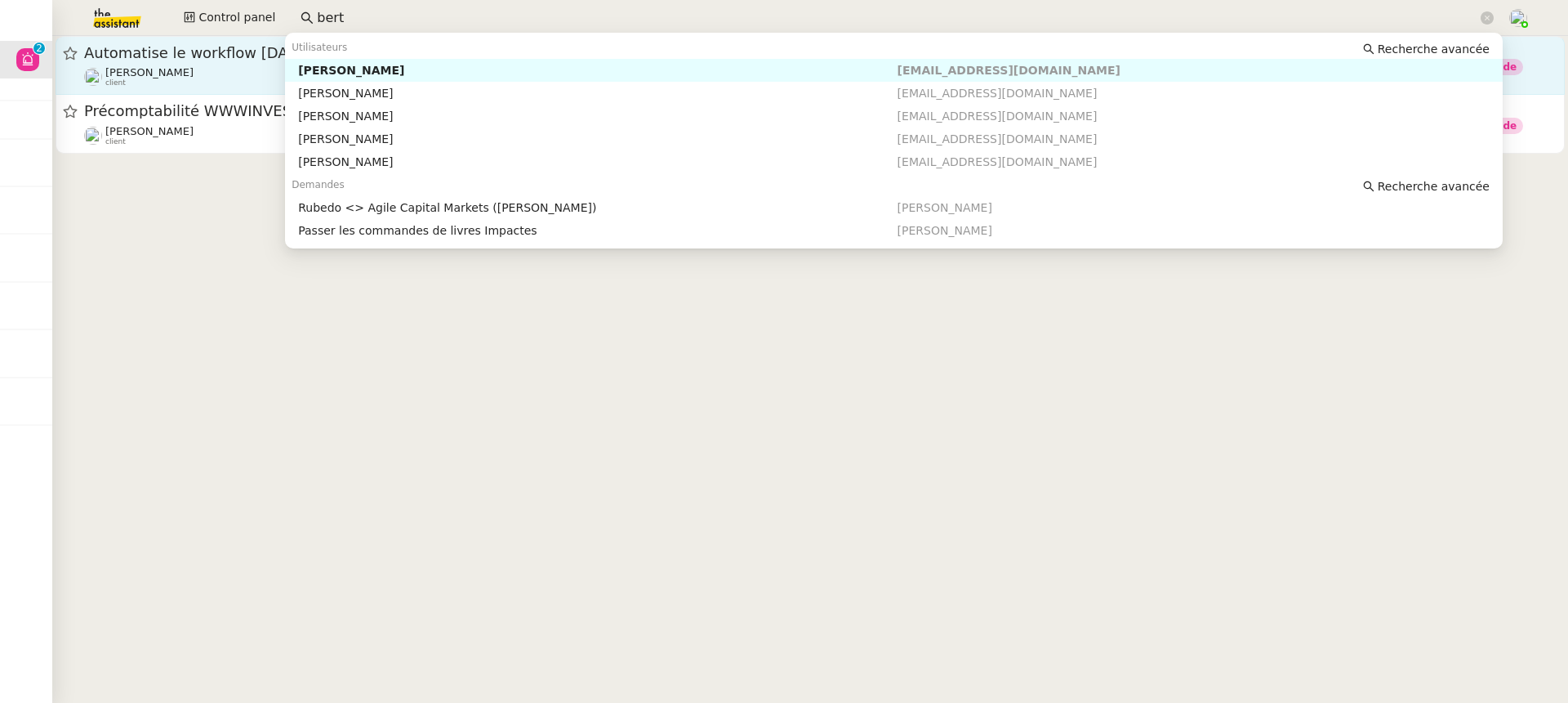
click at [220, 36] on link "Automatise le workflow [DATE] [PERSON_NAME] client nobody attribué à [PERSON_NA…" at bounding box center [809, 65] width 1509 height 59
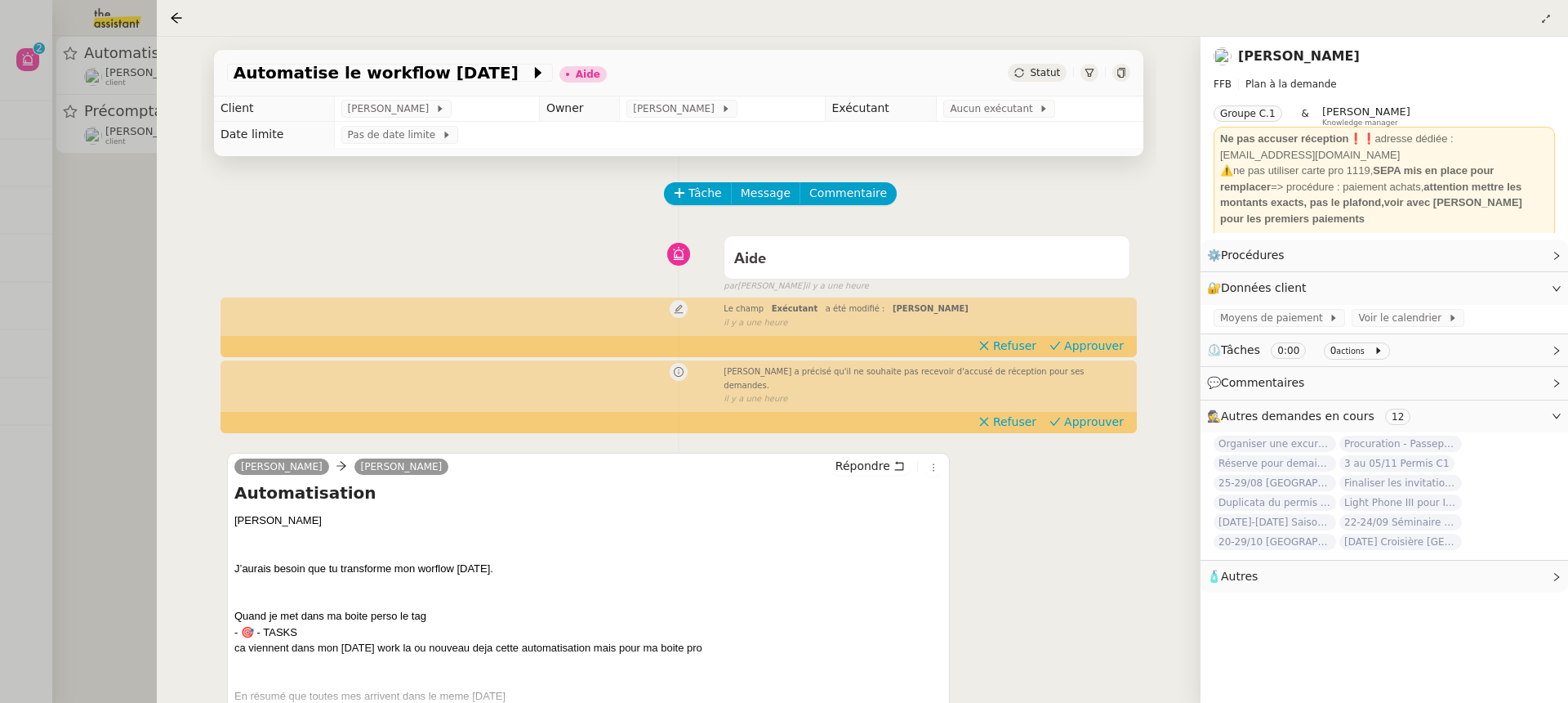
scroll to position [3, 0]
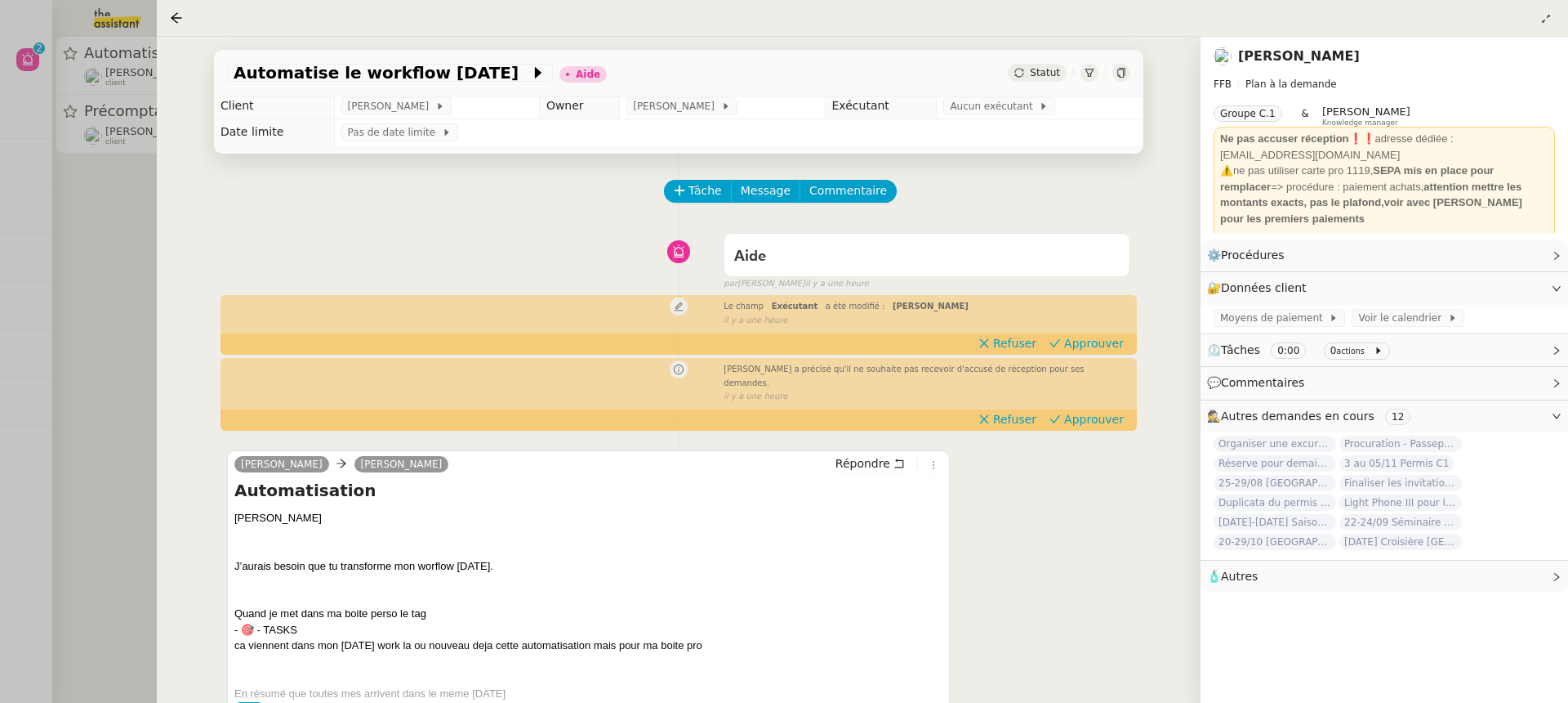
click at [1102, 403] on div "[PERSON_NAME] a précisé qu'il ne souhaite pas recevoir d'accusé de réception po…" at bounding box center [678, 381] width 903 height 44
click at [1097, 412] on span "Approuver" at bounding box center [1094, 419] width 60 height 16
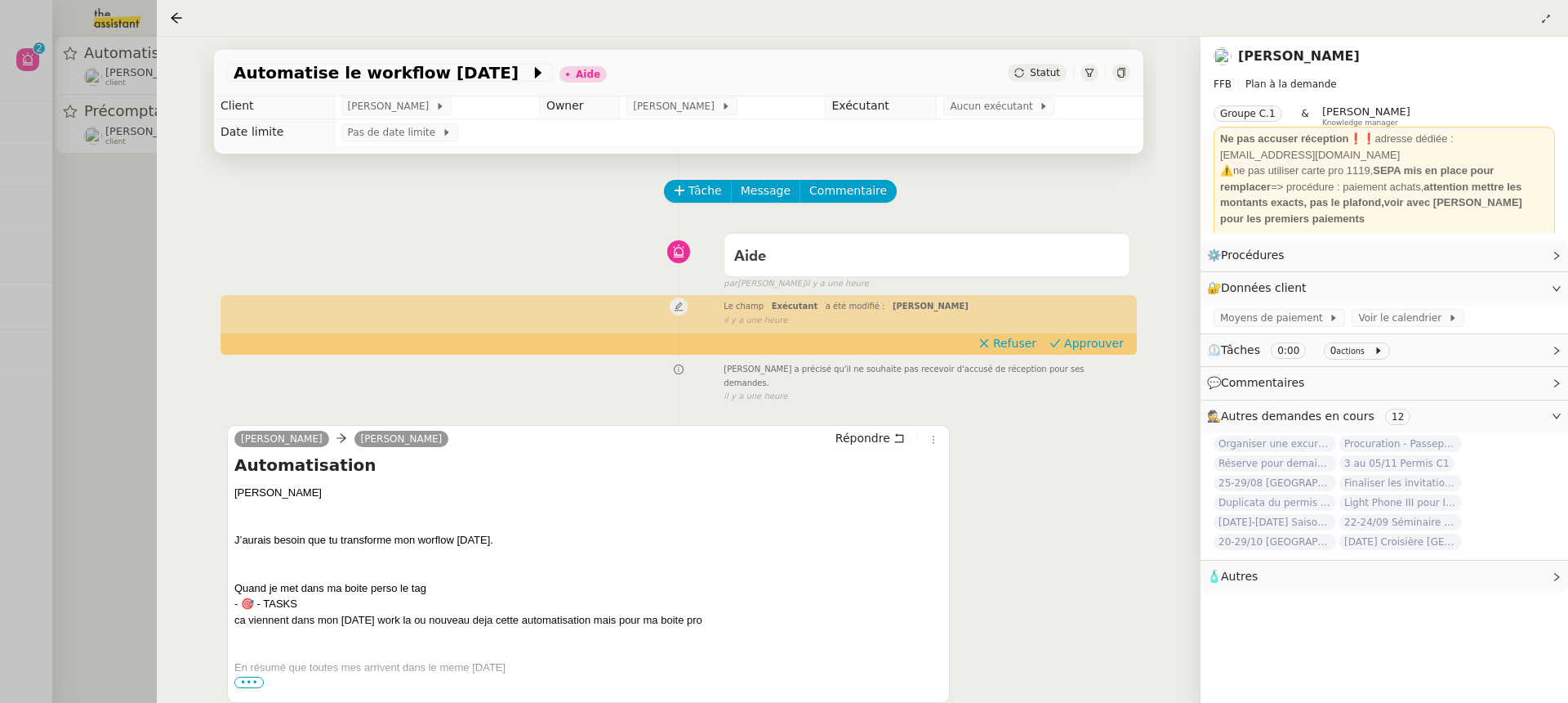
click at [71, 58] on div at bounding box center [784, 351] width 1568 height 703
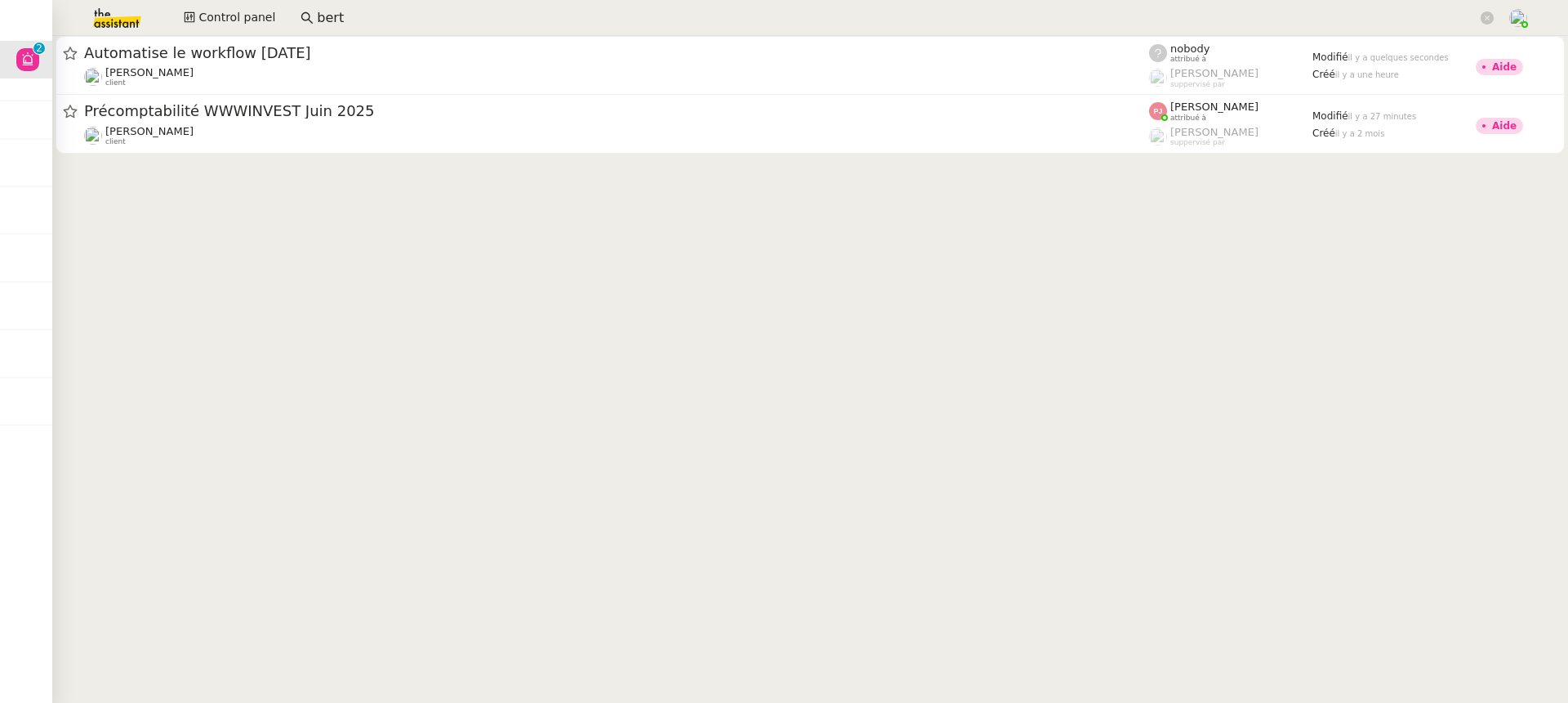
click at [355, 28] on nz-input-group "bert" at bounding box center [897, 17] width 1211 height 24
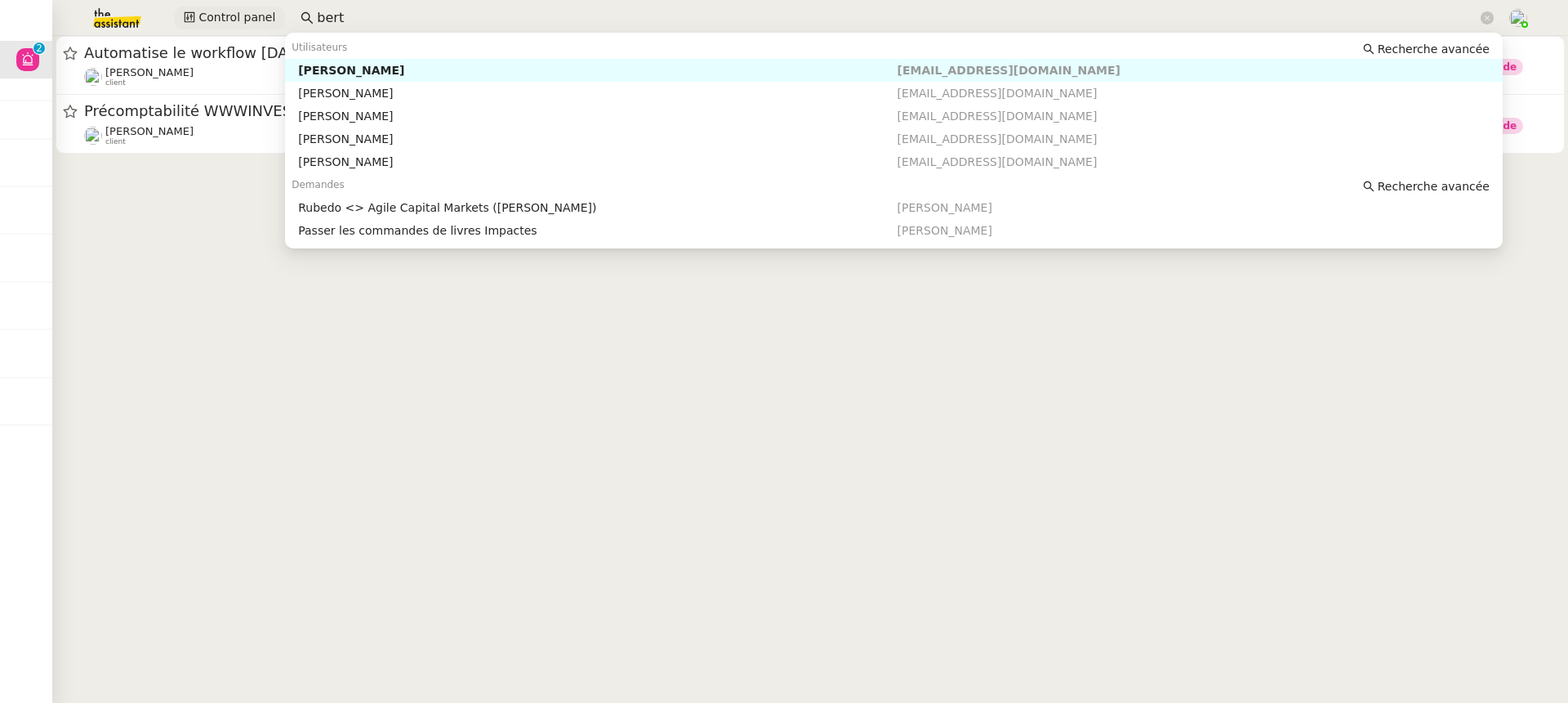
drag, startPoint x: 337, startPoint y: 24, endPoint x: 212, endPoint y: 12, distance: 125.6
click at [214, 13] on div "Control panel [PERSON_NAME]" at bounding box center [783, 17] width 1486 height 36
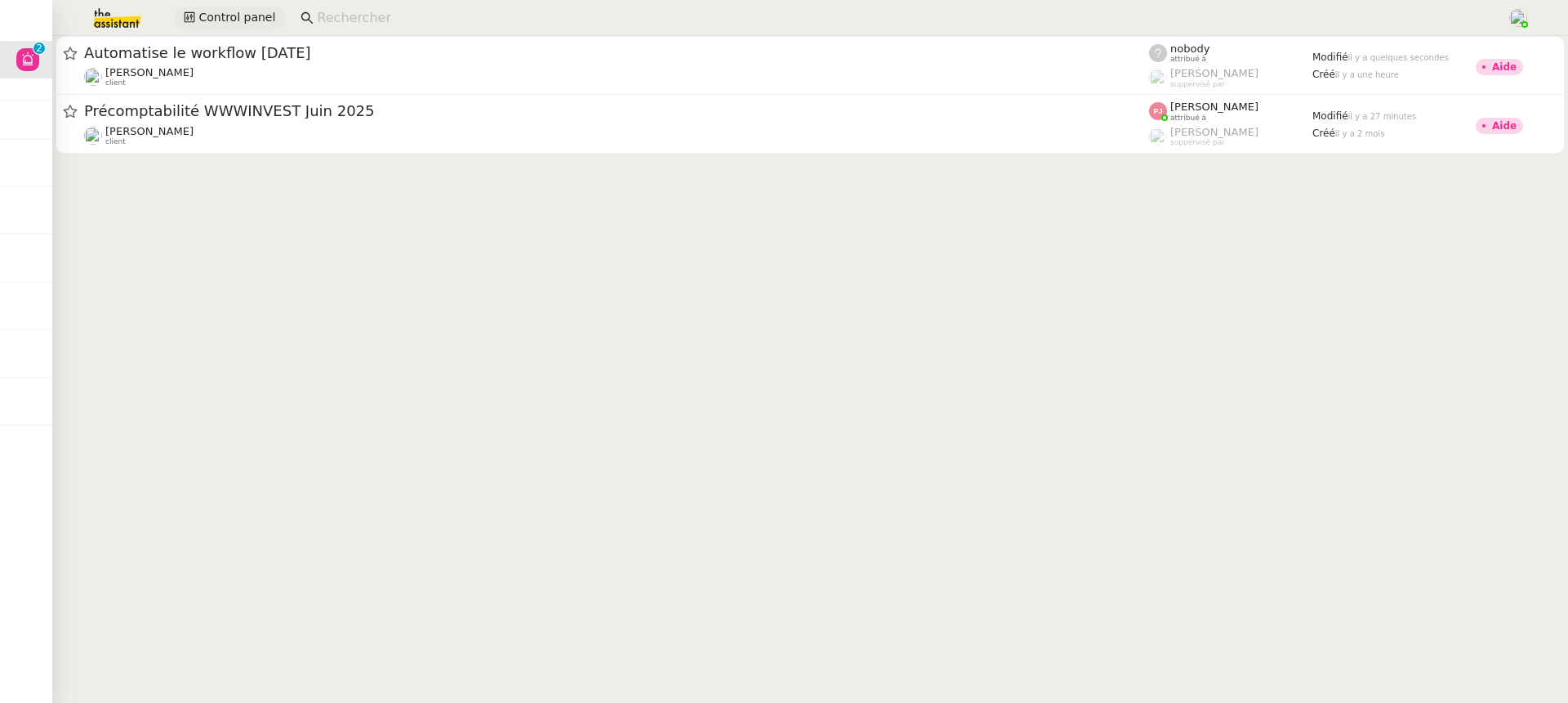
click at [212, 12] on span "Control panel" at bounding box center [236, 16] width 77 height 18
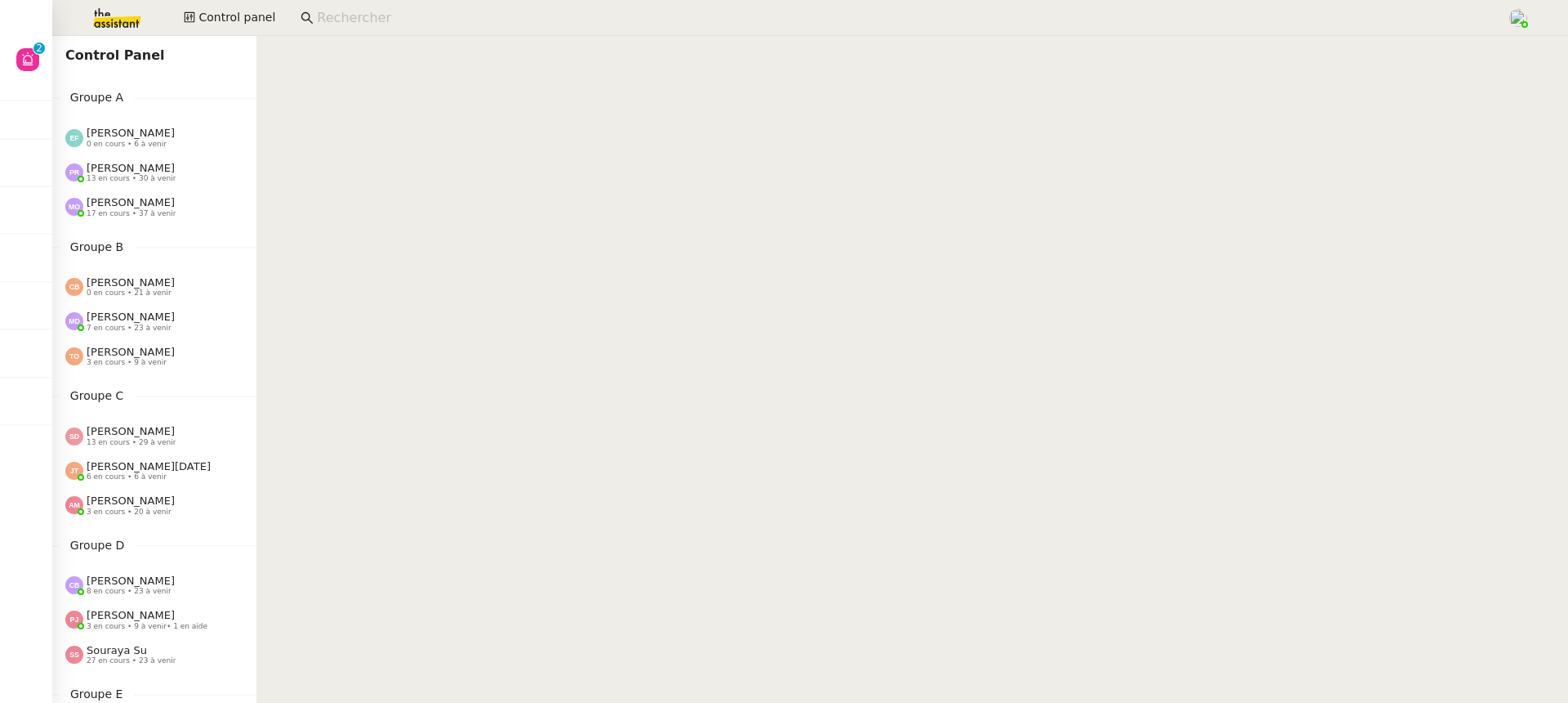
click at [137, 140] on span "0 en cours • 6 à venir" at bounding box center [126, 144] width 80 height 9
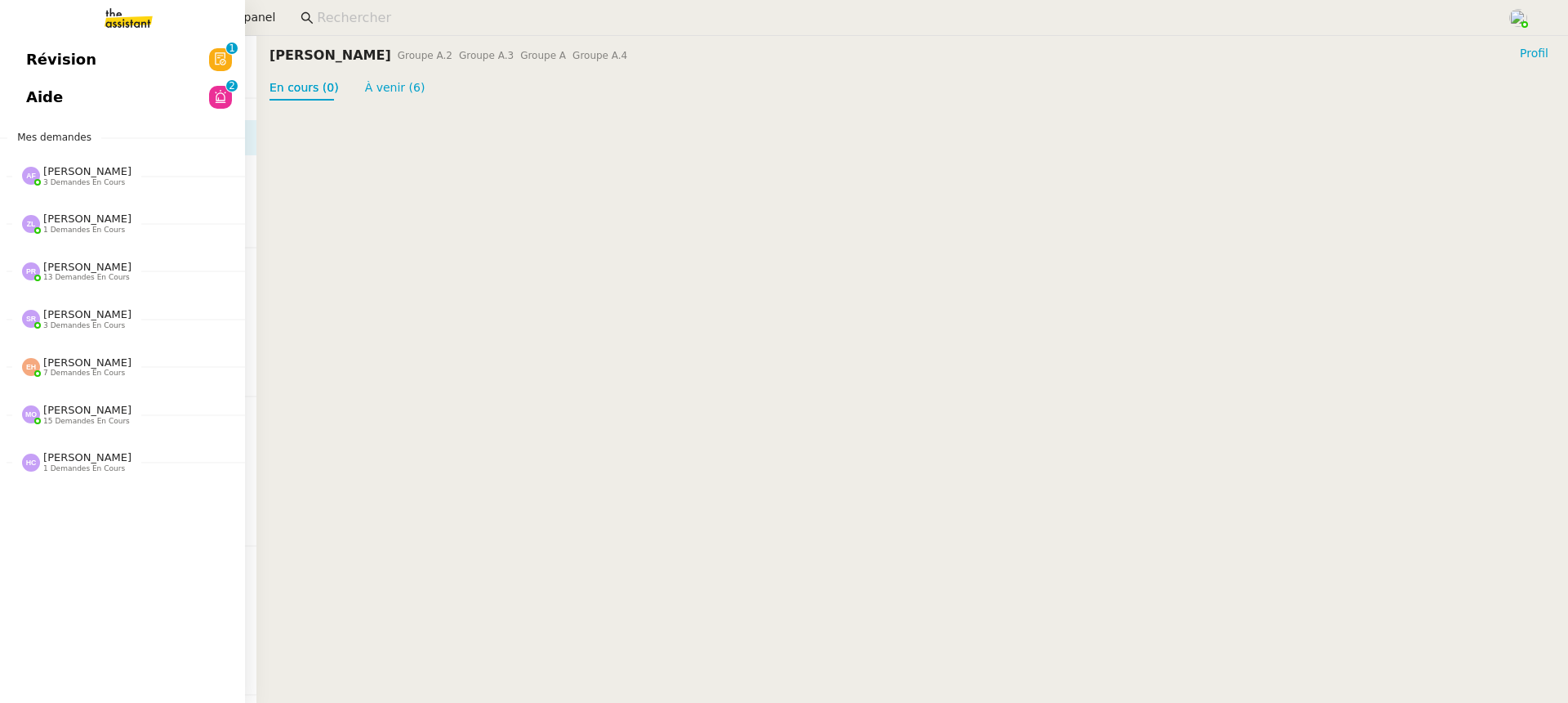
click at [38, 56] on span "Révision" at bounding box center [61, 59] width 70 height 24
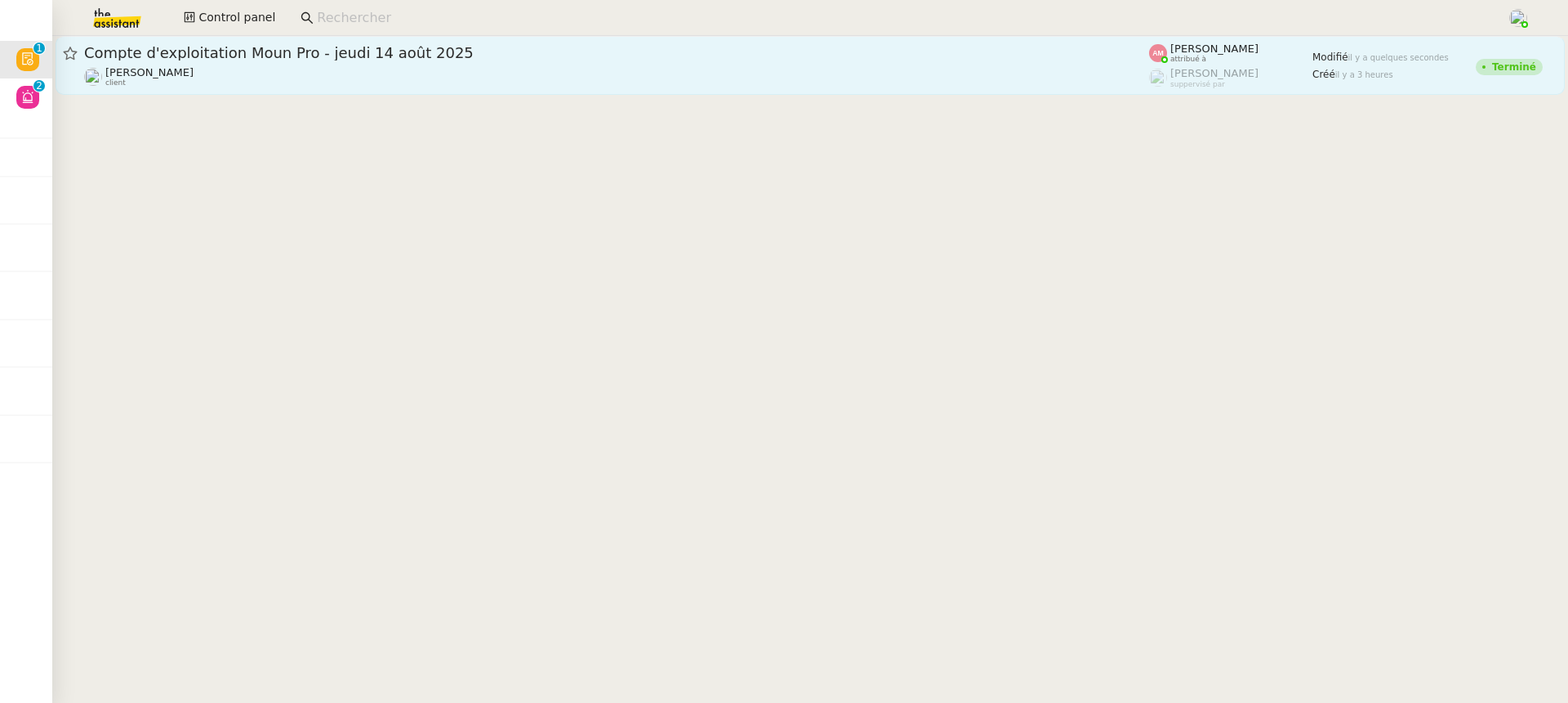
click at [706, 65] on div "Compte d'exploitation Moun Pro - [DATE] [PERSON_NAME] client" at bounding box center [616, 65] width 1065 height 44
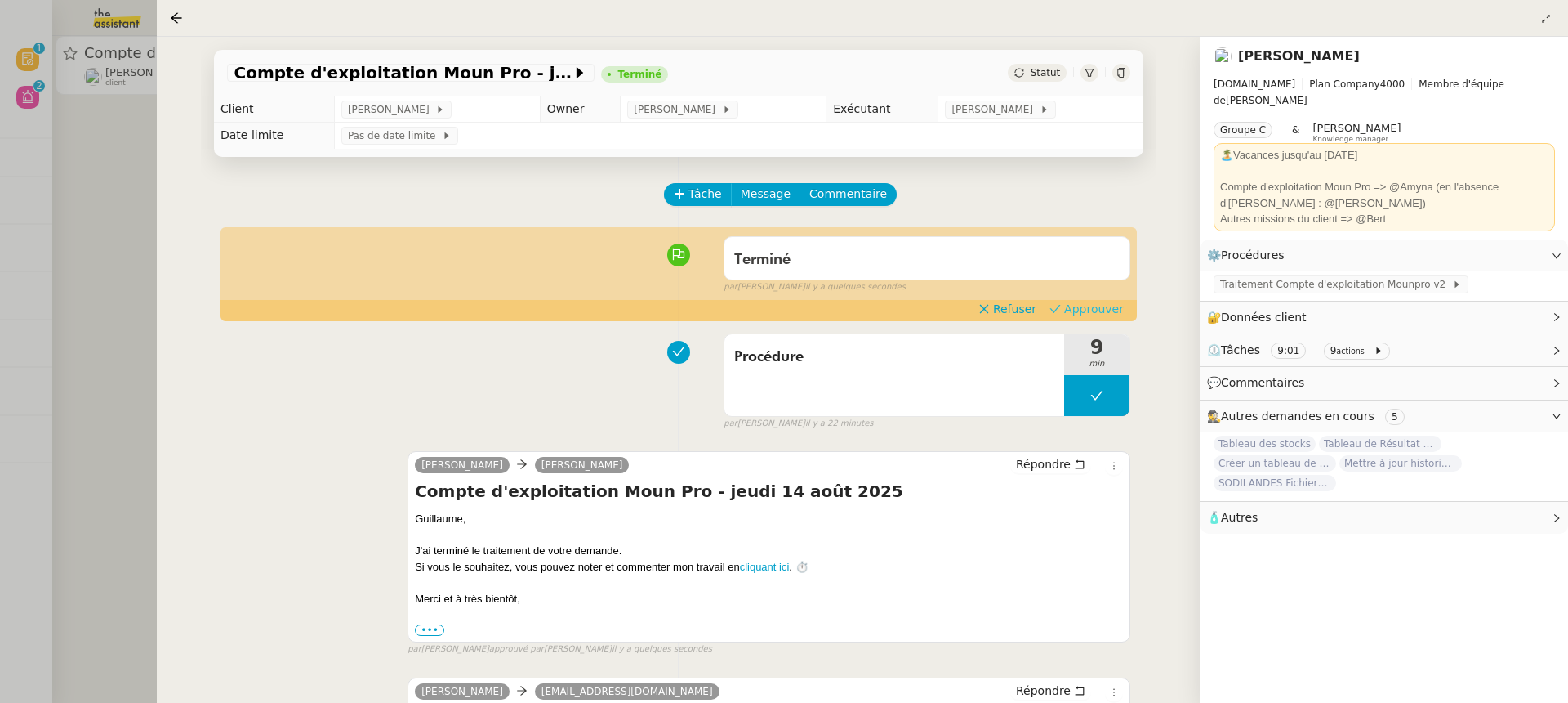
click at [1095, 315] on span "Approuver" at bounding box center [1094, 308] width 60 height 16
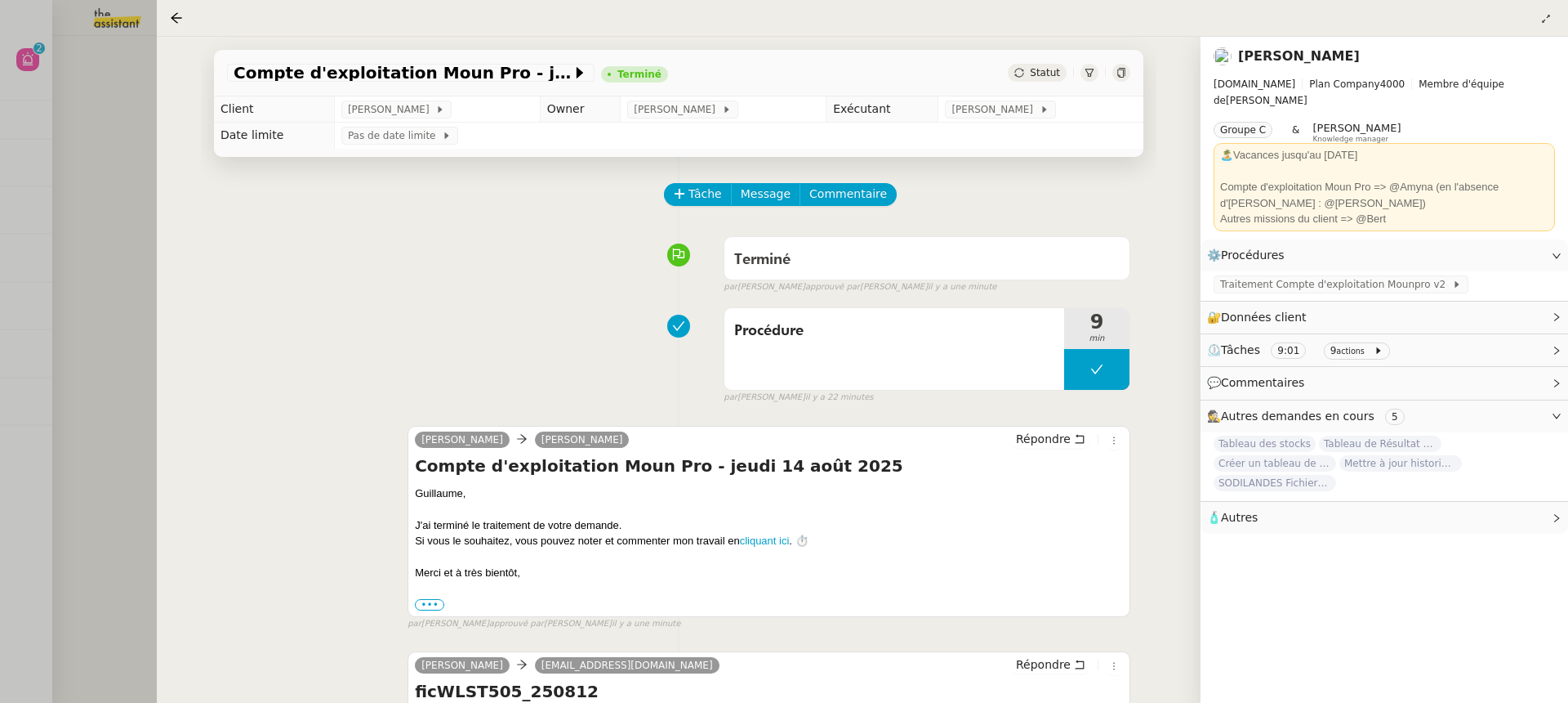
click at [54, 166] on div at bounding box center [784, 351] width 1568 height 703
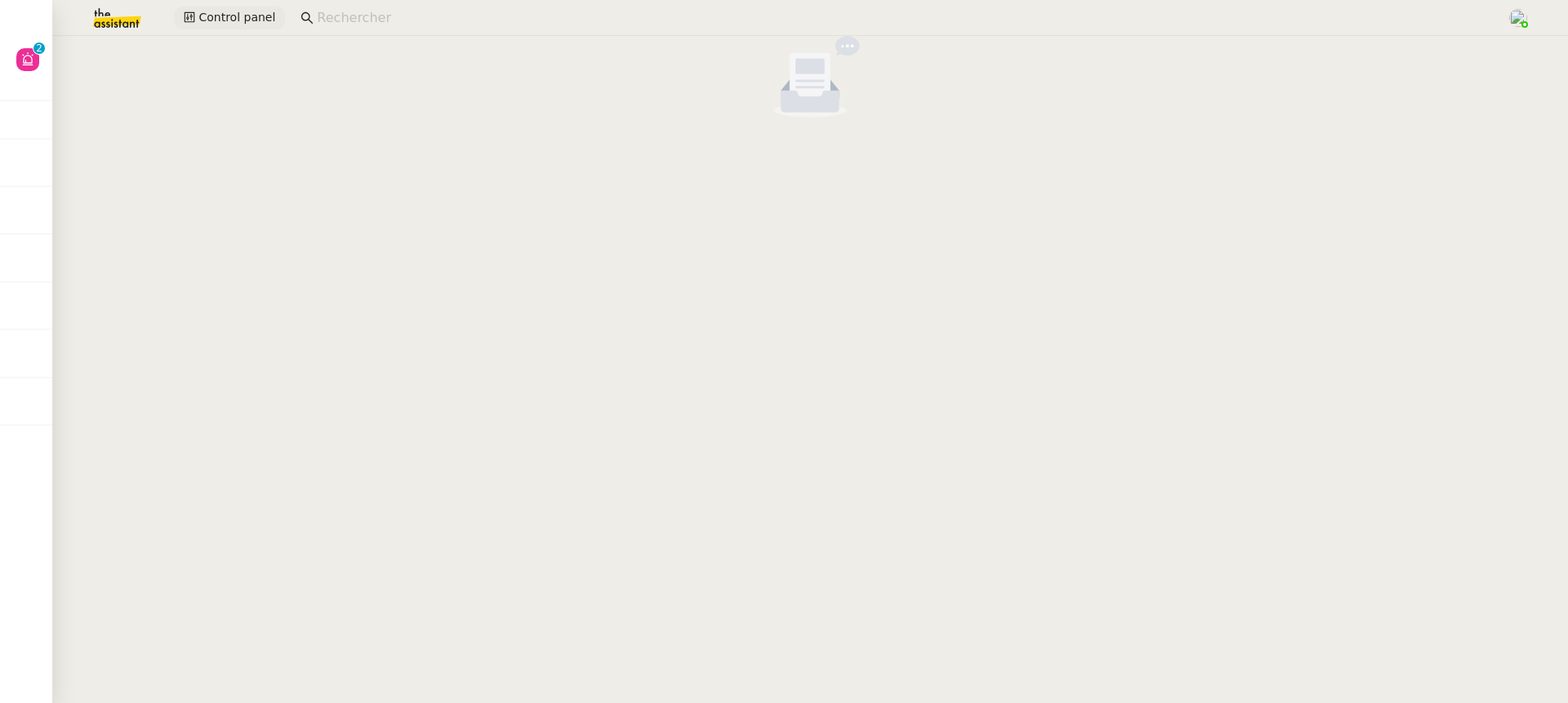
click at [217, 16] on span "Control panel" at bounding box center [236, 16] width 77 height 18
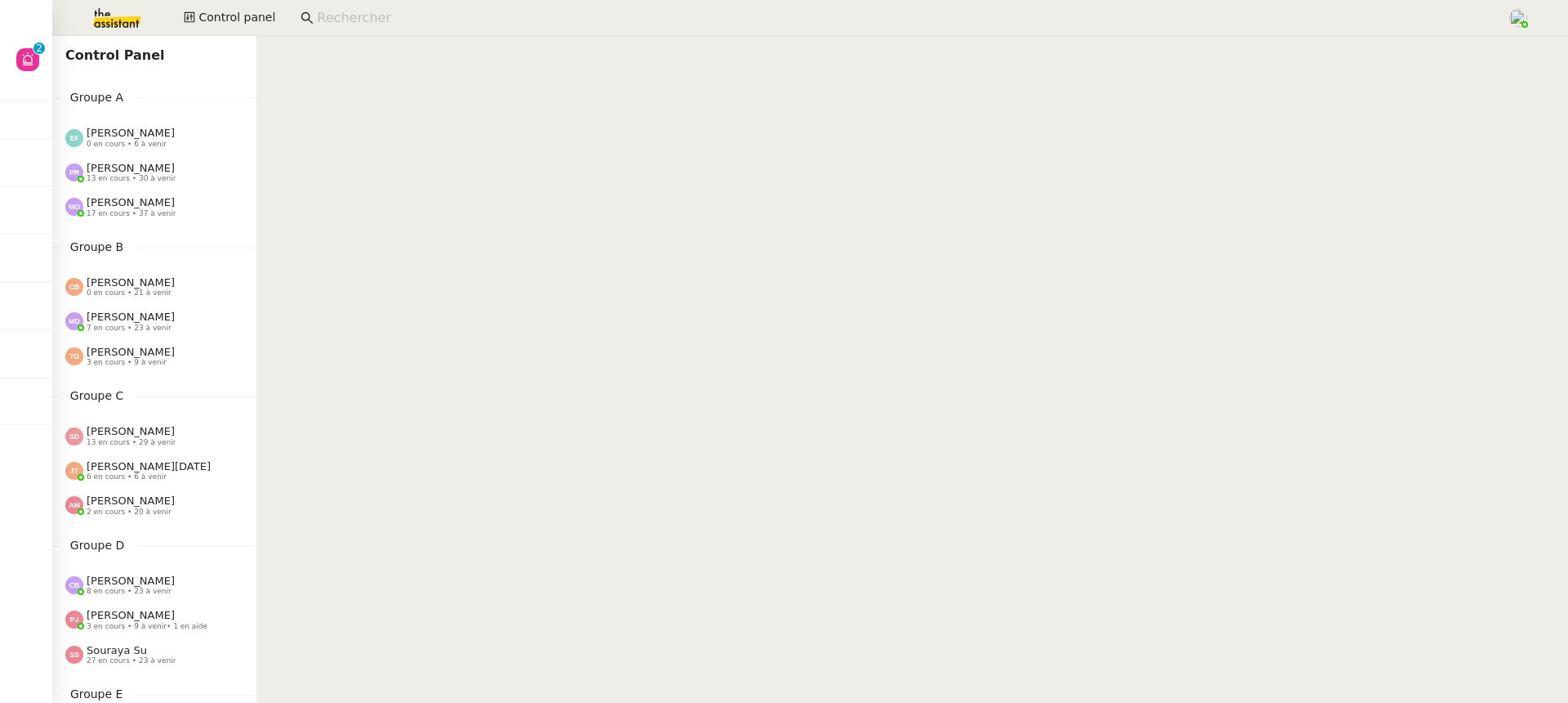
click at [111, 38] on nz-page-header "Control Panel" at bounding box center [154, 55] width 204 height 39
click at [83, 23] on img at bounding box center [104, 17] width 127 height 36
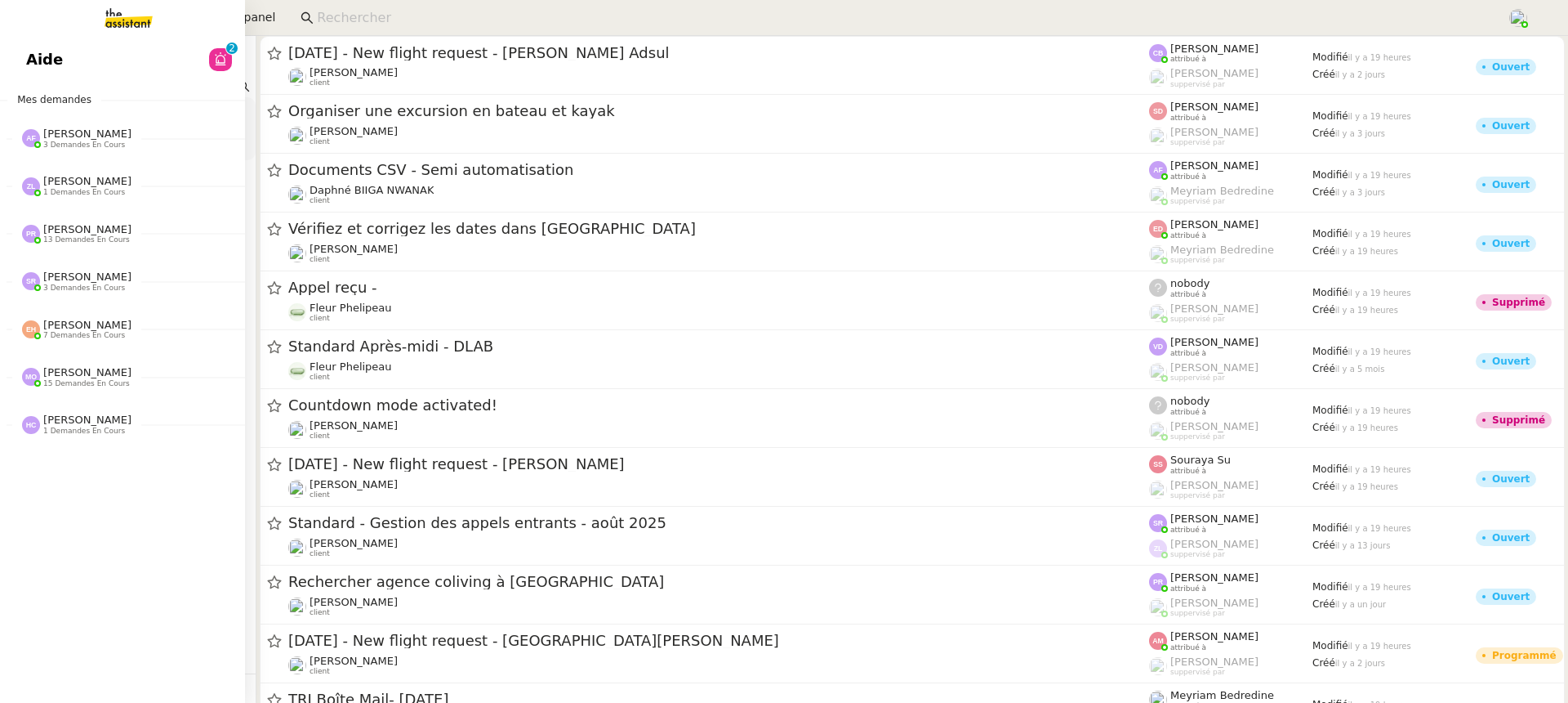
click at [39, 70] on link "Aide 0 1 2 3 4 5 6 7 8 9" at bounding box center [122, 59] width 245 height 38
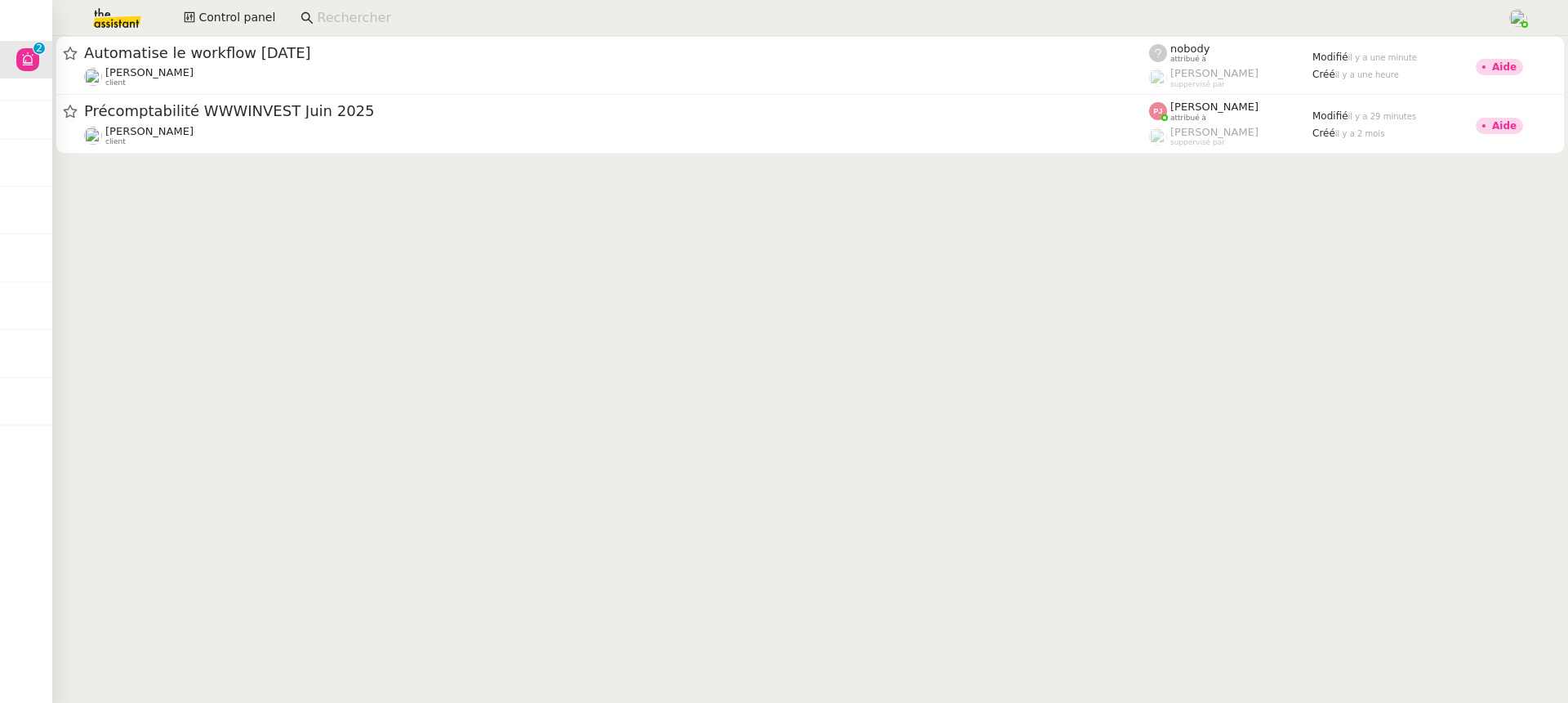
click at [349, 14] on input at bounding box center [903, 18] width 1174 height 22
click at [194, 24] on span at bounding box center [190, 17] width 12 height 13
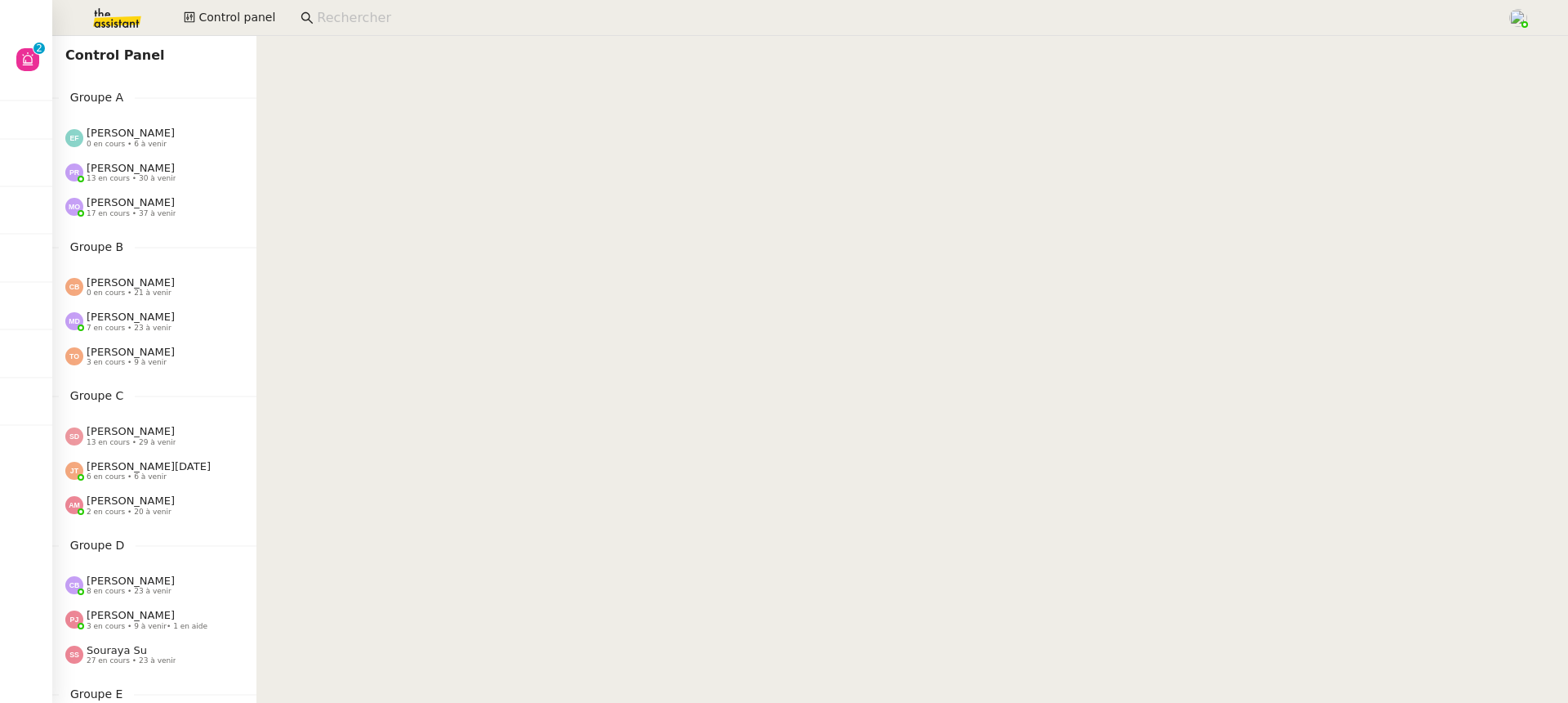
click at [158, 107] on nz-divider "Groupe A" at bounding box center [154, 97] width 204 height 18
click at [158, 167] on div "[PERSON_NAME] 13 en cours • 30 à venir" at bounding box center [131, 173] width 89 height 21
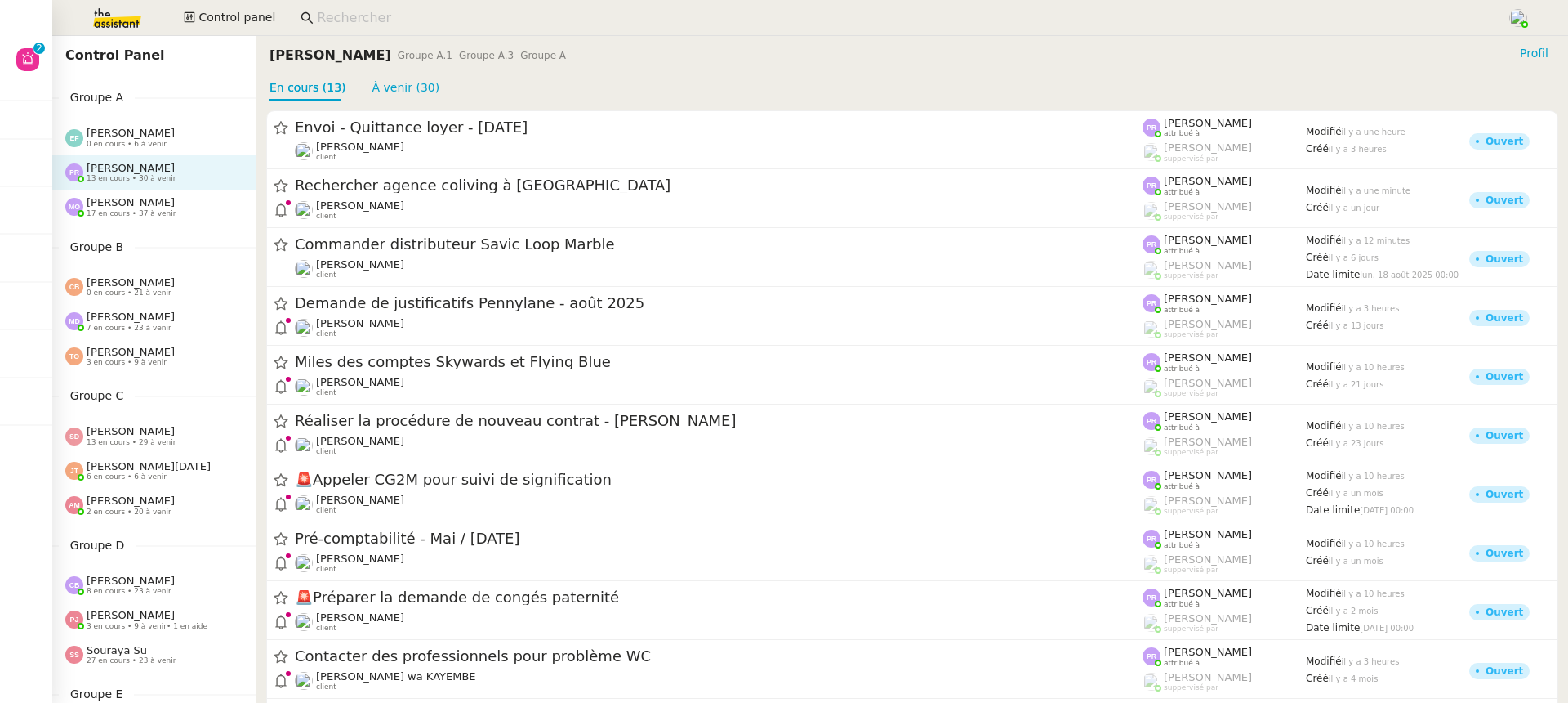
click at [165, 187] on div "[PERSON_NAME] 13 en cours • 30 à venir" at bounding box center [154, 172] width 204 height 34
click at [173, 209] on div "[PERSON_NAME] 17 en cours • 37 à venir" at bounding box center [160, 207] width 191 height 21
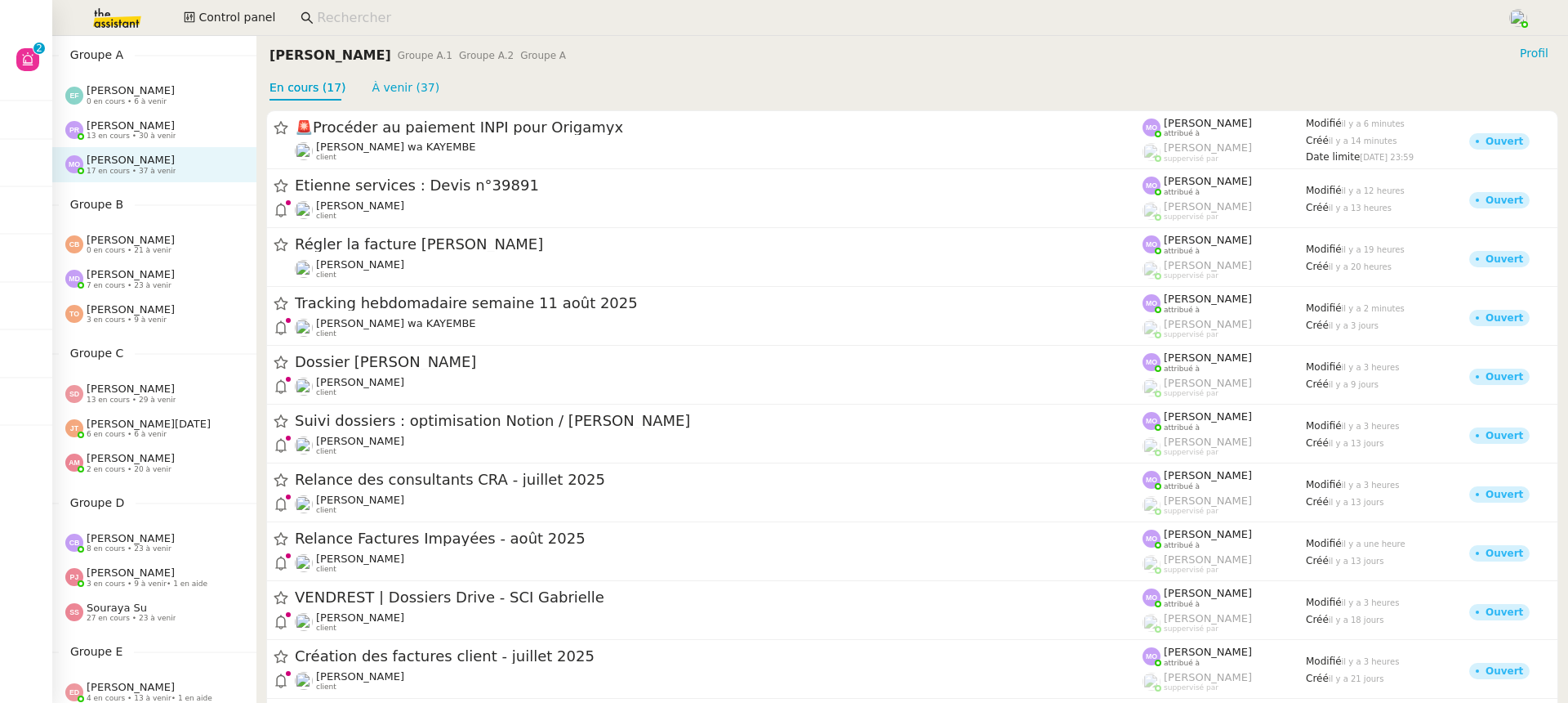
scroll to position [48, 0]
click at [176, 243] on div "[PERSON_NAME] 0 en cours • 21 à venir" at bounding box center [160, 240] width 191 height 21
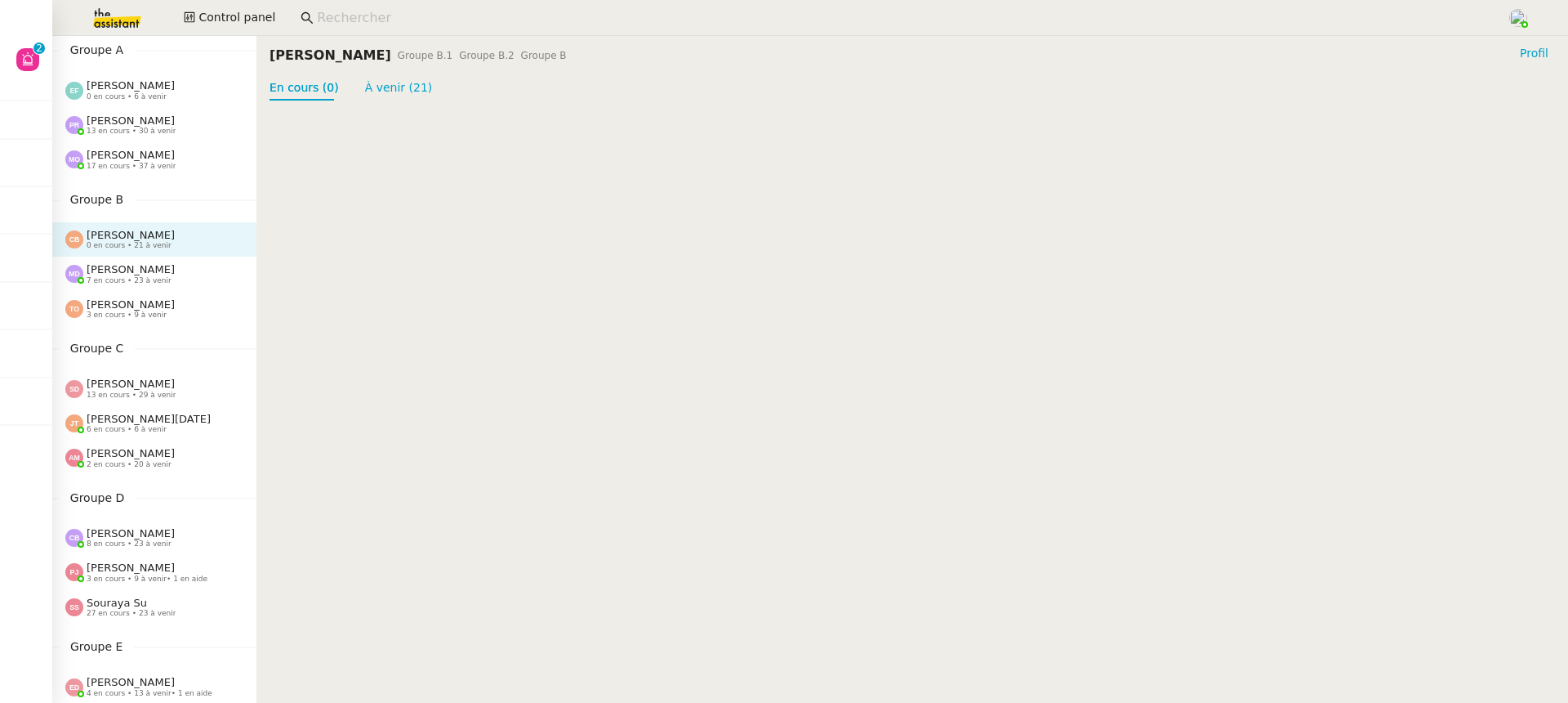
click at [179, 162] on div "[PERSON_NAME] 17 en cours • 37 à venir" at bounding box center [160, 159] width 191 height 21
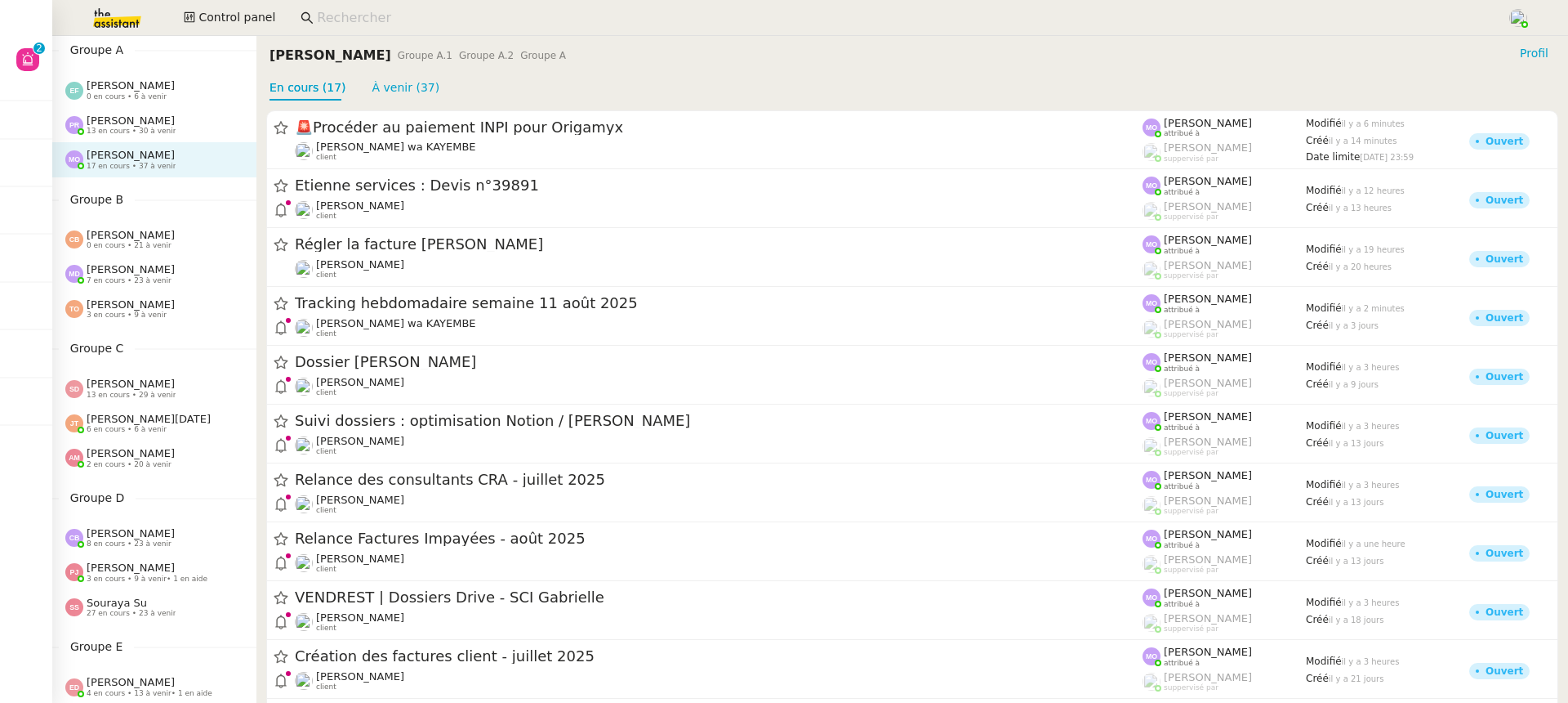
click at [156, 277] on span "7 en cours • 23 à venir" at bounding box center [129, 280] width 85 height 9
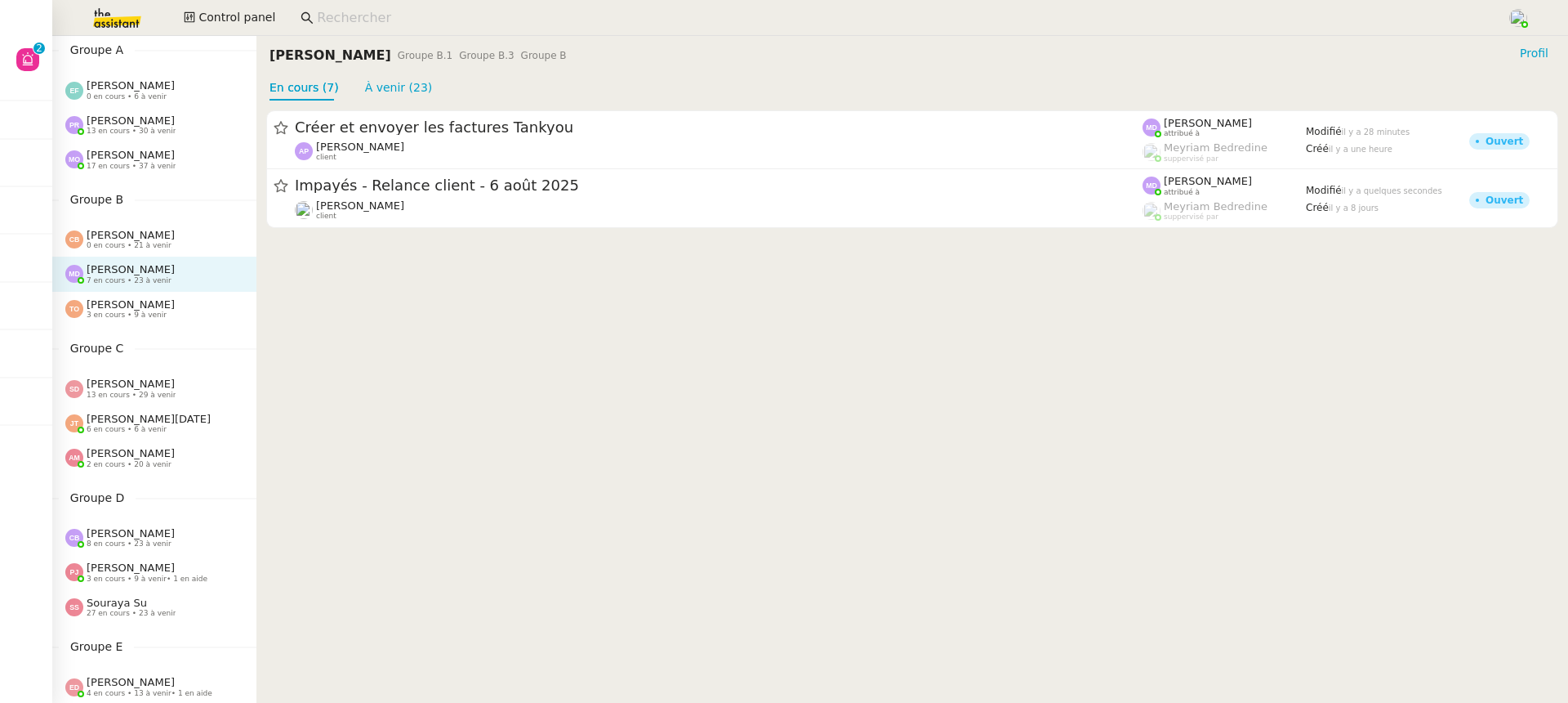
click at [129, 229] on span "[PERSON_NAME]" at bounding box center [130, 235] width 88 height 13
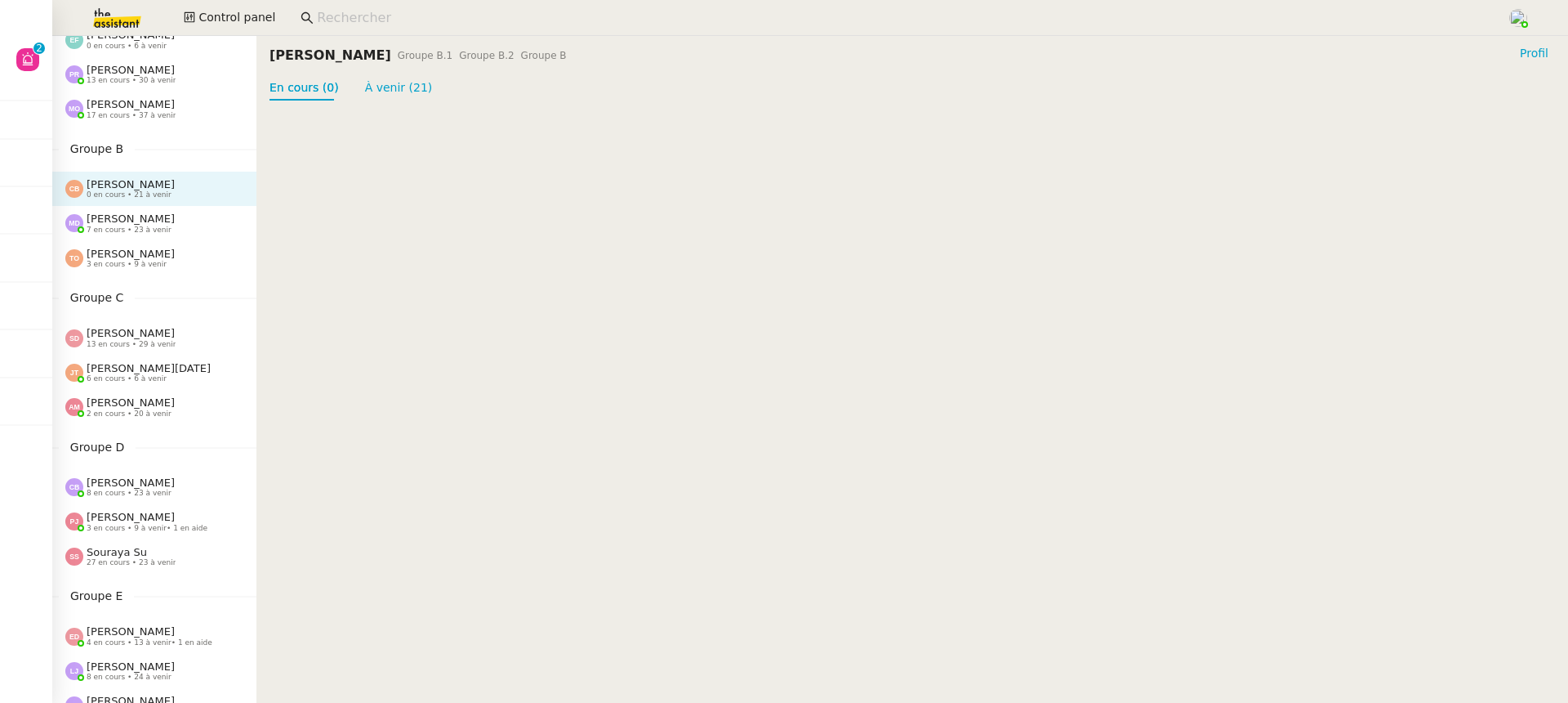
scroll to position [100, 0]
click at [142, 553] on div "Souraya Su 27 en cours • 23 à venir" at bounding box center [131, 555] width 89 height 21
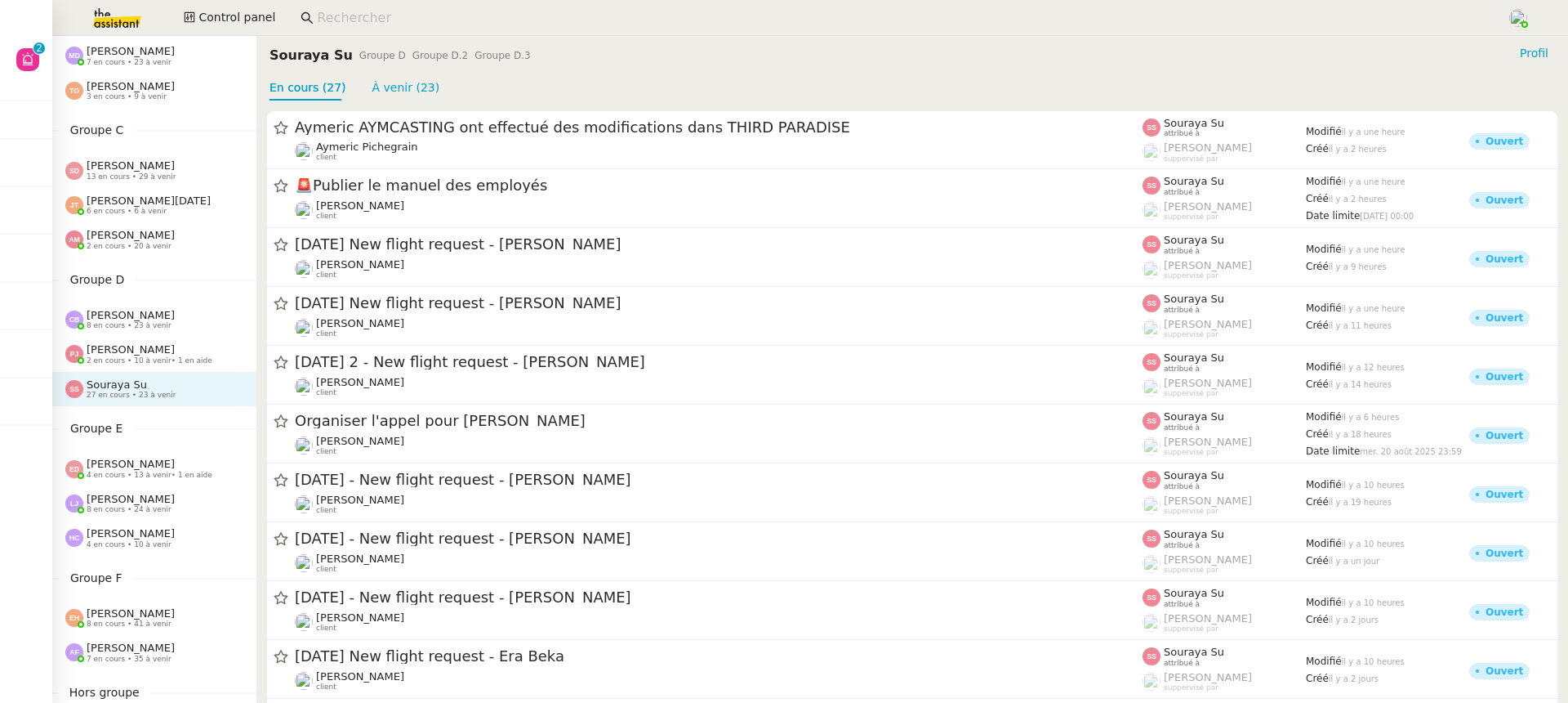
scroll to position [301, 0]
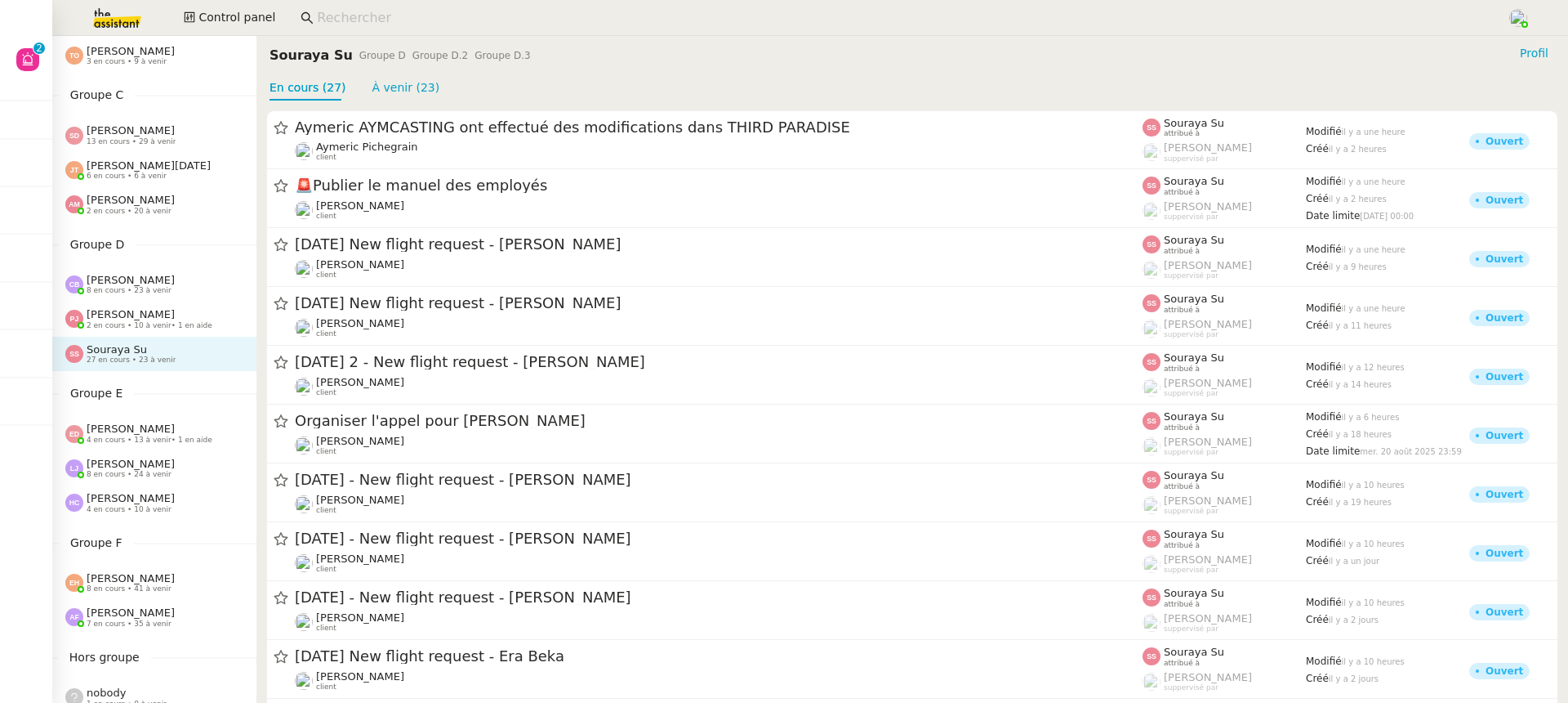
click at [118, 306] on div "[PERSON_NAME] 2 en cours • 10 à venir • 1 en aide" at bounding box center [154, 318] width 204 height 34
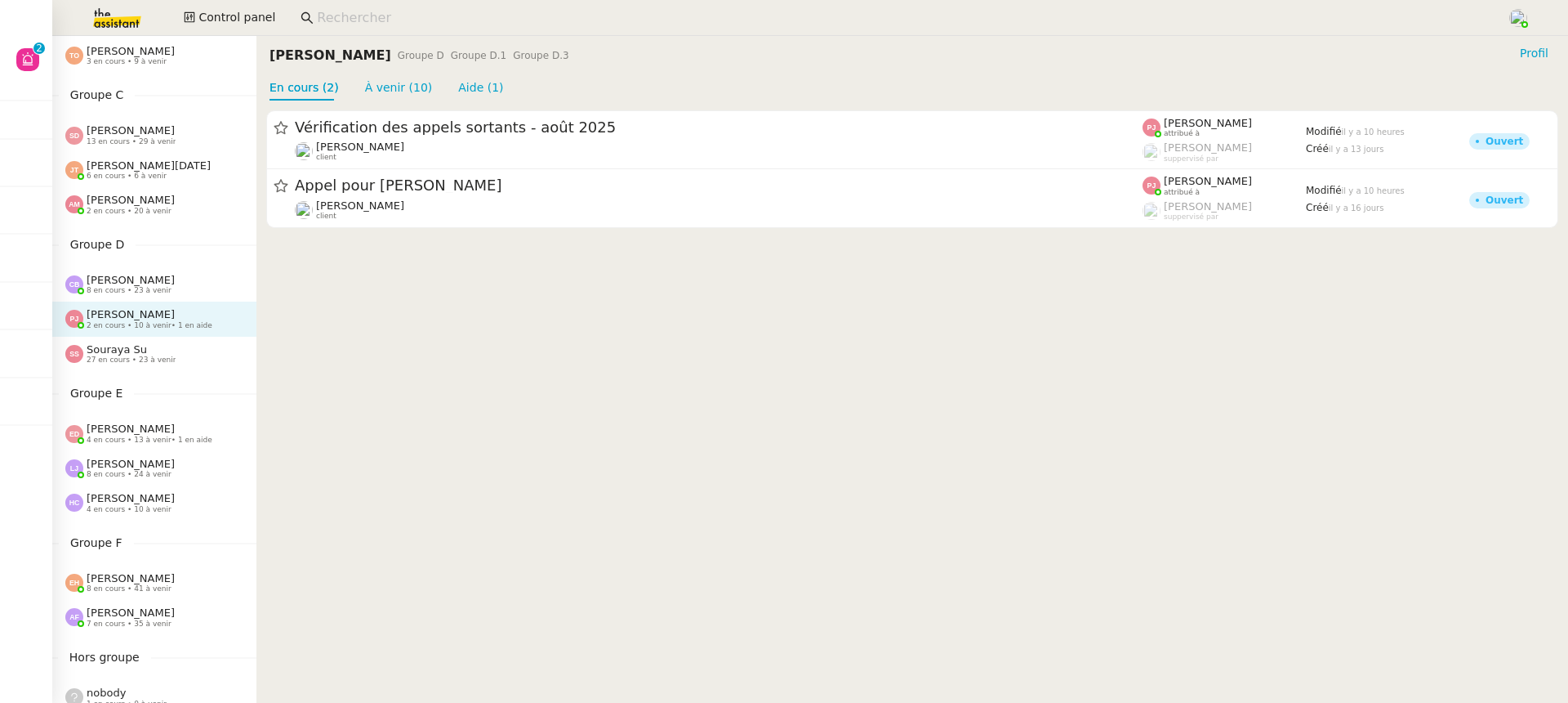
click at [130, 340] on div "Souraya Su 27 en cours • 23 à venir" at bounding box center [154, 353] width 204 height 34
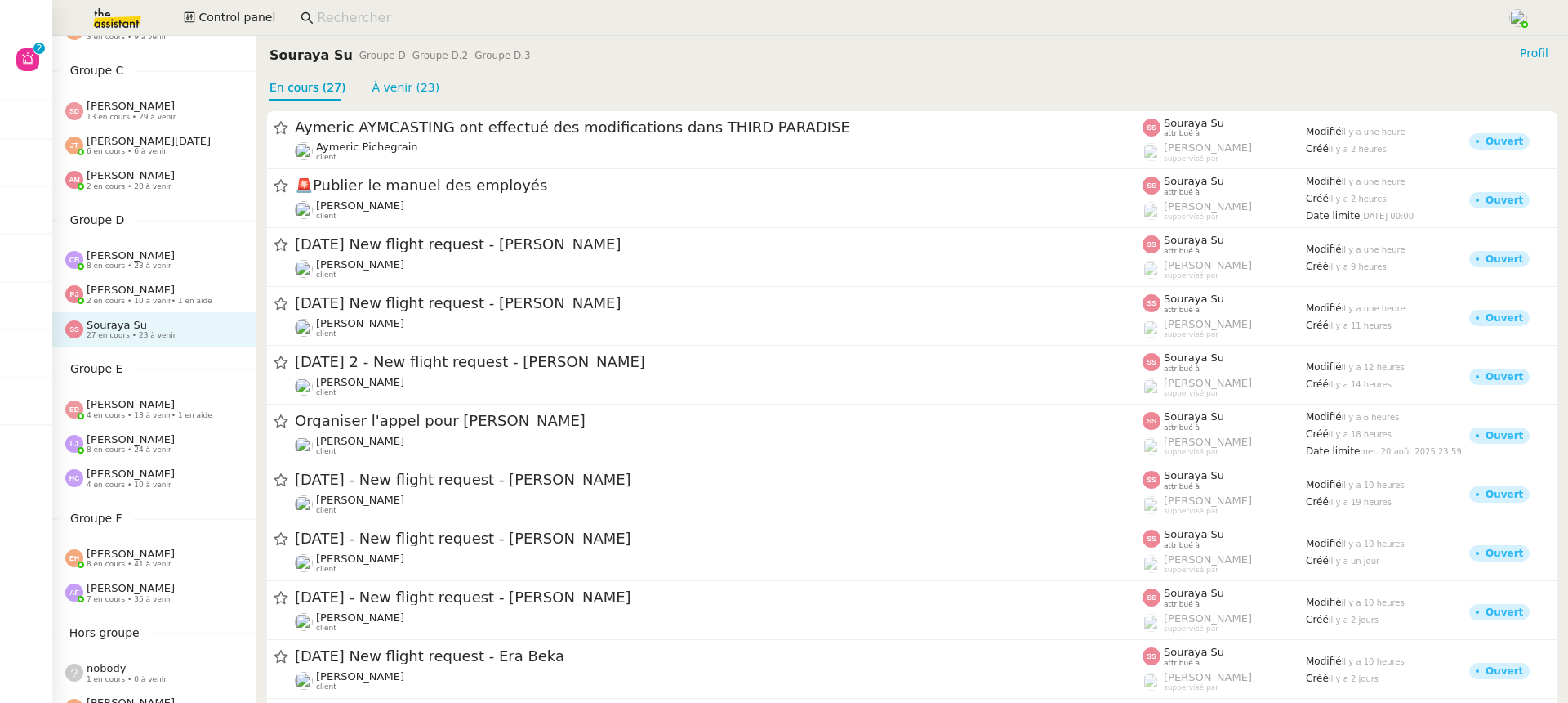
scroll to position [327, 0]
drag, startPoint x: 131, startPoint y: 366, endPoint x: 66, endPoint y: 367, distance: 65.0
click at [66, 367] on nz-divider "Groupe E" at bounding box center [154, 367] width 204 height 18
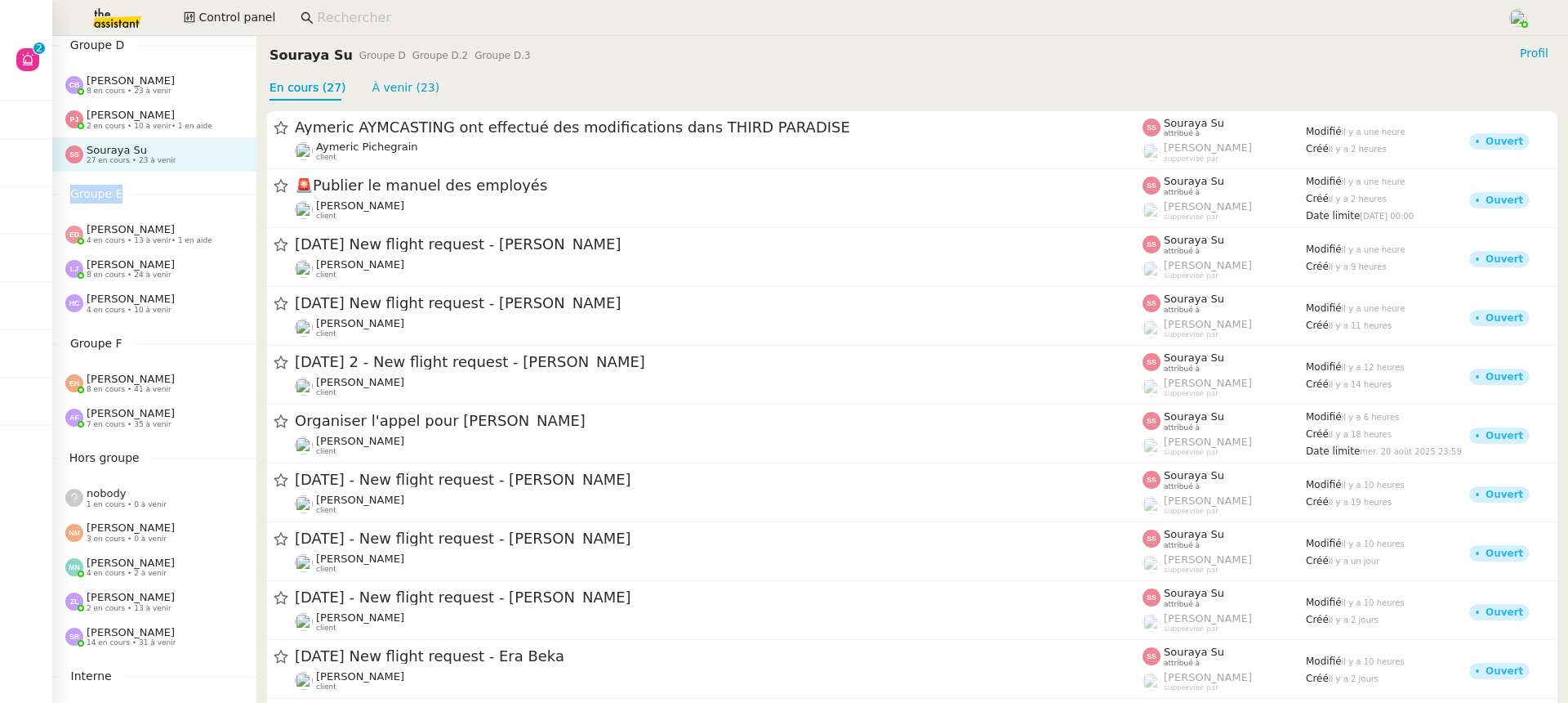
scroll to position [635, 0]
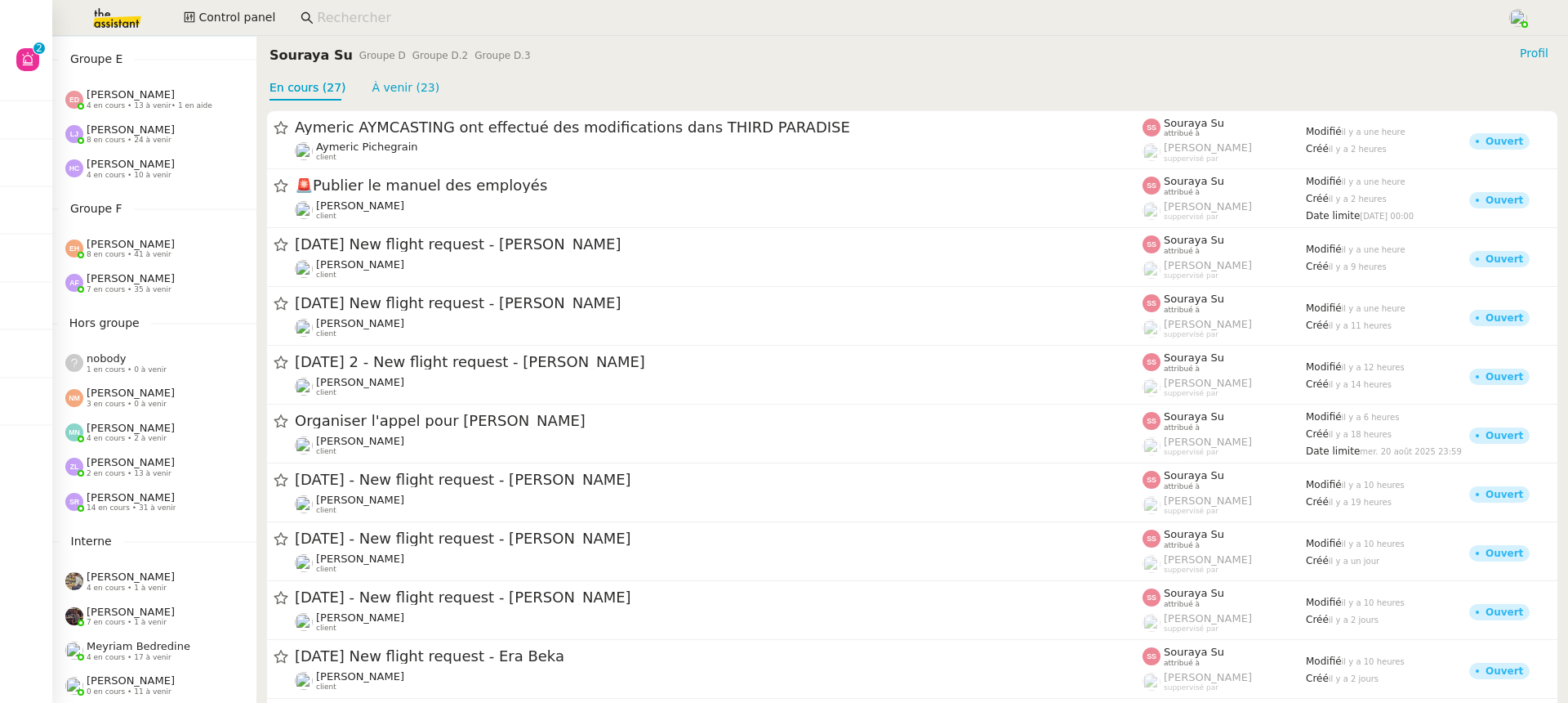
click at [183, 220] on div "Groupe F [PERSON_NAME] 8 en cours • 41 à venir [PERSON_NAME] 7 en cours • 35 à …" at bounding box center [154, 250] width 204 height 101
click at [145, 503] on span "14 en cours • 31 à venir" at bounding box center [131, 507] width 89 height 9
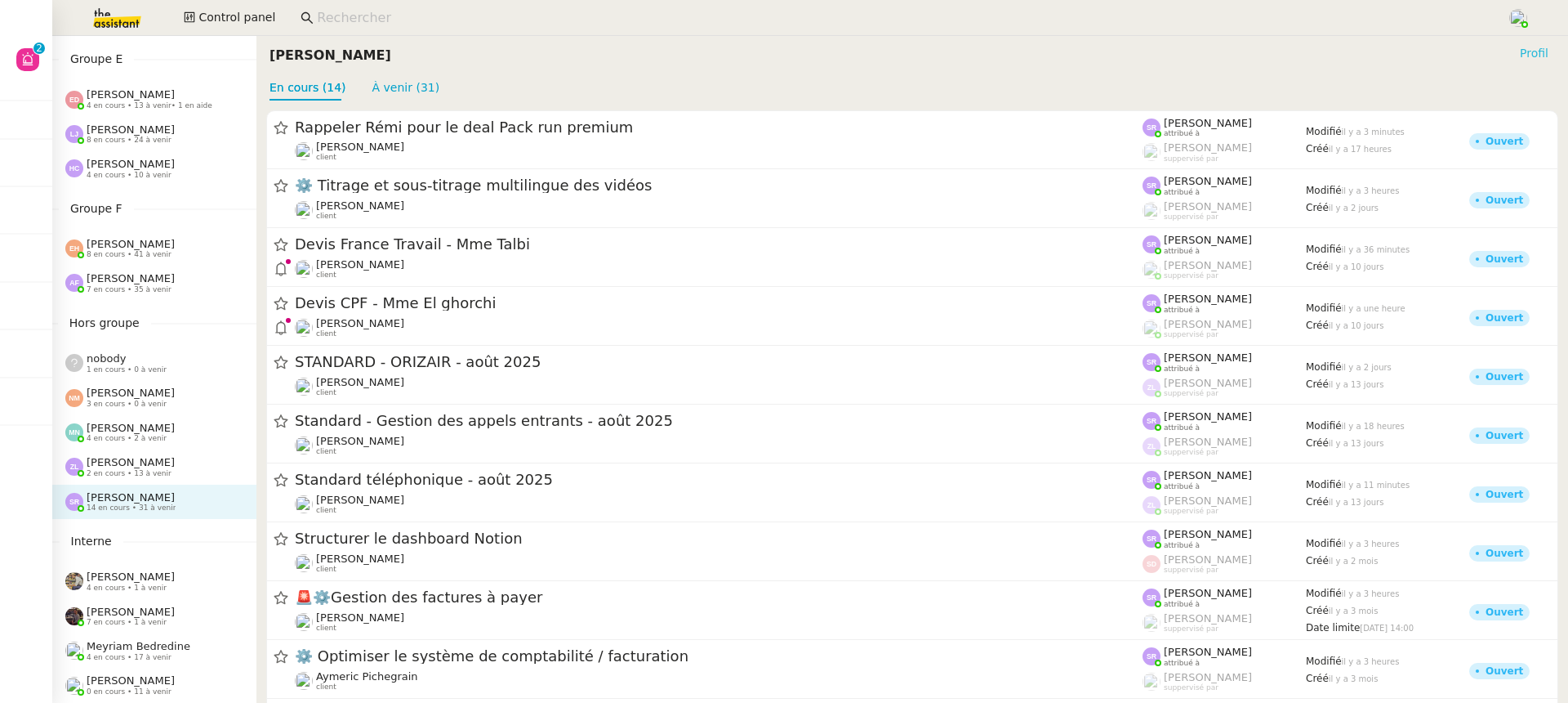
click at [1546, 55] on span "Profil" at bounding box center [1533, 52] width 28 height 16
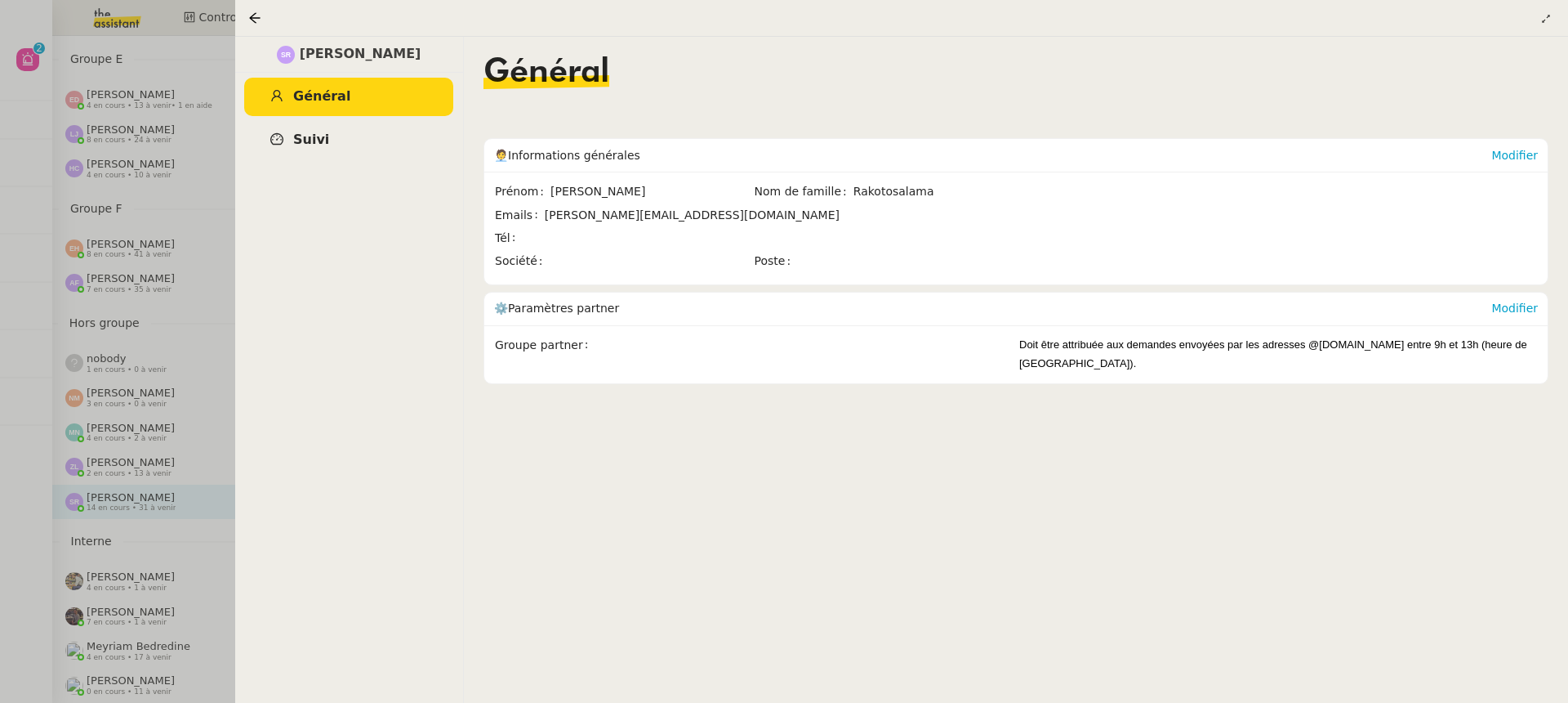
click at [372, 139] on link "Suivi" at bounding box center [349, 141] width 209 height 39
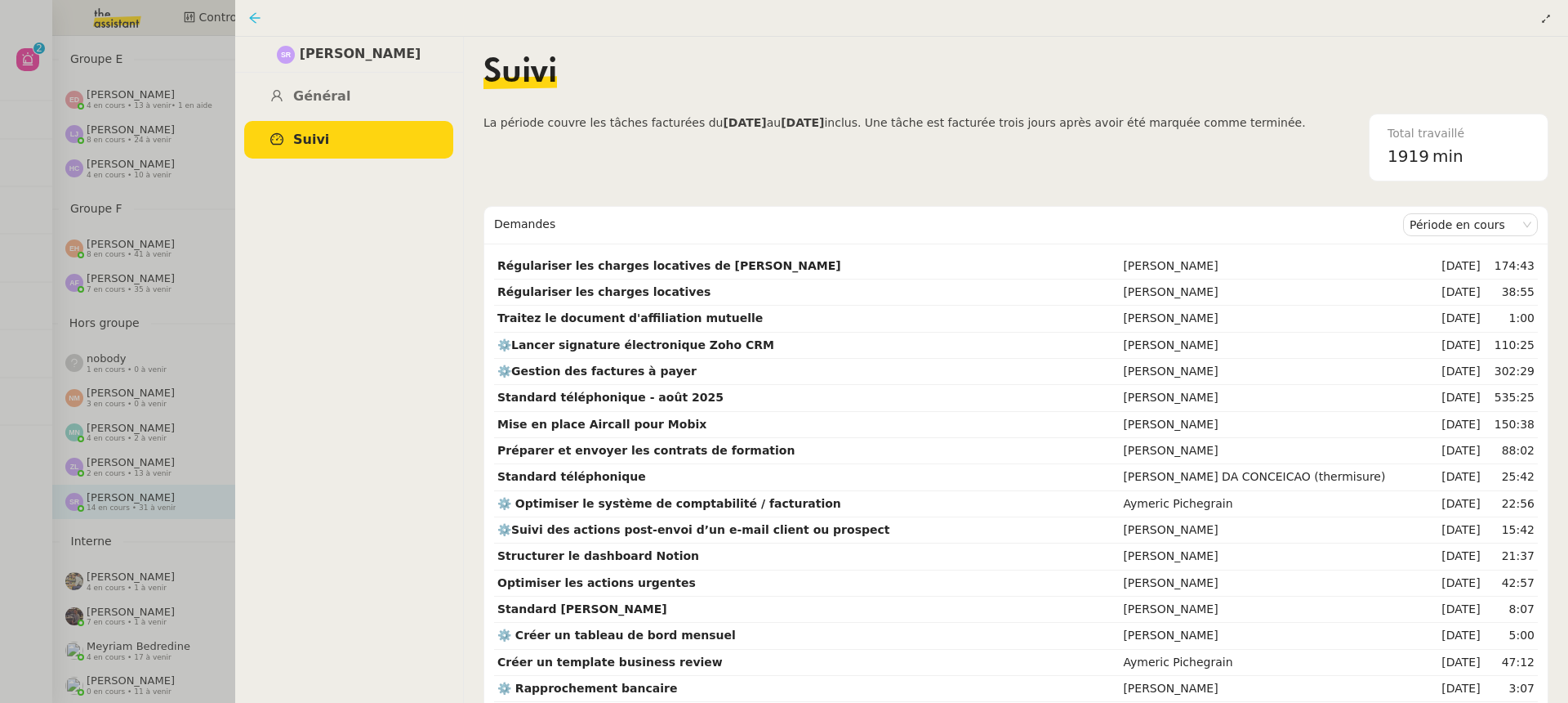
click at [253, 16] on icon at bounding box center [254, 17] width 13 height 13
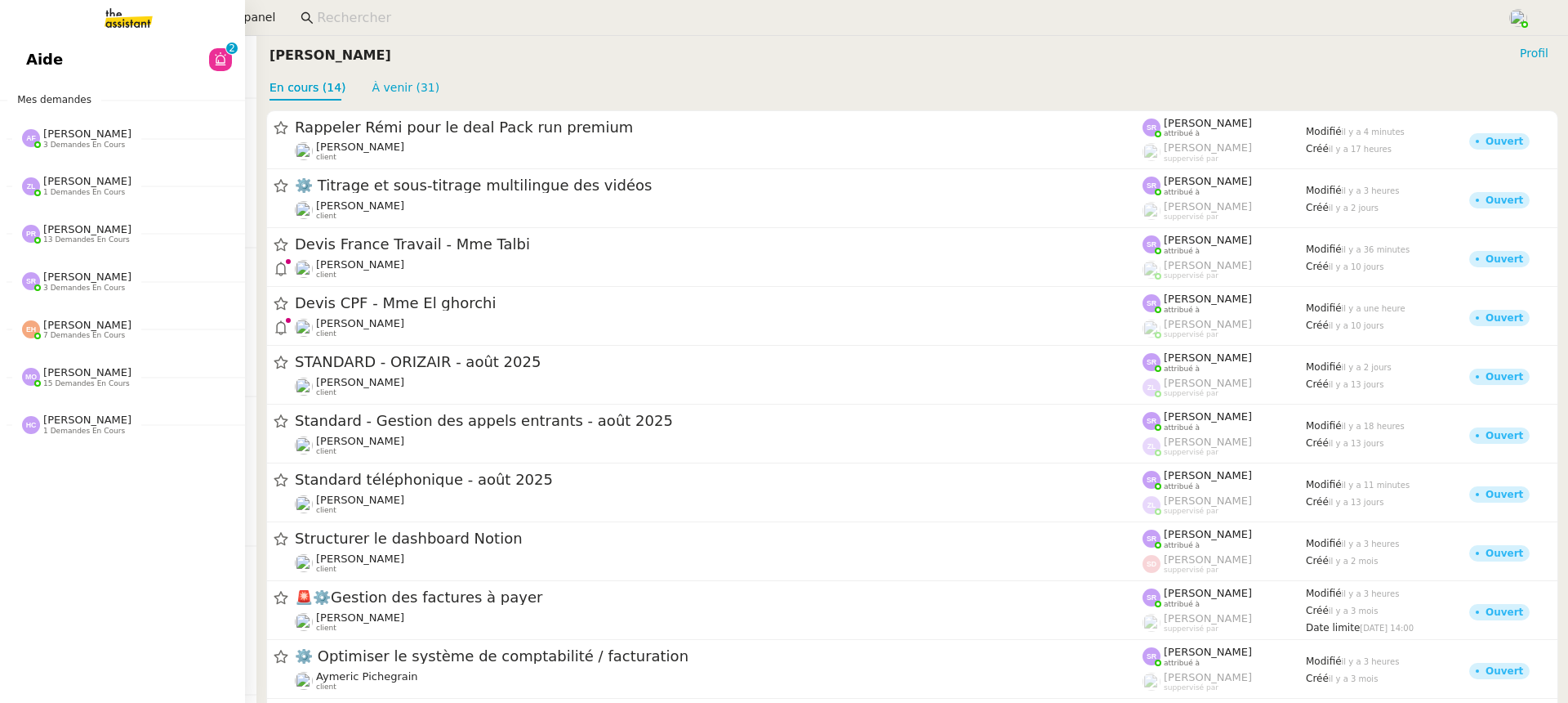
click at [39, 49] on span "Aide" at bounding box center [45, 59] width 37 height 24
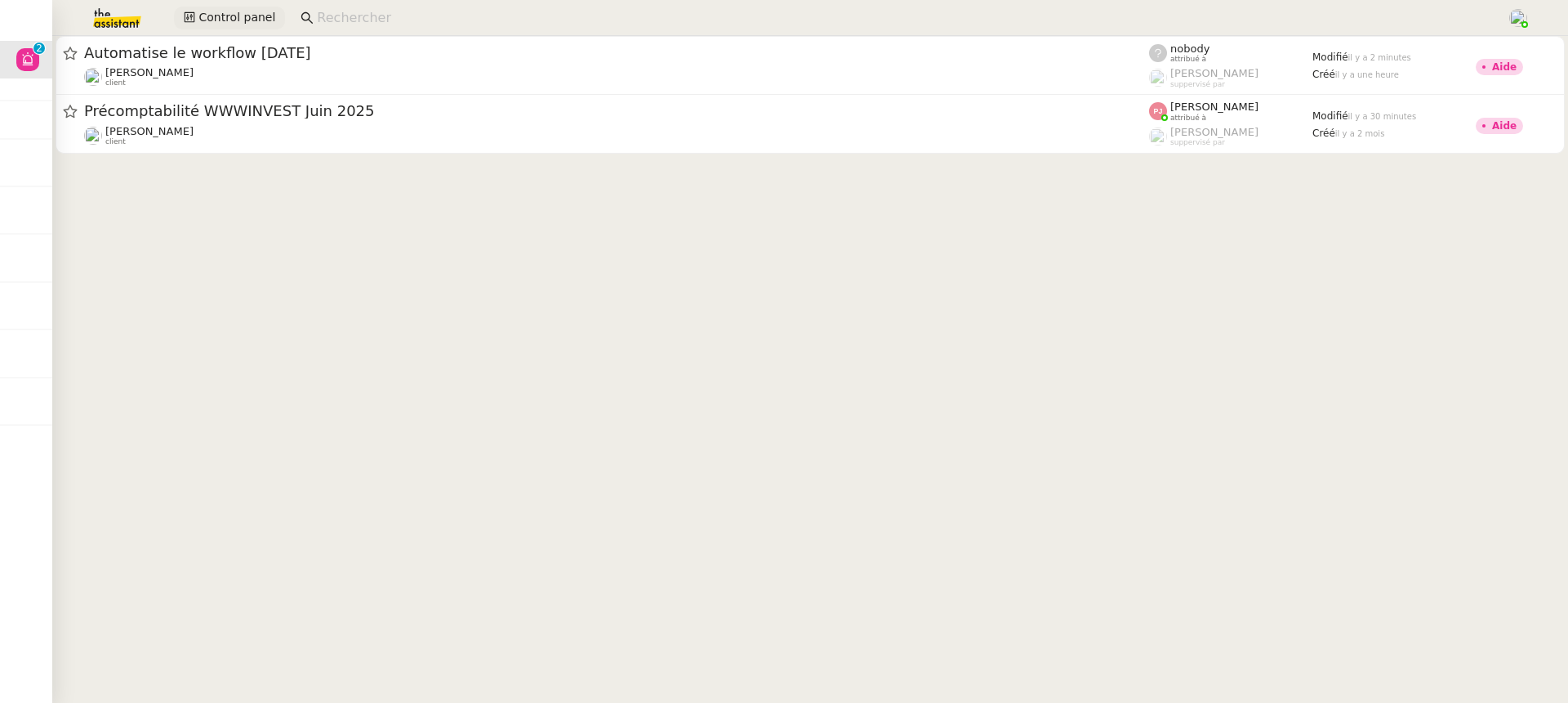
click at [238, 24] on span "Control panel" at bounding box center [236, 16] width 77 height 18
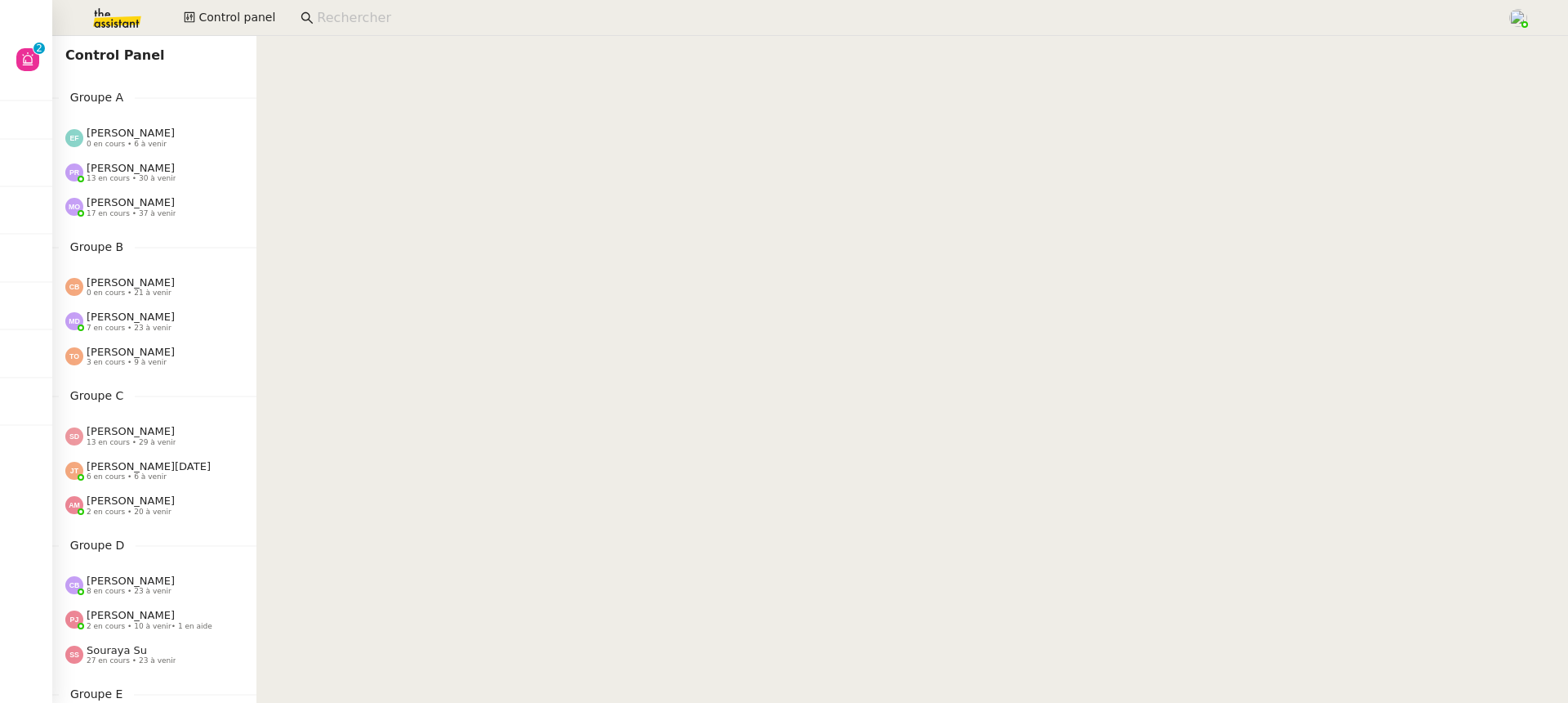
click at [169, 193] on div "[PERSON_NAME] 17 en cours • 37 à venir" at bounding box center [154, 206] width 204 height 34
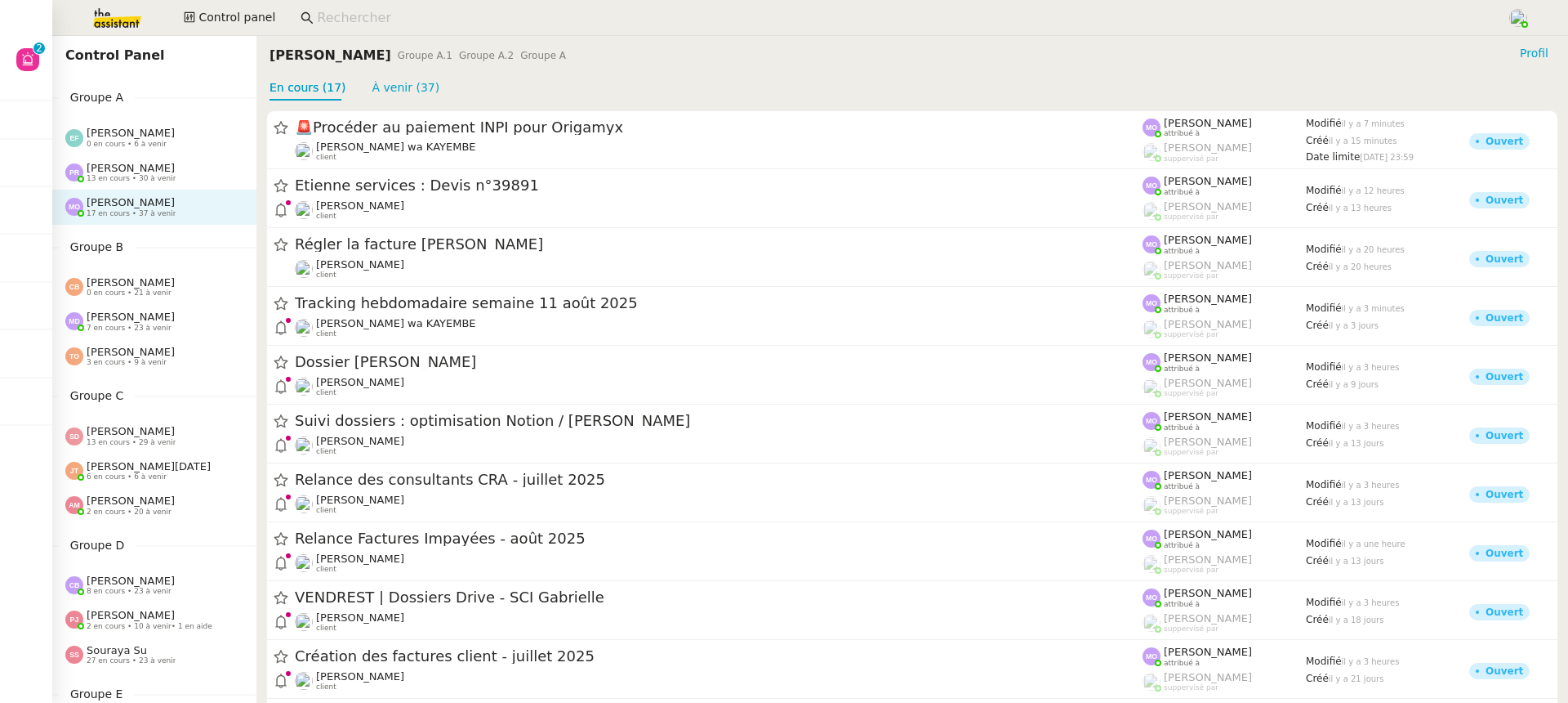
click at [169, 178] on span "13 en cours • 30 à venir" at bounding box center [131, 177] width 89 height 9
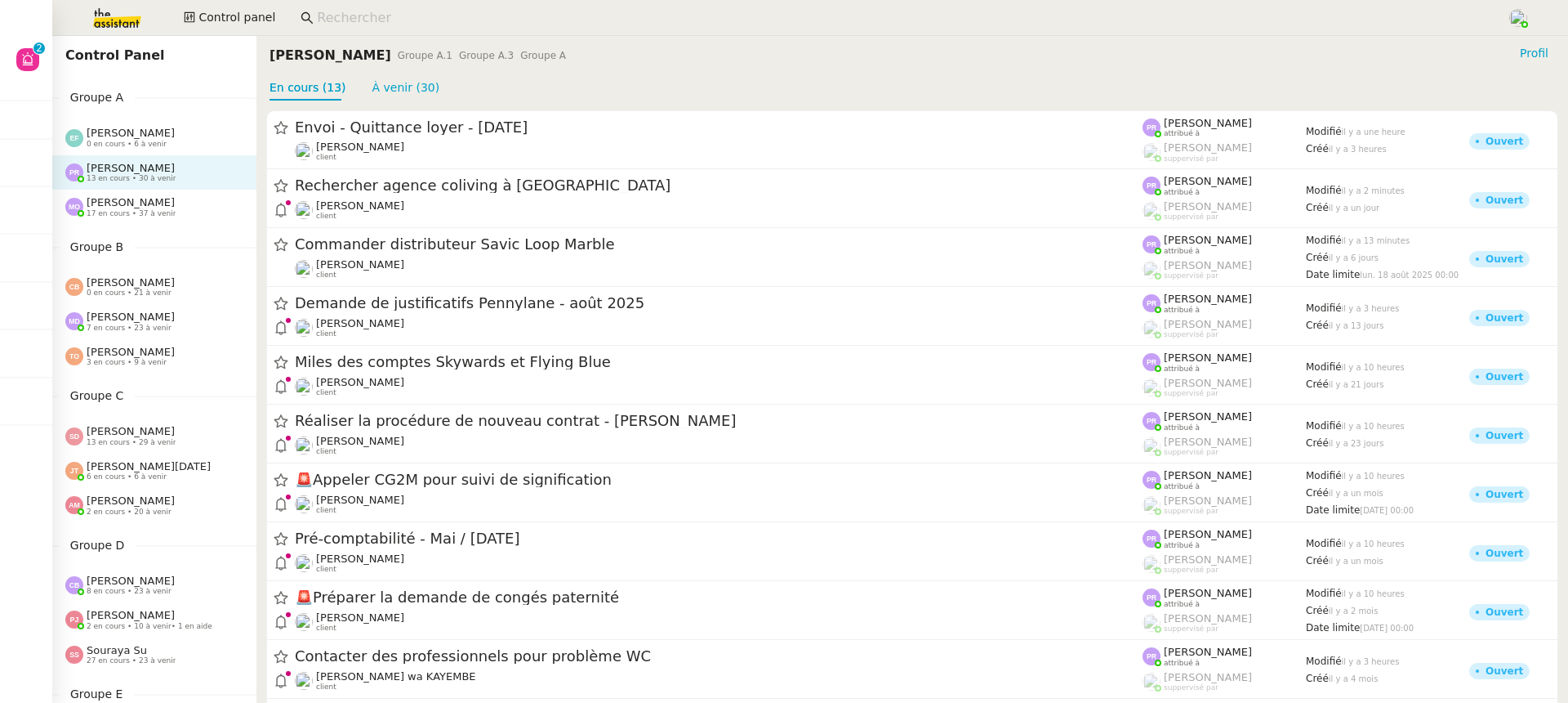
click at [163, 143] on span "0 en cours • 6 à venir" at bounding box center [126, 144] width 80 height 9
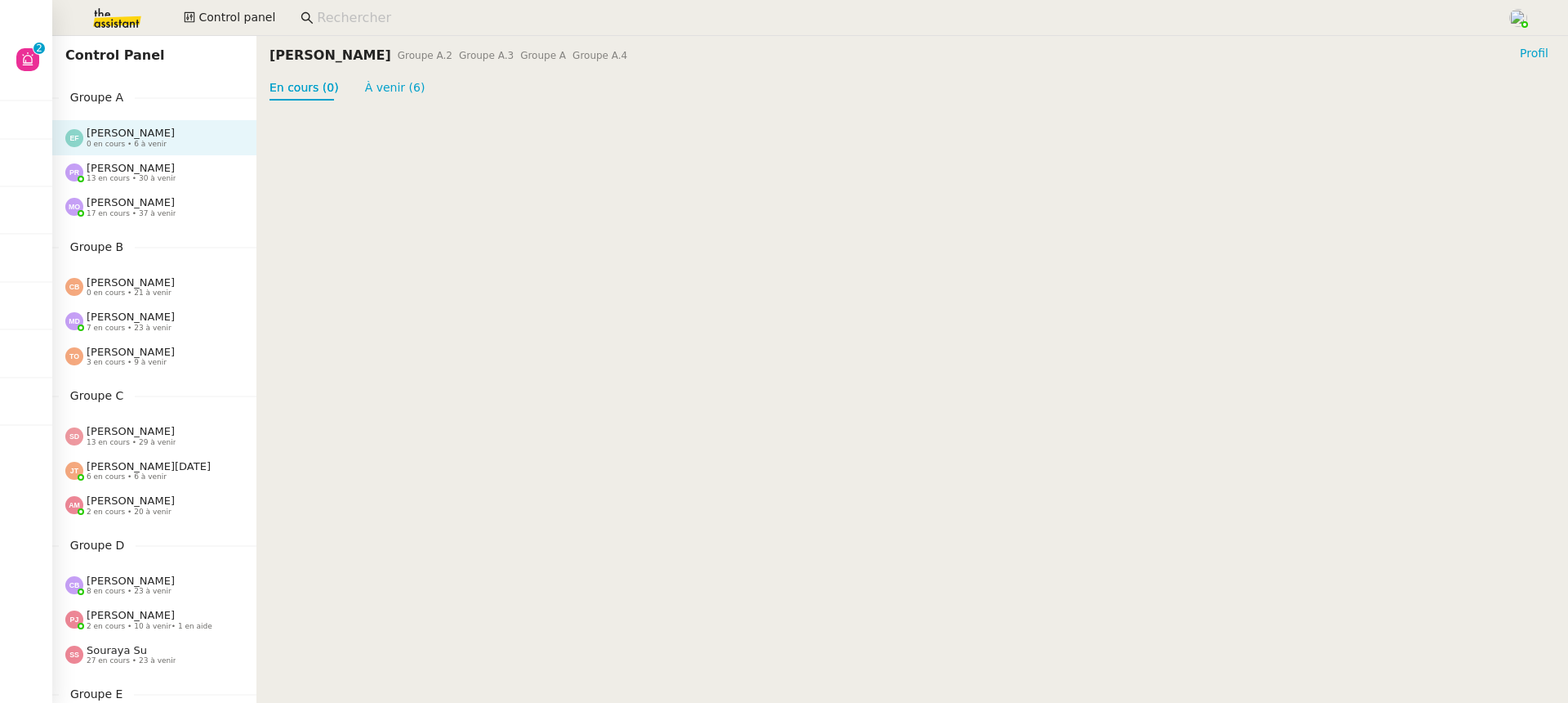
click at [173, 183] on div "[PERSON_NAME] 13 en cours • 30 à venir" at bounding box center [160, 173] width 191 height 21
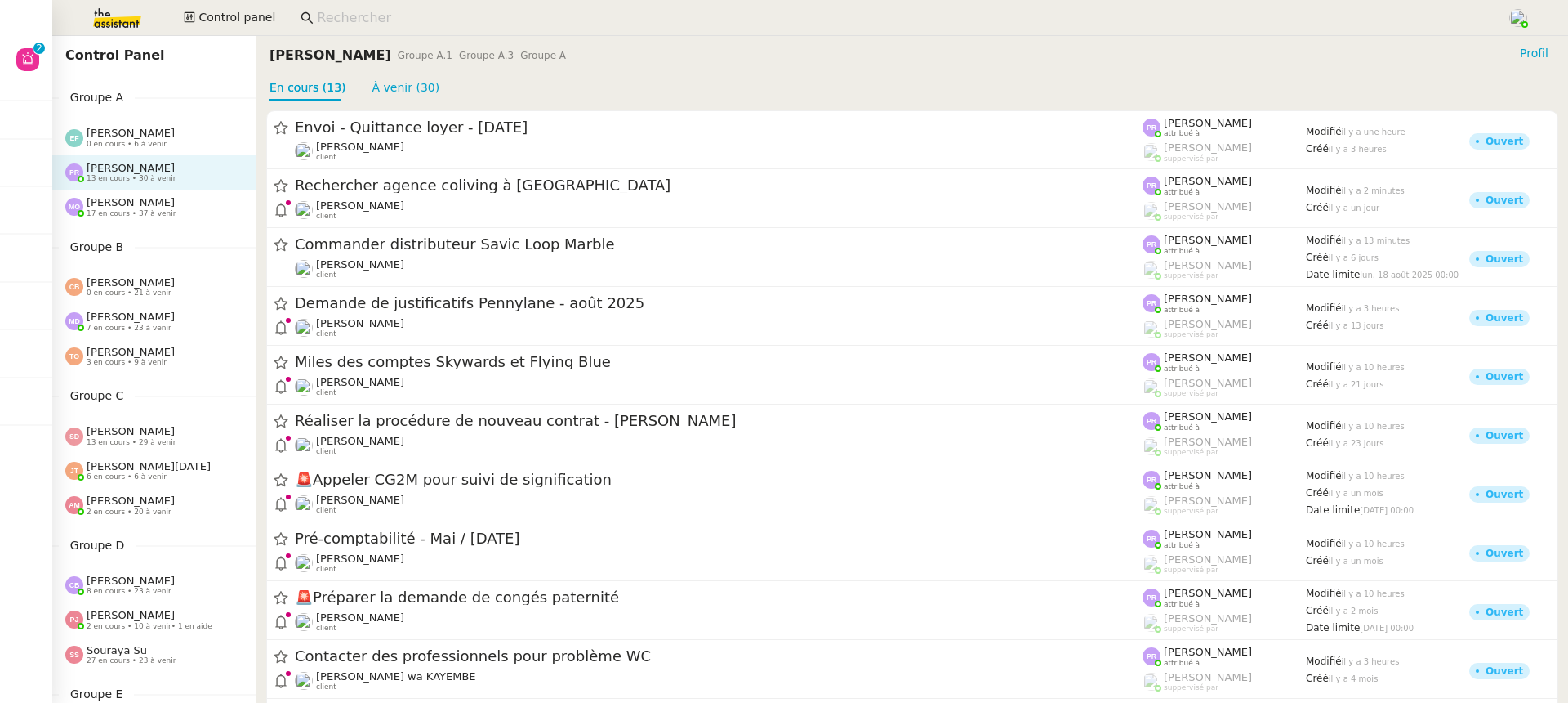
drag, startPoint x: 463, startPoint y: 88, endPoint x: 267, endPoint y: 94, distance: 196.1
click at [269, 95] on div "En cours (13) À venir (30)" at bounding box center [912, 88] width 1285 height 25
drag, startPoint x: 269, startPoint y: 60, endPoint x: 547, endPoint y: 60, distance: 278.0
click at [547, 60] on div "[PERSON_NAME] Groupe A.1 Groupe A.3 Groupe A Profil" at bounding box center [912, 55] width 1285 height 26
click at [469, 54] on span "Groupe A.3" at bounding box center [486, 55] width 54 height 12
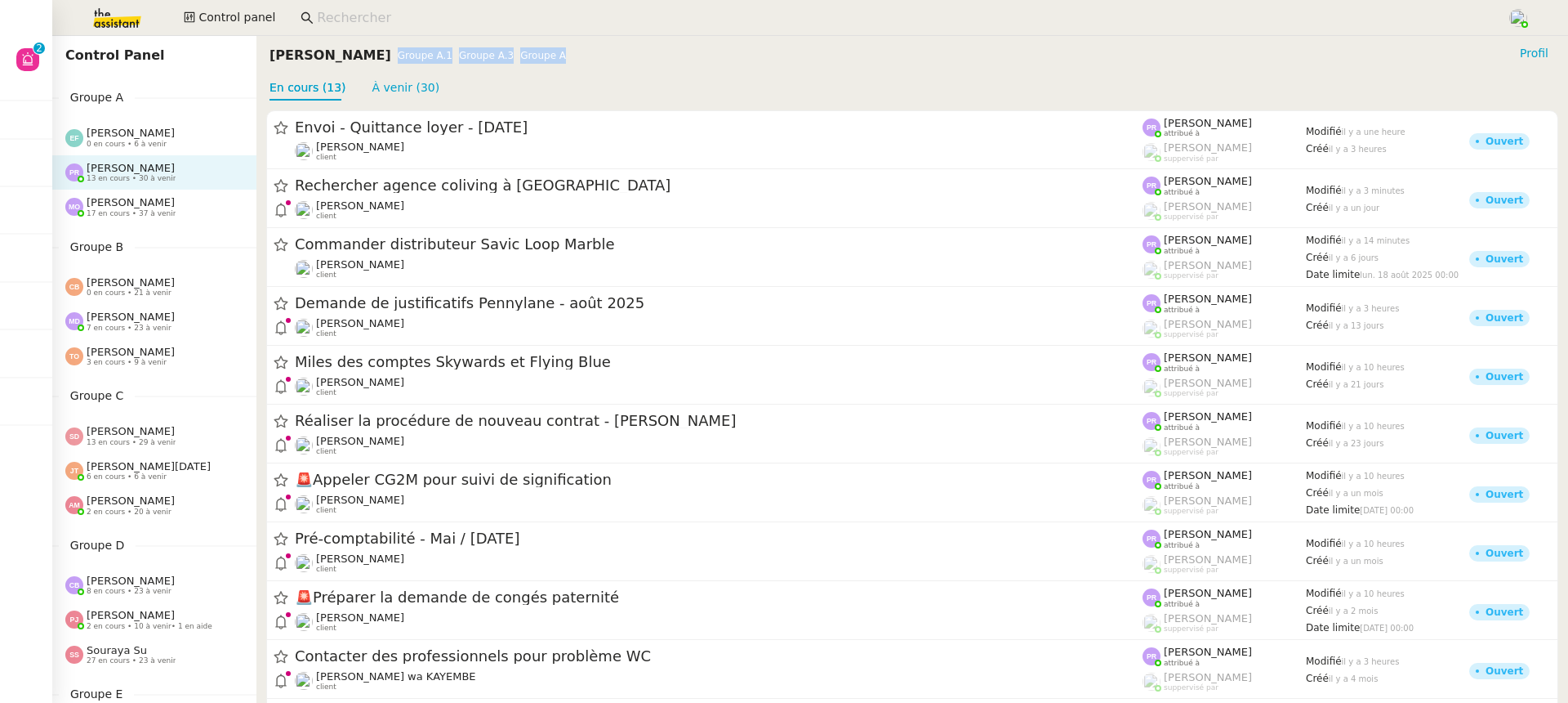
drag, startPoint x: 534, startPoint y: 61, endPoint x: 354, endPoint y: 48, distance: 180.5
click at [354, 48] on div "[PERSON_NAME] Groupe A.1 Groupe A.3 Groupe A Profil" at bounding box center [912, 55] width 1285 height 26
click at [397, 61] on div "Groupe A.1 Groupe A.3 Groupe A" at bounding box center [482, 55] width 169 height 16
drag, startPoint x: 480, startPoint y: 55, endPoint x: 459, endPoint y: 54, distance: 21.0
click at [461, 55] on div "Groupe A.1 Groupe A.3 Groupe A" at bounding box center [482, 55] width 169 height 16
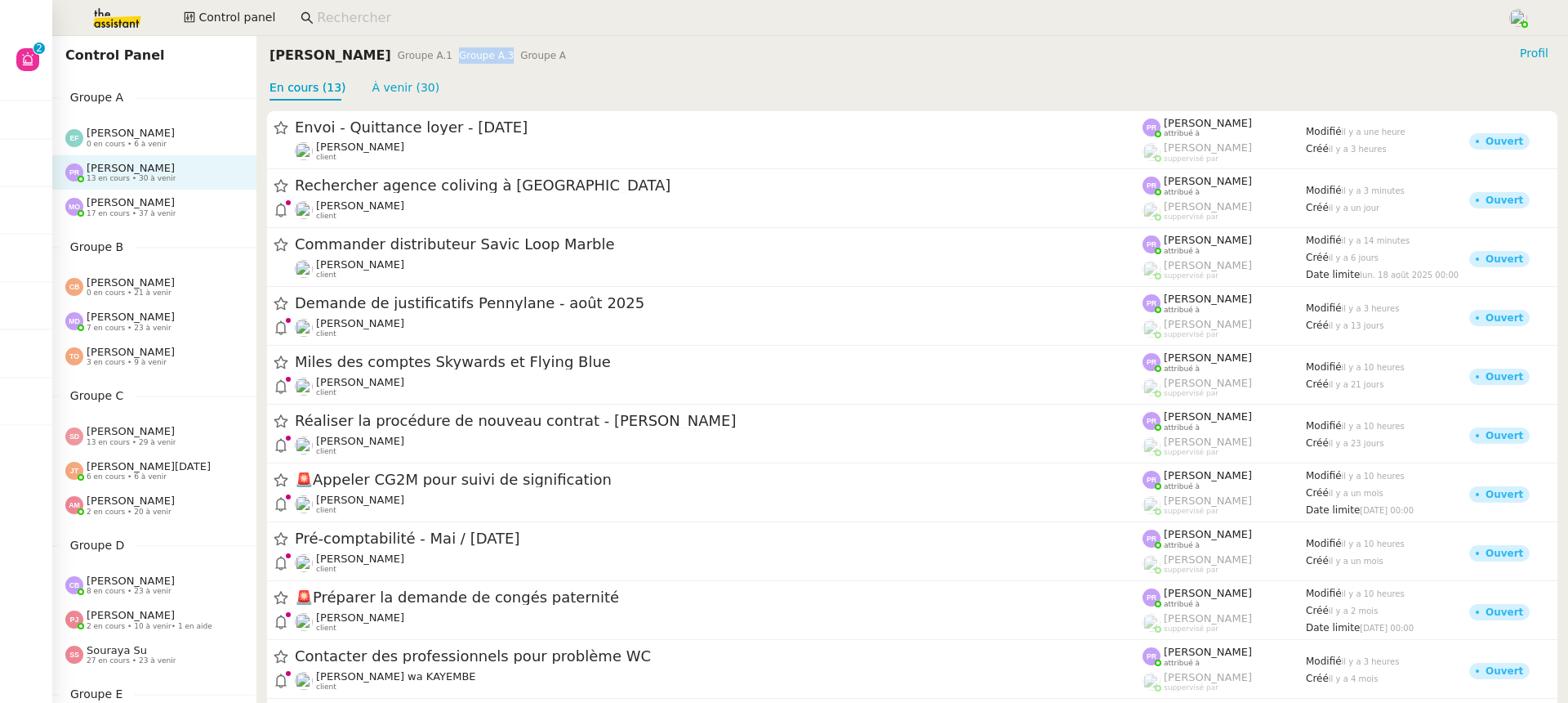
drag, startPoint x: 409, startPoint y: 48, endPoint x: 464, endPoint y: 48, distance: 55.0
click at [464, 48] on div "Groupe A.1 Groupe A.3 Groupe A" at bounding box center [482, 55] width 169 height 16
click at [464, 52] on span "Groupe A.3" at bounding box center [486, 55] width 54 height 12
click at [459, 52] on span "Groupe A.3" at bounding box center [486, 55] width 54 height 12
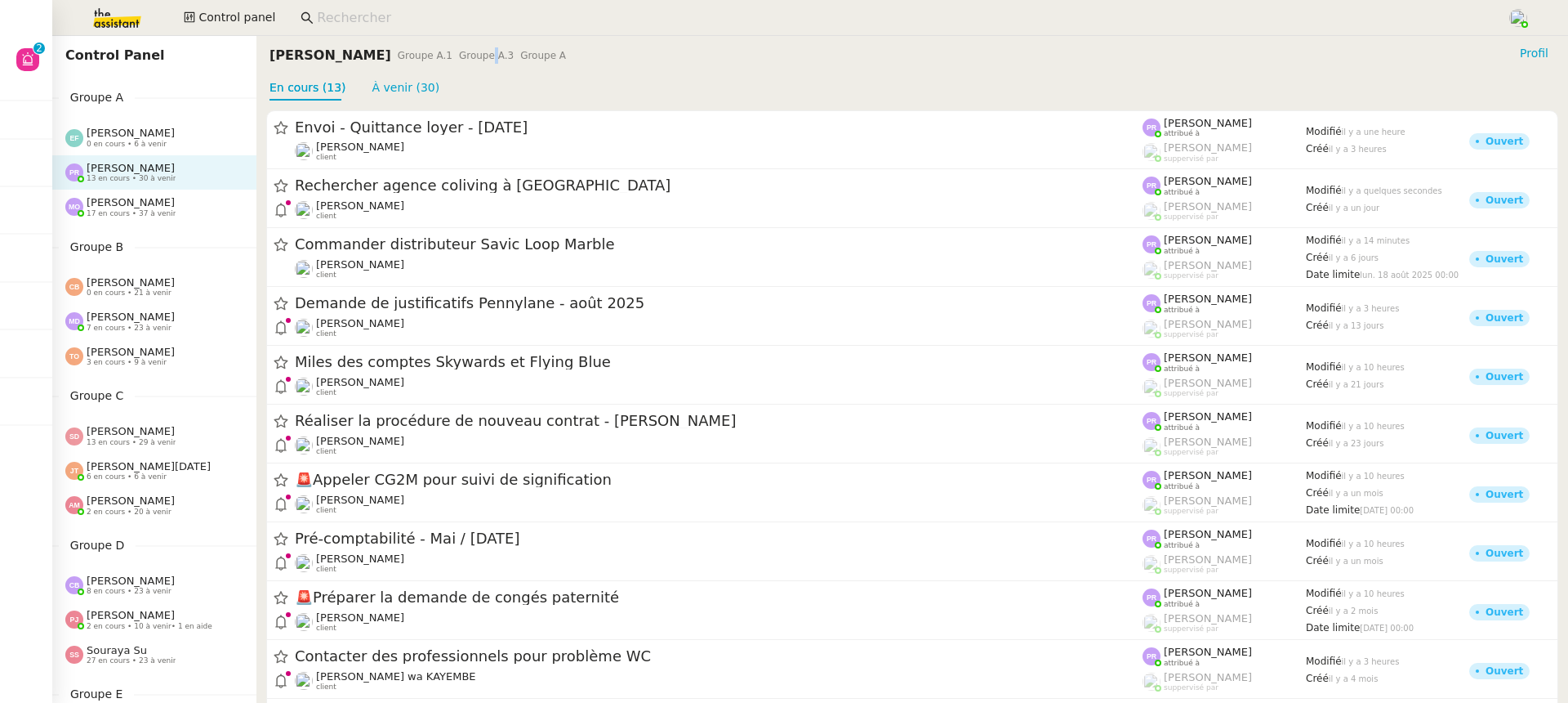
click at [459, 52] on span "Groupe A.3" at bounding box center [486, 55] width 54 height 12
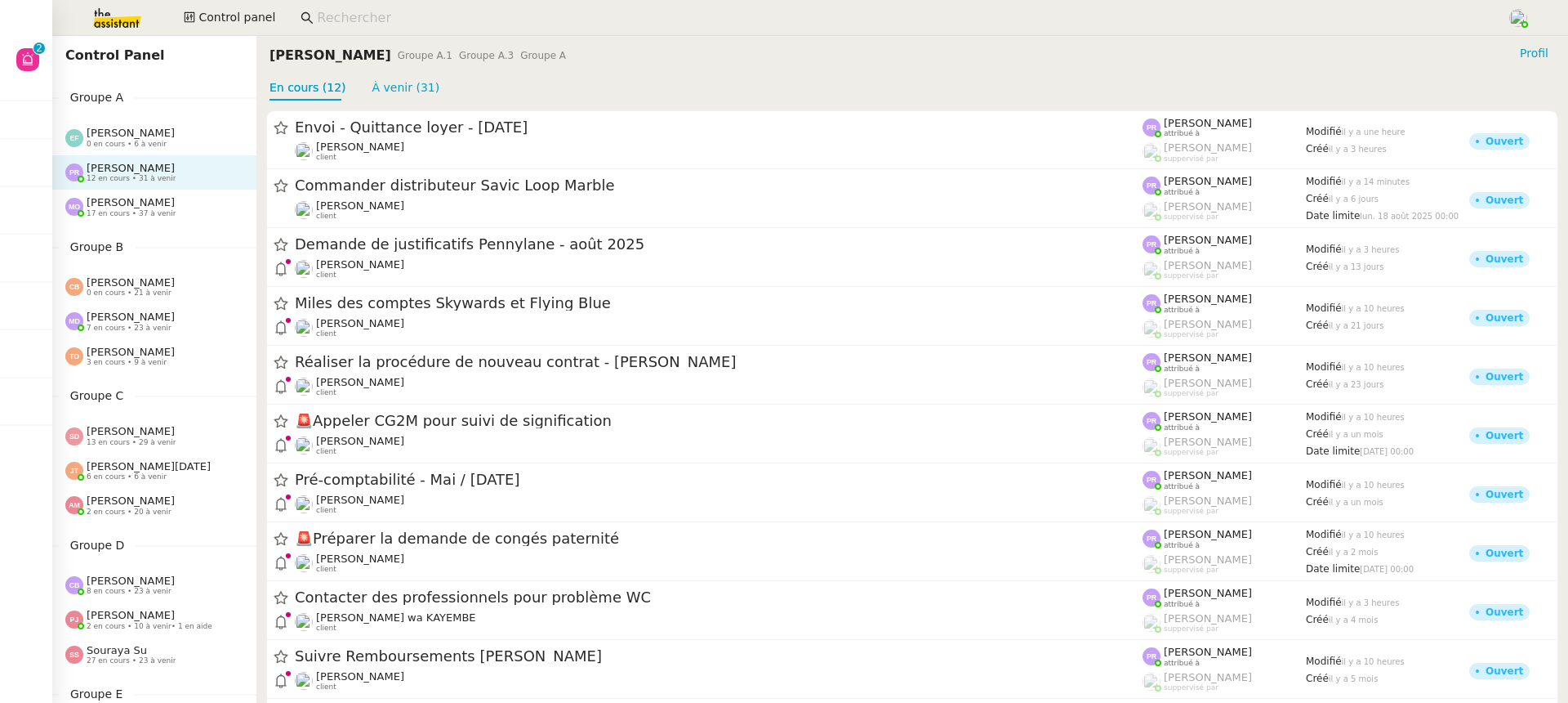
click at [457, 47] on div "[PERSON_NAME] Groupe A.1 Groupe A.3 Groupe A" at bounding box center [421, 55] width 303 height 23
click at [459, 54] on span "Groupe A.3" at bounding box center [486, 55] width 54 height 12
click at [36, 66] on nz-avatar at bounding box center [28, 60] width 23 height 23
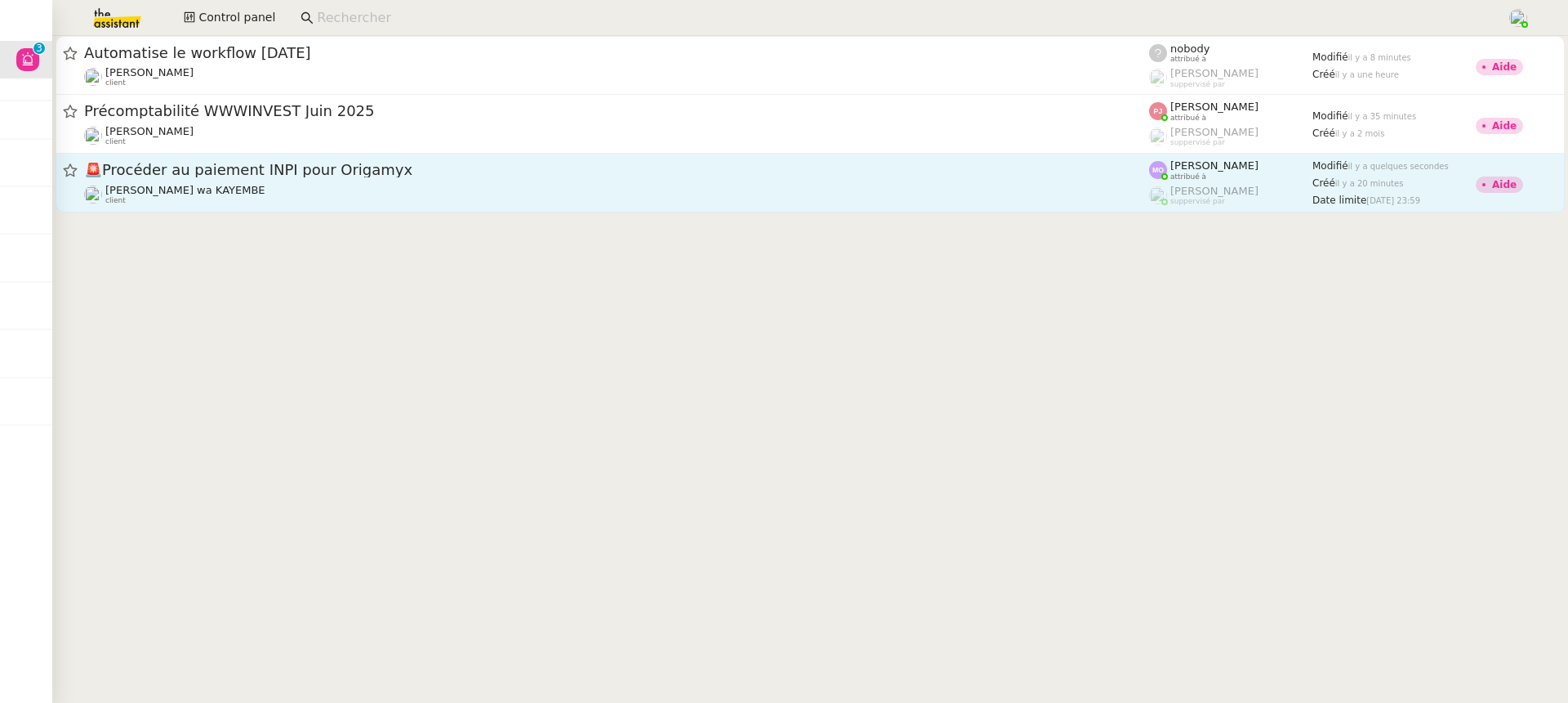
click at [1185, 170] on span "[PERSON_NAME]" at bounding box center [1213, 165] width 88 height 13
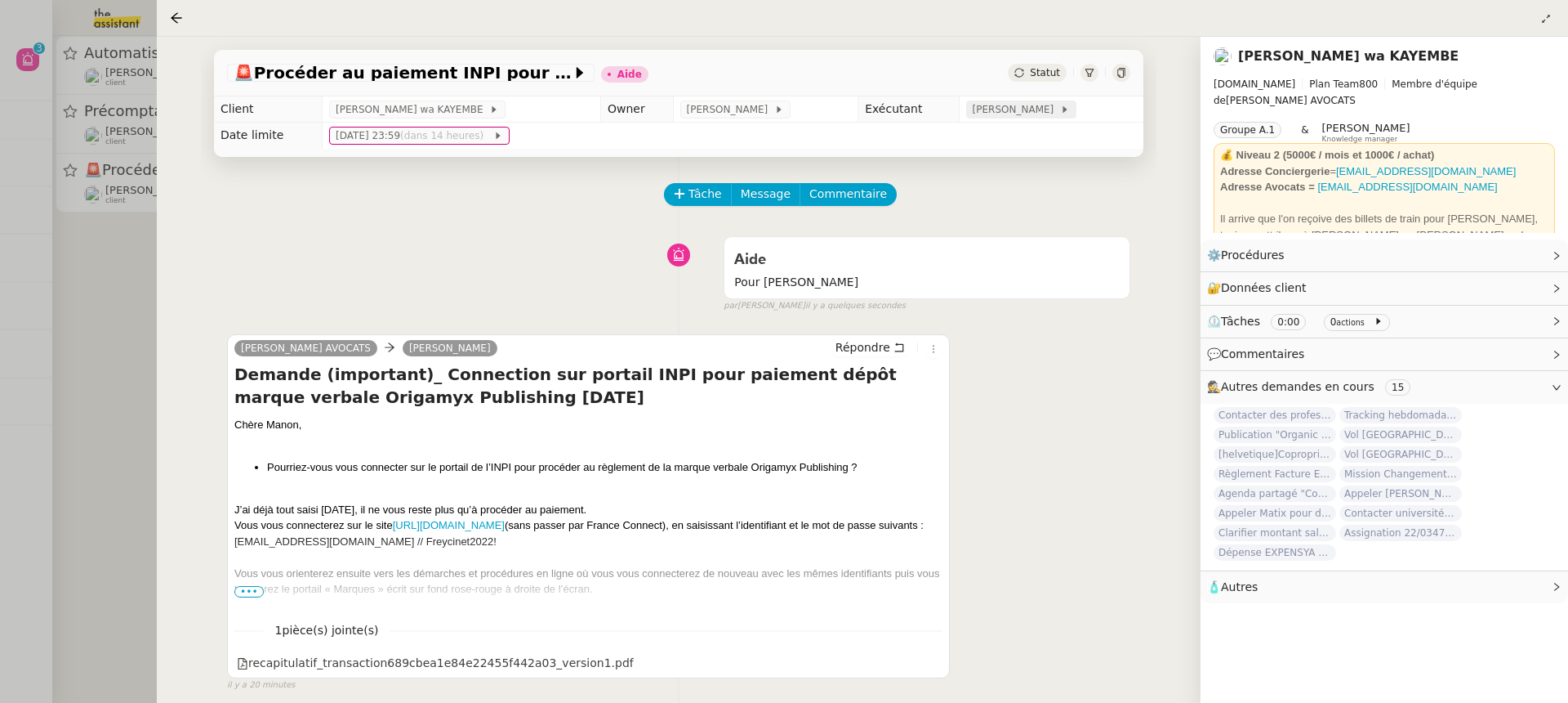
click at [1020, 117] on span "[PERSON_NAME]" at bounding box center [1016, 109] width 87 height 16
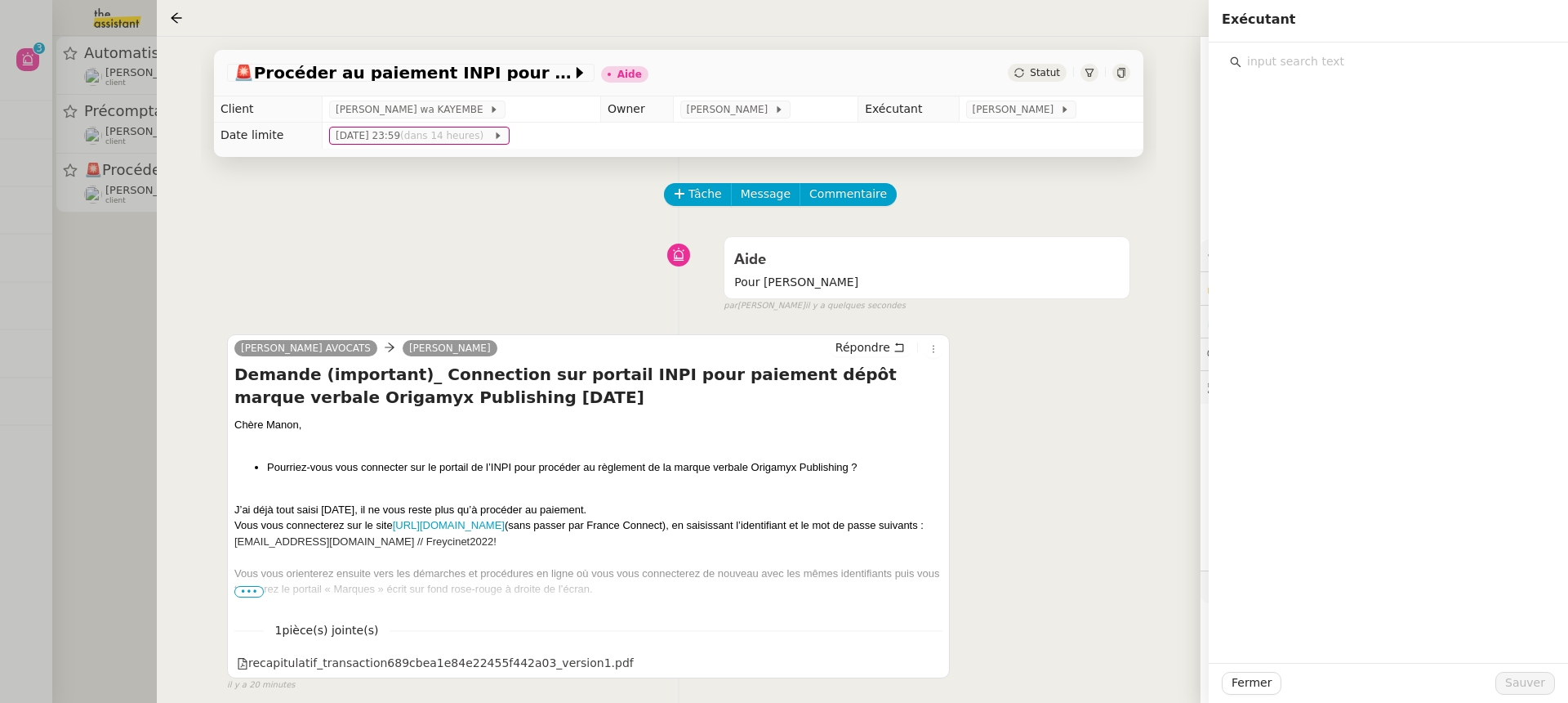
click at [1315, 52] on input "text" at bounding box center [1394, 61] width 305 height 22
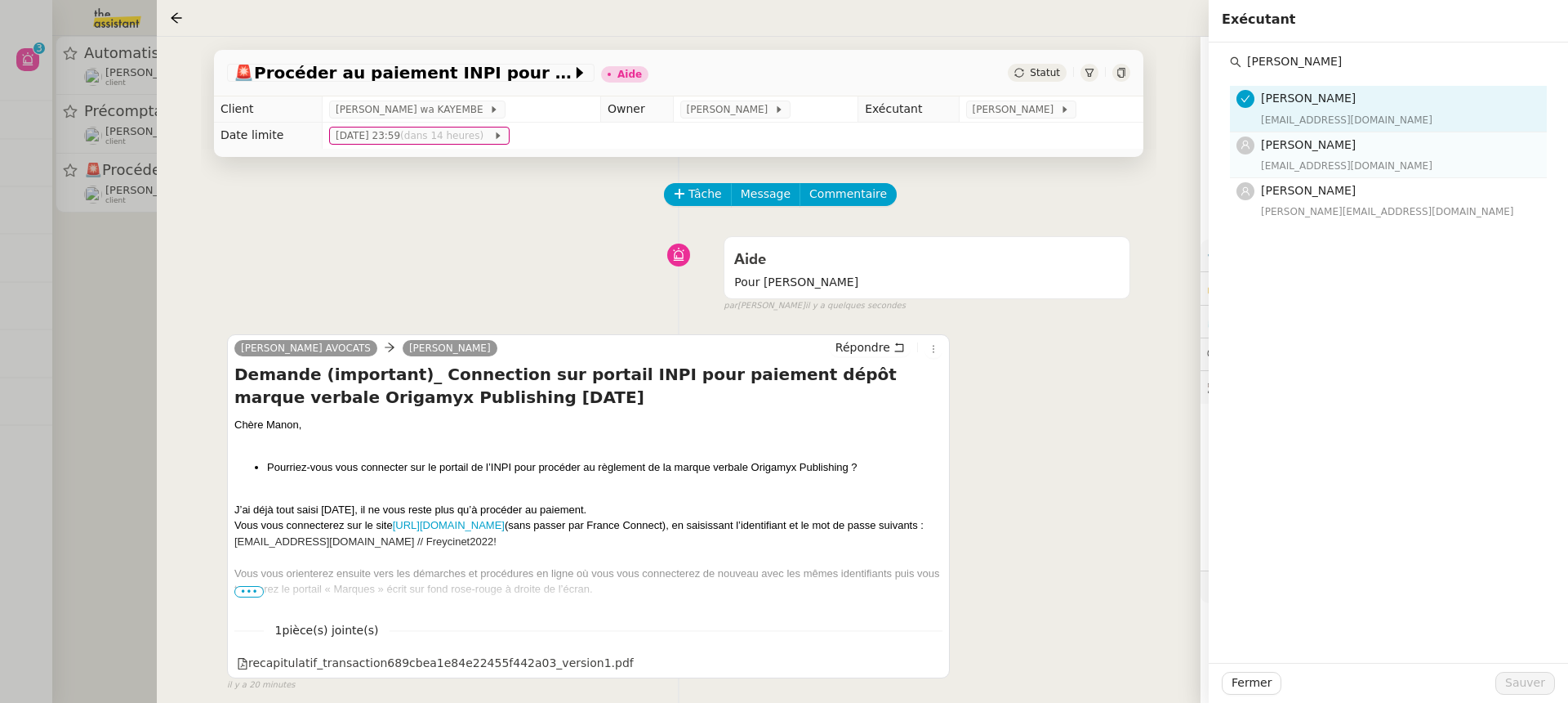
type input "[PERSON_NAME]"
click at [1301, 169] on div "[EMAIL_ADDRESS][DOMAIN_NAME]" at bounding box center [1398, 166] width 276 height 16
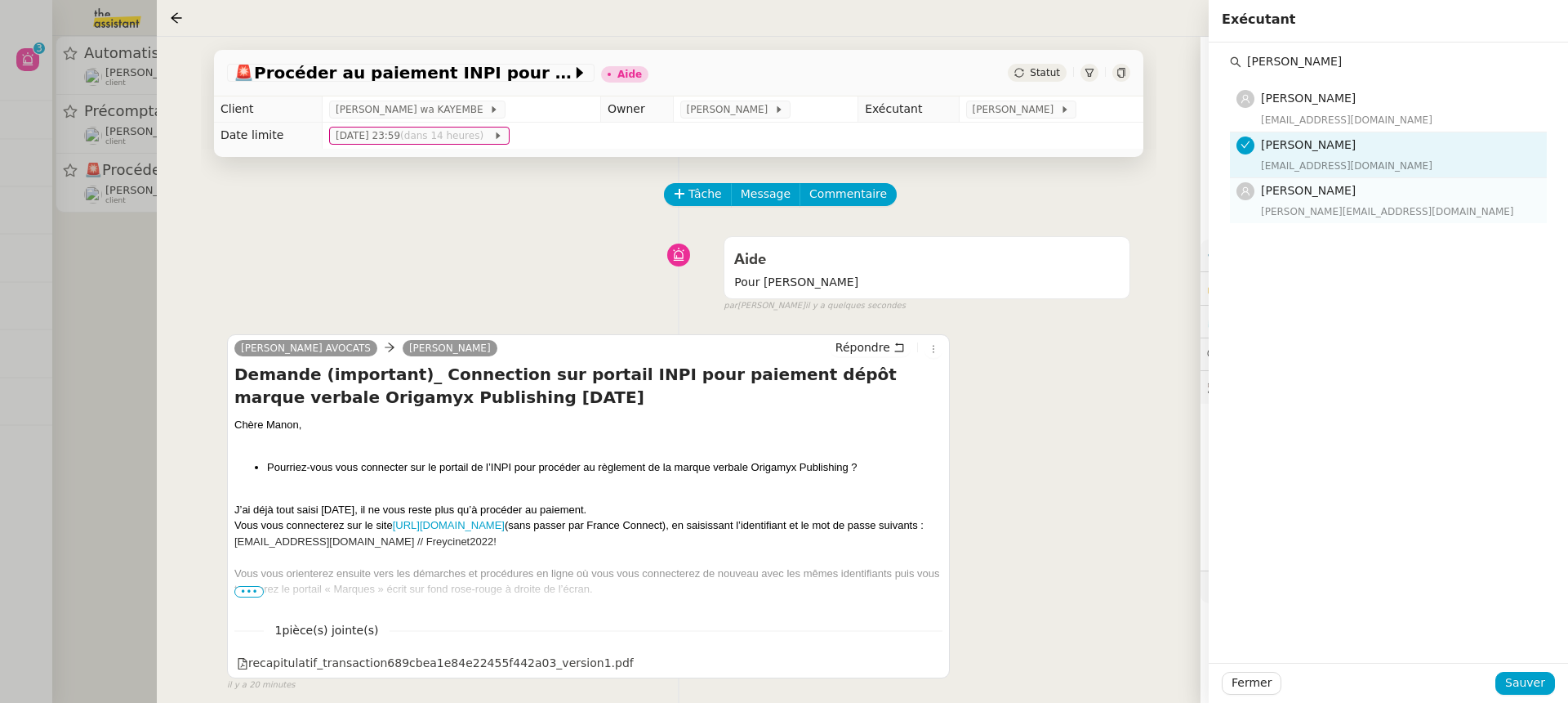
click at [1302, 195] on span "[PERSON_NAME]" at bounding box center [1308, 190] width 95 height 13
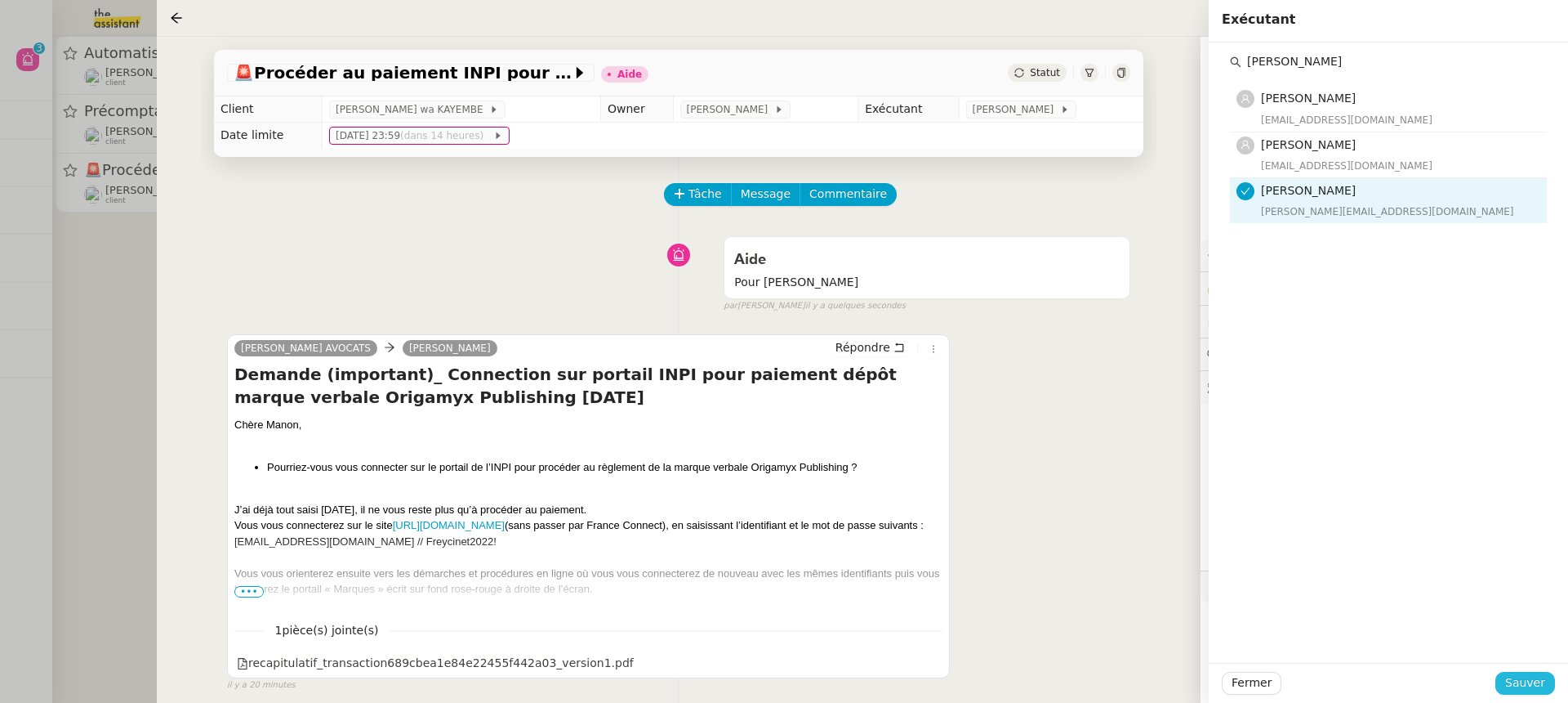
click at [1532, 678] on span "Sauver" at bounding box center [1524, 682] width 40 height 18
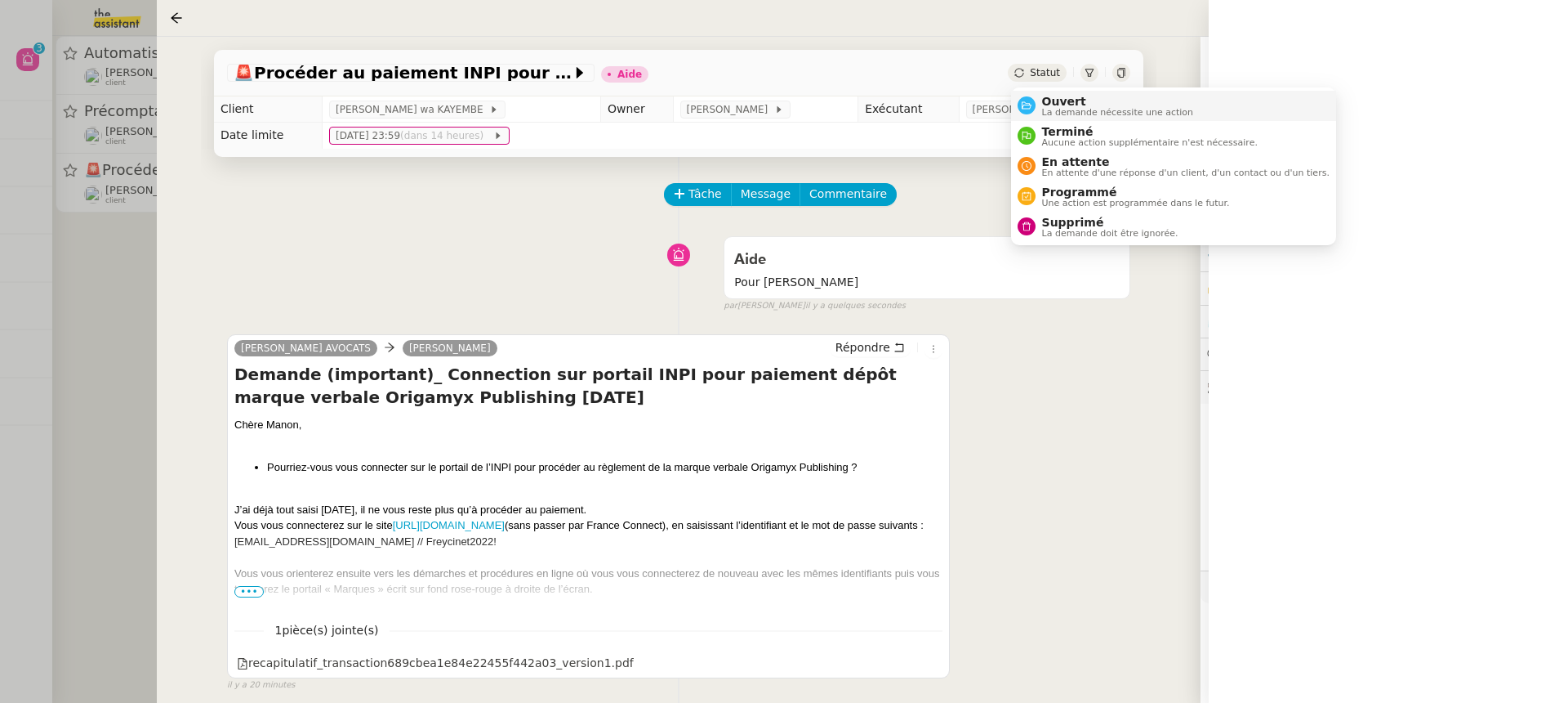
click at [1068, 108] on span "La demande nécessite une action" at bounding box center [1117, 112] width 152 height 9
click at [1063, 112] on span "La demande nécessite une action" at bounding box center [1117, 112] width 152 height 9
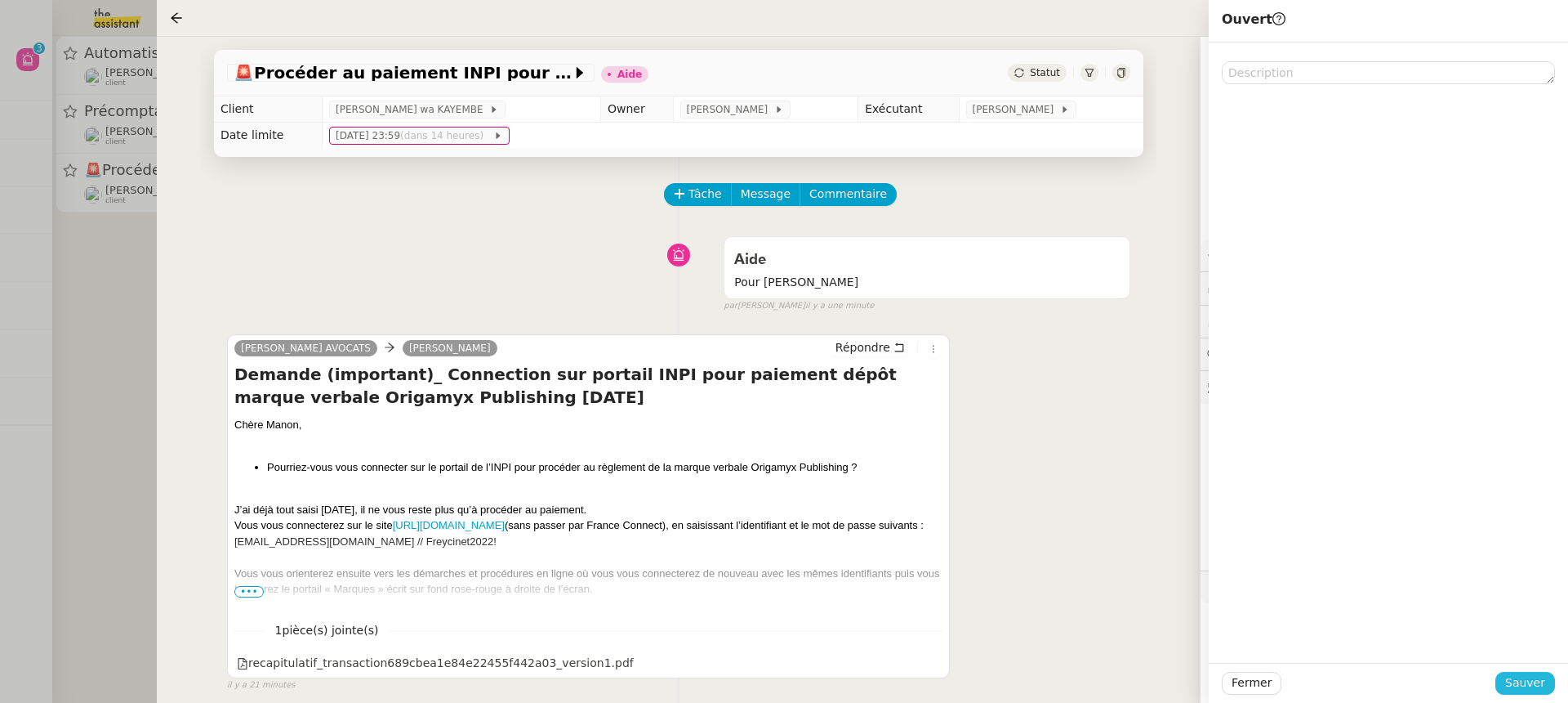
click at [1551, 689] on button "Sauver" at bounding box center [1525, 684] width 60 height 23
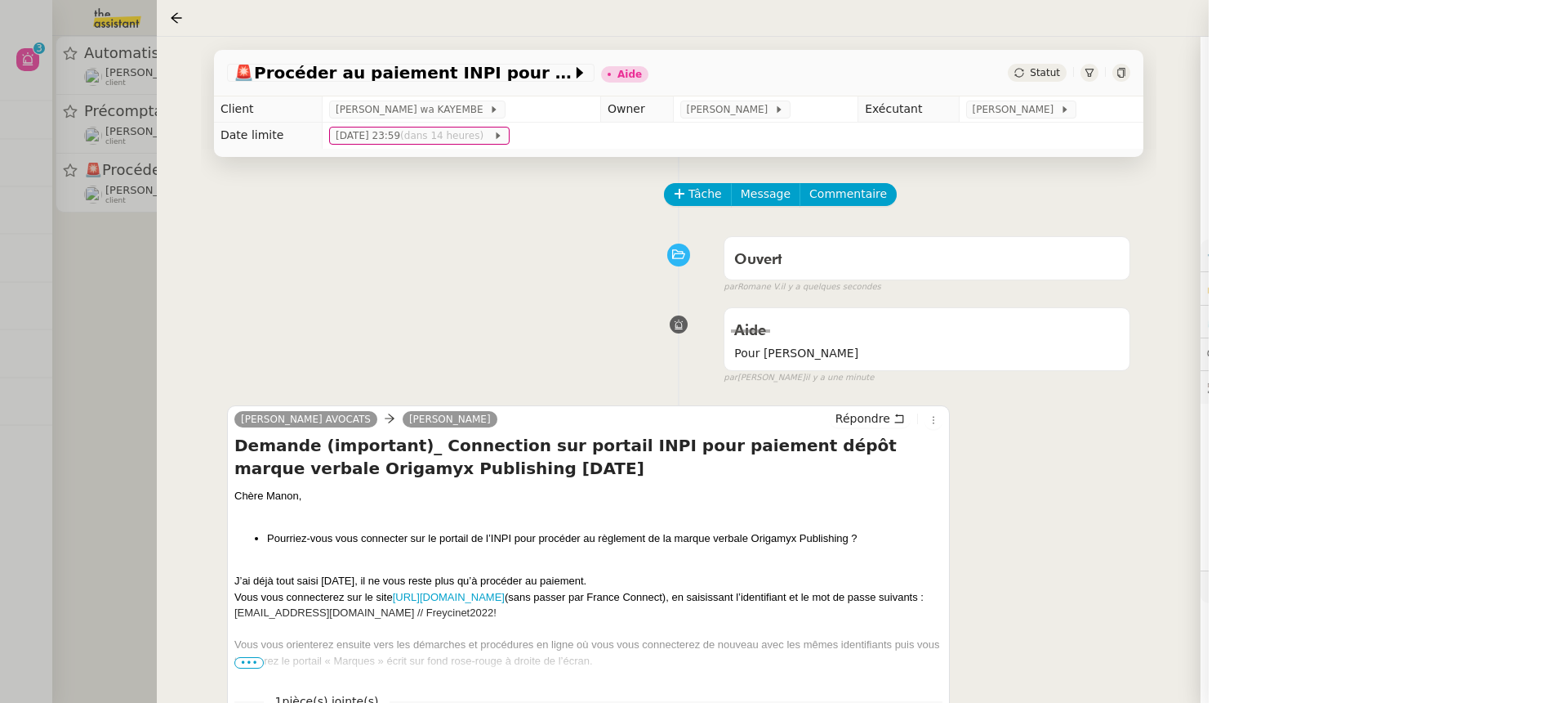
click at [86, 208] on div at bounding box center [784, 351] width 1568 height 703
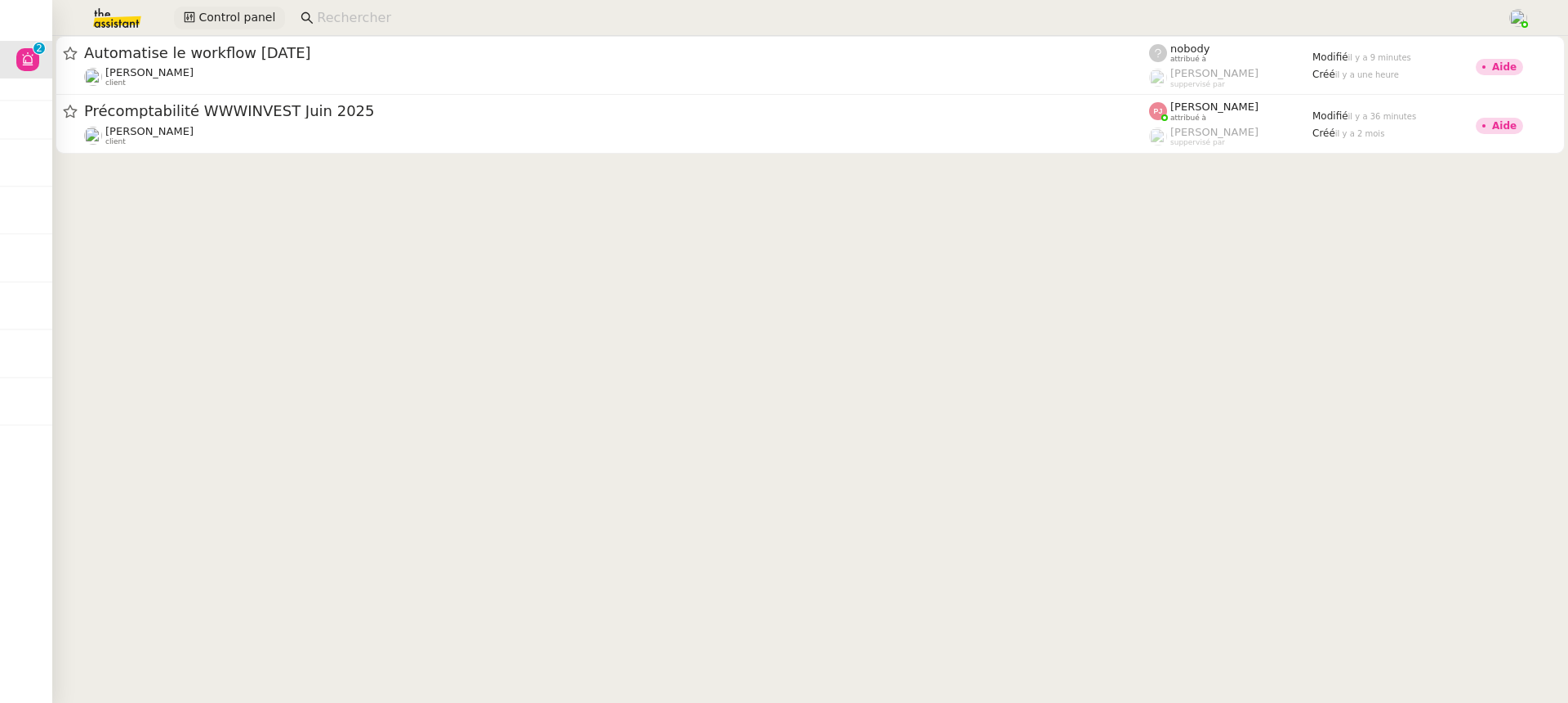
click at [252, 24] on span "Control panel" at bounding box center [236, 16] width 77 height 18
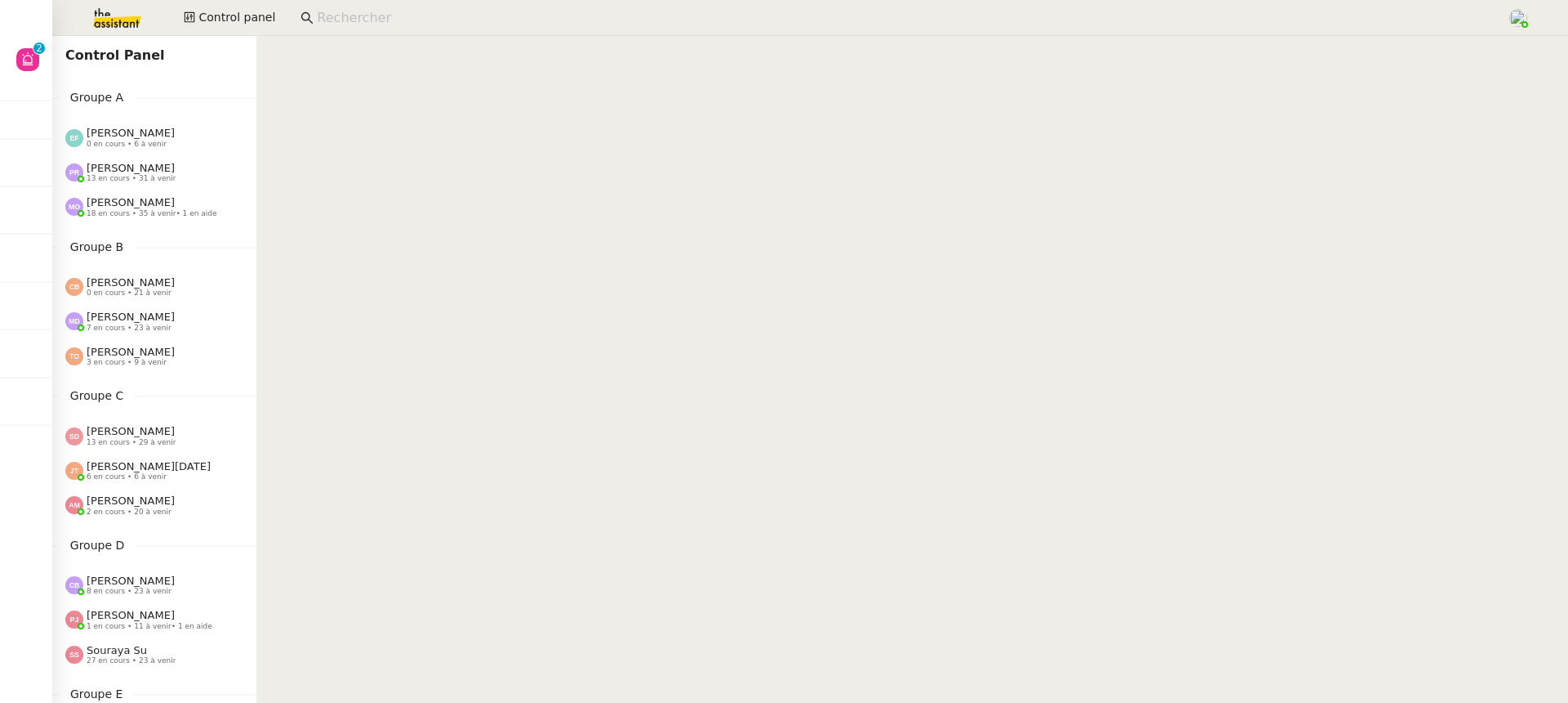
click at [207, 125] on div "Emelyne Foussier 0 en cours • 6 à venir" at bounding box center [154, 137] width 204 height 34
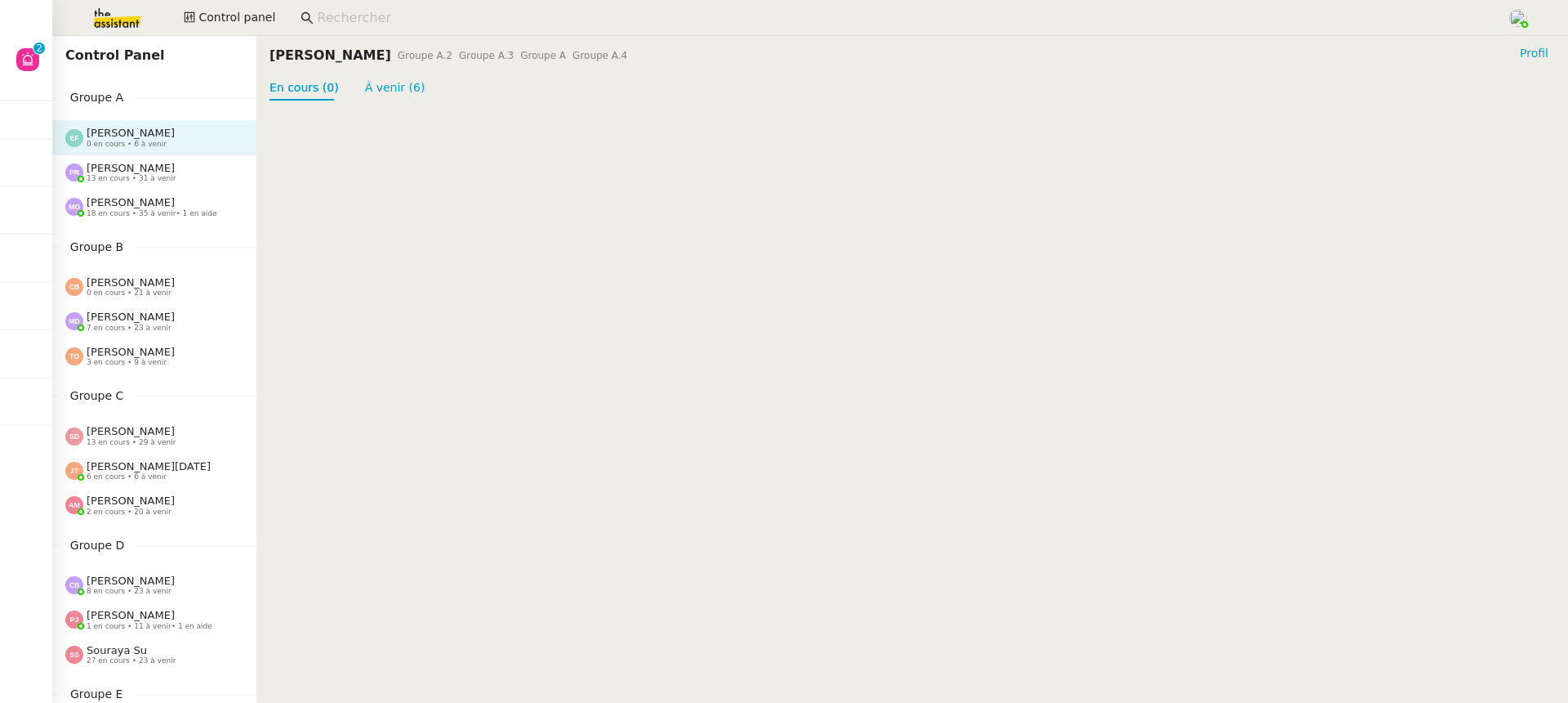
click at [164, 150] on div "Emelyne Foussier 0 en cours • 6 à venir" at bounding box center [154, 137] width 204 height 34
click at [165, 152] on div "Emelyne Foussier 0 en cours • 6 à venir" at bounding box center [154, 137] width 204 height 34
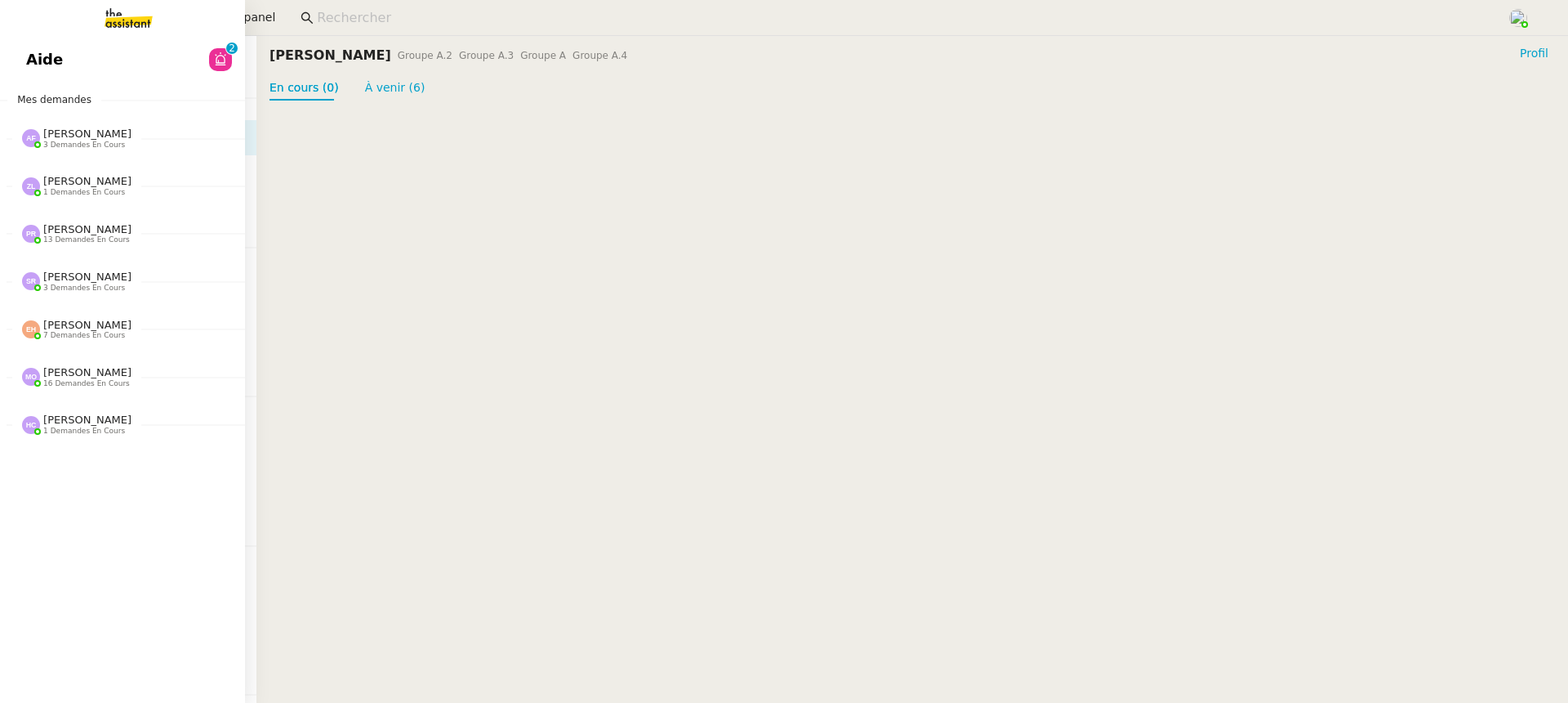
click at [13, 70] on link "Aide 0 1 2 3 4 5 6 7 8 9" at bounding box center [122, 59] width 245 height 38
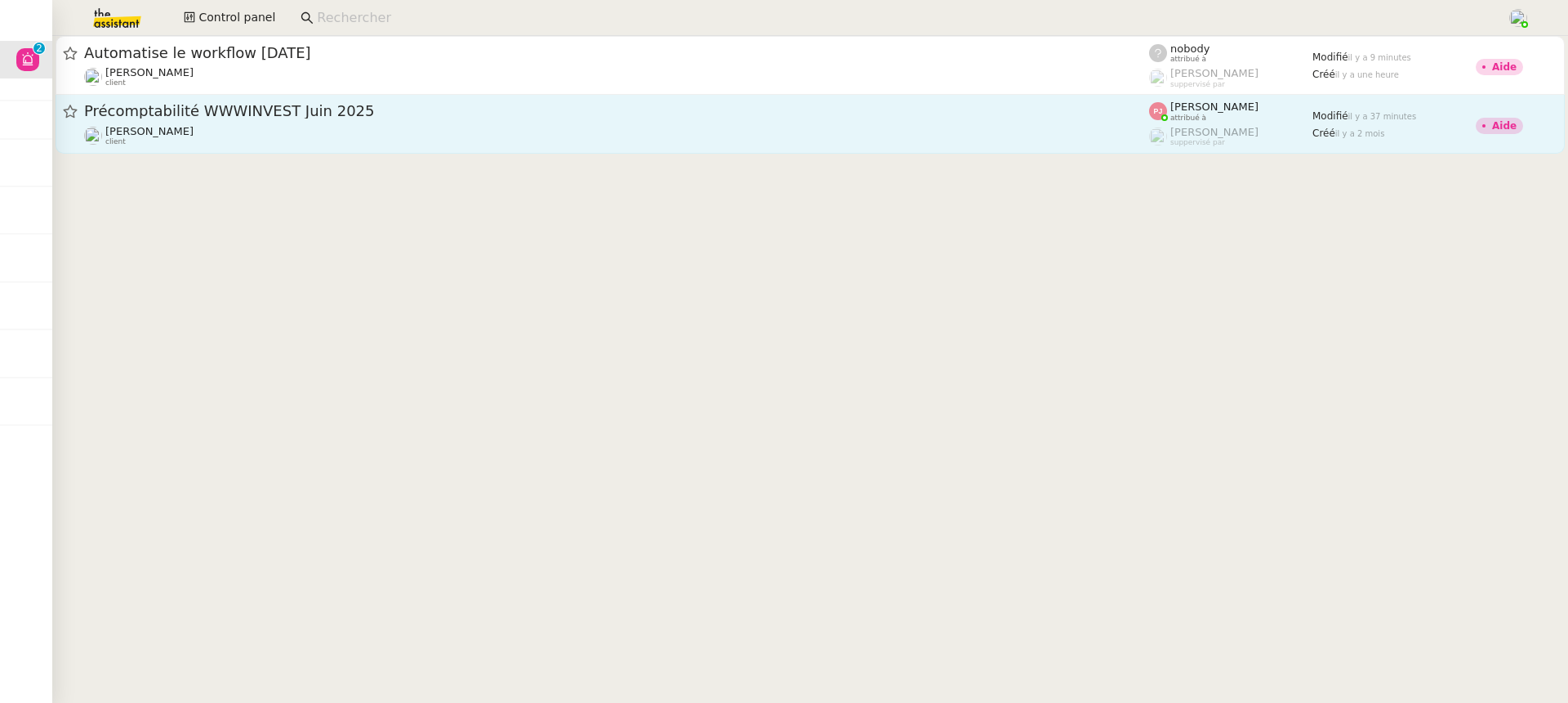
click at [873, 112] on span "Précomptabilité WWWINVEST Juin 2025" at bounding box center [616, 111] width 1065 height 15
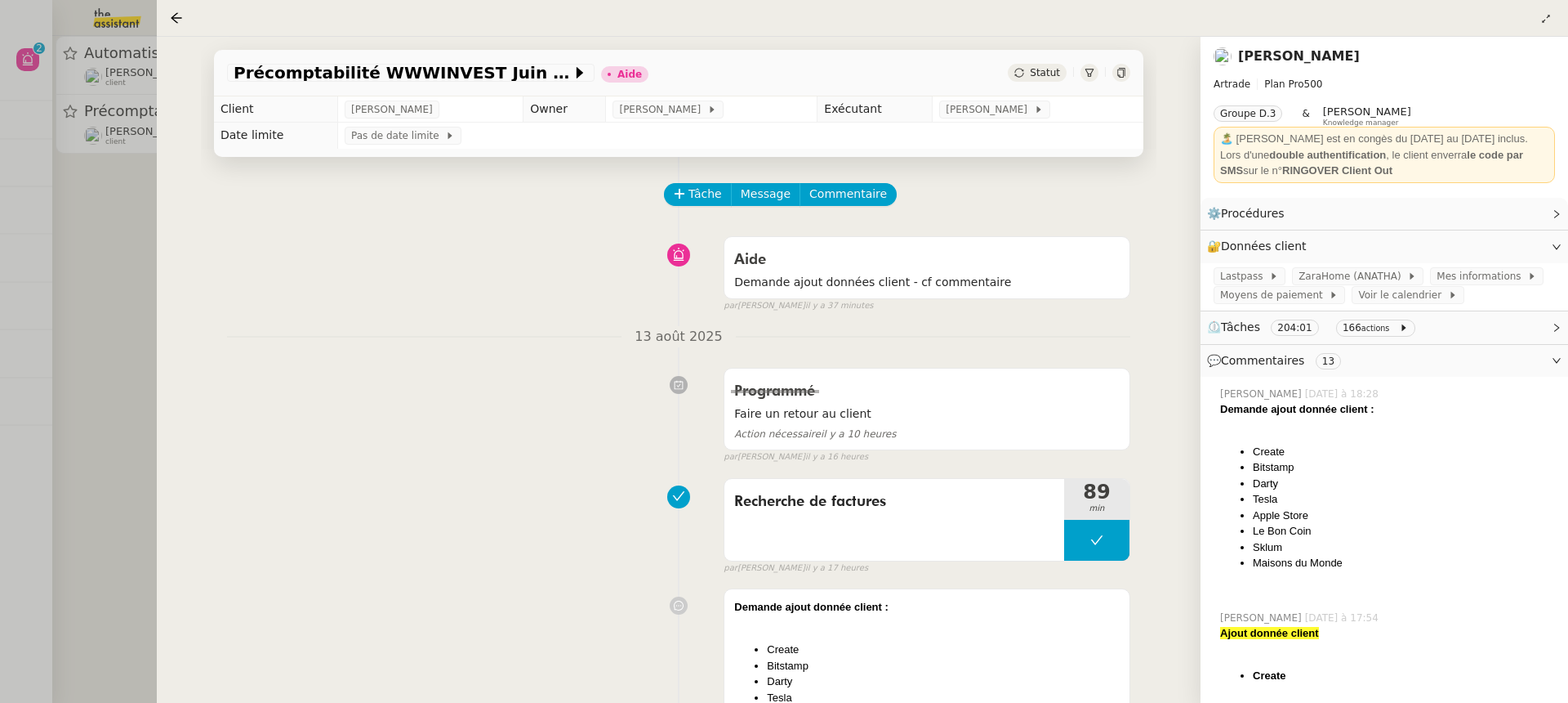
click at [39, 207] on div at bounding box center [784, 351] width 1568 height 703
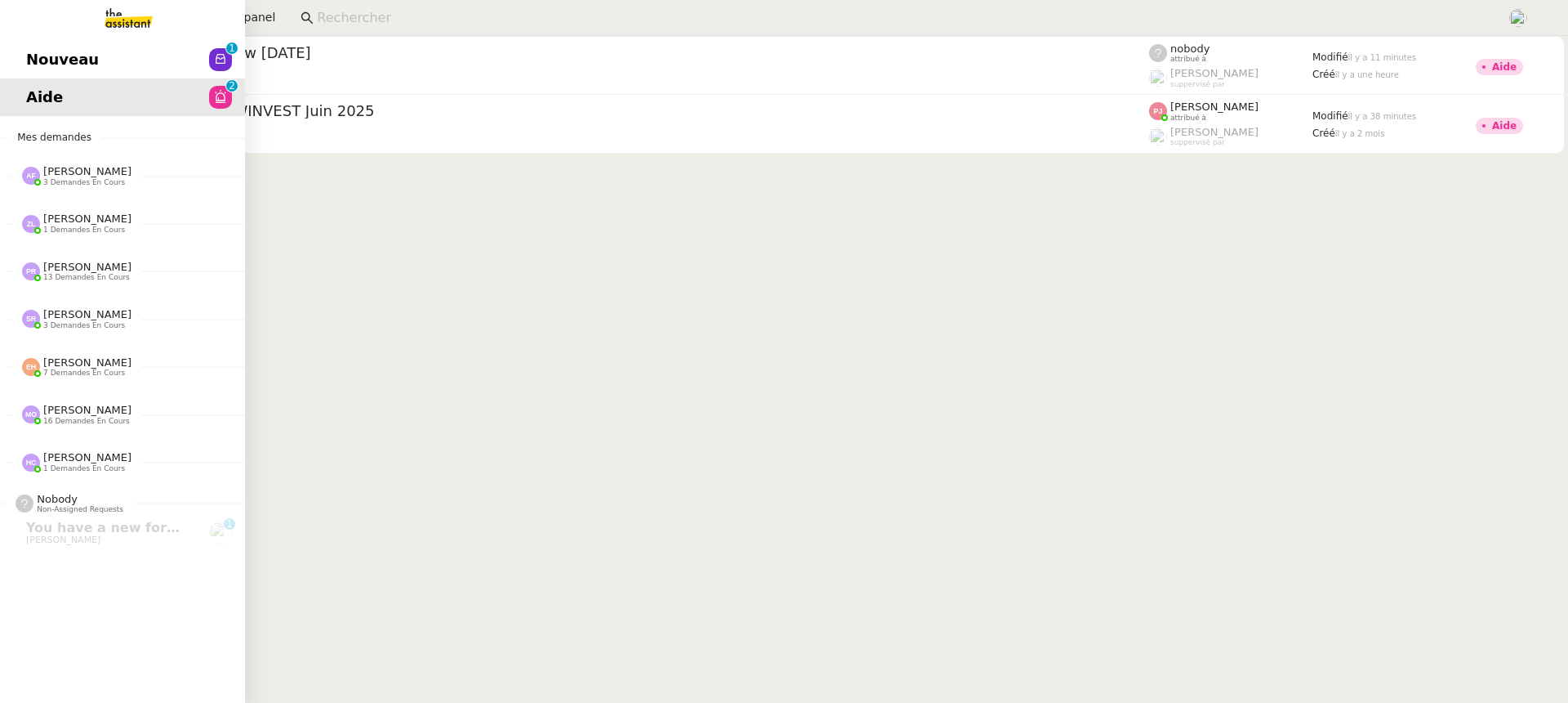
click at [28, 80] on link "Aide 0 1 2 3 4 5 6 7 8 9" at bounding box center [122, 97] width 245 height 38
click at [49, 52] on span "Nouveau" at bounding box center [62, 59] width 73 height 24
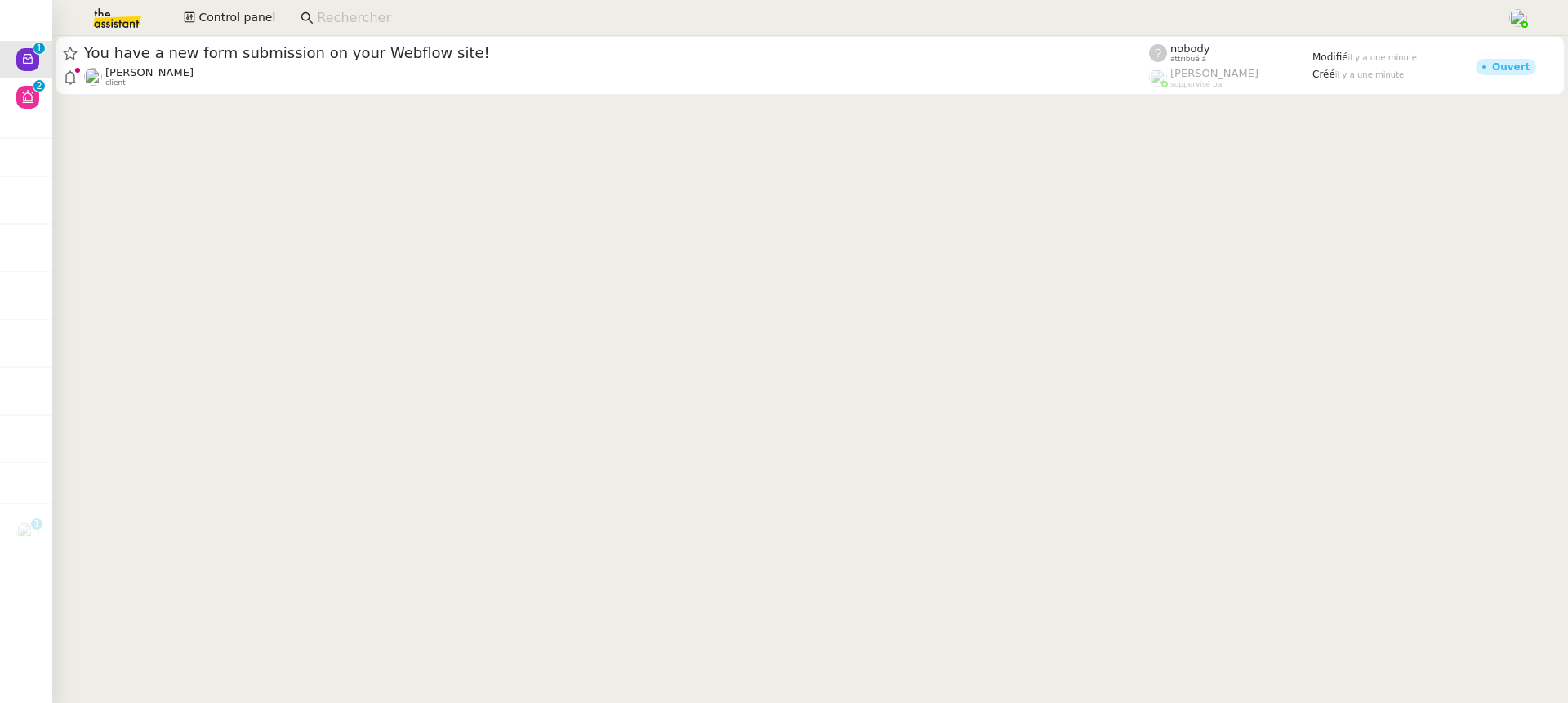
click at [545, 35] on app-search-bar at bounding box center [897, 17] width 1211 height 36
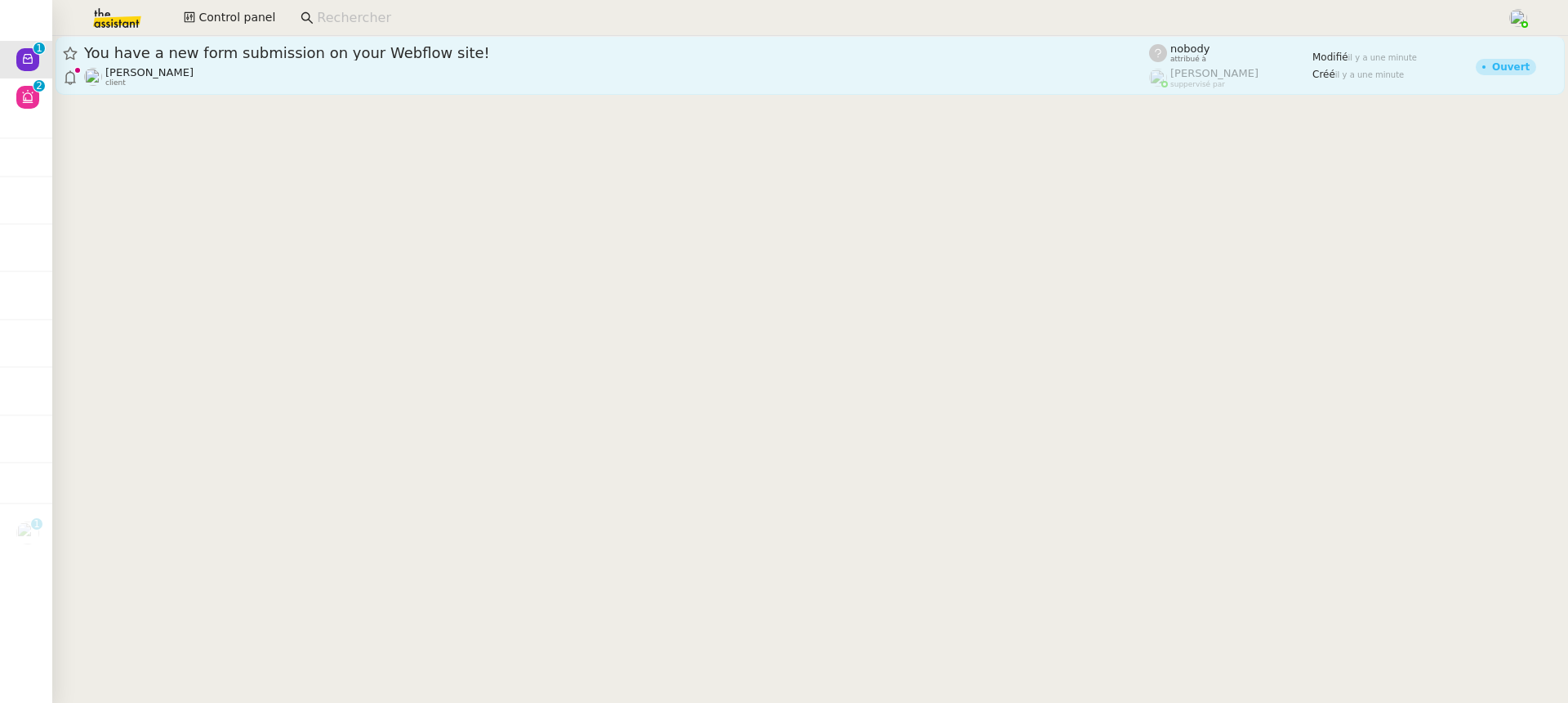
click at [506, 80] on div "Jeremy DUMONT-FILLON client" at bounding box center [616, 77] width 1065 height 21
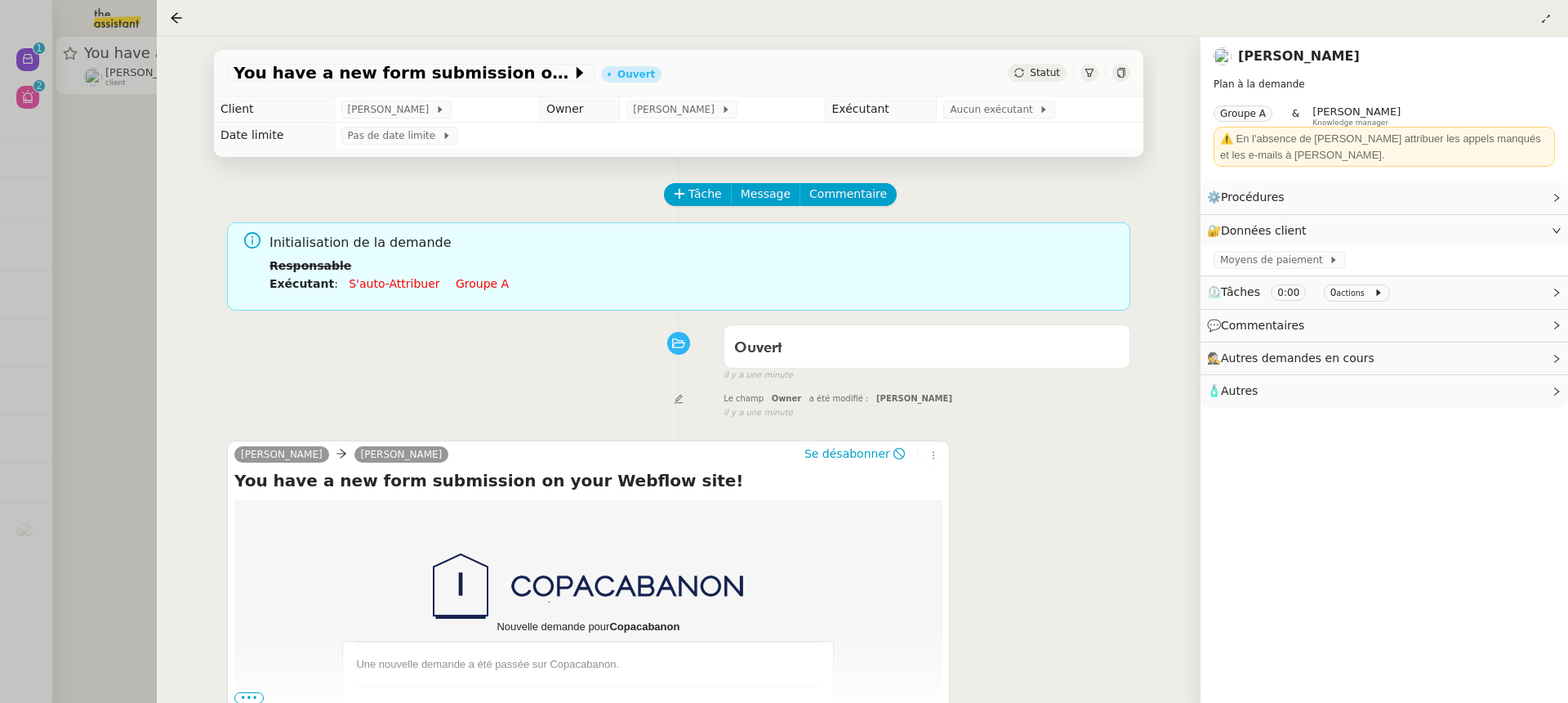
click at [1002, 128] on td "Pas de date limite" at bounding box center [738, 135] width 809 height 26
click at [995, 118] on div "Aucun exécutant" at bounding box center [998, 110] width 111 height 18
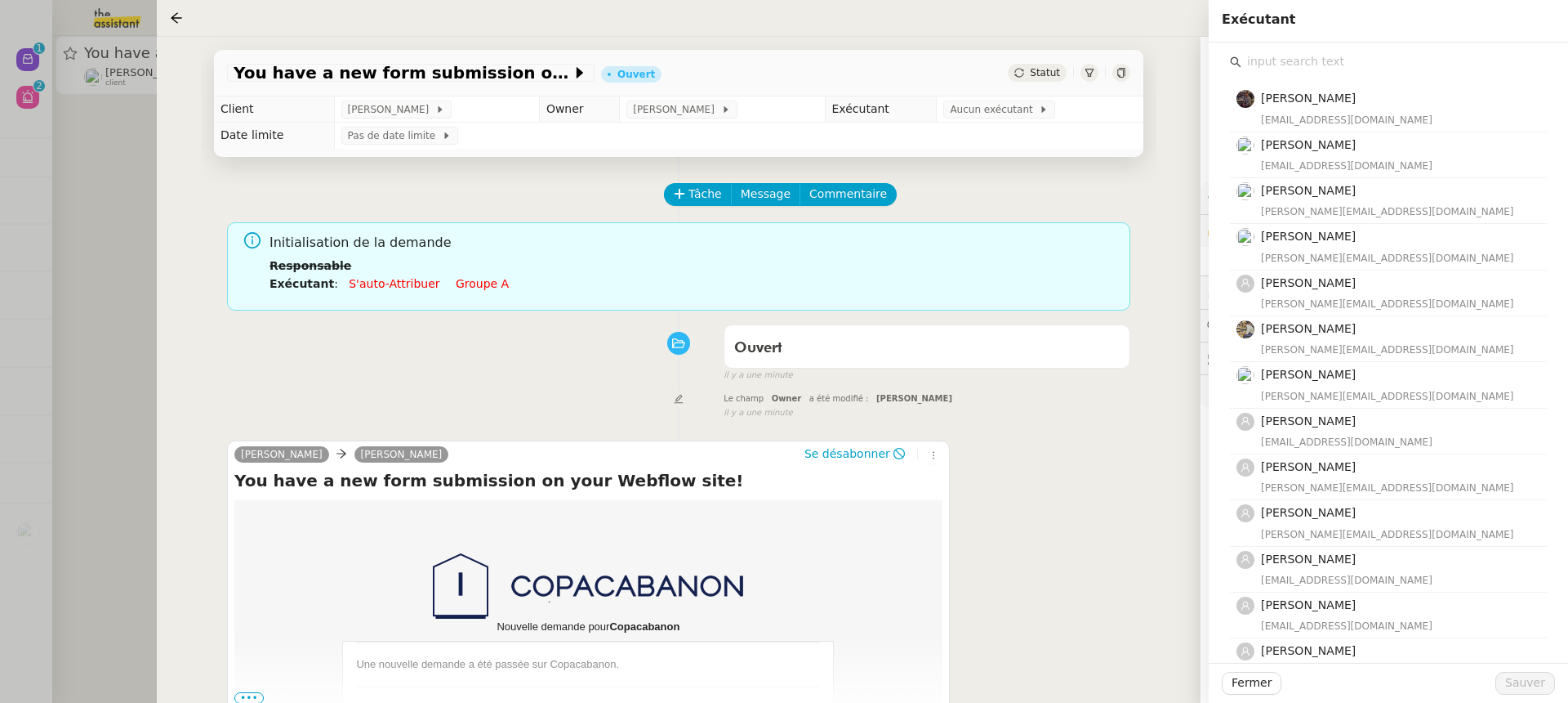
click at [1268, 71] on input "text" at bounding box center [1394, 61] width 305 height 22
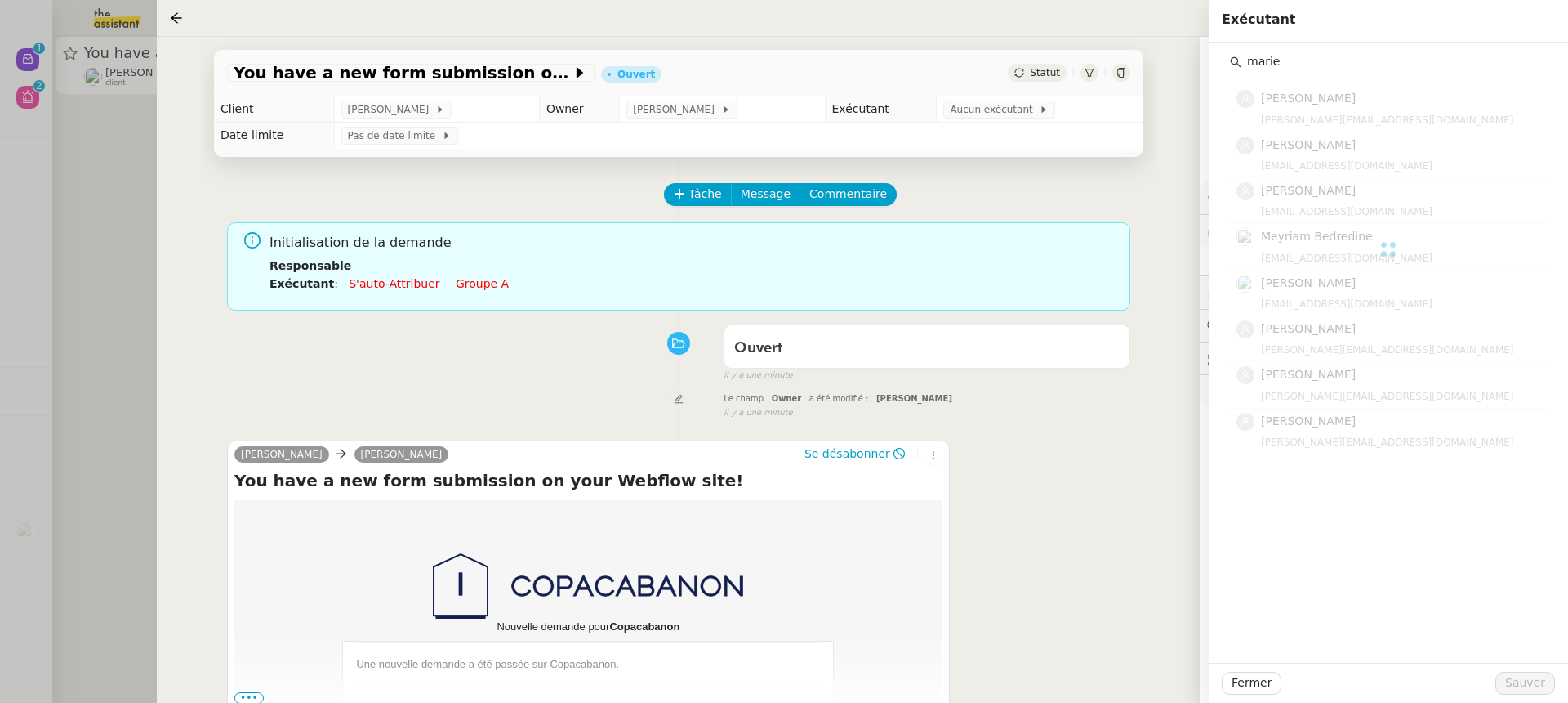
type input "marie"
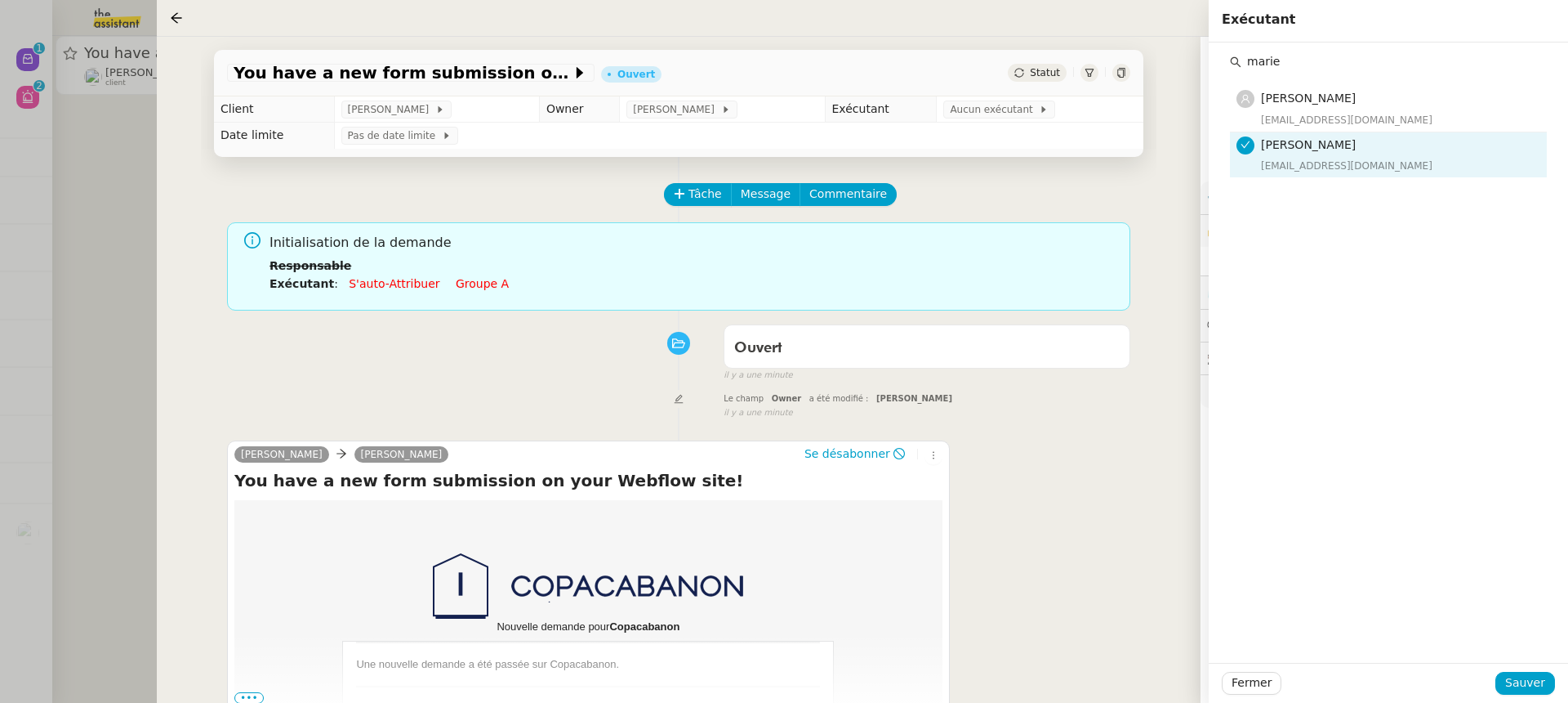
click at [1291, 136] on h4 "Marie Rivoira" at bounding box center [1398, 144] width 276 height 18
click at [1290, 125] on div "marie@team.theassistant.com" at bounding box center [1398, 119] width 276 height 16
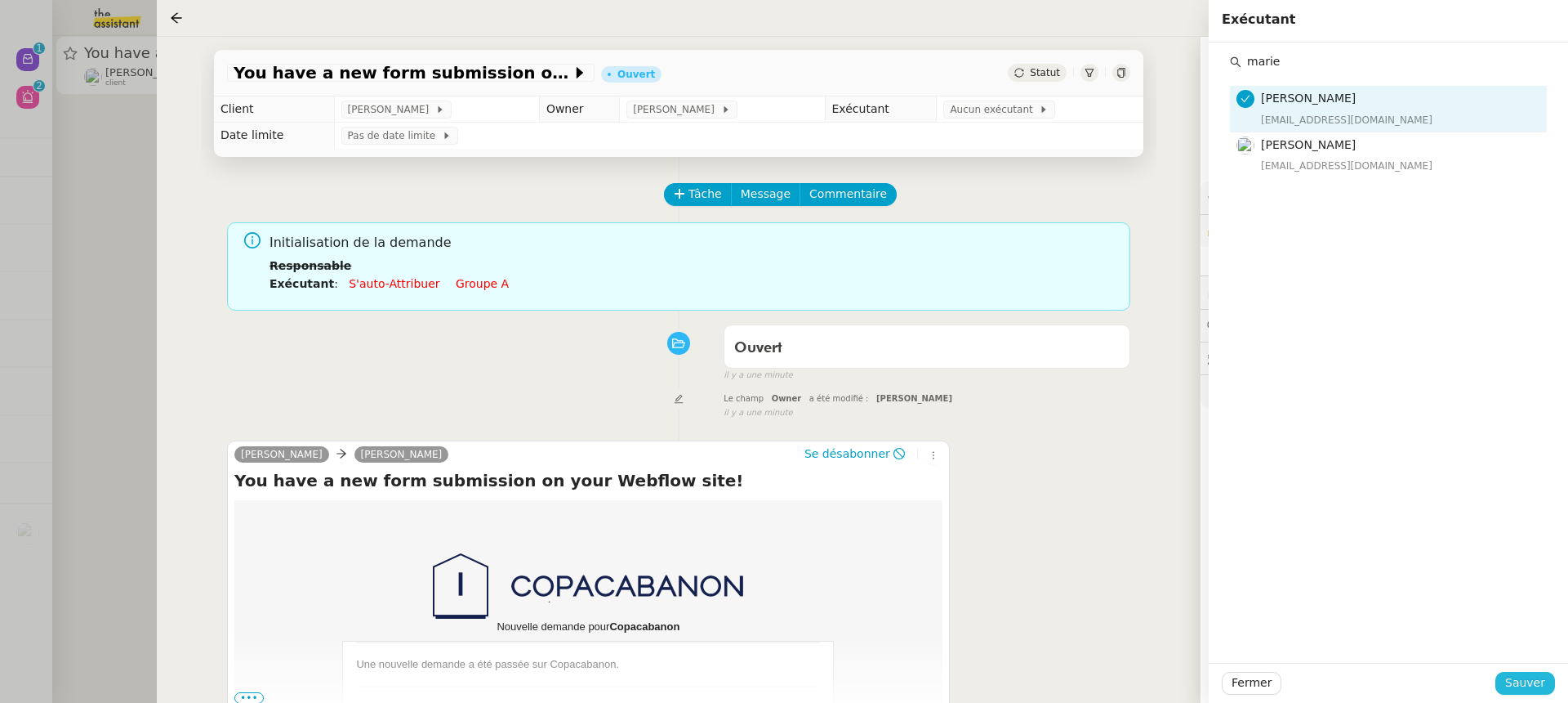
click at [1518, 692] on button "Sauver" at bounding box center [1525, 684] width 60 height 23
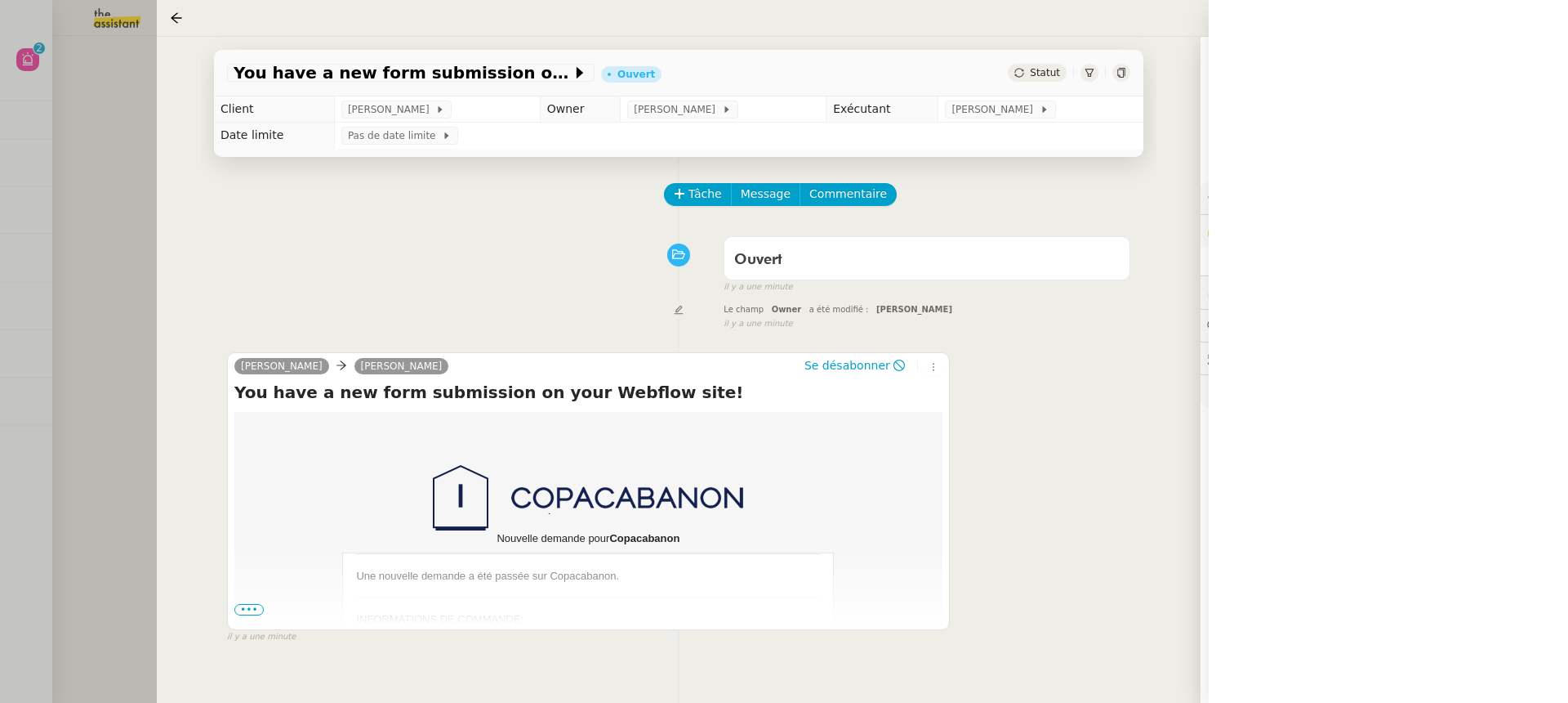
click at [93, 178] on div at bounding box center [784, 351] width 1568 height 703
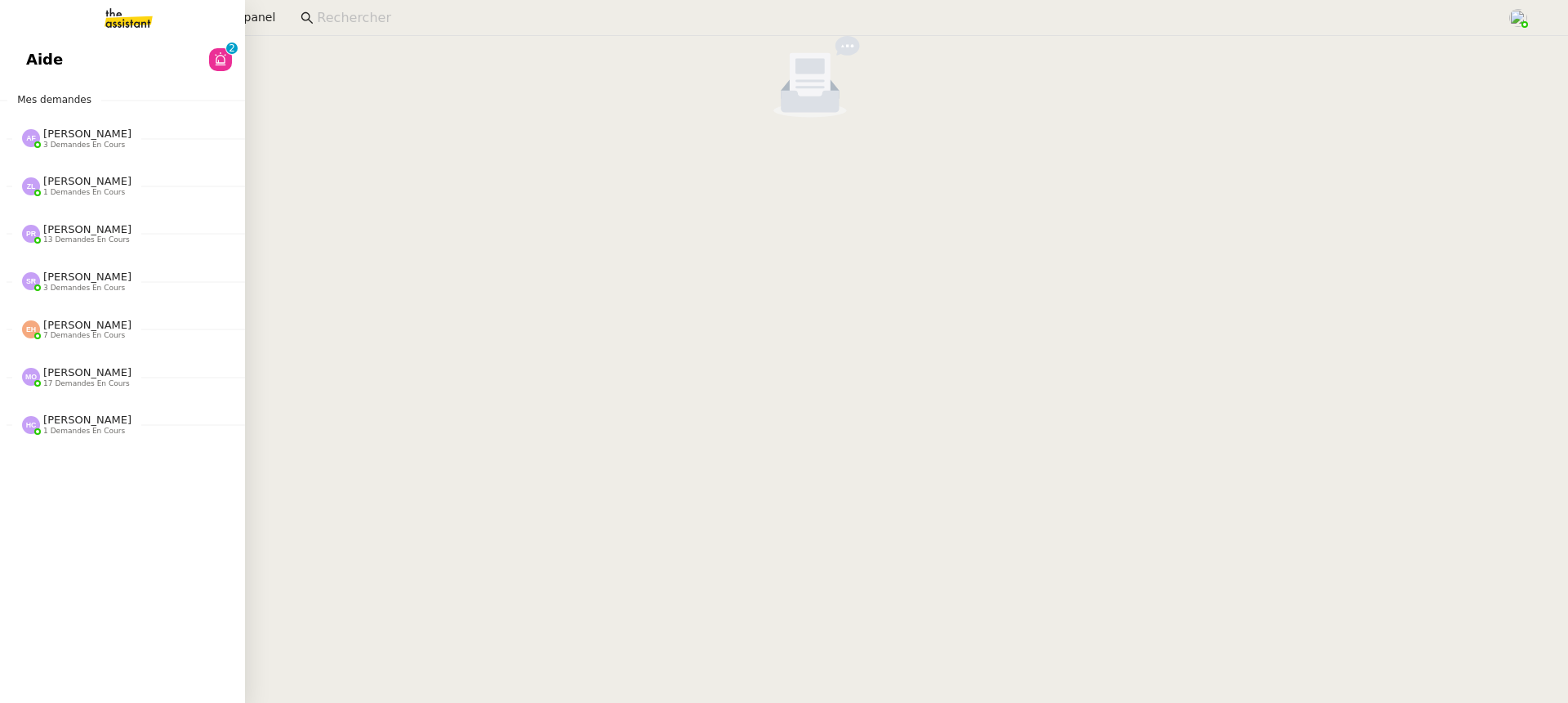
click at [30, 44] on link "Aide 0 1 2 3 4 5 6 7 8 9" at bounding box center [122, 59] width 245 height 38
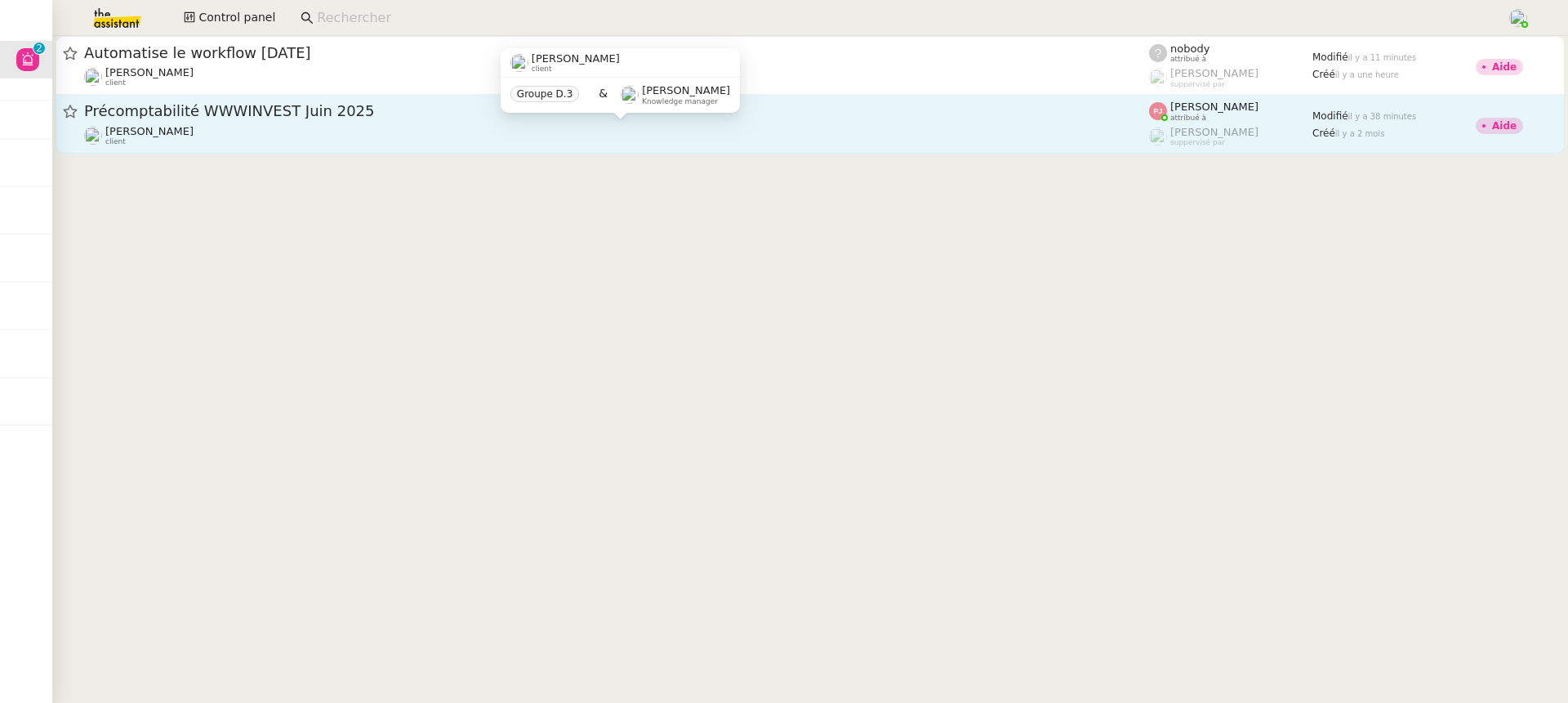
click at [537, 139] on div "Paul WEIBEL client" at bounding box center [616, 136] width 1065 height 21
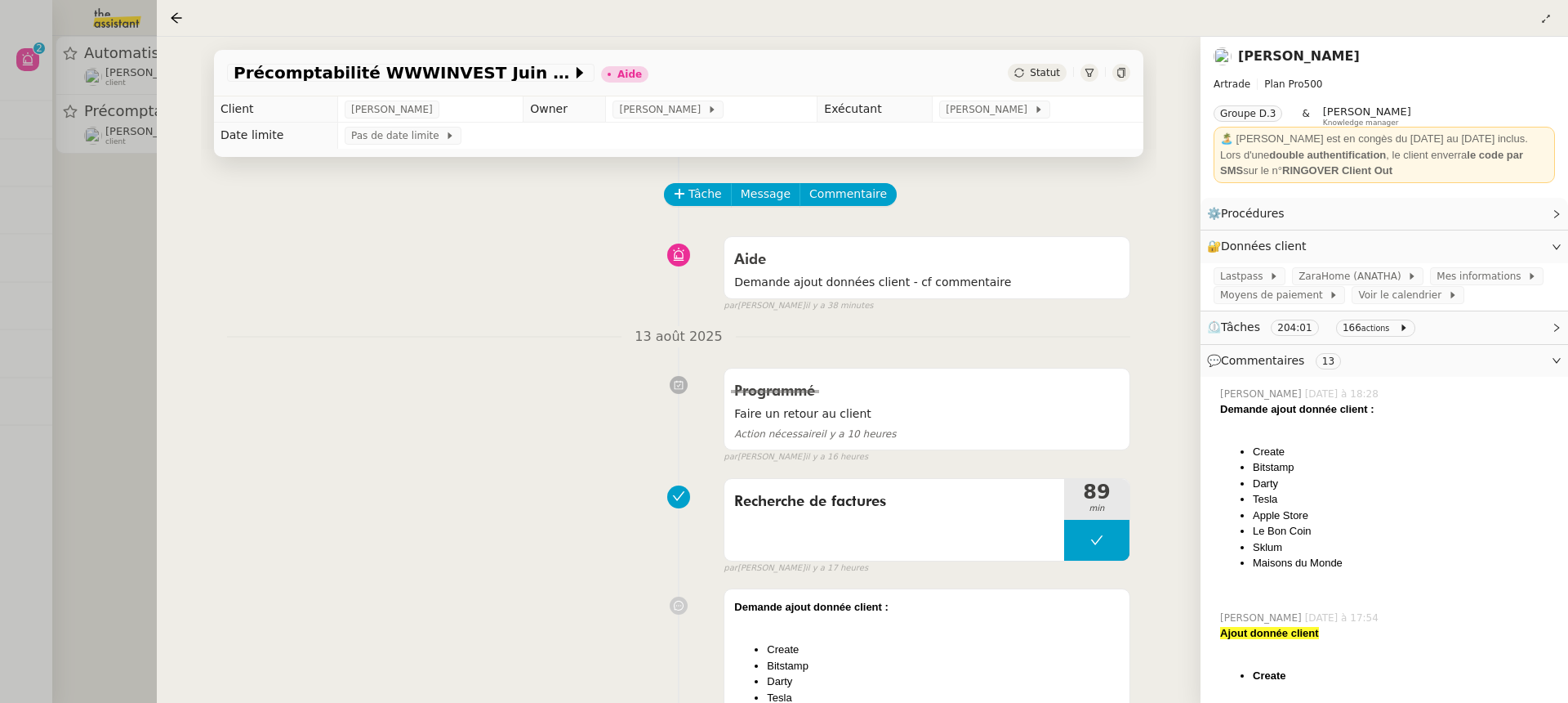
click at [85, 384] on div at bounding box center [784, 351] width 1568 height 703
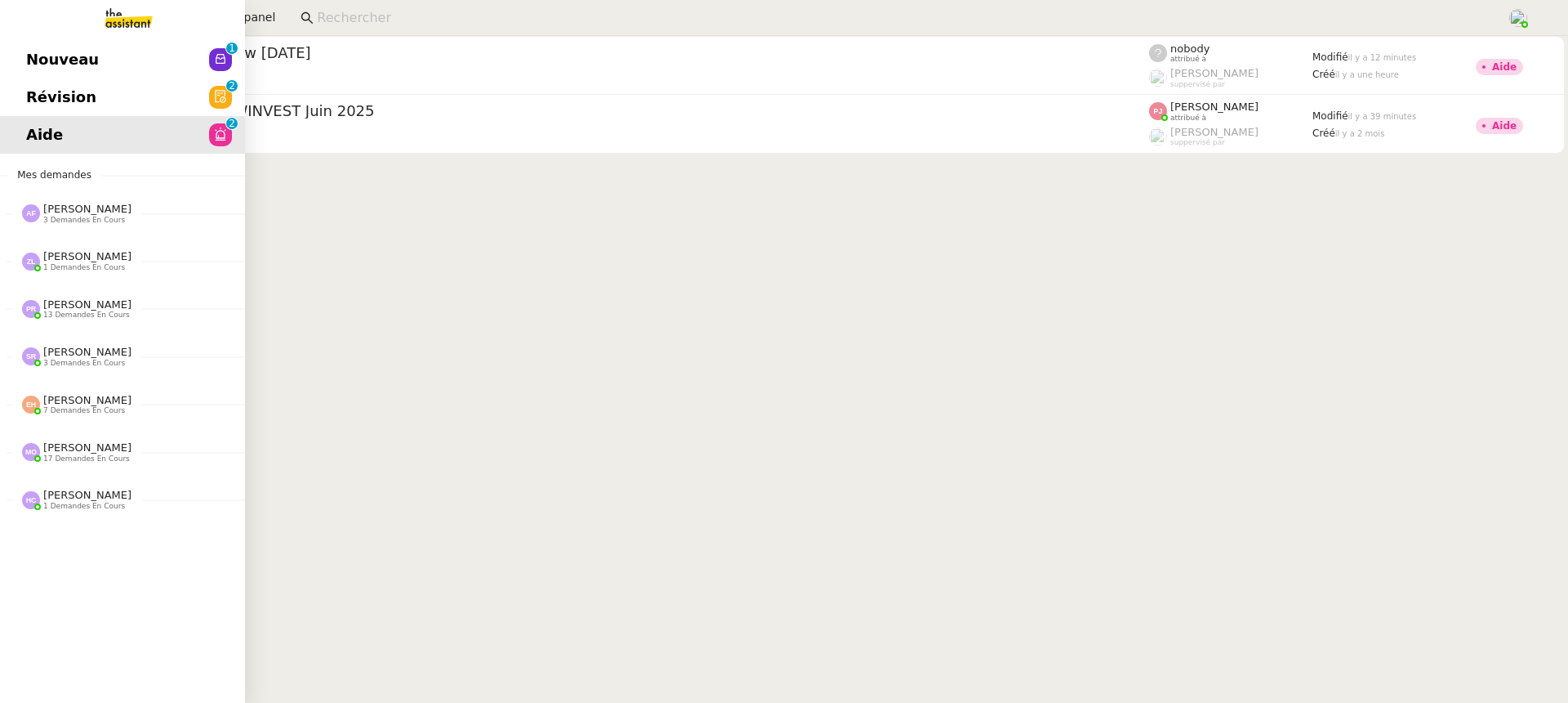
click at [63, 41] on link "Nouveau 0 1 2 3 4 5 6 7 8 9" at bounding box center [122, 59] width 245 height 38
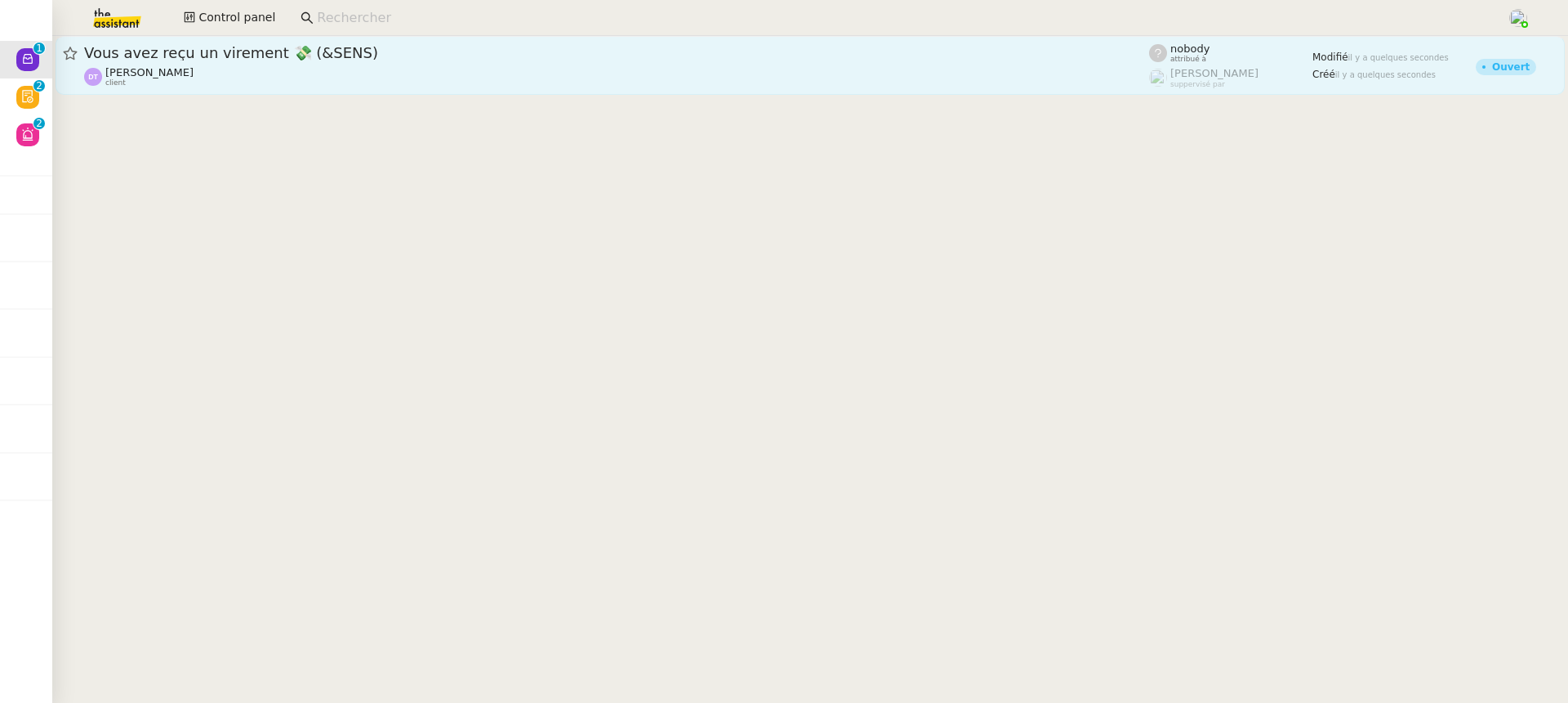
click at [298, 55] on span "Vous avez reçu un virement 💸 (&SENS)" at bounding box center [616, 52] width 1065 height 15
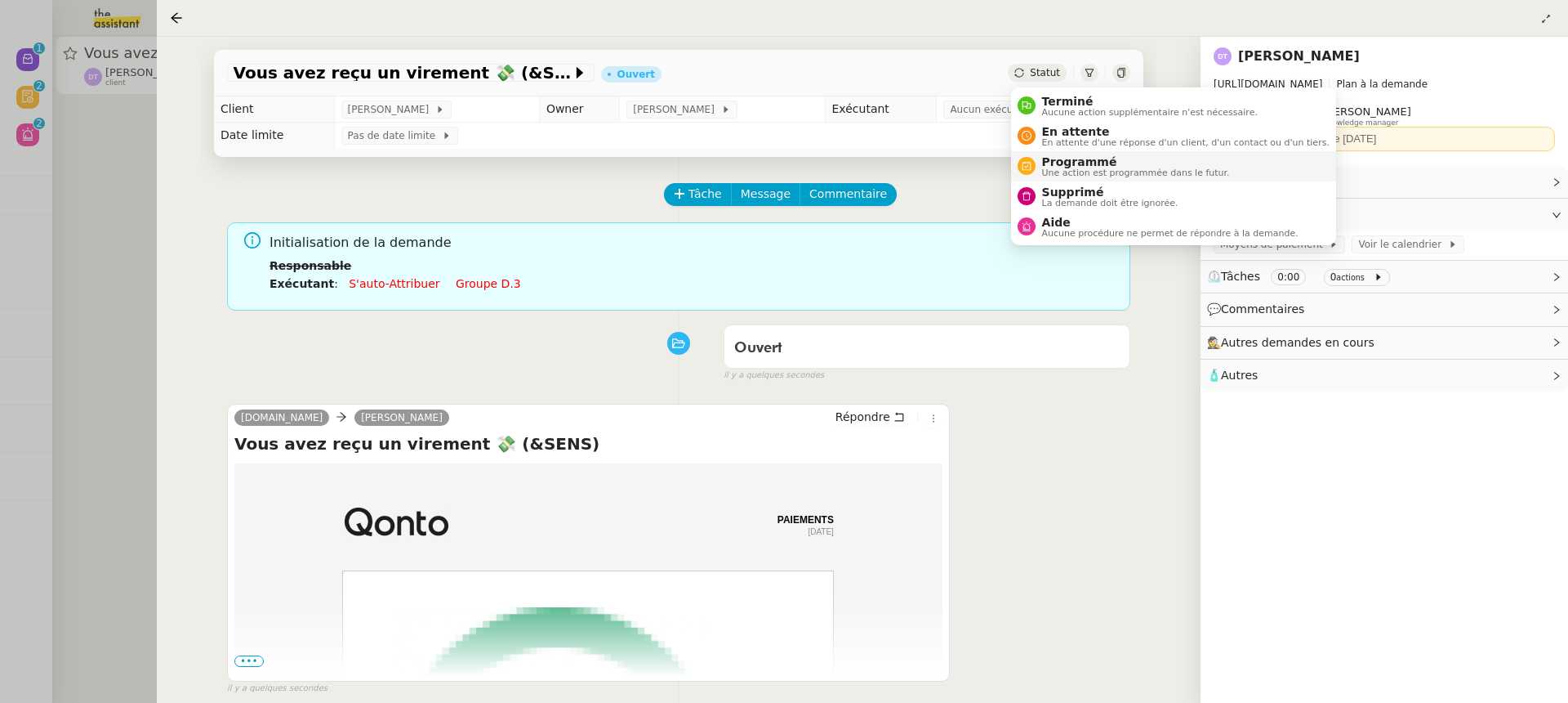
click at [1093, 179] on li "Programmé Une action est programmée dans le futur." at bounding box center [1173, 166] width 325 height 30
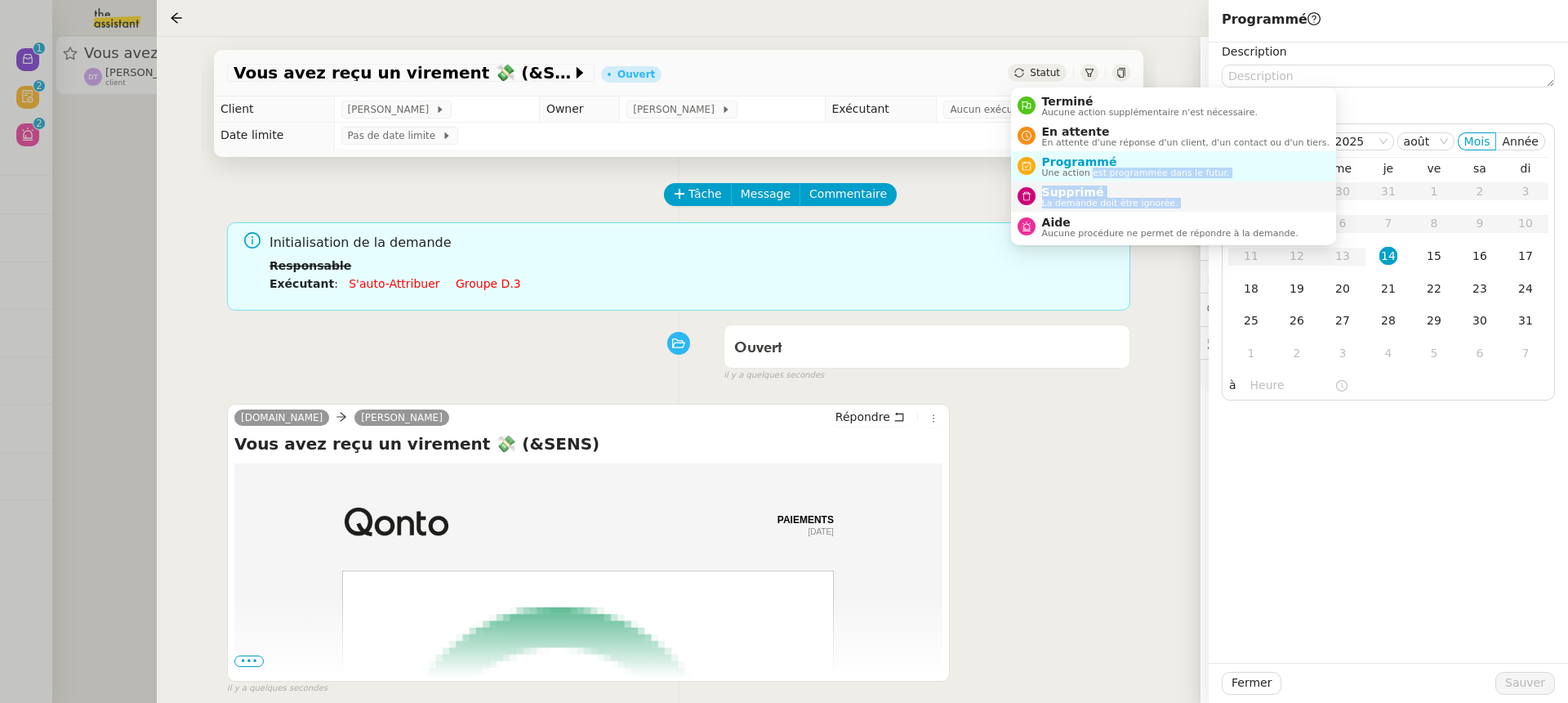
drag, startPoint x: 1092, startPoint y: 171, endPoint x: 1084, endPoint y: 208, distance: 37.9
click at [1091, 210] on ul "Terminé Aucune action supplémentaire n'est nécessaire. En attente En attente d'…" at bounding box center [1173, 166] width 325 height 158
click at [1084, 208] on li "Supprimé La demande doit être ignorée." at bounding box center [1173, 196] width 325 height 30
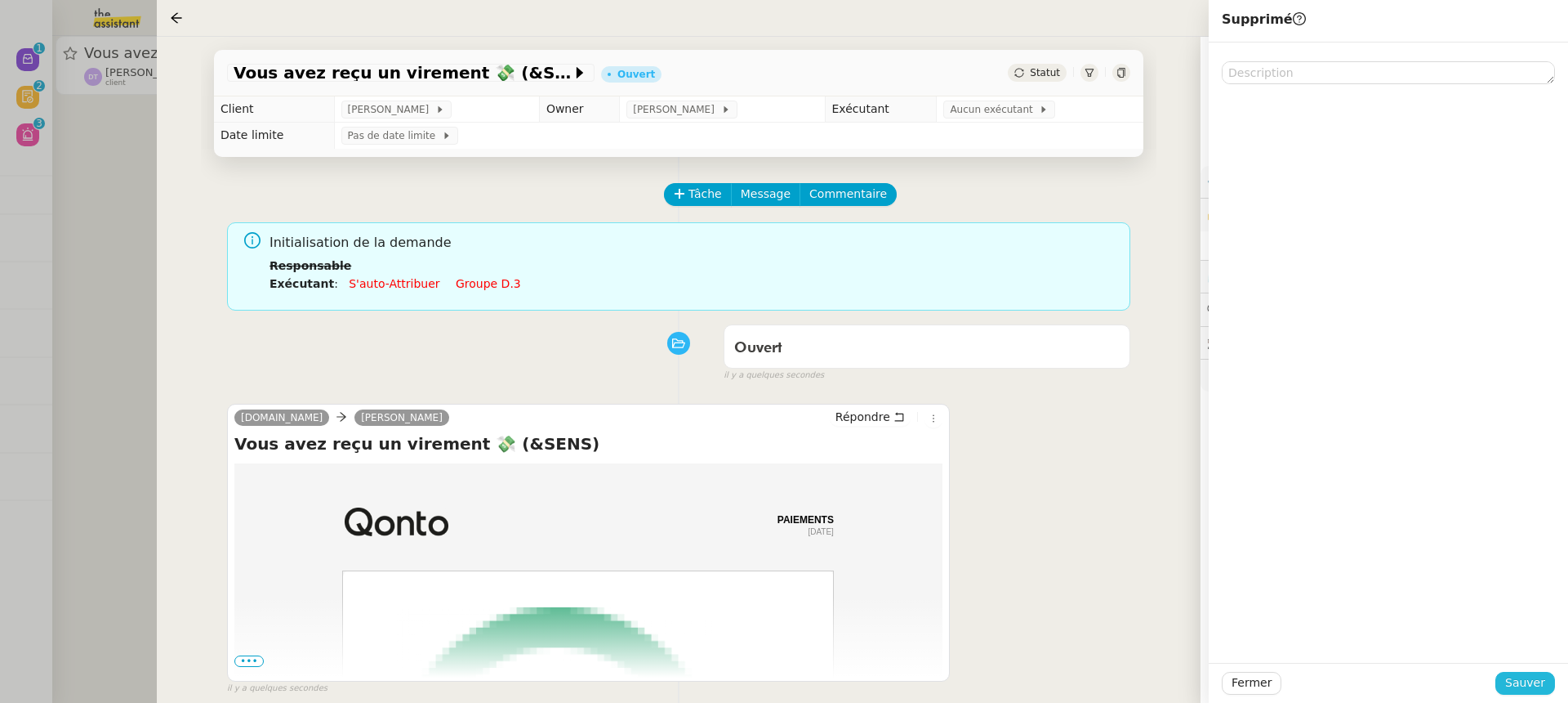
click at [1529, 681] on span "Sauver" at bounding box center [1524, 682] width 40 height 18
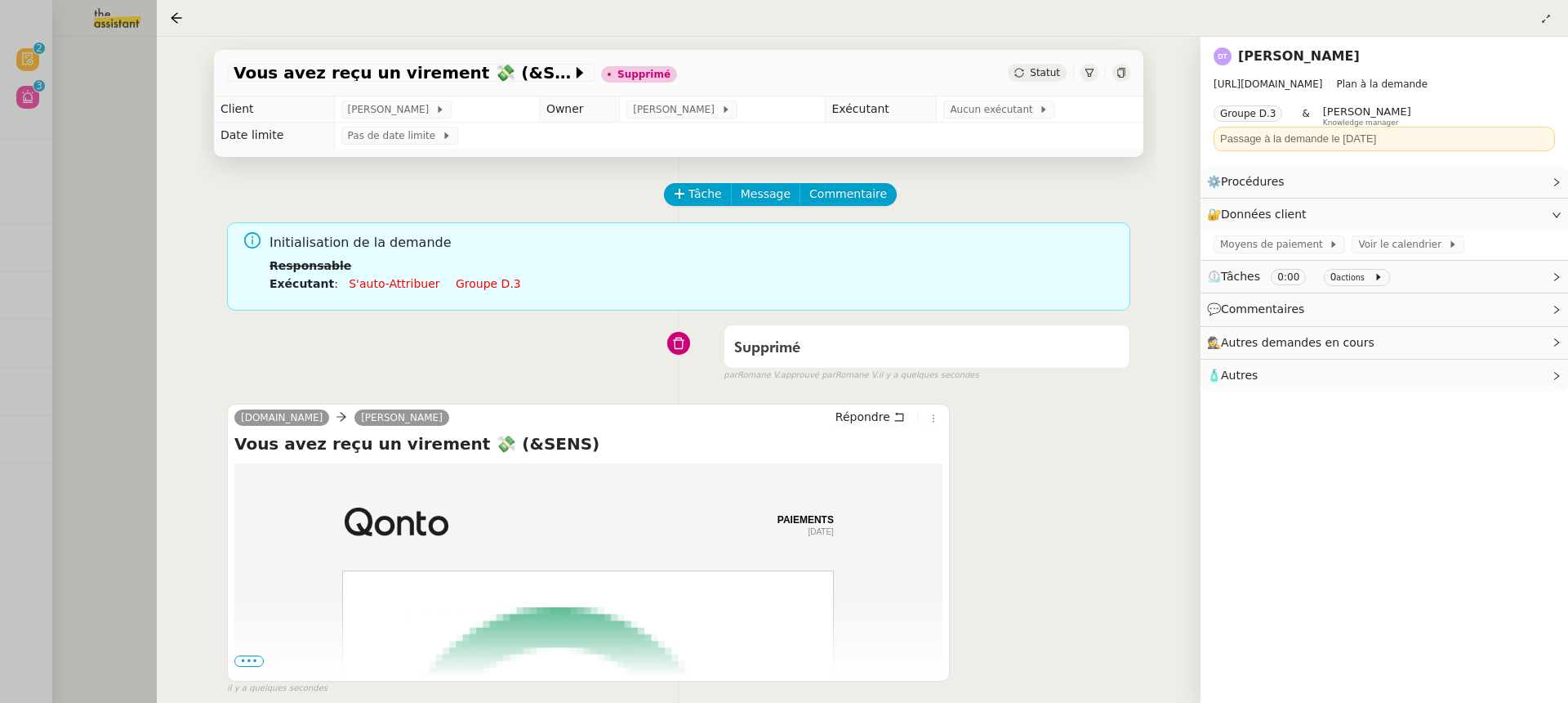
click at [125, 55] on div at bounding box center [784, 351] width 1568 height 703
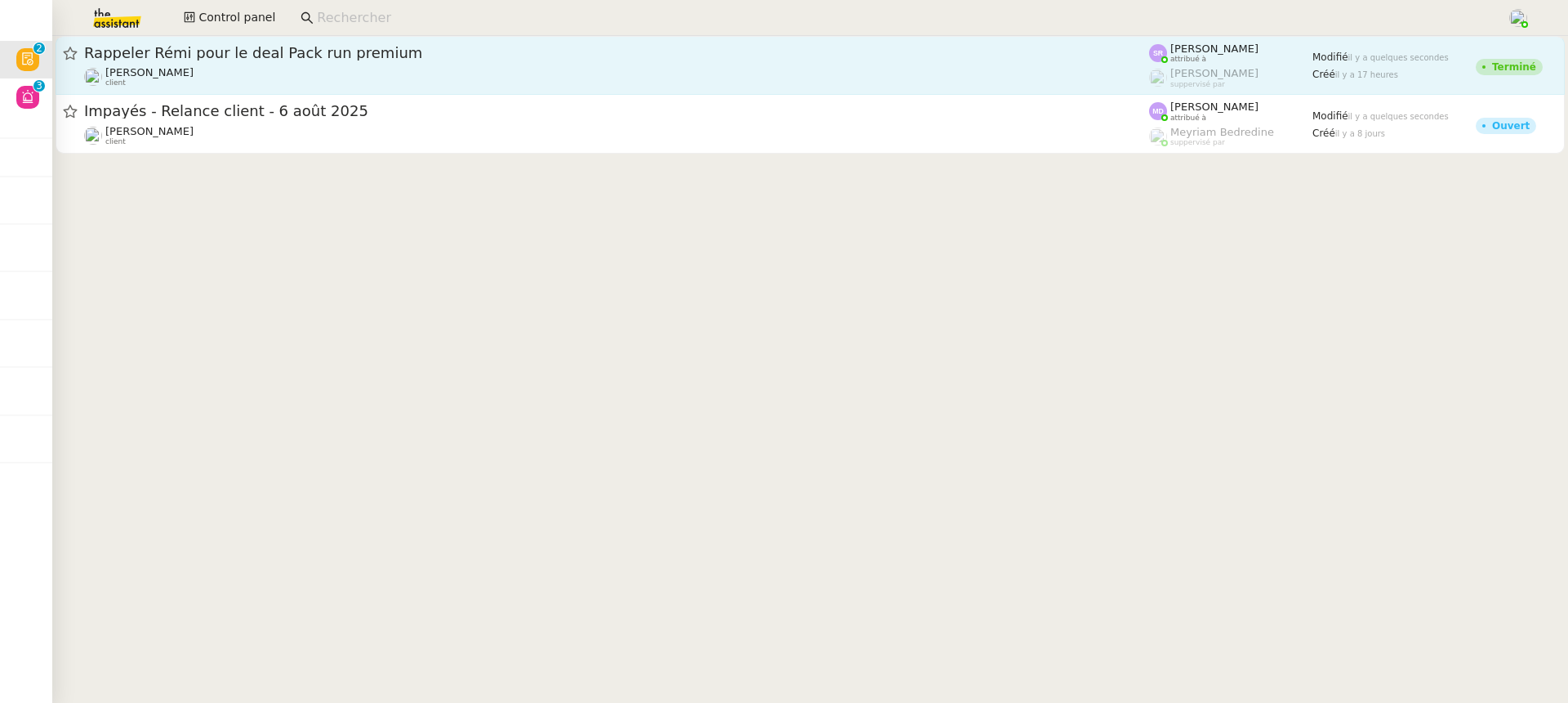
click at [1155, 52] on img at bounding box center [1157, 52] width 18 height 18
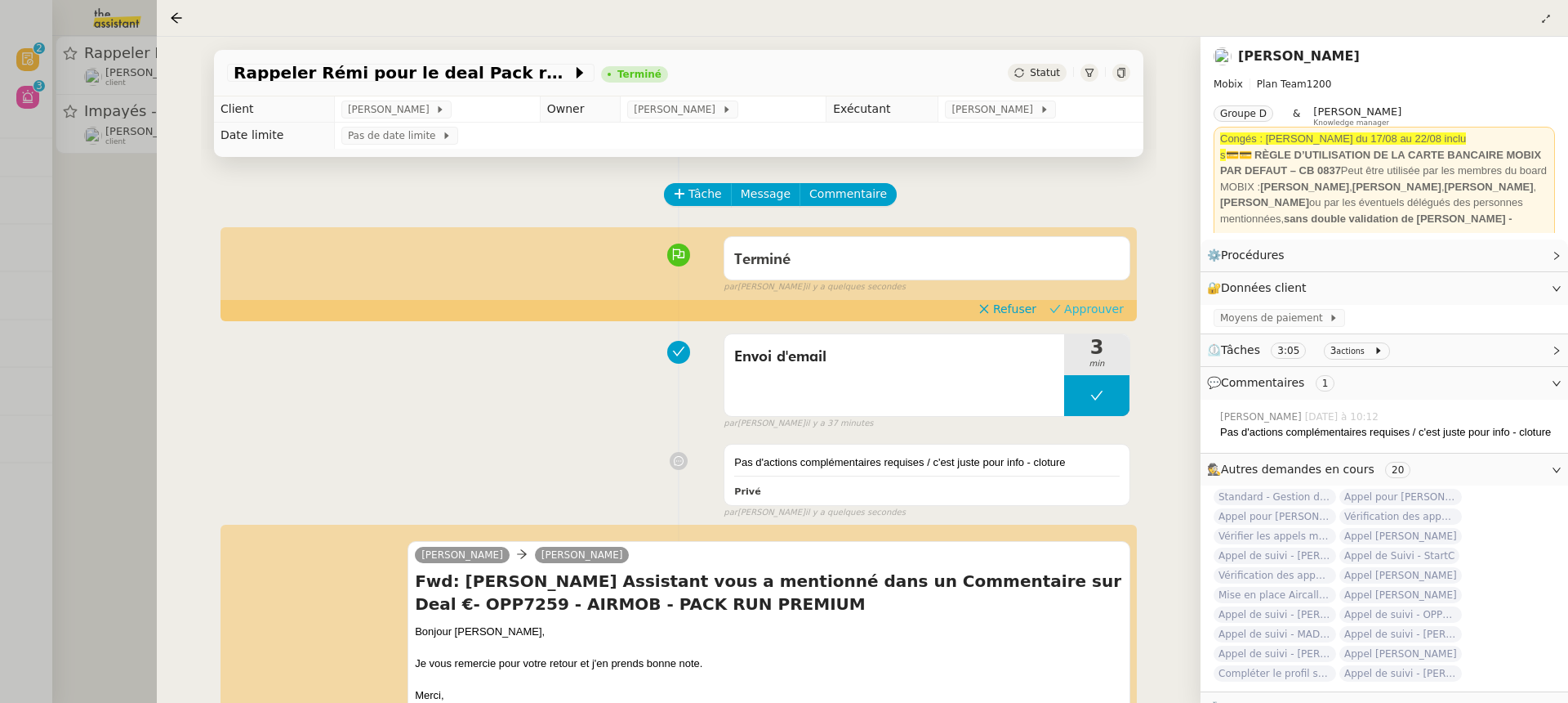
click at [1057, 304] on icon at bounding box center [1055, 309] width 12 height 12
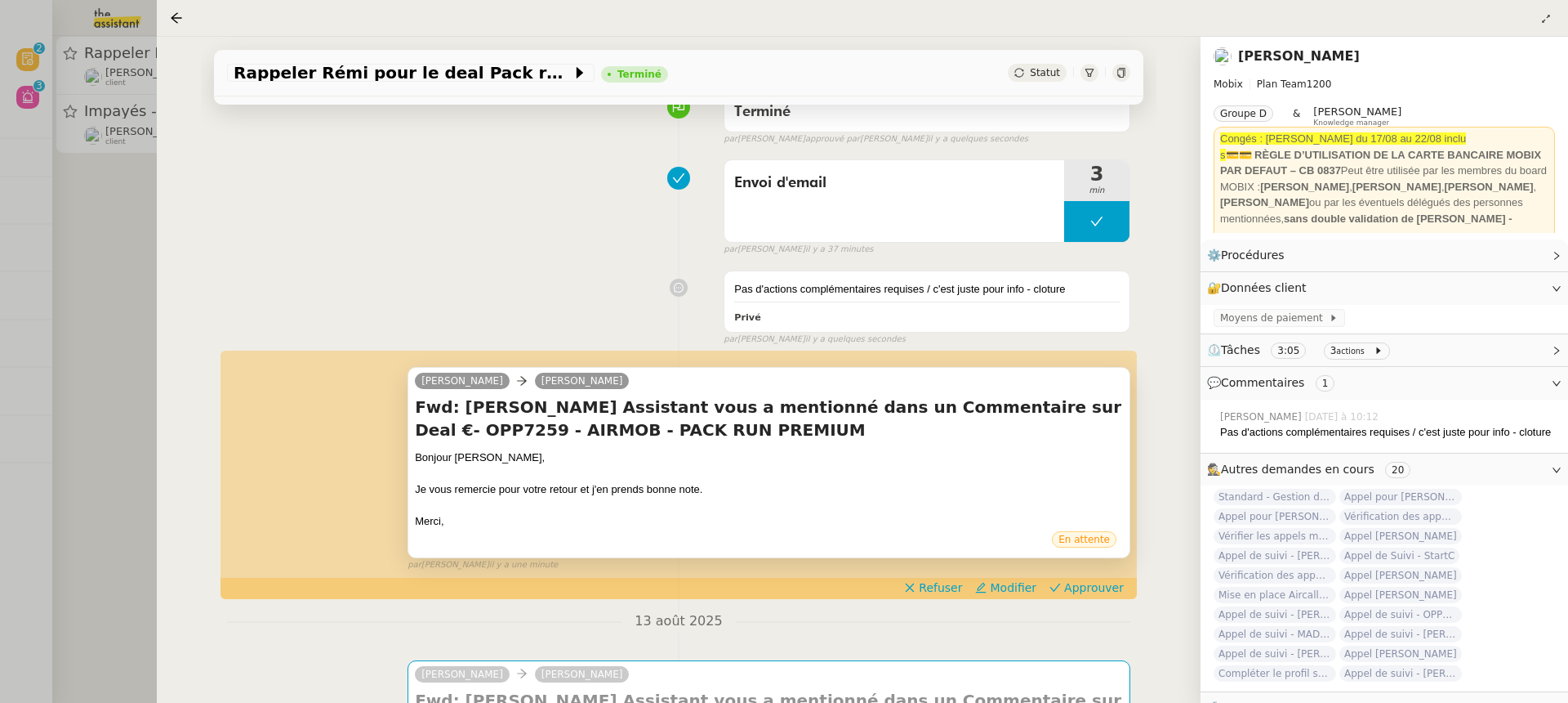
scroll to position [276, 0]
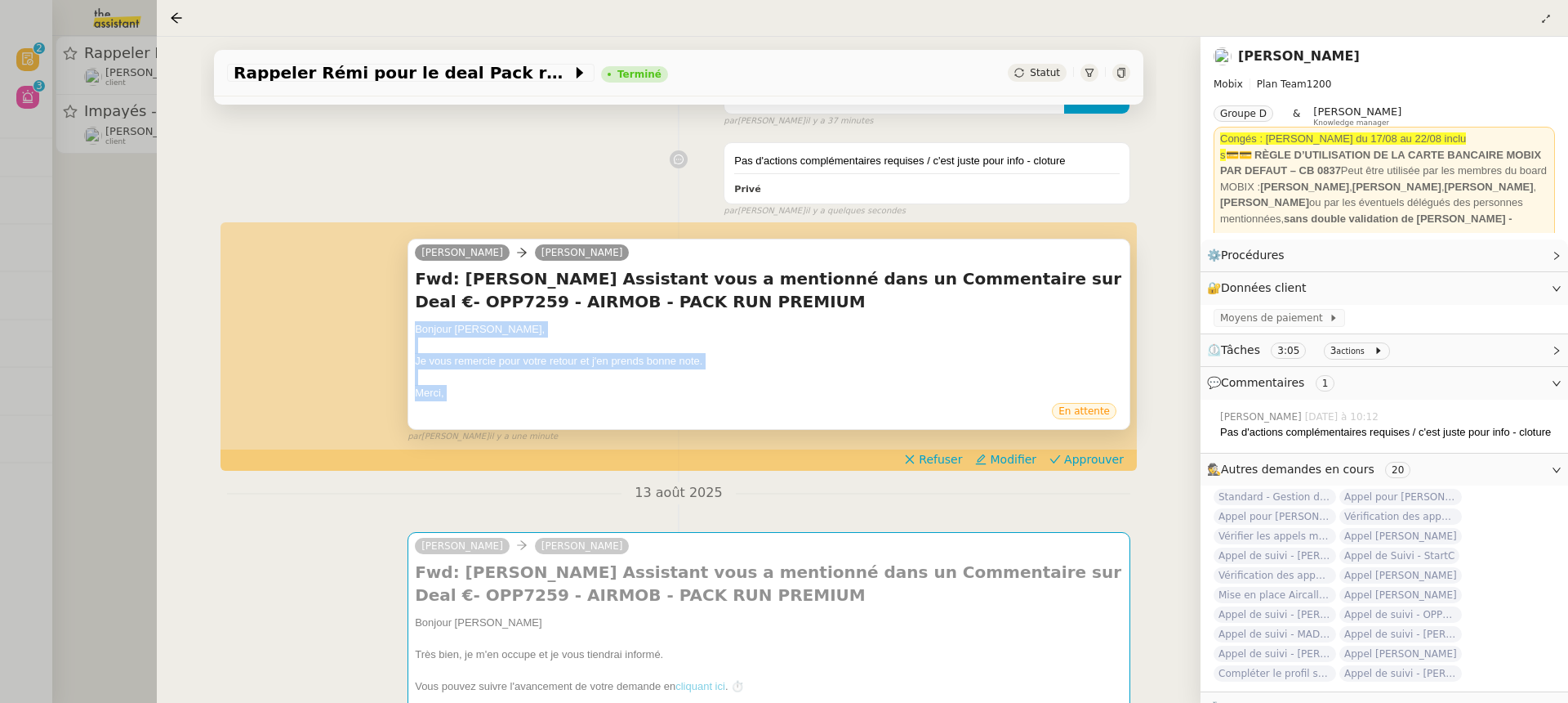
drag, startPoint x: 415, startPoint y: 324, endPoint x: 442, endPoint y: 402, distance: 82.5
click at [449, 406] on div "Alex Mobix Florian Parant Fwd: Alex Assistant vous a mentionné dans un Commenta…" at bounding box center [768, 334] width 723 height 191
click at [713, 392] on div "Merci," at bounding box center [768, 393] width 707 height 16
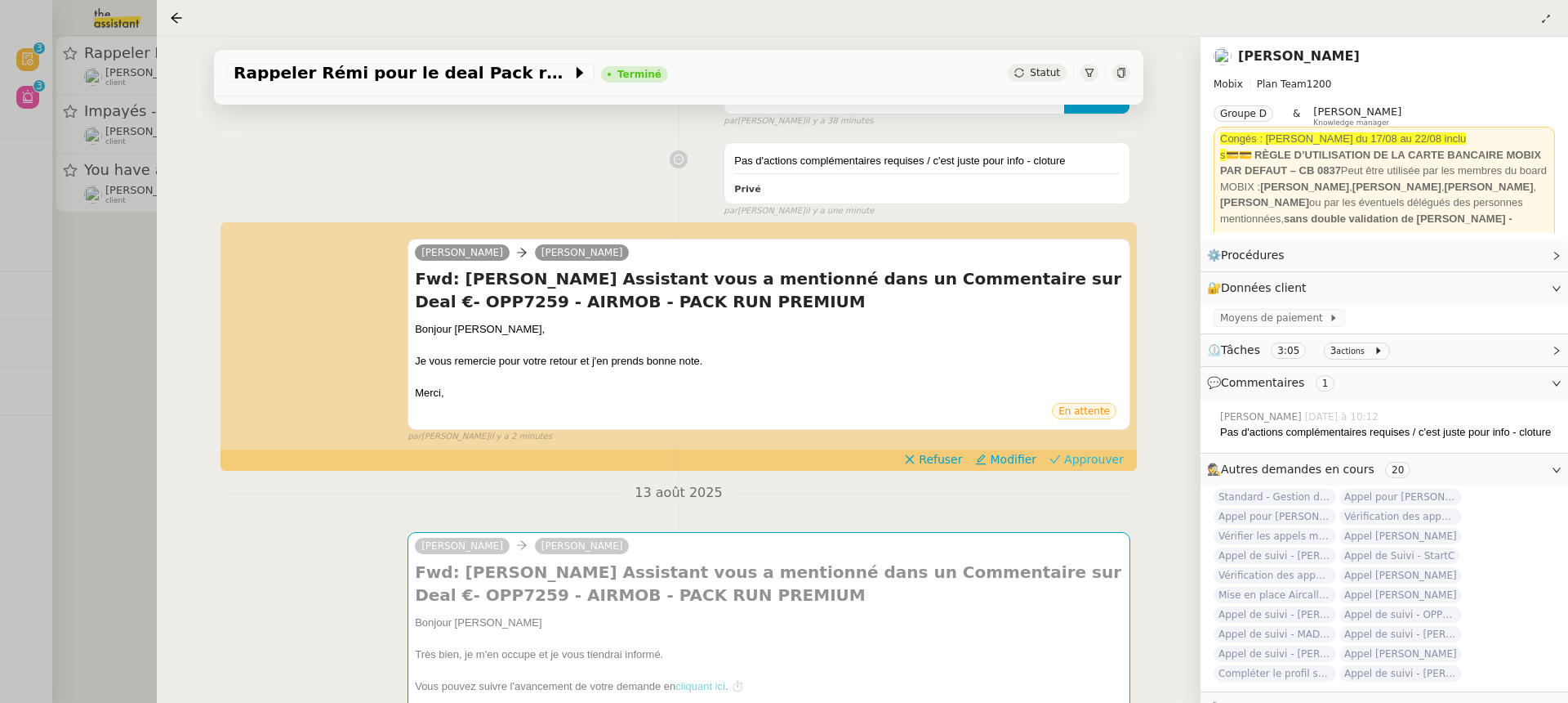
click at [1106, 457] on span "Approuver" at bounding box center [1094, 459] width 60 height 16
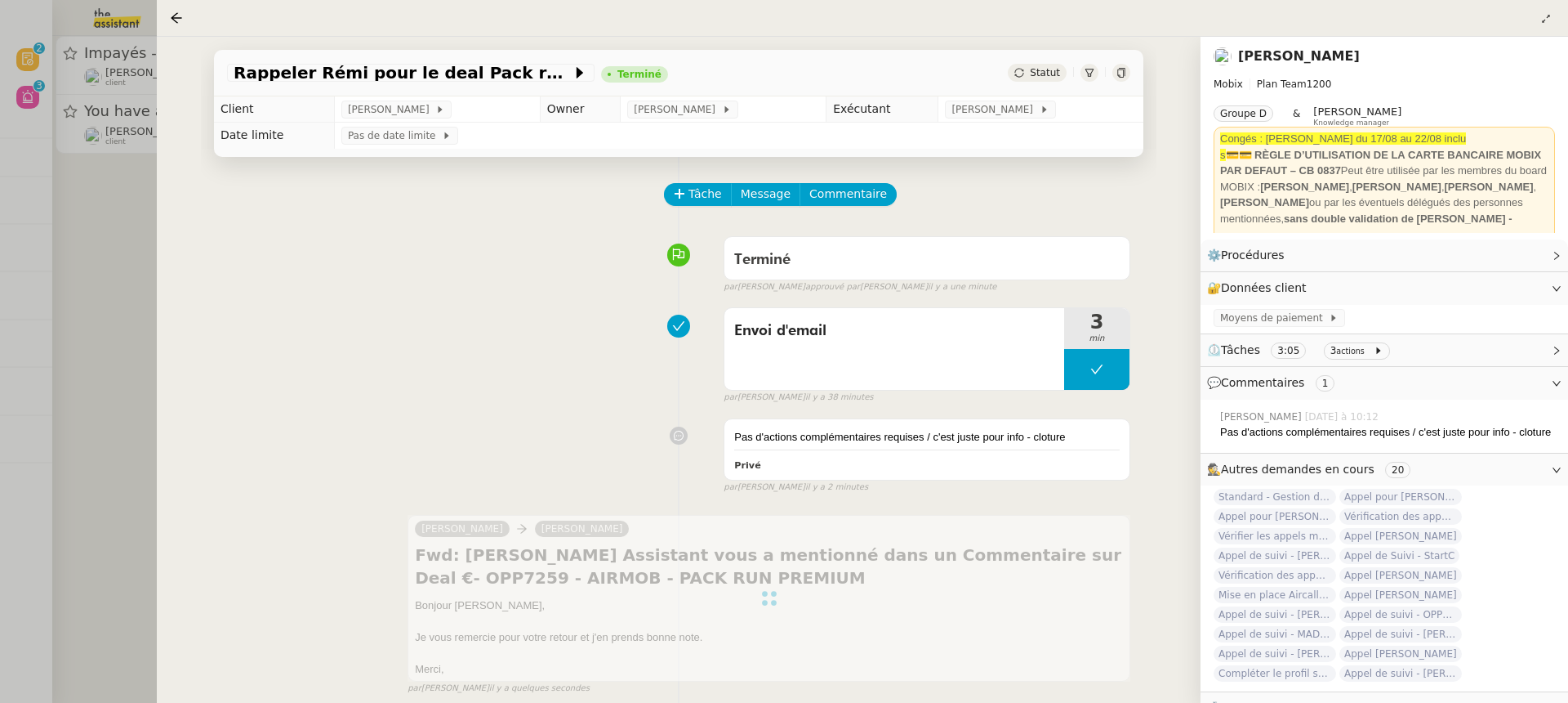
click at [120, 132] on div at bounding box center [784, 351] width 1568 height 703
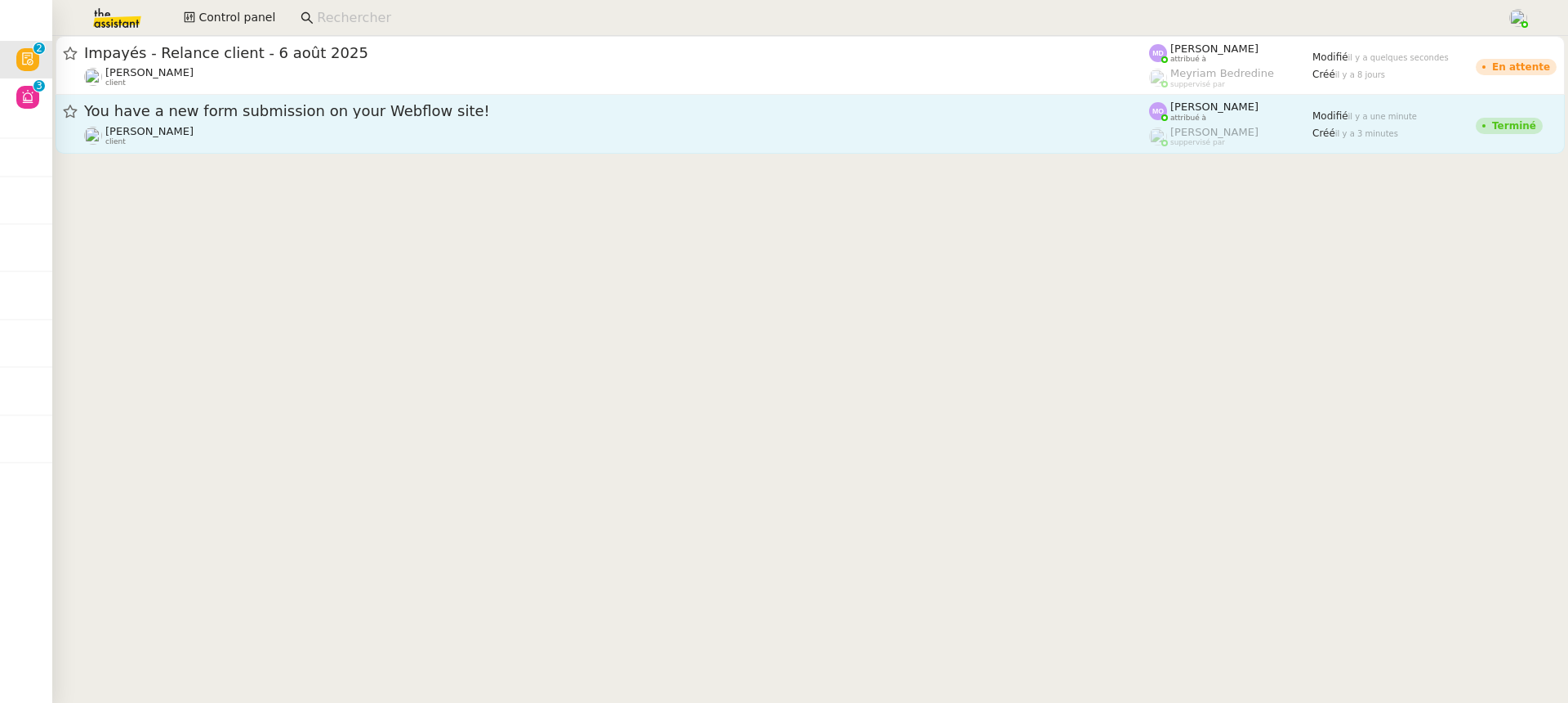
click at [233, 137] on div "Jeremy DUMONT-FILLON client" at bounding box center [616, 136] width 1065 height 21
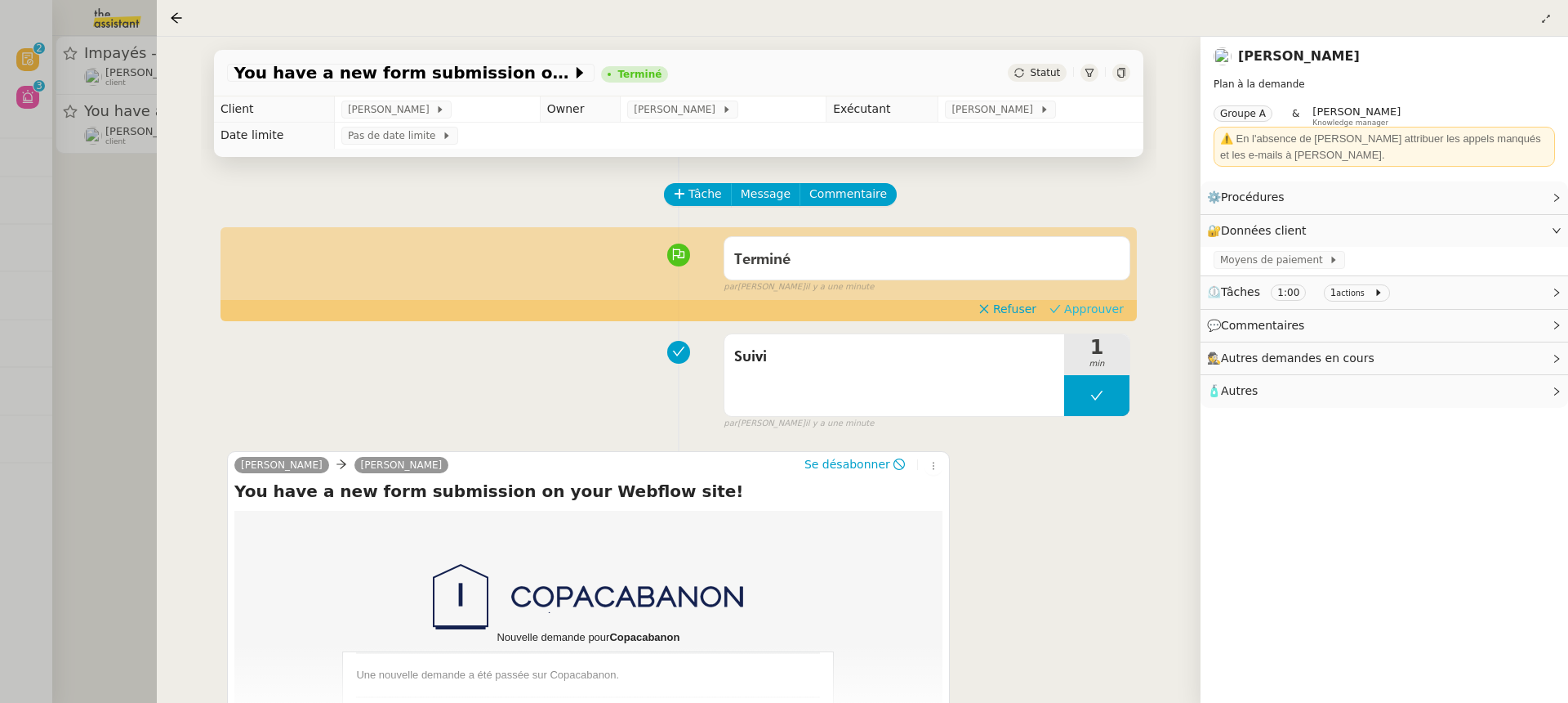
click at [1077, 312] on span "Approuver" at bounding box center [1094, 308] width 60 height 16
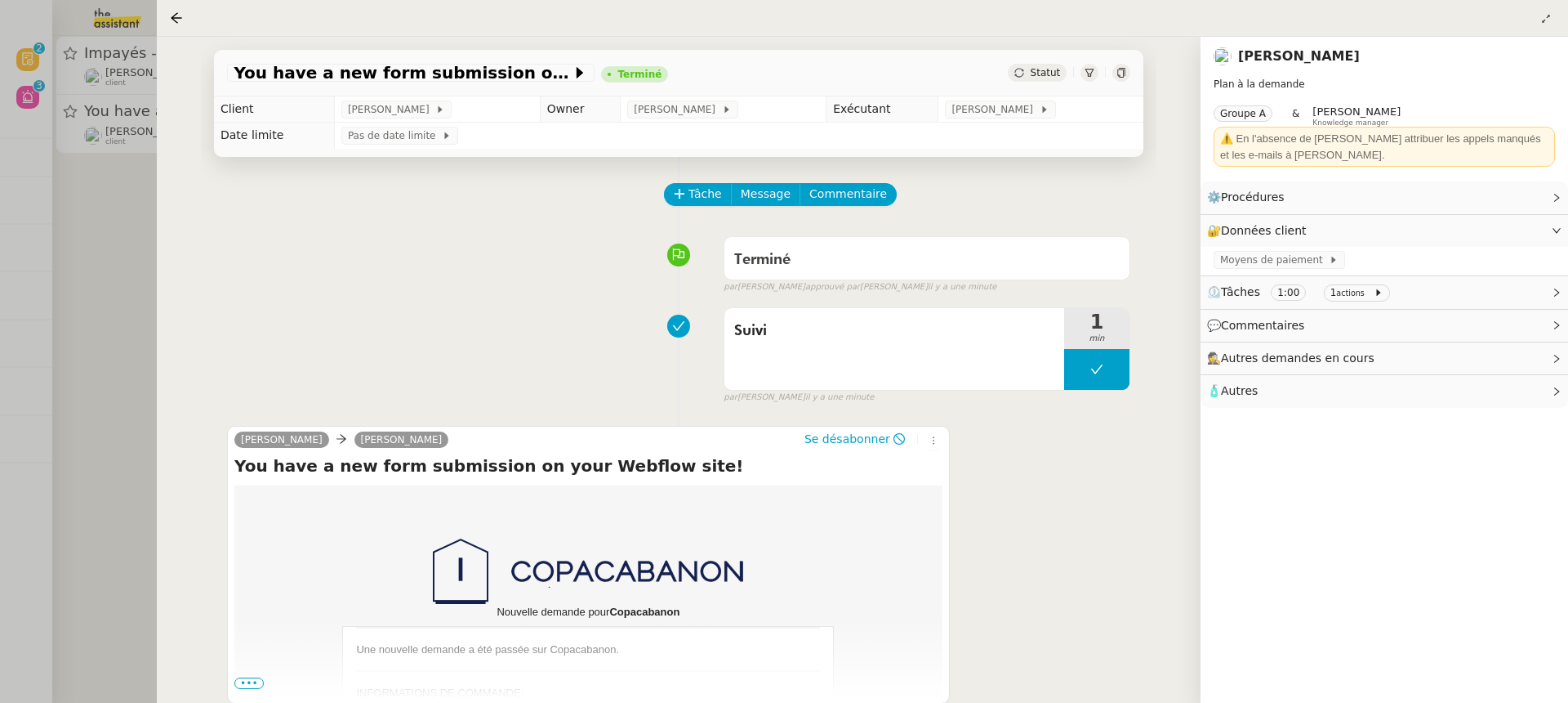
click at [122, 93] on div at bounding box center [784, 351] width 1568 height 703
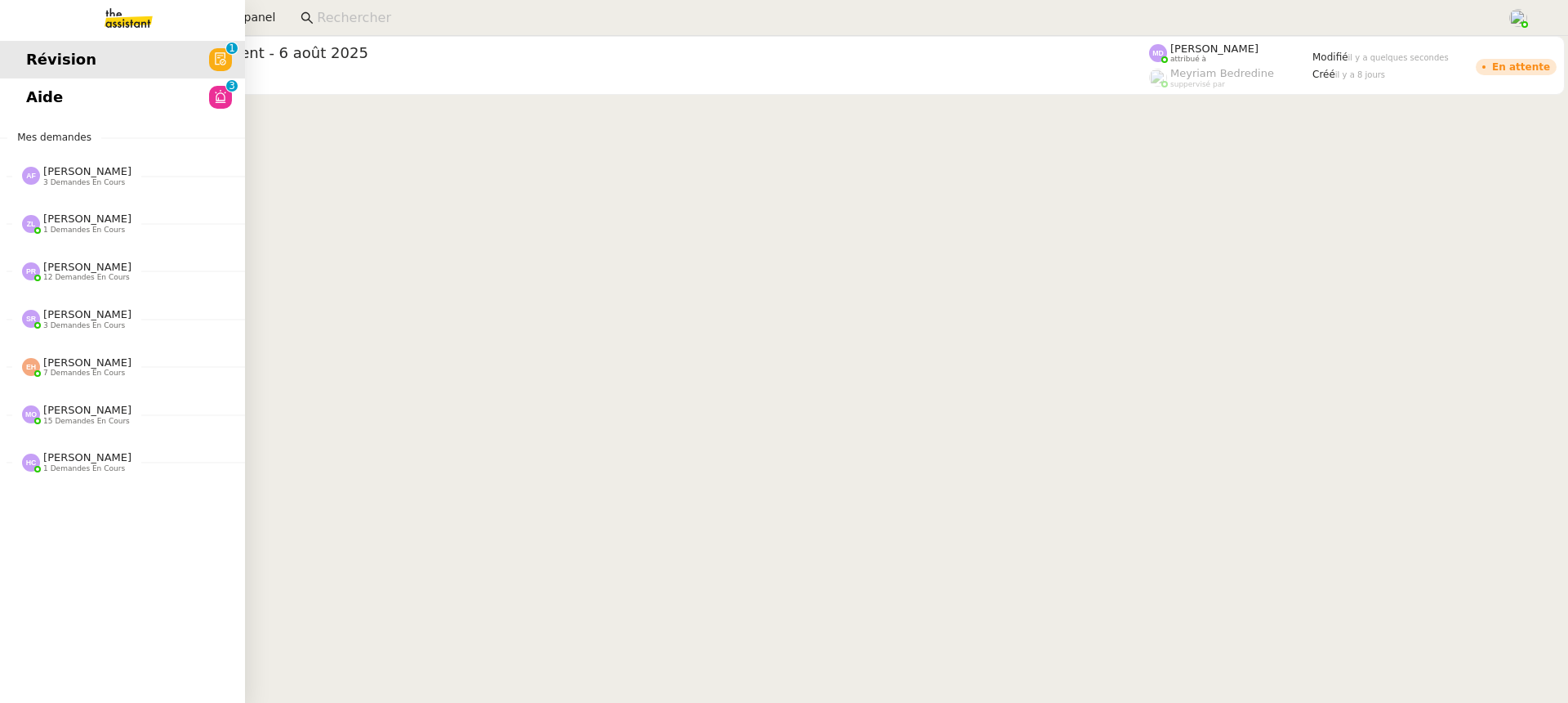
click at [23, 89] on link "Aide 0 1 2 3 4 5 6 7 8 9" at bounding box center [122, 97] width 245 height 38
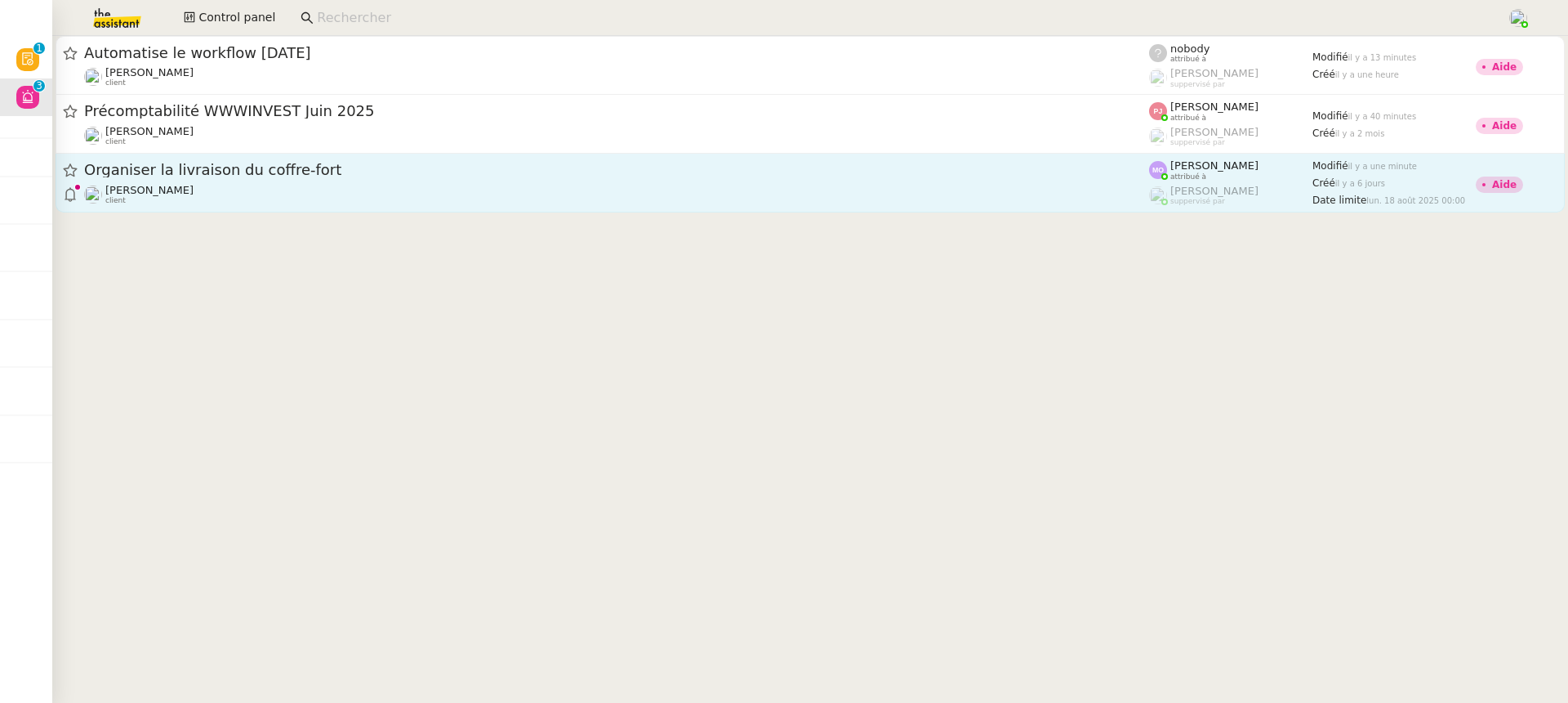
click at [906, 184] on div "Jean-Baptiste Pamar client" at bounding box center [616, 195] width 1065 height 21
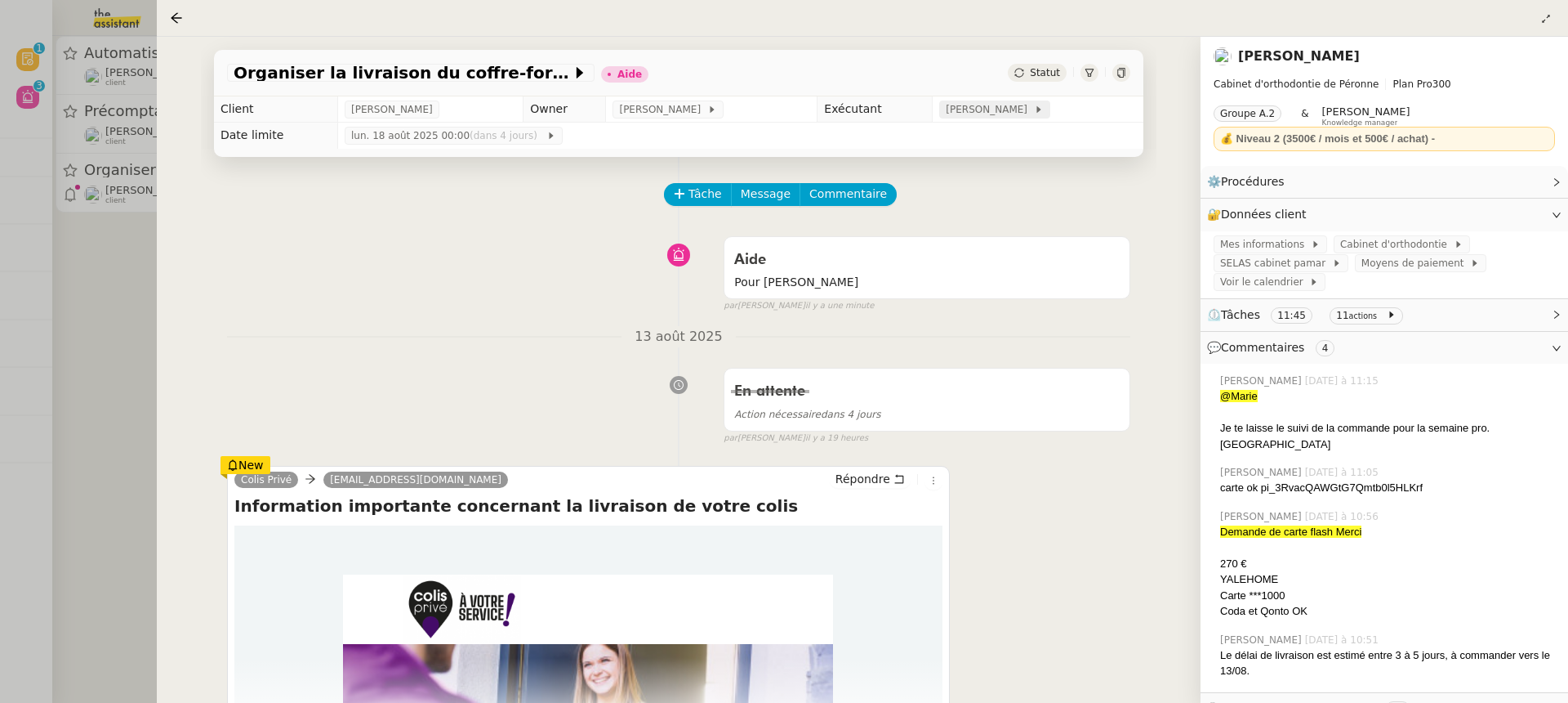
click at [995, 113] on span "[PERSON_NAME]" at bounding box center [989, 109] width 87 height 16
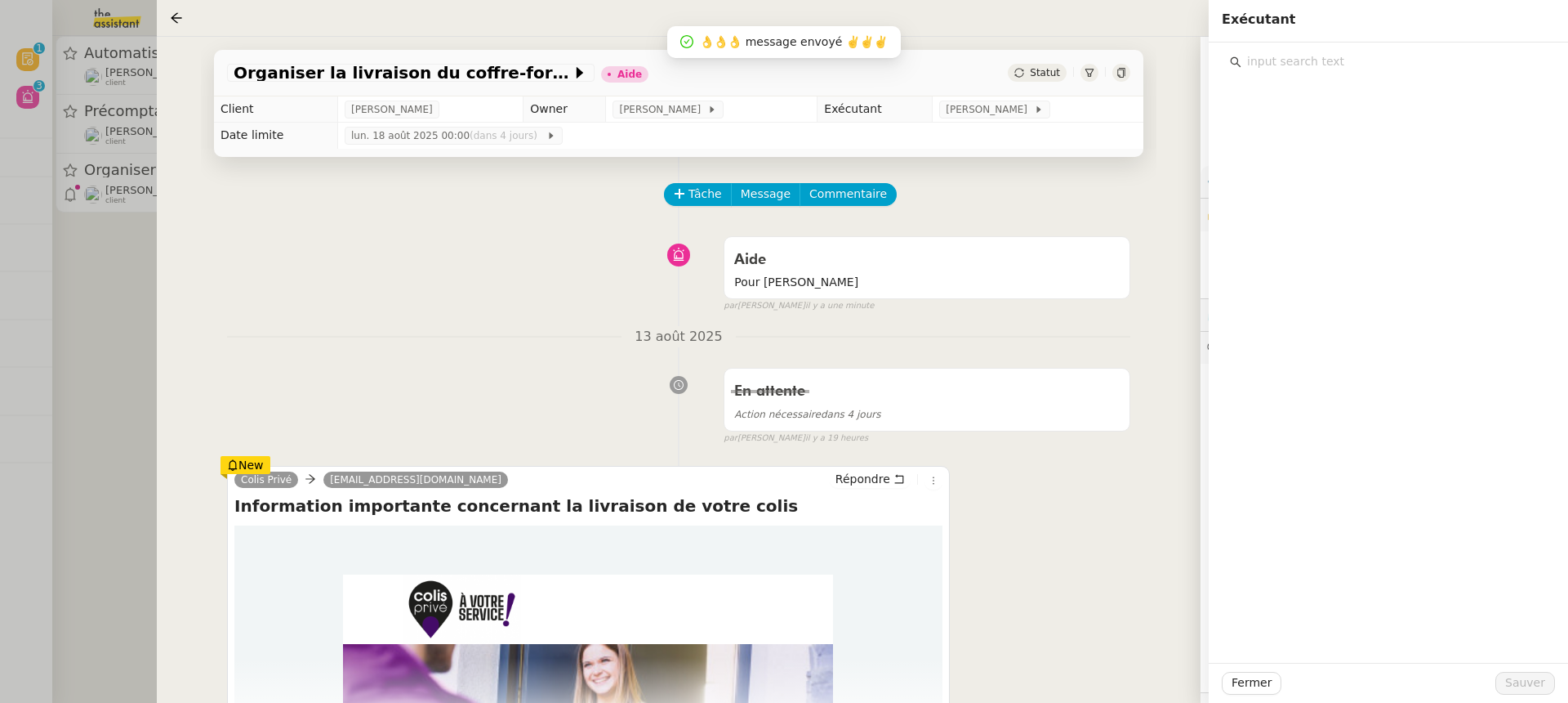
click at [1314, 70] on input "text" at bounding box center [1394, 61] width 305 height 22
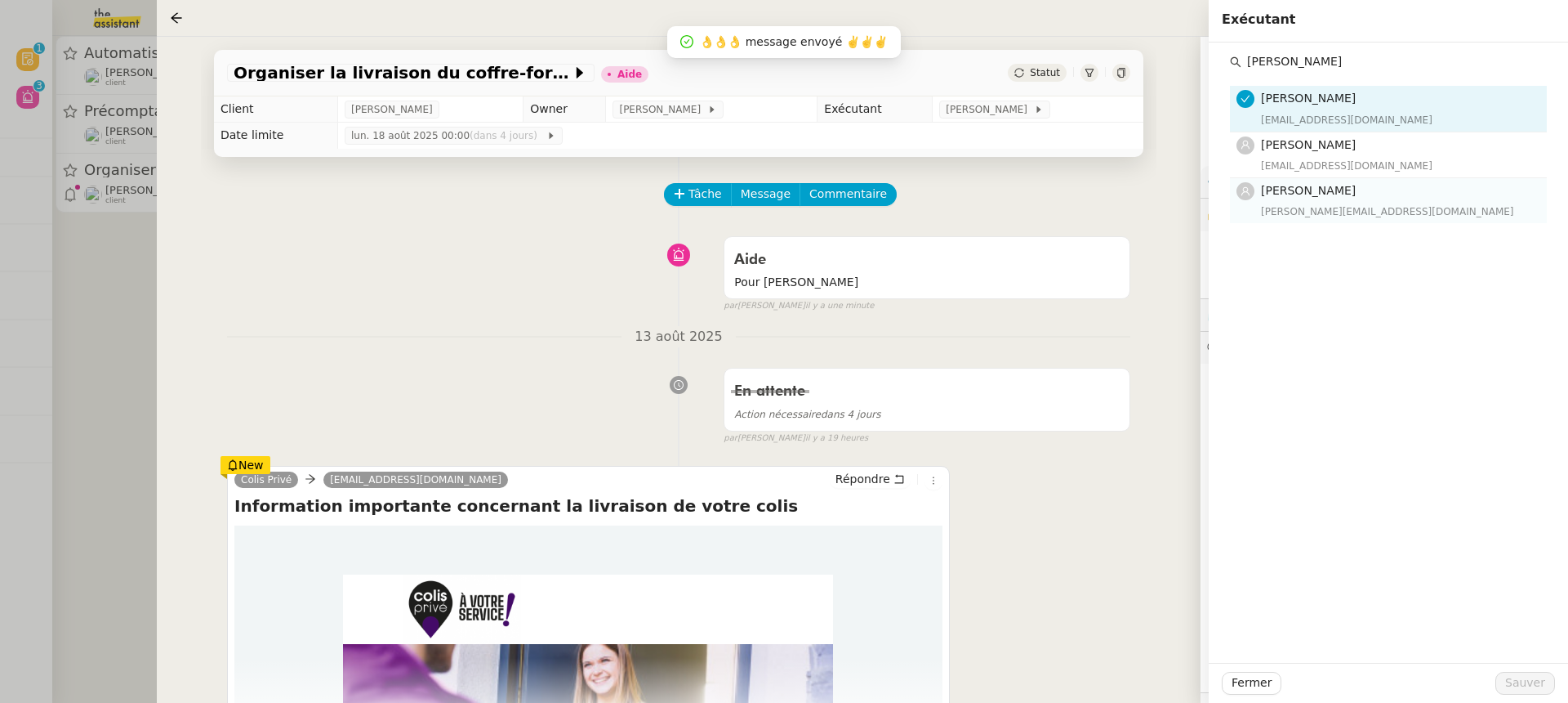
type input "paul"
click at [1311, 192] on span "[PERSON_NAME]" at bounding box center [1308, 190] width 95 height 13
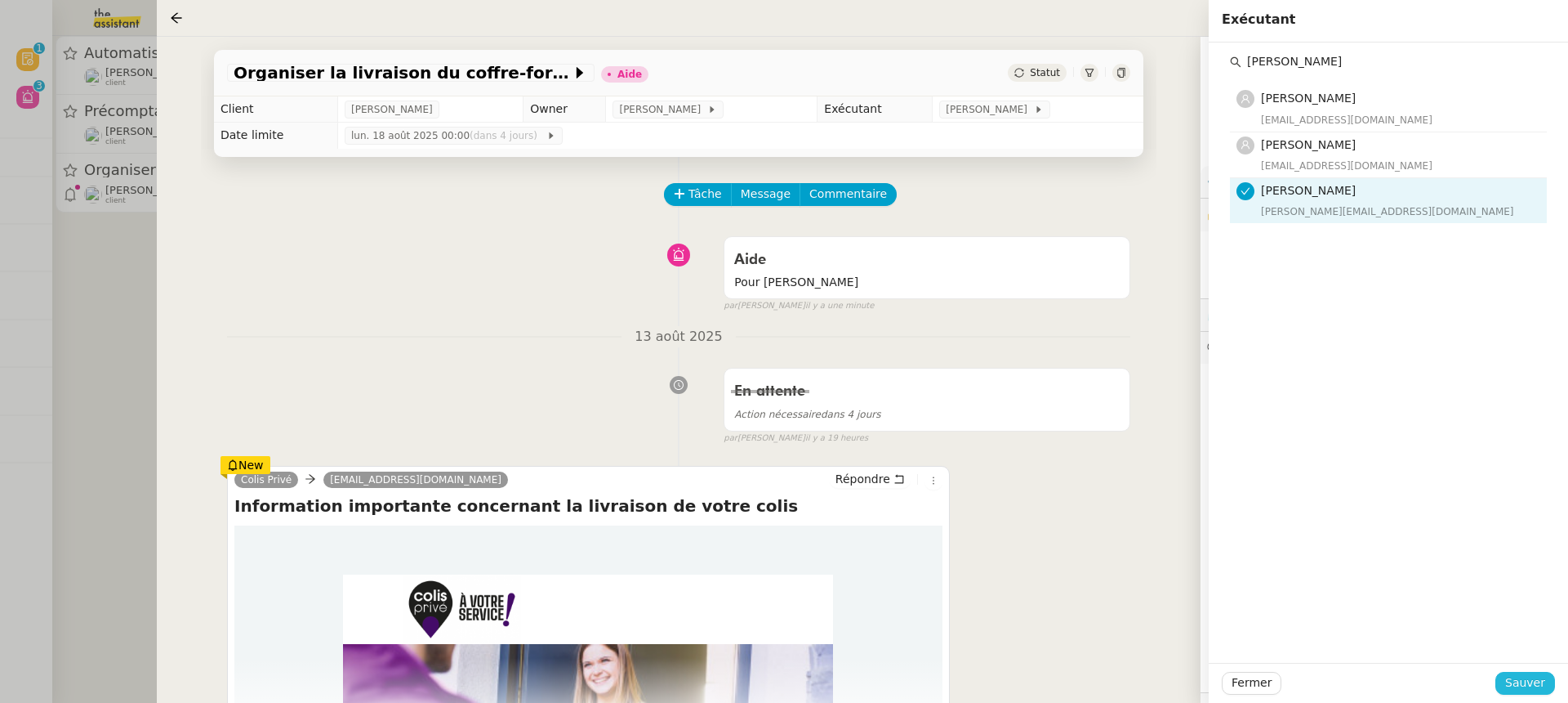
click at [1524, 692] on button "Sauver" at bounding box center [1525, 684] width 60 height 23
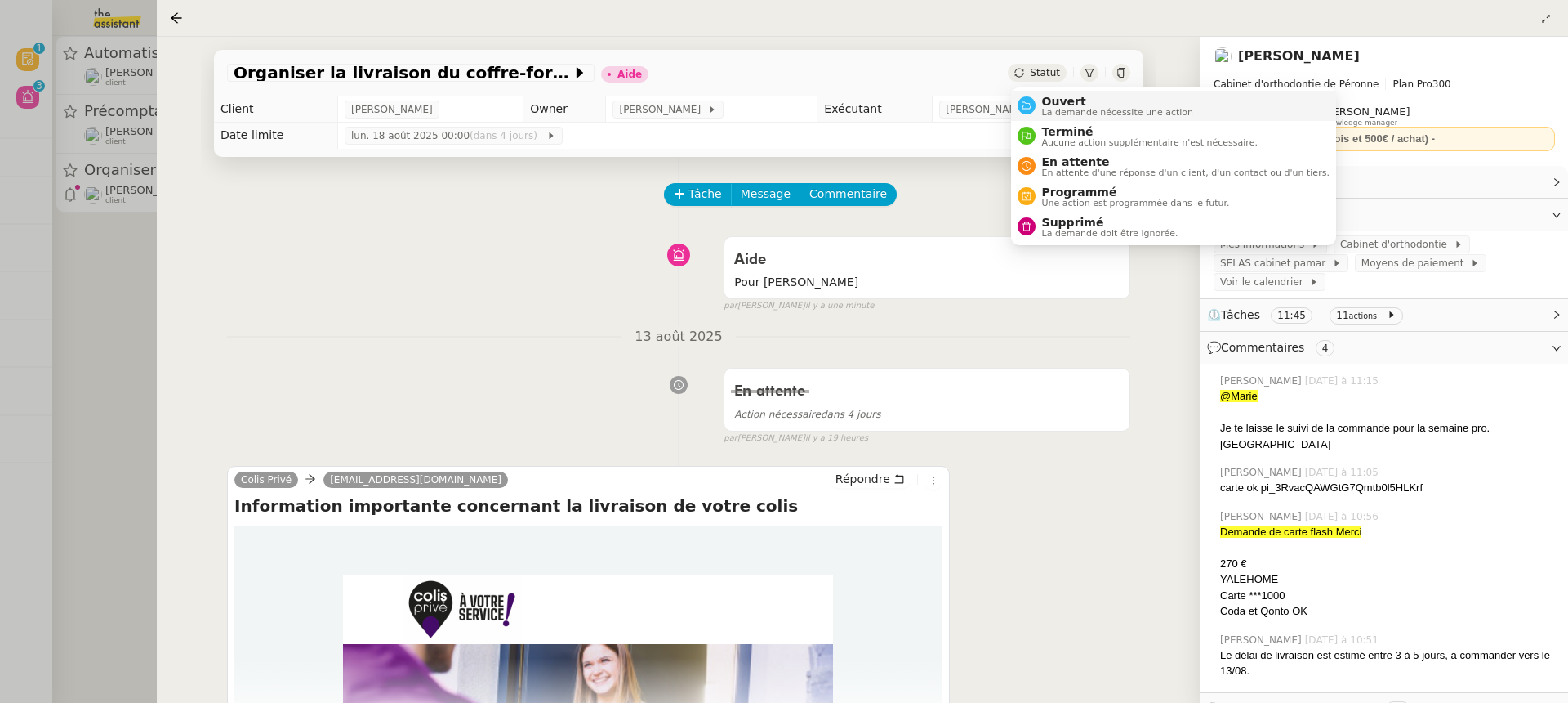
click at [1071, 102] on span "Ouvert" at bounding box center [1117, 101] width 152 height 13
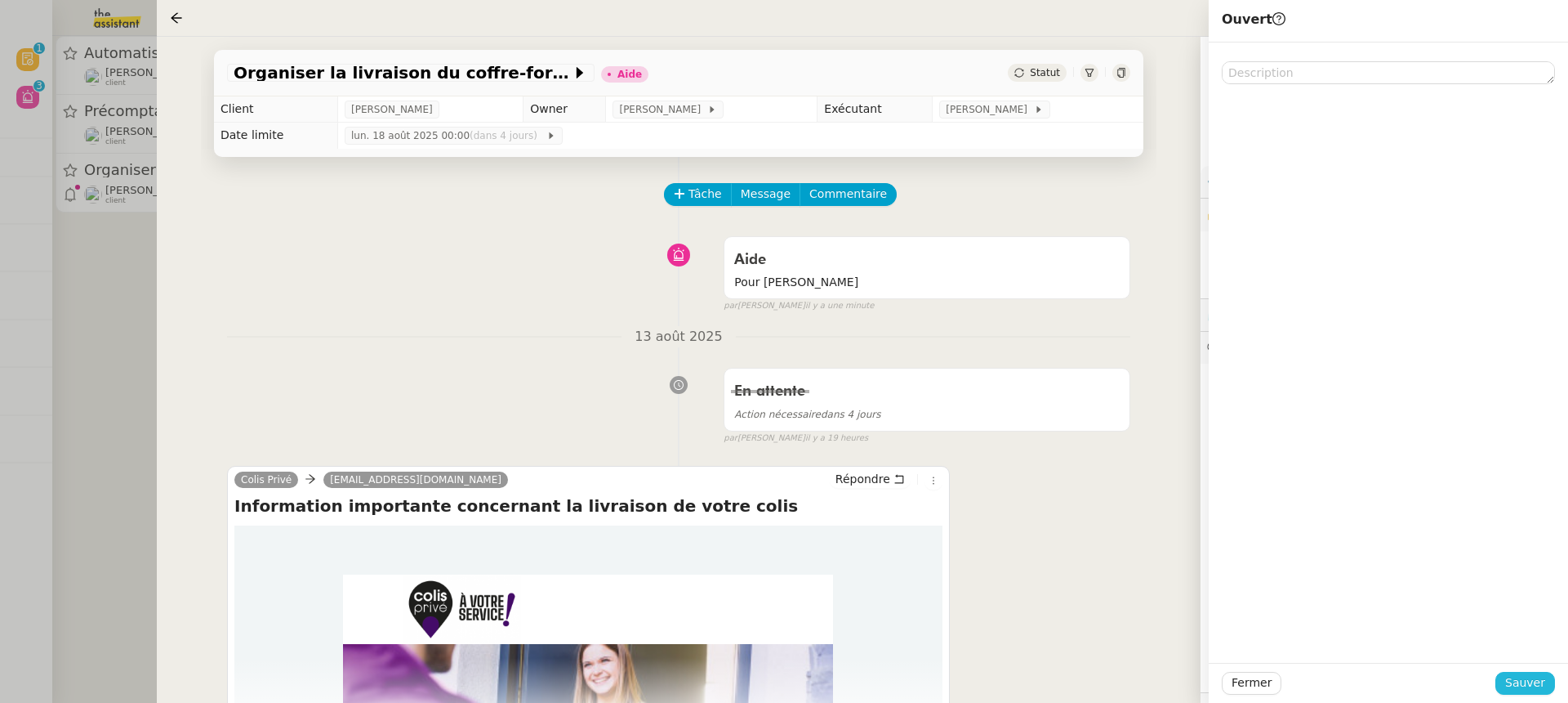
click at [1530, 686] on span "Sauver" at bounding box center [1524, 682] width 40 height 18
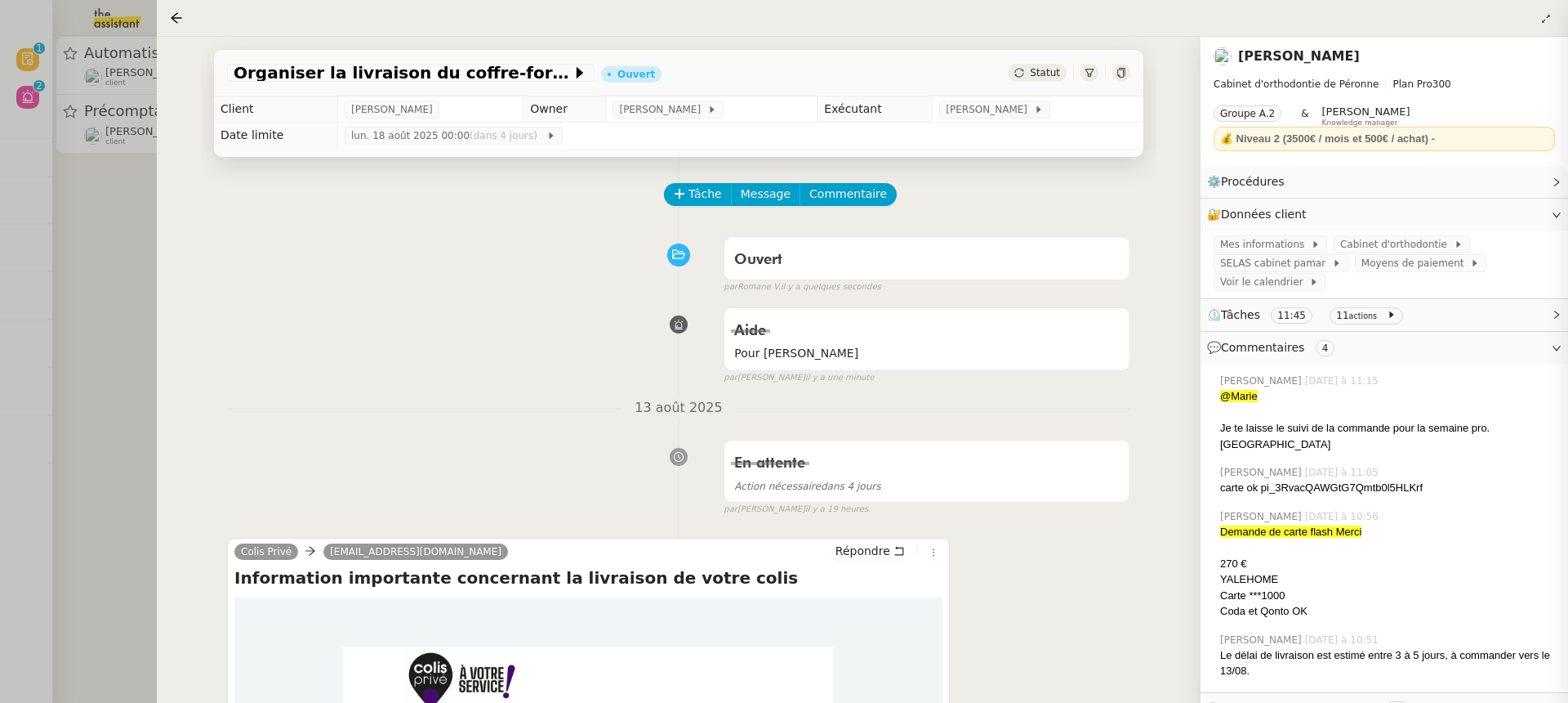
click at [93, 25] on div at bounding box center [784, 351] width 1568 height 703
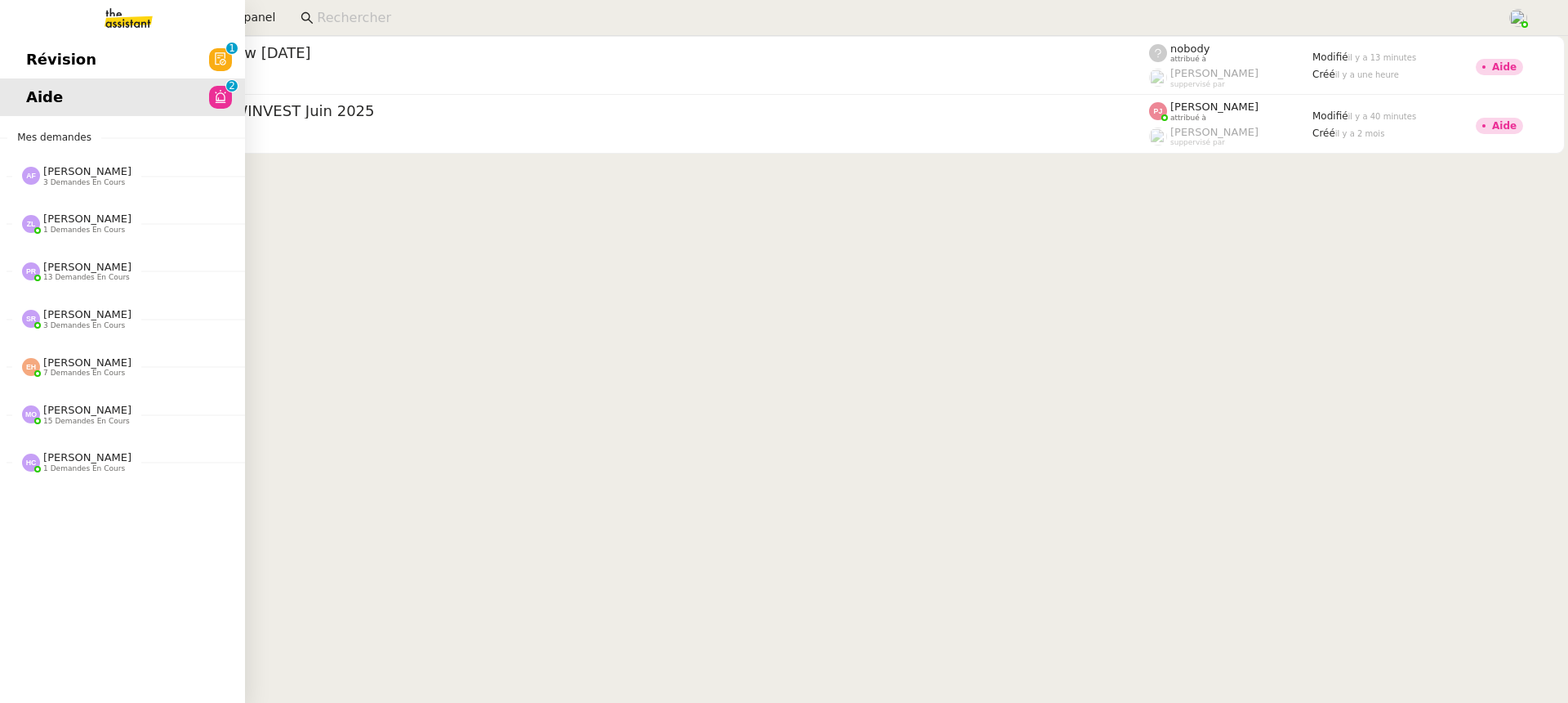
click at [20, 49] on link "Révision 0 1 2 3 4 5 6 7 8 9" at bounding box center [122, 59] width 245 height 38
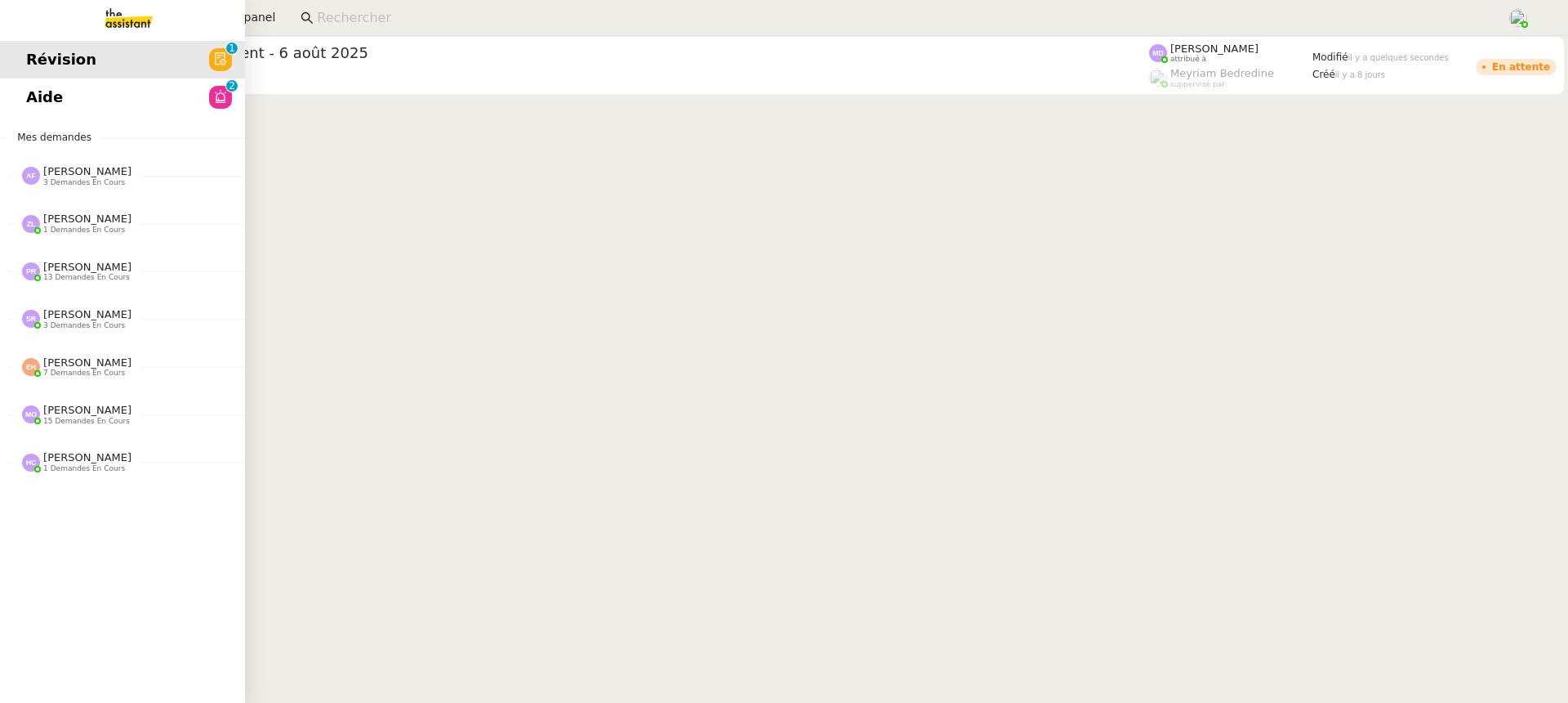
click at [684, 121] on cdk-virtual-scroll-viewport "Impayés - Relance client - 6 août 2025 Mathilde Borel client Marylou Deybach at…" at bounding box center [810, 369] width 1516 height 667
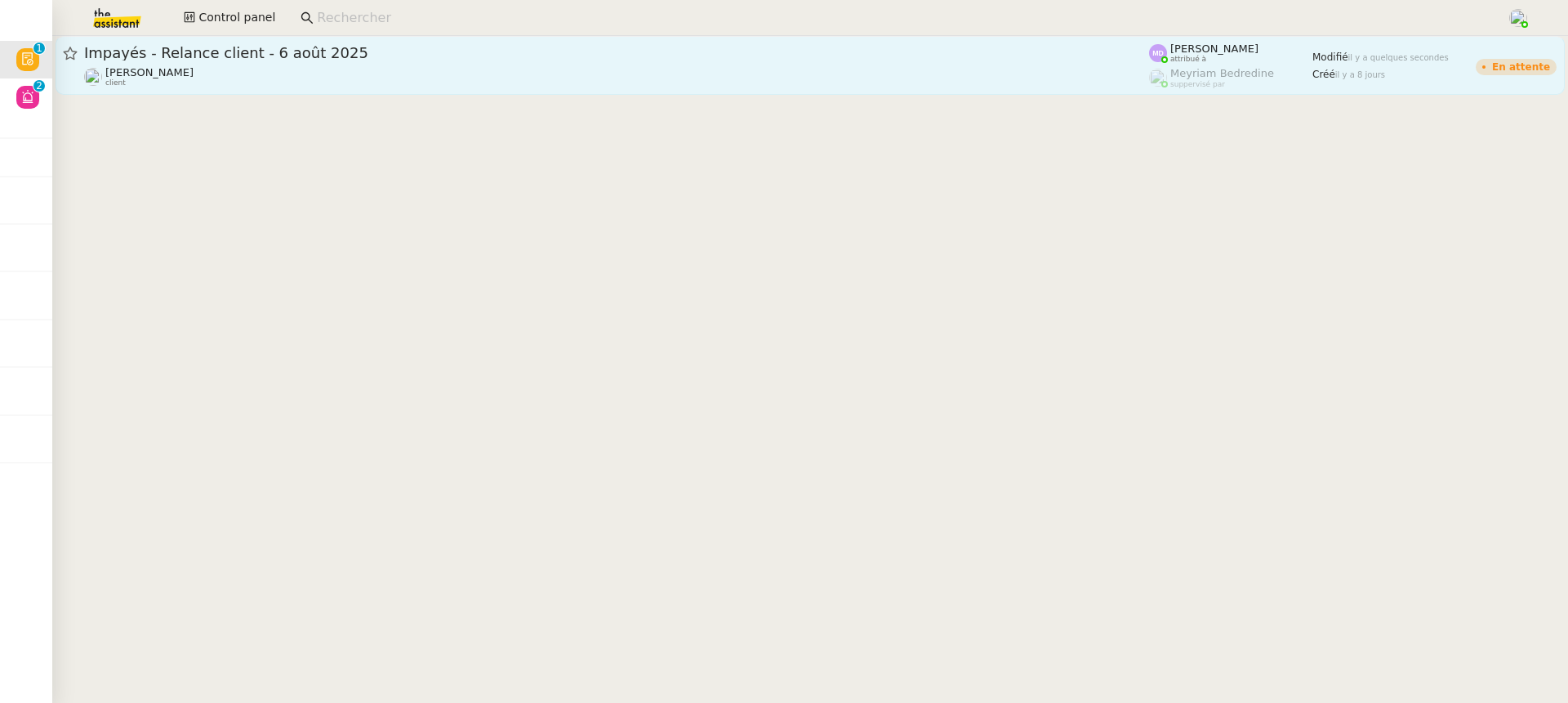
click at [608, 80] on div "Mathilde Borel client" at bounding box center [616, 77] width 1065 height 21
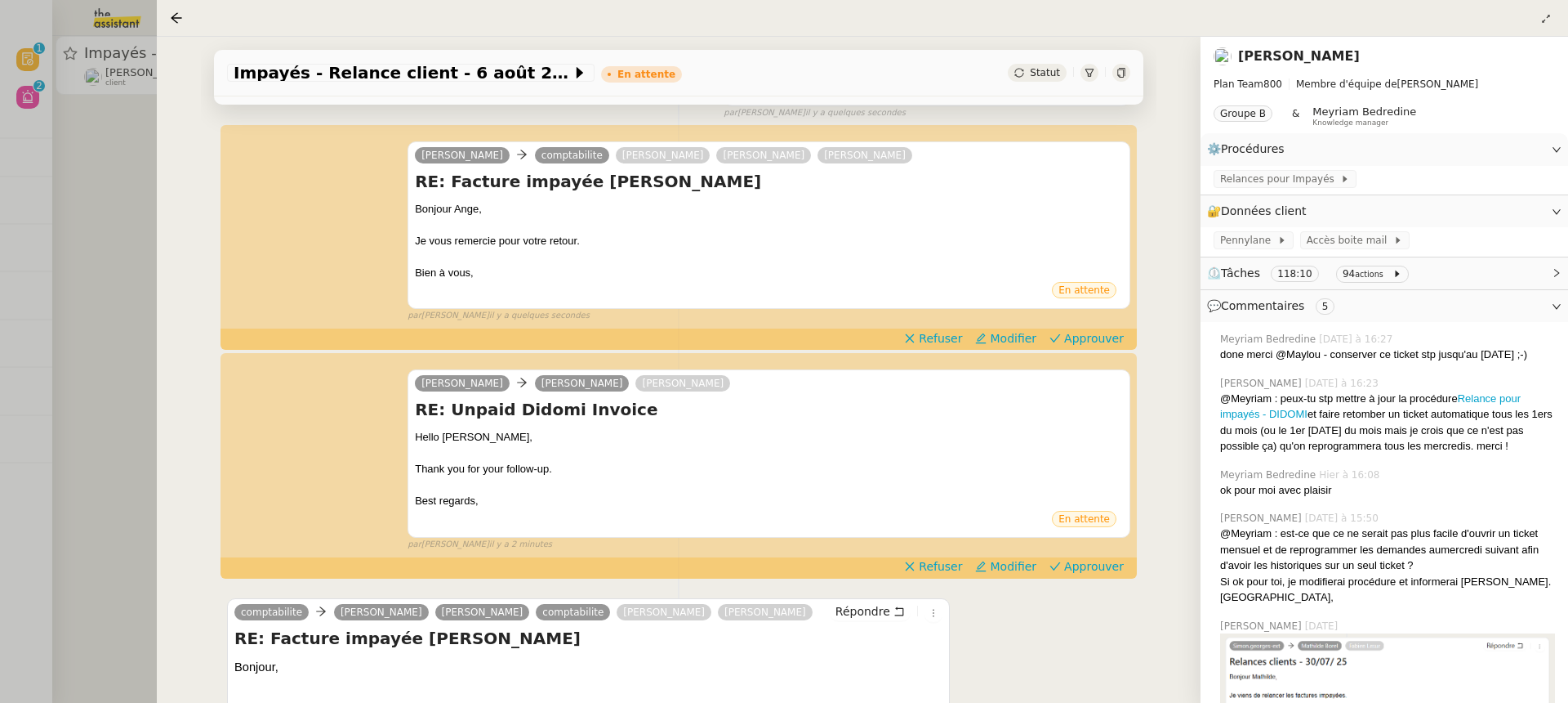
scroll to position [364, 0]
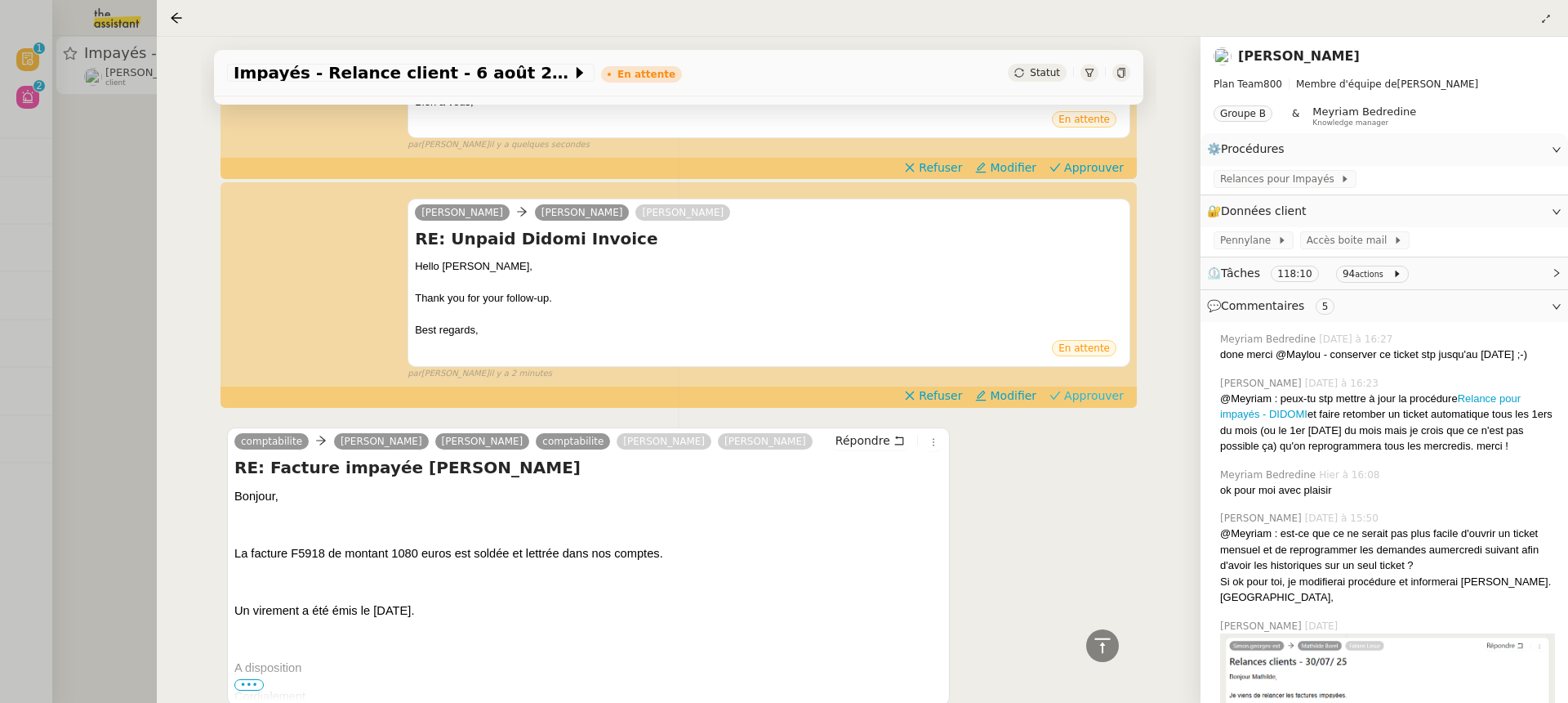
click at [1101, 396] on span "Approuver" at bounding box center [1094, 395] width 60 height 16
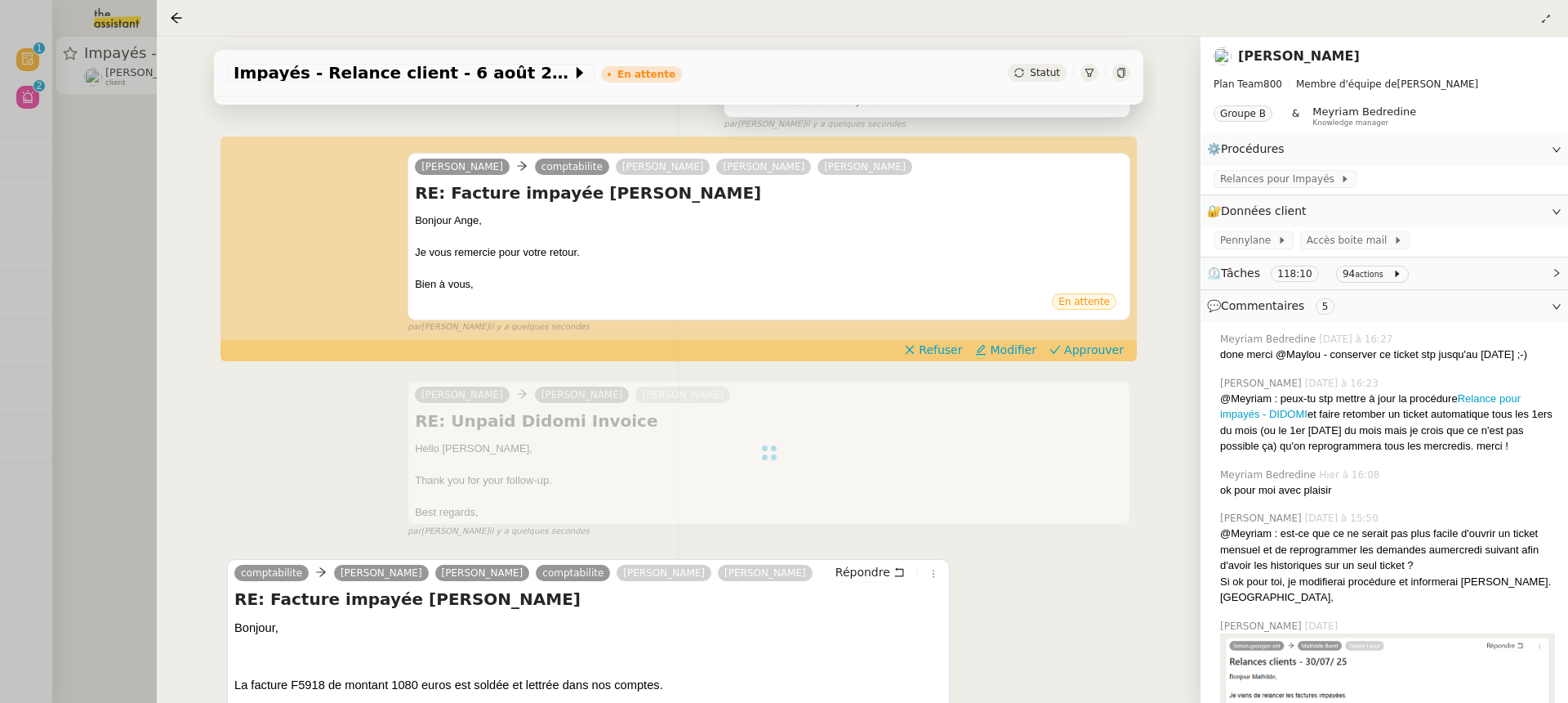
scroll to position [96, 0]
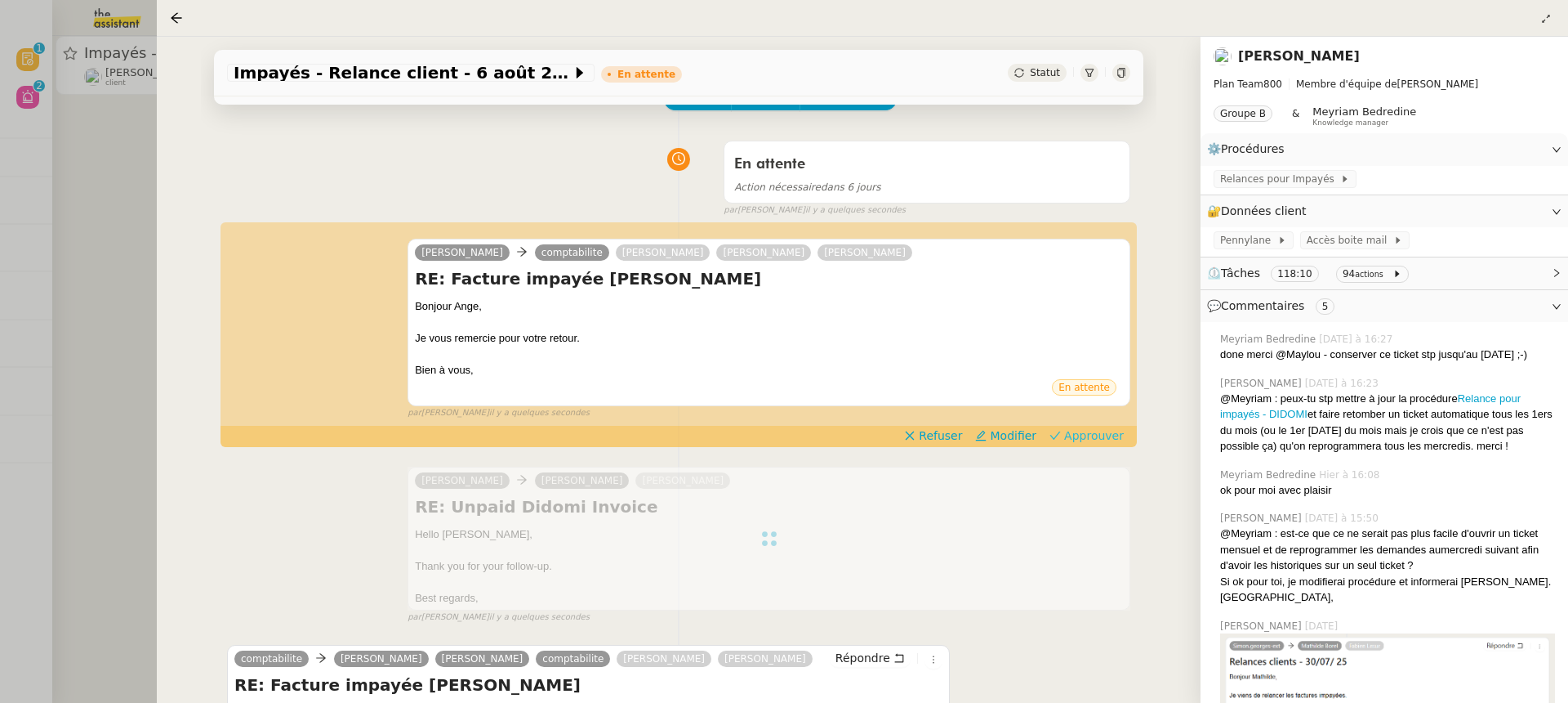
click at [1096, 427] on button "Approuver" at bounding box center [1086, 435] width 87 height 18
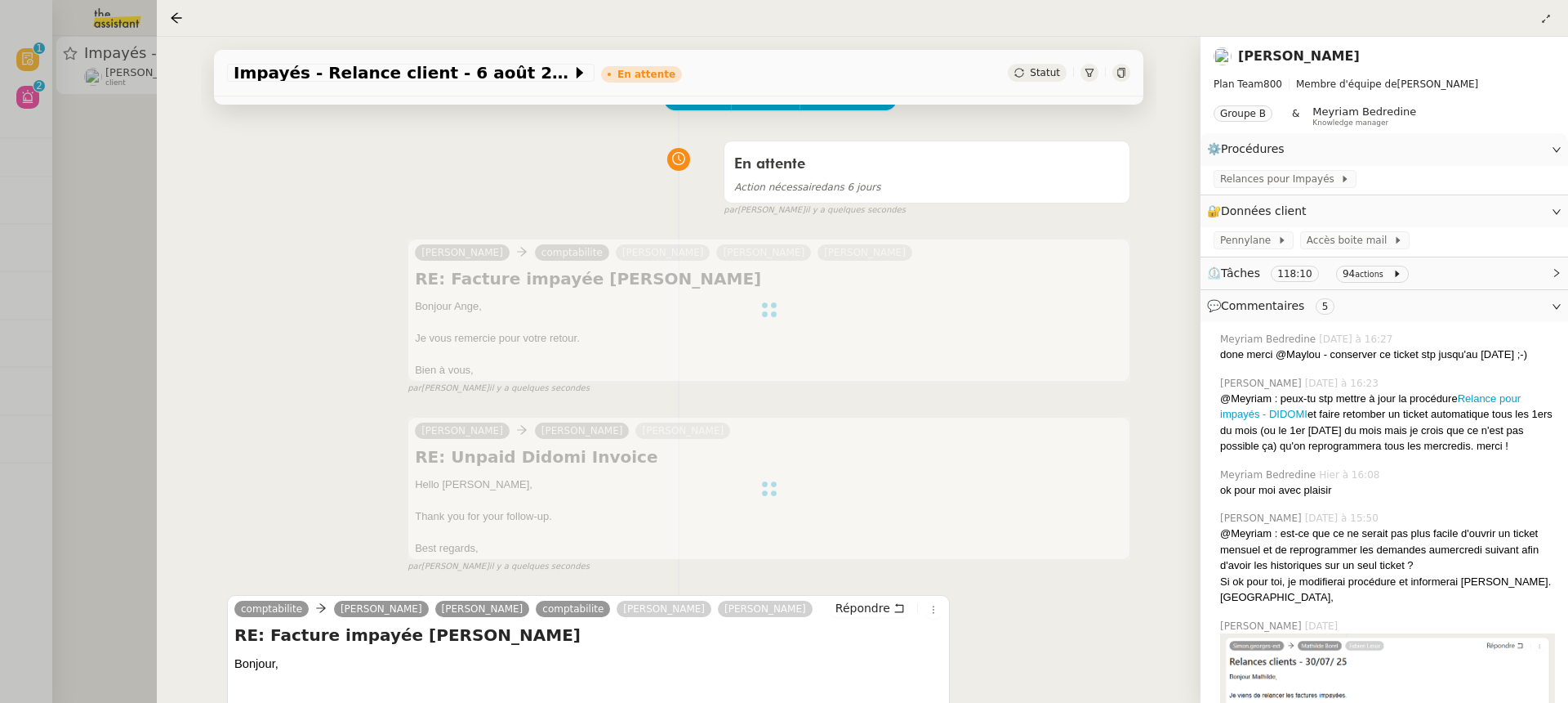
click at [102, 65] on div at bounding box center [784, 351] width 1568 height 703
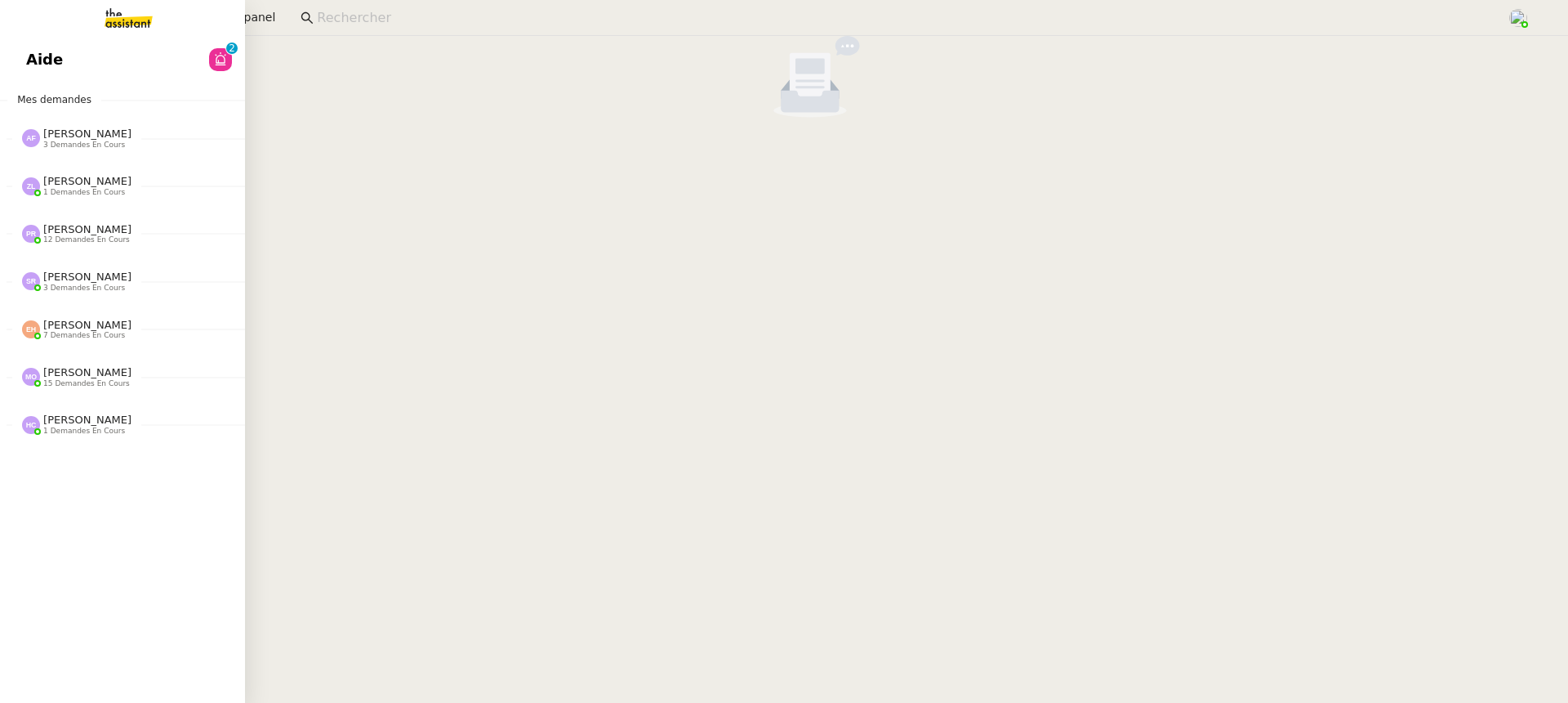
click at [20, 76] on link "Aide 0 1 2 3 4 5 6 7 8 9" at bounding box center [122, 59] width 245 height 38
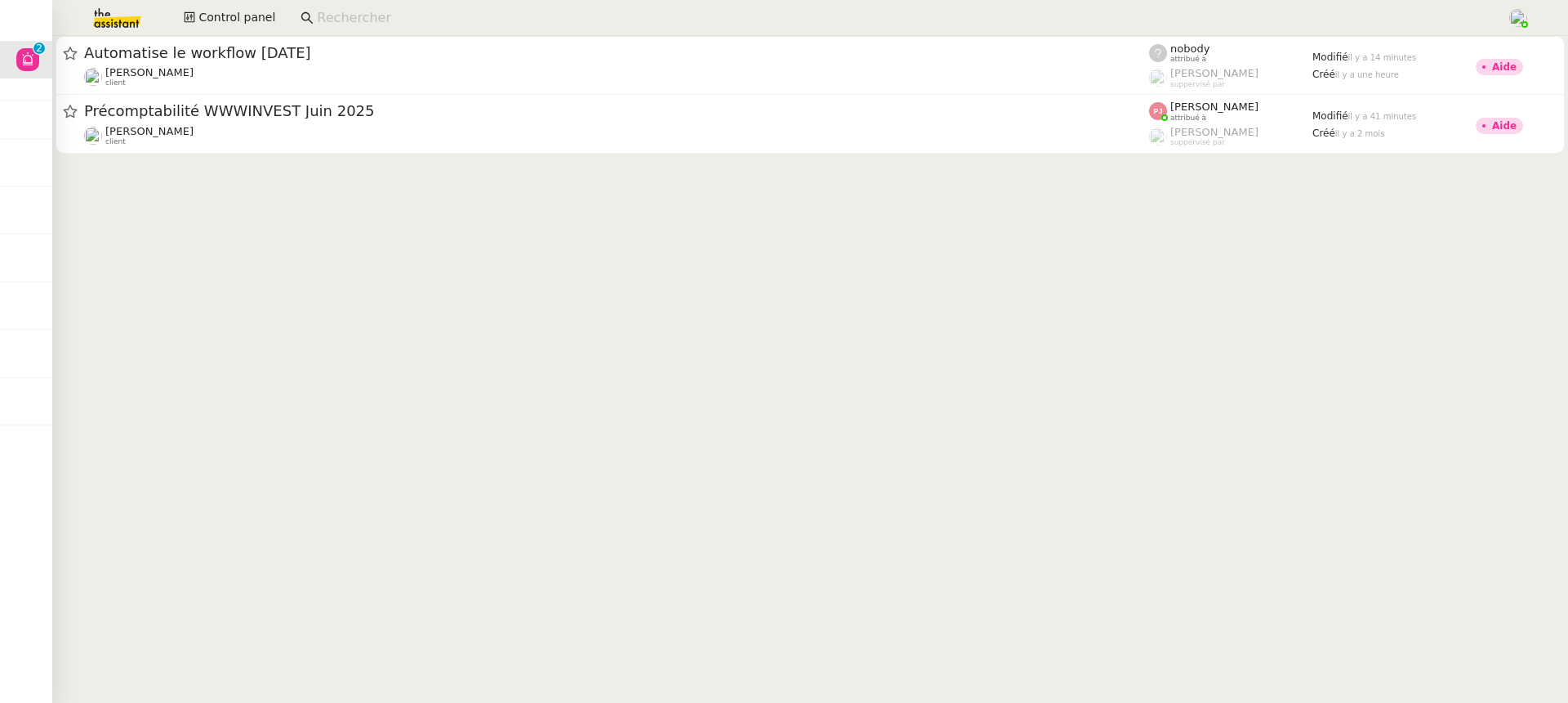
click at [292, 16] on nz-input-group at bounding box center [897, 17] width 1211 height 24
click at [267, 16] on span "Control panel" at bounding box center [236, 16] width 77 height 18
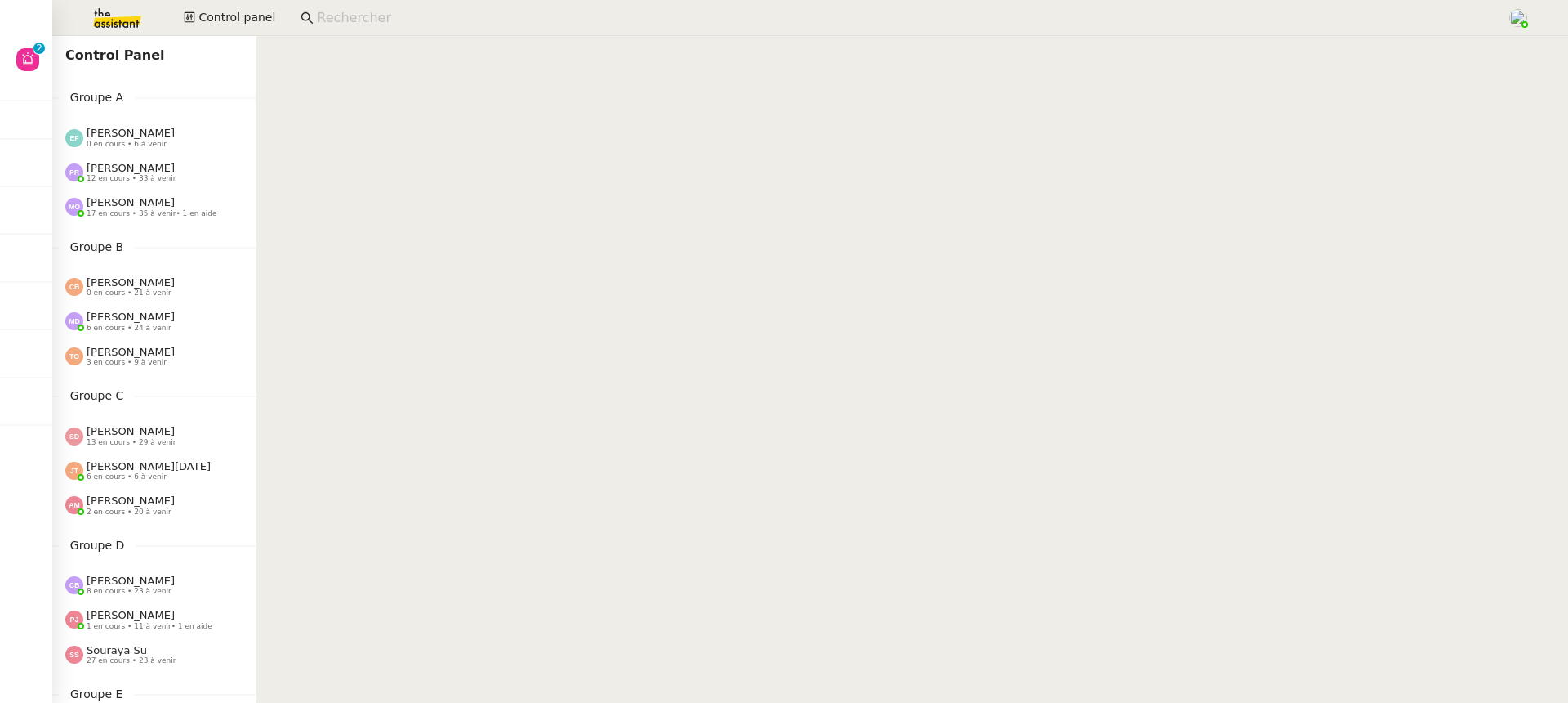
click at [189, 158] on div "Pauline Ribas 12 en cours • 33 à venir" at bounding box center [154, 172] width 204 height 34
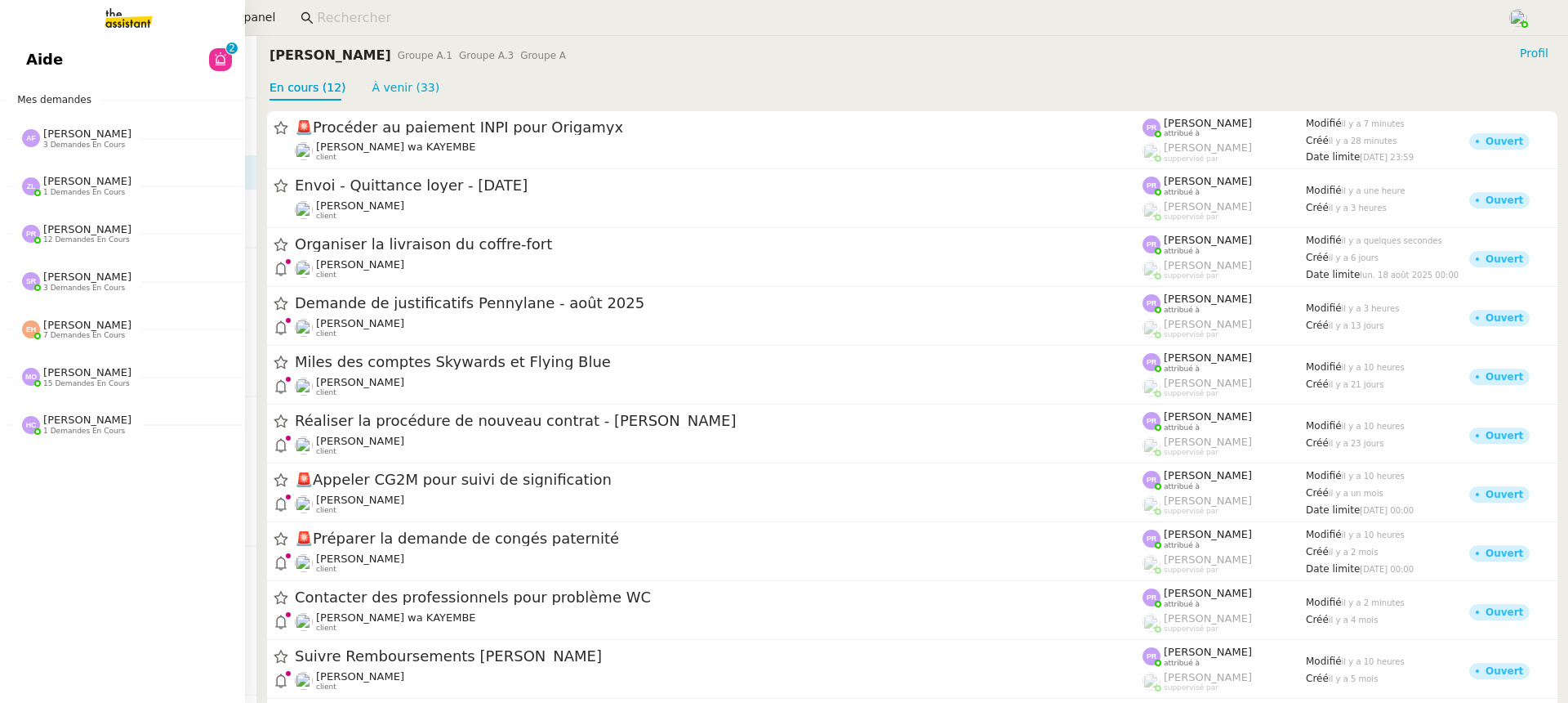
click at [44, 49] on link "Aide 0 1 2 3 4 5 6 7 8 9" at bounding box center [122, 59] width 245 height 38
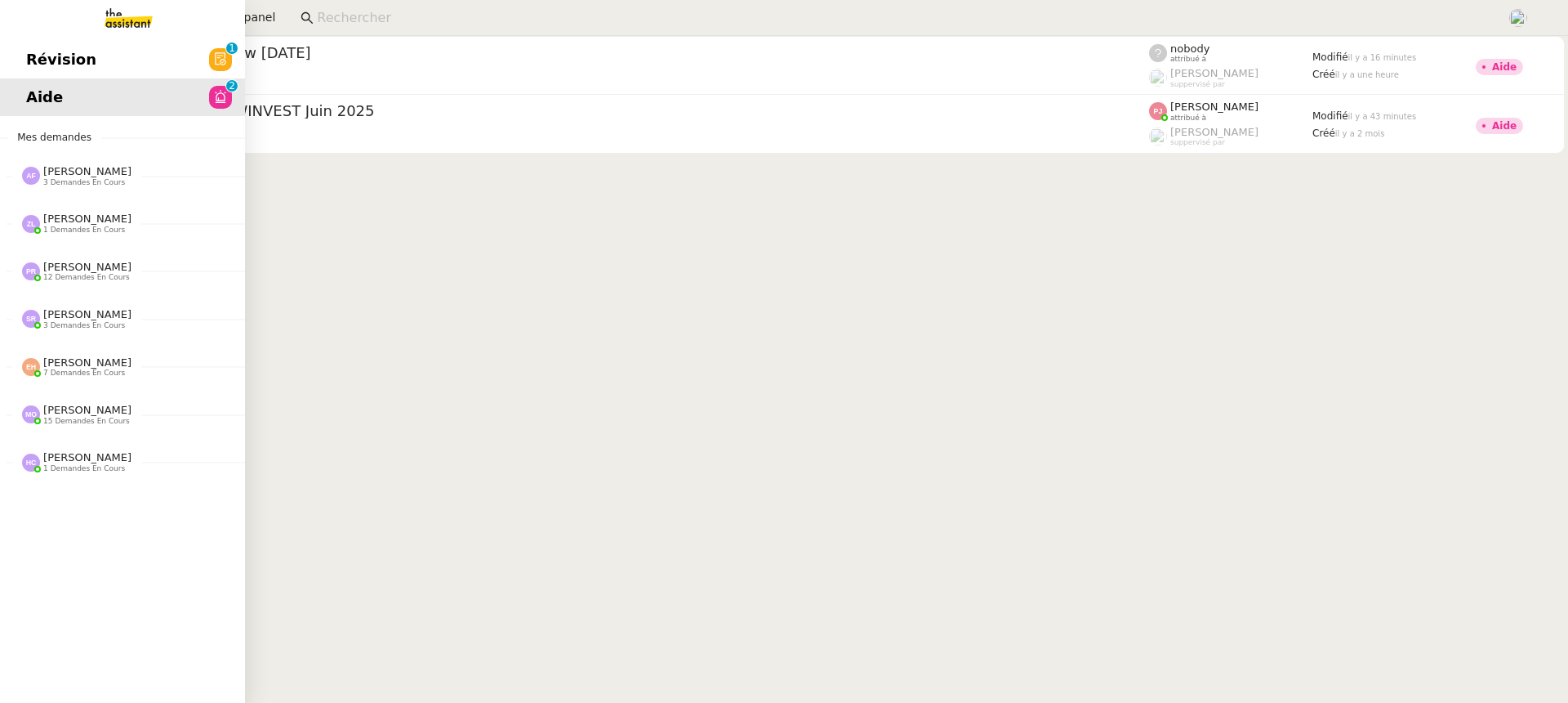
click at [39, 81] on link "Aide 0 1 2 3 4 5 6 7 8 9" at bounding box center [122, 97] width 245 height 38
click at [54, 76] on link "Révision 0 1 2 3 4 5 6 7 8 9" at bounding box center [122, 59] width 245 height 38
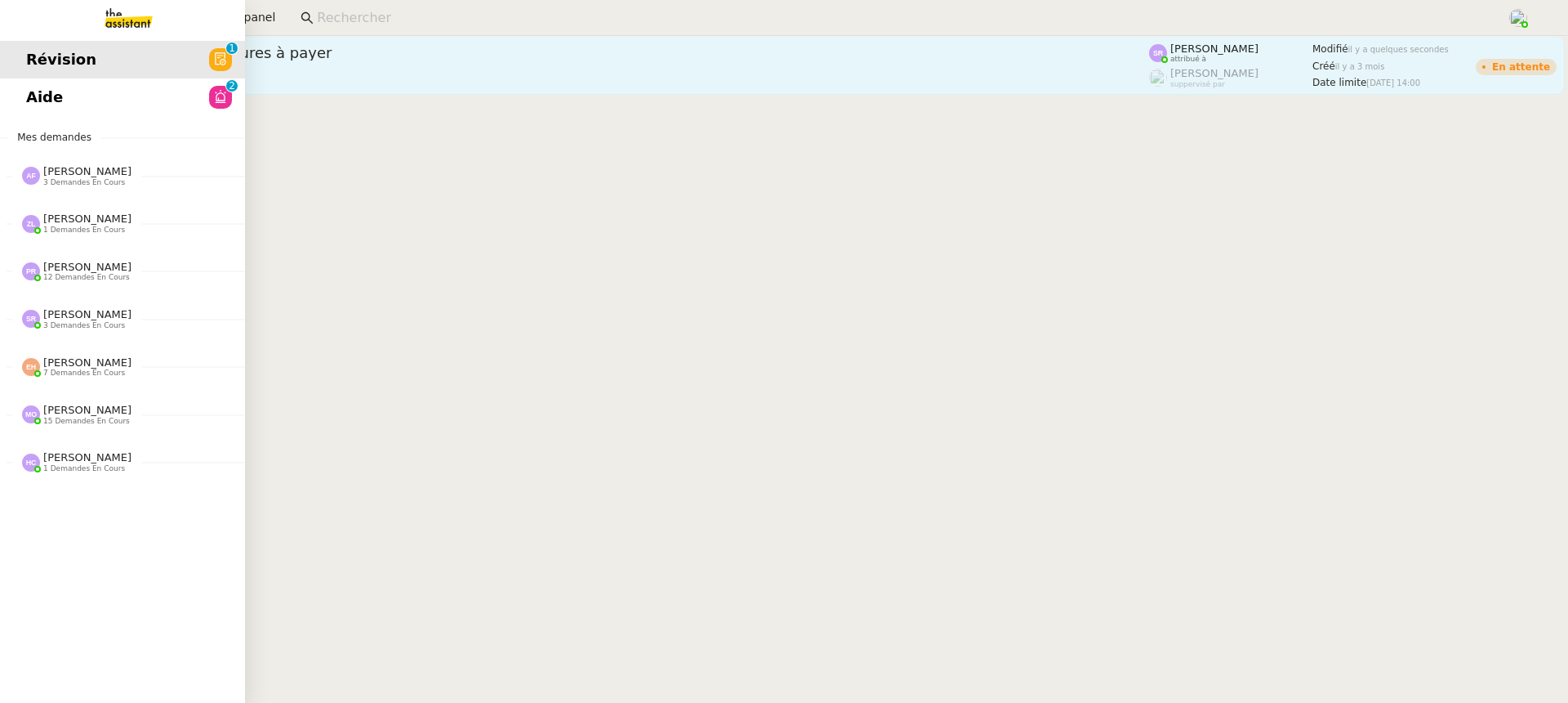
click at [548, 72] on div "Flo Rys client" at bounding box center [616, 77] width 1065 height 21
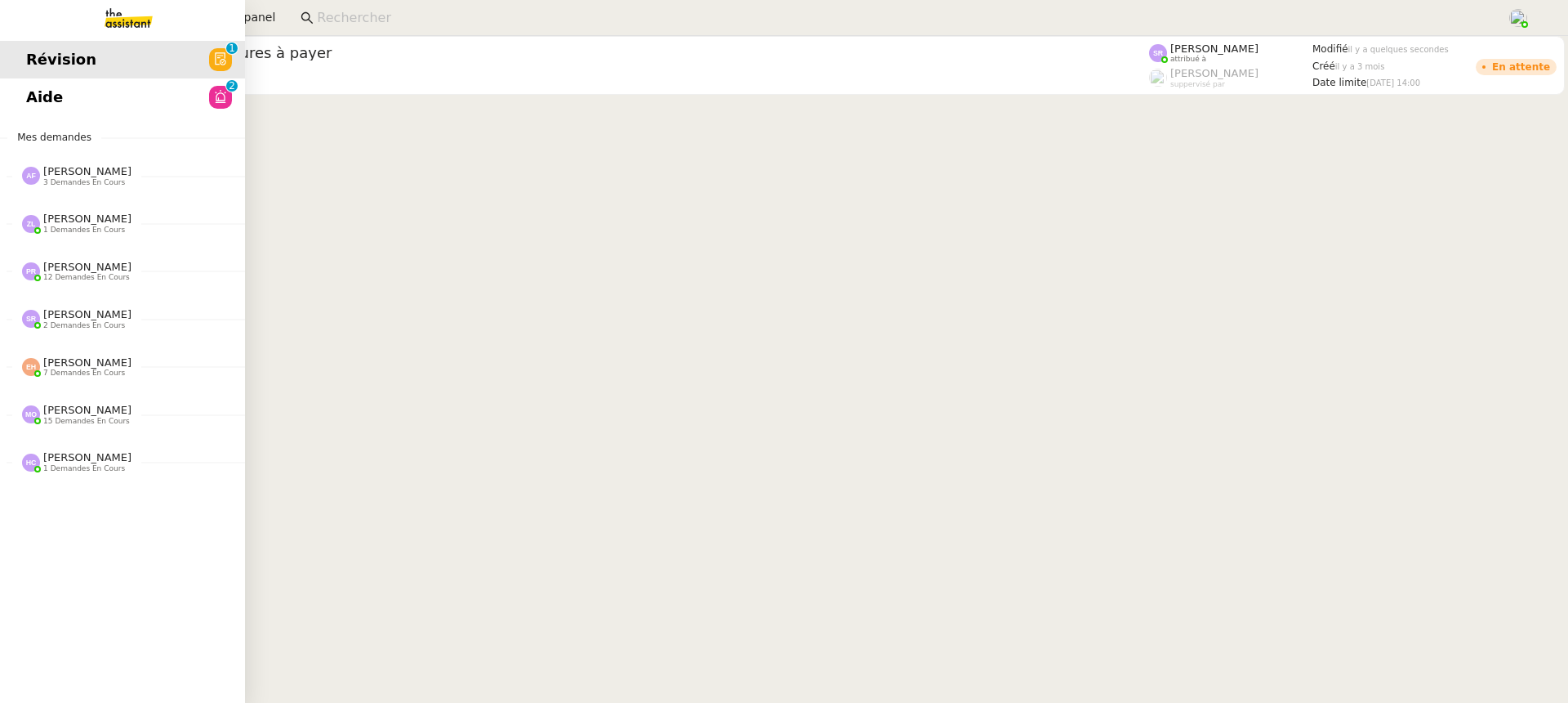
click at [26, 125] on div "Révision 0 1 2 3 4 5 6 7 8 9 Aide 0 1 2 3 4 5 6 7 8 9 Mes demandes [PERSON_NAME…" at bounding box center [122, 369] width 245 height 667
click at [48, 98] on span "Aide" at bounding box center [45, 97] width 37 height 24
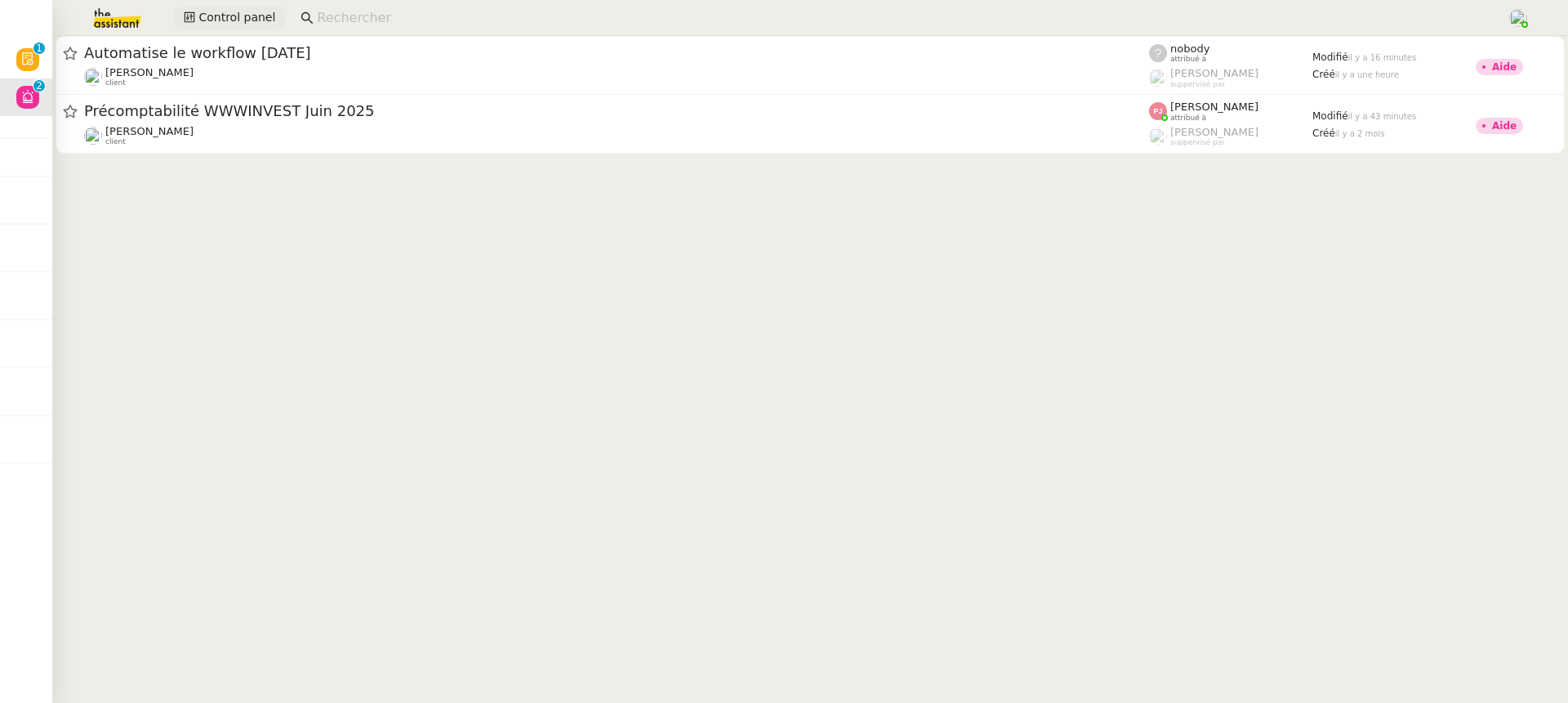
click at [232, 18] on span "Control panel" at bounding box center [236, 16] width 77 height 18
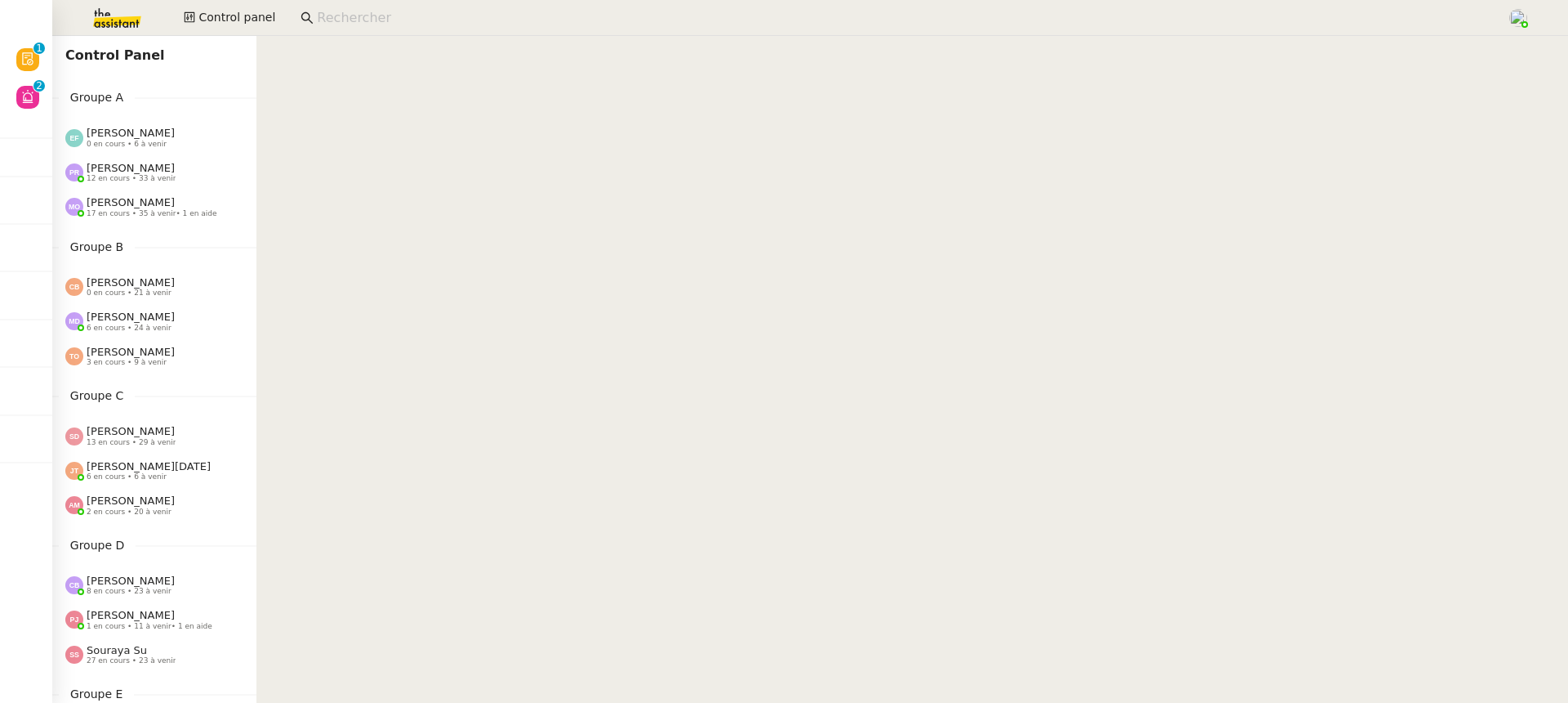
click at [151, 180] on span "12 en cours • 33 à venir" at bounding box center [131, 177] width 89 height 9
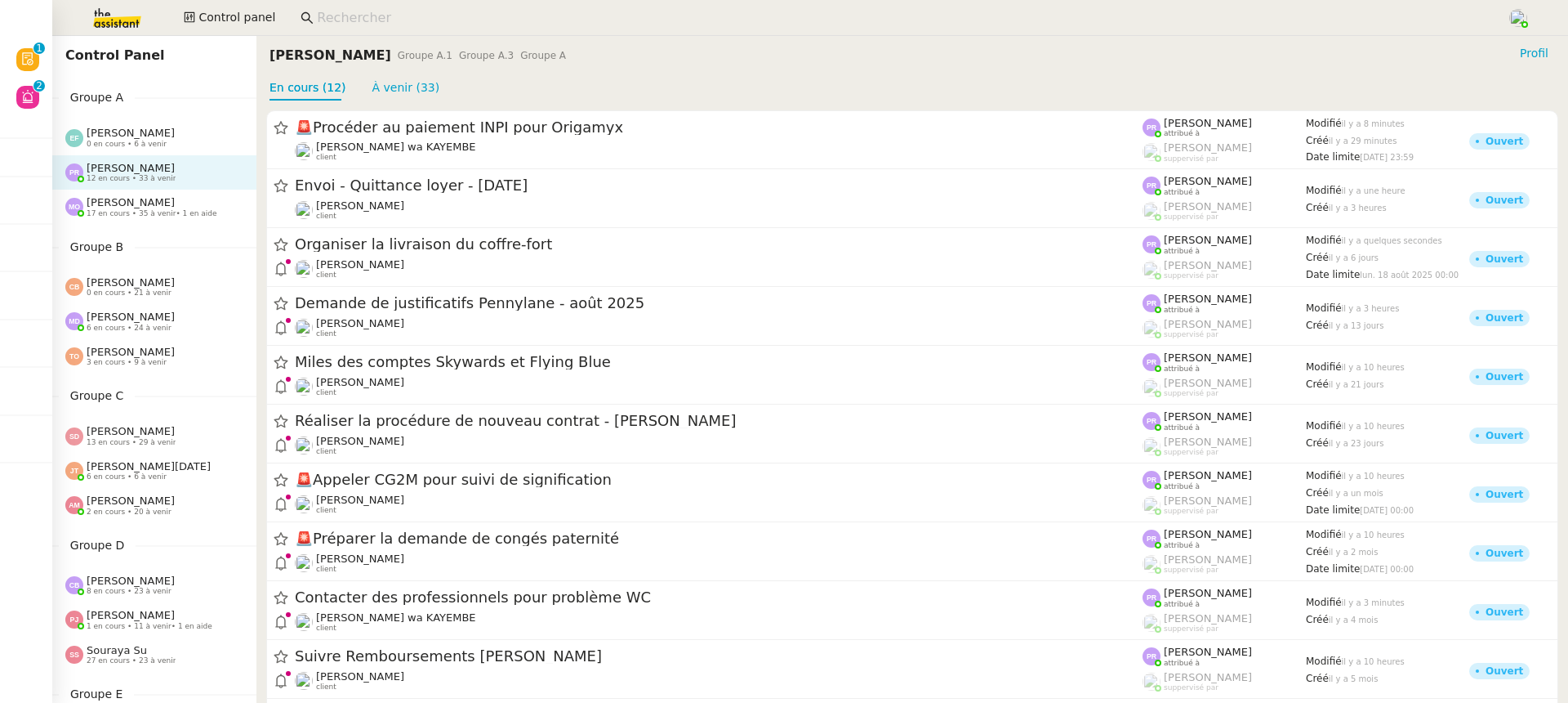
click at [177, 195] on div "Marie Orsoni 17 en cours • 35 à venir • 1 en aide" at bounding box center [154, 206] width 204 height 34
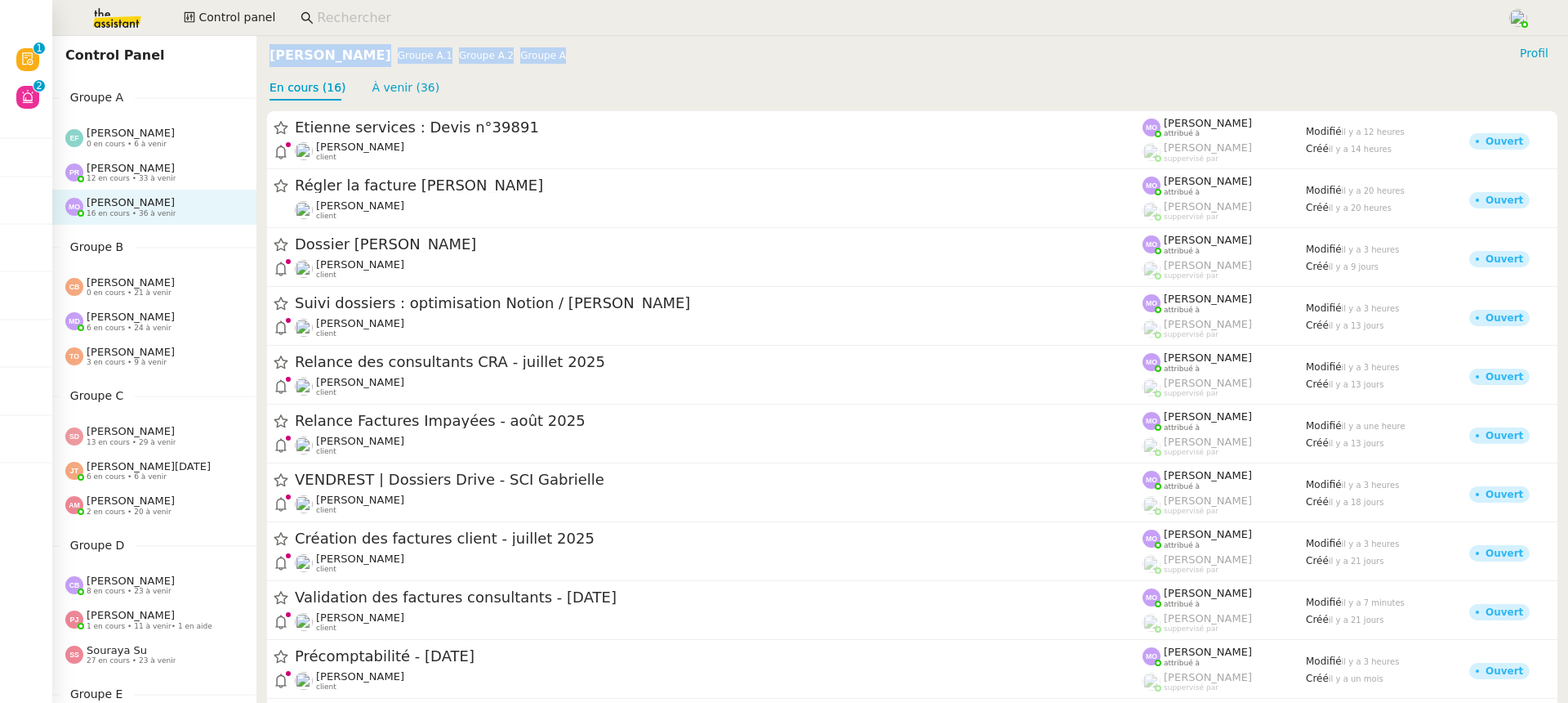
drag, startPoint x: 522, startPoint y: 57, endPoint x: 256, endPoint y: 57, distance: 266.0
click at [257, 57] on nz-page-header "Marie Orsoni Groupe A.1 Groupe A.2 Groupe A Profil En cours (16) À venir (36)" at bounding box center [912, 68] width 1311 height 65
click at [517, 57] on div "Marie Orsoni Groupe A.1 Groupe A.2 Groupe A" at bounding box center [421, 55] width 303 height 23
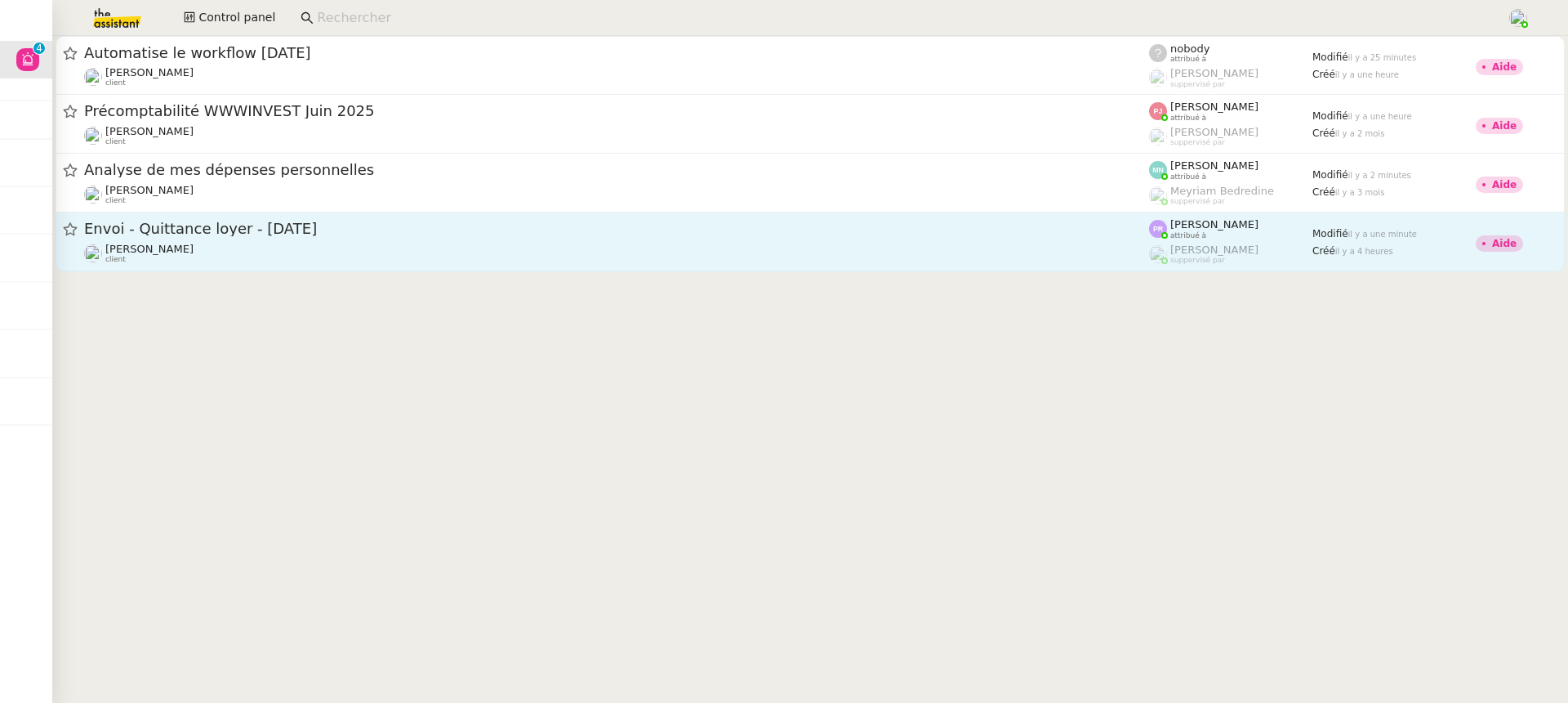
click at [1074, 229] on span "Envoi - Quittance loyer - [DATE]" at bounding box center [616, 228] width 1065 height 15
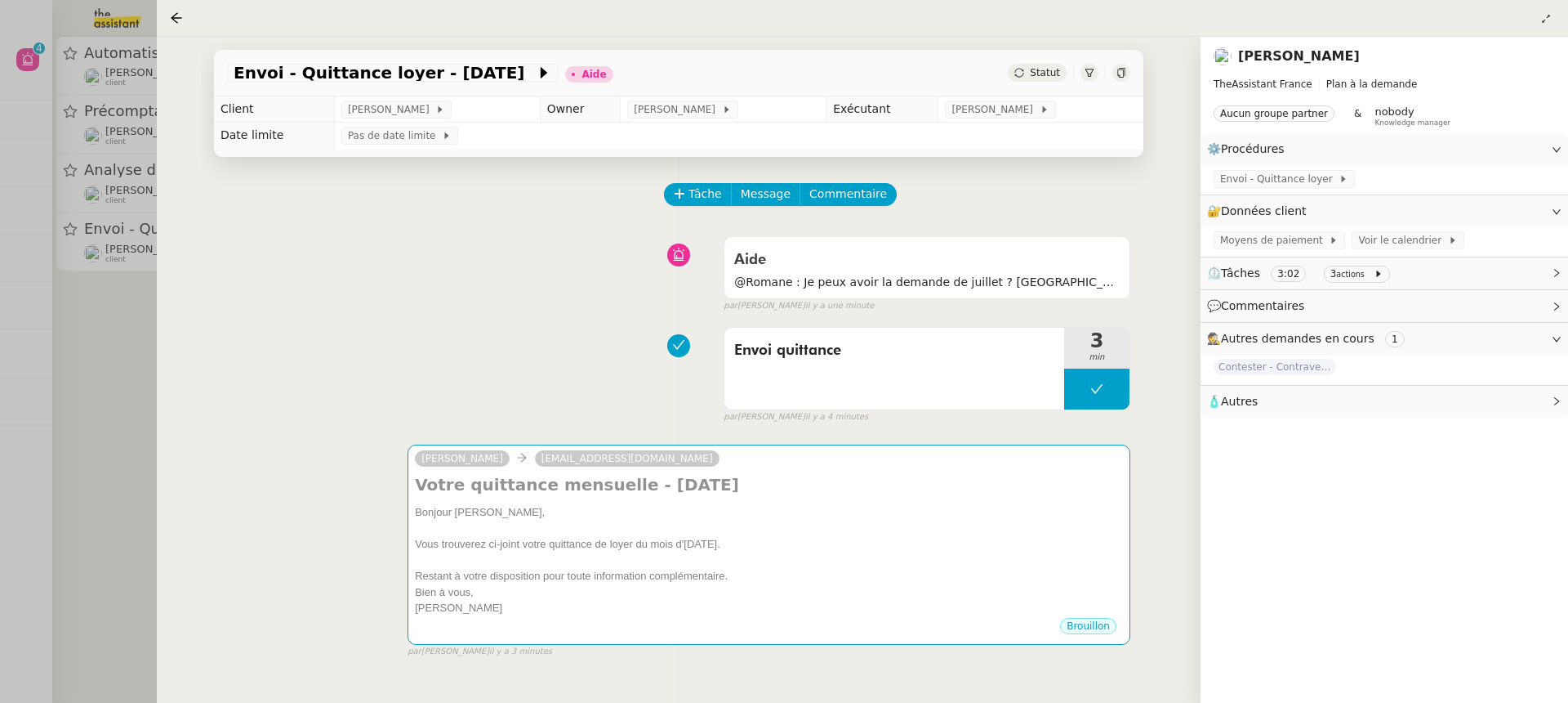
click at [114, 147] on div at bounding box center [784, 351] width 1568 height 703
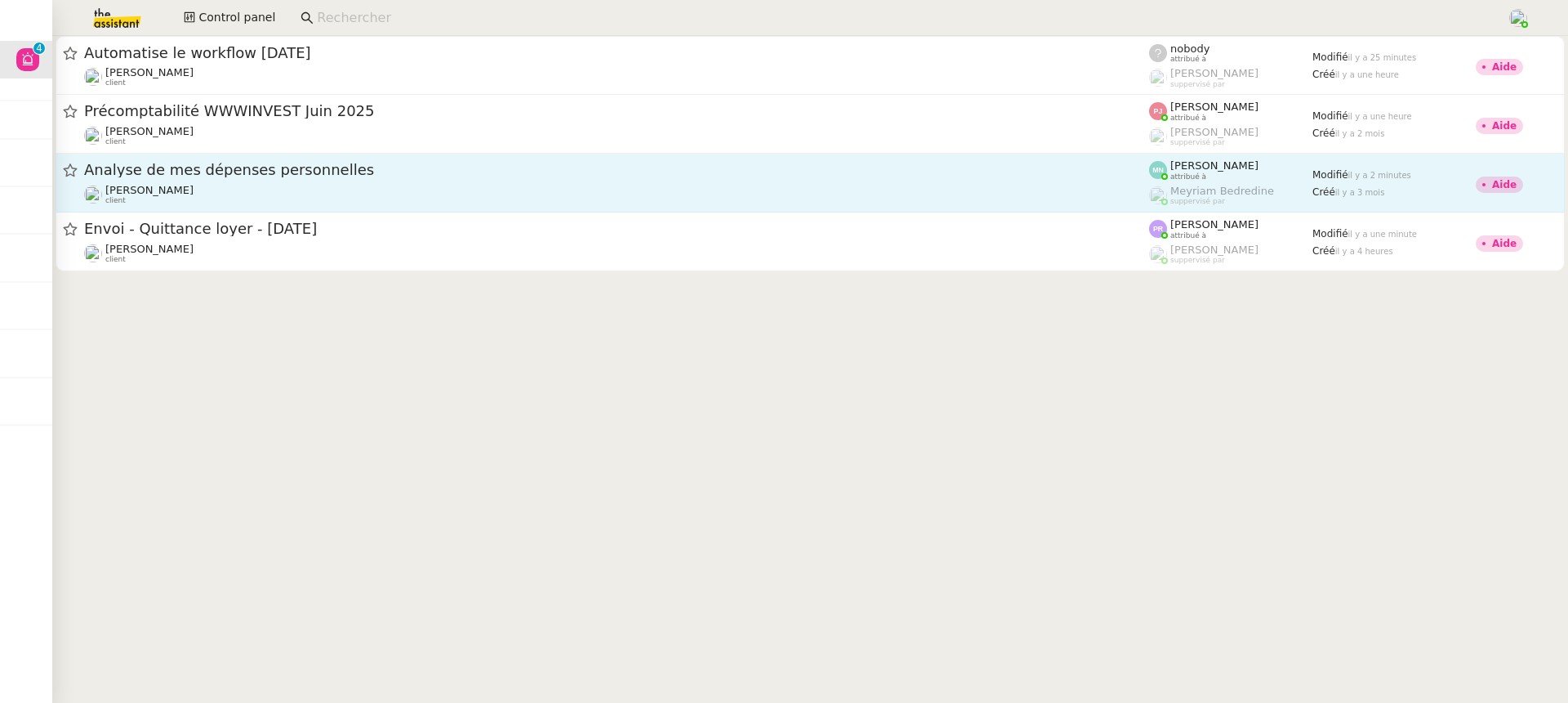
click at [277, 186] on div "Patrice DEJAR client" at bounding box center [616, 195] width 1065 height 21
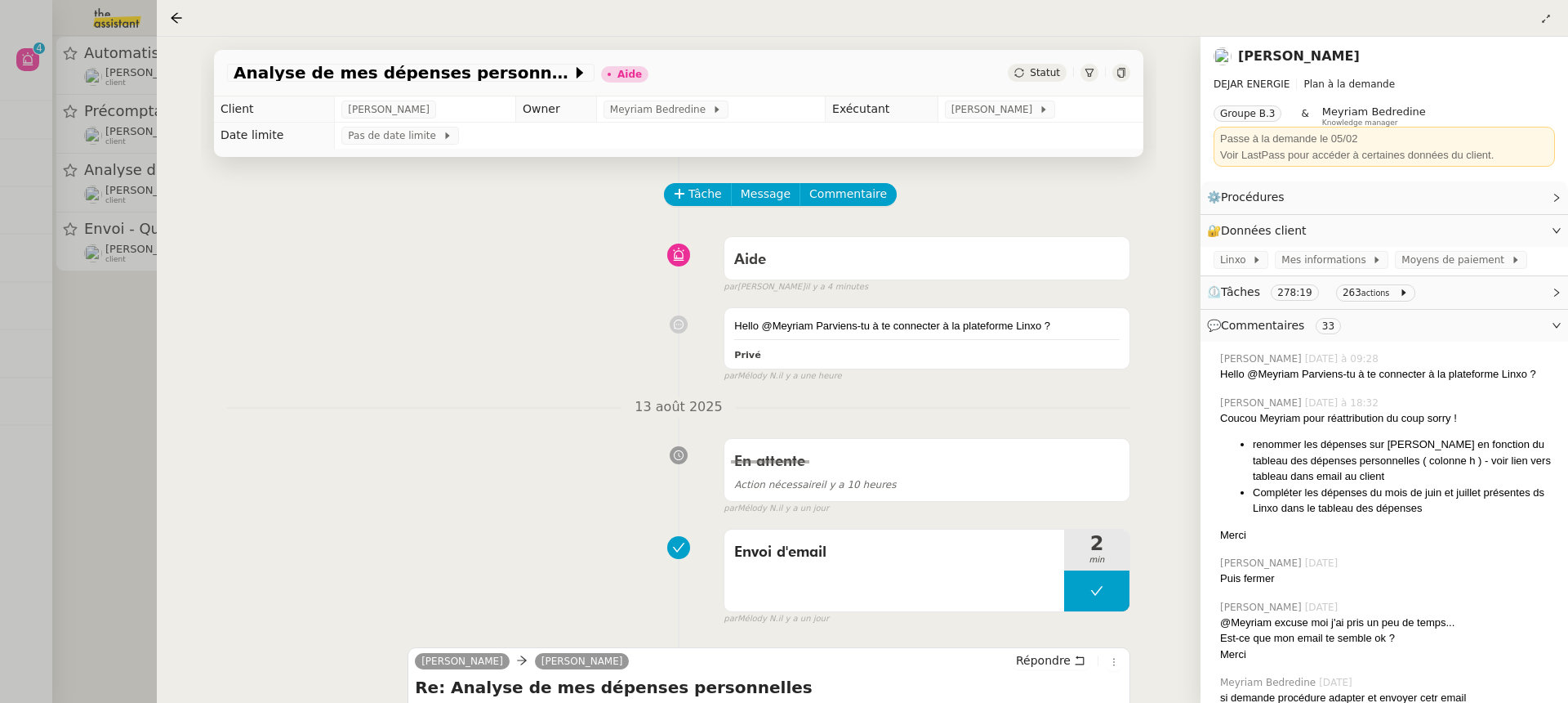
click at [94, 68] on div at bounding box center [784, 351] width 1568 height 703
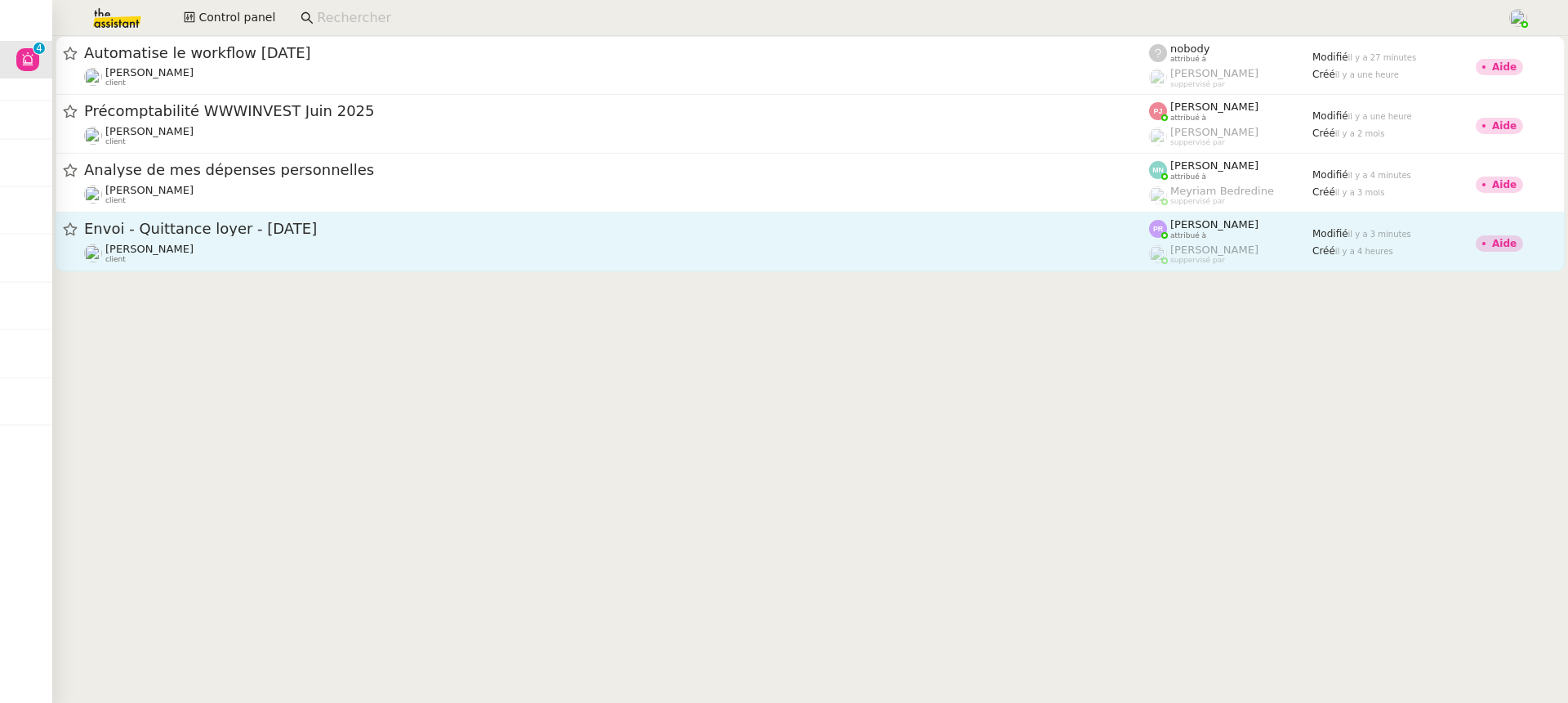
click at [800, 265] on link "Envoi - Quittance loyer - août 2025 Guillaume de Fraguier client Pauline Ribas …" at bounding box center [809, 241] width 1509 height 59
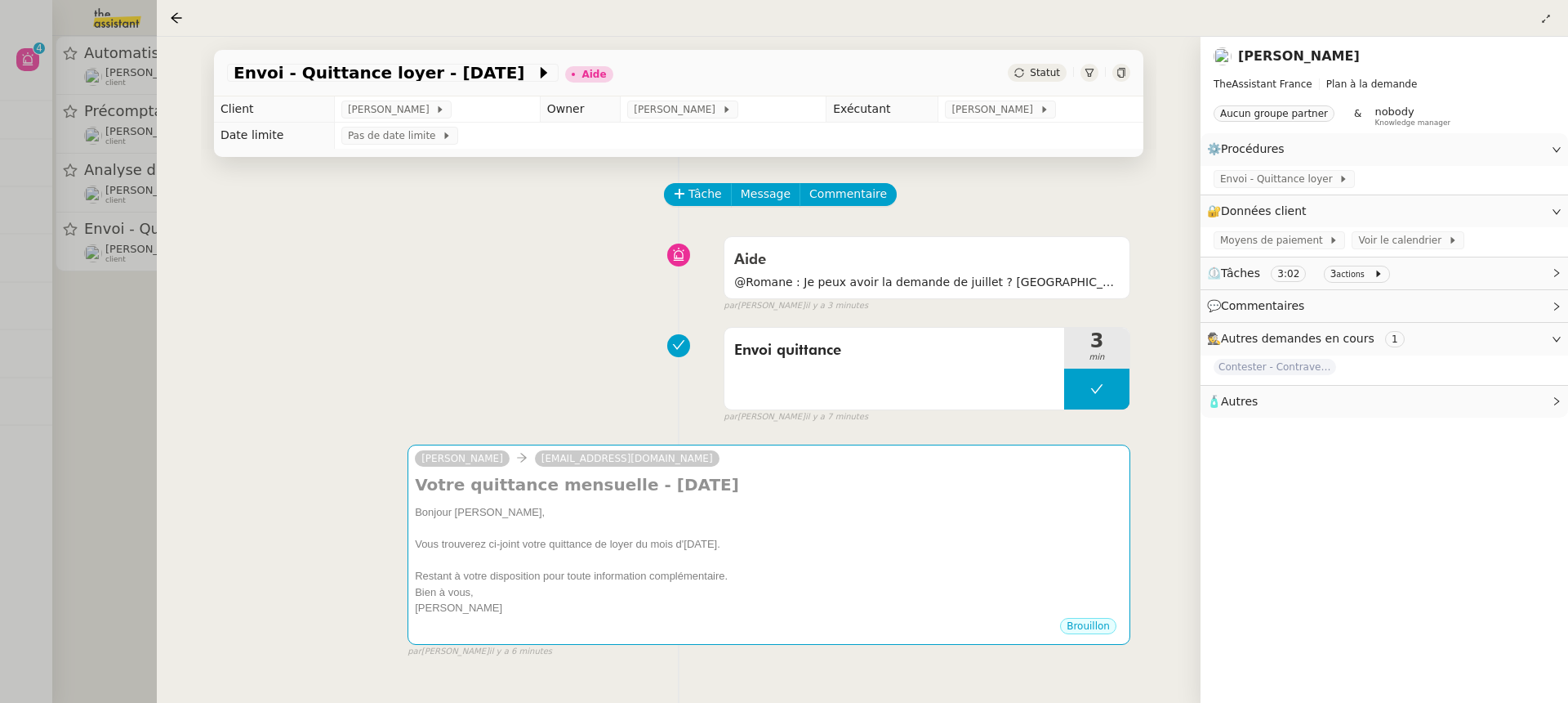
click at [125, 15] on div at bounding box center [784, 351] width 1568 height 703
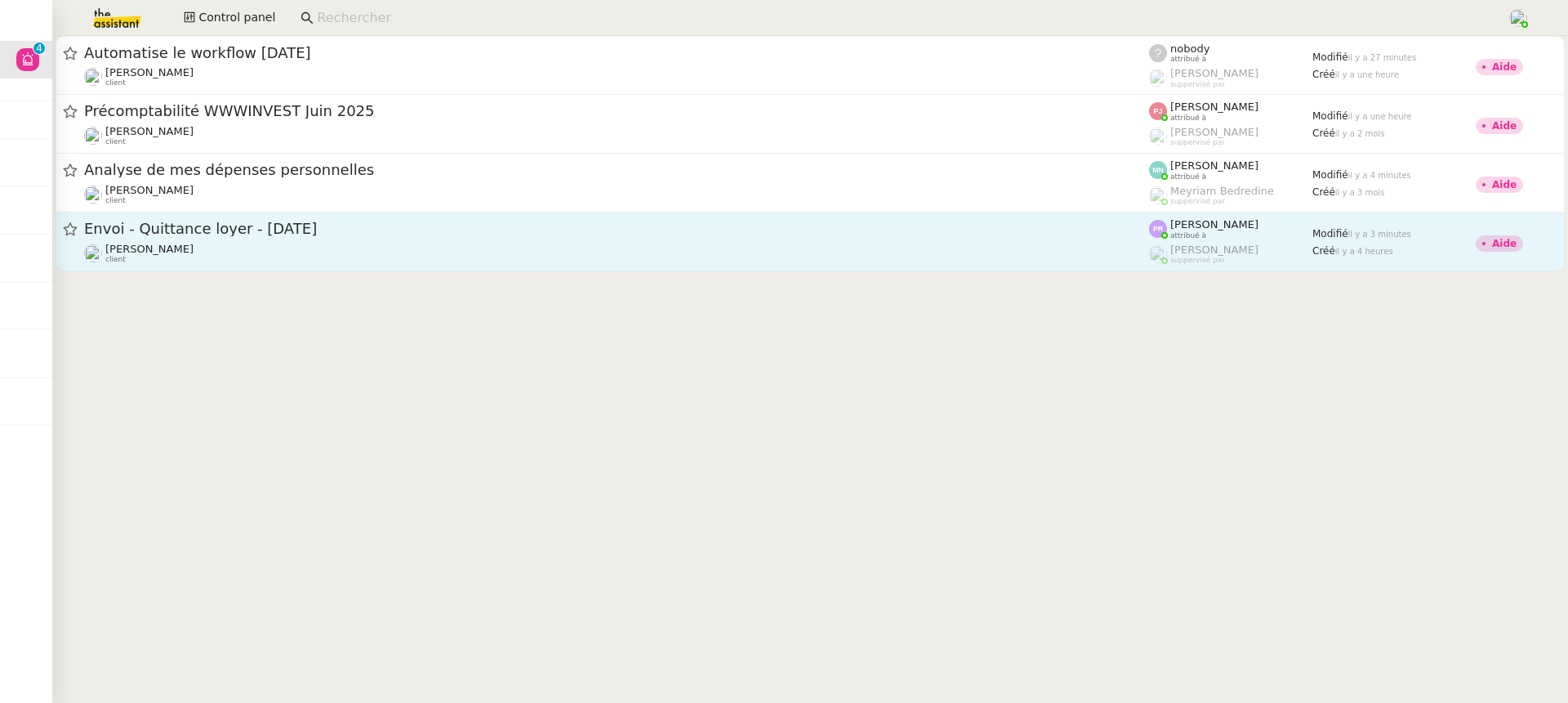
click at [220, 232] on span "Envoi - Quittance loyer - août 2025" at bounding box center [616, 228] width 1065 height 15
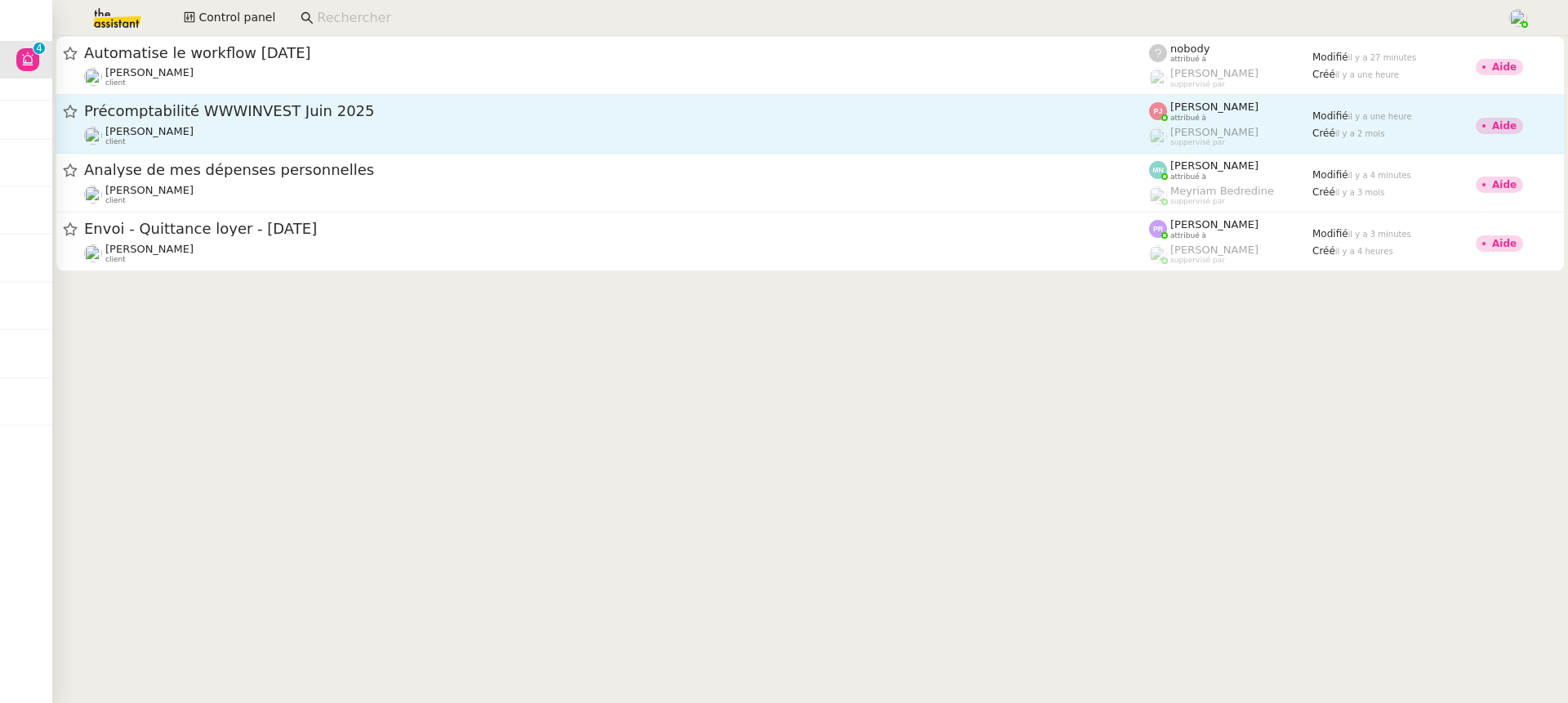
click at [56, 142] on link "Précomptabilité WWWINVEST Juin 2025 Paul WEIBEL client Pauline Jennah attribué …" at bounding box center [809, 124] width 1509 height 59
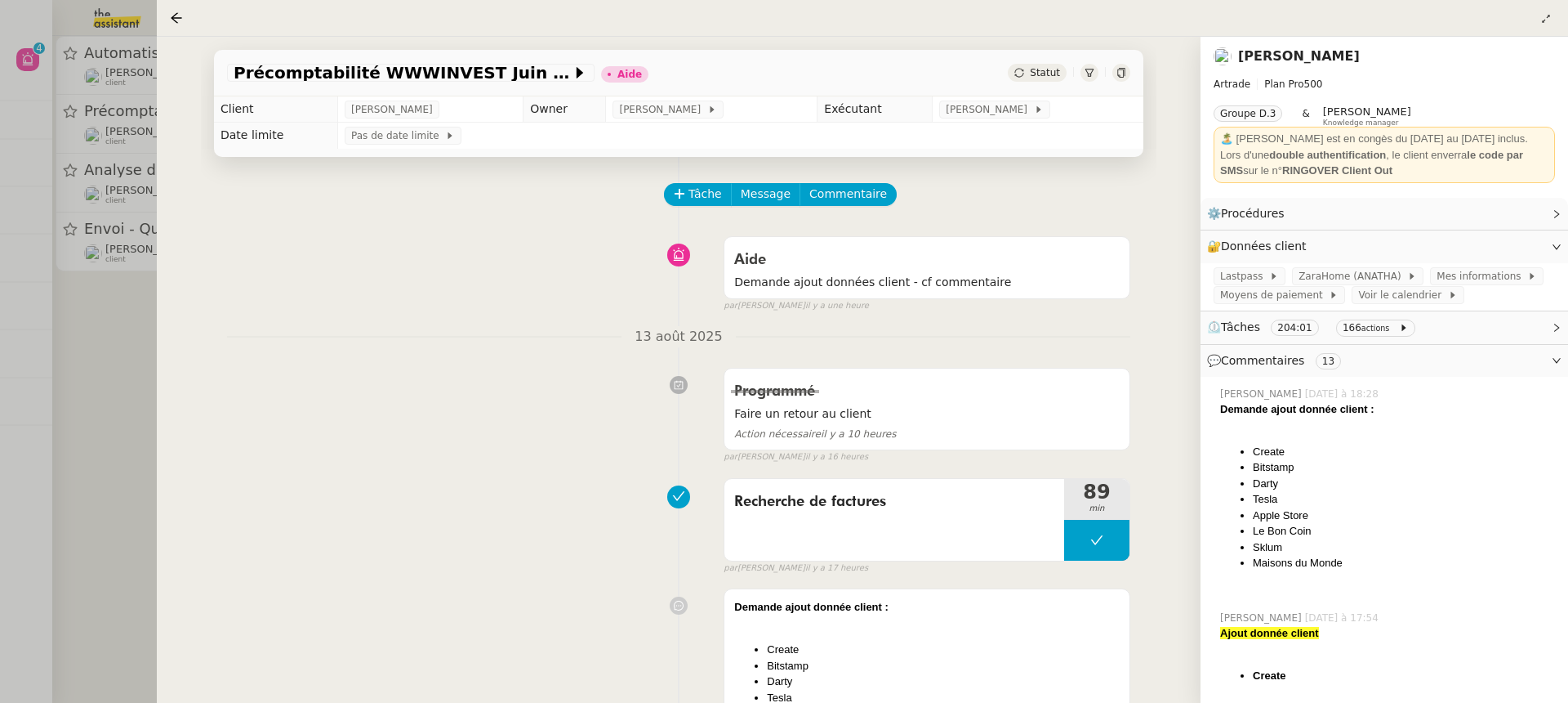
click at [63, 158] on div at bounding box center [784, 351] width 1568 height 703
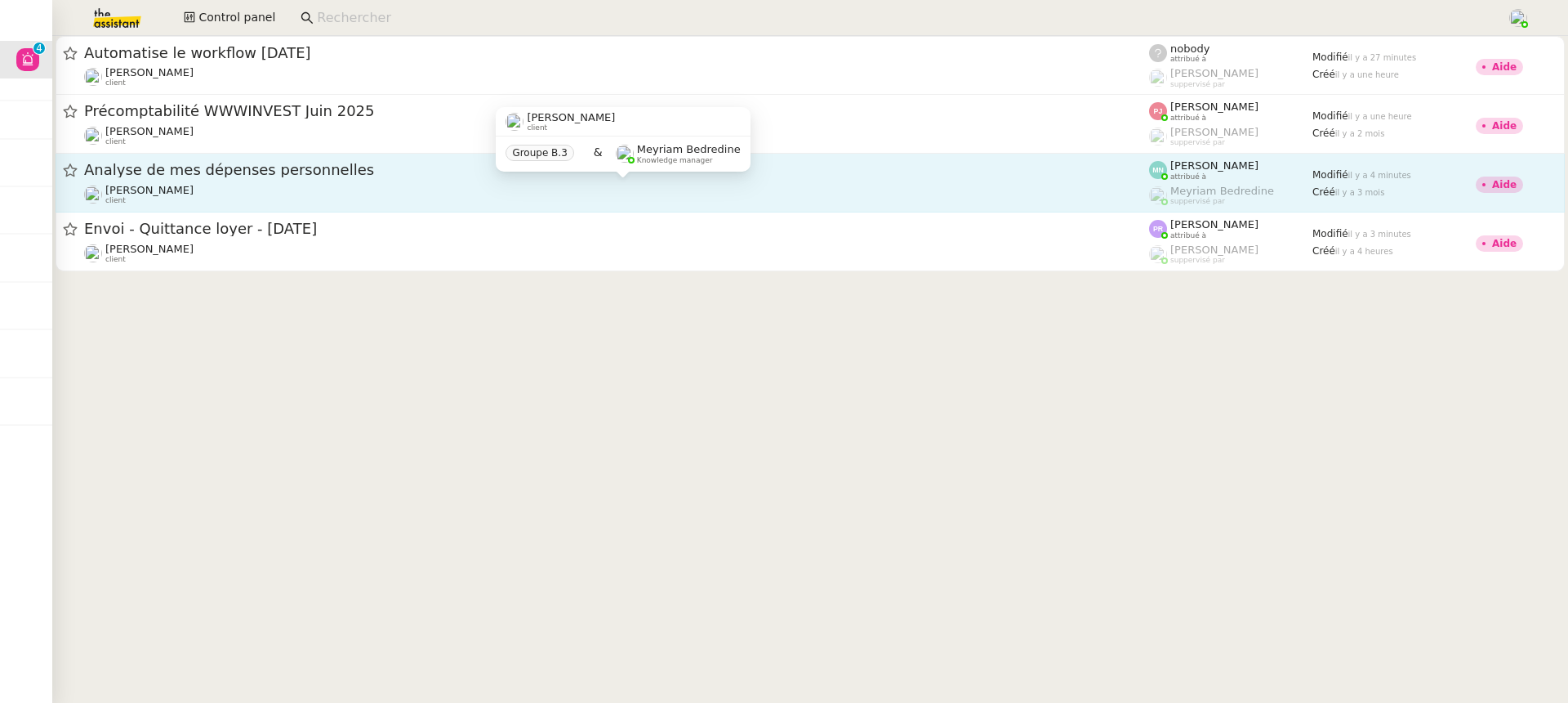
click at [262, 195] on div "Patrice DEJAR client" at bounding box center [616, 195] width 1065 height 21
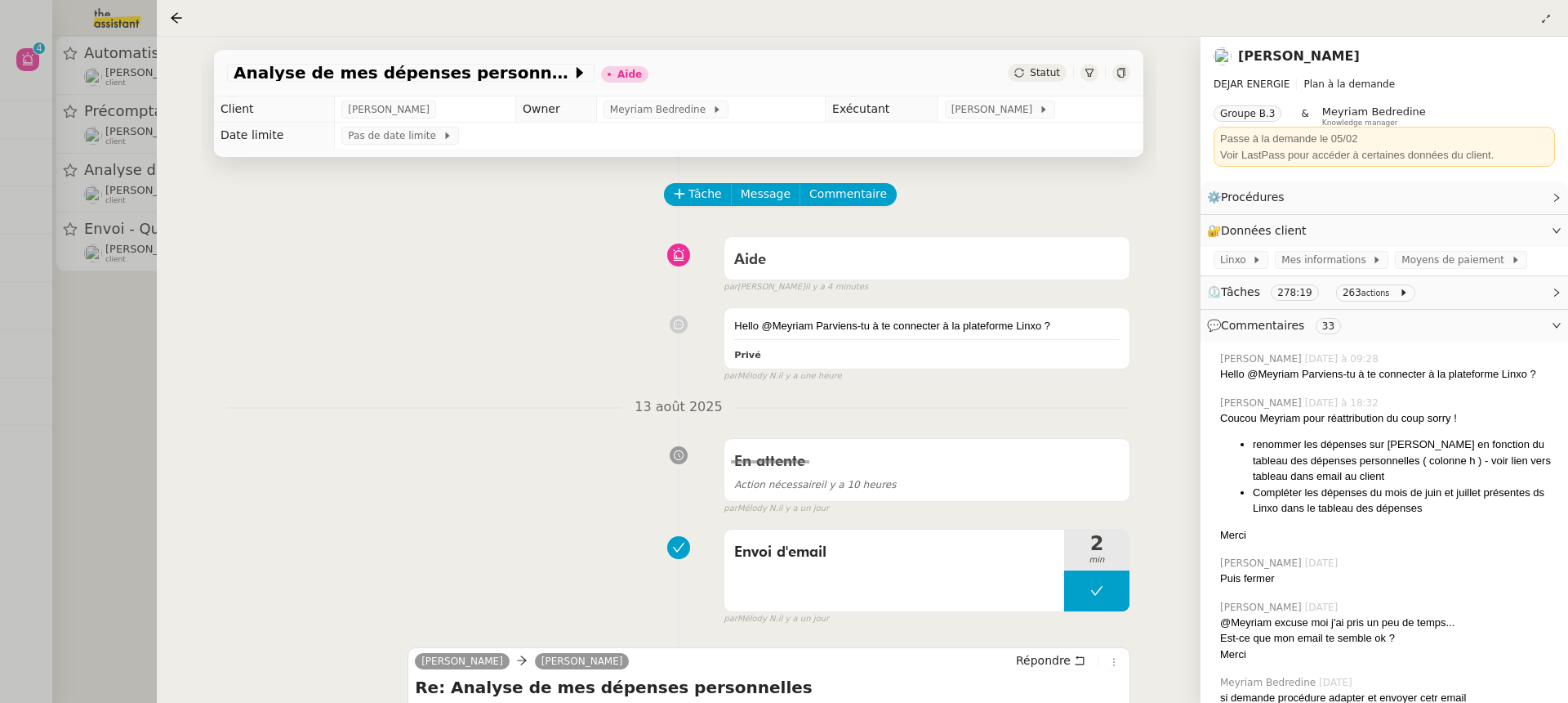
click at [144, 200] on div at bounding box center [784, 351] width 1568 height 703
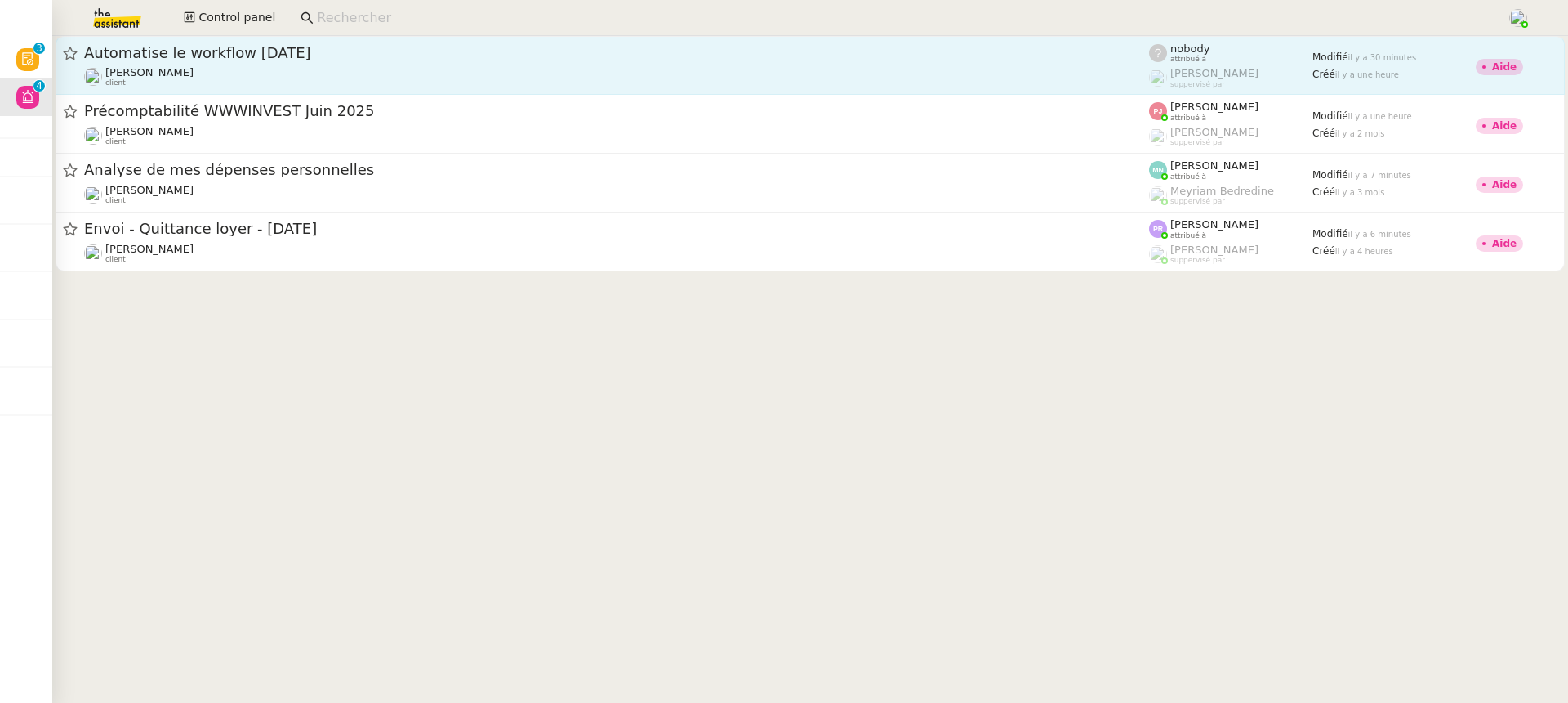
click at [244, 89] on link "Automatise le workflow Monday Fabien Bornancin client nobody attribué à Frédéri…" at bounding box center [809, 65] width 1509 height 59
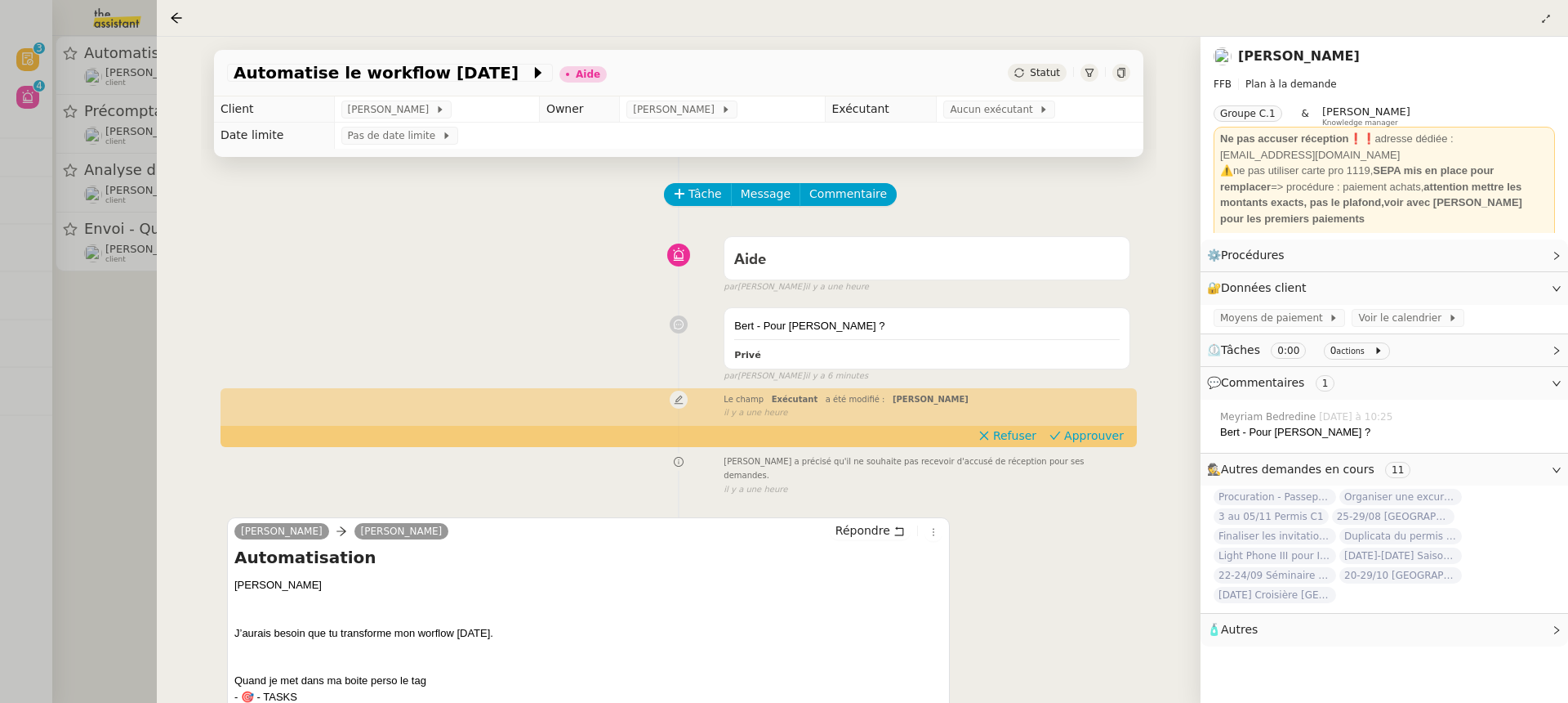
click at [45, 183] on div at bounding box center [784, 351] width 1568 height 703
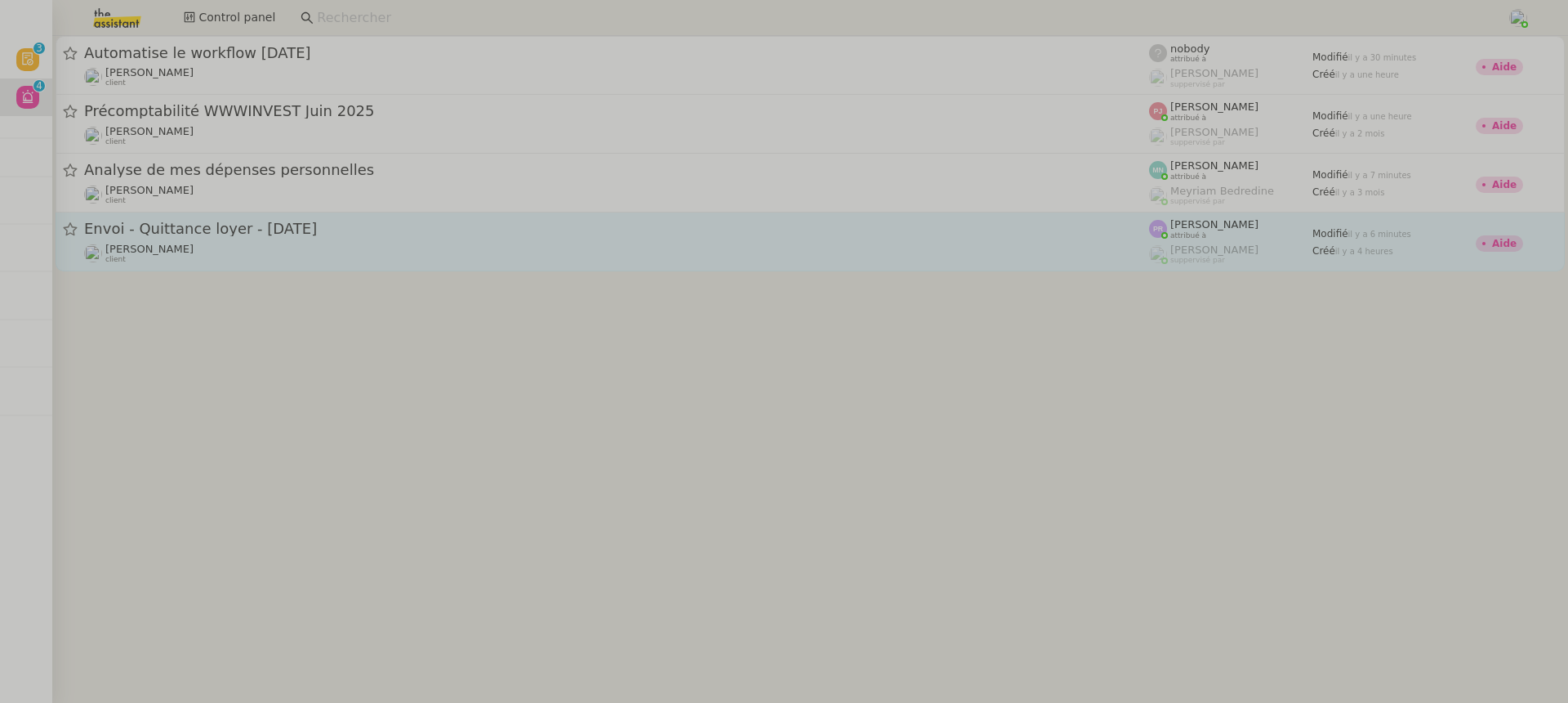
click at [257, 262] on div "Guillaume de Fraguier client" at bounding box center [616, 253] width 1065 height 21
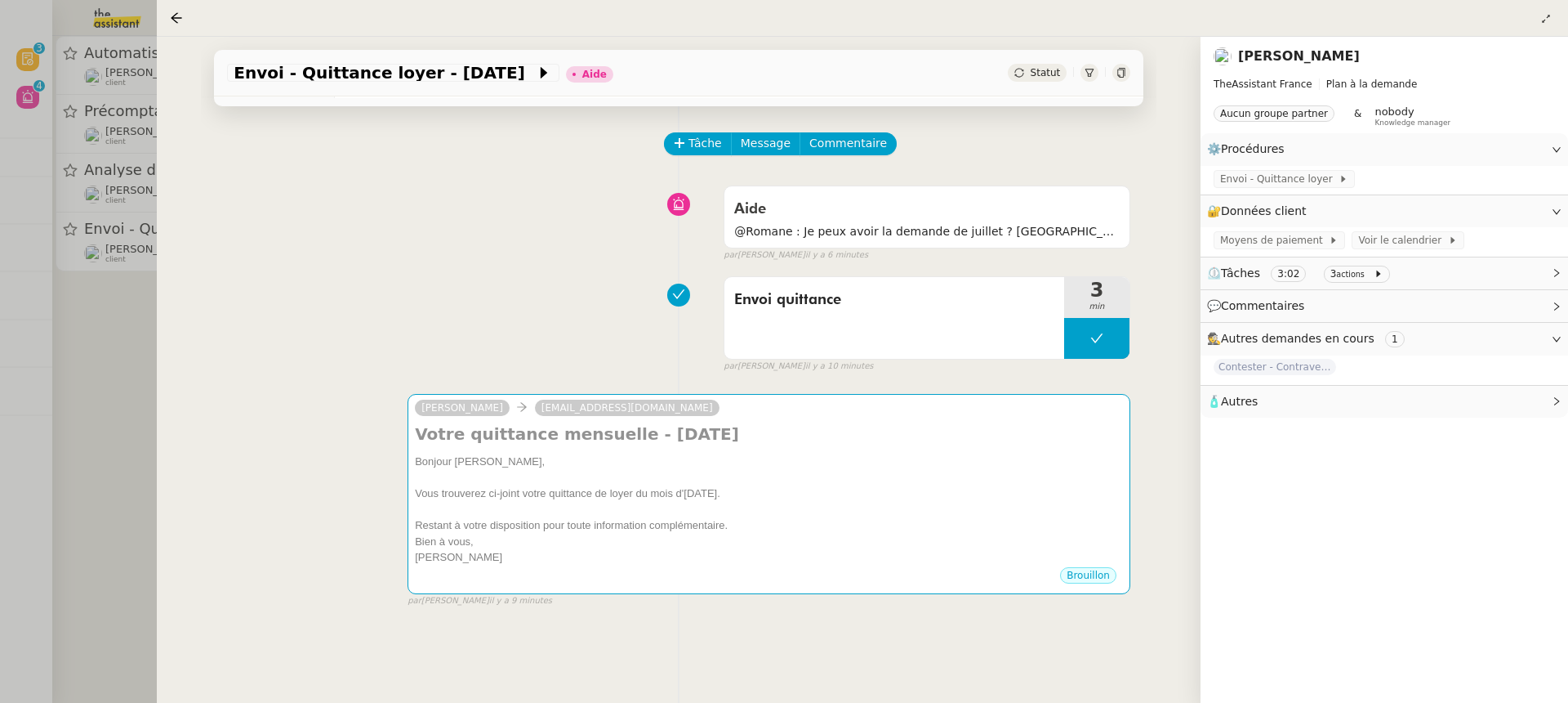
scroll to position [56, 0]
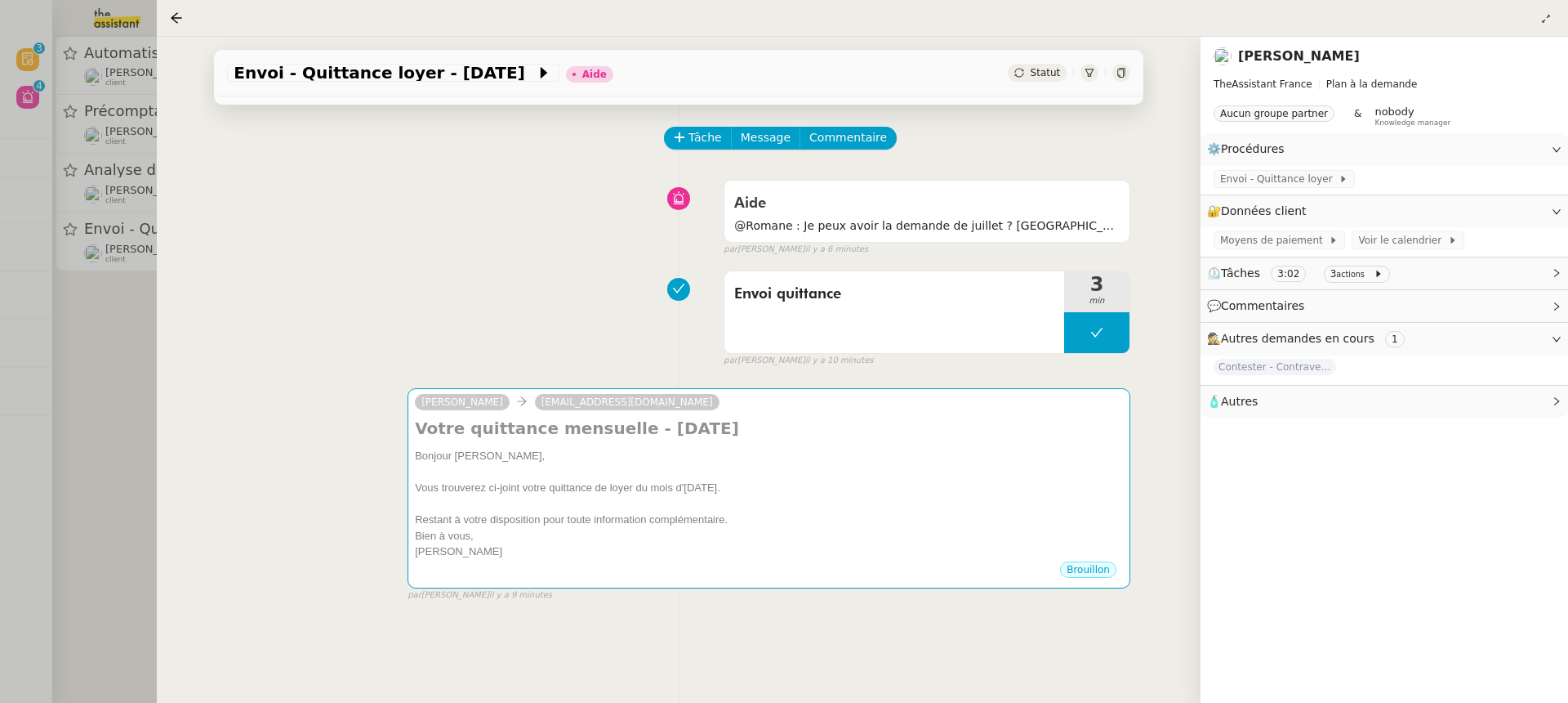
click at [88, 205] on div at bounding box center [784, 351] width 1568 height 703
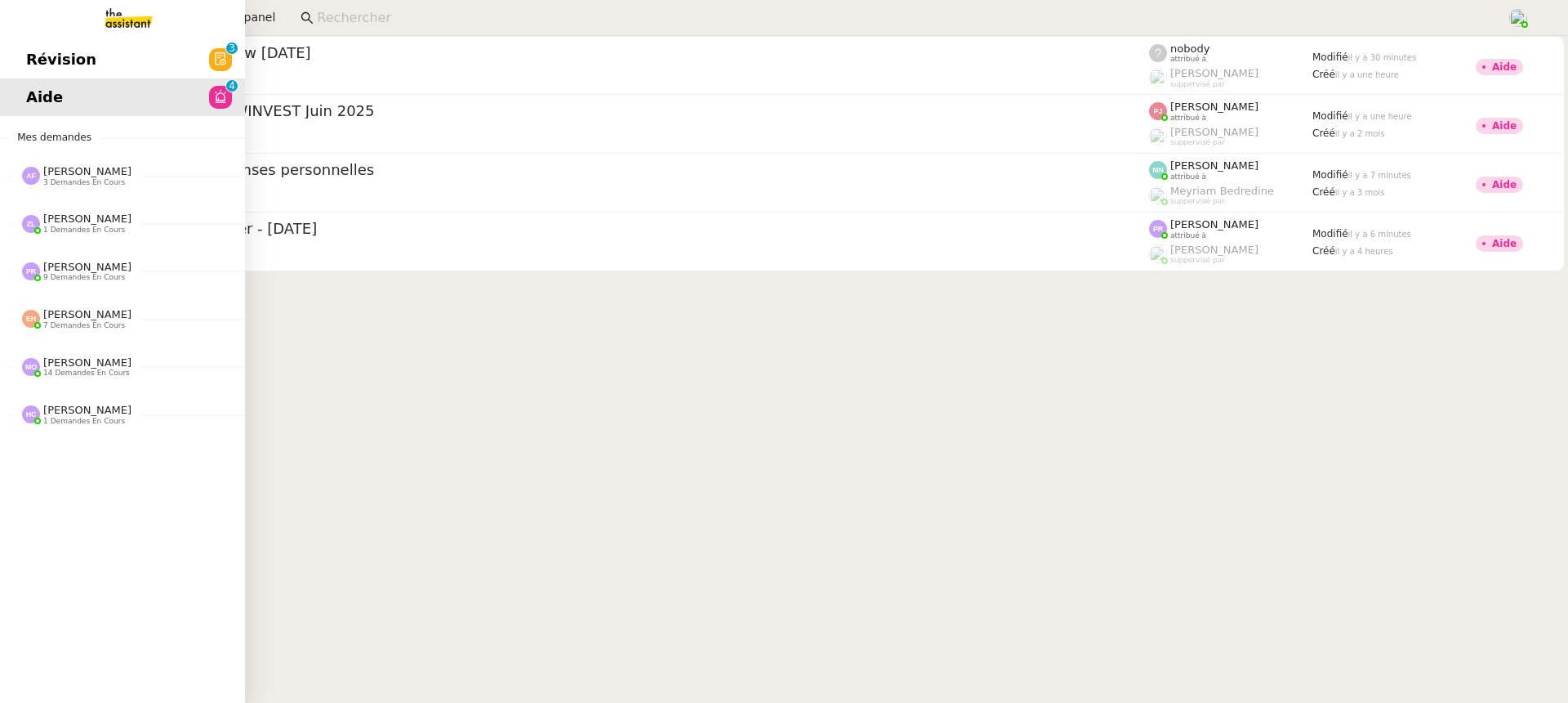
click at [41, 61] on span "Révision" at bounding box center [61, 59] width 70 height 24
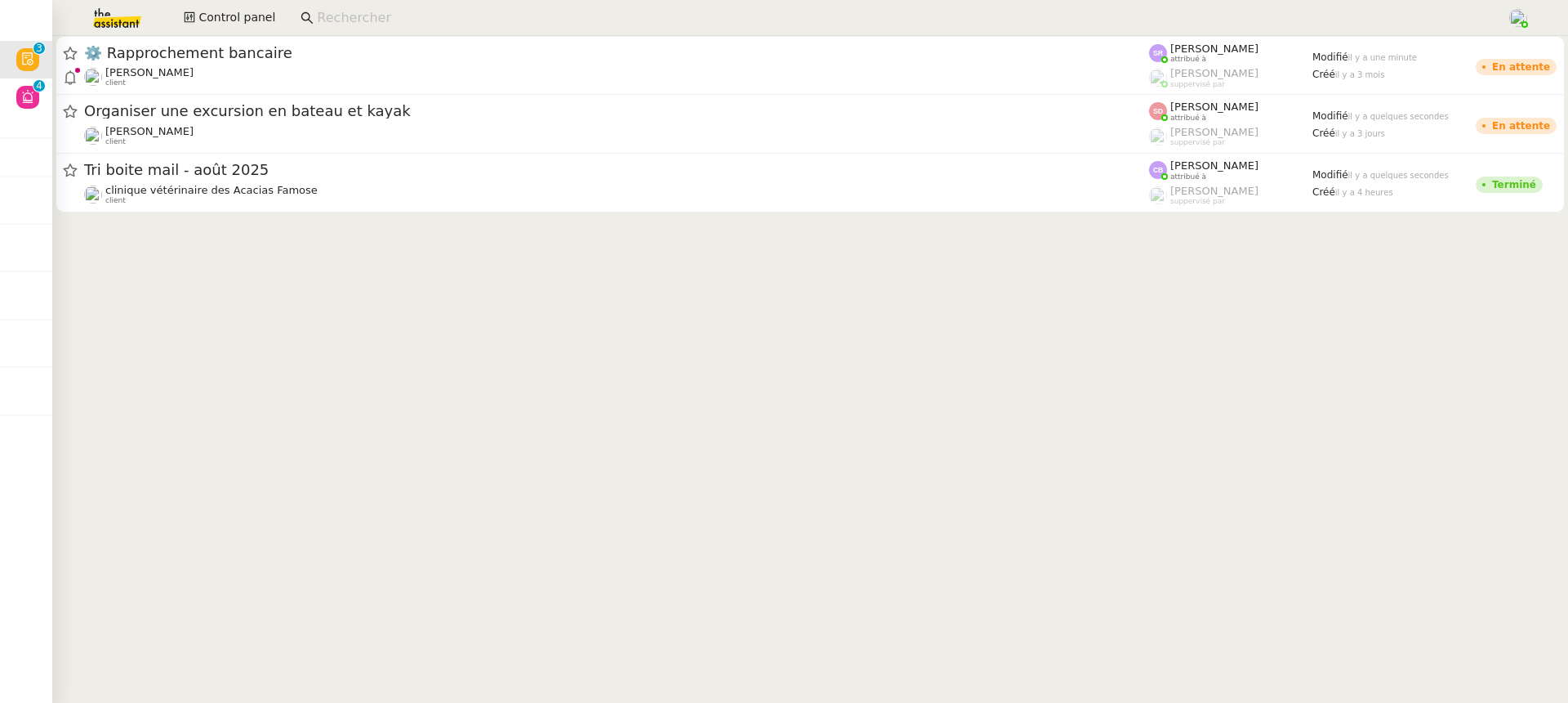
click at [769, 223] on cdk-virtual-scroll-viewport "⚙️ Rapprochement bancaire Raphael Tougeron client Stéphanie Rakotosalama attrib…" at bounding box center [810, 369] width 1516 height 667
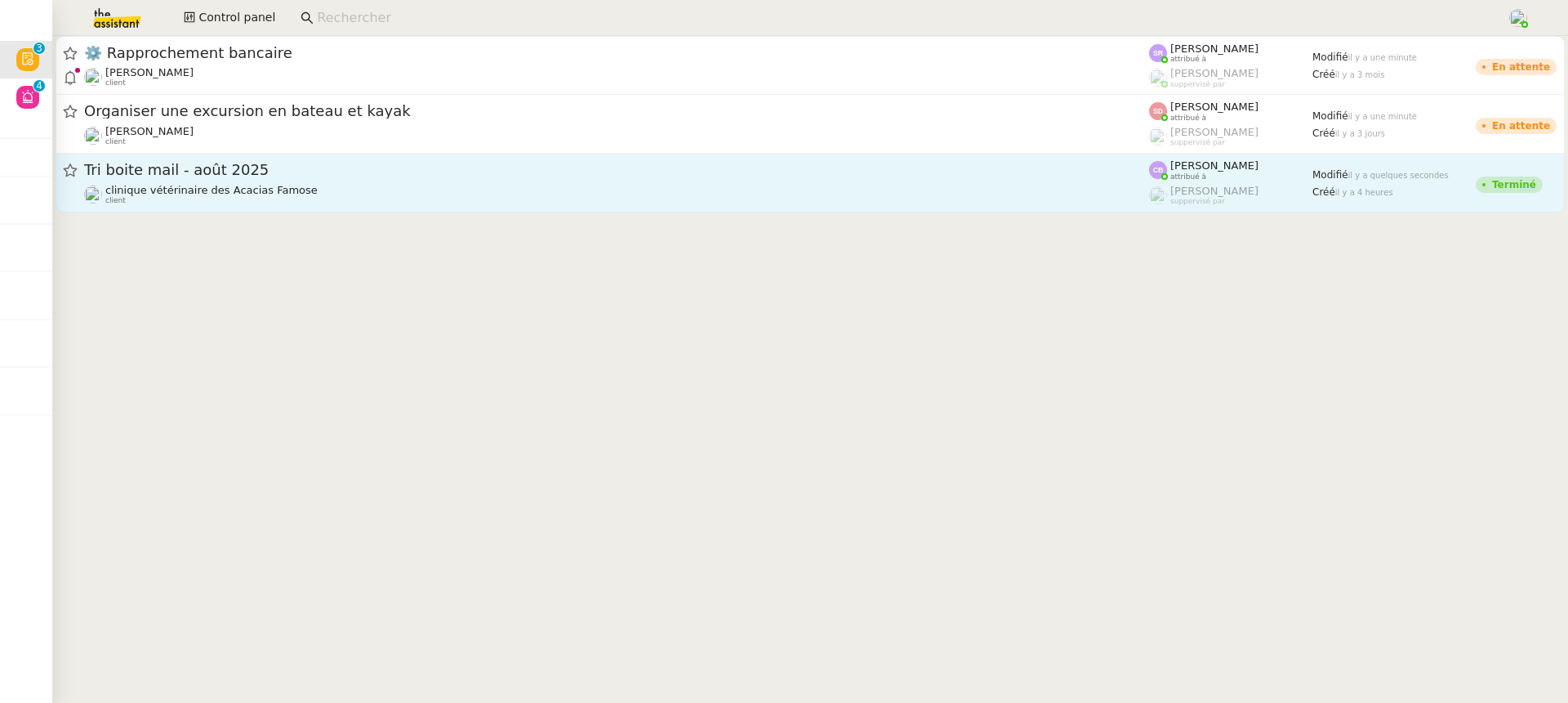
click at [752, 206] on link "Tri boite mail - août 2025 clinique vétérinaire des Acacias Famose client Camil…" at bounding box center [809, 182] width 1509 height 59
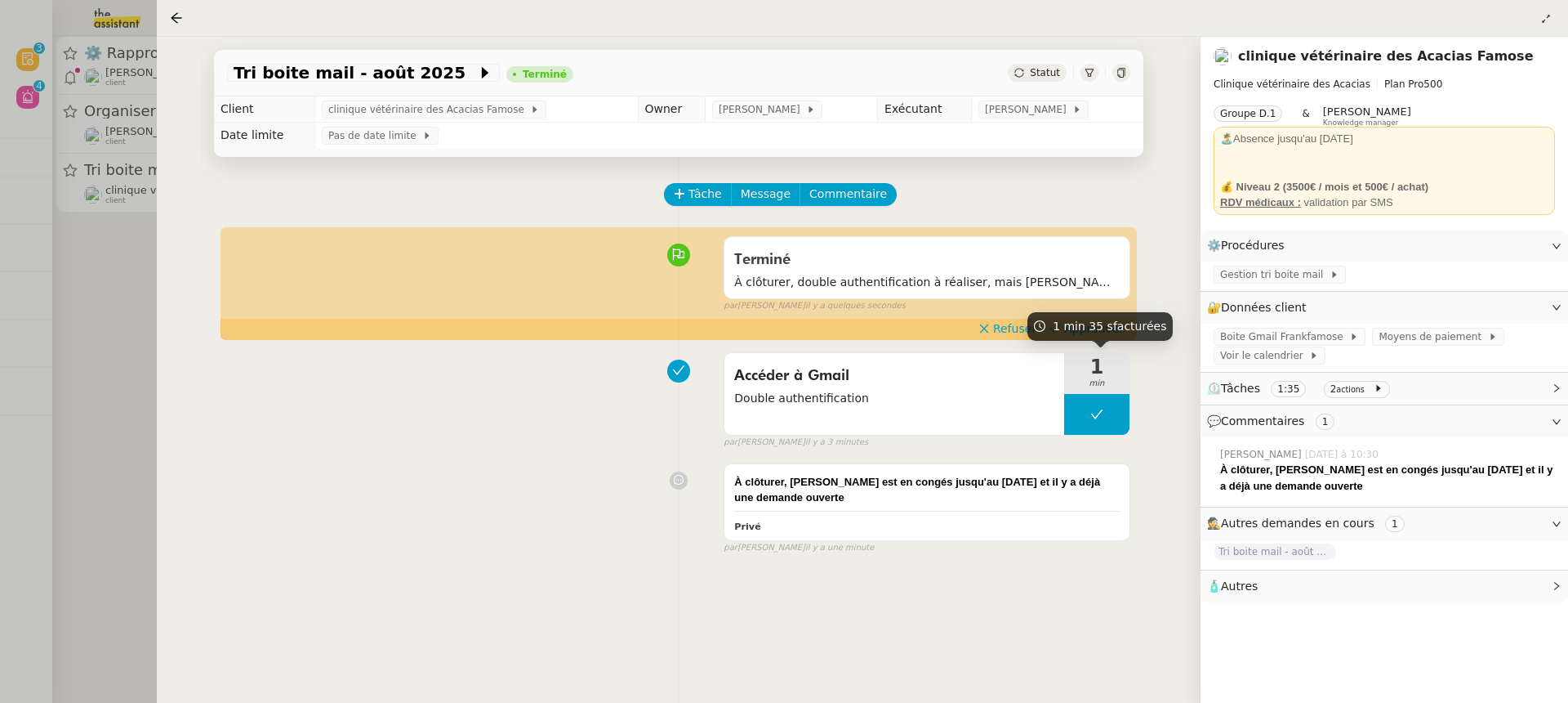
click at [1113, 340] on div "1 min 35 s facturées" at bounding box center [1100, 326] width 145 height 28
click at [1108, 346] on div "Accéder à Gmail Double authentification 1 min false par Camille B. il y a 3 min…" at bounding box center [678, 398] width 903 height 105
click at [1094, 331] on span "Approuver" at bounding box center [1094, 328] width 60 height 16
click at [148, 202] on div at bounding box center [784, 351] width 1568 height 703
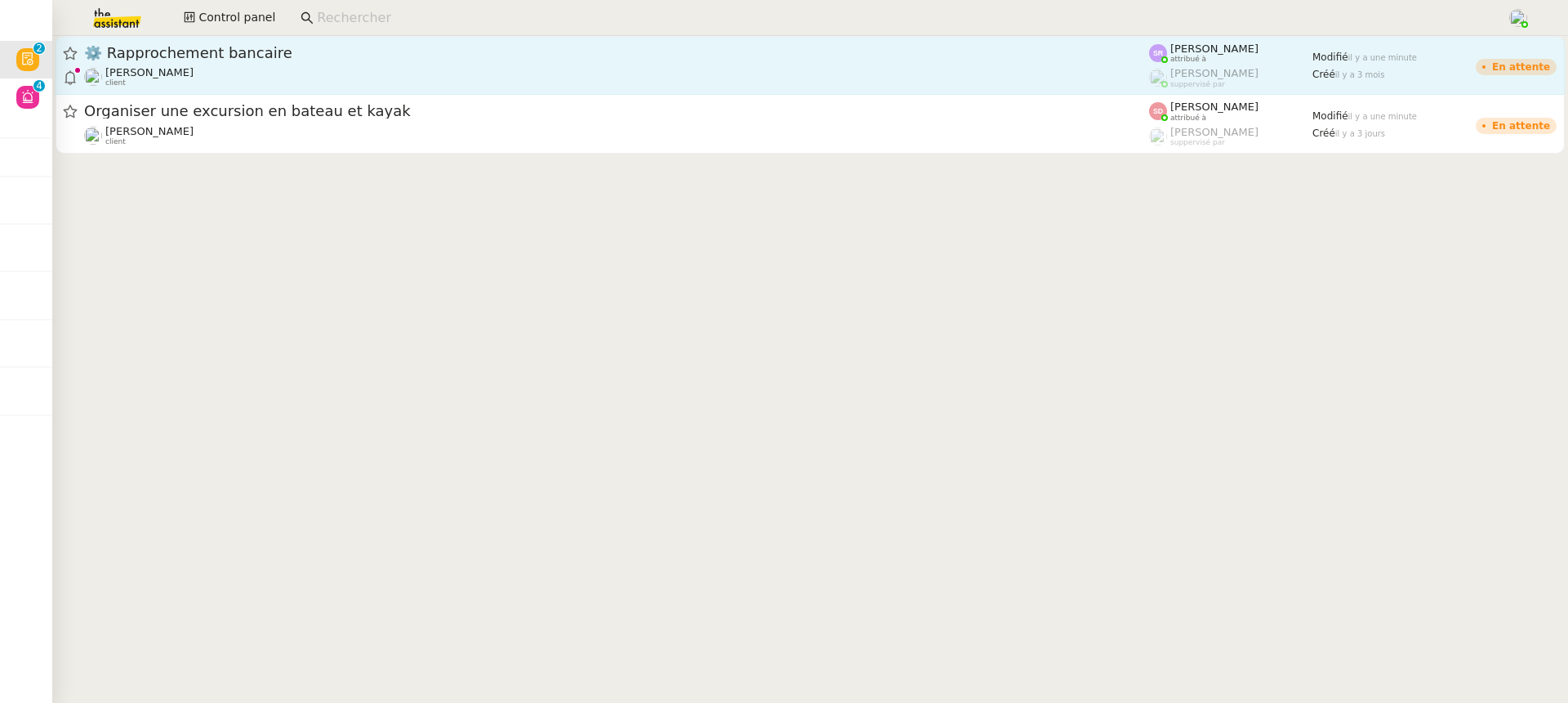
click at [275, 62] on div "⚙️ Rapprochement bancaire" at bounding box center [616, 53] width 1065 height 19
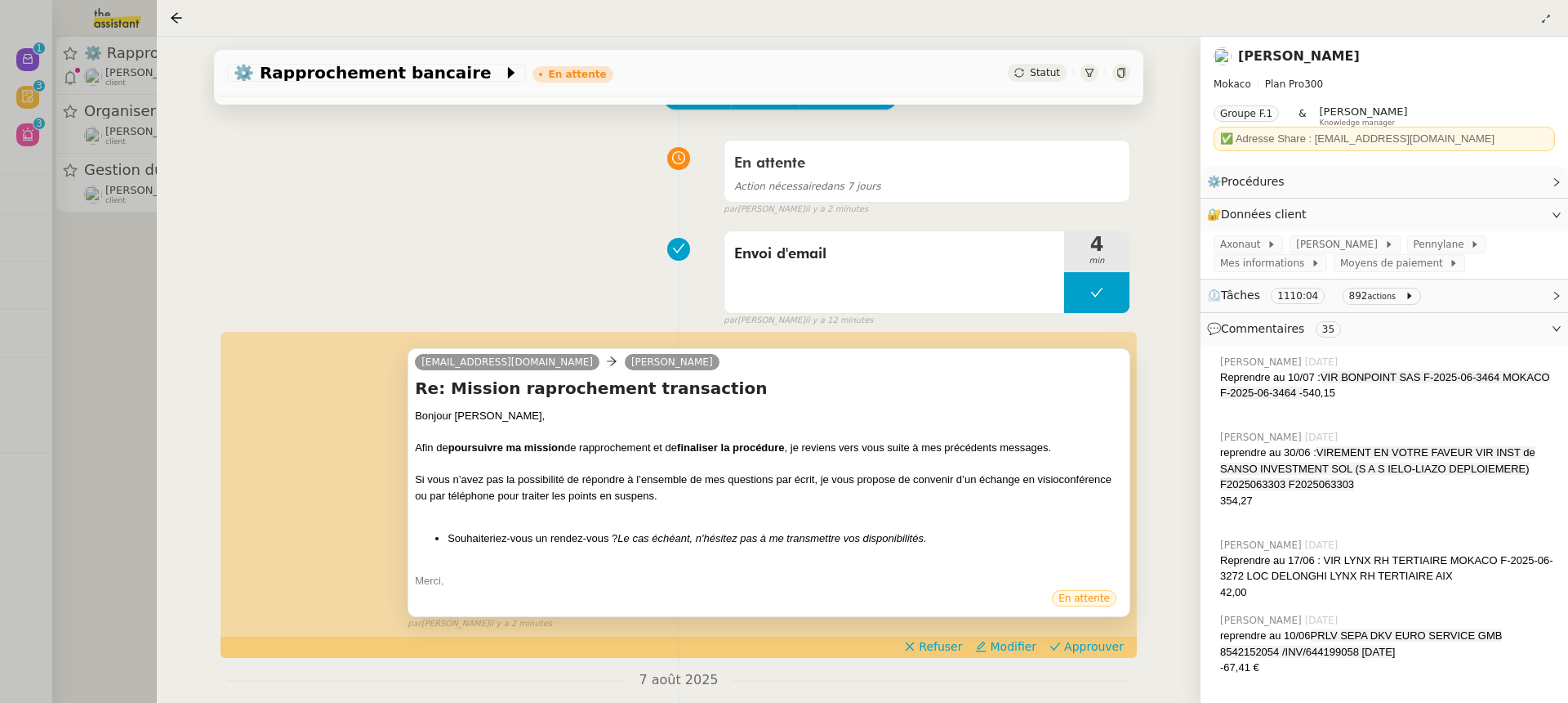
scroll to position [118, 0]
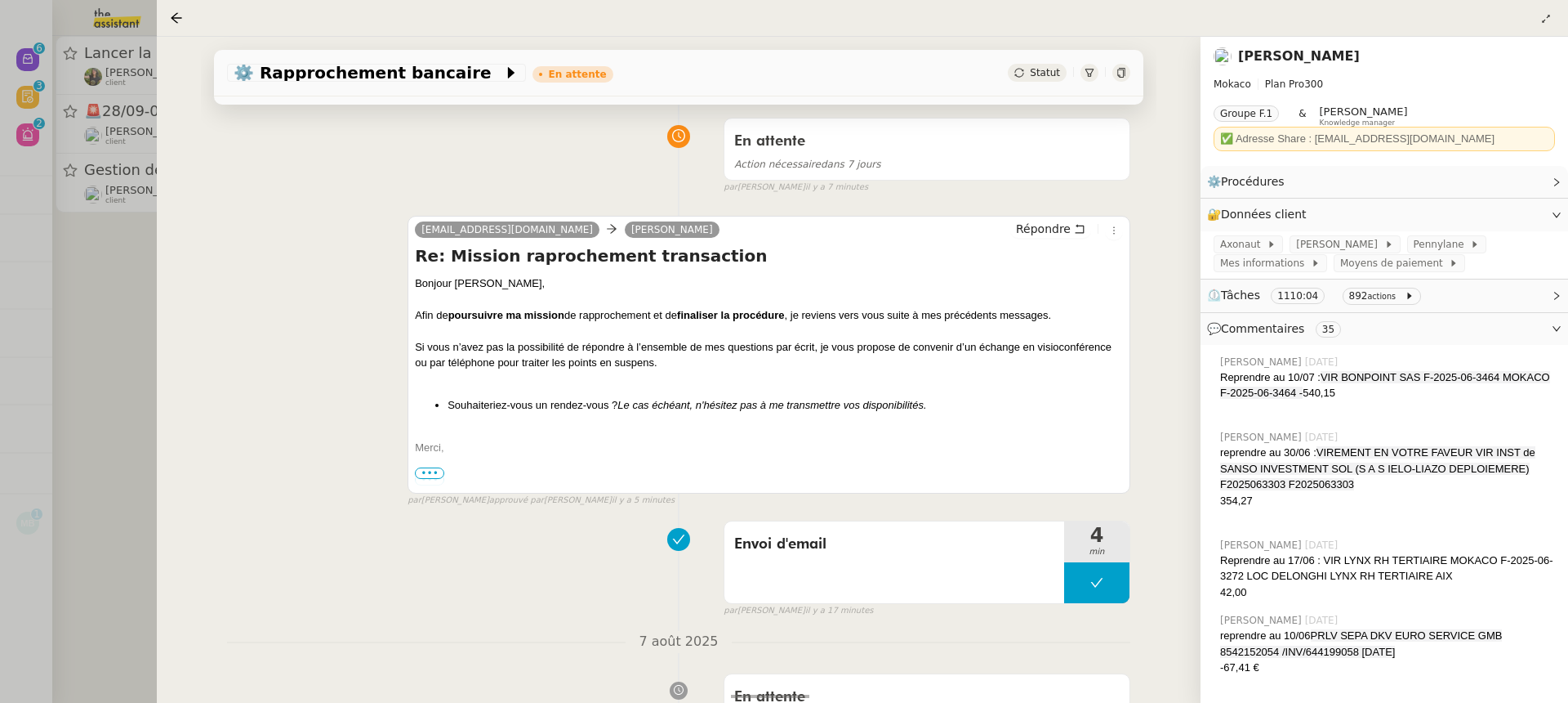
click at [8, 118] on div at bounding box center [784, 351] width 1568 height 703
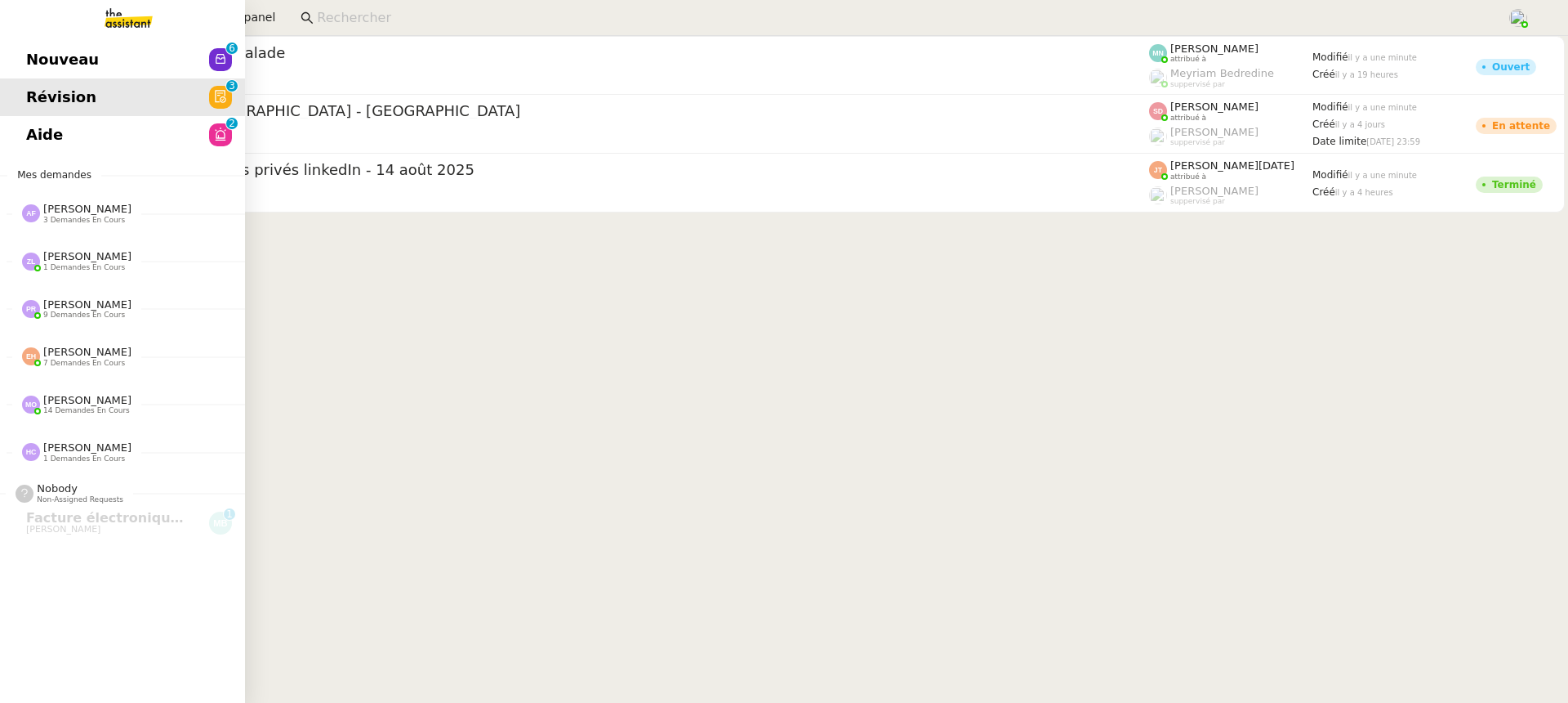
click at [24, 60] on link "Nouveau 0 1 2 3 4 5 6 7 8 9" at bounding box center [122, 59] width 245 height 38
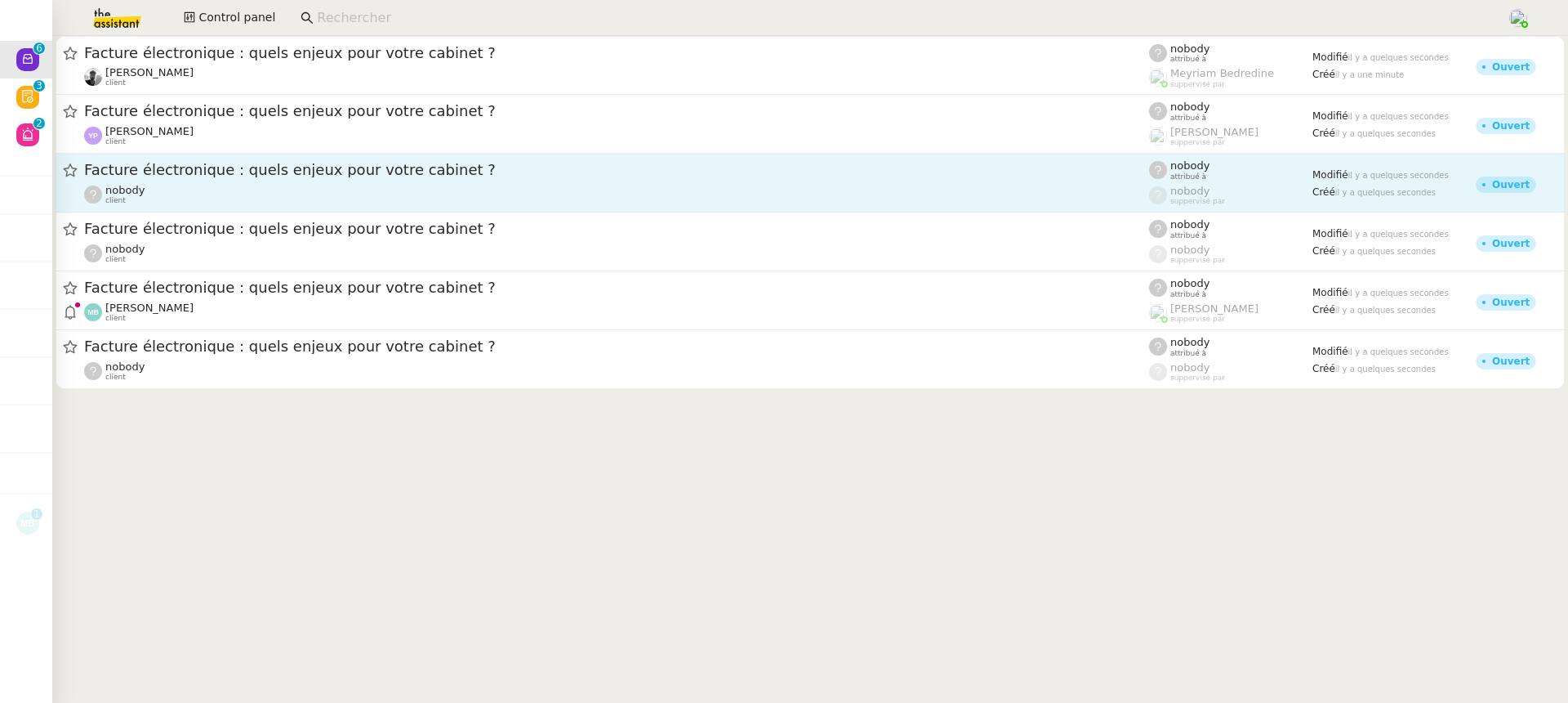
click at [523, 170] on span "Facture électronique : quels enjeux pour votre cabinet ?" at bounding box center [616, 170] width 1065 height 15
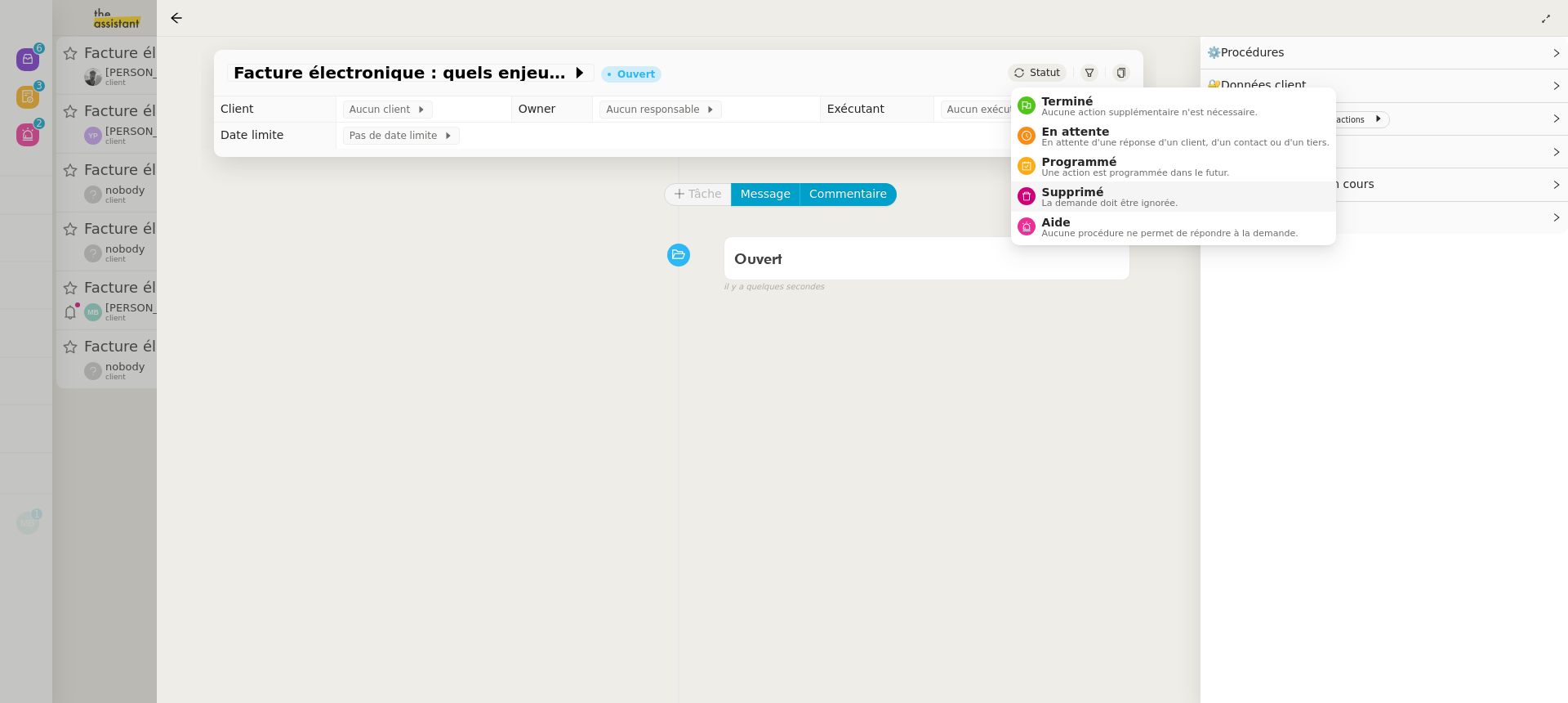
click at [1127, 194] on span "Supprimé" at bounding box center [1110, 191] width 137 height 13
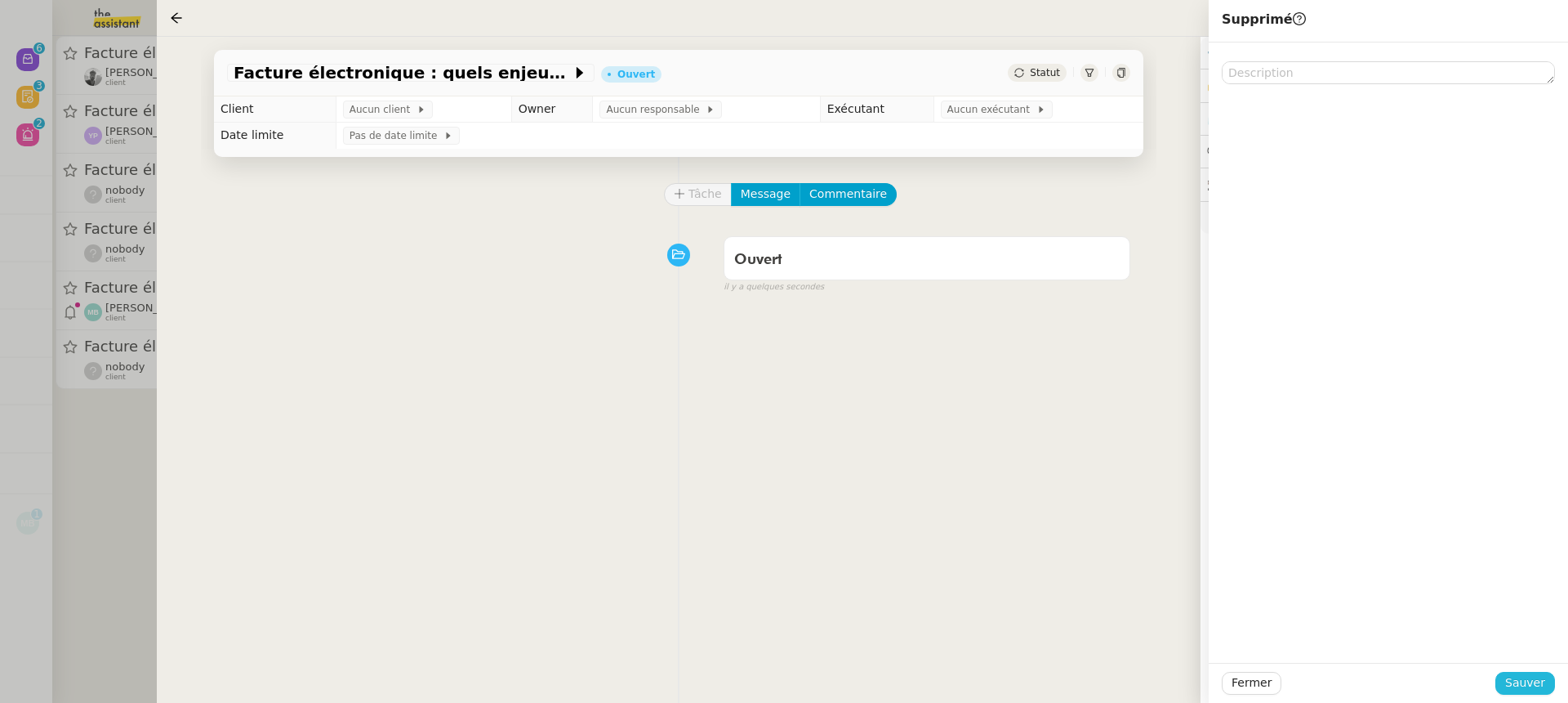
click at [1547, 676] on button "Sauver" at bounding box center [1525, 684] width 60 height 23
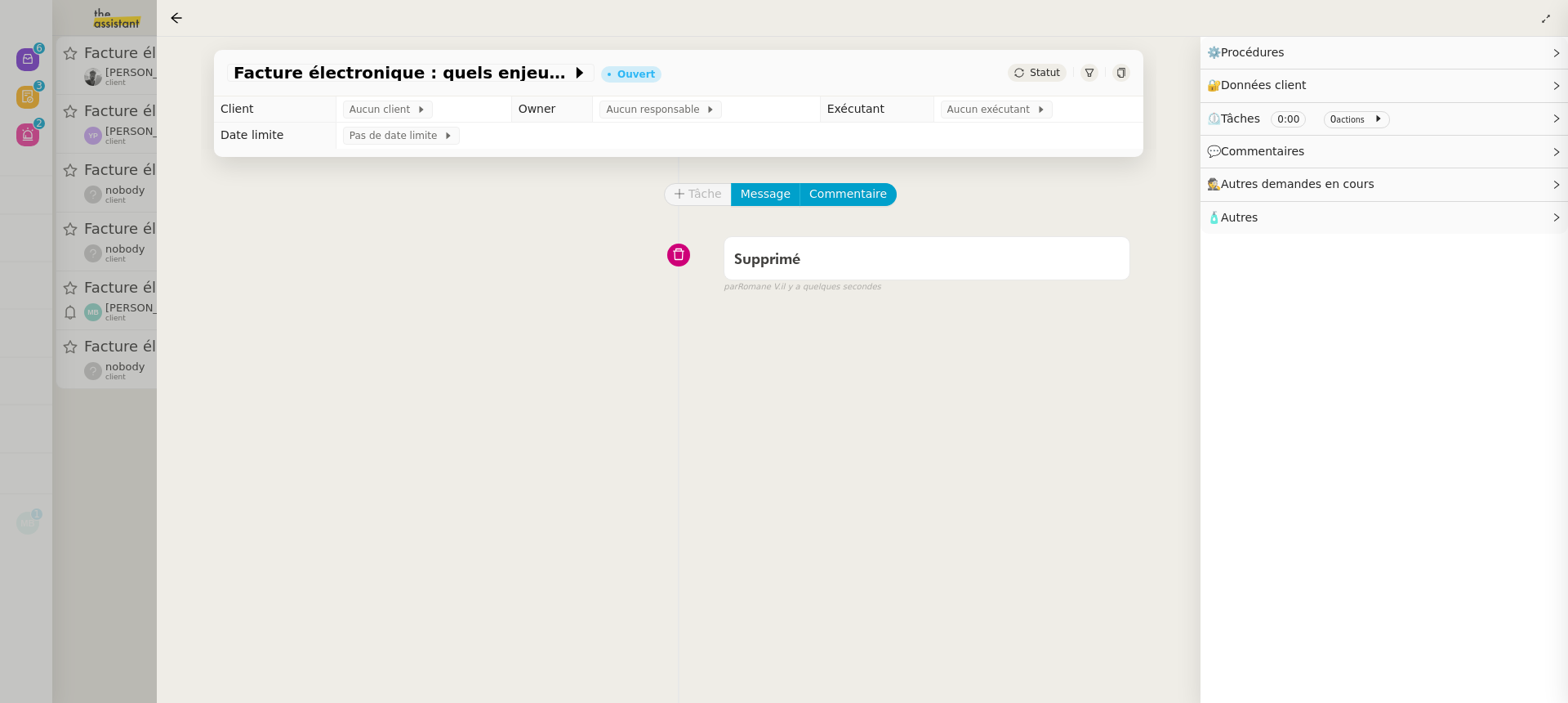
click at [68, 215] on div at bounding box center [784, 351] width 1568 height 703
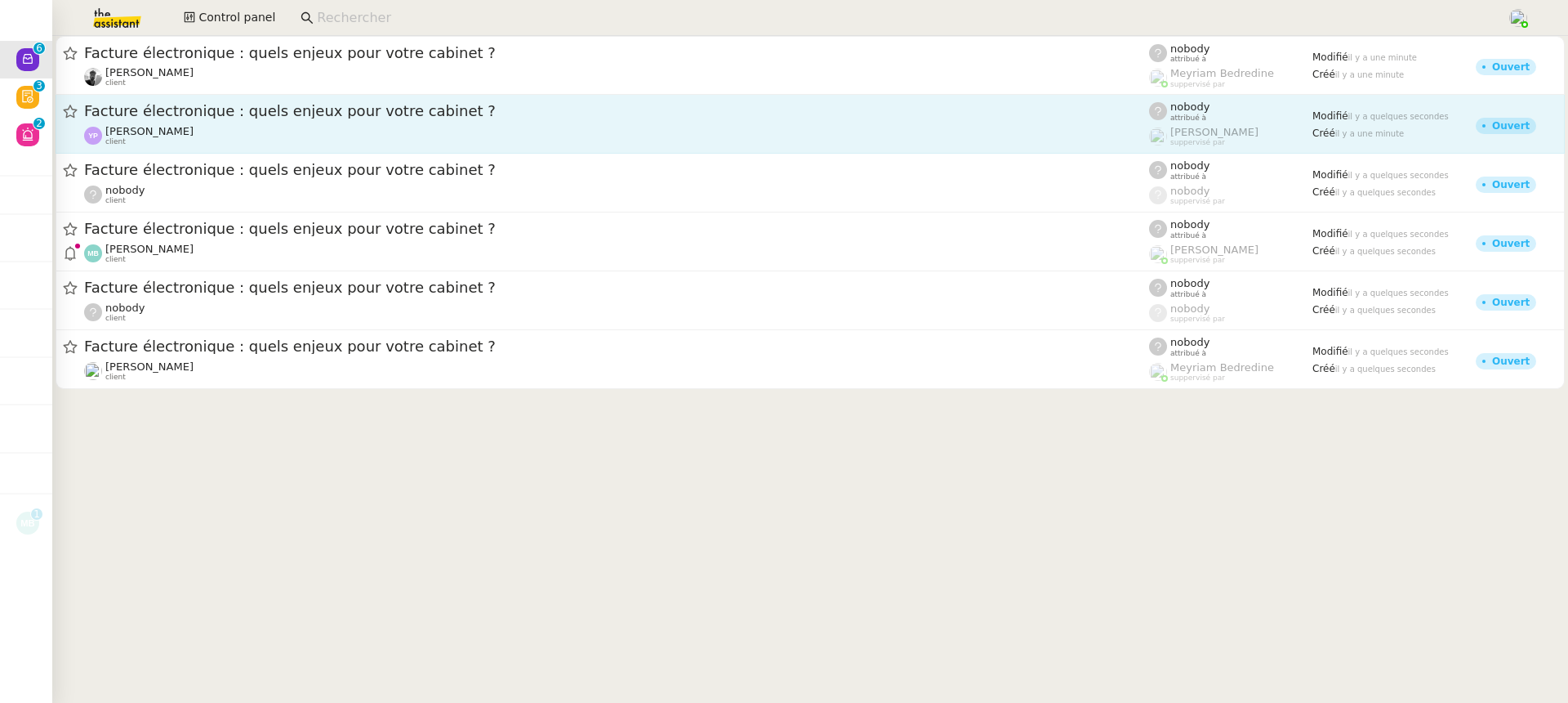
click at [1004, 148] on link "Facture électronique : quels enjeux pour votre cabinet ? Yan Paredes client nob…" at bounding box center [809, 124] width 1509 height 59
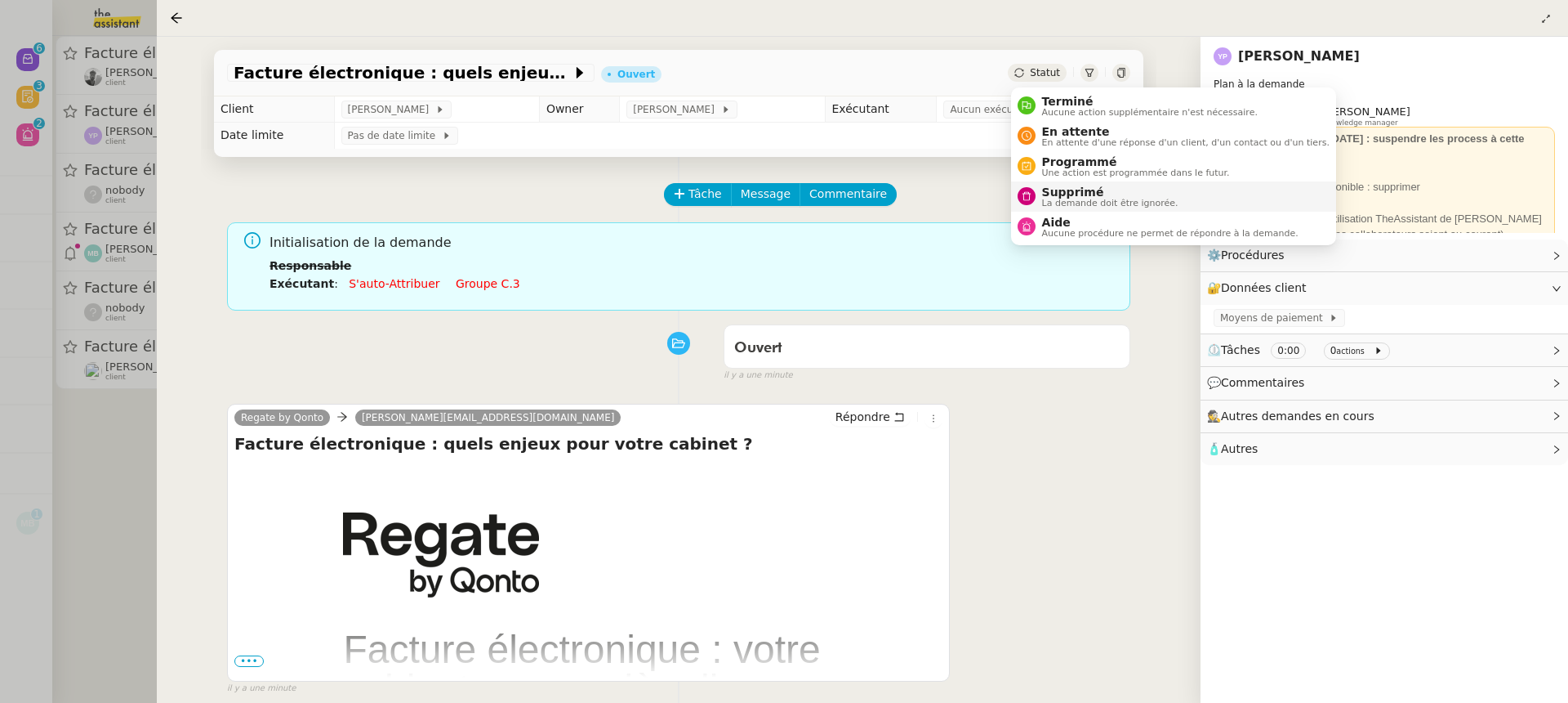
click at [1104, 190] on span "Supprimé" at bounding box center [1110, 191] width 137 height 13
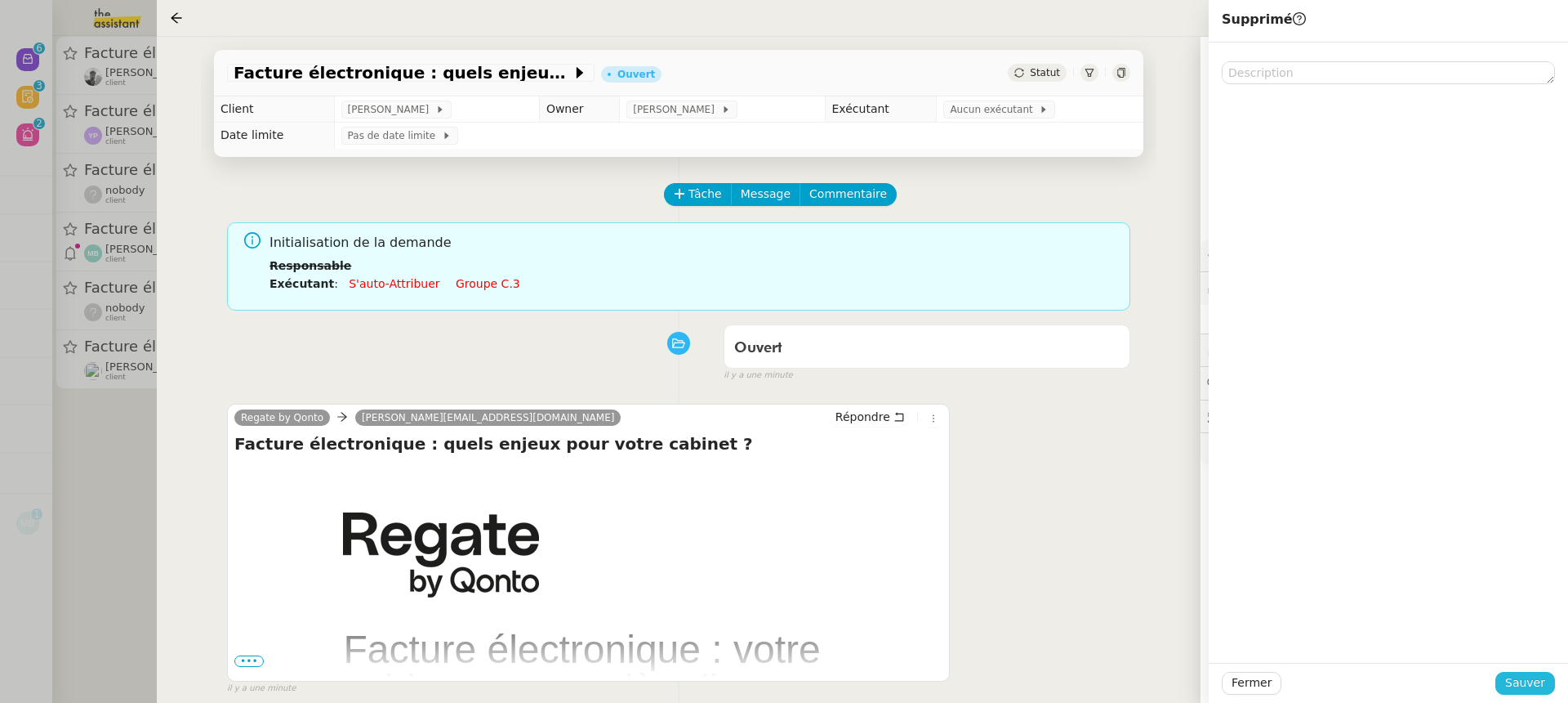
click at [1549, 677] on button "Sauver" at bounding box center [1525, 684] width 60 height 23
click at [94, 226] on div at bounding box center [784, 351] width 1568 height 703
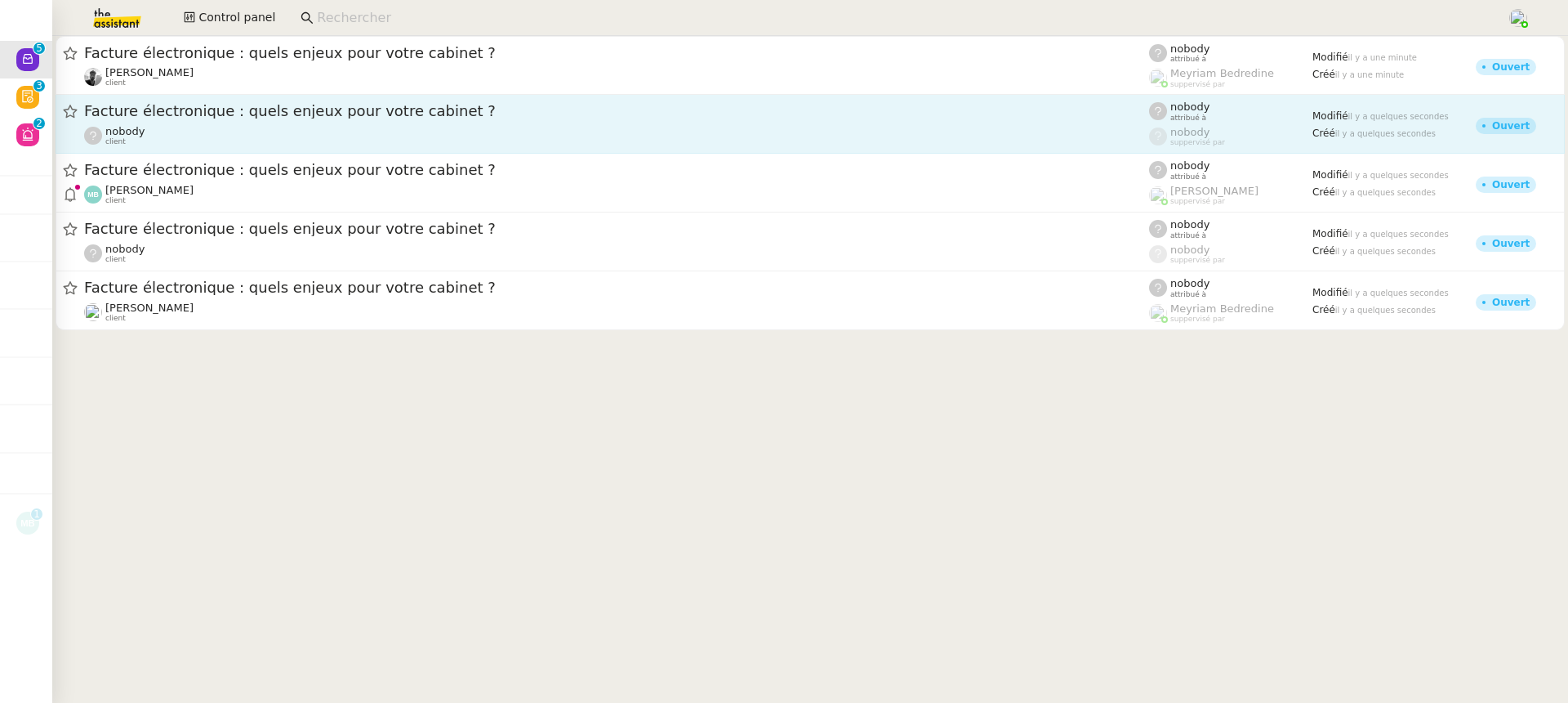
click at [231, 151] on link "Facture électronique : quels enjeux pour votre cabinet ? nobody client nobody a…" at bounding box center [809, 124] width 1509 height 59
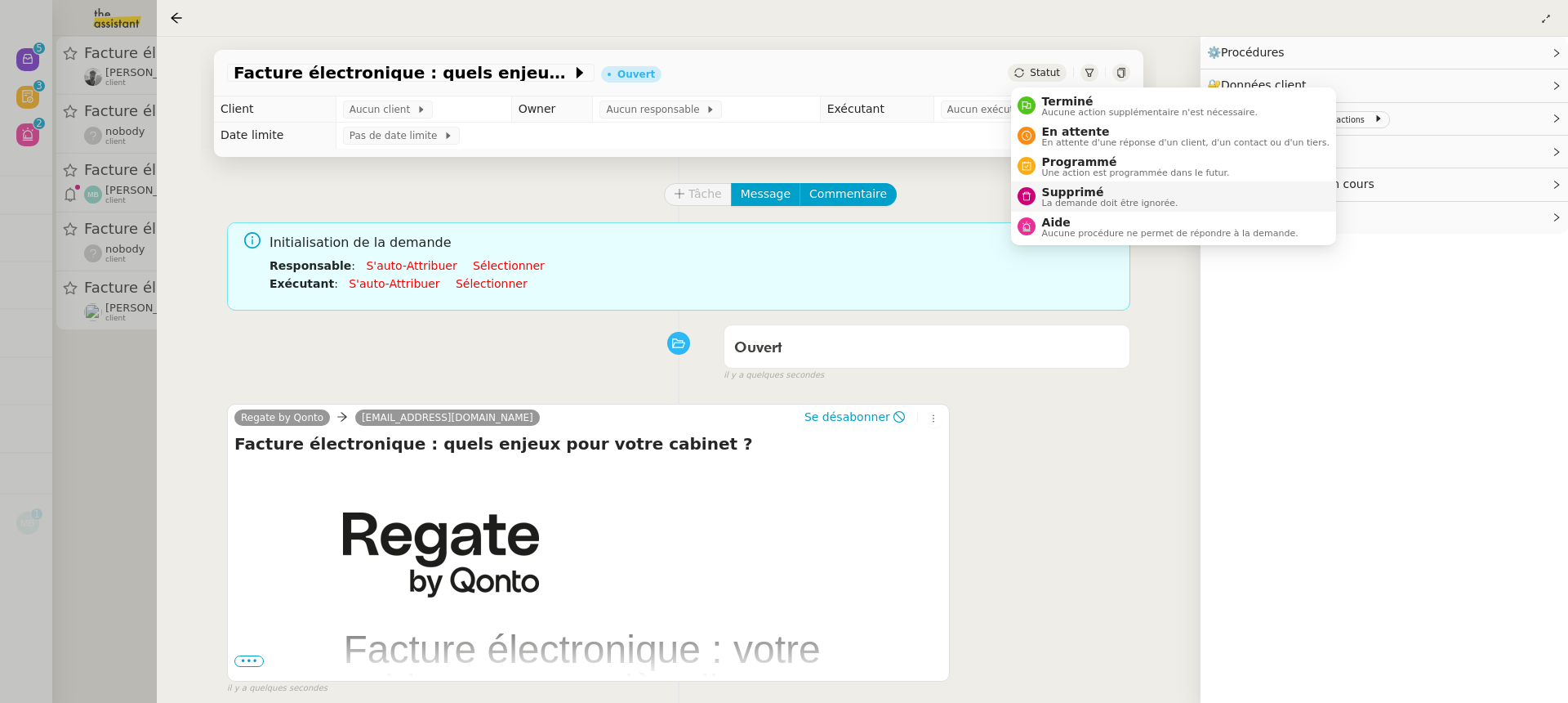
click at [1115, 205] on span "La demande doit être ignorée." at bounding box center [1110, 203] width 137 height 9
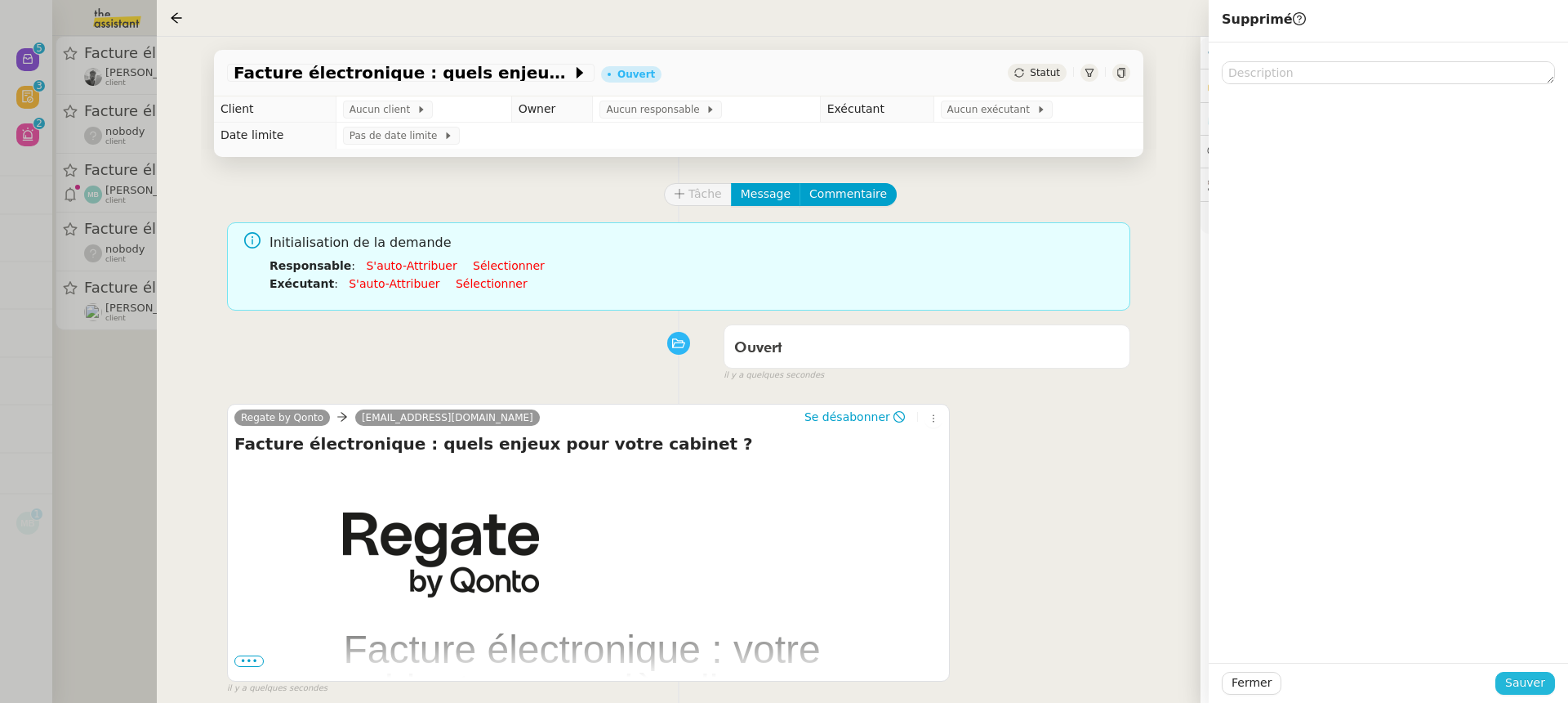
click at [1517, 676] on span "Sauver" at bounding box center [1524, 682] width 40 height 18
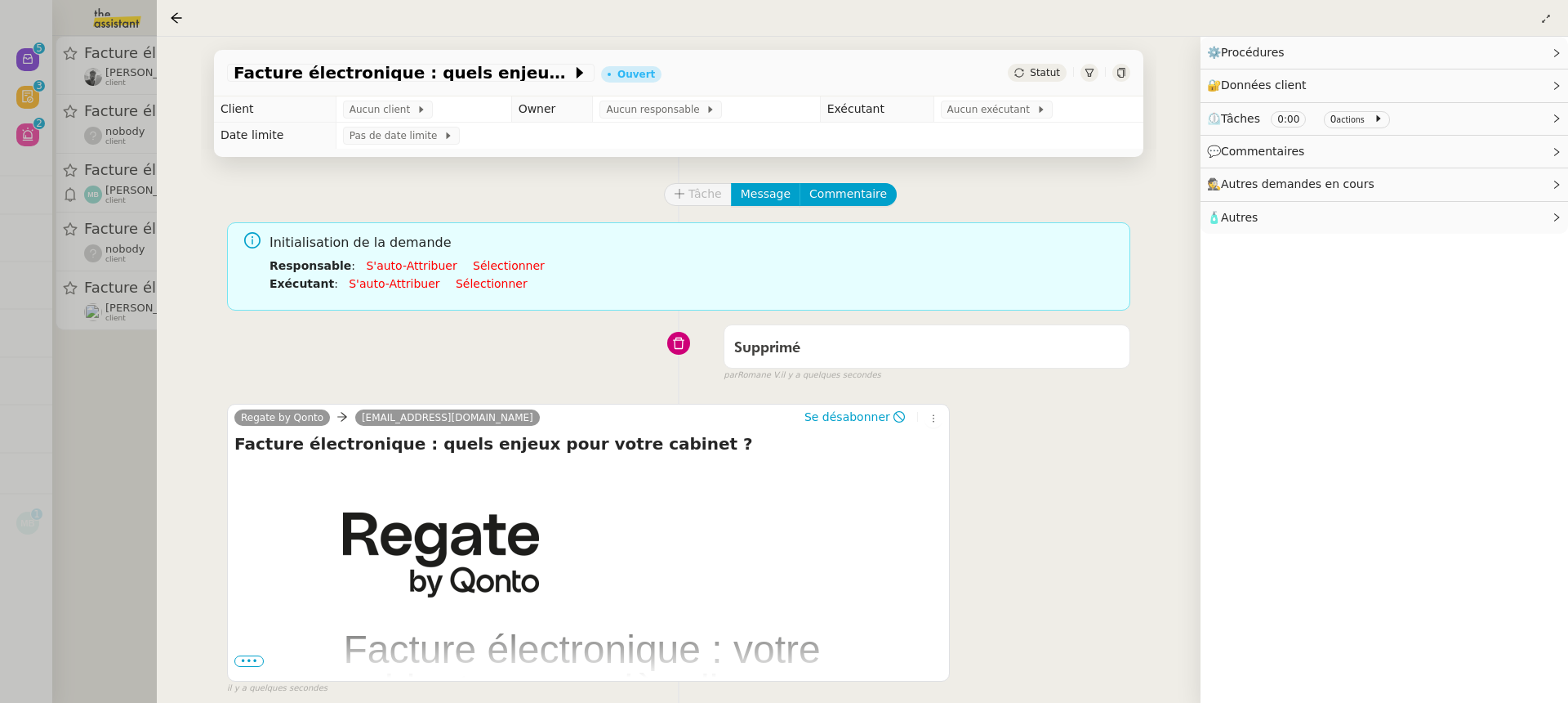
click at [117, 158] on div at bounding box center [784, 351] width 1568 height 703
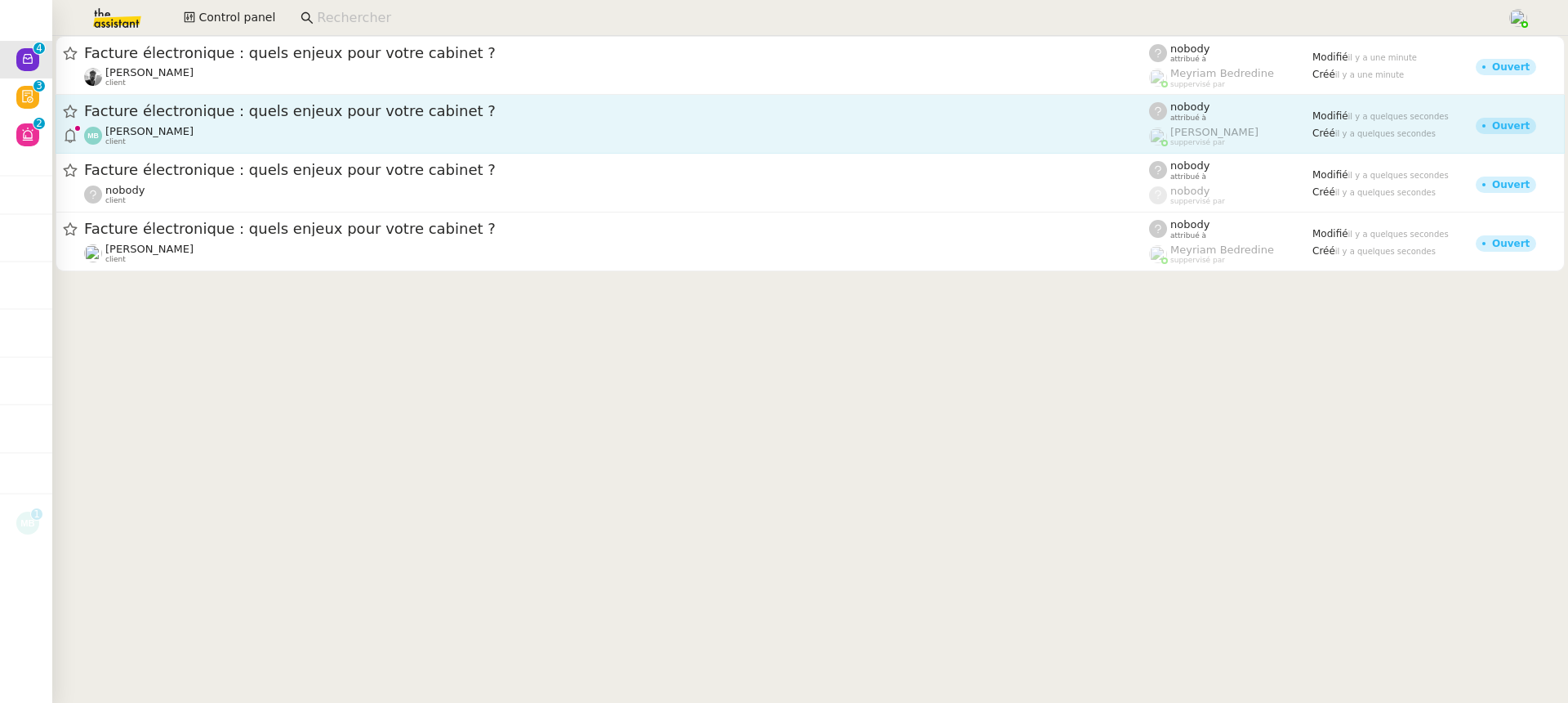
click at [236, 138] on div "Marina Barthelemy client" at bounding box center [616, 136] width 1065 height 21
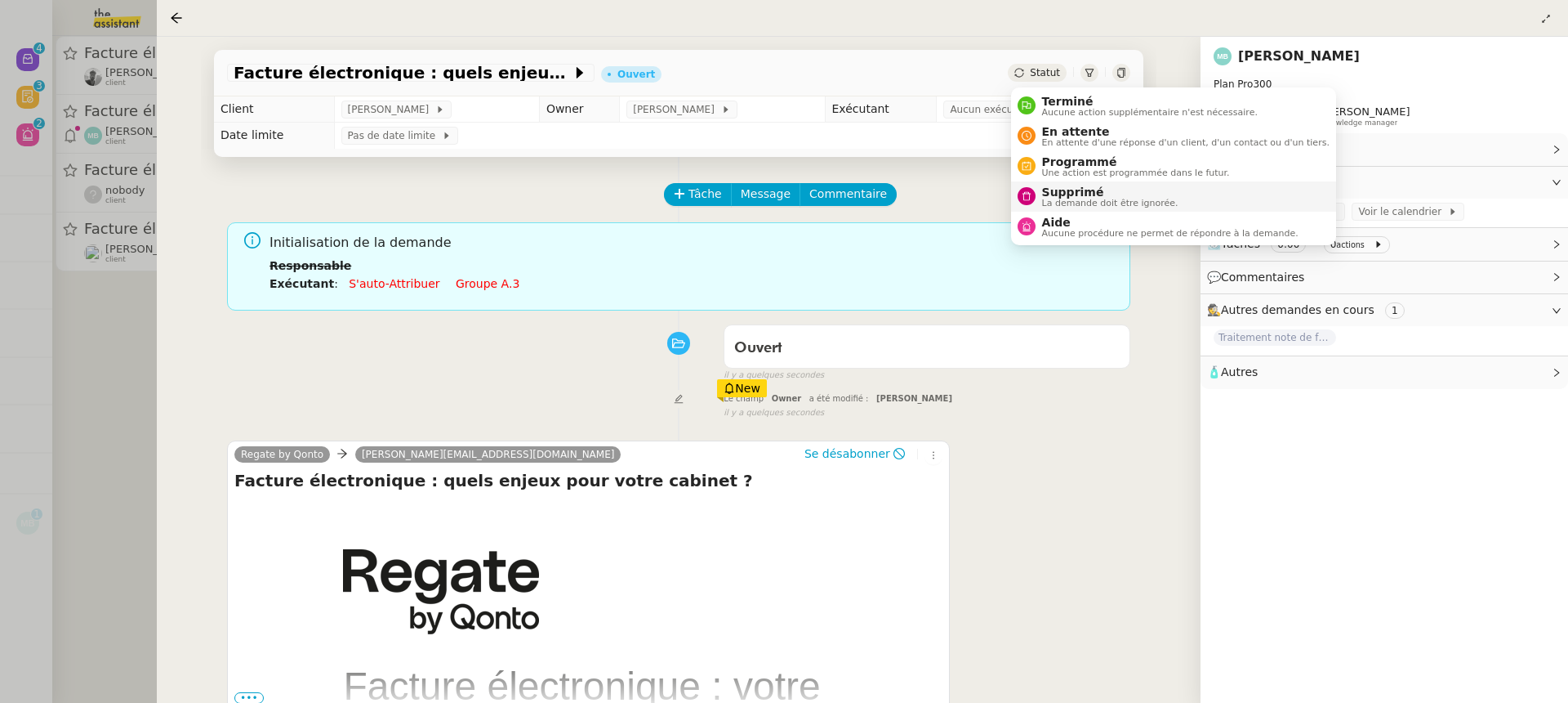
click at [1102, 199] on span "La demande doit être ignorée." at bounding box center [1110, 203] width 137 height 9
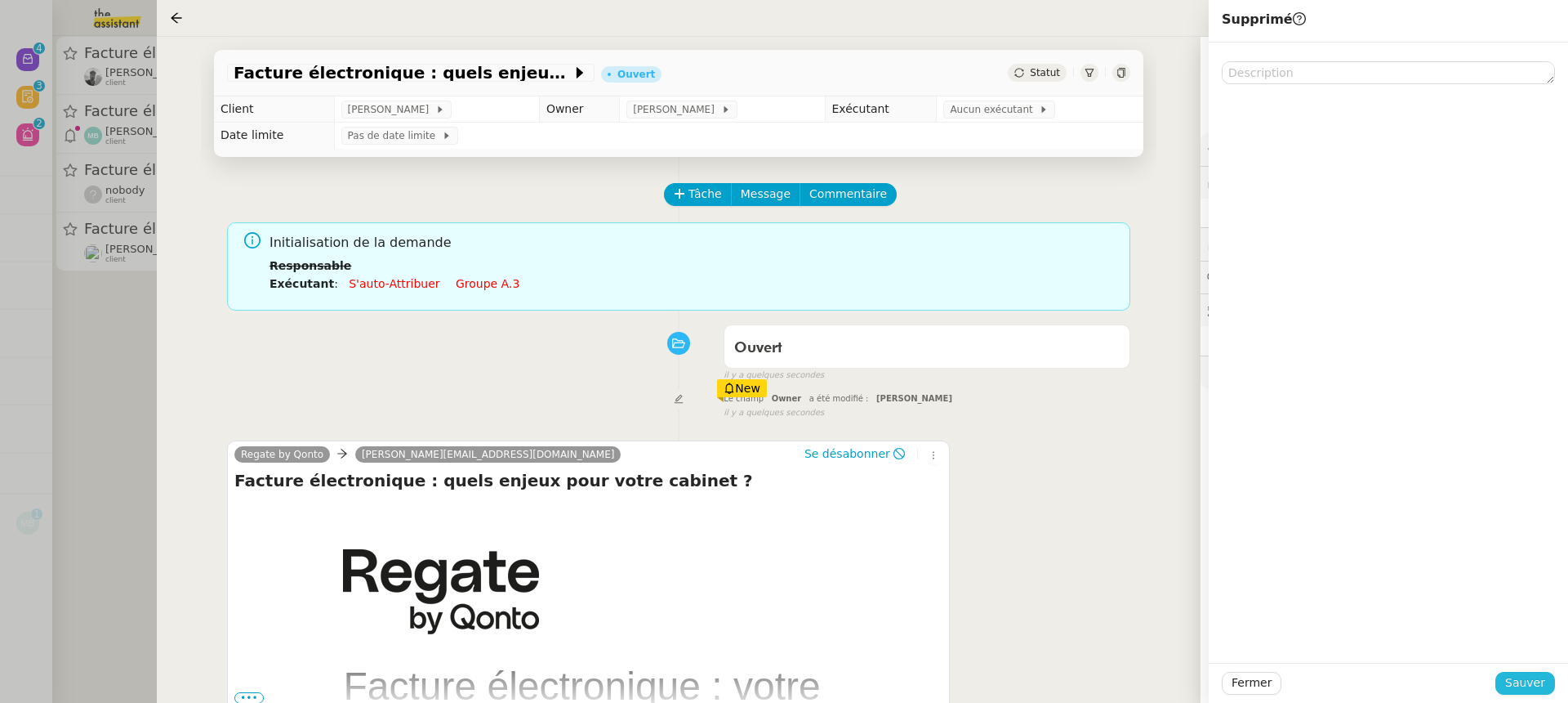
click at [1538, 677] on span "Sauver" at bounding box center [1524, 682] width 40 height 18
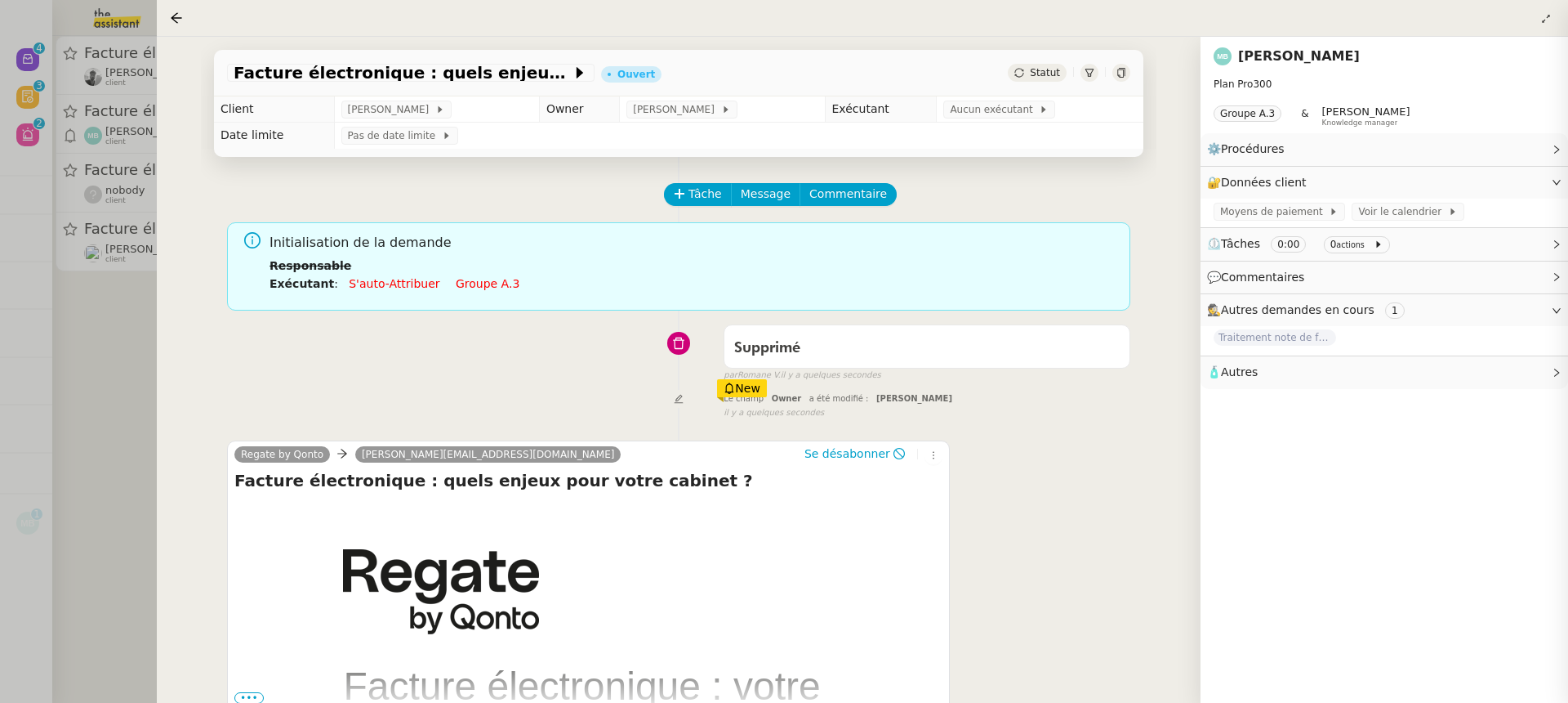
click at [136, 91] on div at bounding box center [784, 351] width 1568 height 703
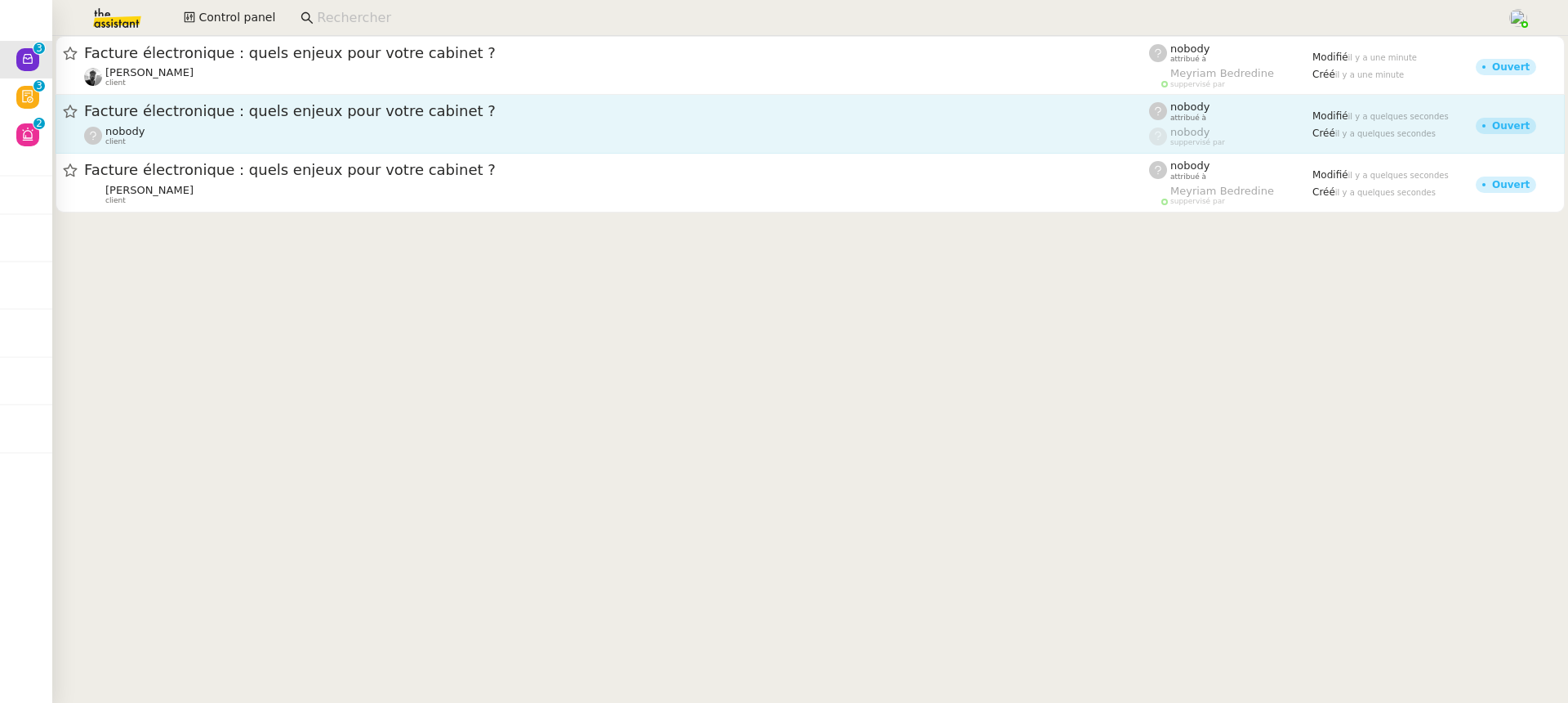
click at [240, 112] on span "Facture électronique : quels enjeux pour votre cabinet ?" at bounding box center [616, 111] width 1065 height 15
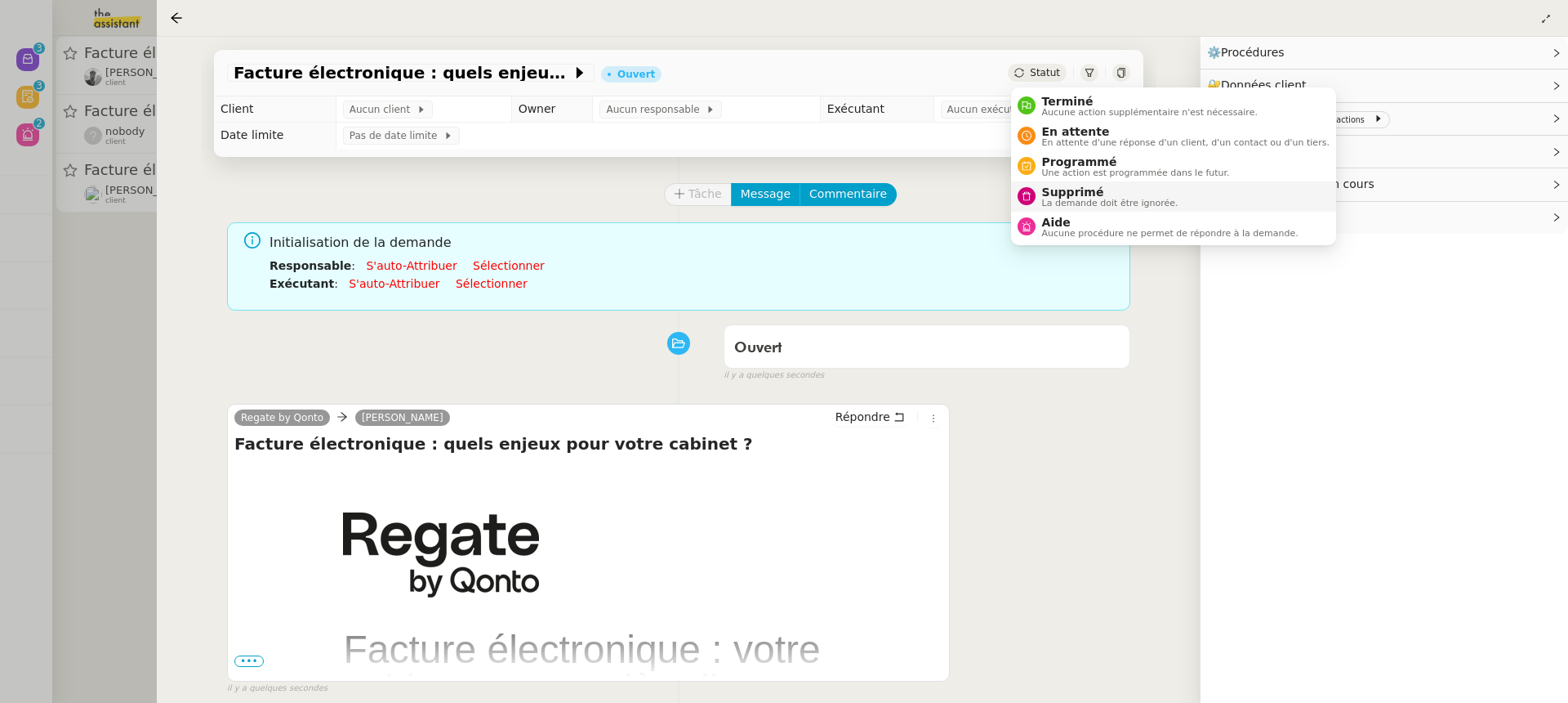
click at [1105, 192] on span "Supprimé" at bounding box center [1110, 191] width 137 height 13
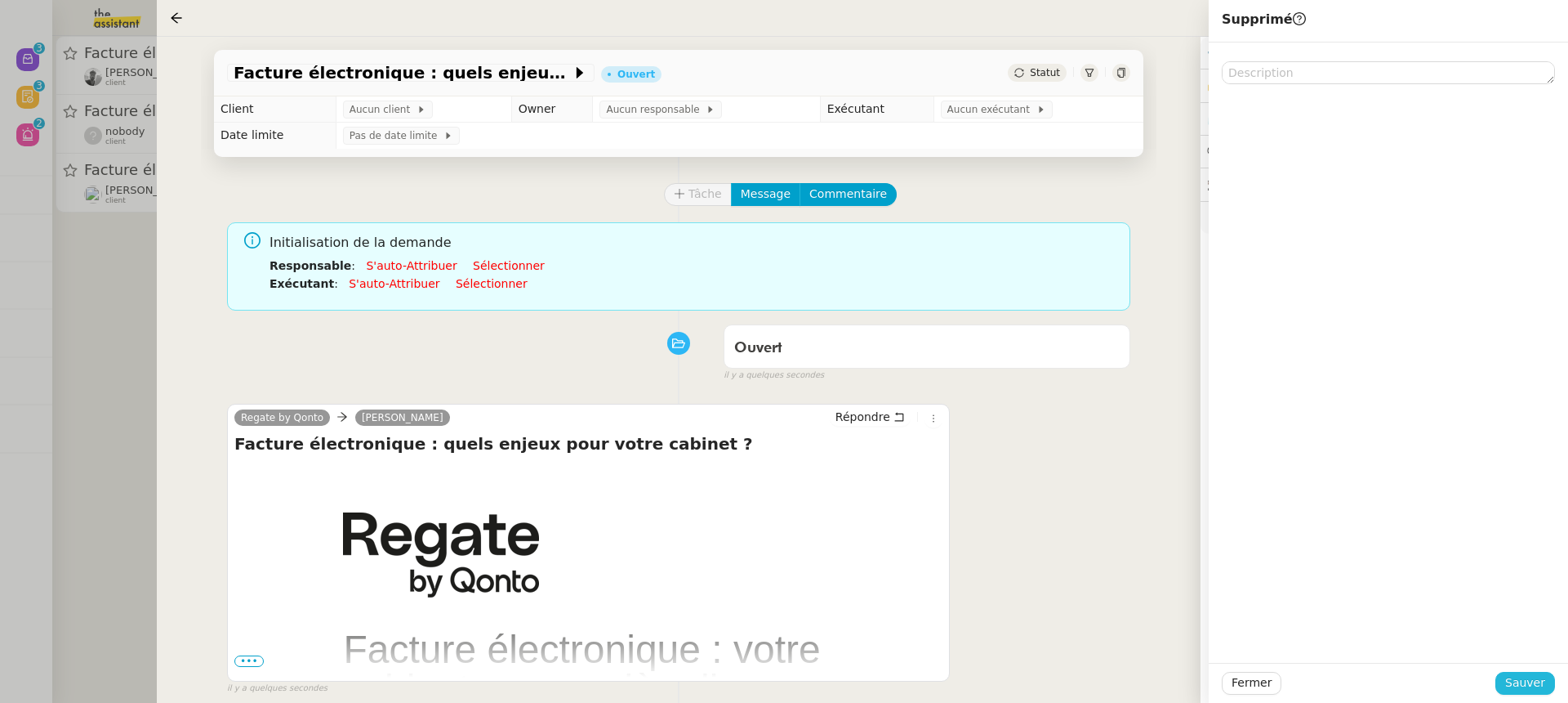
click at [1536, 687] on span "Sauver" at bounding box center [1524, 682] width 40 height 18
click at [116, 56] on div at bounding box center [784, 351] width 1568 height 703
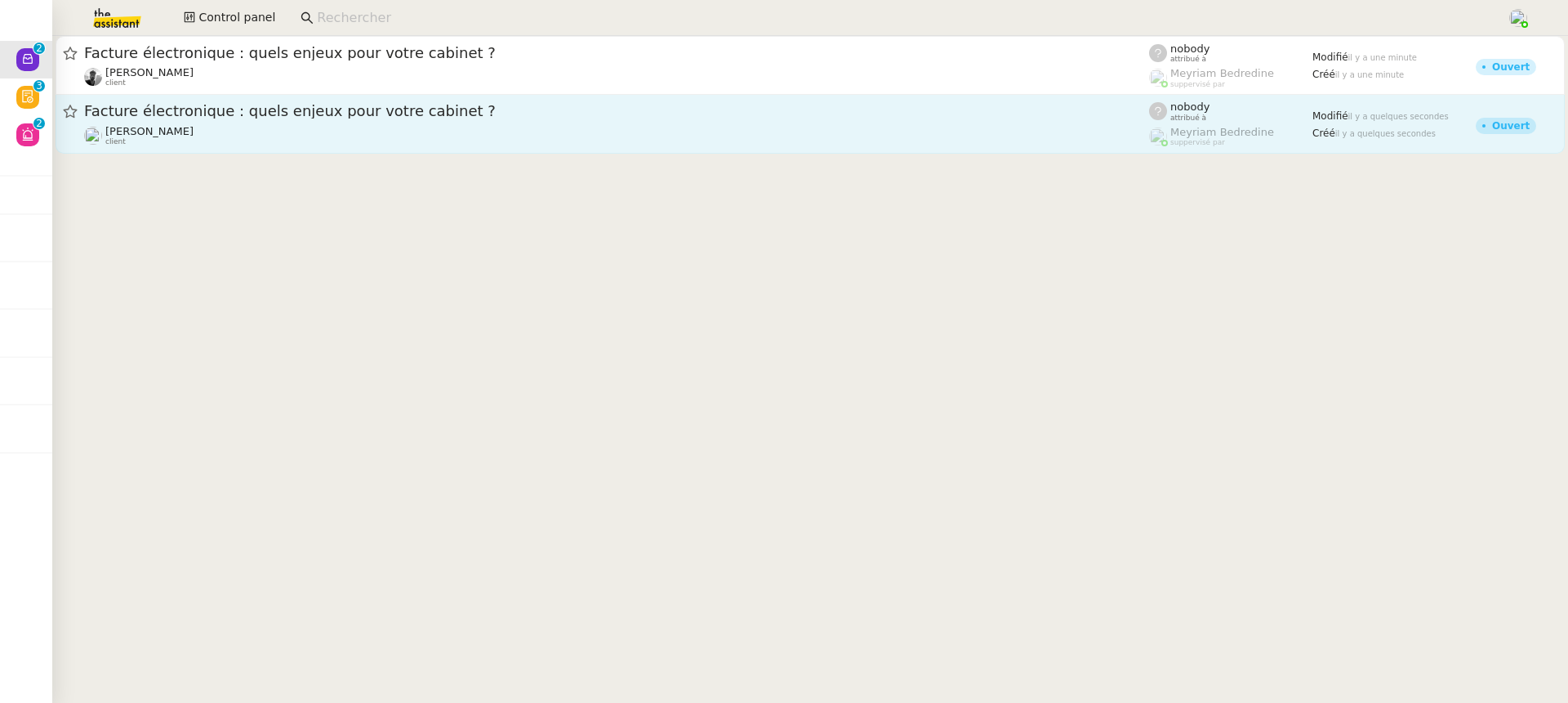
click at [214, 147] on link "Facture électronique : quels enjeux pour votre cabinet ? Ilyes Hadj client nobo…" at bounding box center [809, 124] width 1509 height 59
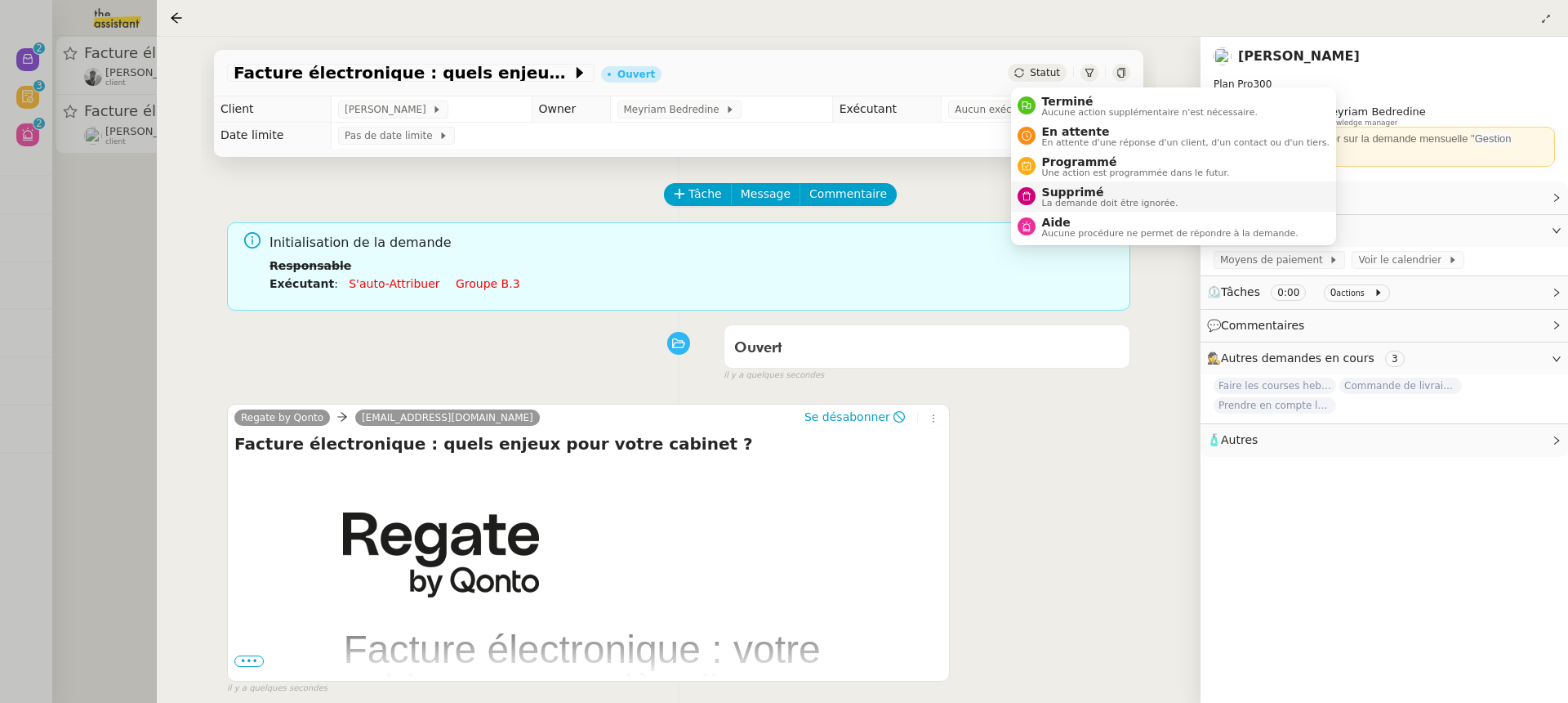
click at [1107, 196] on span "Supprimé" at bounding box center [1110, 191] width 137 height 13
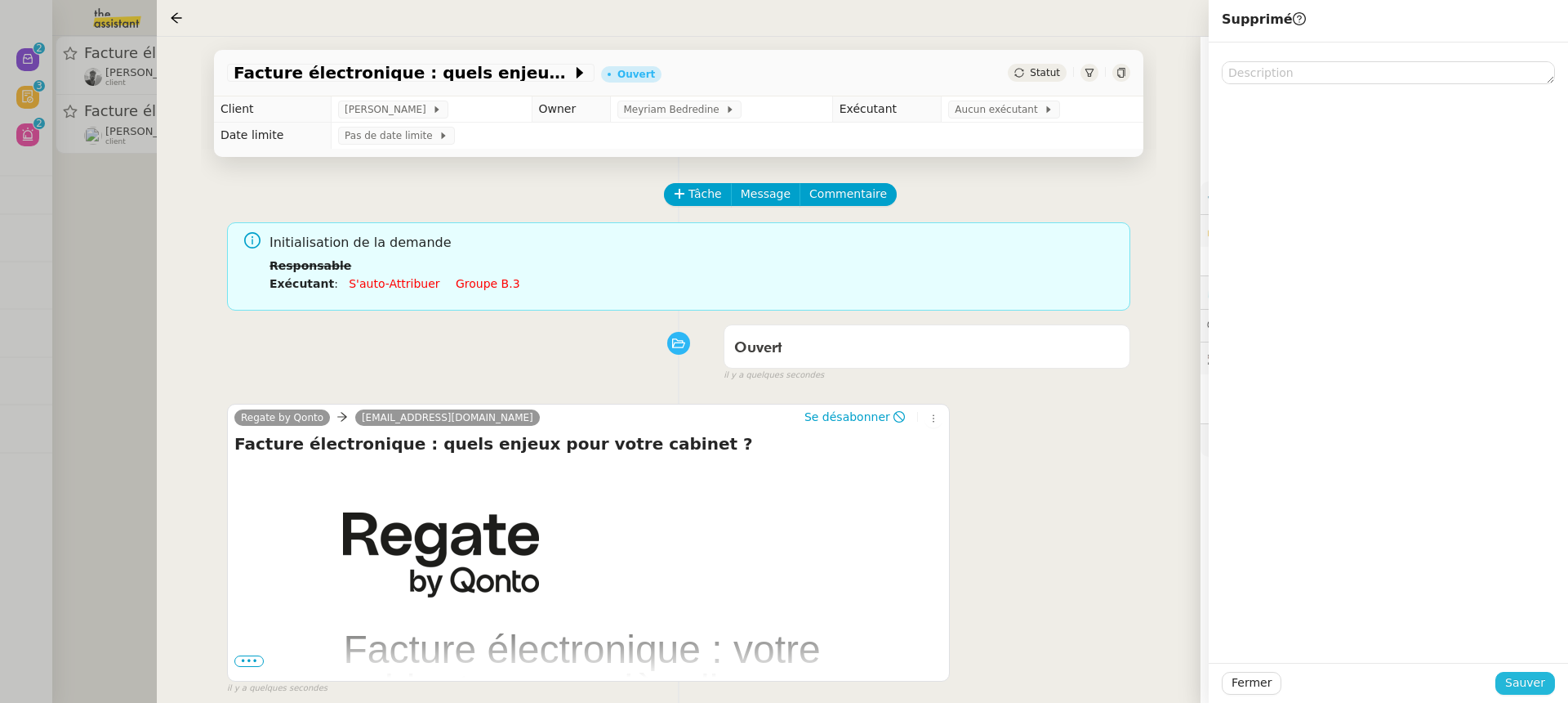
click at [1529, 681] on span "Sauver" at bounding box center [1524, 682] width 40 height 18
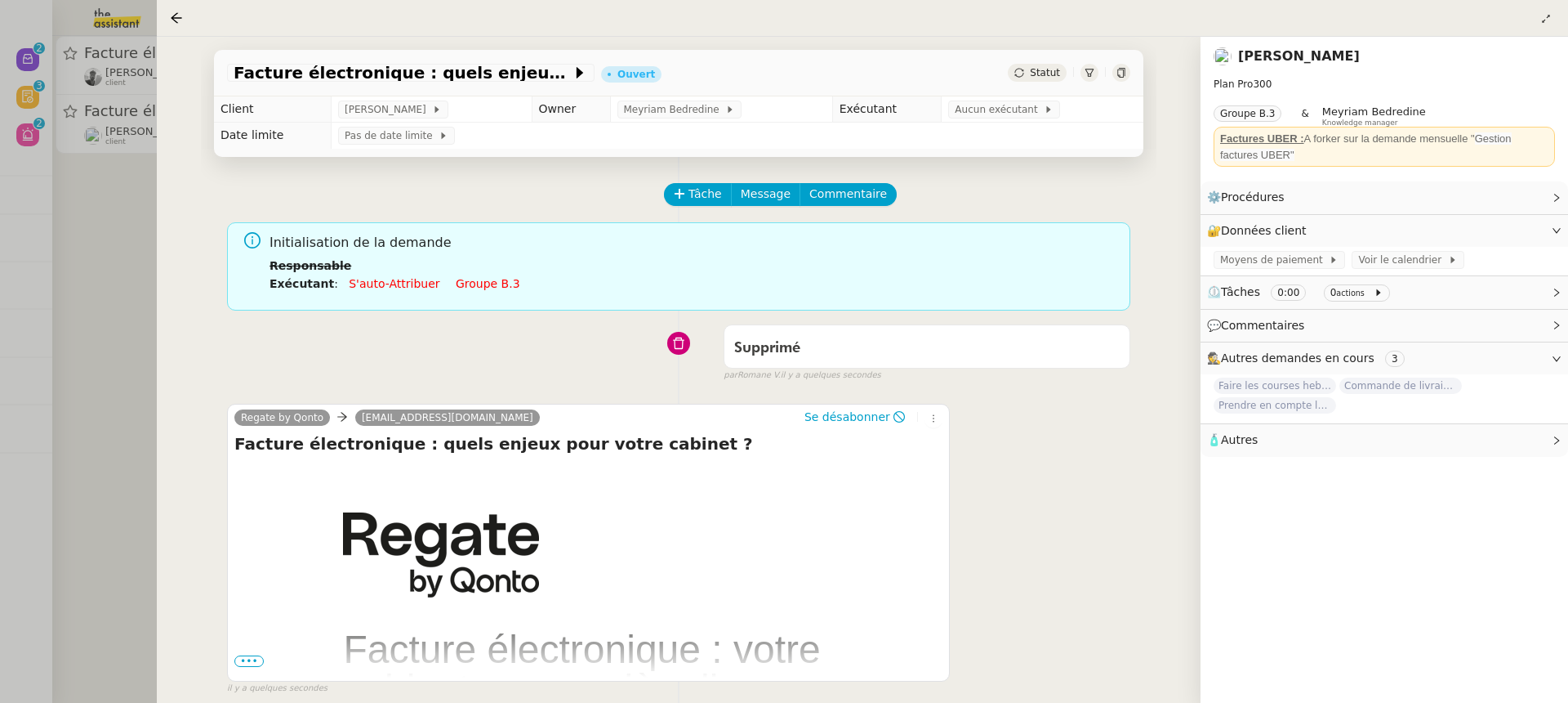
click at [83, 65] on div at bounding box center [784, 351] width 1568 height 703
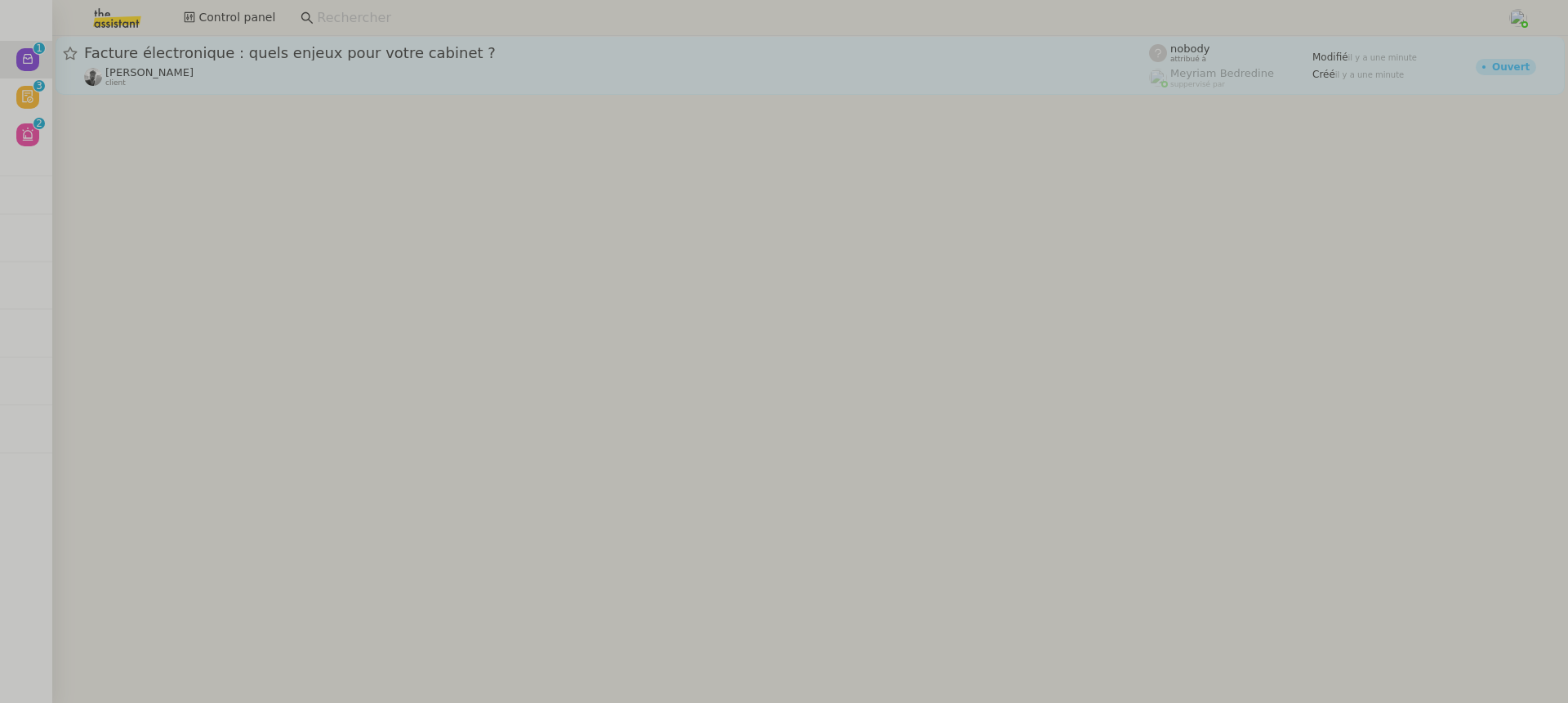
click at [179, 75] on div "Victor Peyre client" at bounding box center [616, 77] width 1065 height 21
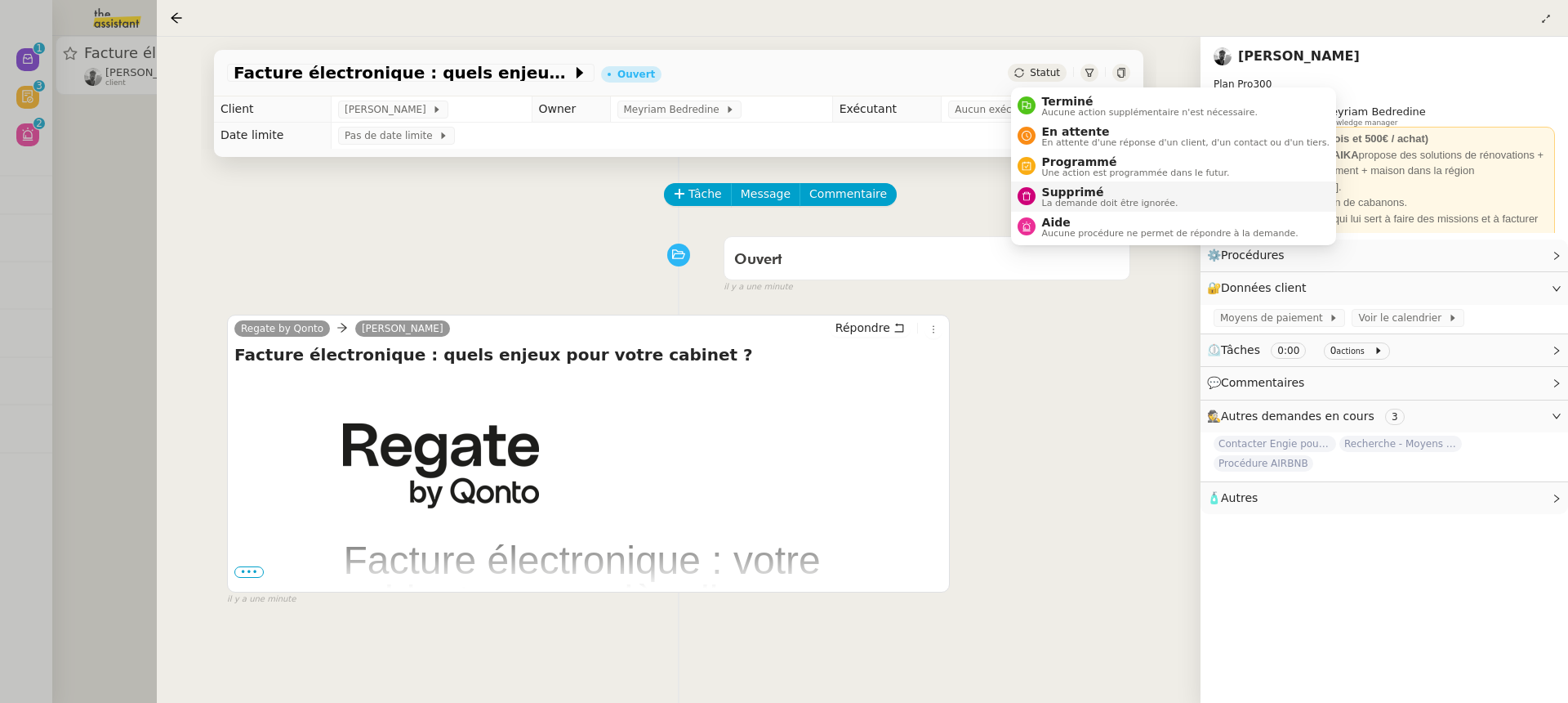
click at [1096, 203] on span "La demande doit être ignorée." at bounding box center [1110, 203] width 137 height 9
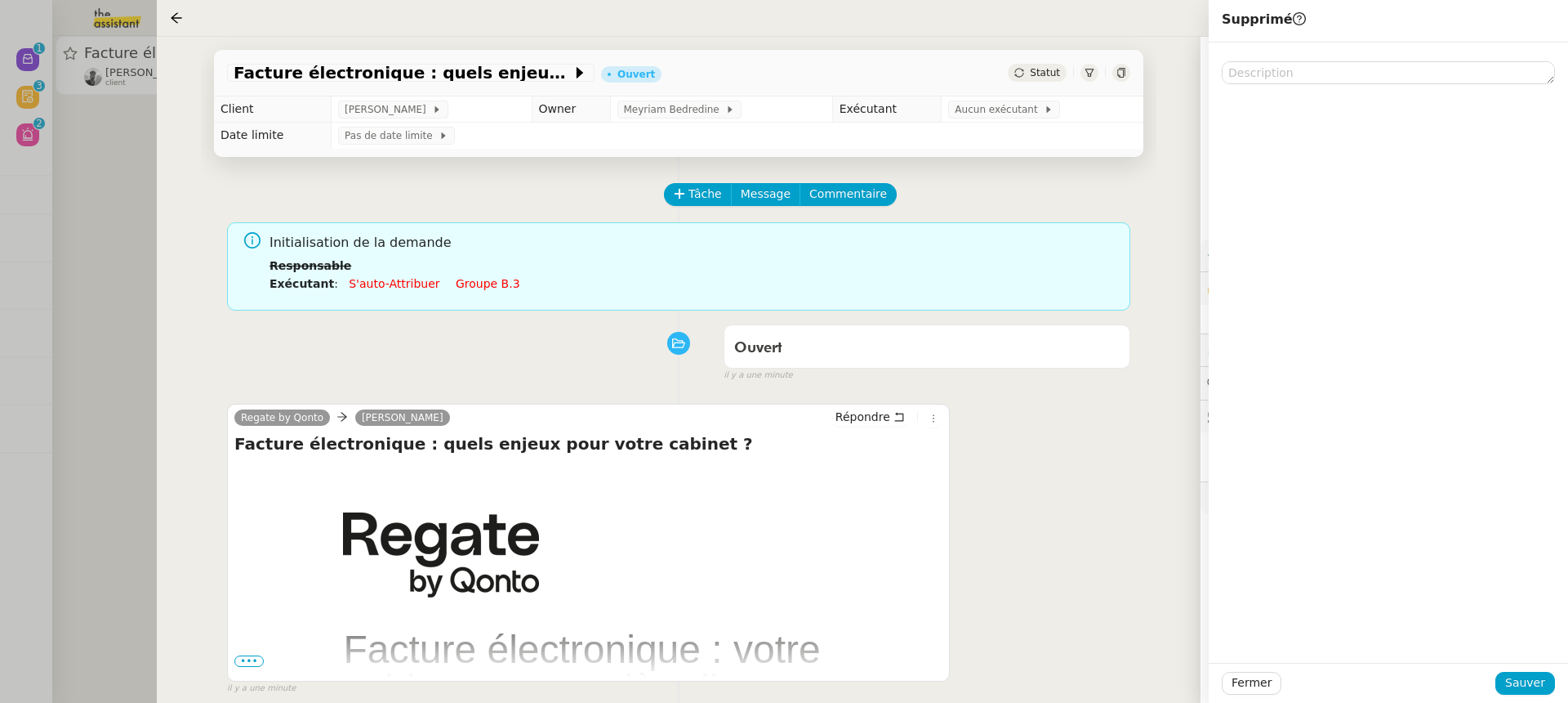
click at [1541, 697] on div "Fermer Sauver" at bounding box center [1388, 682] width 360 height 40
click at [1533, 692] on button "Sauver" at bounding box center [1525, 684] width 60 height 23
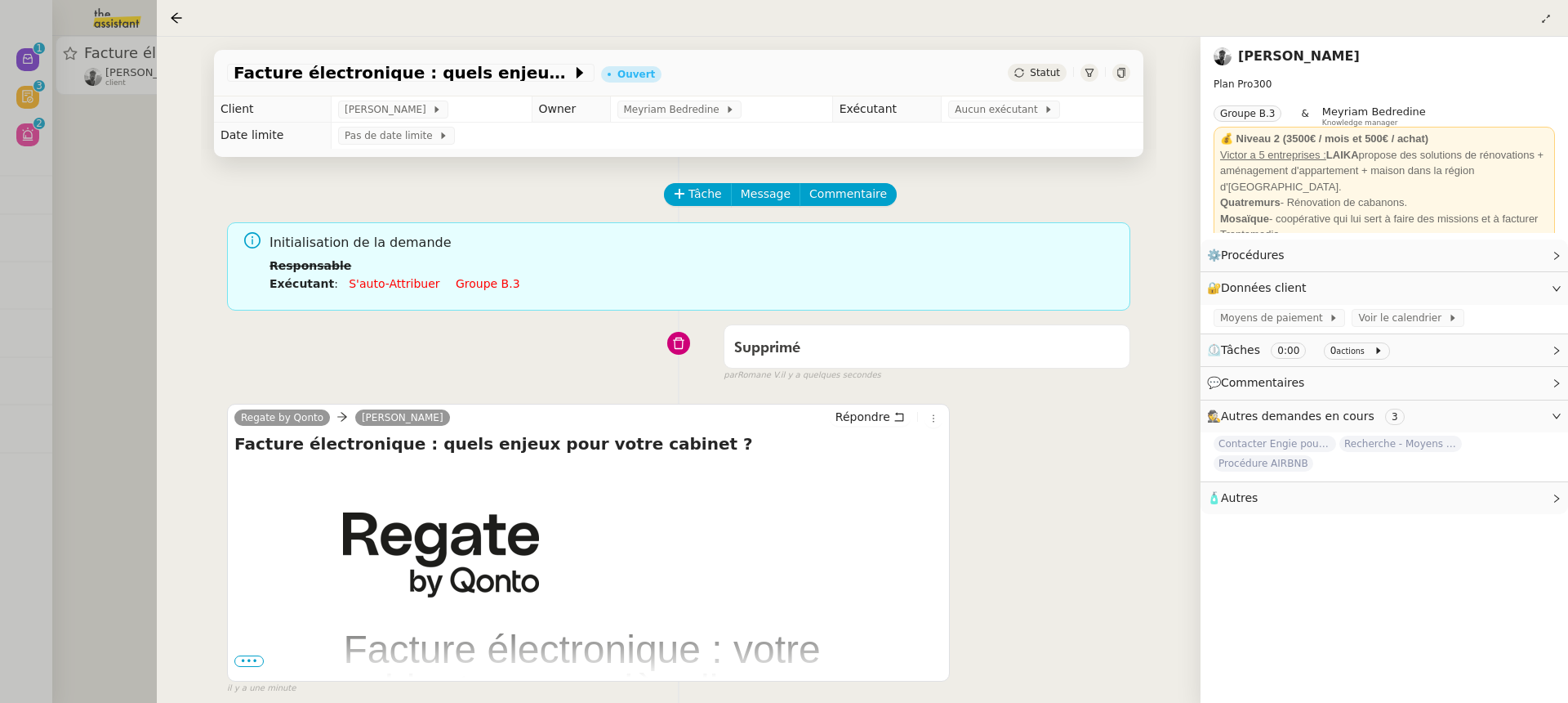
click at [67, 99] on div at bounding box center [784, 351] width 1568 height 703
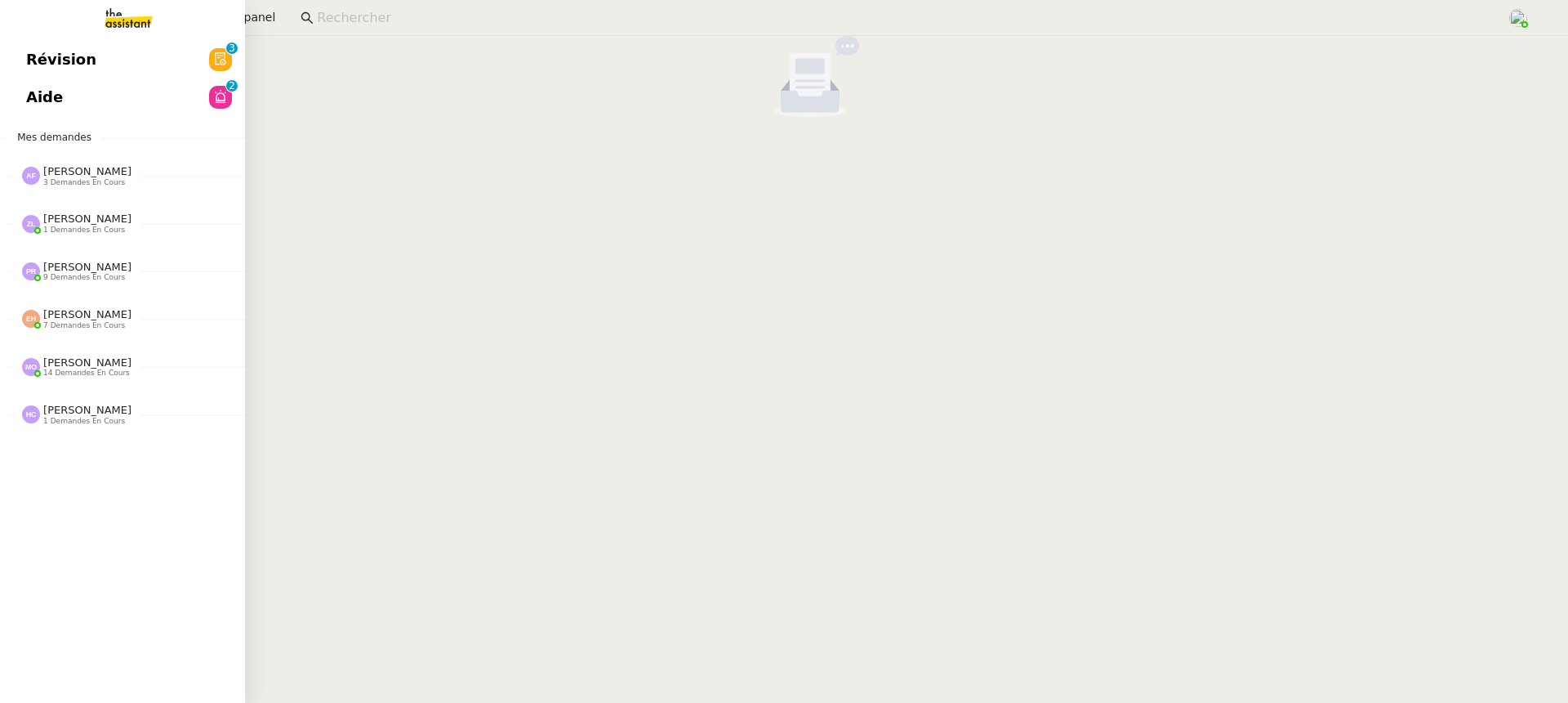
click at [37, 71] on span "Révision" at bounding box center [61, 59] width 70 height 24
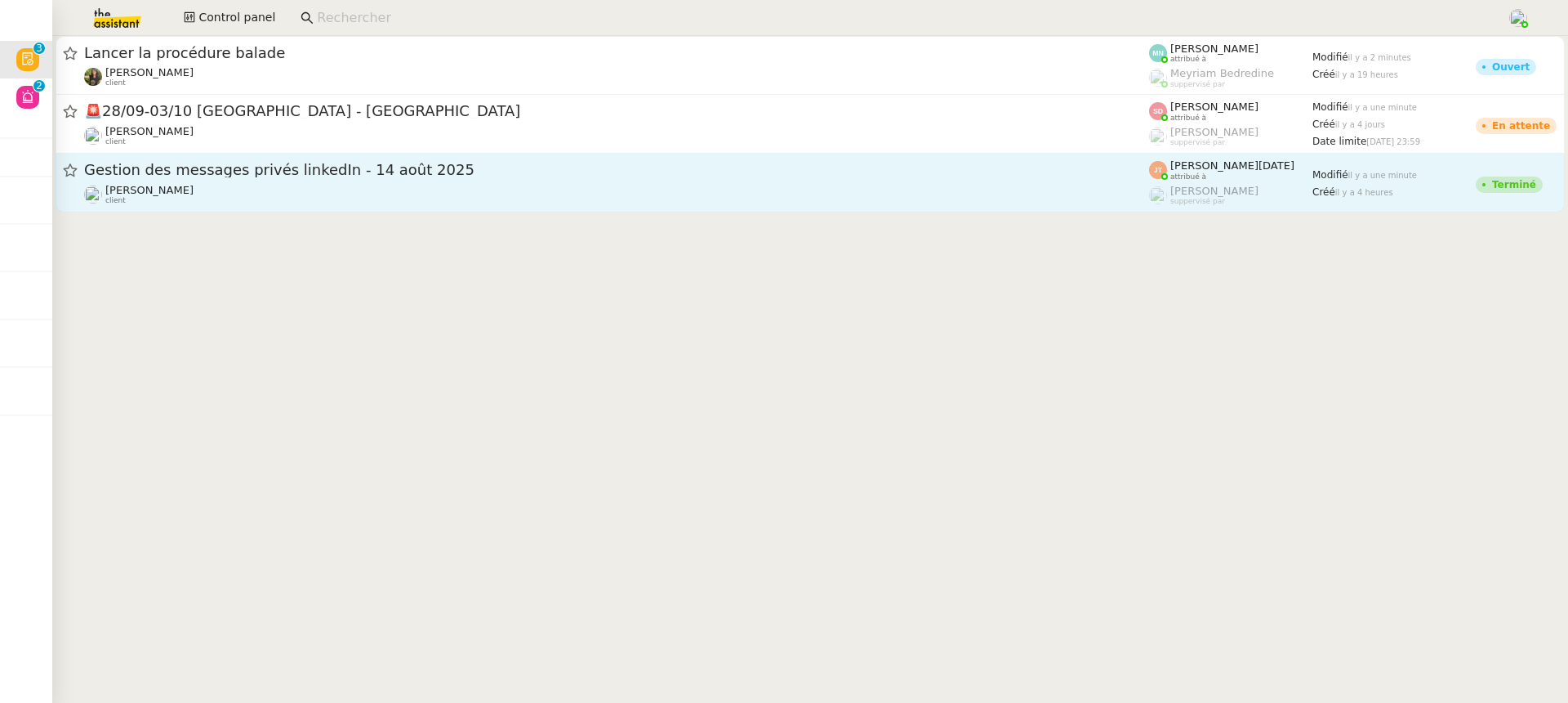
click at [681, 175] on span "Gestion des messages privés linkedIn - 14 août 2025" at bounding box center [616, 170] width 1065 height 15
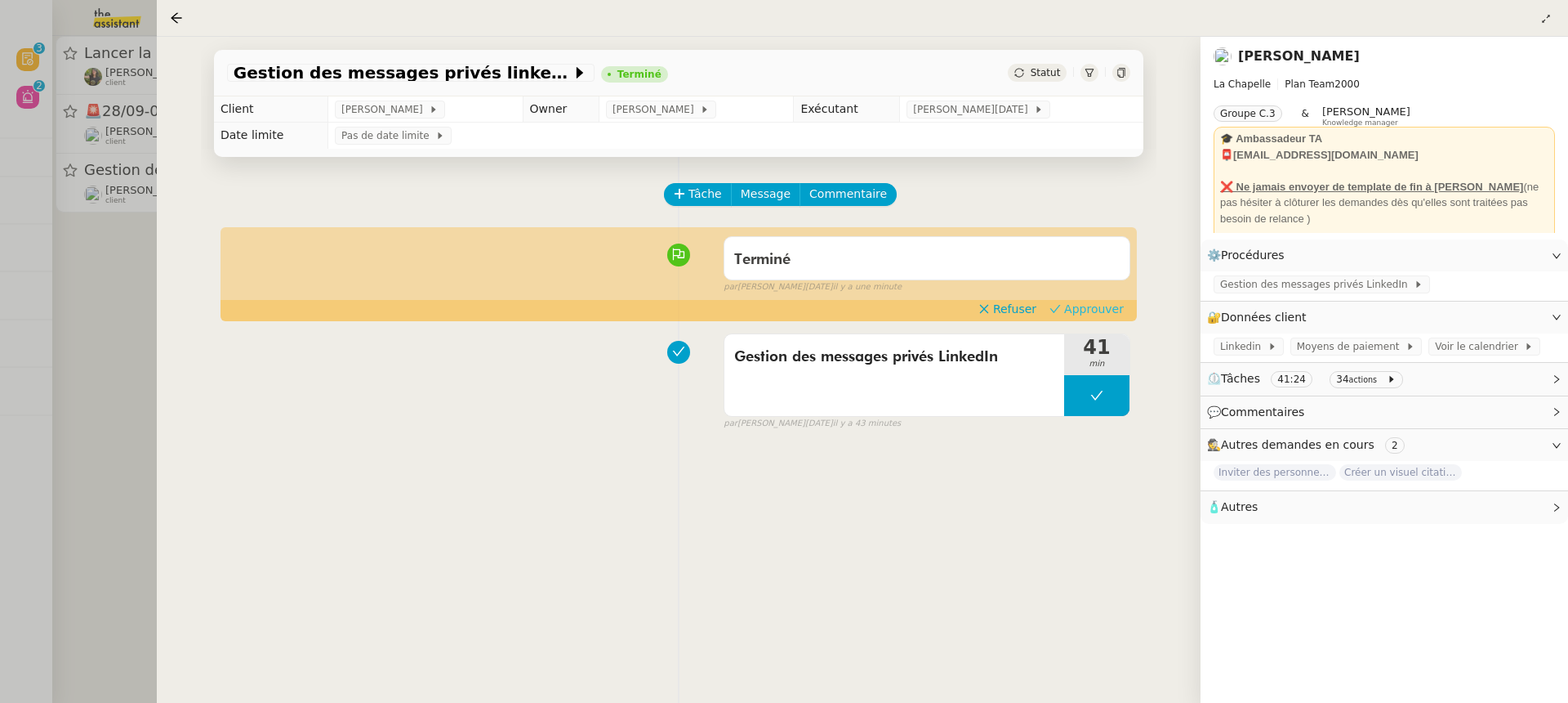
click at [1108, 314] on span "Approuver" at bounding box center [1094, 308] width 60 height 16
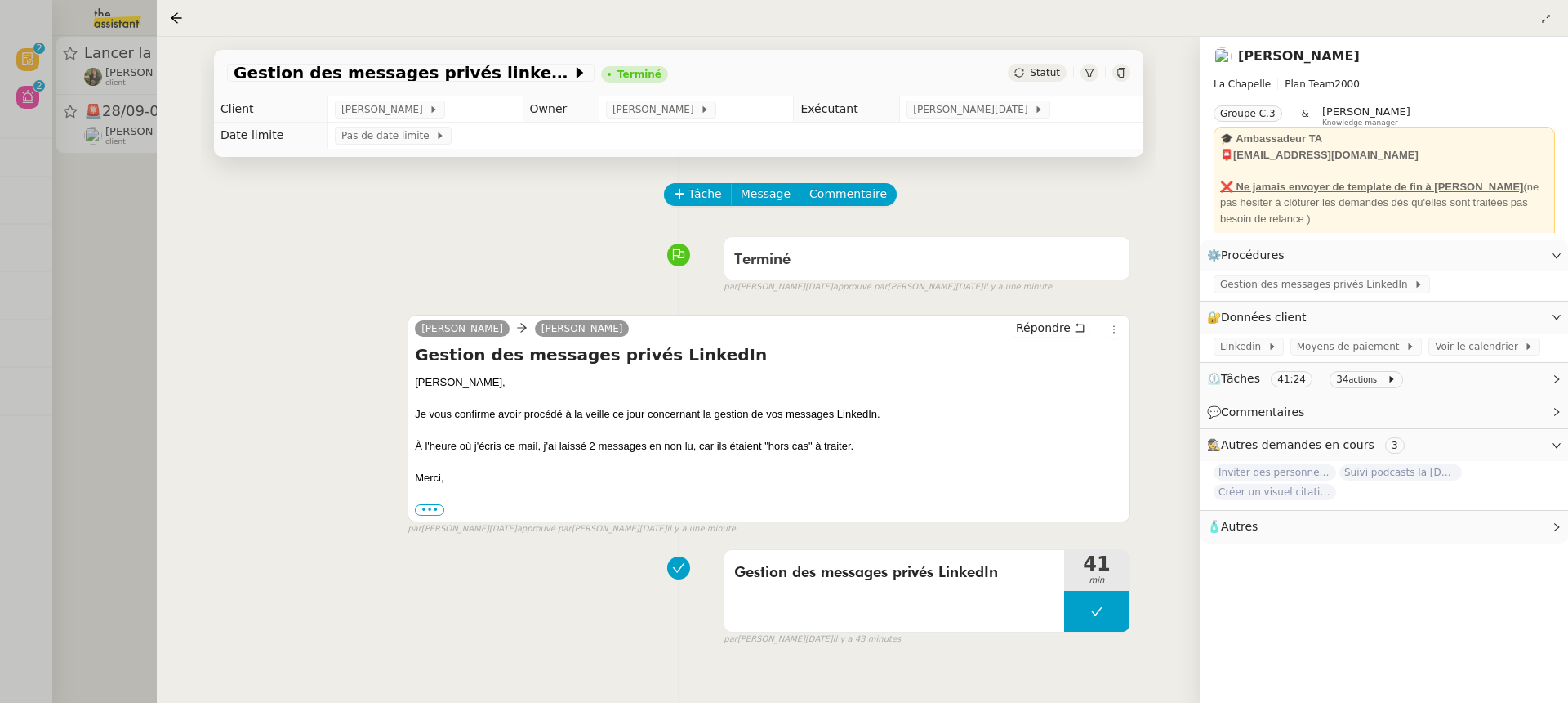
click at [139, 122] on div at bounding box center [784, 351] width 1568 height 703
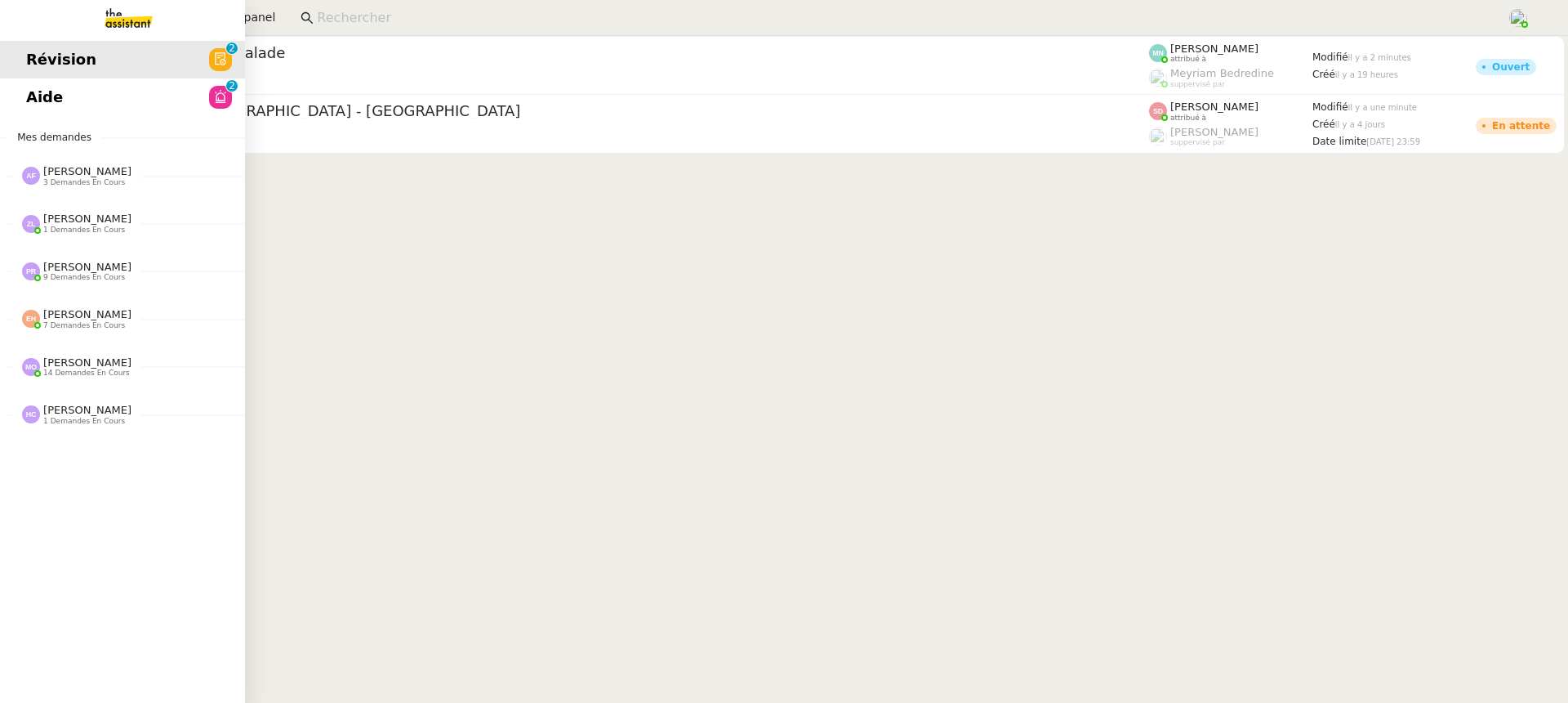
click at [46, 92] on link "Aide 0 1 2 3 4 5 6 7 8 9" at bounding box center [122, 97] width 245 height 38
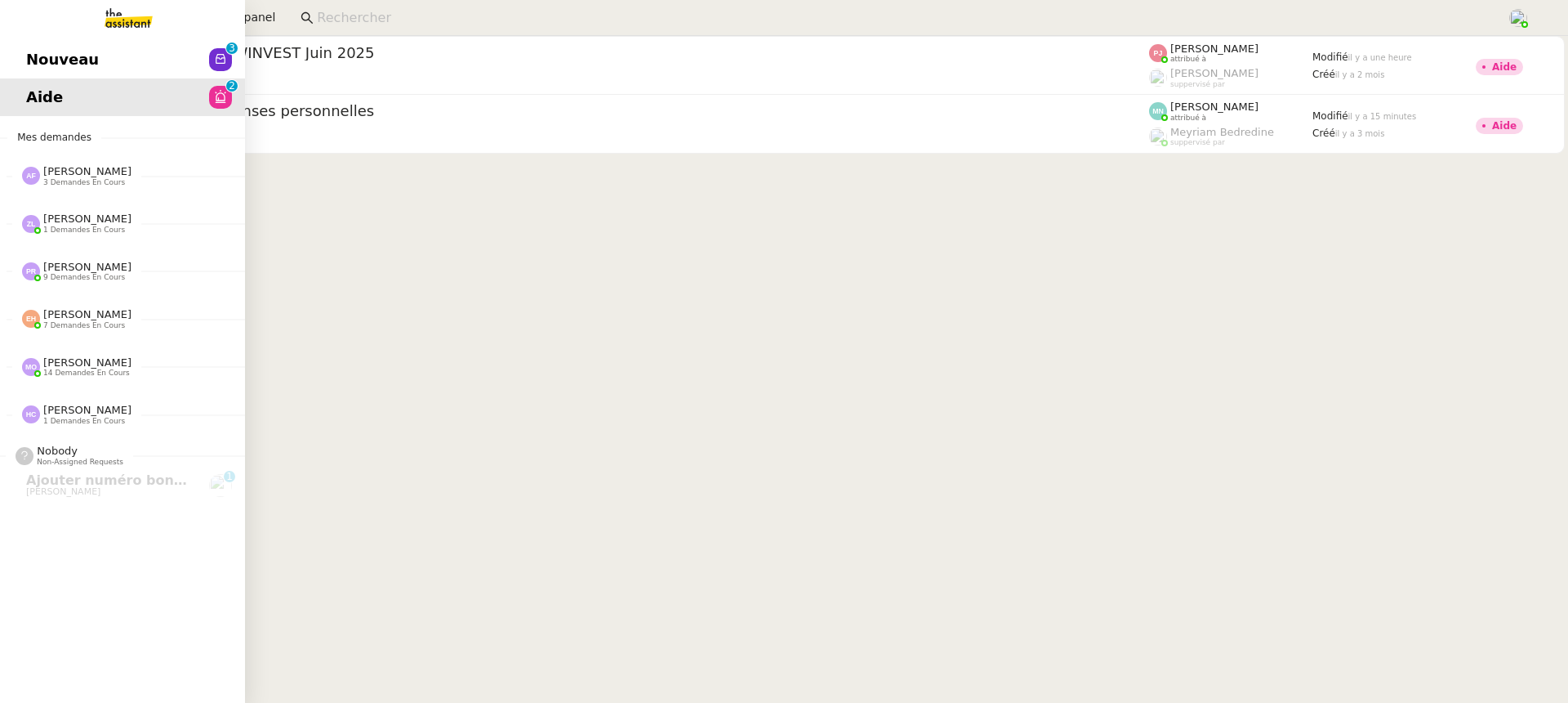
click at [37, 51] on link "Nouveau 0 1 2 3 4 5 6 7 8 9" at bounding box center [122, 59] width 245 height 38
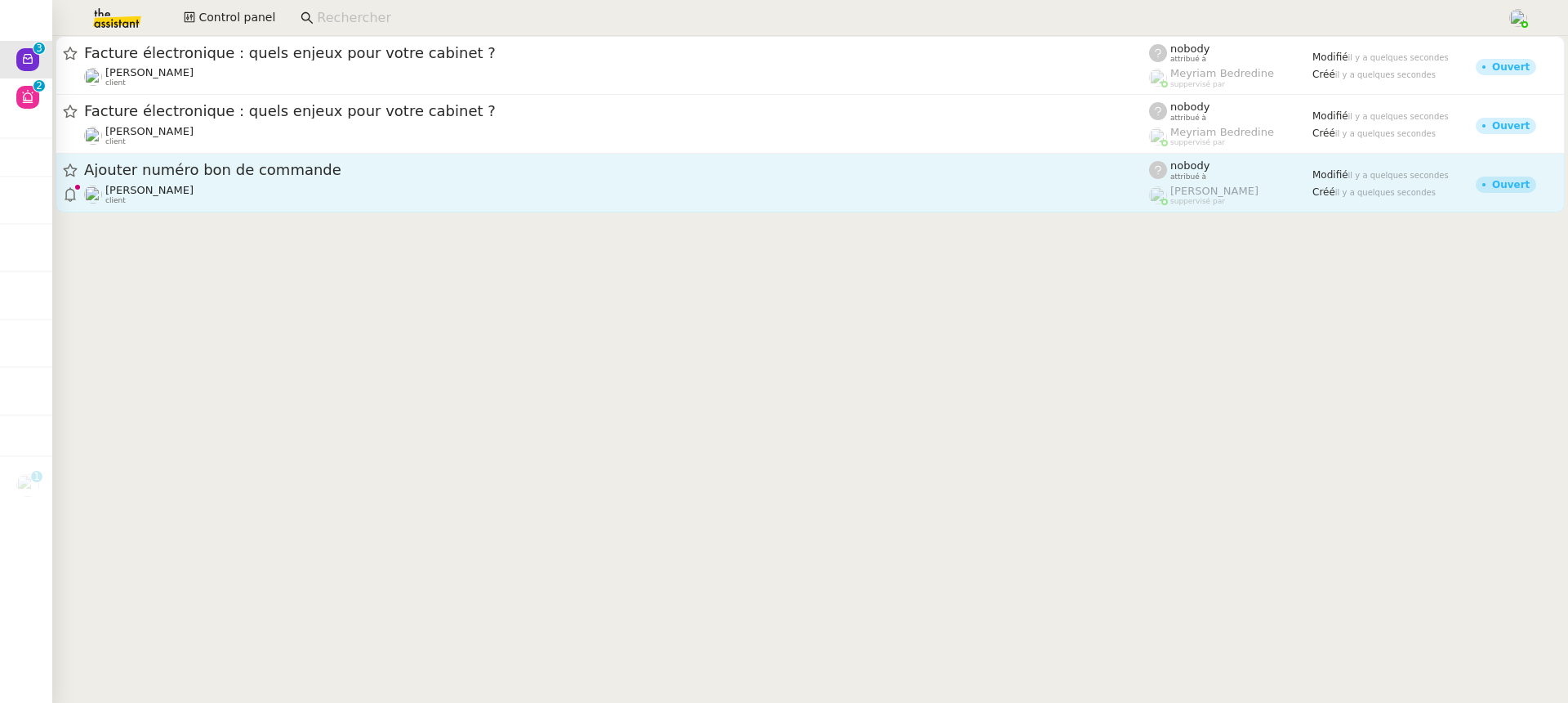
click at [705, 175] on span "Ajouter numéro bon de commande" at bounding box center [616, 170] width 1065 height 15
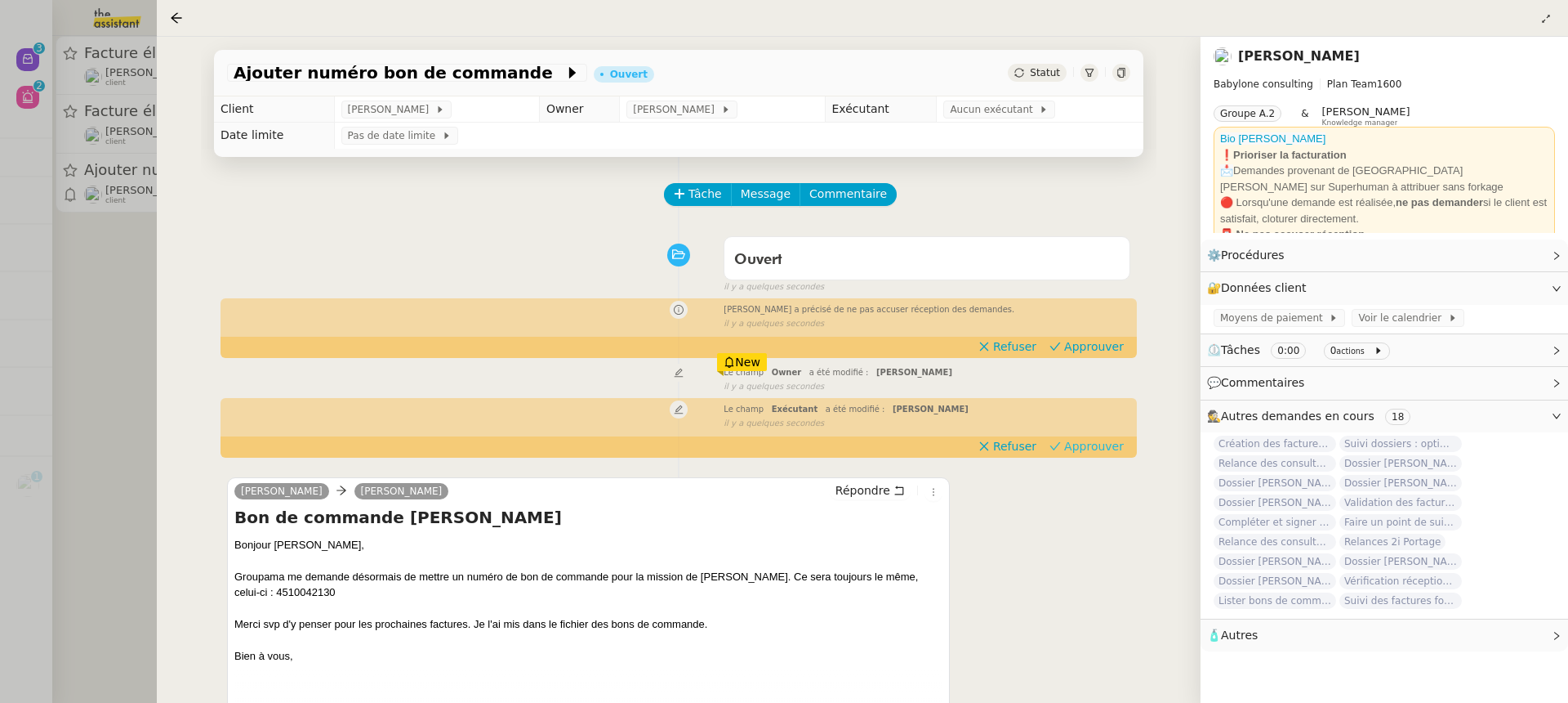
click at [1072, 447] on span "Approuver" at bounding box center [1094, 446] width 60 height 16
click at [1086, 340] on span "Approuver" at bounding box center [1094, 346] width 60 height 16
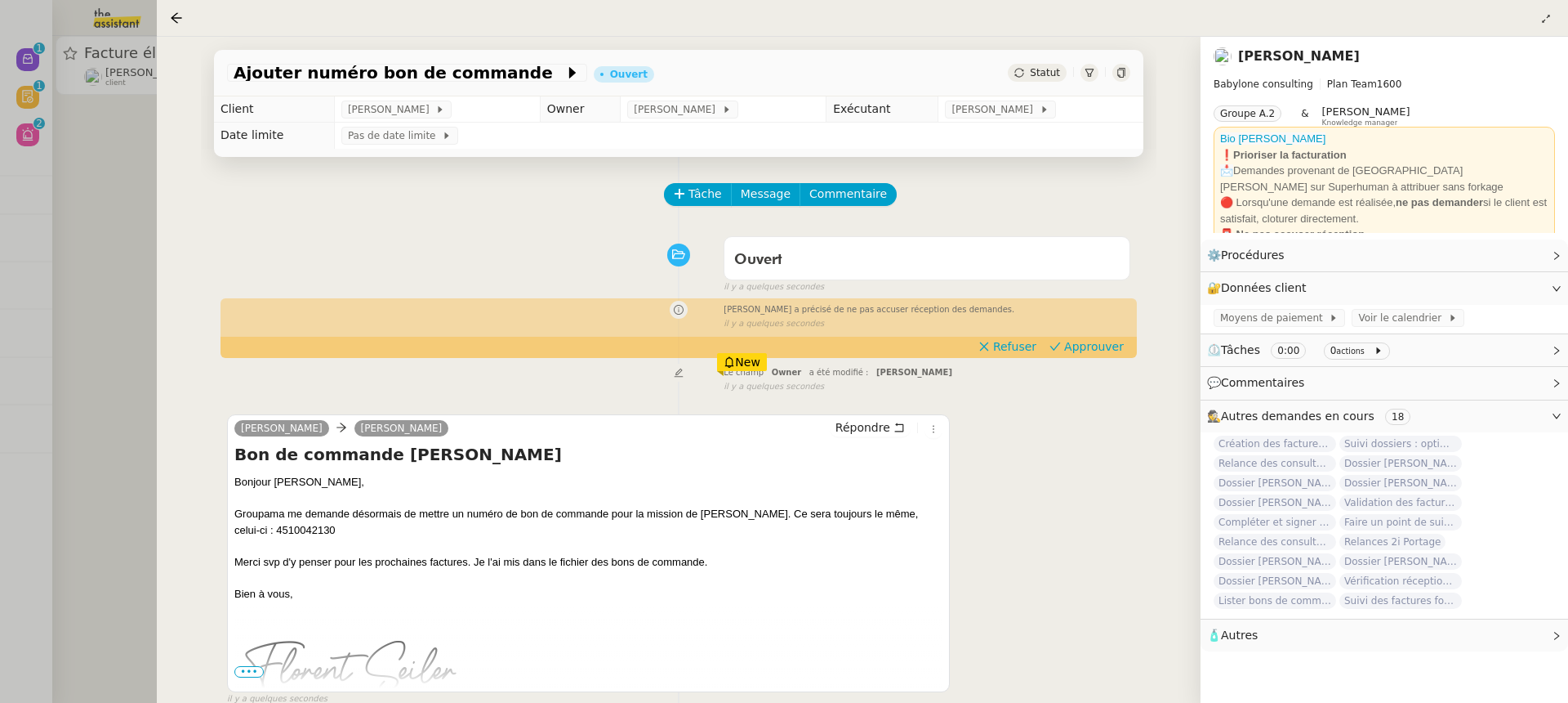
click at [129, 96] on div at bounding box center [784, 351] width 1568 height 703
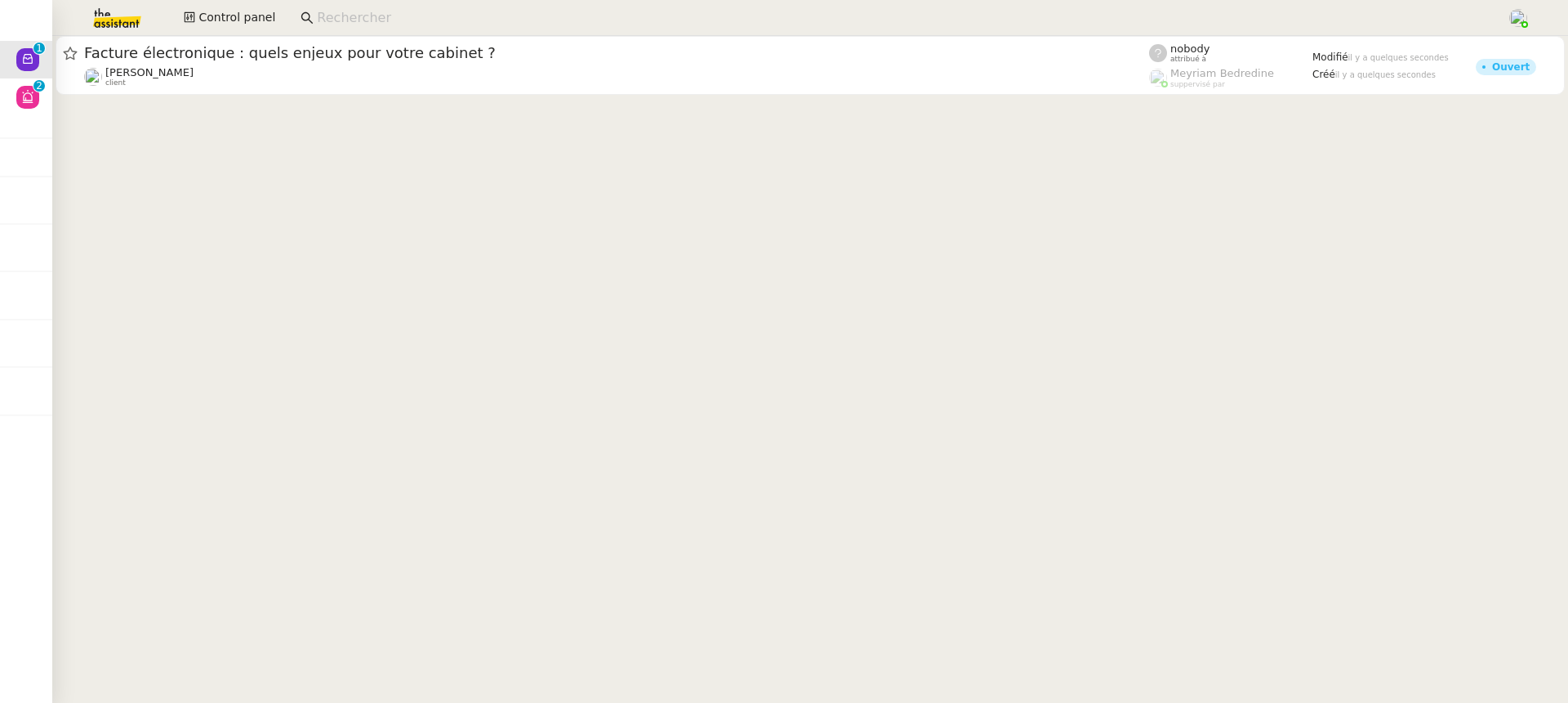
click at [301, 34] on app-search-bar at bounding box center [897, 17] width 1211 height 36
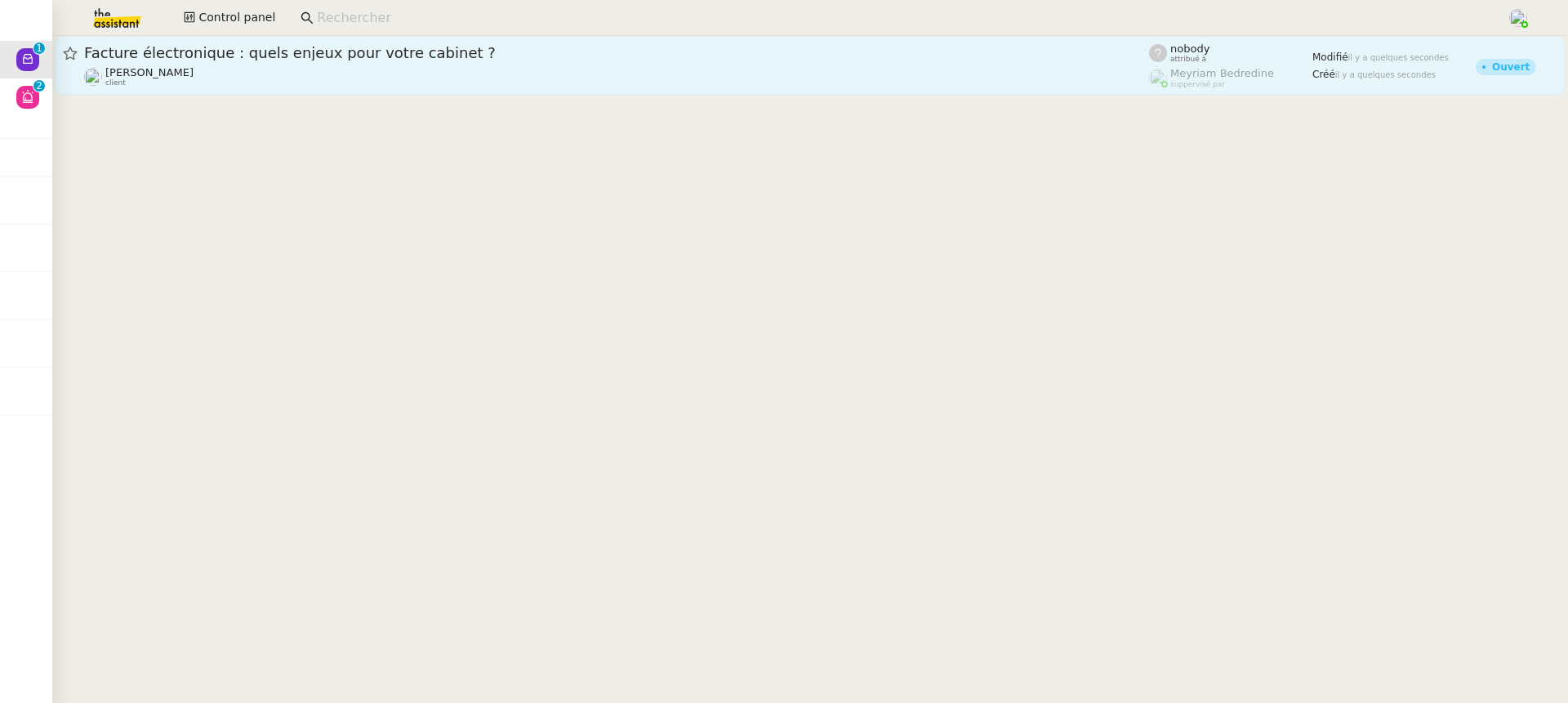
click at [304, 60] on div "Facture électronique : quels enjeux pour votre cabinet ?" at bounding box center [616, 53] width 1065 height 19
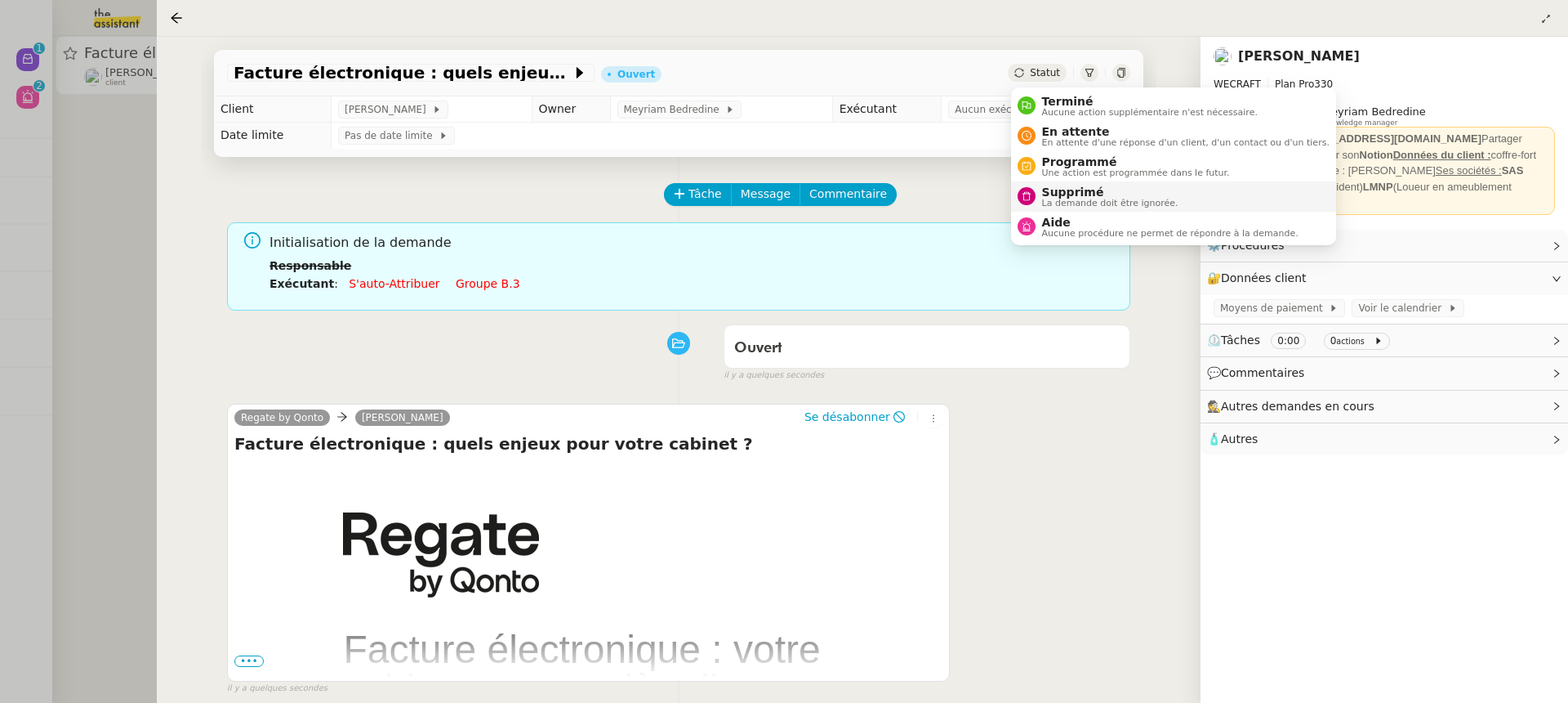
click at [1102, 205] on span "La demande doit être ignorée." at bounding box center [1110, 203] width 137 height 9
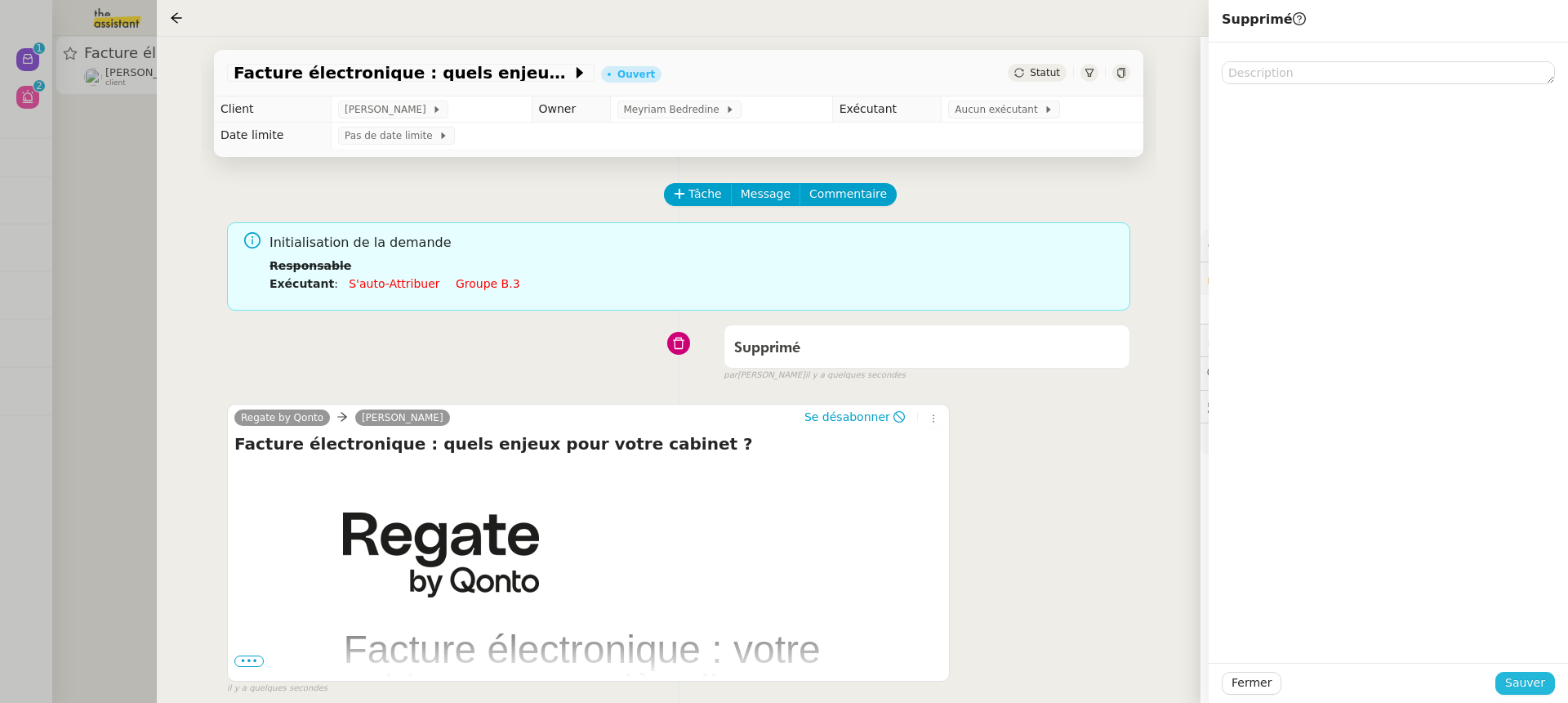
click at [1532, 678] on span "Sauver" at bounding box center [1524, 682] width 40 height 18
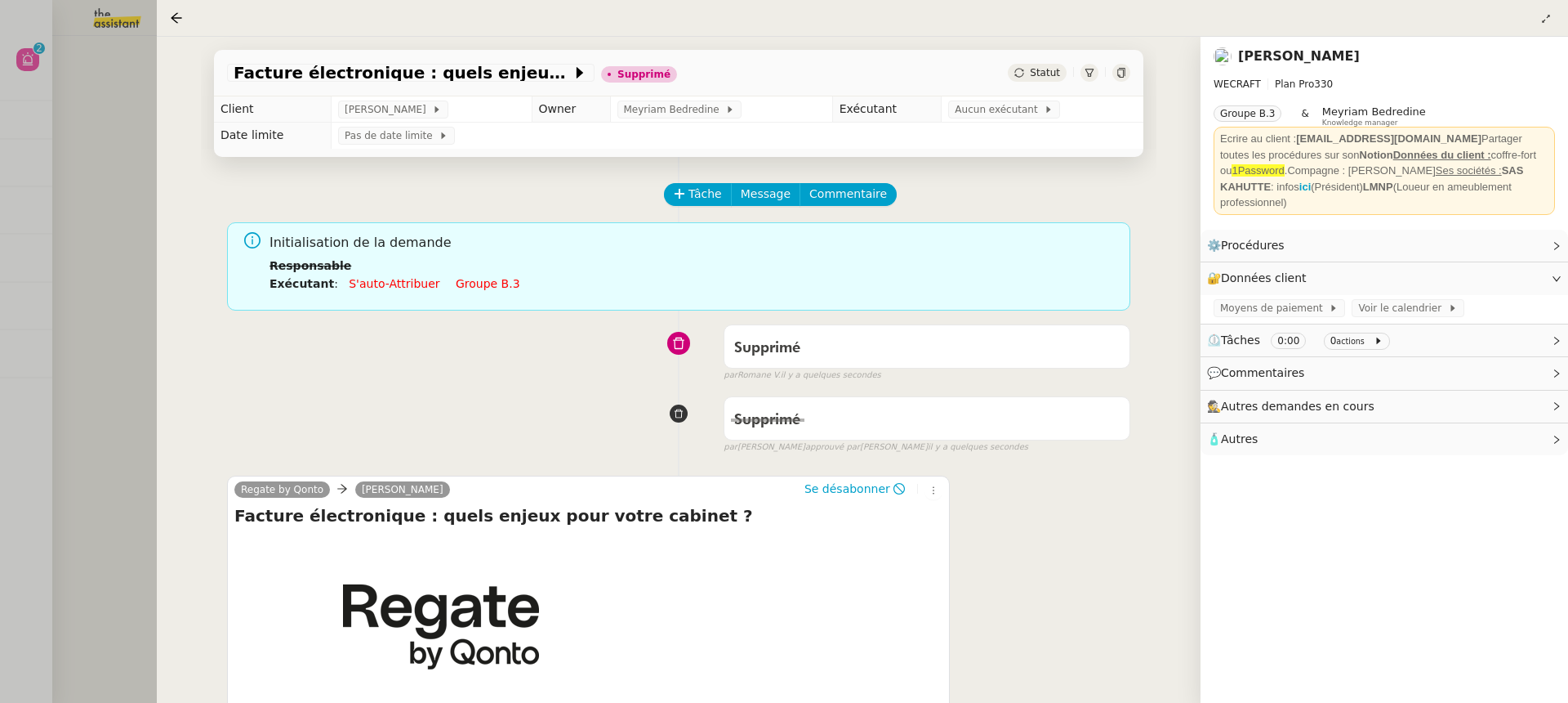
click at [121, 153] on div at bounding box center [784, 351] width 1568 height 703
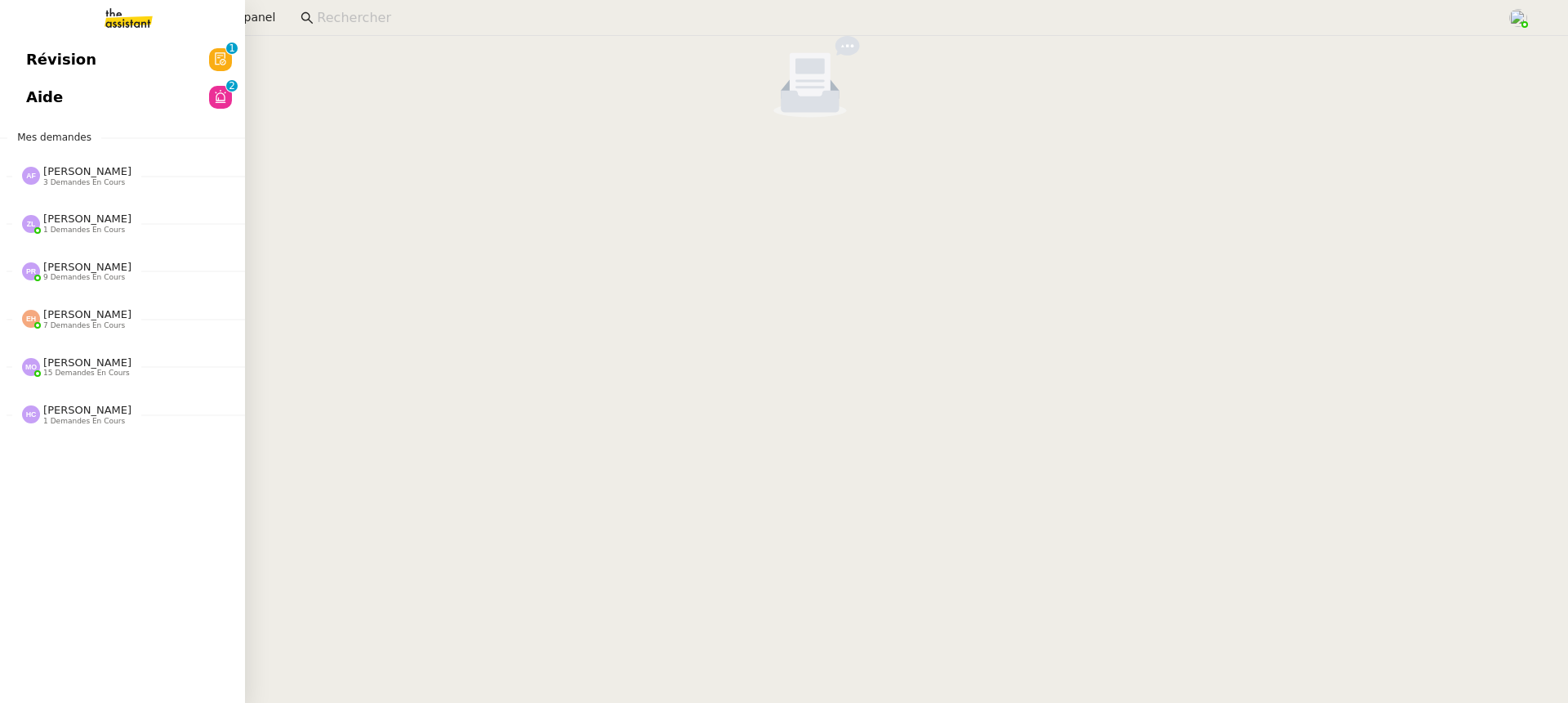
click at [5, 70] on link "Révision 0 1 2 3 4 5 6 7 8 9" at bounding box center [122, 59] width 245 height 38
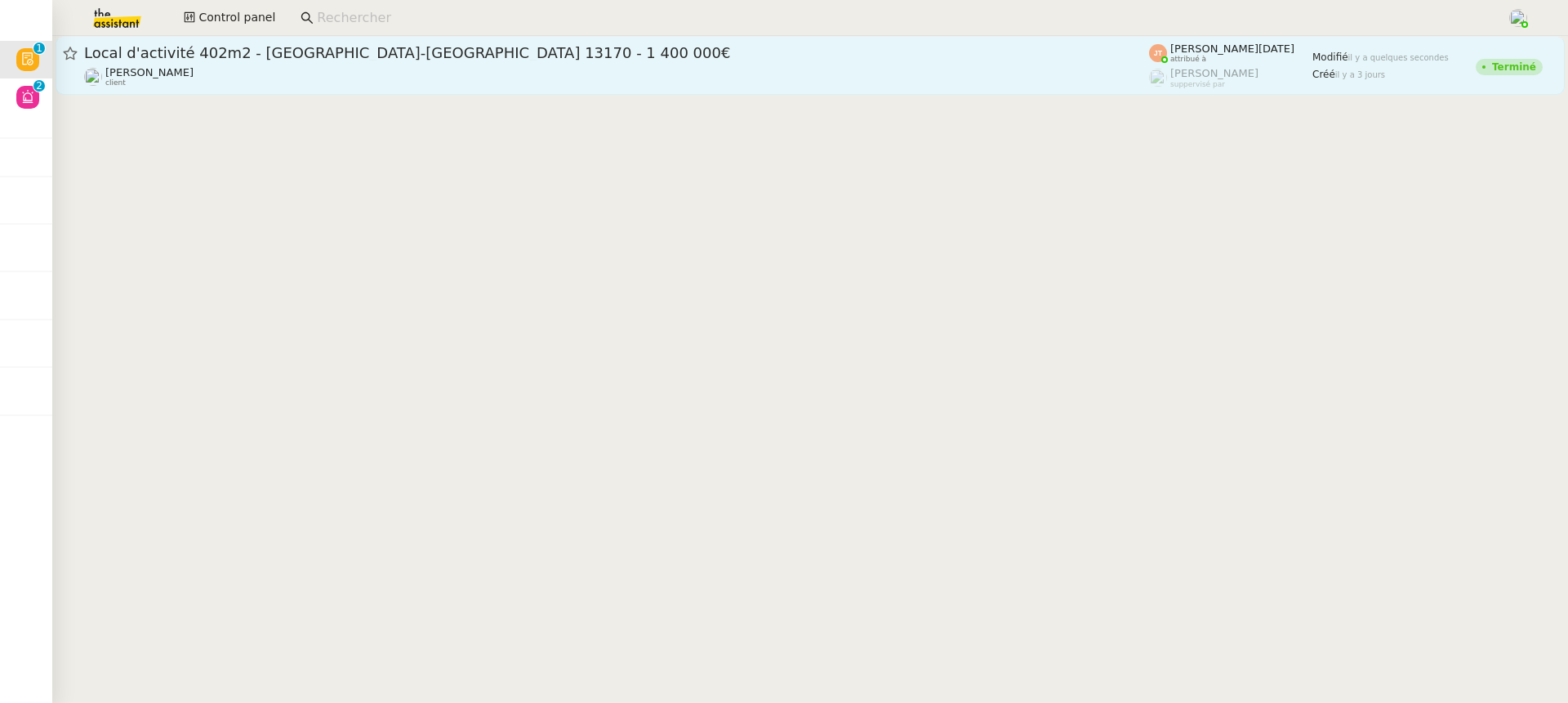
click at [831, 80] on div "[PERSON_NAME] client" at bounding box center [616, 77] width 1065 height 21
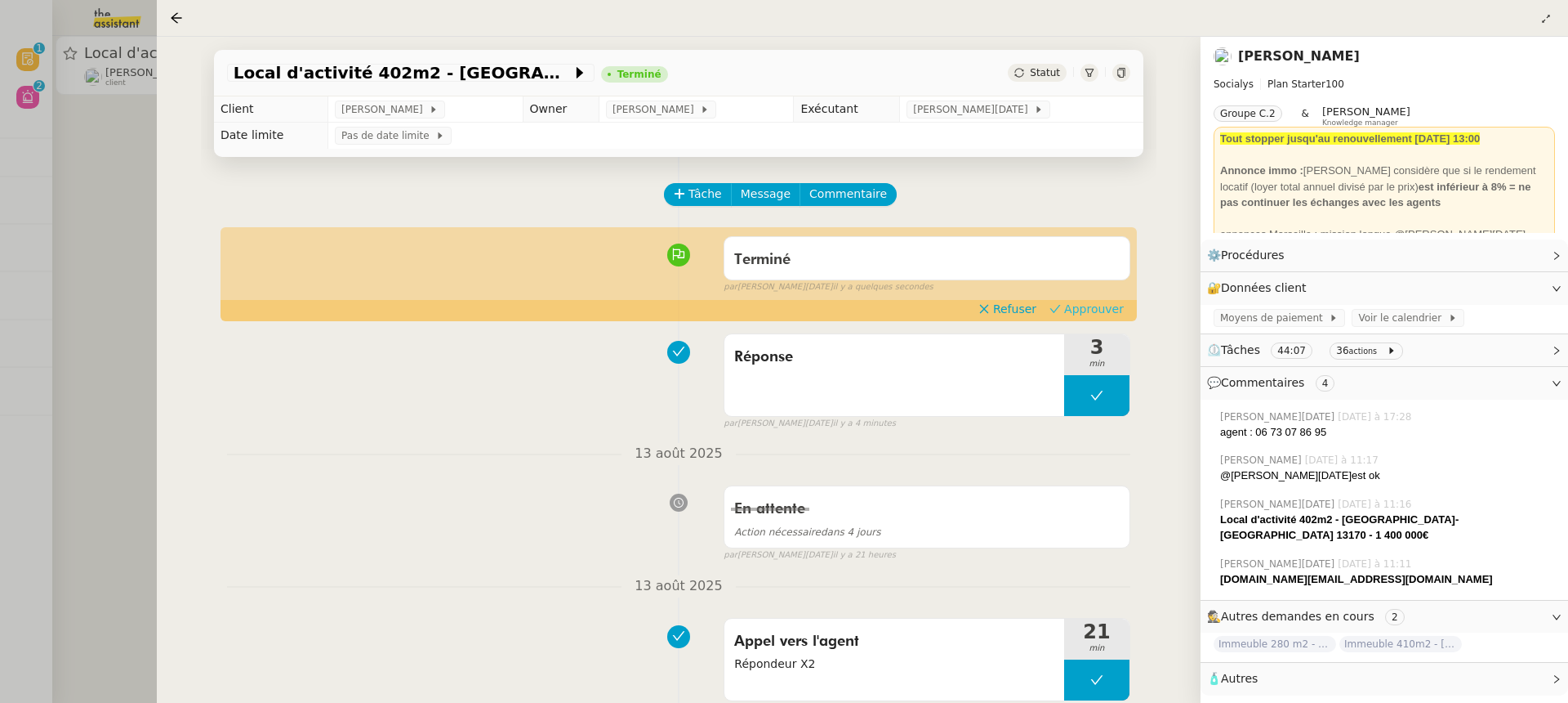
click at [1105, 311] on span "Approuver" at bounding box center [1094, 308] width 60 height 16
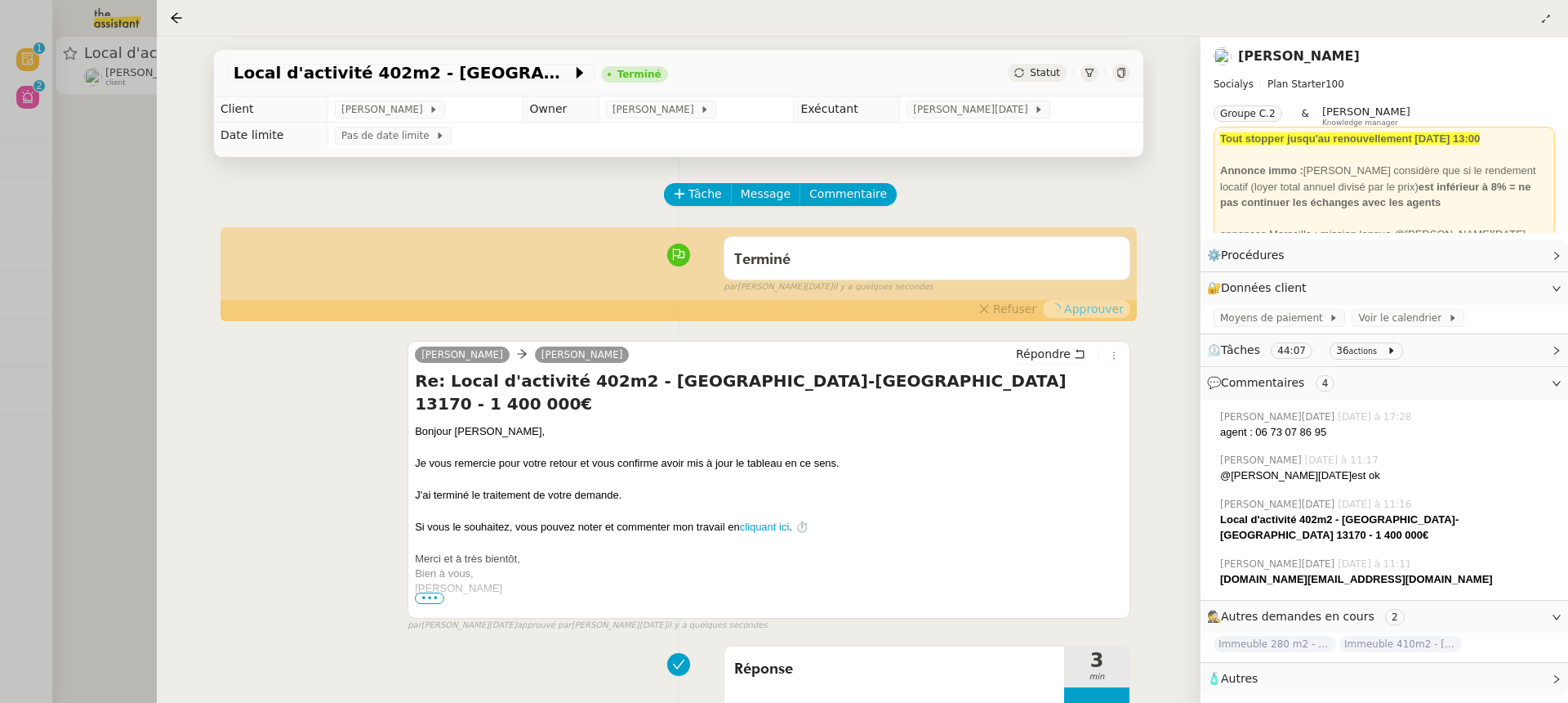
click at [11, 180] on div at bounding box center [784, 351] width 1568 height 703
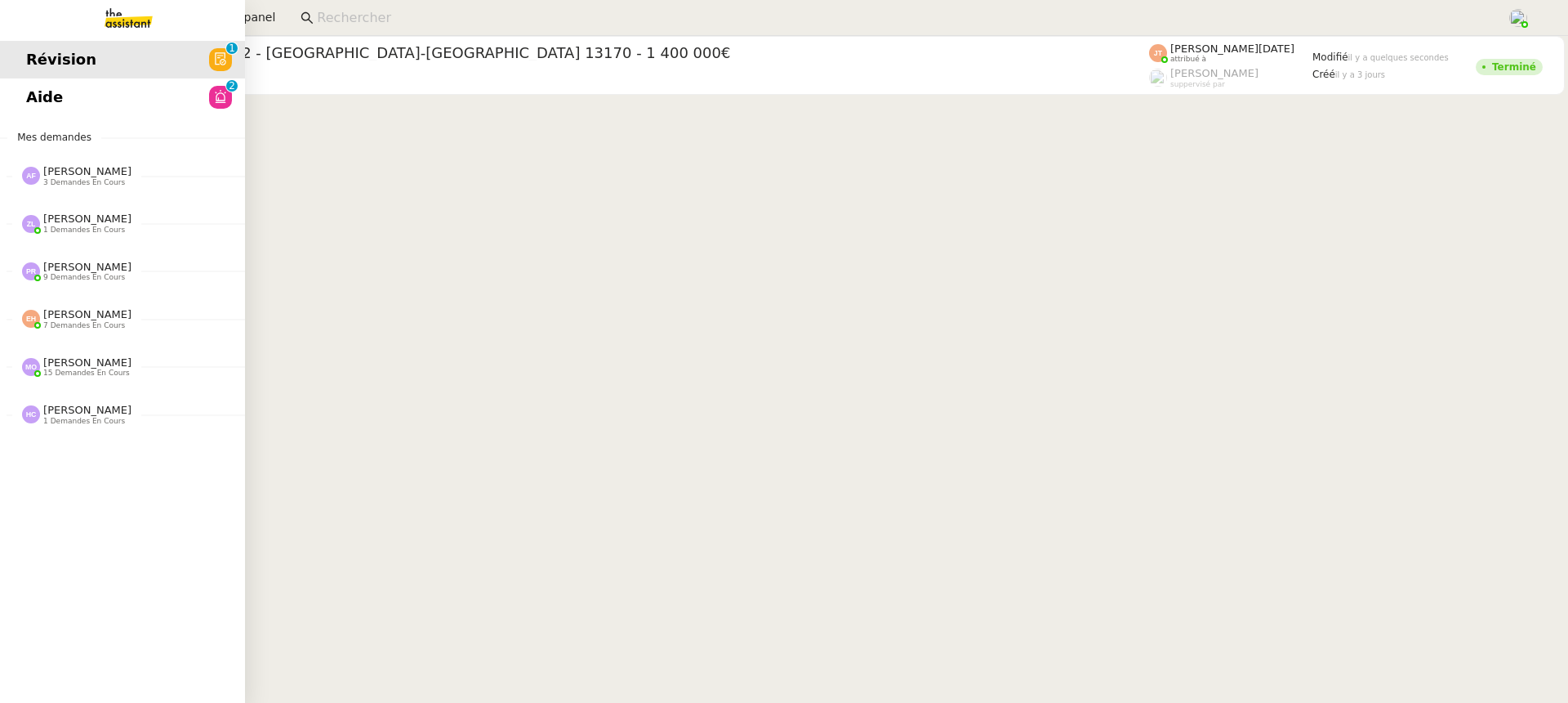
click at [34, 94] on link "Aide 0 1 2 3 4 5 6 7 8 9" at bounding box center [122, 97] width 245 height 38
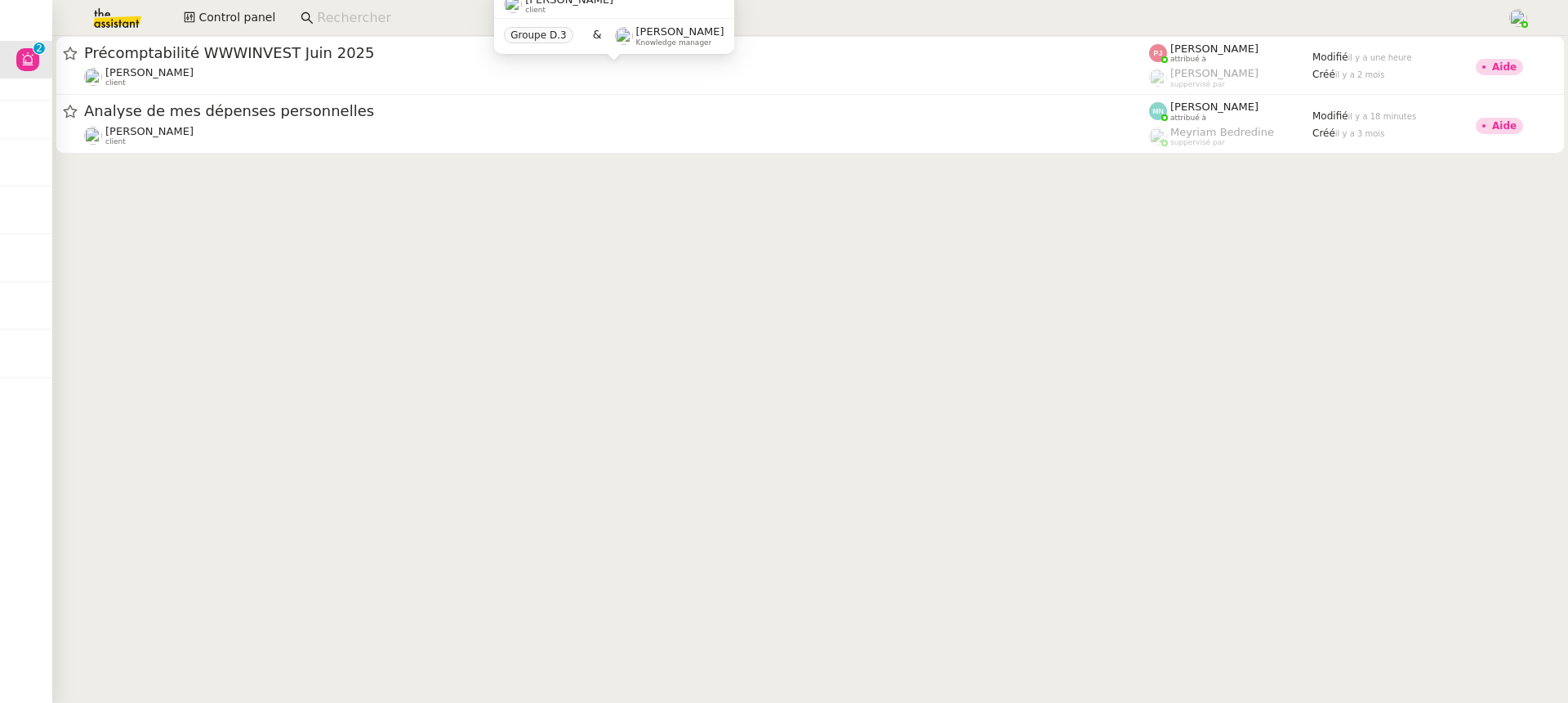
click at [215, 33] on div "Control panel" at bounding box center [783, 17] width 1486 height 36
click at [211, 18] on span "Control panel" at bounding box center [236, 16] width 77 height 18
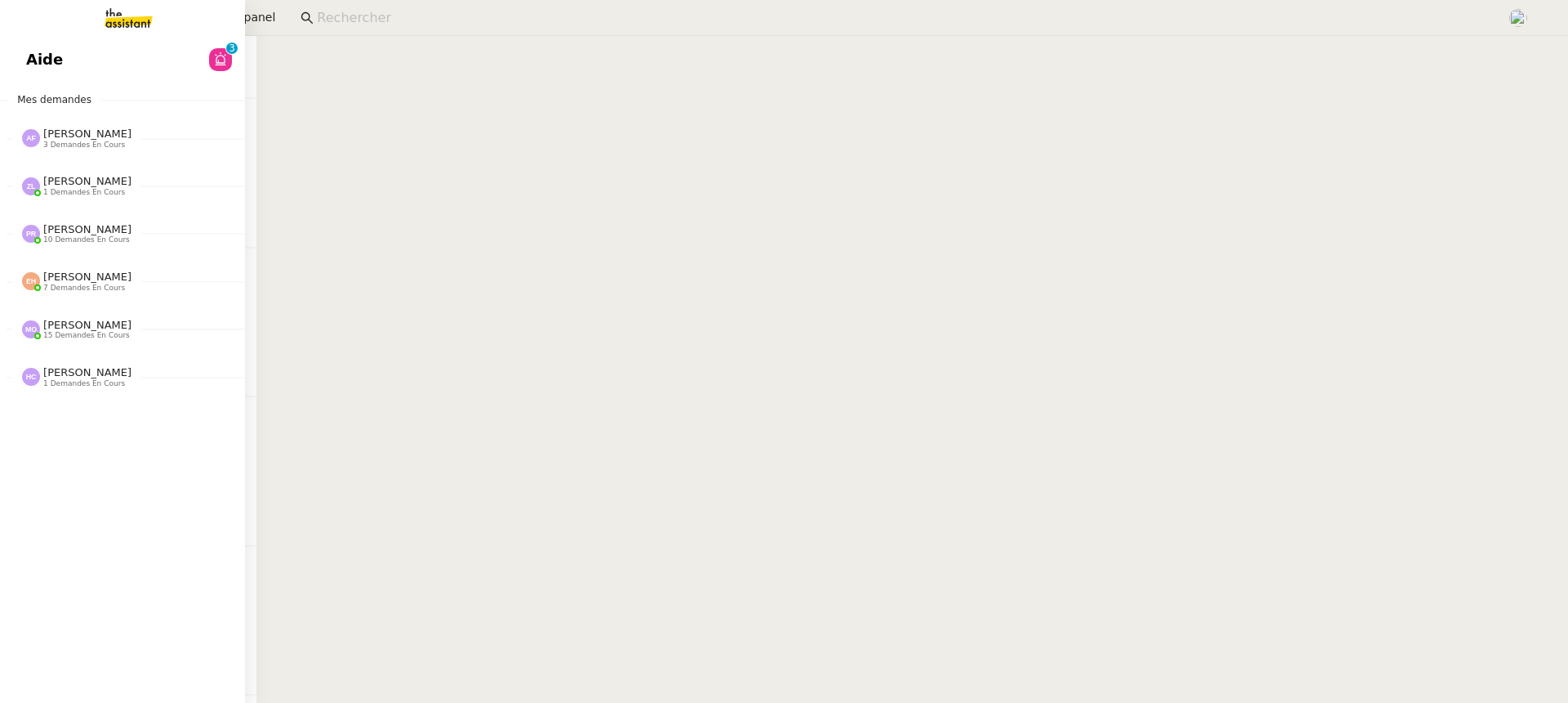
click at [31, 93] on span "Mes demandes" at bounding box center [54, 99] width 94 height 16
click at [34, 66] on span "Aide" at bounding box center [45, 59] width 37 height 24
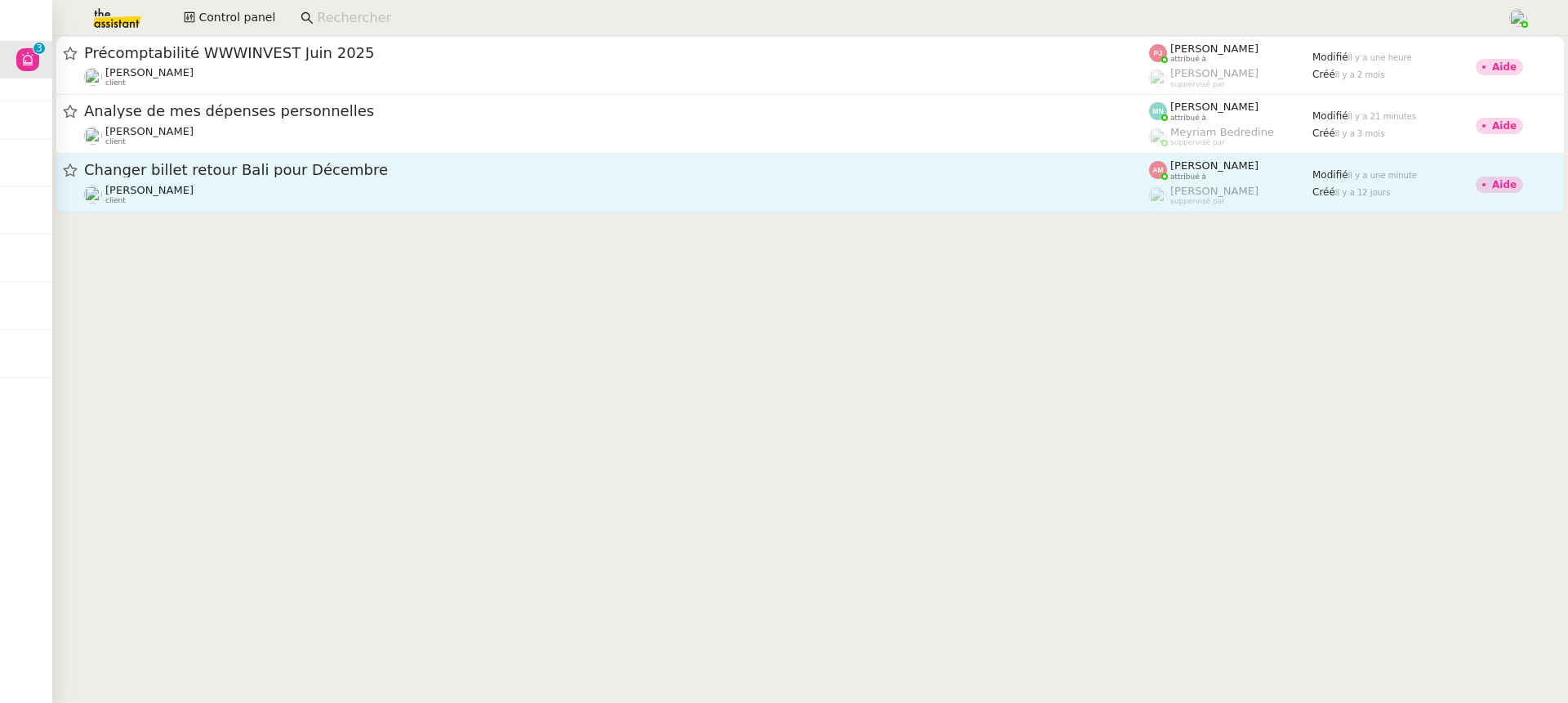
click at [669, 195] on div "[PERSON_NAME] client" at bounding box center [616, 195] width 1065 height 21
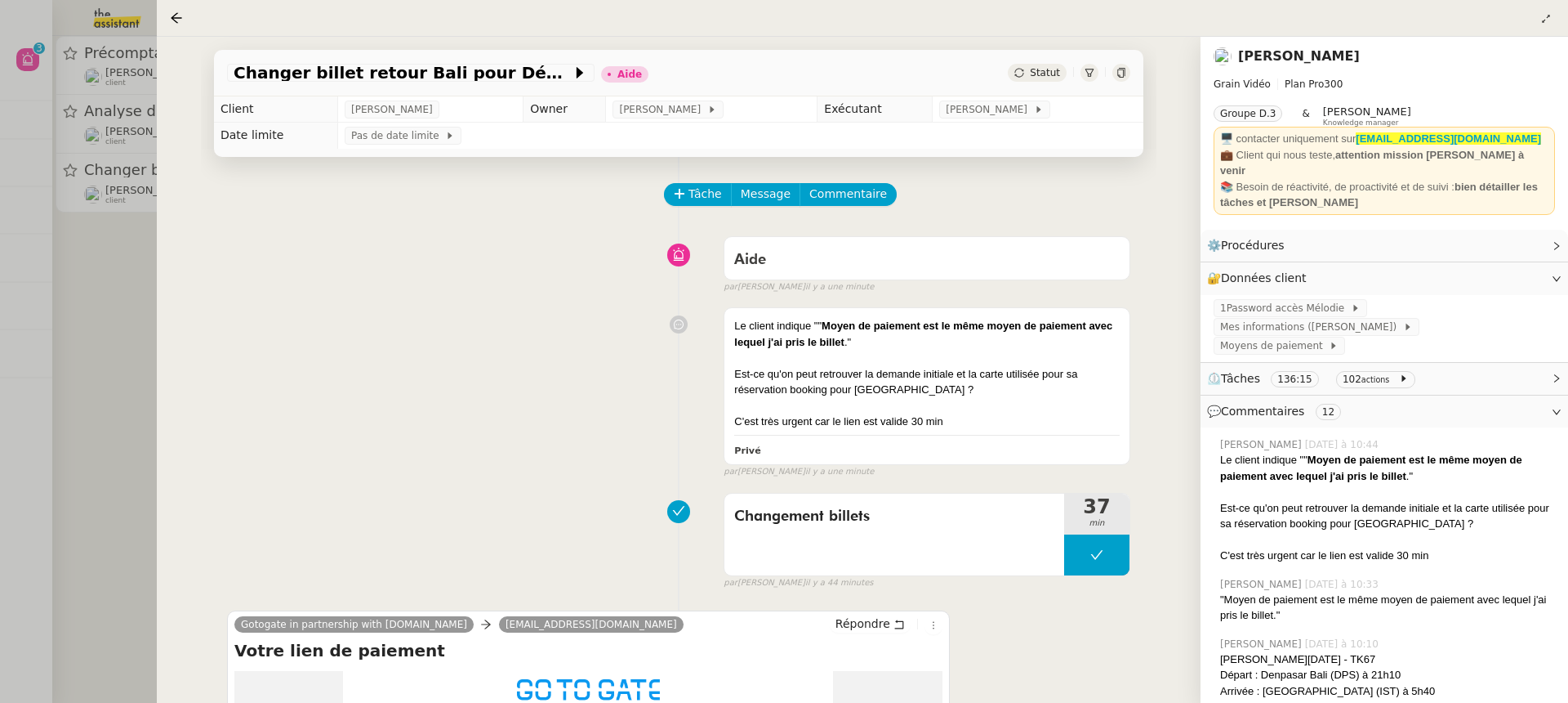
click at [105, 197] on div at bounding box center [784, 351] width 1568 height 703
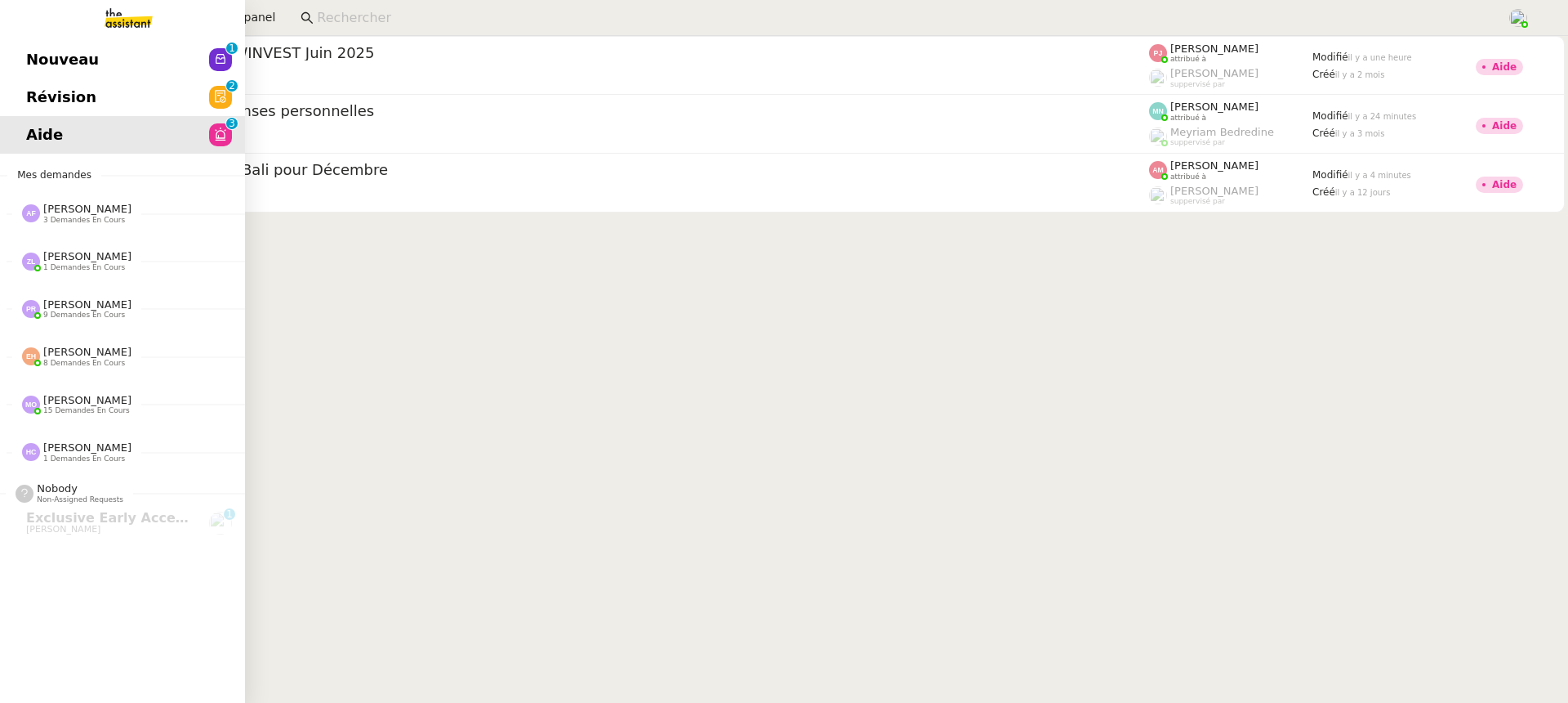
click at [31, 103] on span "Révision" at bounding box center [61, 97] width 70 height 24
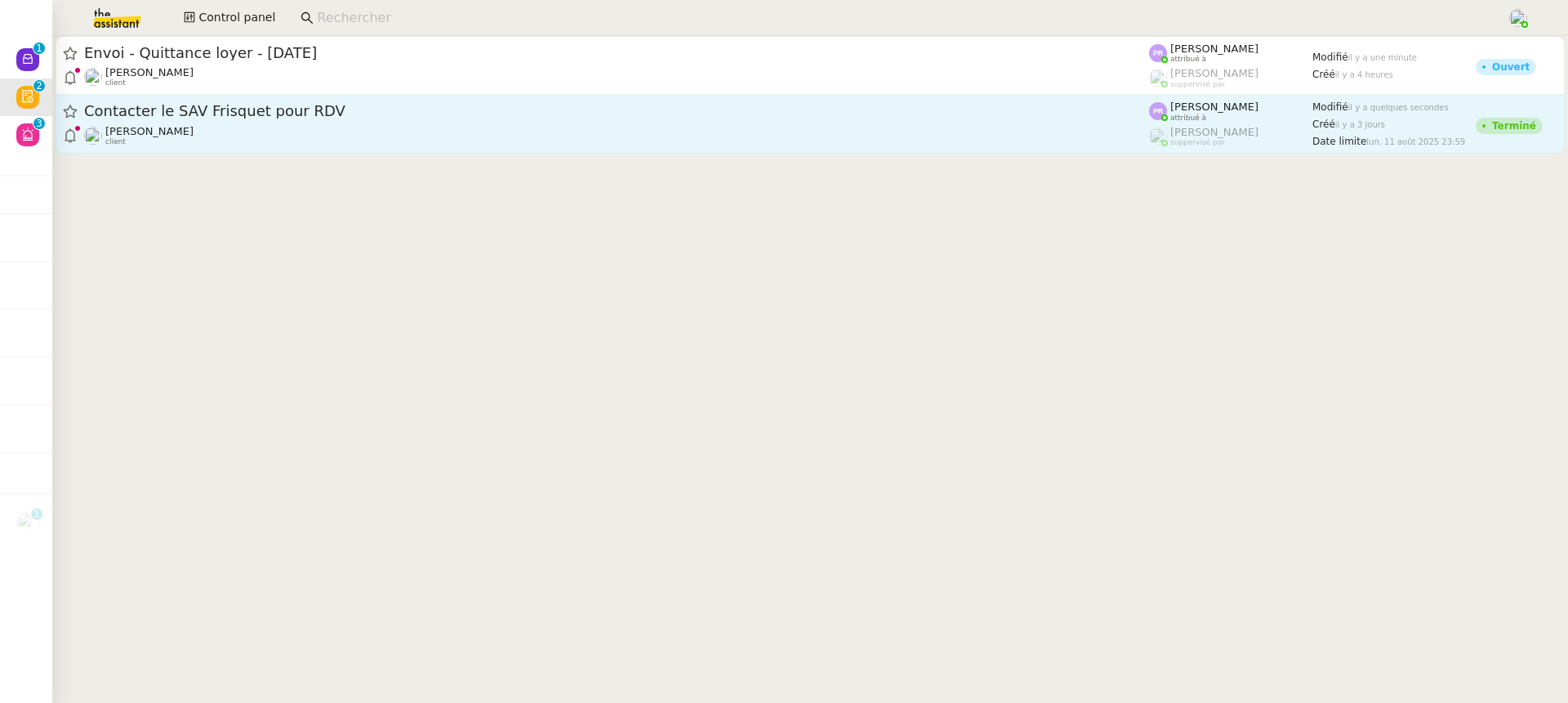
click at [681, 137] on div "[PERSON_NAME] client" at bounding box center [616, 136] width 1065 height 21
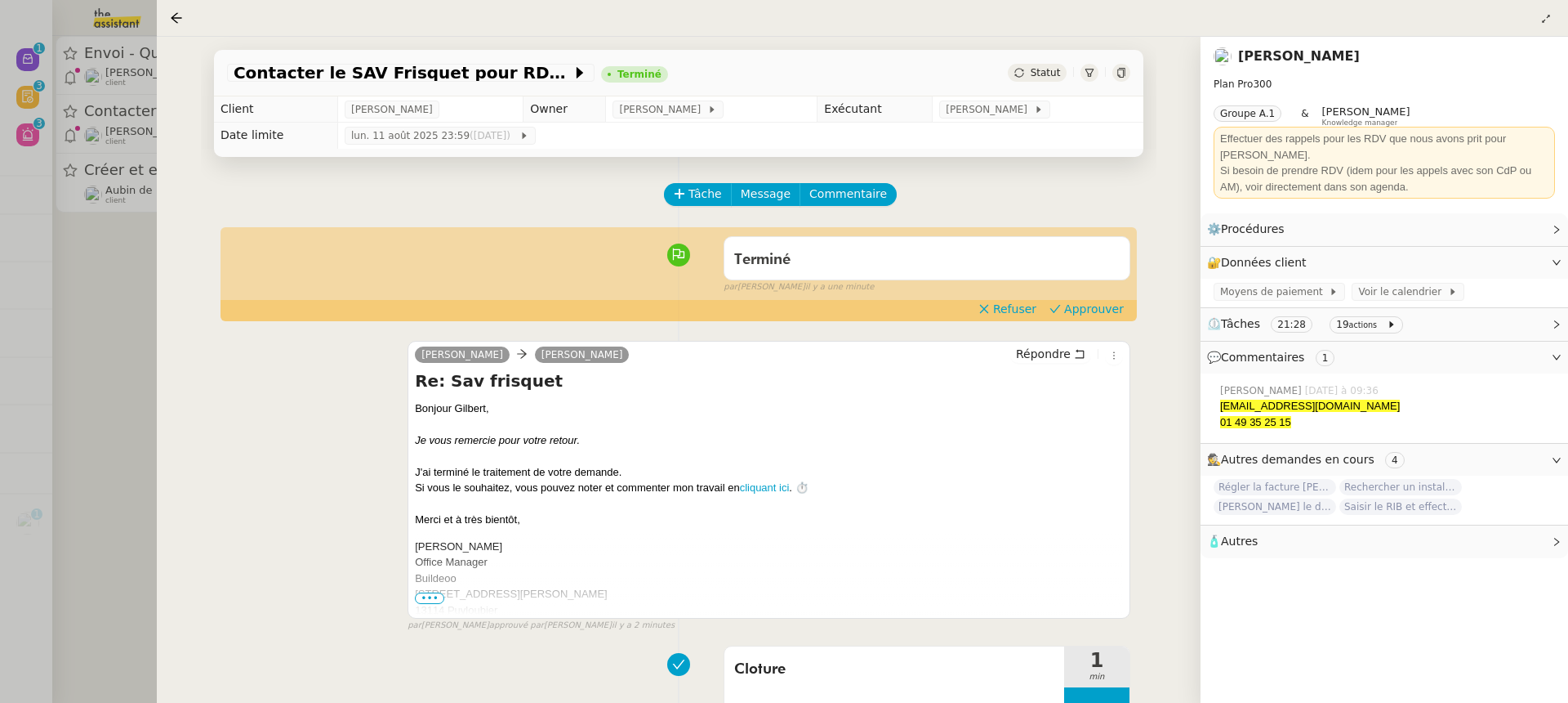
click at [30, 107] on div at bounding box center [784, 351] width 1568 height 703
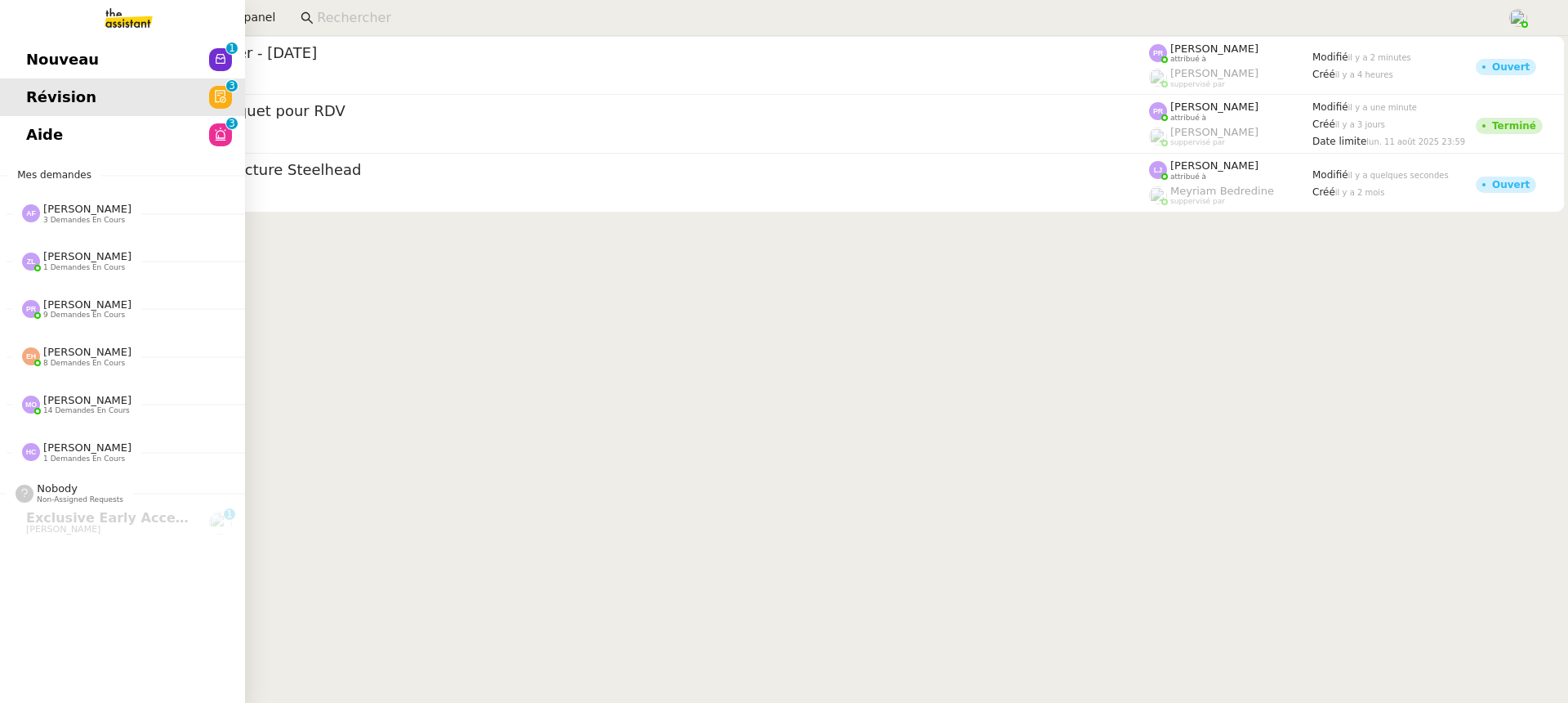
click at [29, 70] on span "Nouveau" at bounding box center [62, 59] width 73 height 24
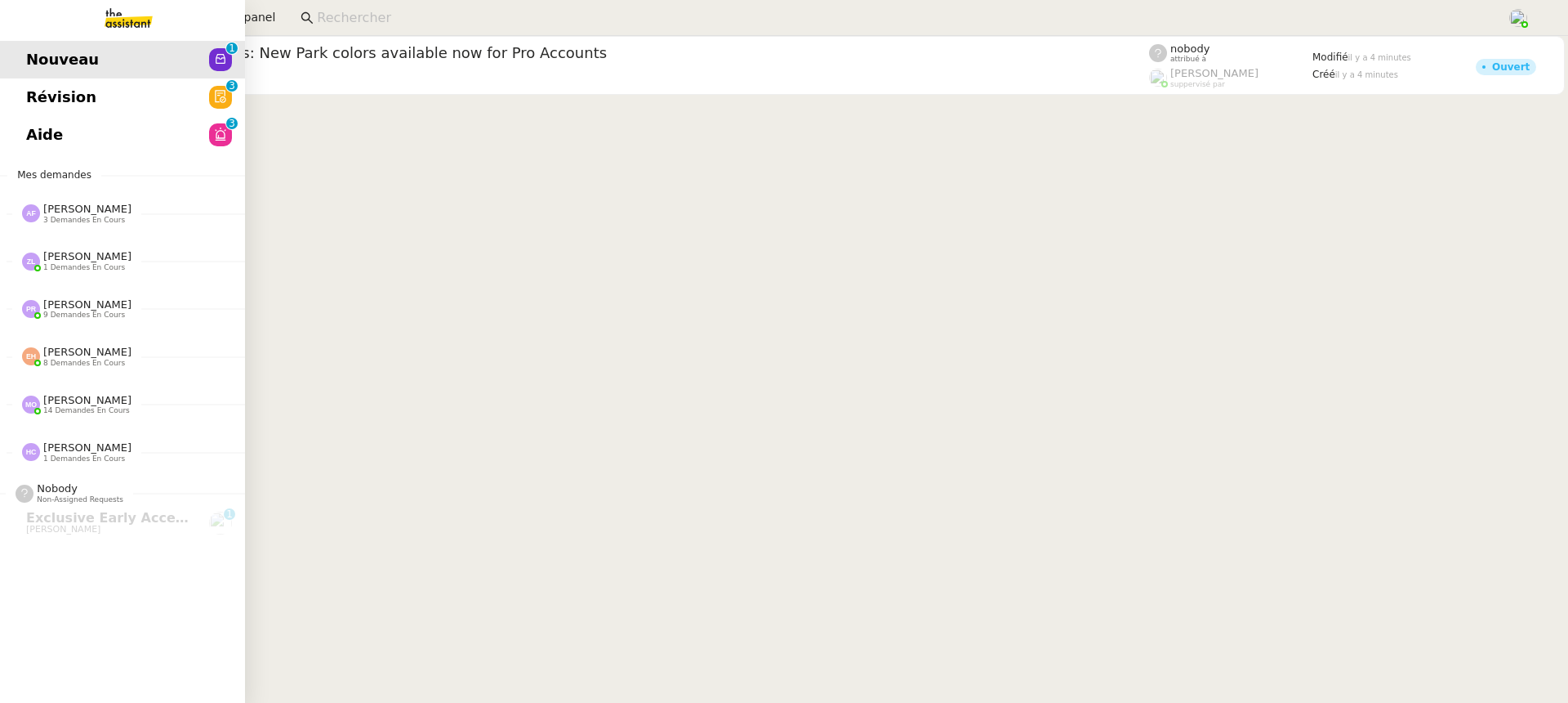
click at [62, 122] on link "Aide 0 1 2 3 4 5 6 7 8 9" at bounding box center [122, 135] width 245 height 38
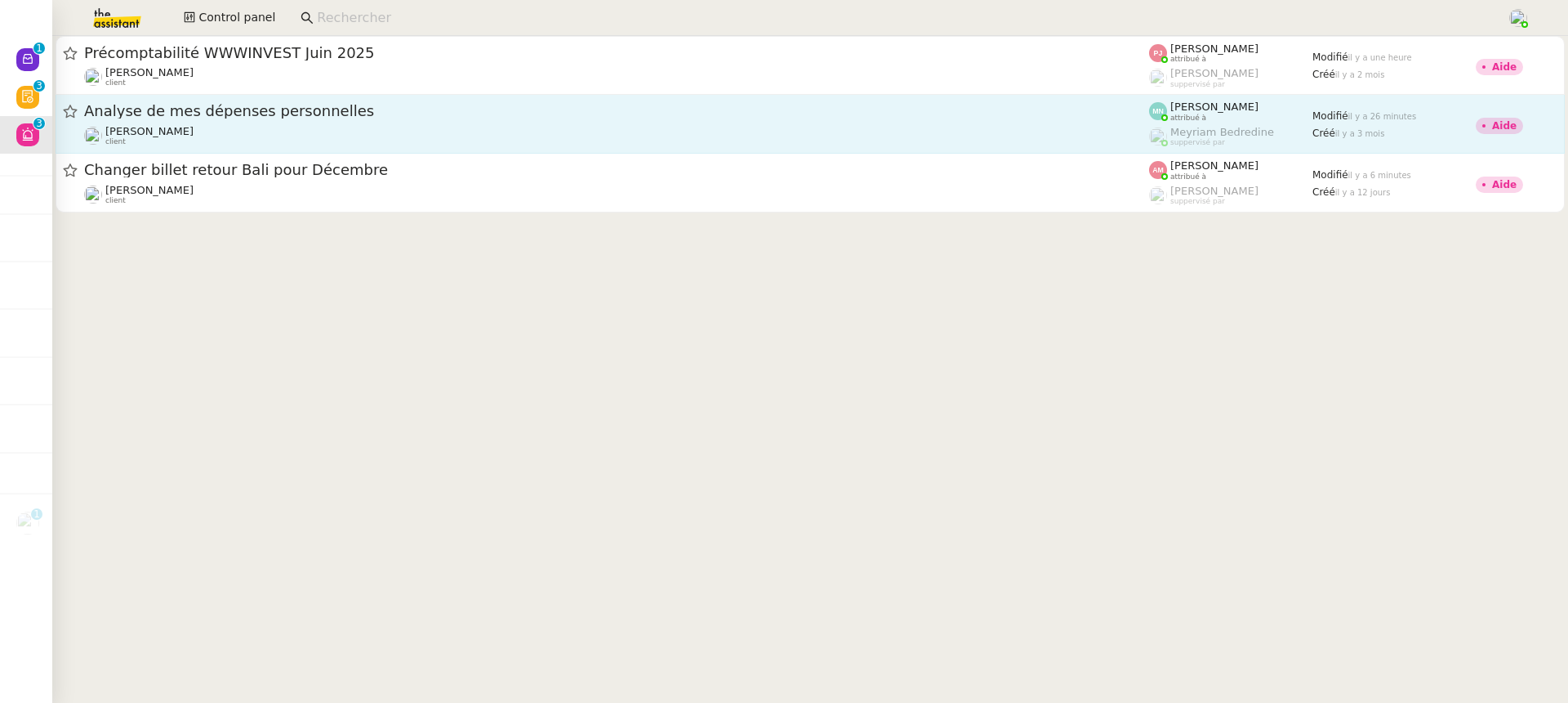
click at [910, 130] on div "[PERSON_NAME] DEJAR client" at bounding box center [616, 136] width 1065 height 21
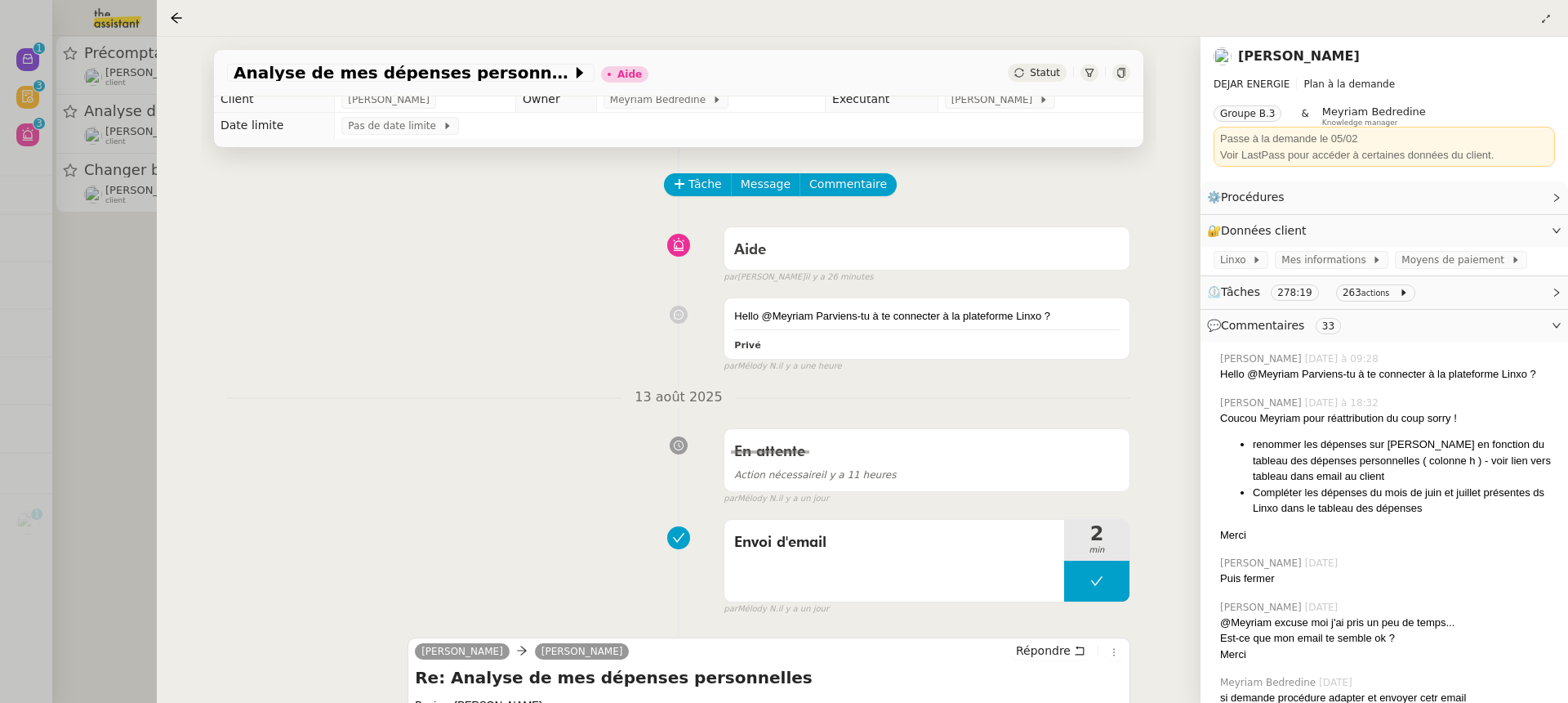
scroll to position [11, 0]
click at [191, 262] on div "Analyse de mes dépenses personnelles Aide Statut Client [PERSON_NAME] DEJAR Own…" at bounding box center [678, 369] width 1044 height 666
click at [82, 194] on div at bounding box center [784, 351] width 1568 height 703
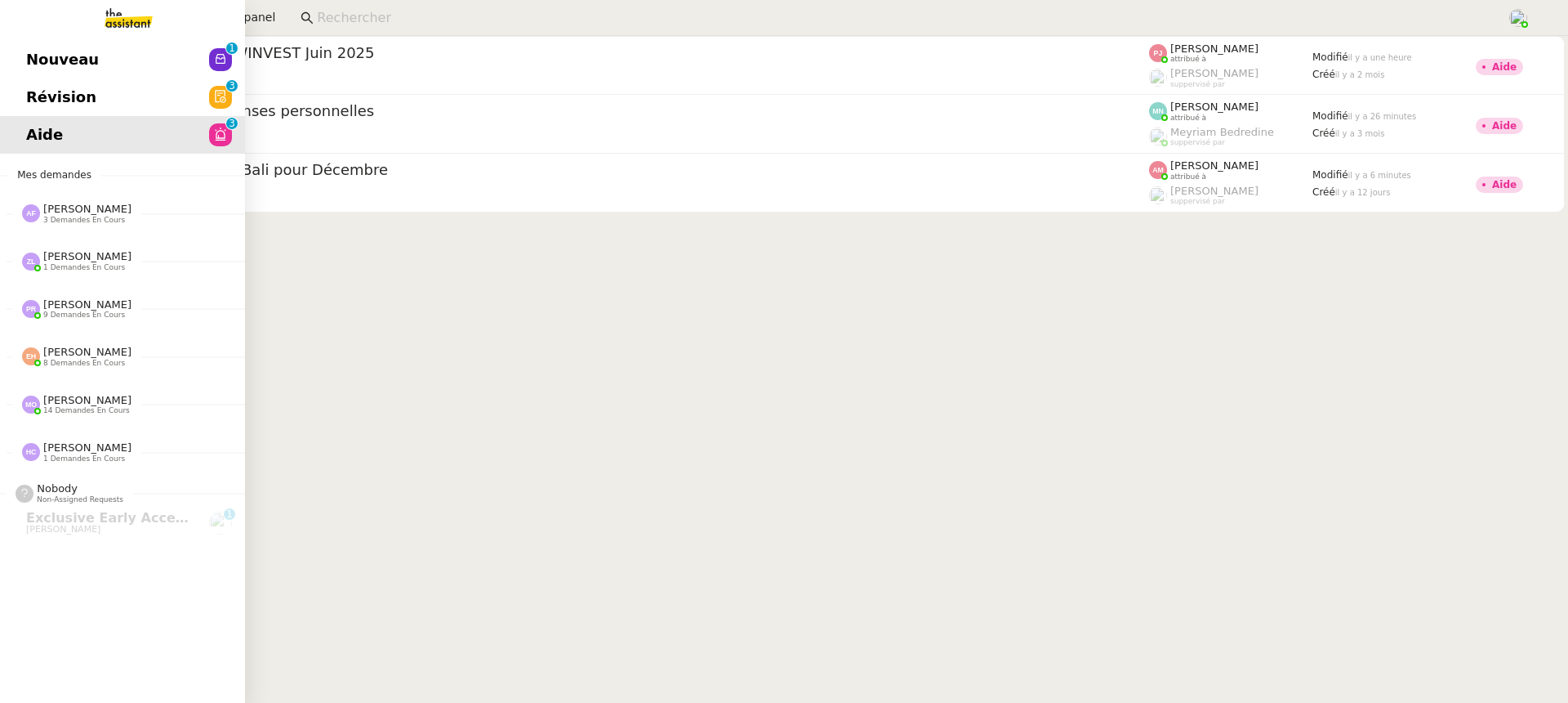
click at [47, 56] on span "Nouveau" at bounding box center [62, 59] width 73 height 24
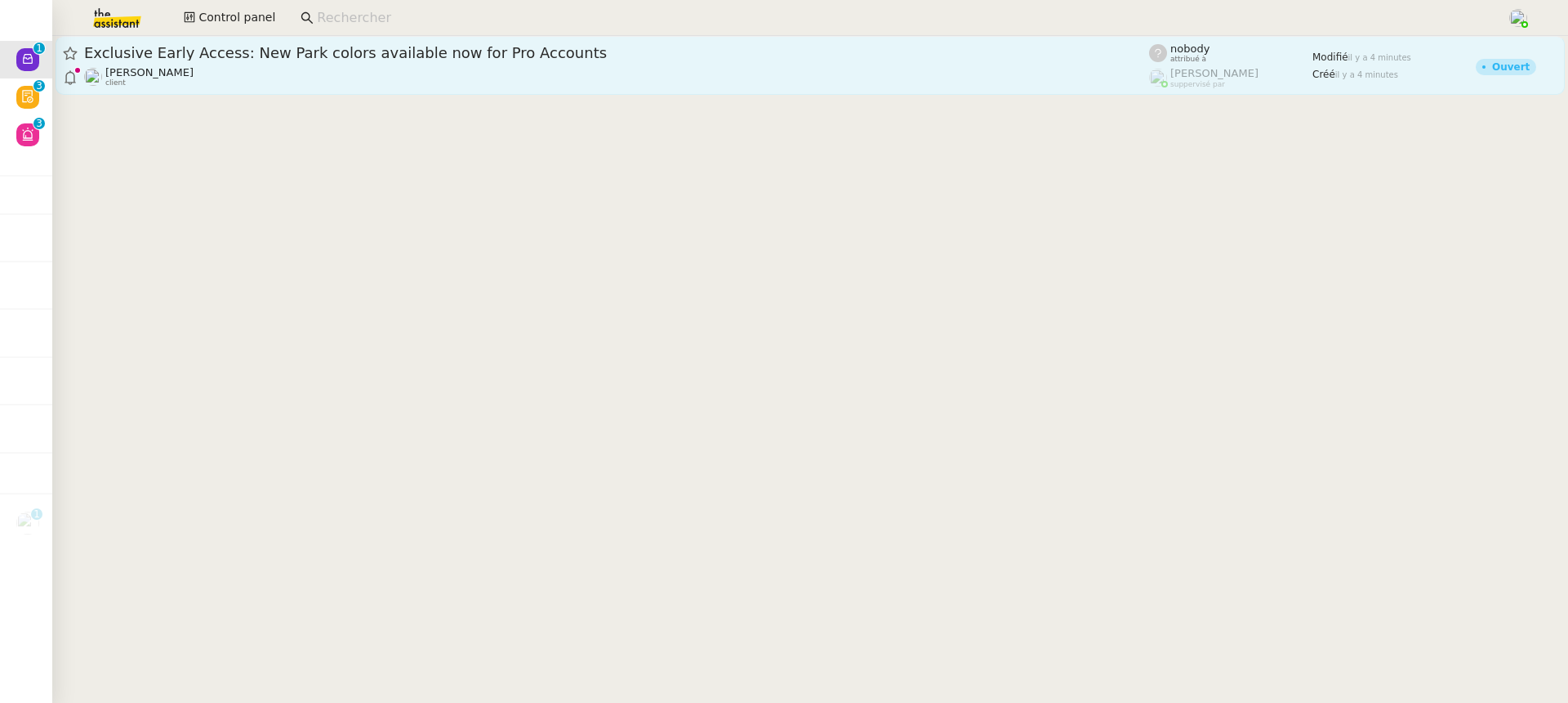
click at [302, 76] on div "[PERSON_NAME] client" at bounding box center [616, 77] width 1065 height 21
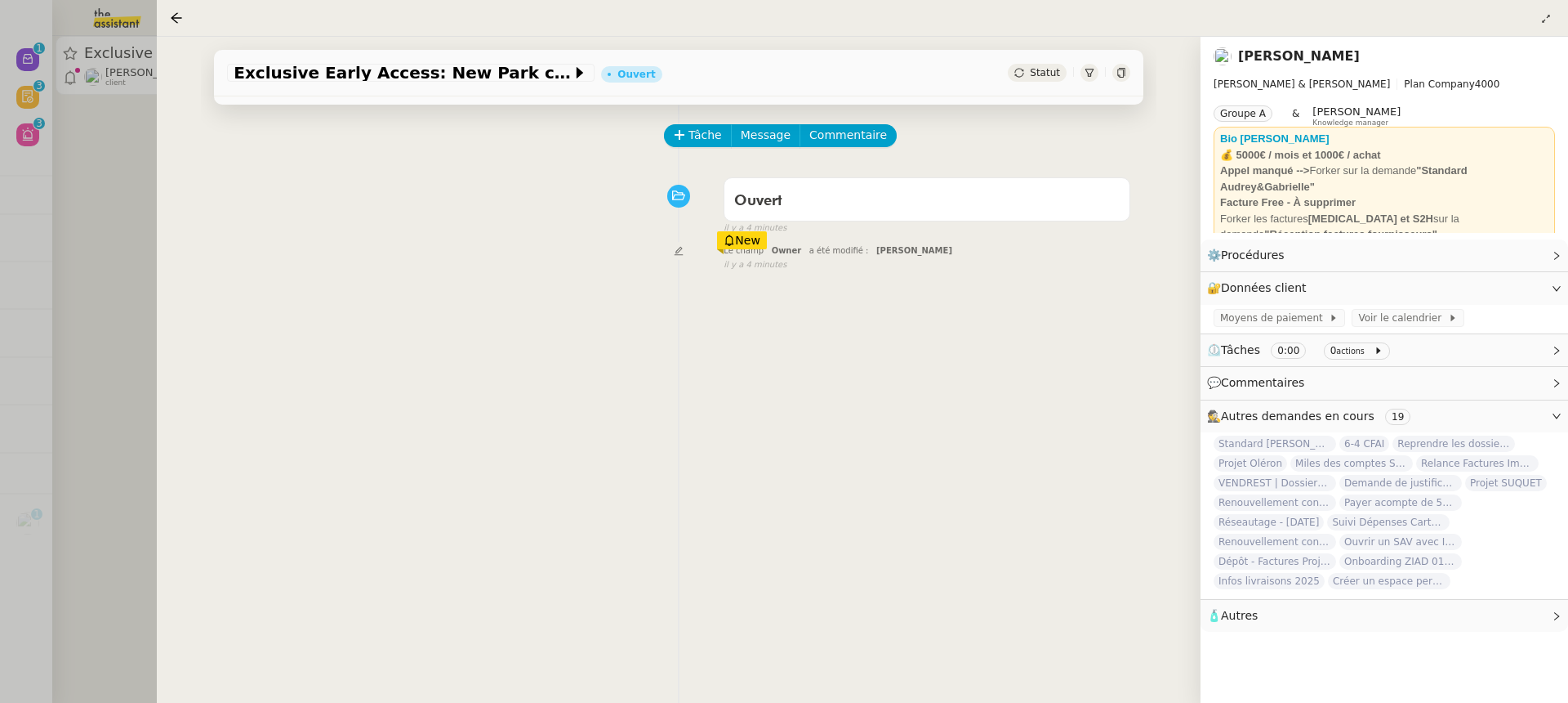
scroll to position [148, 0]
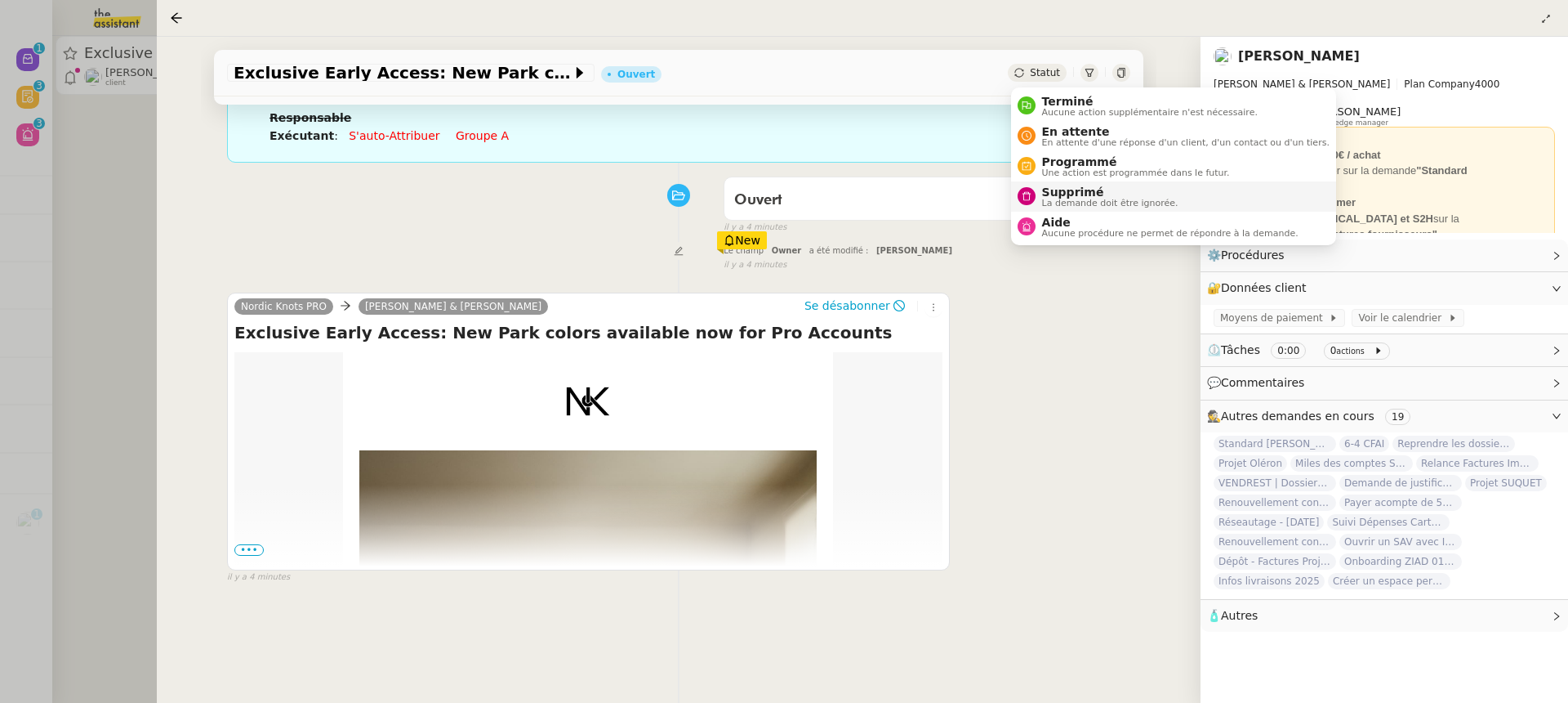
click at [1082, 203] on span "La demande doit être ignorée." at bounding box center [1110, 203] width 137 height 9
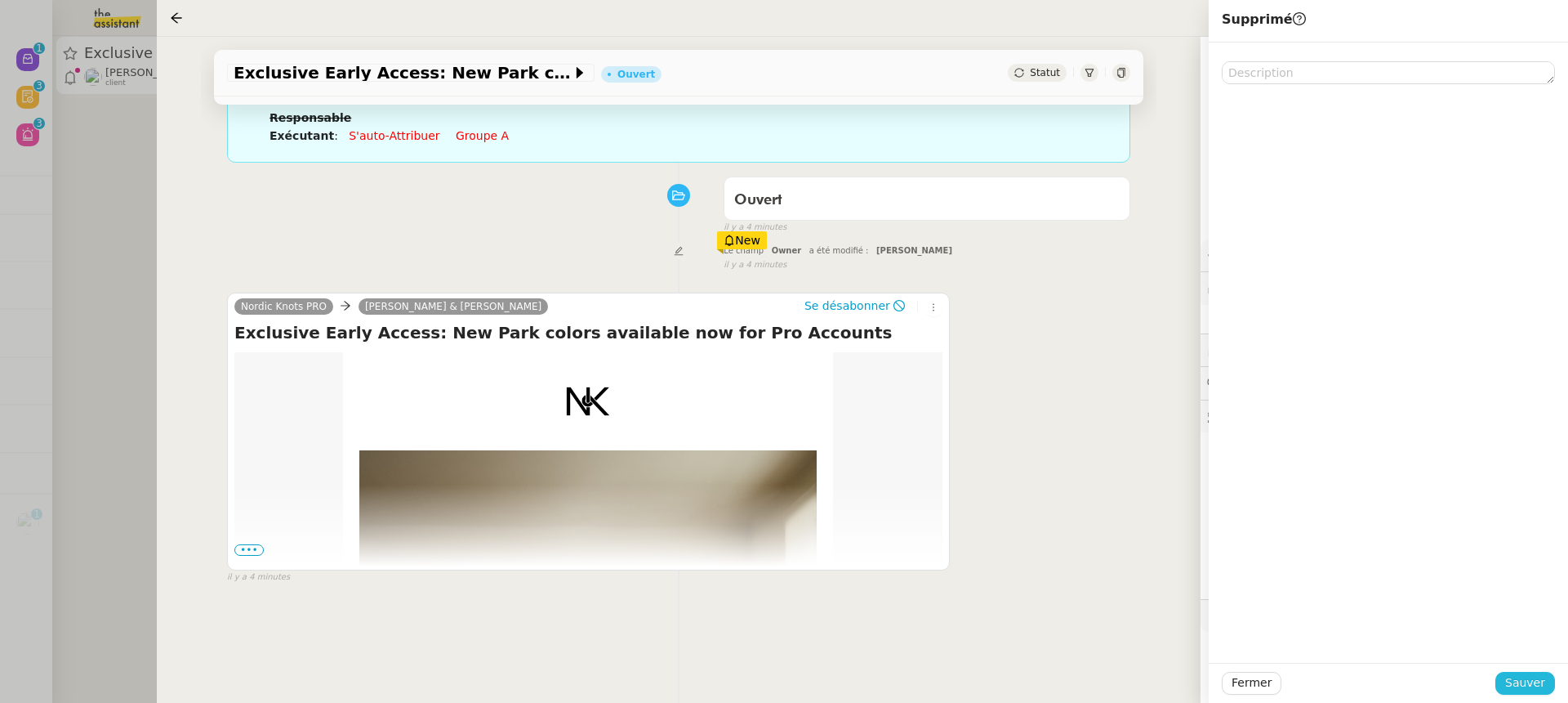
click at [1538, 691] on span "Sauver" at bounding box center [1524, 682] width 40 height 18
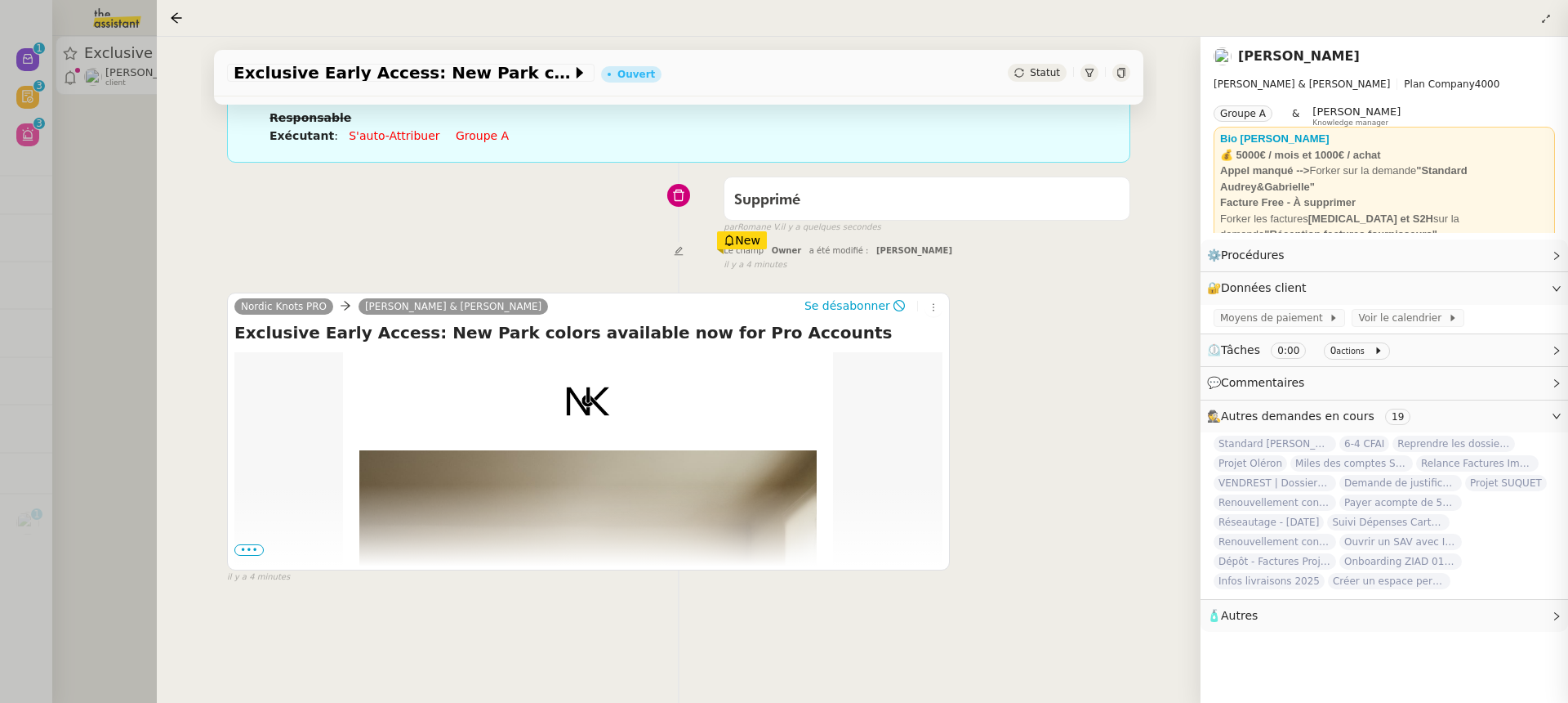
click at [67, 110] on div at bounding box center [784, 351] width 1568 height 703
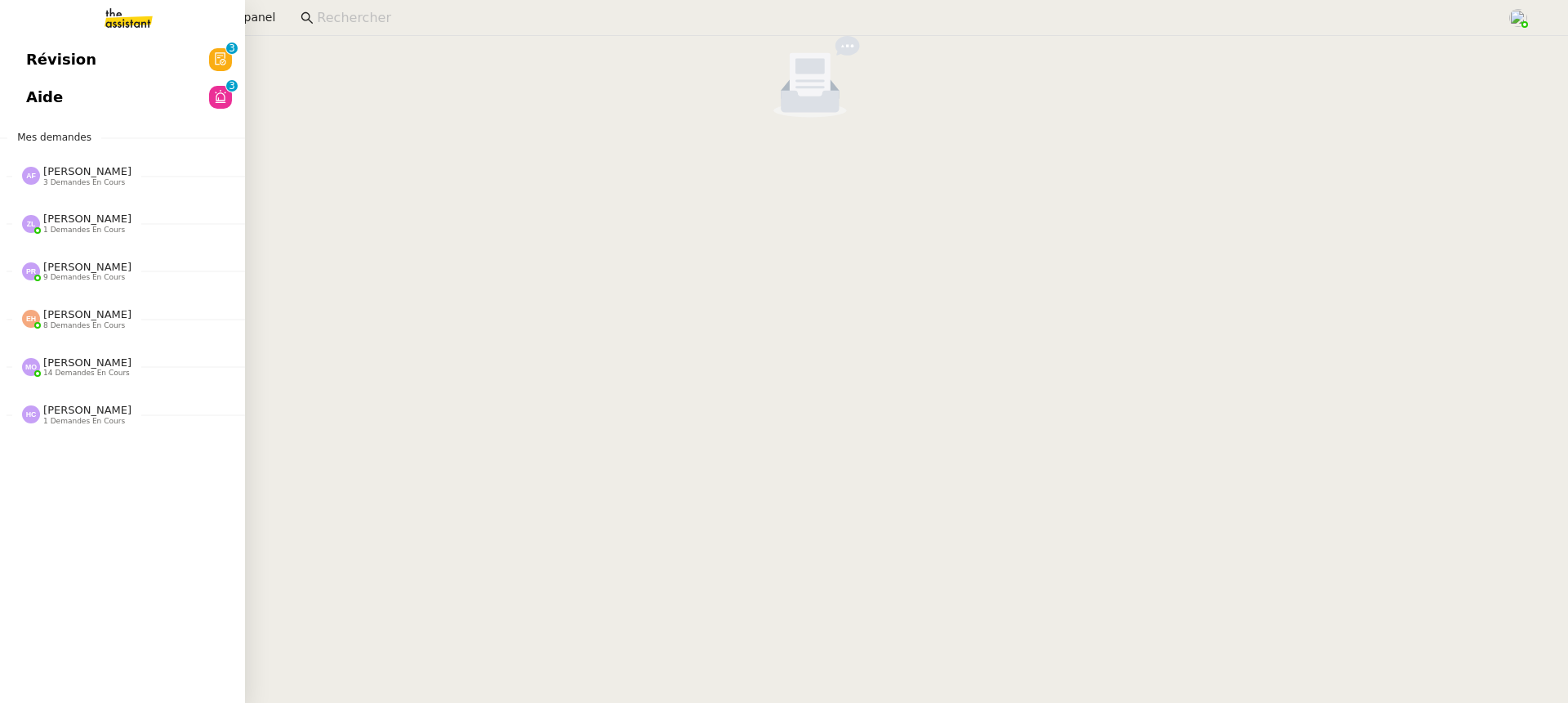
click at [34, 76] on link "Révision 0 1 2 3 4 5 6 7 8 9" at bounding box center [122, 59] width 245 height 38
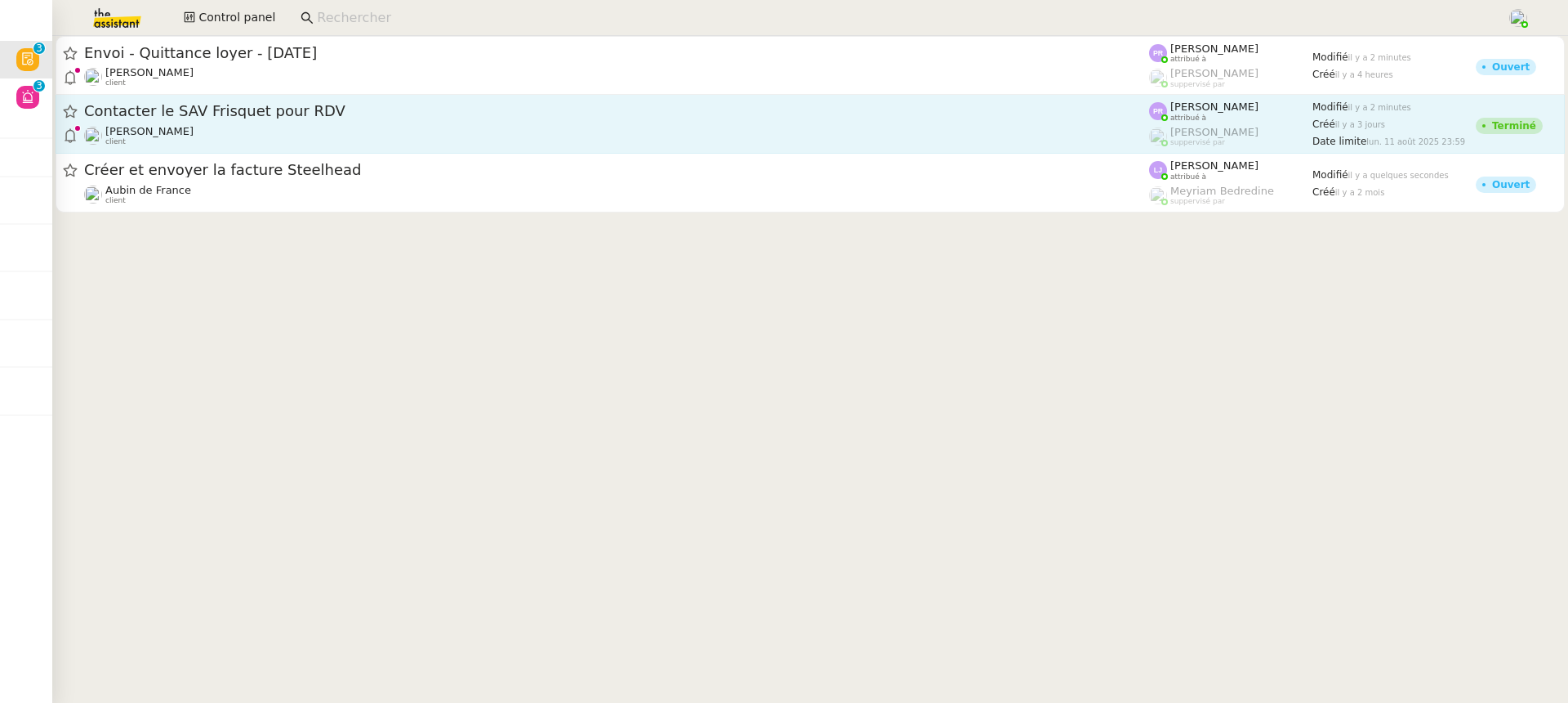
click at [703, 122] on div "Contacter le SAV Frisquet pour RDV [PERSON_NAME] client" at bounding box center [616, 123] width 1065 height 45
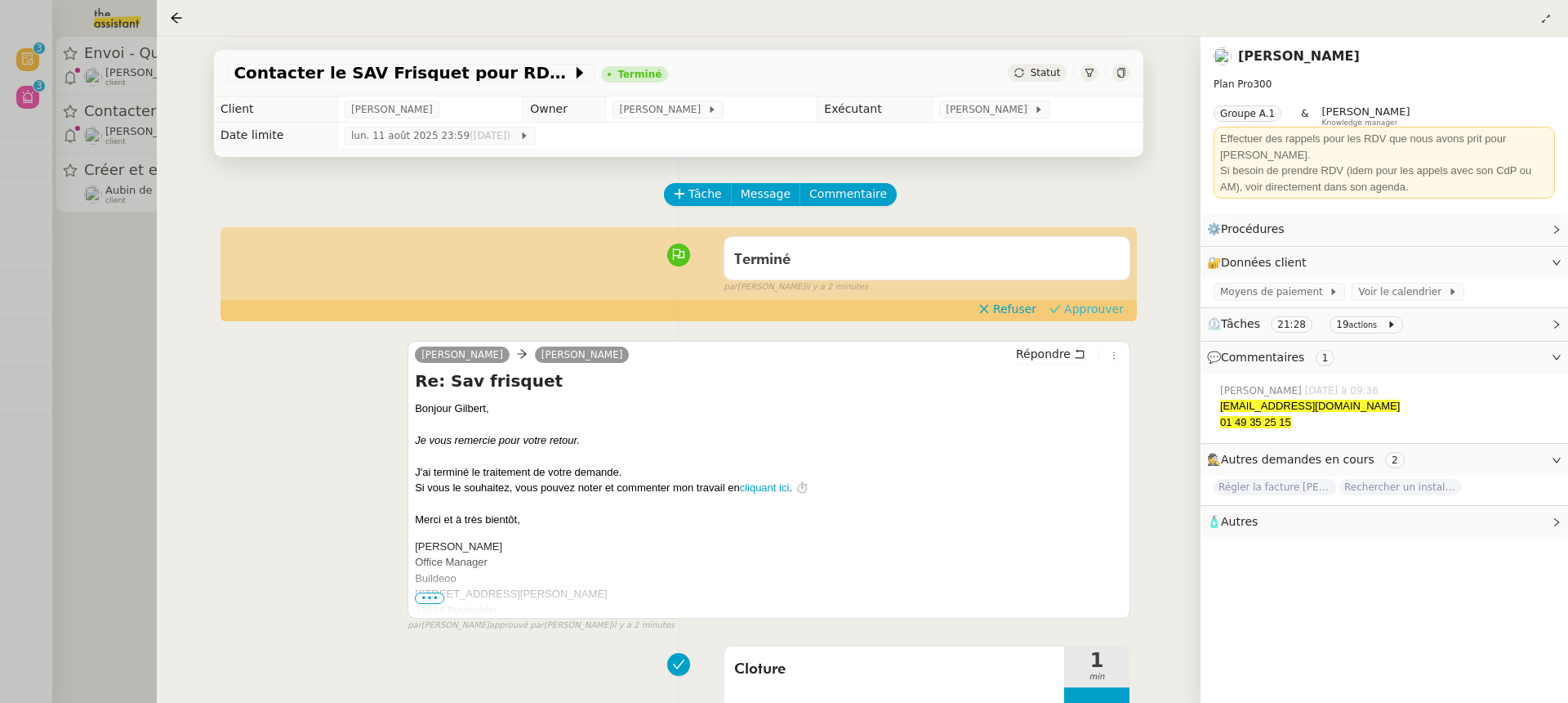
click at [1089, 317] on span "Approuver" at bounding box center [1094, 308] width 60 height 16
click at [94, 82] on div at bounding box center [784, 351] width 1568 height 703
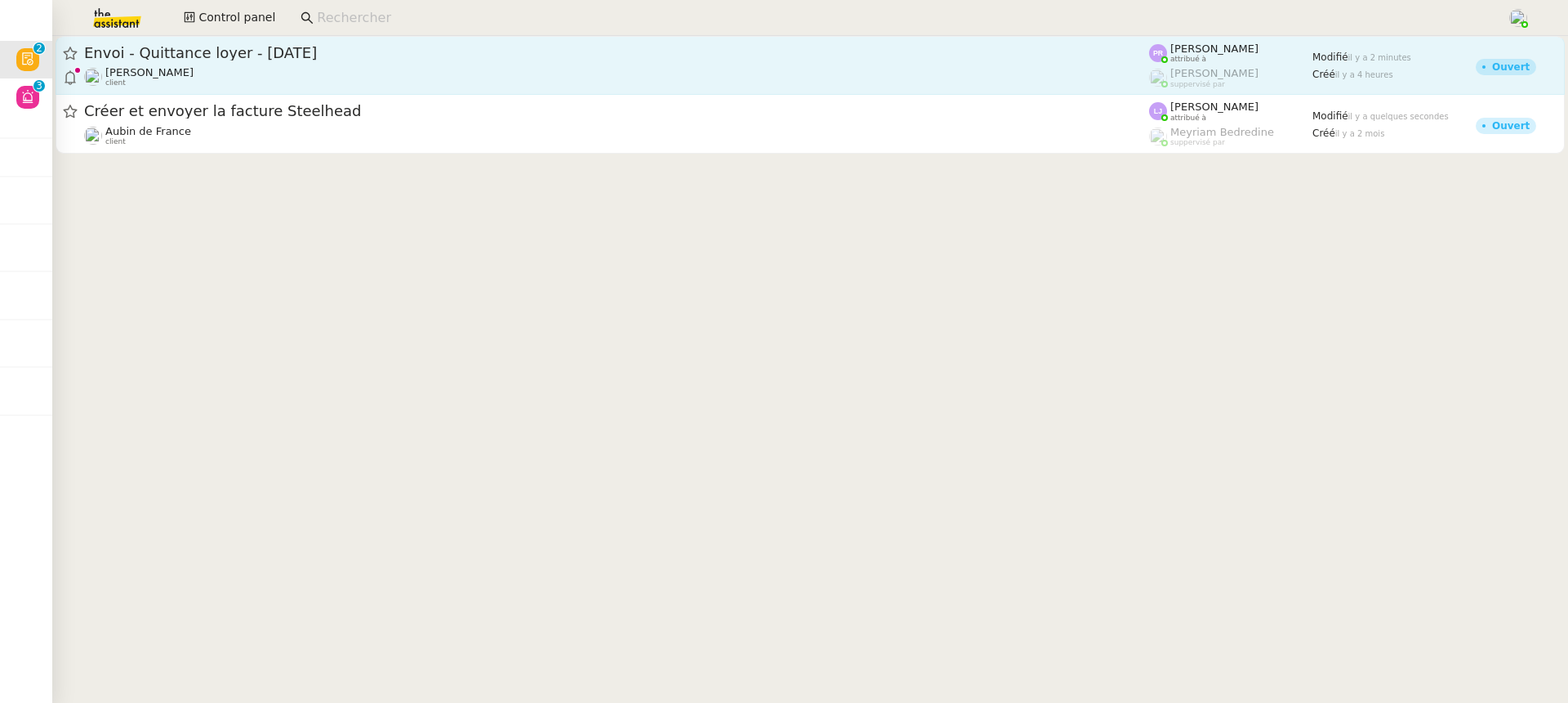
click at [269, 63] on div "Envoi - Quittance loyer - [DATE] [PERSON_NAME] client" at bounding box center [616, 65] width 1065 height 44
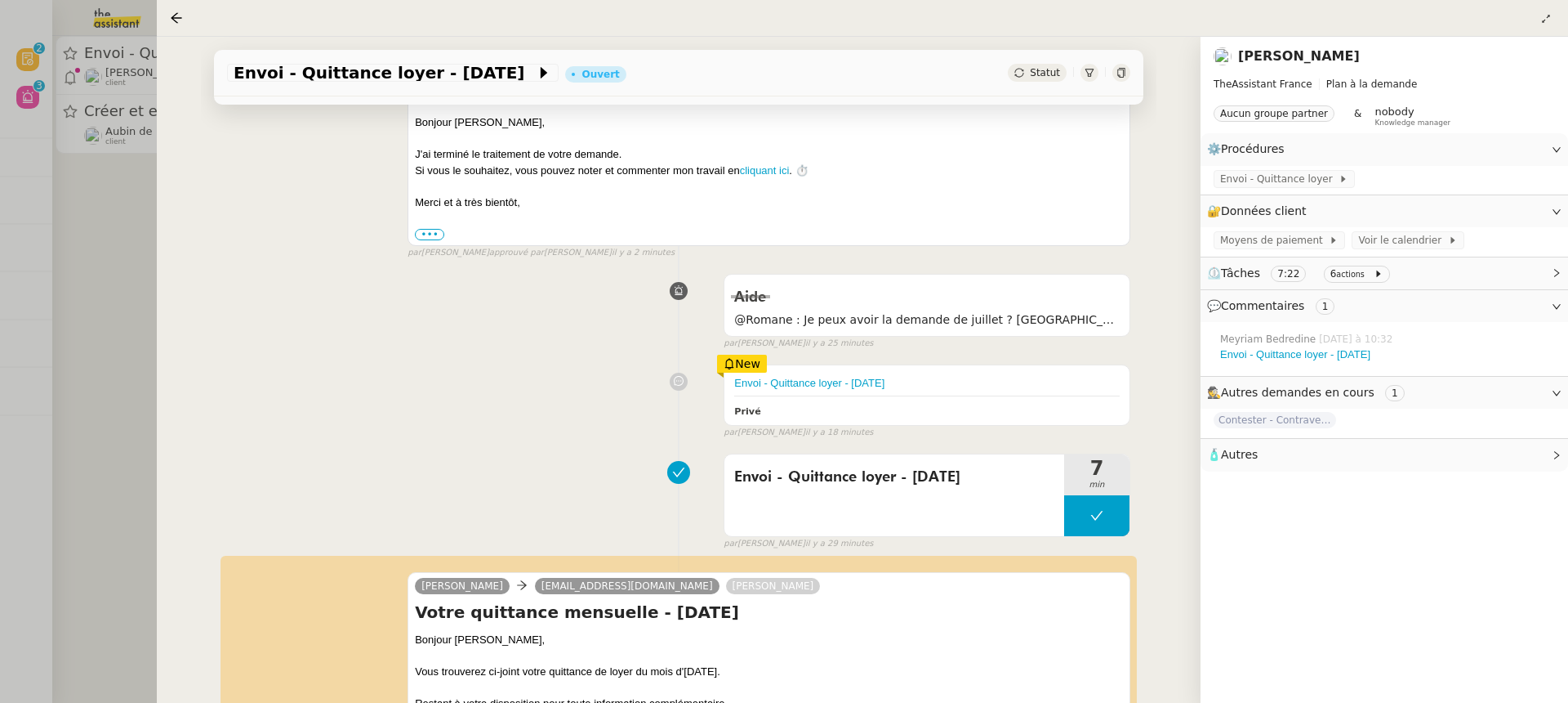
scroll to position [510, 0]
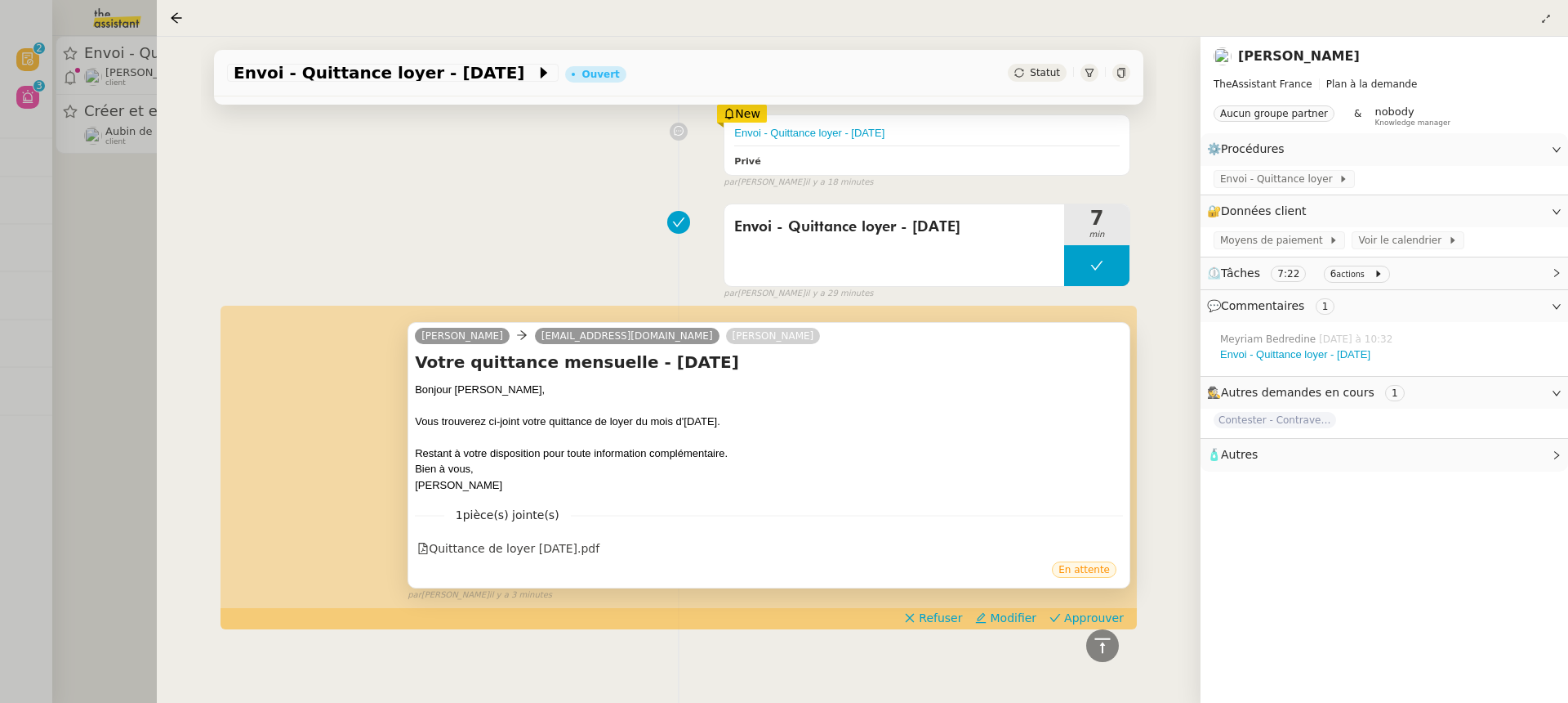
click at [601, 524] on div "1 pièce(s) jointe(s) Quittance de loyer [DATE].pdf" at bounding box center [768, 526] width 707 height 67
click at [599, 546] on div "Quittance de loyer [DATE].pdf" at bounding box center [509, 548] width 182 height 18
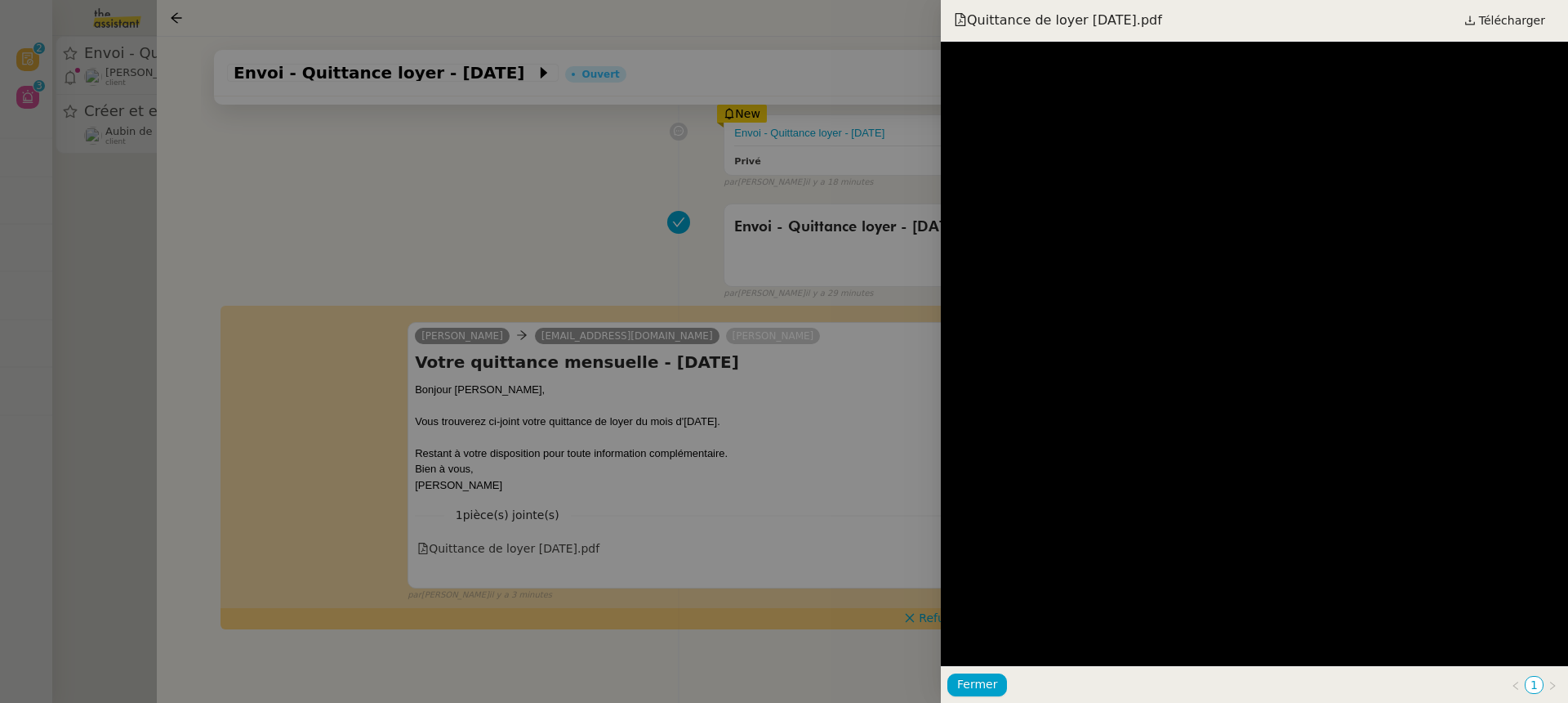
click at [739, 338] on div at bounding box center [784, 351] width 1568 height 703
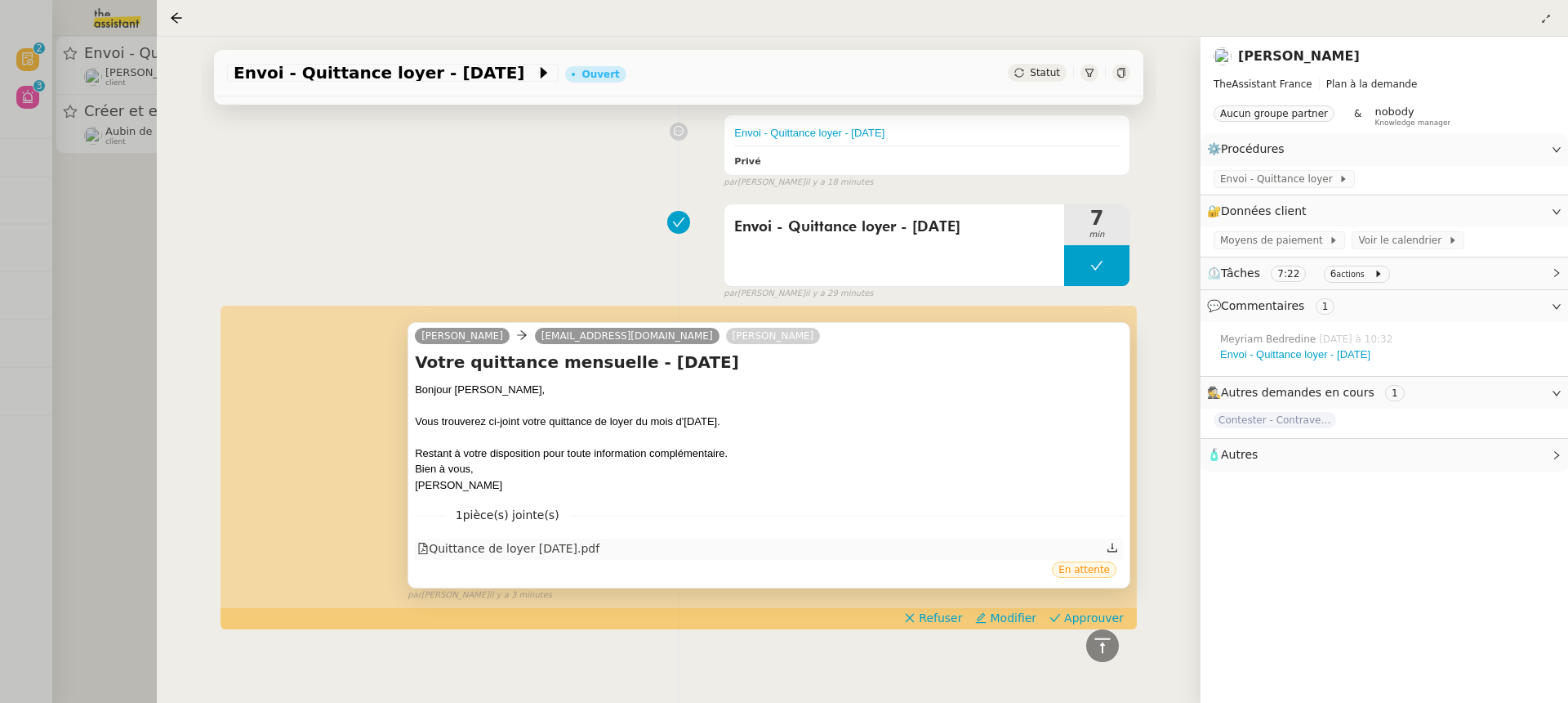
click at [641, 544] on div "Quittance de loyer [DATE].pdf" at bounding box center [768, 549] width 707 height 21
click at [593, 546] on div "Quittance de loyer [DATE].pdf" at bounding box center [509, 548] width 182 height 18
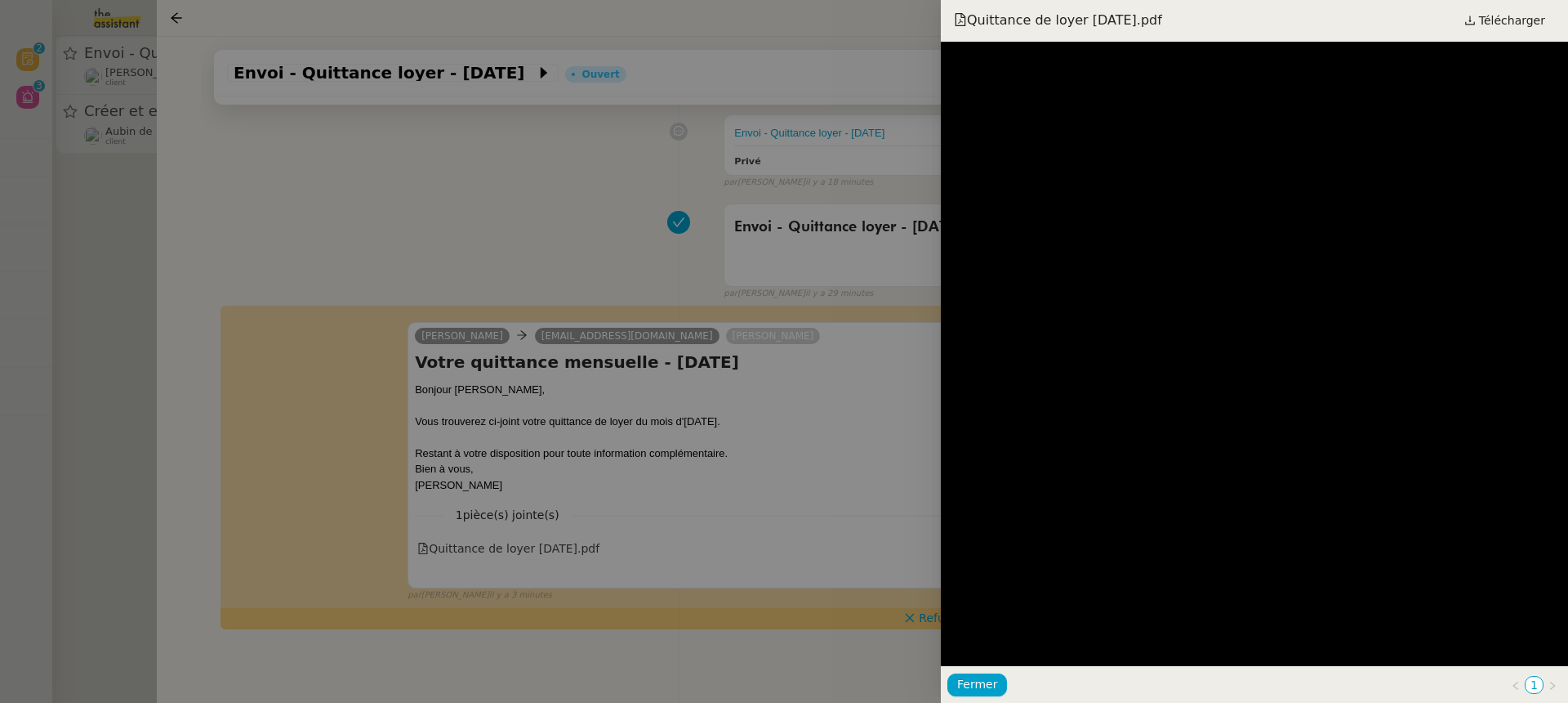
click at [820, 297] on div at bounding box center [784, 351] width 1568 height 703
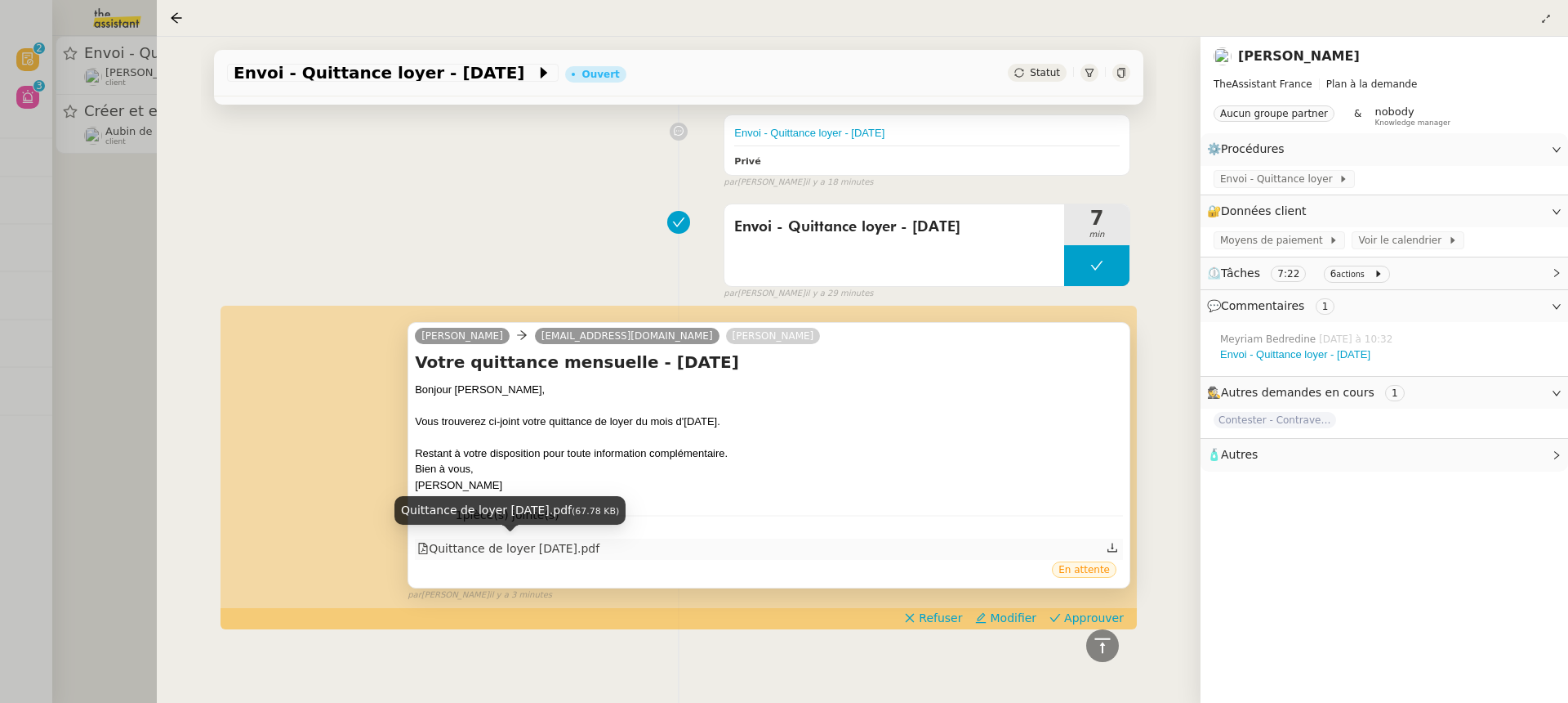
click at [580, 549] on div "Quittance de loyer [DATE].pdf" at bounding box center [509, 548] width 182 height 18
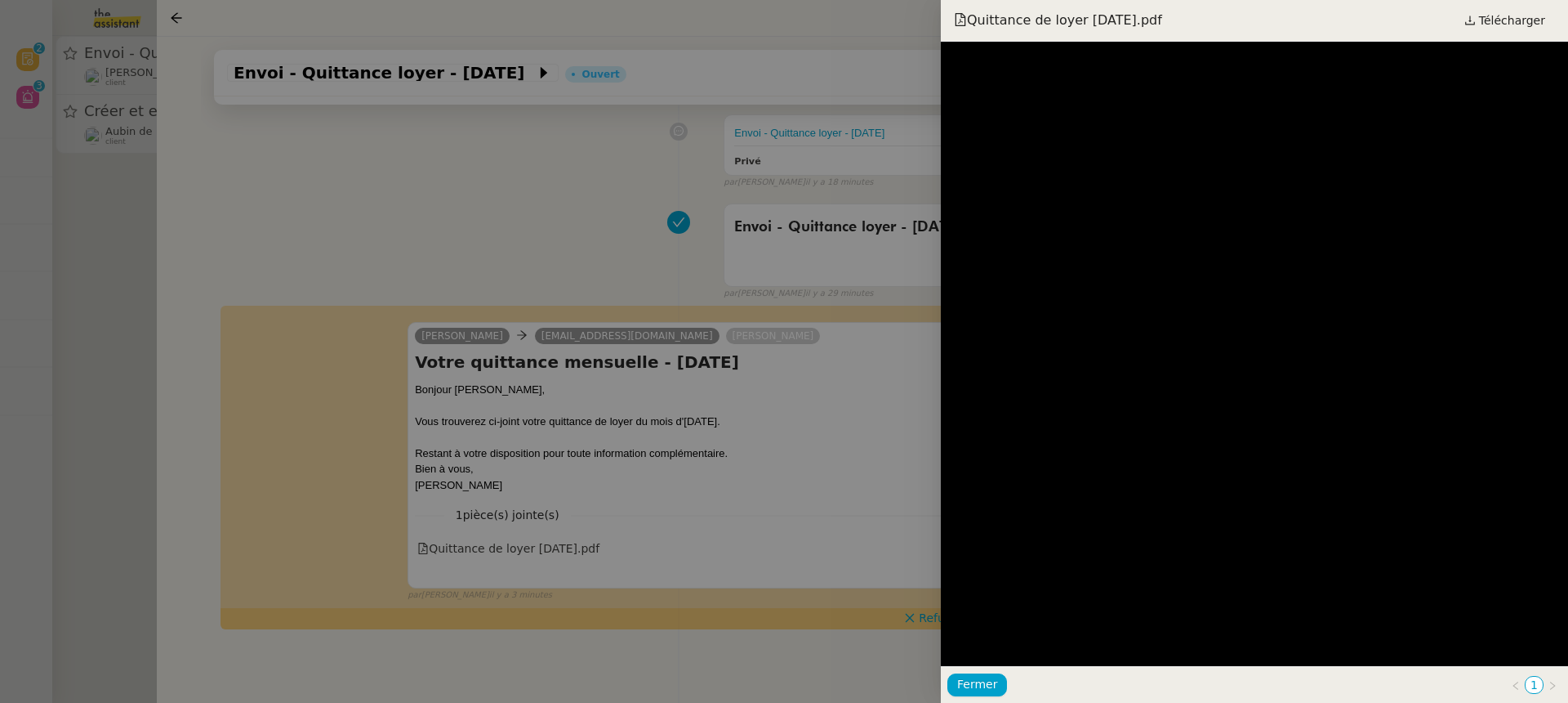
click at [854, 453] on div at bounding box center [784, 351] width 1568 height 703
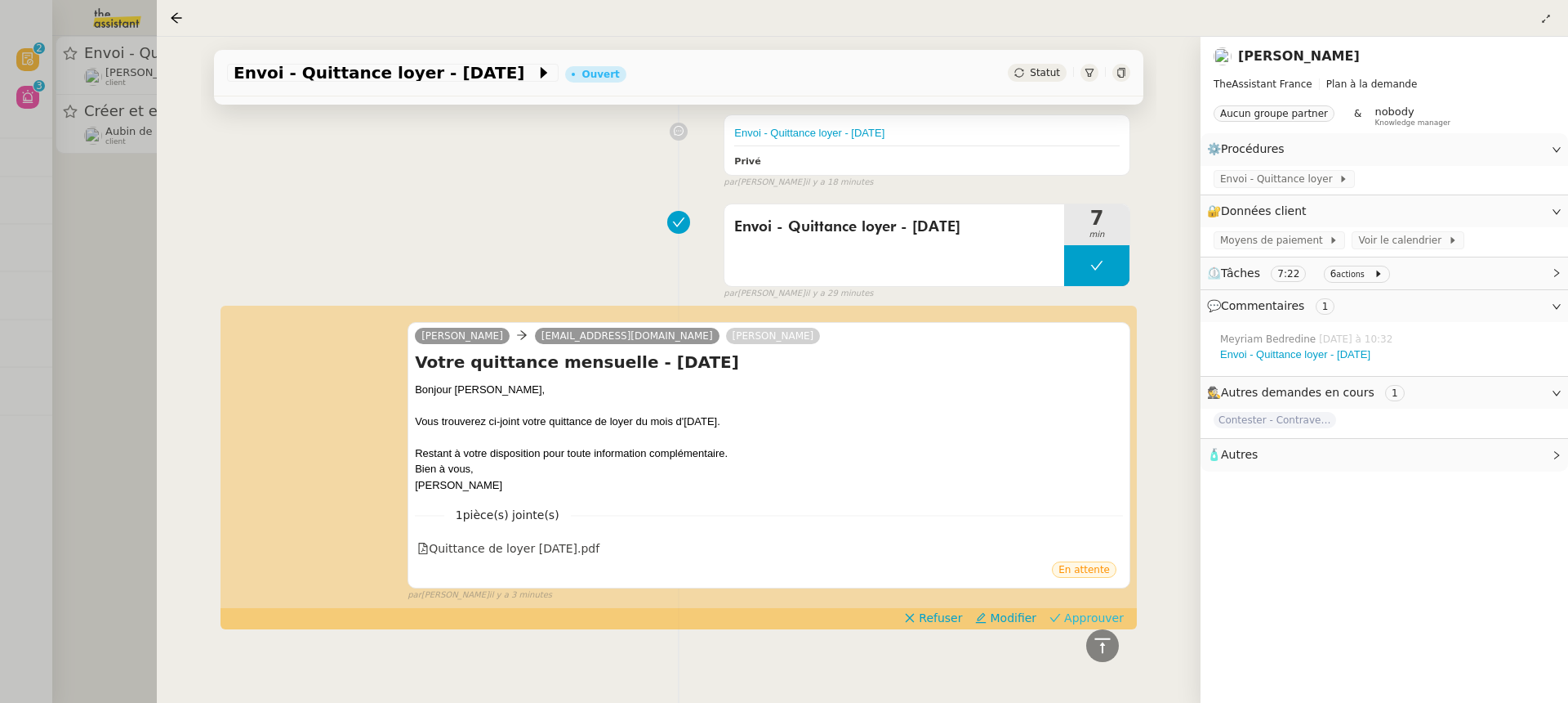
click at [1089, 618] on span "Approuver" at bounding box center [1094, 618] width 60 height 16
click at [139, 205] on div at bounding box center [784, 351] width 1568 height 703
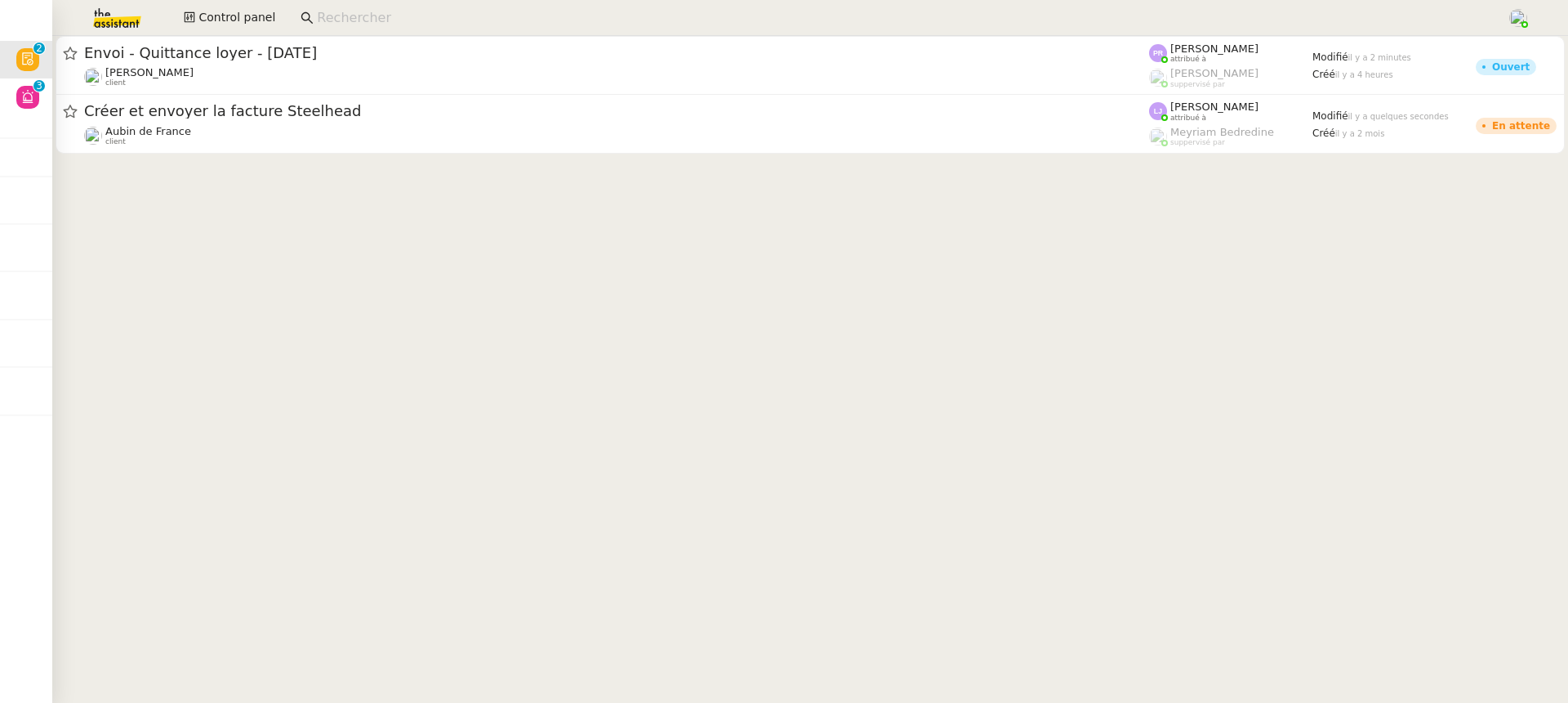
click at [167, 115] on div at bounding box center [784, 351] width 1568 height 703
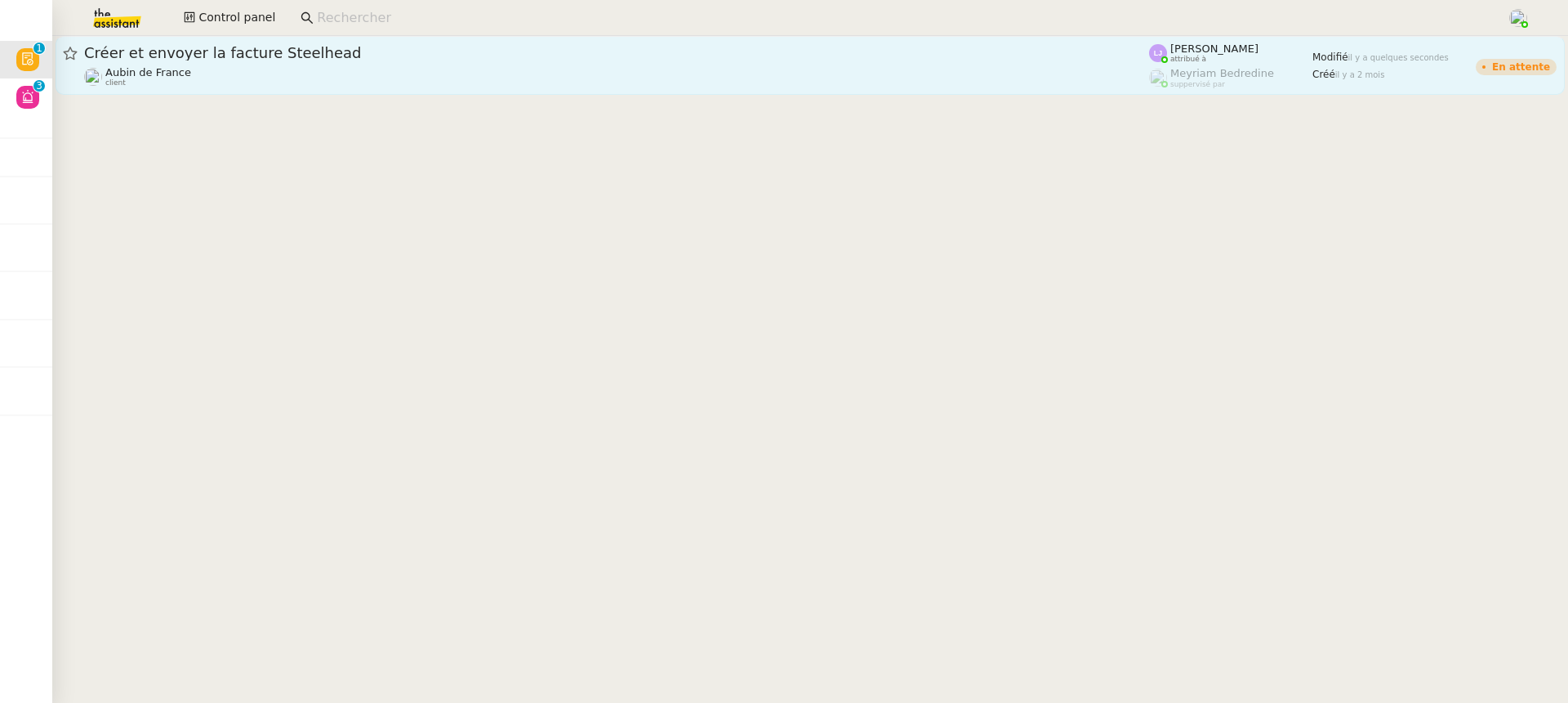
click at [161, 83] on div "Aubin de France client" at bounding box center [148, 77] width 85 height 21
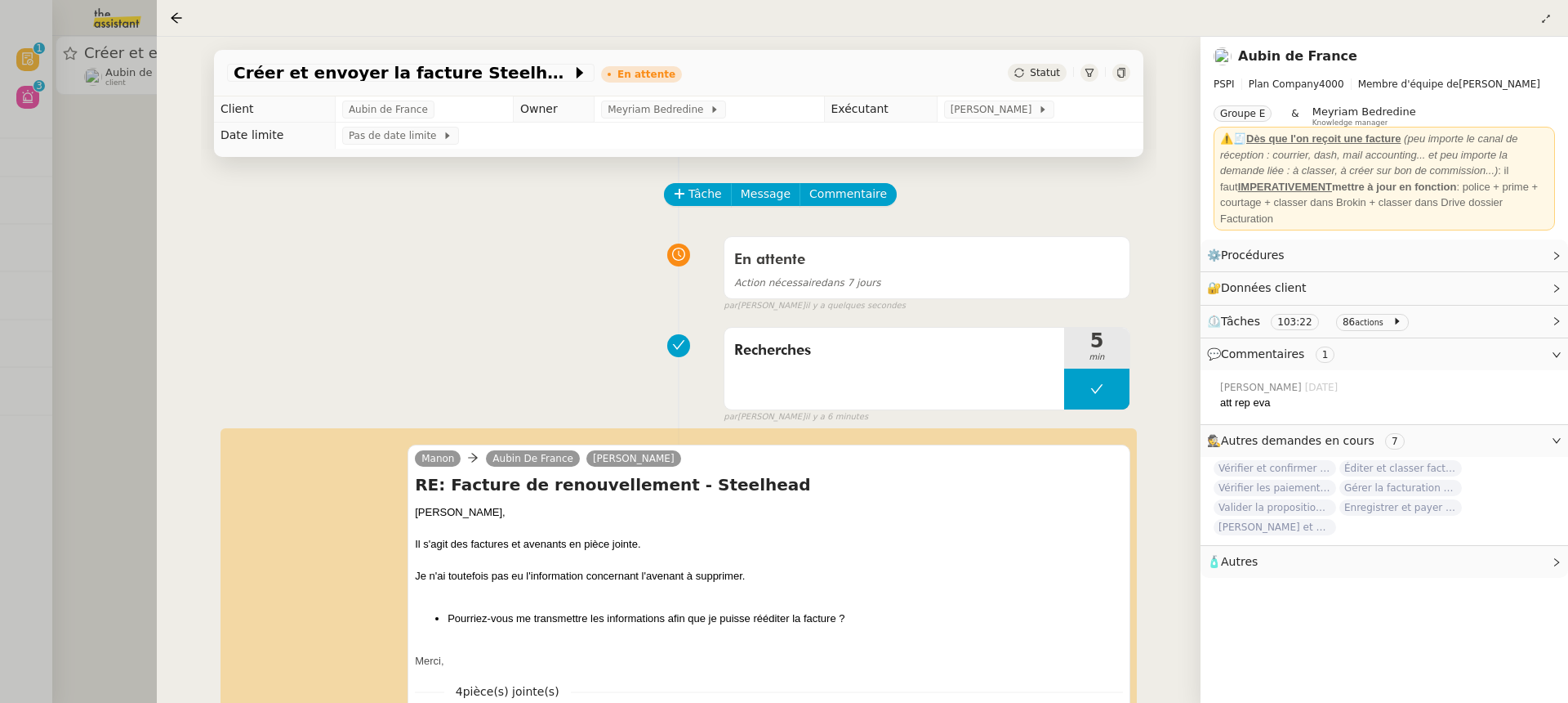
scroll to position [347, 0]
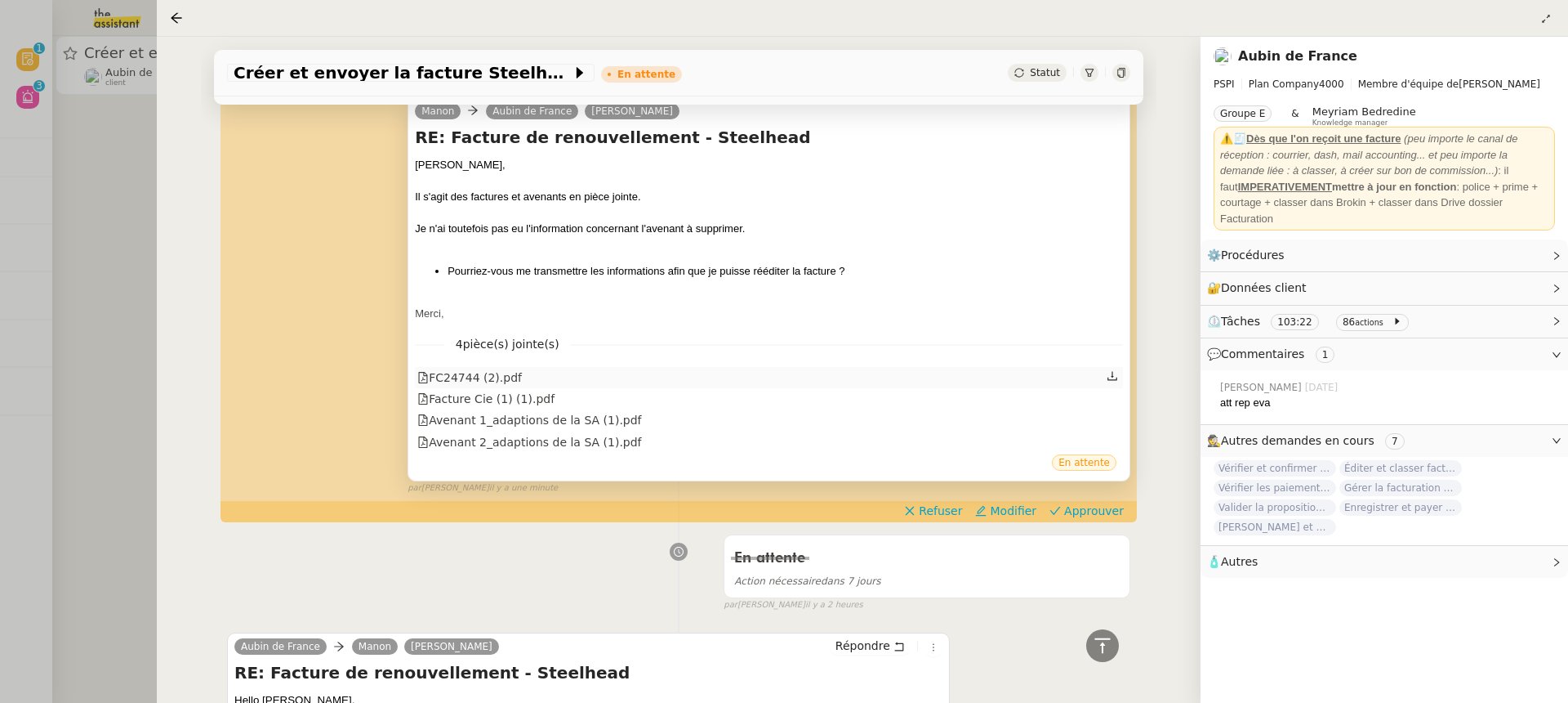
click at [549, 386] on div "FC24744 (2).pdf" at bounding box center [768, 377] width 707 height 21
click at [116, 129] on div at bounding box center [784, 351] width 1568 height 703
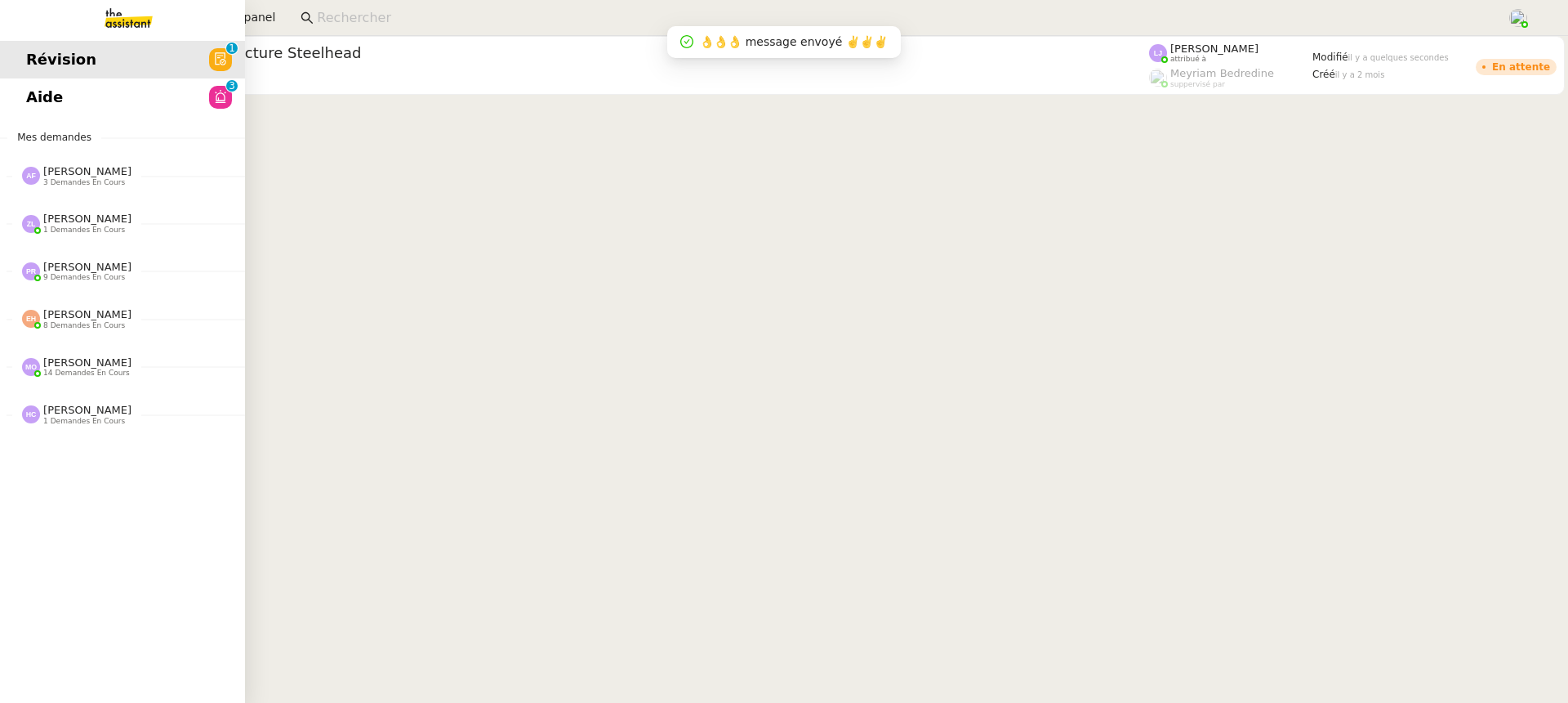
click at [23, 62] on link "Révision 0 1 2 3 4 5 6 7 8 9" at bounding box center [122, 59] width 245 height 38
click at [32, 96] on span "Aide" at bounding box center [45, 97] width 37 height 24
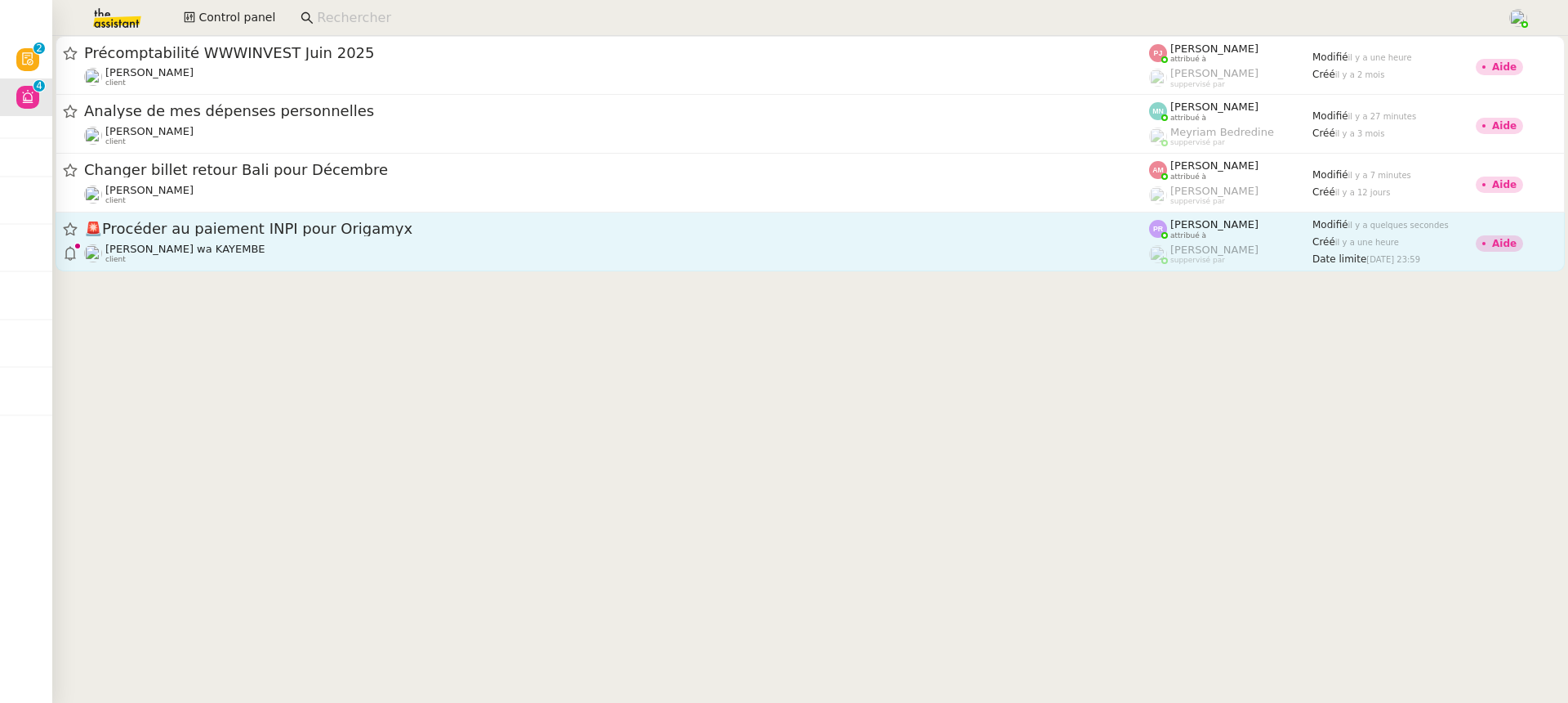
click at [568, 240] on div "🚨 Procéder au paiement INPI pour Origamyx [PERSON_NAME] wa KAYEMBE client" at bounding box center [616, 241] width 1065 height 45
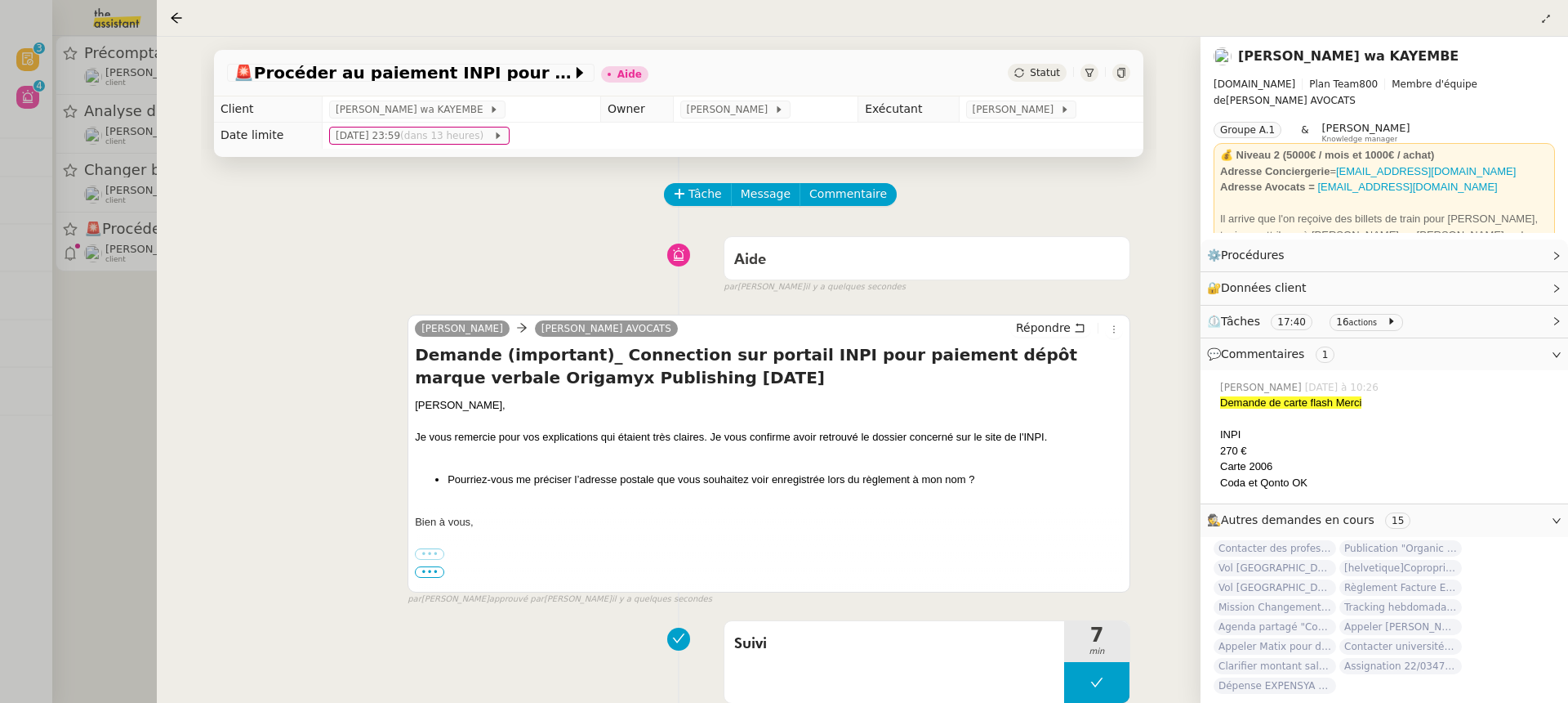
scroll to position [322, 0]
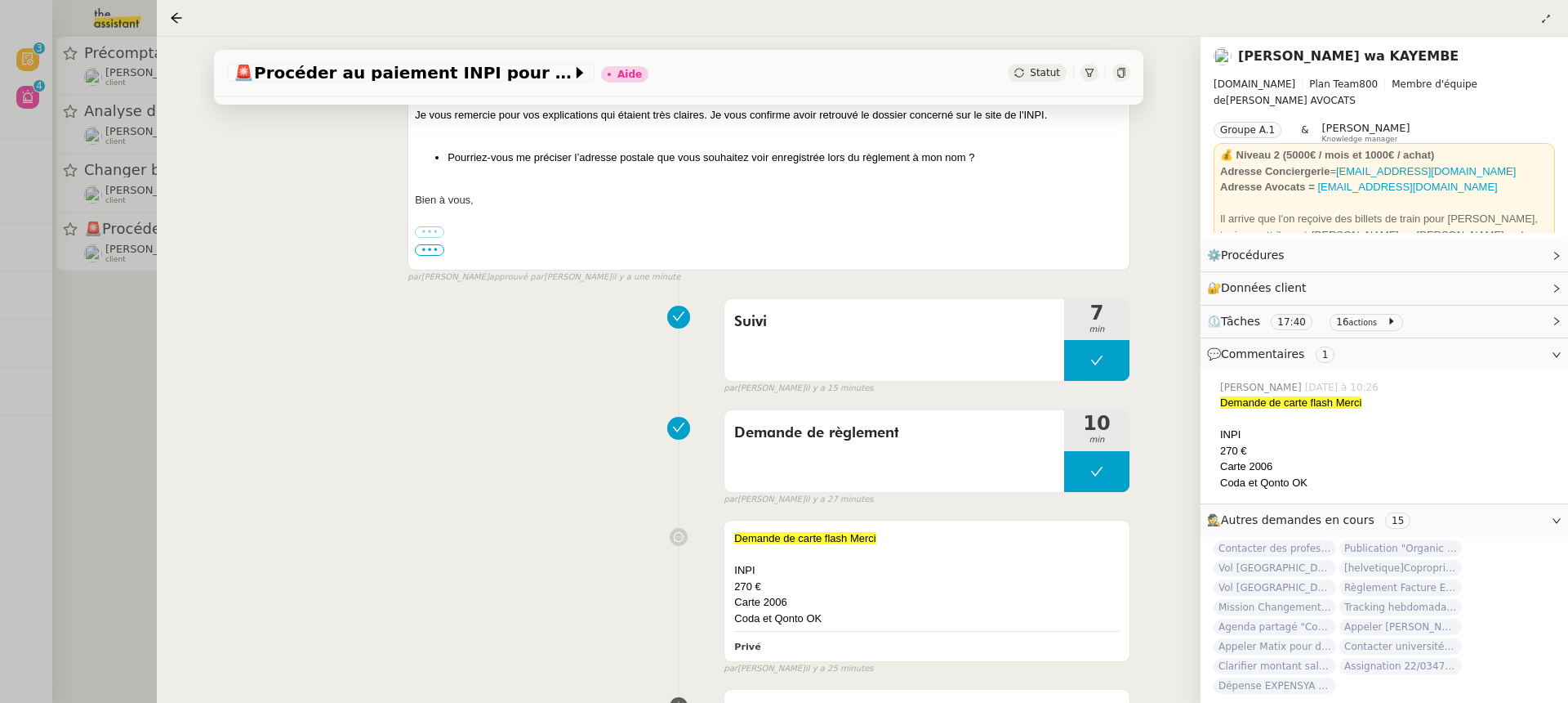
click at [72, 248] on div at bounding box center [784, 351] width 1568 height 703
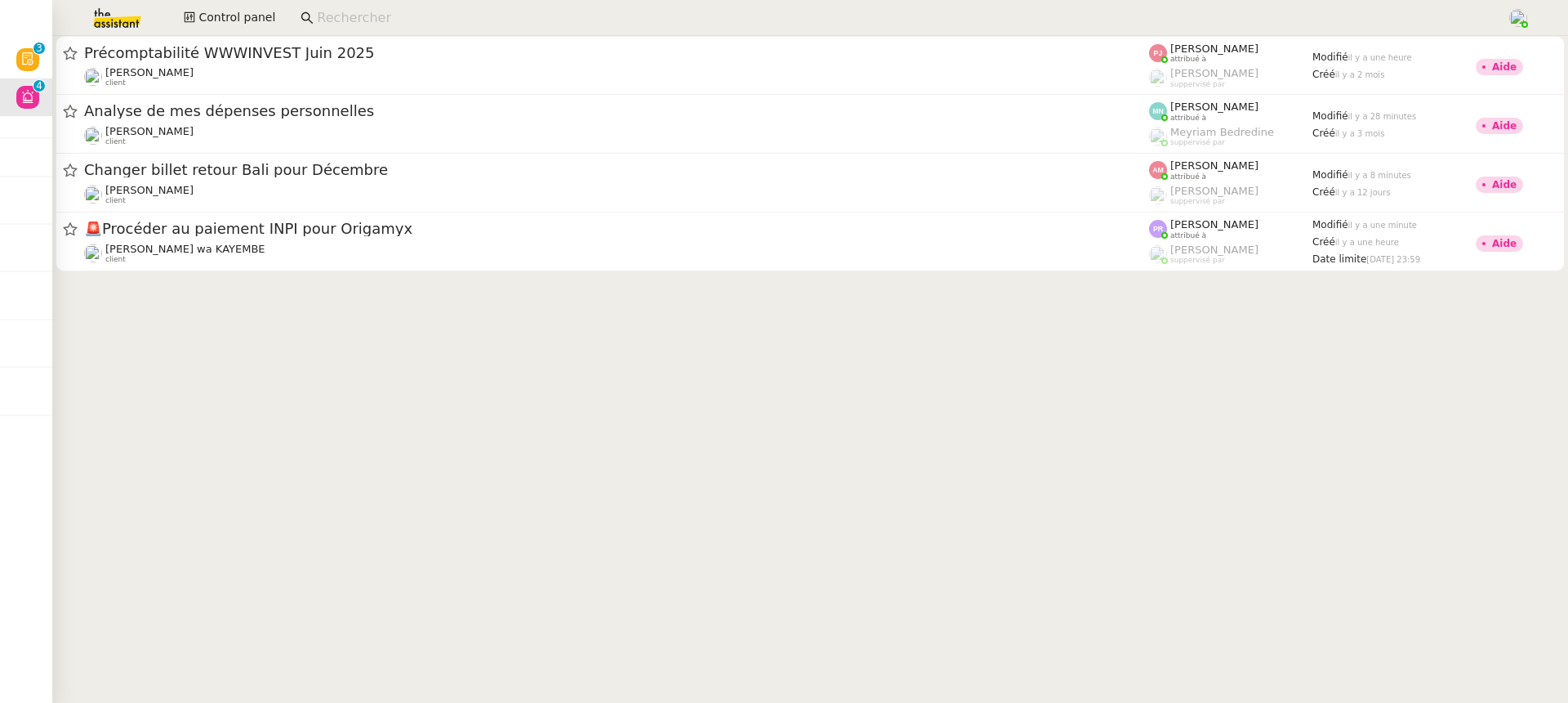
click at [412, 286] on cdk-virtual-scroll-viewport "Précomptabilité WWWINVEST [DATE] [PERSON_NAME] client [PERSON_NAME] attribué à …" at bounding box center [810, 369] width 1516 height 667
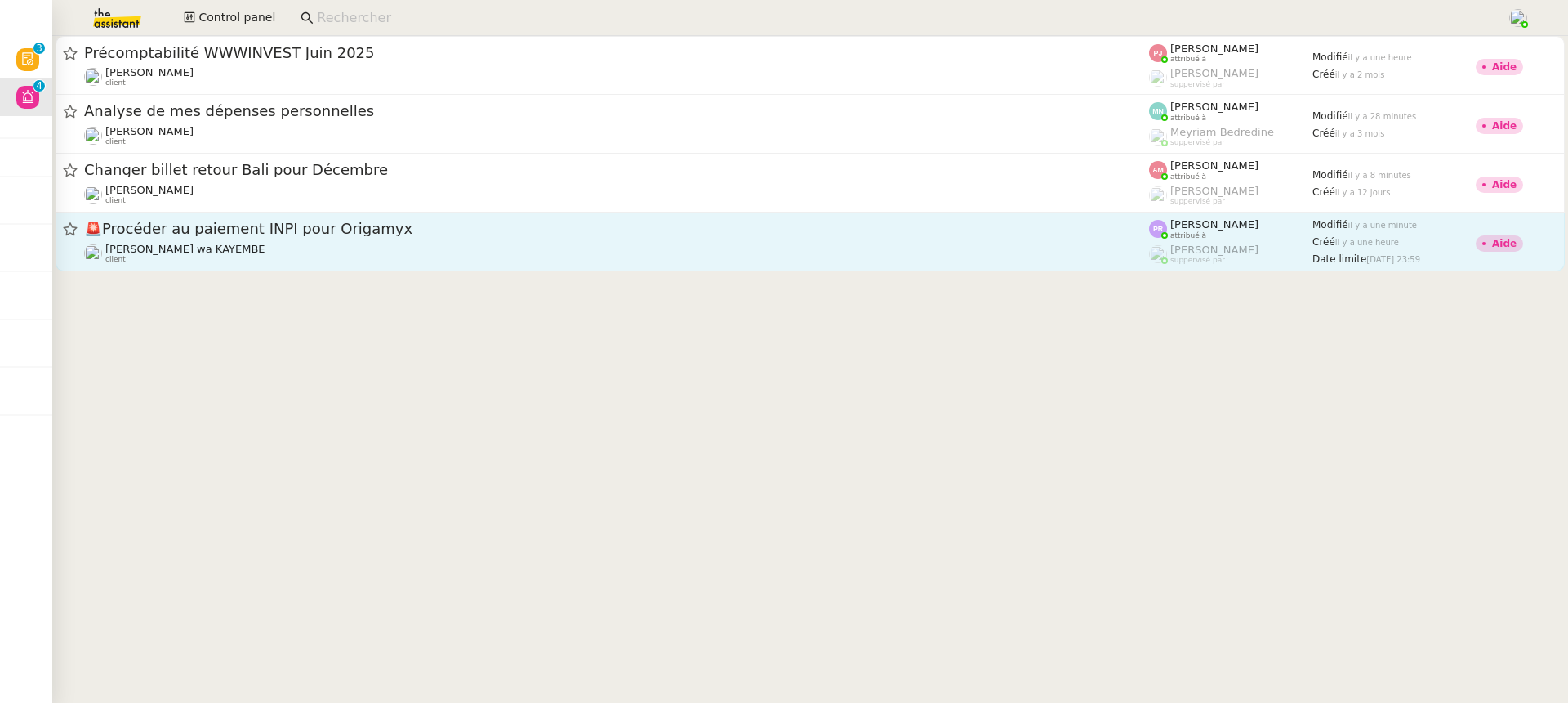
click at [350, 251] on div "[PERSON_NAME] wa KAYEMBE client" at bounding box center [616, 253] width 1065 height 21
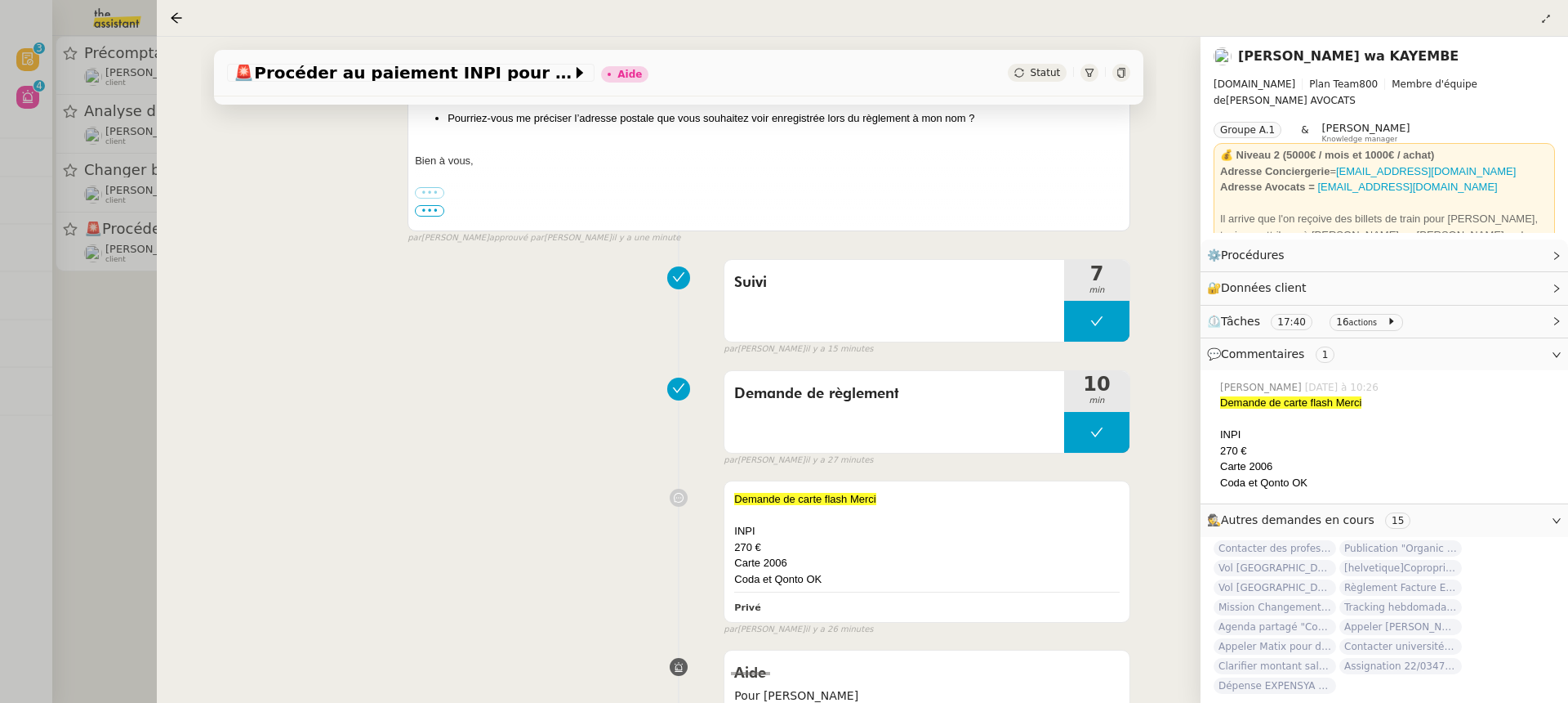
scroll to position [706, 0]
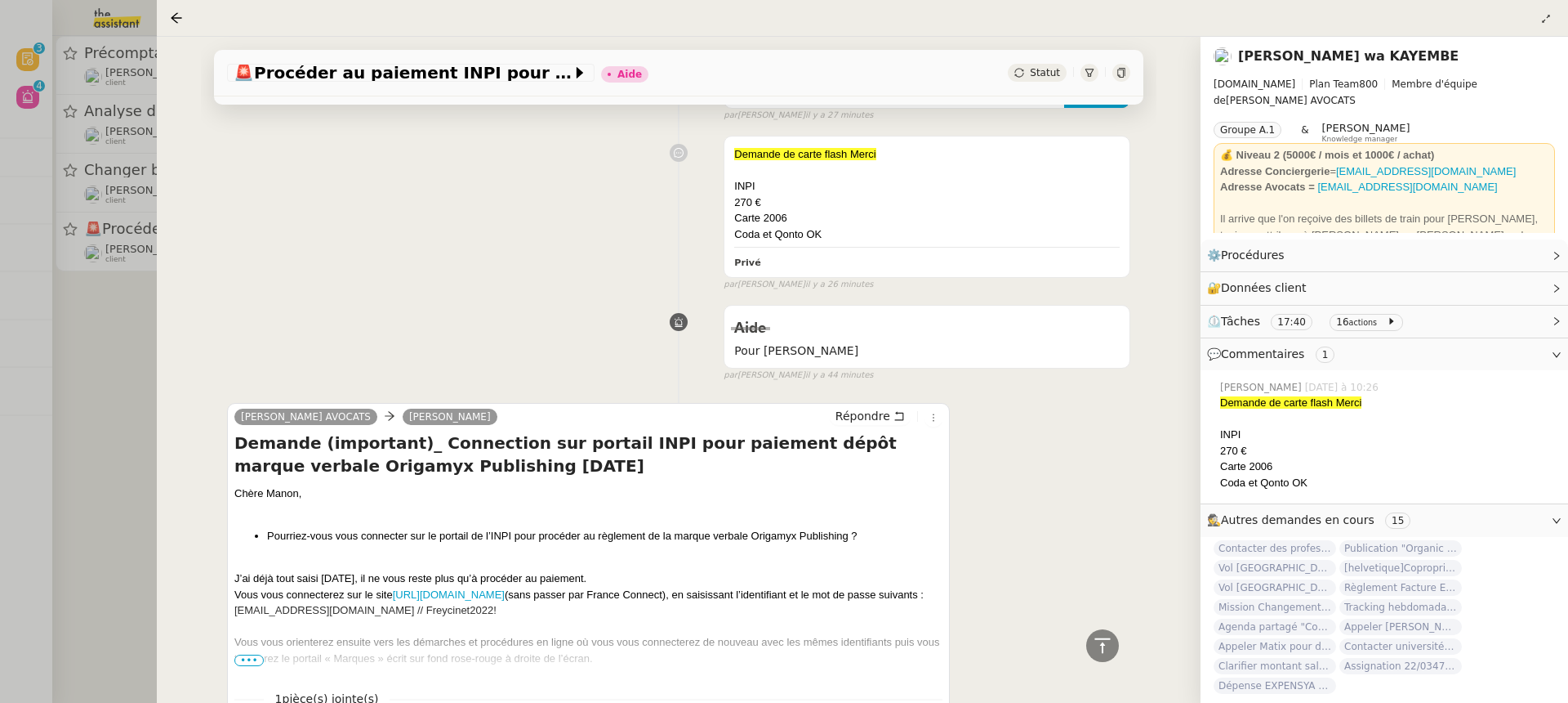
click at [127, 125] on div at bounding box center [784, 351] width 1568 height 703
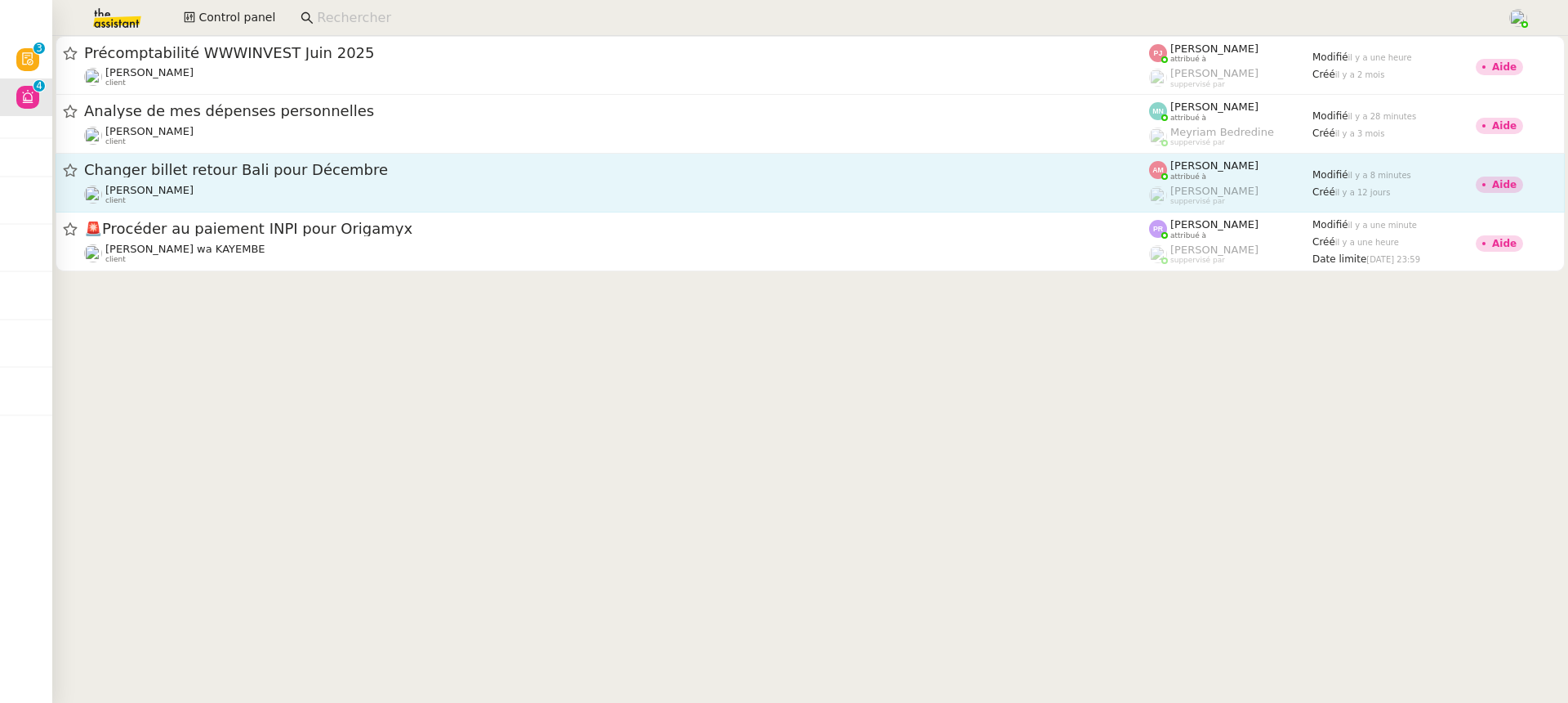
click at [223, 208] on link "Changer billet retour Bali pour Décembre [PERSON_NAME] client [PERSON_NAME] att…" at bounding box center [809, 182] width 1509 height 59
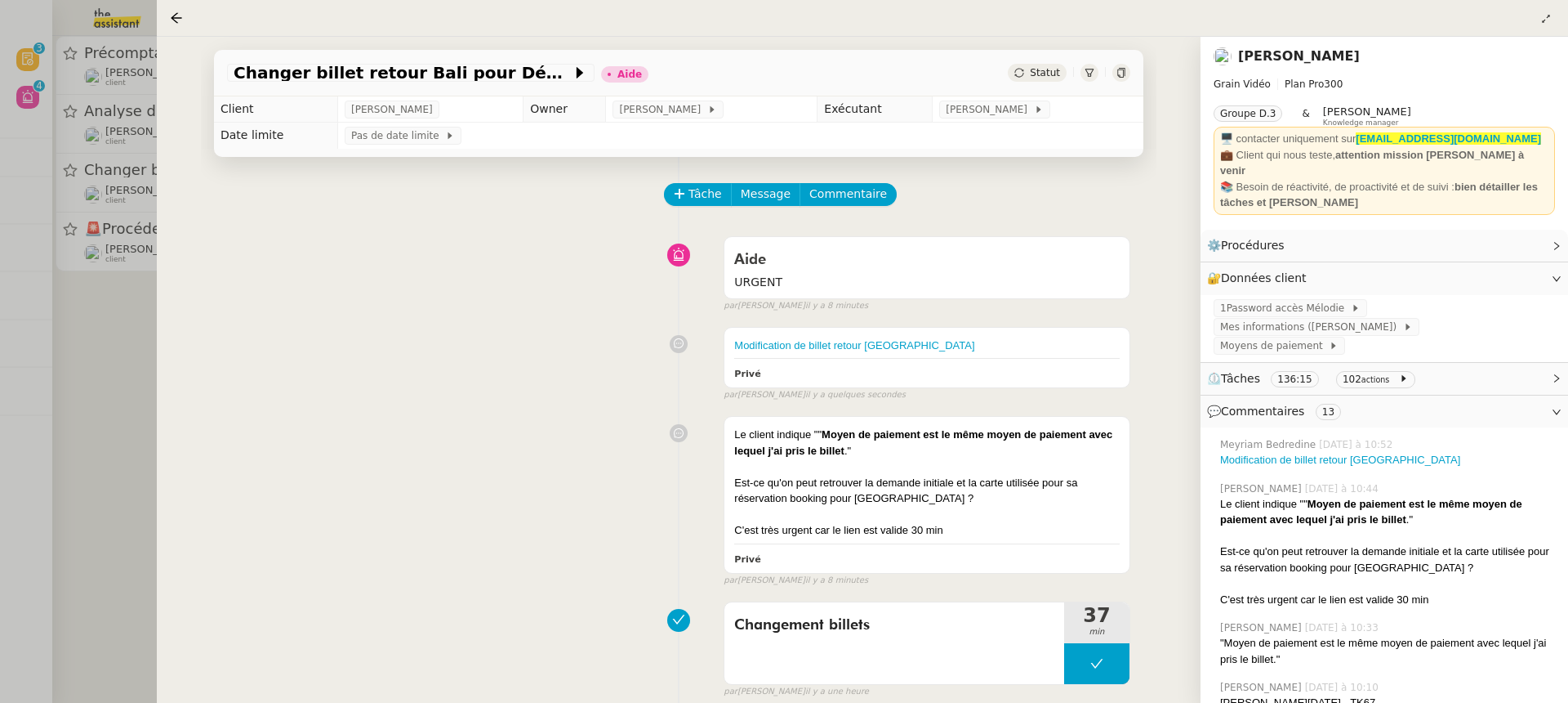
click at [50, 174] on div at bounding box center [784, 351] width 1568 height 703
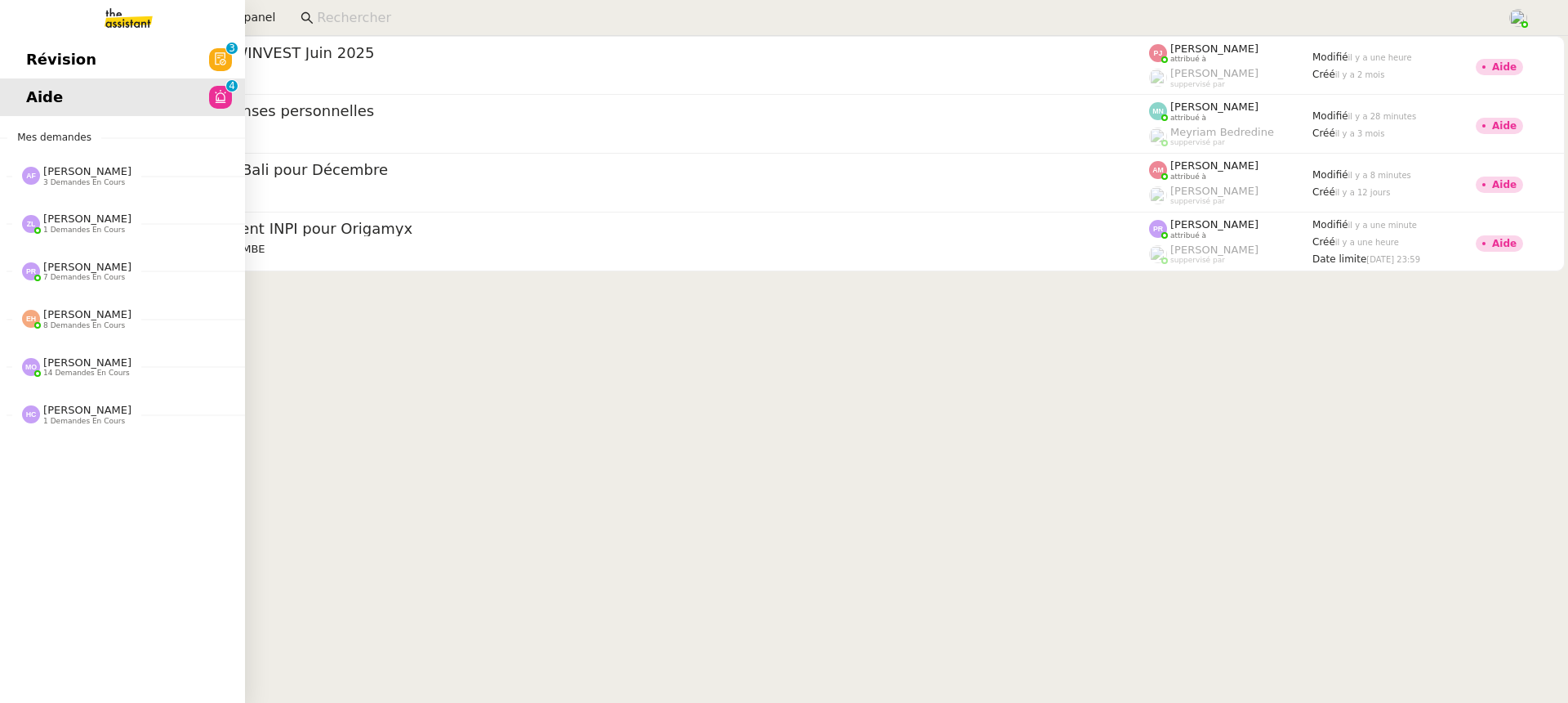
click at [29, 59] on span "Révision" at bounding box center [61, 59] width 70 height 24
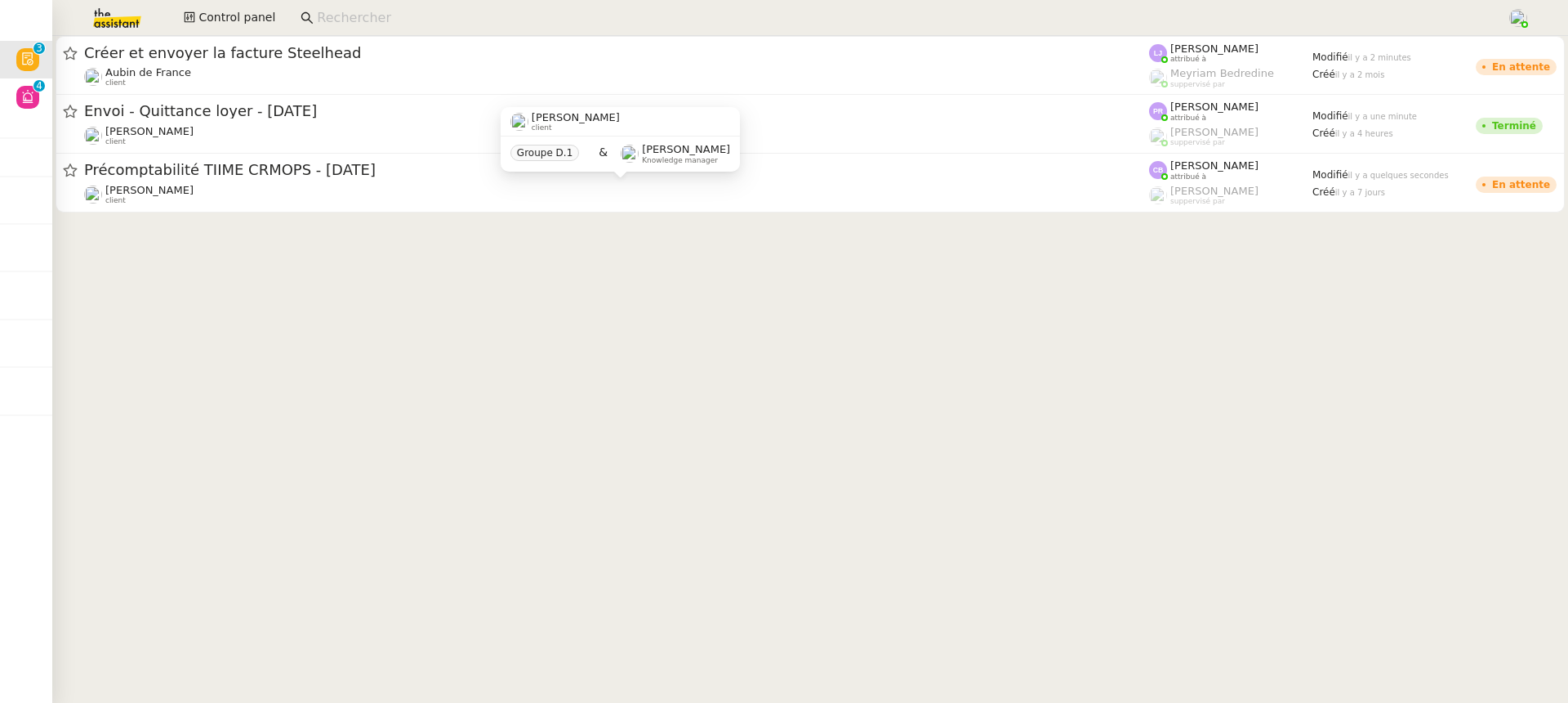
click at [674, 112] on div "[PERSON_NAME] client" at bounding box center [620, 122] width 220 height 21
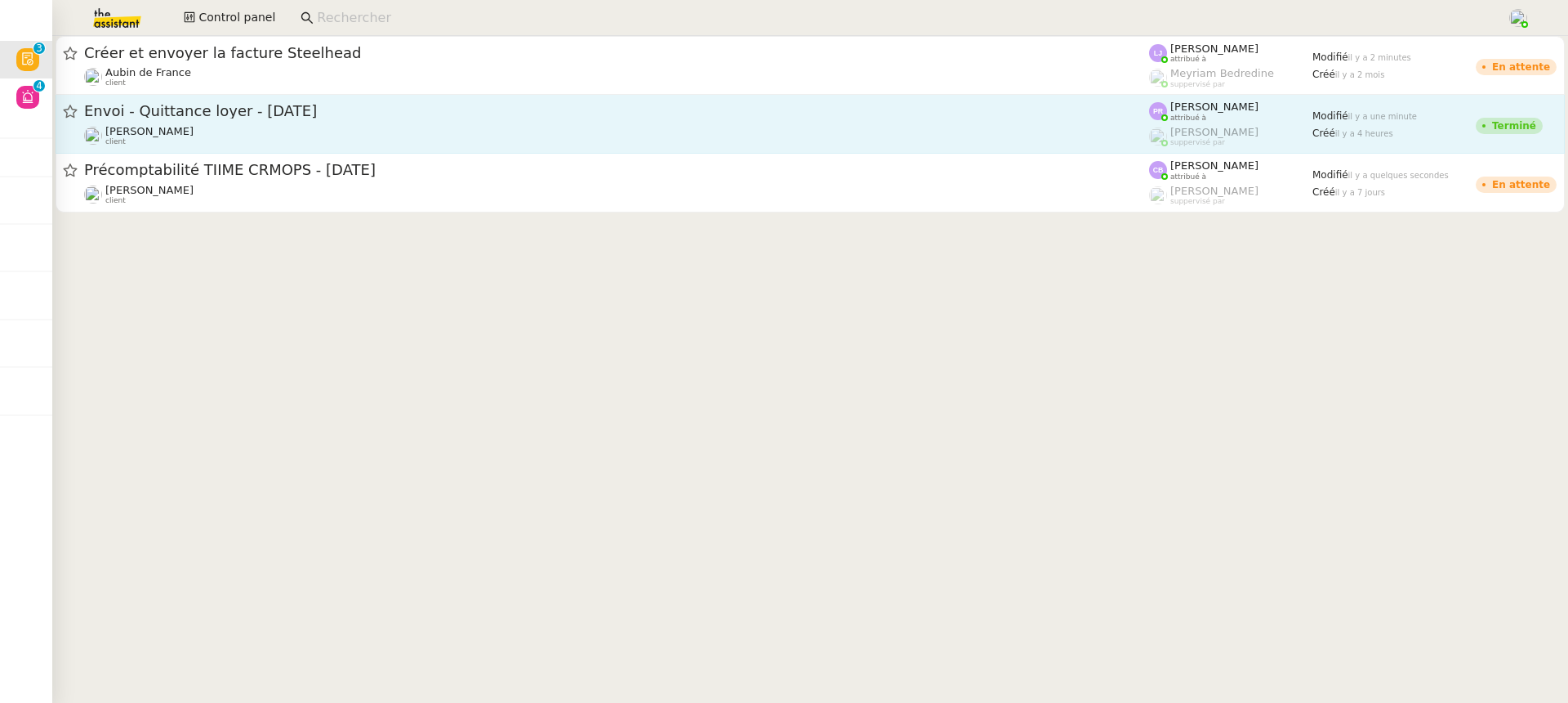
click at [820, 115] on span "Envoi - Quittance loyer - [DATE]" at bounding box center [616, 111] width 1065 height 15
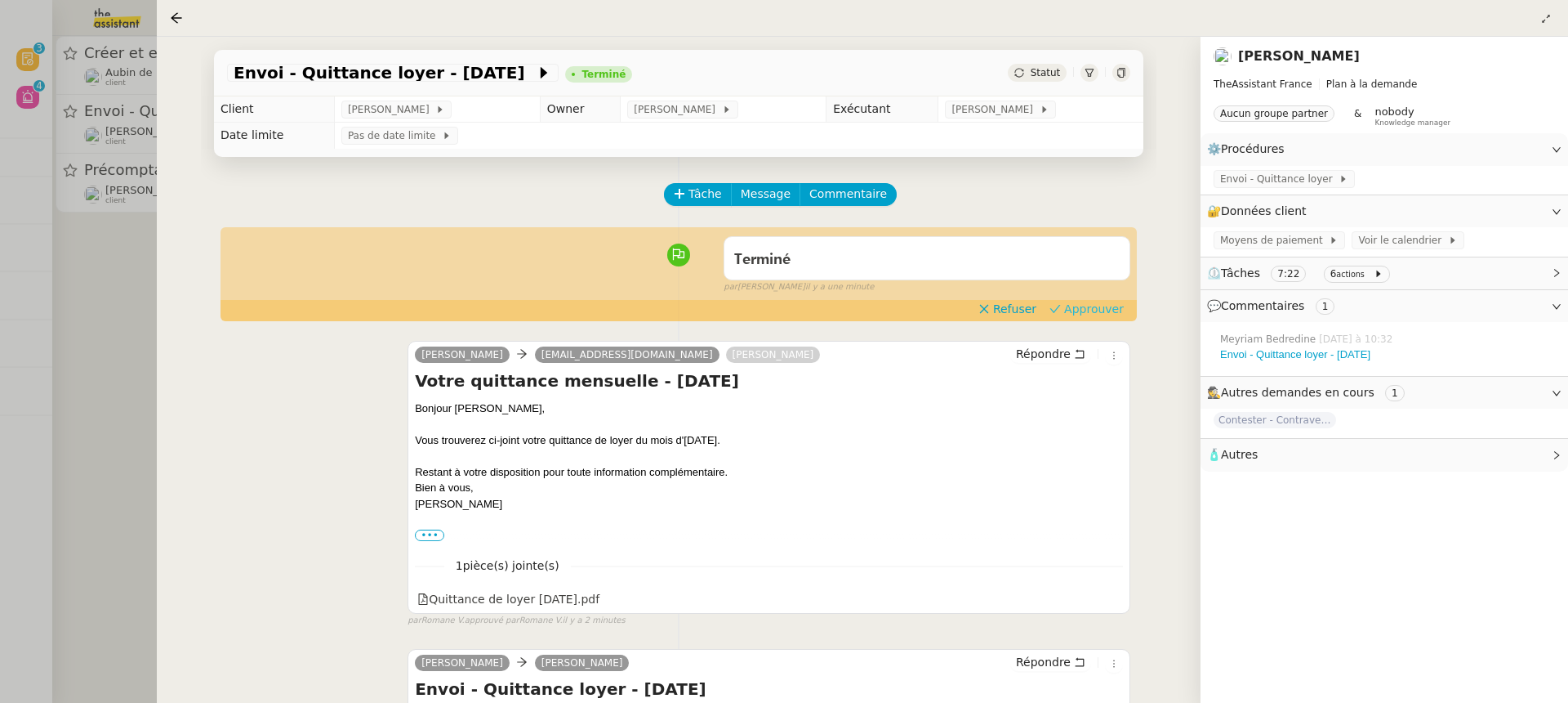
click at [1092, 304] on span "Approuver" at bounding box center [1094, 308] width 60 height 16
click at [91, 173] on div at bounding box center [784, 351] width 1568 height 703
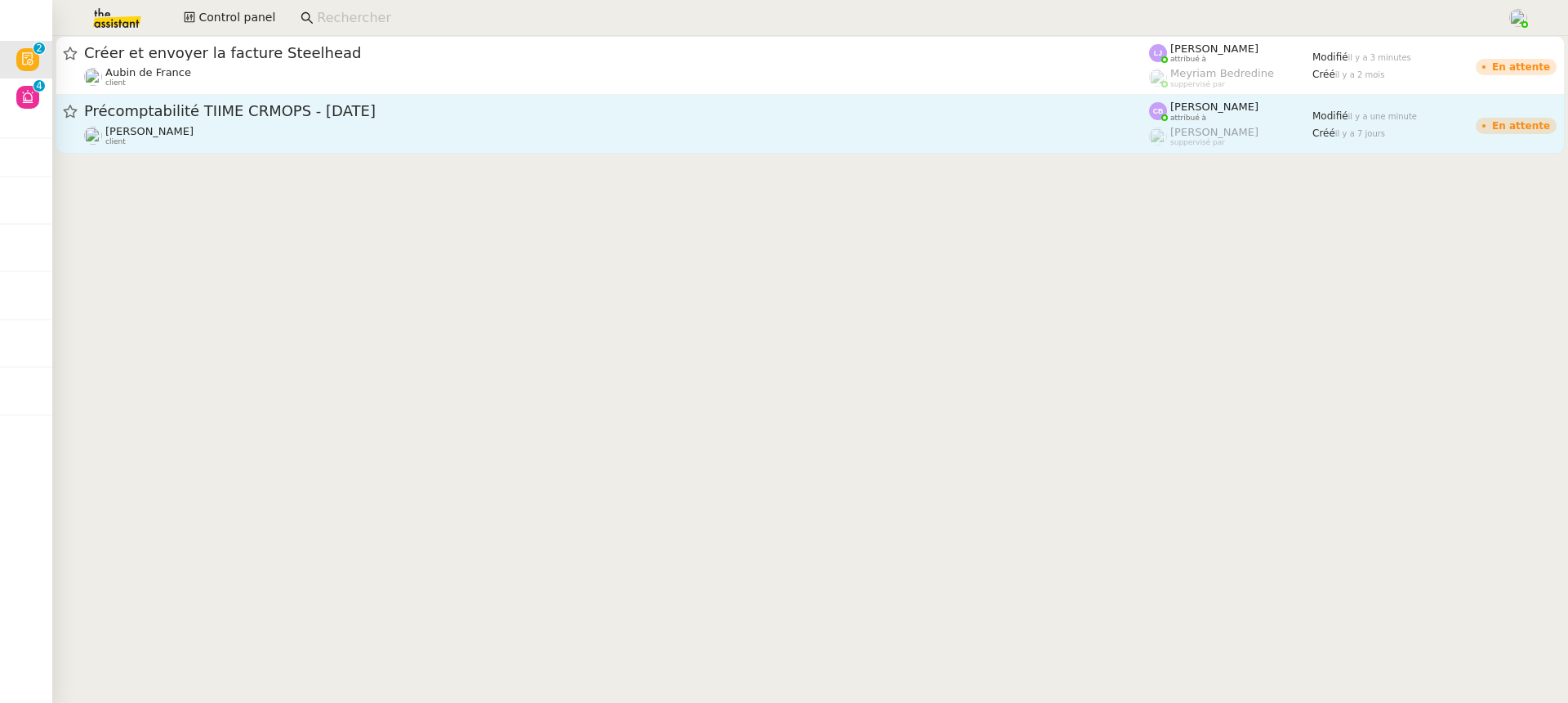
click at [276, 127] on div "[PERSON_NAME] client" at bounding box center [616, 136] width 1065 height 21
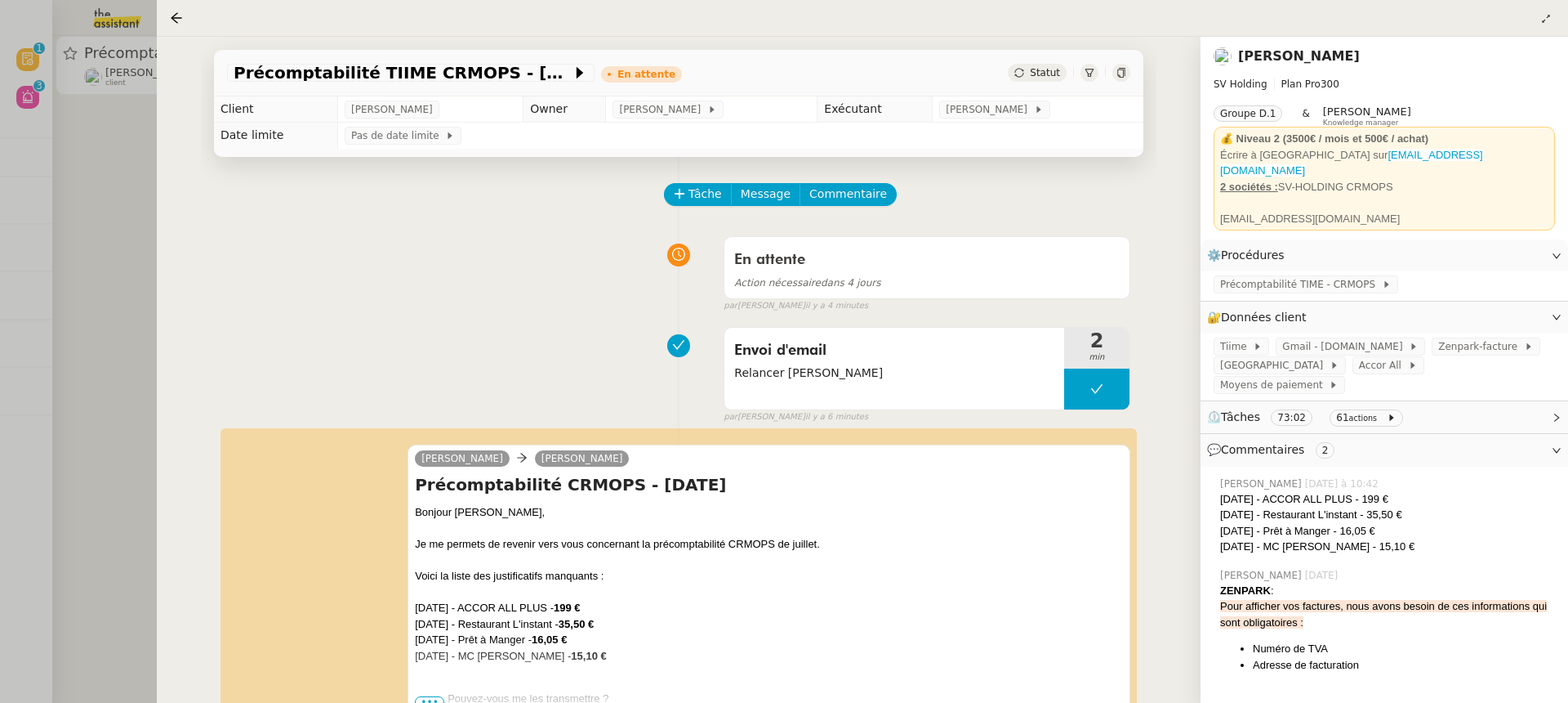
click at [112, 98] on div at bounding box center [784, 351] width 1568 height 703
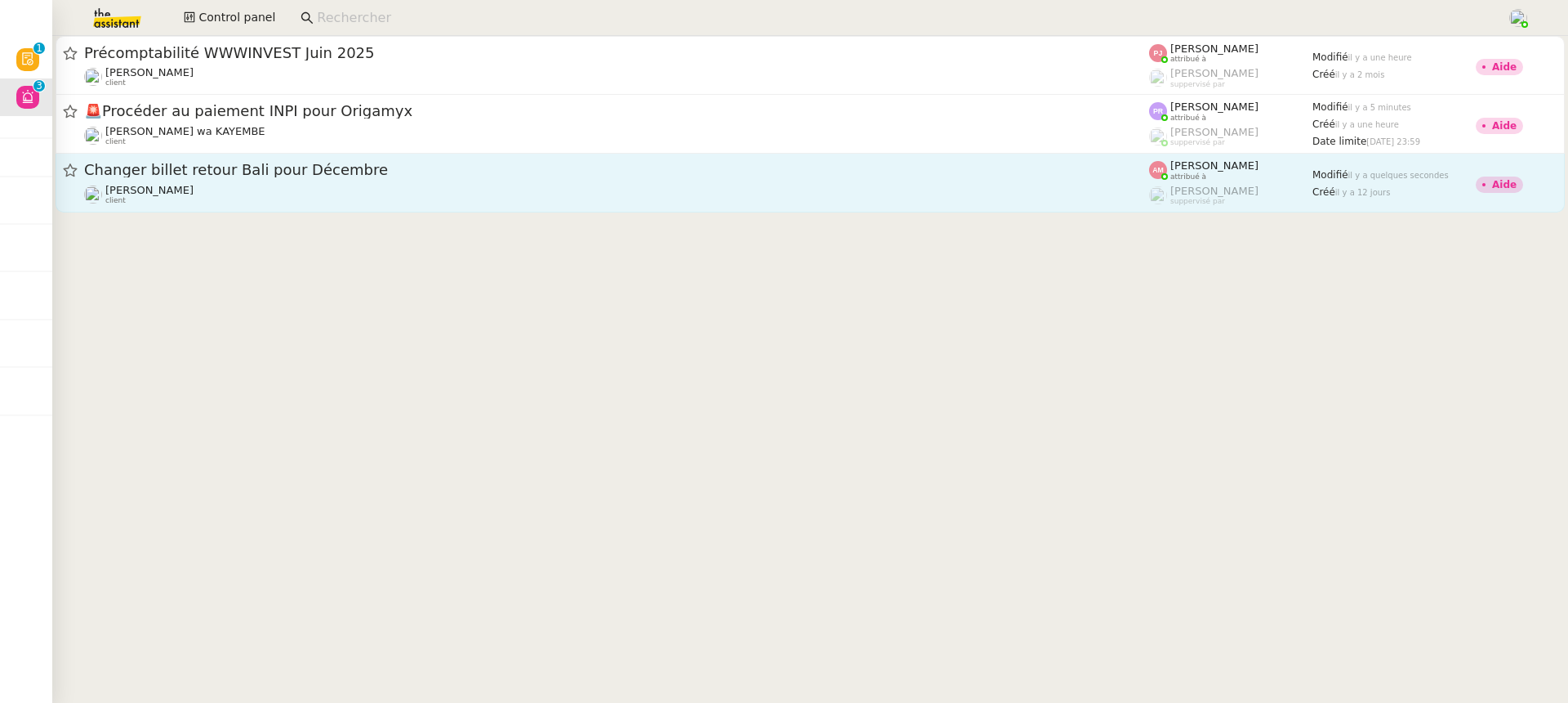
click at [952, 175] on span "Changer billet retour Bali pour Décembre" at bounding box center [616, 170] width 1065 height 15
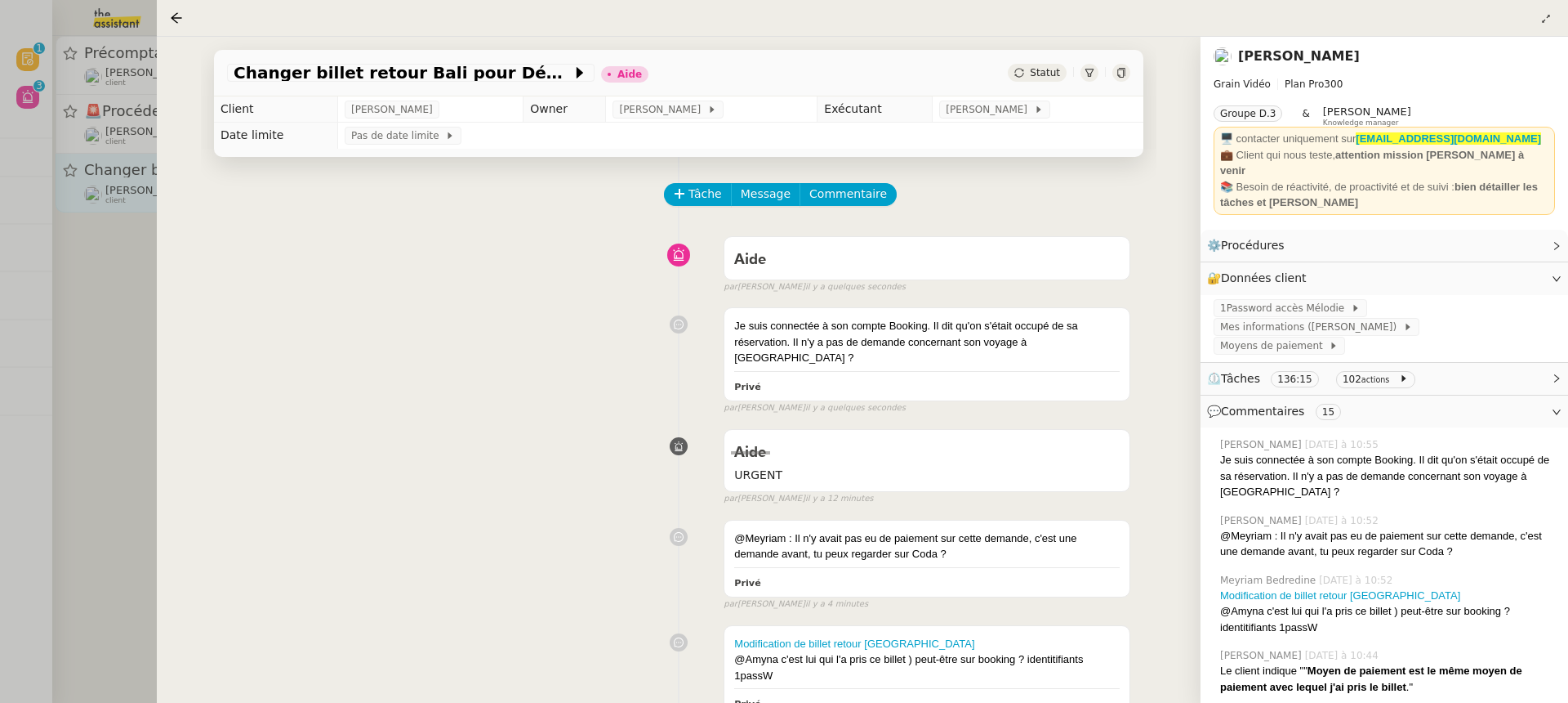
scroll to position [4, 0]
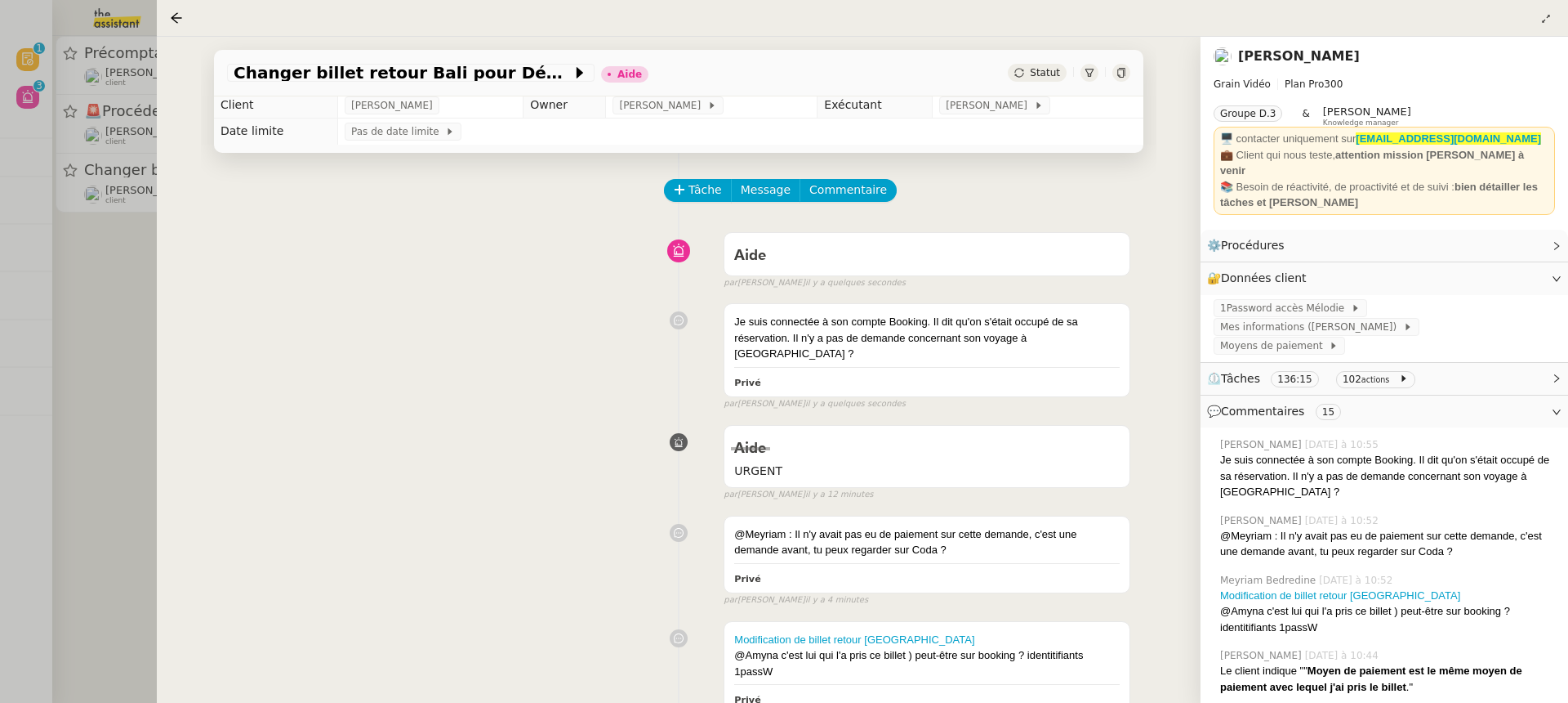
click at [96, 129] on div at bounding box center [784, 351] width 1568 height 703
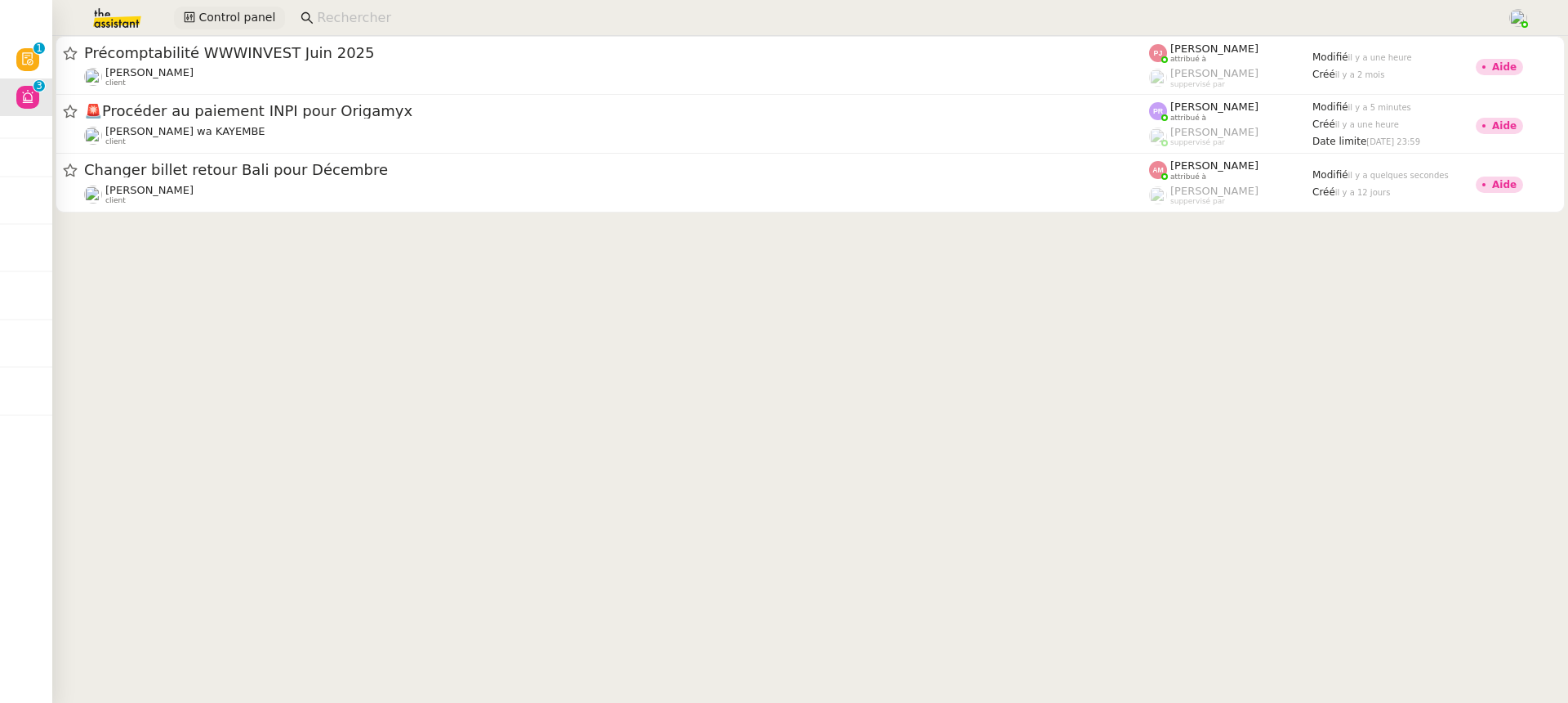
click at [258, 17] on span "Control panel" at bounding box center [236, 16] width 77 height 18
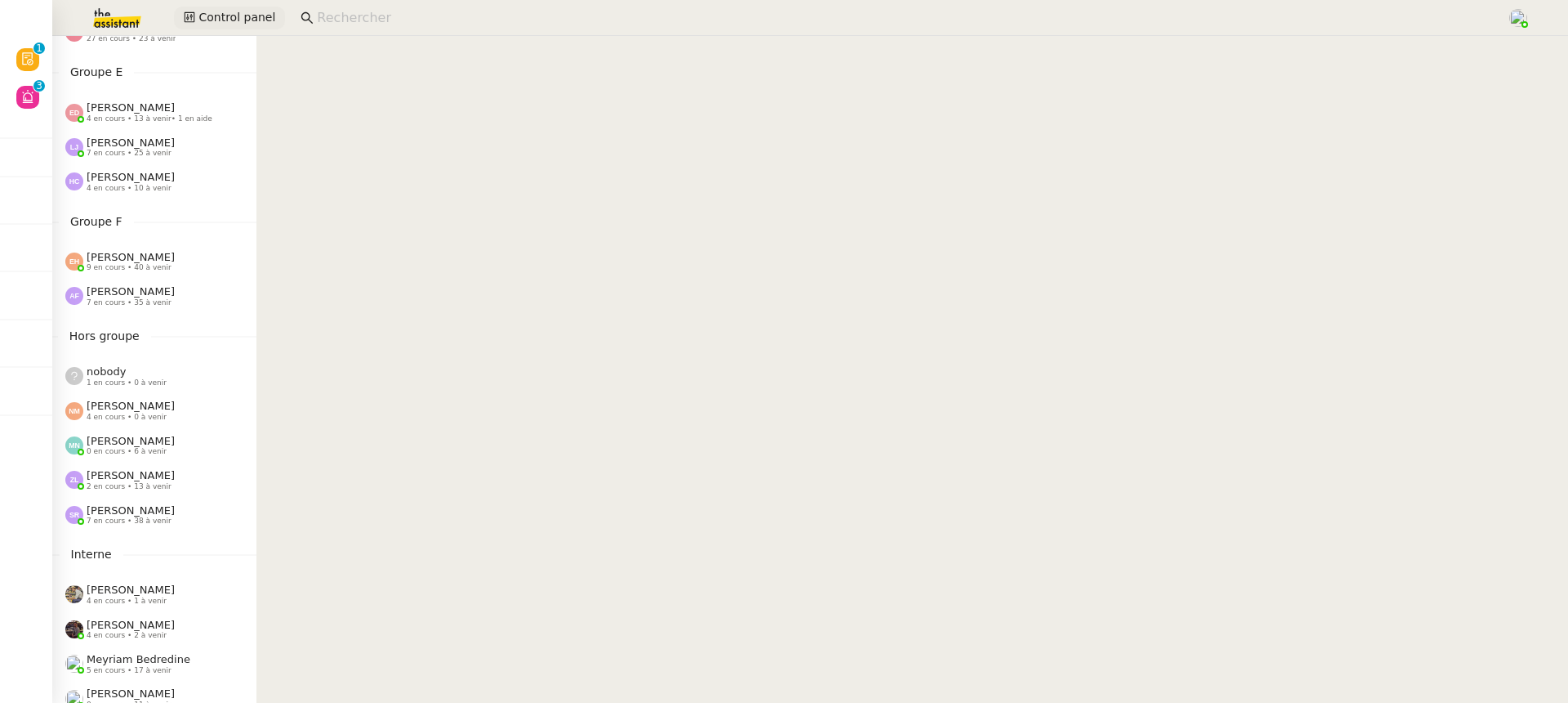
scroll to position [635, 0]
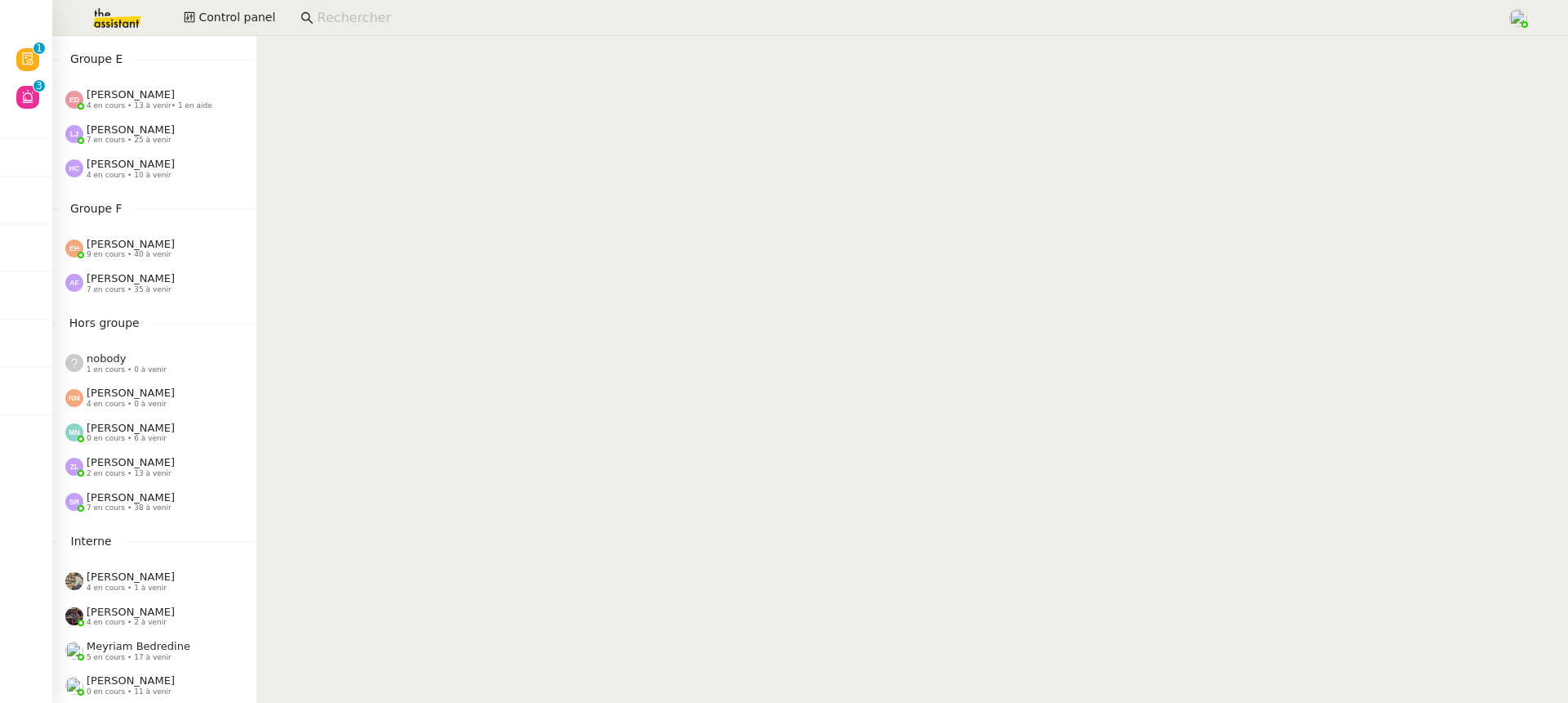
click at [137, 241] on span "[PERSON_NAME]" at bounding box center [130, 243] width 88 height 13
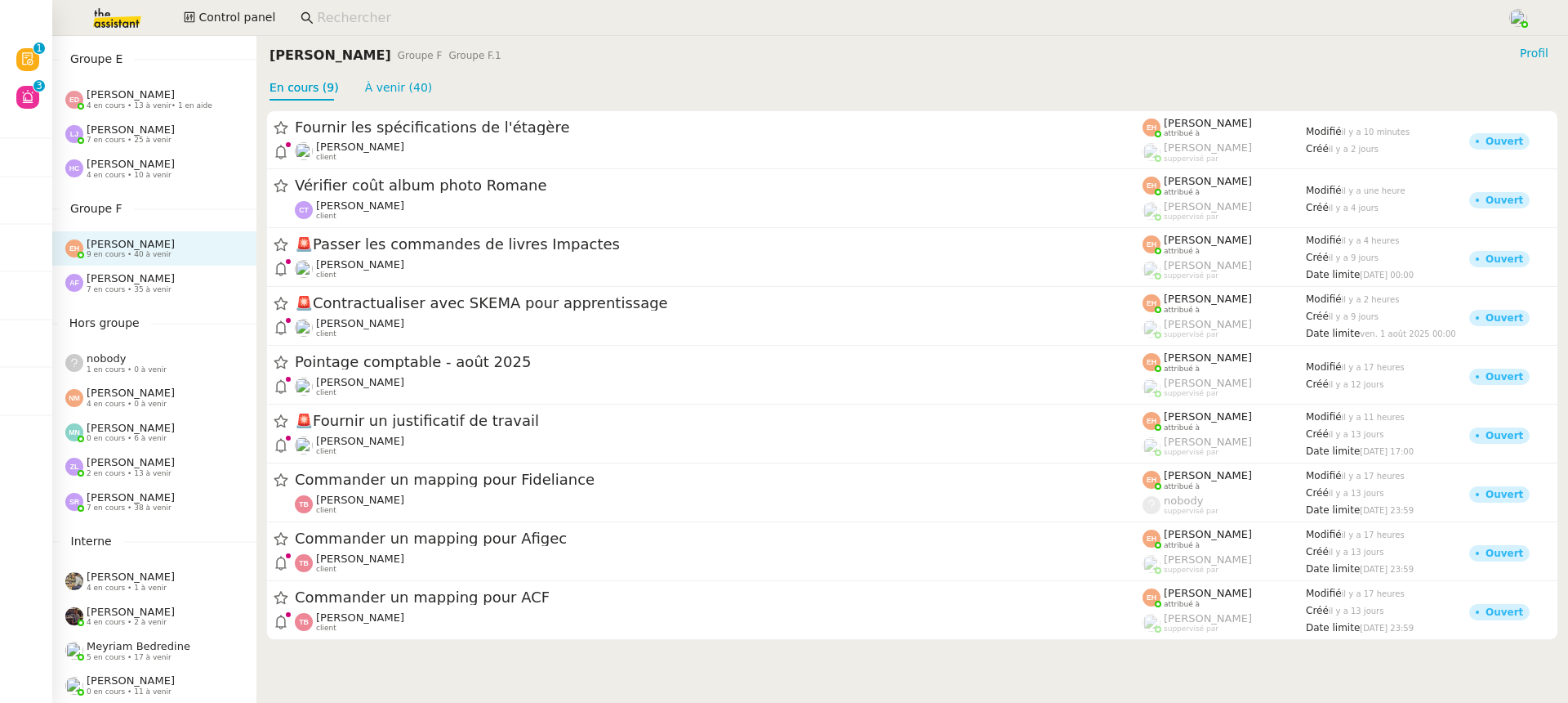
click at [150, 277] on div "Anna Florent 7 en cours • 35 à venir" at bounding box center [130, 283] width 88 height 21
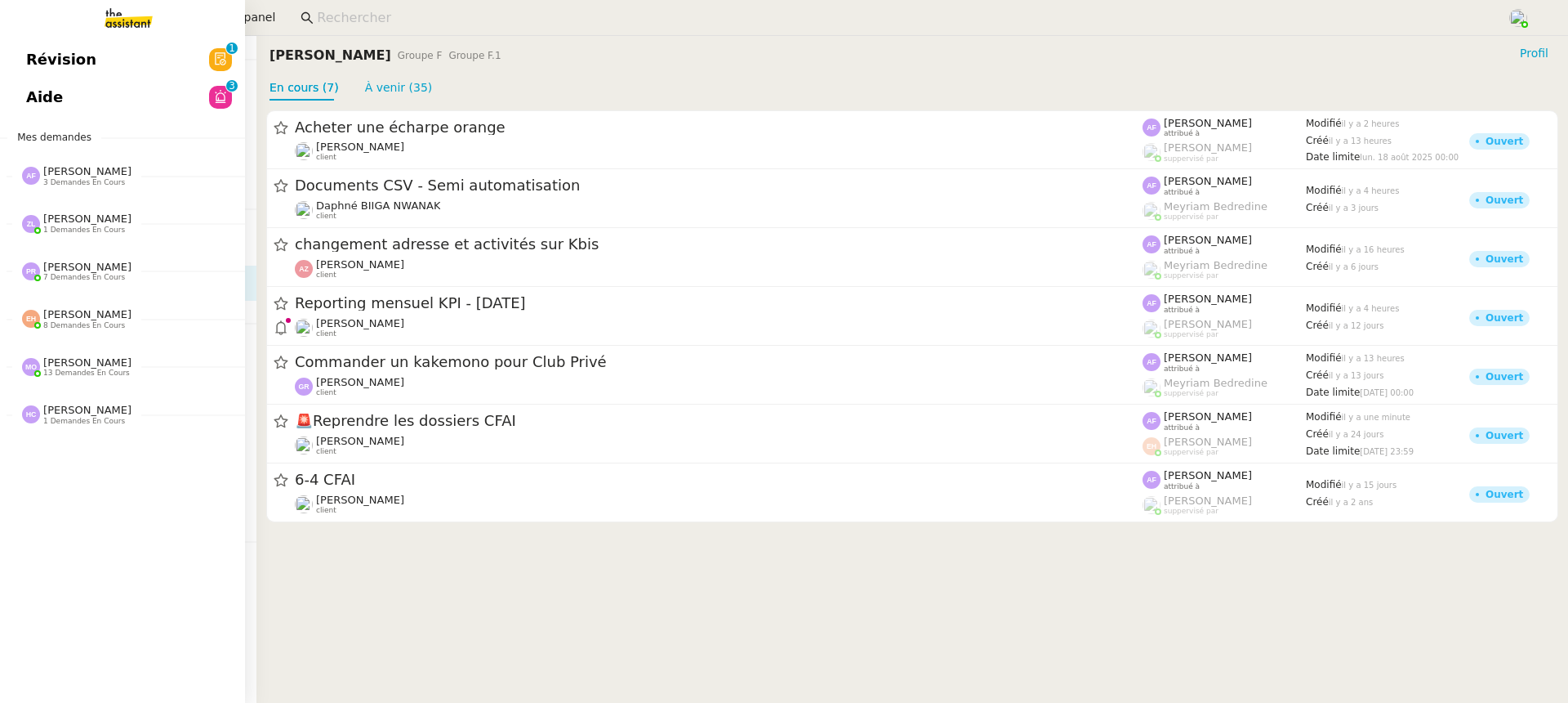
click at [44, 59] on span "Révision" at bounding box center [61, 59] width 70 height 24
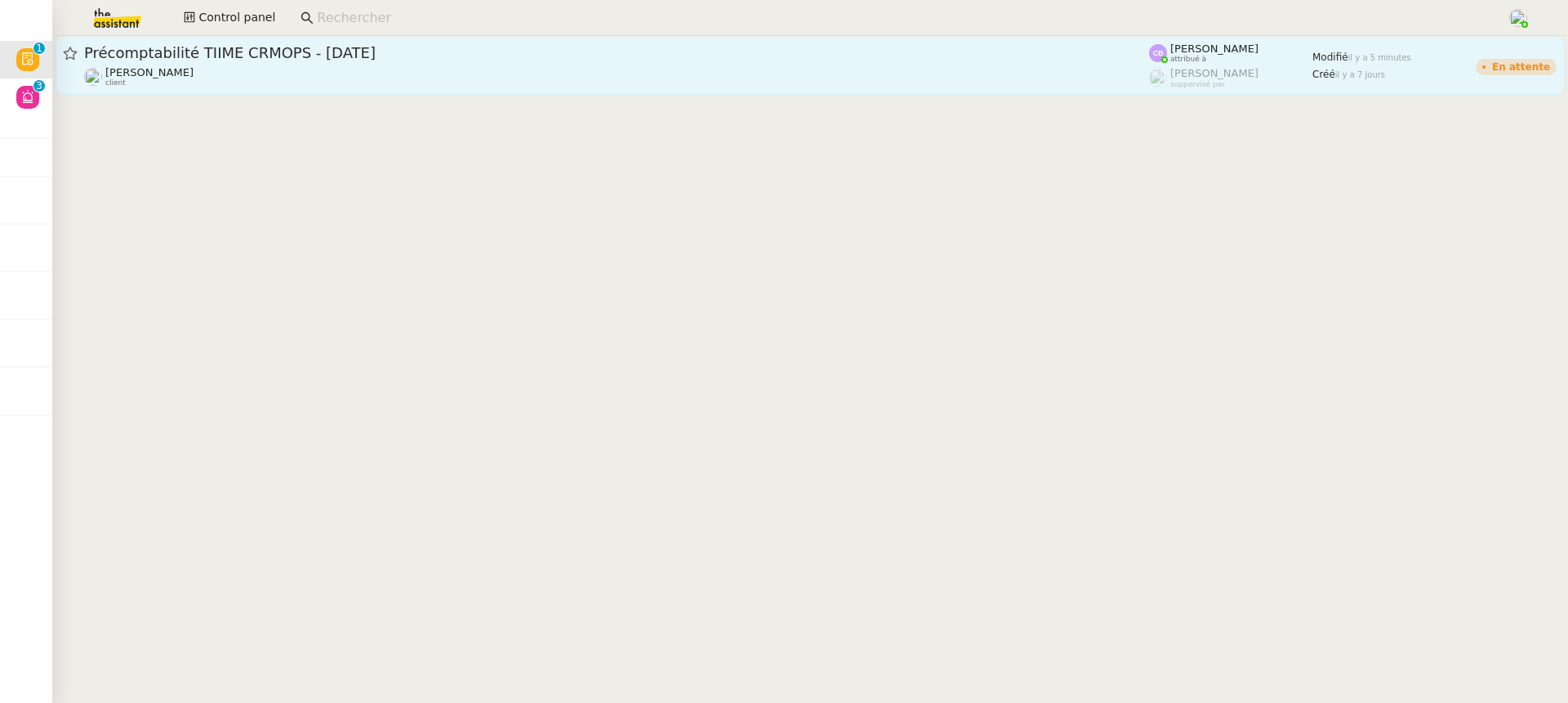
click at [807, 70] on div "Sébastien VIGE client" at bounding box center [616, 77] width 1065 height 21
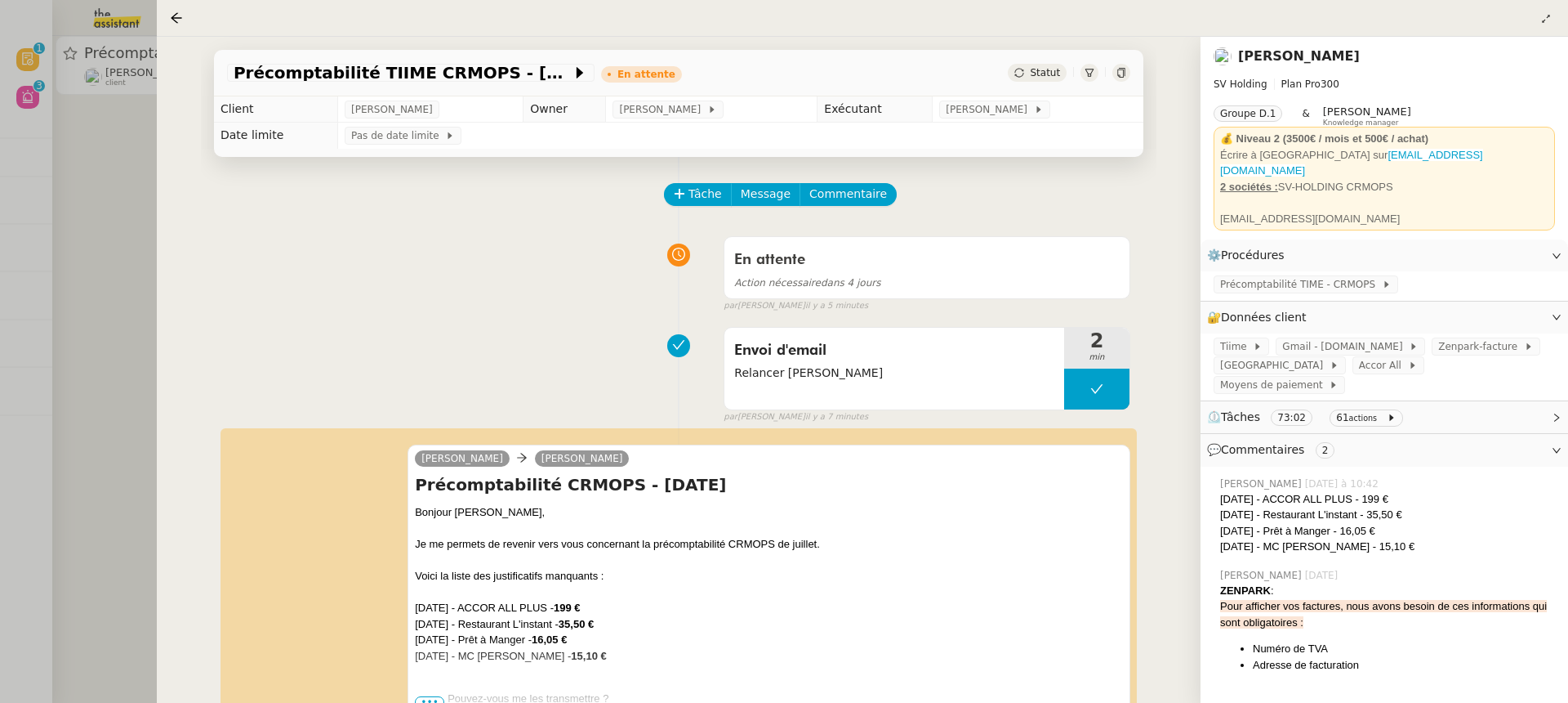
click at [58, 153] on div at bounding box center [784, 351] width 1568 height 703
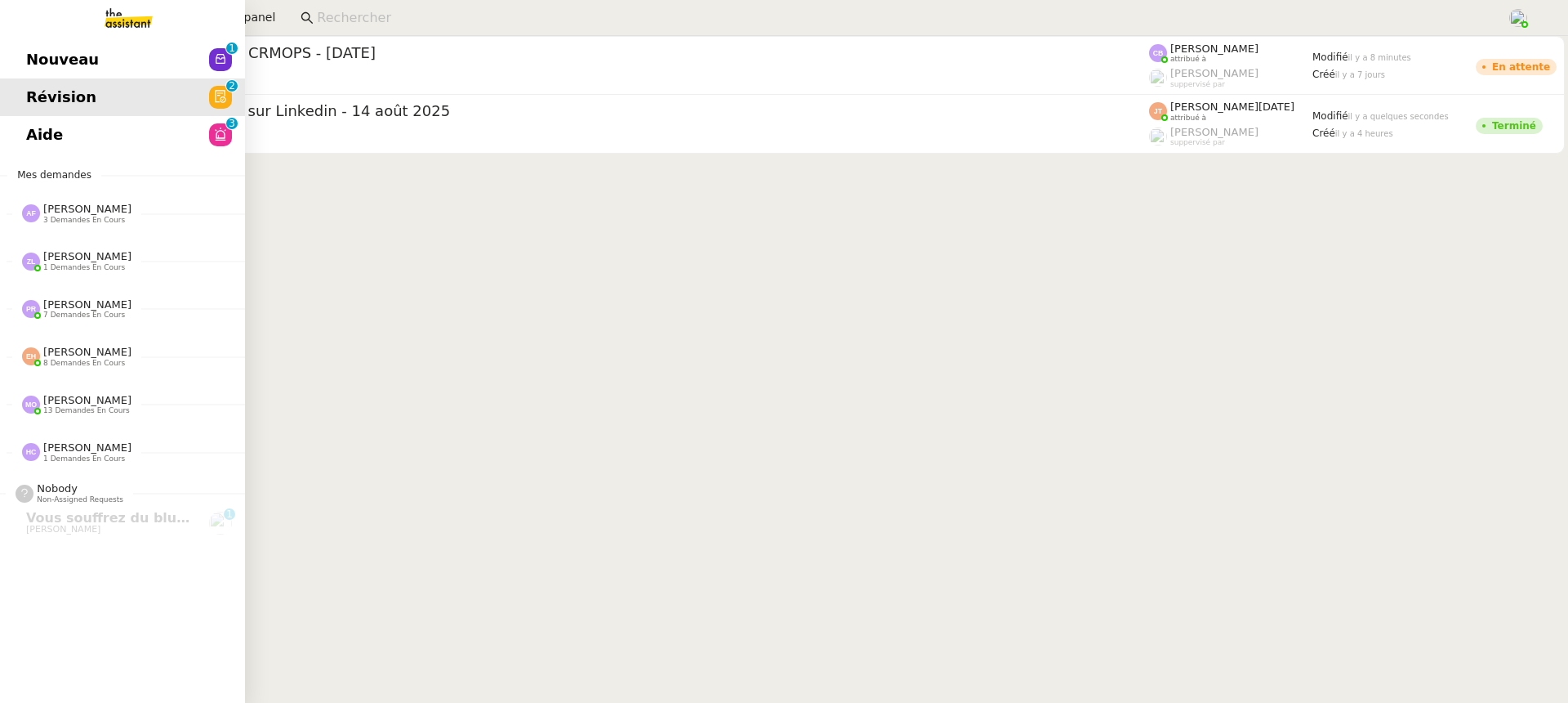
click at [41, 60] on link "Nouveau 0 1 2 3 4 5 6 7 8 9" at bounding box center [122, 59] width 245 height 38
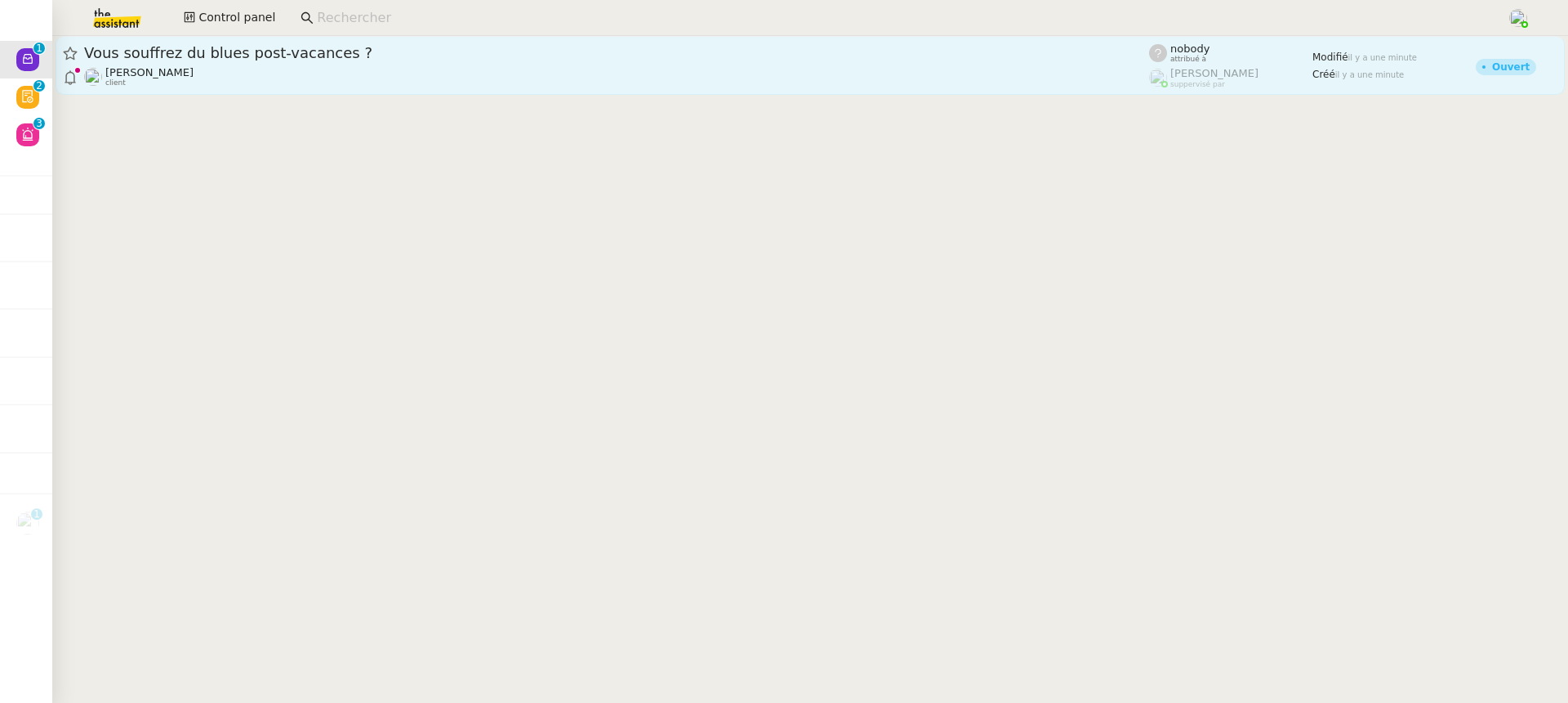
click at [418, 80] on div "Gabrielle Tavernier client" at bounding box center [616, 77] width 1065 height 21
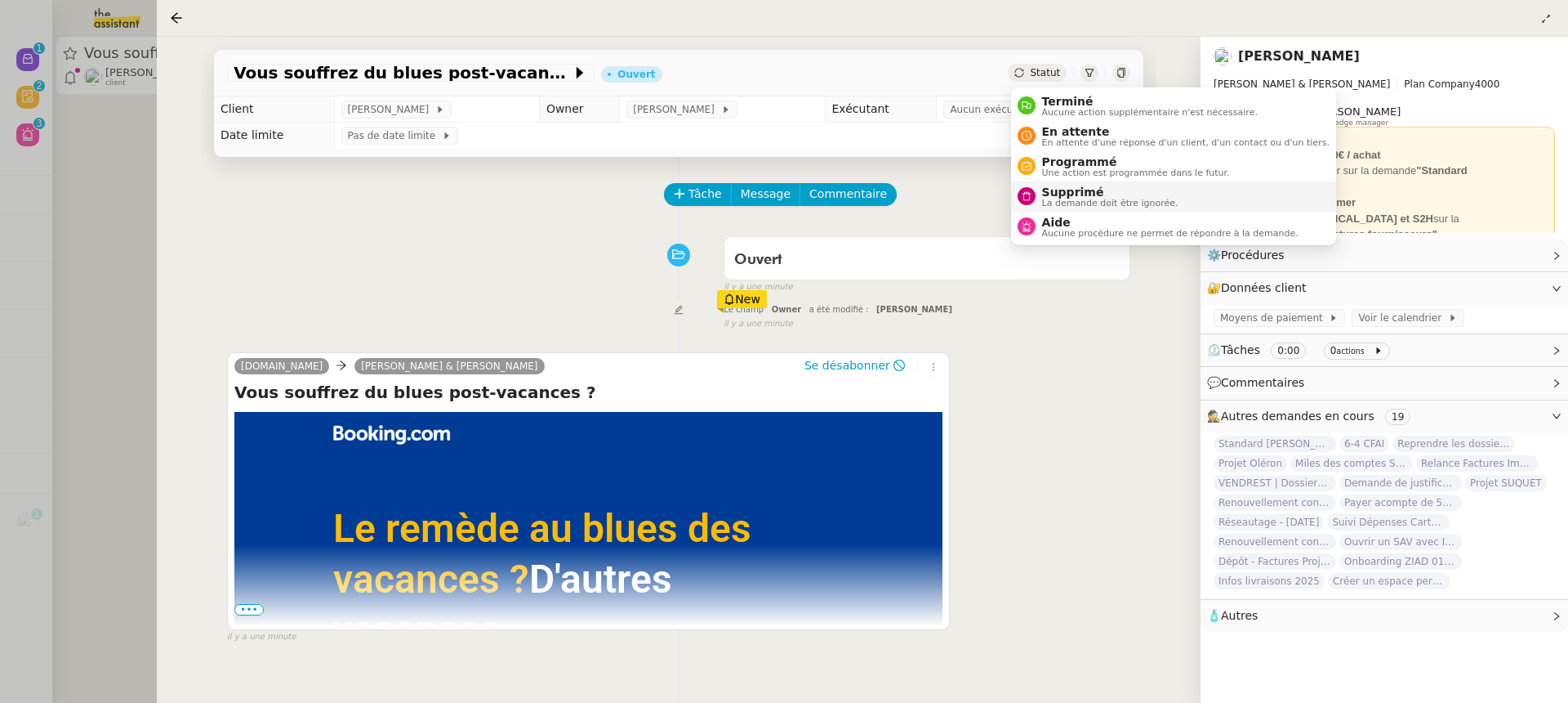
click at [1130, 185] on span "Supprimé" at bounding box center [1110, 191] width 137 height 13
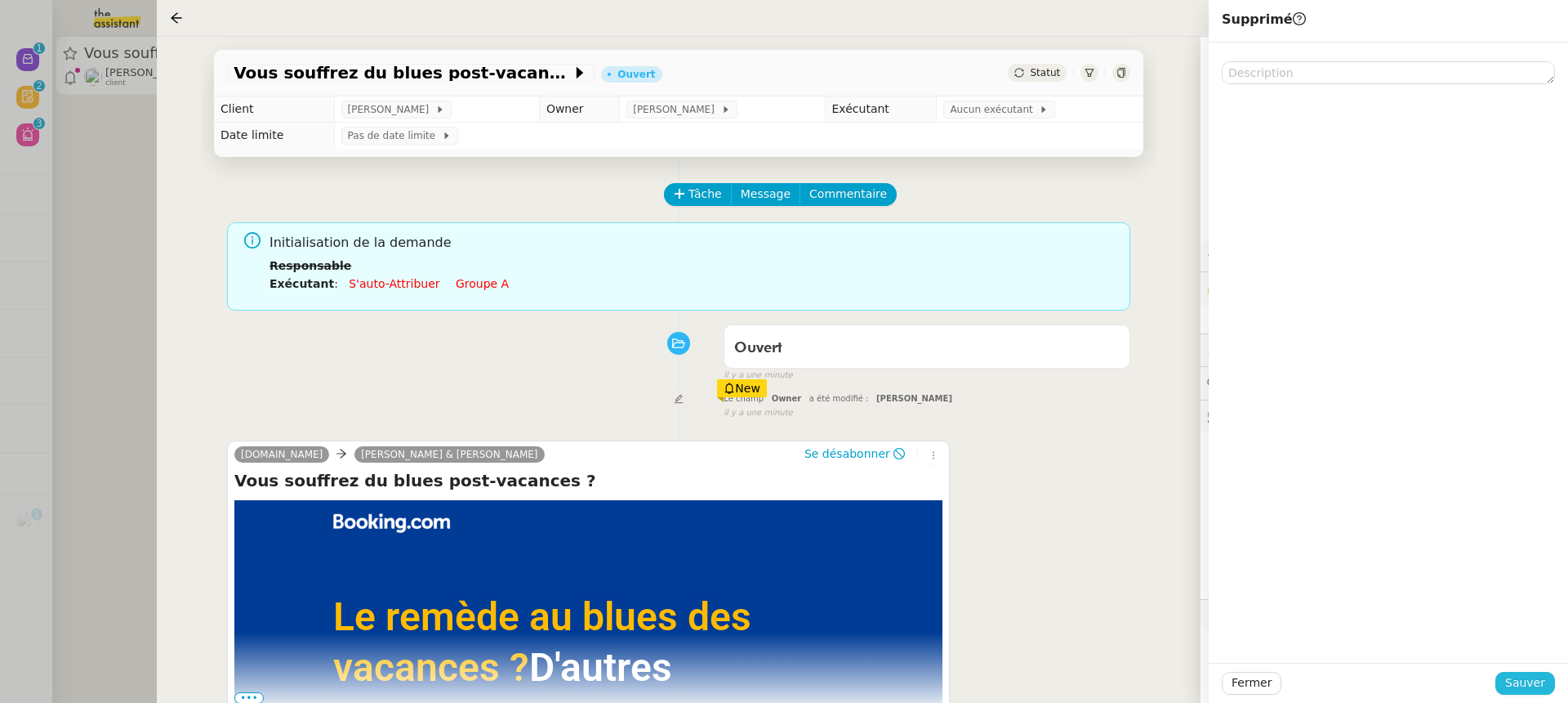
click at [1527, 688] on span "Sauver" at bounding box center [1524, 682] width 40 height 18
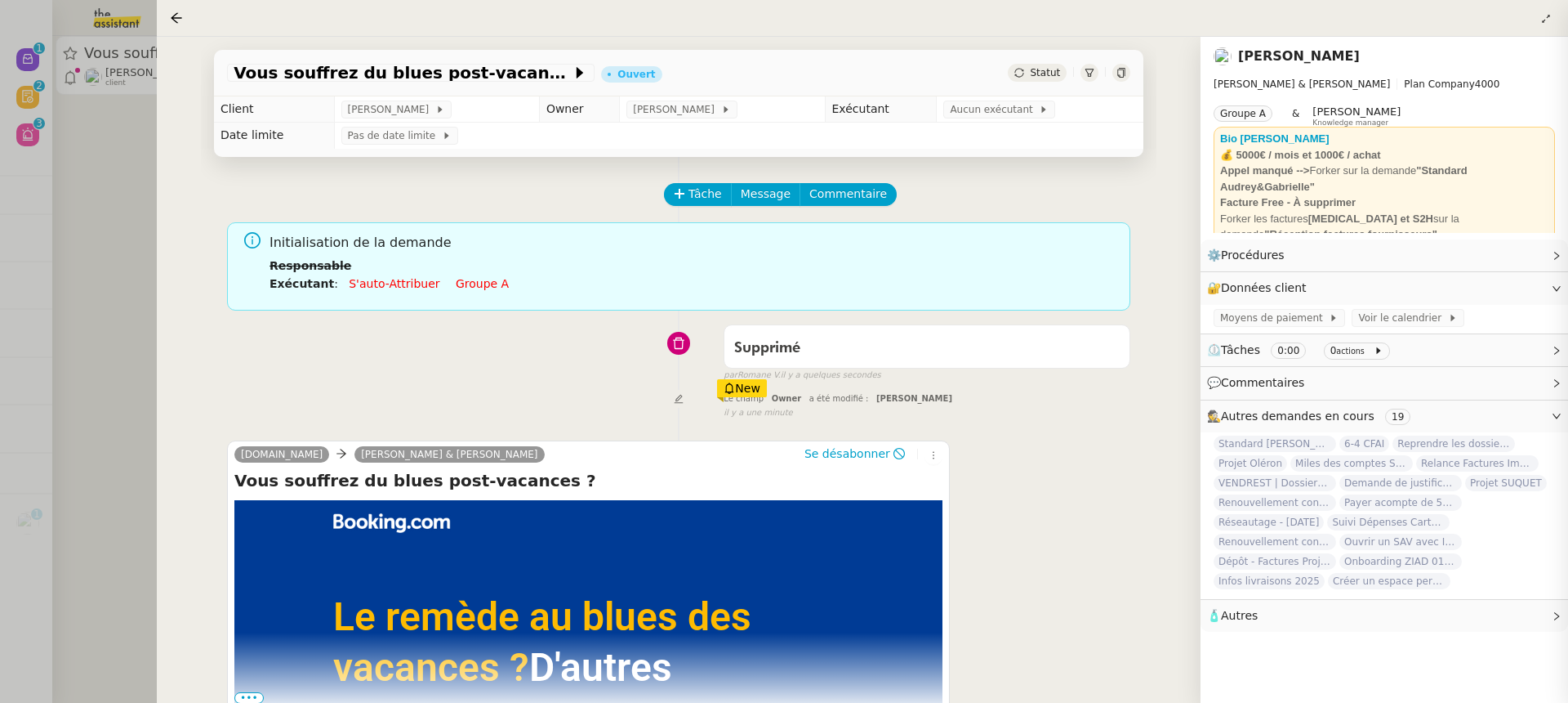
click at [37, 143] on div at bounding box center [784, 351] width 1568 height 703
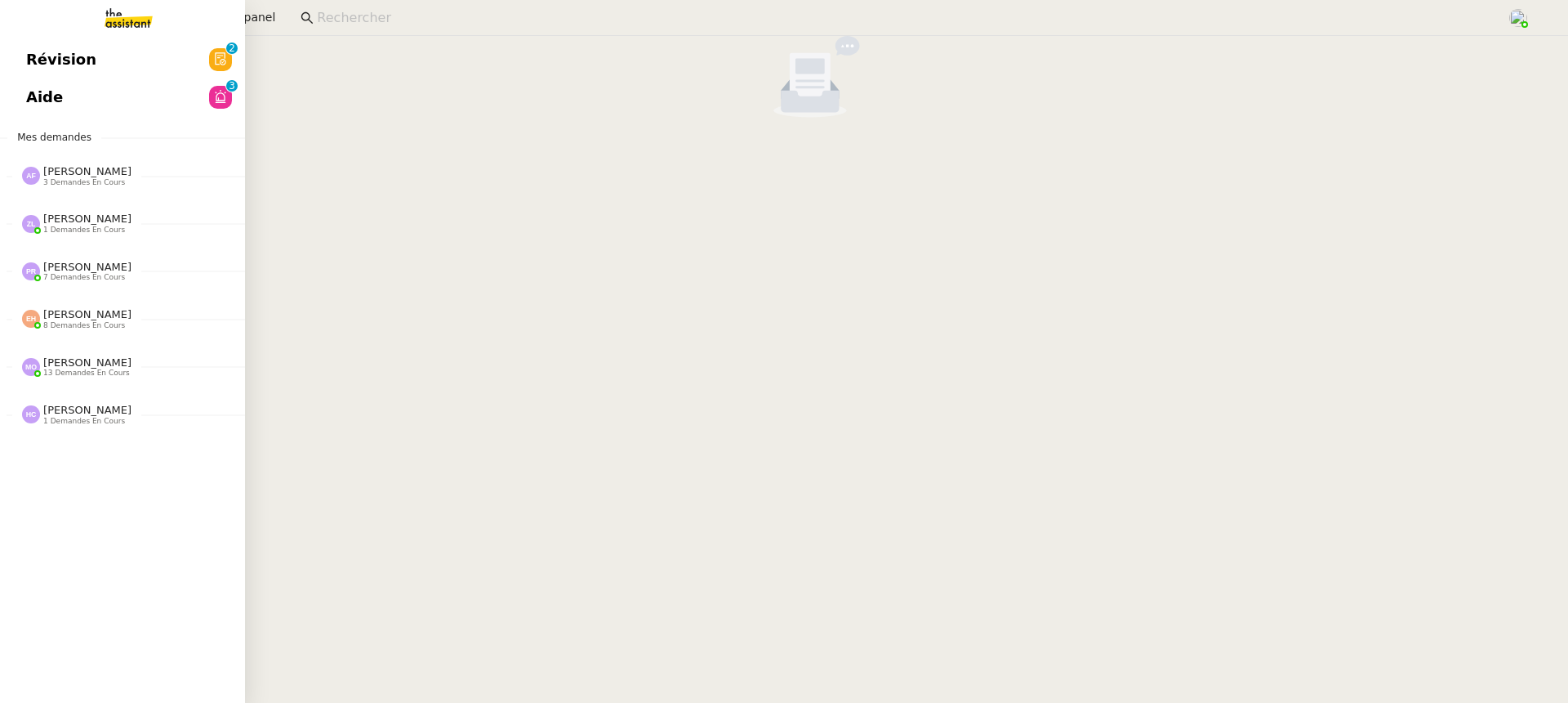
click at [29, 76] on link "Révision 0 1 2 3 4 5 6 7 8 9" at bounding box center [122, 59] width 245 height 38
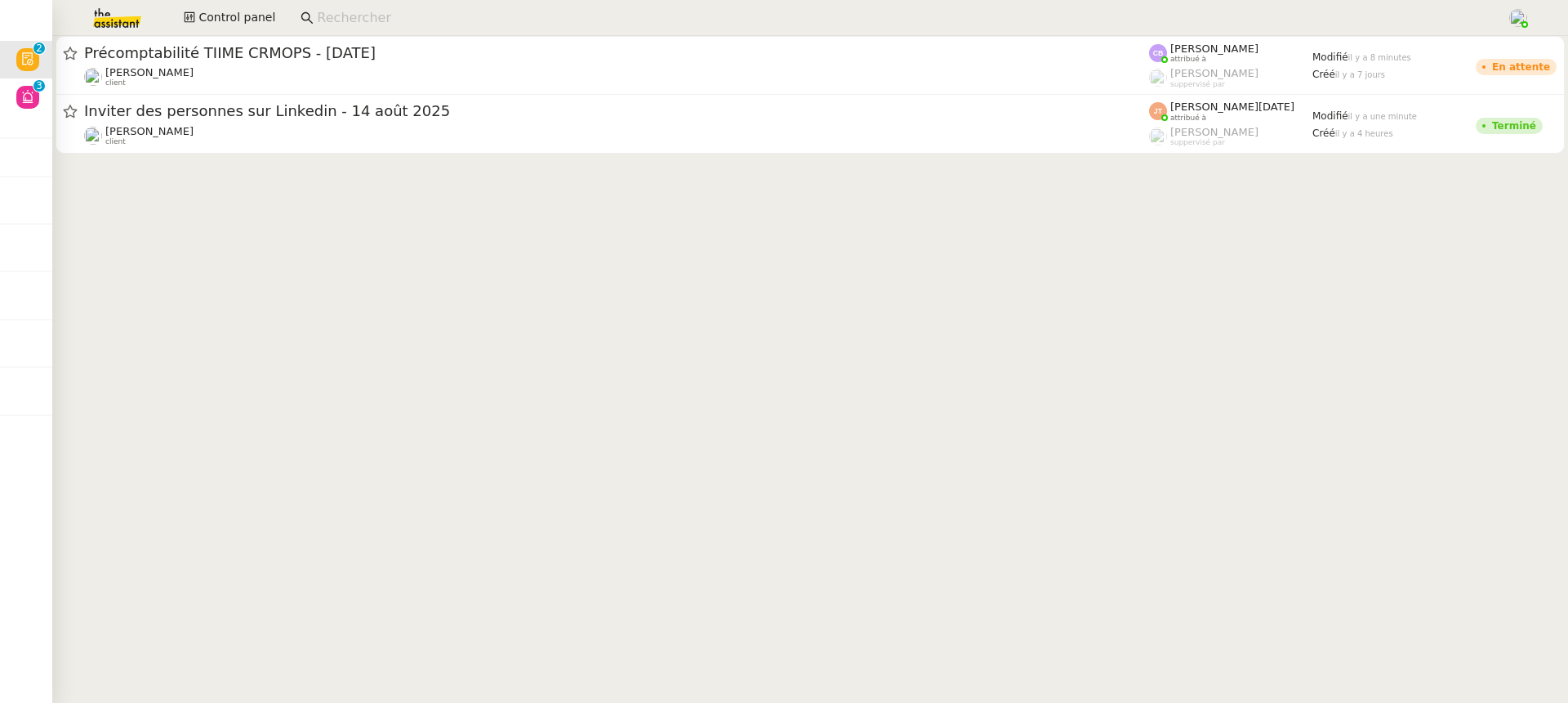
click at [608, 179] on cdk-virtual-scroll-viewport "Précomptabilité TIIME CRMOPS - août 2025 Sébastien VIGE client Camille Barthès …" at bounding box center [810, 369] width 1516 height 667
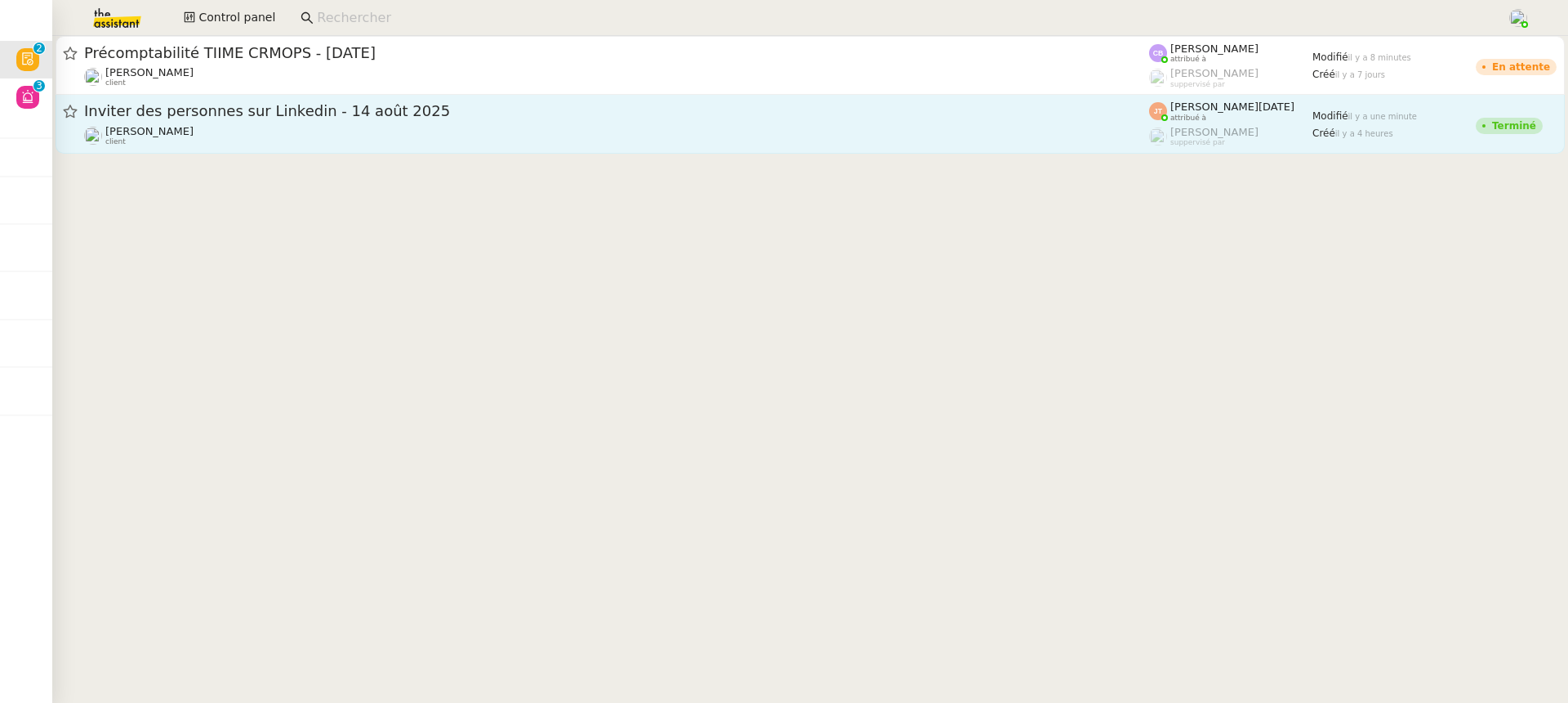
click at [594, 112] on span "Inviter des personnes sur Linkedin - 14 août 2025" at bounding box center [616, 111] width 1065 height 15
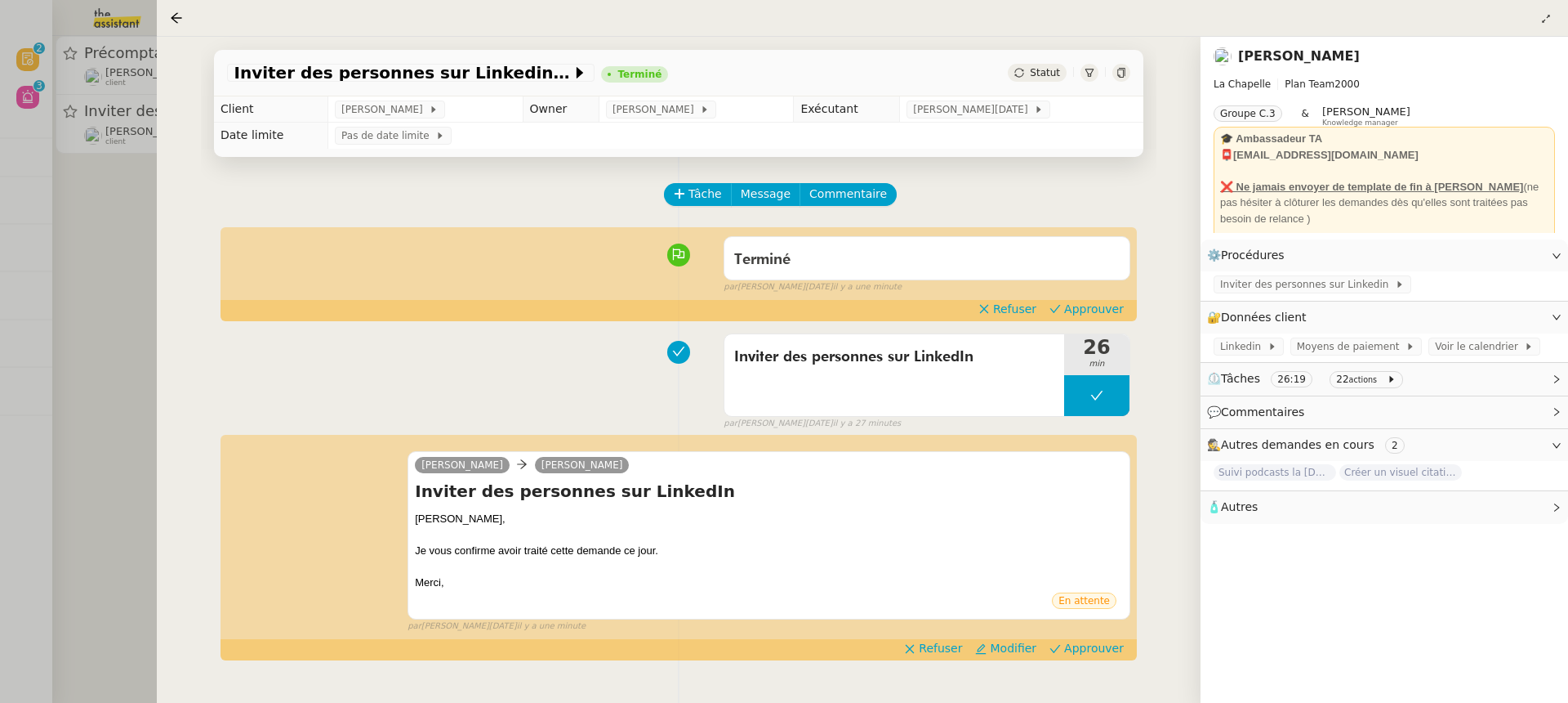
click at [1090, 294] on div "Terminé false par Jean-Noël D. il y a une minute" at bounding box center [678, 261] width 903 height 65
click at [1082, 302] on span "Approuver" at bounding box center [1094, 308] width 60 height 16
click at [1112, 648] on span "Approuver" at bounding box center [1094, 648] width 60 height 16
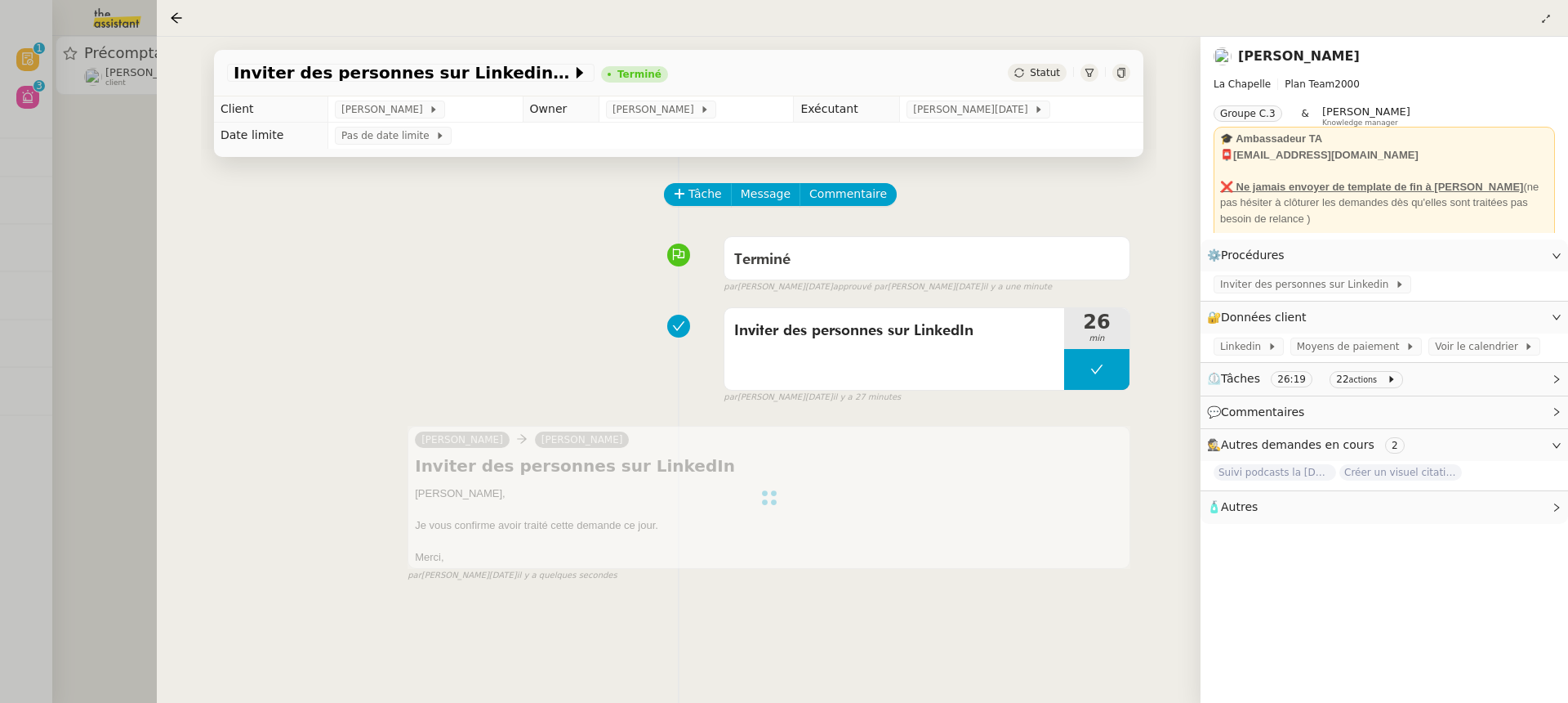
click at [31, 117] on div at bounding box center [784, 351] width 1568 height 703
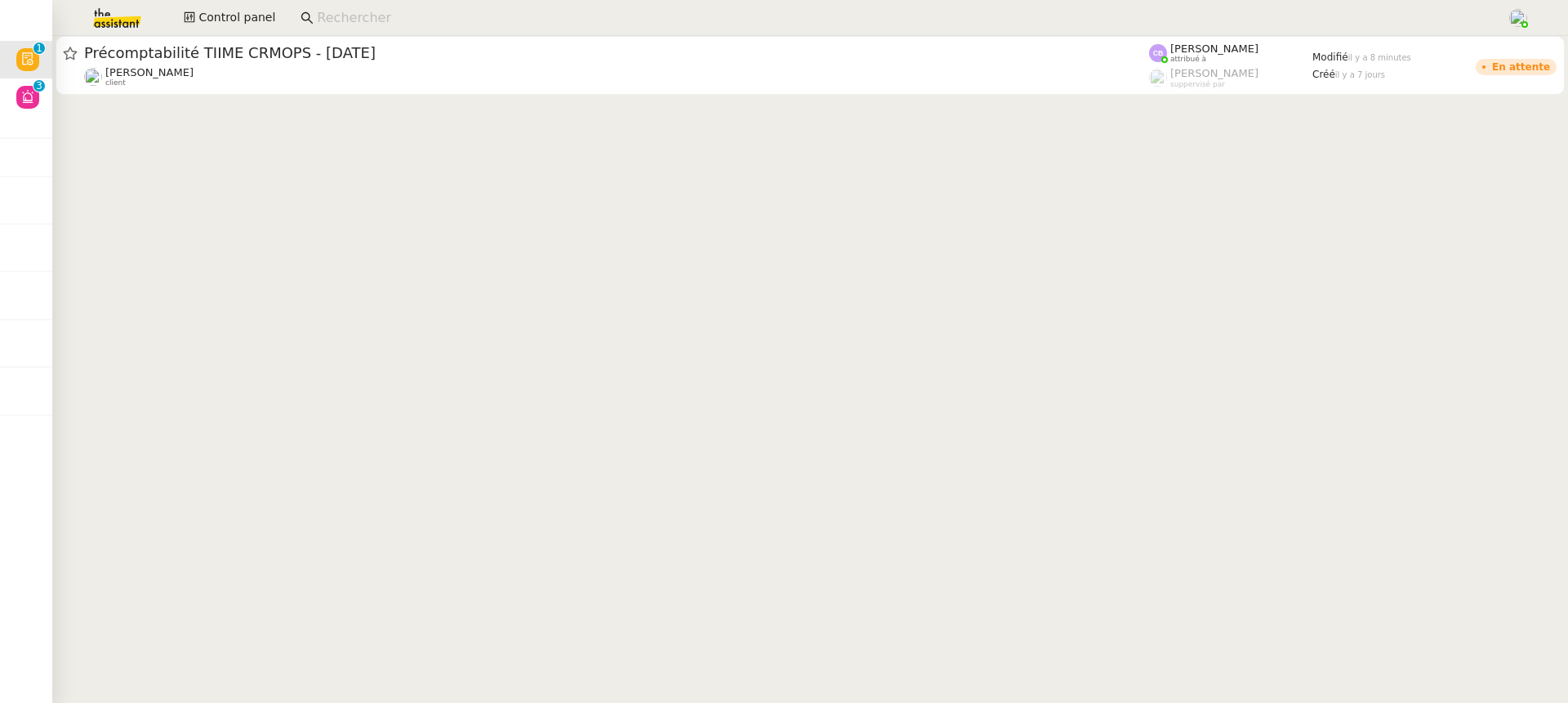
click at [23, 102] on div at bounding box center [784, 351] width 1568 height 703
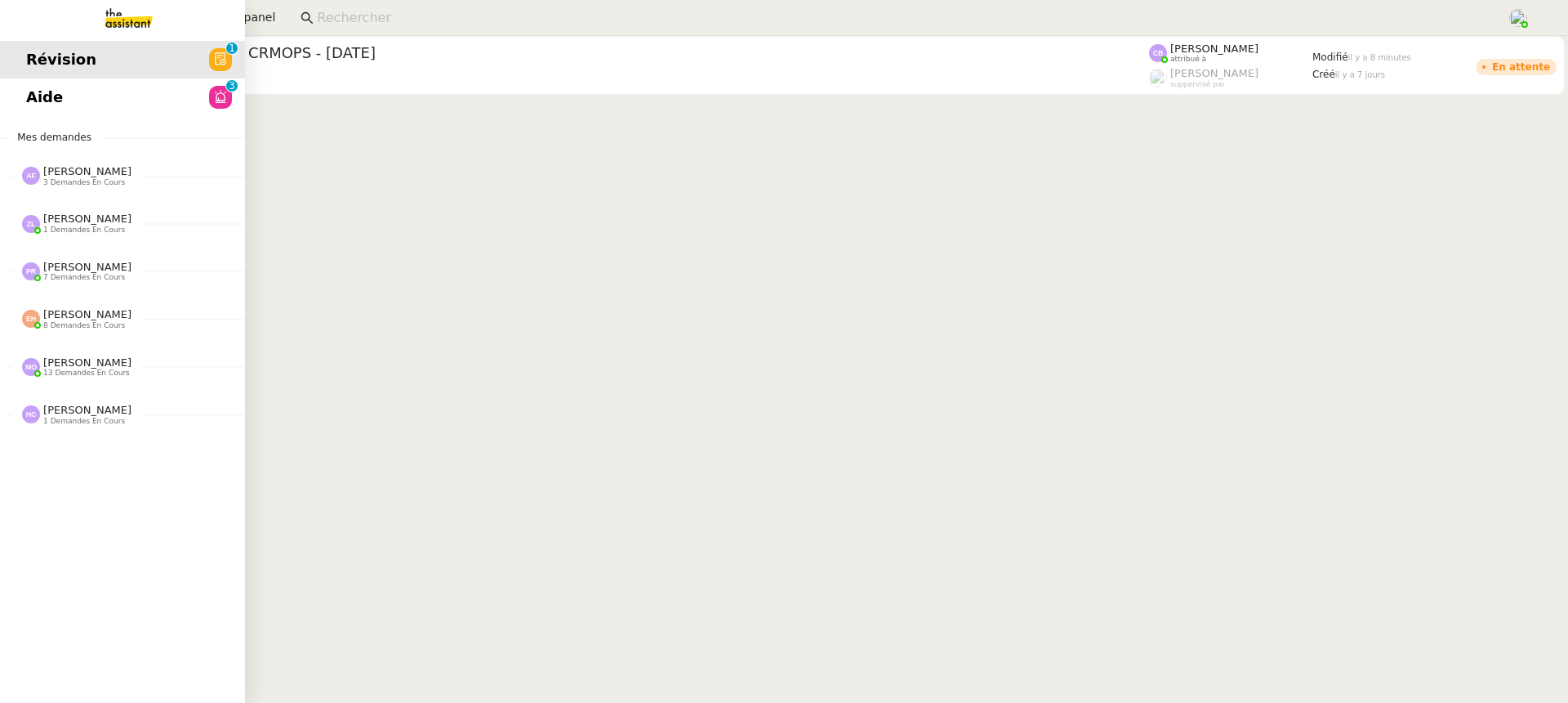
click at [44, 82] on link "Aide 0 1 2 3 4 5 6 7 8 9" at bounding box center [122, 97] width 245 height 38
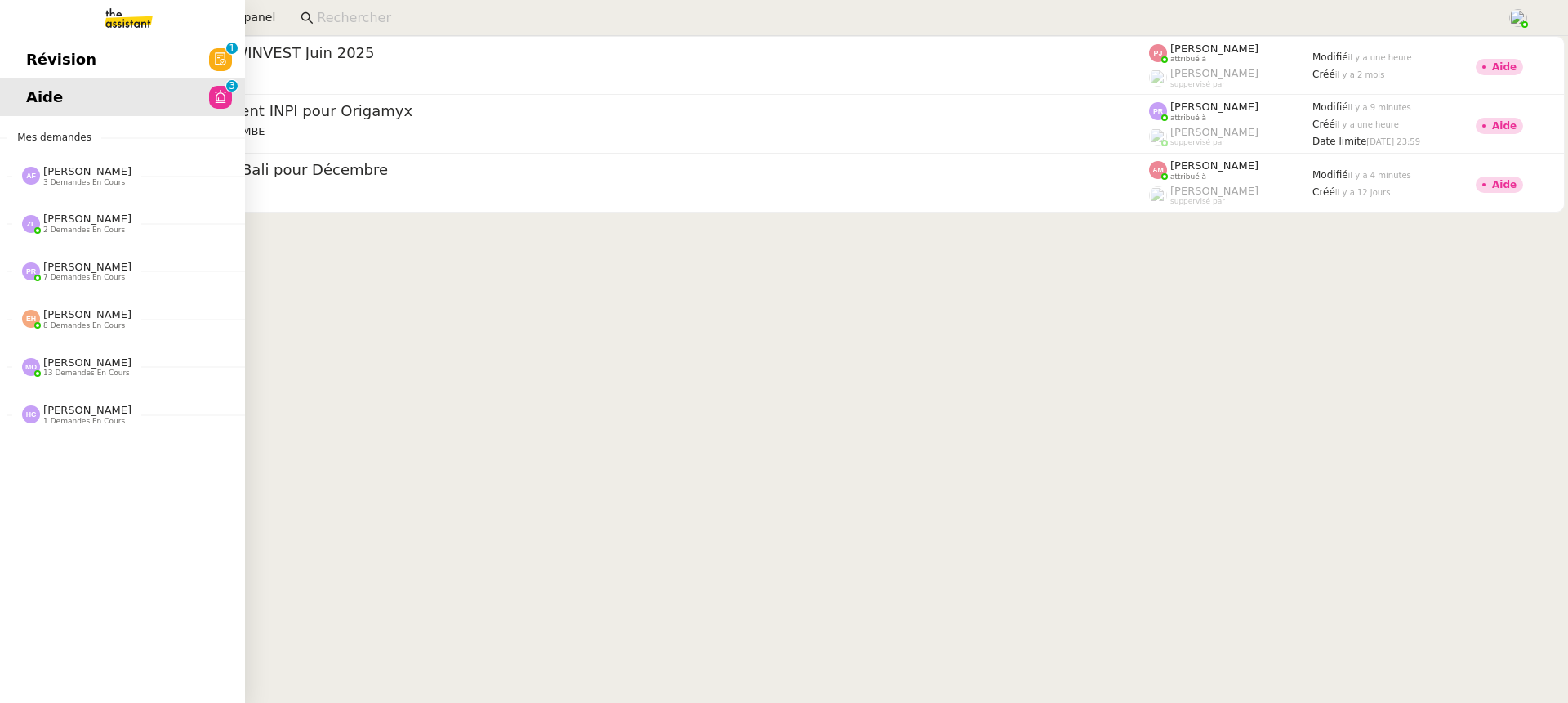
click at [40, 61] on span "Révision" at bounding box center [61, 59] width 70 height 24
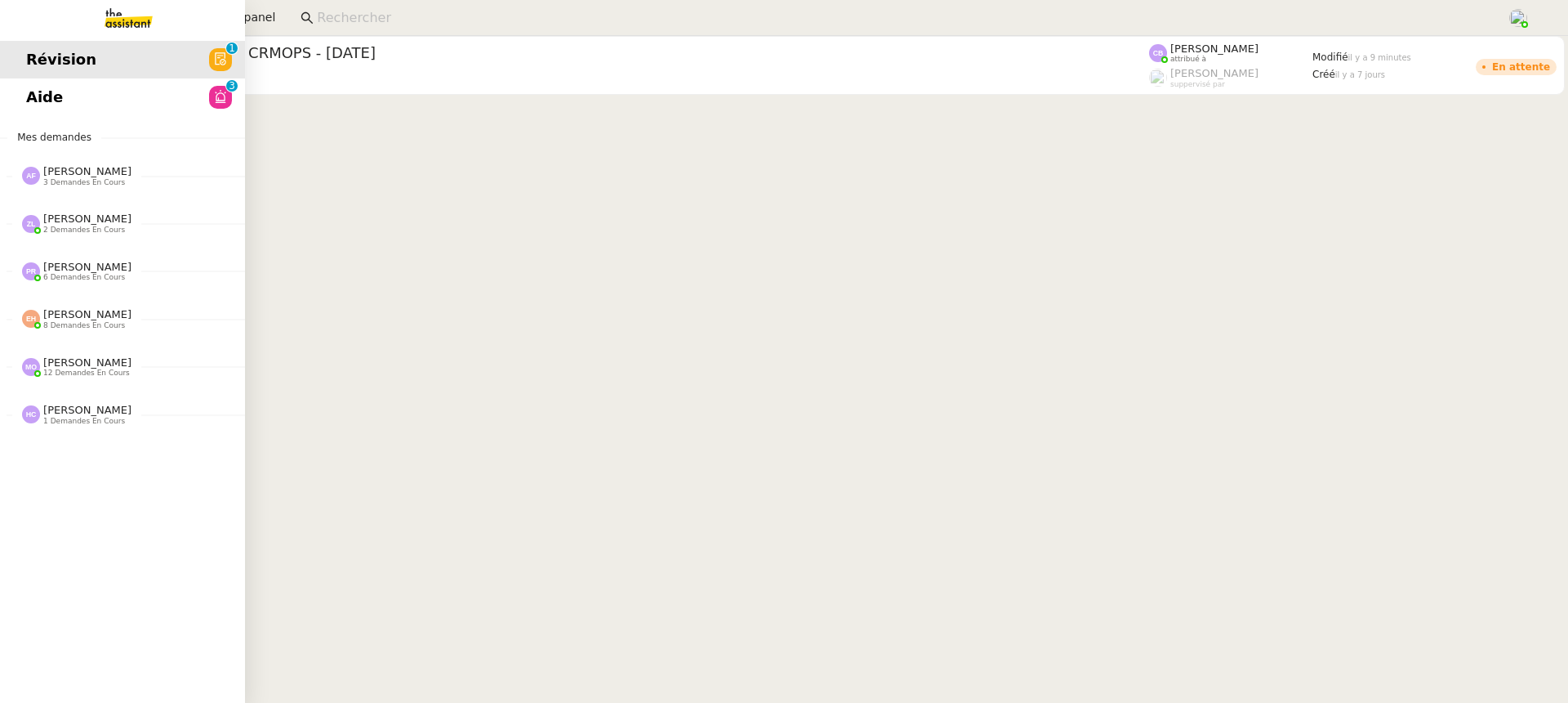
click at [41, 94] on span "Aide" at bounding box center [45, 97] width 37 height 24
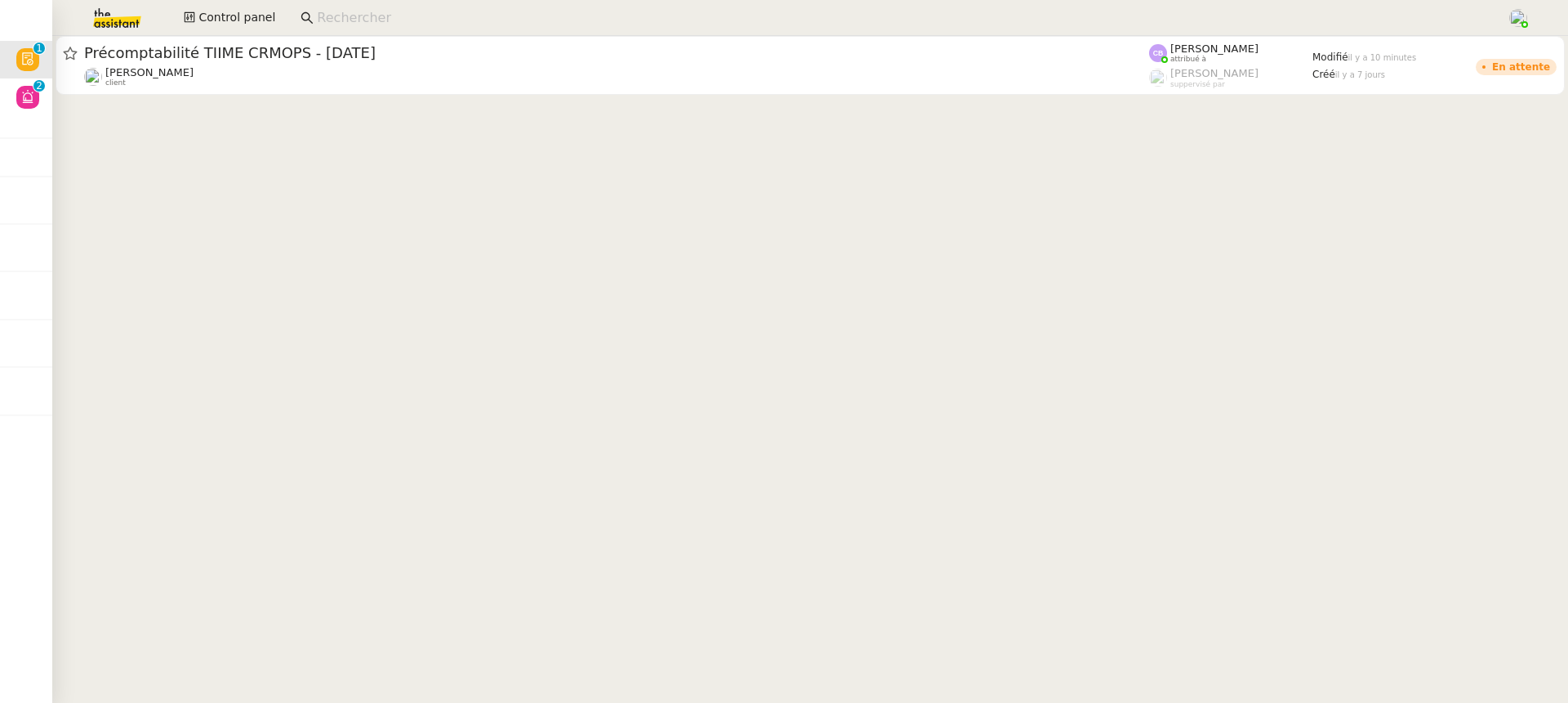
click at [292, 19] on nz-input-group at bounding box center [897, 17] width 1211 height 24
click at [277, 19] on div "Control panel" at bounding box center [783, 17] width 1486 height 36
click at [277, 19] on button "Control panel" at bounding box center [229, 18] width 111 height 23
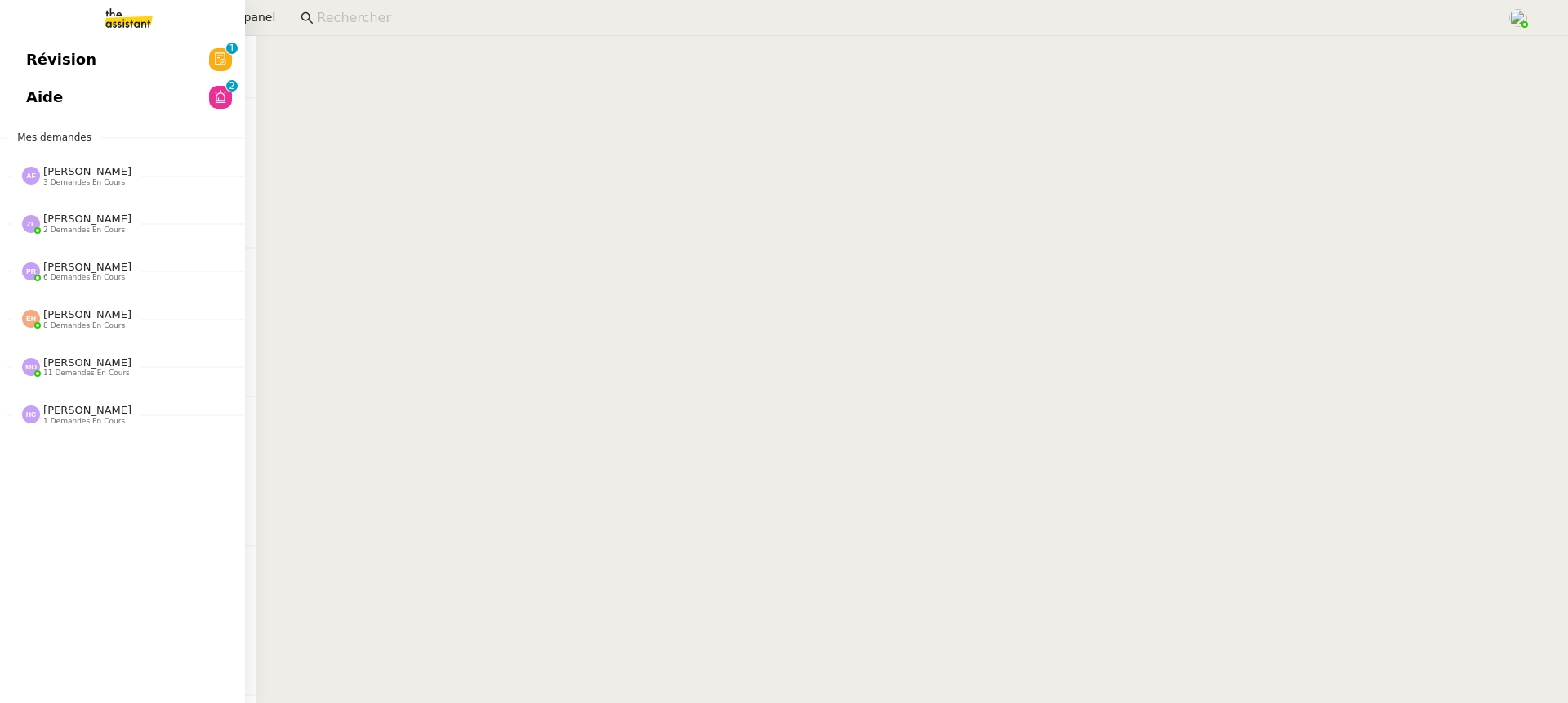
click at [39, 76] on link "Révision 0 1 2 3 4 5 6 7 8 9" at bounding box center [122, 59] width 245 height 38
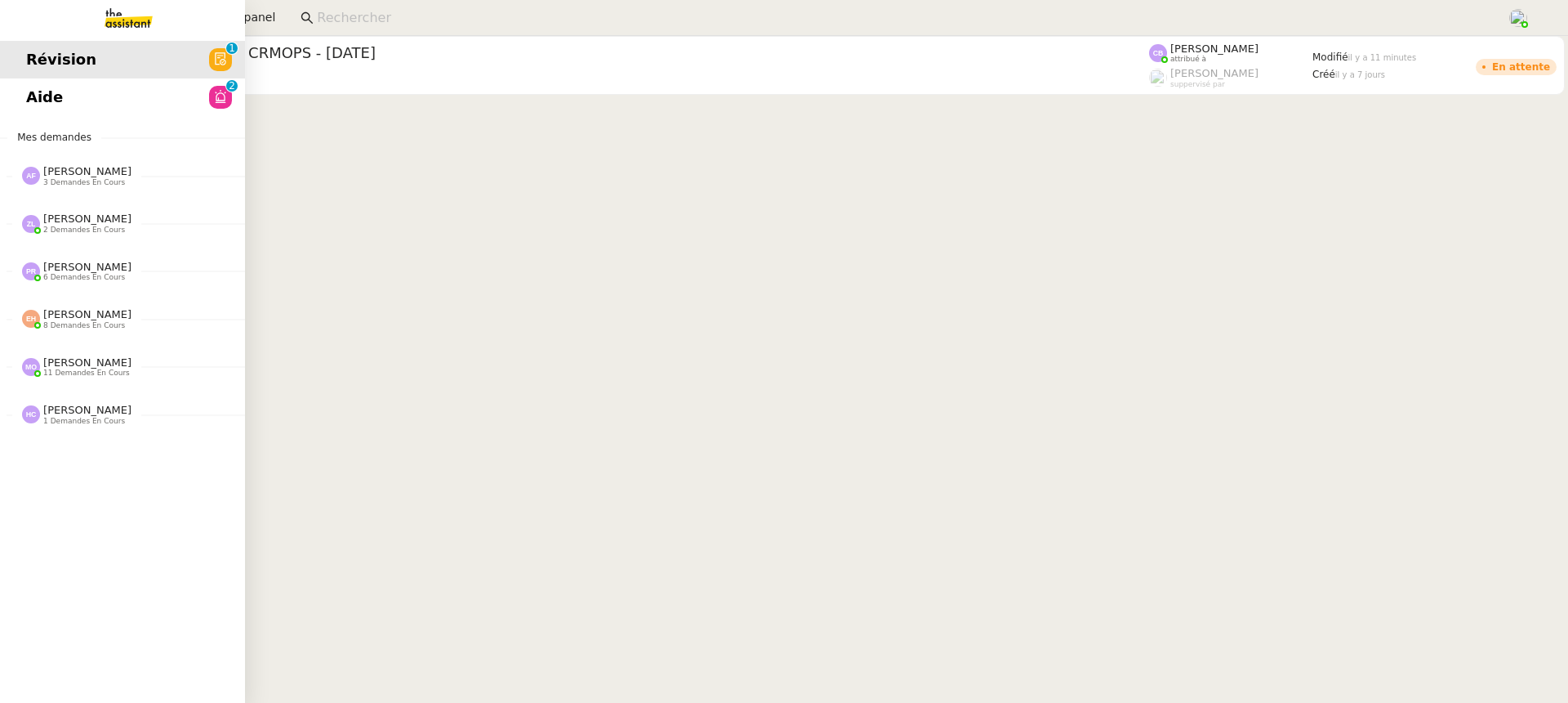
click at [74, 87] on link "Aide 0 1 2 3 4 5 6 7 8 9" at bounding box center [122, 97] width 245 height 38
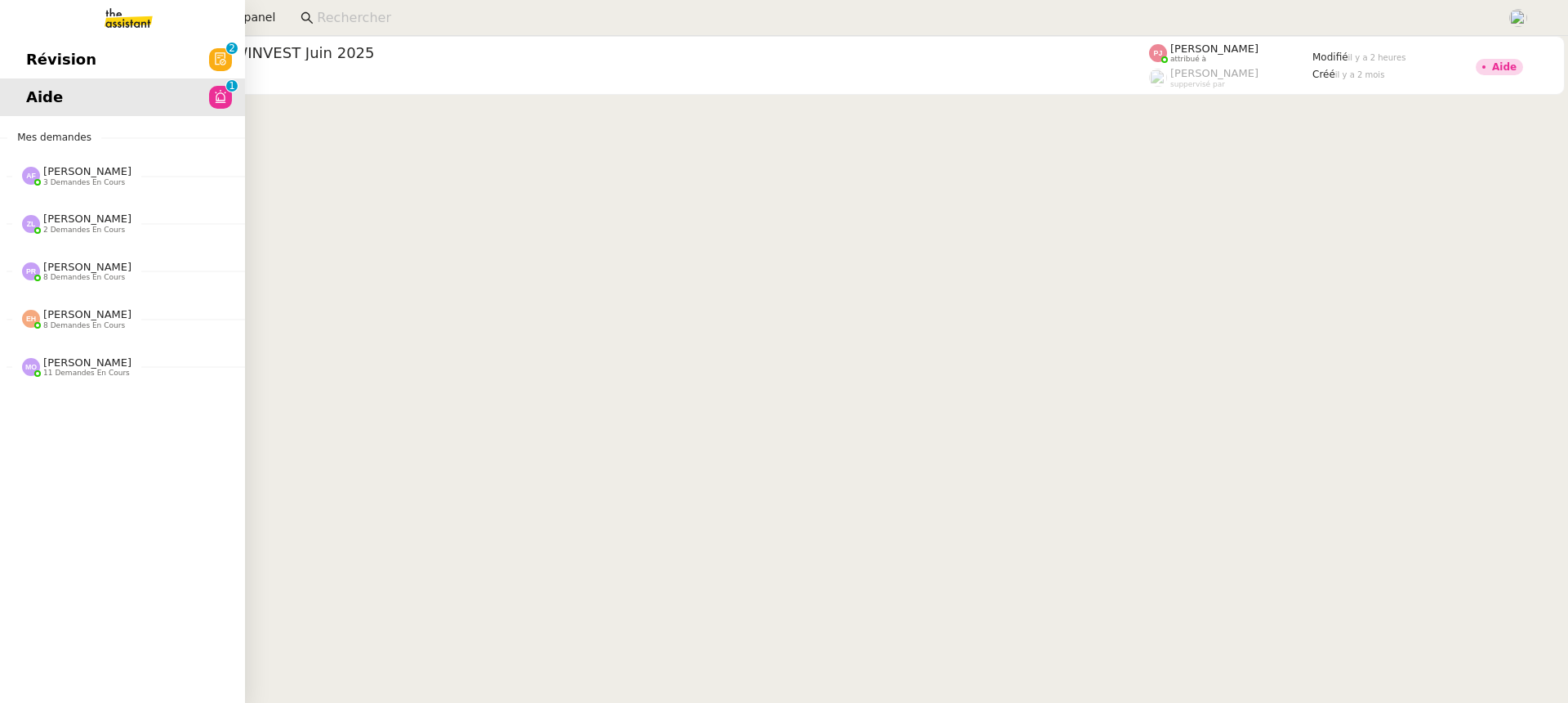
click at [63, 62] on span "Révision" at bounding box center [61, 59] width 70 height 24
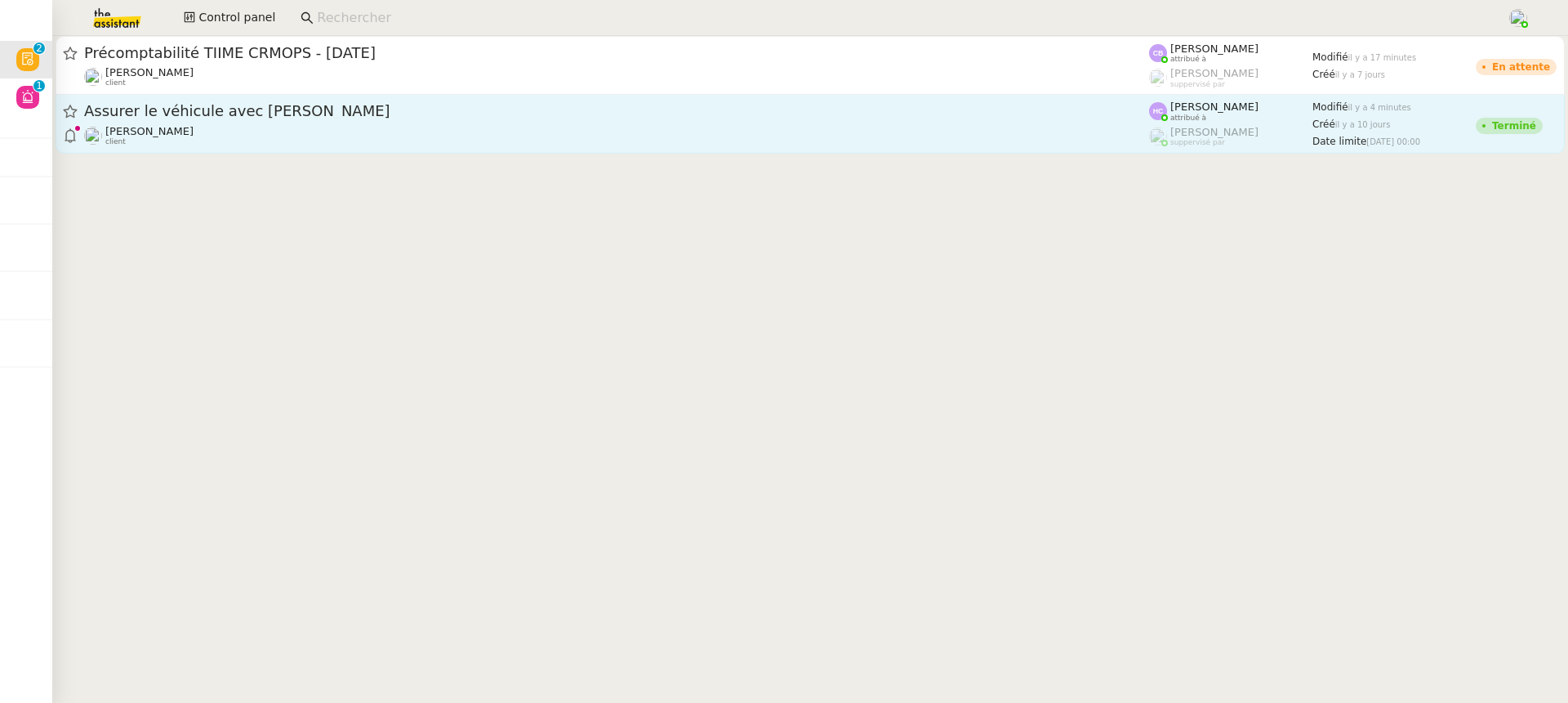
click at [876, 112] on span "Assurer le véhicule avec [PERSON_NAME]" at bounding box center [616, 111] width 1065 height 15
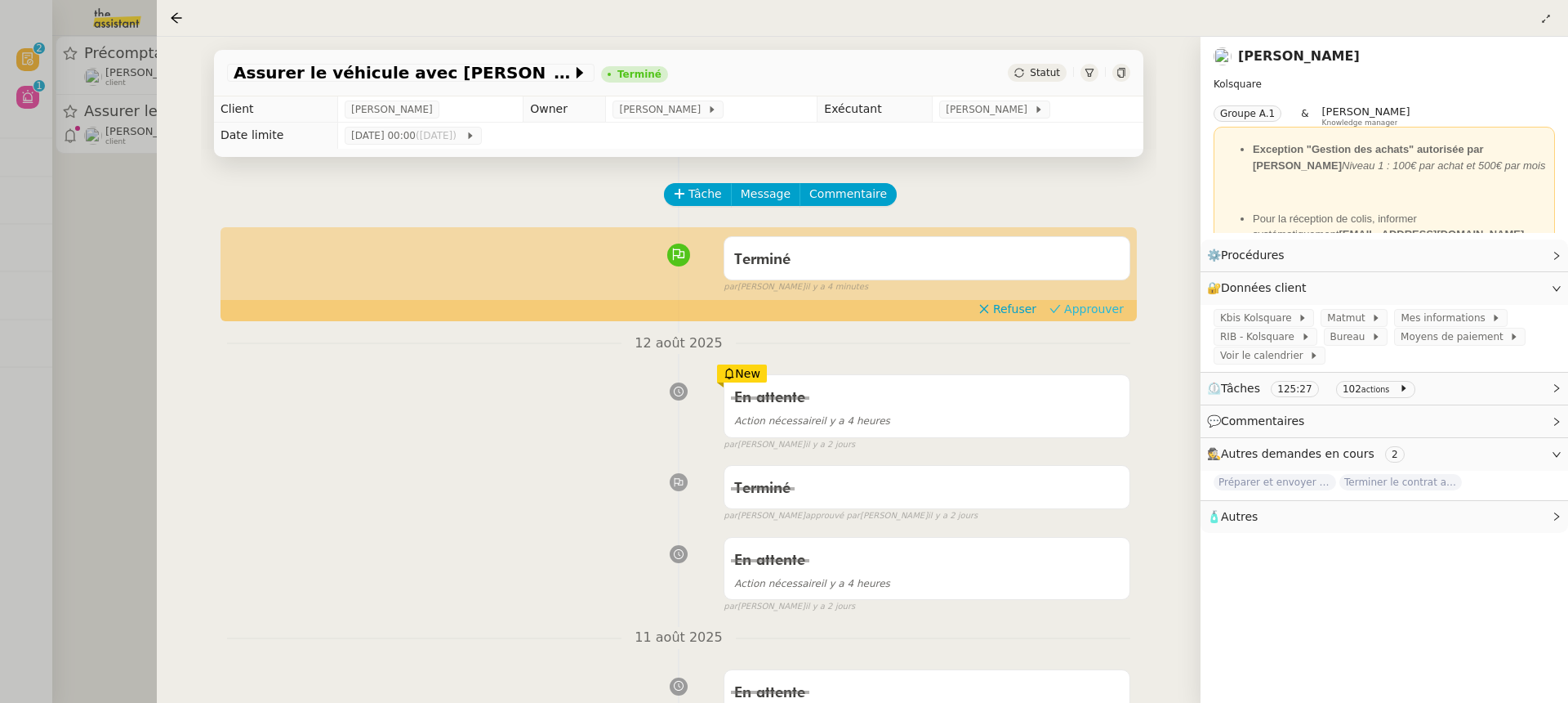
click at [1072, 308] on span "Approuver" at bounding box center [1094, 308] width 60 height 16
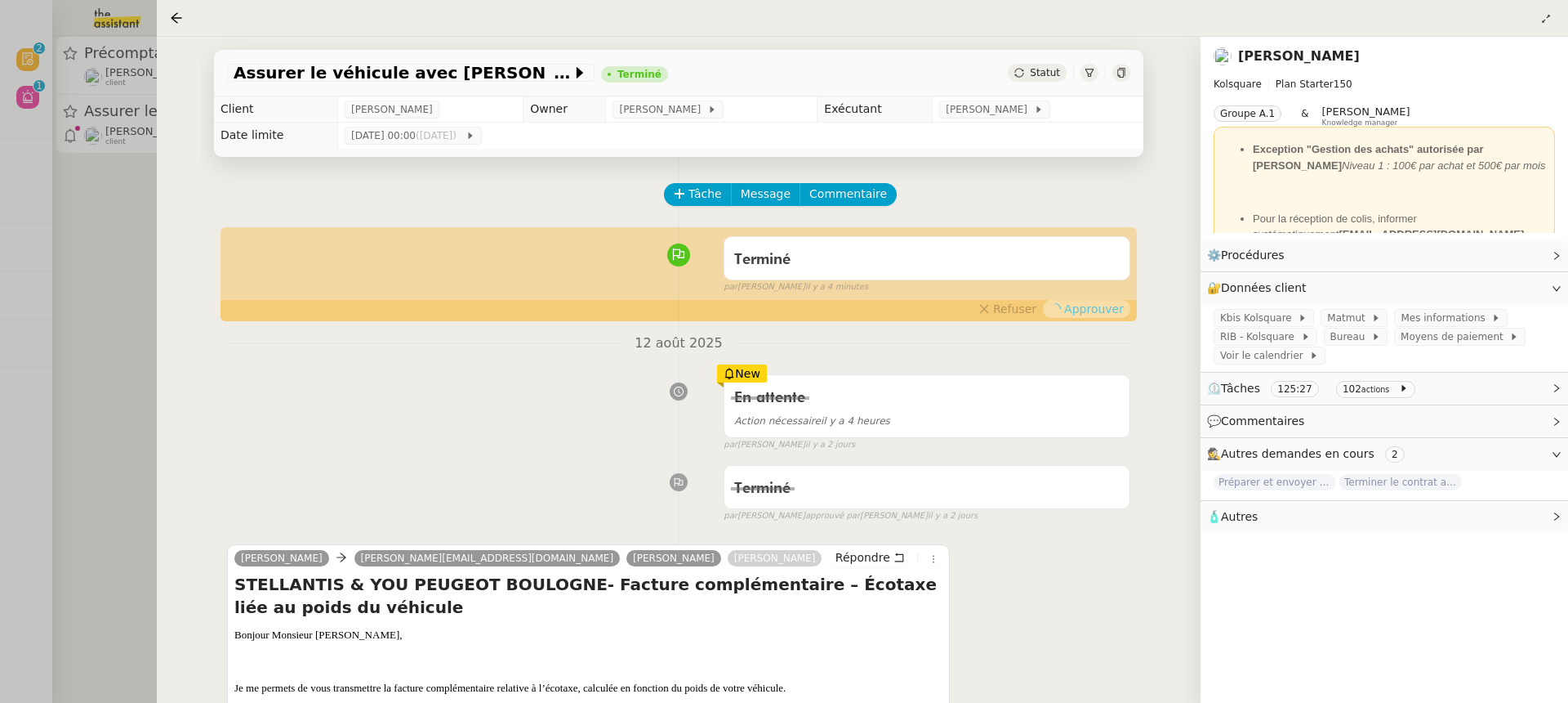
click at [77, 276] on div at bounding box center [784, 351] width 1568 height 703
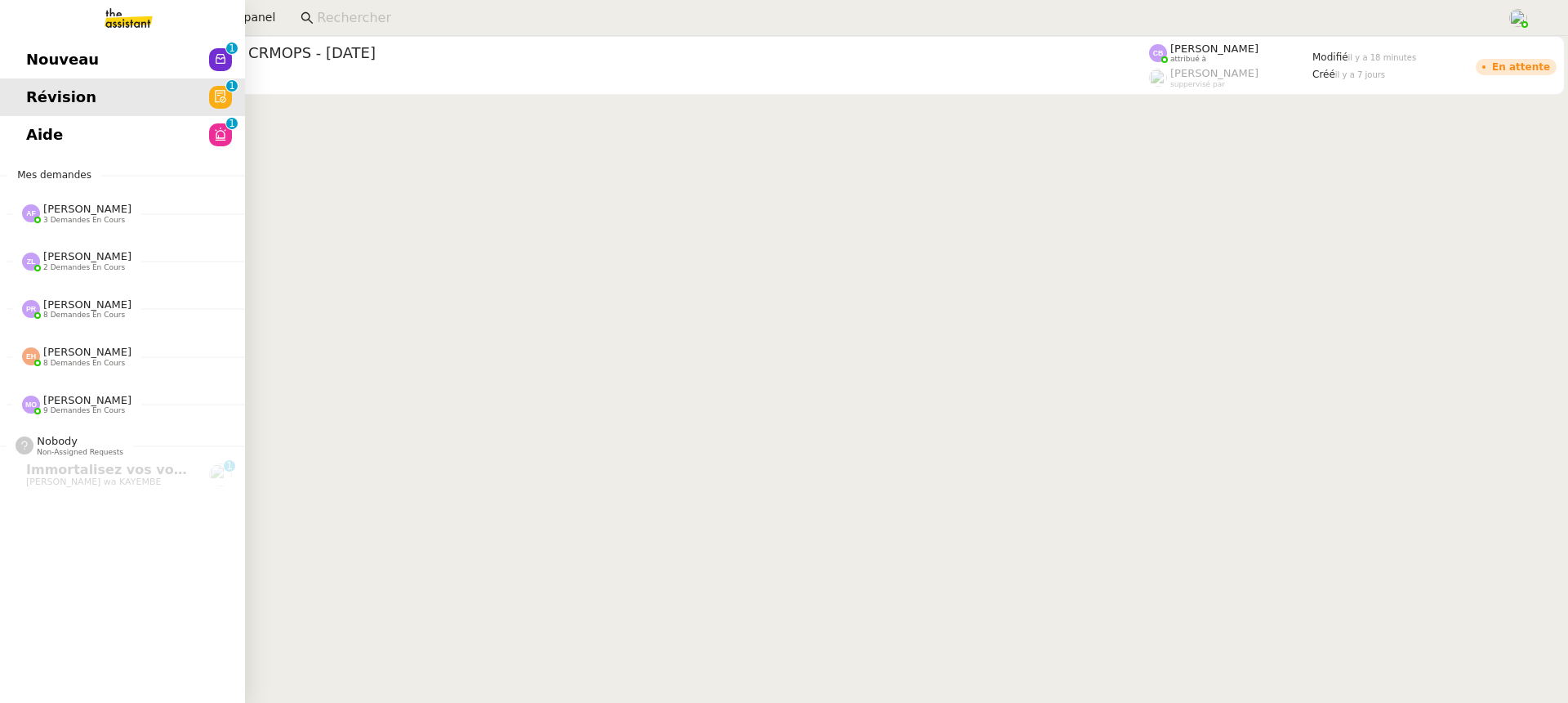
click at [42, 44] on link "Nouveau 0 1 2 3 4 5 6 7 8 9" at bounding box center [122, 59] width 245 height 38
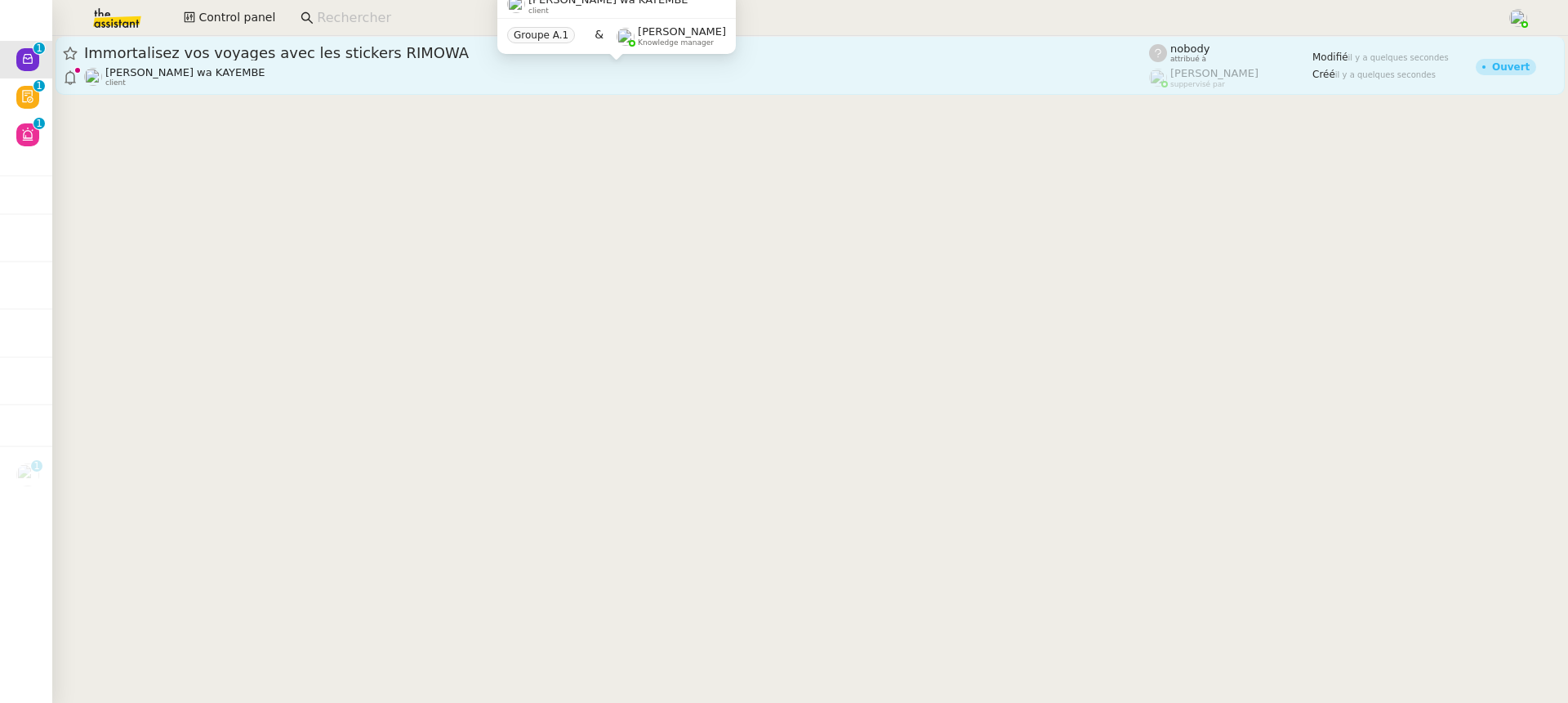
click at [666, 68] on div "[PERSON_NAME] wa KAYEMBE client" at bounding box center [616, 77] width 1065 height 21
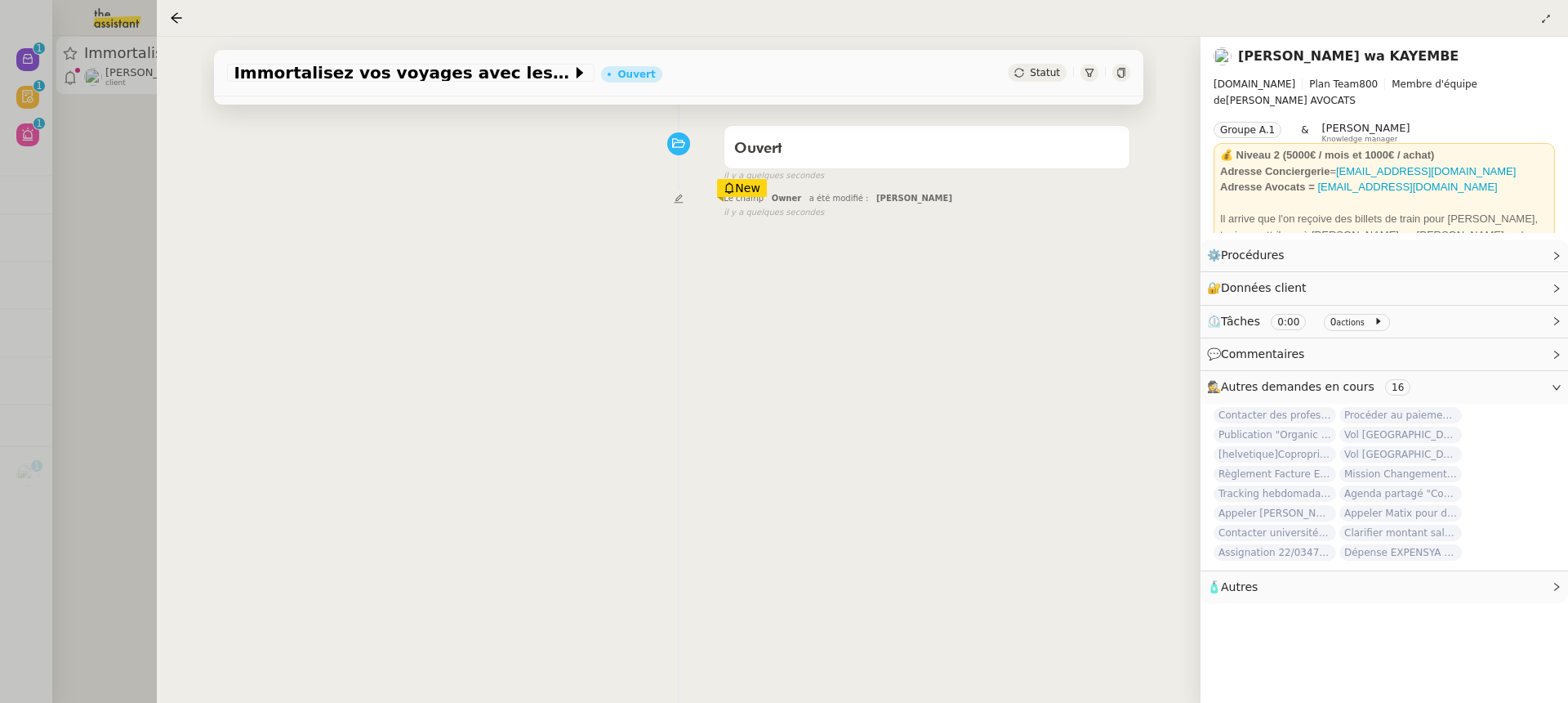
scroll to position [209, 0]
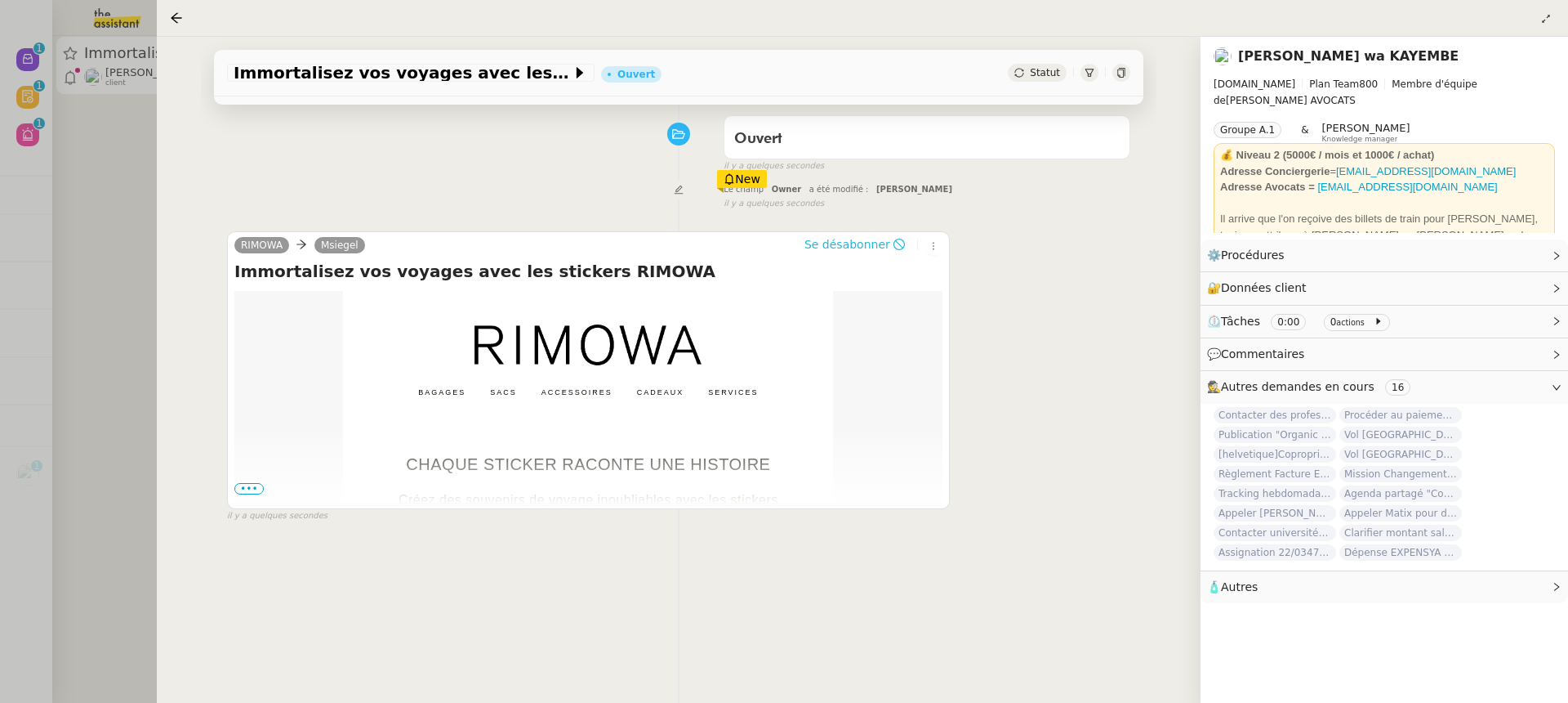
click at [874, 244] on span "Se désabonner" at bounding box center [847, 243] width 85 height 16
click at [81, 294] on div at bounding box center [784, 351] width 1568 height 703
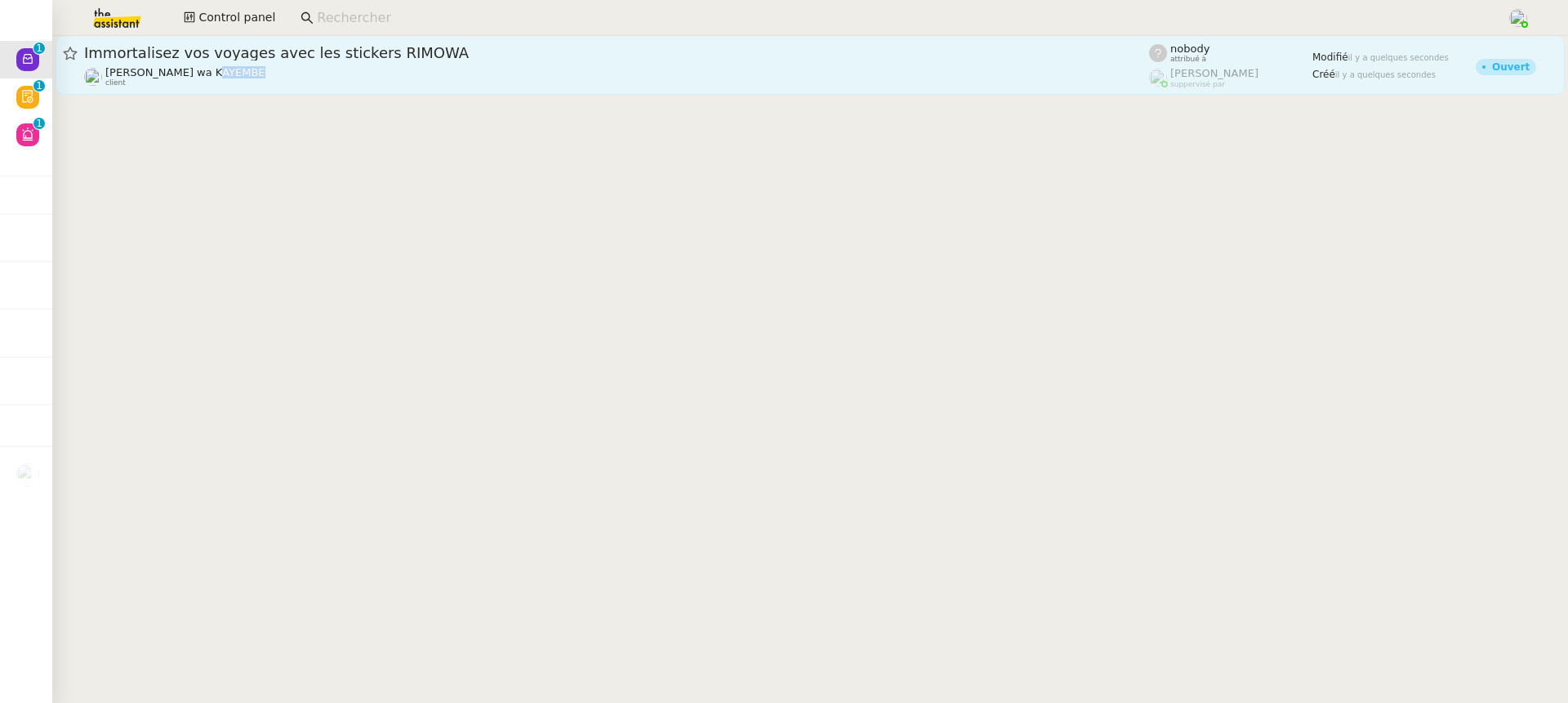
click at [220, 79] on div "[PERSON_NAME] wa KAYEMBE client" at bounding box center [185, 77] width 160 height 21
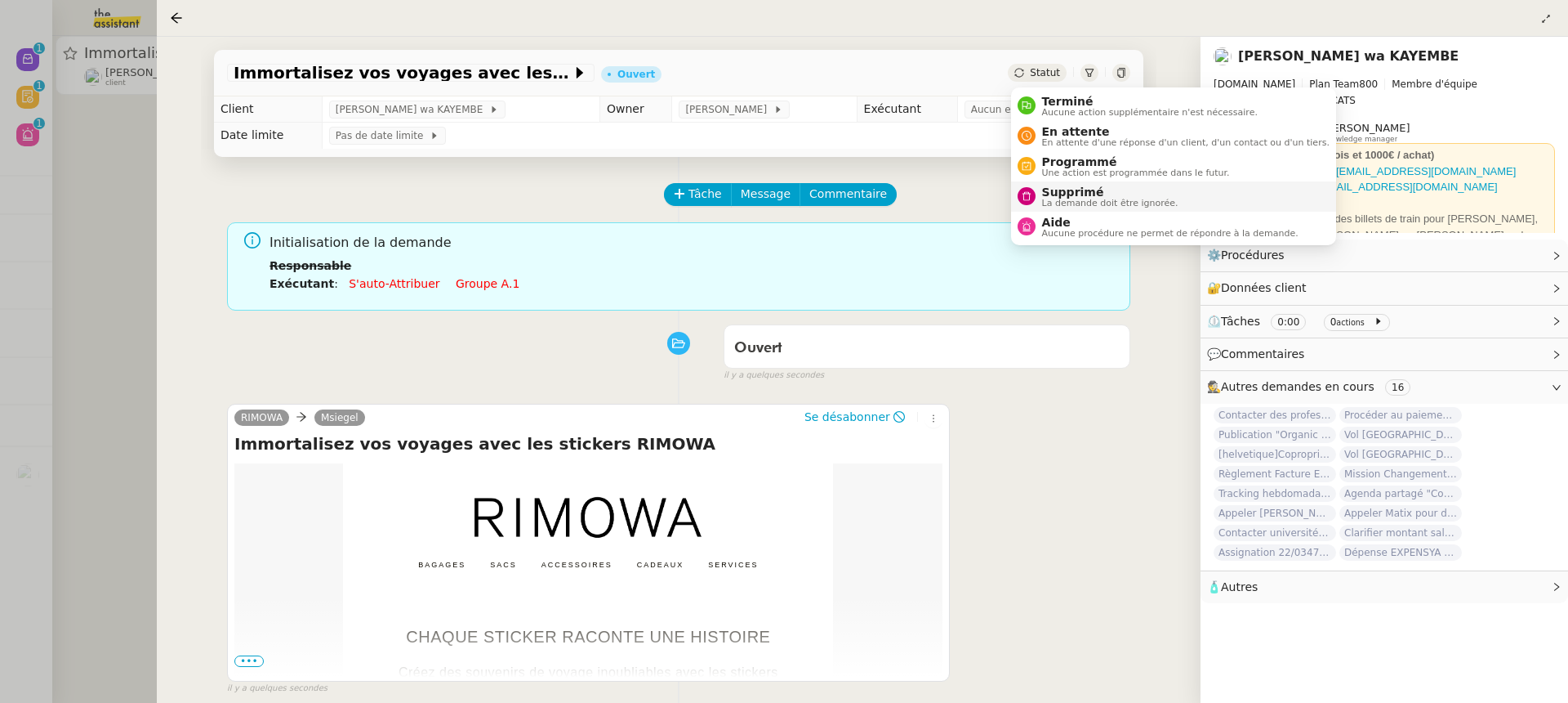
click at [1093, 200] on span "La demande doit être ignorée." at bounding box center [1110, 203] width 137 height 9
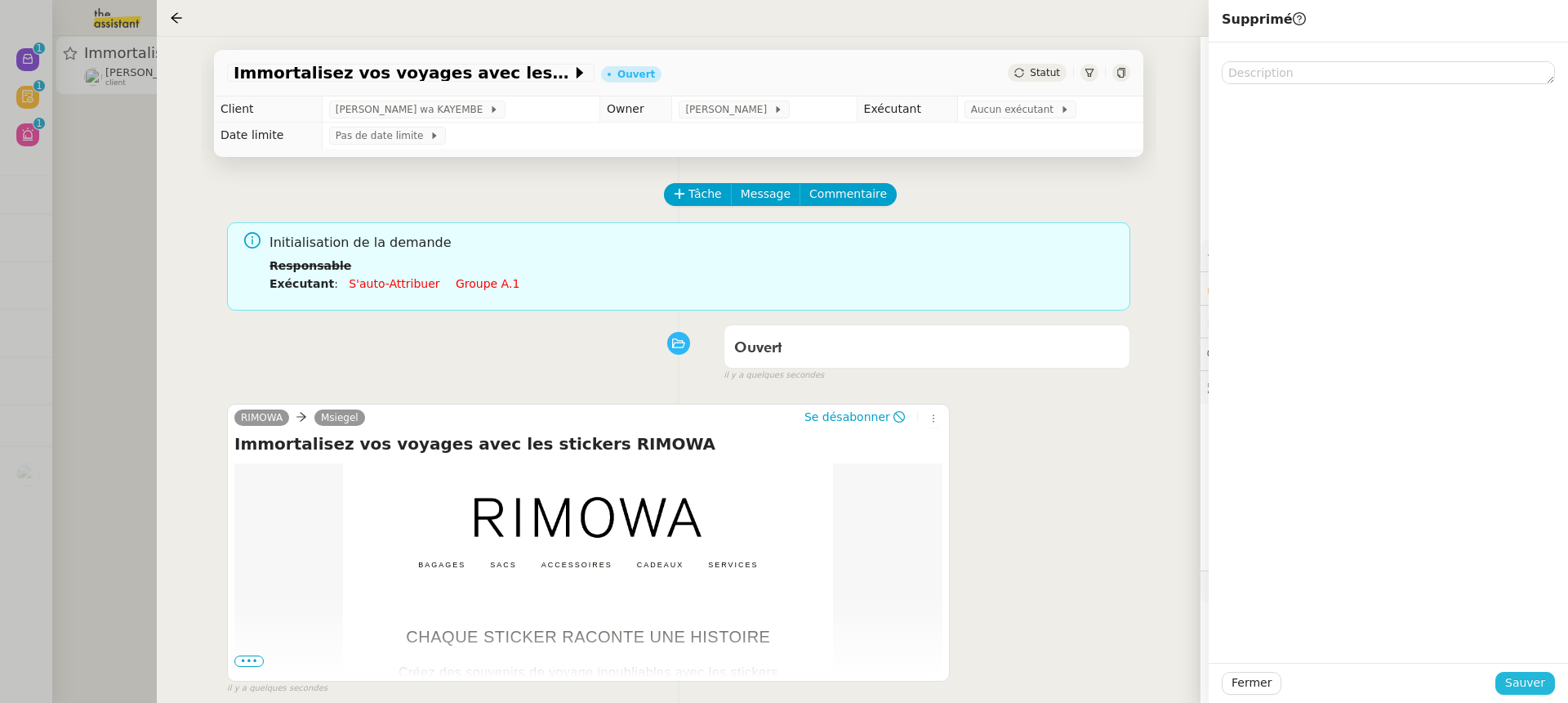
click at [1532, 693] on button "Sauver" at bounding box center [1525, 684] width 60 height 23
click at [21, 39] on div at bounding box center [784, 351] width 1568 height 703
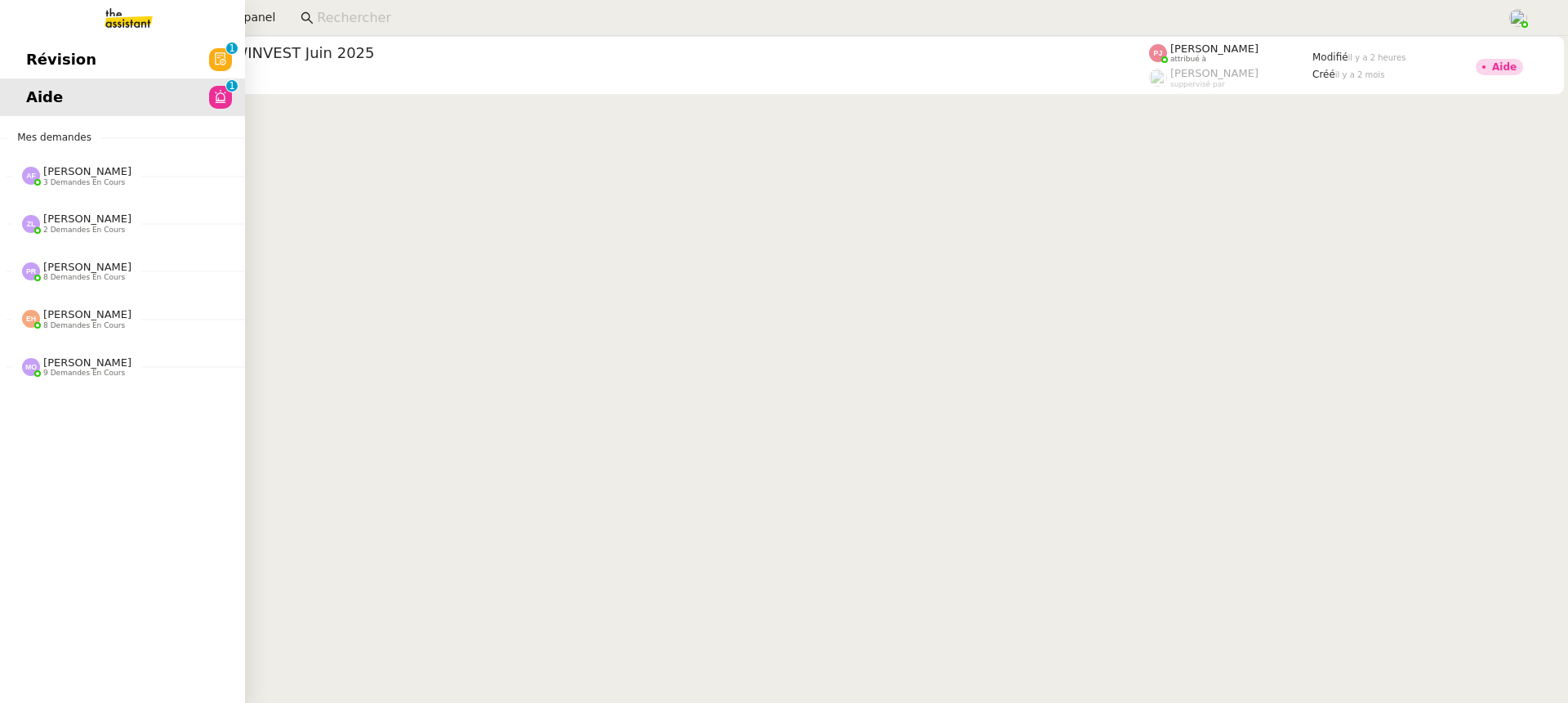
click at [44, 67] on span "Révision" at bounding box center [61, 59] width 70 height 24
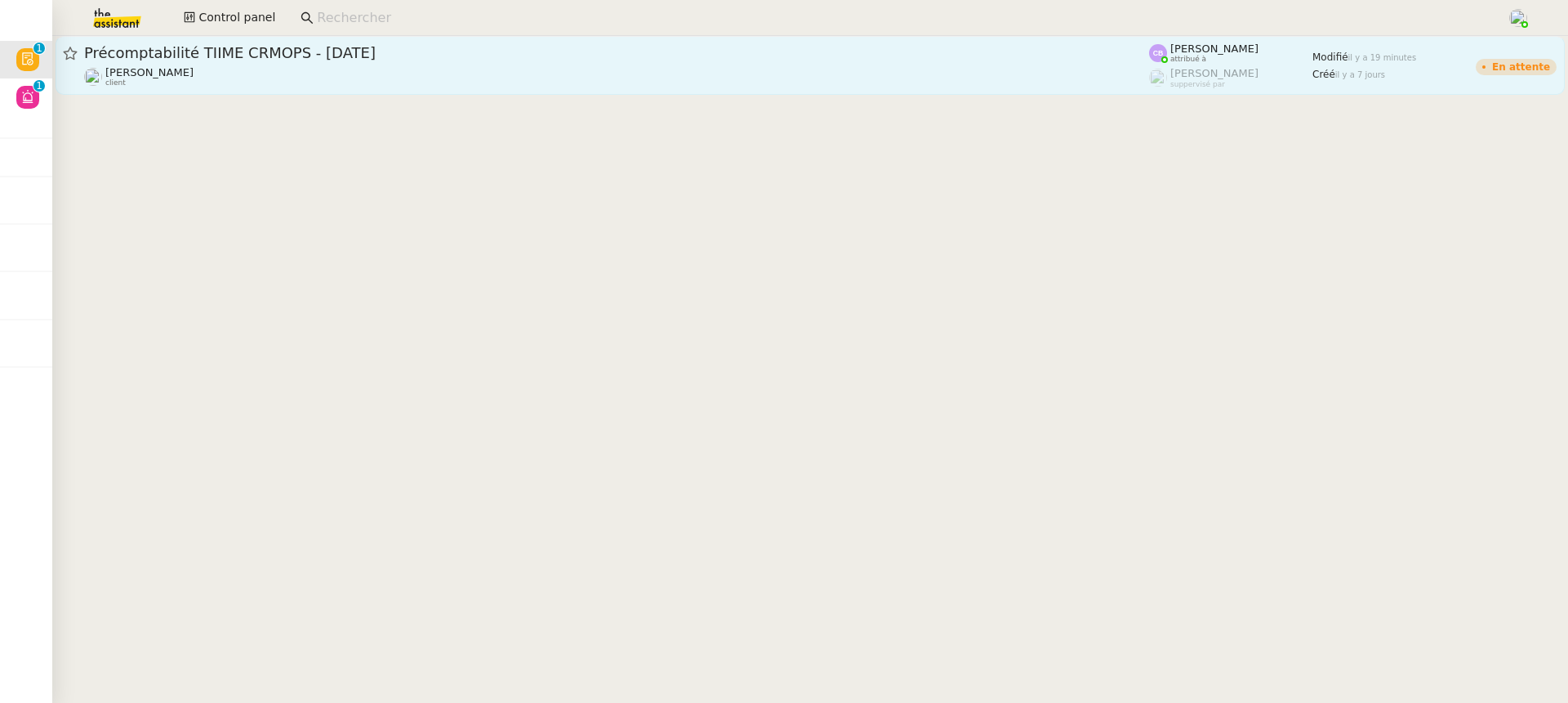
click at [672, 42] on link "Précomptabilité [PERSON_NAME] - [DATE] [PERSON_NAME] client [PERSON_NAME] attri…" at bounding box center [809, 65] width 1509 height 59
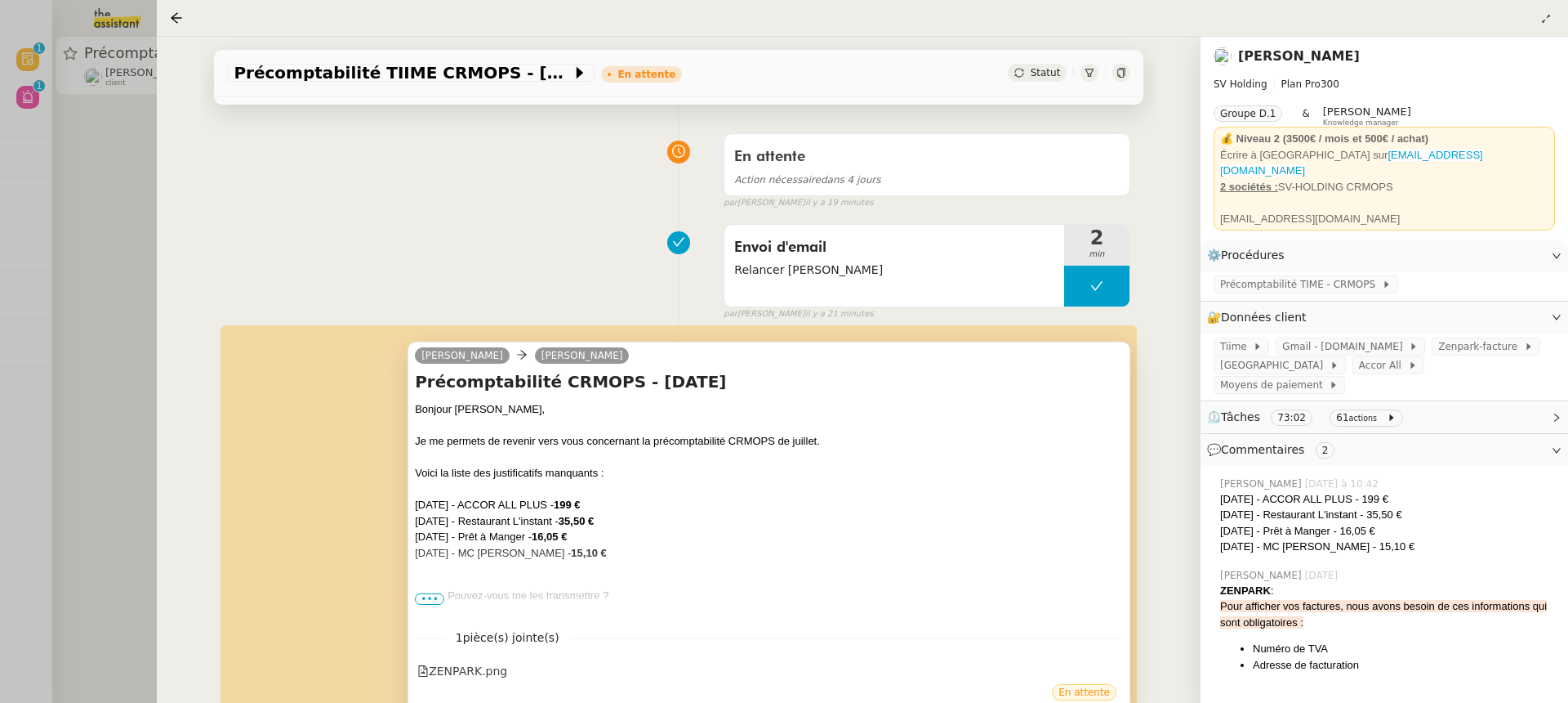
scroll to position [106, 0]
click at [440, 598] on span "•••" at bounding box center [429, 596] width 29 height 12
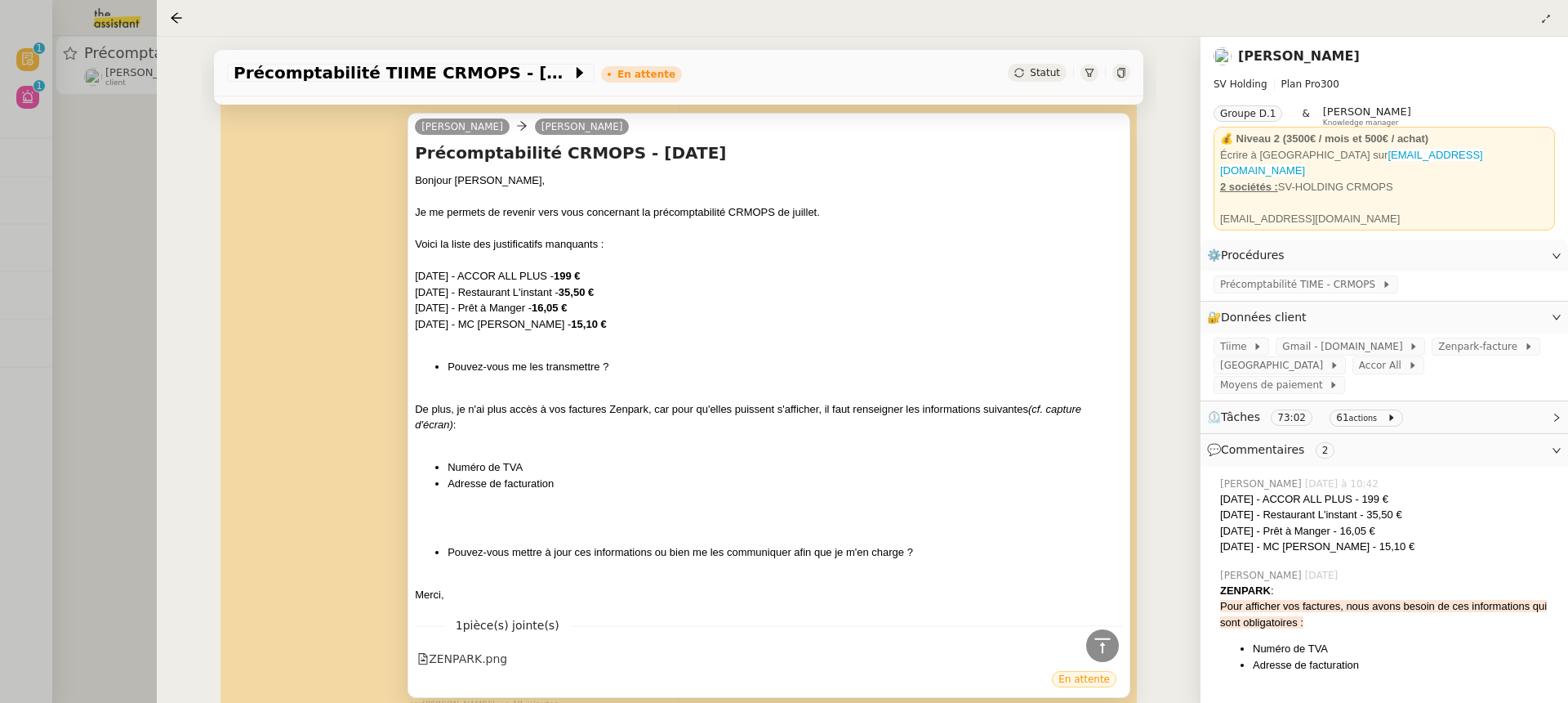
scroll to position [334, 0]
click at [465, 665] on div "ZENPARK.png" at bounding box center [462, 656] width 90 height 18
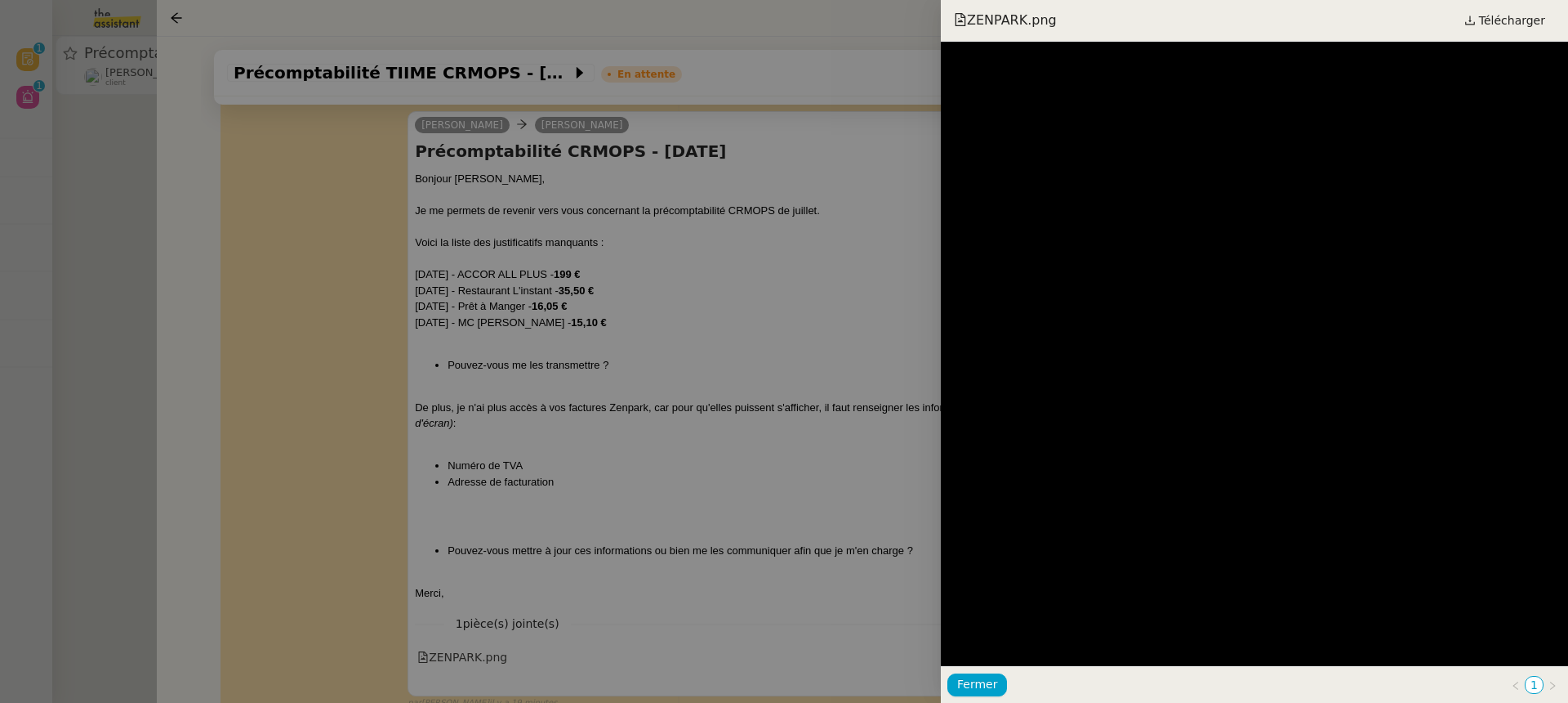
click at [329, 437] on div at bounding box center [784, 351] width 1568 height 703
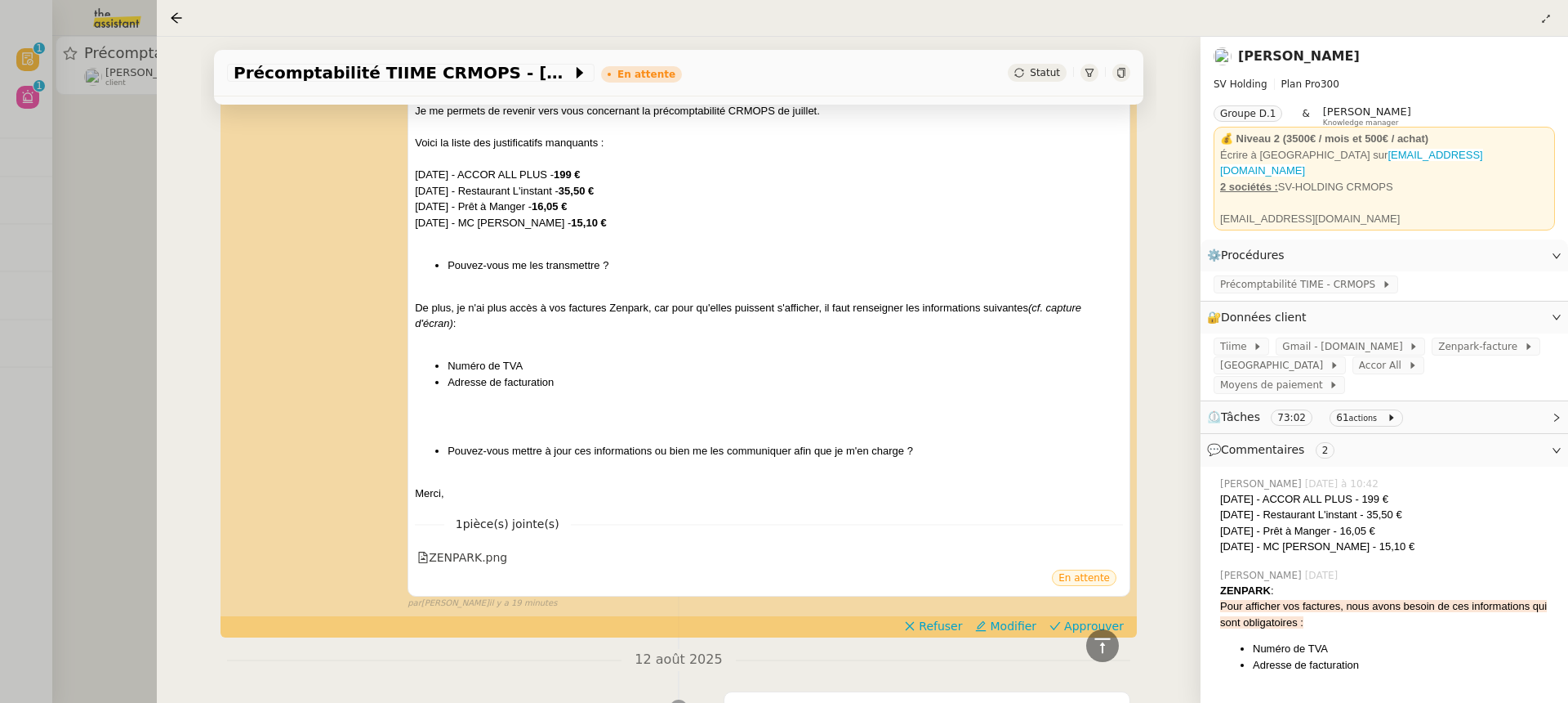
scroll to position [438, 0]
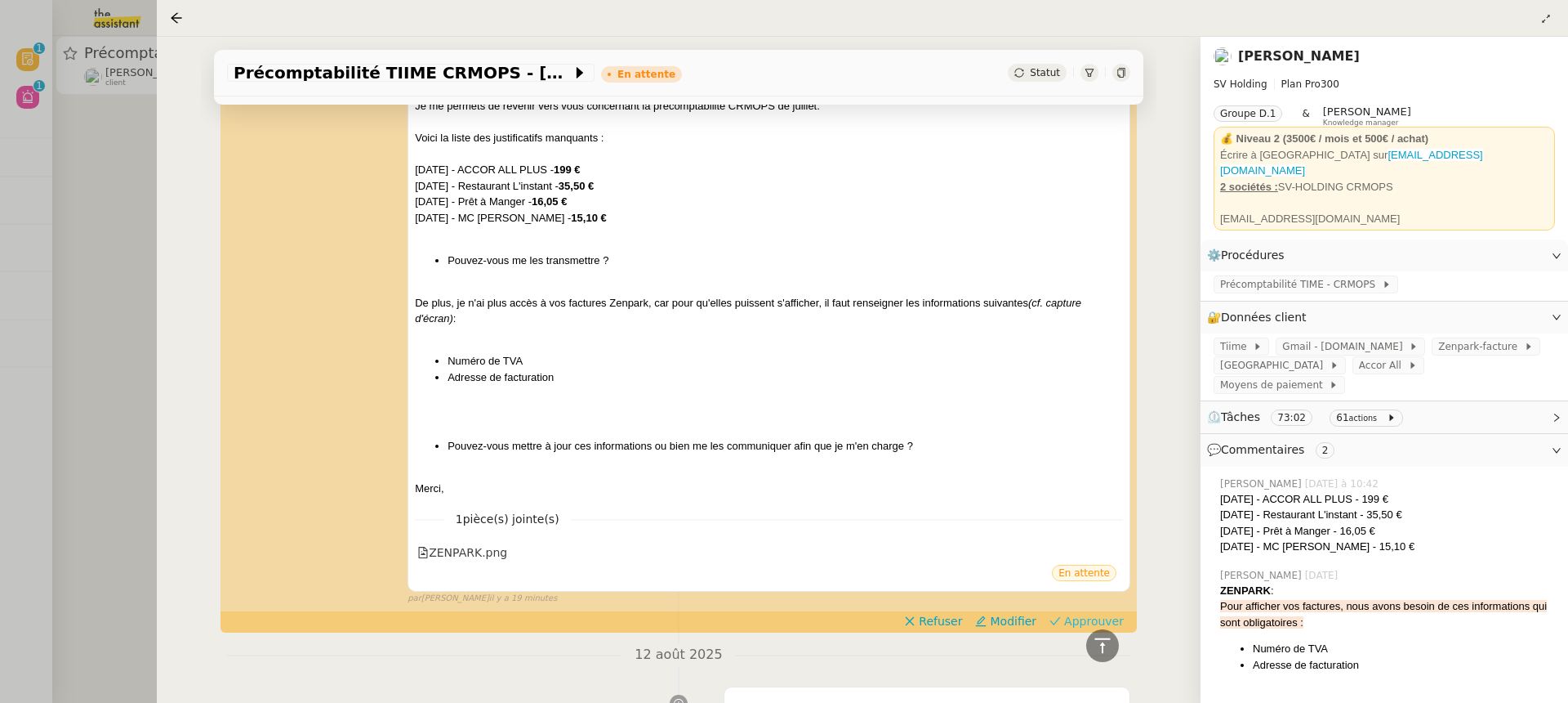
click at [1102, 616] on span "Approuver" at bounding box center [1094, 621] width 60 height 16
click at [127, 207] on div at bounding box center [784, 351] width 1568 height 703
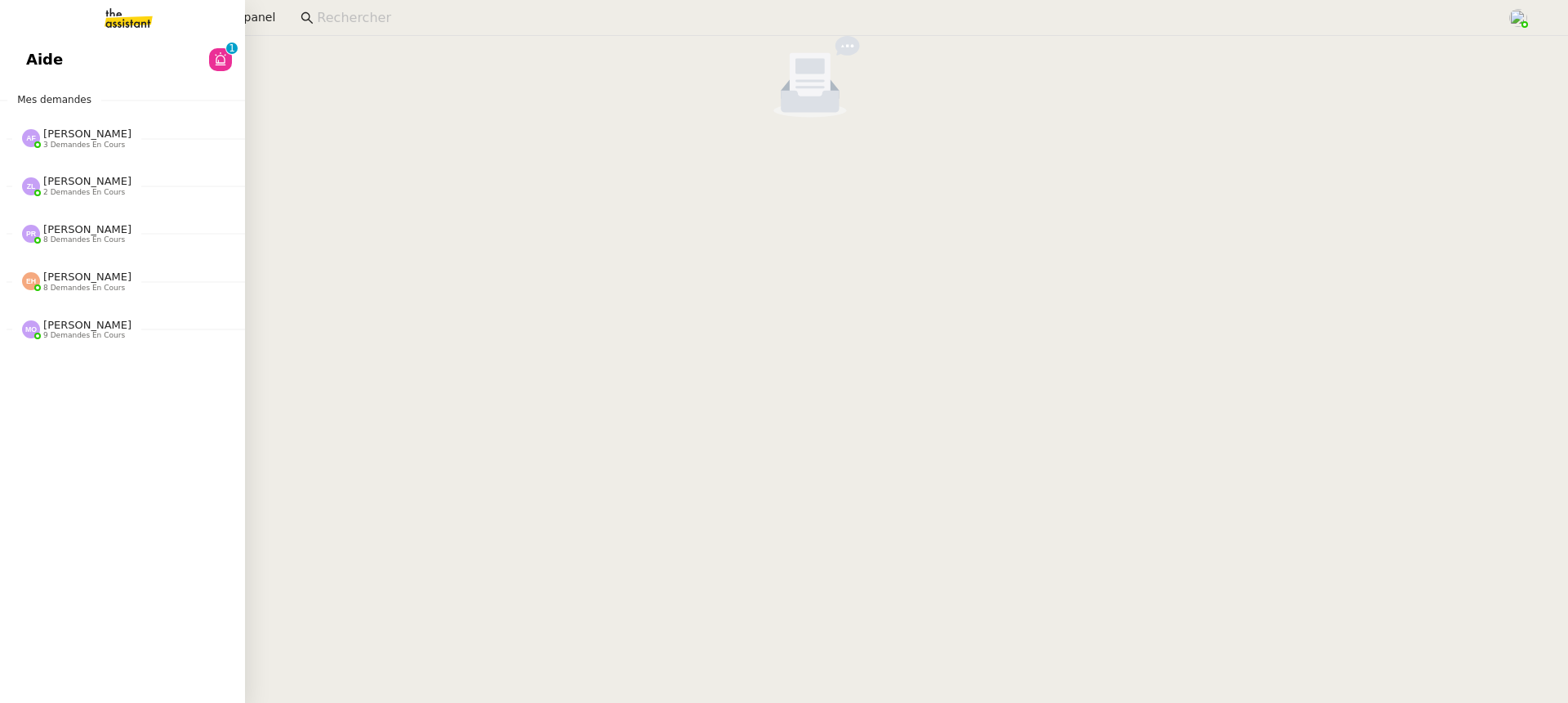
click at [37, 71] on link "Aide 0 1 2 3 4 5 6 7 8 9" at bounding box center [122, 59] width 245 height 38
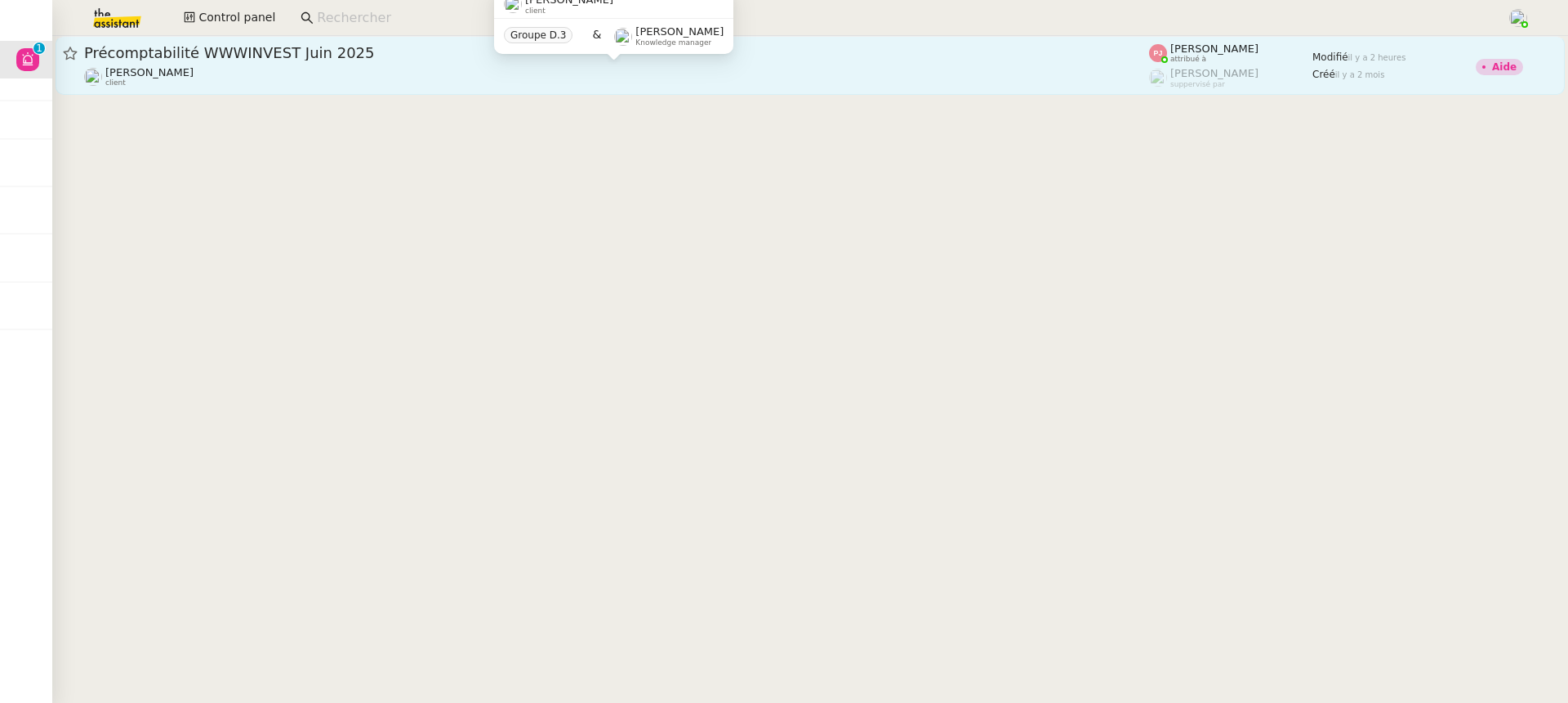
click at [672, 71] on div "[PERSON_NAME] client" at bounding box center [616, 77] width 1065 height 21
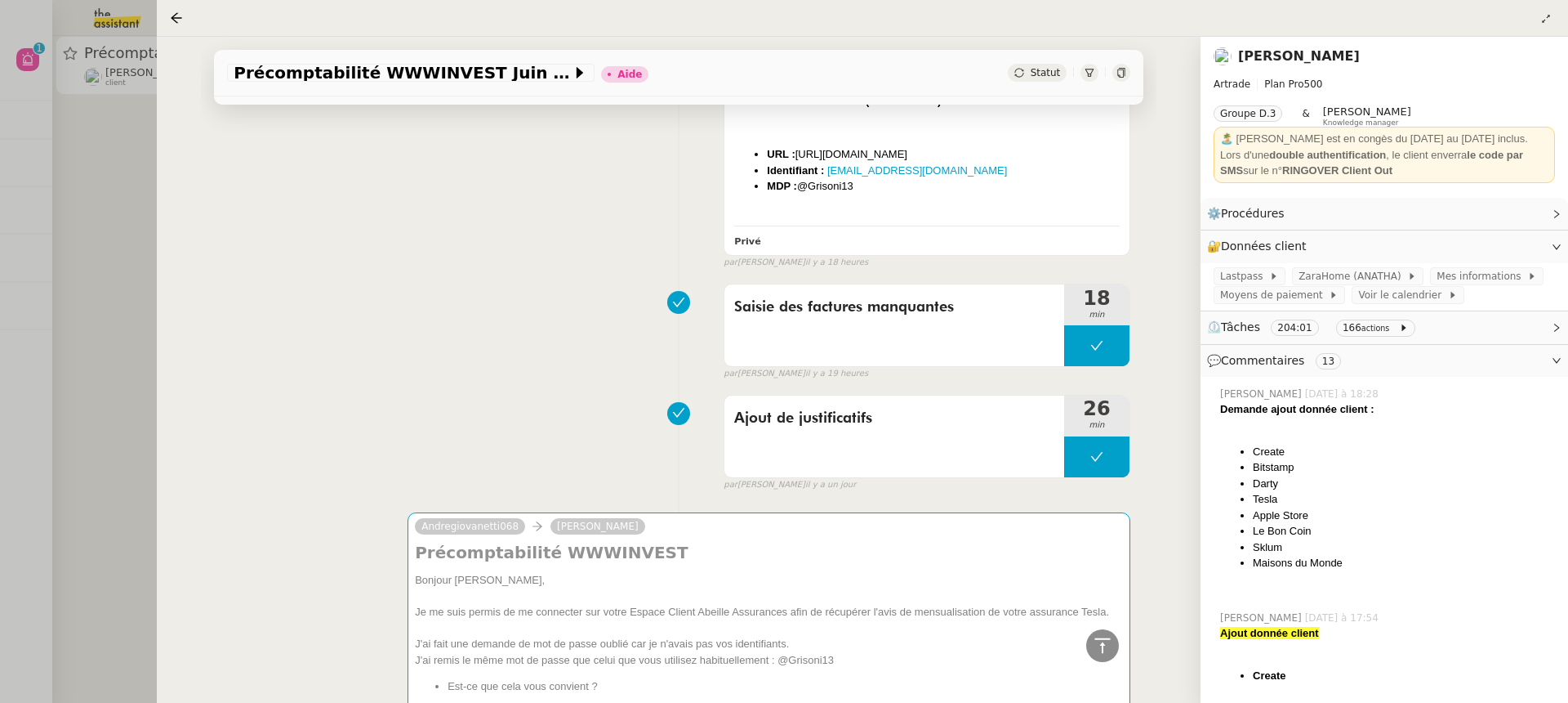
scroll to position [2932, 0]
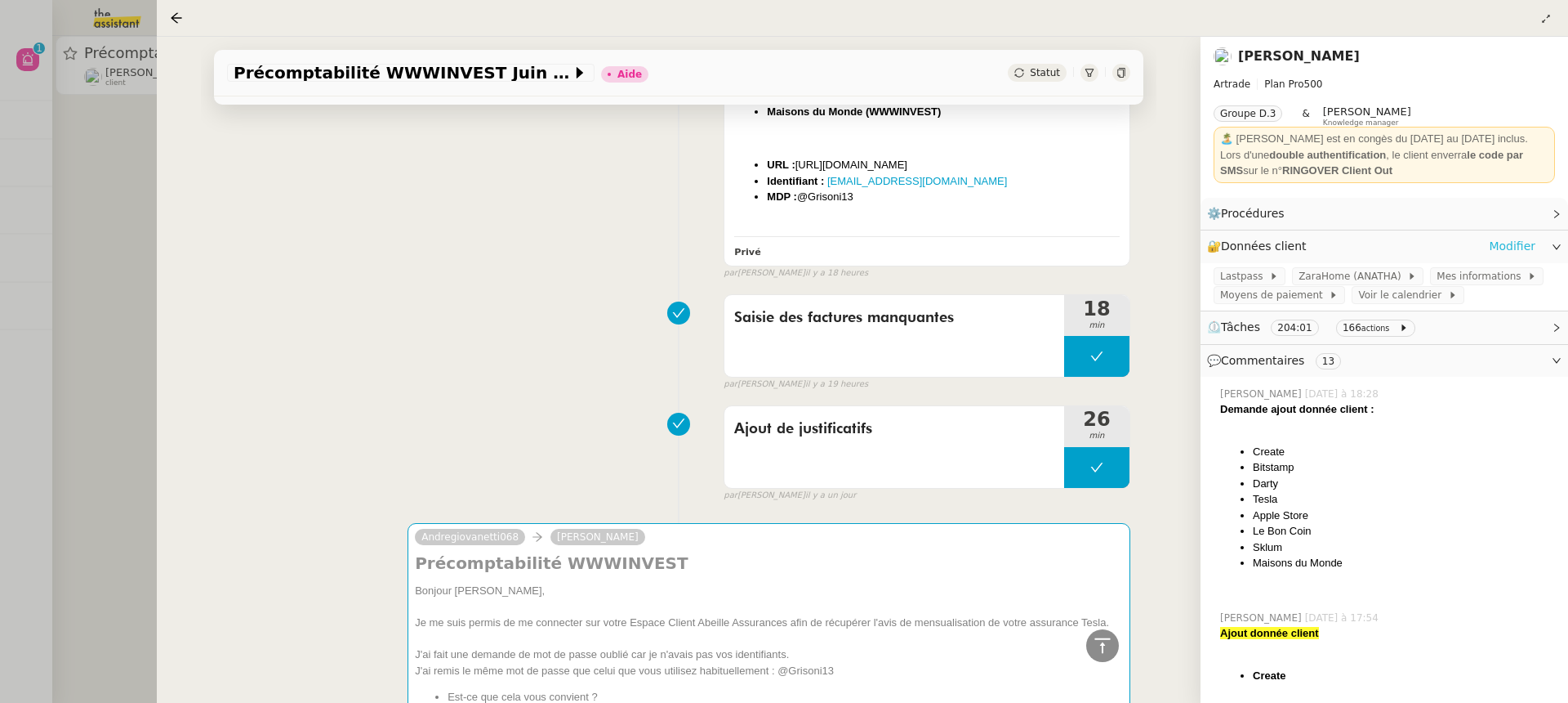
click at [1517, 254] on link "Modifier" at bounding box center [1512, 245] width 47 height 18
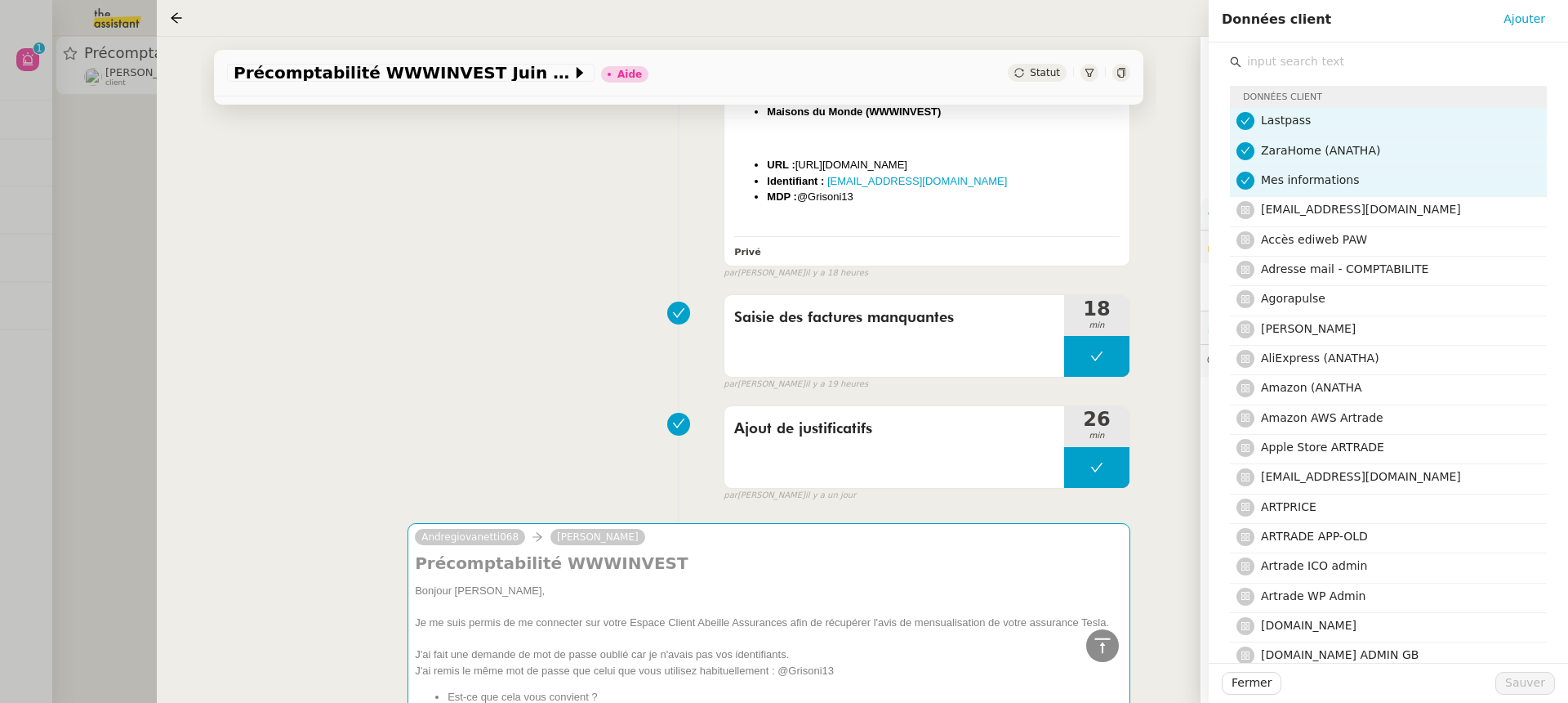
click at [1284, 41] on div "Données client Ajouter" at bounding box center [1388, 21] width 360 height 43
click at [1296, 64] on input "text" at bounding box center [1394, 61] width 305 height 22
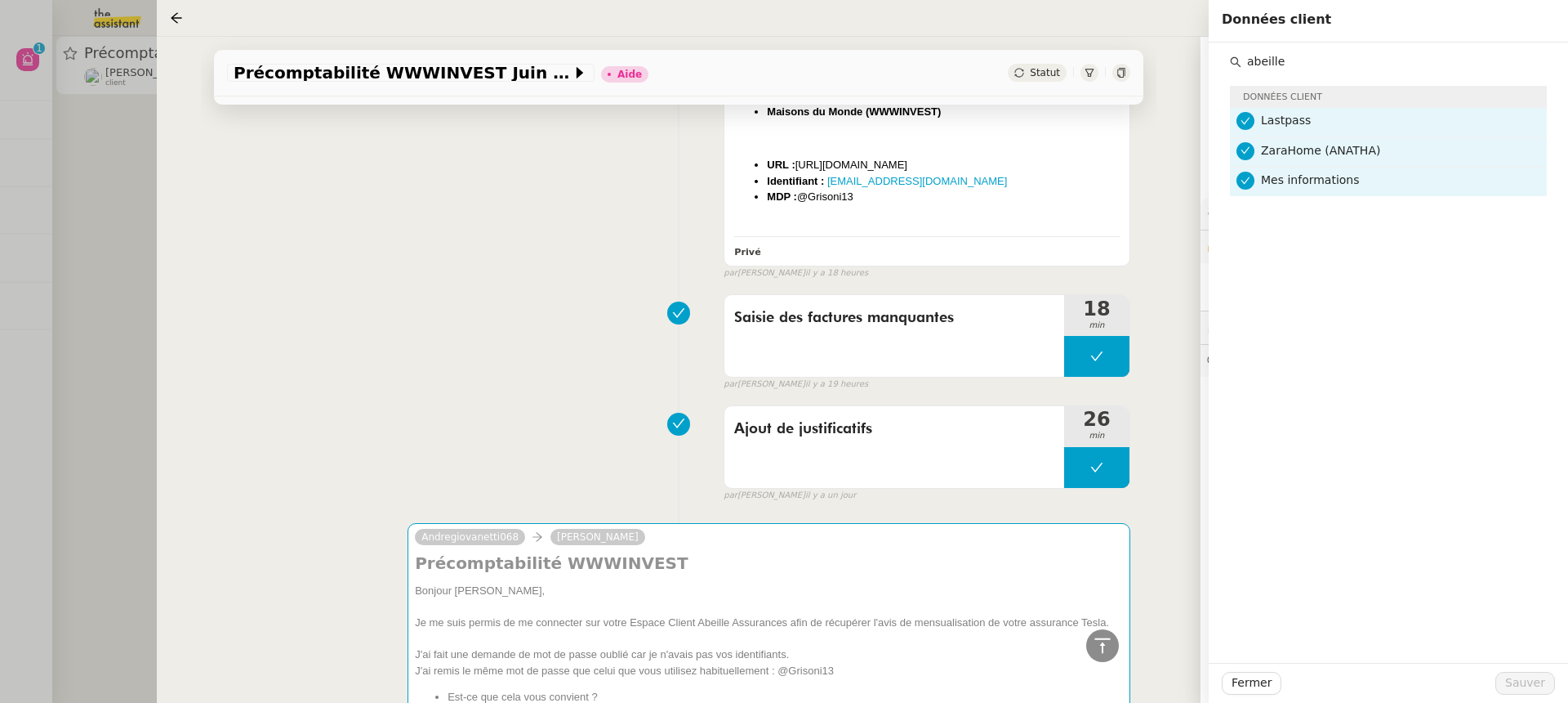
type input "abeille"
click at [587, 297] on div "Saisie des factures manquantes 18 min false par [PERSON_NAME] il y a 19 heures" at bounding box center [678, 339] width 903 height 105
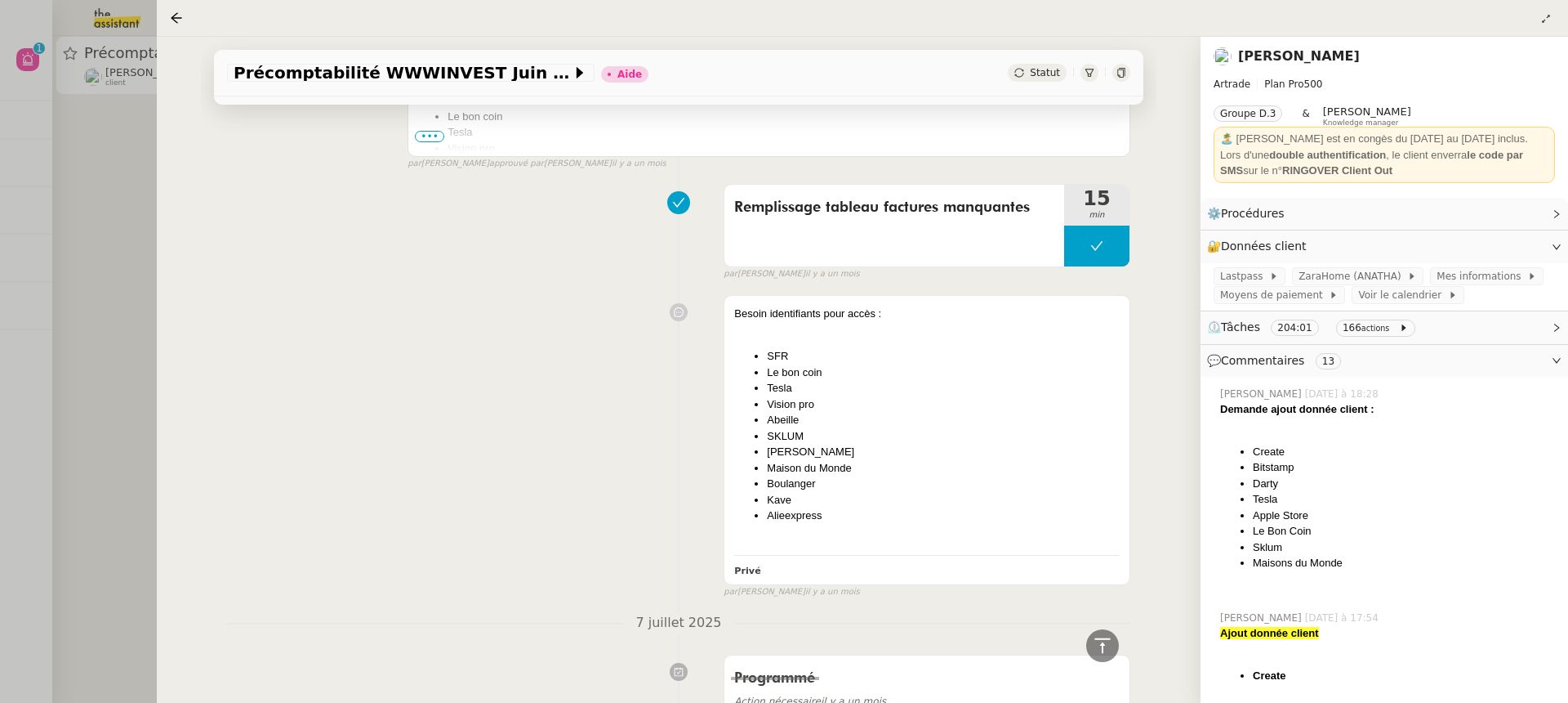
scroll to position [5635, 0]
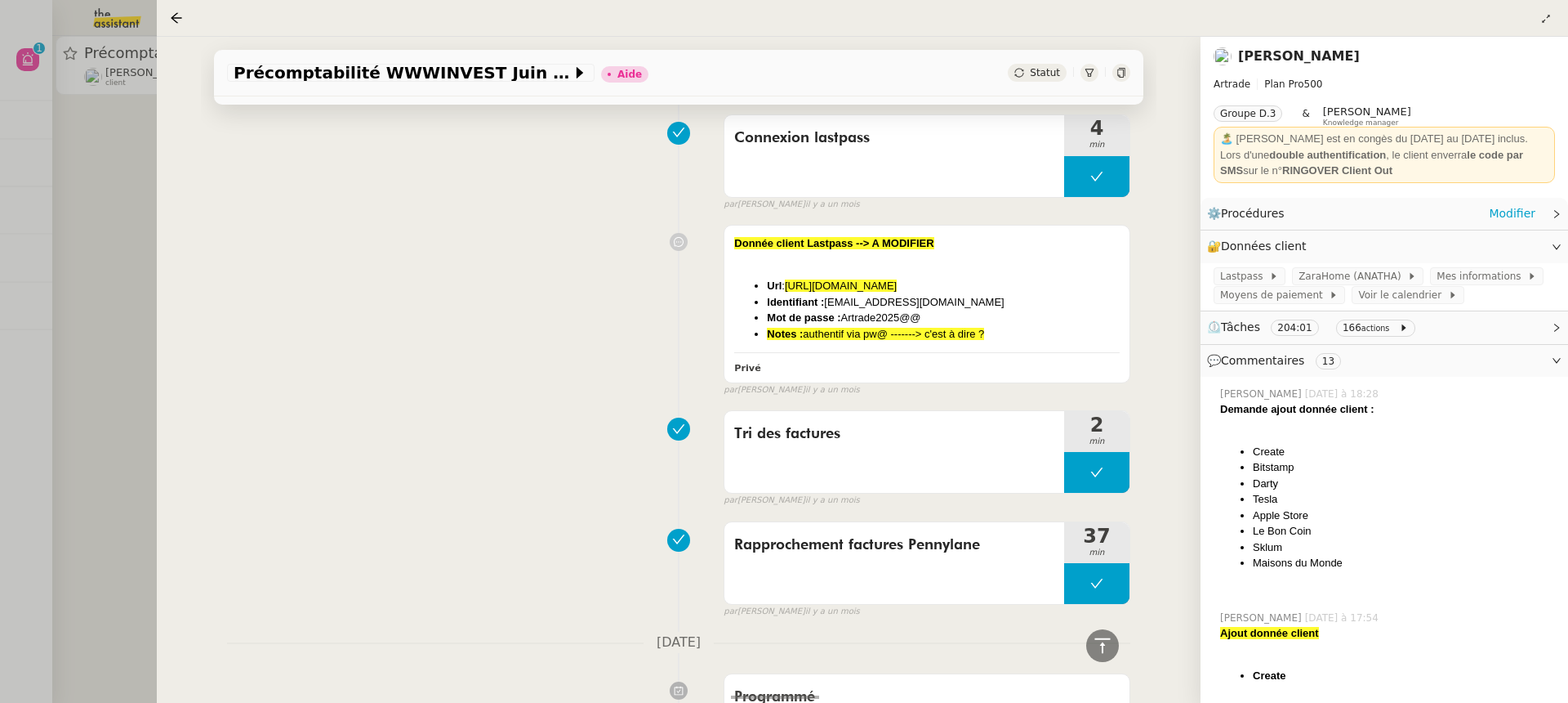
click at [1488, 210] on div "⚙️ Procédures Modifier" at bounding box center [1370, 213] width 329 height 18
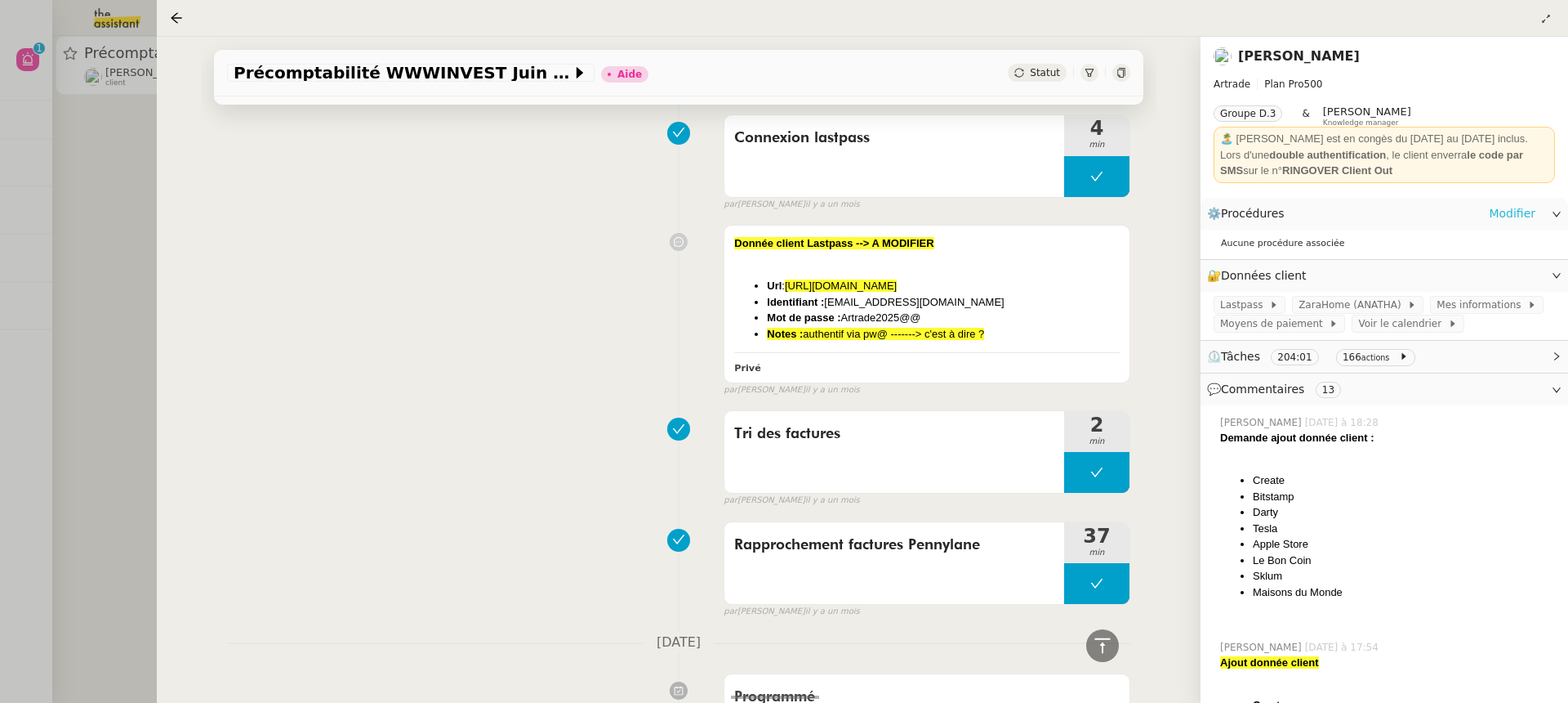
click at [1514, 208] on link "Modifier" at bounding box center [1512, 213] width 47 height 18
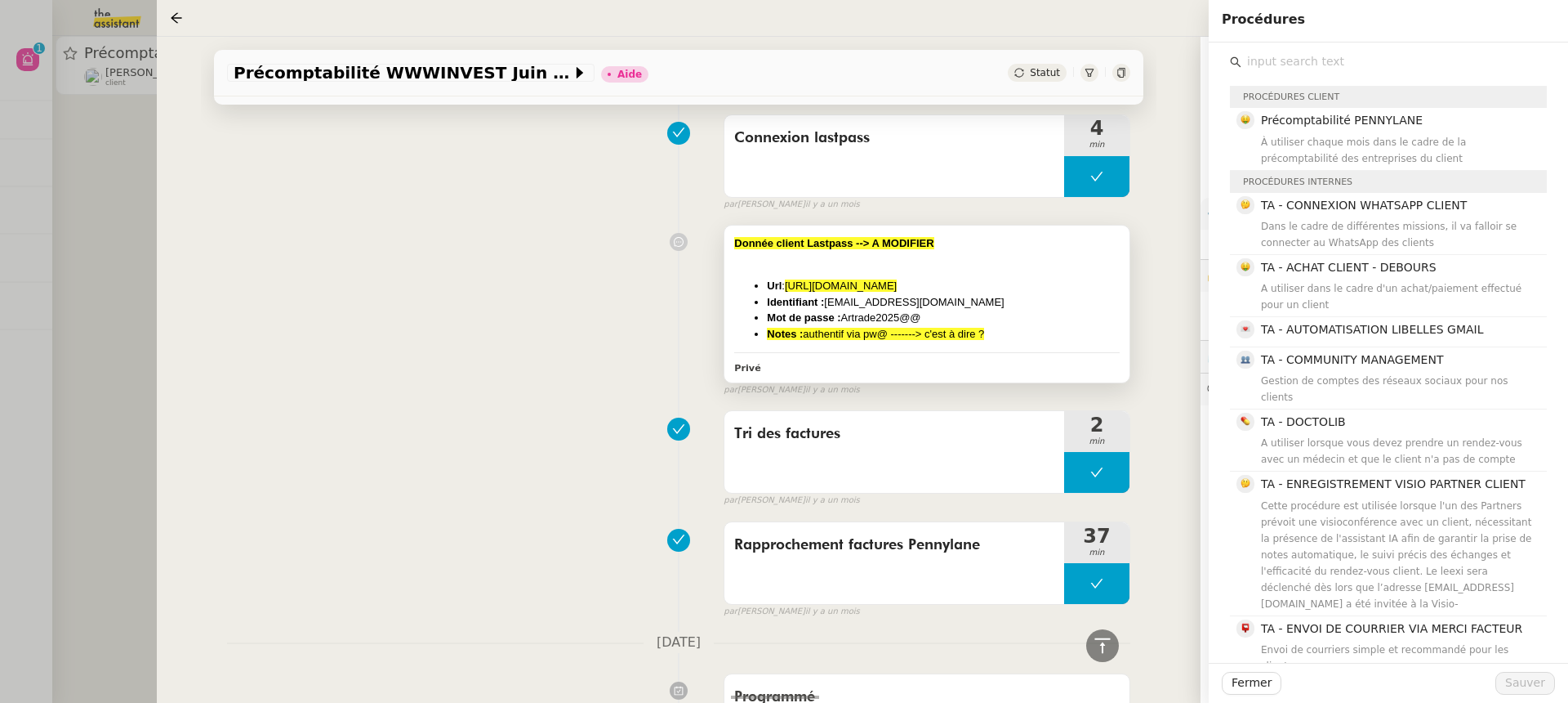
click at [1117, 294] on li "Identifiant : [EMAIL_ADDRESS][DOMAIN_NAME]" at bounding box center [943, 302] width 353 height 16
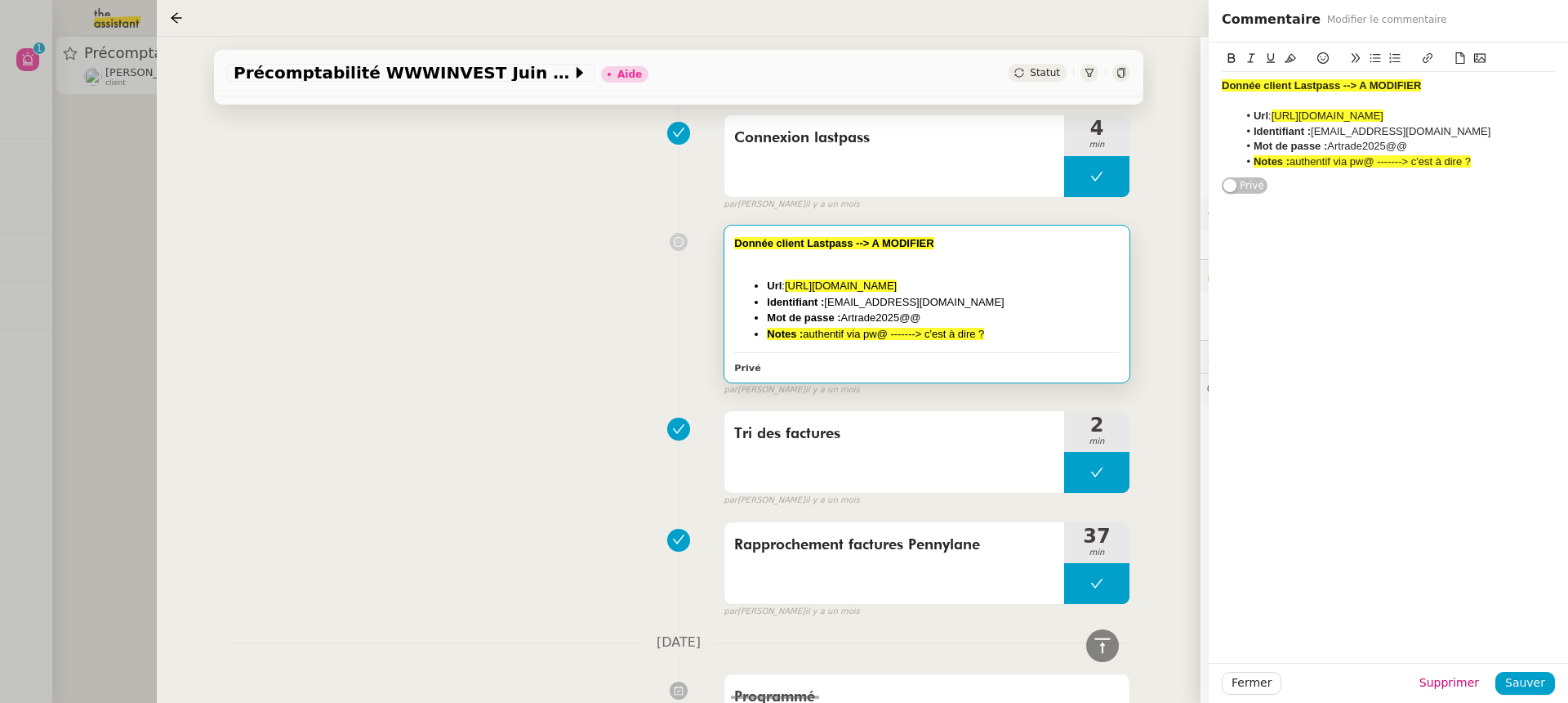
click at [1280, 299] on app-ticket "Précomptabilité WWWINVEST [DATE] Aide Statut Client [PERSON_NAME] Owner [PERSON…" at bounding box center [862, 369] width 1411 height 666
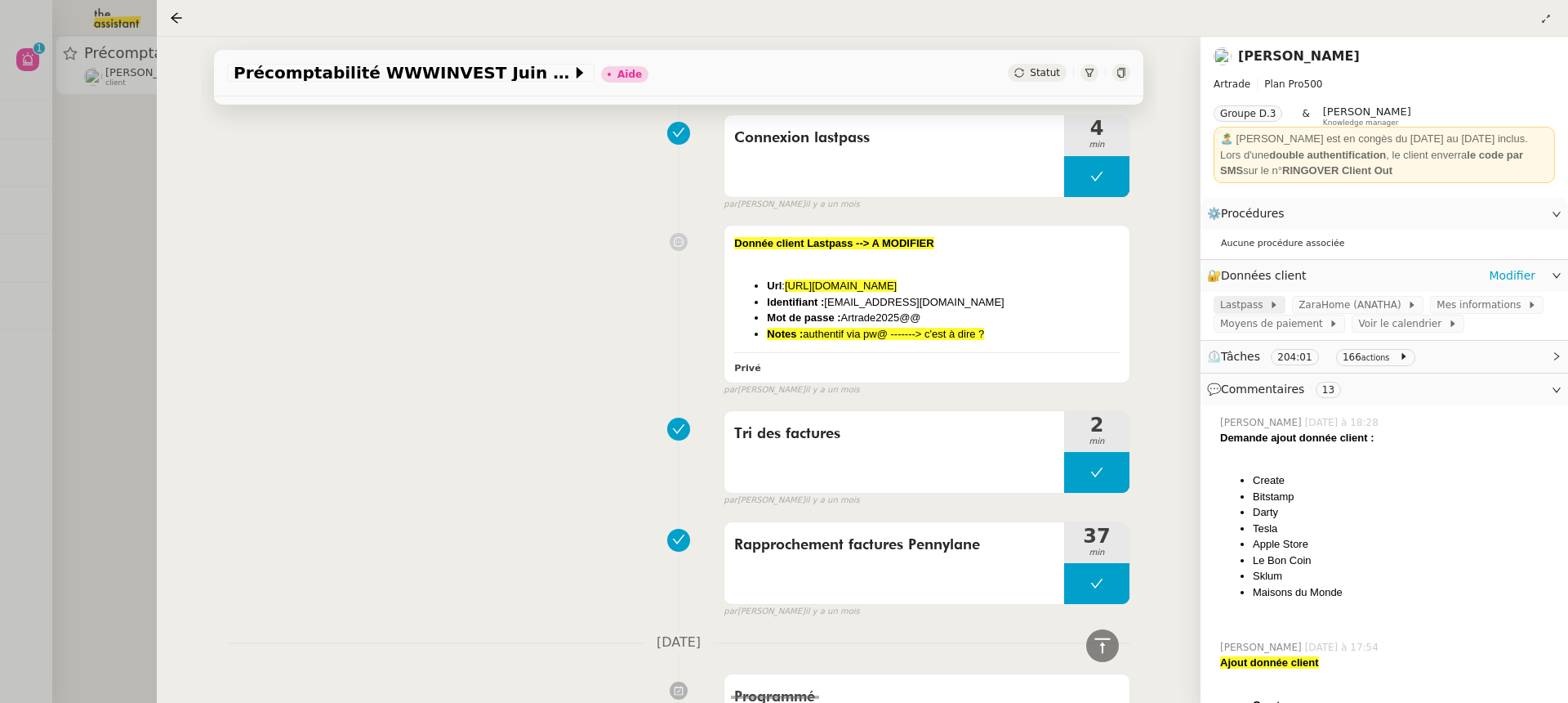
click at [1269, 306] on icon at bounding box center [1273, 304] width 10 height 10
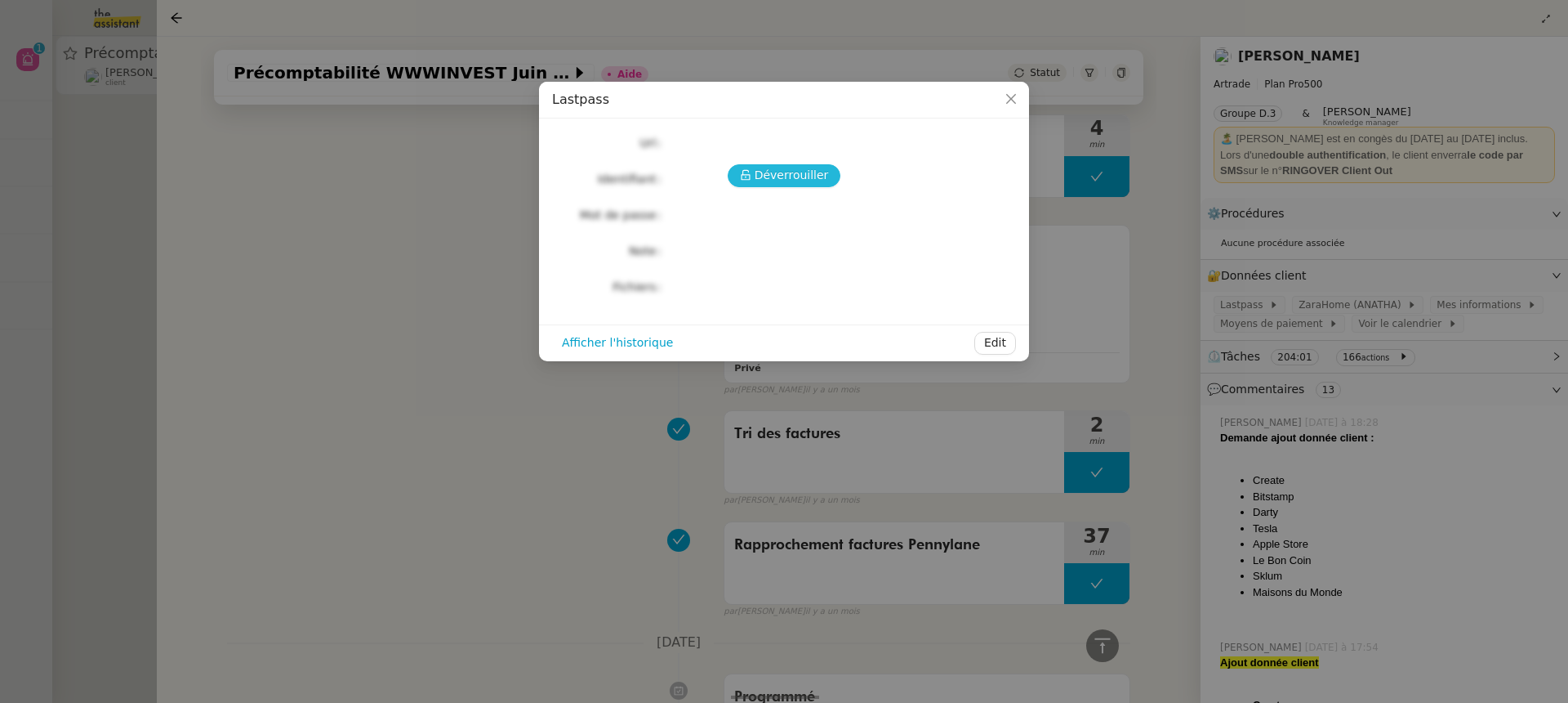
click at [773, 171] on span "Déverrouiller" at bounding box center [792, 175] width 75 height 18
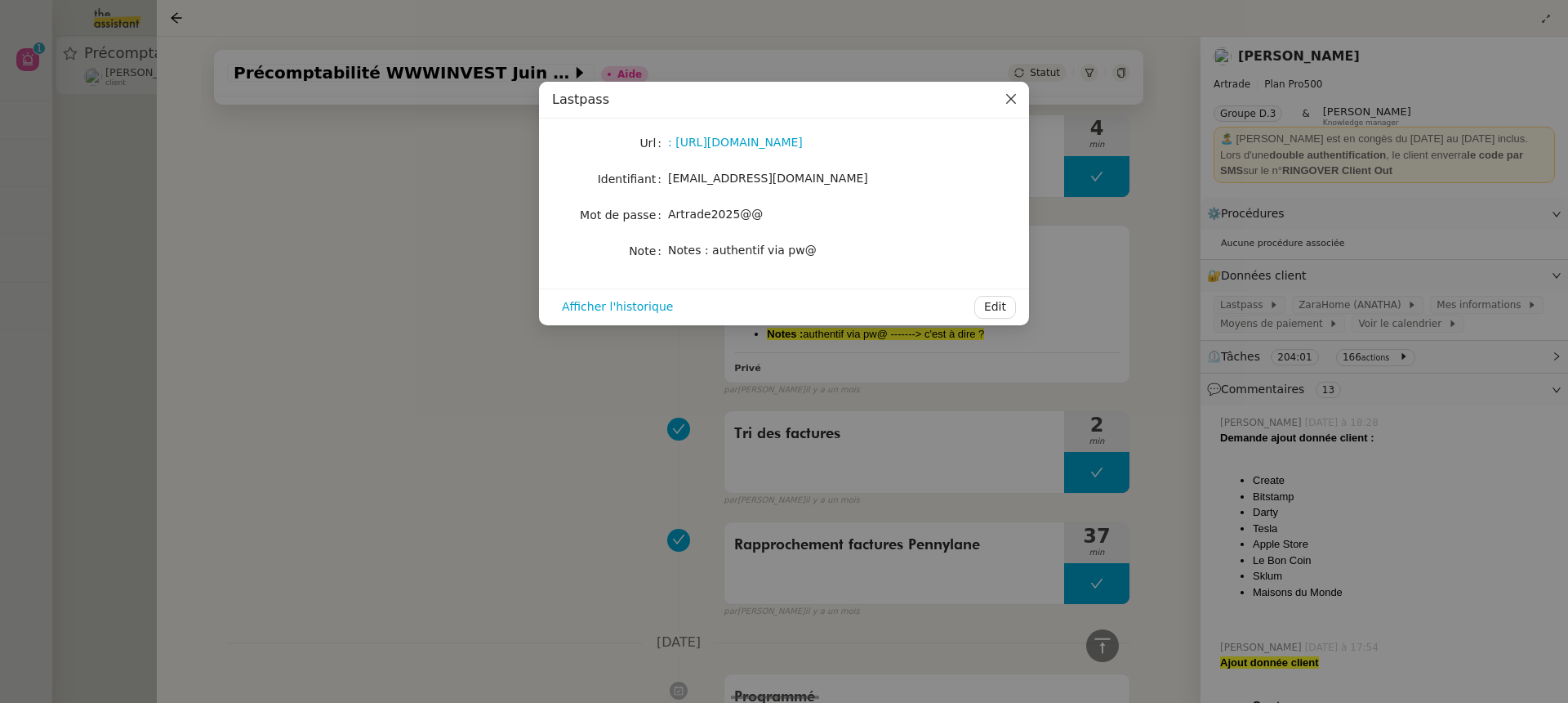
click at [1012, 112] on span "Close" at bounding box center [1011, 99] width 36 height 36
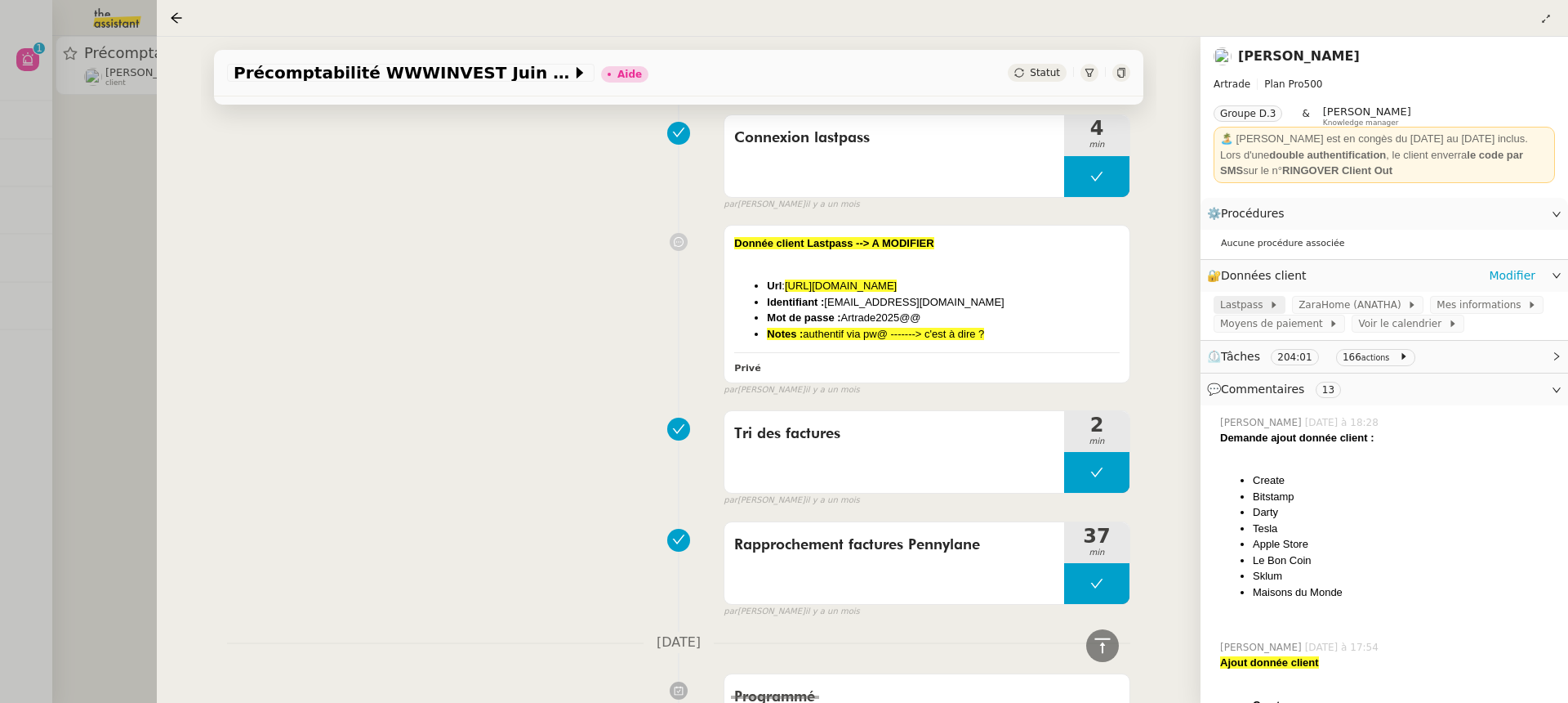
click at [1244, 303] on span "Lastpass" at bounding box center [1244, 304] width 49 height 16
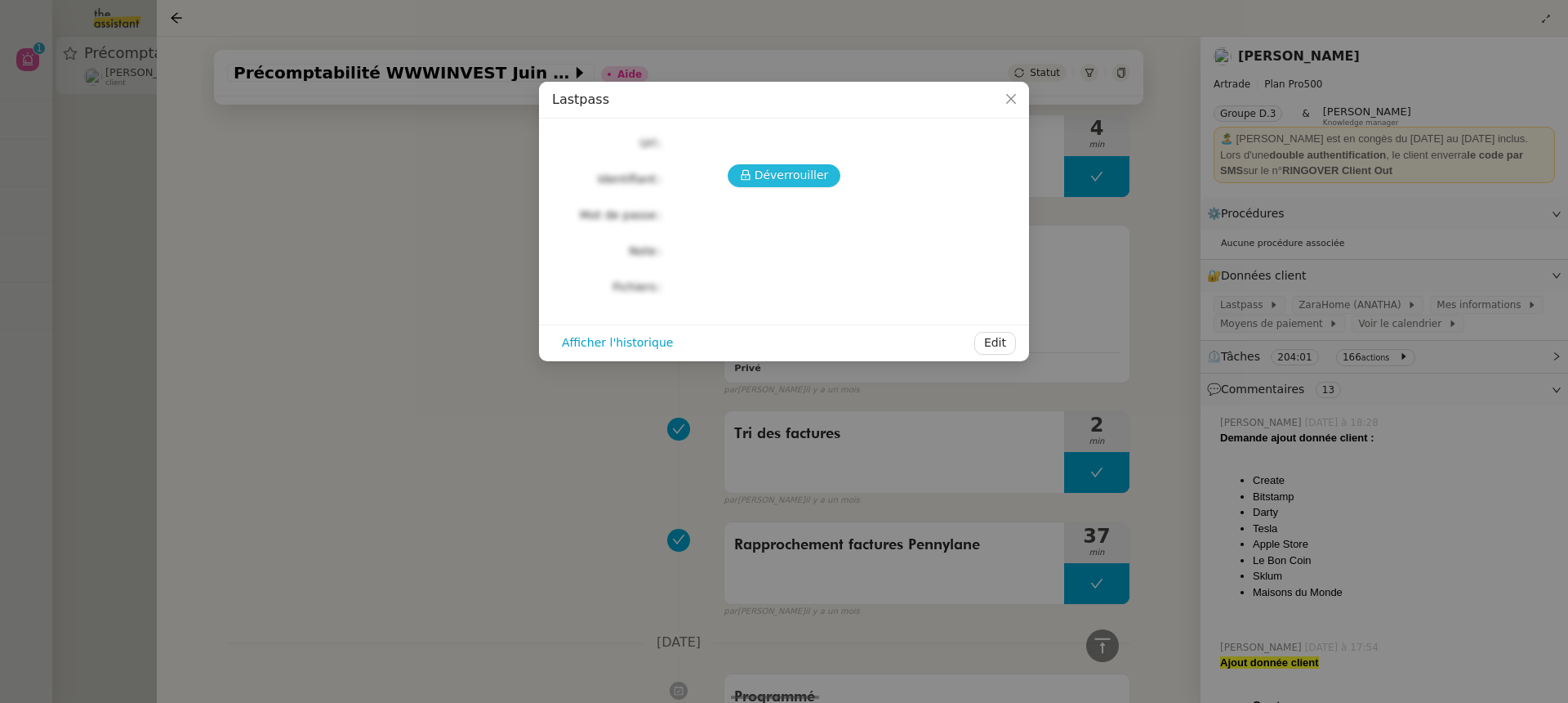
click at [824, 184] on span "Déverrouiller" at bounding box center [792, 175] width 75 height 18
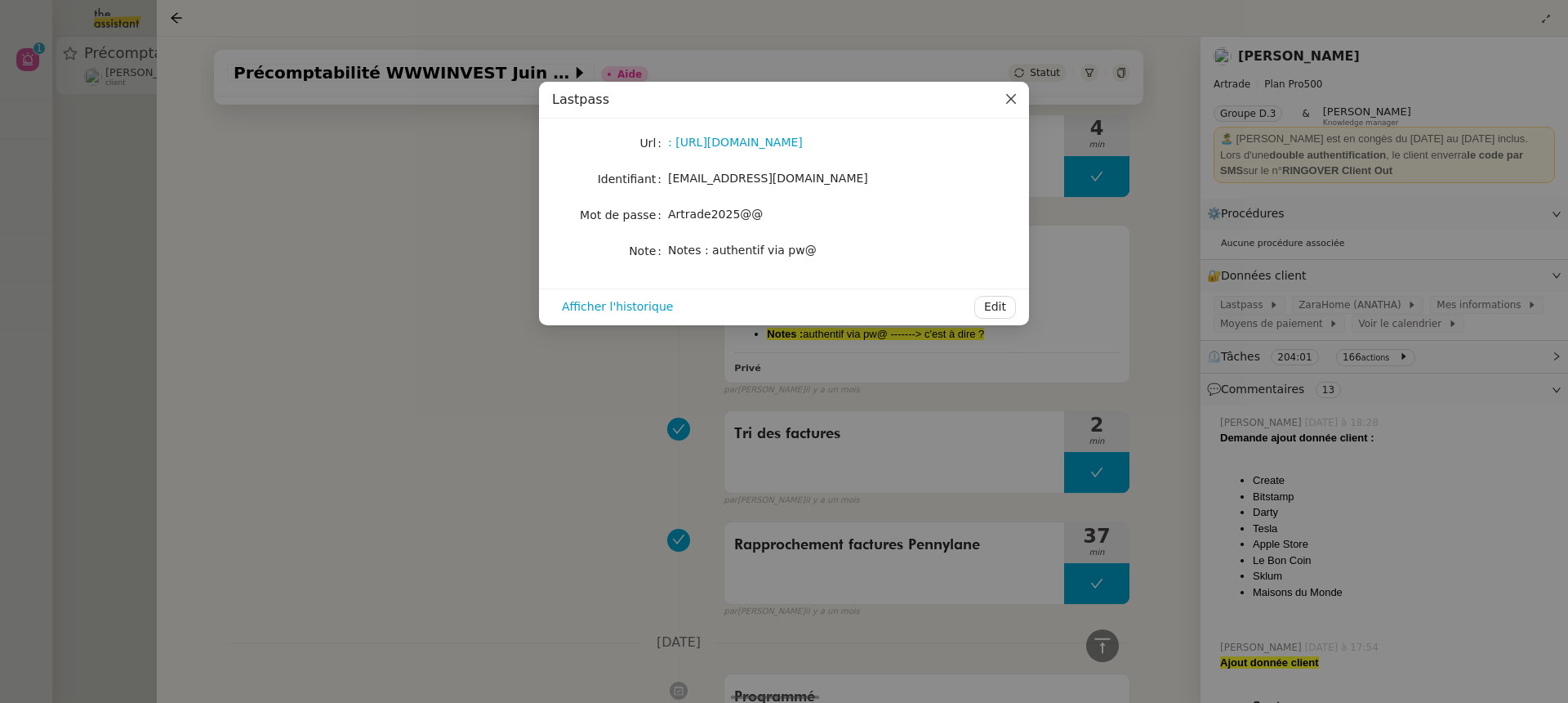
click at [1012, 99] on icon "Close" at bounding box center [1010, 98] width 13 height 13
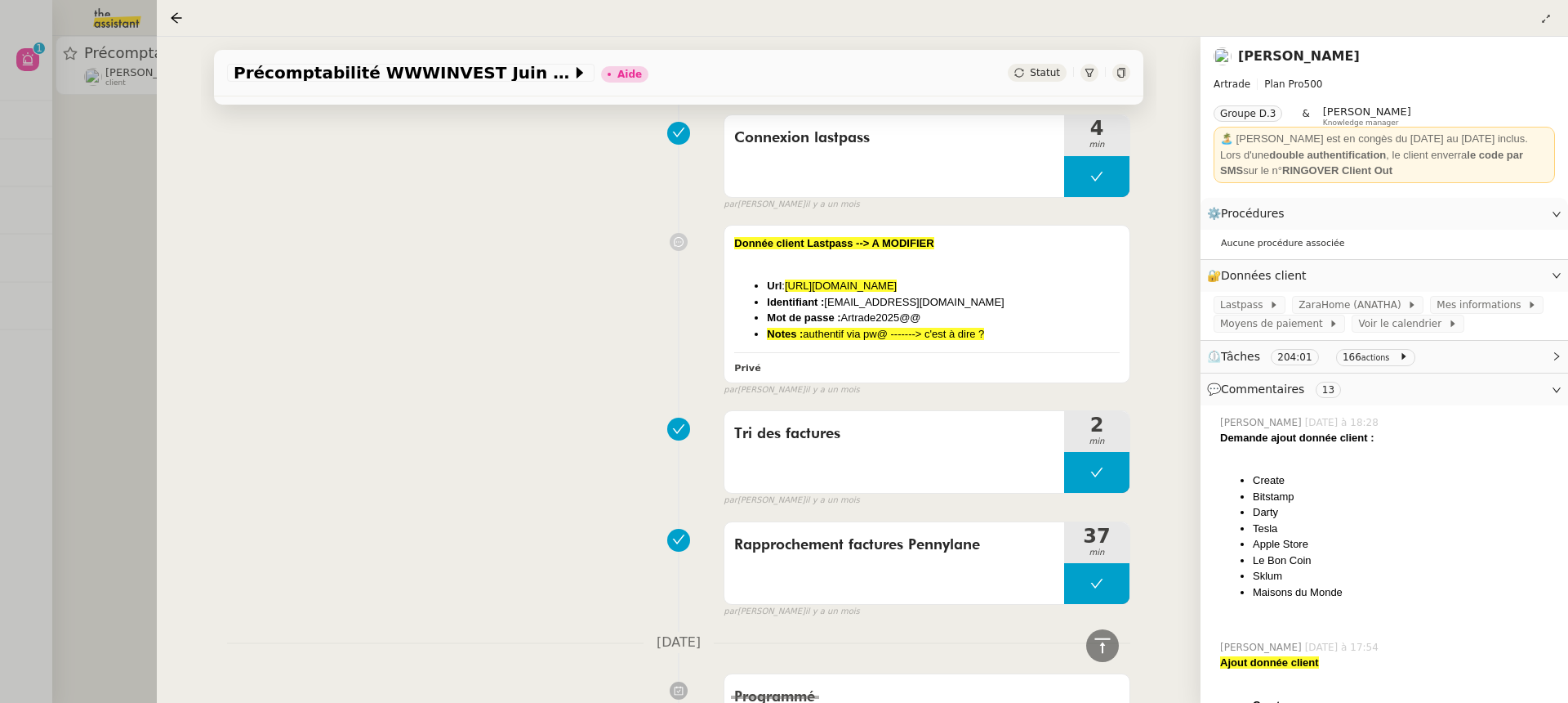
scroll to position [4985, 0]
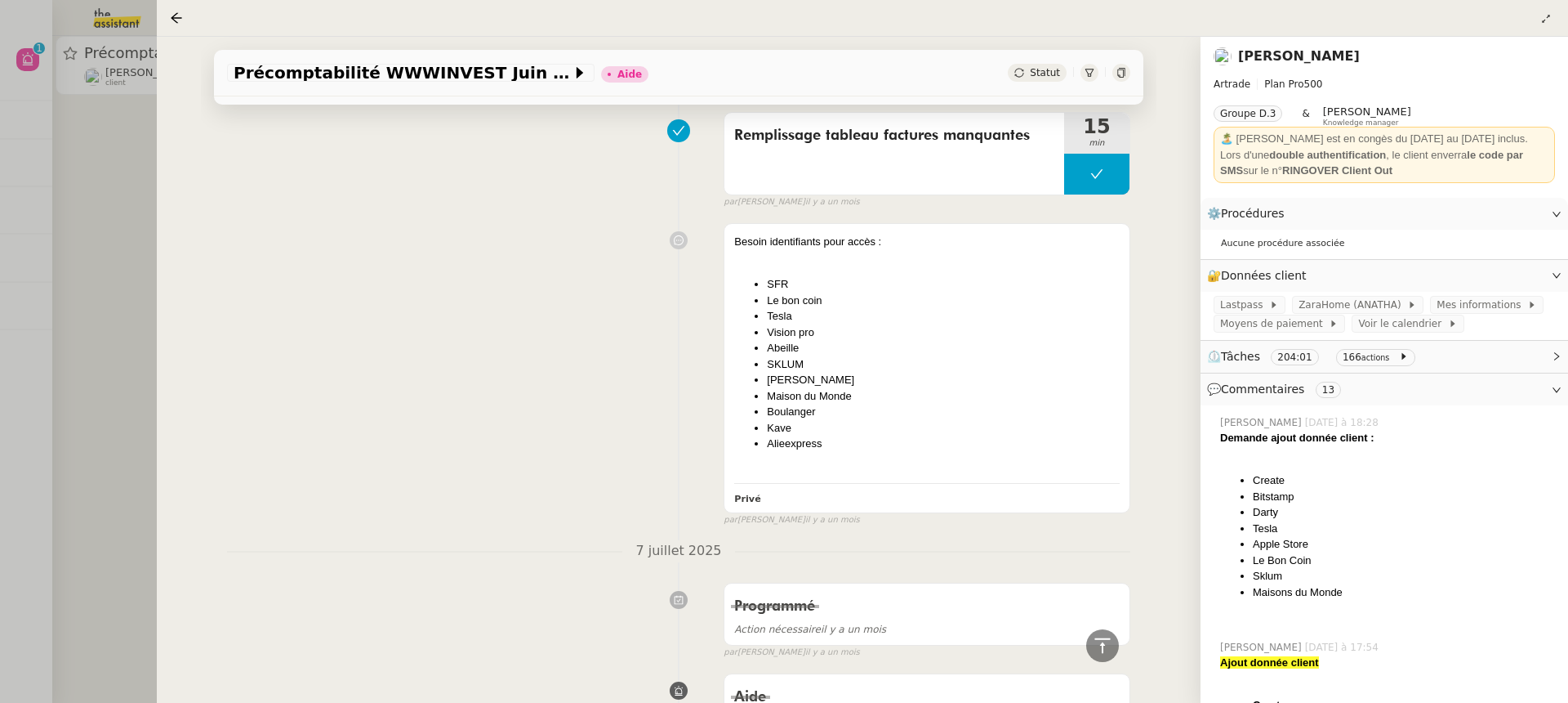
click at [12, 243] on div at bounding box center [784, 351] width 1568 height 703
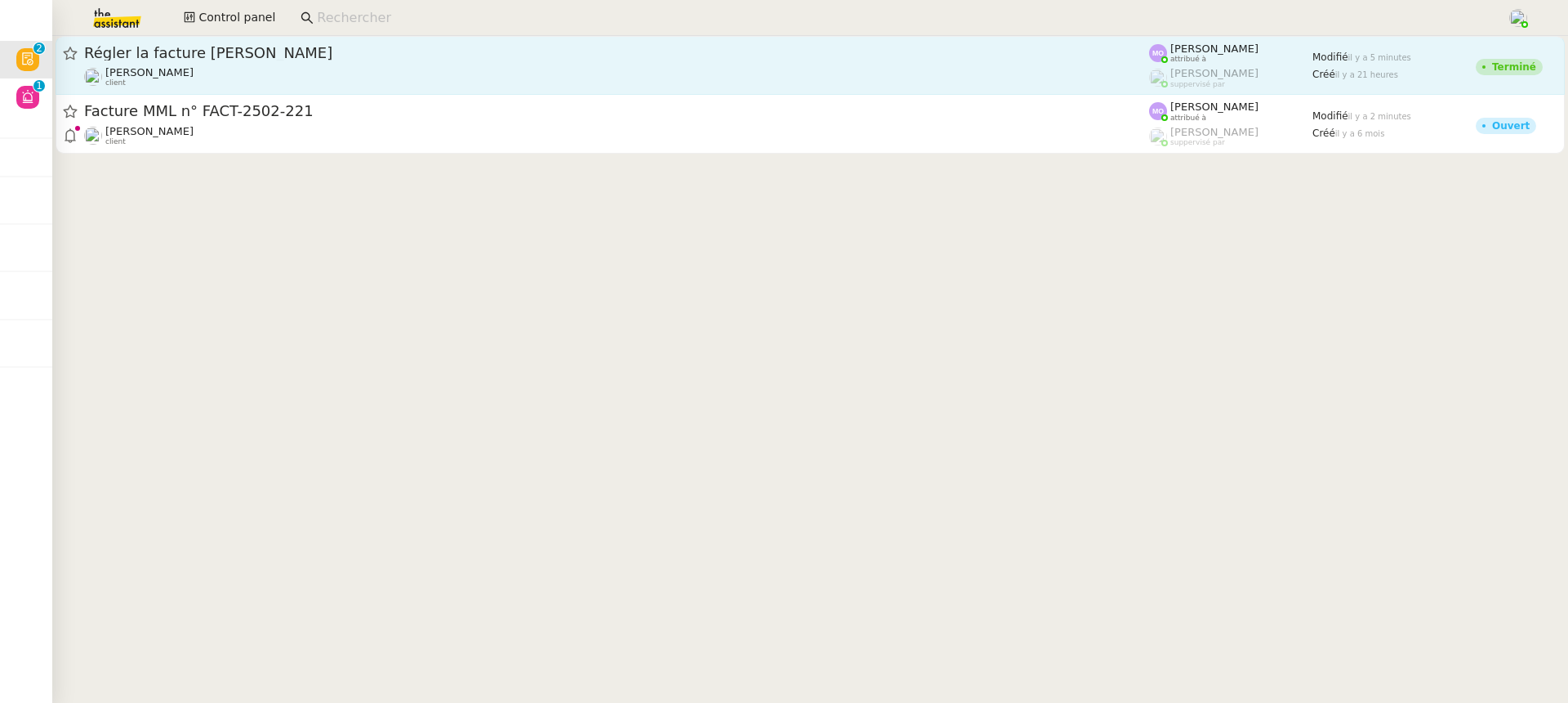
click at [711, 49] on span "Régler la facture GUMPERT" at bounding box center [616, 52] width 1065 height 15
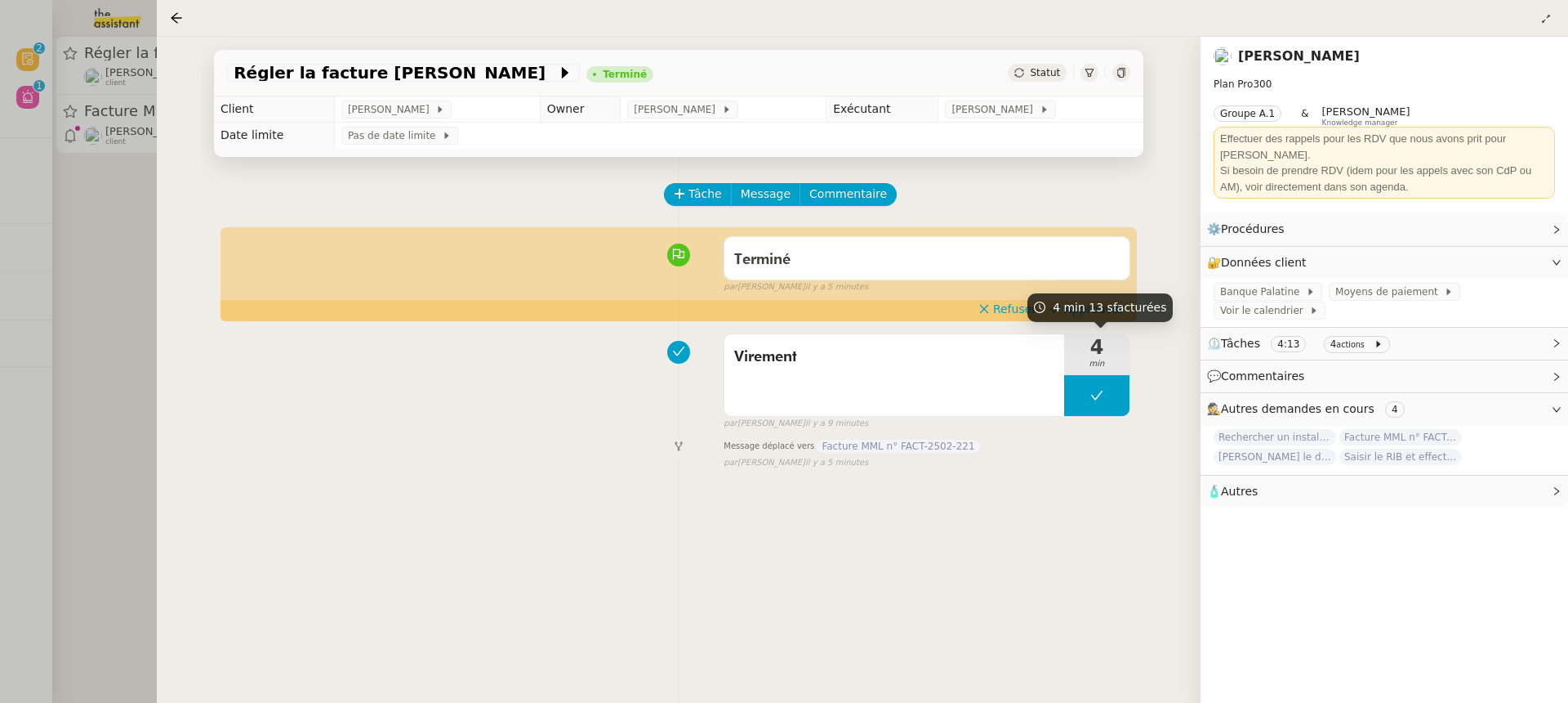
click at [1081, 302] on span "4 min 13 s facturées" at bounding box center [1109, 306] width 113 height 13
click at [1108, 324] on div "Tâche Message Commentaire Veuillez patienter une erreur s'est produite 👌👌👌 mess…" at bounding box center [678, 508] width 956 height 703
click at [1086, 309] on span "Approuver" at bounding box center [1094, 308] width 60 height 16
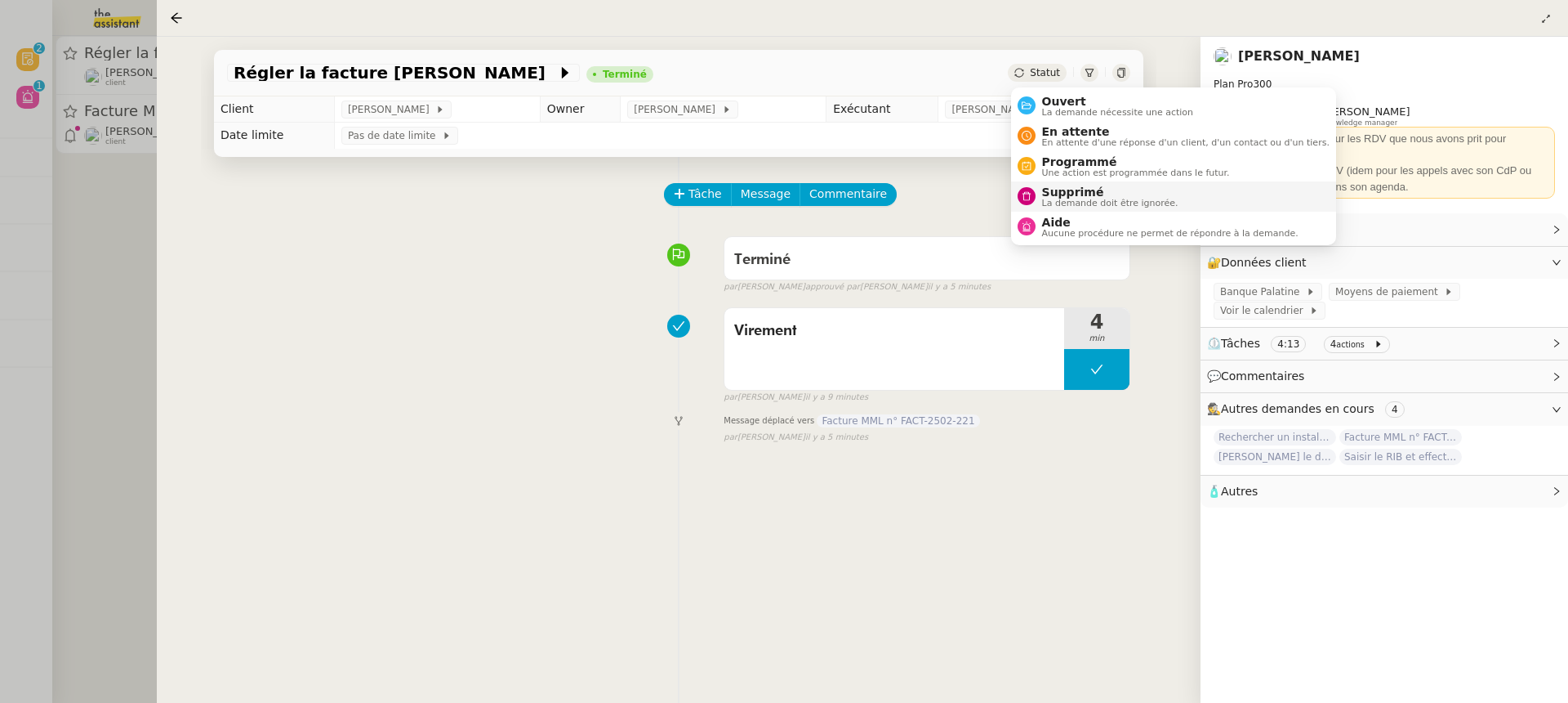
click at [1104, 206] on span "La demande doit être ignorée." at bounding box center [1110, 203] width 137 height 9
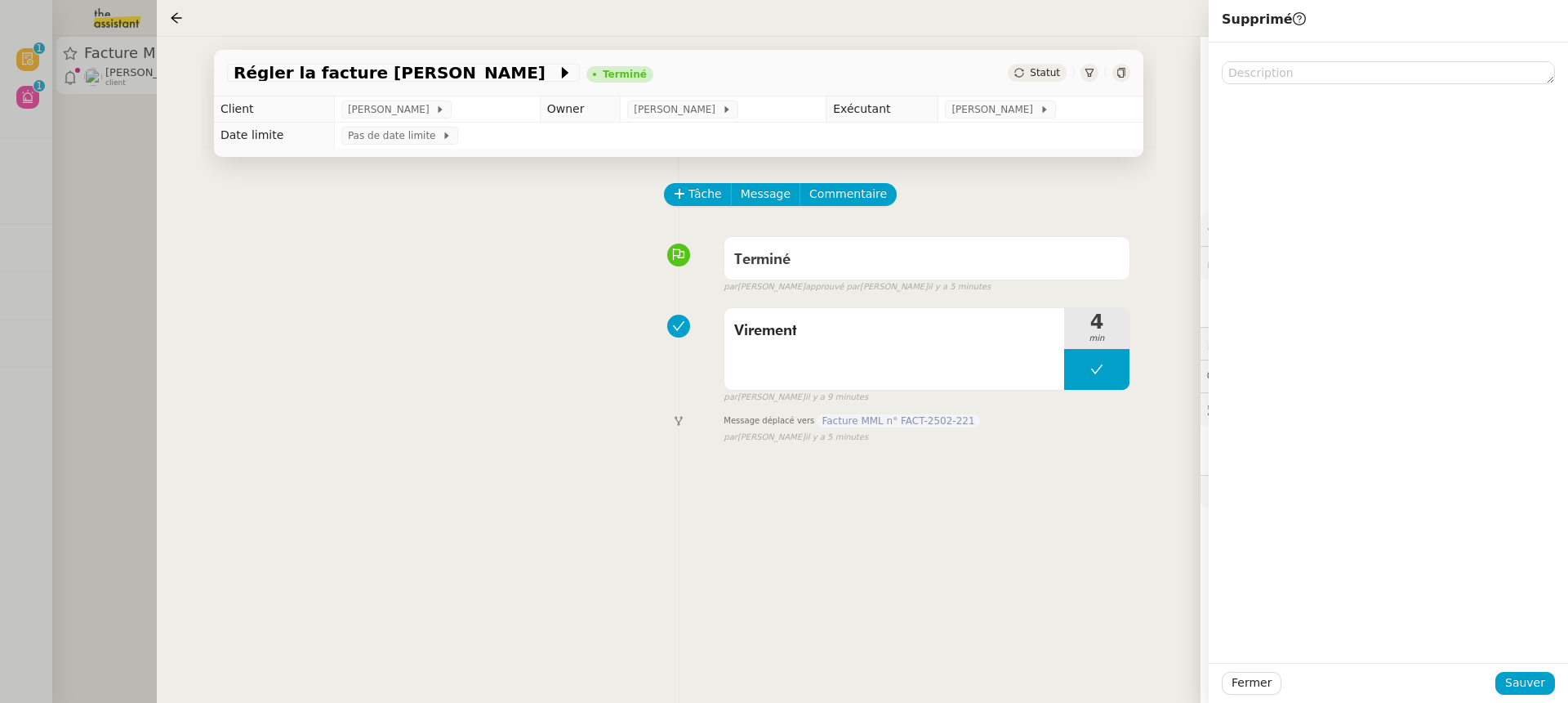
click at [1528, 669] on div "Fermer Sauver" at bounding box center [1388, 682] width 360 height 40
click at [1535, 687] on span "Sauver" at bounding box center [1524, 682] width 40 height 18
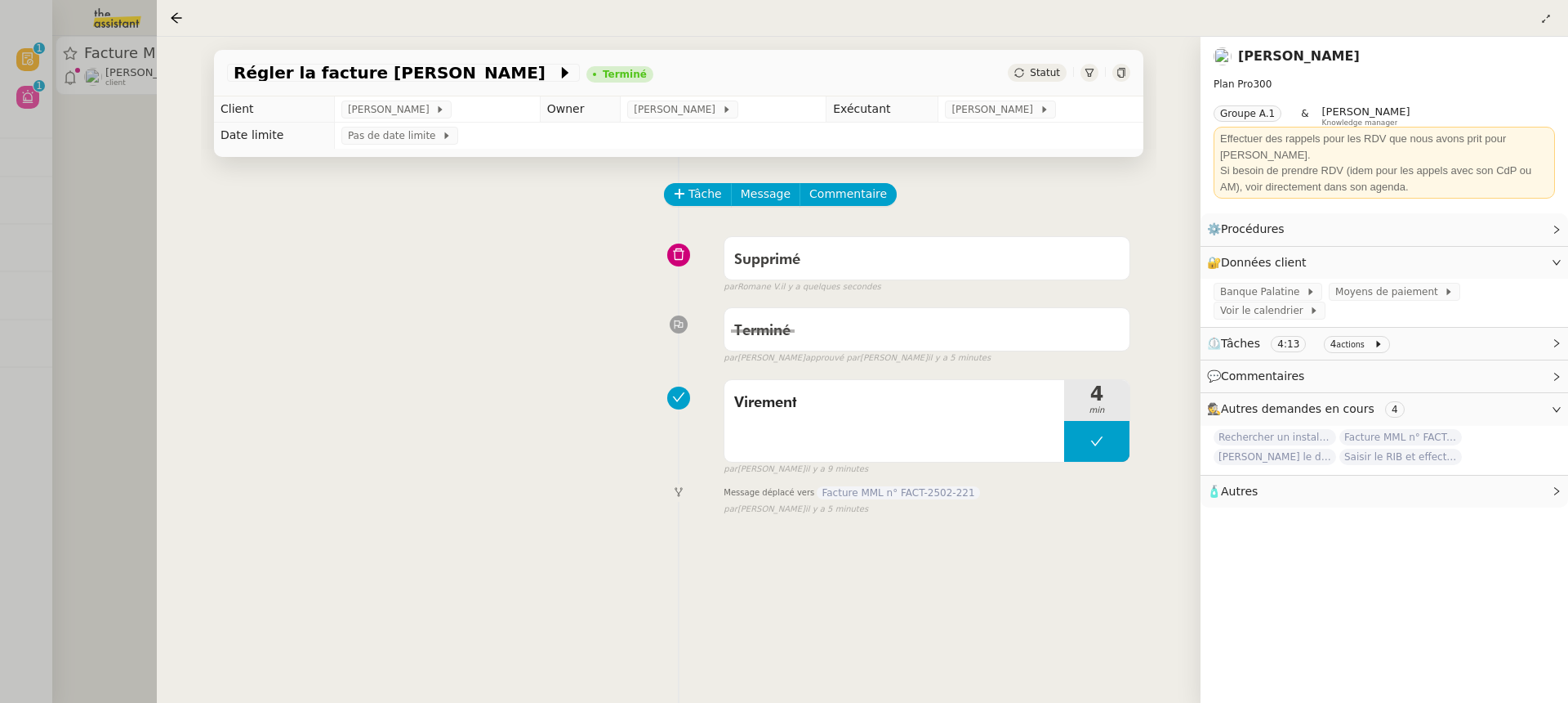
click at [126, 152] on div at bounding box center [784, 351] width 1568 height 703
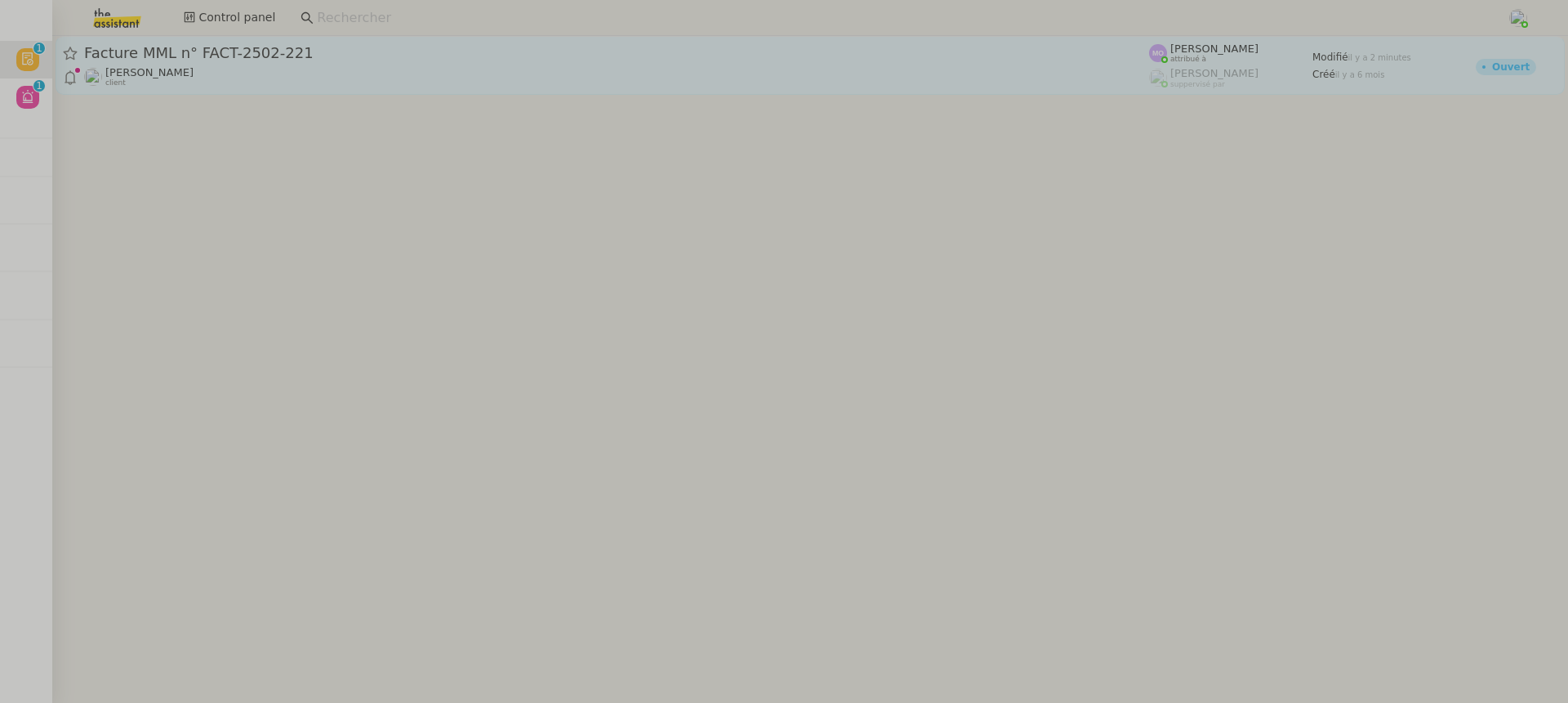
click at [213, 44] on div "Facture MML n° FACT-2502-221" at bounding box center [616, 53] width 1065 height 19
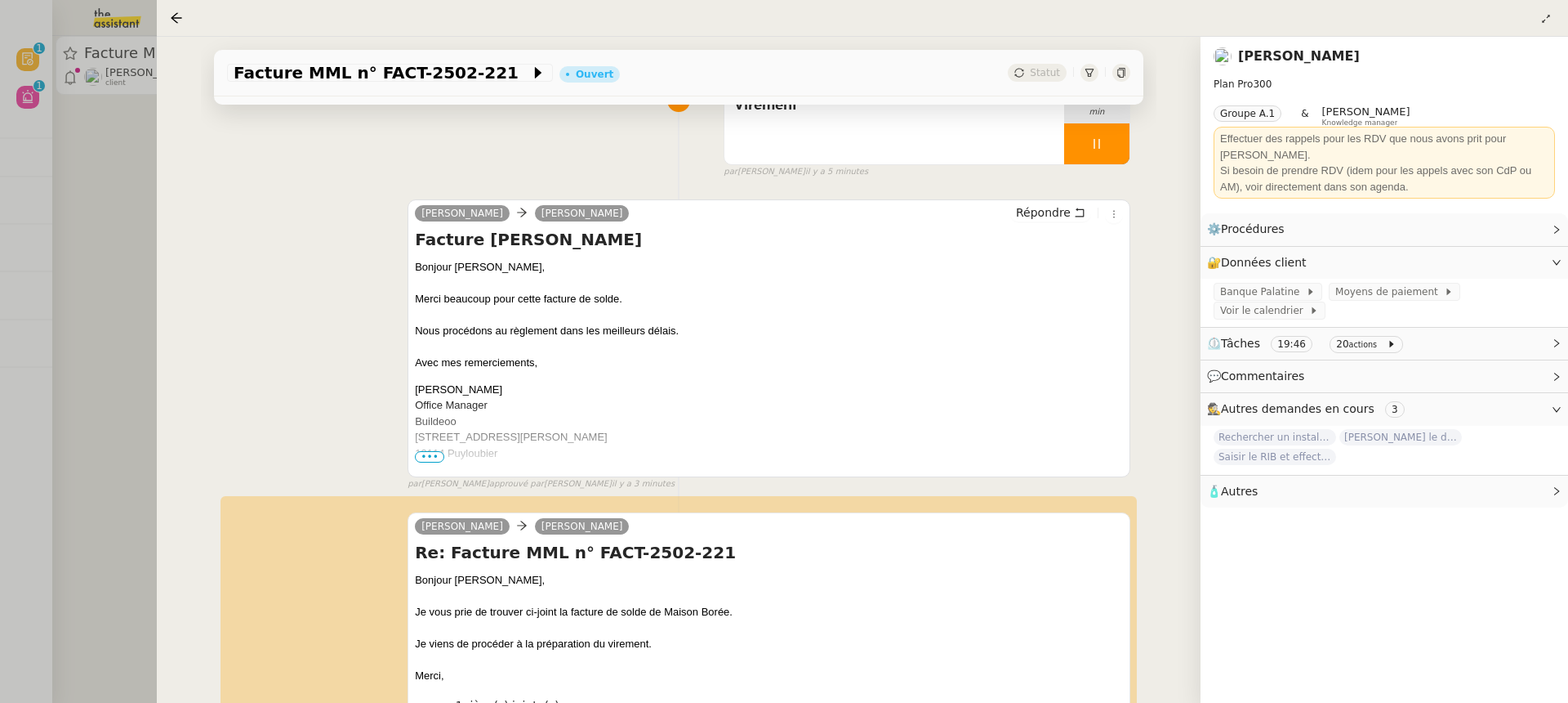
scroll to position [448, 0]
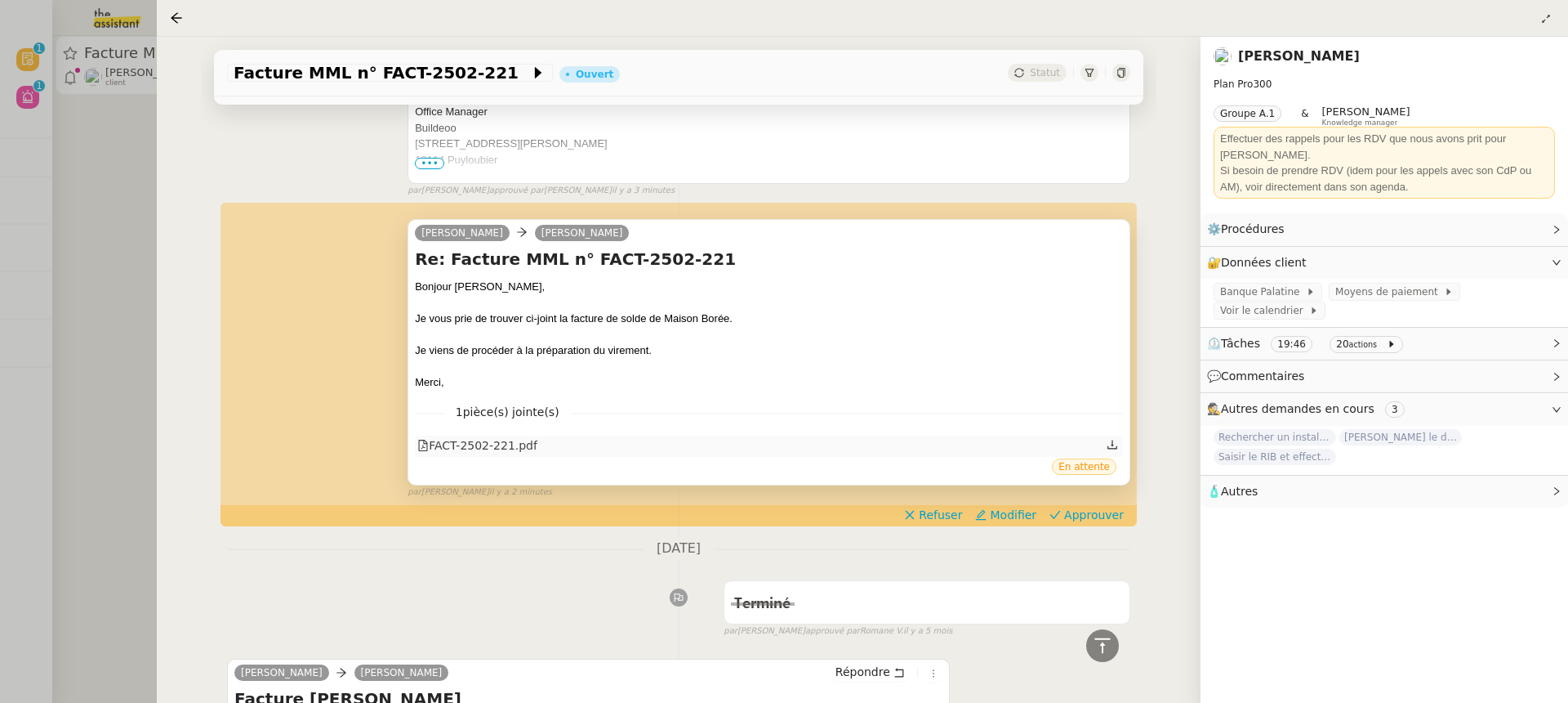
click at [451, 449] on div "FACT-2502-221.pdf" at bounding box center [478, 445] width 120 height 18
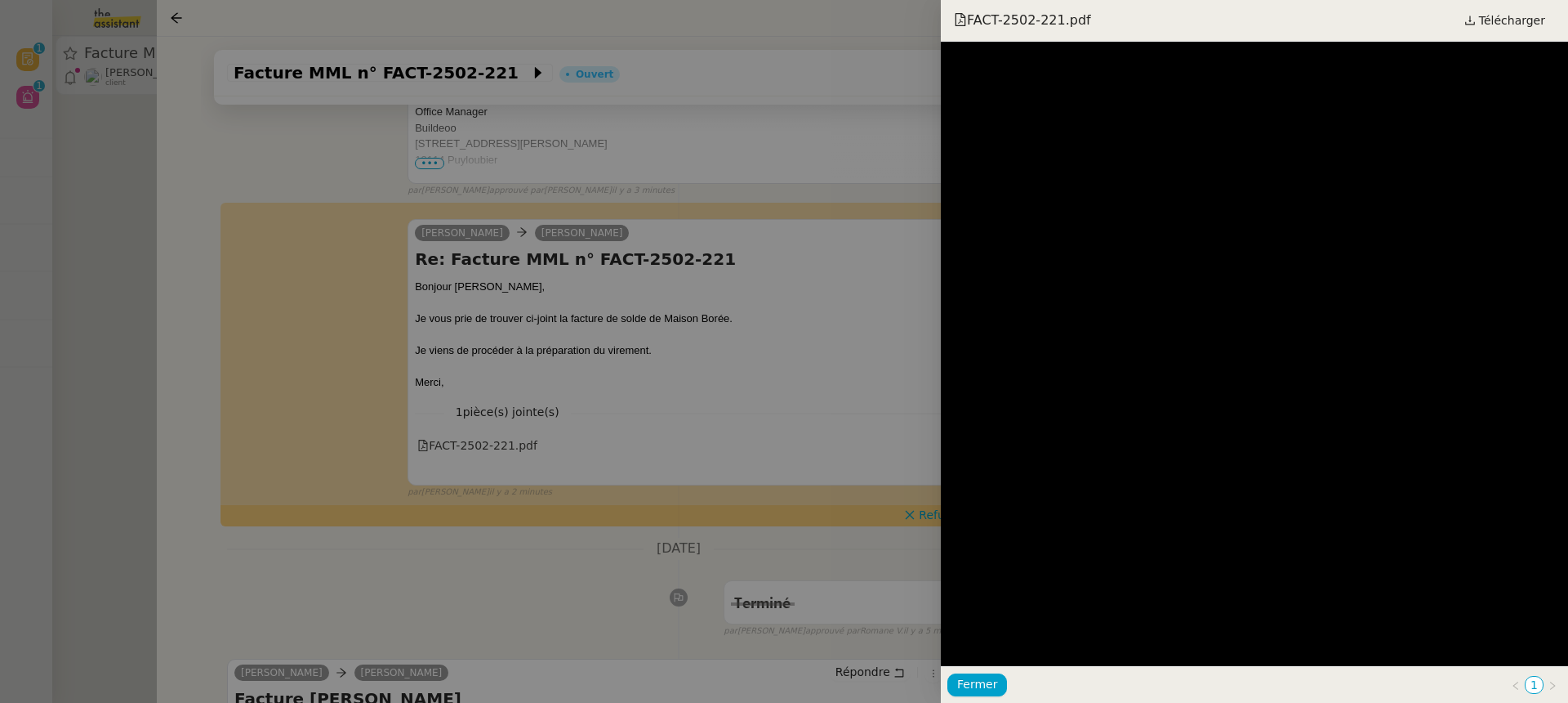
click at [668, 303] on div at bounding box center [784, 351] width 1568 height 703
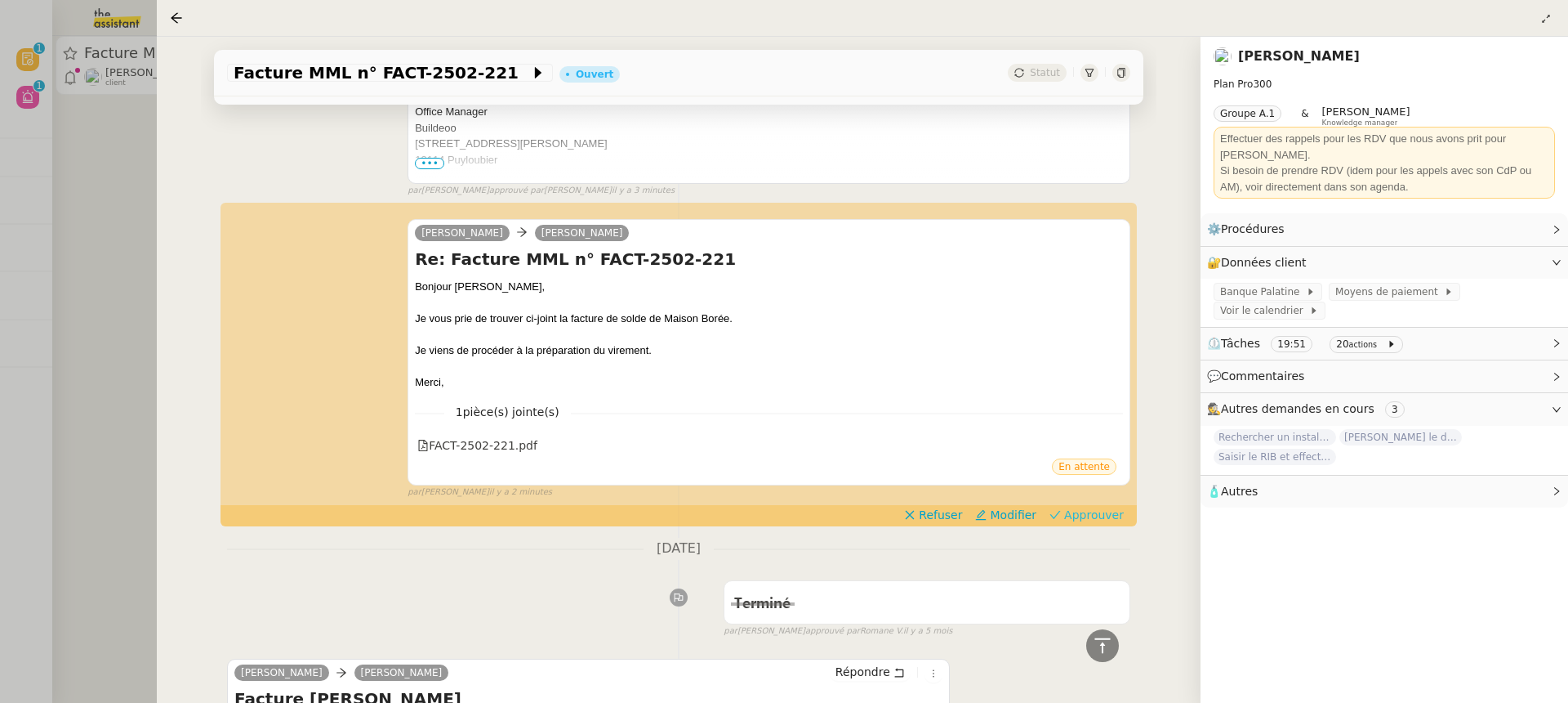
click at [1088, 516] on span "Approuver" at bounding box center [1094, 514] width 60 height 16
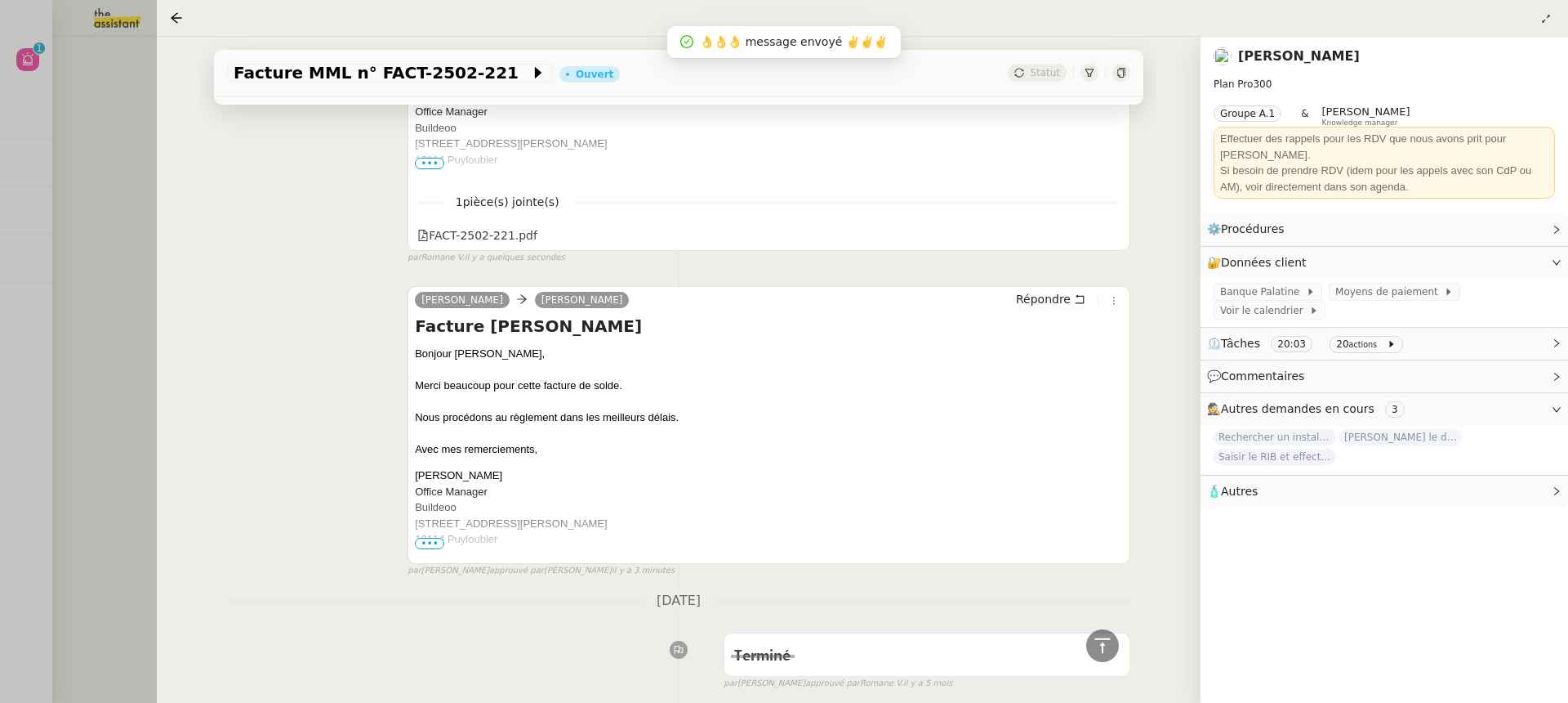
scroll to position [826, 0]
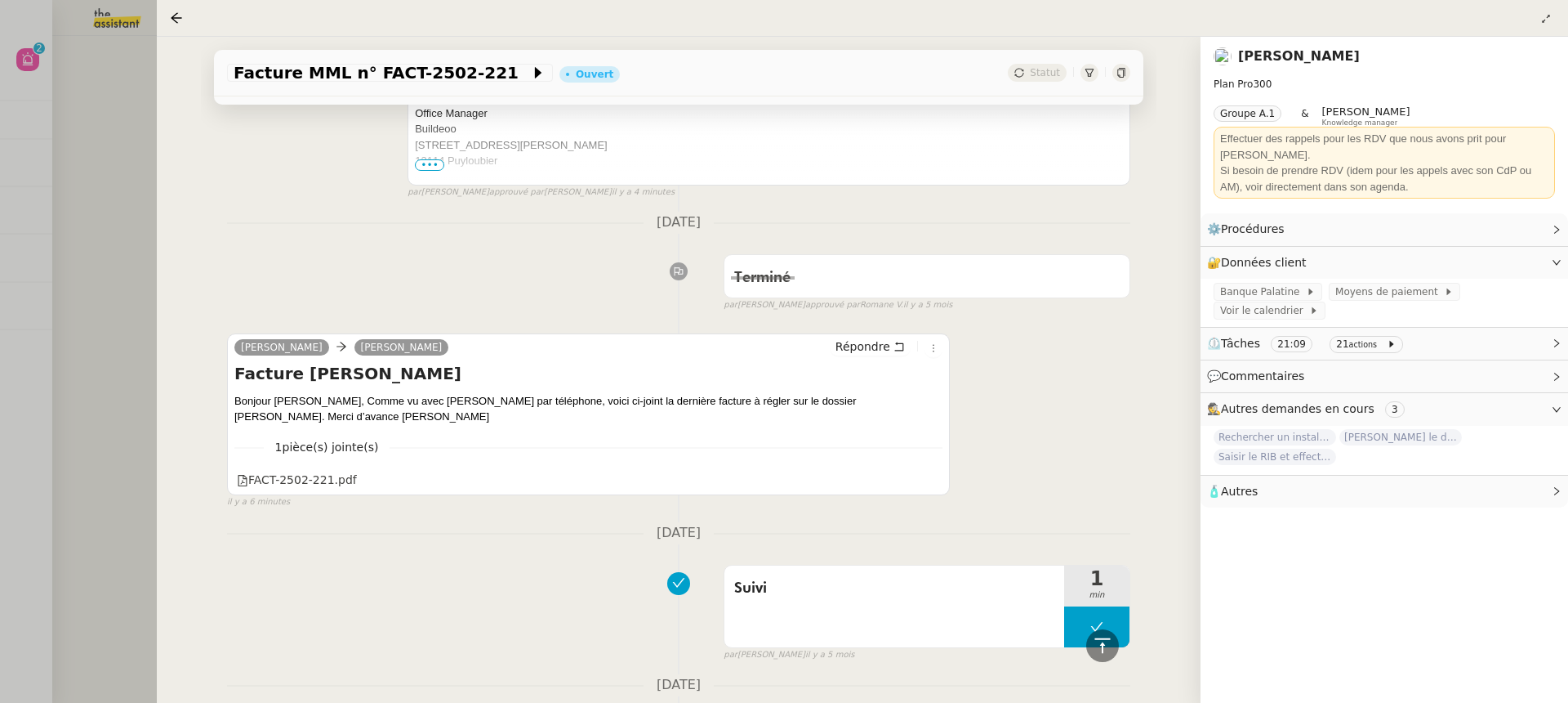
click at [85, 75] on div at bounding box center [784, 351] width 1568 height 703
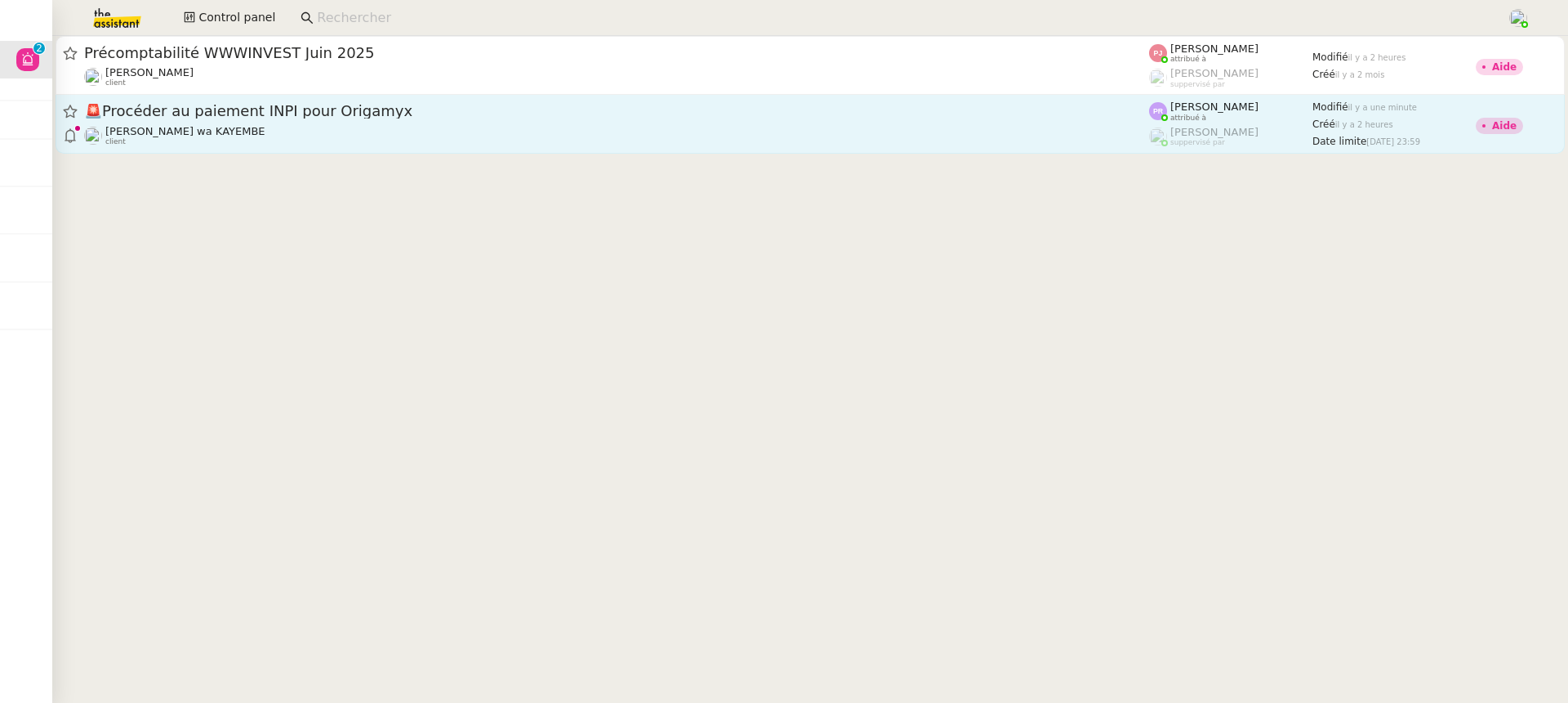
click at [818, 151] on link "🚨 Procéder au paiement INPI pour Origamyx Naomi OMEONGA wa KAYEMBE client Pauli…" at bounding box center [809, 124] width 1509 height 59
click at [897, 114] on span "🚨 Procéder au paiement INPI pour Origamyx" at bounding box center [616, 111] width 1065 height 15
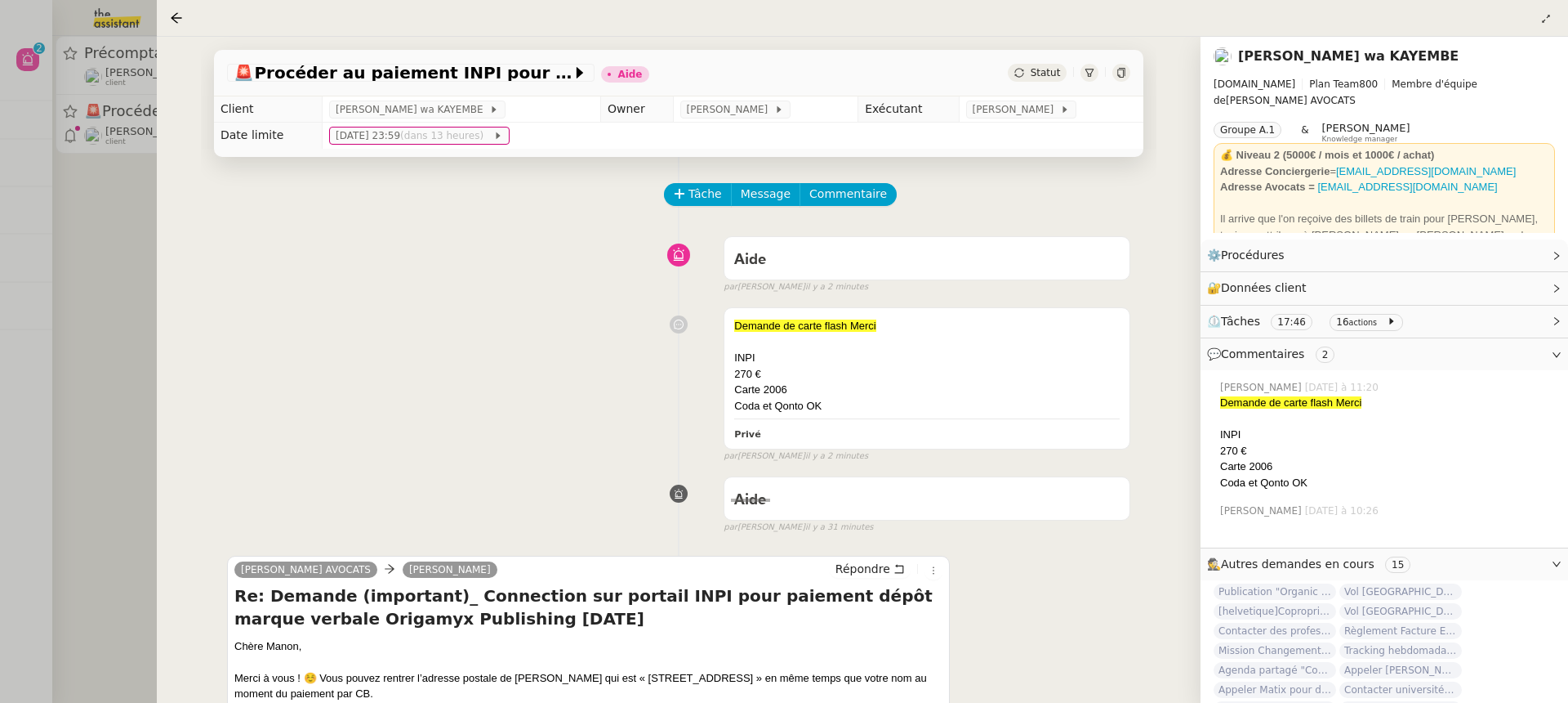
click at [110, 231] on div at bounding box center [784, 351] width 1568 height 703
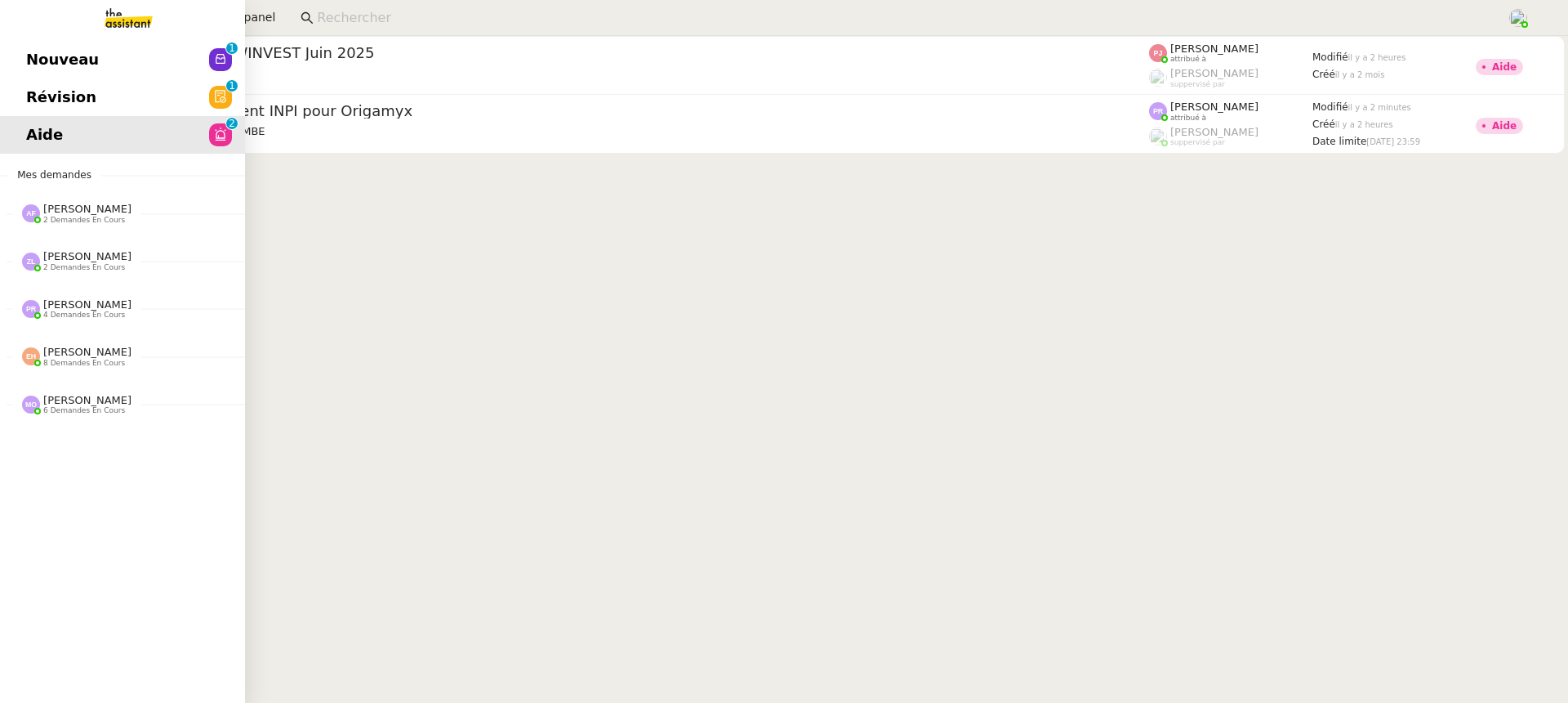
click at [15, 91] on link "Révision 0 1 2 3 4 5 6 7 8 9" at bounding box center [122, 97] width 245 height 38
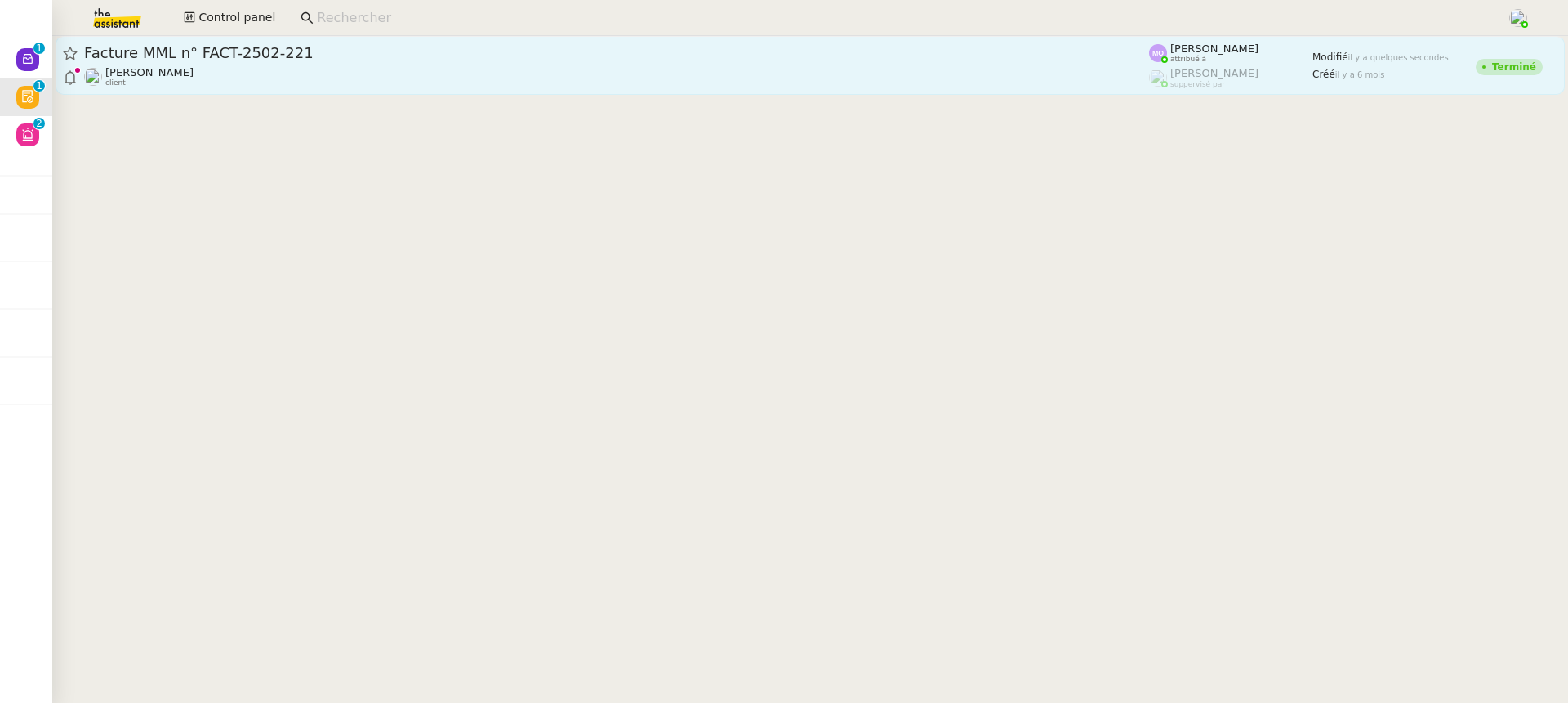
click at [661, 41] on link "Facture MML n° FACT-2502-221 Gilbert AVAKIAN client Marie Orsoni attribué à Rom…" at bounding box center [809, 65] width 1509 height 59
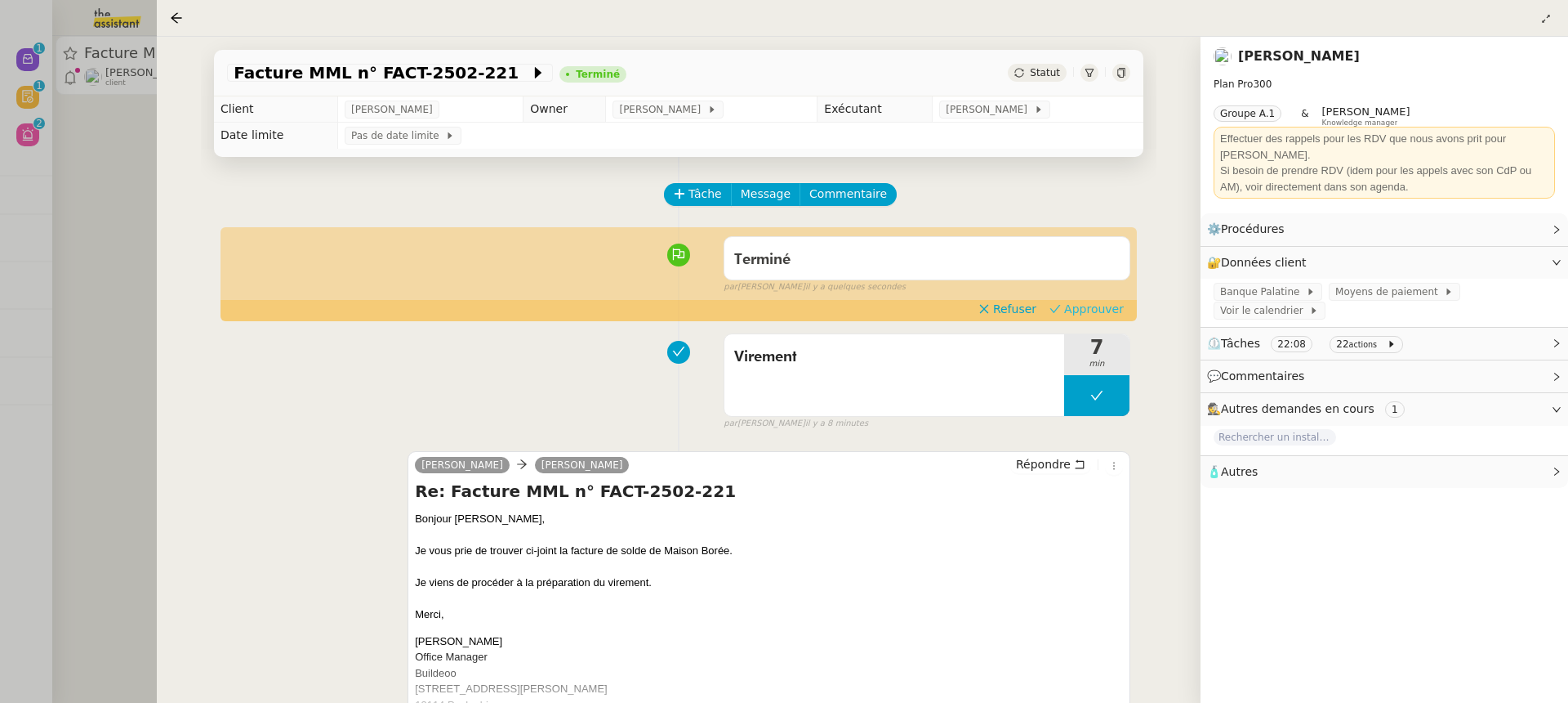
click at [1114, 304] on span "Approuver" at bounding box center [1094, 308] width 60 height 16
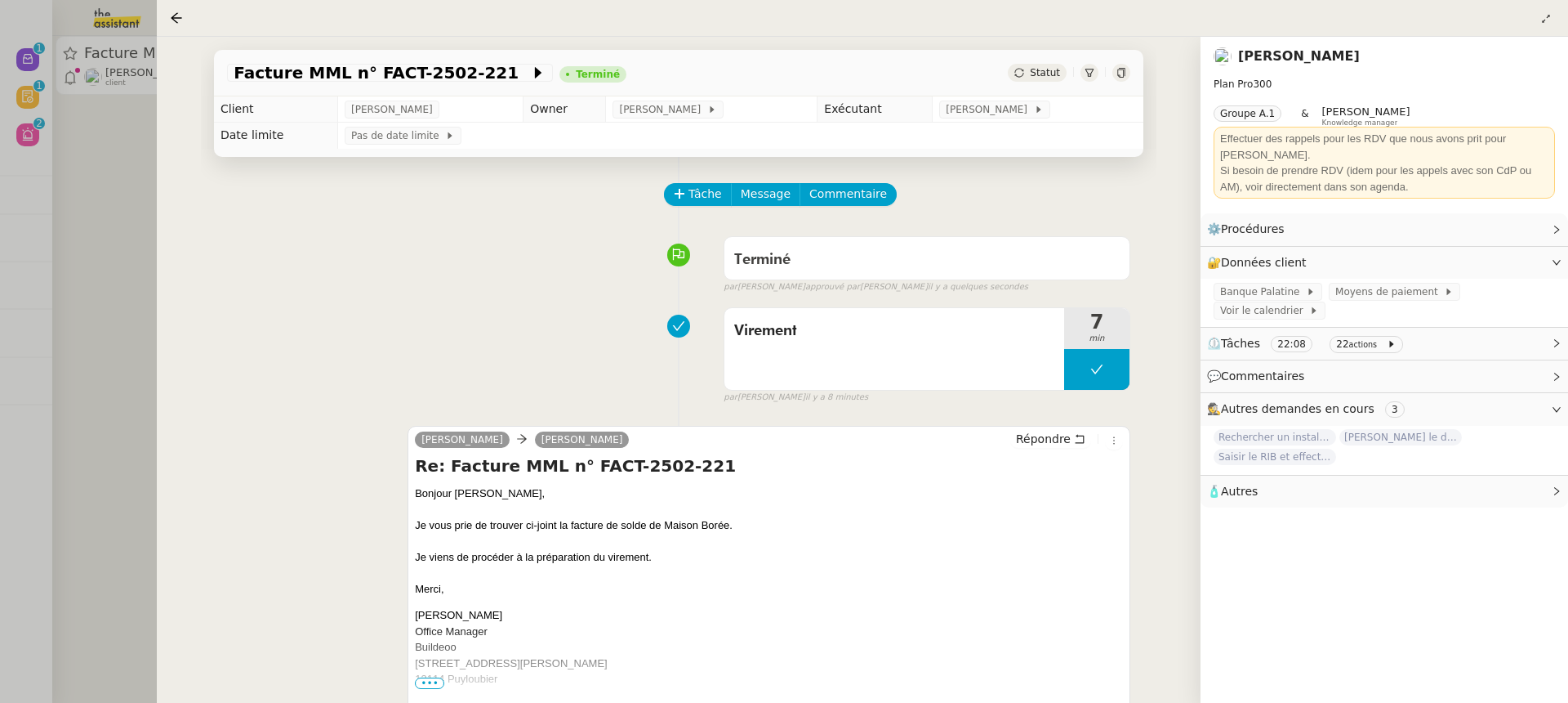
click at [112, 108] on div at bounding box center [784, 351] width 1568 height 703
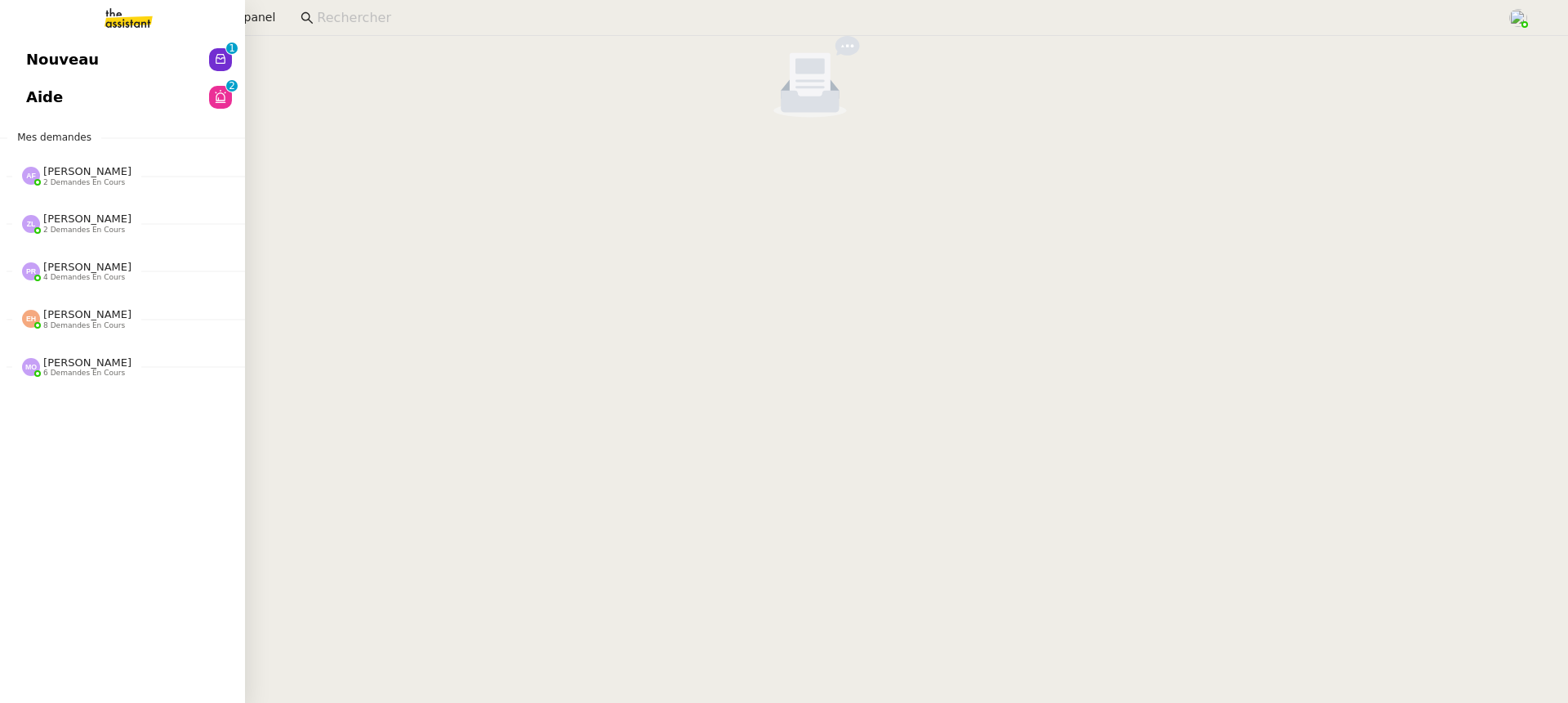
click at [31, 54] on link "Nouveau 0 1 2 3 4 5 6 7 8 9" at bounding box center [122, 59] width 245 height 38
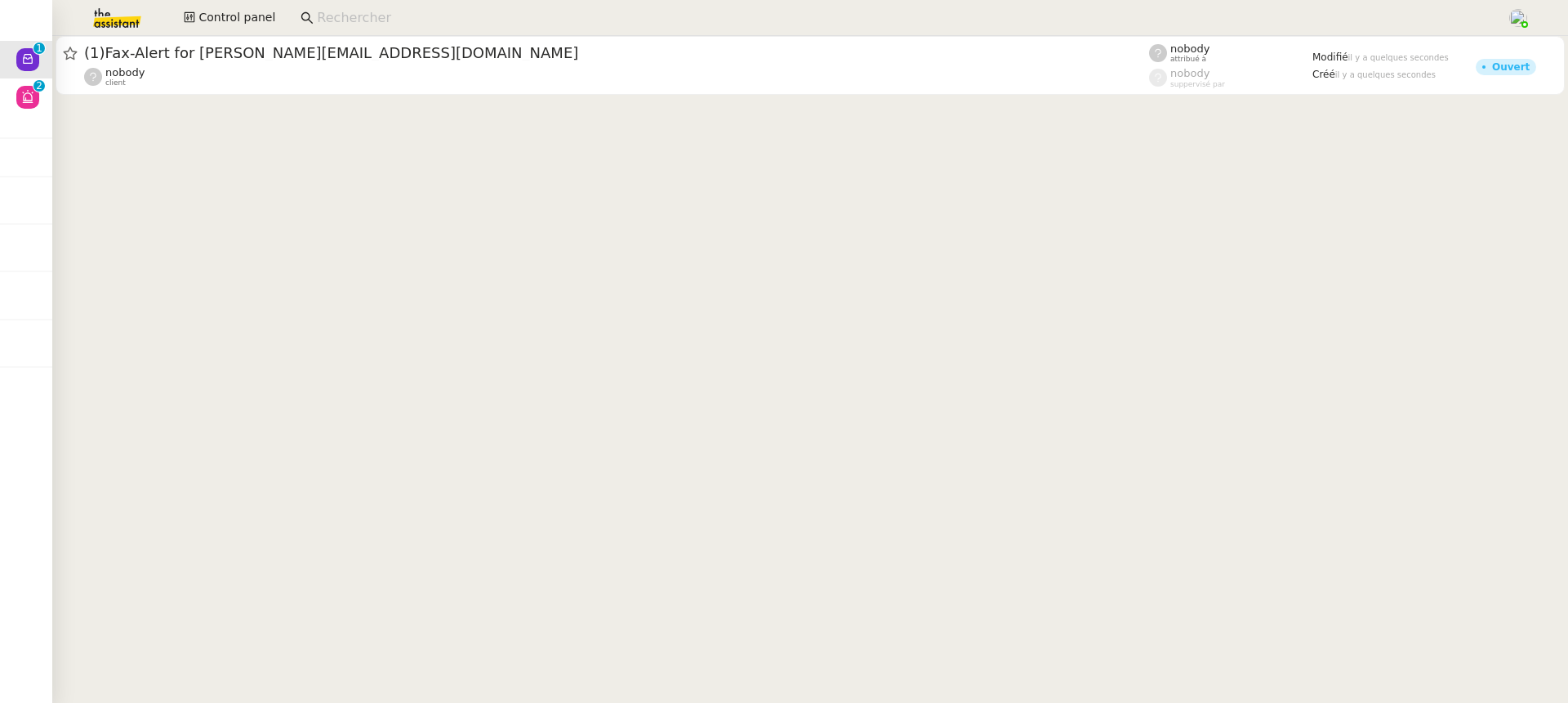
click at [400, 25] on input at bounding box center [903, 18] width 1174 height 22
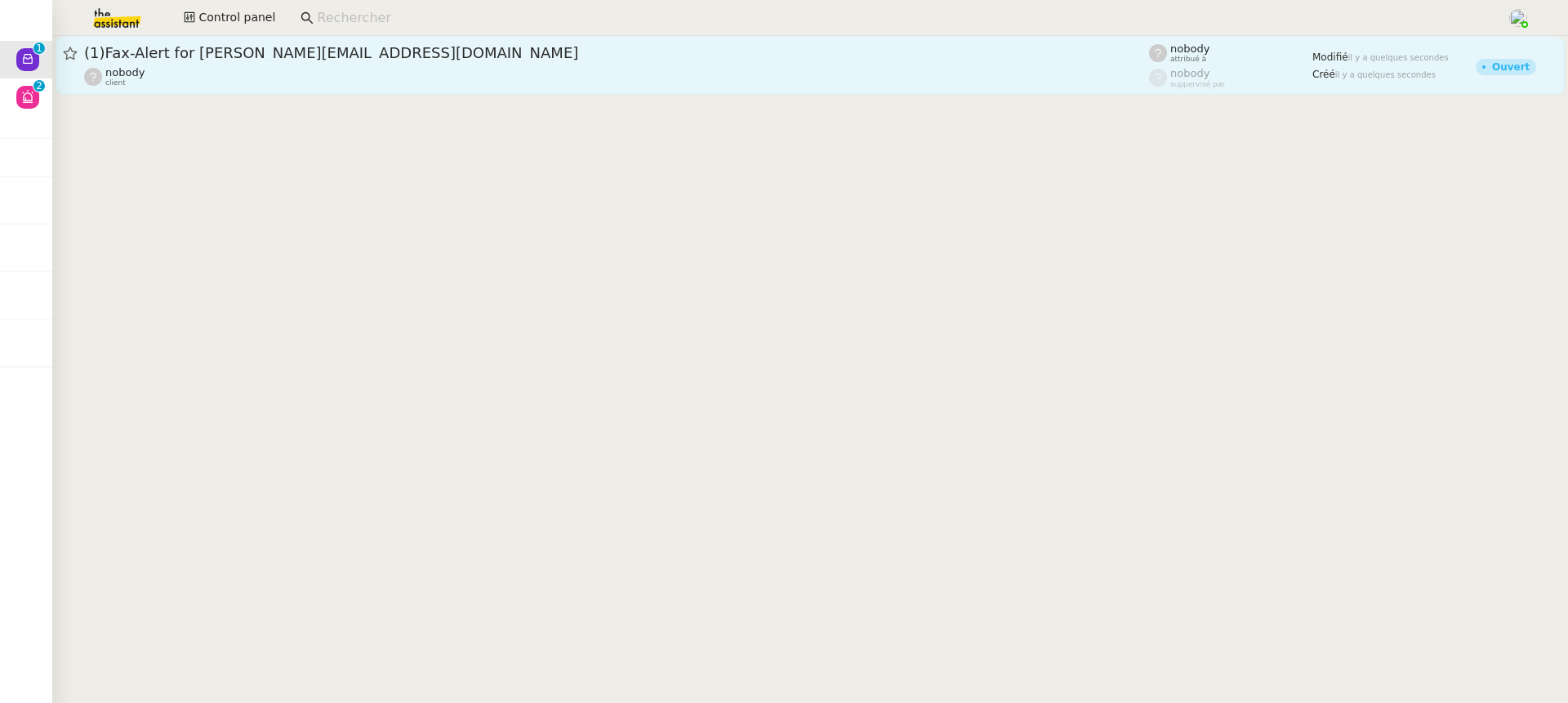
click at [399, 54] on span "(1)Fax-Alert for charles@theassistant.com" at bounding box center [616, 52] width 1065 height 15
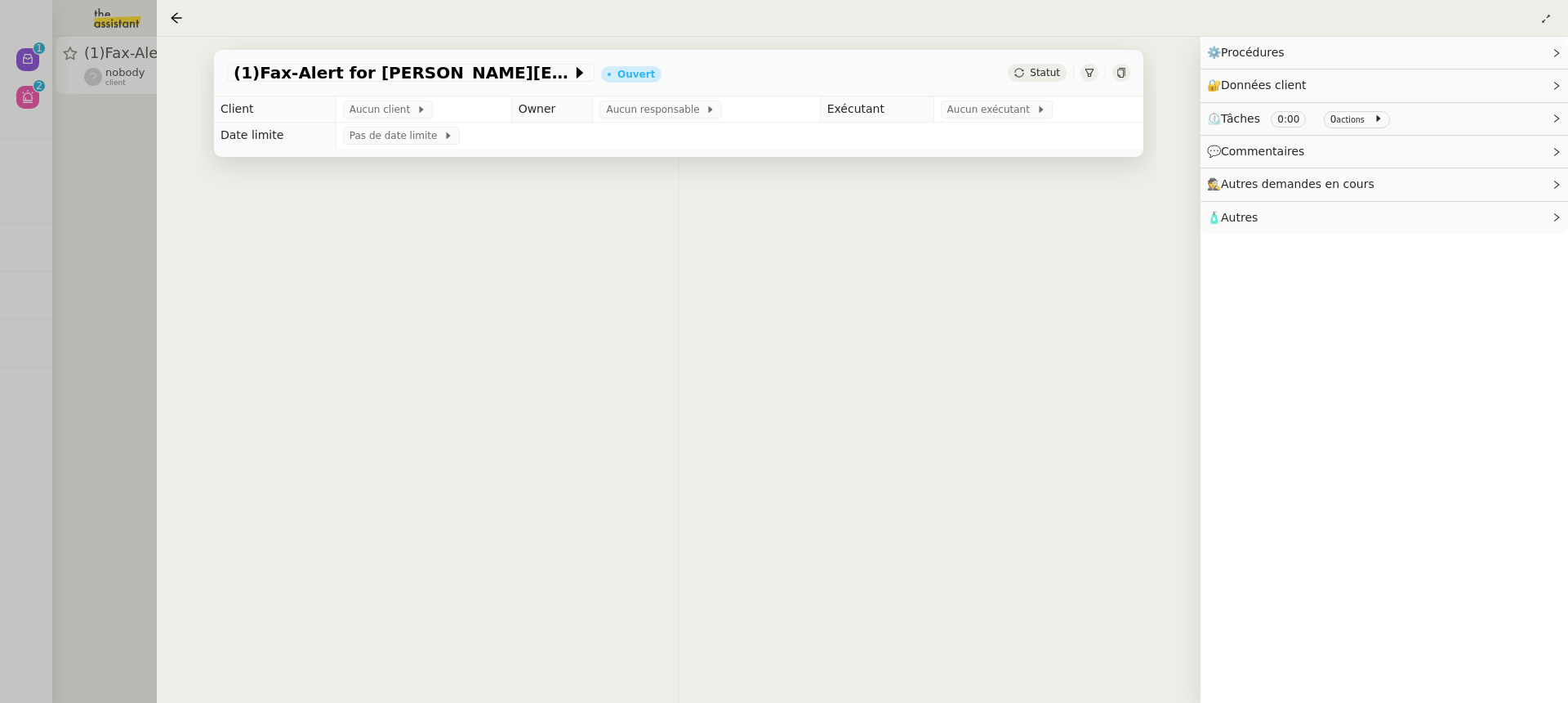
scroll to position [194, 0]
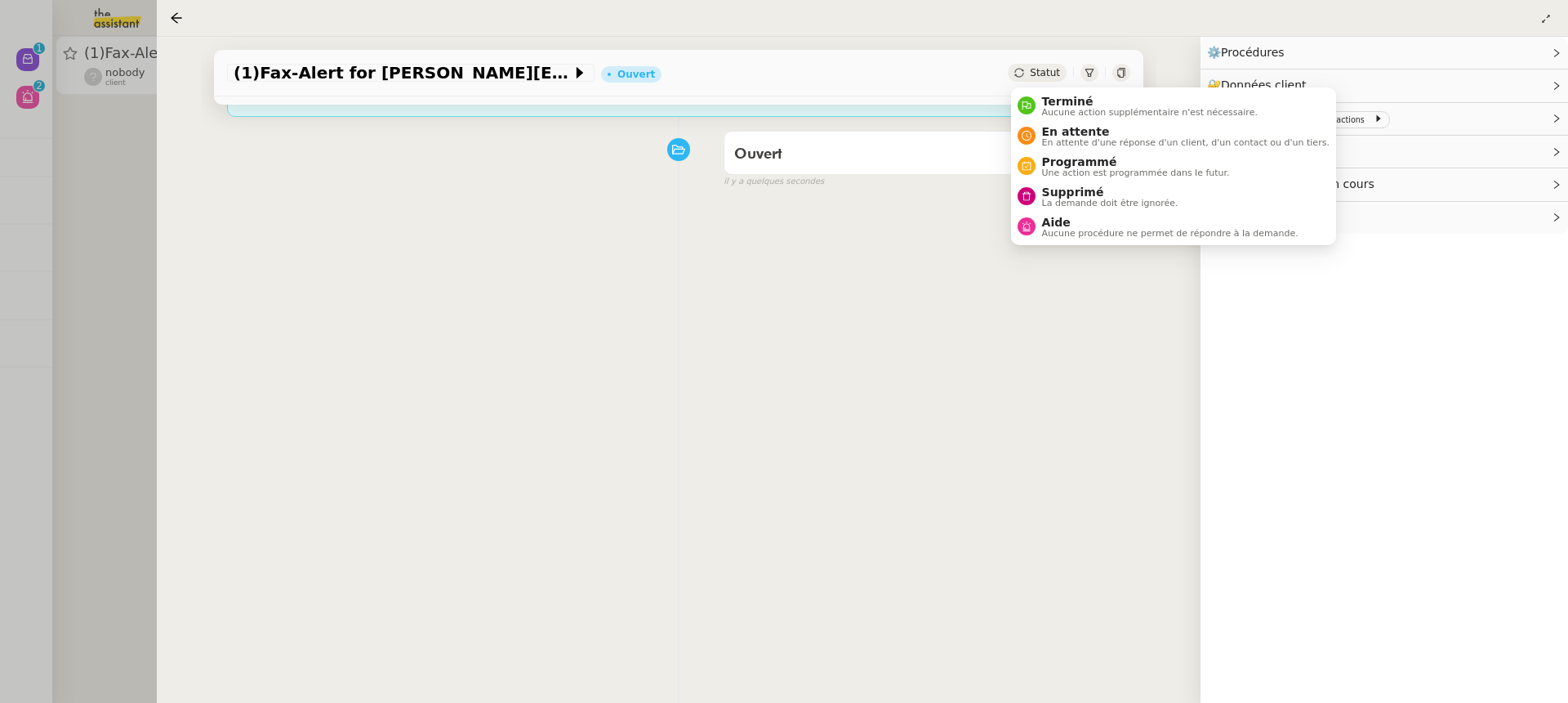
click at [1117, 181] on div "il y a quelques secondes" at bounding box center [927, 181] width 407 height 14
click at [1099, 210] on li "Supprimé La demande doit être ignorée." at bounding box center [1173, 196] width 325 height 30
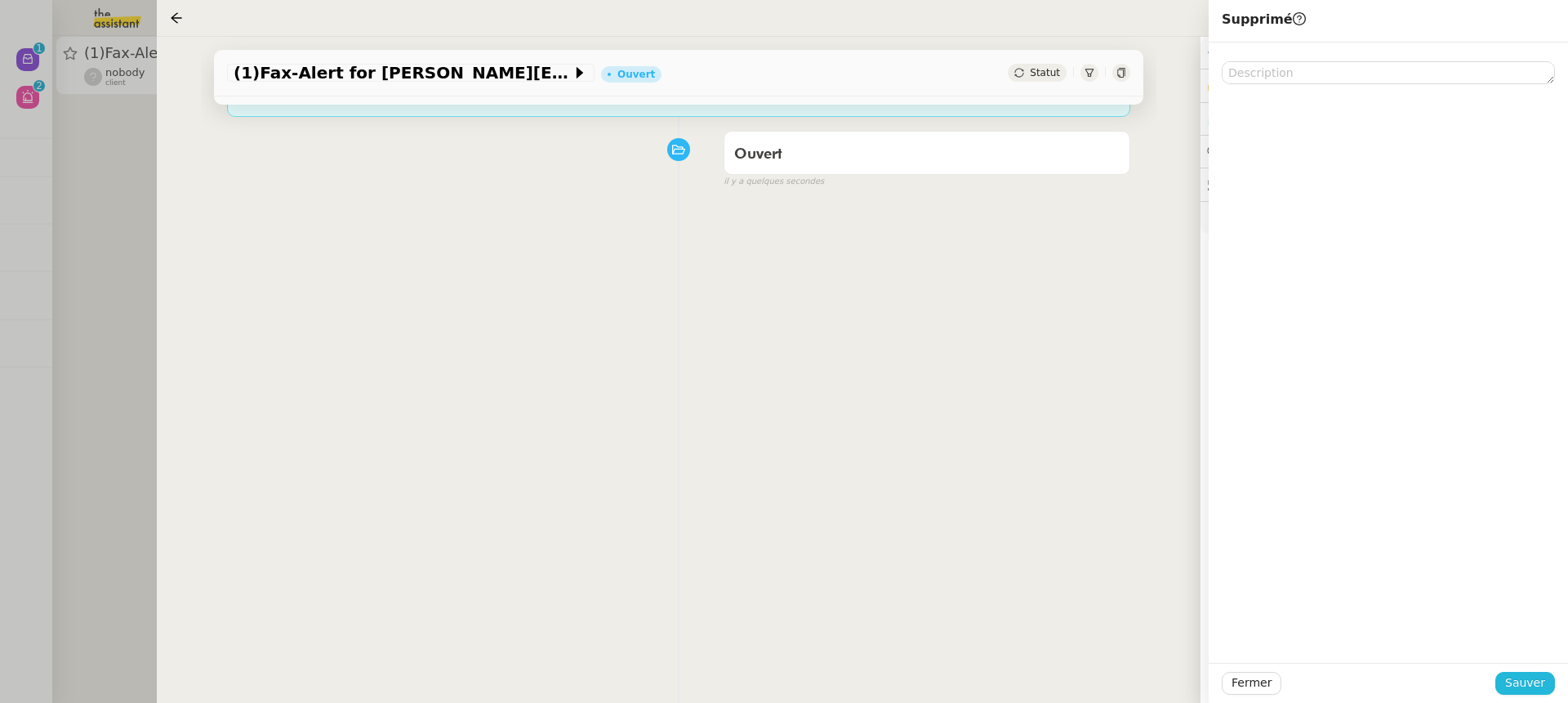
click at [1525, 675] on span "Sauver" at bounding box center [1524, 682] width 40 height 18
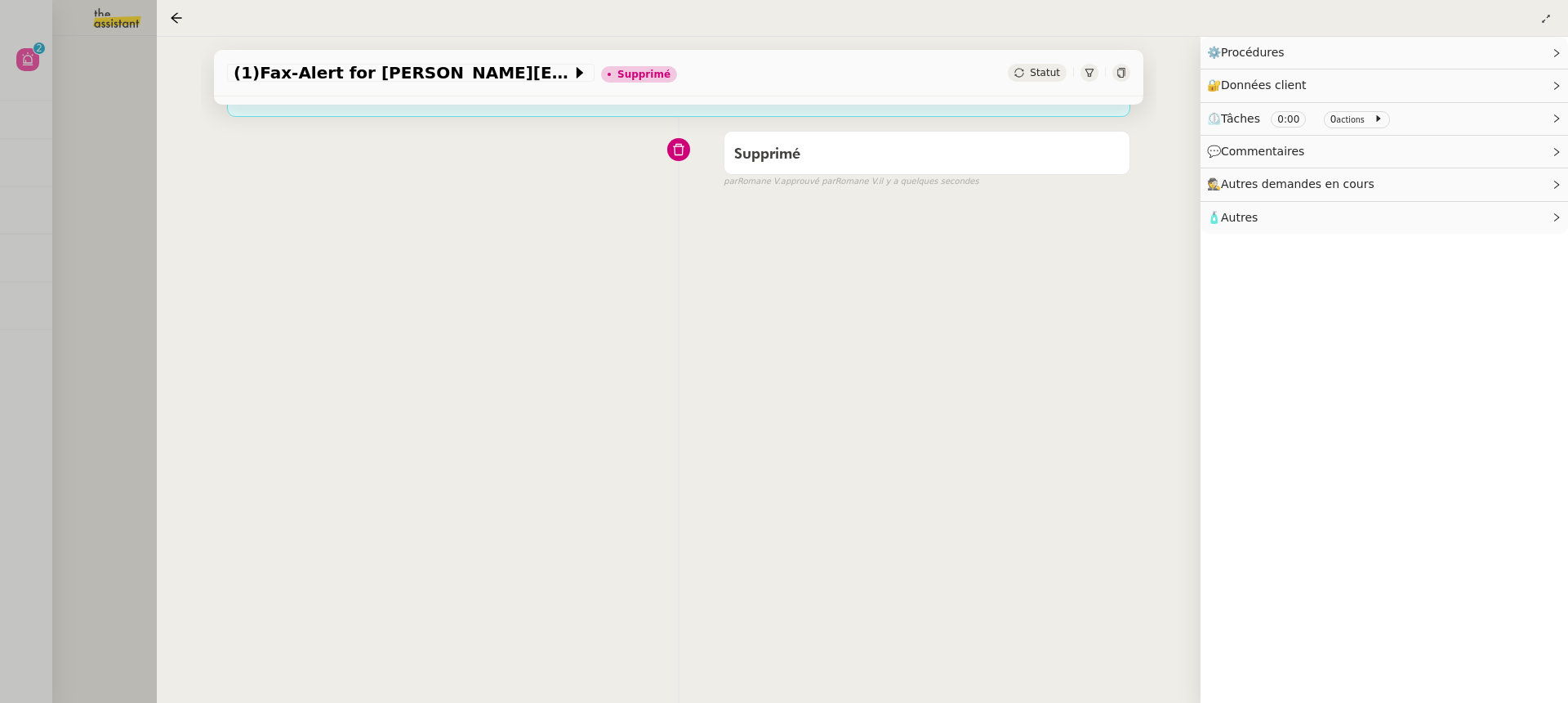
click at [83, 2] on div at bounding box center [784, 351] width 1568 height 703
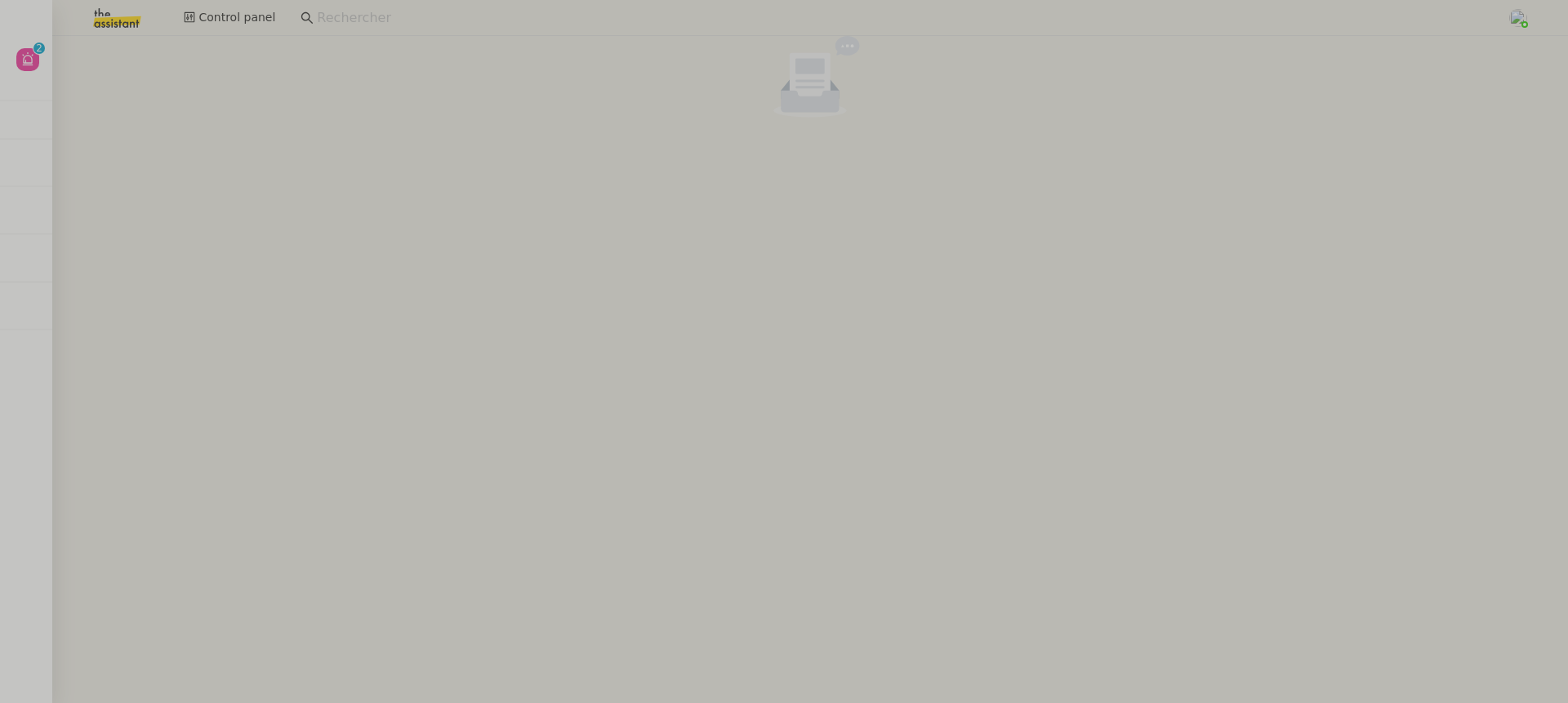
click at [53, 47] on div at bounding box center [810, 80] width 1516 height 88
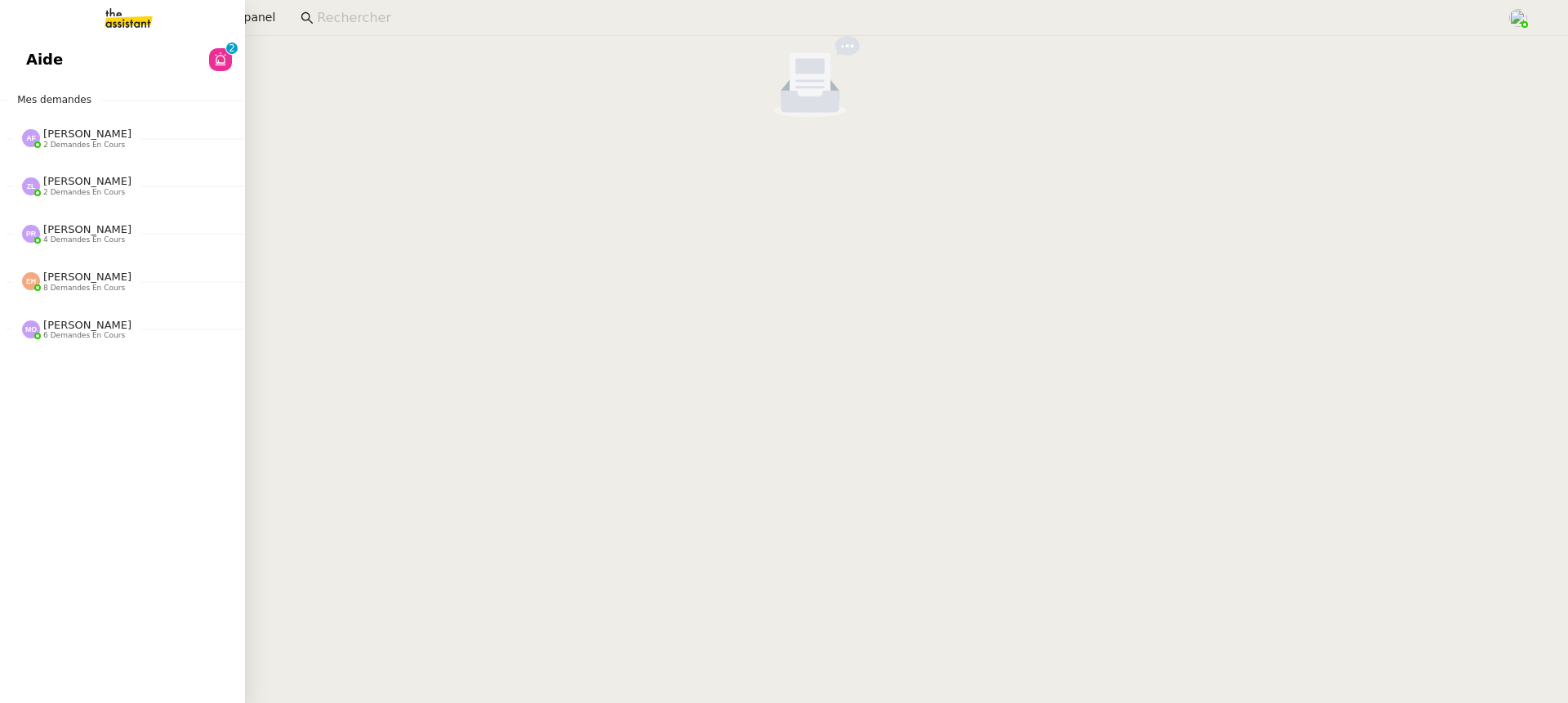
click at [42, 65] on link "Aide 0 1 2 3 4 5 6 7 8 9" at bounding box center [122, 59] width 245 height 38
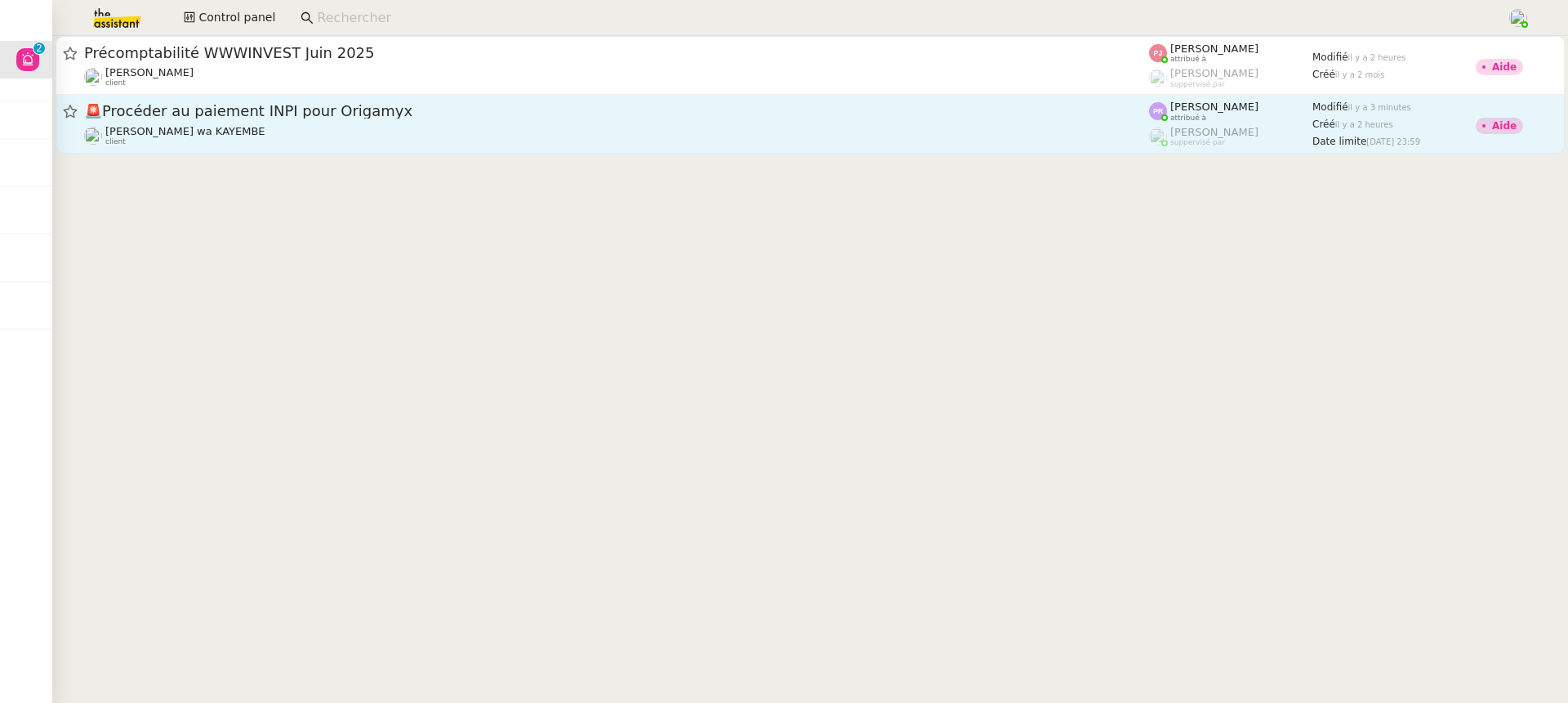
click at [674, 122] on div "🚨 Procéder au paiement INPI pour Origamyx Naomi OMEONGA wa KAYEMBE client" at bounding box center [616, 123] width 1065 height 45
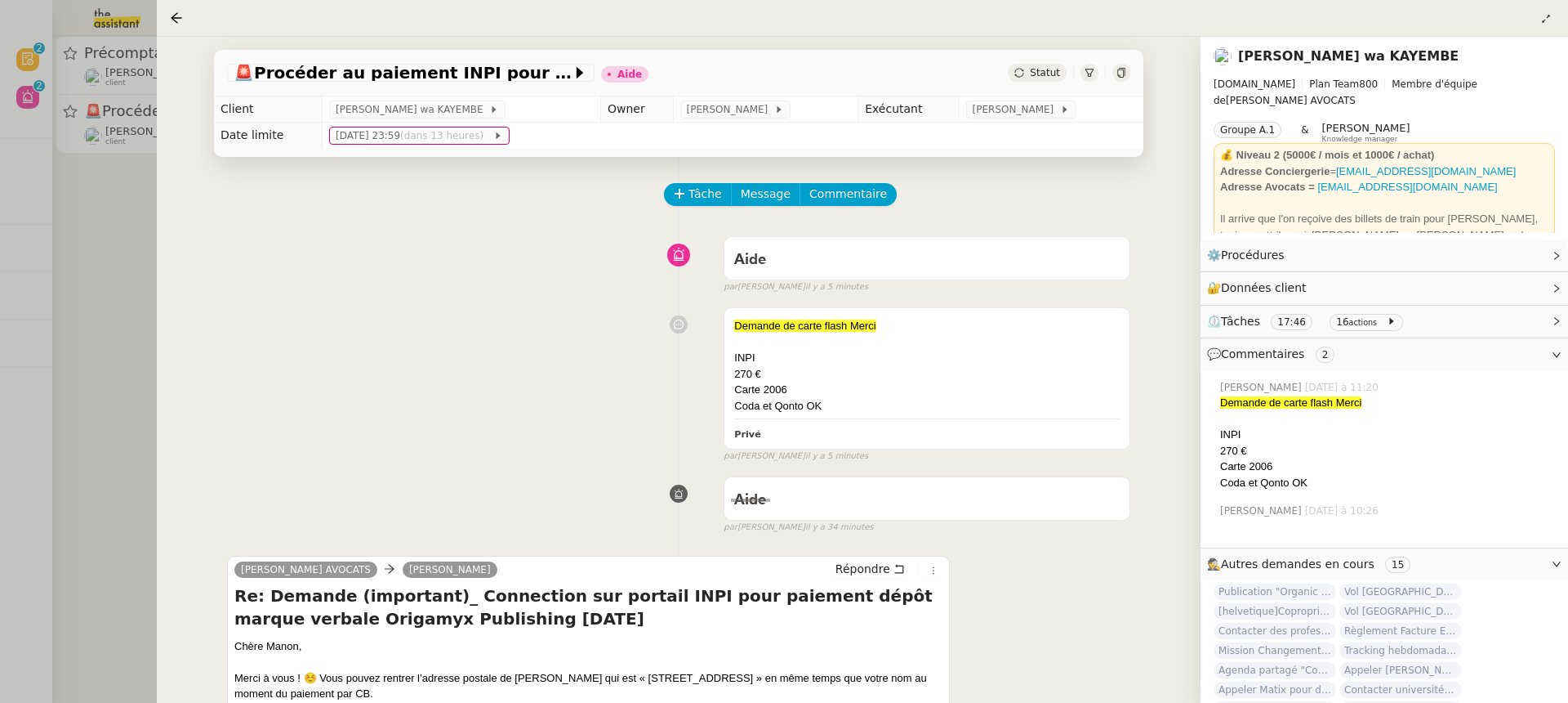
click at [54, 53] on div at bounding box center [784, 351] width 1568 height 703
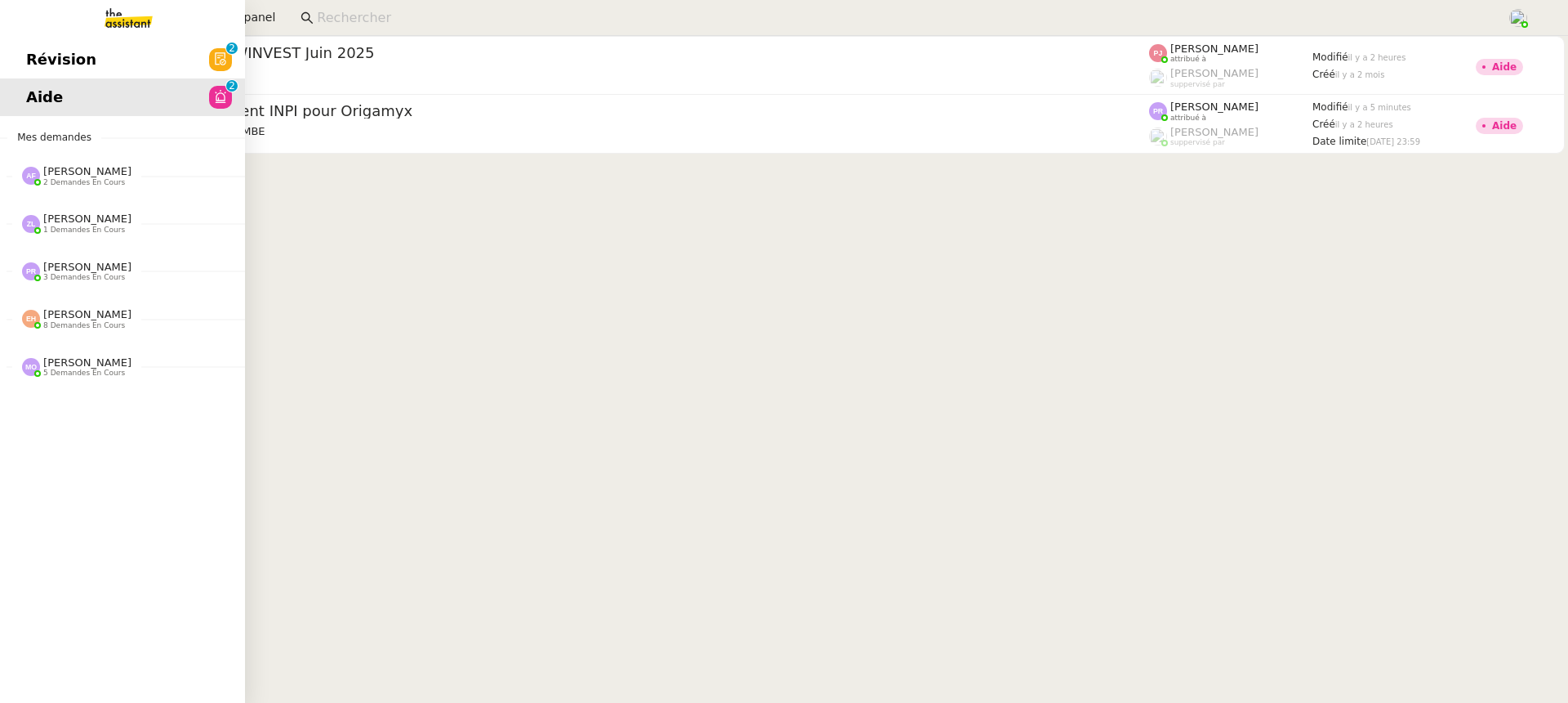
click at [16, 49] on link "Révision 0 1 2 3 4 5 6 7 8 9" at bounding box center [122, 59] width 245 height 38
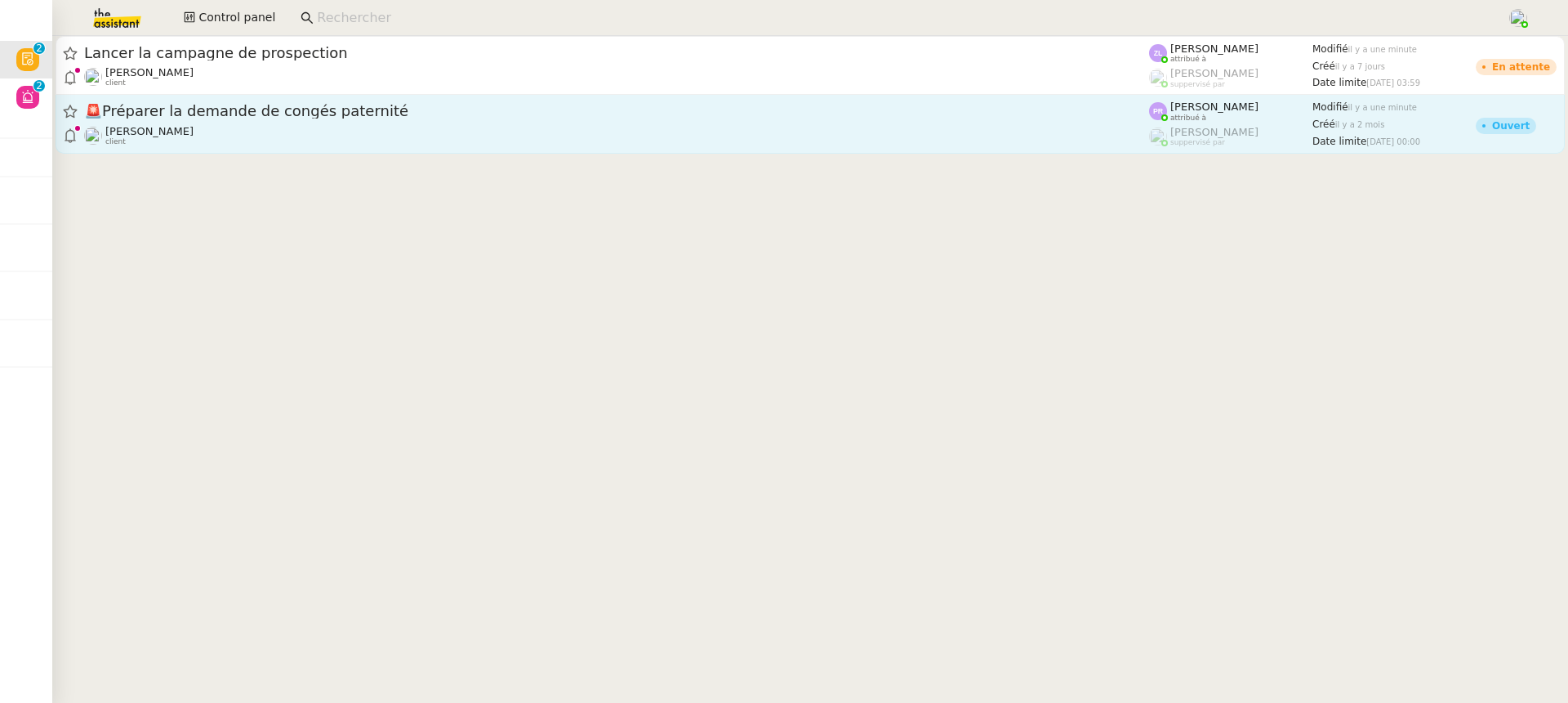
click at [555, 108] on span "🚨 Préparer la demande de congés paternité" at bounding box center [616, 111] width 1065 height 15
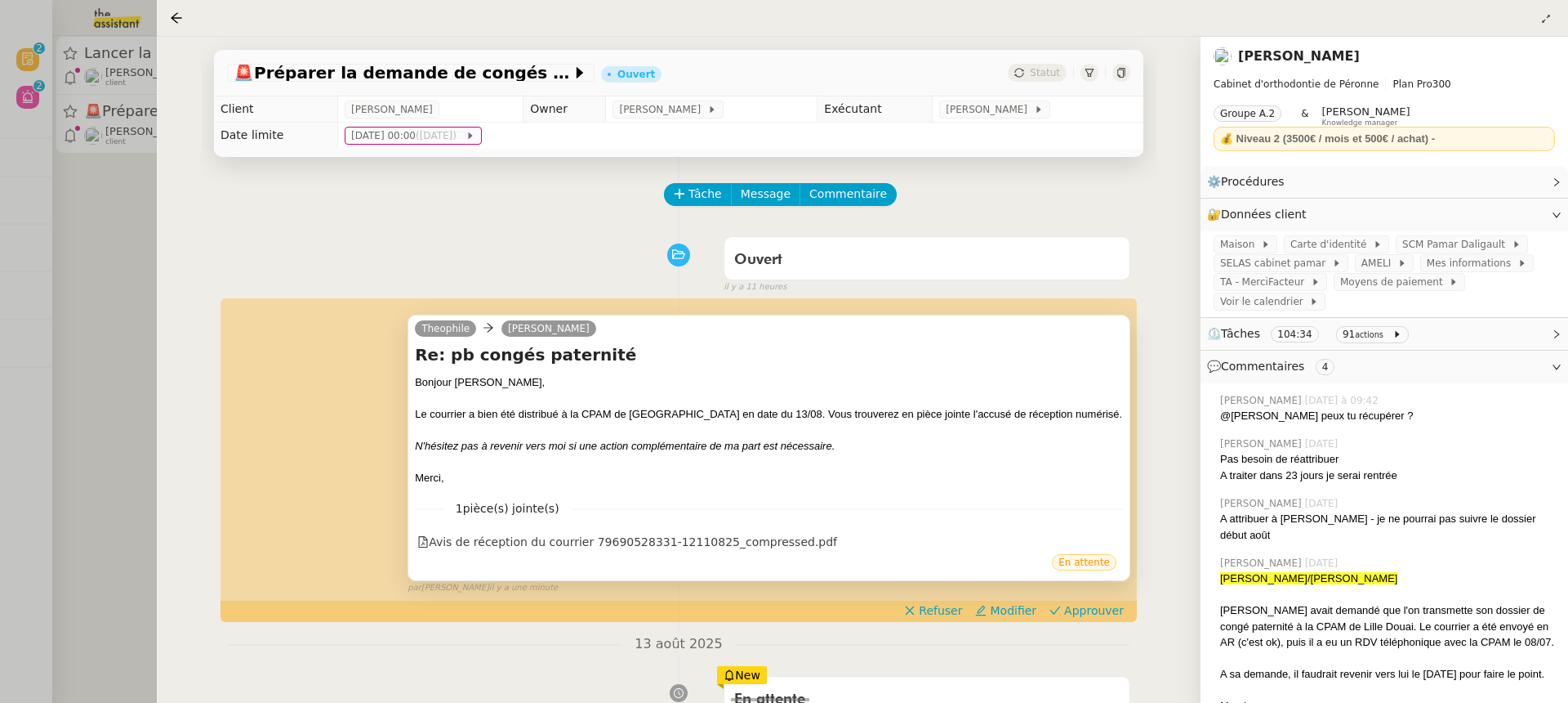
scroll to position [95, 0]
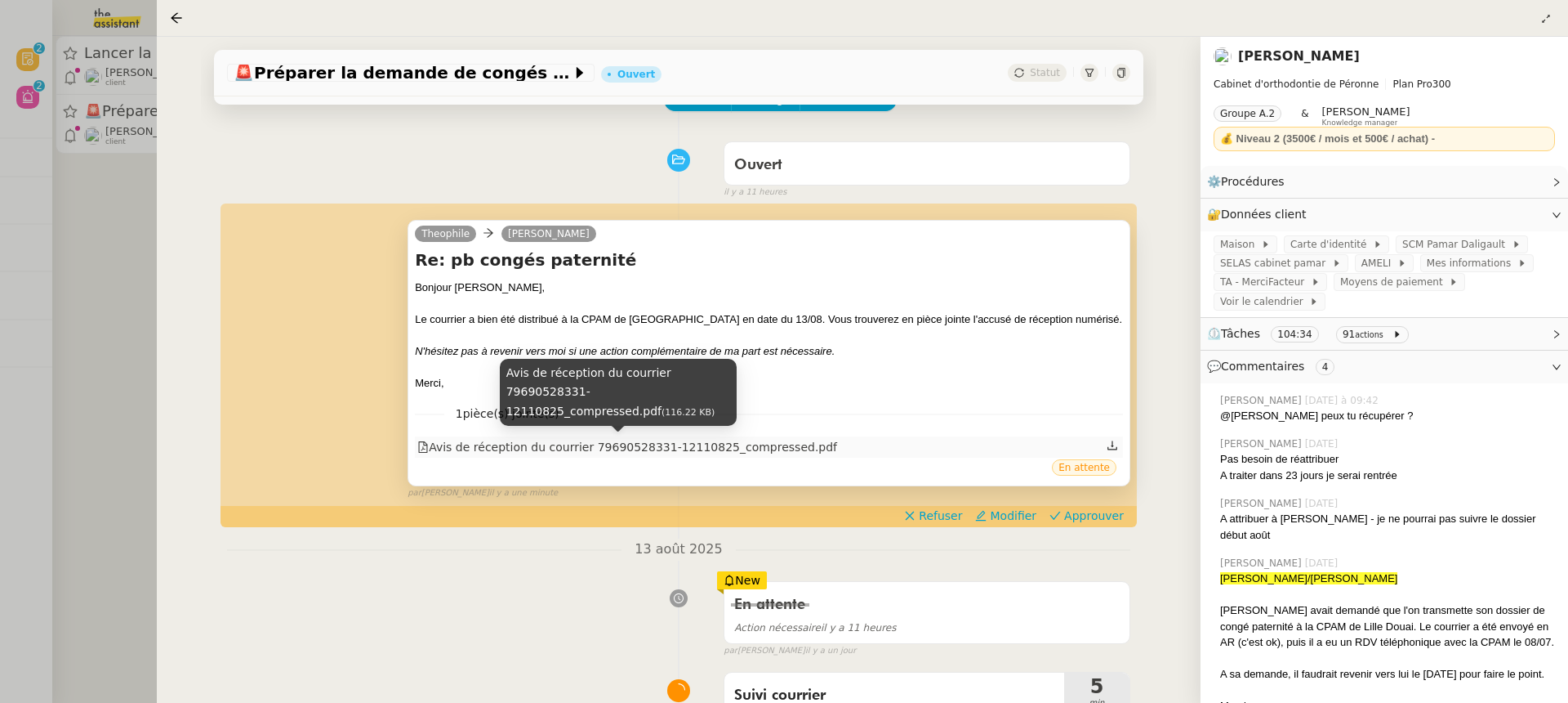
click at [667, 442] on div "Avis de réception du courrier 79690528331-12110825_compressed.pdf" at bounding box center [627, 447] width 420 height 18
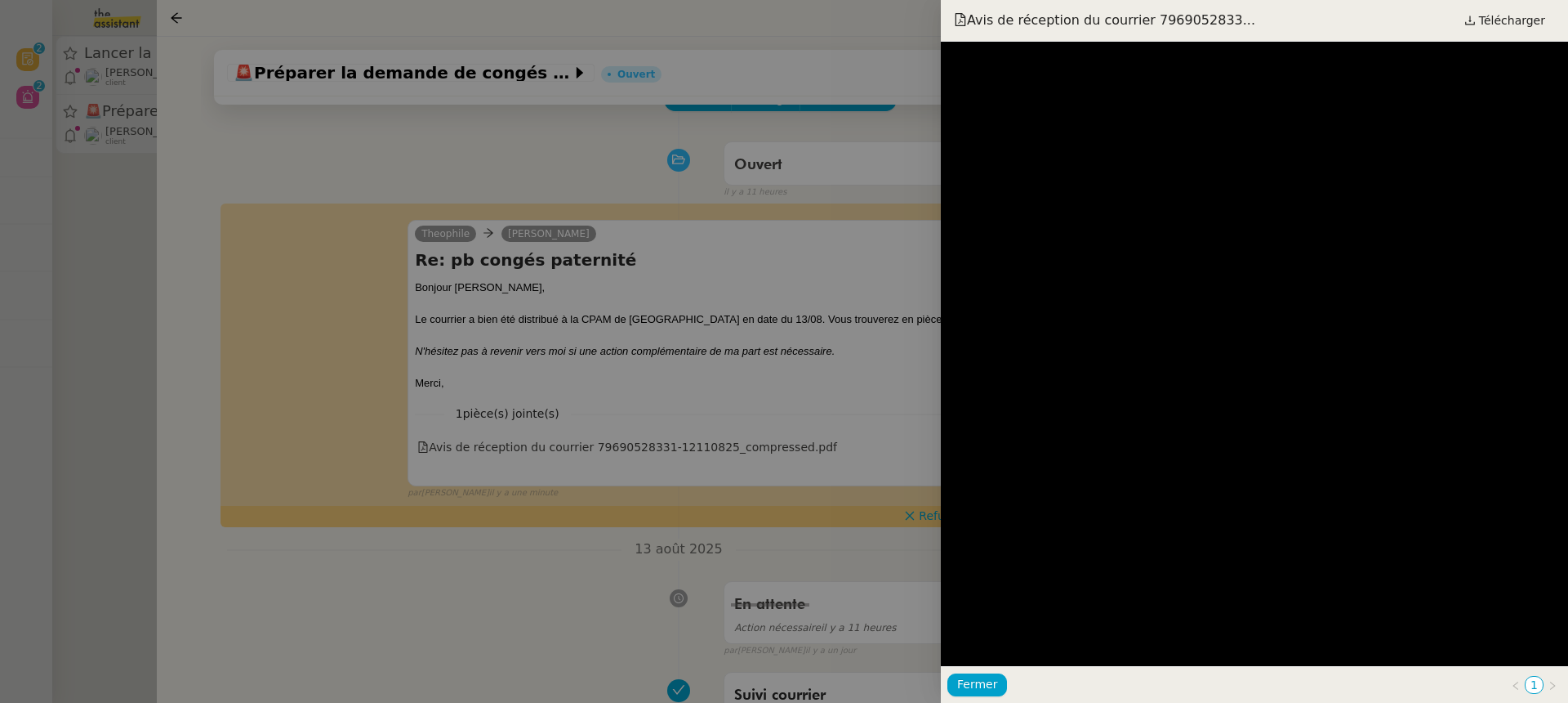
click at [761, 413] on div at bounding box center [784, 351] width 1568 height 703
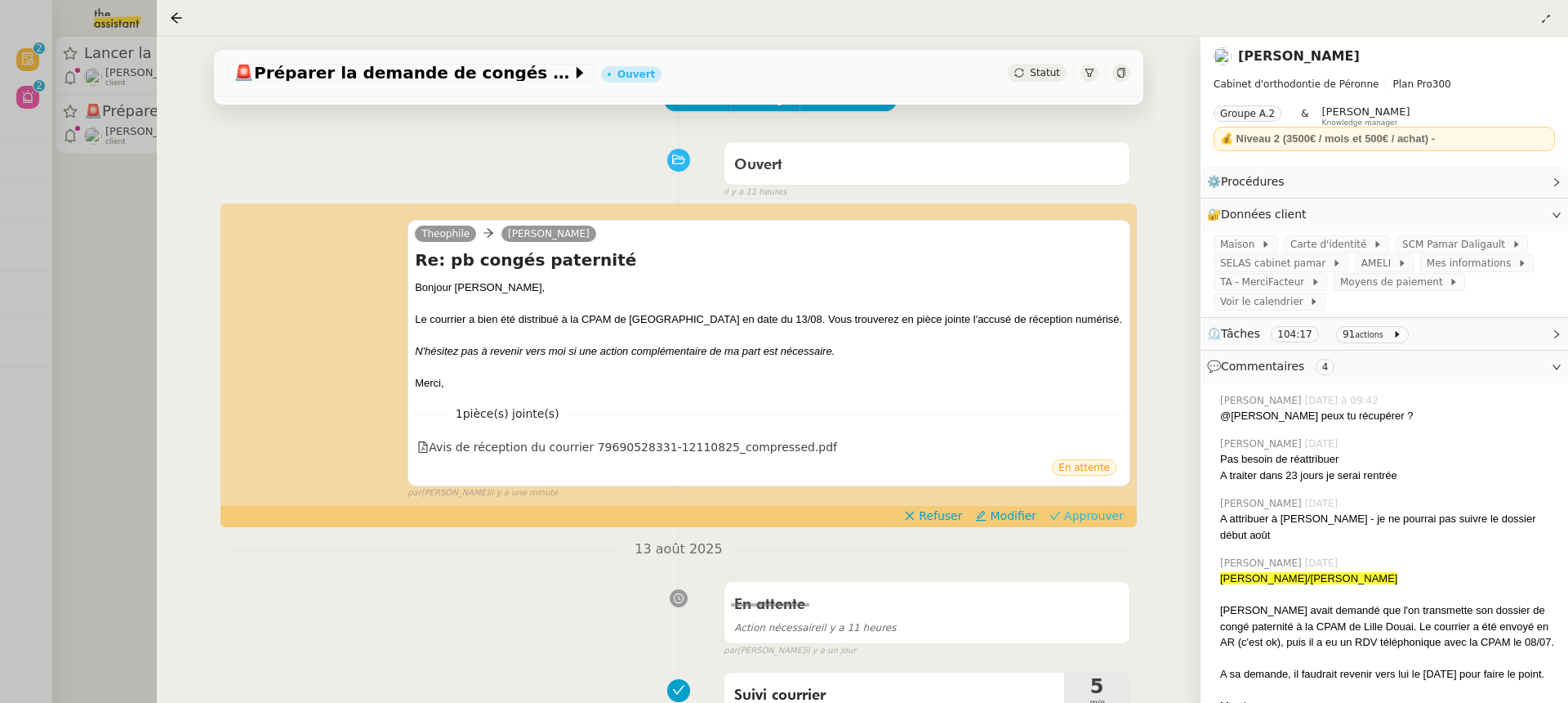
click at [1107, 512] on span "Approuver" at bounding box center [1094, 515] width 60 height 16
click at [72, 137] on div at bounding box center [784, 351] width 1568 height 703
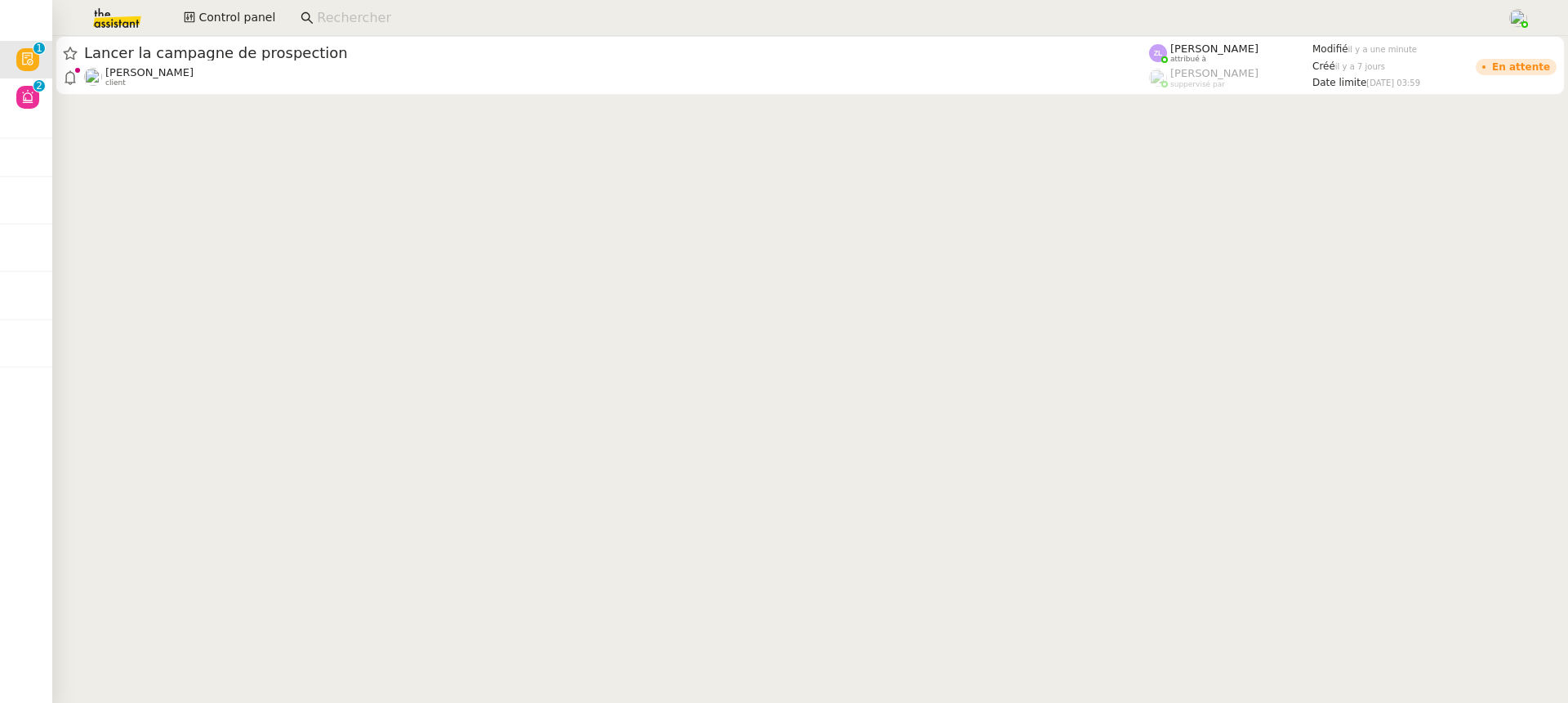
click at [152, 100] on cdk-virtual-scroll-viewport "Lancer la campagne de prospection Astrid Brucker client Zoé Lachambre attribué …" at bounding box center [810, 369] width 1516 height 667
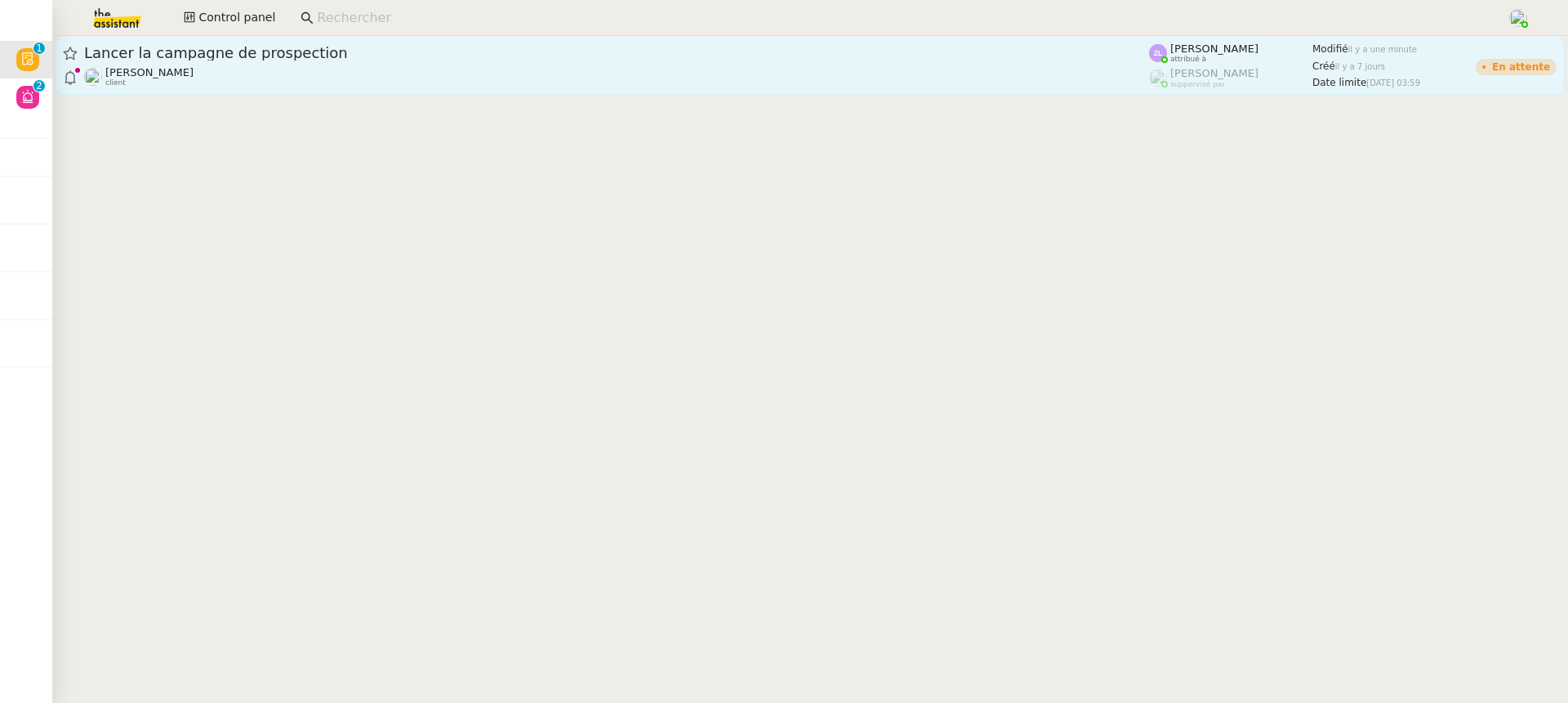
click at [146, 80] on div "Astrid Brucker client" at bounding box center [149, 77] width 88 height 21
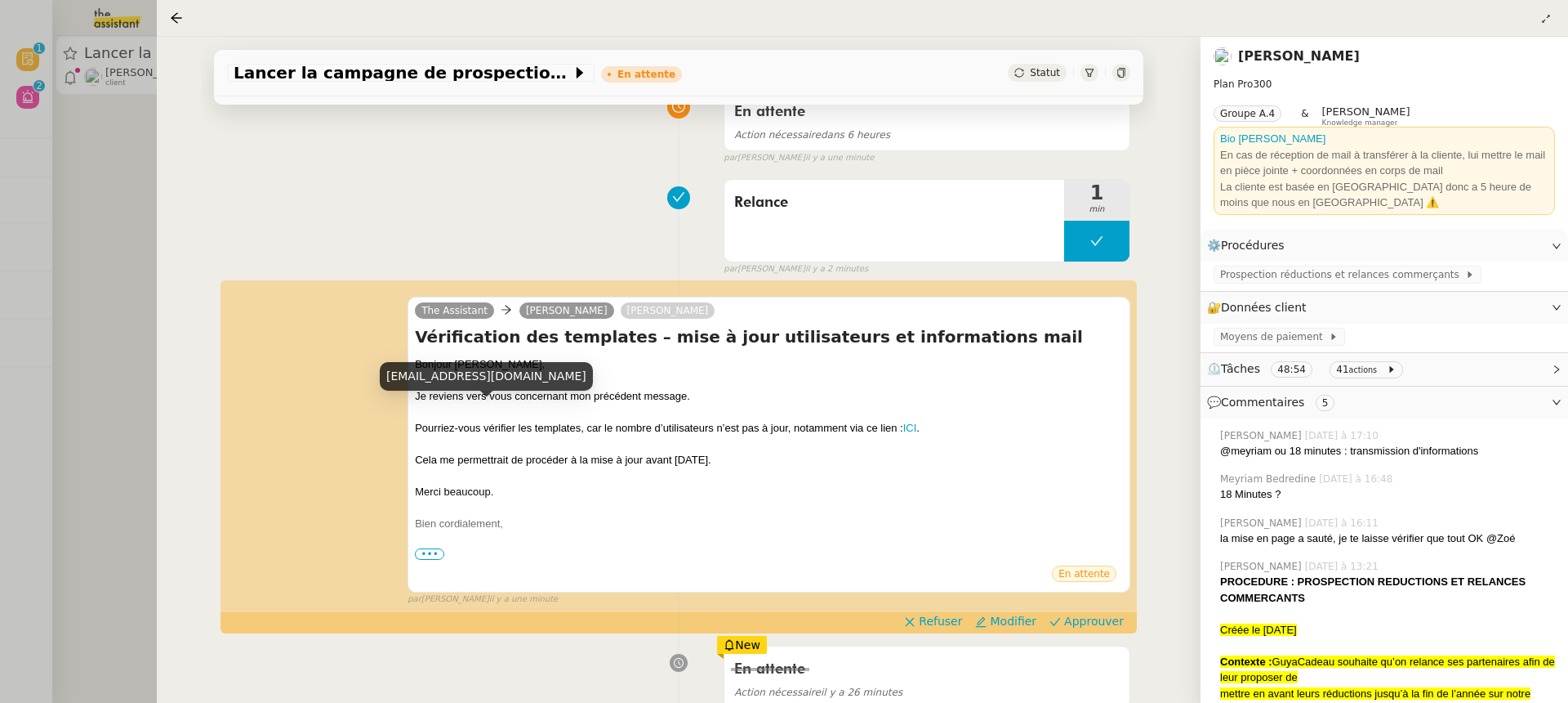
scroll to position [150, 0]
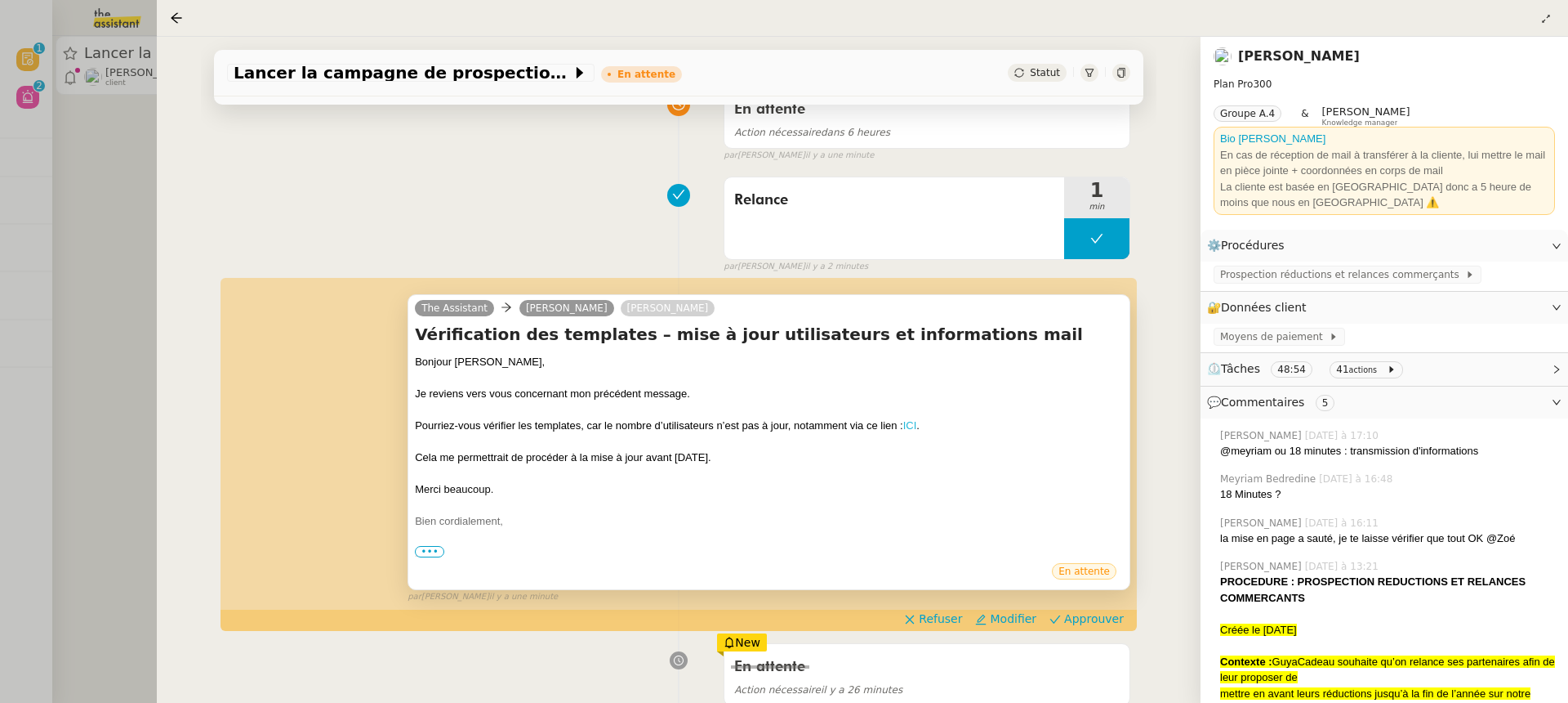
click at [909, 428] on link "ICI" at bounding box center [910, 425] width 14 height 13
click at [1108, 618] on span "Approuver" at bounding box center [1094, 618] width 60 height 16
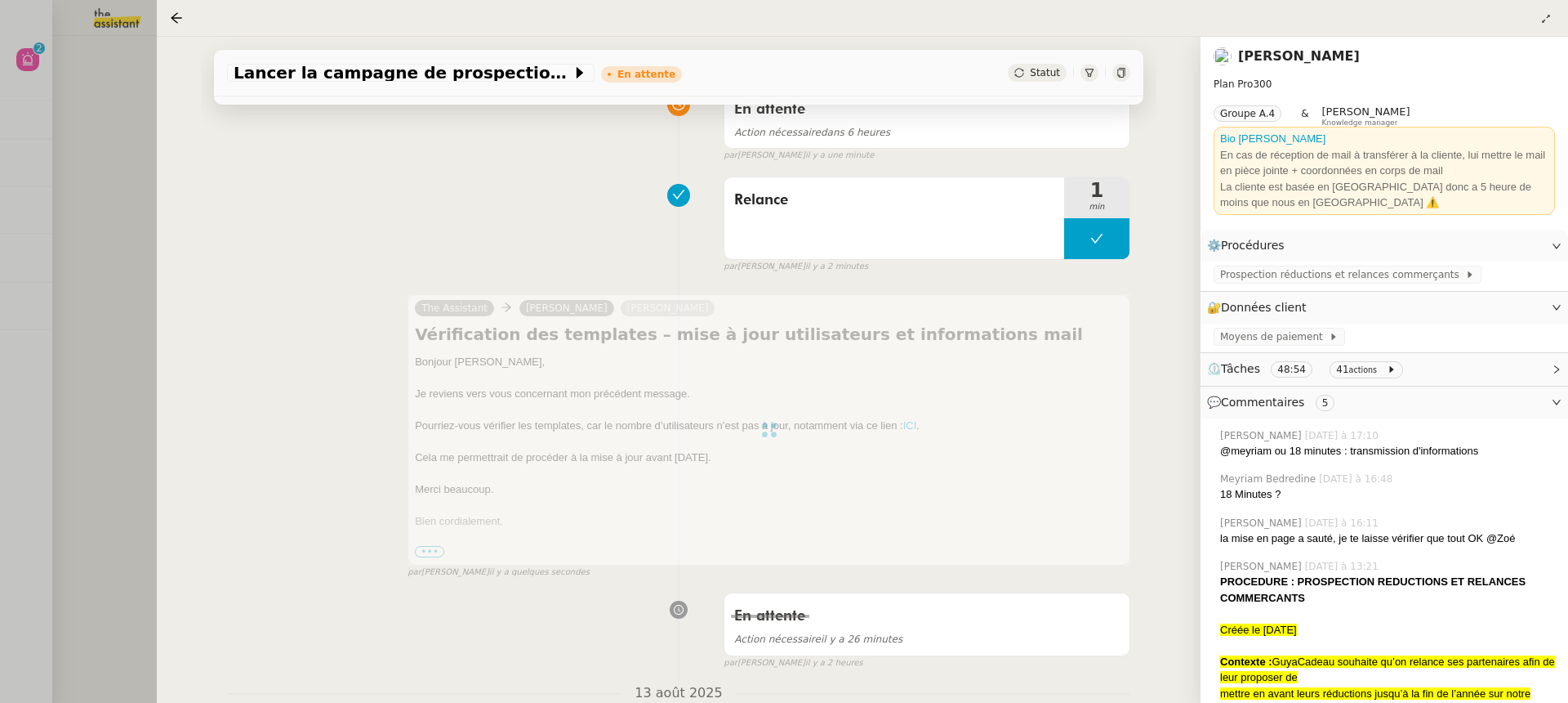
click at [54, 123] on div at bounding box center [784, 351] width 1568 height 703
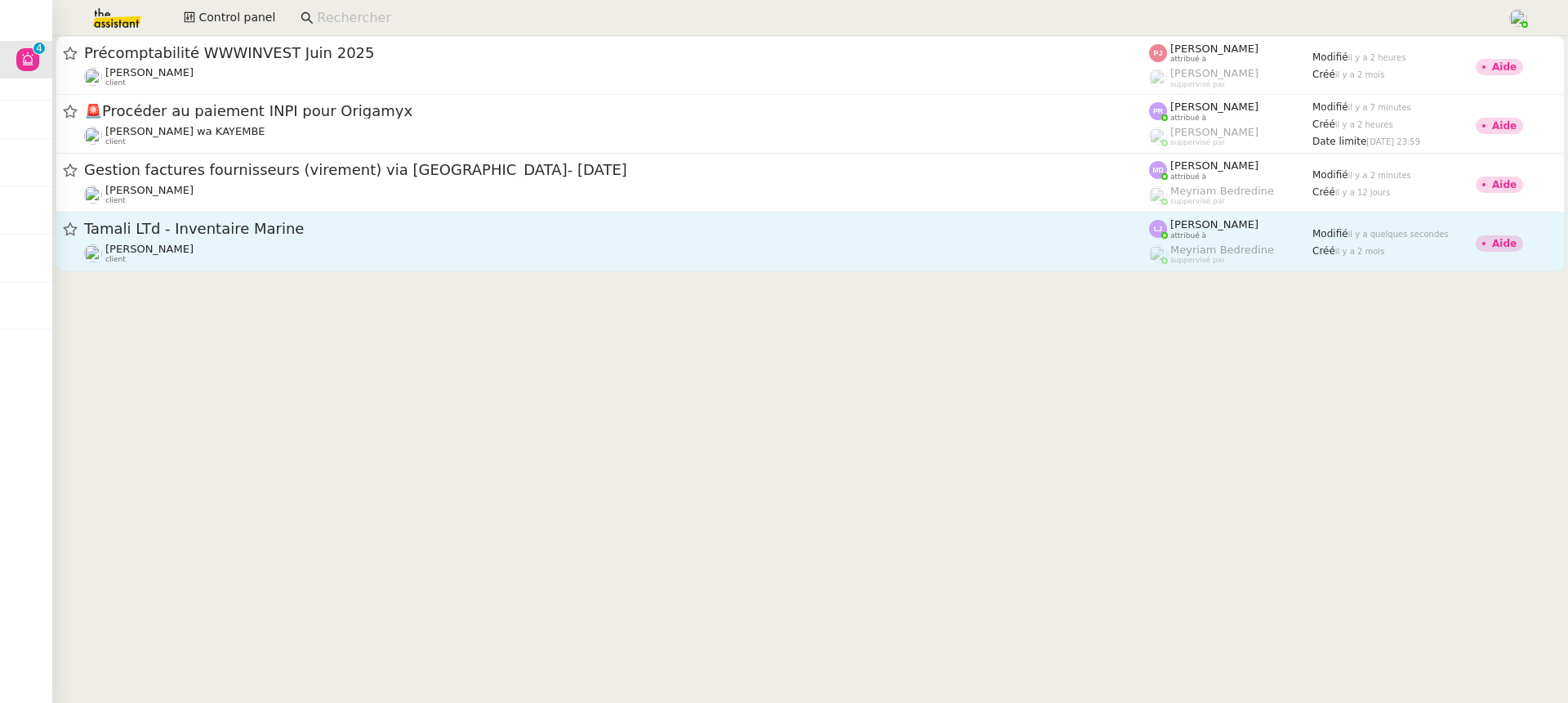
click at [314, 253] on div "Johanna Massa client" at bounding box center [616, 253] width 1065 height 21
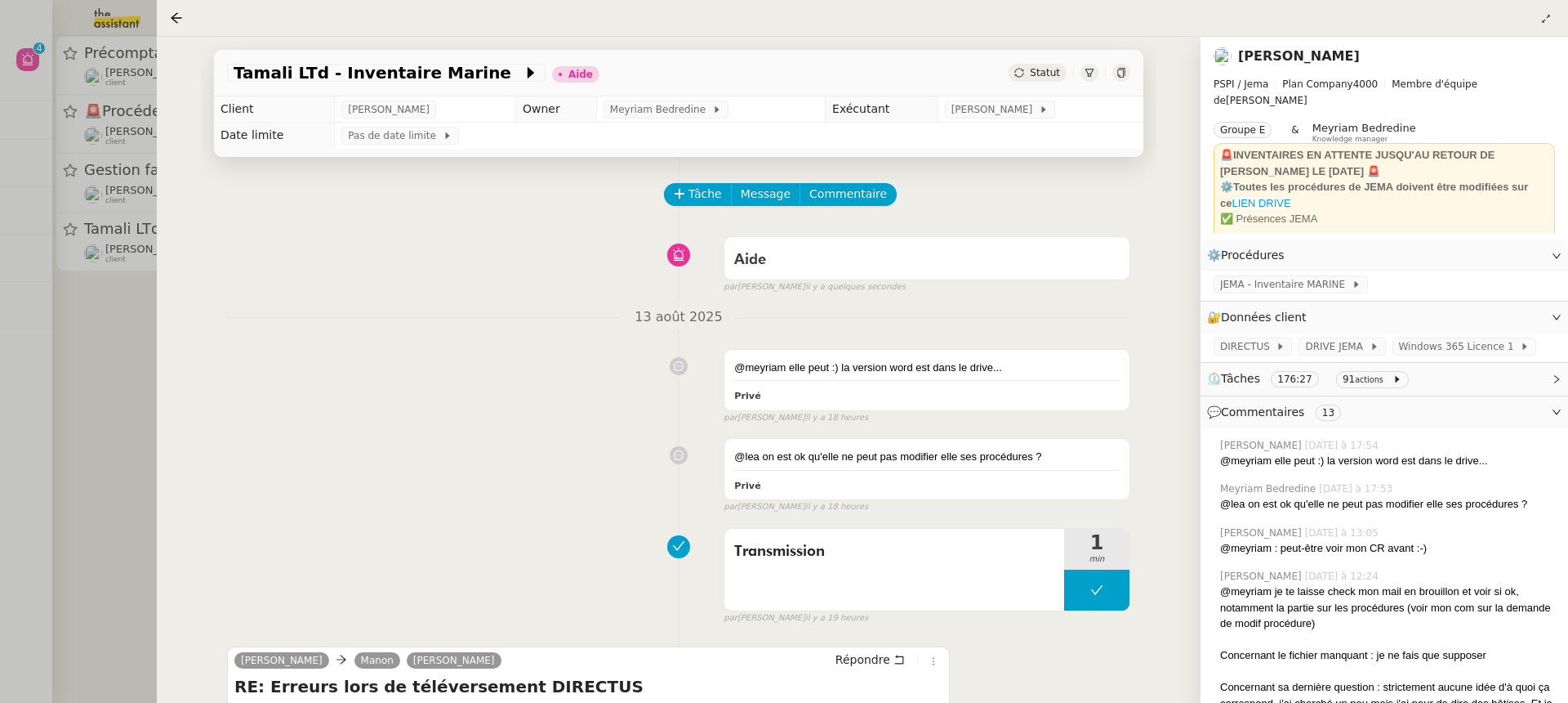
click at [106, 227] on div at bounding box center [784, 351] width 1568 height 703
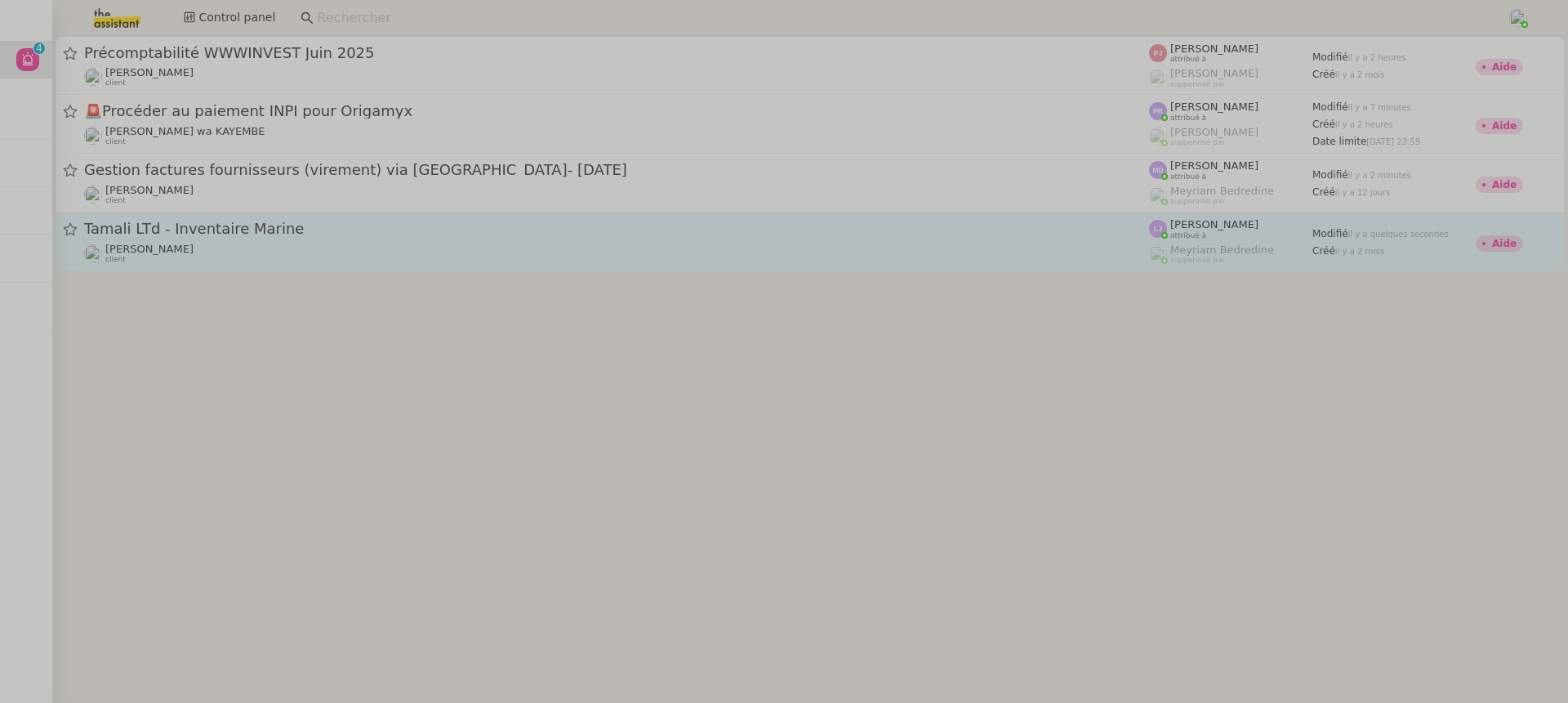
click at [242, 215] on link "Tamali LTd - Inventaire Marine Johanna Massa client Léa Jonville attribué à Mey…" at bounding box center [809, 241] width 1509 height 59
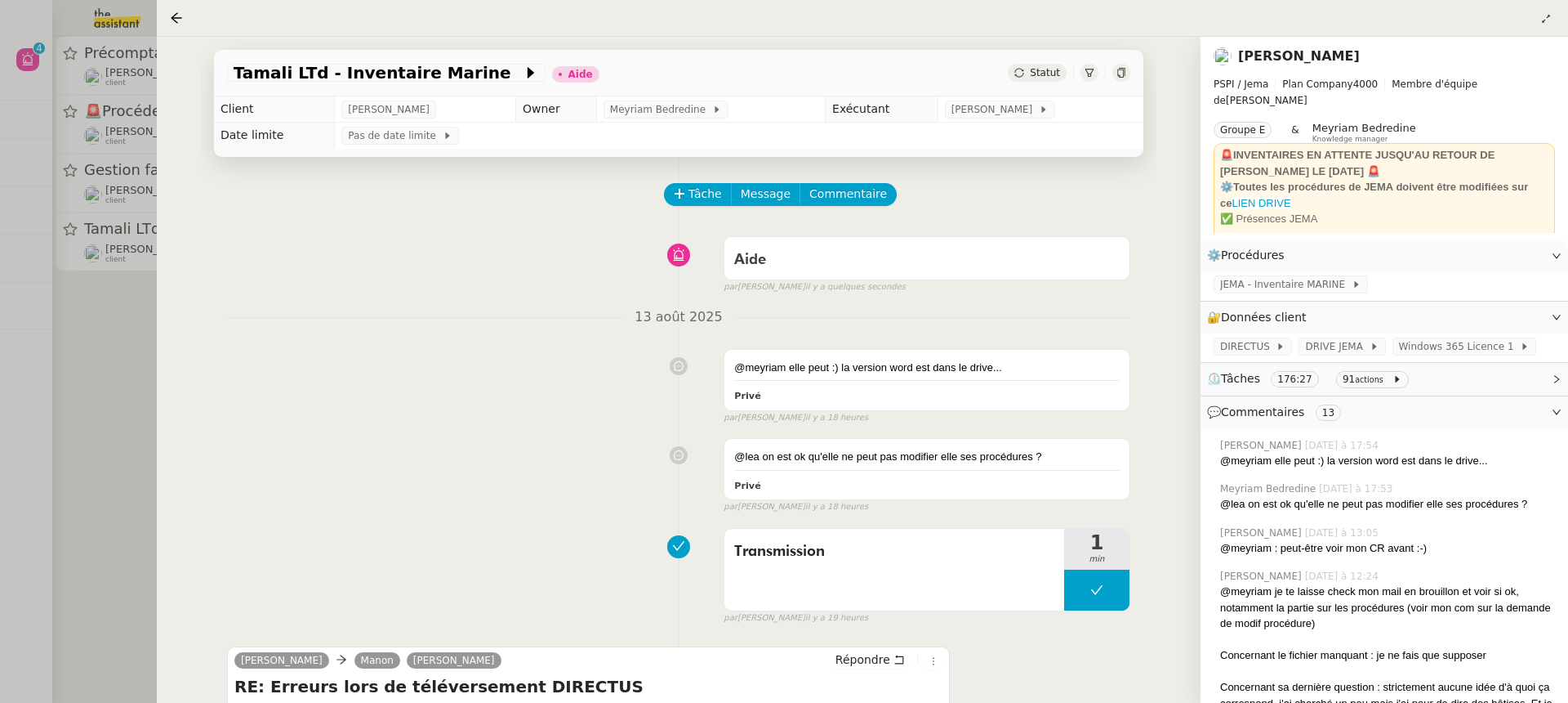
click at [76, 188] on div at bounding box center [784, 351] width 1568 height 703
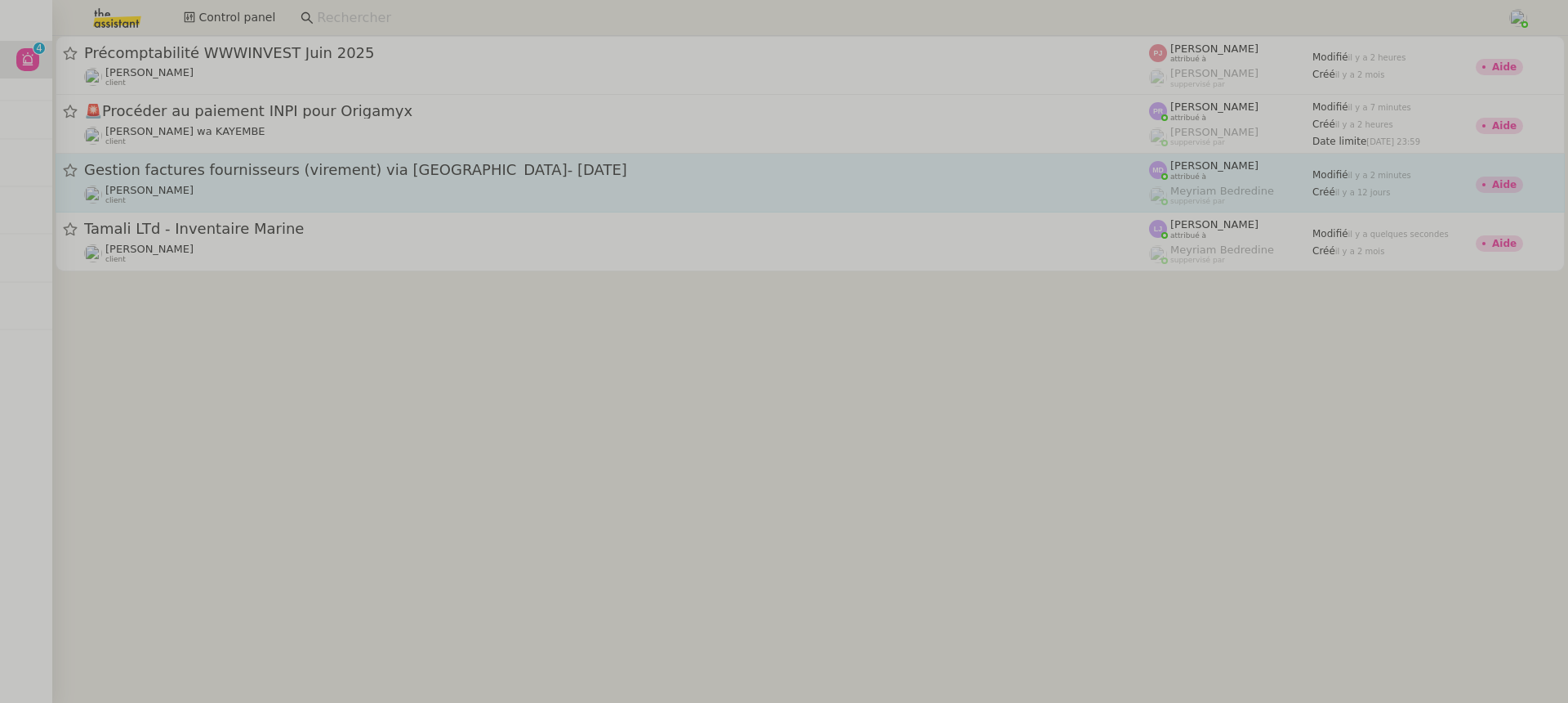
click at [227, 192] on div "[PERSON_NAME] client" at bounding box center [616, 195] width 1065 height 21
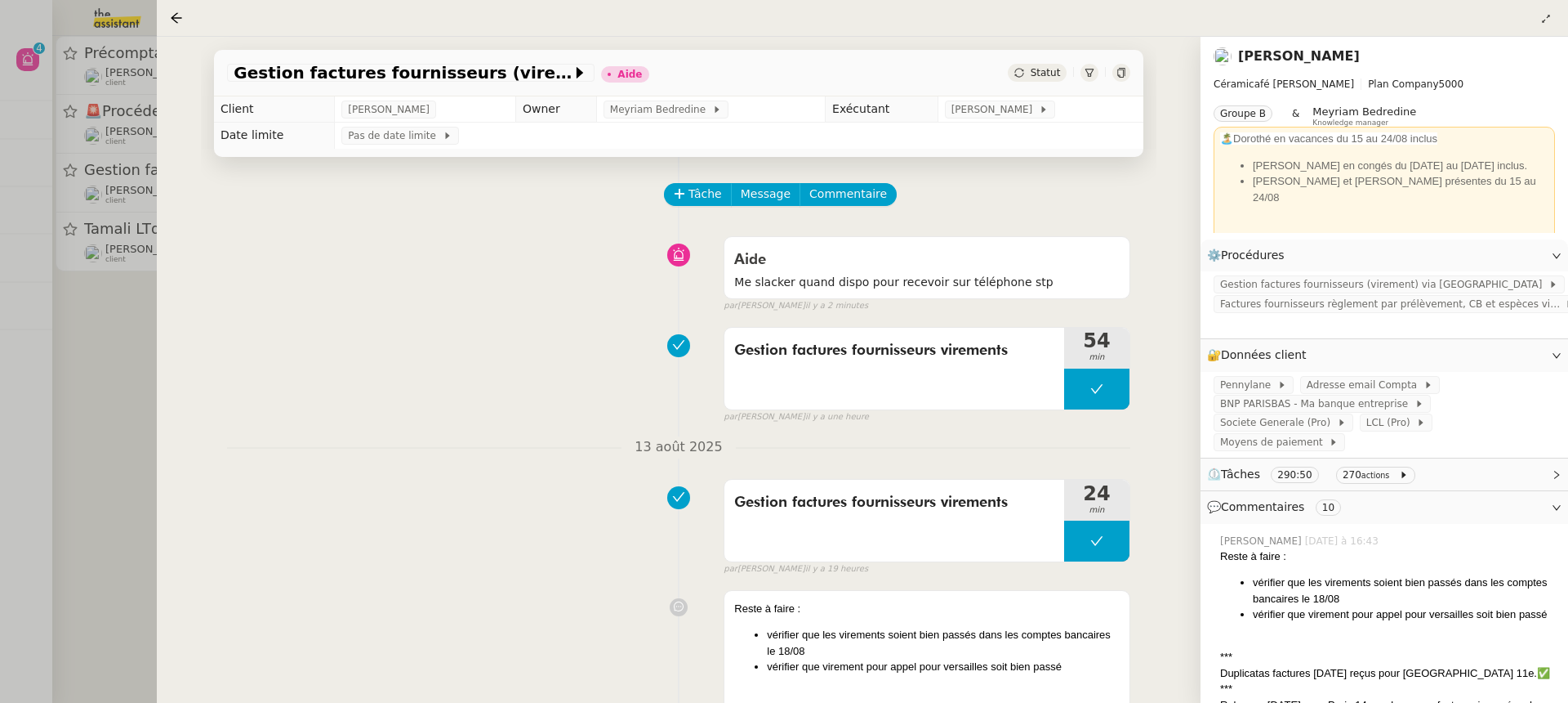
click at [92, 127] on div at bounding box center [784, 351] width 1568 height 703
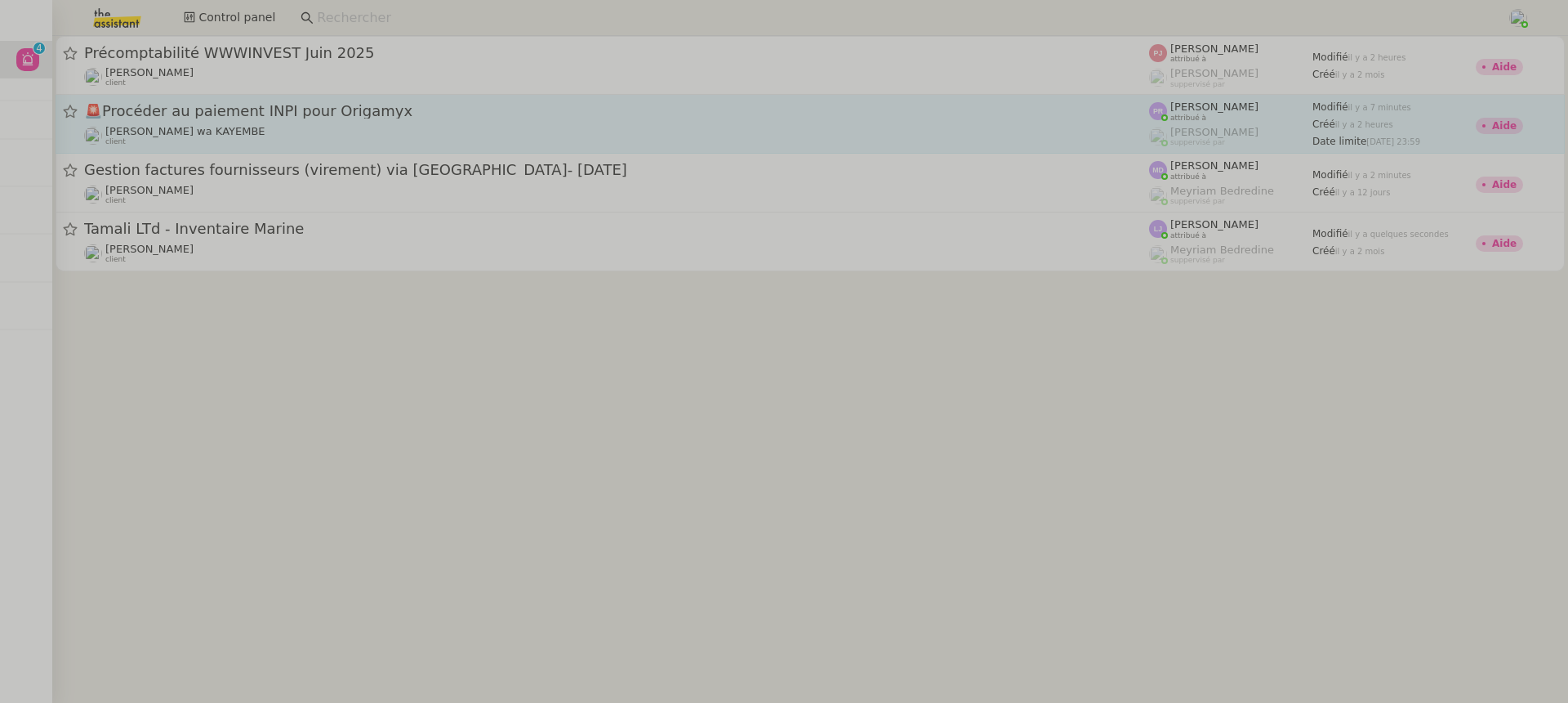
click at [252, 128] on span "[PERSON_NAME] wa KAYEMBE" at bounding box center [185, 131] width 160 height 13
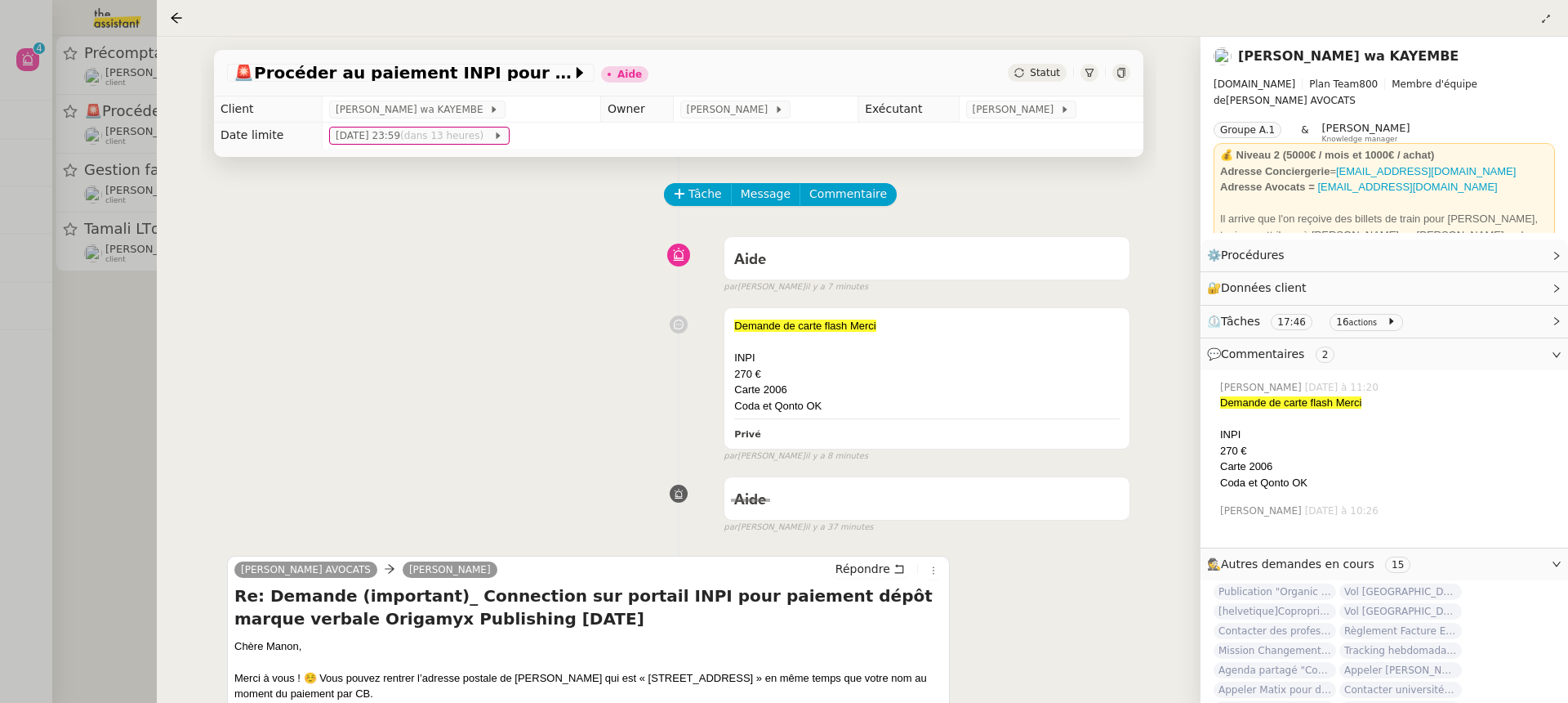
click at [1126, 76] on div at bounding box center [1121, 73] width 18 height 18
click at [848, 195] on span "Commentaire" at bounding box center [848, 193] width 78 height 18
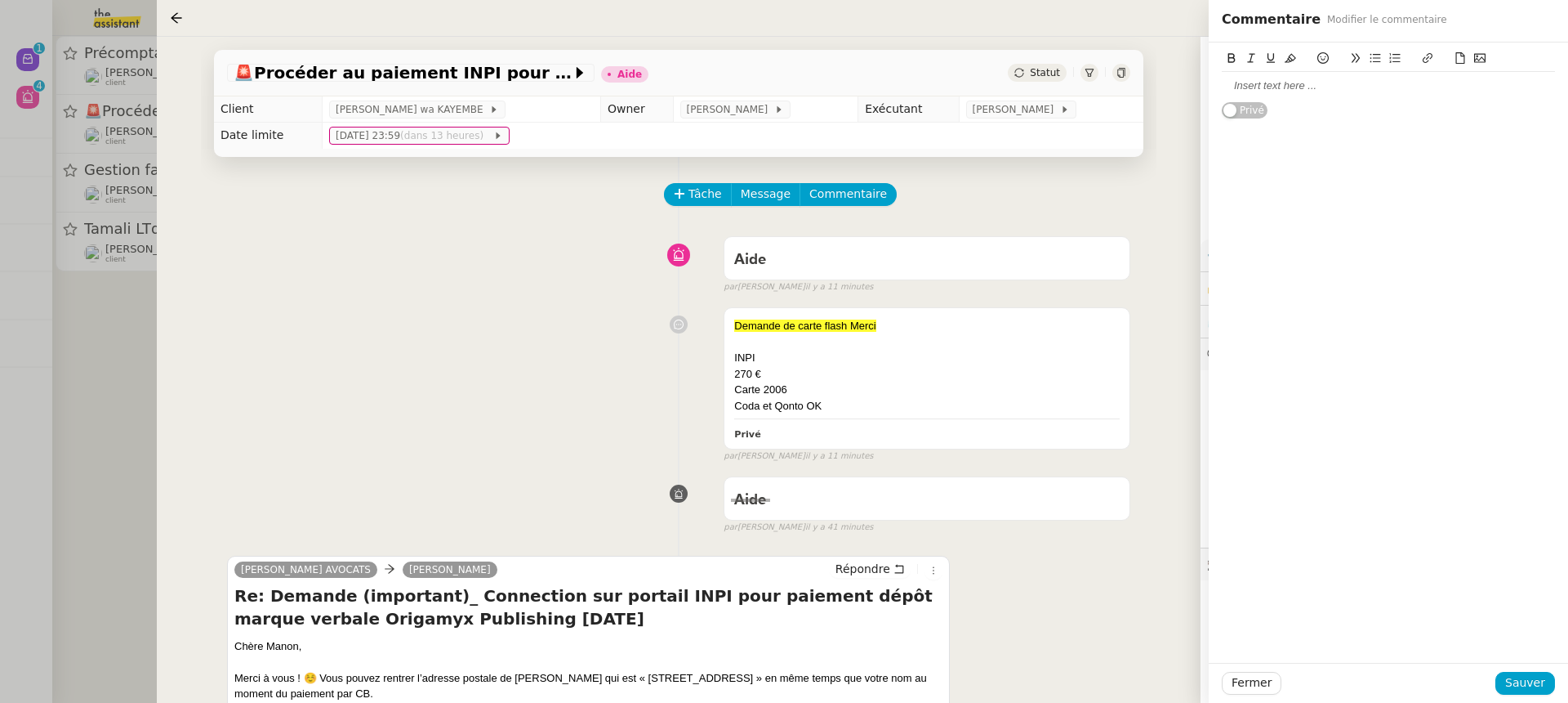
click at [1345, 110] on div "Privé" at bounding box center [1388, 80] width 333 height 77
click at [1311, 90] on div at bounding box center [1388, 85] width 333 height 15
click at [1259, 87] on div "carte okpi_3RvxV5AWGtG7Qmtb1hihKXUS" at bounding box center [1388, 85] width 333 height 15
click at [1530, 677] on span "Sauver" at bounding box center [1524, 682] width 40 height 18
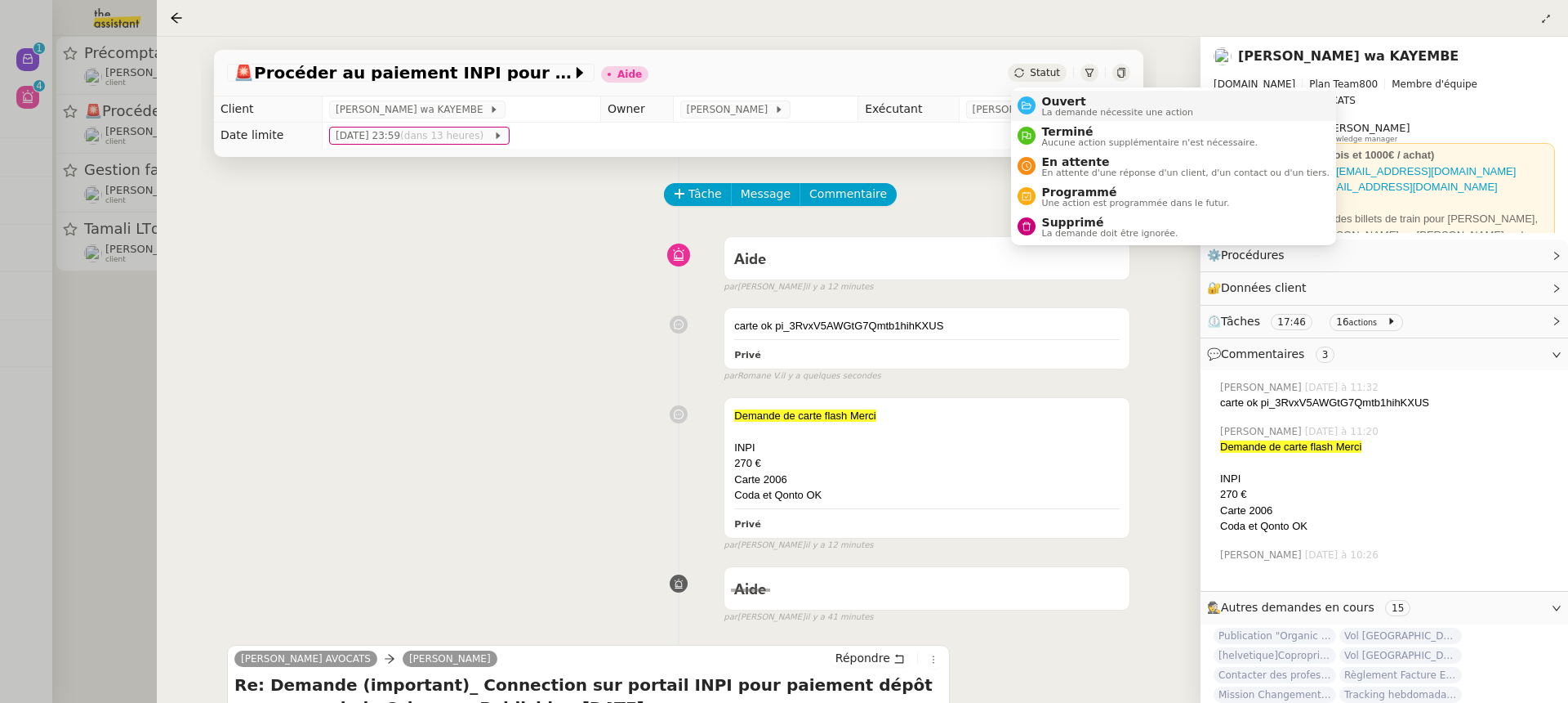
click at [1058, 103] on span "Ouvert" at bounding box center [1117, 101] width 152 height 13
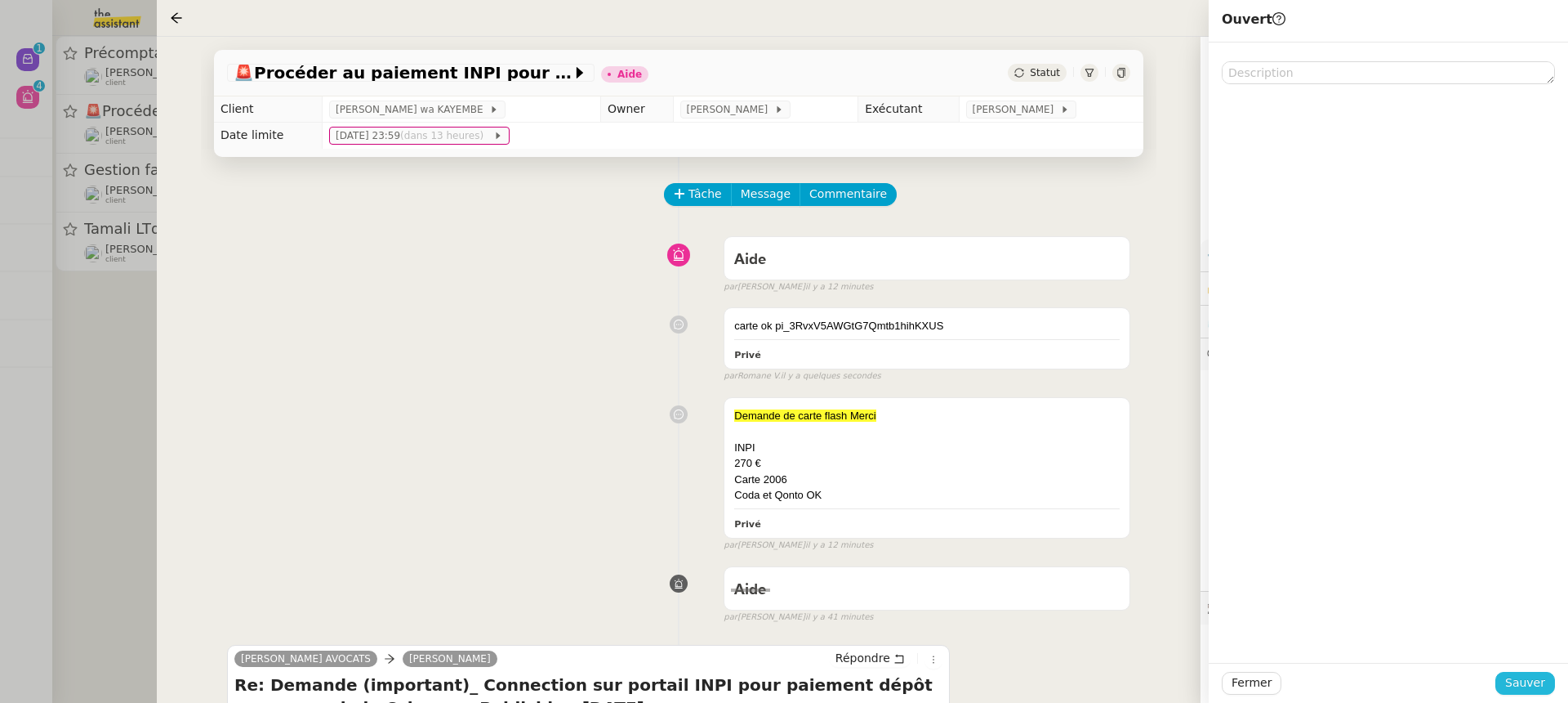
click at [1527, 692] on button "Sauver" at bounding box center [1525, 684] width 60 height 23
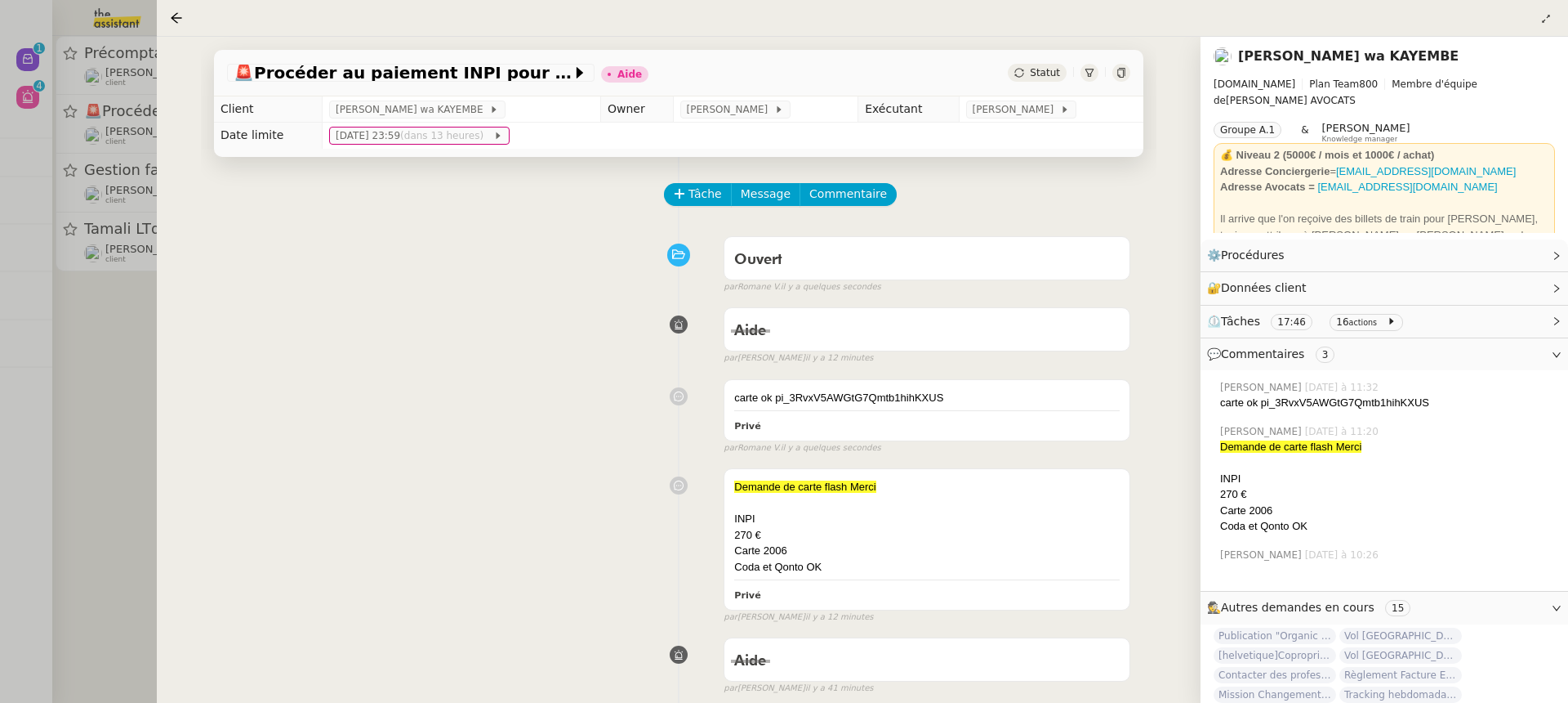
click at [75, 314] on div at bounding box center [784, 351] width 1568 height 703
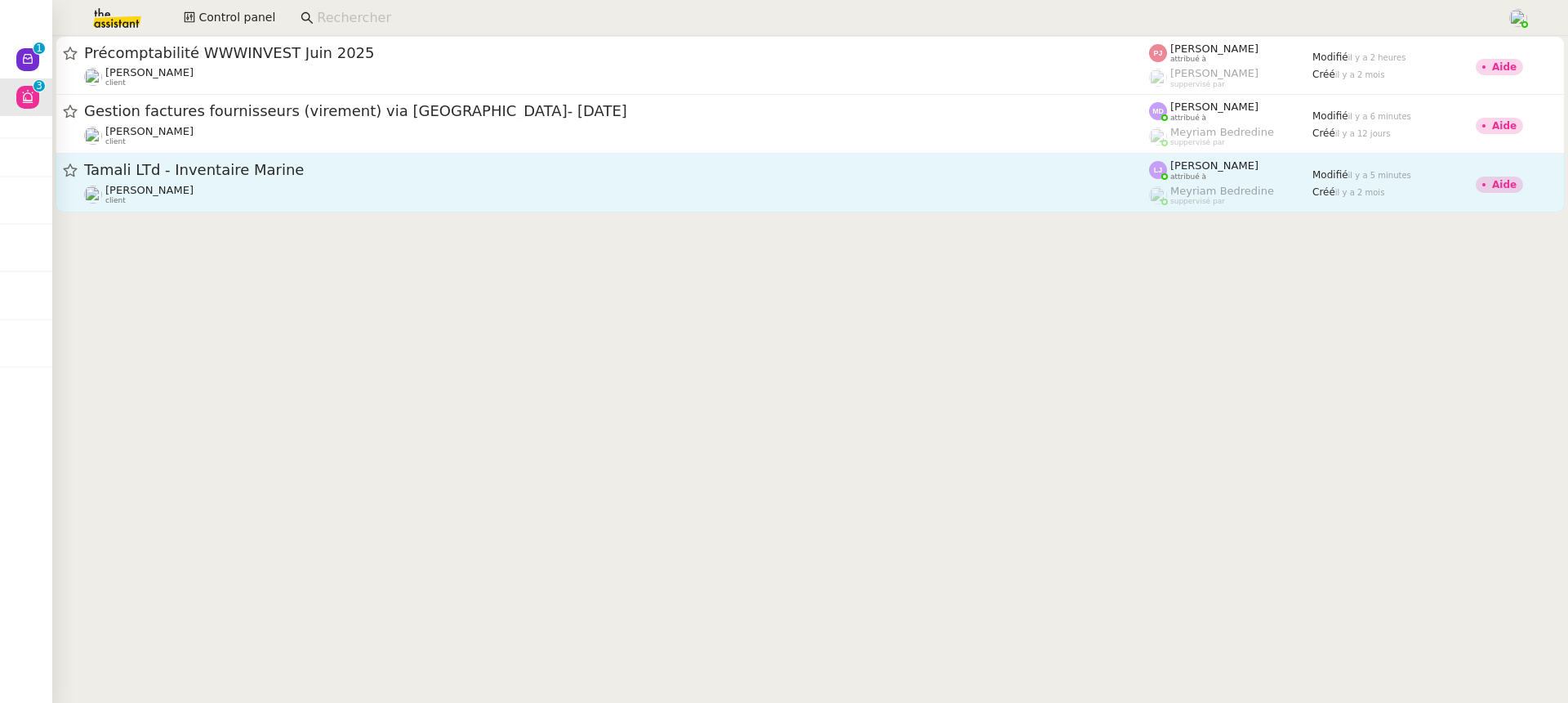
click at [249, 190] on div "Johanna Massa client" at bounding box center [616, 195] width 1065 height 21
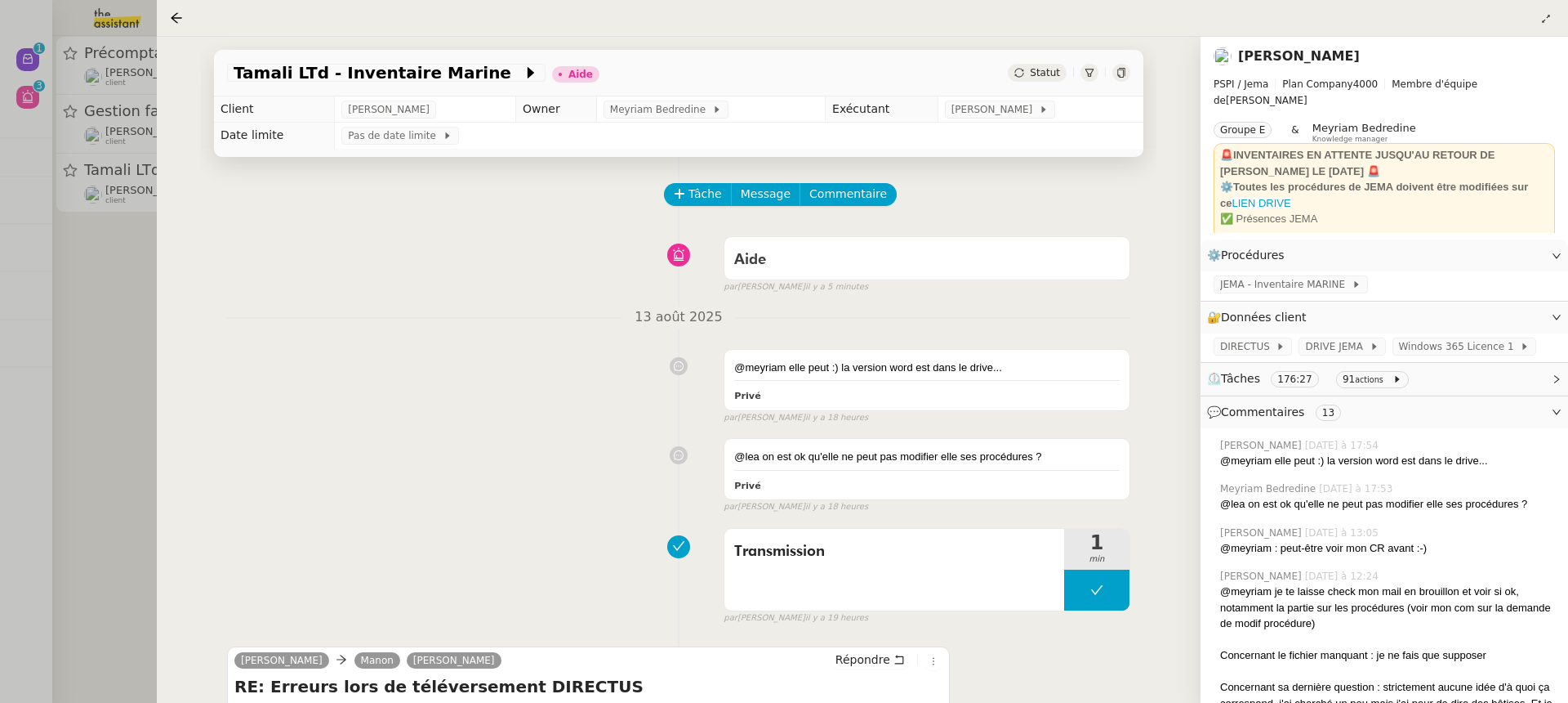
click at [73, 237] on div at bounding box center [784, 351] width 1568 height 703
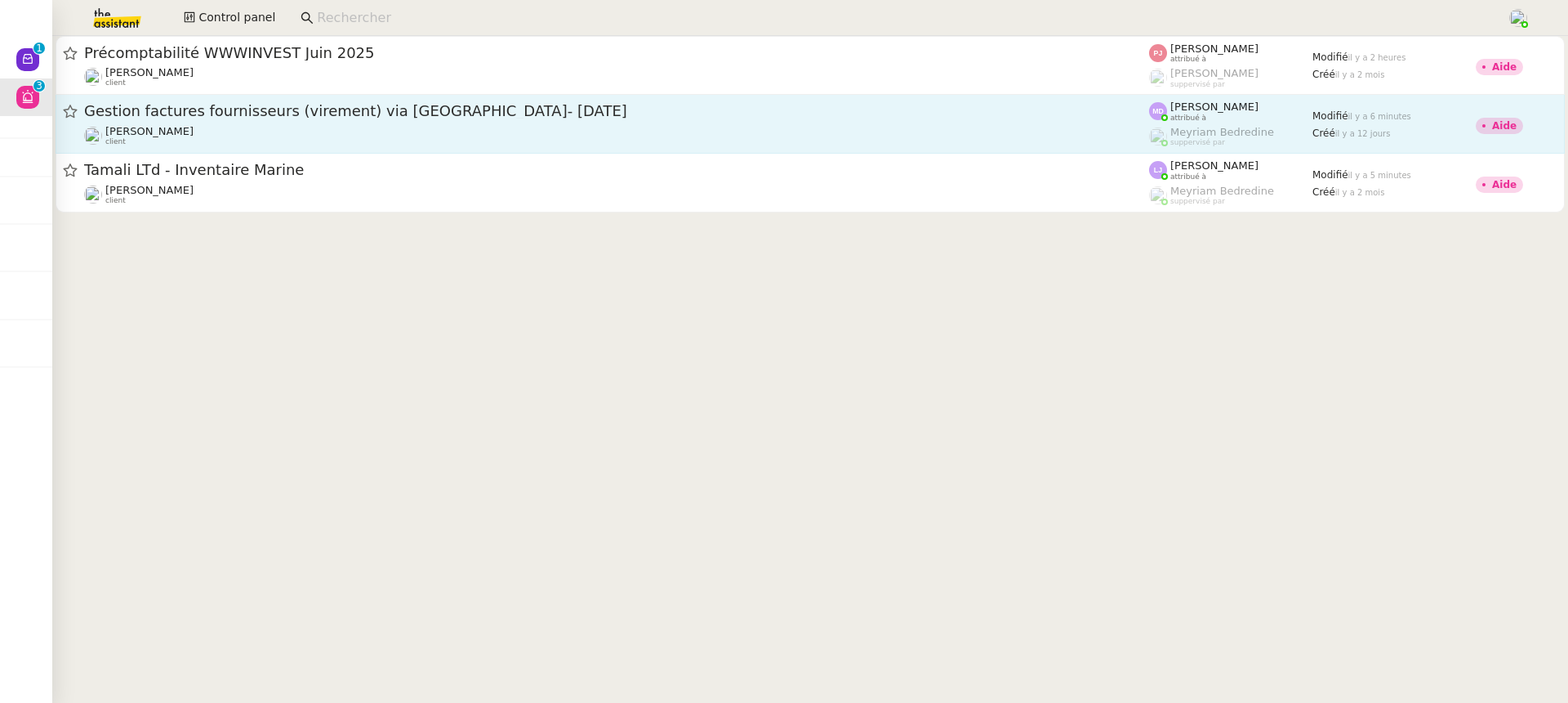
click at [241, 98] on link "Gestion factures fournisseurs (virement) via Pennylane- 2 août 2025 Genevieve L…" at bounding box center [809, 124] width 1509 height 59
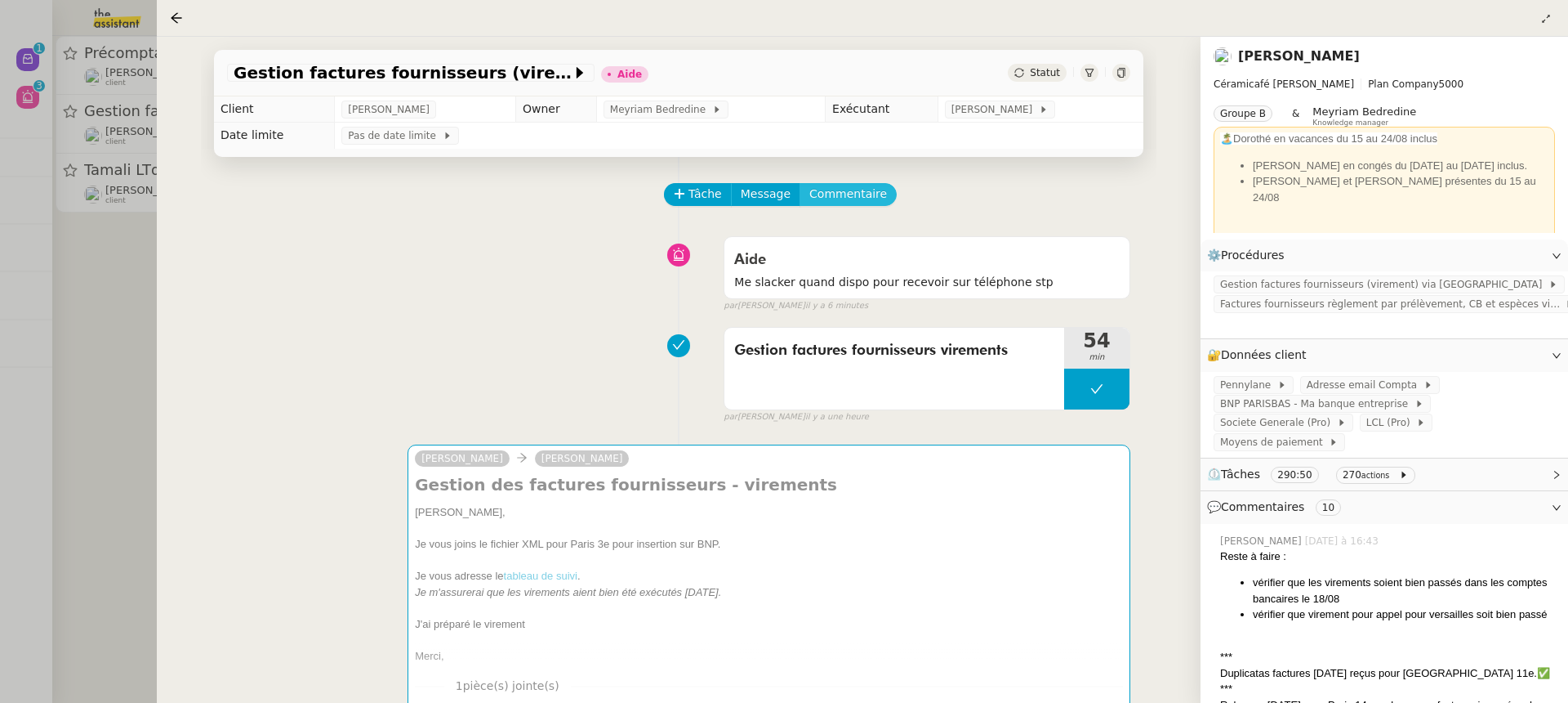
click at [876, 197] on button "Commentaire" at bounding box center [848, 195] width 97 height 23
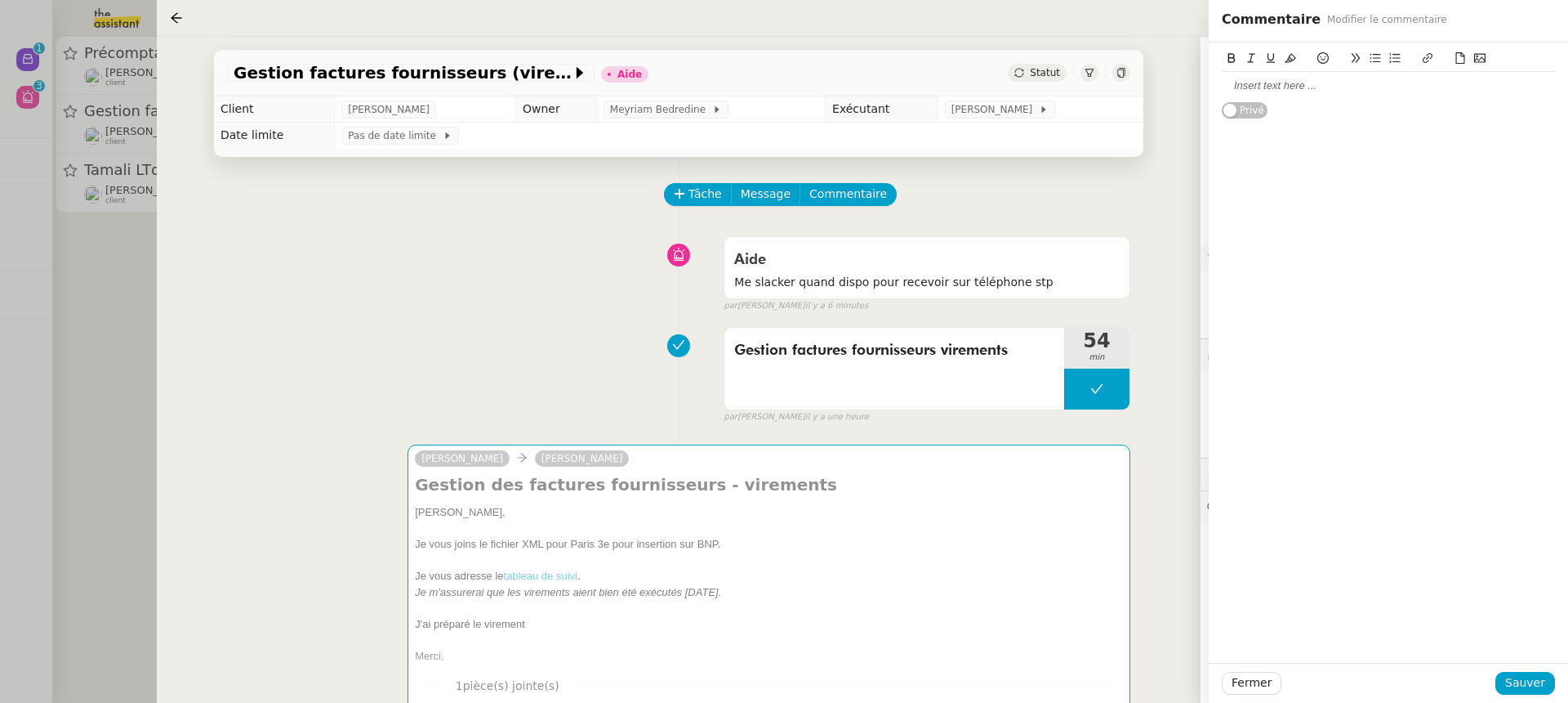
click at [1343, 76] on div at bounding box center [1388, 85] width 333 height 28
click at [88, 278] on div at bounding box center [784, 351] width 1568 height 703
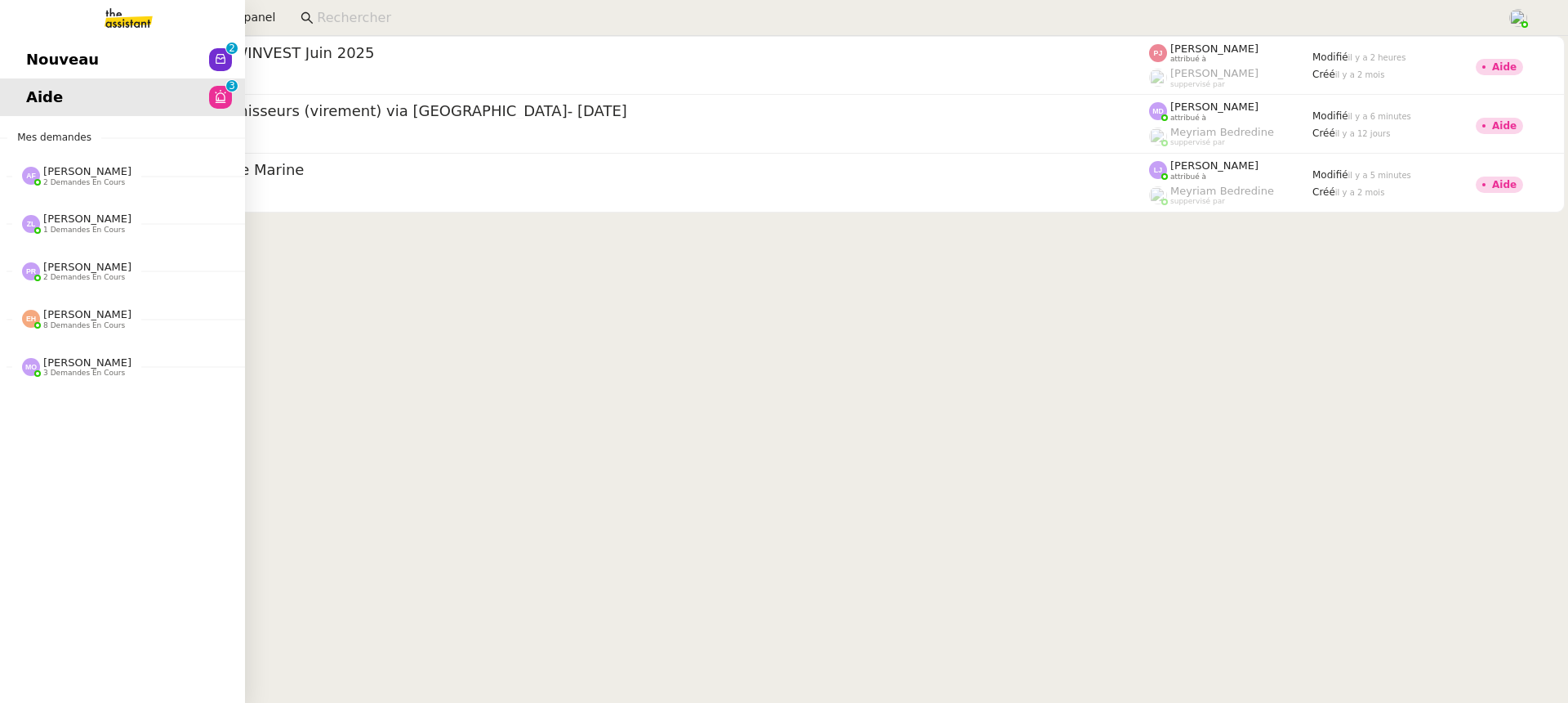
click at [32, 74] on link "Nouveau 0 1 2 3 4 5 6 7 8 9" at bounding box center [122, 59] width 245 height 38
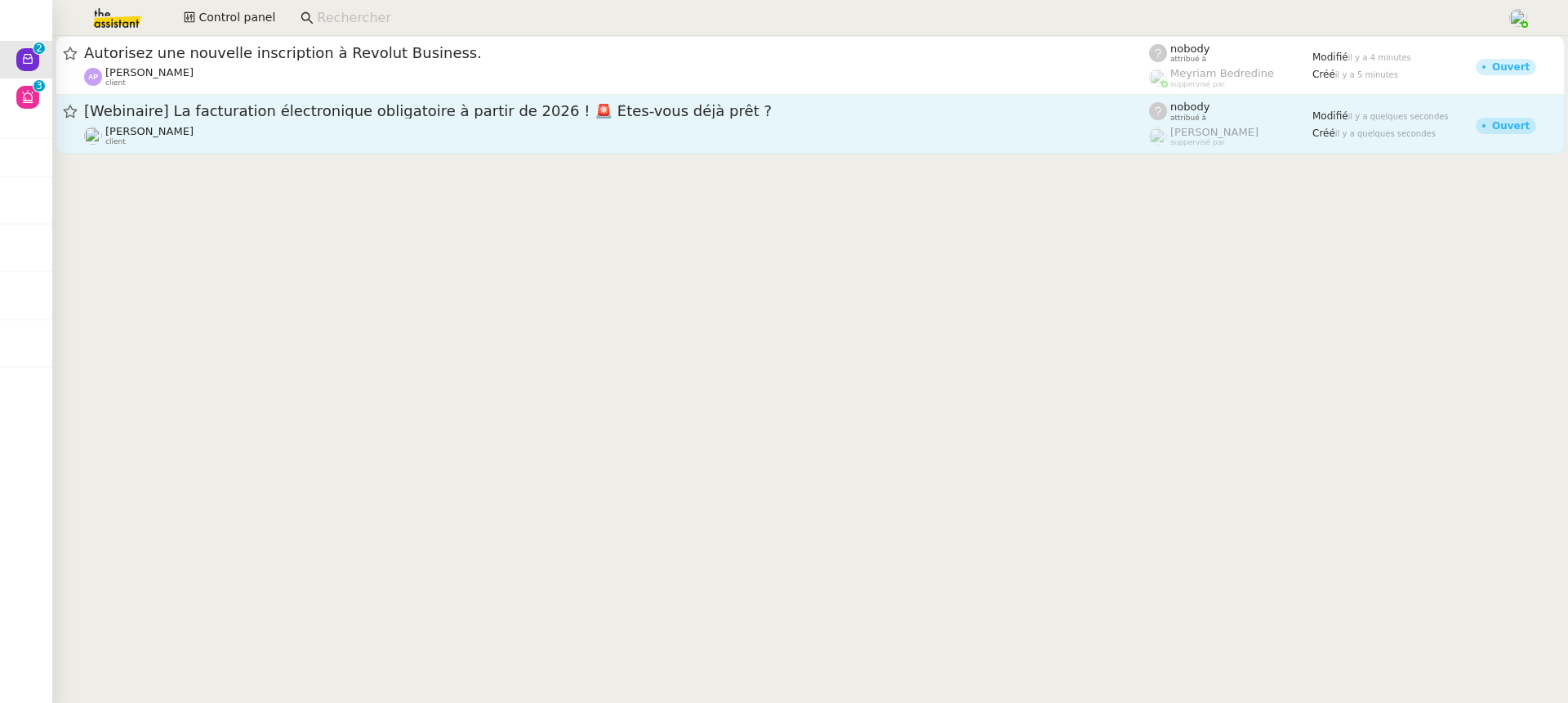
click at [812, 105] on span "[Webinaire] La facturation électronique obligatoire à partir de 2026 ! 🚨 Êtes-v…" at bounding box center [616, 111] width 1065 height 15
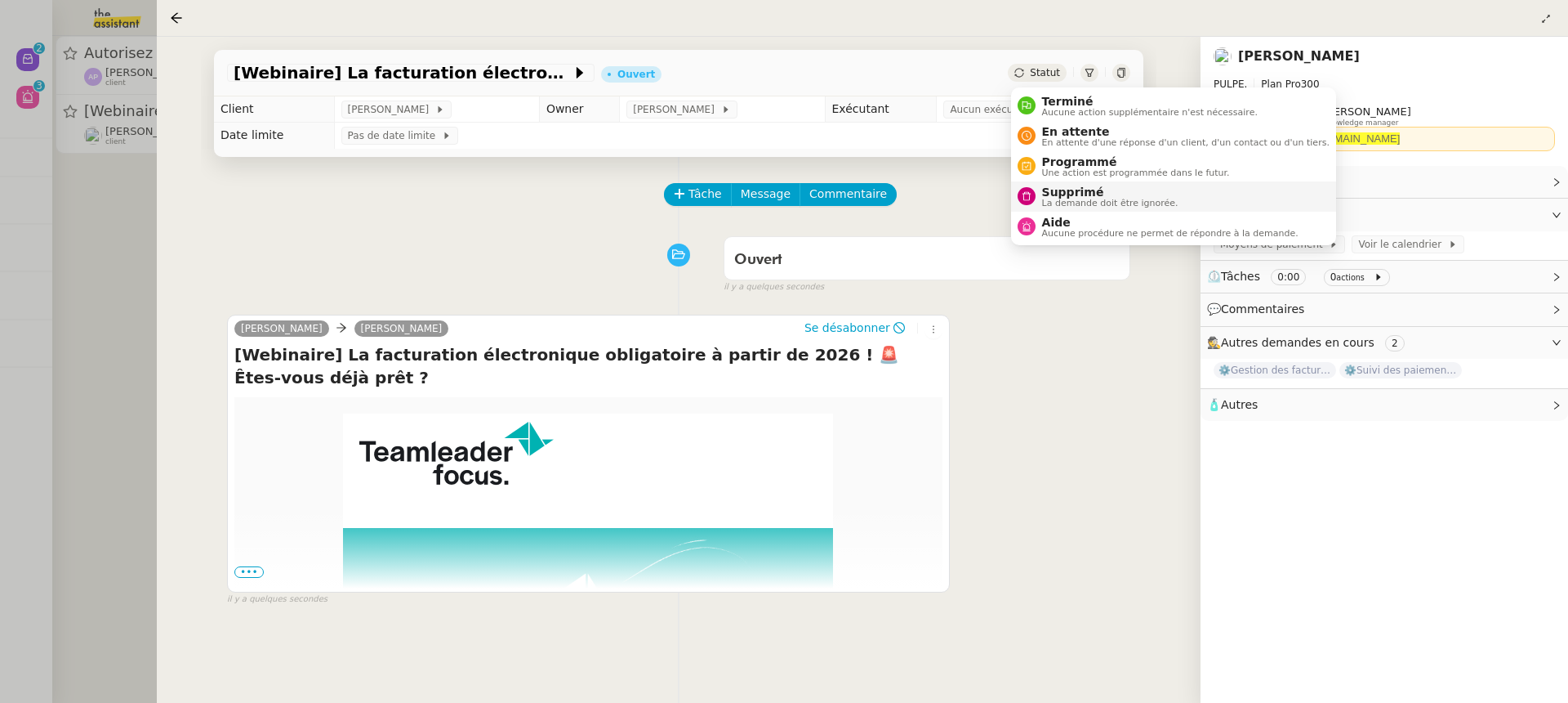
click at [1110, 189] on span "Supprimé" at bounding box center [1110, 191] width 137 height 13
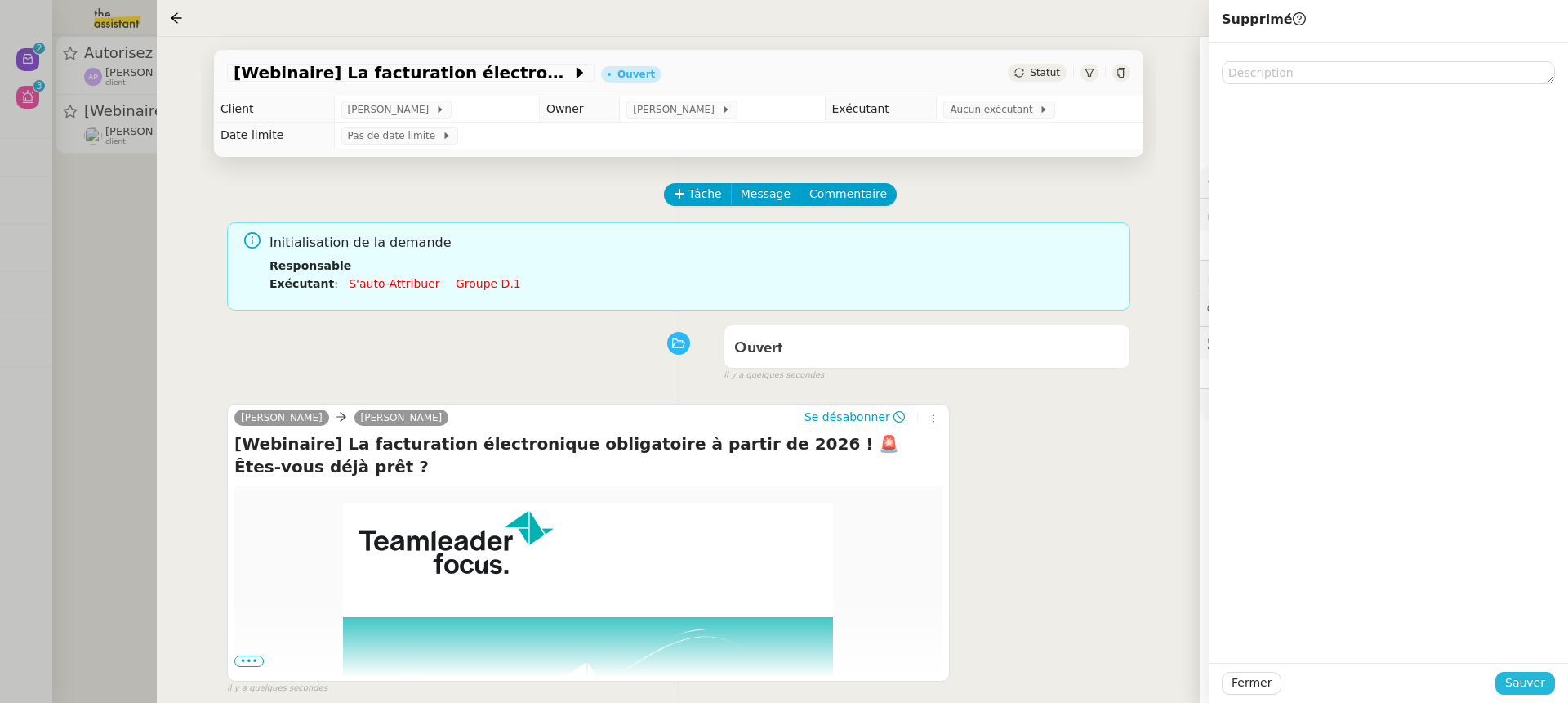
click at [1538, 685] on span "Sauver" at bounding box center [1524, 682] width 40 height 18
click at [70, 276] on div at bounding box center [784, 351] width 1568 height 703
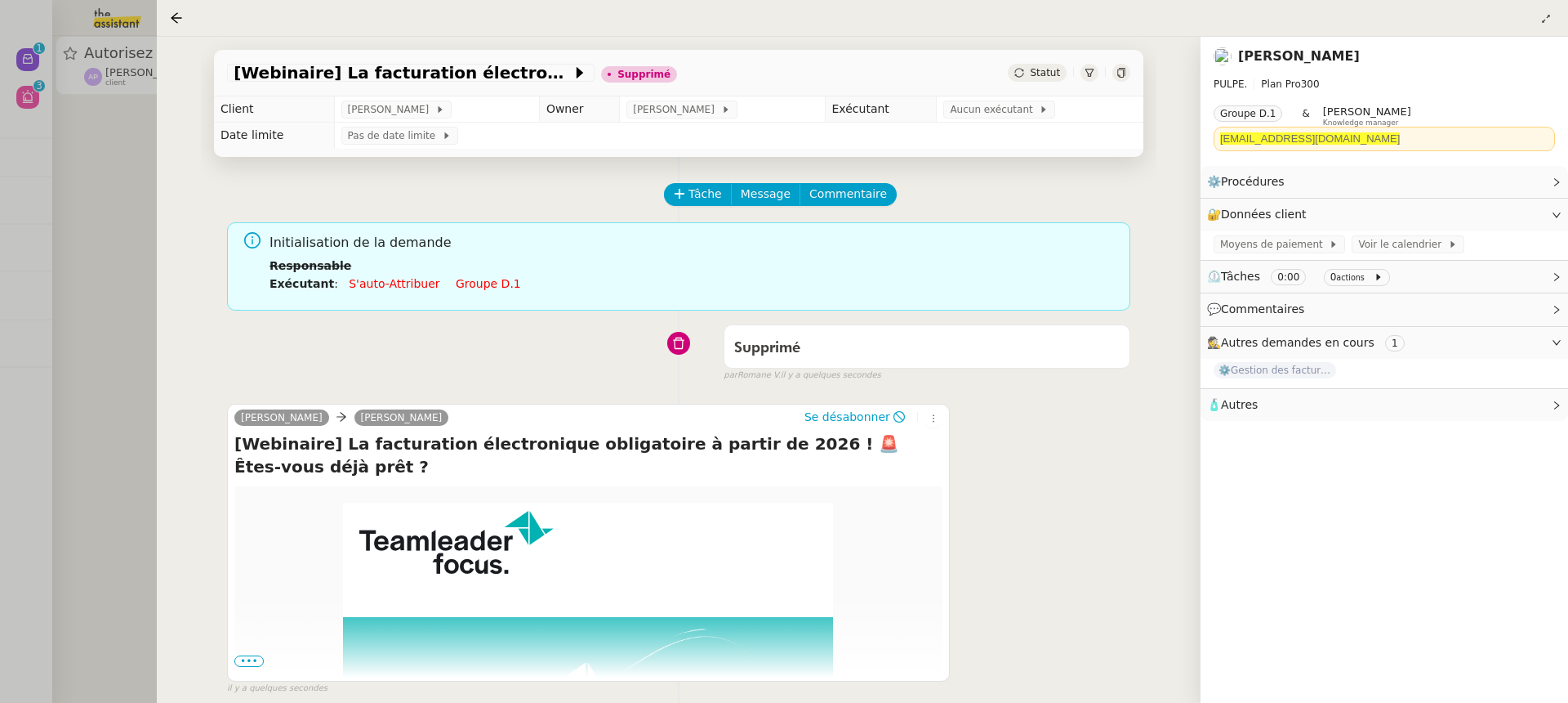
click at [148, 70] on div at bounding box center [784, 351] width 1568 height 703
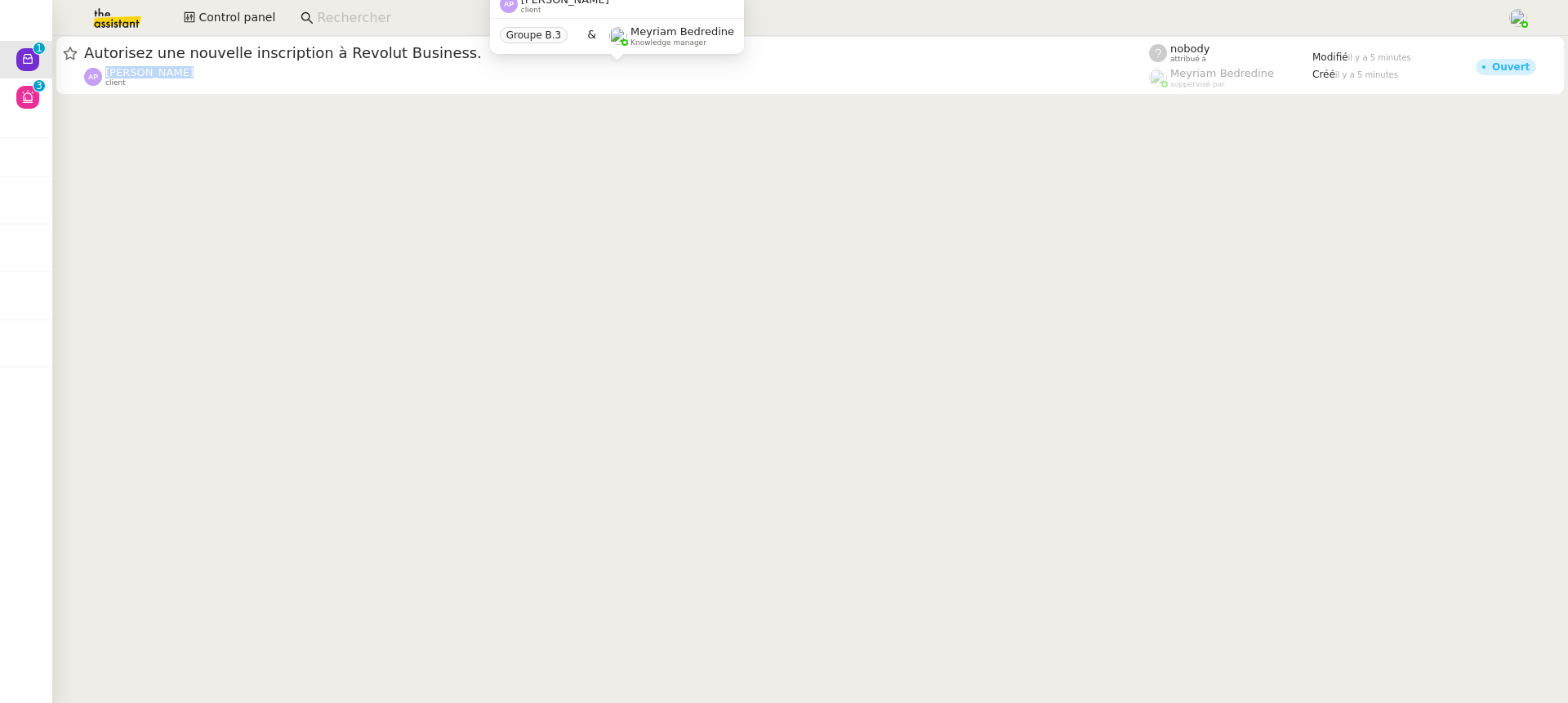
click at [148, 70] on span "[PERSON_NAME]" at bounding box center [149, 72] width 88 height 13
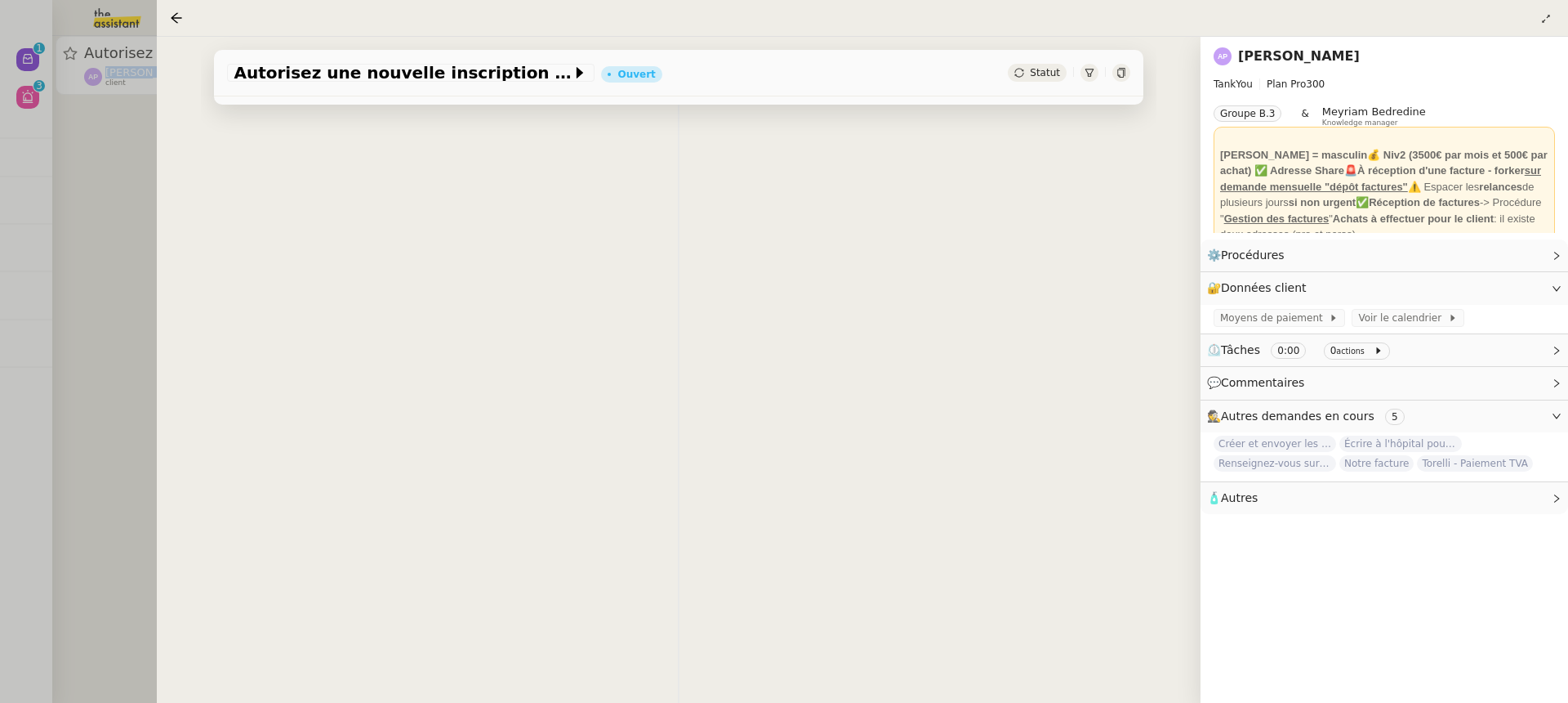
scroll to position [209, 0]
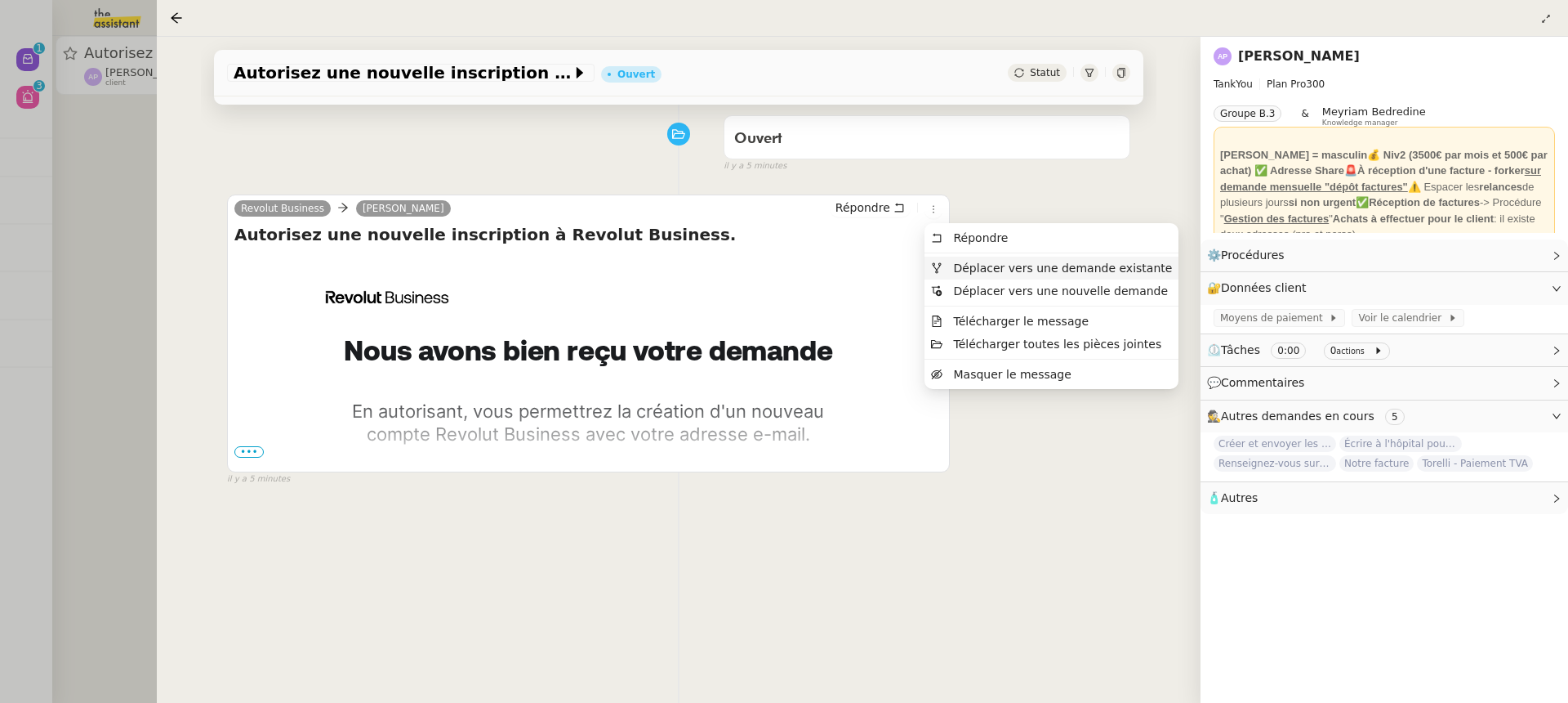
click at [966, 265] on span "Déplacer vers une demande existante" at bounding box center [1062, 268] width 219 height 13
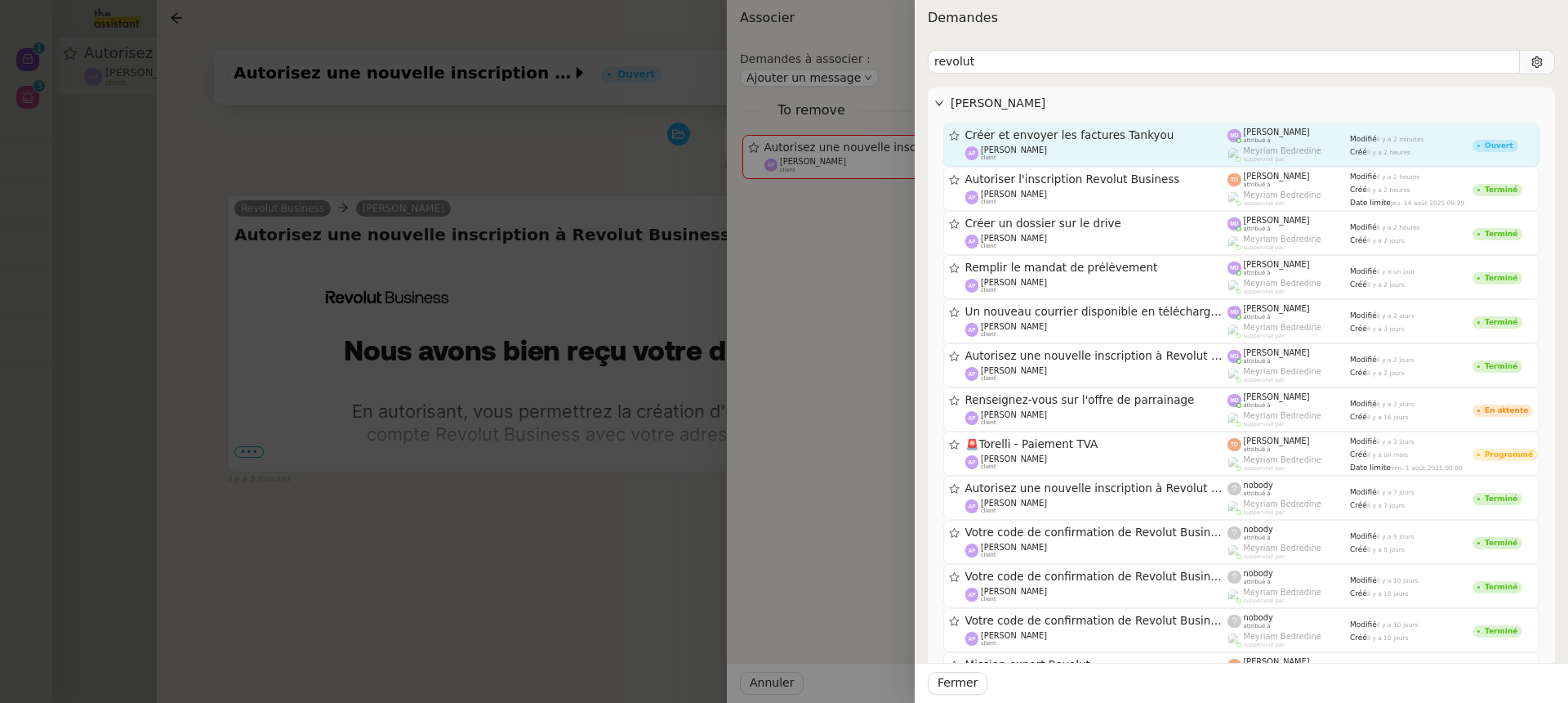
type input "revolut"
click at [1304, 127] on span "[PERSON_NAME]" at bounding box center [1276, 131] width 66 height 9
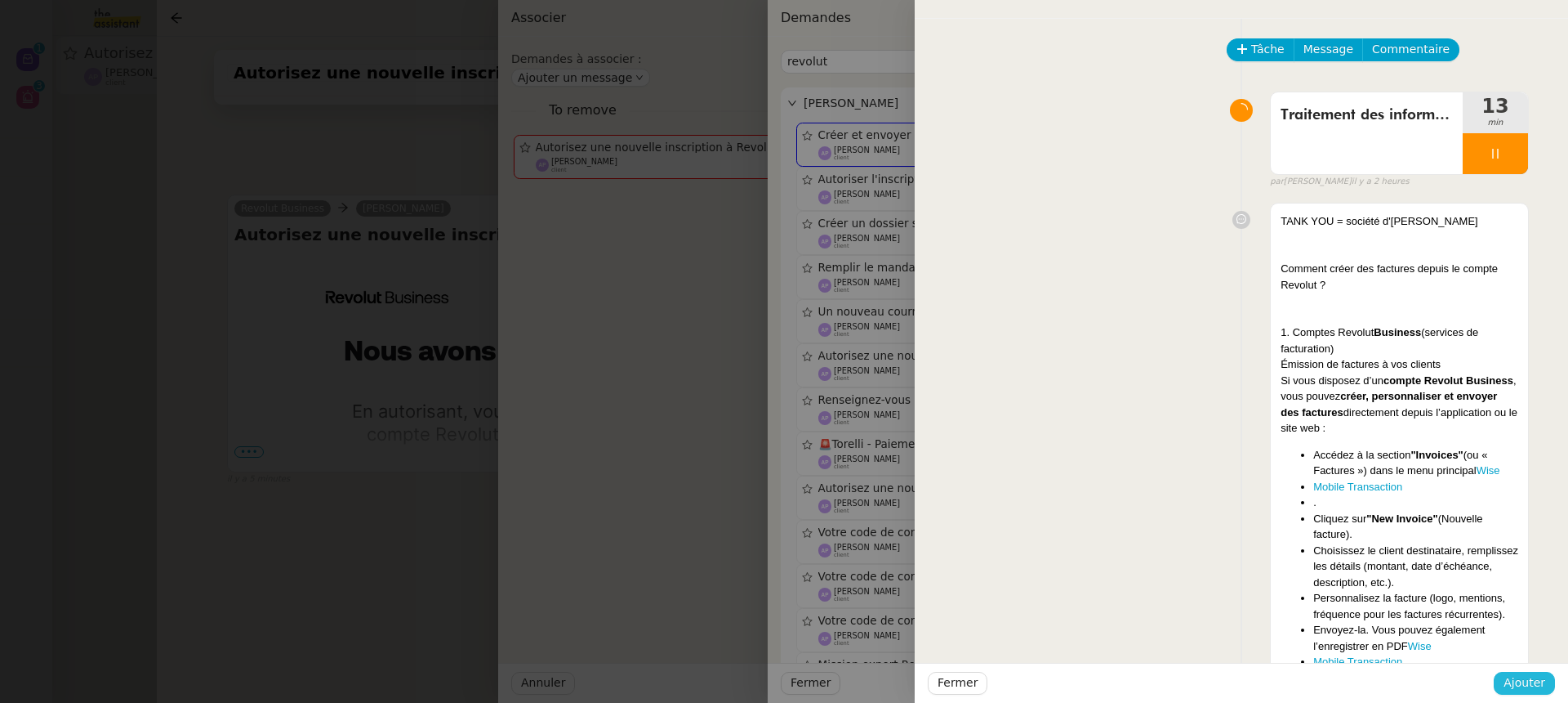
click at [1527, 672] on button "Ajouter" at bounding box center [1523, 684] width 61 height 23
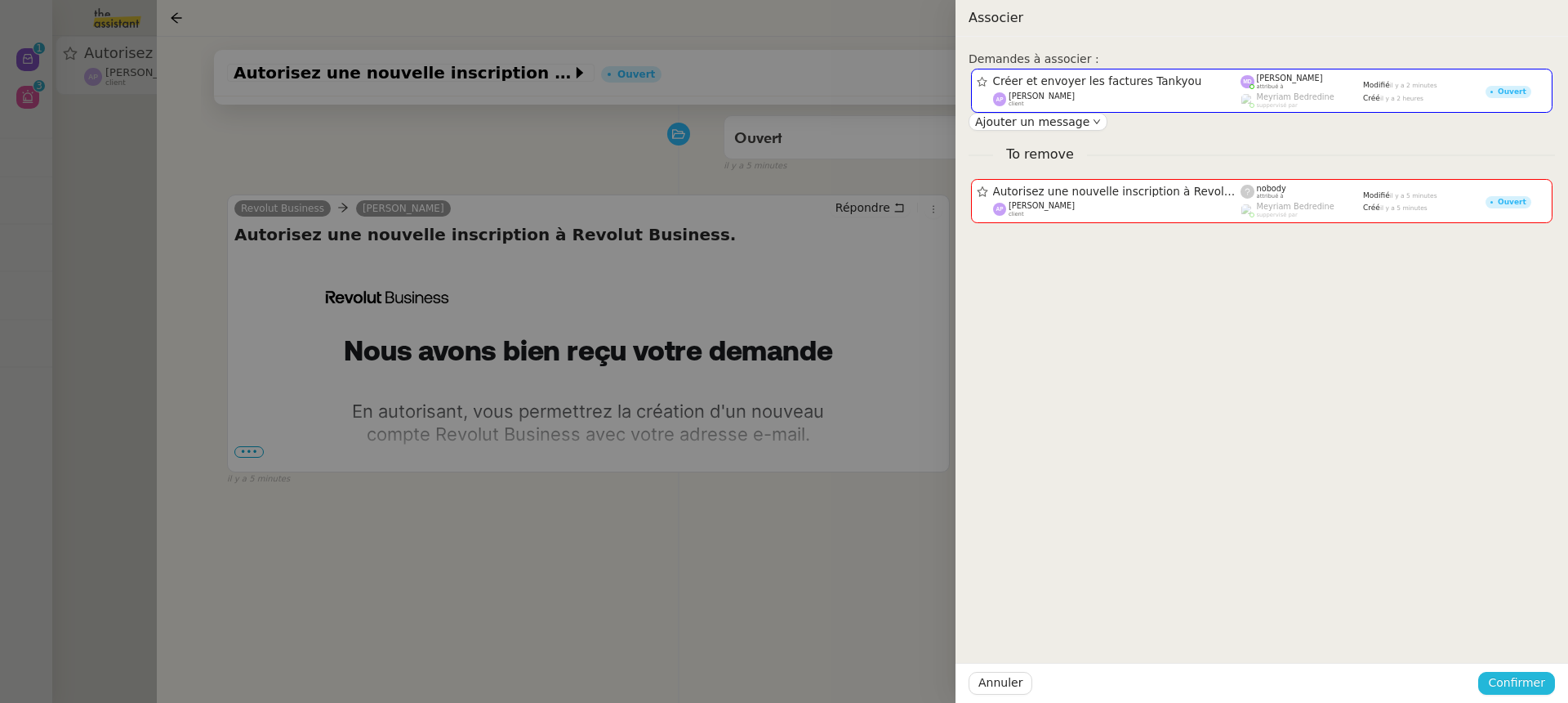
click at [1527, 672] on button "Confirmer" at bounding box center [1516, 684] width 77 height 23
click at [1519, 638] on span "Ajouter" at bounding box center [1517, 638] width 42 height 16
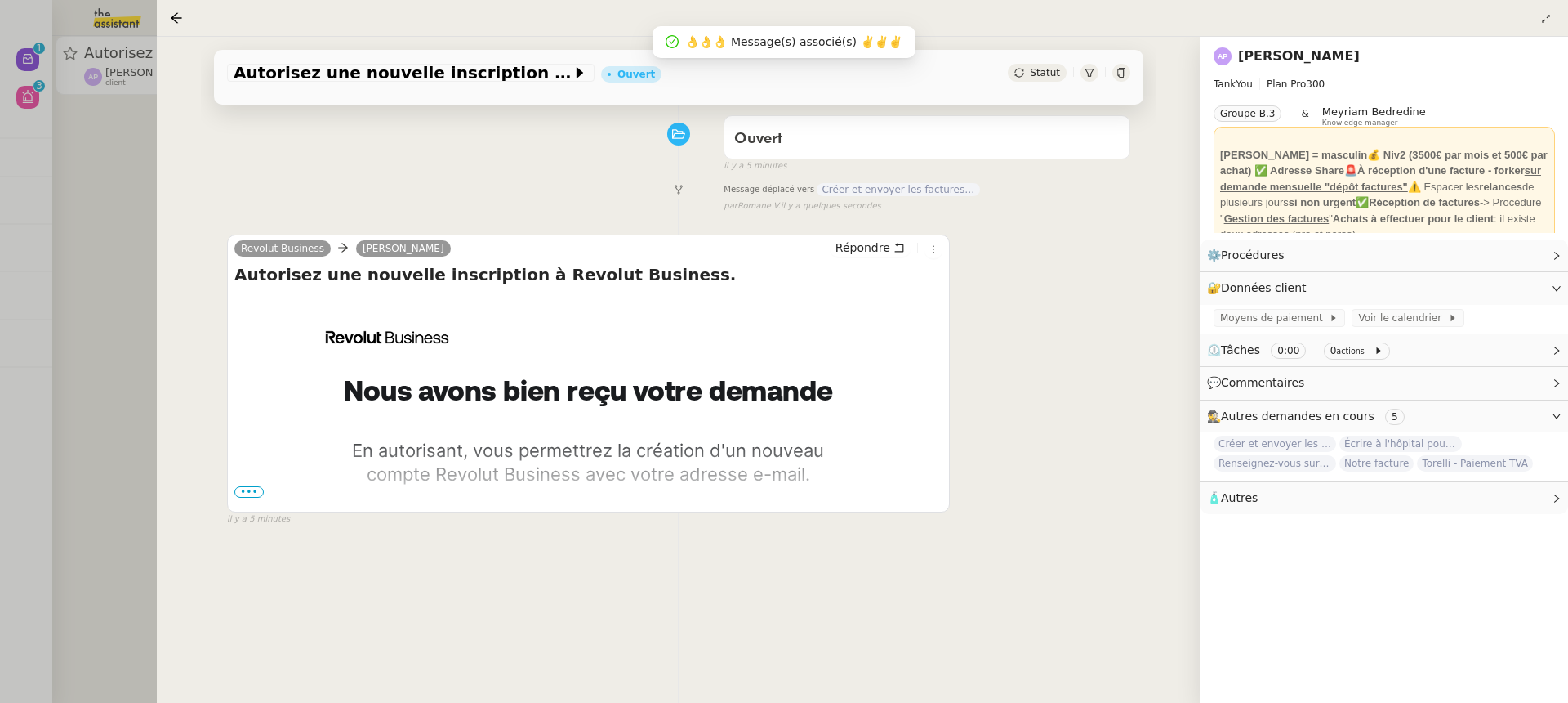
click at [53, 101] on div at bounding box center [784, 351] width 1568 height 703
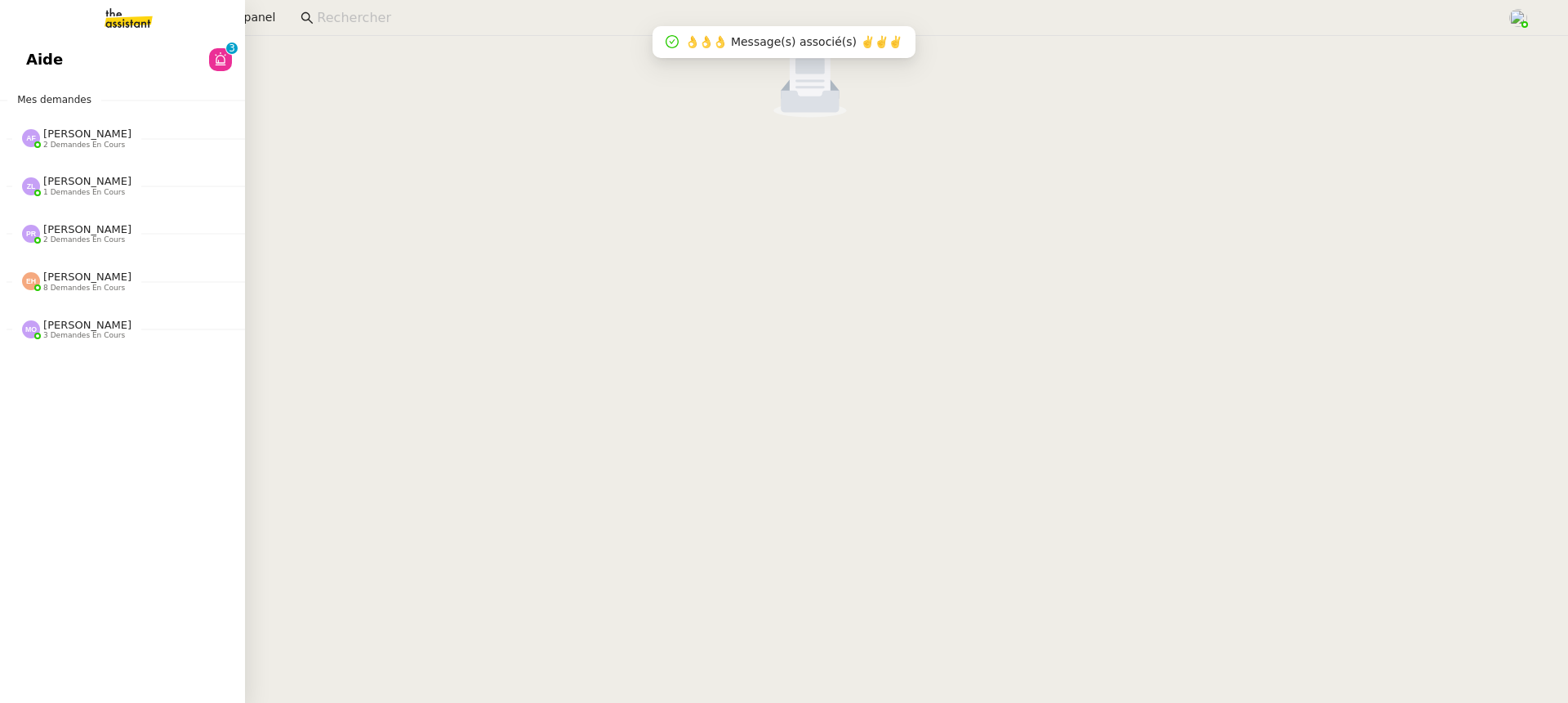
click at [19, 80] on div "Aide 0 1 2 3 4 5 6 7 8 9 Mes demandes [PERSON_NAME] 2 demandes en cours 6-4 CFA…" at bounding box center [122, 369] width 245 height 667
click at [37, 63] on span "Aide" at bounding box center [45, 59] width 37 height 24
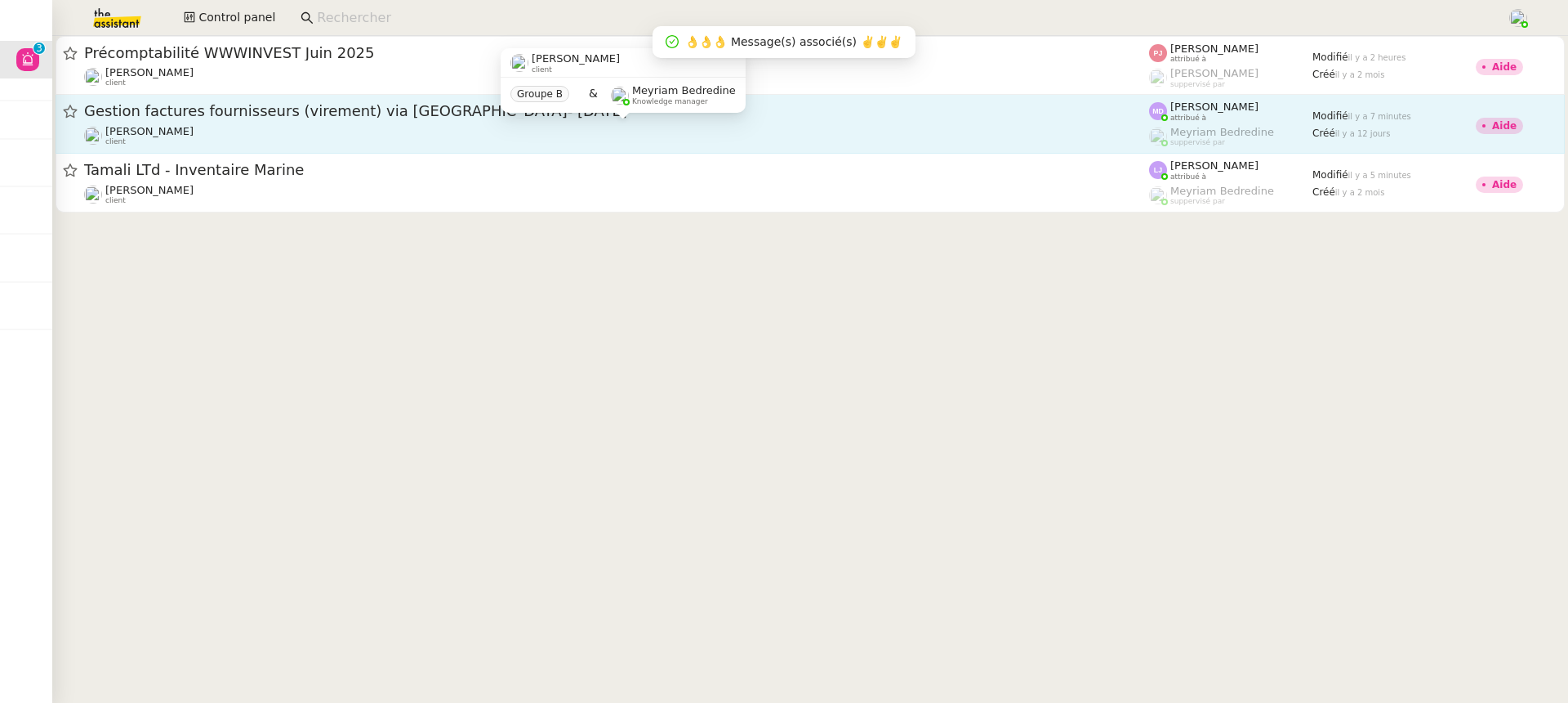
click at [783, 145] on div "[PERSON_NAME] client" at bounding box center [616, 136] width 1065 height 21
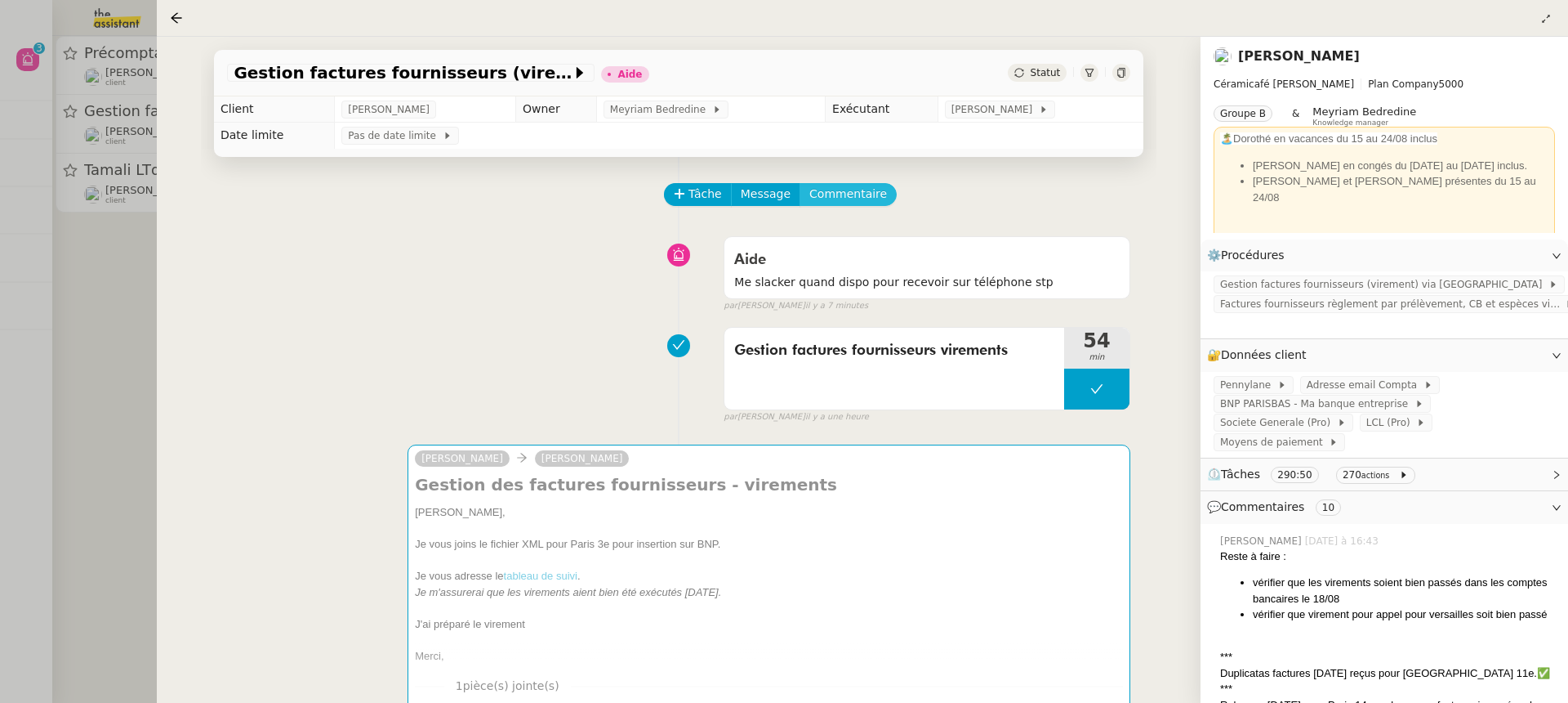
click at [848, 187] on span "Commentaire" at bounding box center [848, 193] width 78 height 18
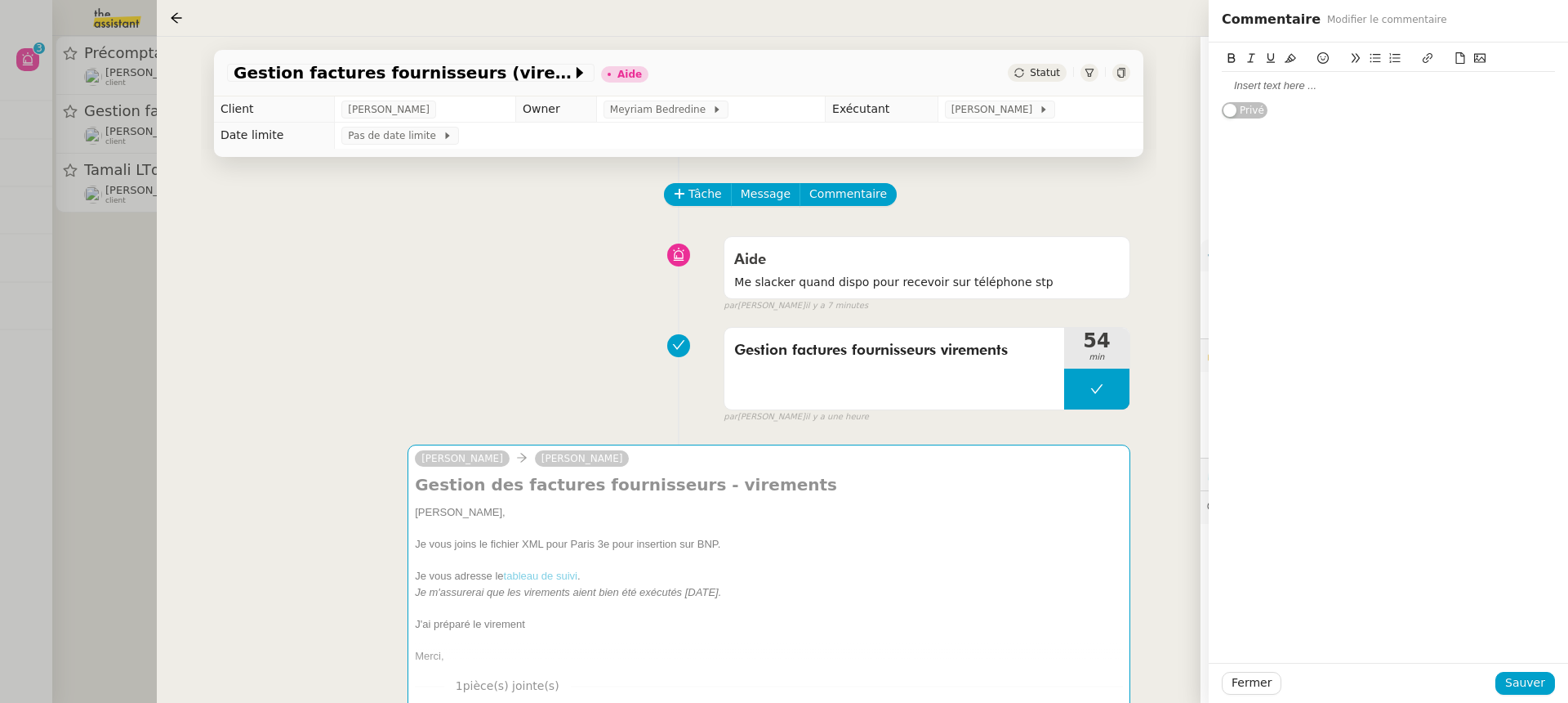
click at [1288, 82] on div at bounding box center [1388, 85] width 333 height 15
click at [1527, 677] on span "Sauver" at bounding box center [1524, 682] width 40 height 18
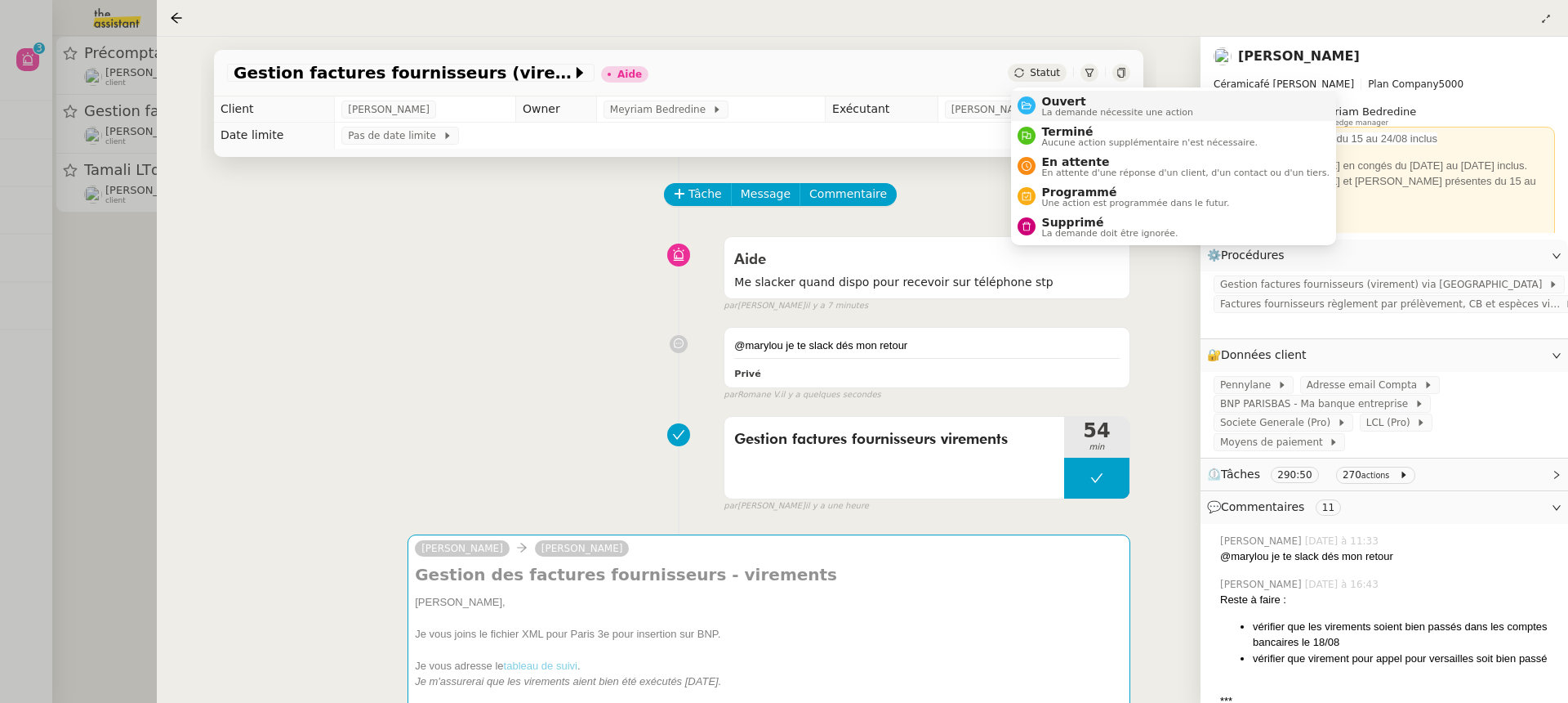
click at [1064, 93] on li "Ouvert La demande nécessite une action" at bounding box center [1173, 106] width 325 height 30
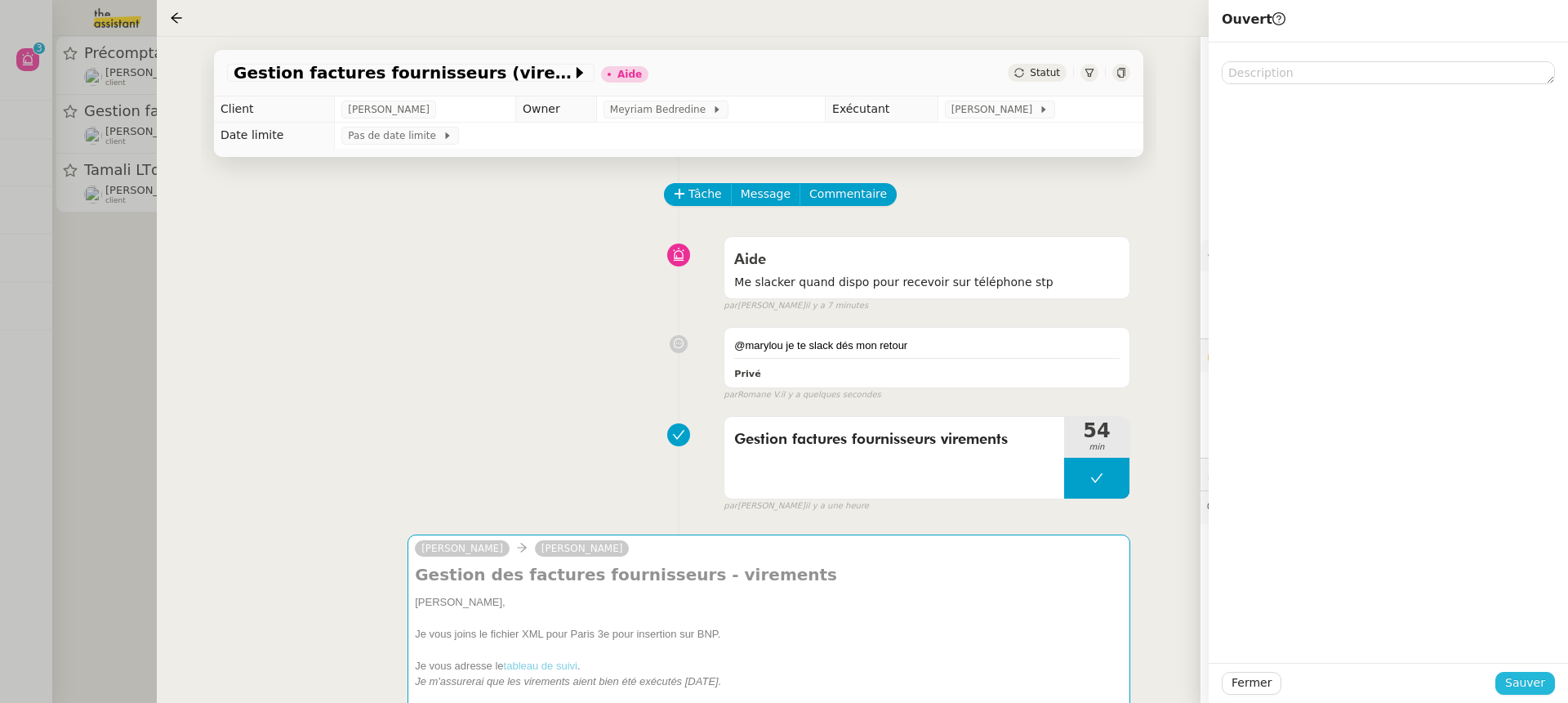
click at [1527, 682] on span "Sauver" at bounding box center [1524, 682] width 40 height 18
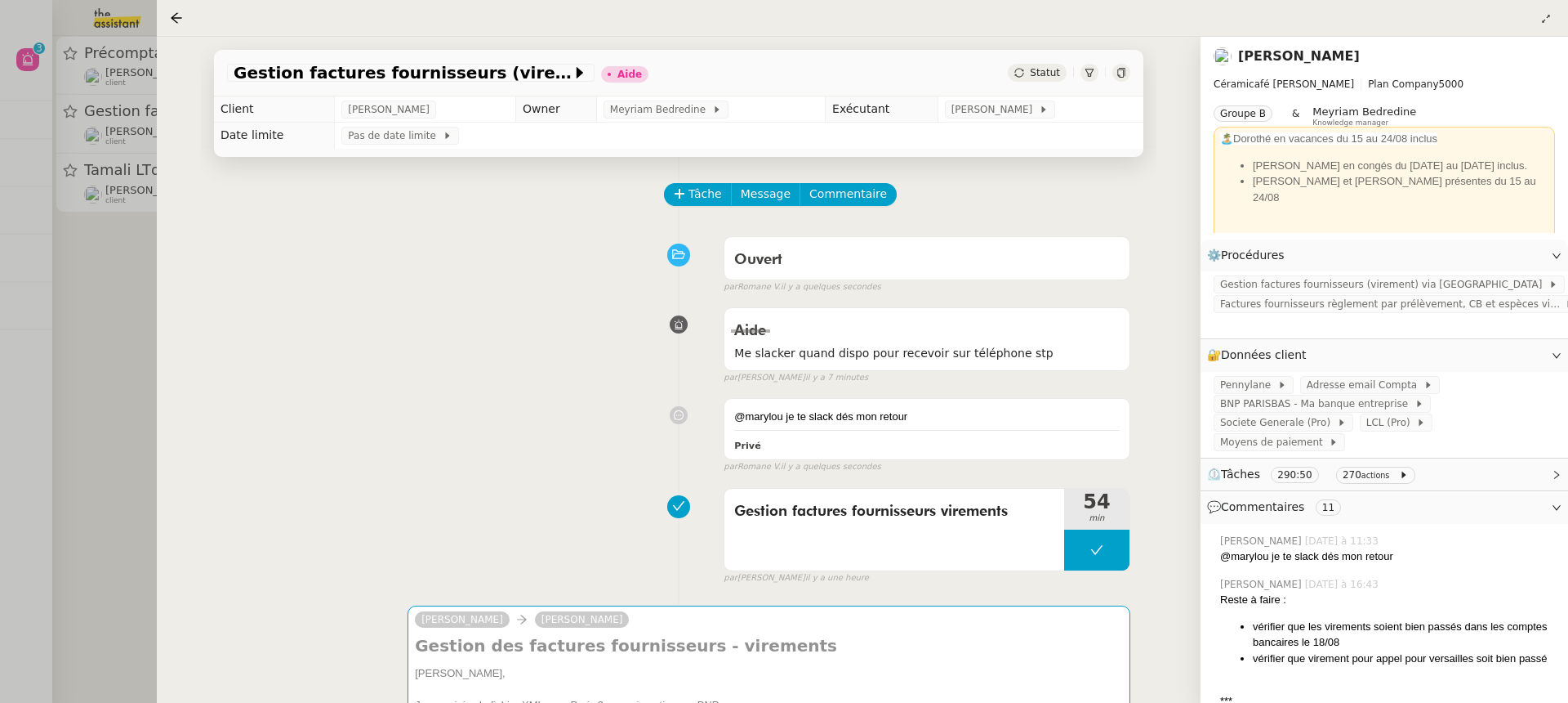
click at [111, 220] on div at bounding box center [784, 351] width 1568 height 703
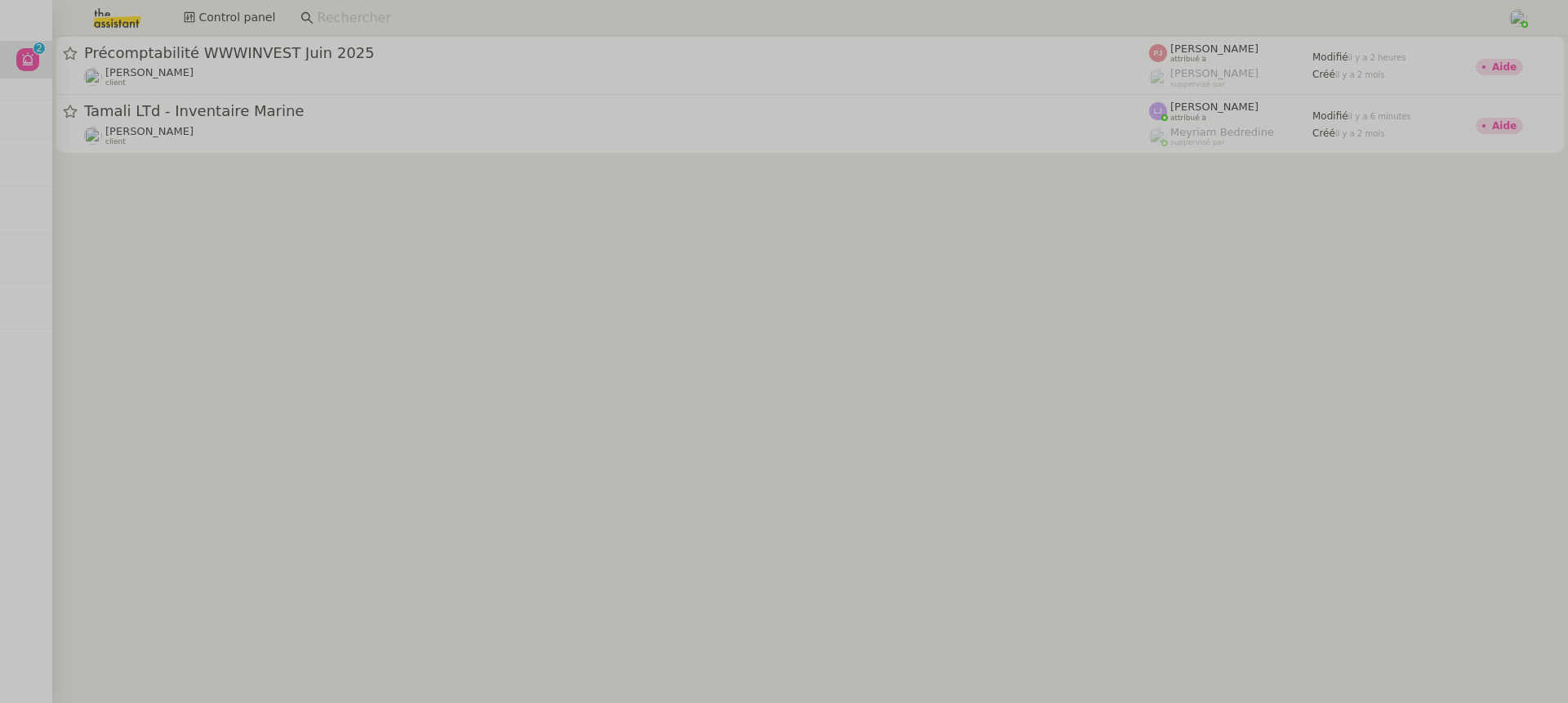
click at [199, 80] on div "[PERSON_NAME] client" at bounding box center [616, 77] width 1065 height 21
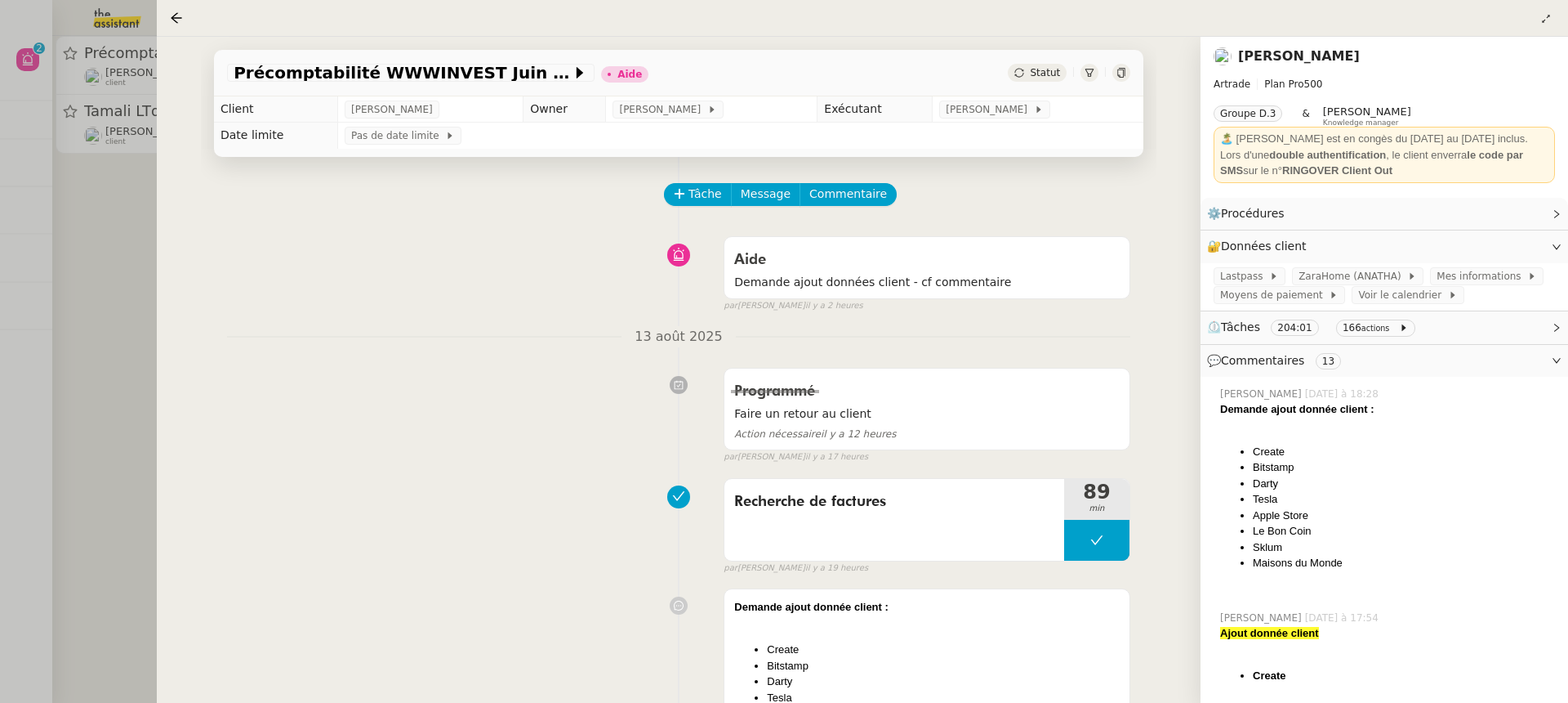
click at [1016, 119] on td "[PERSON_NAME]" at bounding box center [1037, 109] width 210 height 26
click at [1010, 119] on td "[PERSON_NAME]" at bounding box center [1037, 109] width 210 height 26
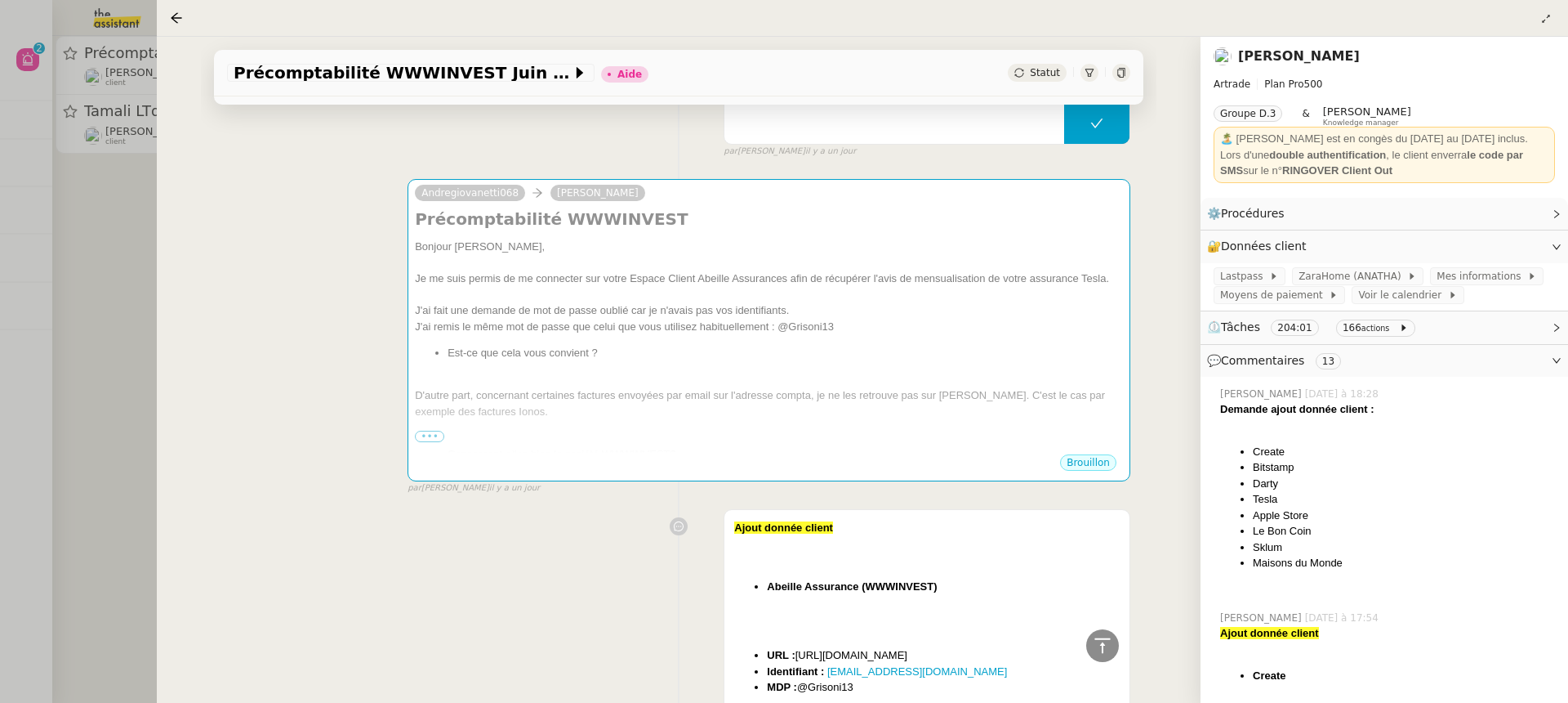
scroll to position [3279, 0]
click at [75, 107] on div at bounding box center [784, 351] width 1568 height 703
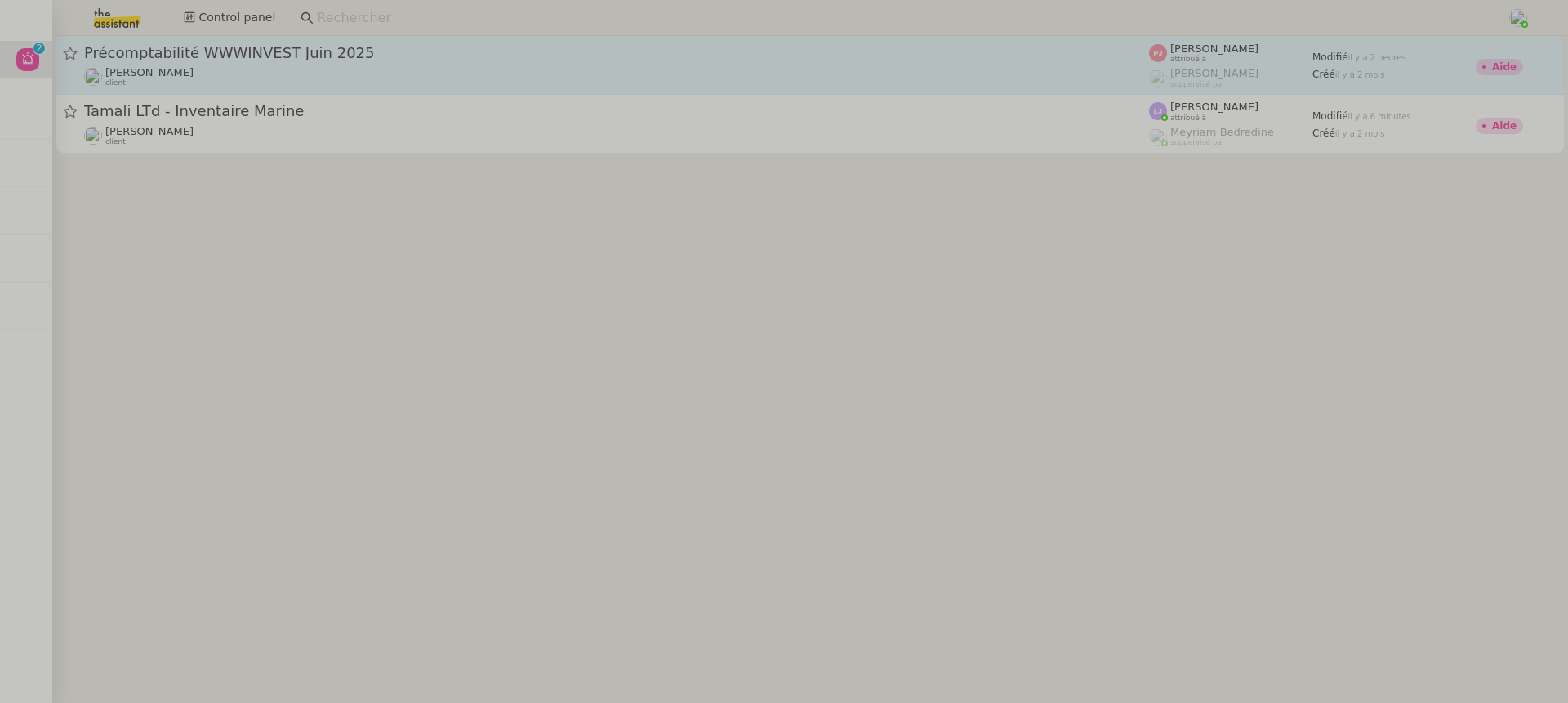
click at [329, 74] on div "[PERSON_NAME] client" at bounding box center [616, 77] width 1065 height 21
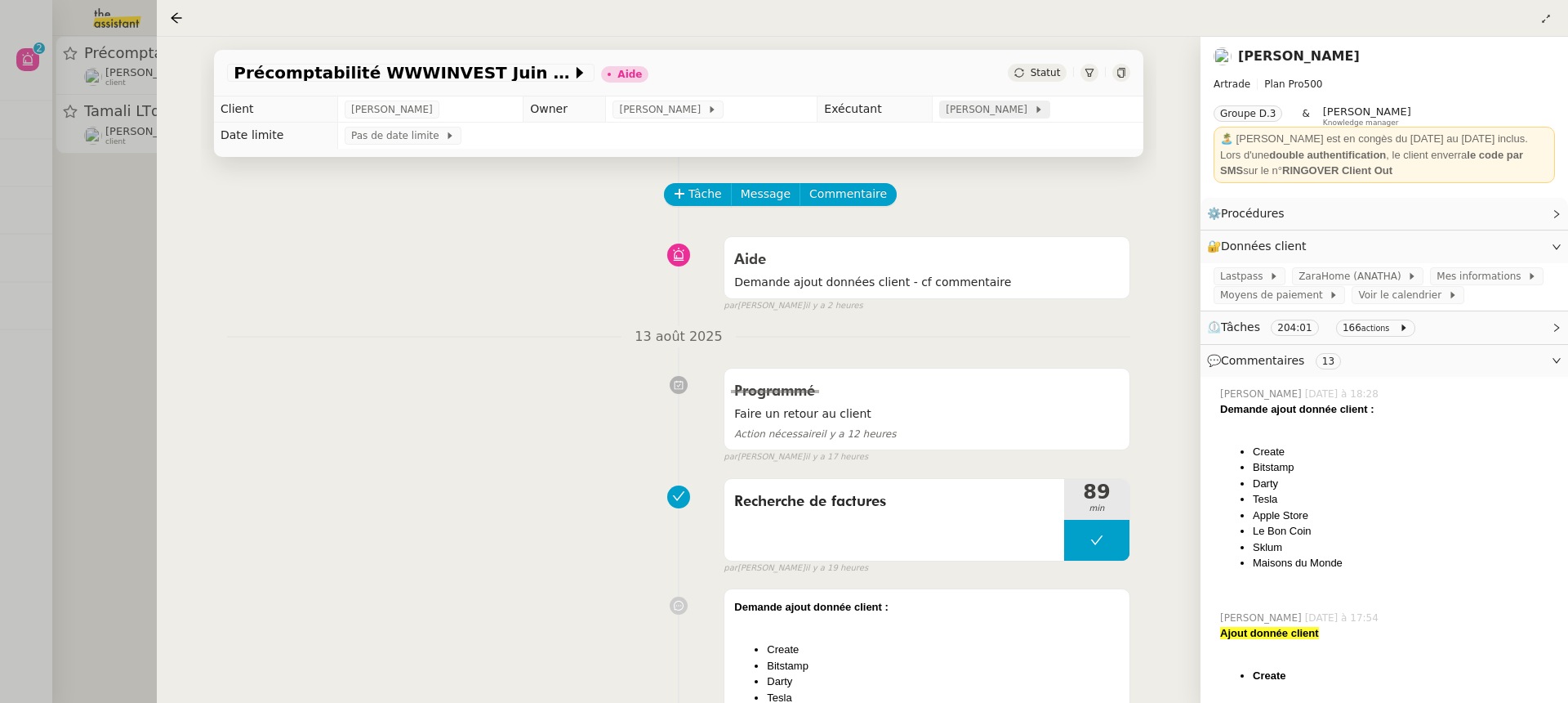
click at [968, 105] on span "[PERSON_NAME]" at bounding box center [989, 109] width 87 height 16
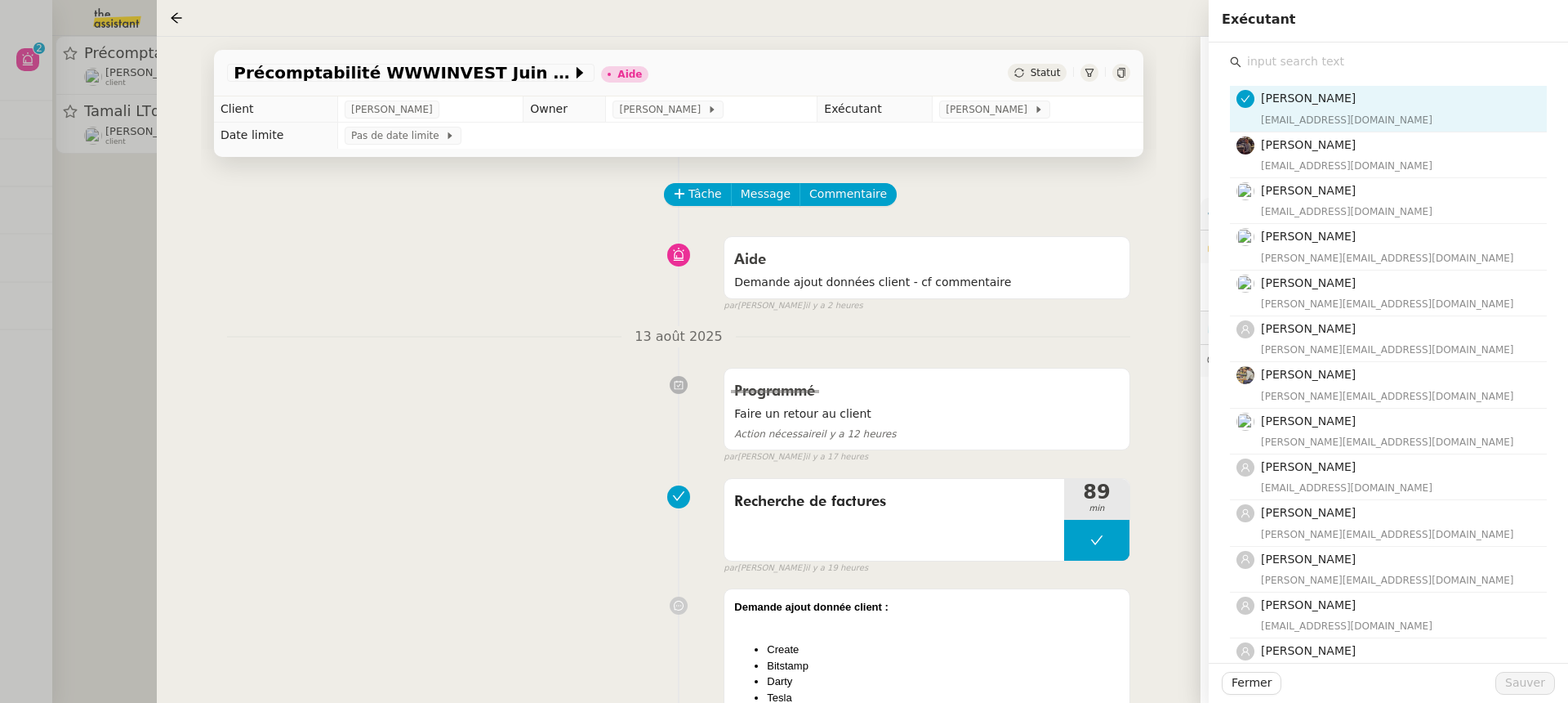
click at [1347, 50] on input "text" at bounding box center [1394, 61] width 305 height 22
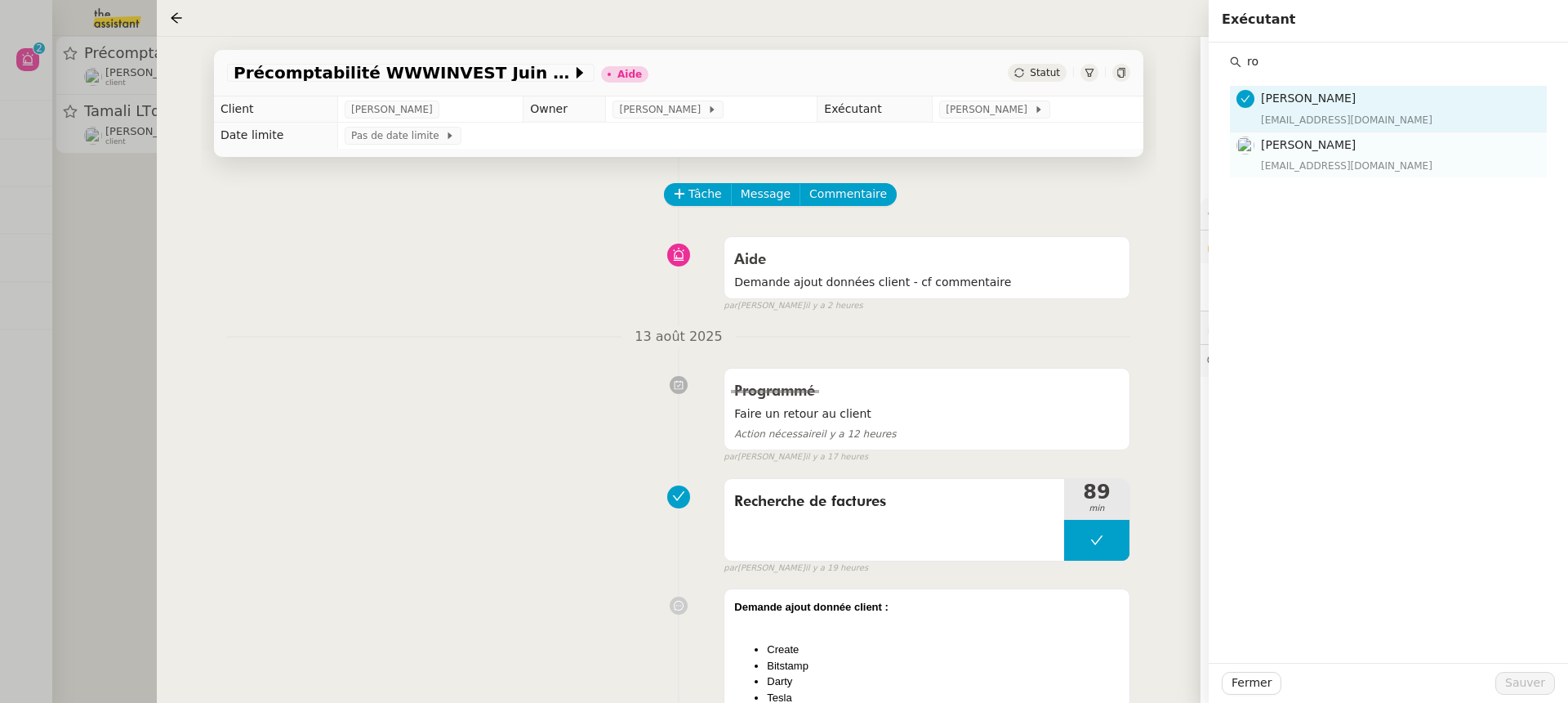
type input "ro"
click at [1342, 167] on div "[EMAIL_ADDRESS][DOMAIN_NAME]" at bounding box center [1398, 166] width 276 height 16
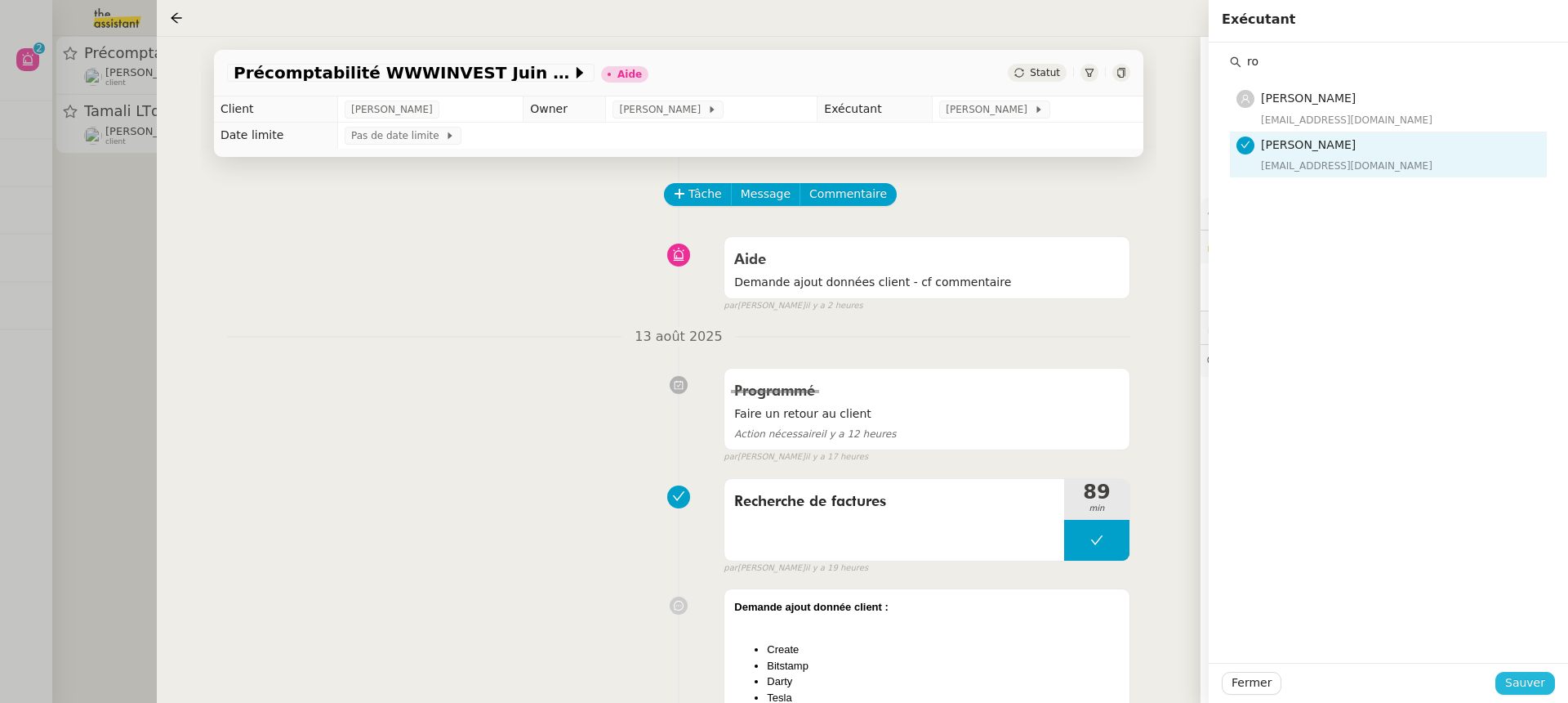
click at [1527, 687] on span "Sauver" at bounding box center [1524, 682] width 40 height 18
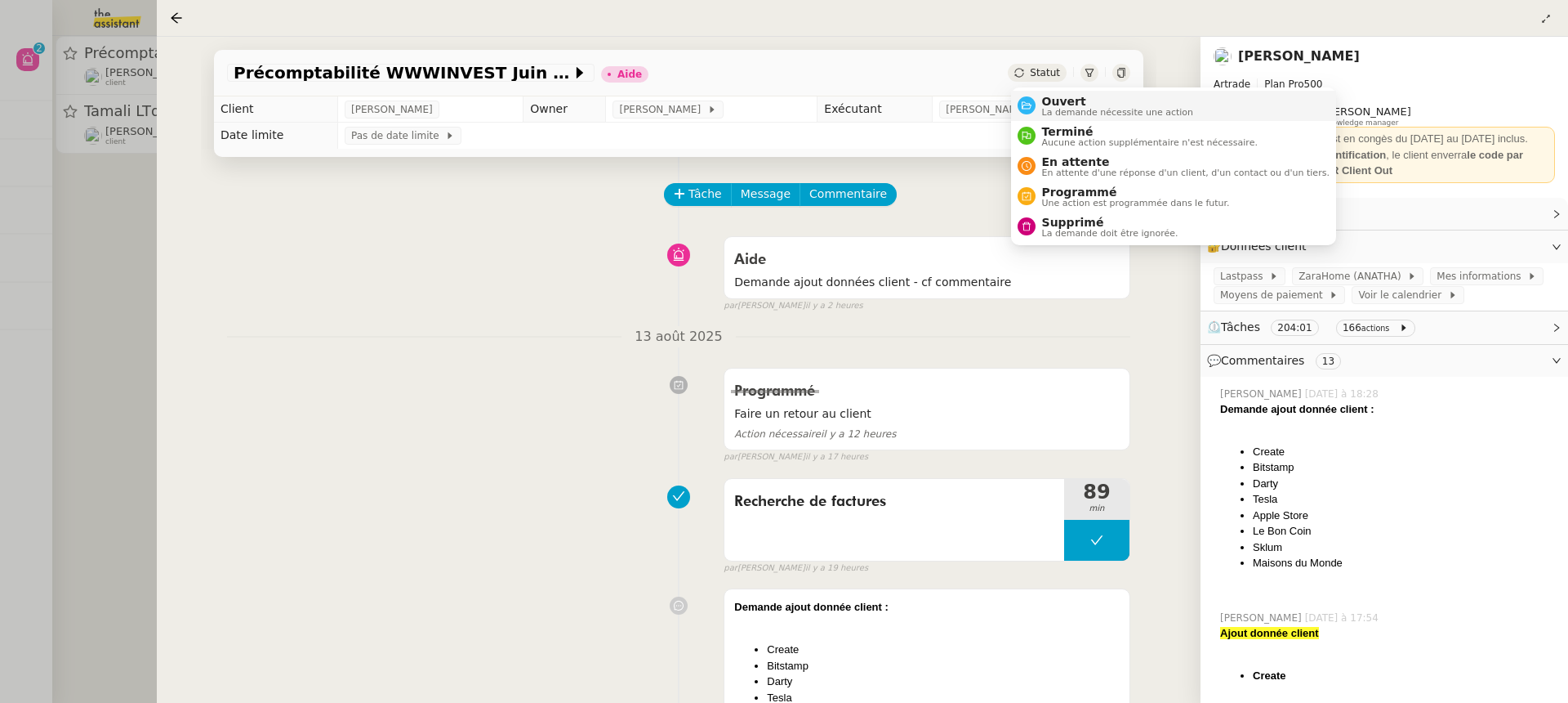
click at [1061, 104] on span "Ouvert" at bounding box center [1117, 101] width 152 height 13
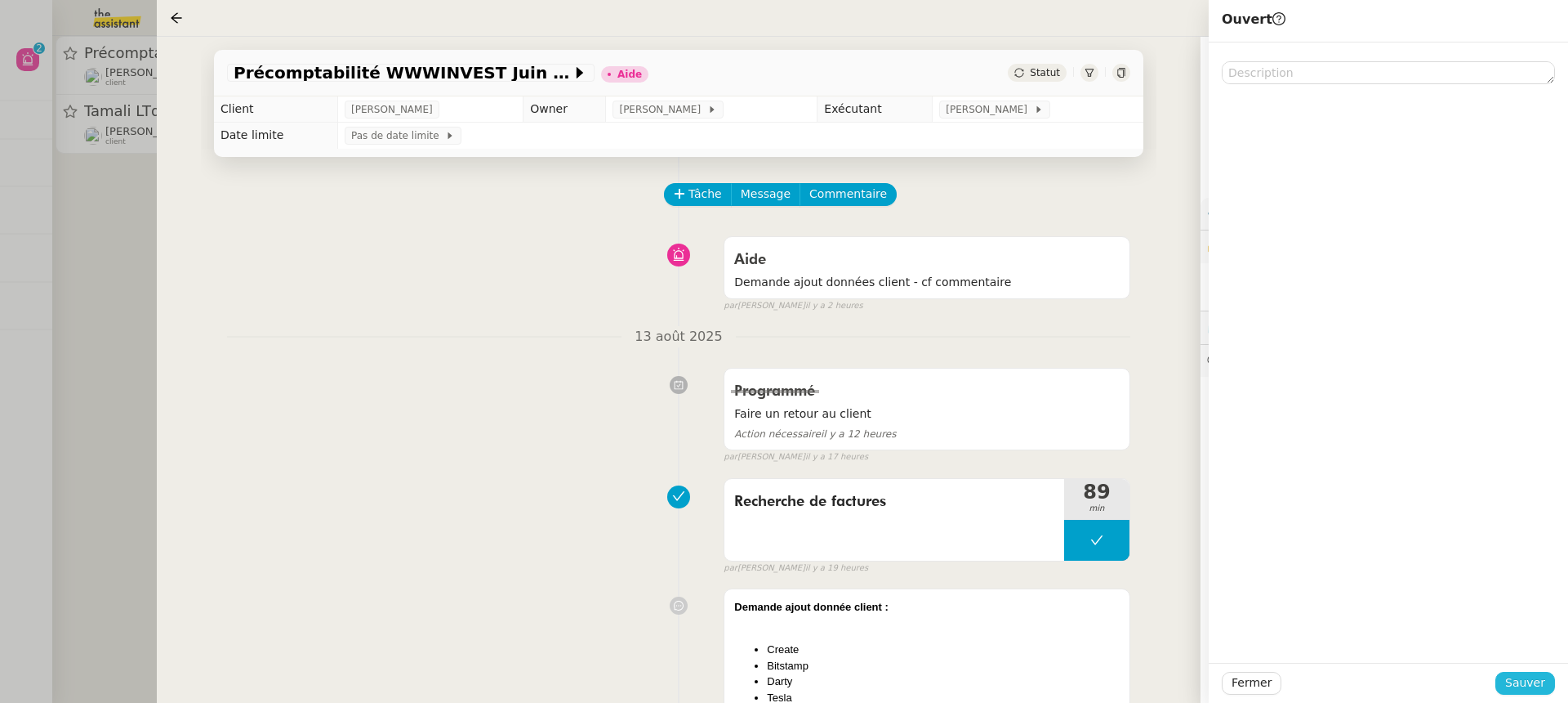
click at [1541, 677] on span "Sauver" at bounding box center [1524, 682] width 40 height 18
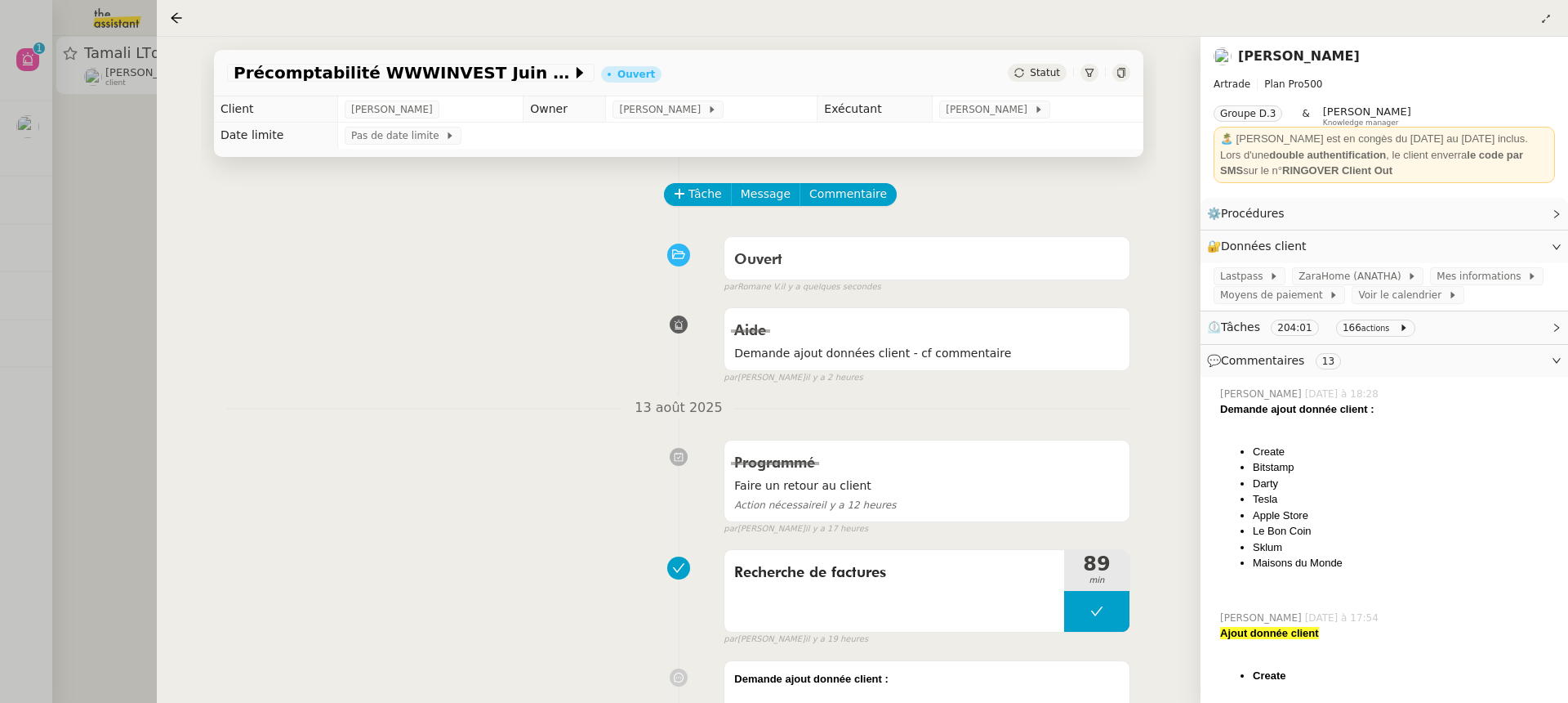
click at [1121, 72] on icon at bounding box center [1121, 73] width 10 height 10
